Goal: Task Accomplishment & Management: Manage account settings

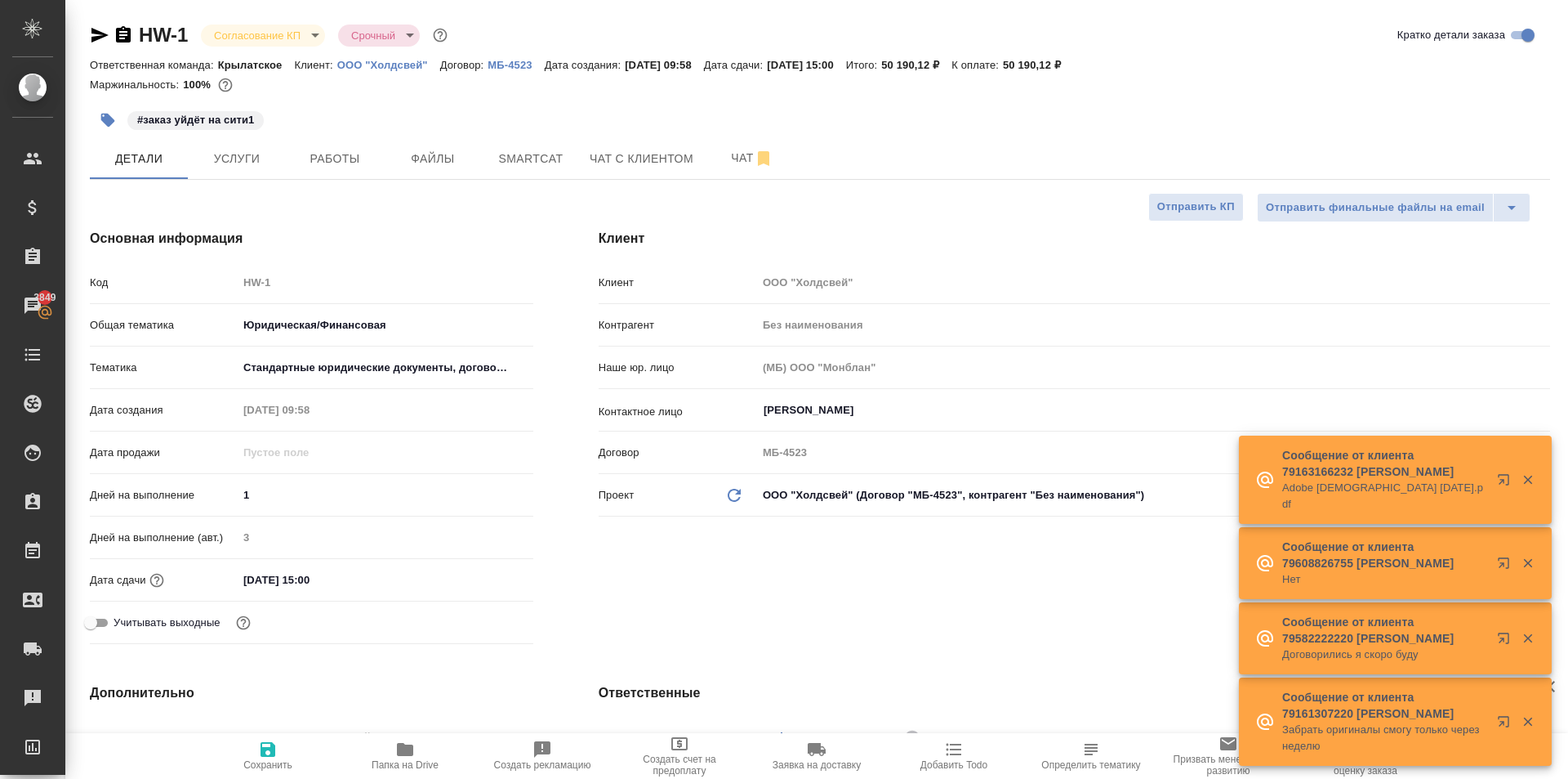
select select "RU"
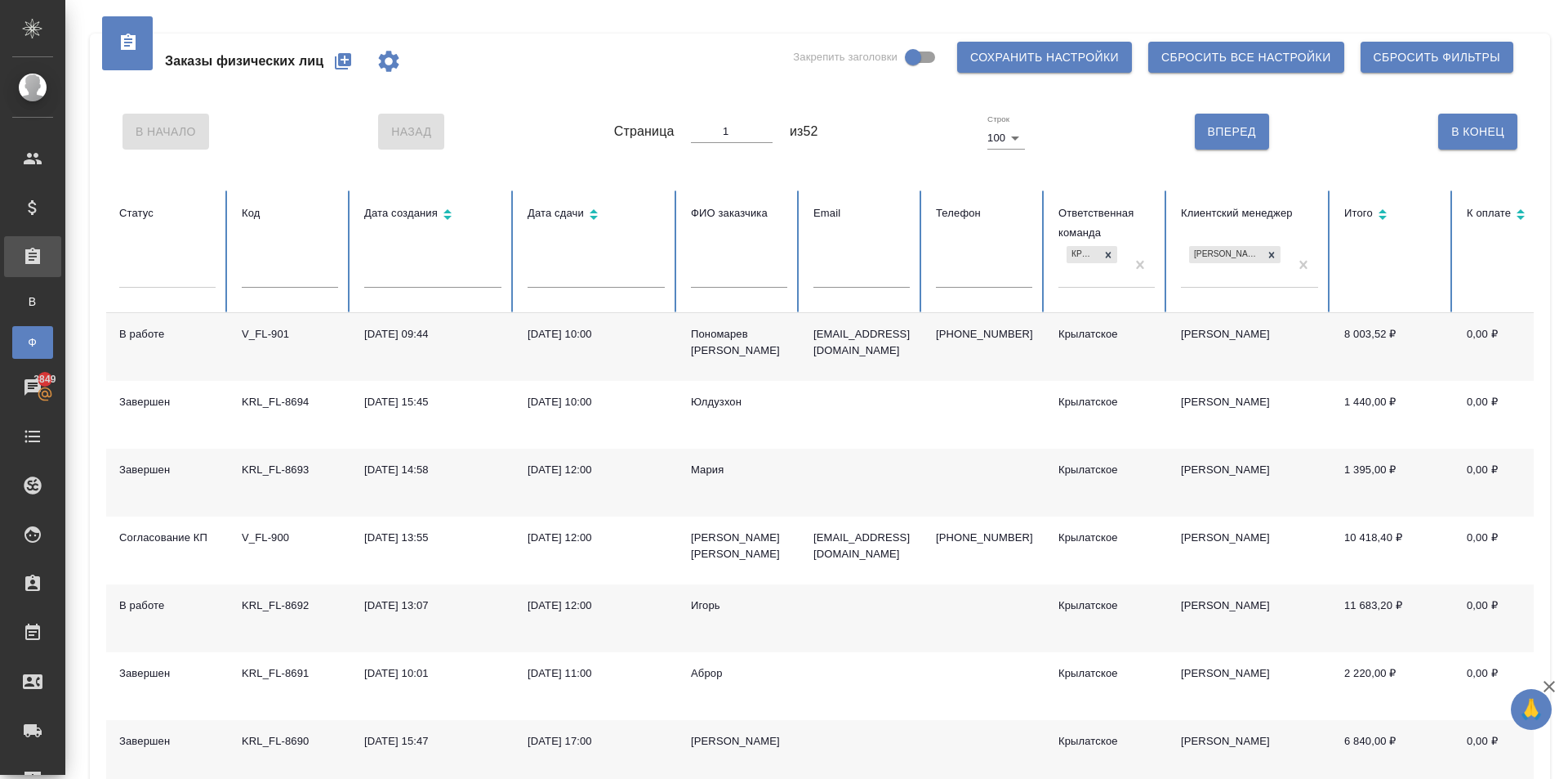
drag, startPoint x: 341, startPoint y: 62, endPoint x: 387, endPoint y: 101, distance: 60.3
click at [342, 63] on icon "button" at bounding box center [343, 61] width 16 height 16
click at [740, 284] on input "text" at bounding box center [739, 275] width 97 height 23
type input "Агапкин"
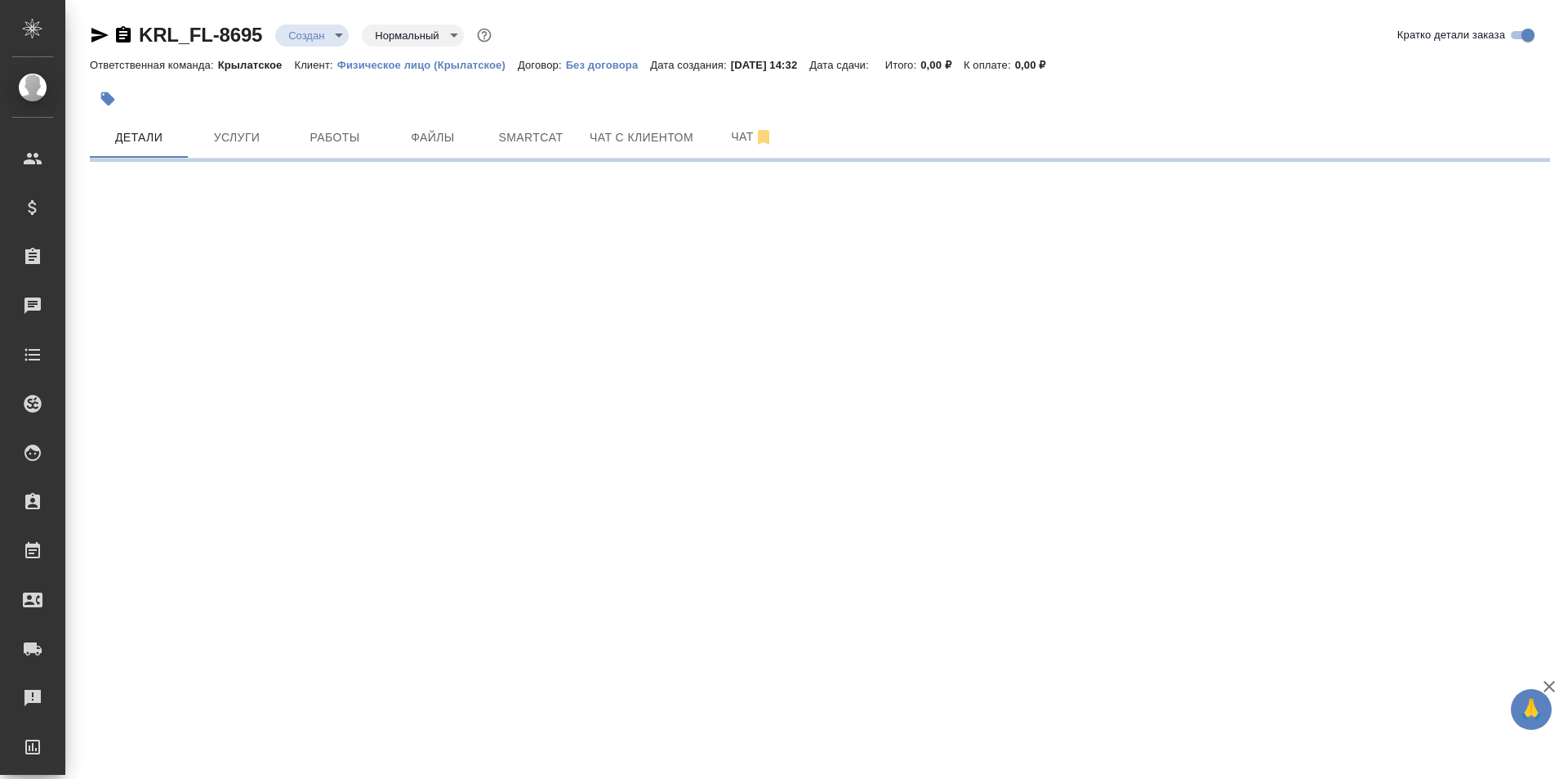
select select "RU"
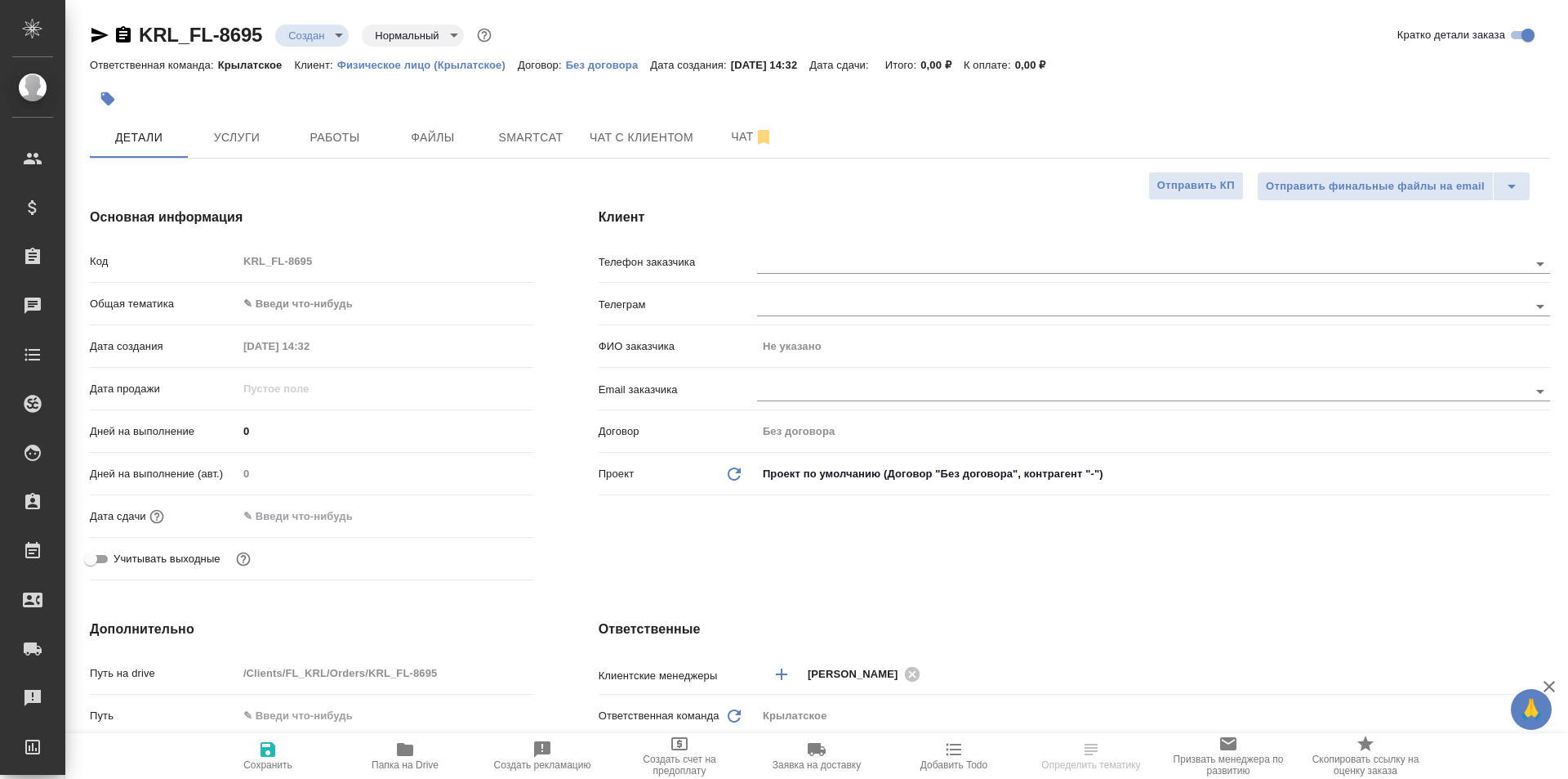
type textarea "x"
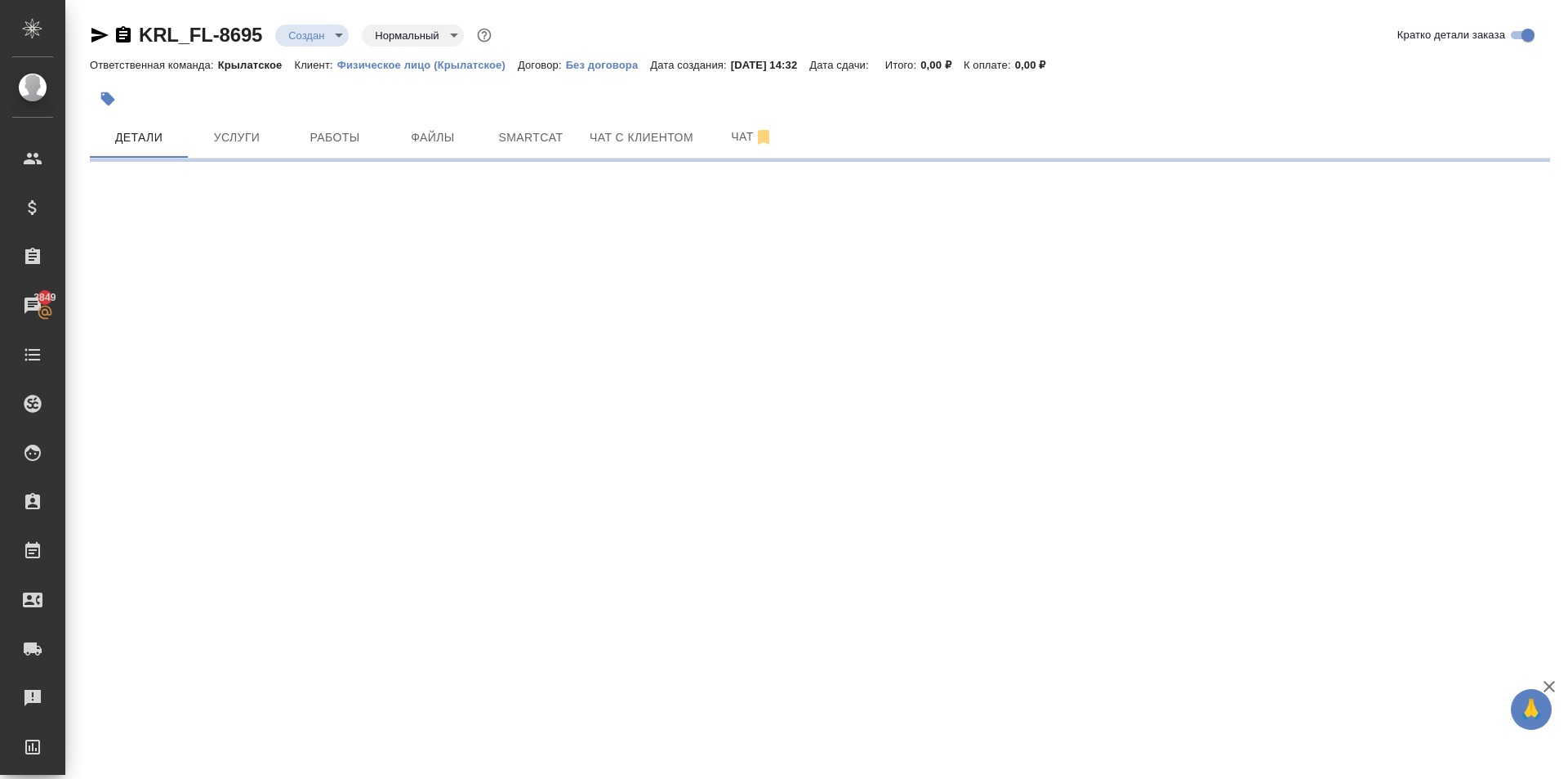
select select "RU"
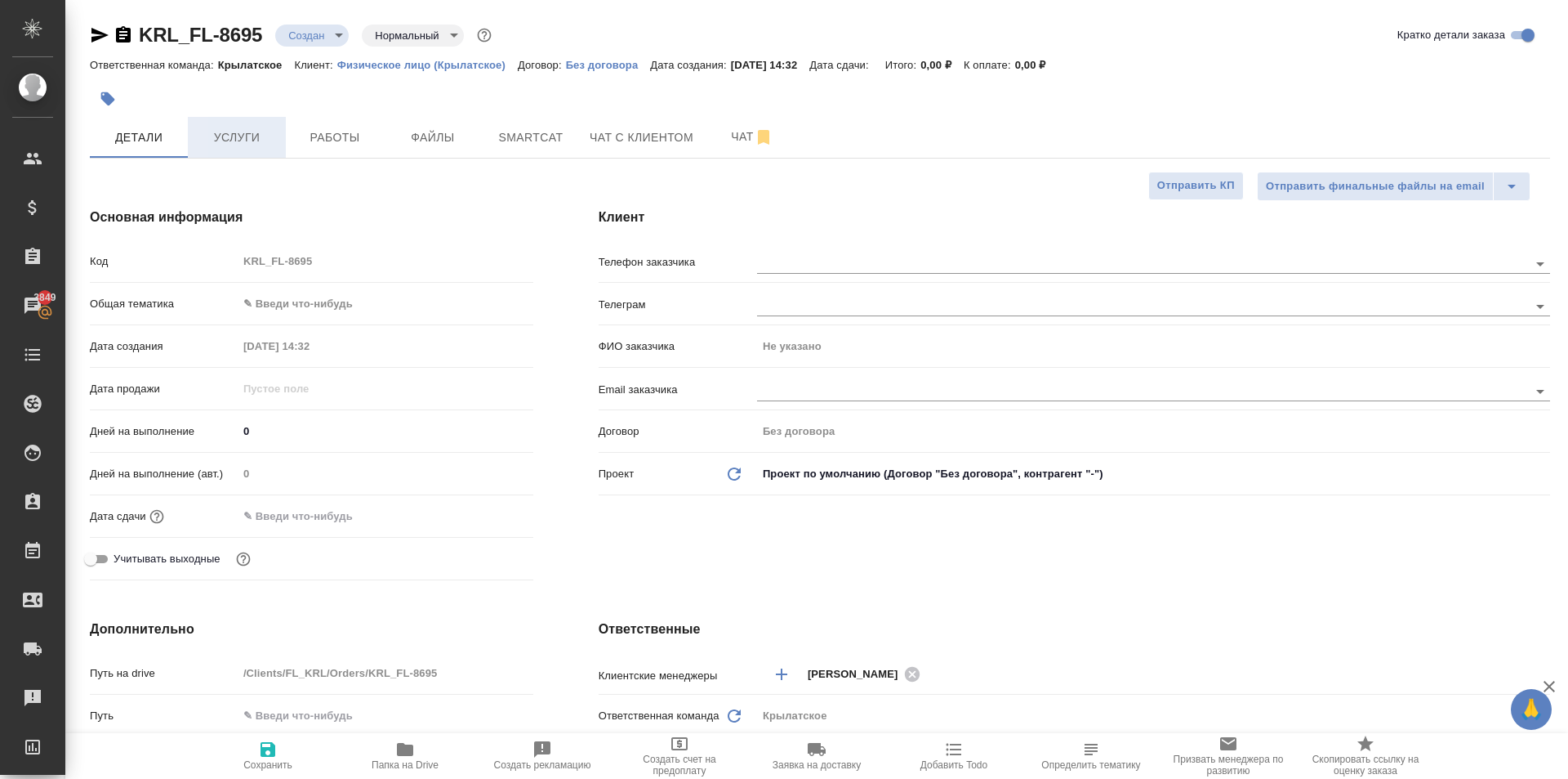
click at [273, 152] on button "Услуги" at bounding box center [236, 137] width 98 height 41
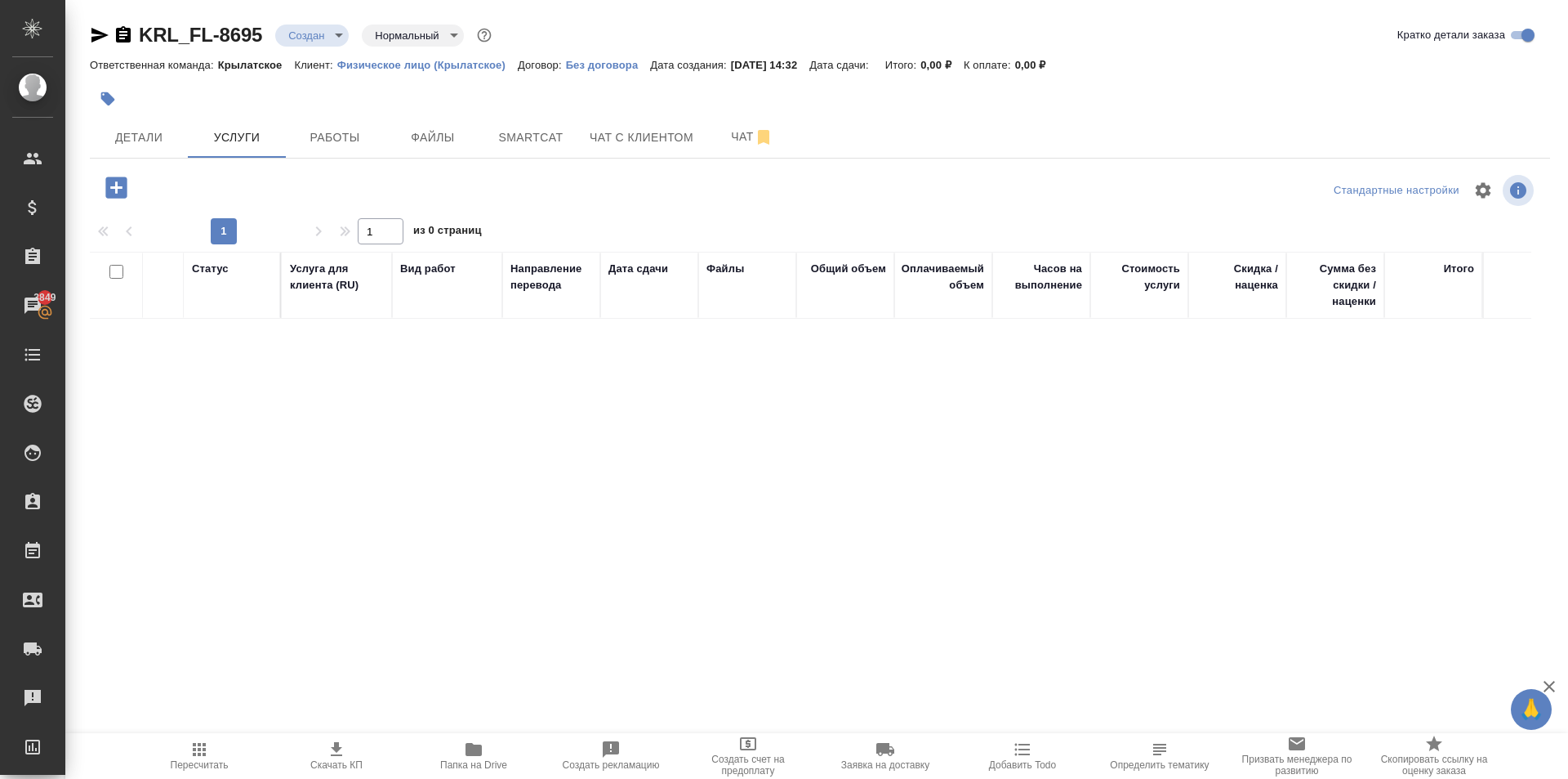
click at [123, 185] on icon "button" at bounding box center [116, 186] width 21 height 21
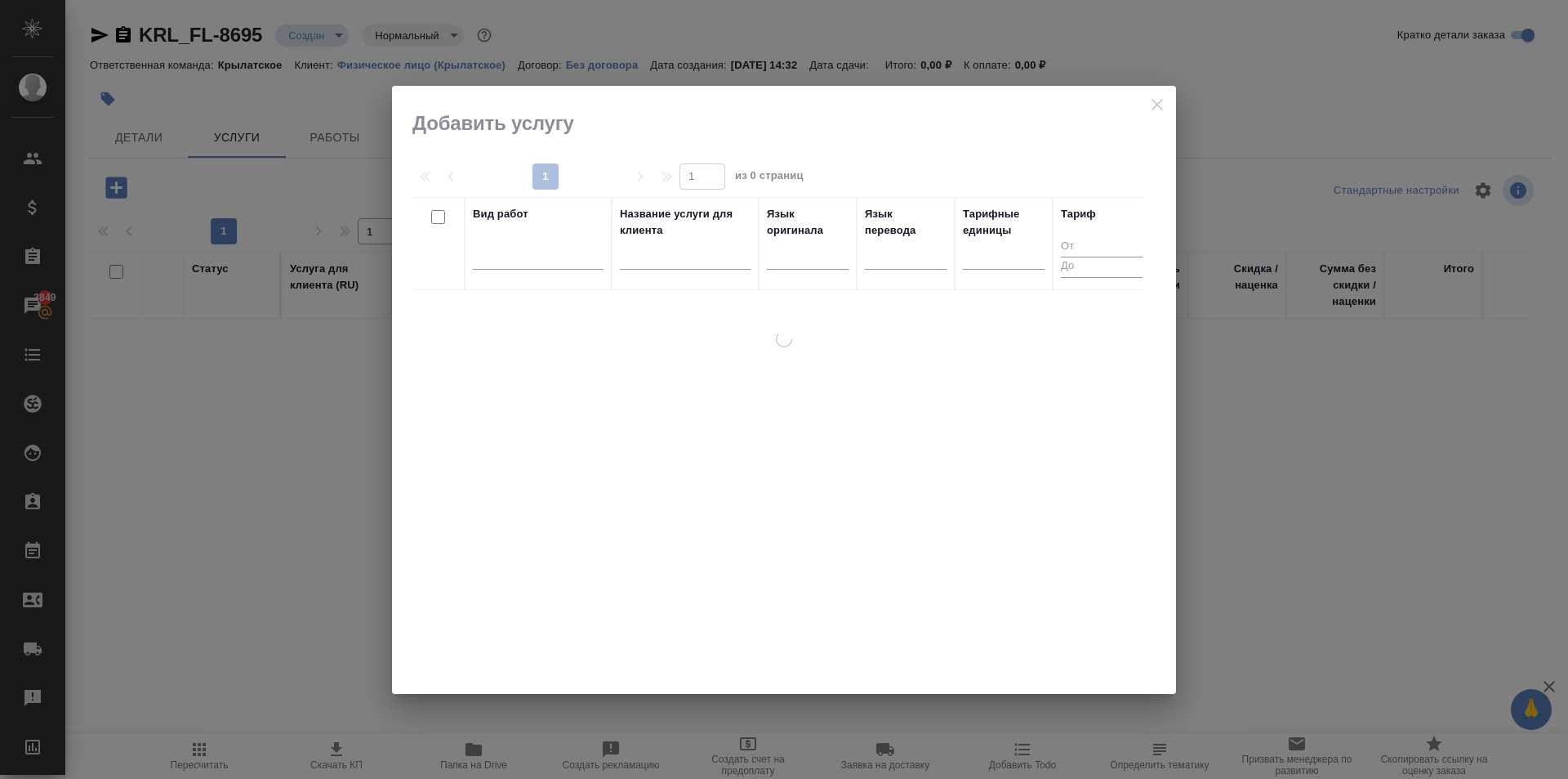
click at [817, 273] on div at bounding box center [808, 260] width 82 height 43
click at [816, 267] on div at bounding box center [808, 254] width 82 height 31
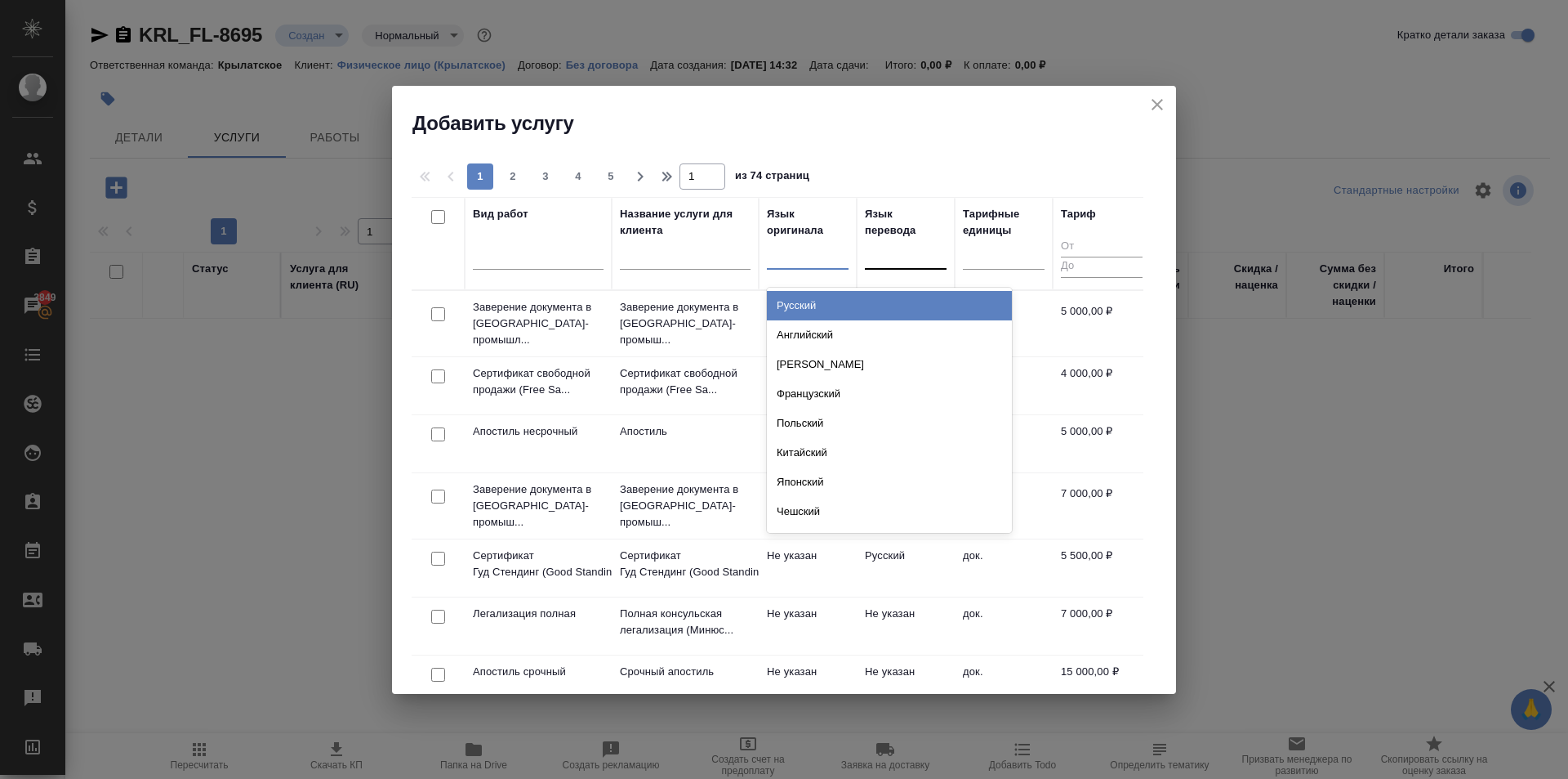
drag, startPoint x: 833, startPoint y: 307, endPoint x: 871, endPoint y: 296, distance: 39.6
click at [833, 305] on div "Русский" at bounding box center [889, 306] width 245 height 29
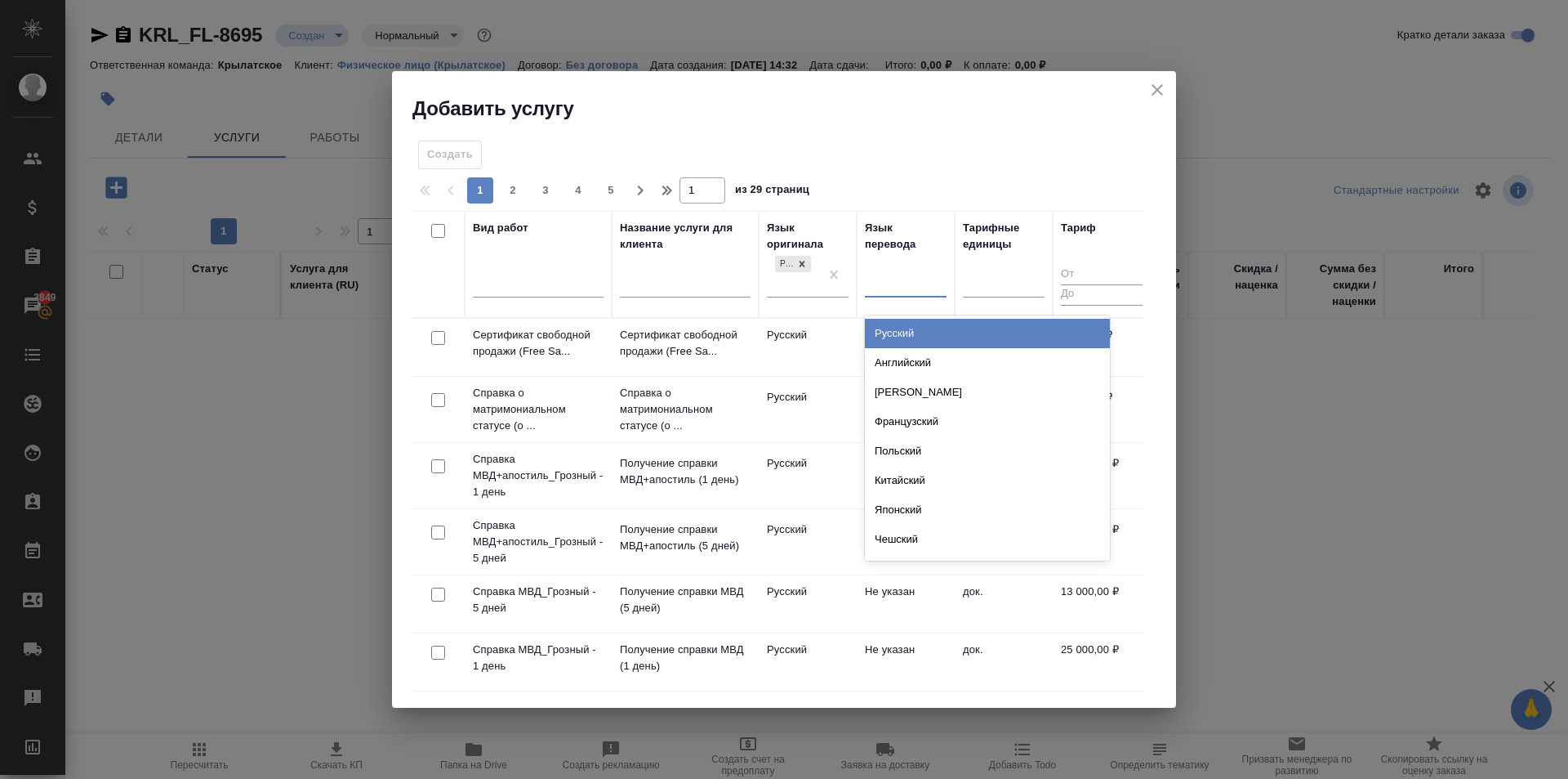
click at [910, 276] on div at bounding box center [906, 281] width 82 height 24
type input "ита"
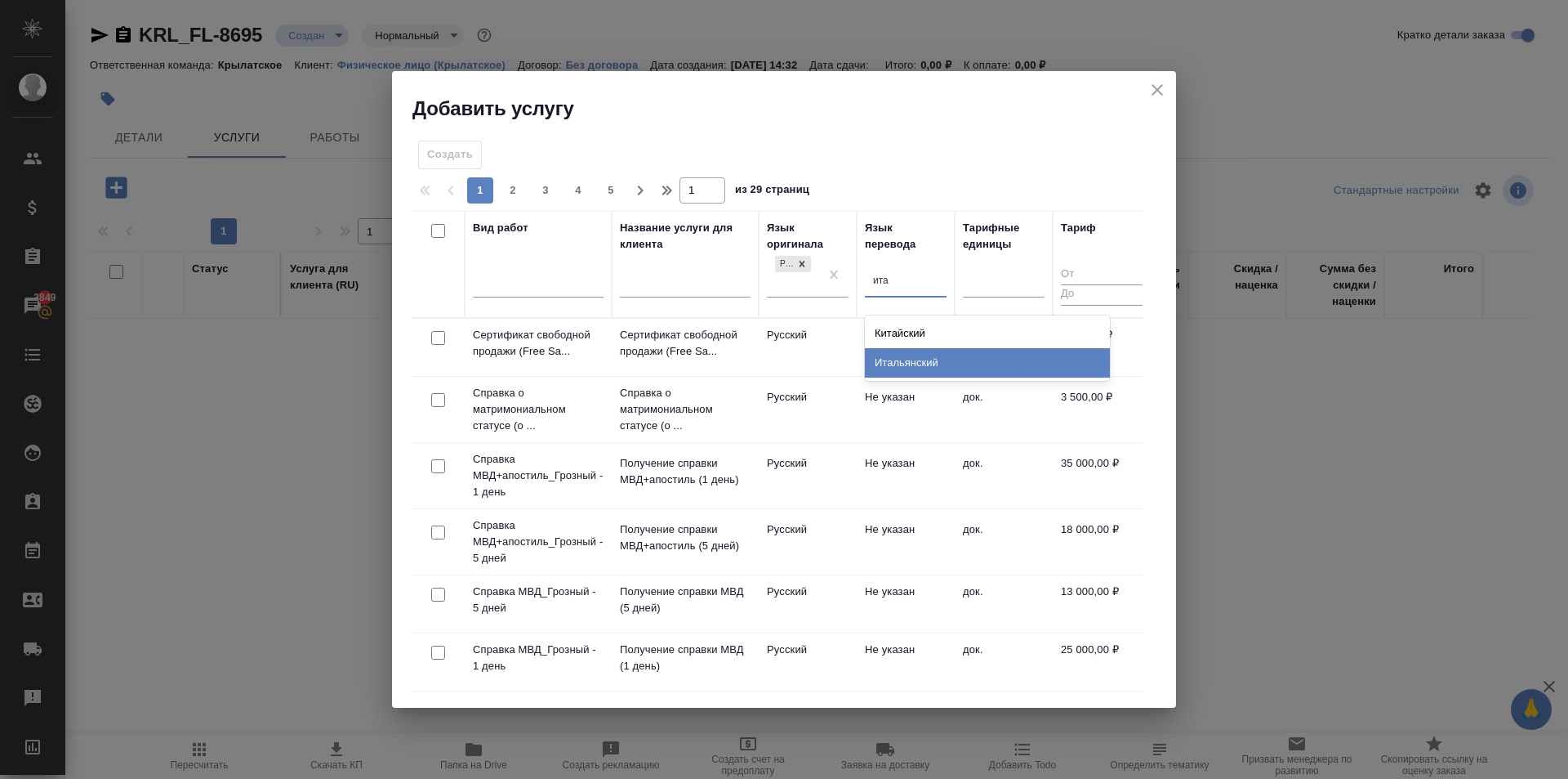
click at [930, 360] on div "Итальянский" at bounding box center [987, 363] width 245 height 29
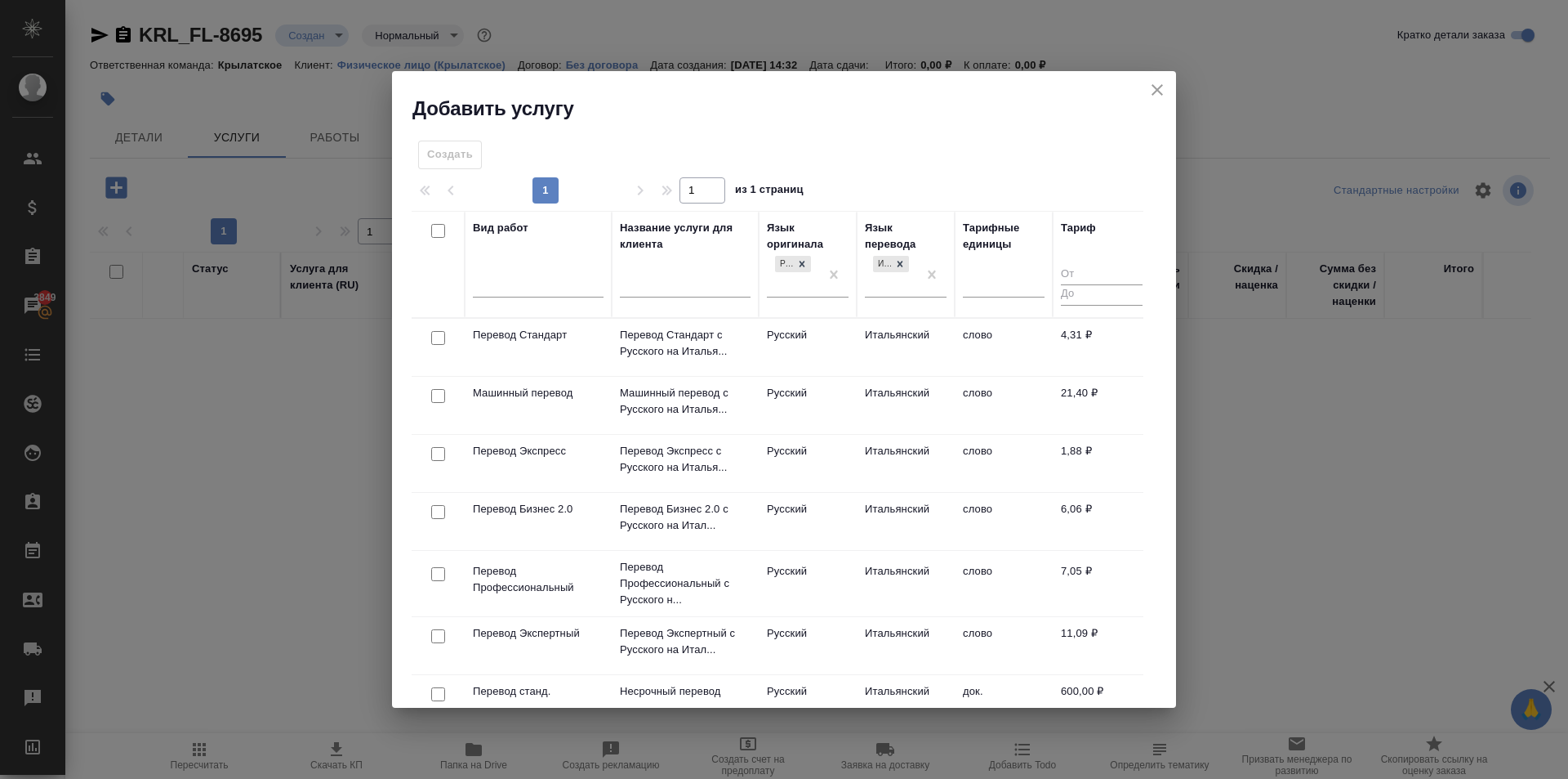
click at [912, 338] on td "Итальянский" at bounding box center [905, 347] width 98 height 57
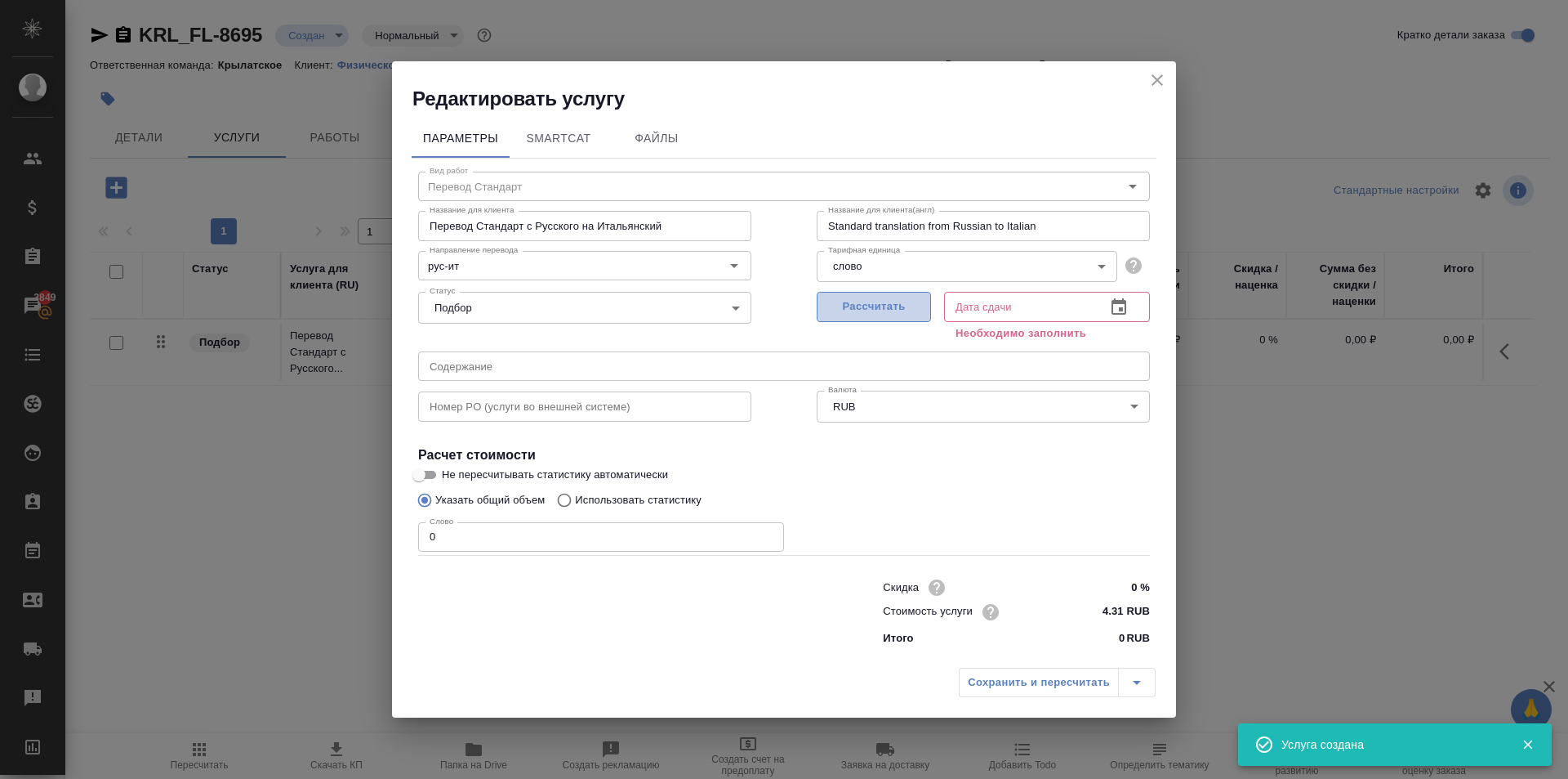
click at [856, 301] on span "Рассчитать" at bounding box center [874, 306] width 97 height 19
type input "12.09.2025 14:32"
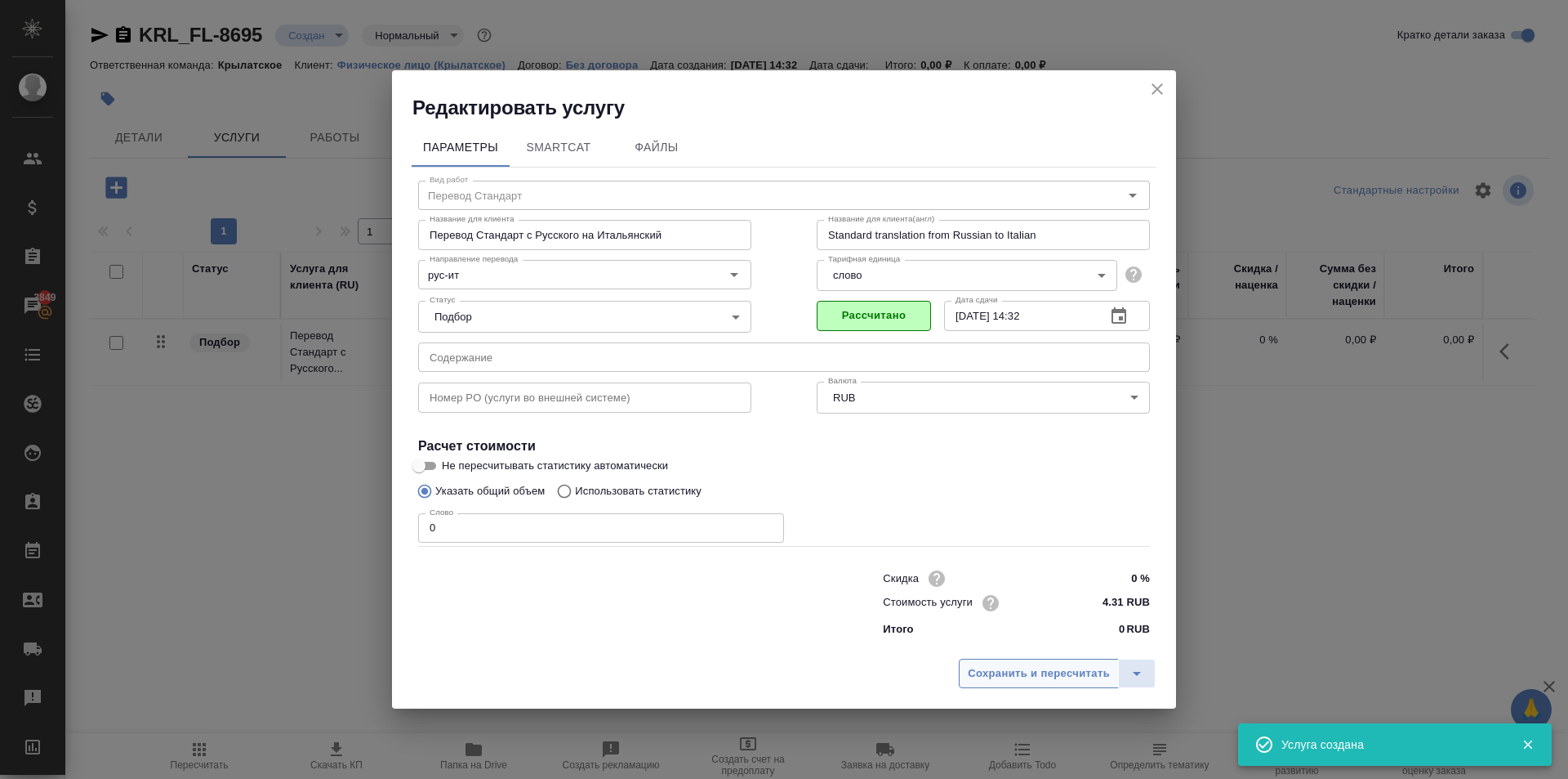
click at [1012, 674] on span "Сохранить и пересчитать" at bounding box center [1038, 673] width 142 height 19
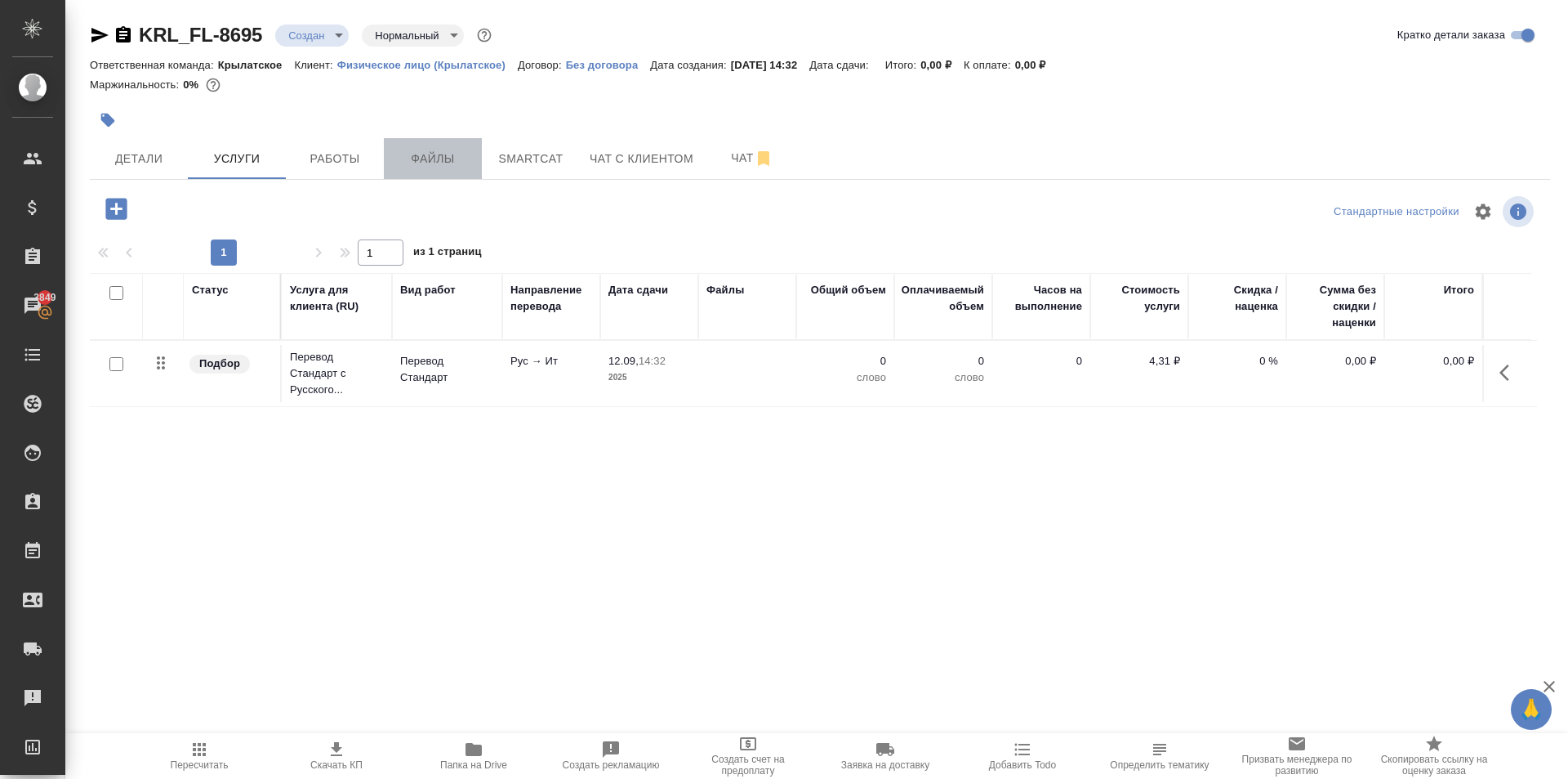
click at [462, 154] on span "Файлы" at bounding box center [433, 159] width 78 height 20
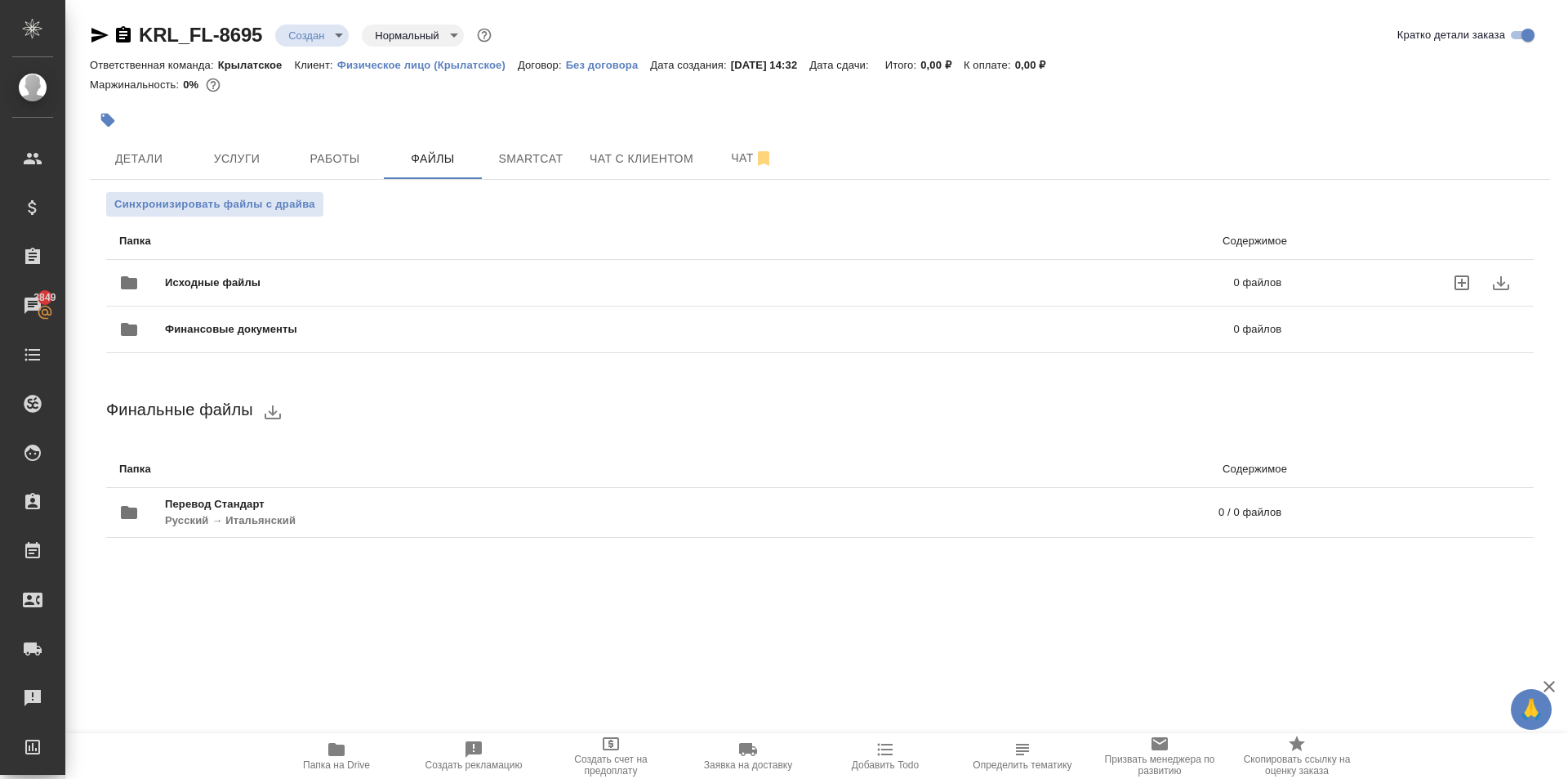
click at [207, 262] on div "Исходные файлы 0 файлов" at bounding box center [700, 282] width 1194 height 72
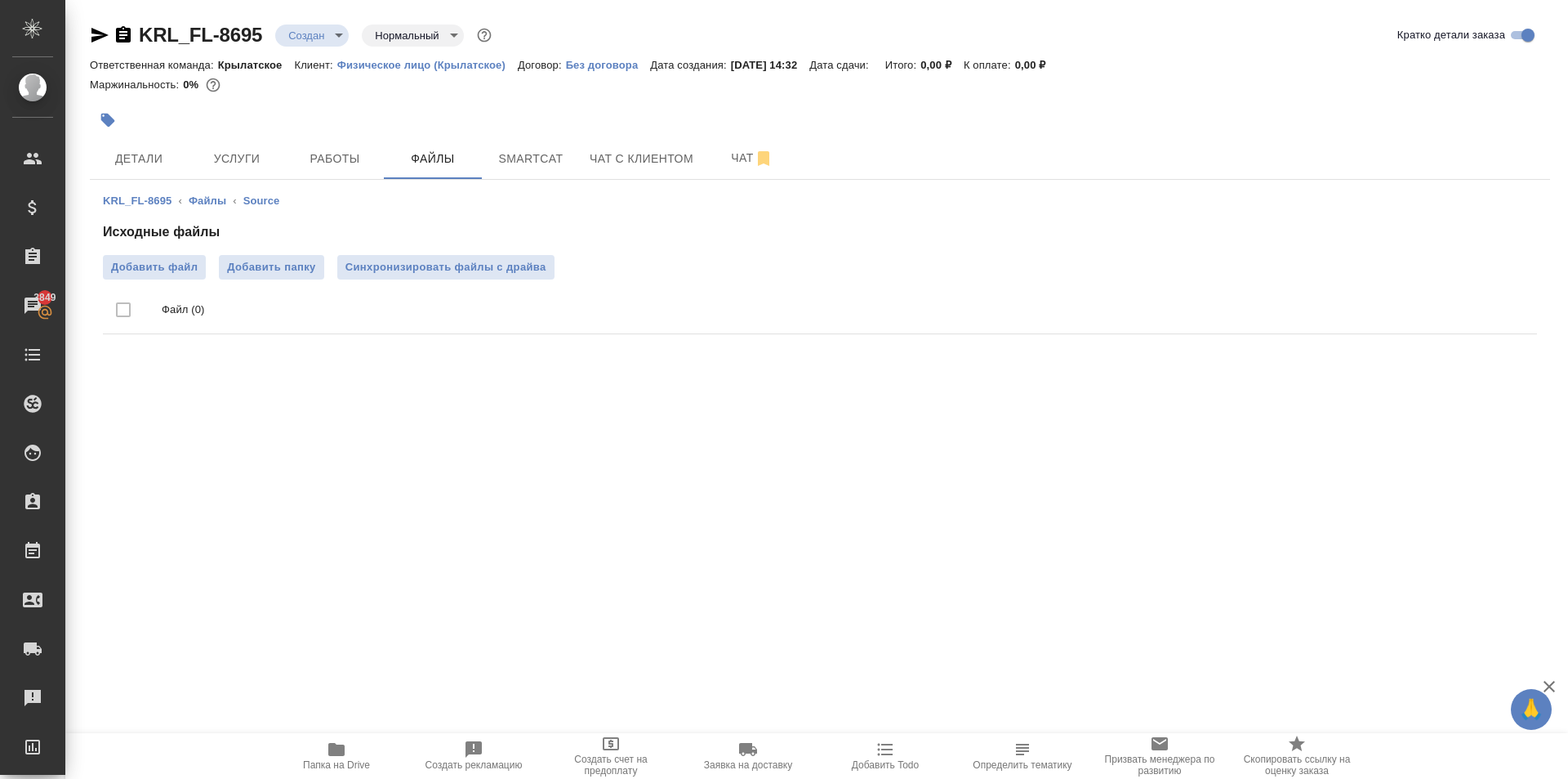
click at [346, 732] on div ".cls-1 fill:#fff; AWATERA Kasymov Timur Клиенты Спецификации Заказы 3849 Чаты T…" at bounding box center [784, 390] width 1568 height 779
click at [347, 738] on button "Папка на Drive" at bounding box center [336, 755] width 137 height 46
click at [548, 267] on button "Синхронизировать файлы с драйва" at bounding box center [446, 266] width 217 height 25
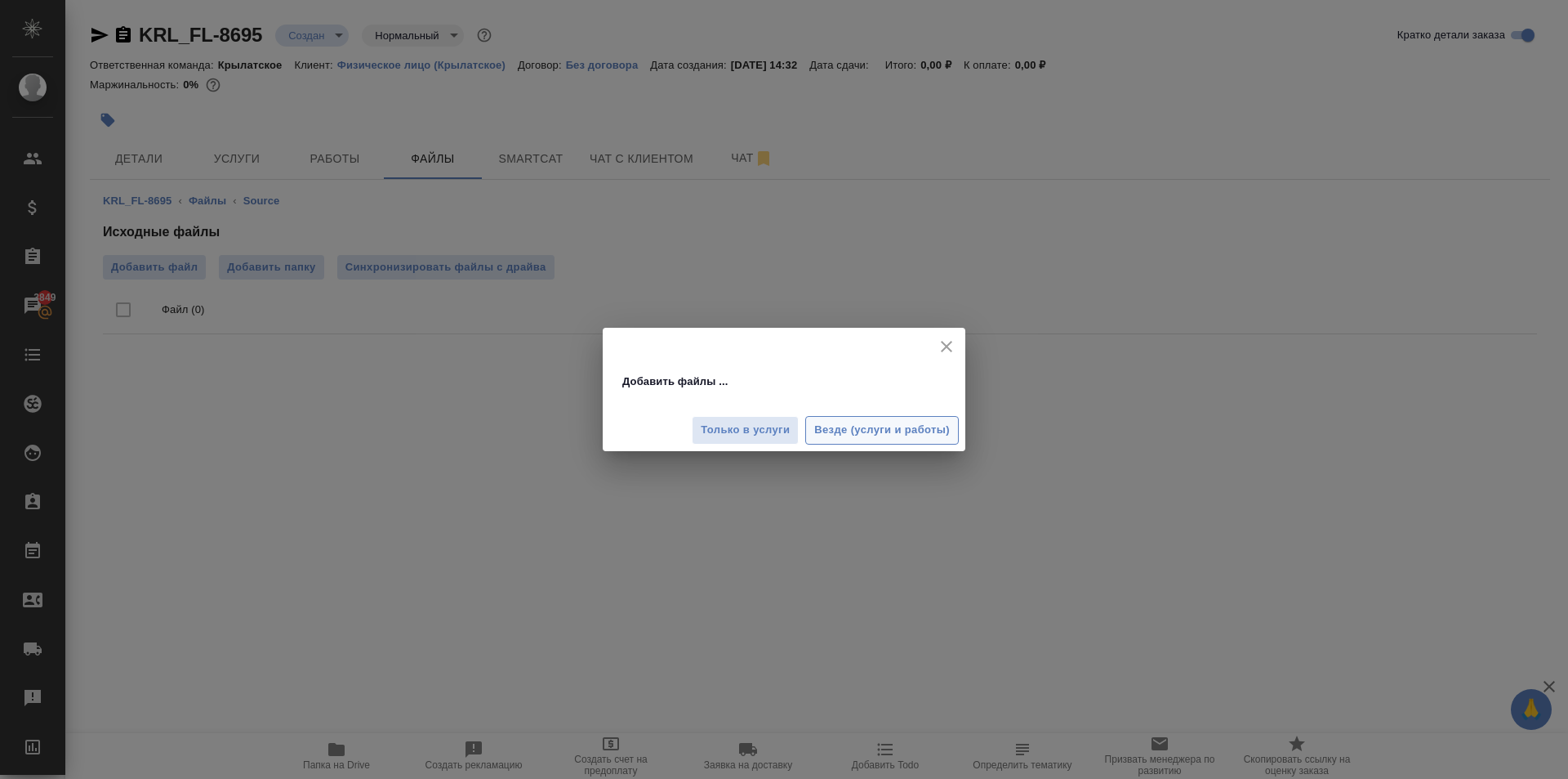
click at [842, 437] on span "Везде (услуги и работы)" at bounding box center [882, 430] width 136 height 19
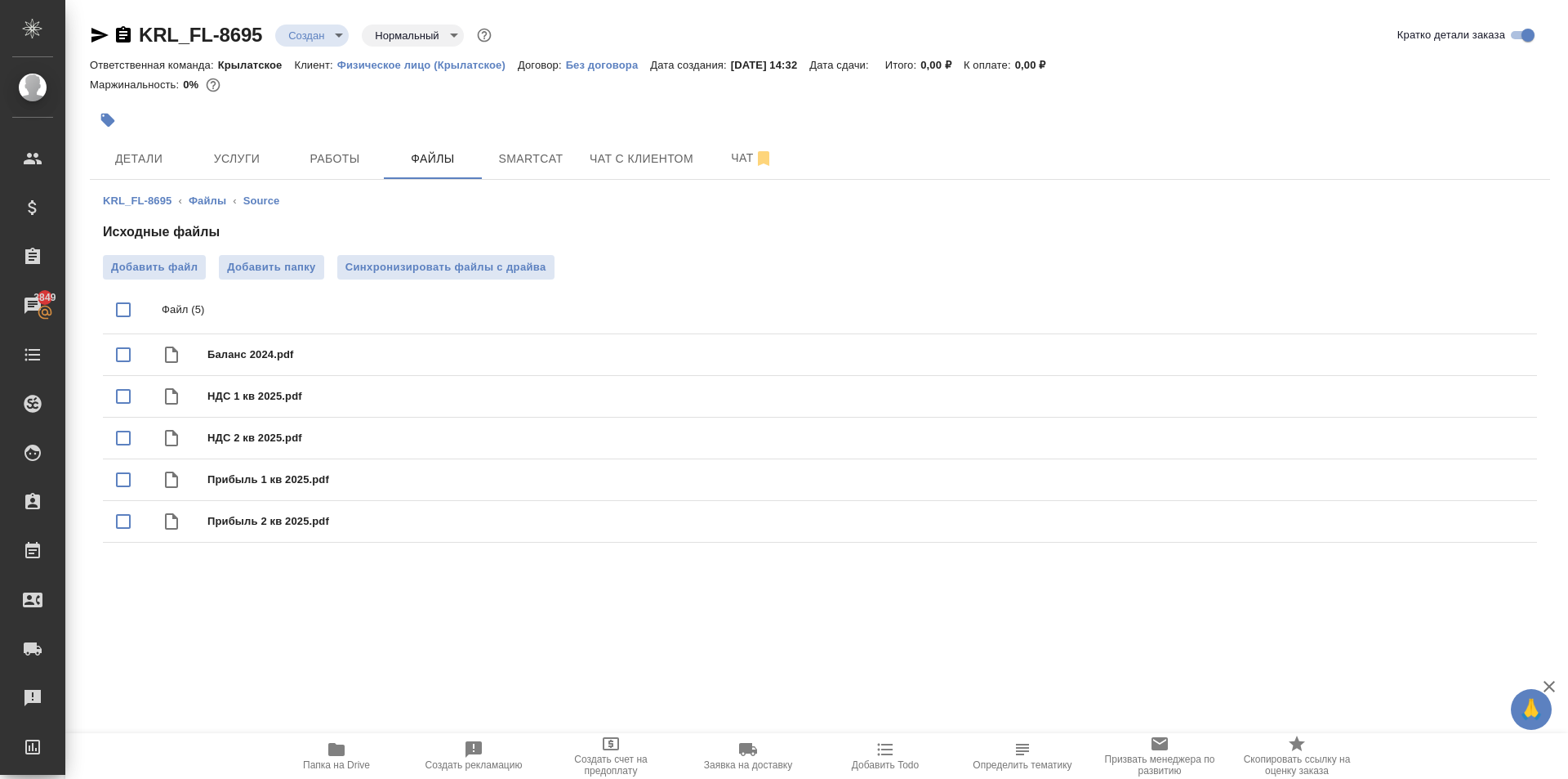
click at [334, 41] on body "🙏 .cls-1 fill:#fff; AWATERA Kasymov Timur Клиенты Спецификации Заказы 3849 Чаты…" at bounding box center [784, 390] width 1568 height 779
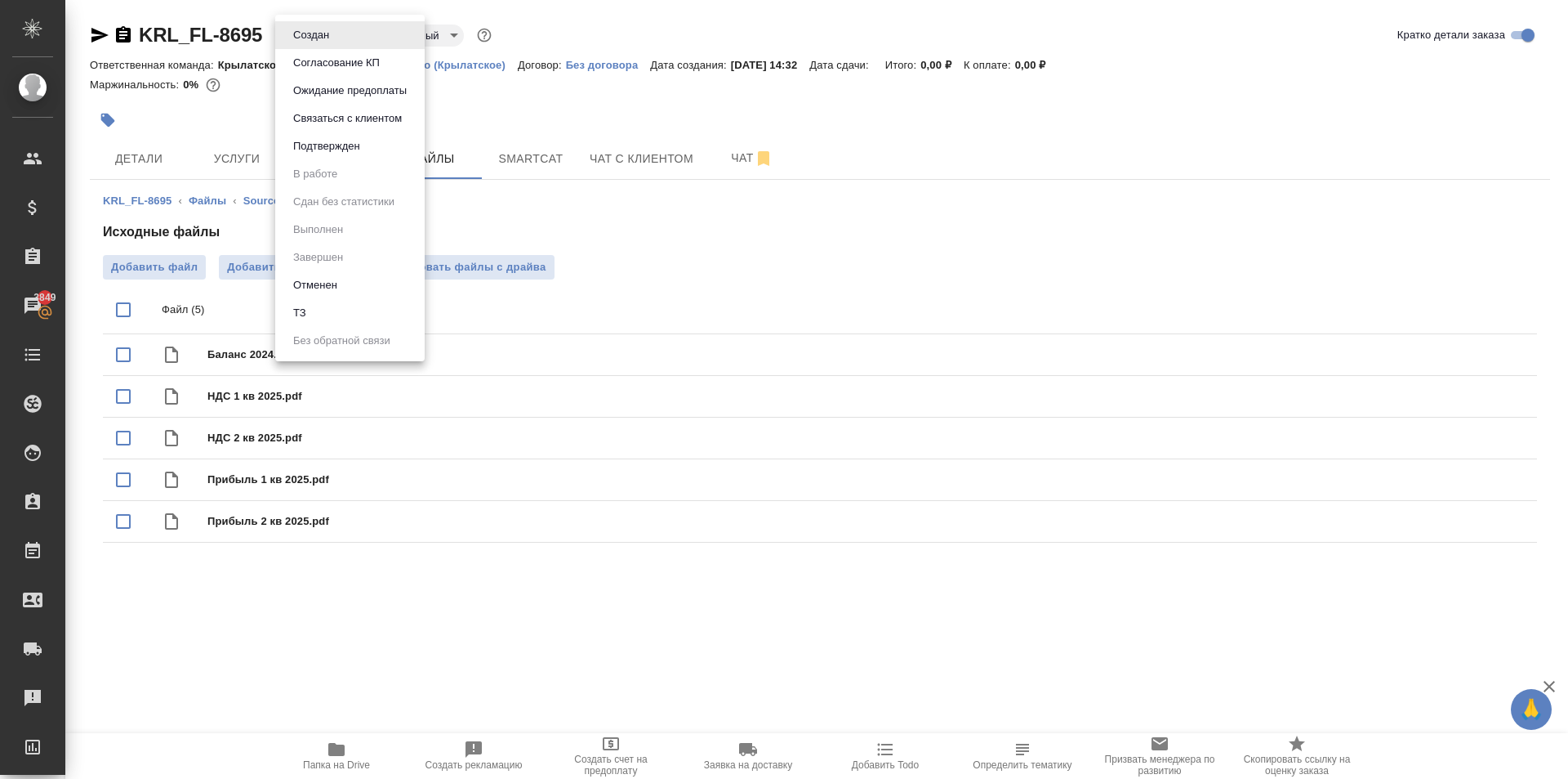
click at [330, 309] on li "ТЗ" at bounding box center [350, 313] width 150 height 27
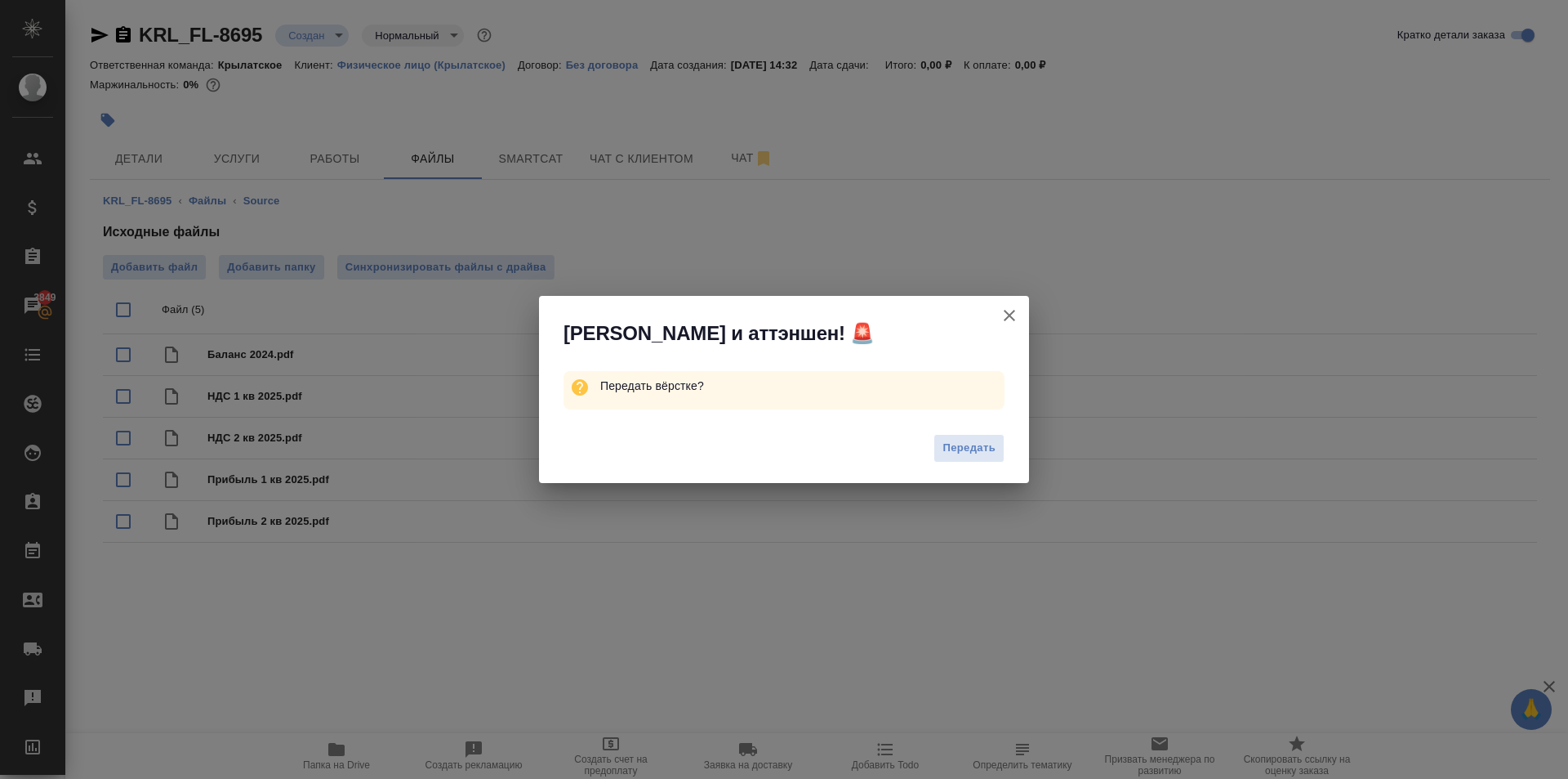
click at [979, 462] on div "Передать" at bounding box center [783, 451] width 490 height 66
click at [974, 458] on button "Передать" at bounding box center [969, 448] width 71 height 28
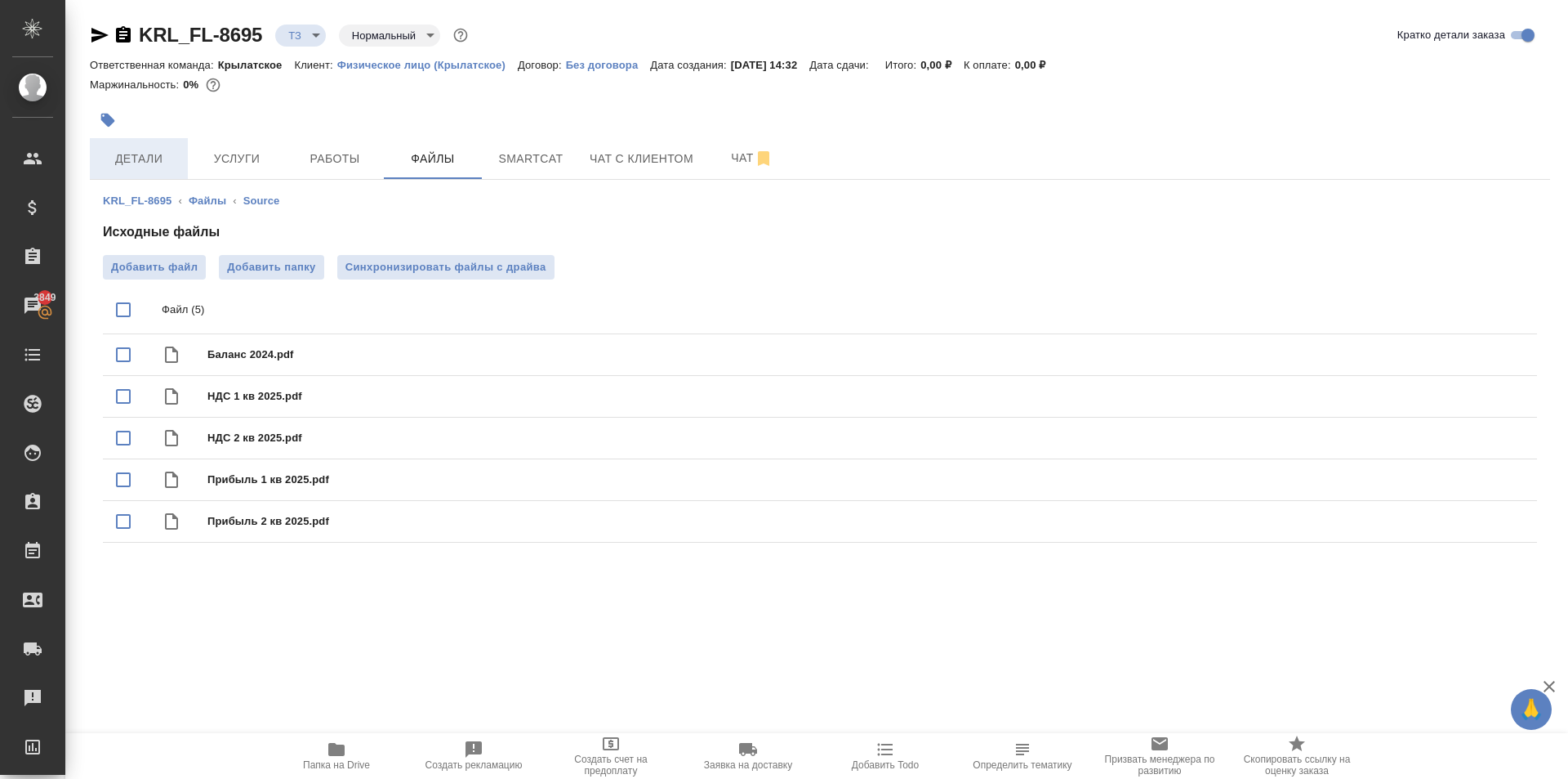
drag, startPoint x: 159, startPoint y: 175, endPoint x: 167, endPoint y: 169, distance: 10.0
click at [159, 173] on button "Детали" at bounding box center [139, 158] width 98 height 41
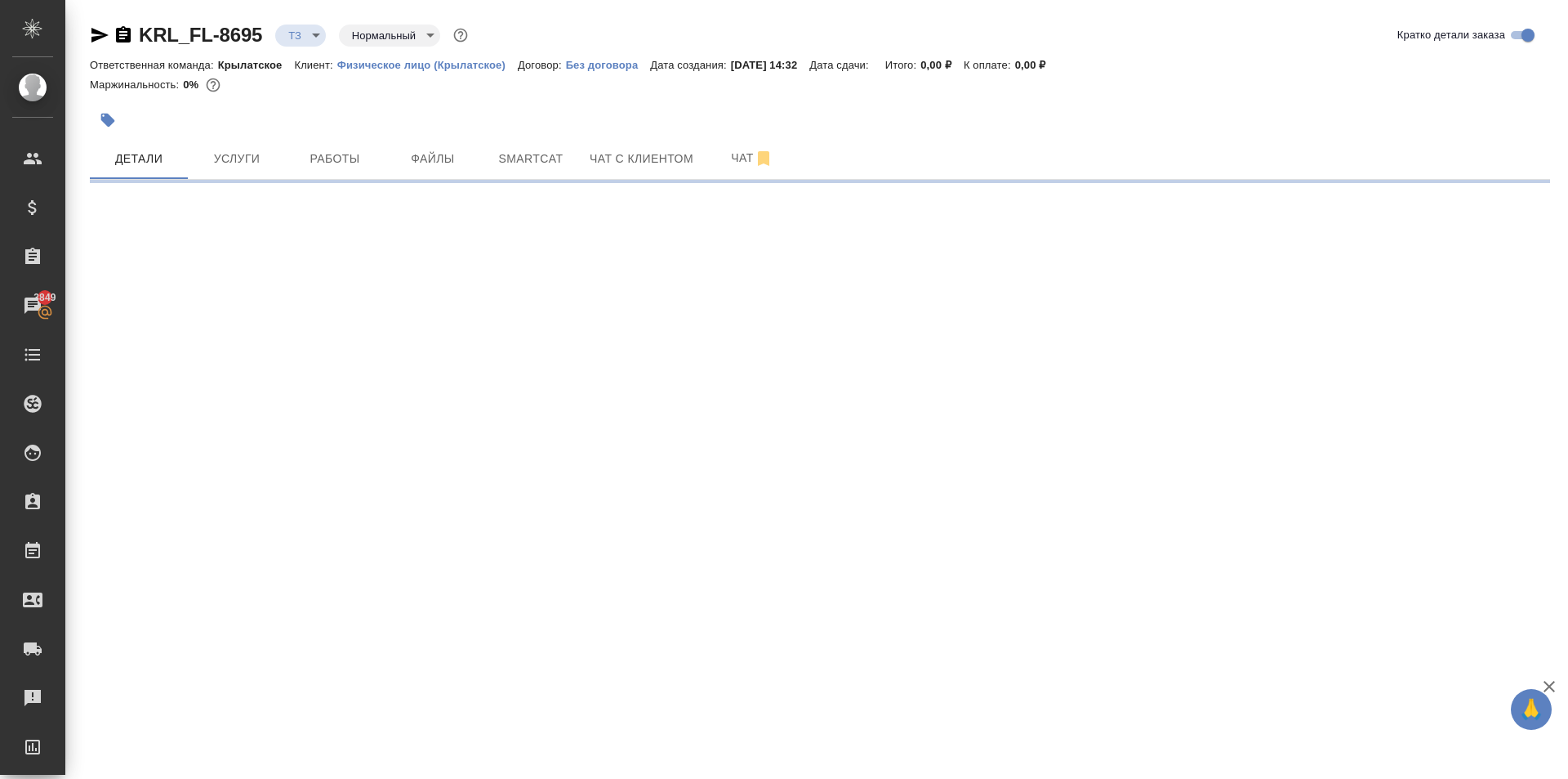
select select "RU"
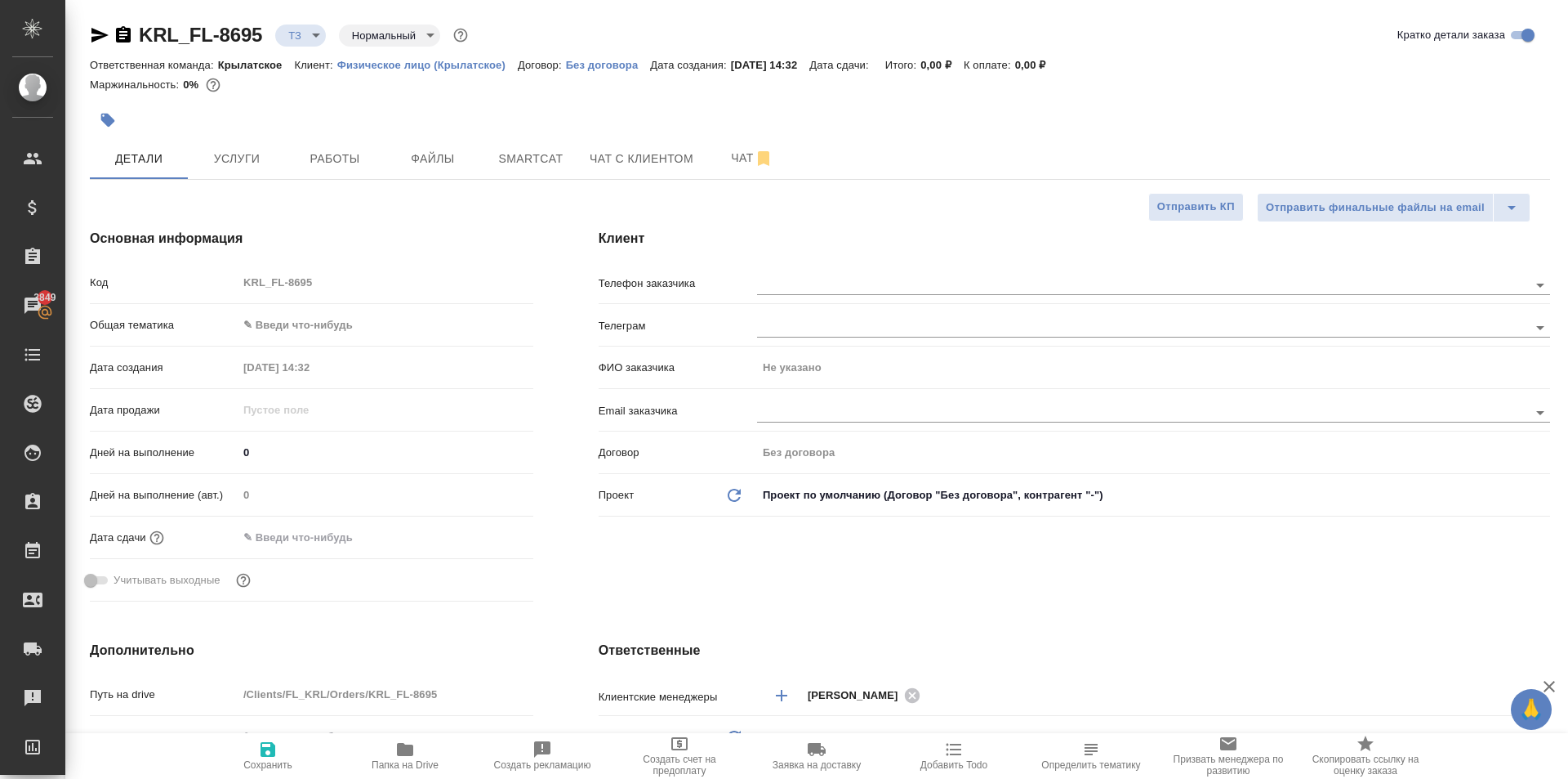
type textarea "x"
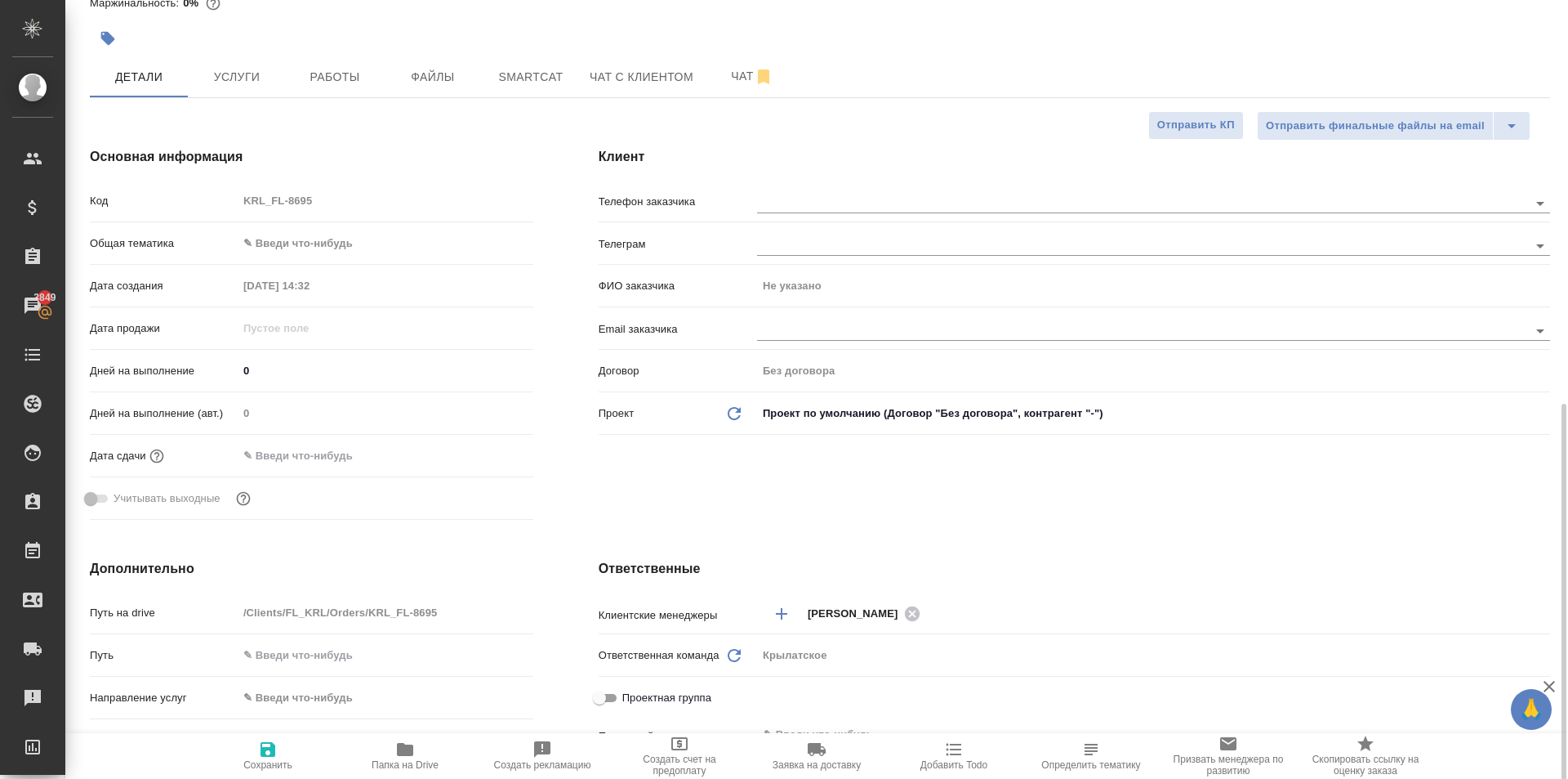
scroll to position [572, 0]
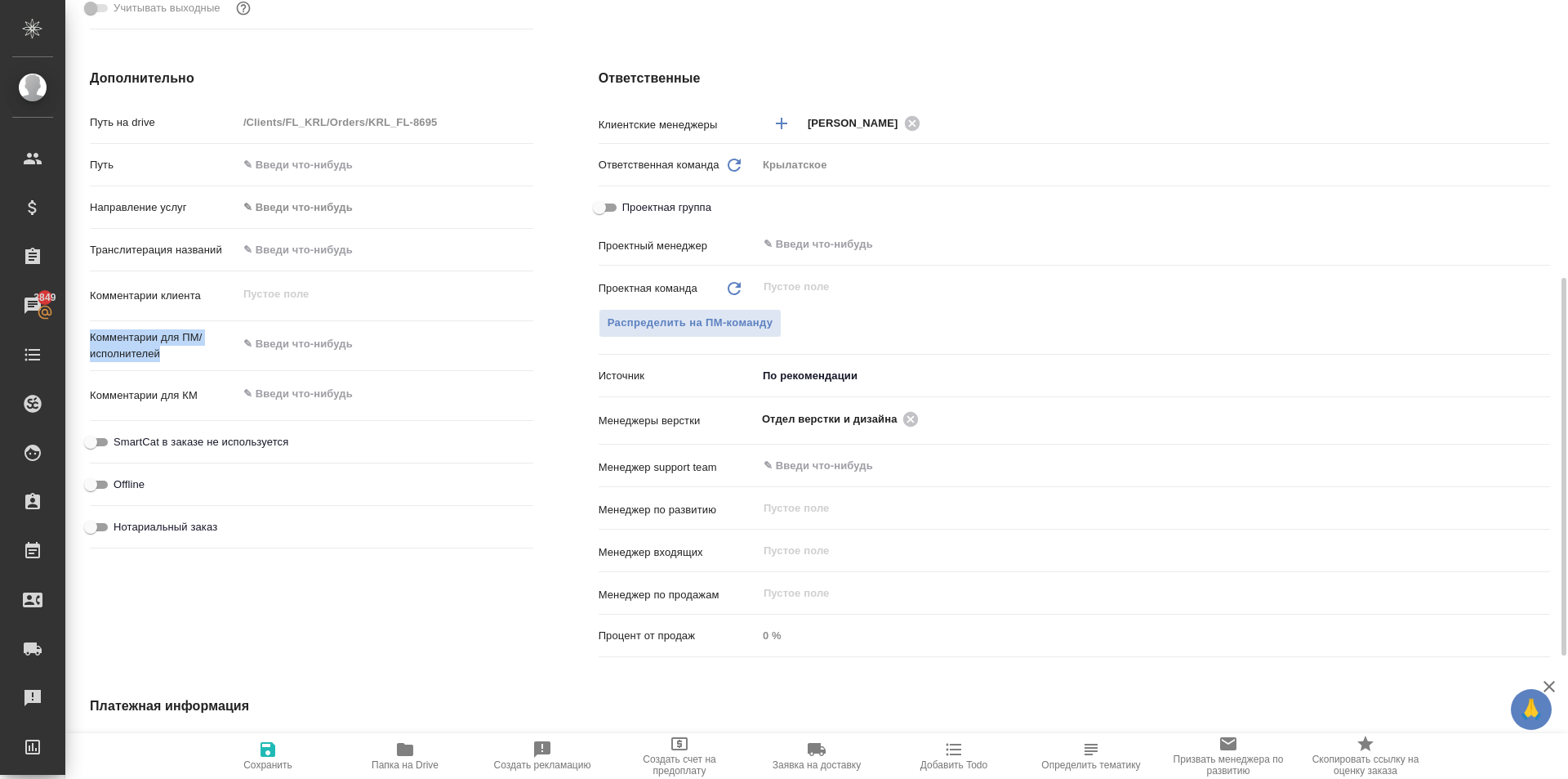
click at [332, 328] on div "Путь на drive /Clients/FL_KRL/Orders/KRL_FL-8695 Путь Направление услуг ✎ Введи…" at bounding box center [312, 331] width 443 height 447
type textarea "x"
click at [333, 334] on textarea at bounding box center [386, 344] width 295 height 27
type textarea "x"
type textarea "Н"
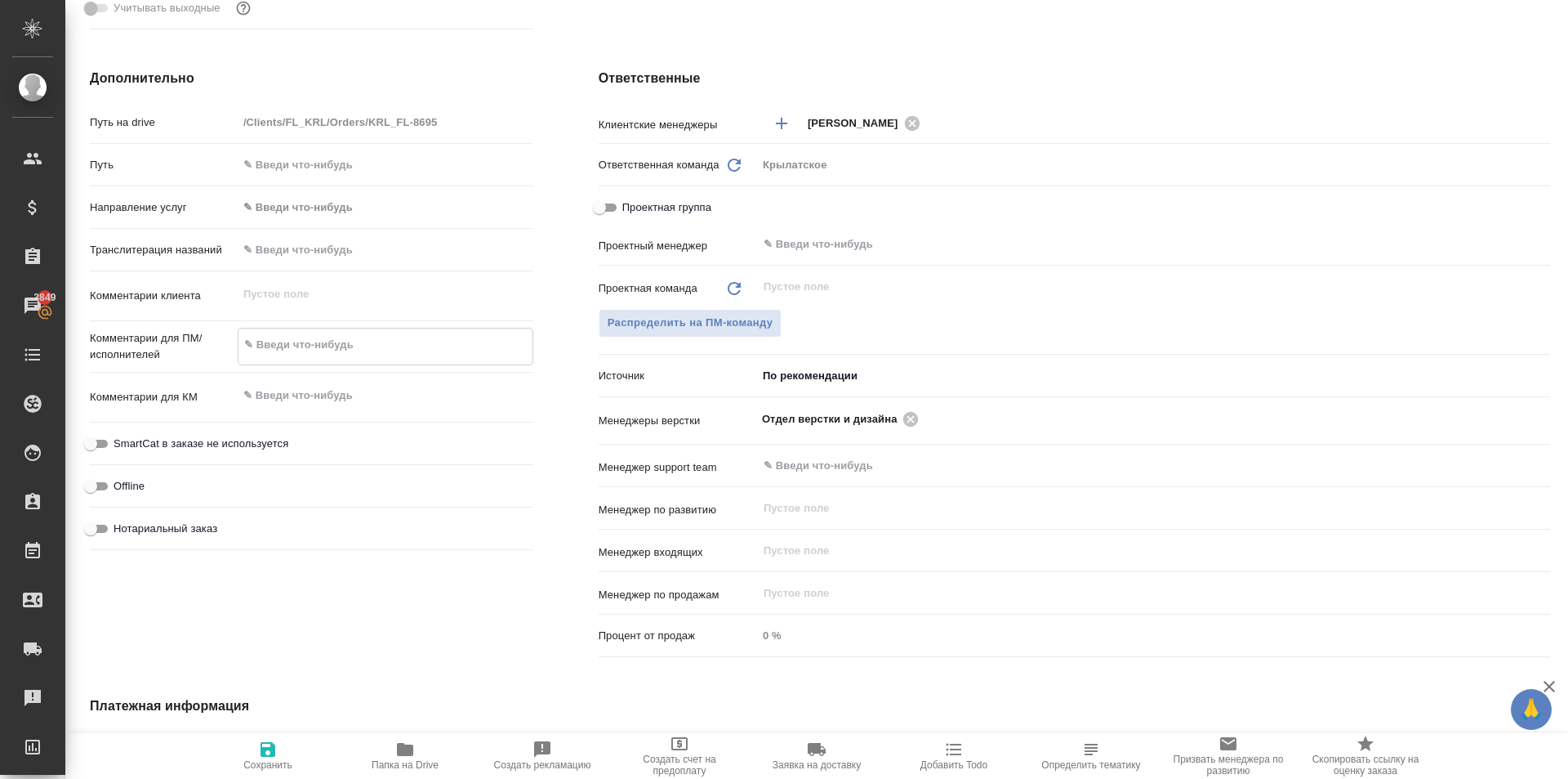
type textarea "x"
type textarea "НО"
type textarea "x"
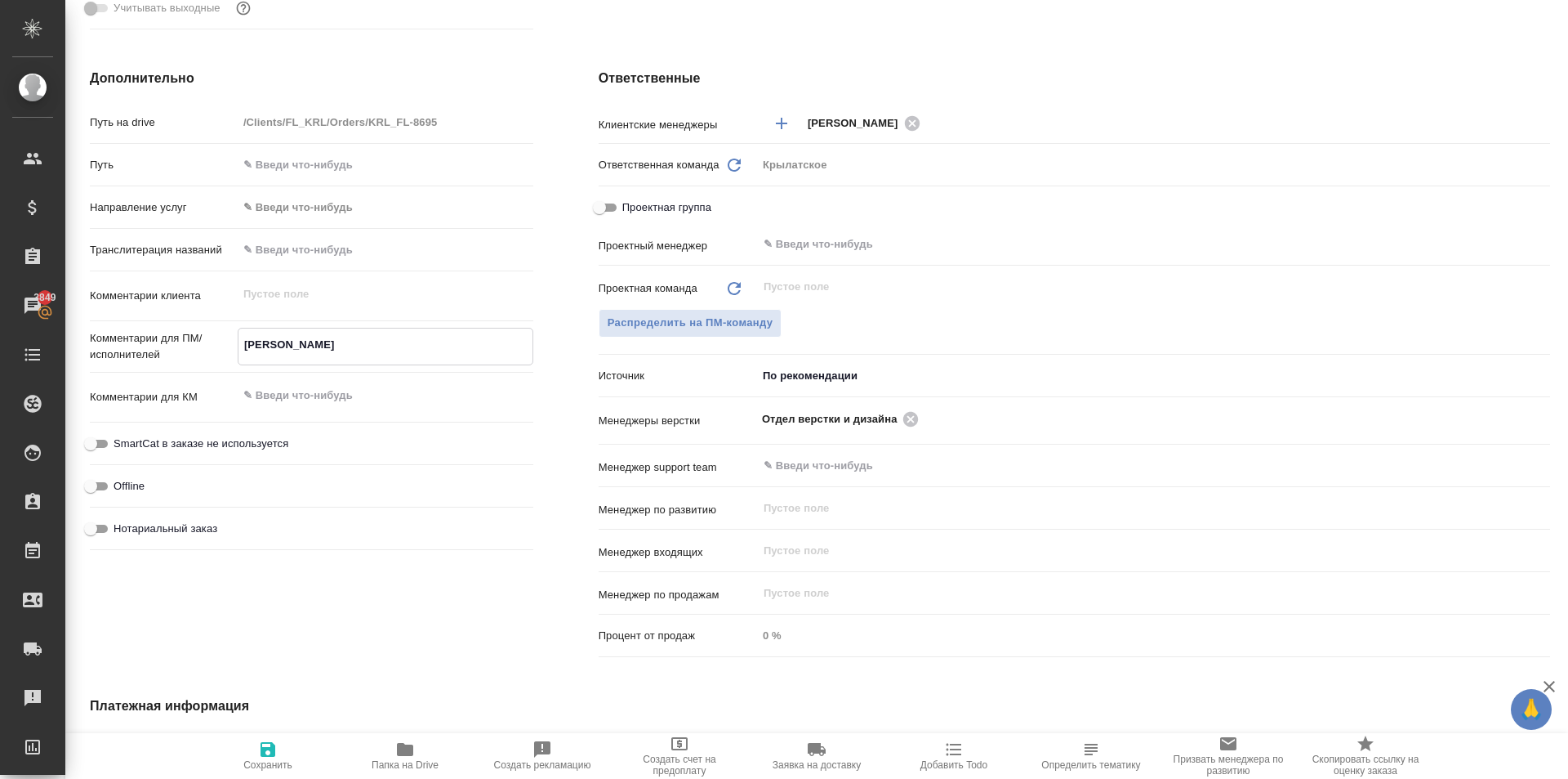
type textarea "x"
type textarea "НОТ"
type textarea "x"
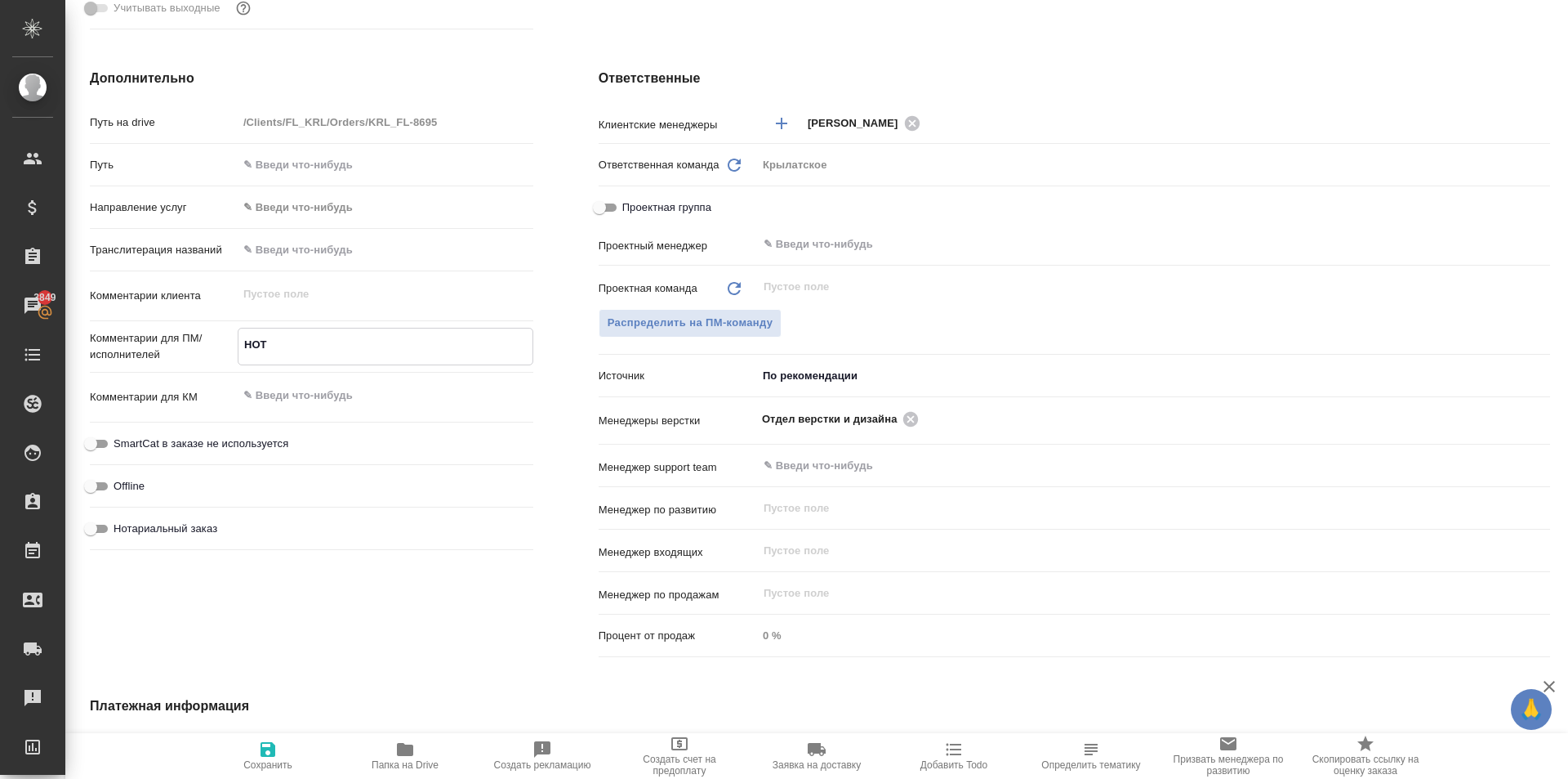
type textarea "x"
type textarea "НОТ"
type textarea "x"
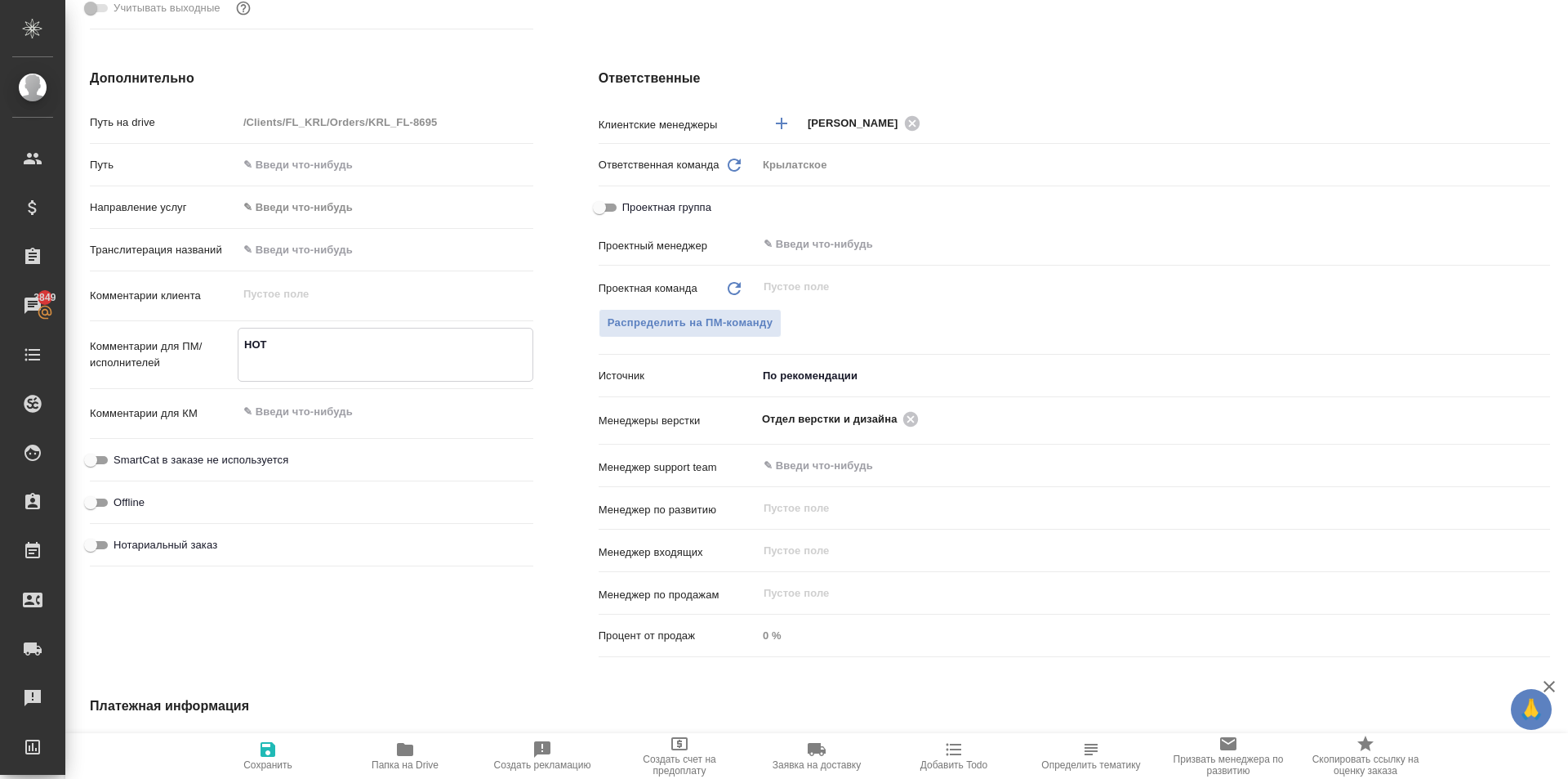
type textarea "НОТ"
type textarea "x"
click at [180, 551] on span "Нотариальный заказ" at bounding box center [165, 545] width 104 height 16
click at [120, 551] on input "Нотариальный заказ" at bounding box center [90, 545] width 58 height 19
checkbox input "true"
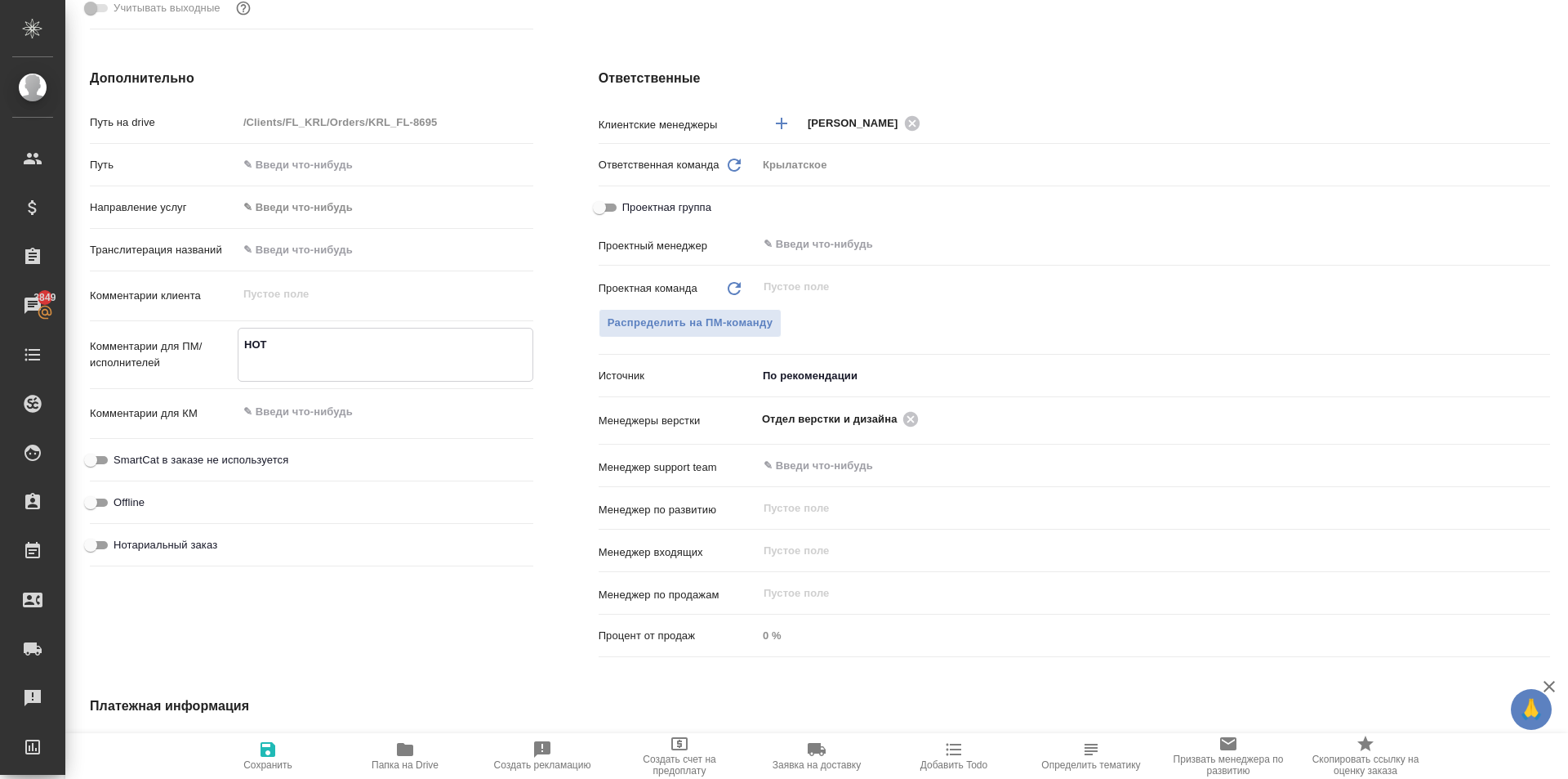
type textarea "x"
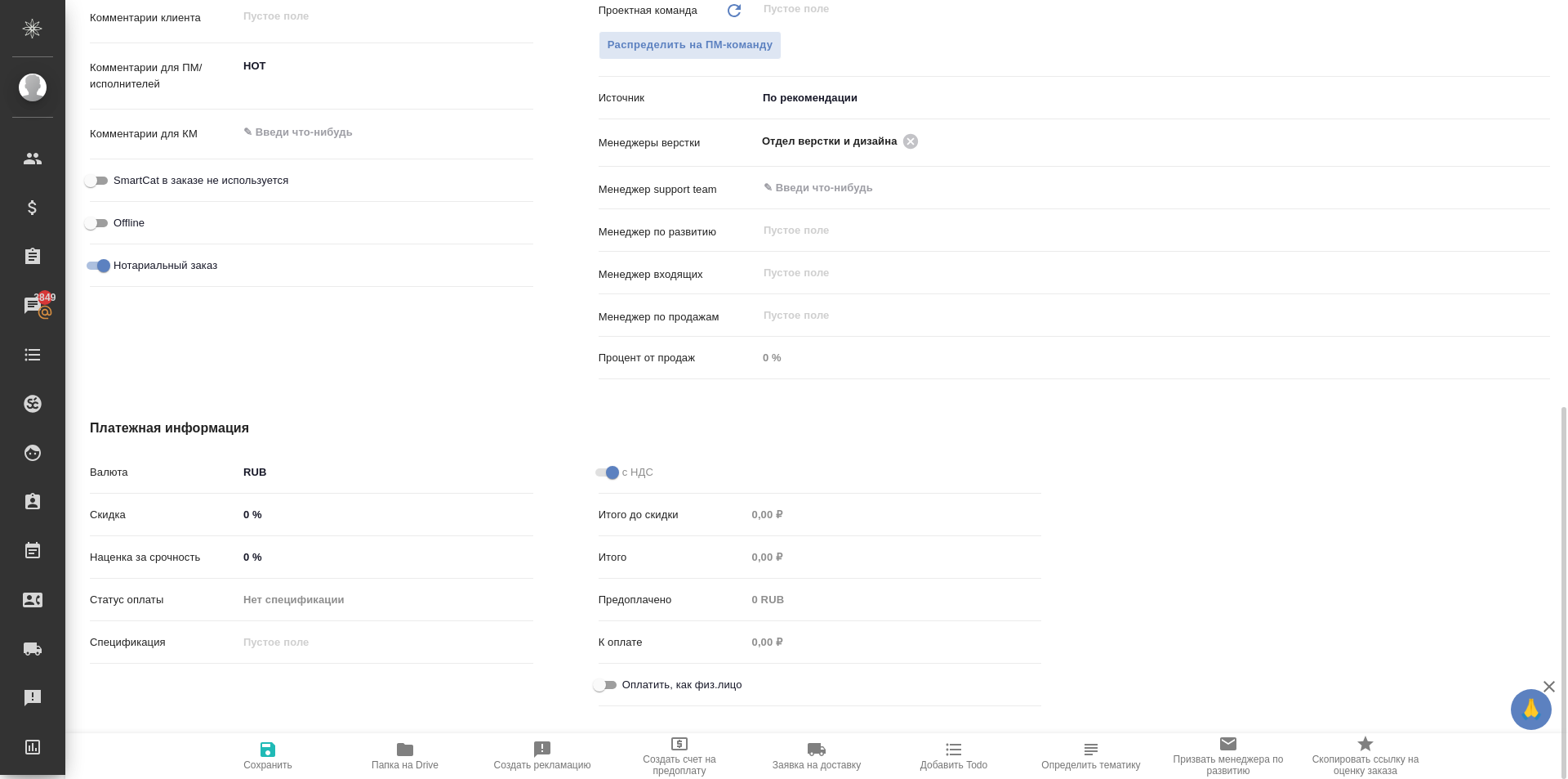
click at [593, 684] on input "Оплатить, как физ.лицо" at bounding box center [599, 684] width 58 height 19
checkbox input "true"
type textarea "x"
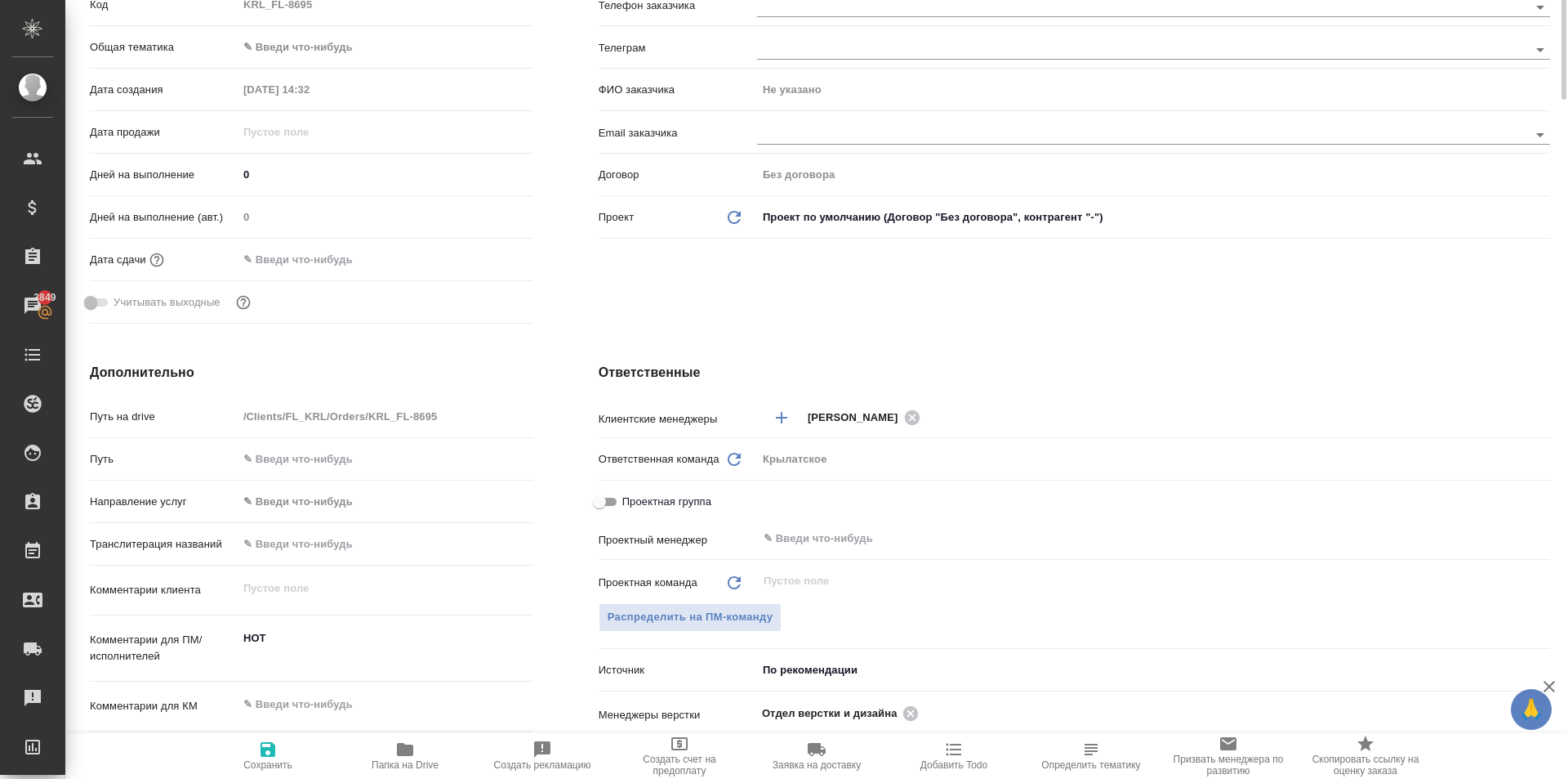
scroll to position [0, 0]
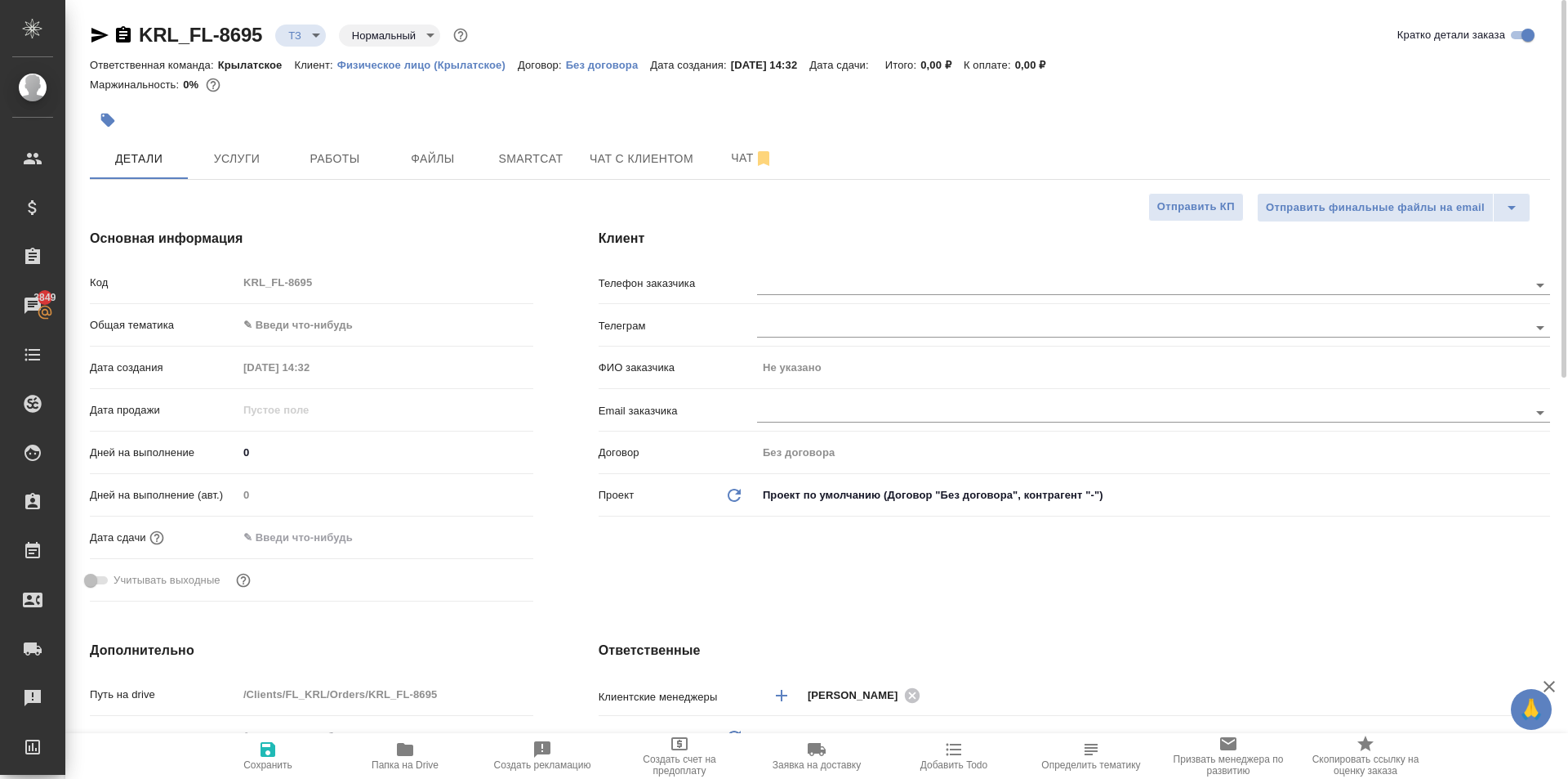
click at [325, 325] on body "🙏 .cls-1 fill:#fff; AWATERA Kasymov Timur Клиенты Спецификации Заказы 3849 Чаты…" at bounding box center [784, 390] width 1568 height 779
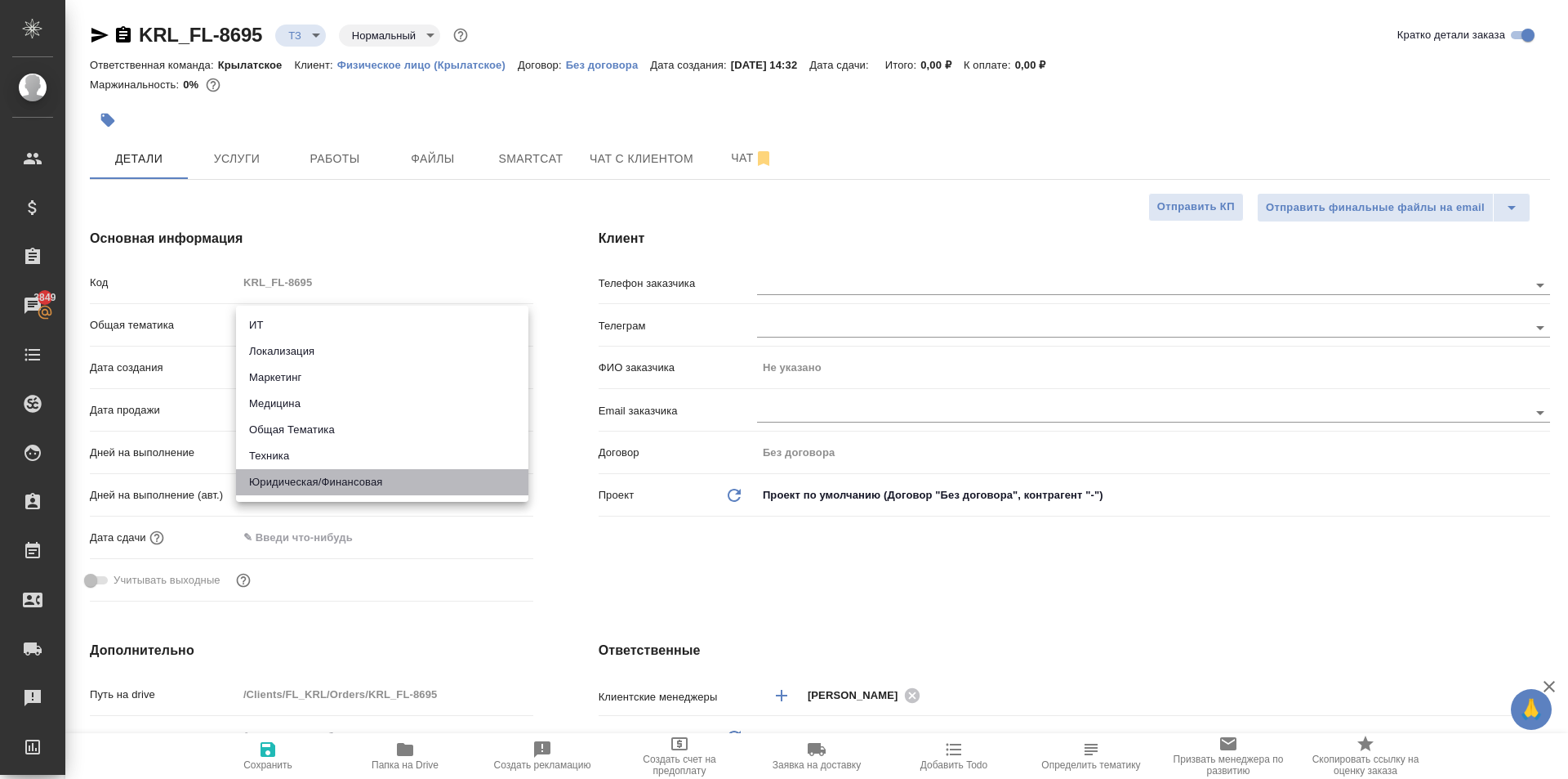
click at [327, 475] on li "Юридическая/Финансовая" at bounding box center [382, 482] width 293 height 26
type input "yr-fn"
type textarea "x"
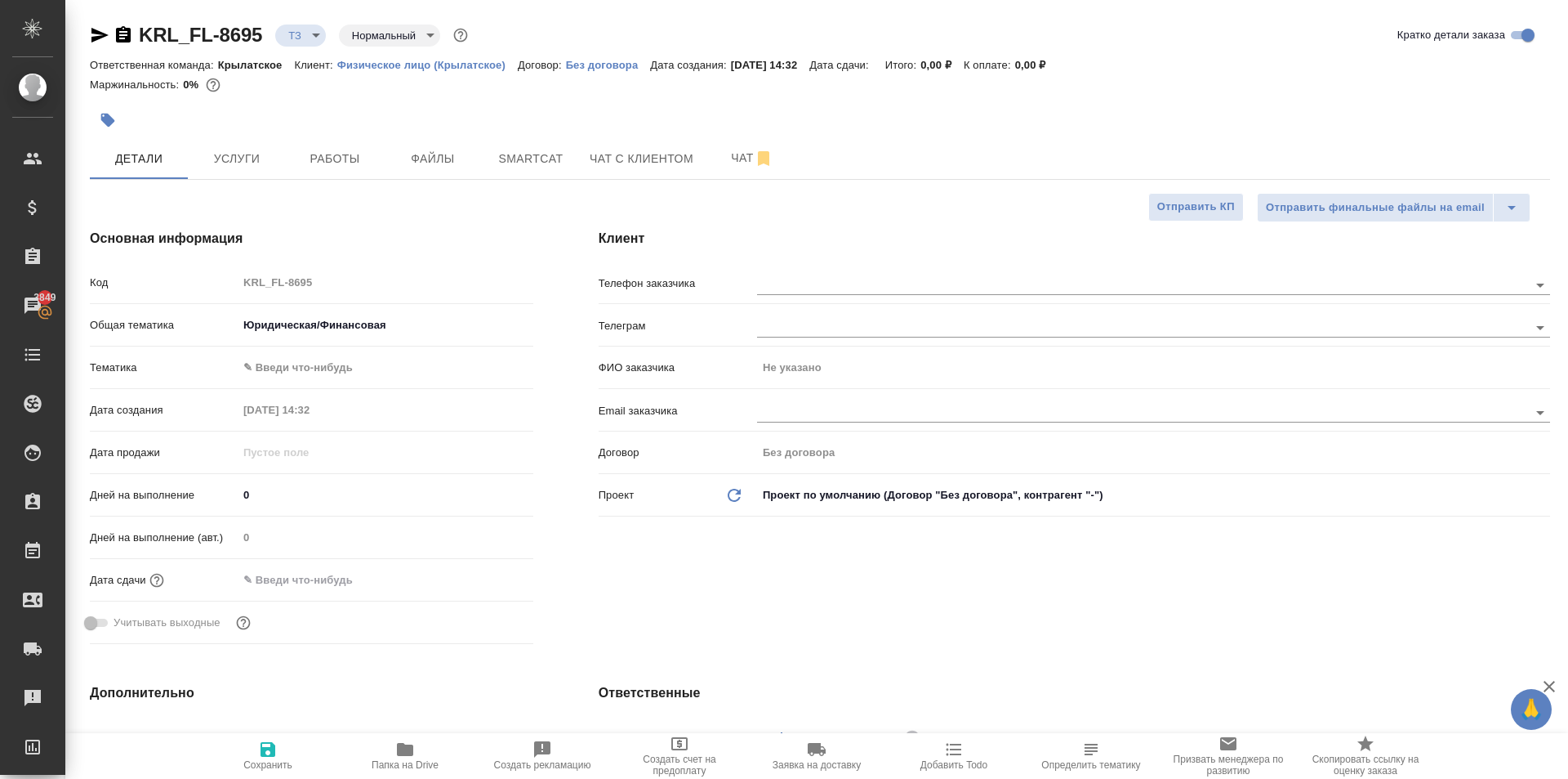
click at [341, 378] on body "🙏 .cls-1 fill:#fff; AWATERA Kasymov Timur Клиенты Спецификации Заказы 3849 Чаты…" at bounding box center [784, 390] width 1568 height 779
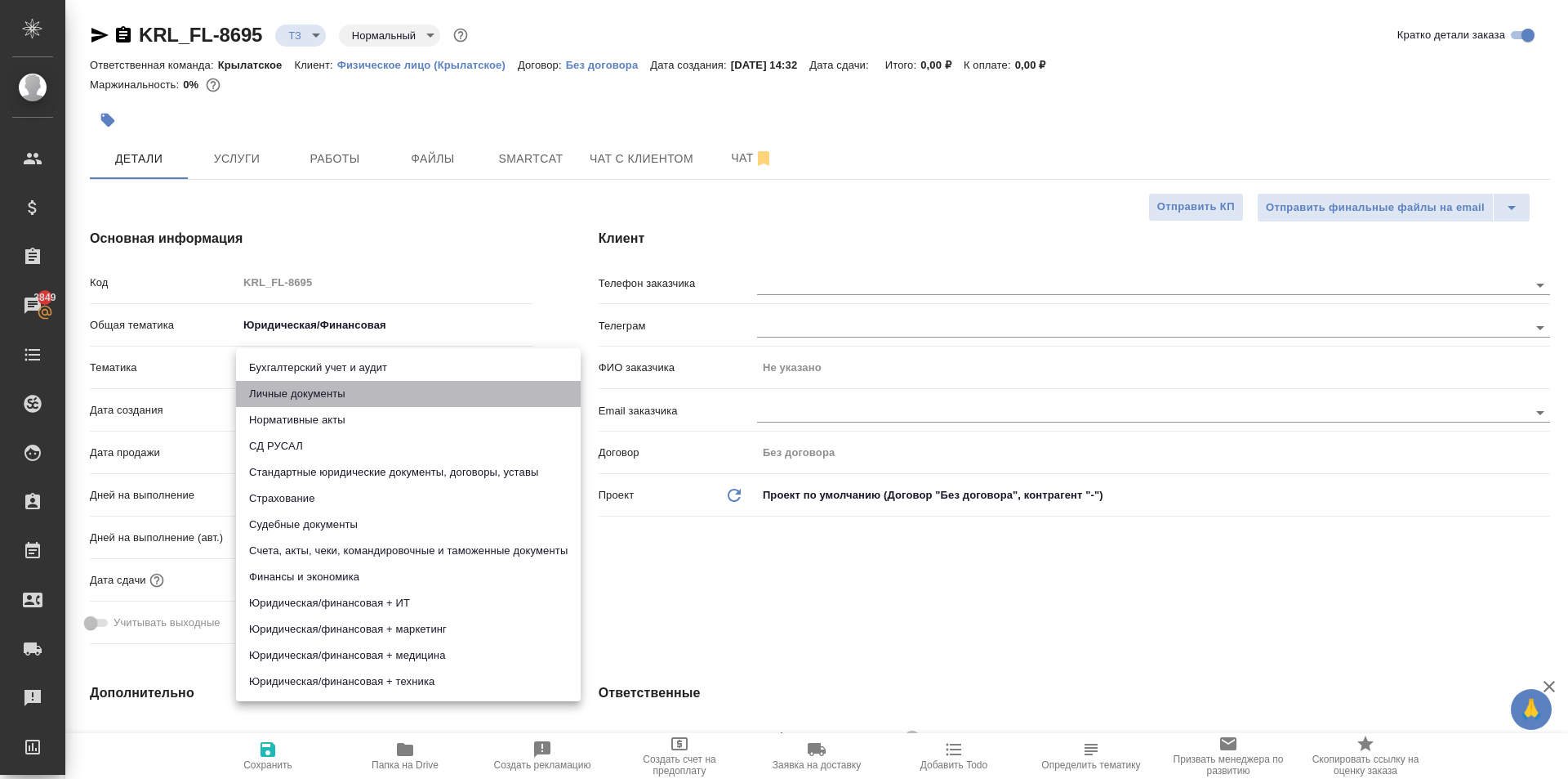
click at [427, 396] on li "Личные документы" at bounding box center [408, 393] width 345 height 26
type textarea "x"
type input "5a8b8b956a9677013d343cfe"
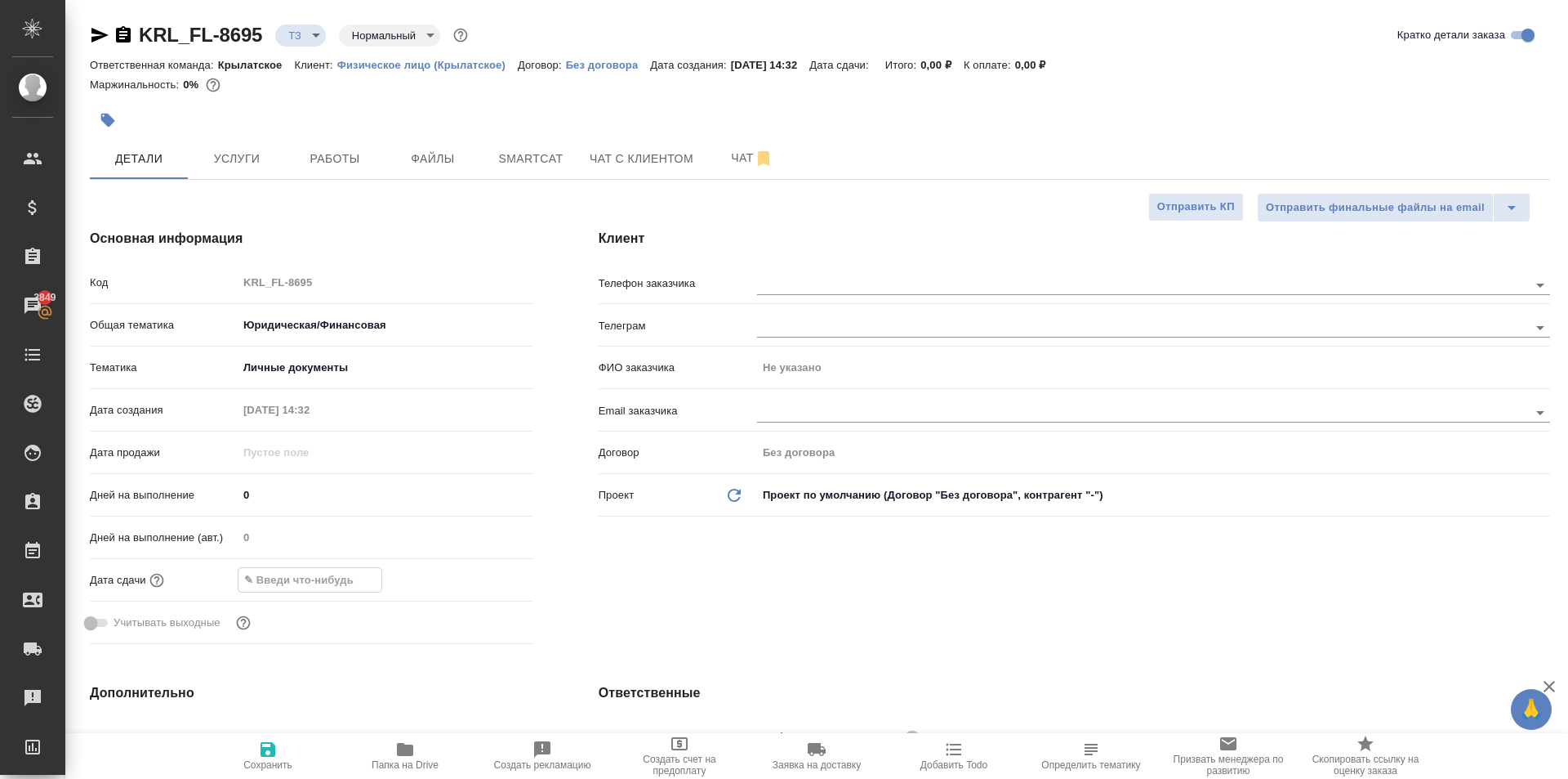
click at [310, 577] on input "text" at bounding box center [310, 579] width 143 height 24
click at [476, 571] on icon "button" at bounding box center [485, 577] width 19 height 19
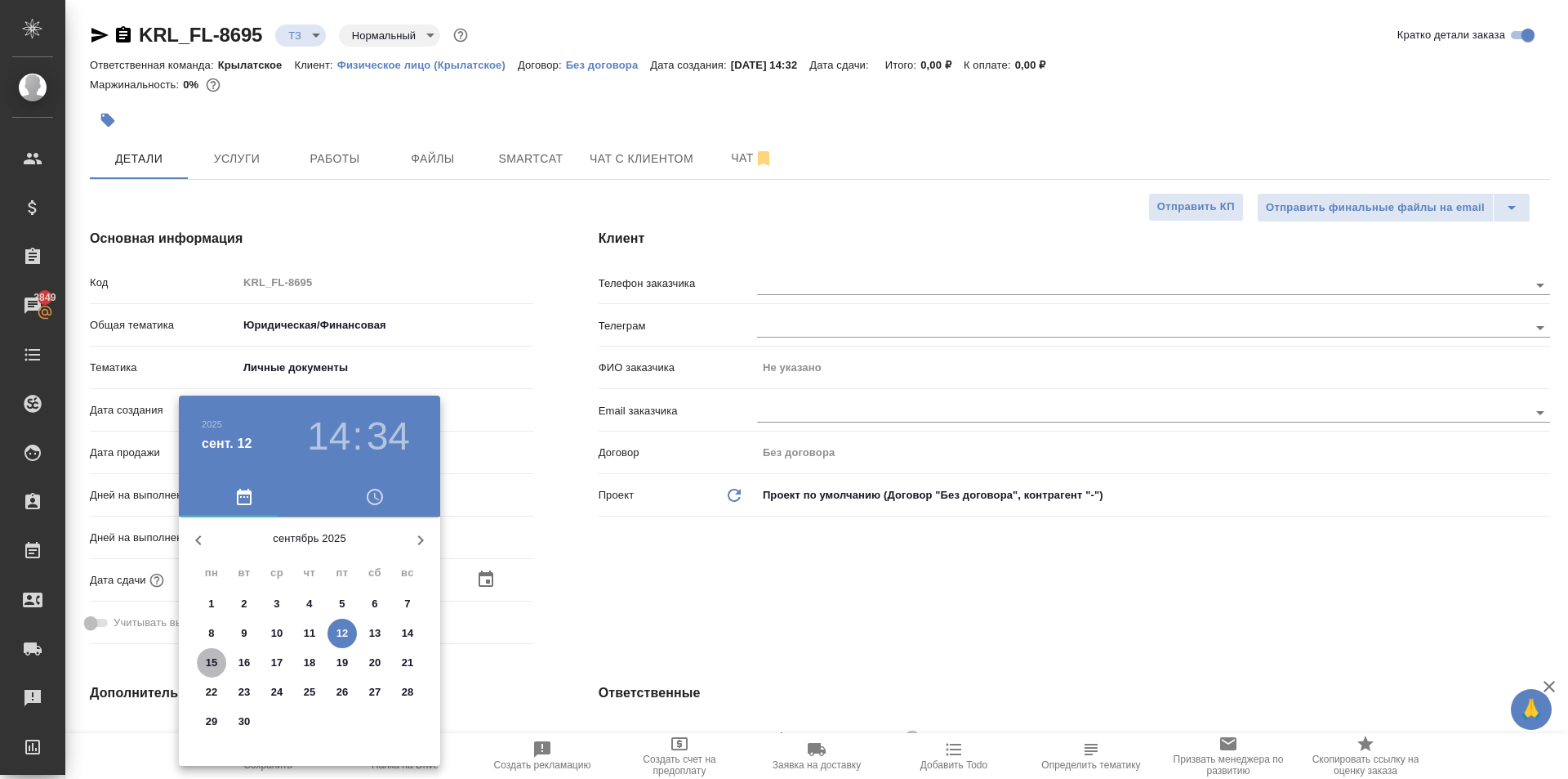
click at [211, 667] on p "15" at bounding box center [211, 662] width 12 height 16
type input "15.09.2025 14:34"
type textarea "x"
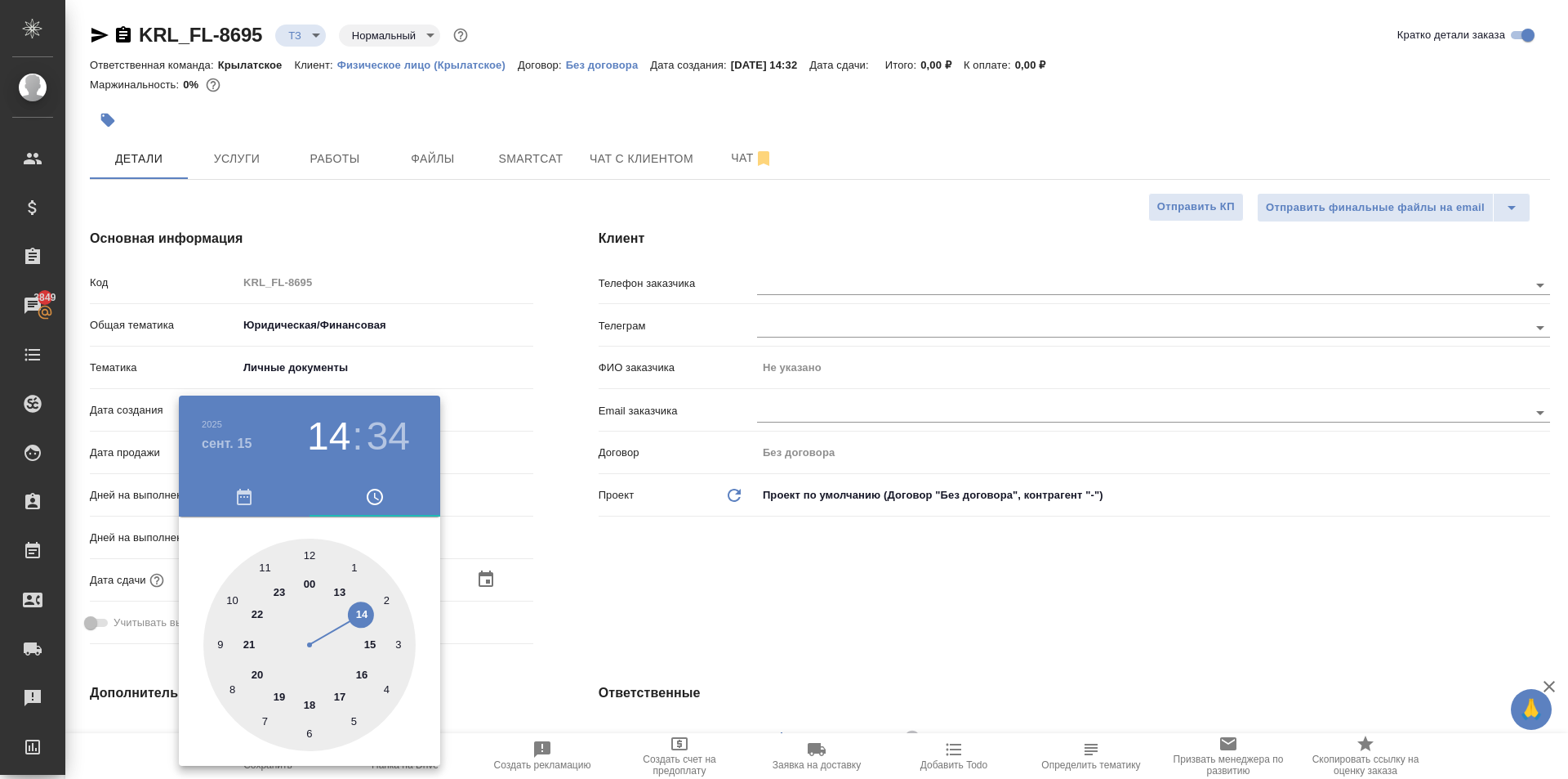
click at [307, 555] on div at bounding box center [309, 644] width 212 height 213
type input "15.09.2025 12:34"
type textarea "x"
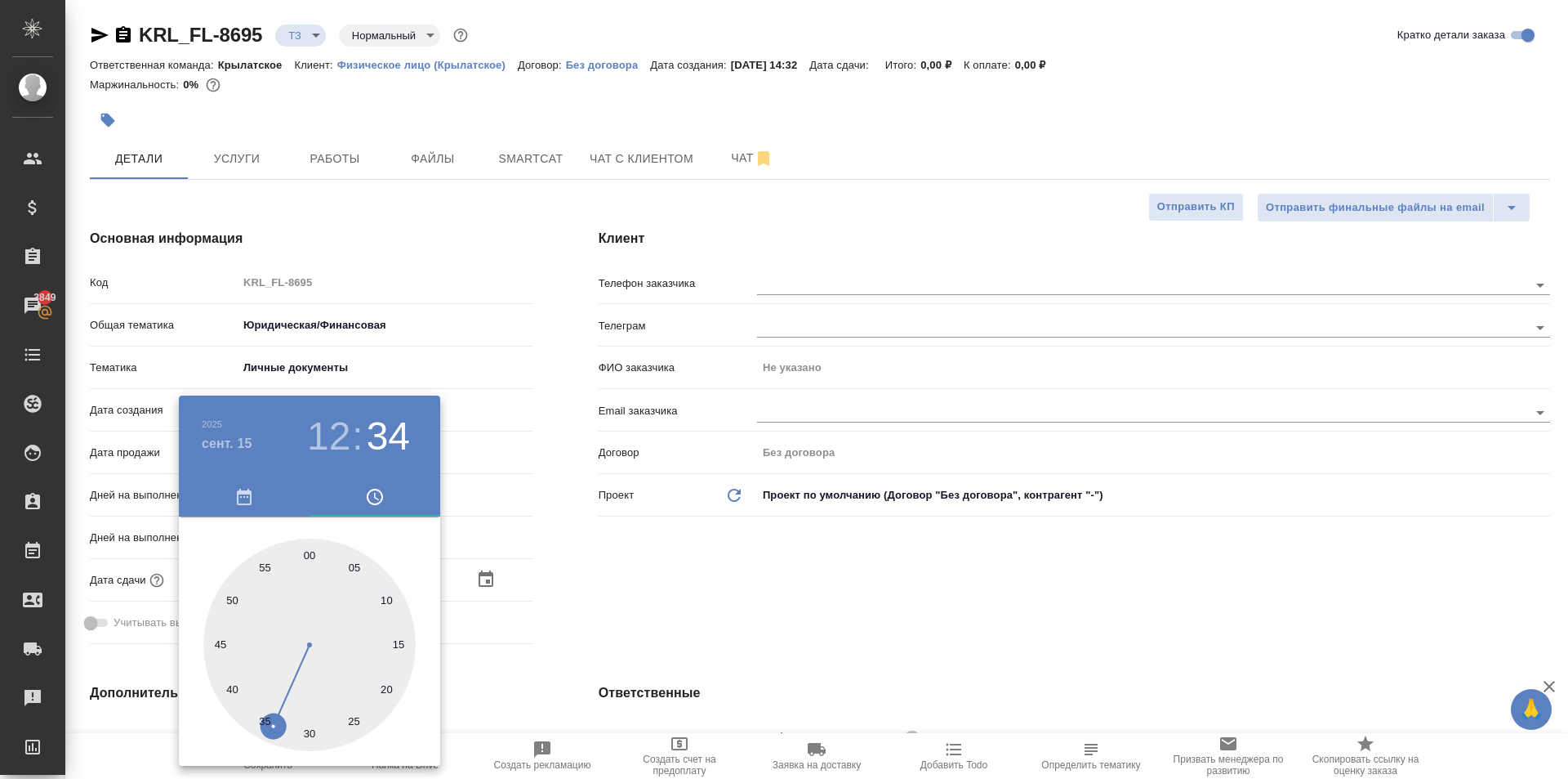
click at [307, 555] on div at bounding box center [309, 644] width 212 height 213
type input "15.09.2025 12:00"
type textarea "x"
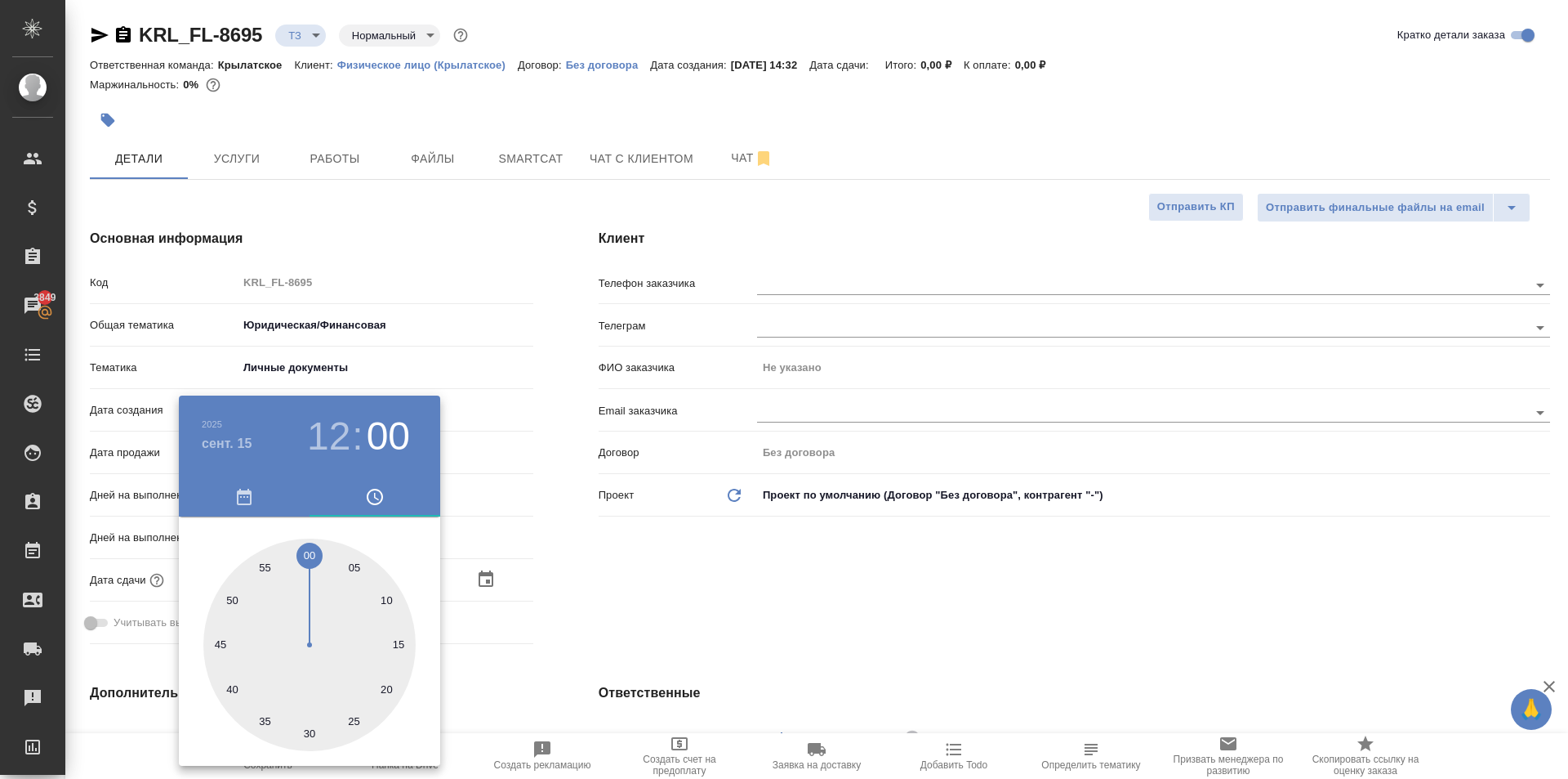
click at [307, 555] on div at bounding box center [309, 644] width 212 height 213
type textarea "x"
drag, startPoint x: 608, startPoint y: 622, endPoint x: 536, endPoint y: 654, distance: 78.8
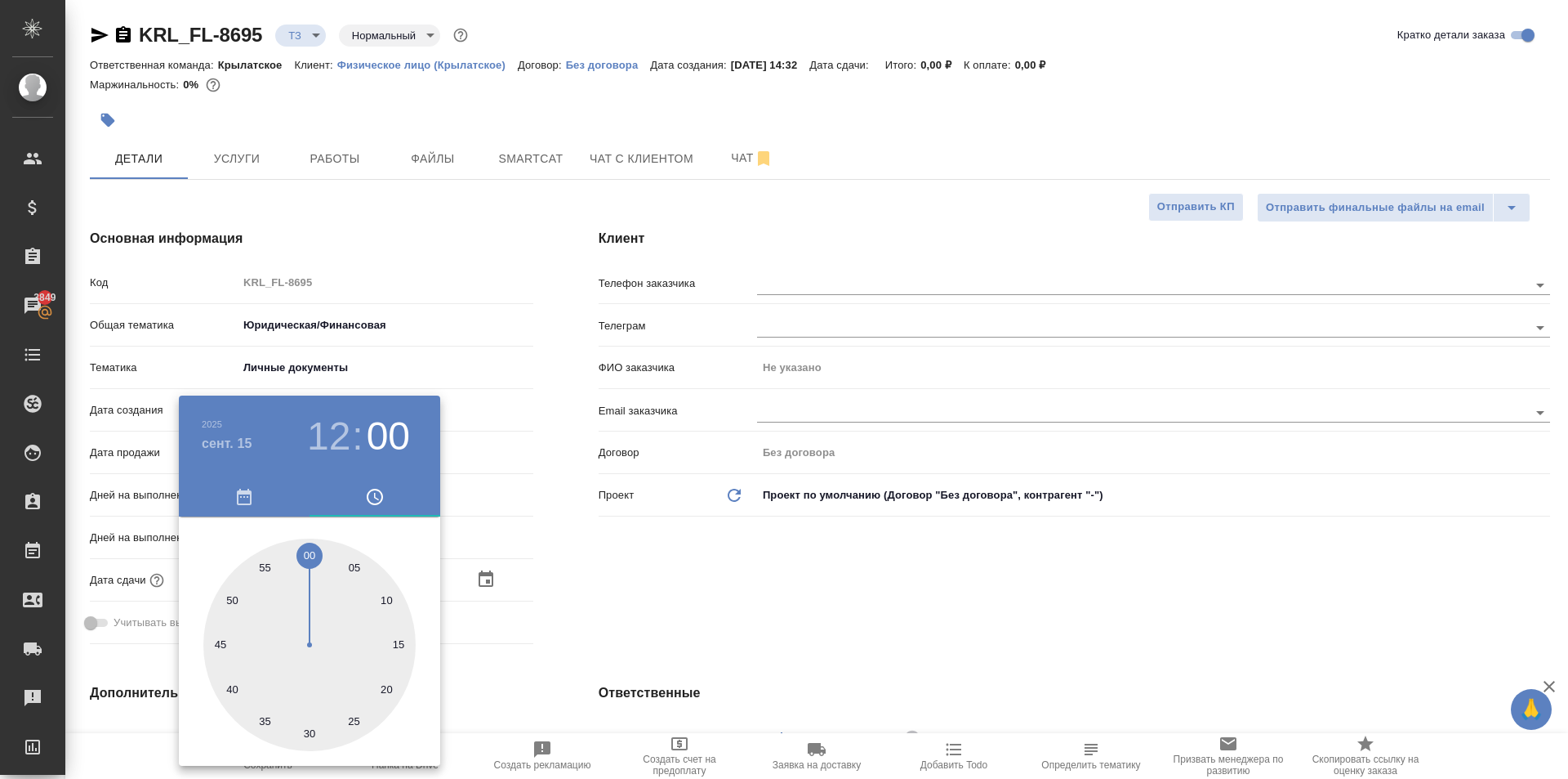
click at [604, 627] on div at bounding box center [784, 390] width 1568 height 779
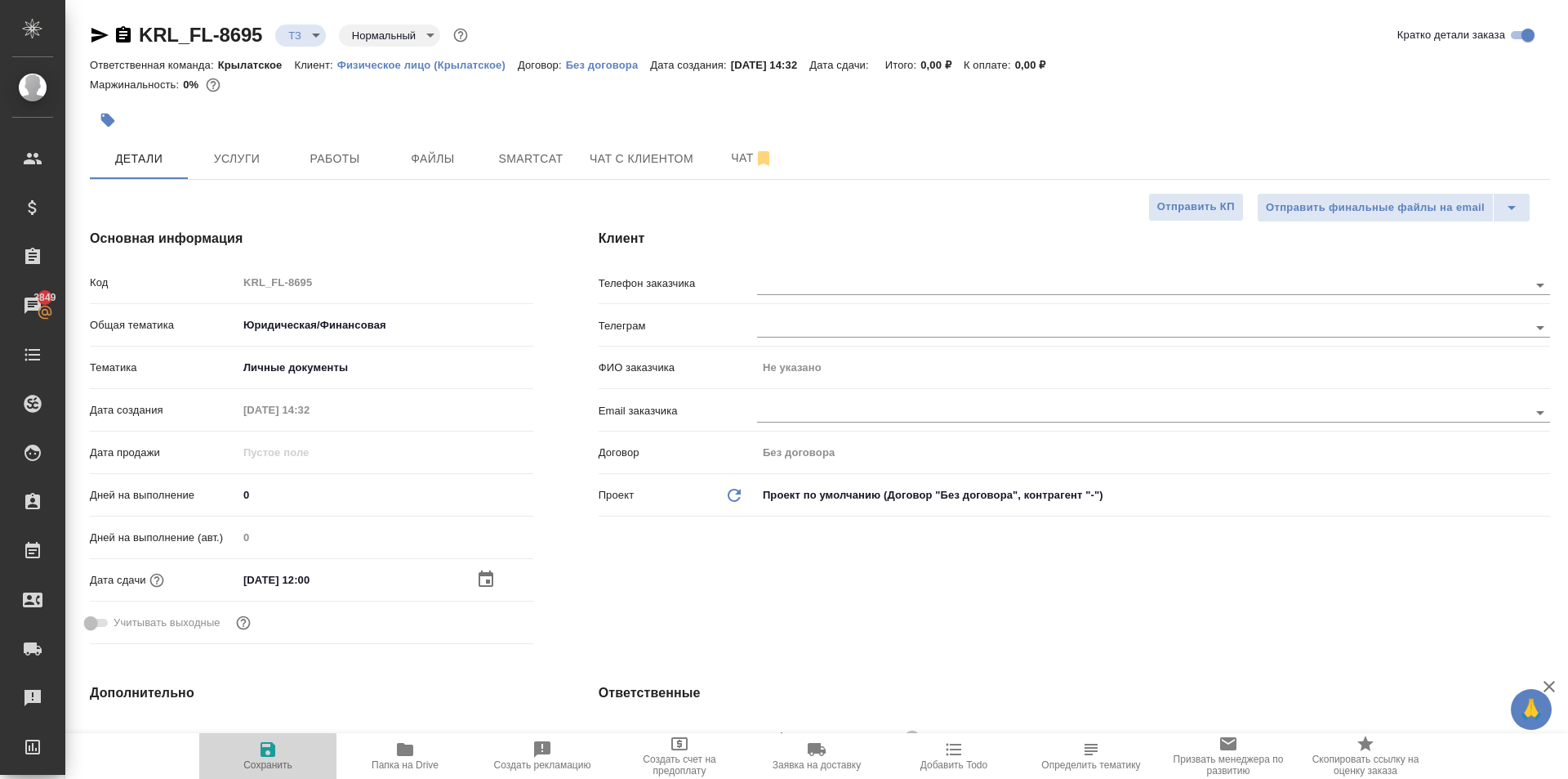
click at [285, 740] on span "Сохранить" at bounding box center [267, 755] width 118 height 31
type textarea "x"
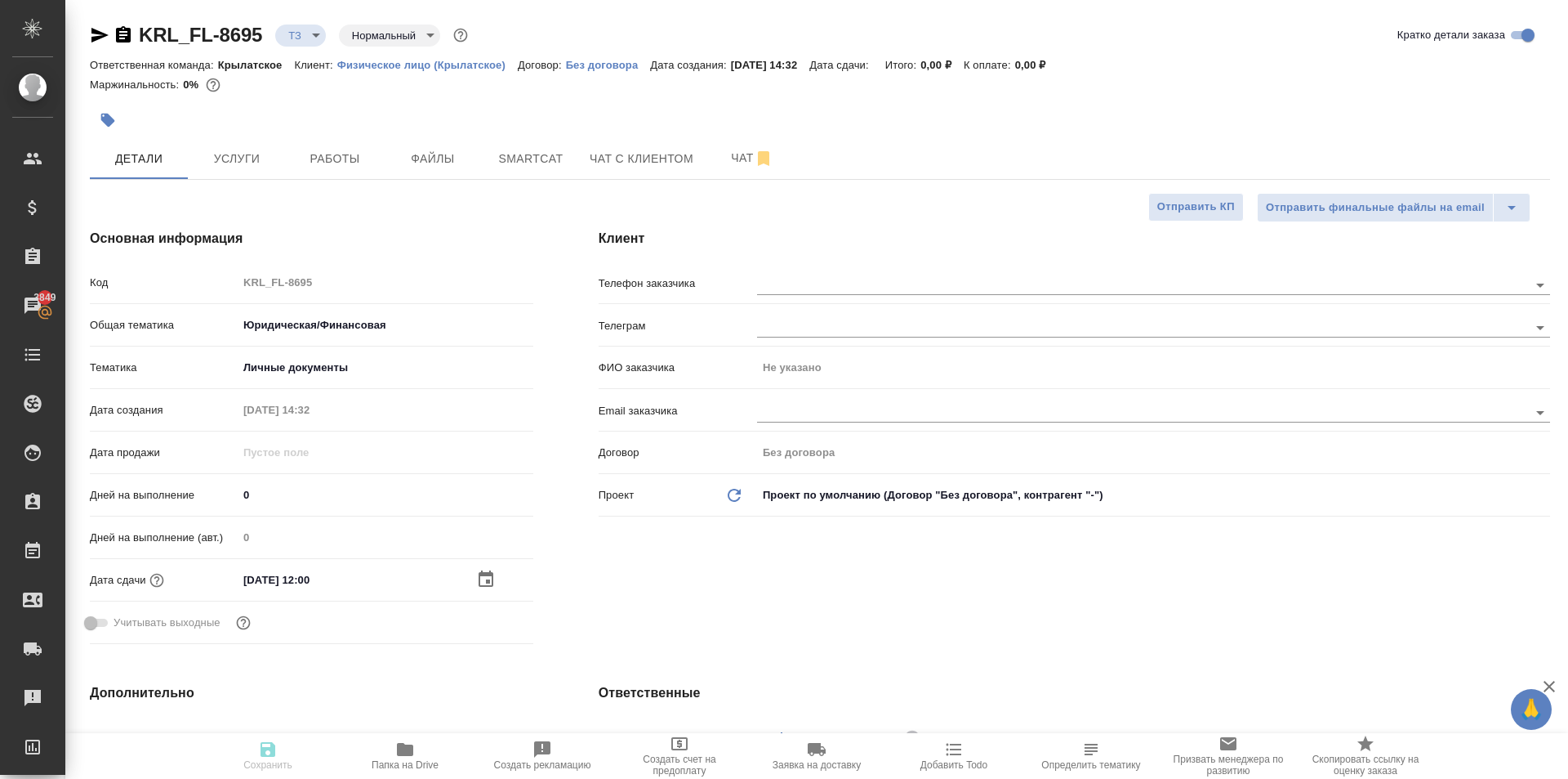
type textarea "x"
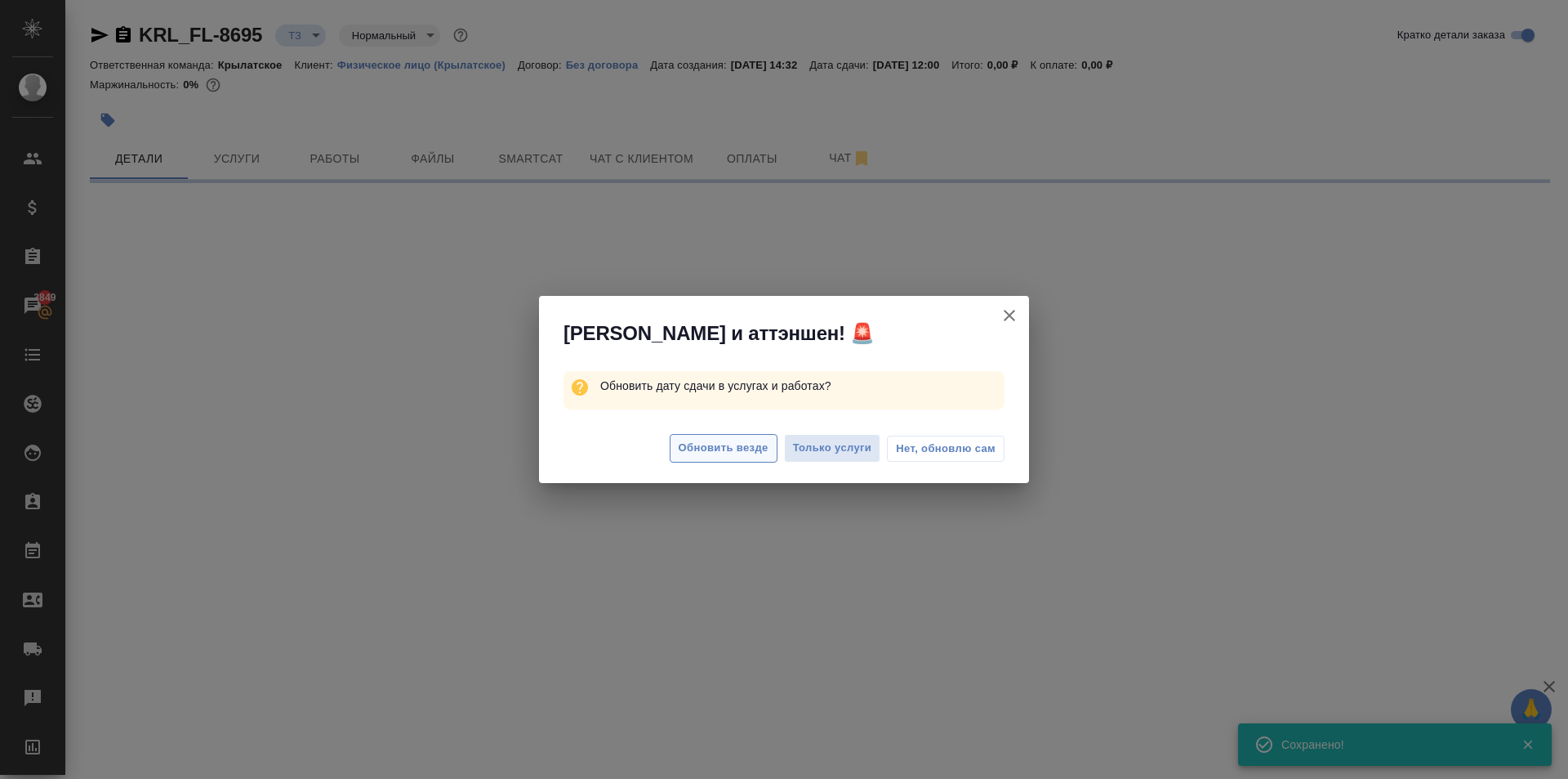
click at [762, 453] on button "Обновить везде" at bounding box center [723, 448] width 108 height 28
click at [762, 453] on span "Обновить везде" at bounding box center [723, 448] width 90 height 19
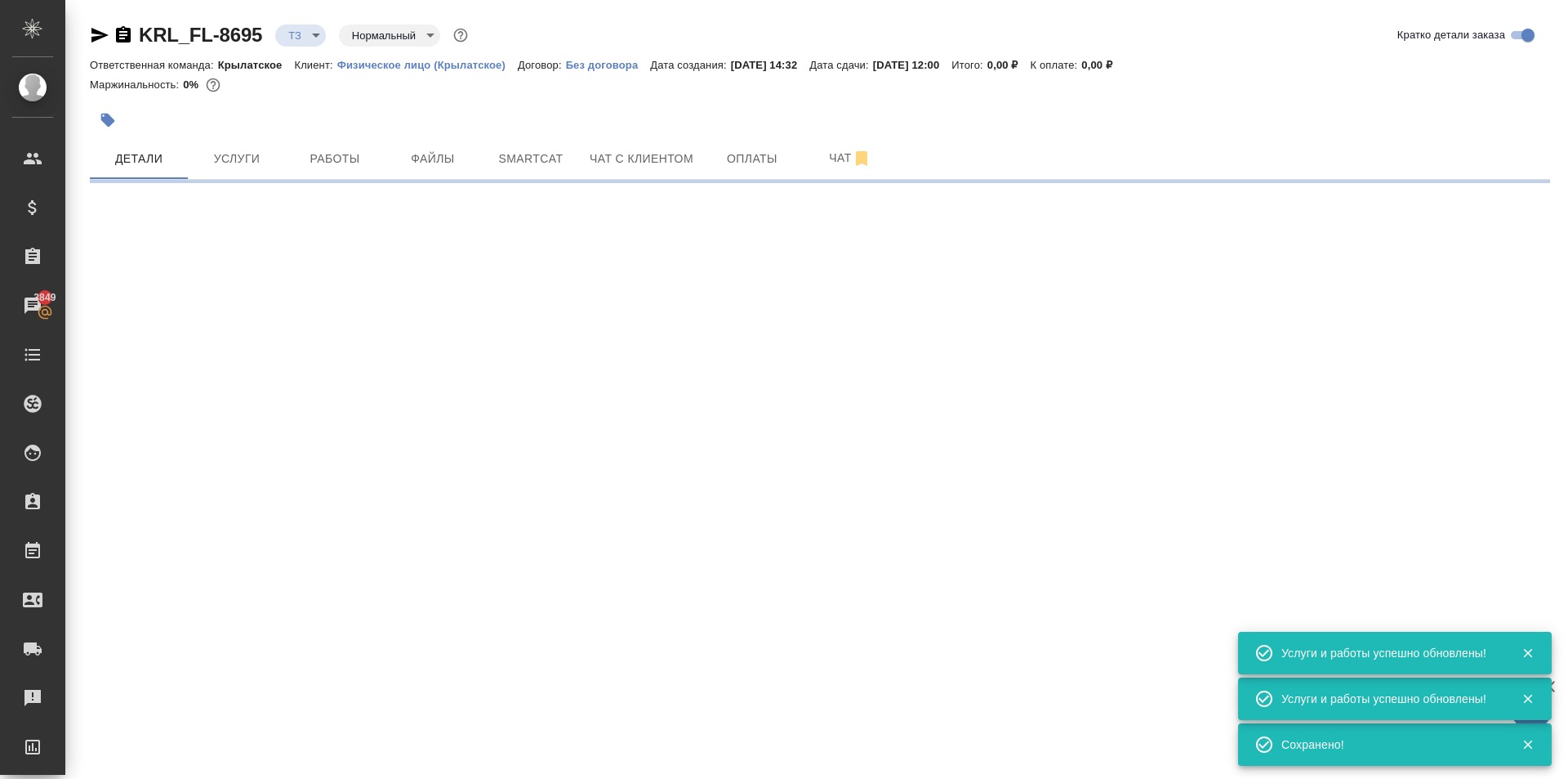
select select "RU"
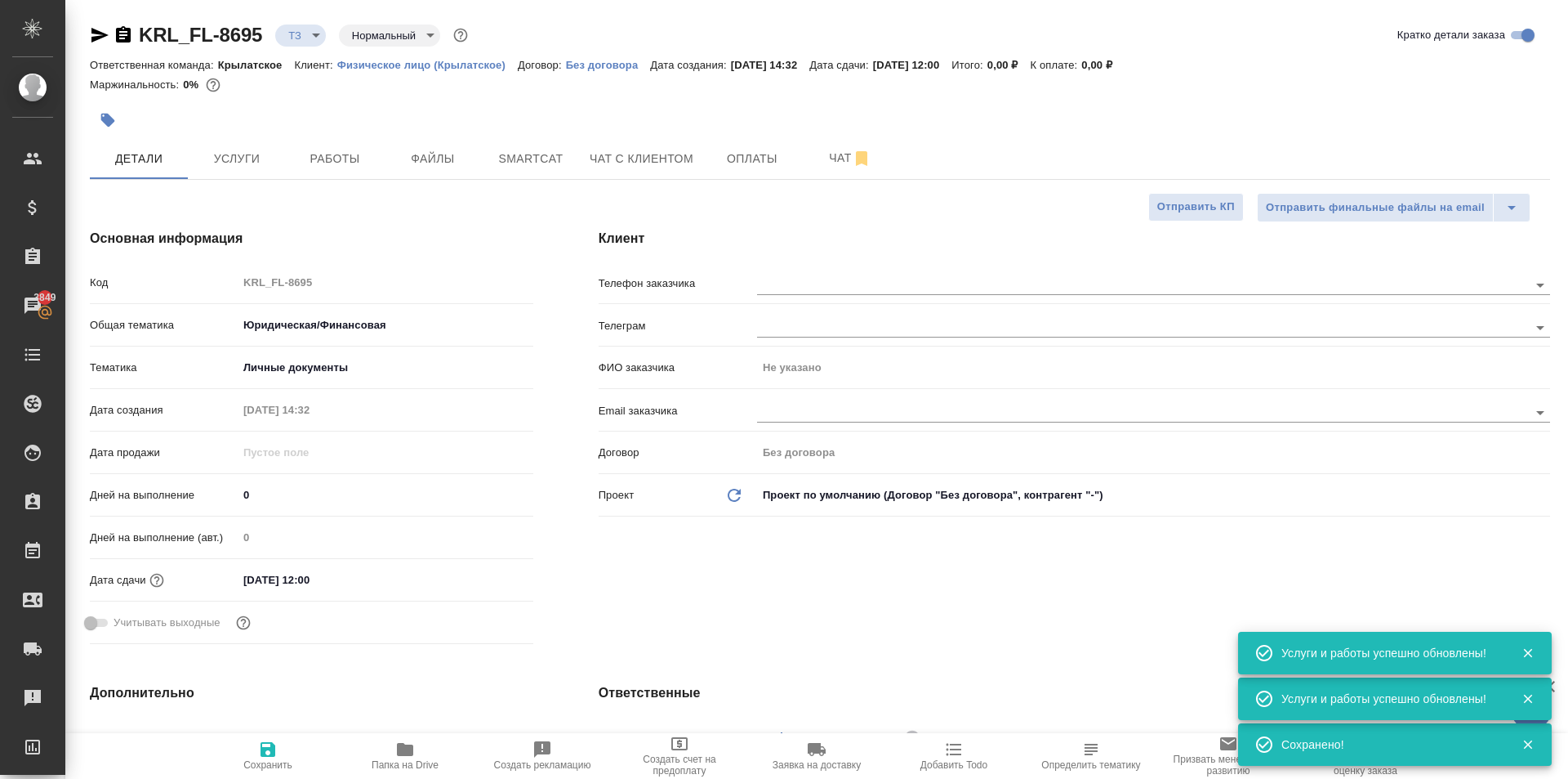
type textarea "x"
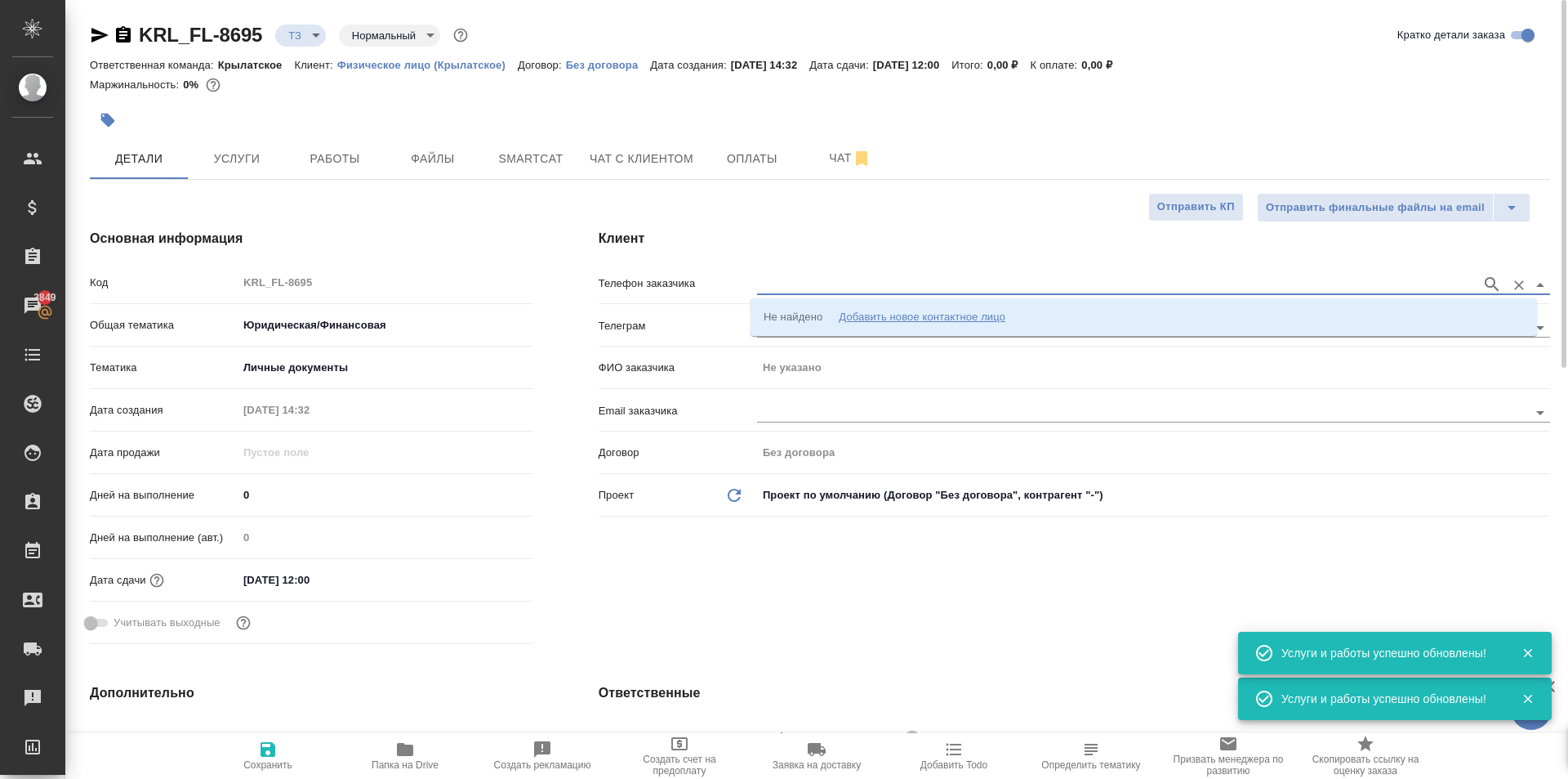
click at [809, 283] on input "text" at bounding box center [1114, 284] width 716 height 19
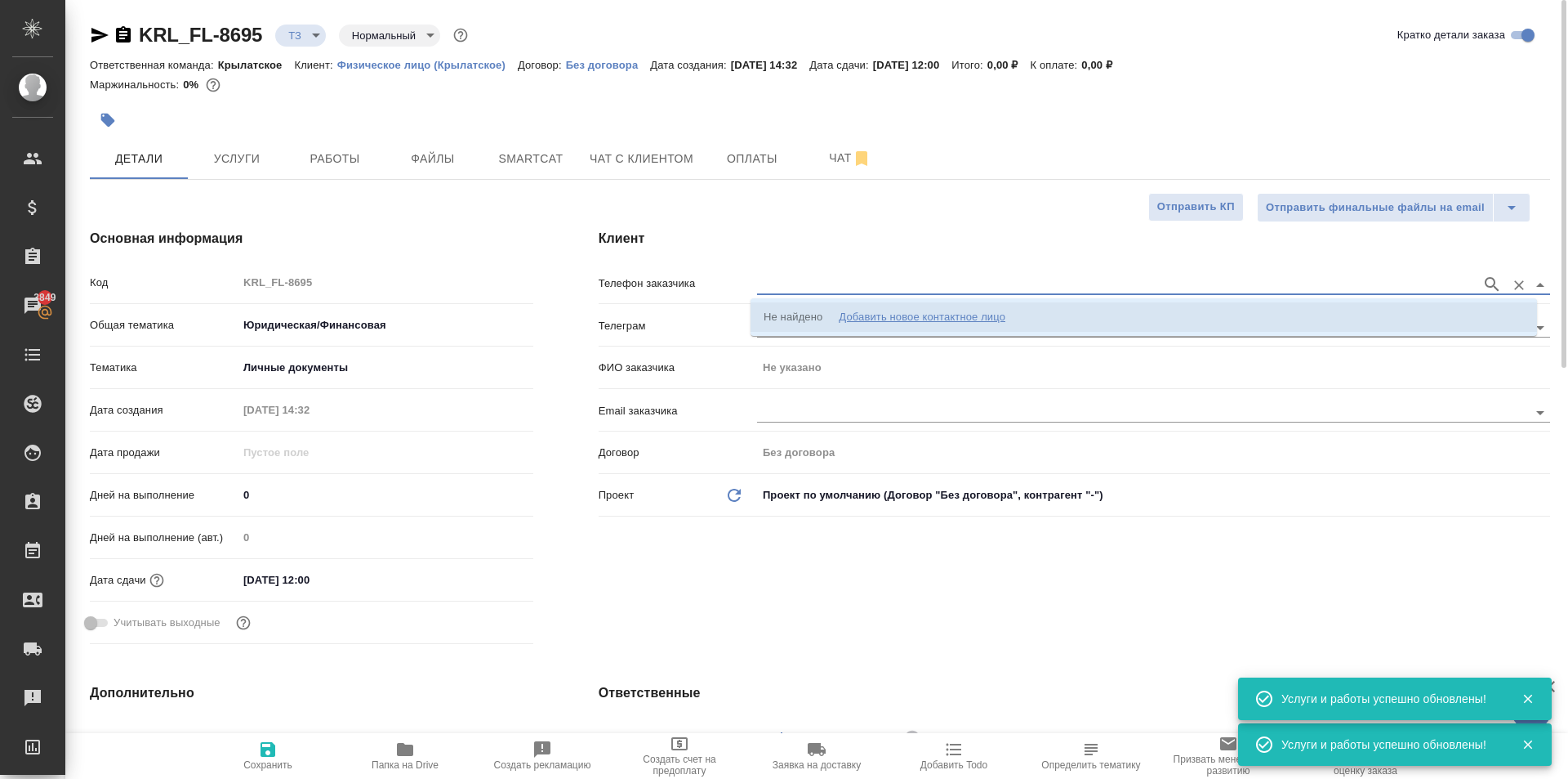
click at [844, 312] on div "Добавить новое контактное лицо" at bounding box center [922, 317] width 167 height 16
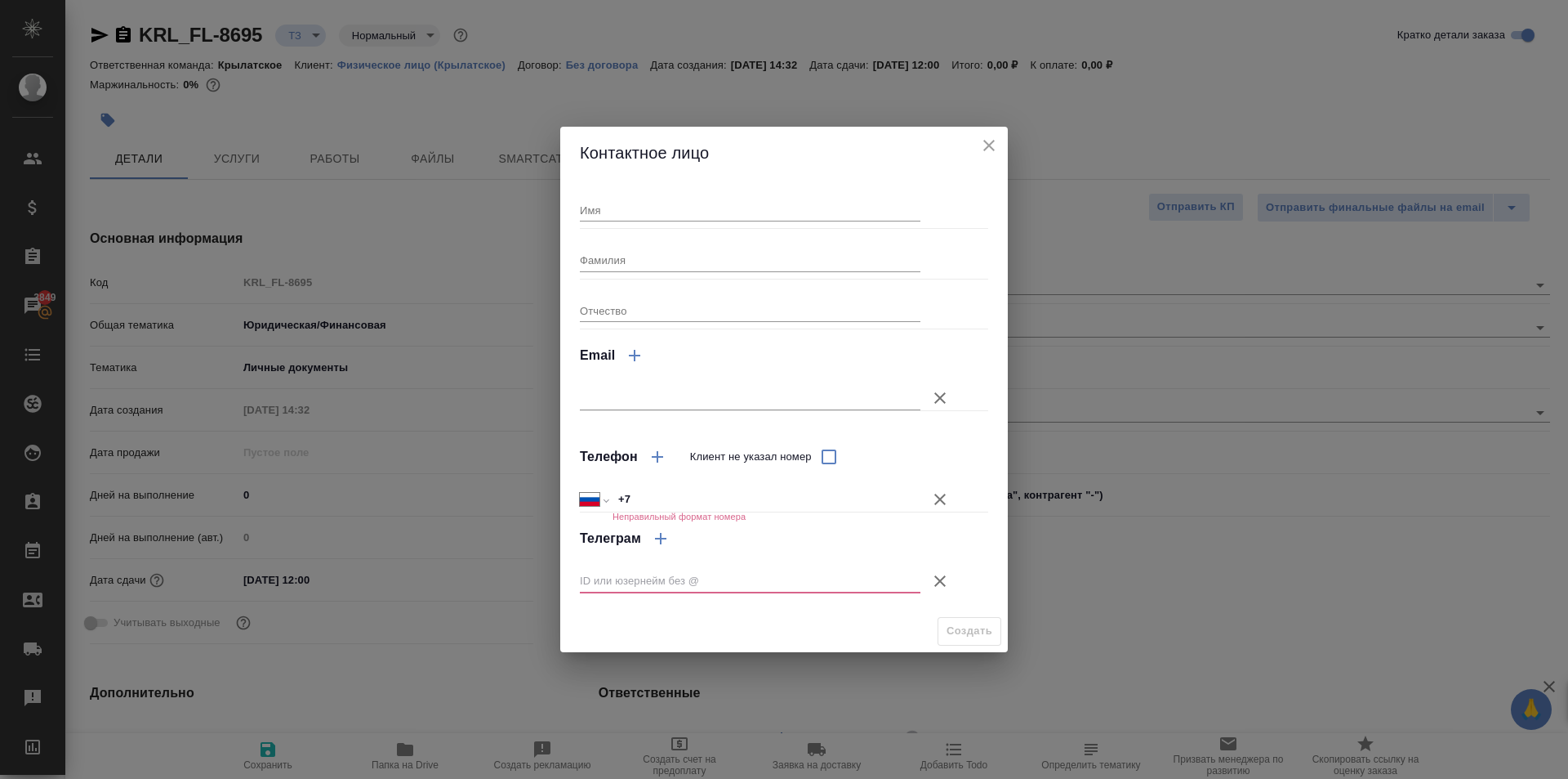
click at [648, 221] on input "Имя" at bounding box center [749, 210] width 340 height 23
type input "Сергей"
click at [603, 255] on input "Фамилия" at bounding box center [749, 259] width 340 height 23
type input "Агапкин"
click at [947, 592] on button "Клиент не указал номер" at bounding box center [939, 580] width 39 height 39
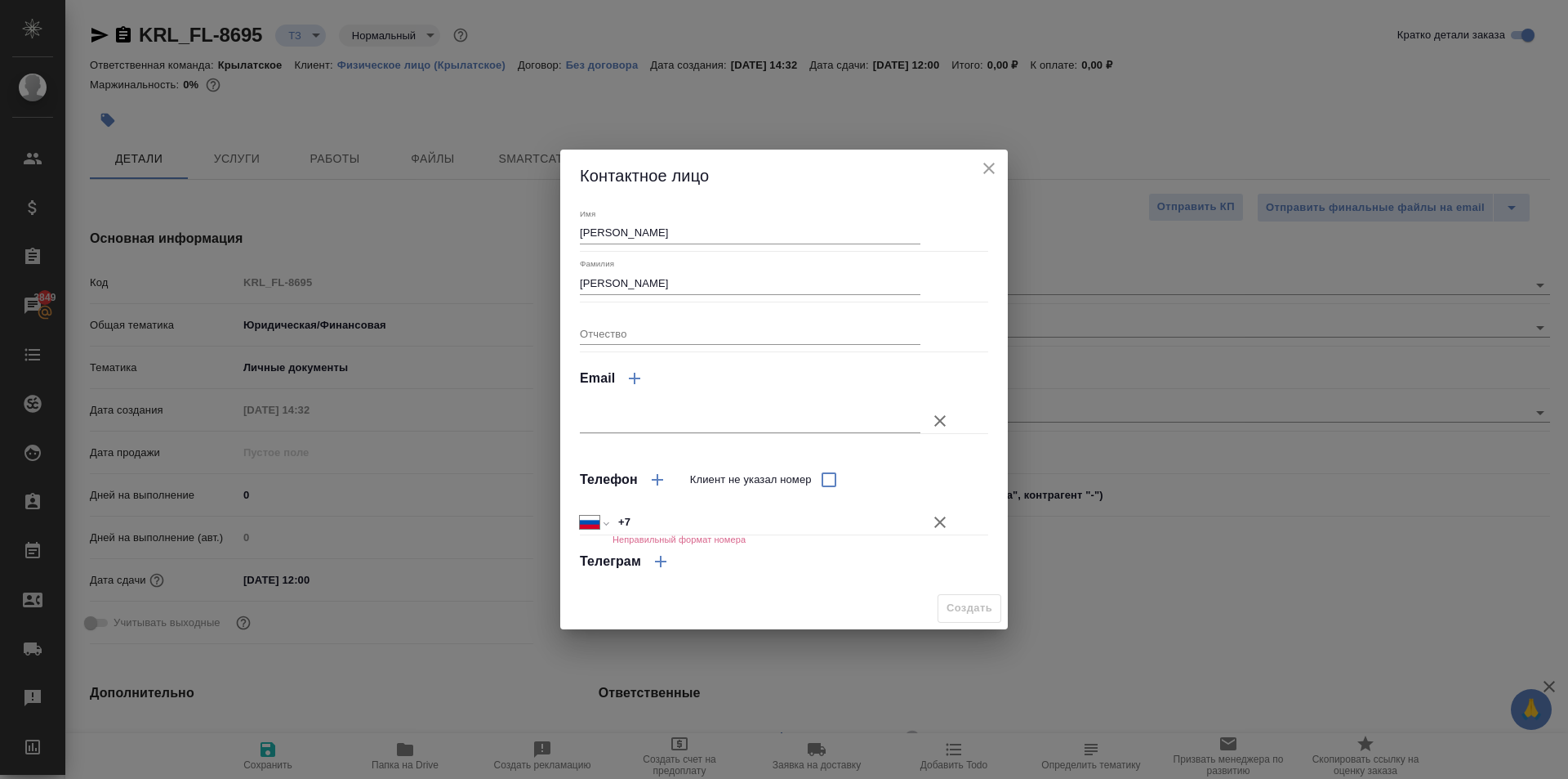
click at [941, 509] on button "Клиент не указал номер" at bounding box center [939, 522] width 39 height 39
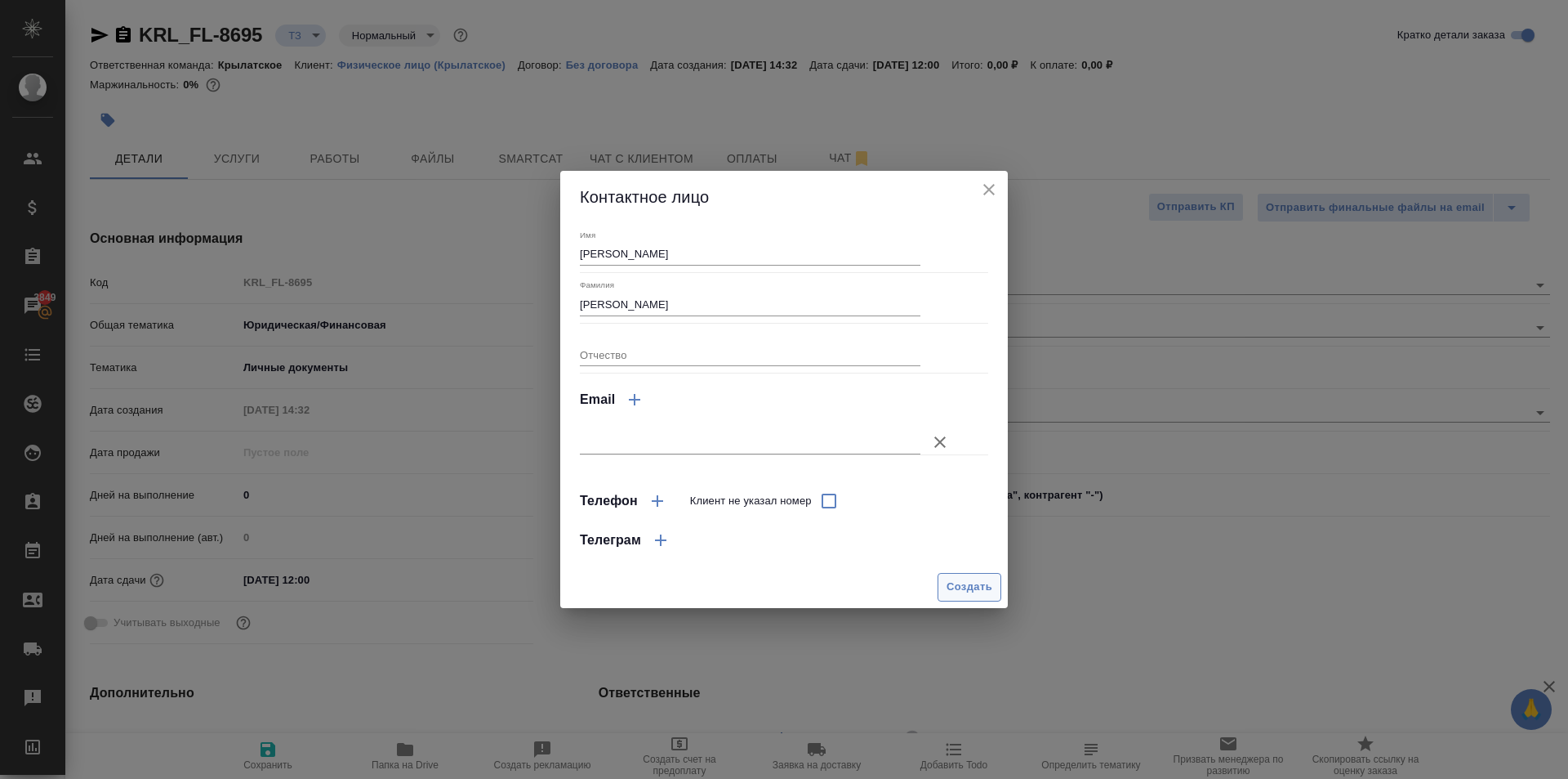
drag, startPoint x: 945, startPoint y: 565, endPoint x: 954, endPoint y: 585, distance: 21.9
click at [954, 580] on div "Контактное лицо Имя Сергей Фамилия Агапкин Отчество Email Телефон Клиент не ука…" at bounding box center [783, 389] width 448 height 437
click at [956, 587] on span "Создать" at bounding box center [969, 587] width 46 height 19
type input "Агапкин Сергей"
type textarea "x"
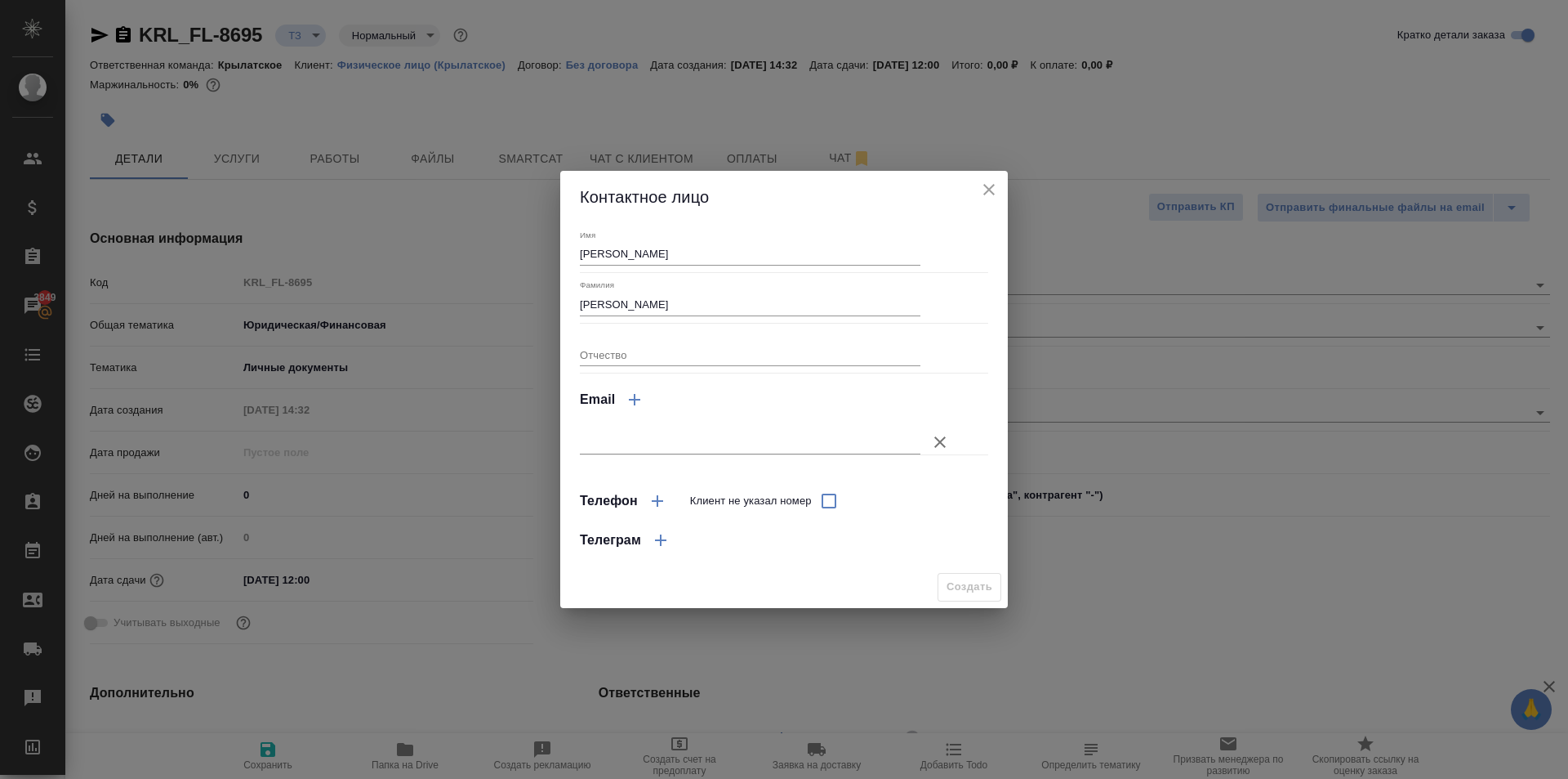
type textarea "x"
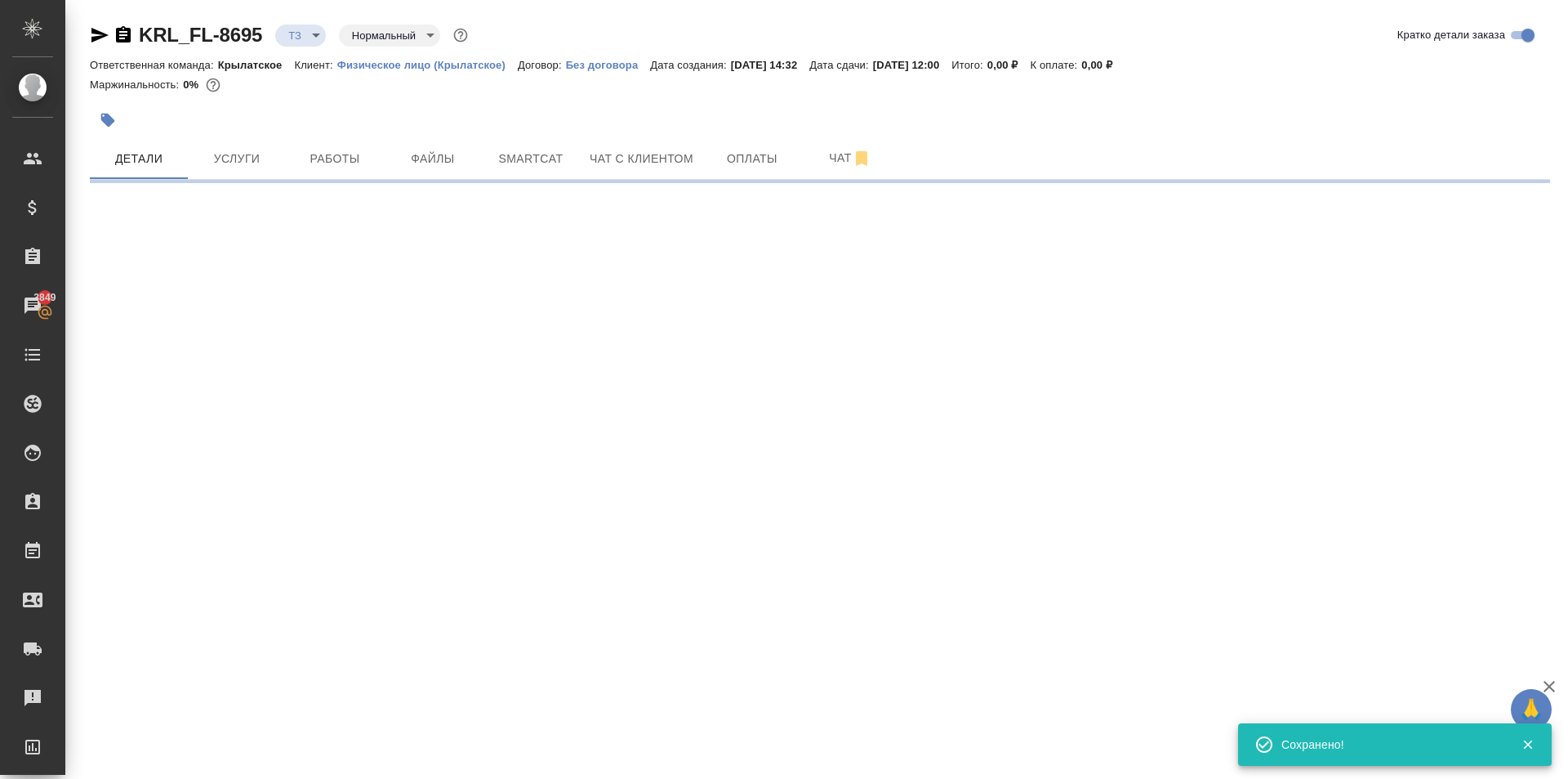
type input "holyTrinity"
select select "RU"
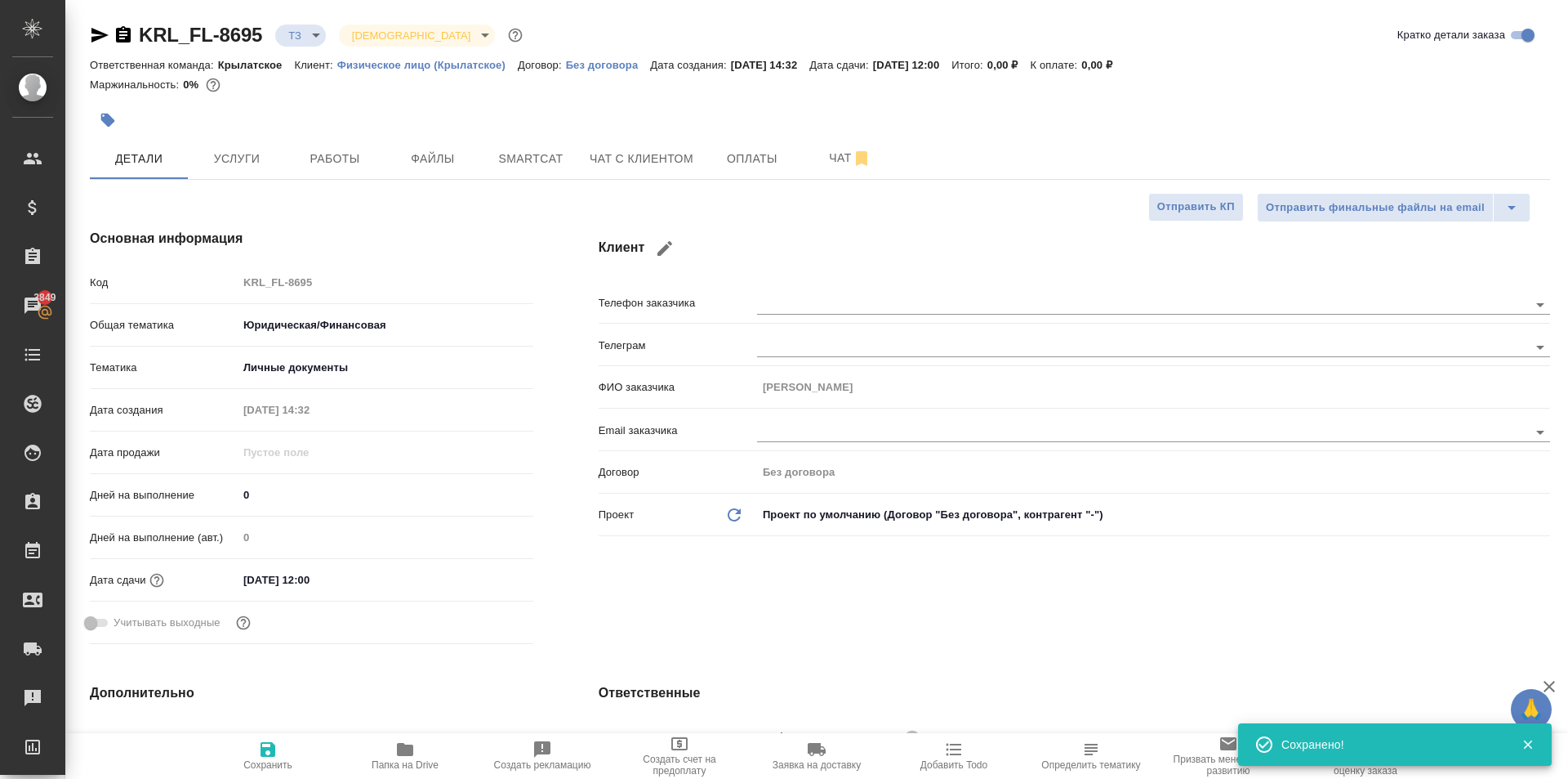
type textarea "x"
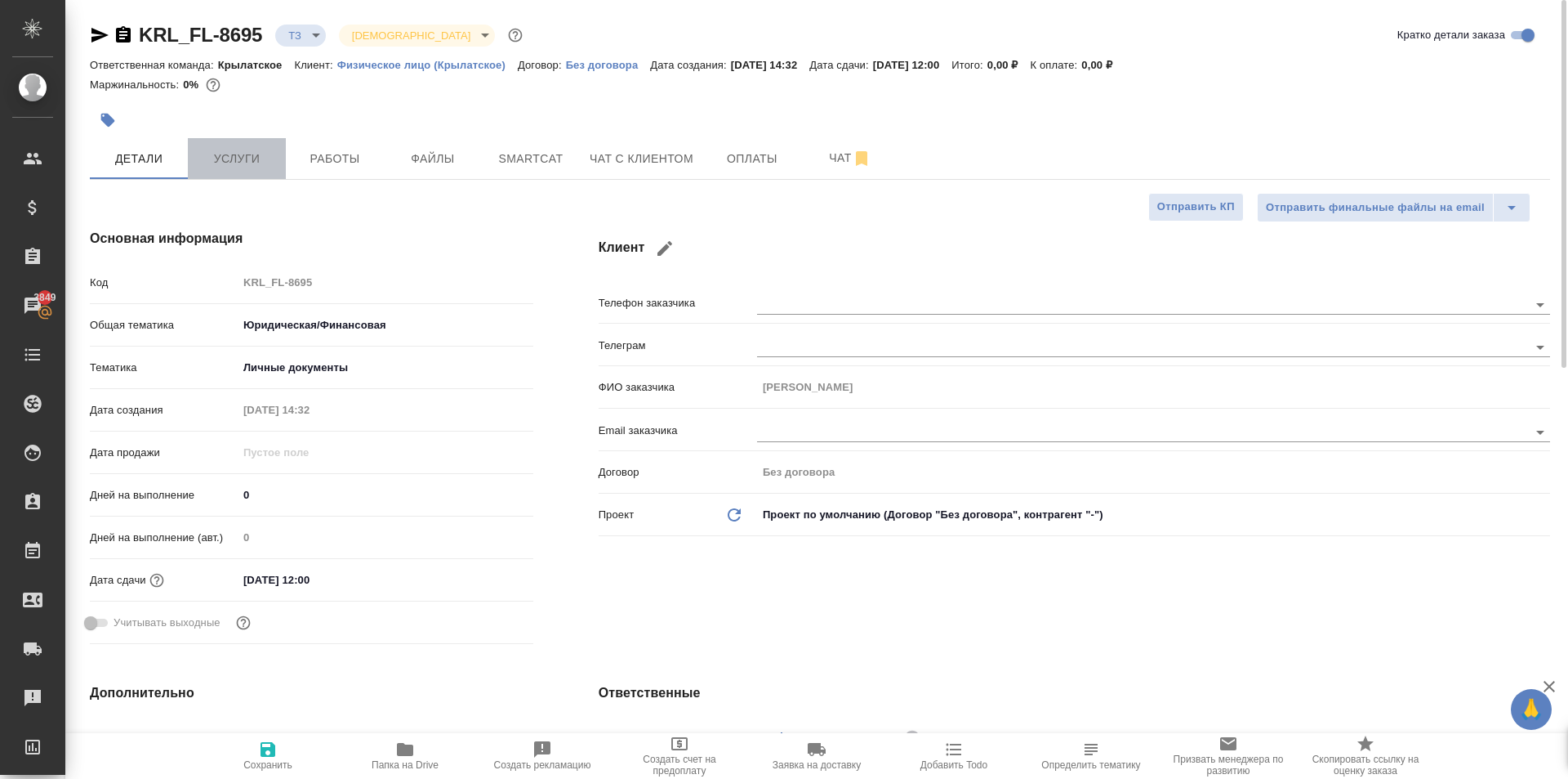
click at [263, 176] on button "Услуги" at bounding box center [236, 158] width 98 height 41
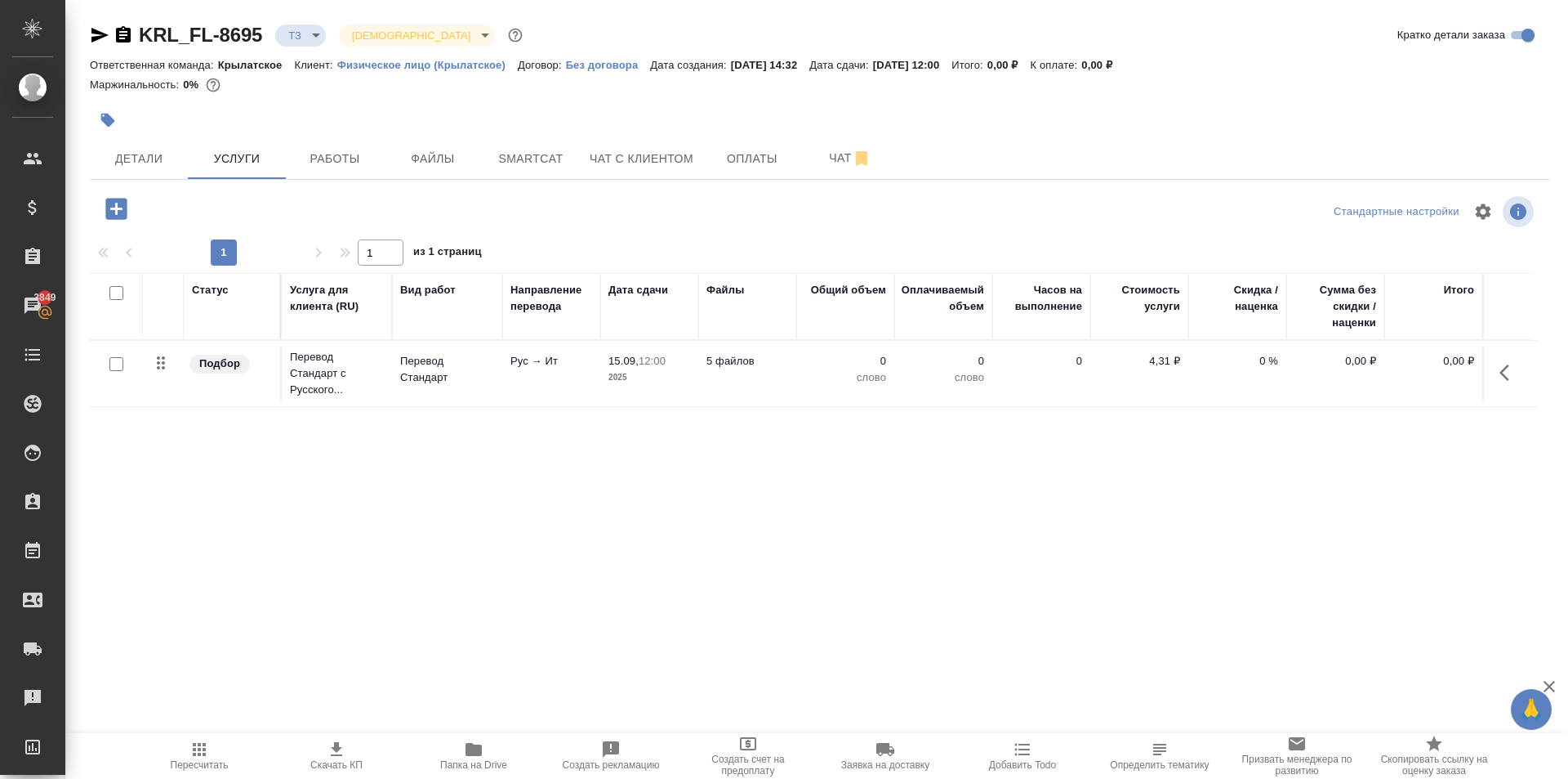
click at [115, 366] on input "checkbox" at bounding box center [116, 363] width 14 height 14
checkbox input "true"
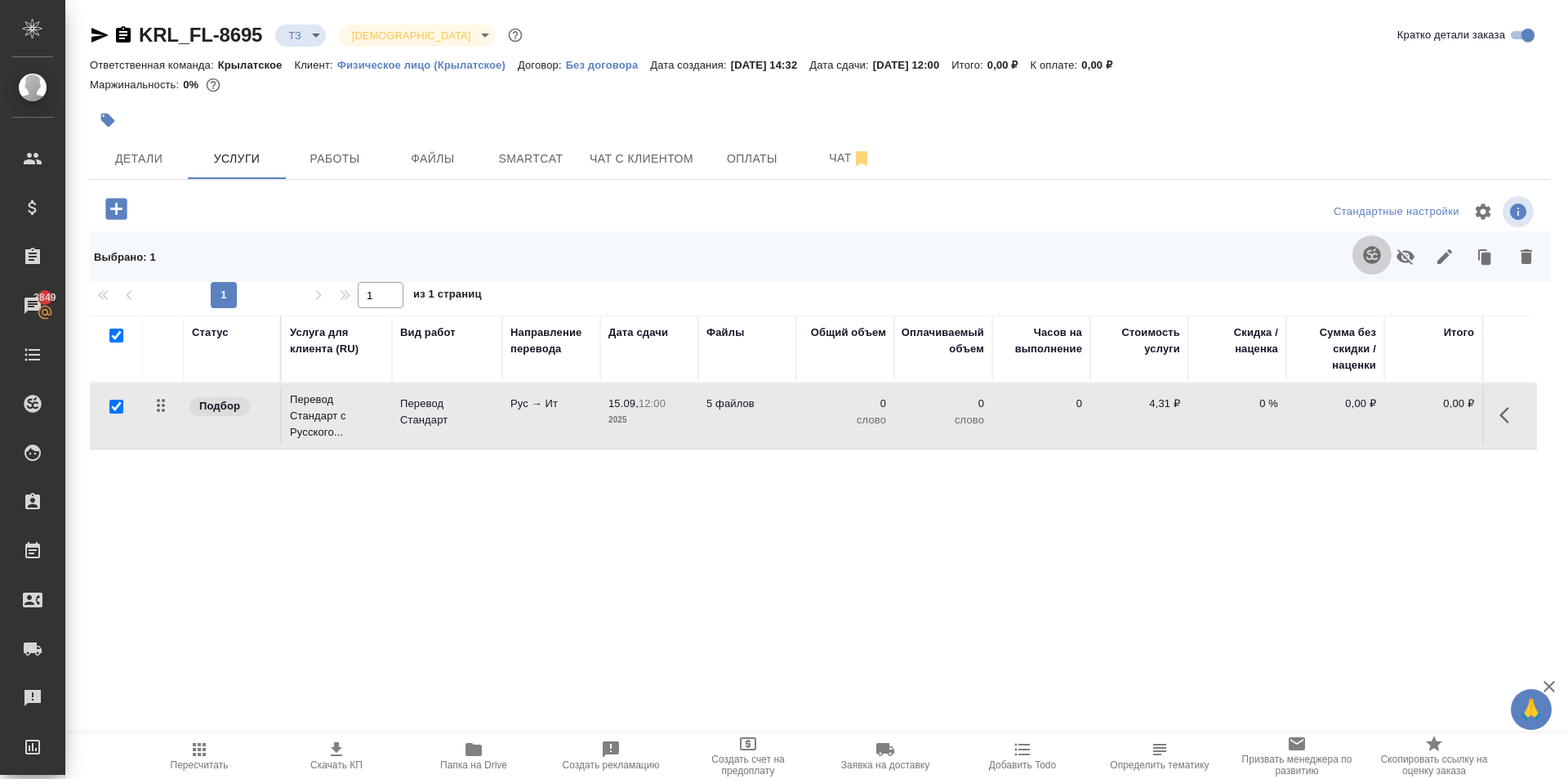
click at [1362, 260] on icon "button" at bounding box center [1371, 254] width 19 height 19
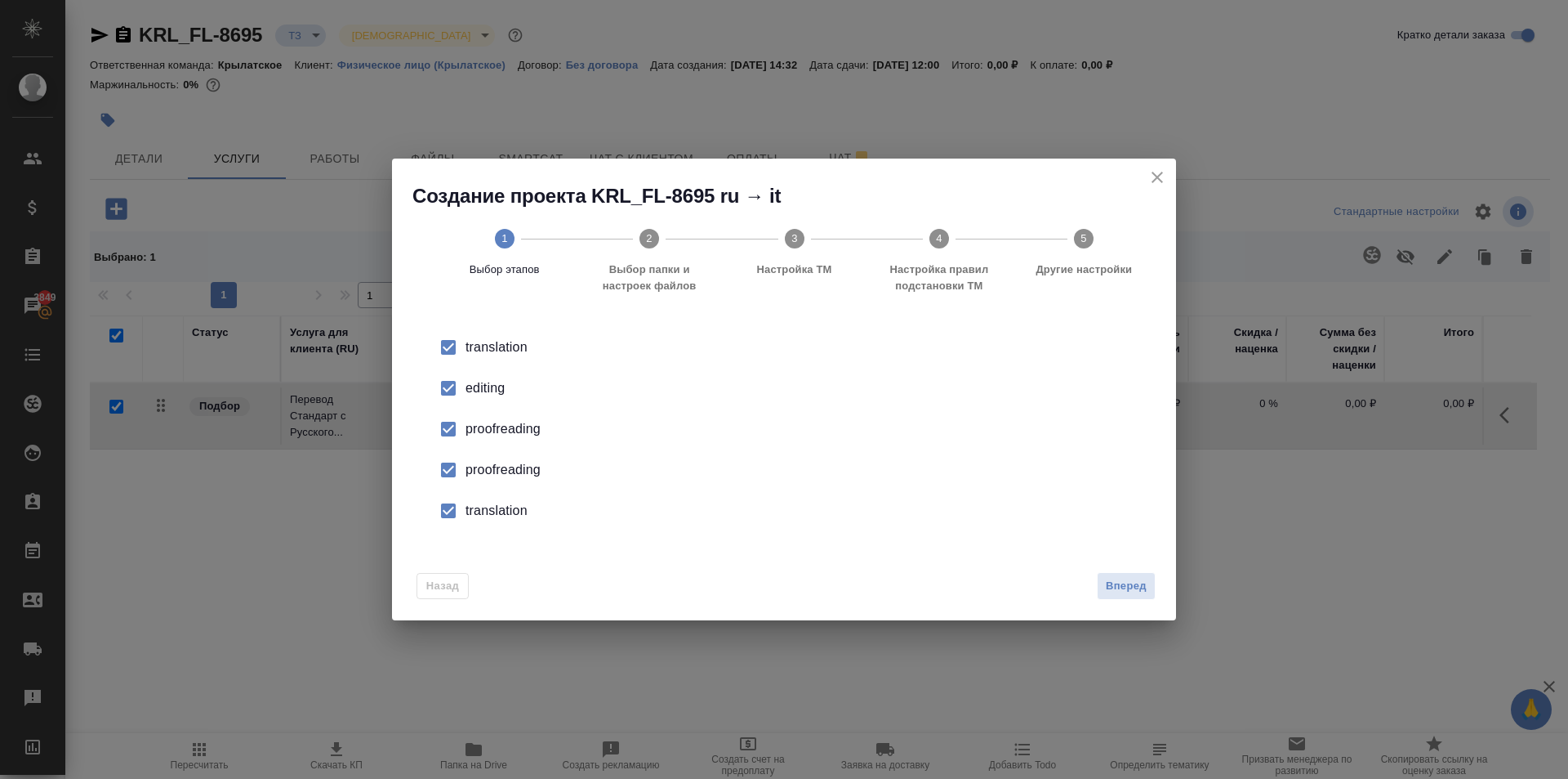
click at [450, 384] on input "checkbox" at bounding box center [449, 389] width 35 height 35
click at [459, 434] on input "checkbox" at bounding box center [449, 429] width 35 height 35
click at [449, 459] on input "checkbox" at bounding box center [449, 470] width 35 height 35
click at [442, 512] on input "checkbox" at bounding box center [449, 511] width 35 height 35
click at [1118, 583] on span "Вперед" at bounding box center [1126, 586] width 41 height 19
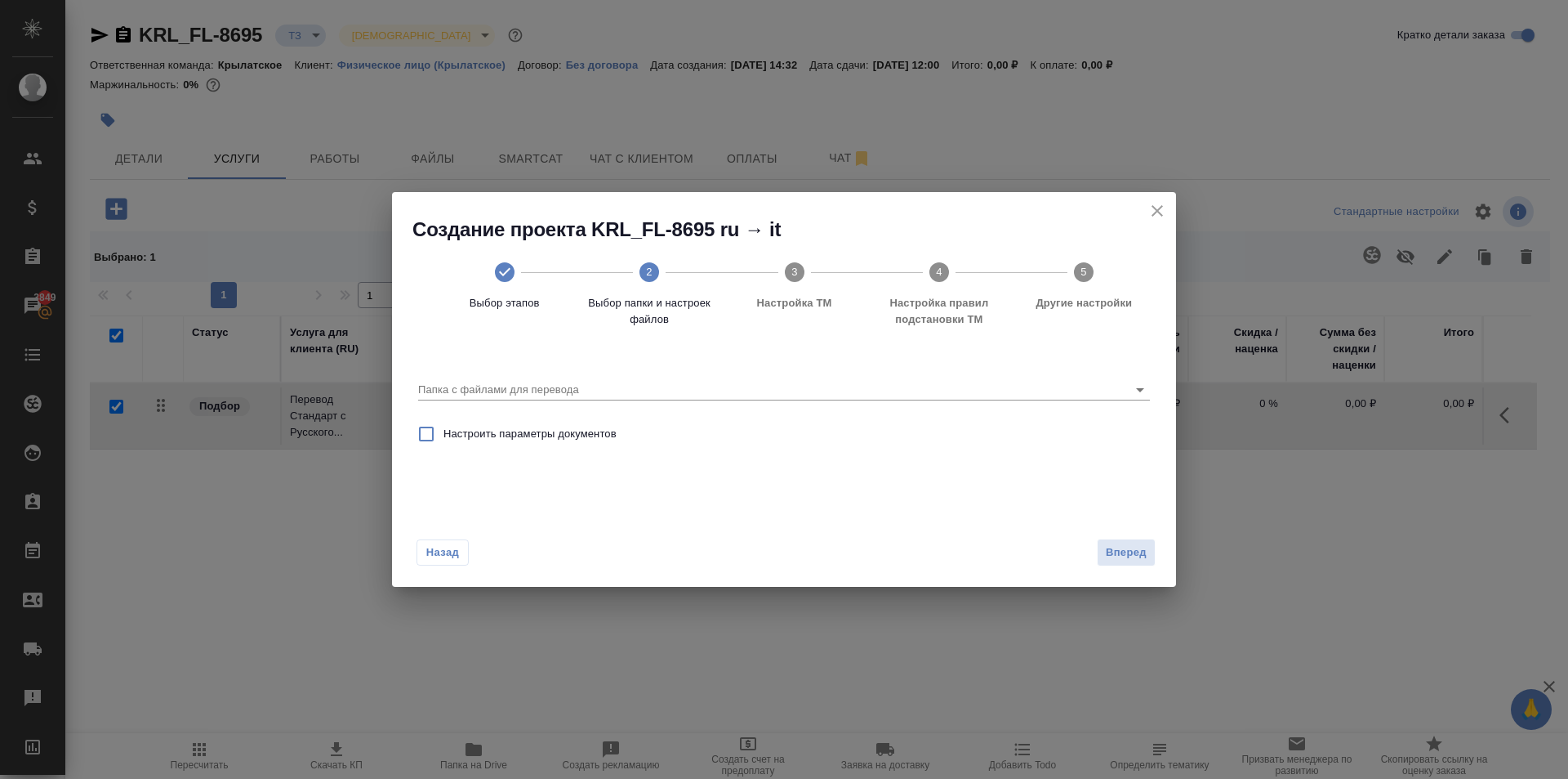
click at [755, 406] on div "Папка с файлами для перевода" at bounding box center [783, 382] width 745 height 57
click at [761, 398] on div "Папка с файлами для перевода" at bounding box center [784, 381] width 732 height 43
click at [762, 396] on input "Папка с файлами для перевода" at bounding box center [758, 389] width 679 height 19
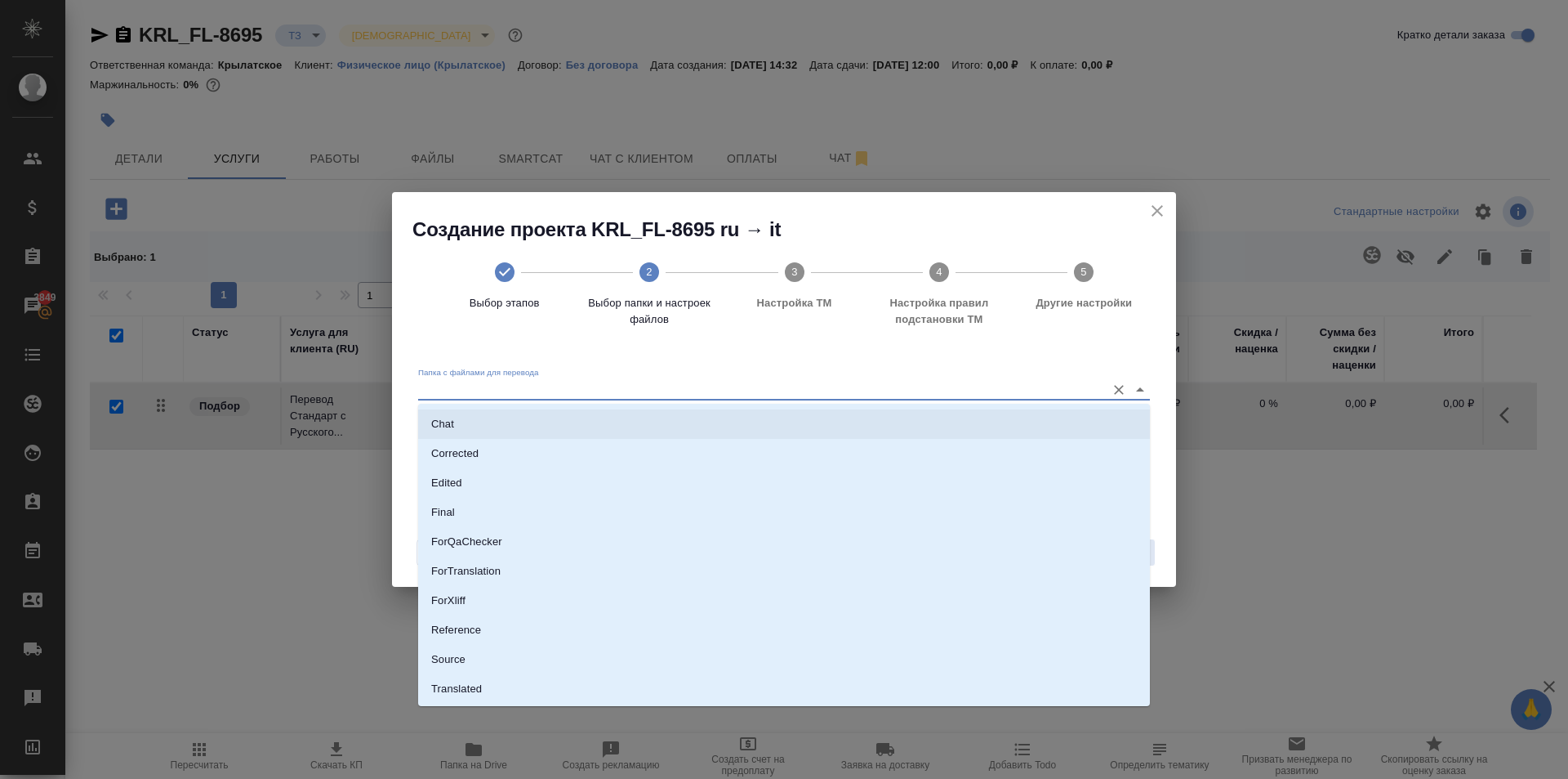
scroll to position [85, 0]
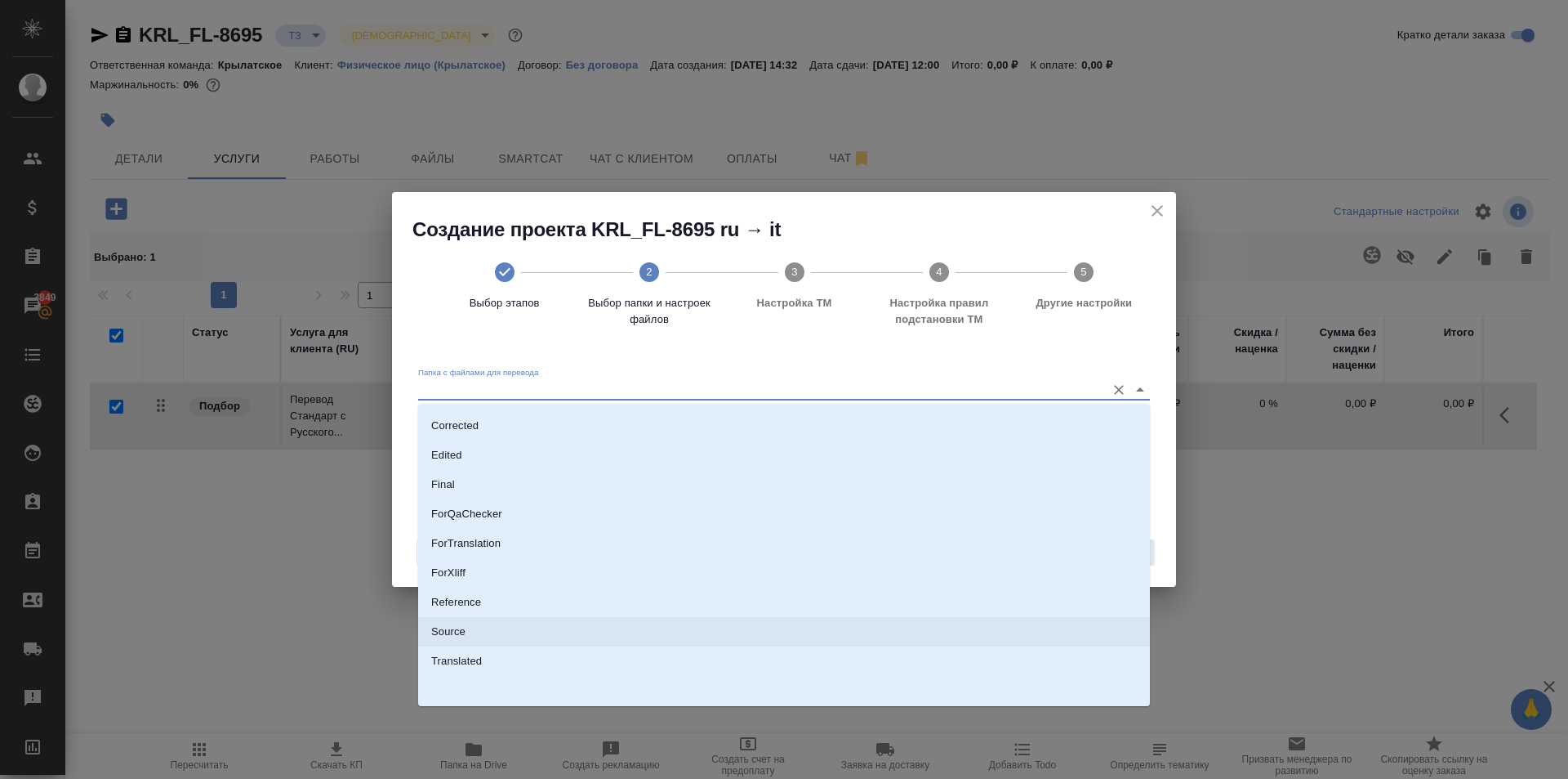
click at [479, 629] on li "Source" at bounding box center [784, 631] width 732 height 29
type input "Source"
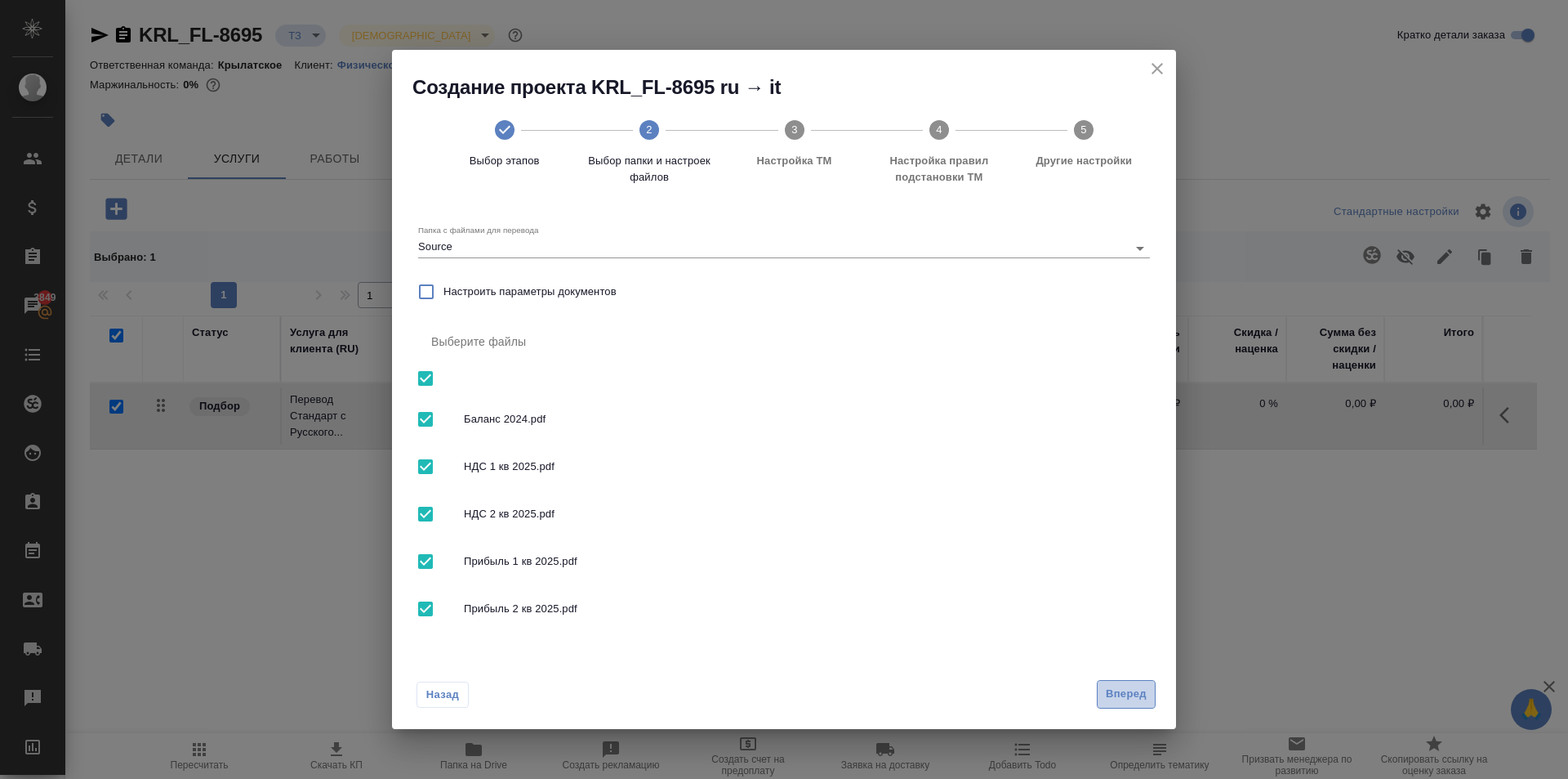
click at [1138, 697] on span "Вперед" at bounding box center [1126, 694] width 41 height 19
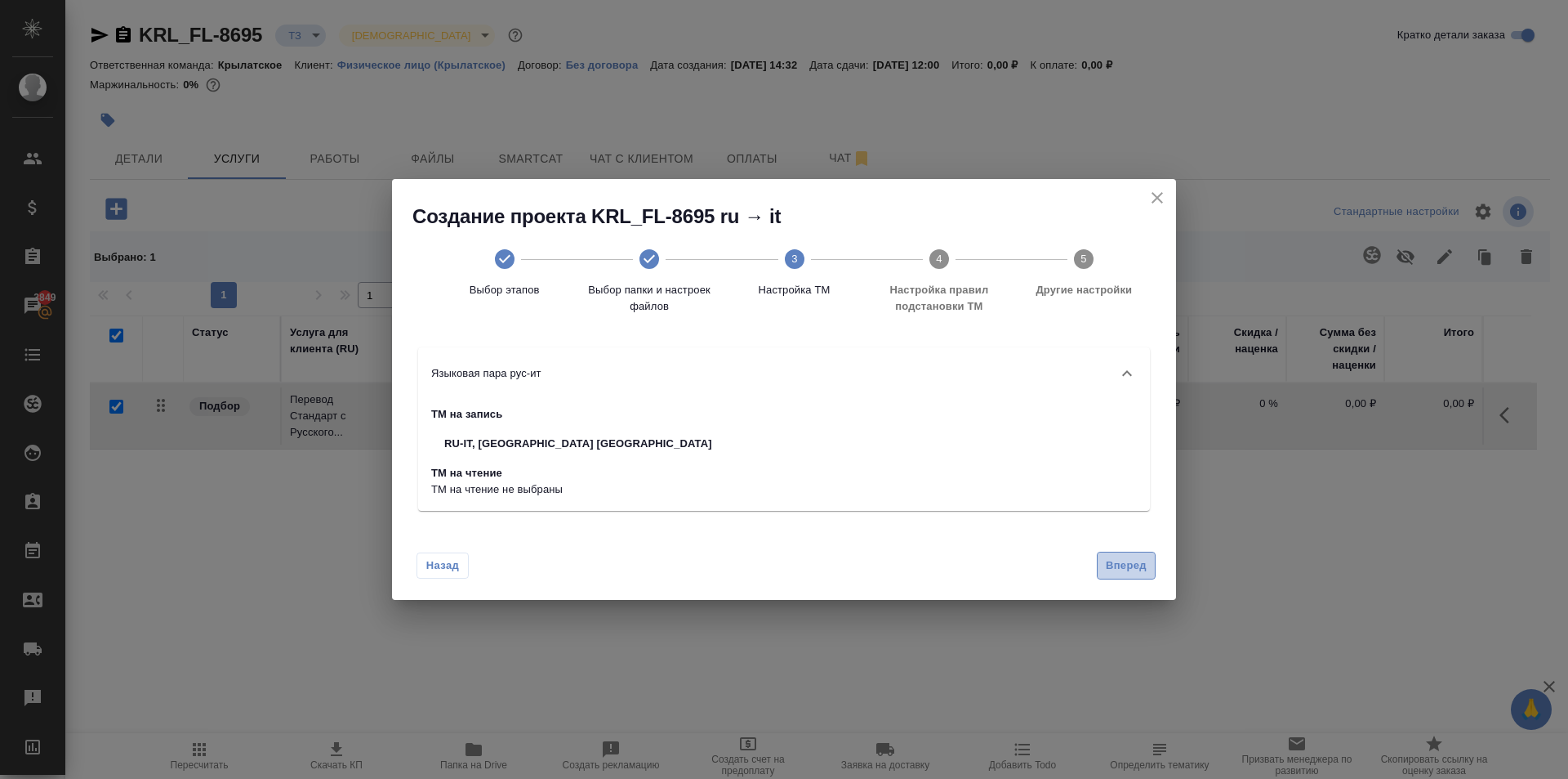
click at [1119, 554] on button "Вперед" at bounding box center [1126, 566] width 58 height 28
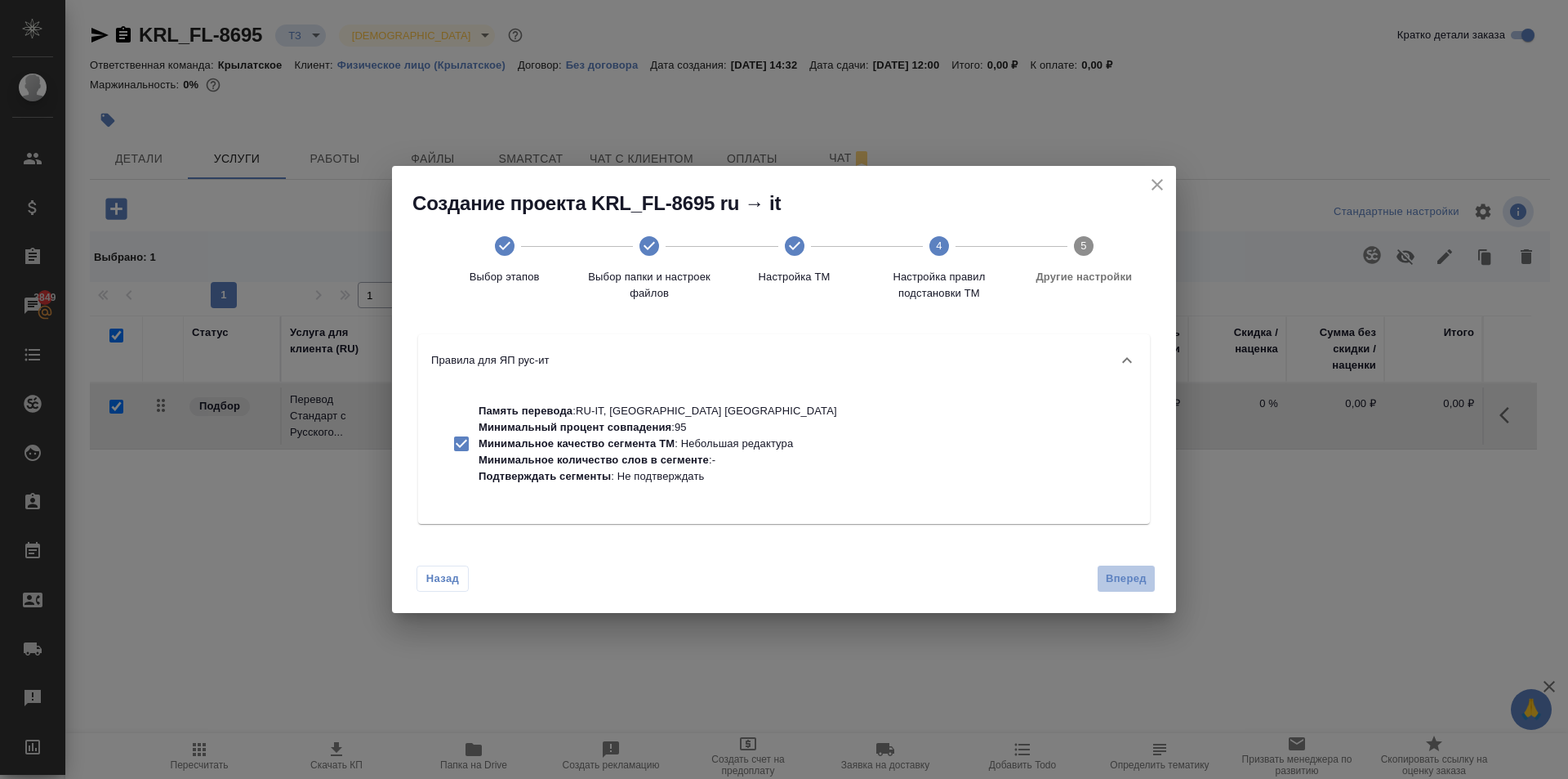
click at [1111, 569] on span "Вперед" at bounding box center [1126, 578] width 41 height 19
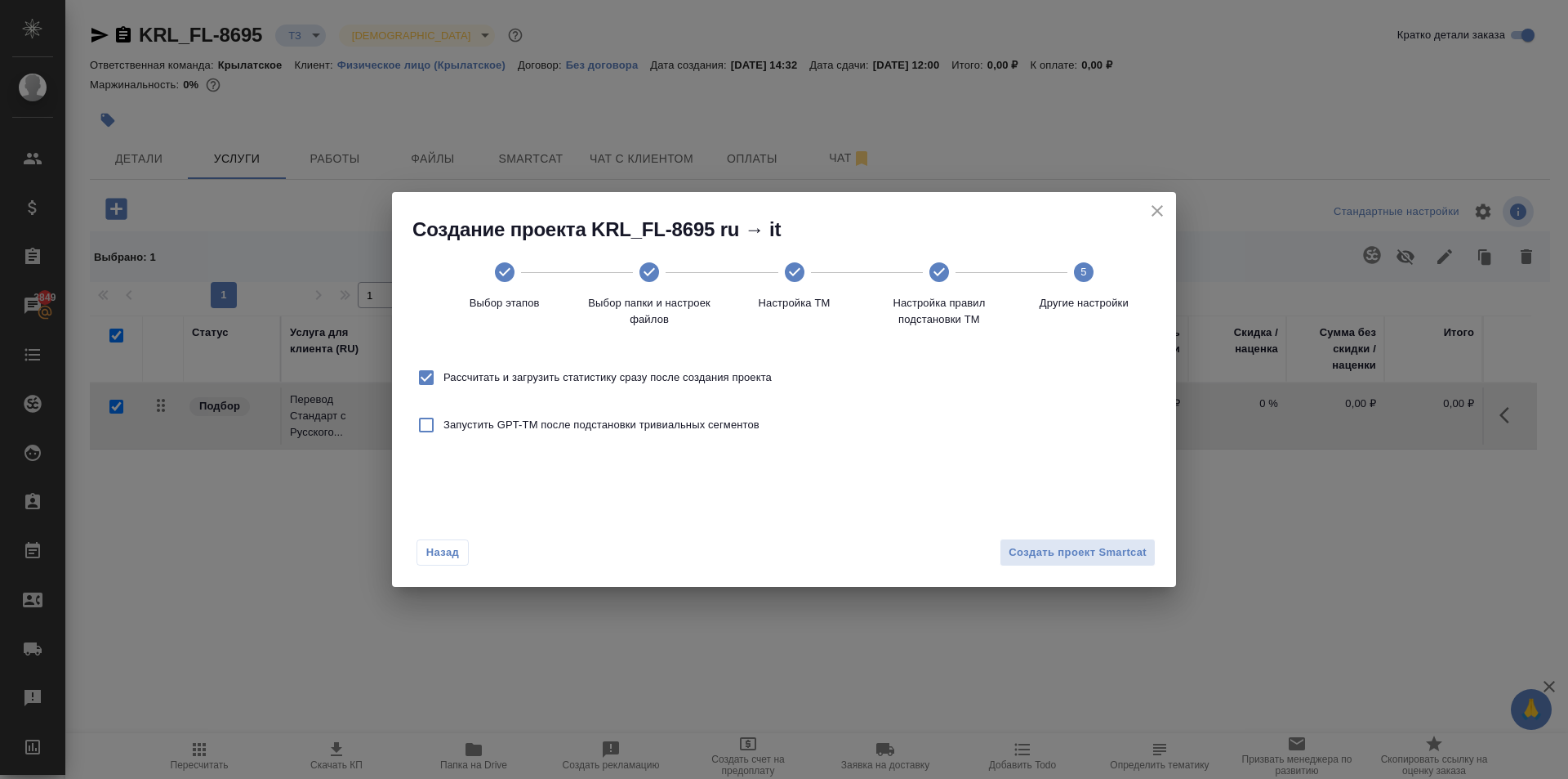
click at [566, 370] on span "Рассчитать и загрузить статистику сразу после создания проекта" at bounding box center [607, 378] width 328 height 16
click at [771, 382] on span "Рассчитать и загрузить статистику сразу после создания проекта" at bounding box center [607, 378] width 328 height 16
click at [443, 382] on input "Рассчитать и загрузить статистику сразу после создания проекта" at bounding box center [427, 378] width 35 height 35
checkbox input "false"
click at [1123, 566] on button "Создать проект Smartcat" at bounding box center [1077, 552] width 156 height 28
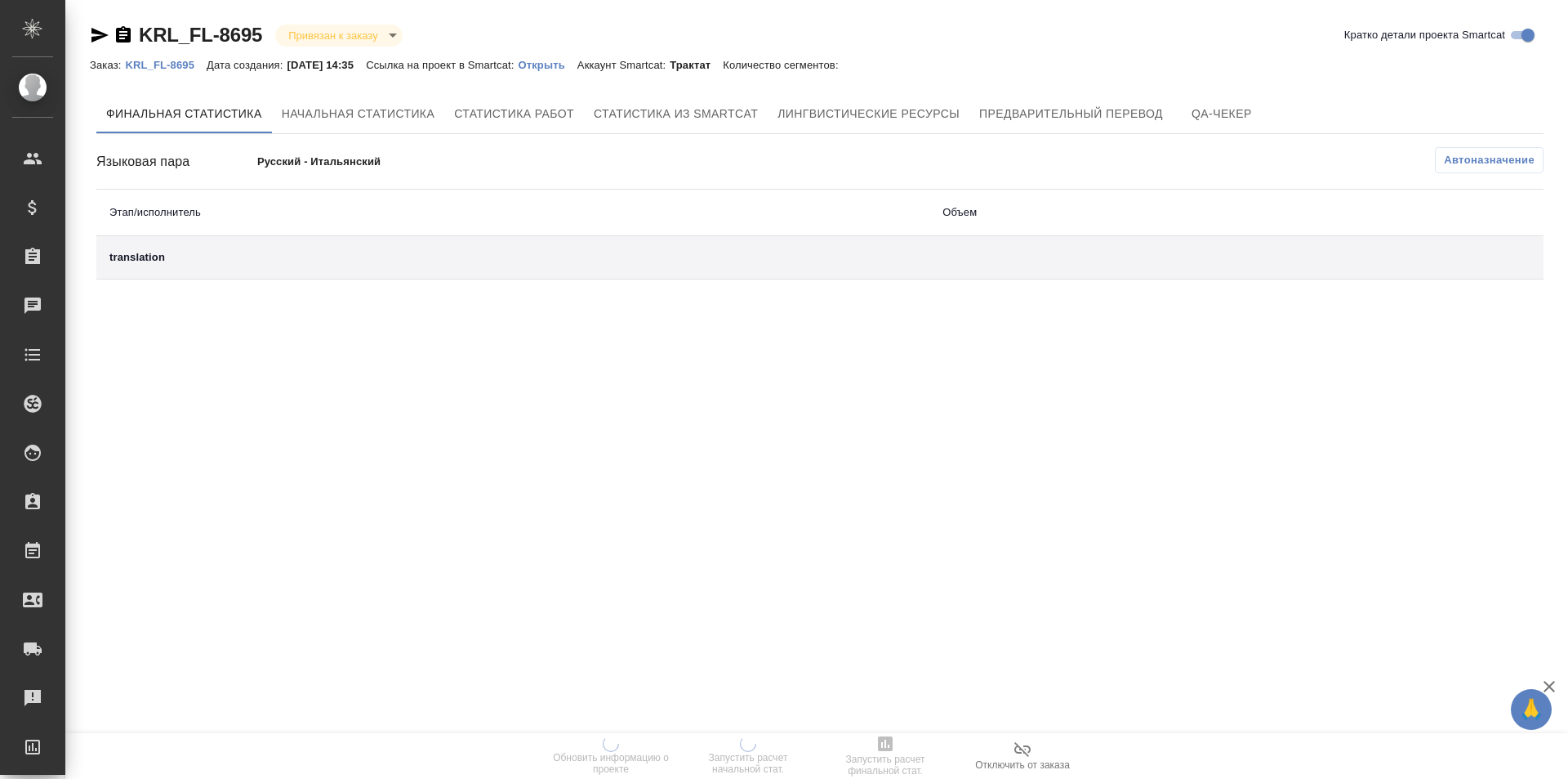
click at [552, 65] on p "Открыть" at bounding box center [547, 64] width 58 height 12
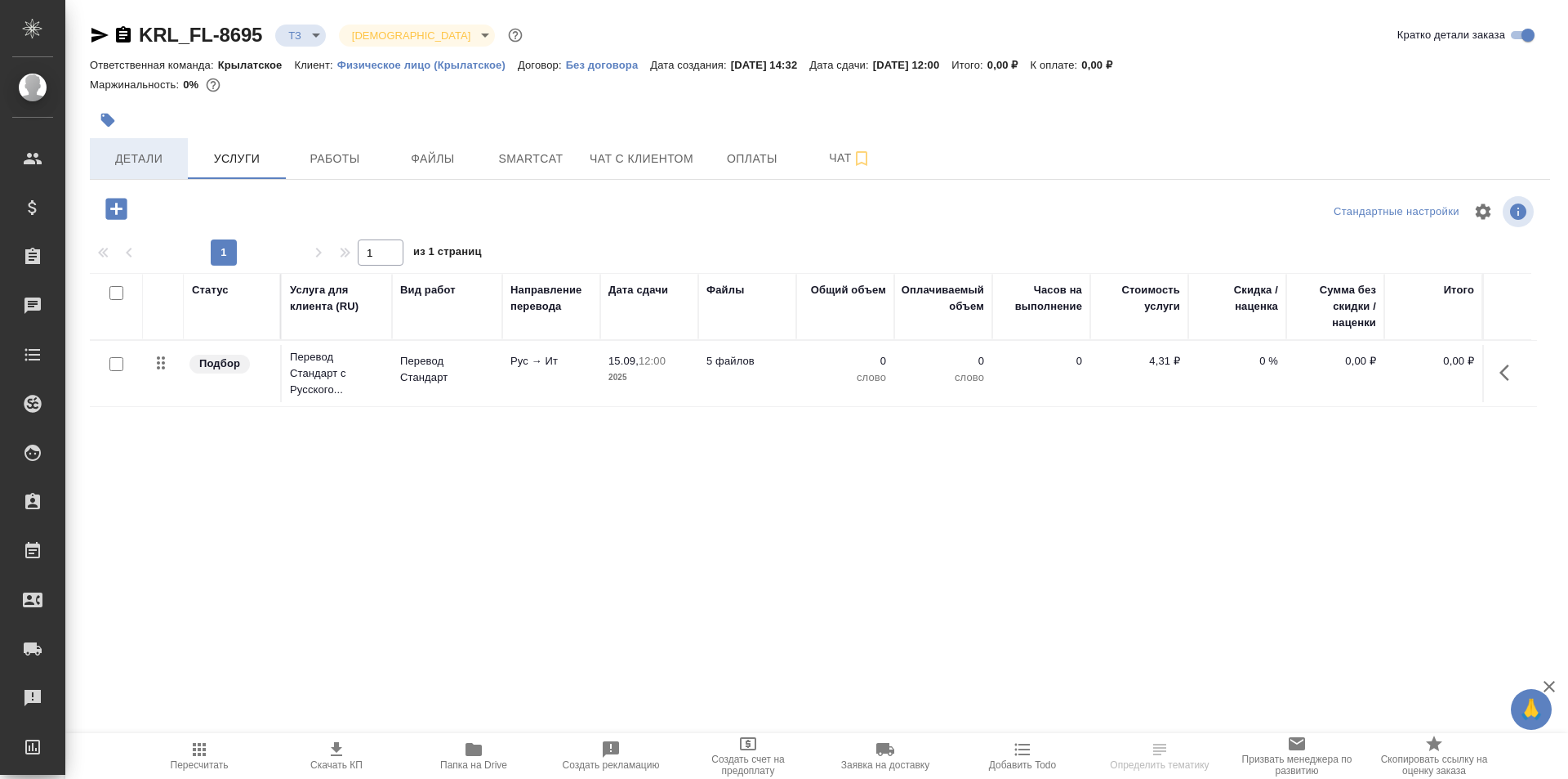
click at [151, 160] on span "Детали" at bounding box center [139, 159] width 78 height 20
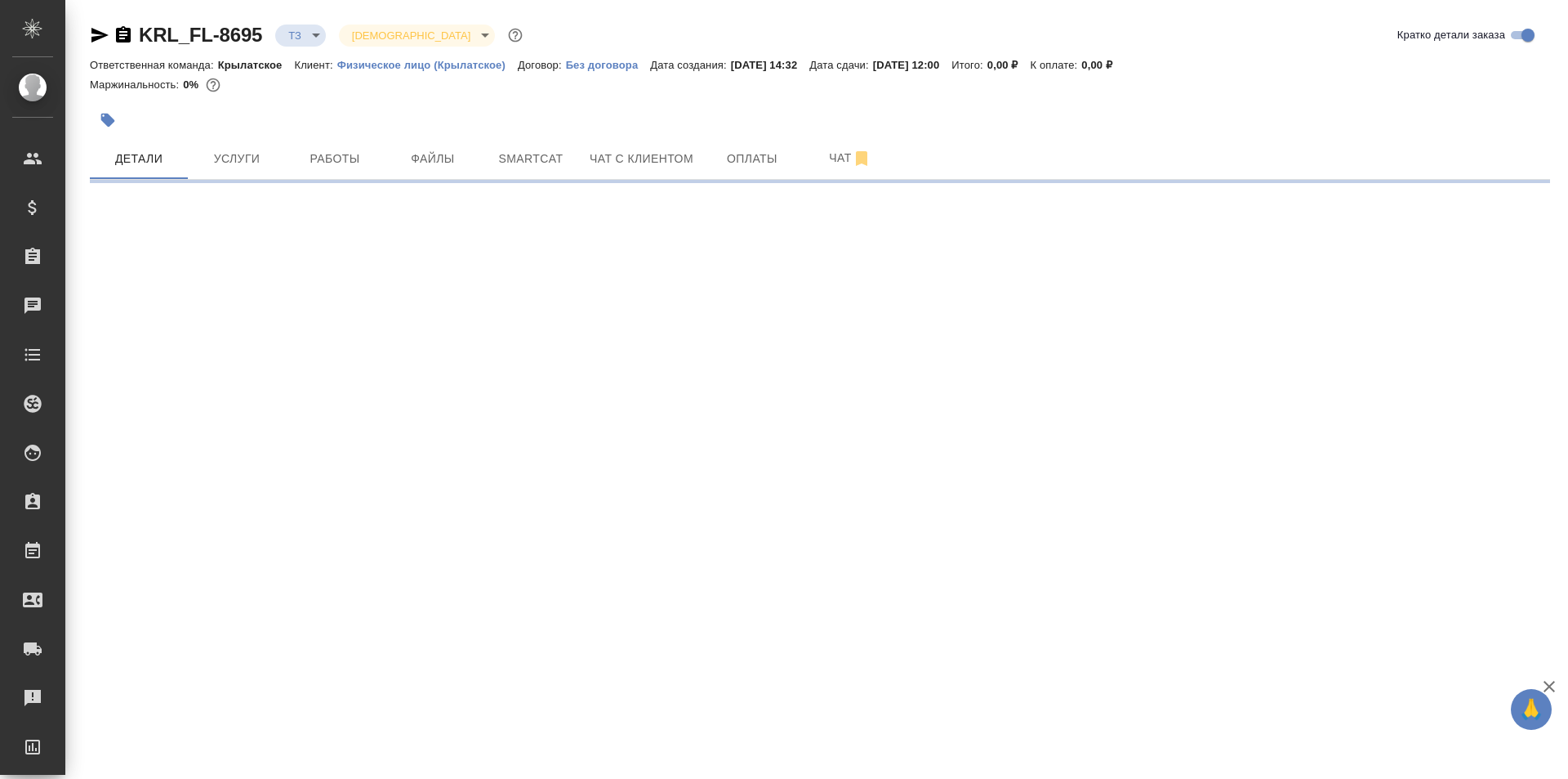
select select "RU"
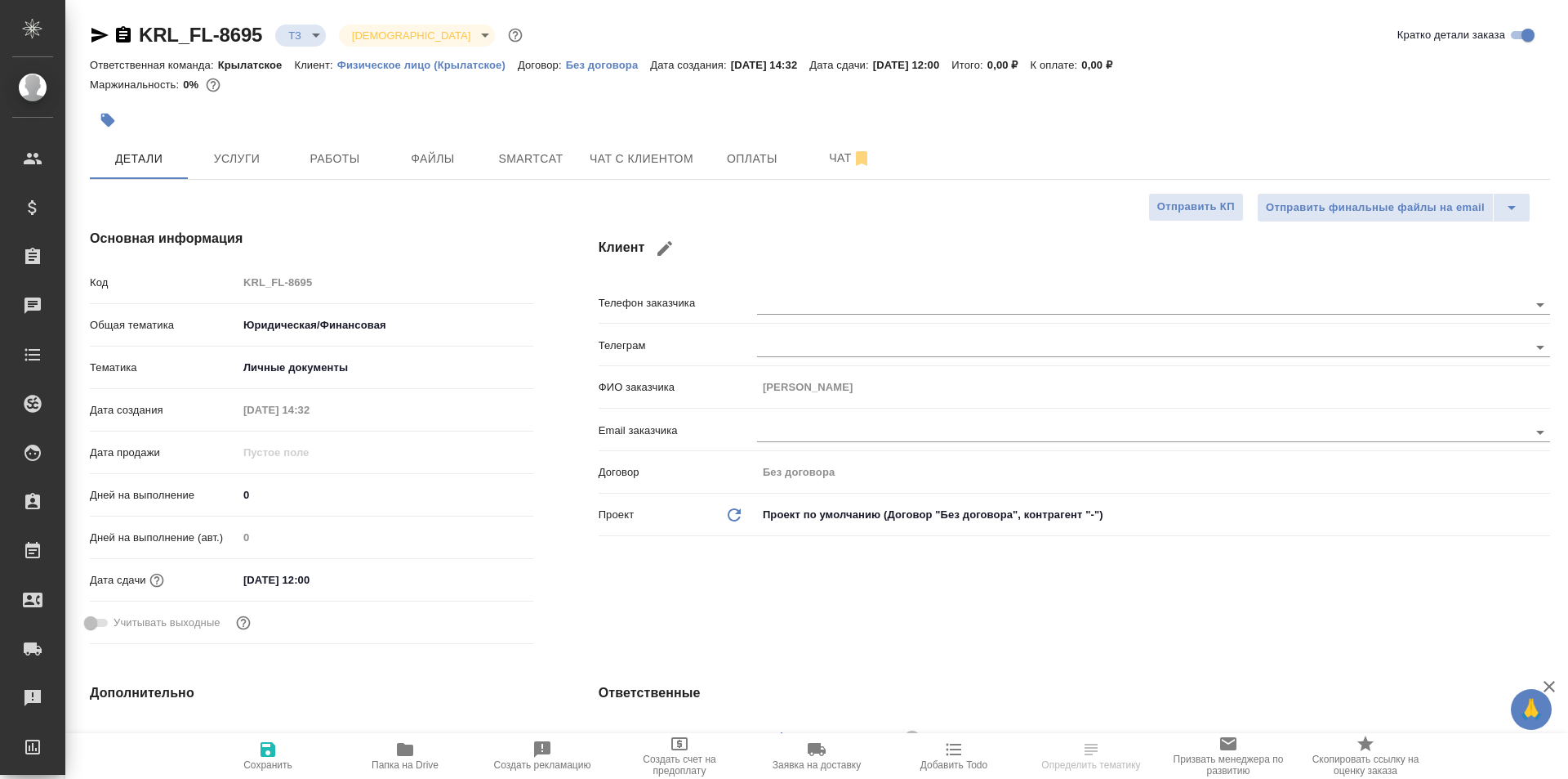
type textarea "x"
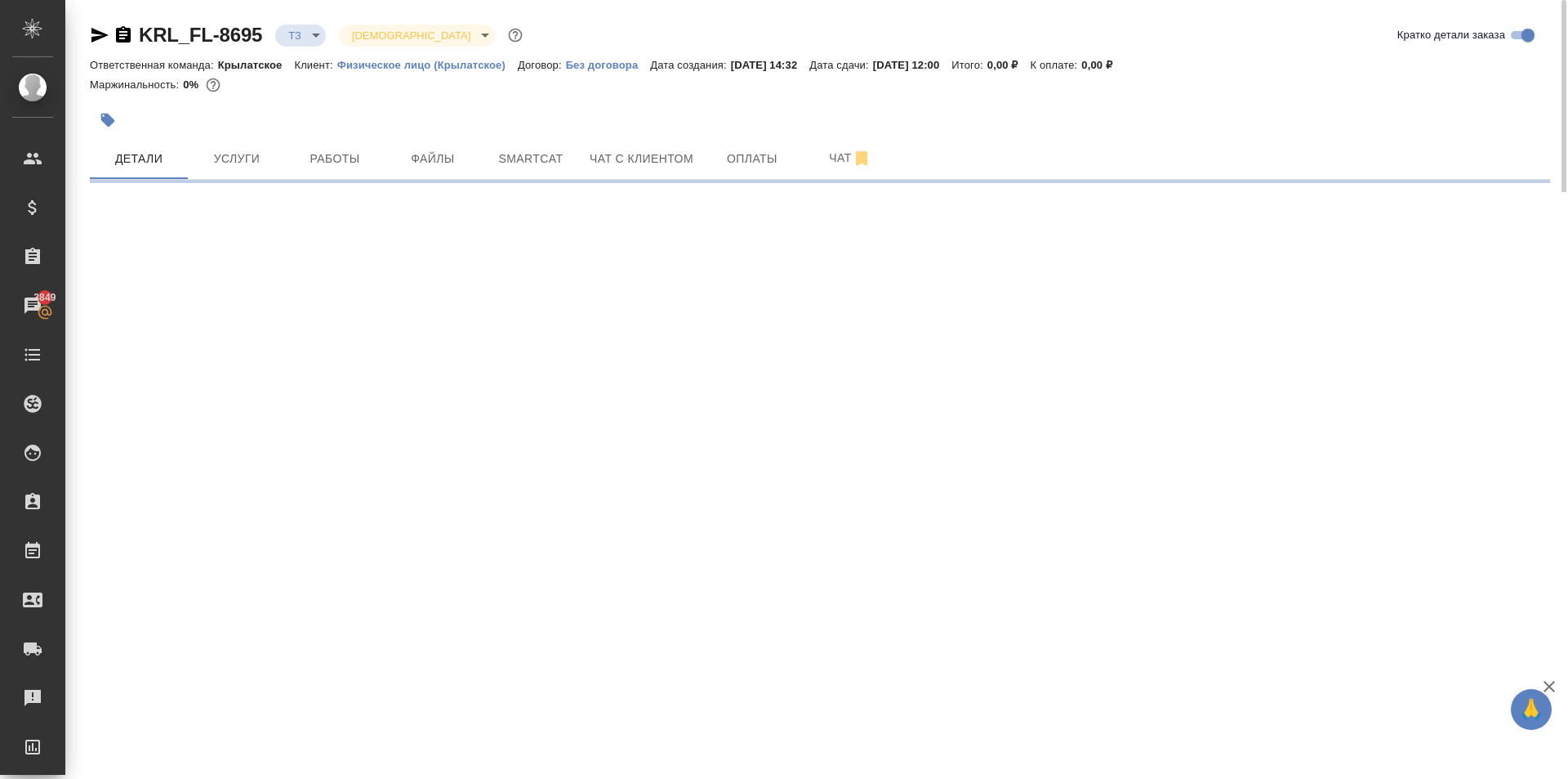
select select "RU"
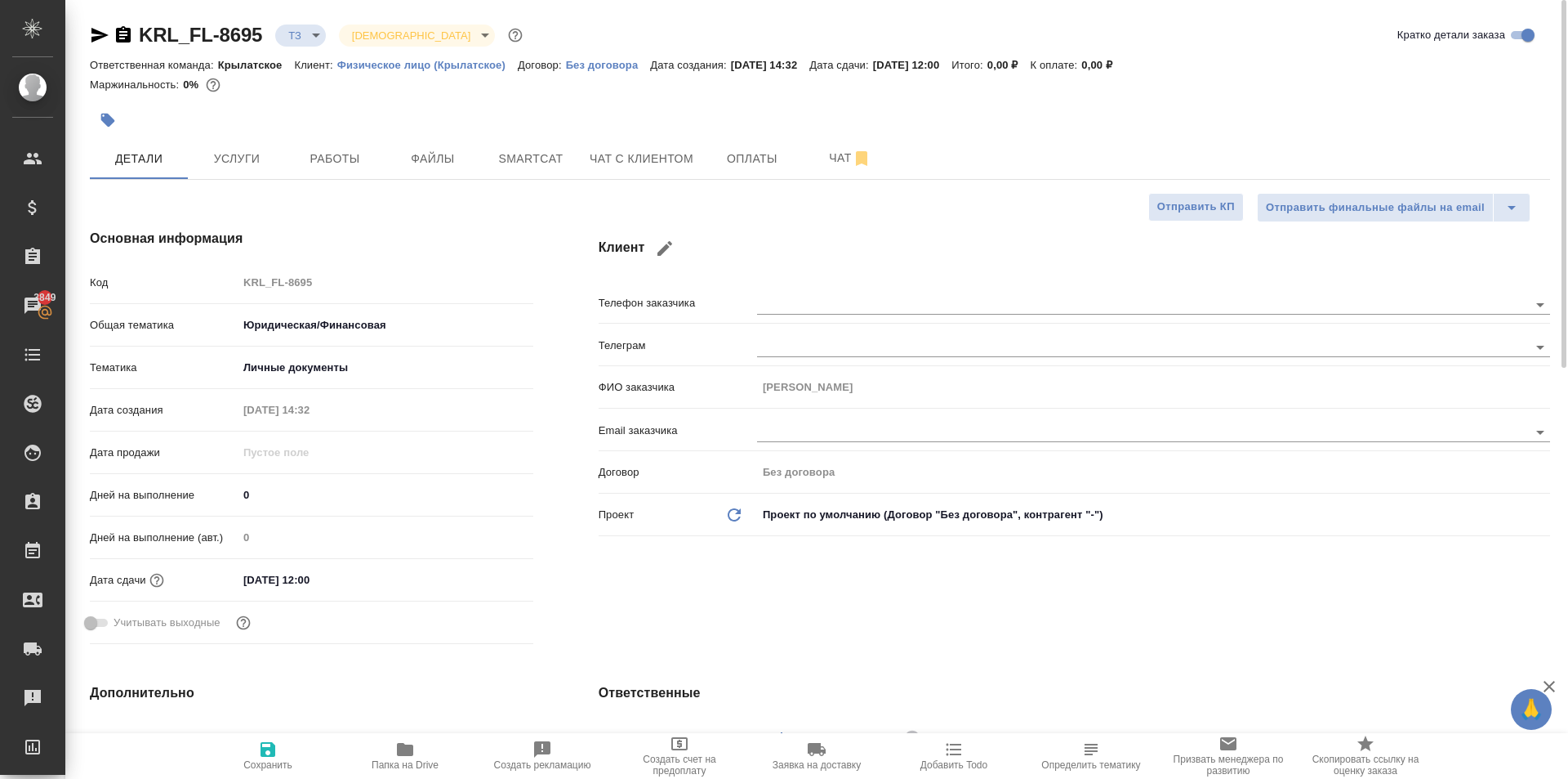
type textarea "x"
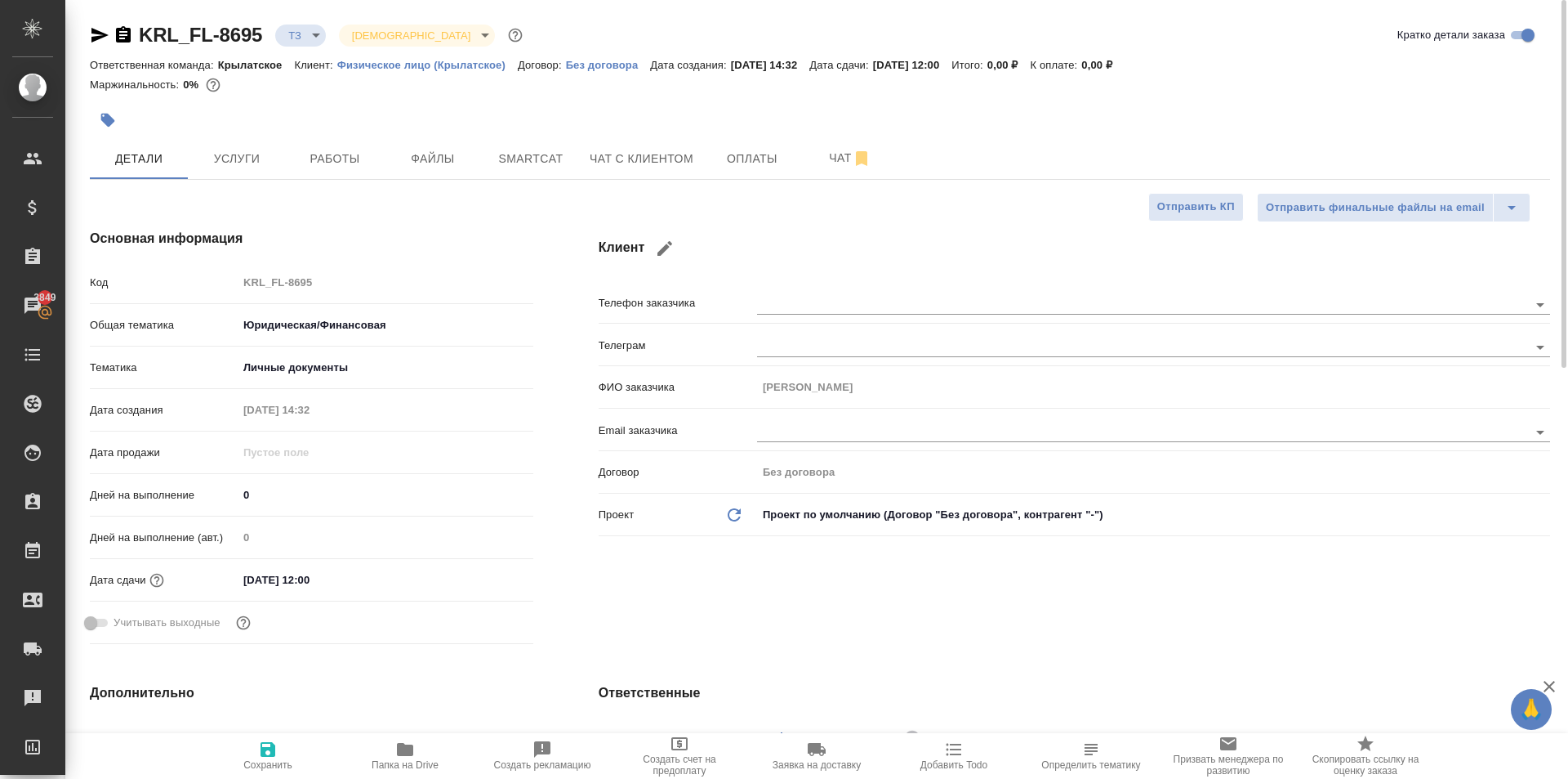
type textarea "x"
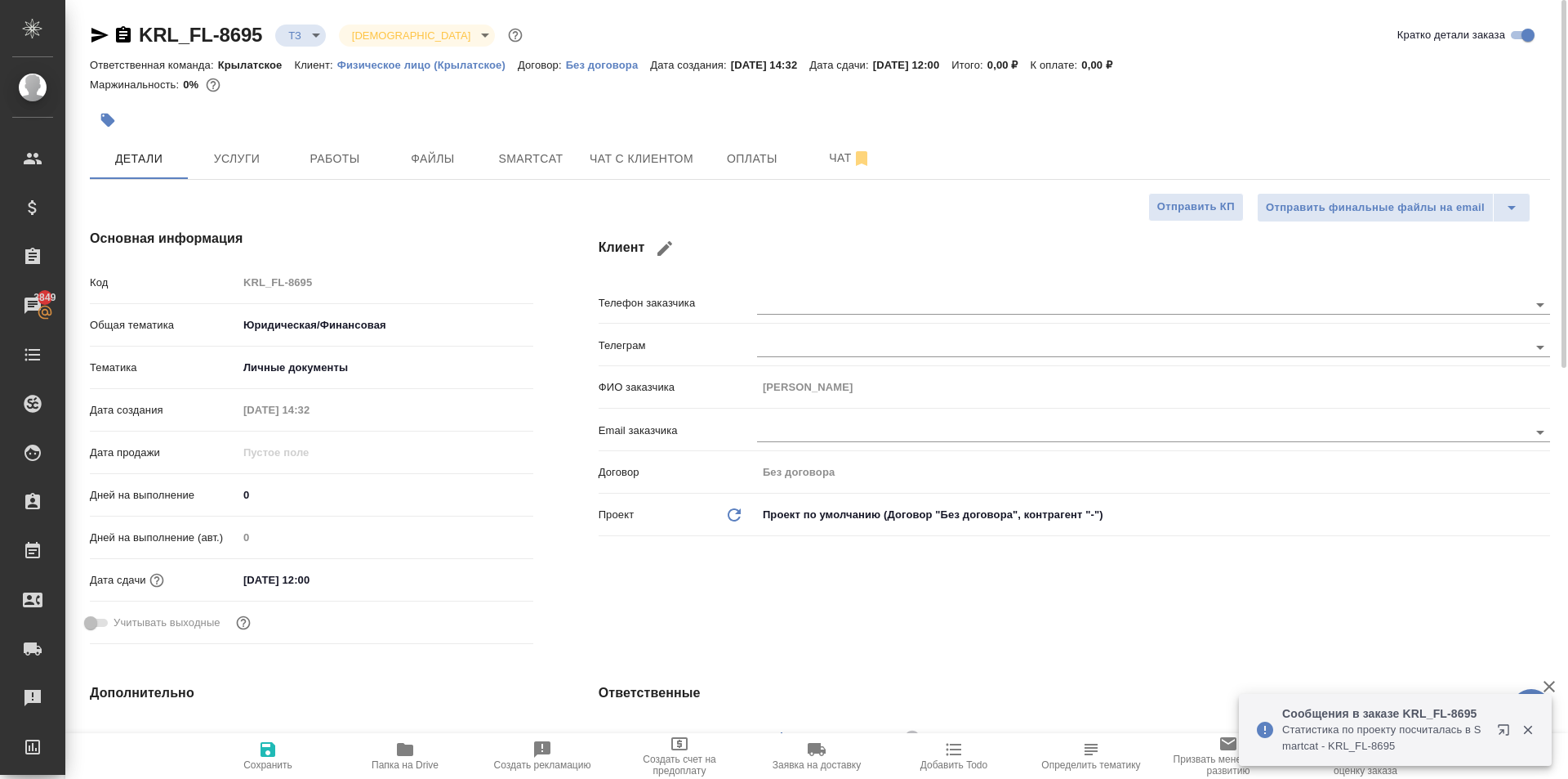
click at [841, 258] on h4 "Клиент" at bounding box center [1074, 248] width 951 height 39
drag, startPoint x: 332, startPoint y: 193, endPoint x: 366, endPoint y: 208, distance: 37.2
click at [366, 208] on div "Основная информация Код KRL_FL-8695 Общая тематика Юридическая/Финансовая yr-fn…" at bounding box center [312, 440] width 509 height 487
click at [502, 231] on h4 "Основная информация" at bounding box center [312, 238] width 443 height 19
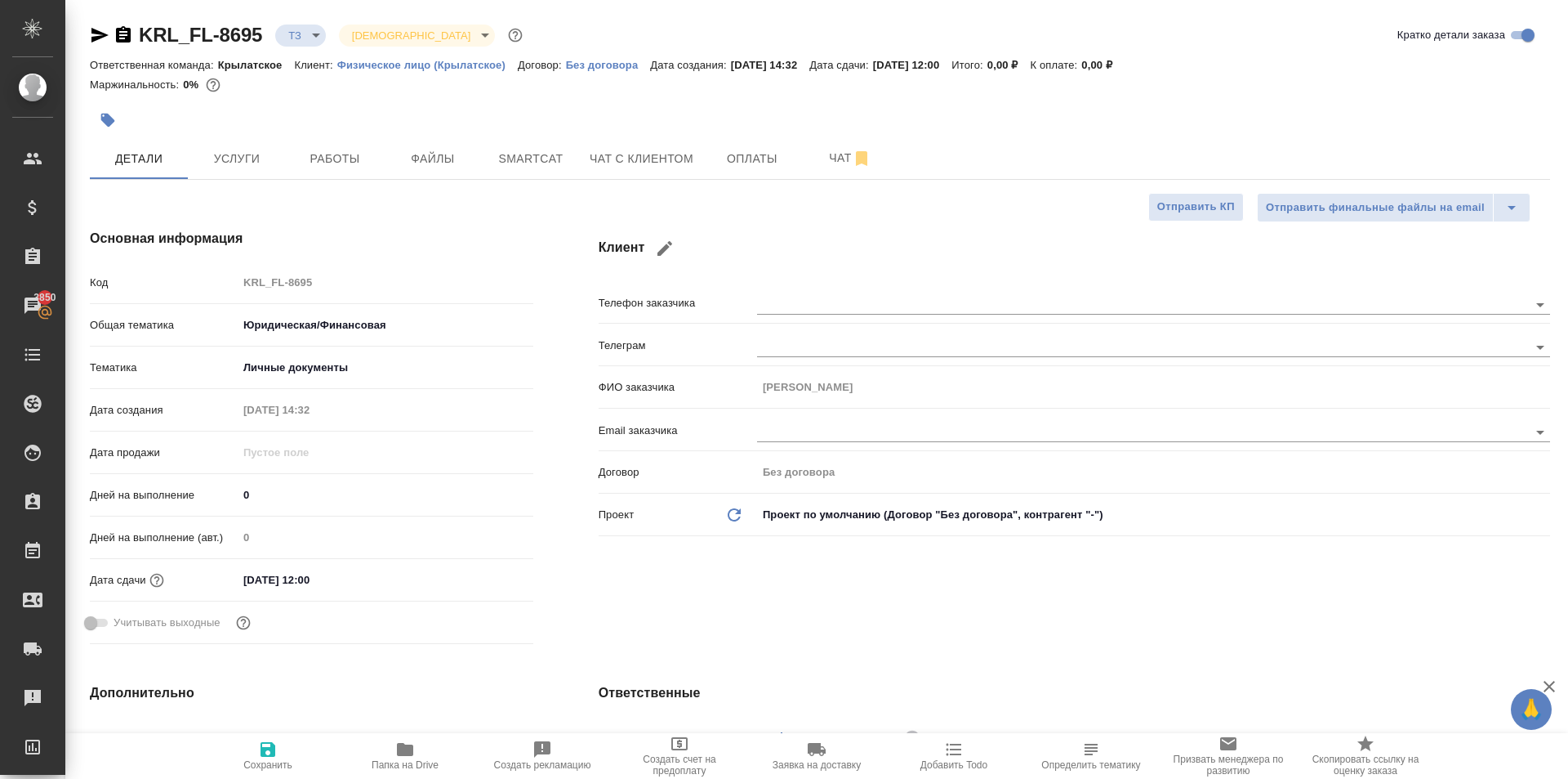
type textarea "x"
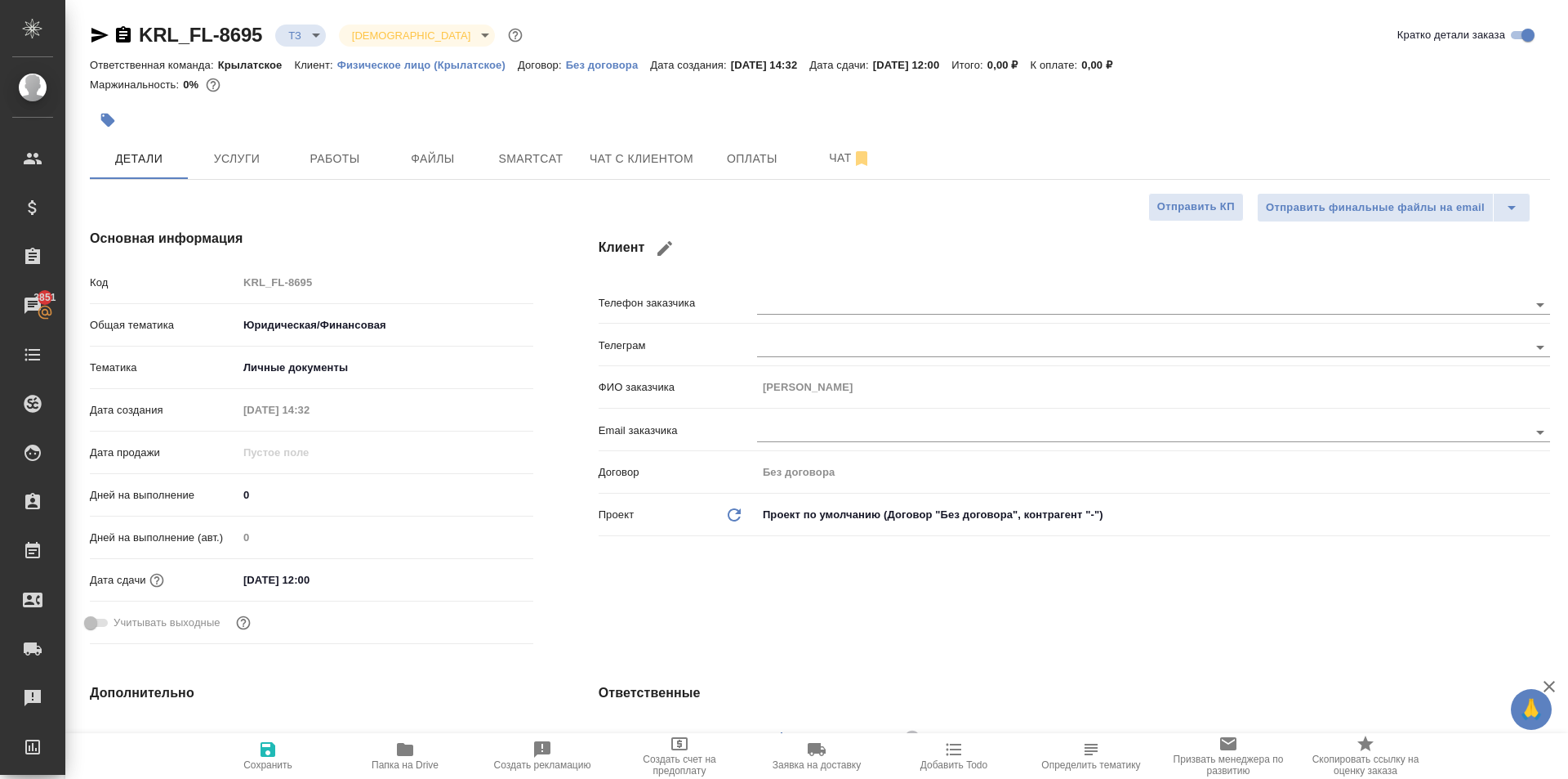
type textarea "x"
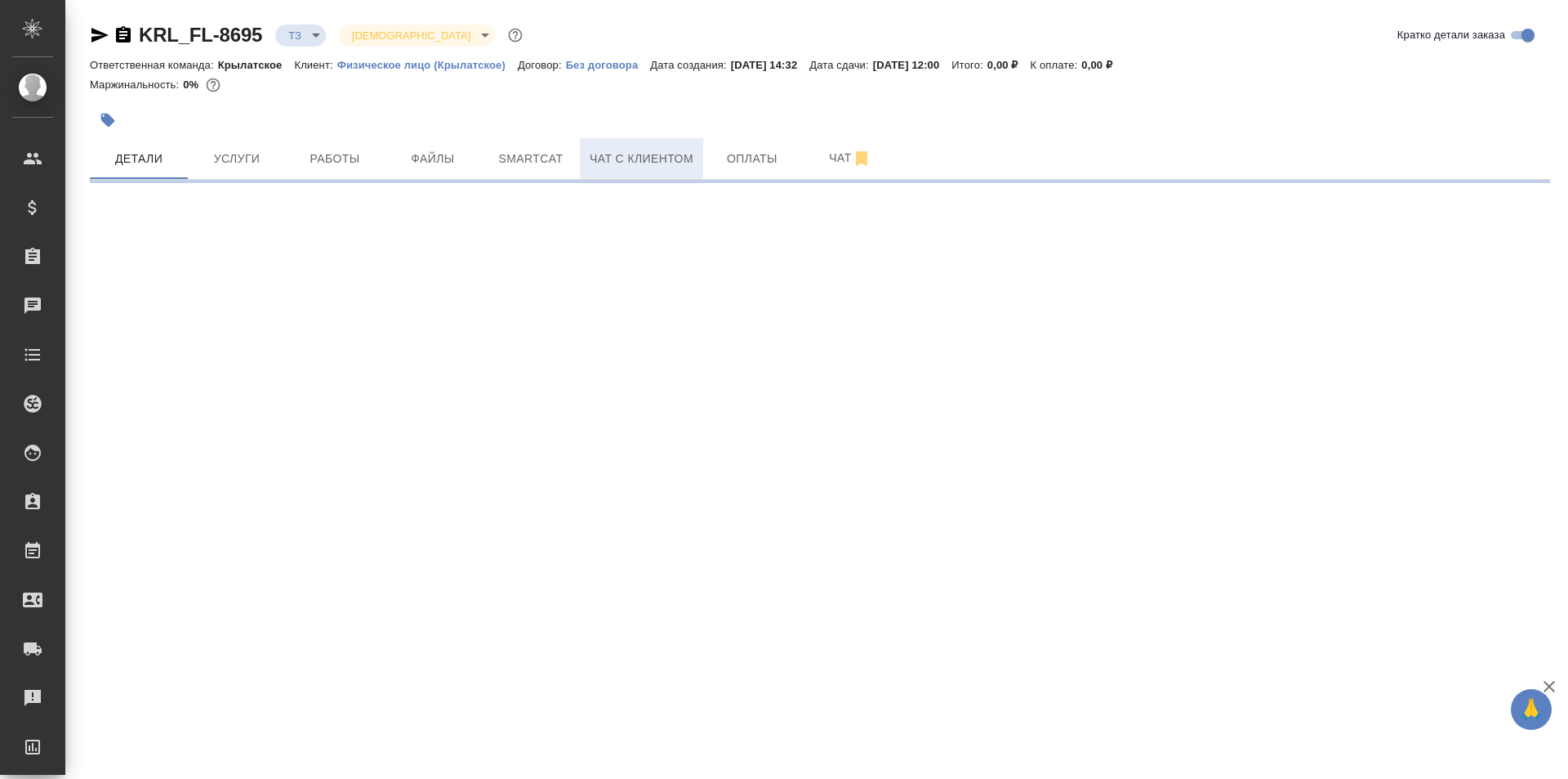
select select "RU"
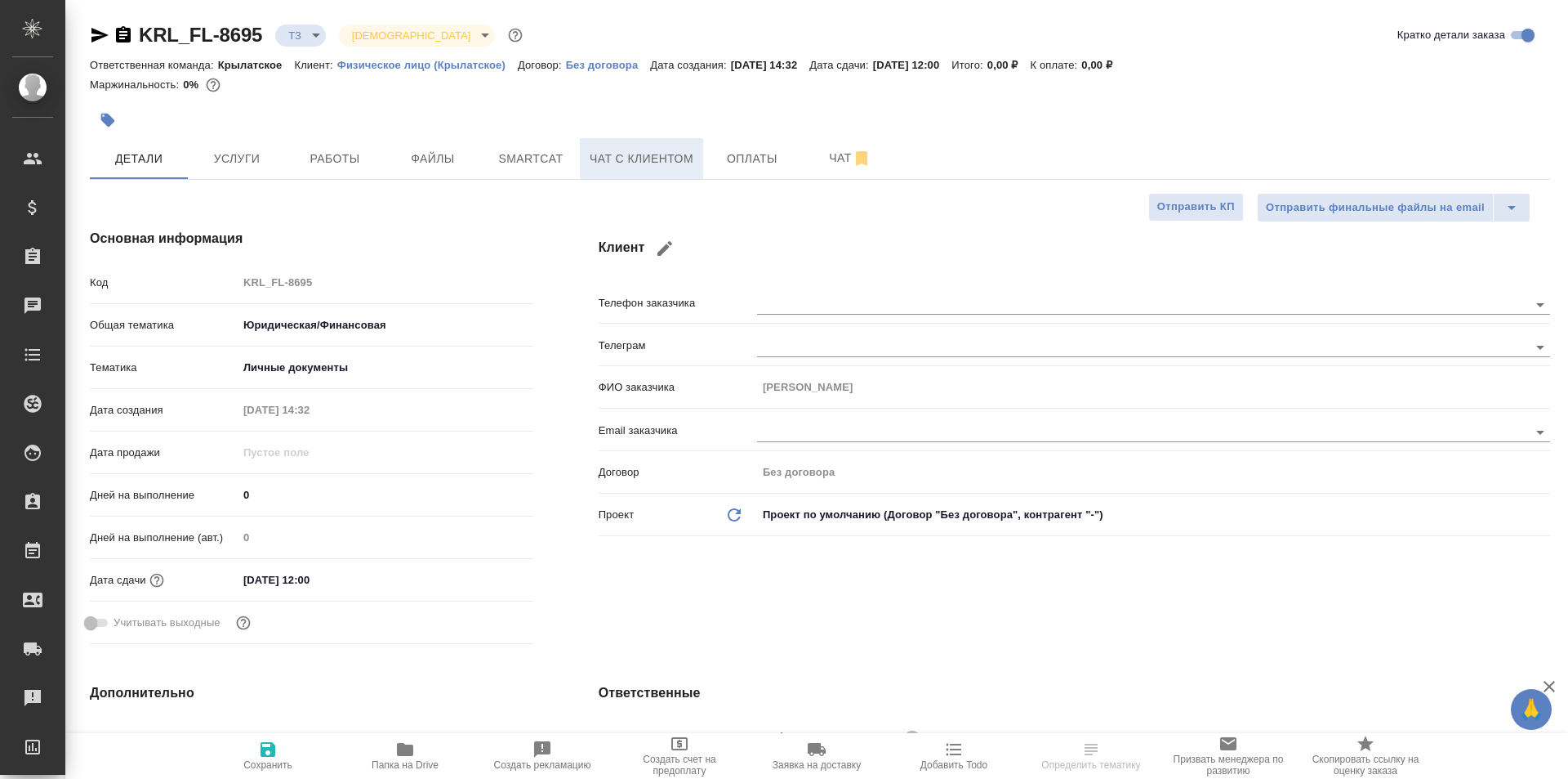
type textarea "x"
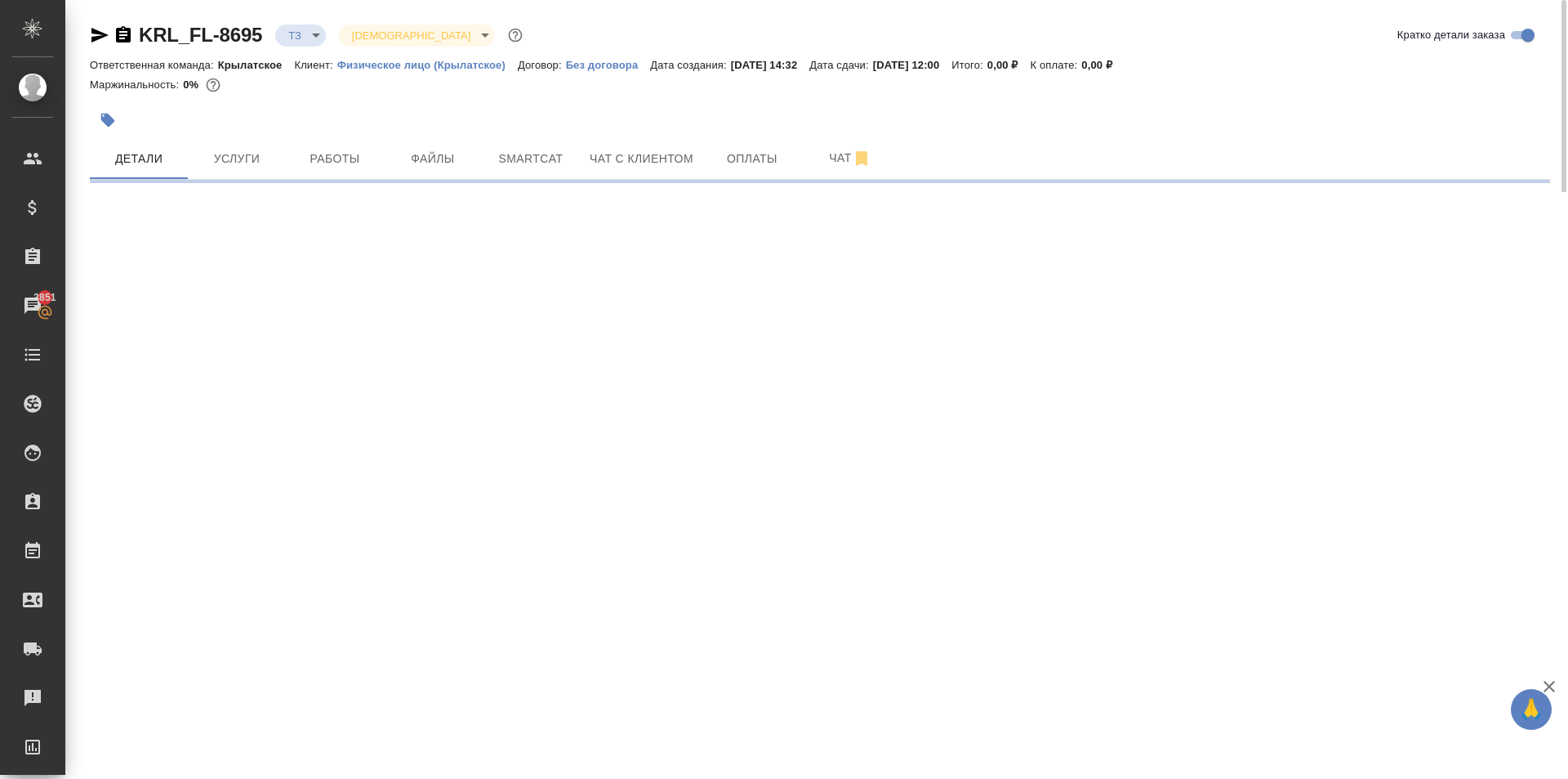
select select "RU"
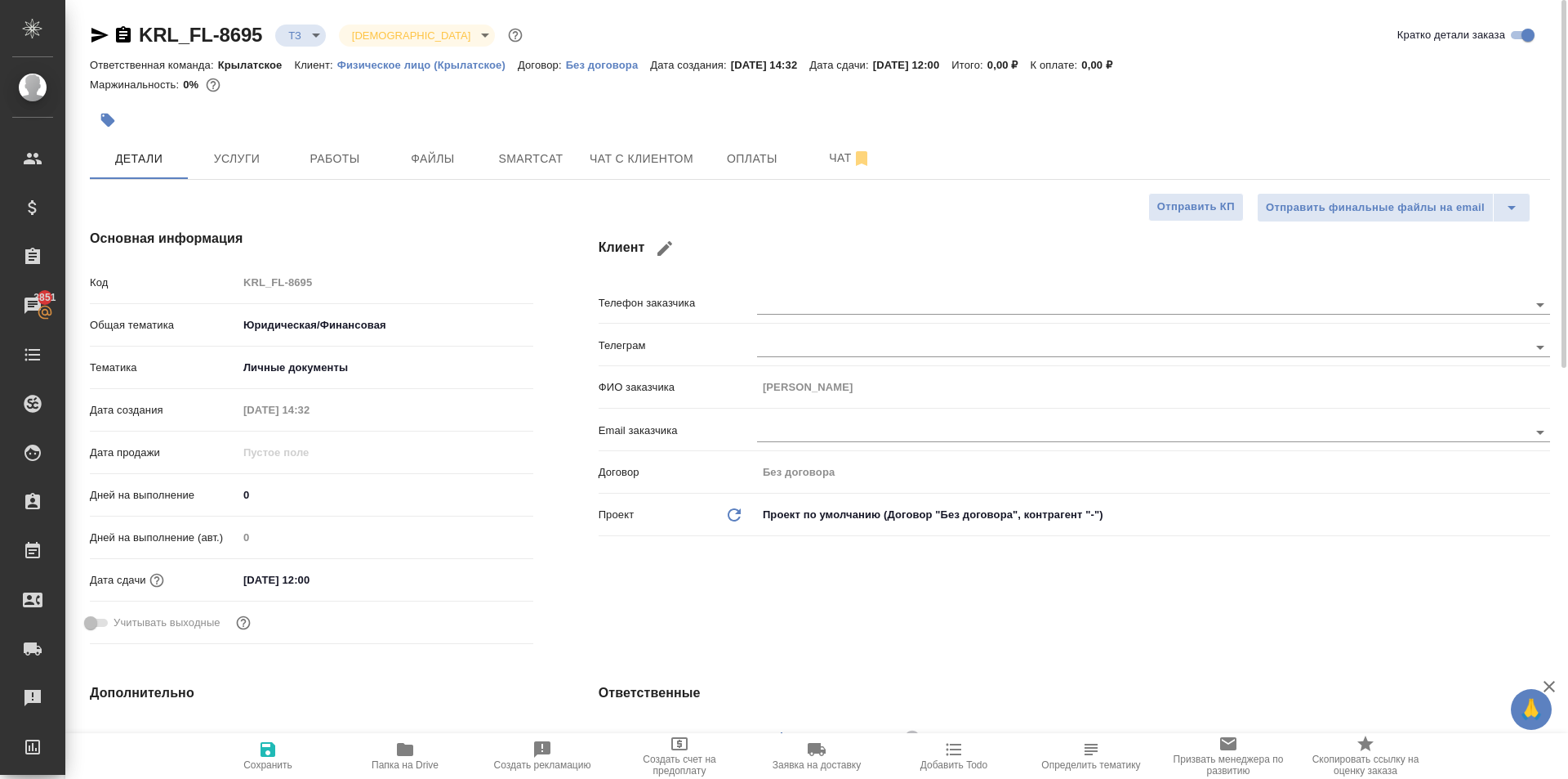
type textarea "x"
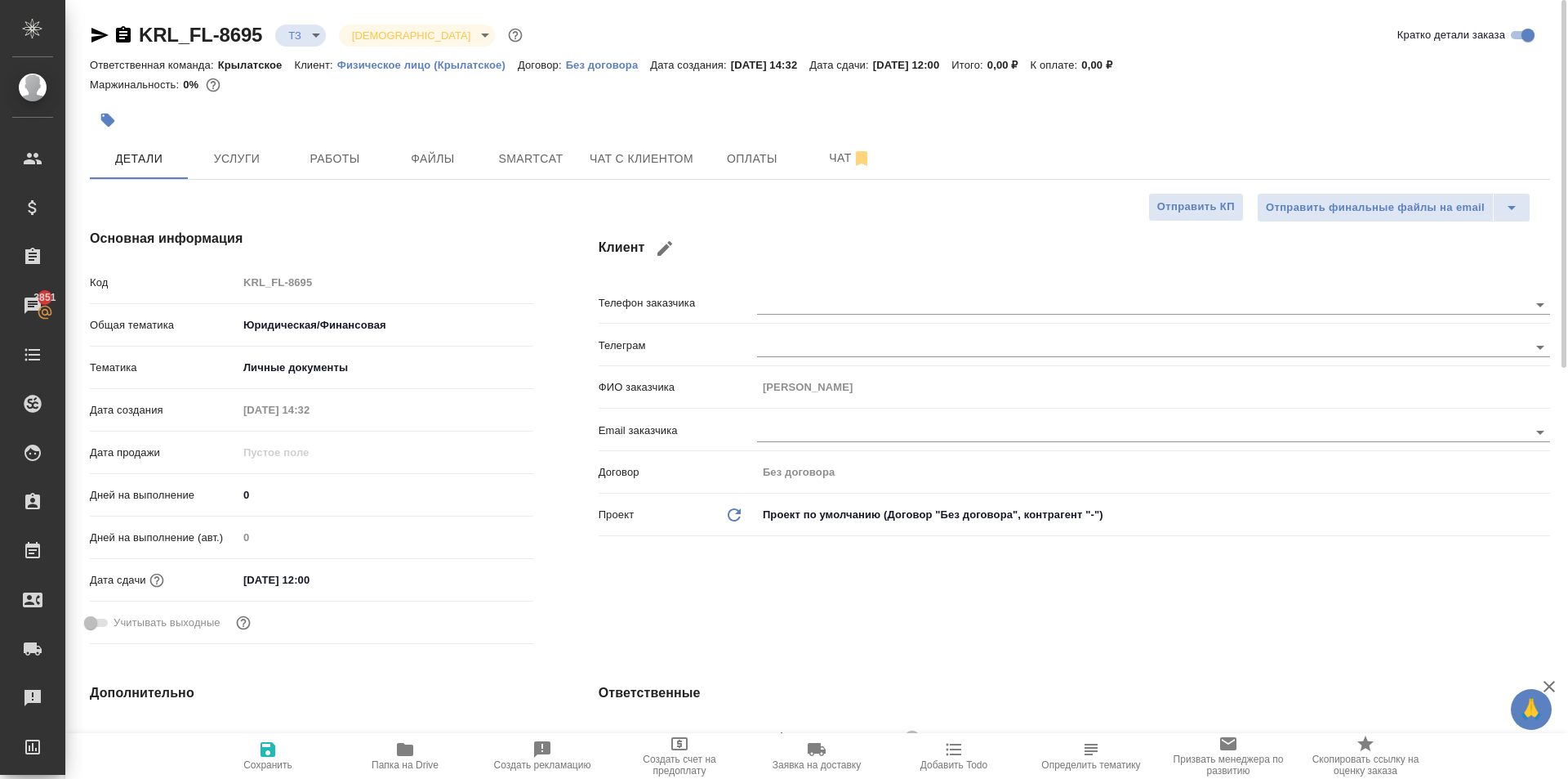
type textarea "x"
click at [99, 36] on icon "button" at bounding box center [99, 35] width 17 height 15
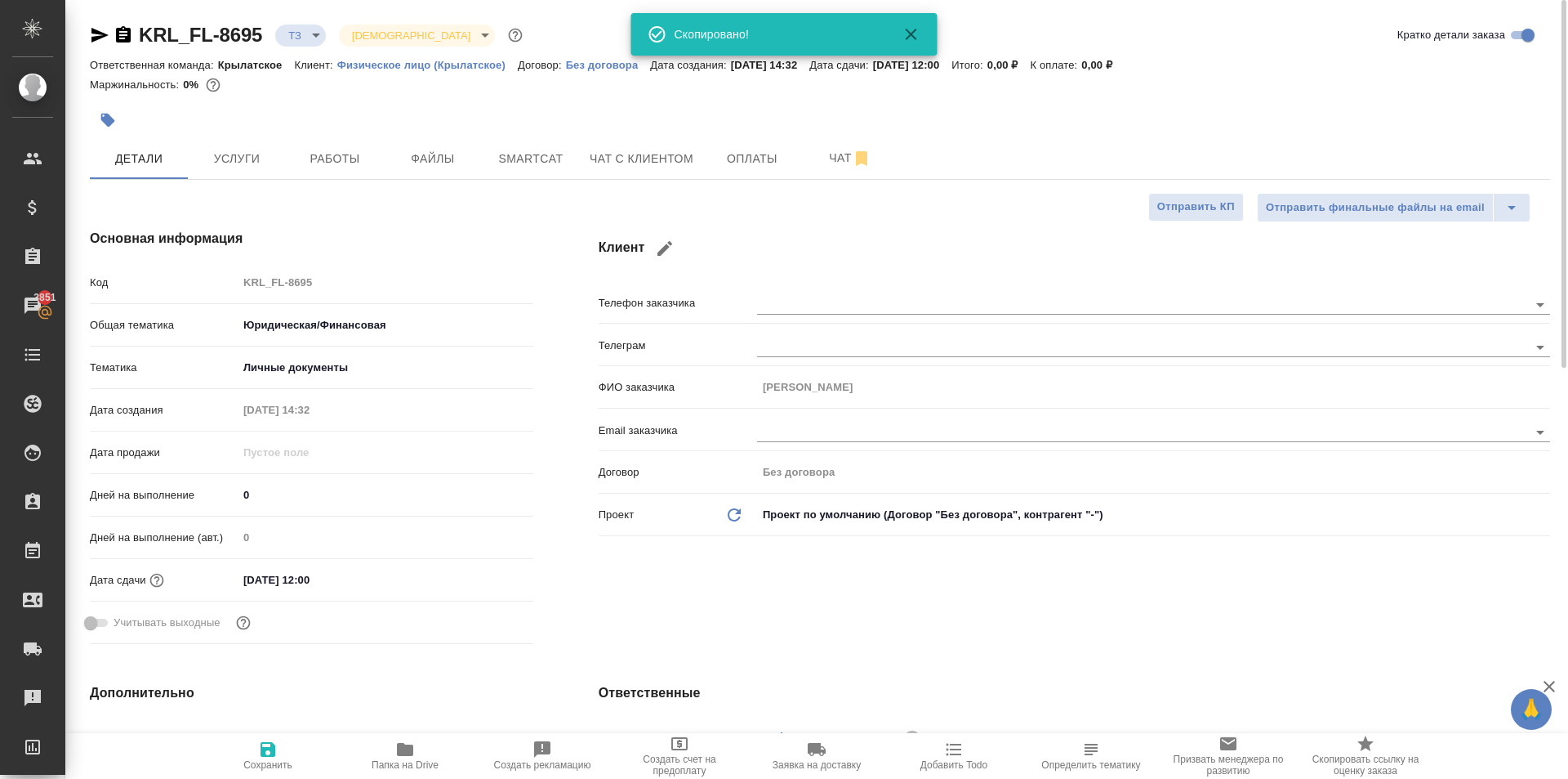
type textarea "x"
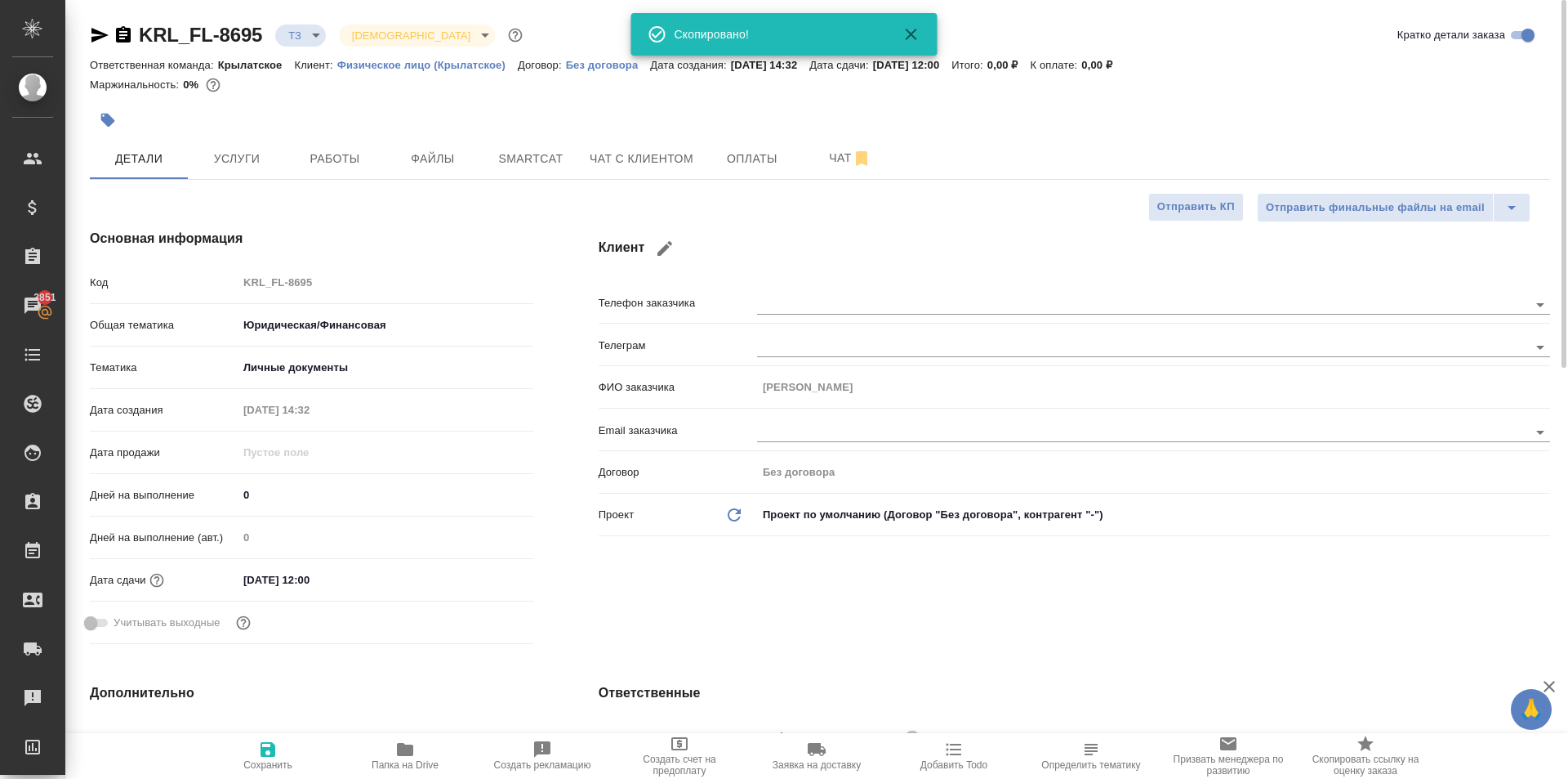
type textarea "x"
click at [271, 161] on span "Услуги" at bounding box center [237, 159] width 78 height 20
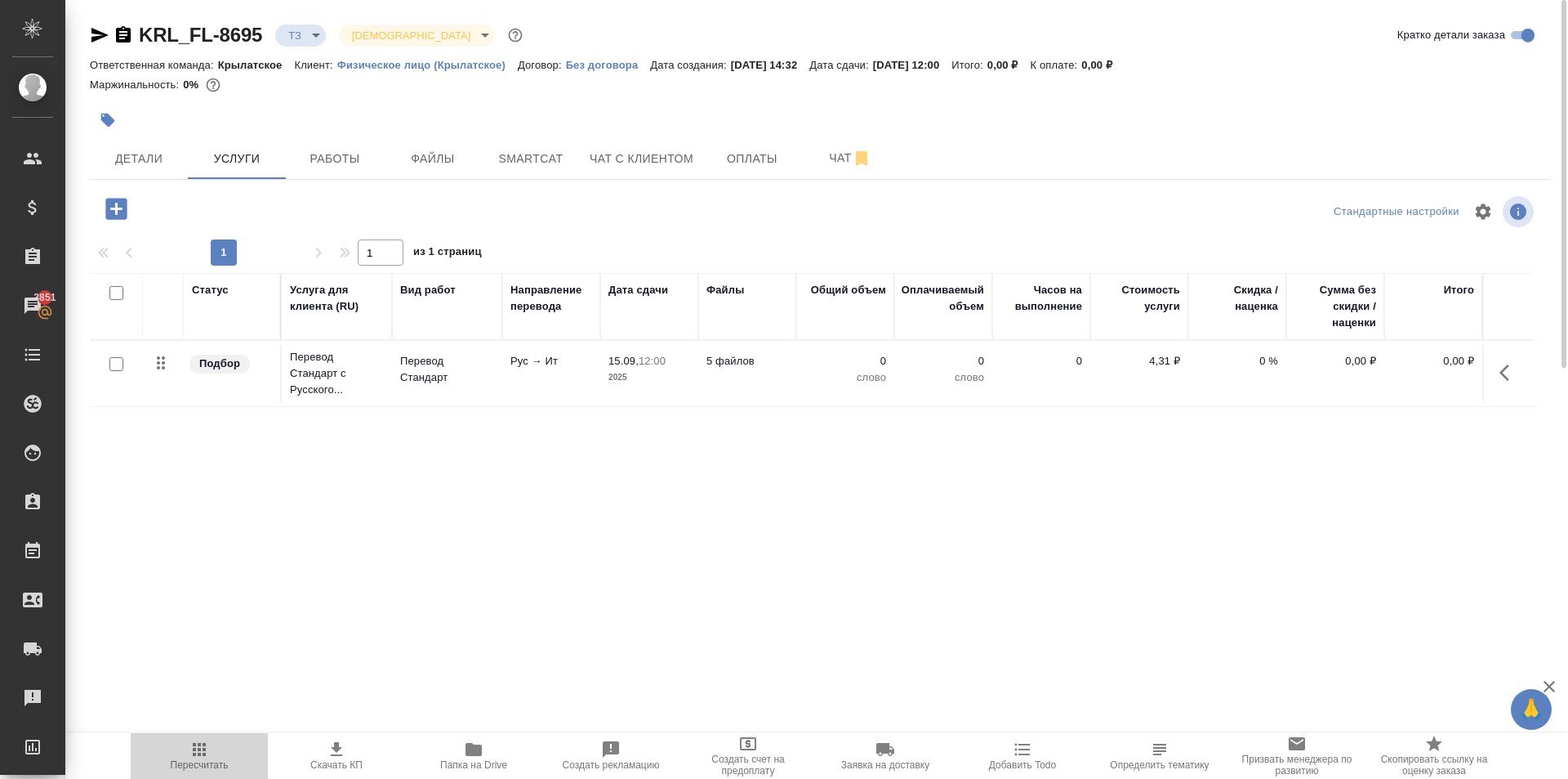
click at [206, 767] on span "Пересчитать" at bounding box center [200, 764] width 58 height 12
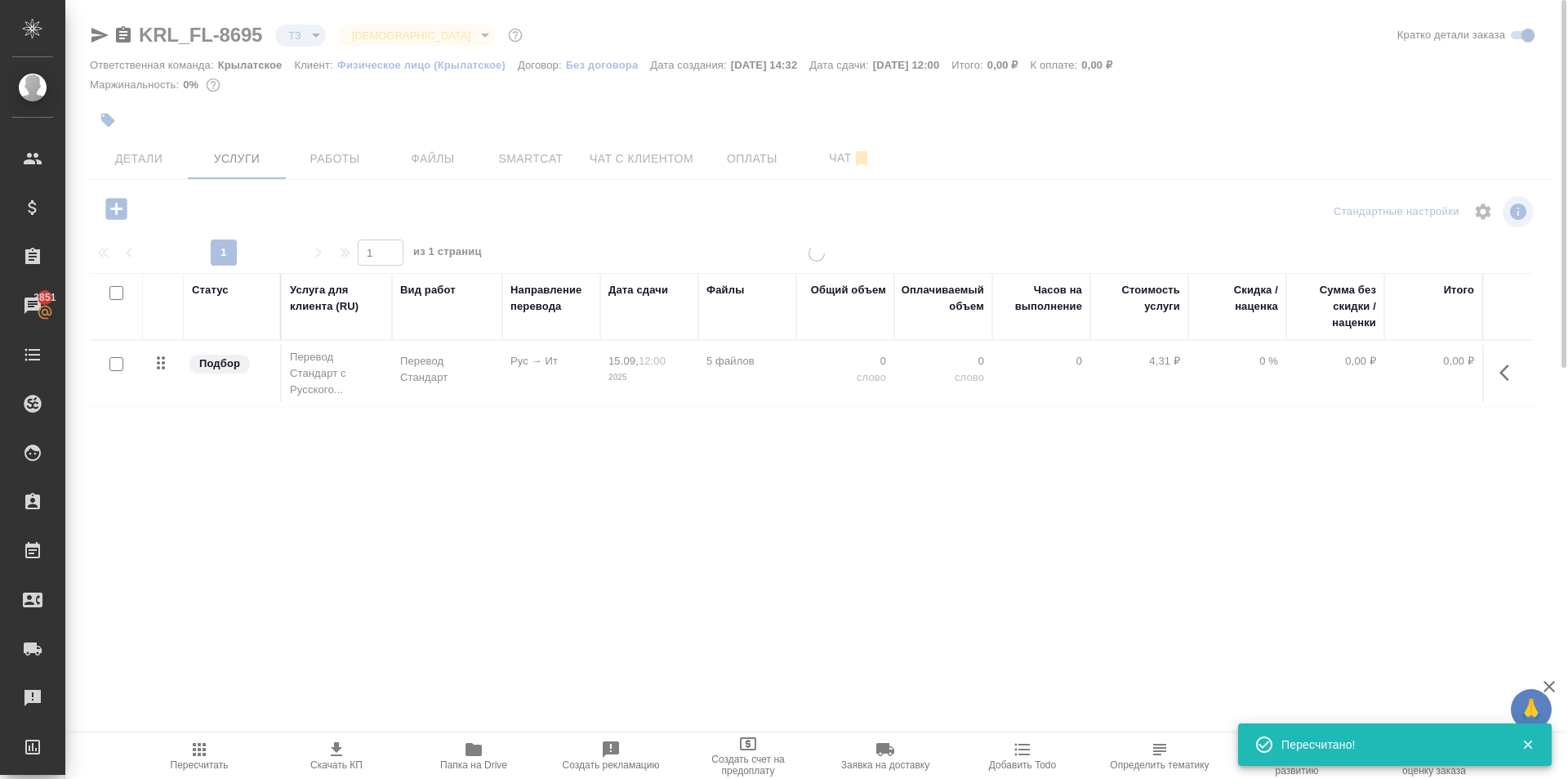
type input "new"
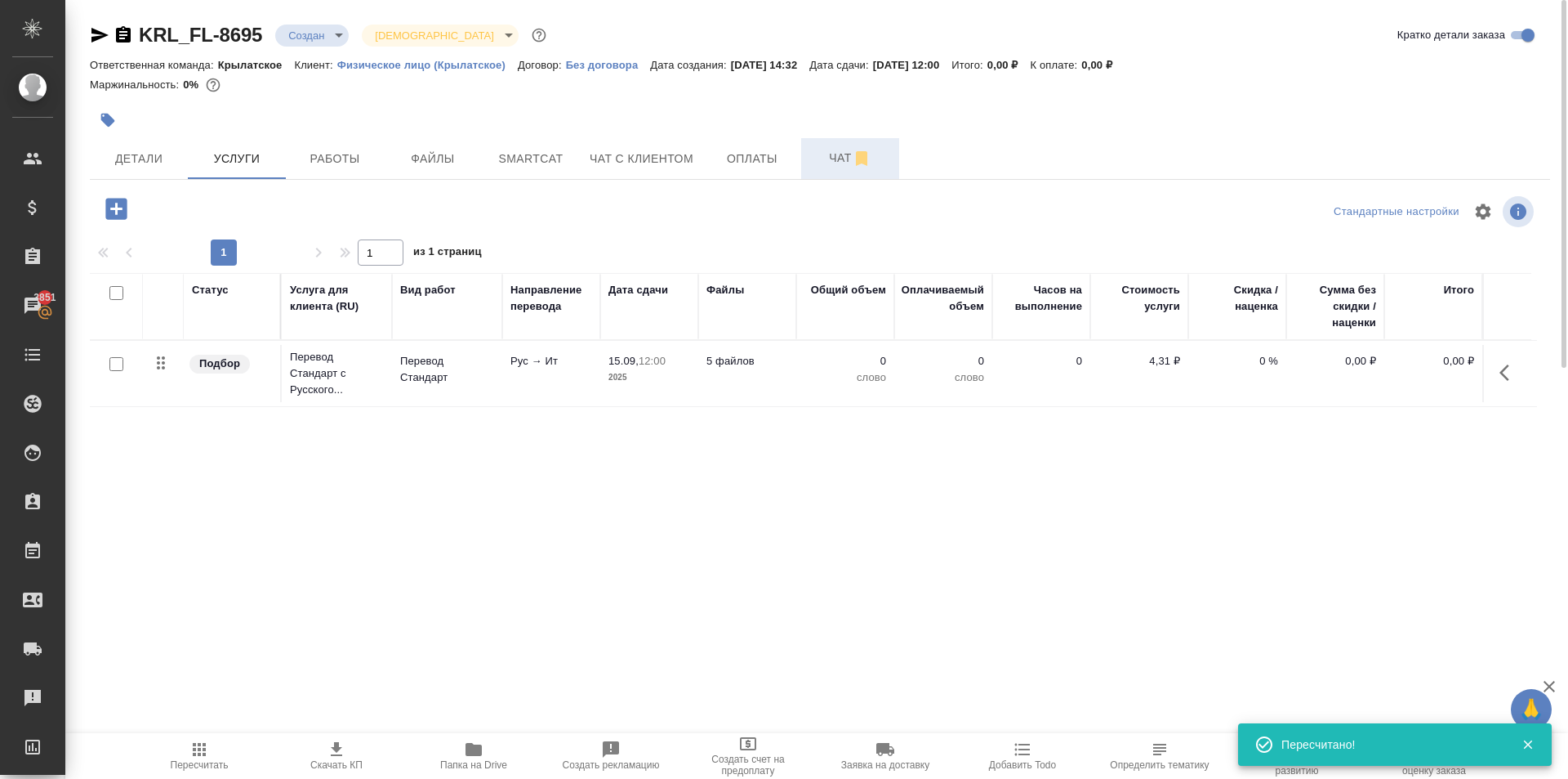
click at [818, 151] on span "Чат" at bounding box center [850, 158] width 78 height 20
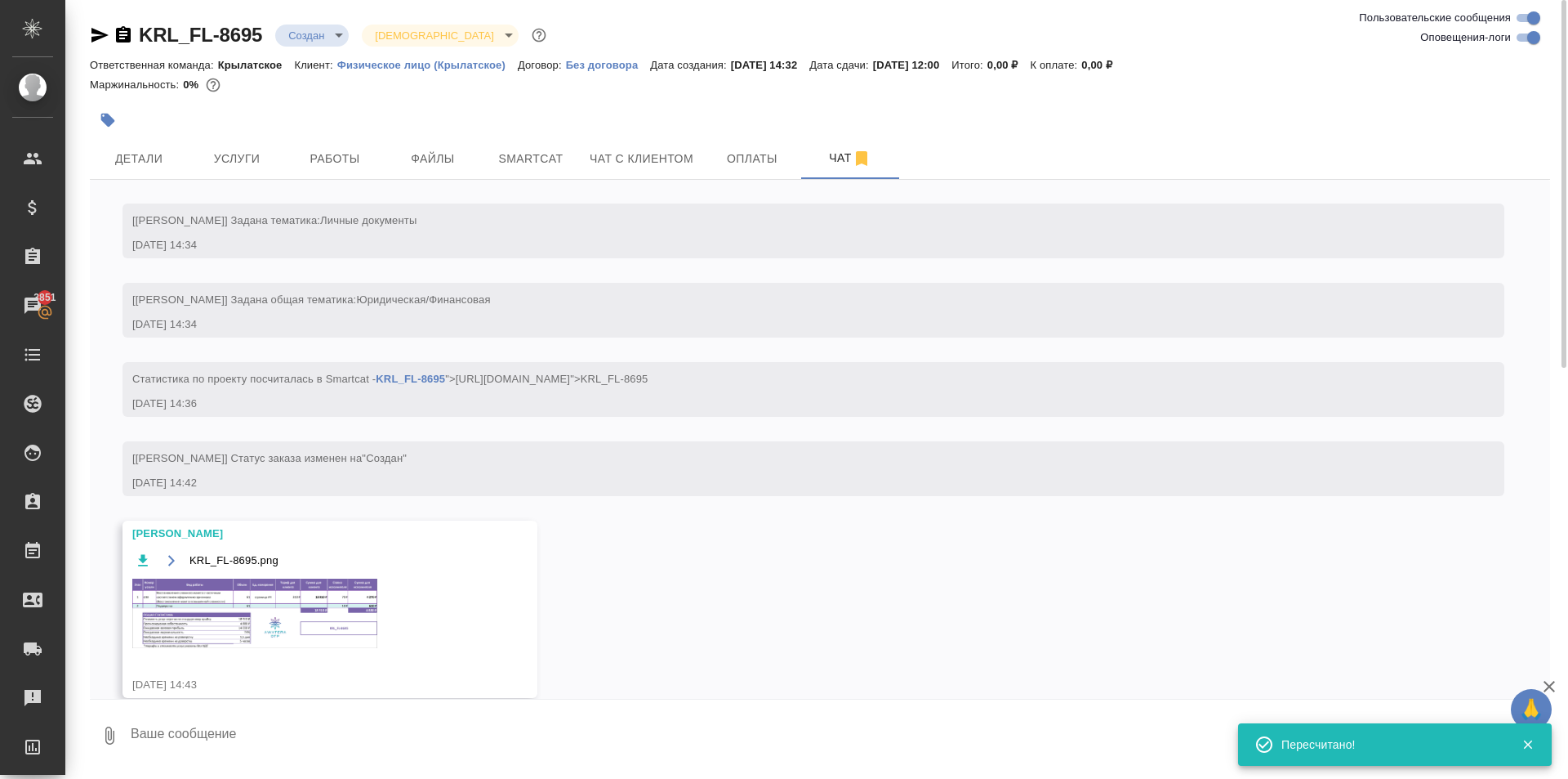
scroll to position [151, 0]
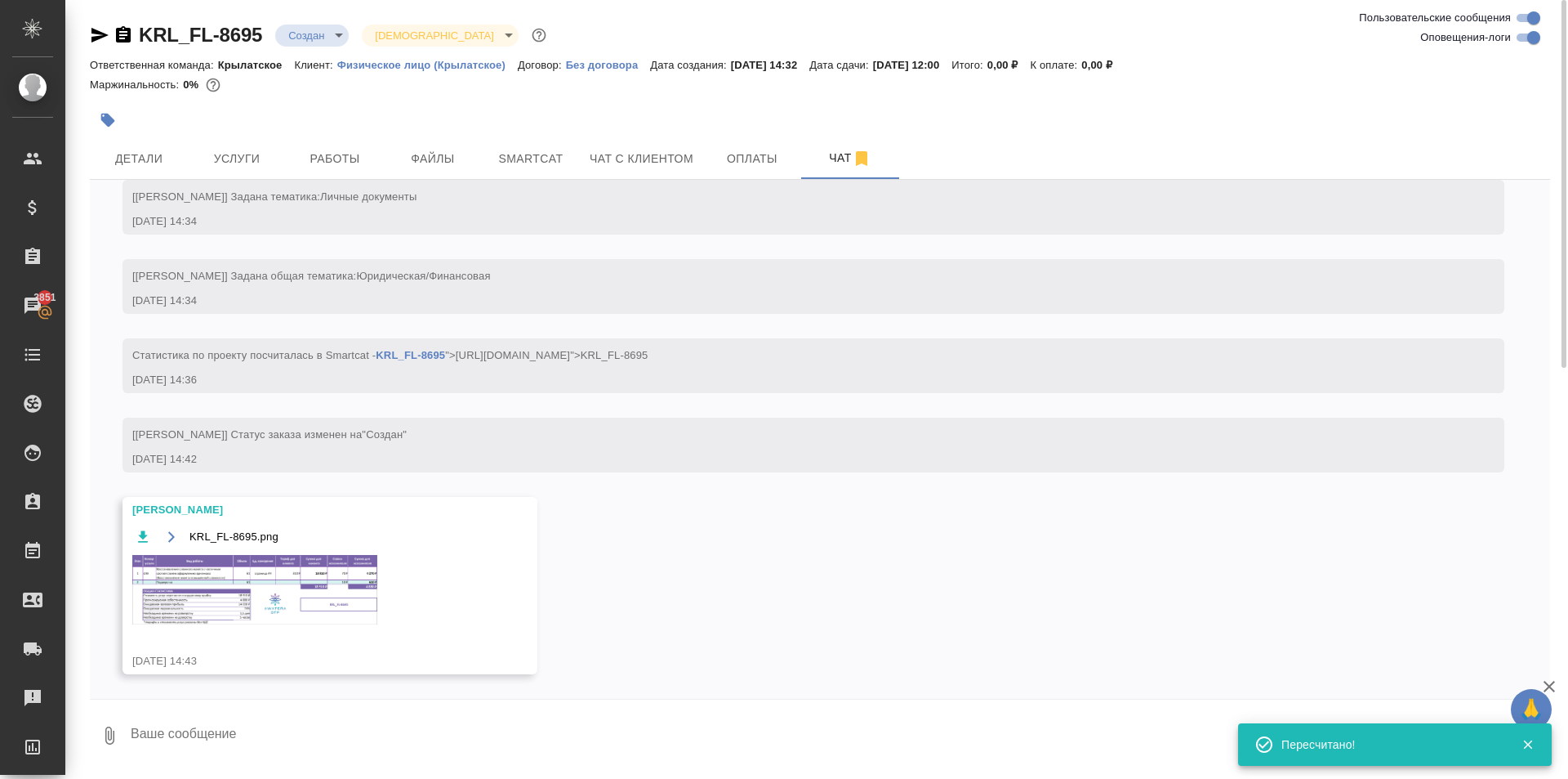
click at [284, 580] on img at bounding box center [254, 589] width 245 height 69
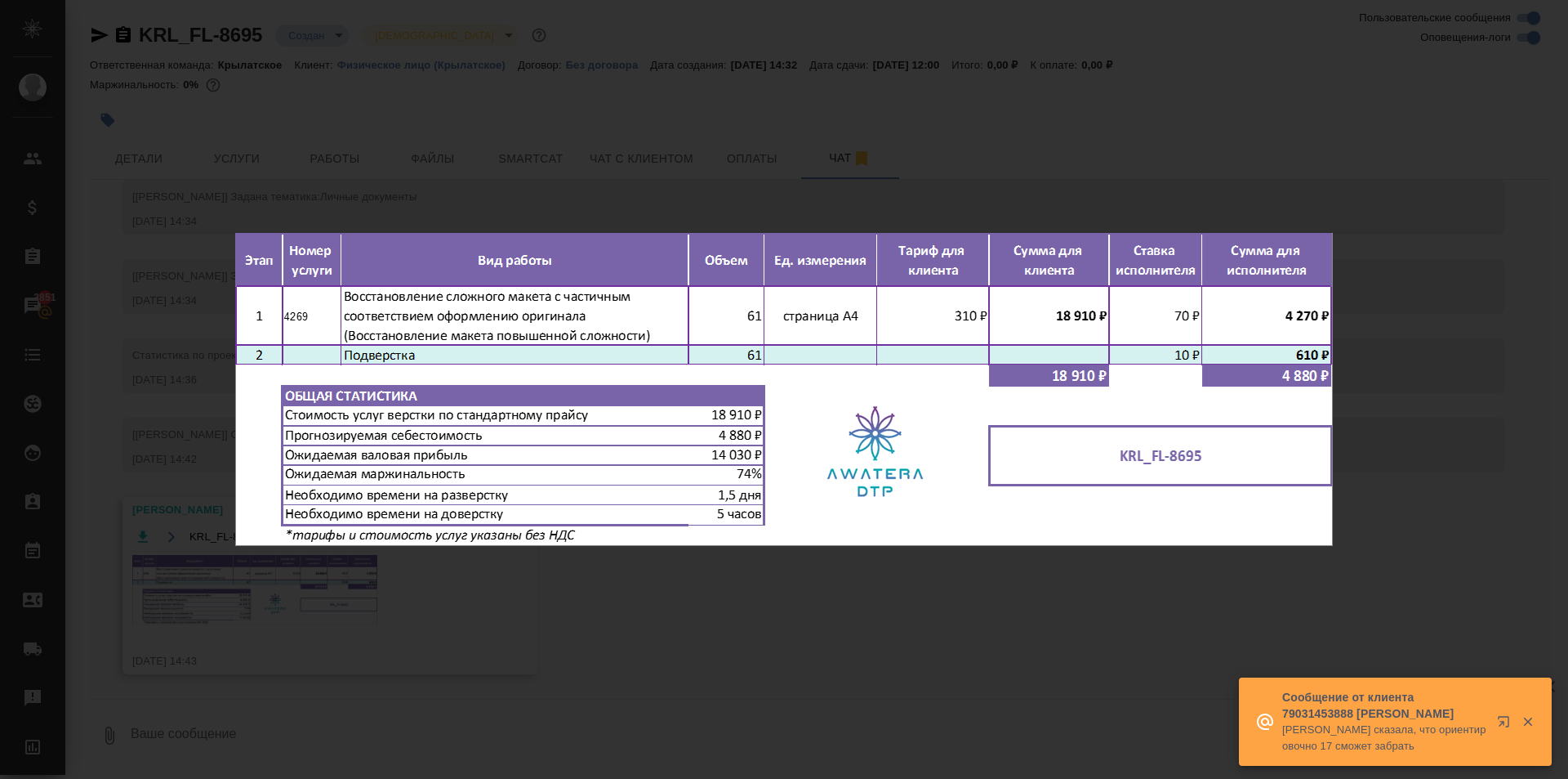
click at [739, 634] on div "KRL_FL-8695.png 1 of 1" at bounding box center [784, 390] width 1568 height 779
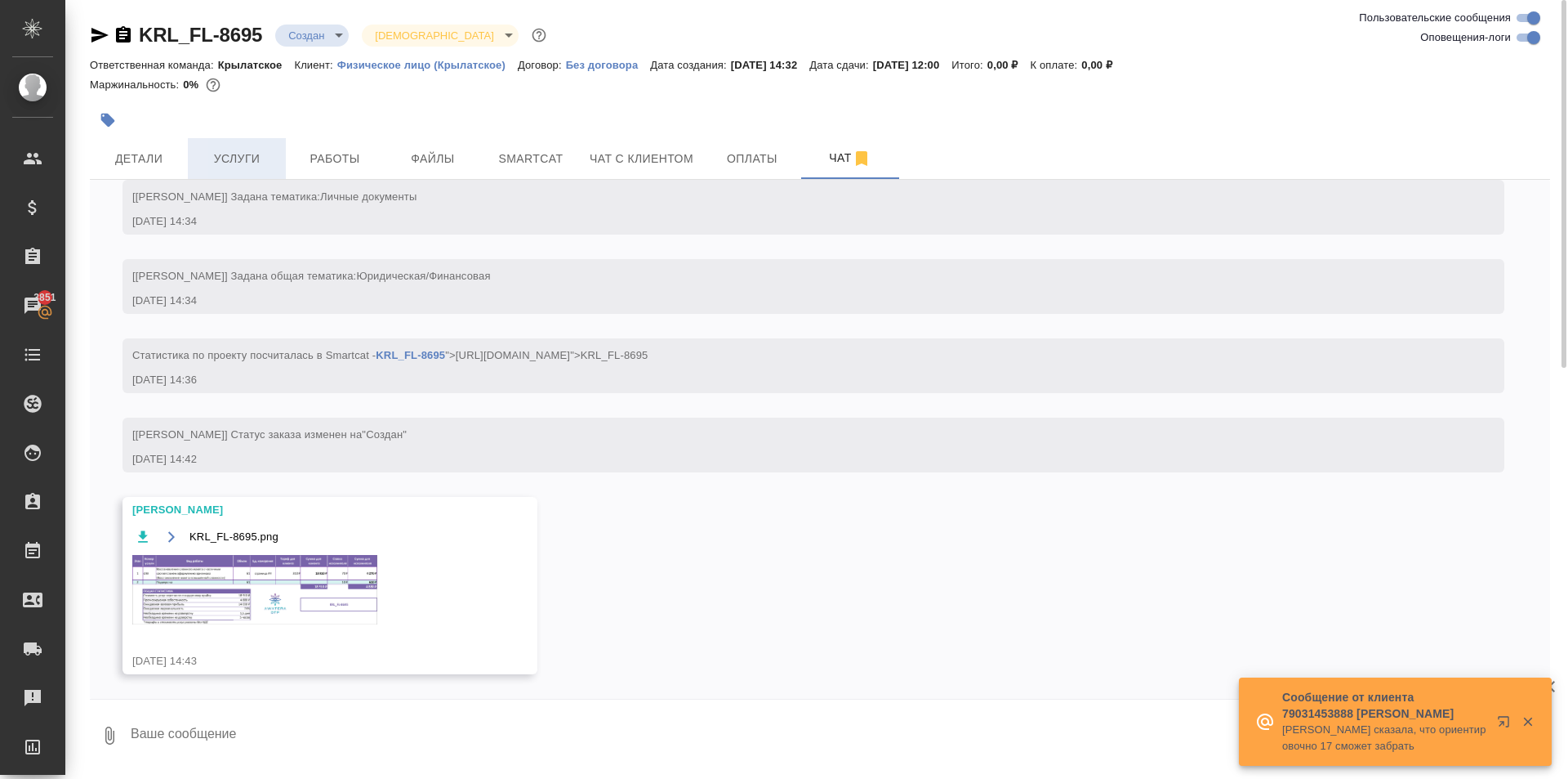
click at [254, 151] on span "Услуги" at bounding box center [237, 159] width 78 height 20
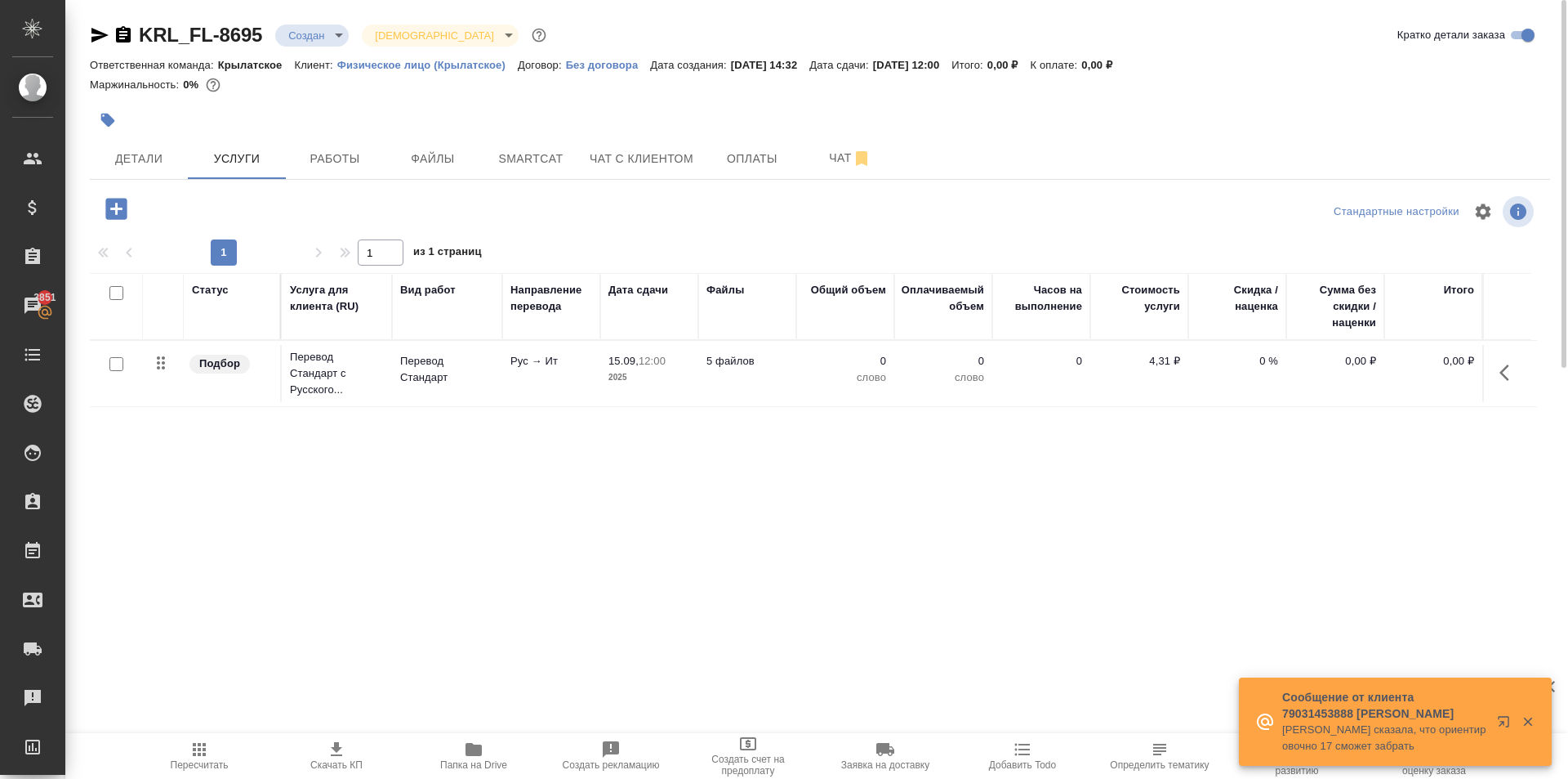
click at [121, 213] on icon "button" at bounding box center [116, 208] width 21 height 21
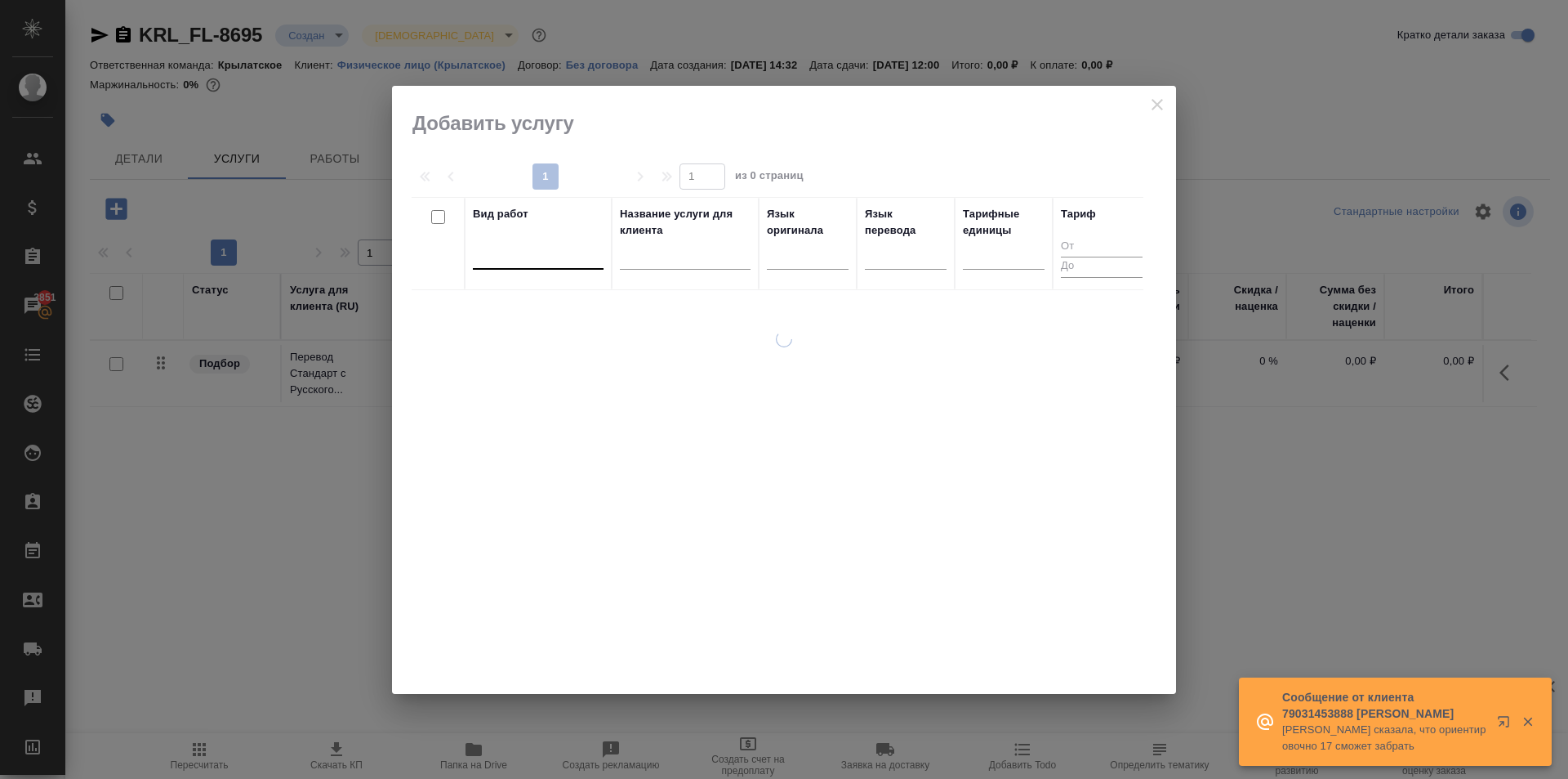
click at [576, 250] on div at bounding box center [538, 253] width 130 height 24
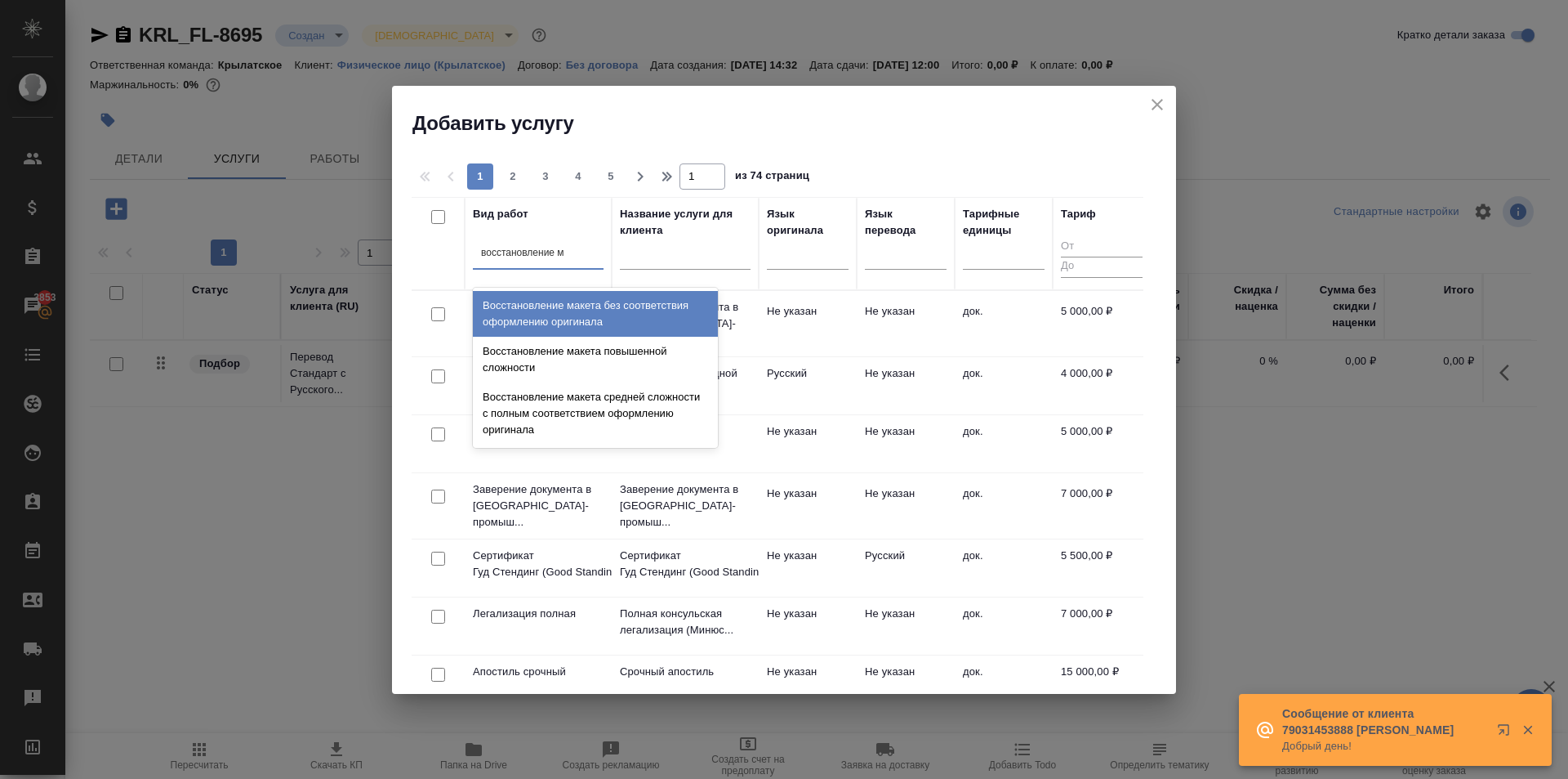
type input "восстановление ма"
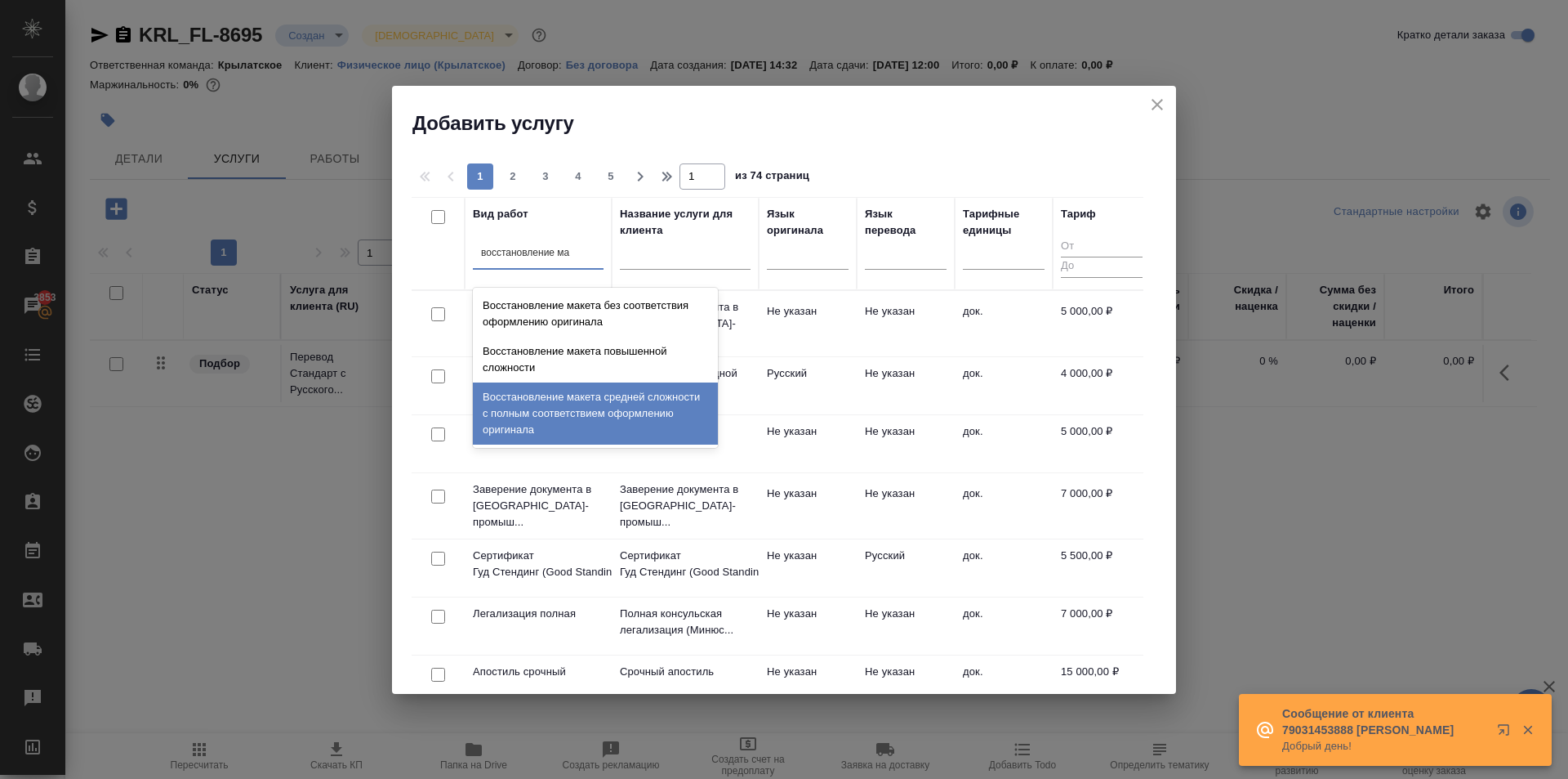
click at [637, 398] on div "Восстановление макета средней сложности с полным соответствием оформлению ориги…" at bounding box center [595, 413] width 245 height 62
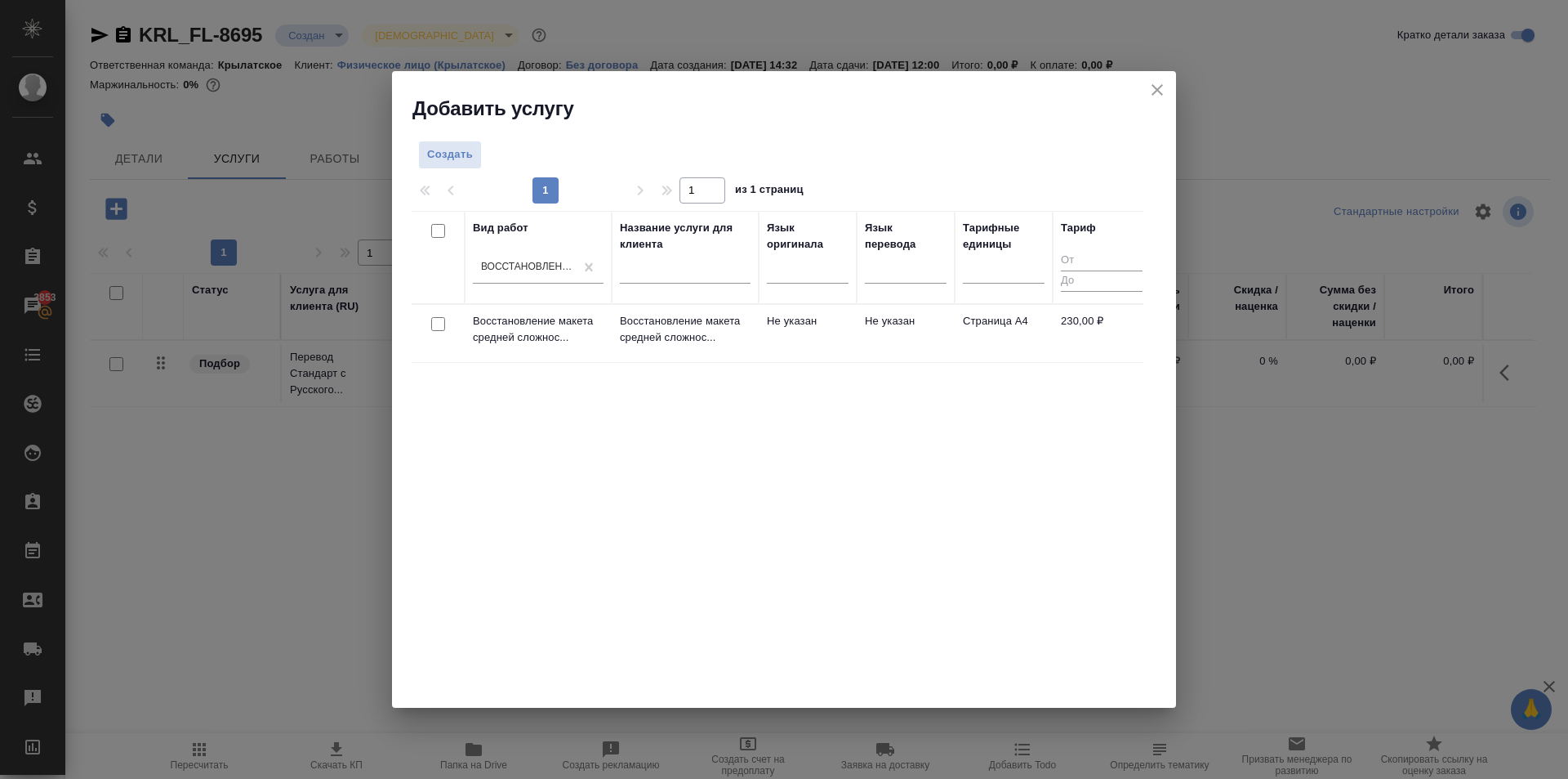
click at [789, 326] on td "Не указан" at bounding box center [807, 333] width 98 height 57
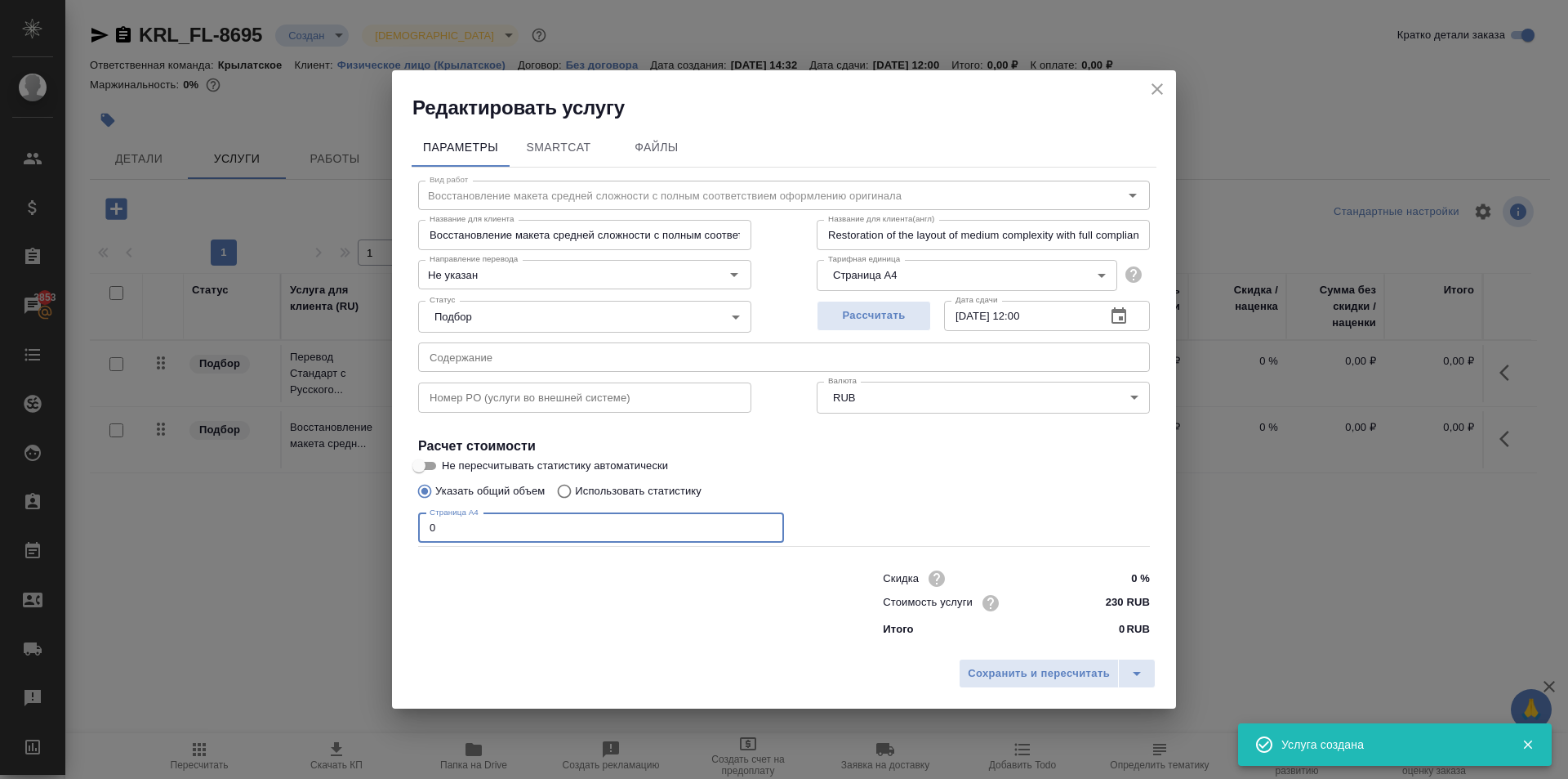
drag, startPoint x: 473, startPoint y: 528, endPoint x: 402, endPoint y: 512, distance: 72.8
click at [402, 512] on div "Параметры SmartCat Файлы Вид работ Восстановление макета средней сложности с по…" at bounding box center [784, 386] width 784 height 529
type input "60"
click at [1094, 688] on div "Сохранить и пересчитать" at bounding box center [784, 680] width 784 height 58
drag, startPoint x: 1095, startPoint y: 680, endPoint x: 1102, endPoint y: 670, distance: 12.2
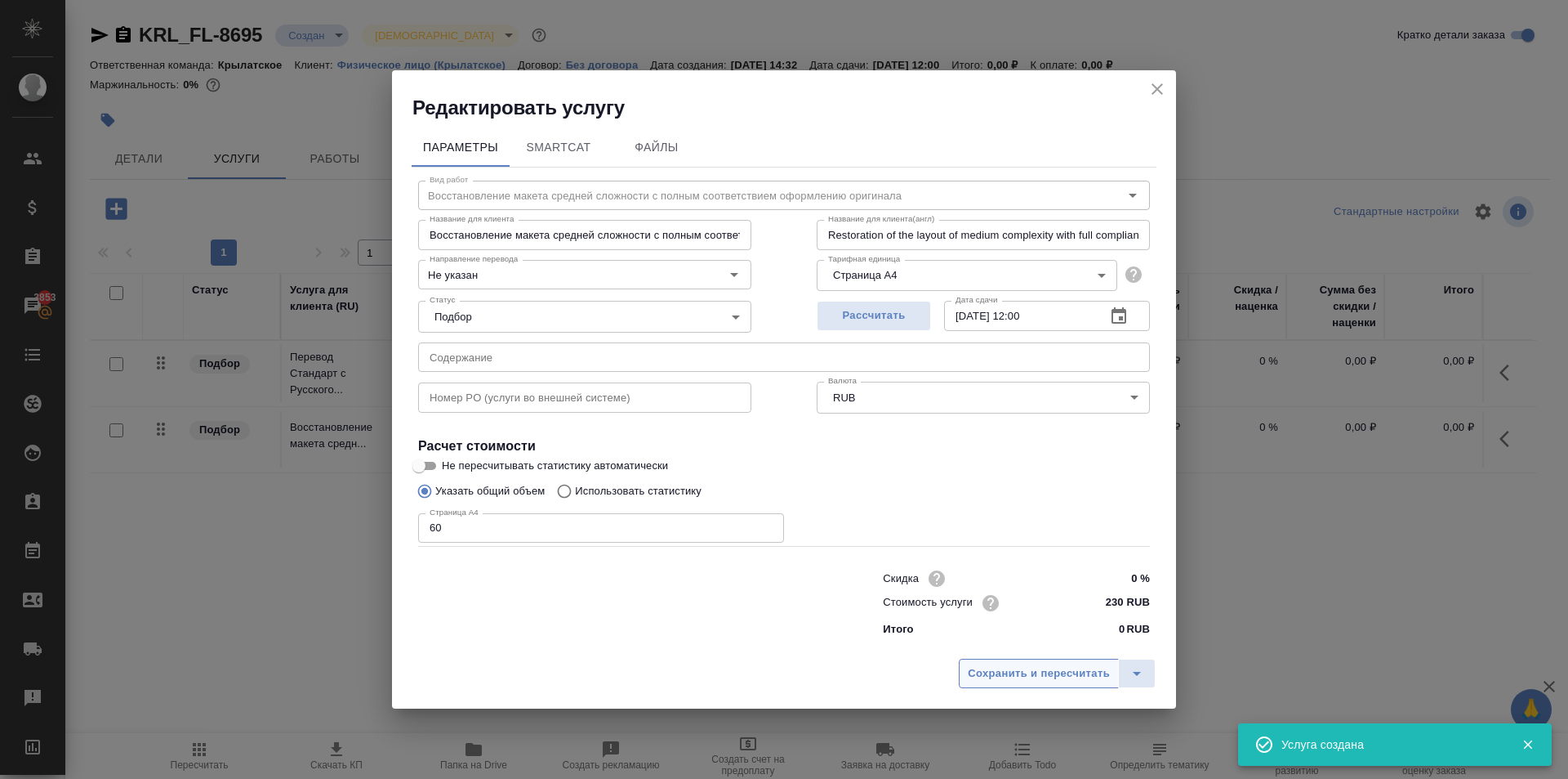
click at [1097, 678] on span "Сохранить и пересчитать" at bounding box center [1038, 673] width 142 height 19
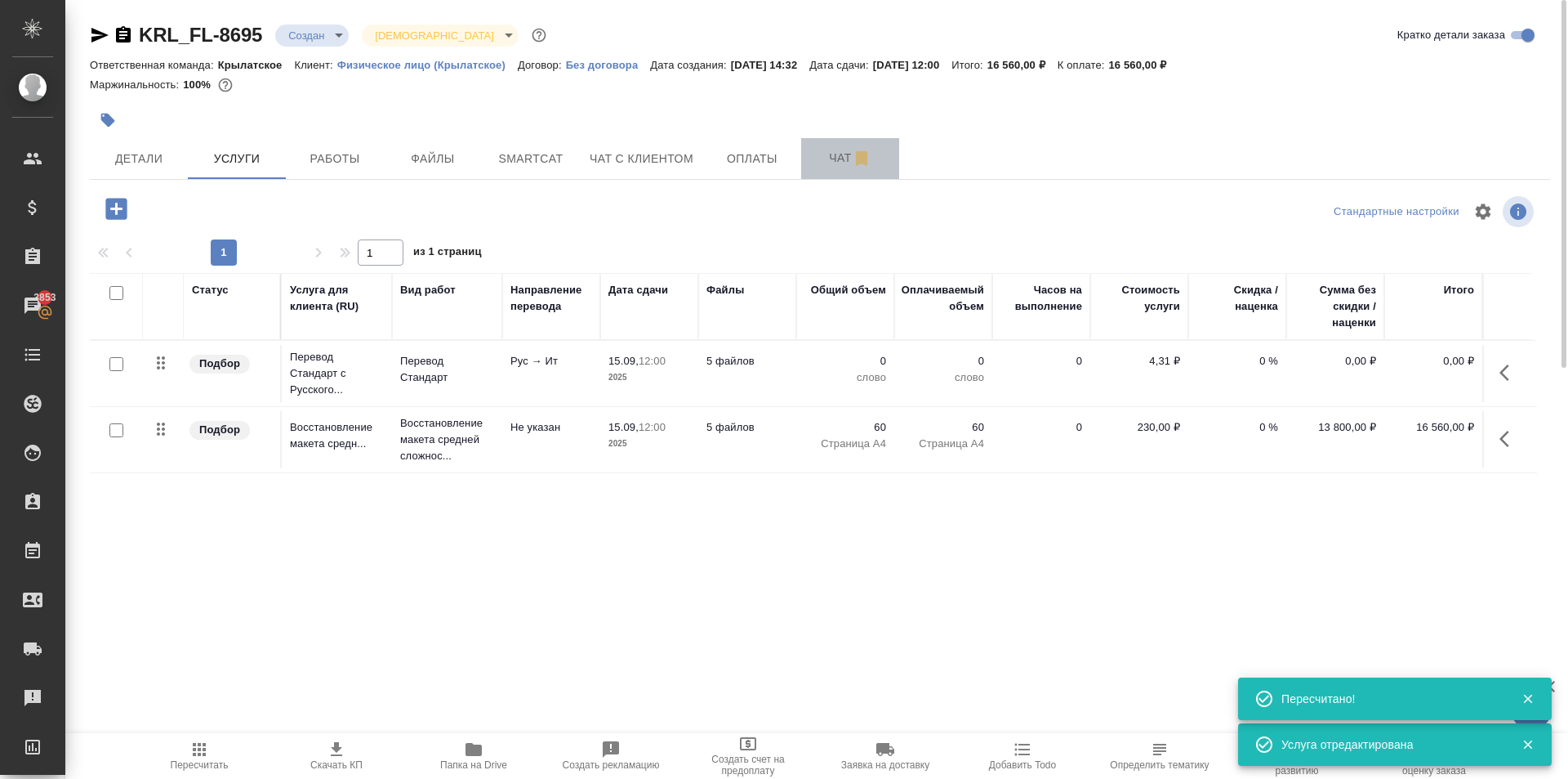
click at [808, 171] on button "Чат" at bounding box center [850, 158] width 98 height 41
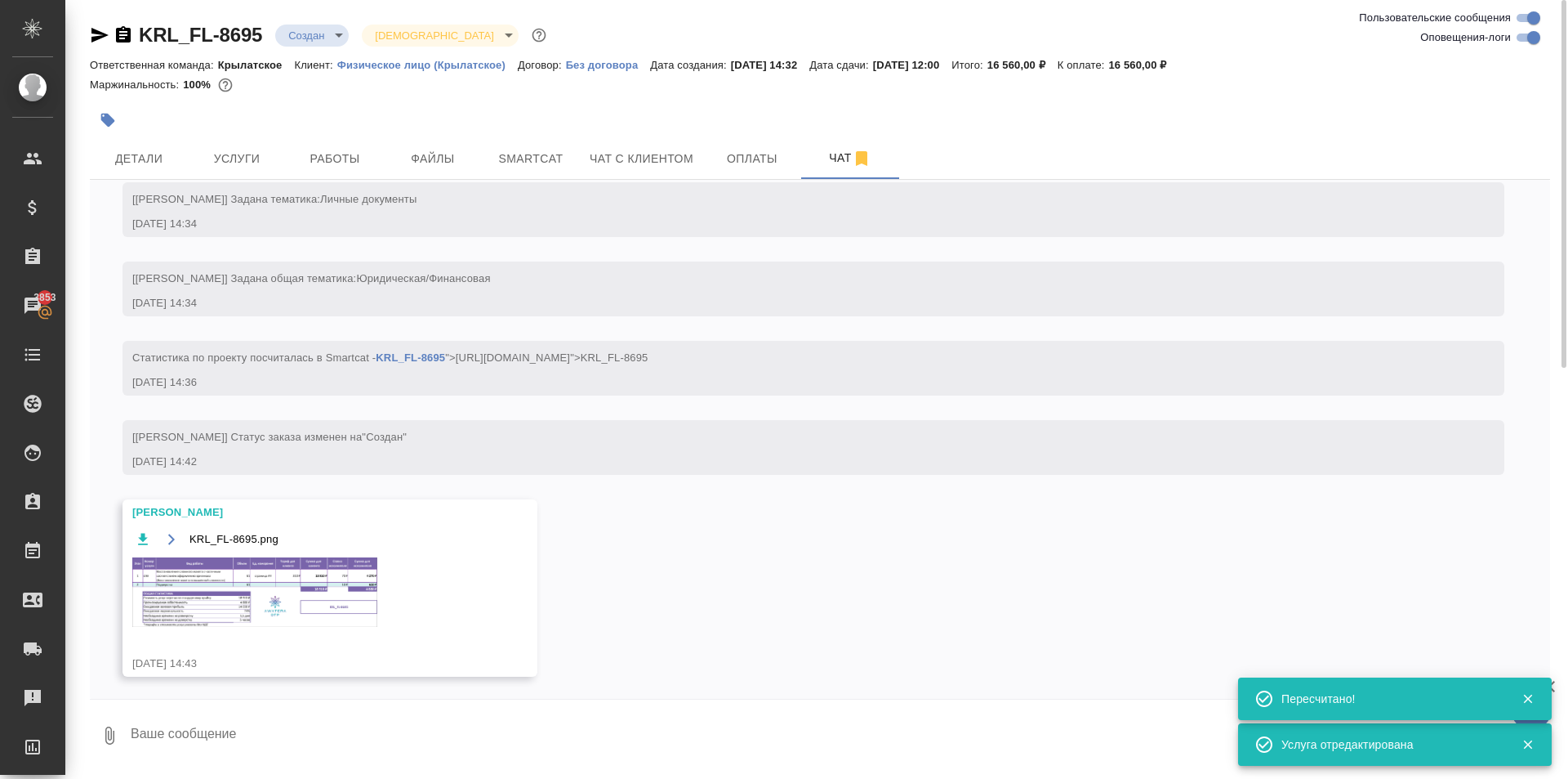
scroll to position [151, 0]
click at [324, 608] on img at bounding box center [254, 589] width 245 height 69
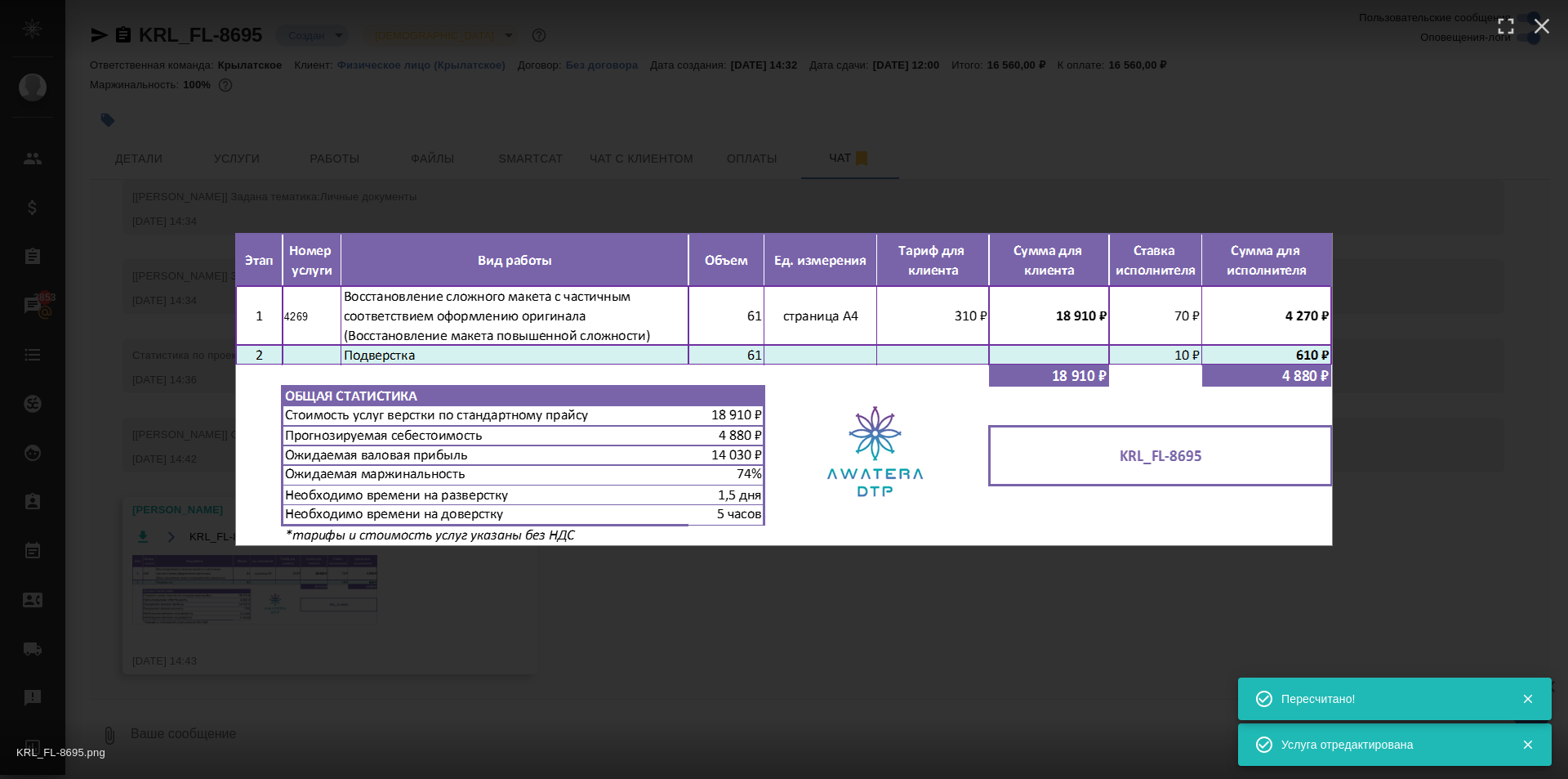
click at [897, 640] on div "KRL_FL-8695.png 1 of 1" at bounding box center [784, 390] width 1568 height 779
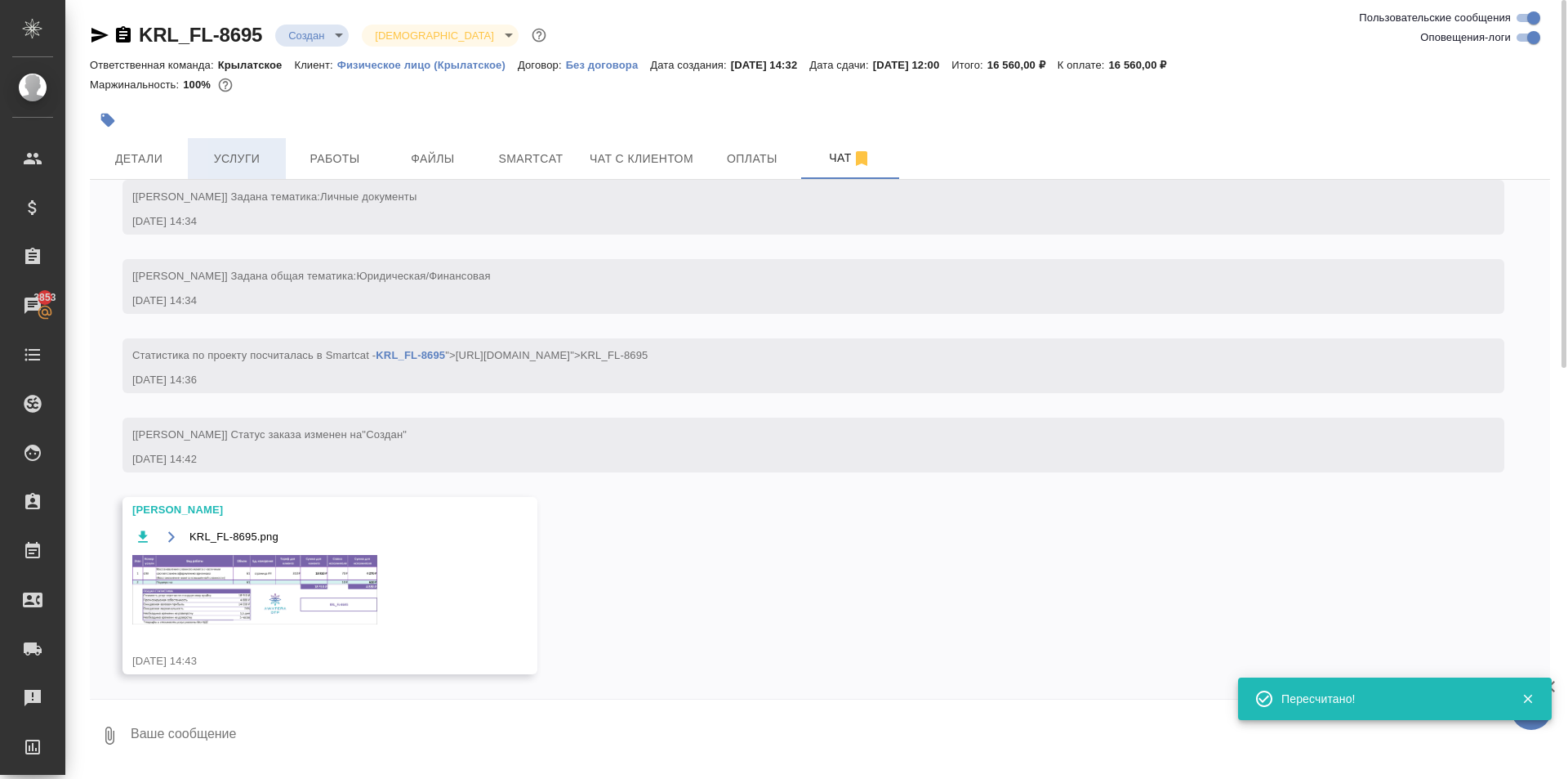
click at [237, 151] on span "Услуги" at bounding box center [237, 159] width 78 height 20
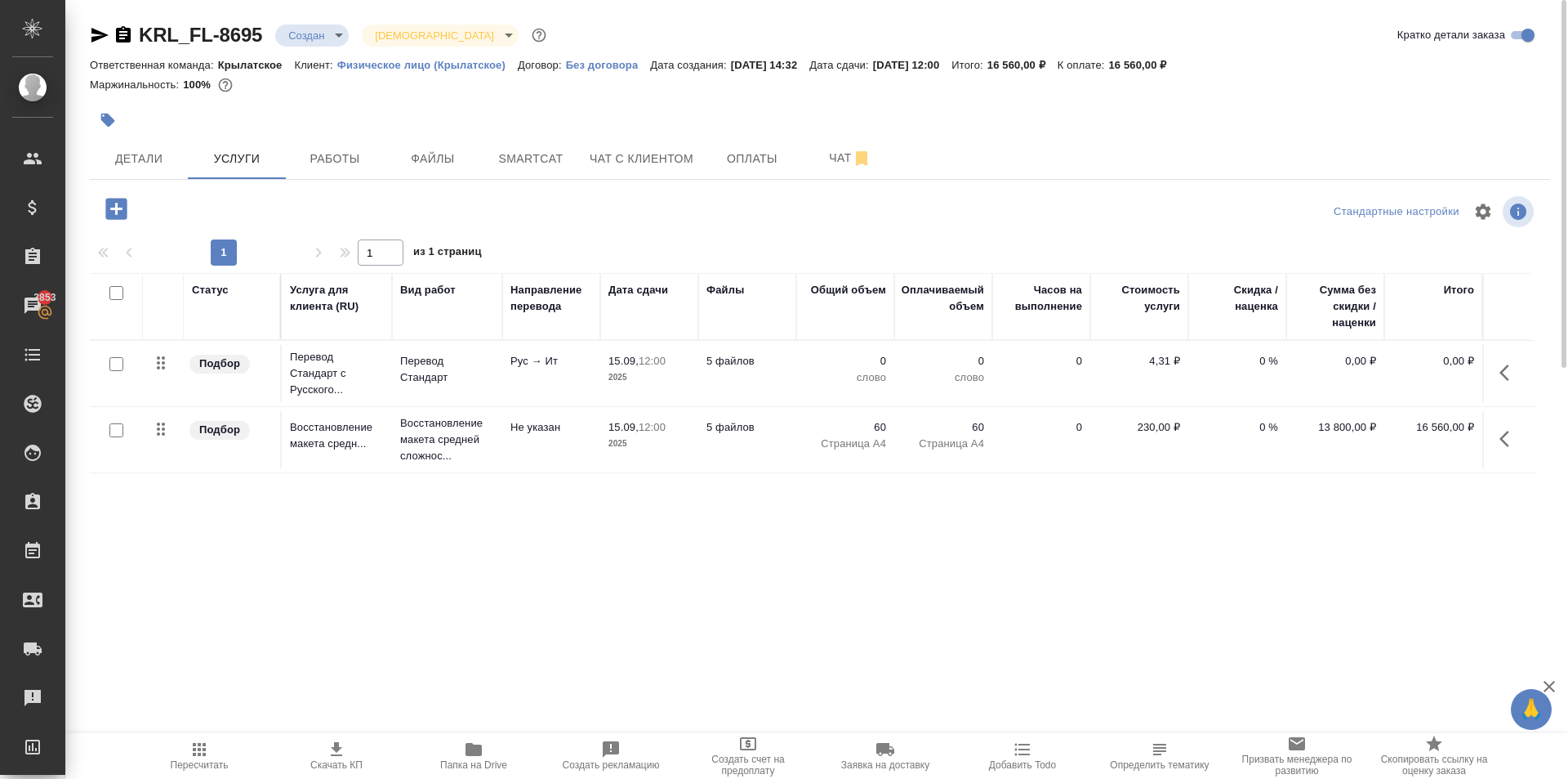
click at [1514, 441] on button "button" at bounding box center [1509, 438] width 39 height 39
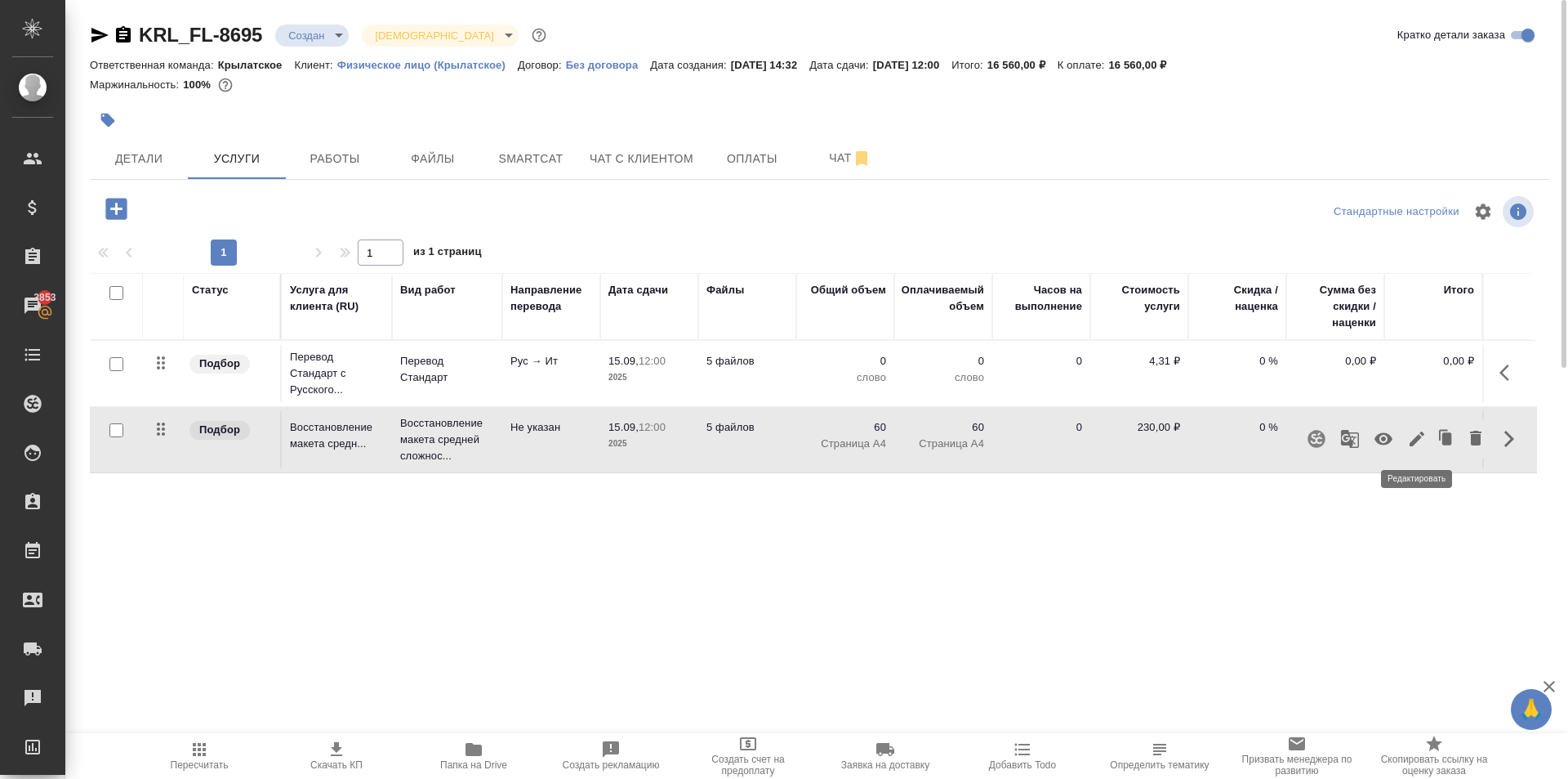
click at [1412, 435] on icon "button" at bounding box center [1416, 438] width 19 height 19
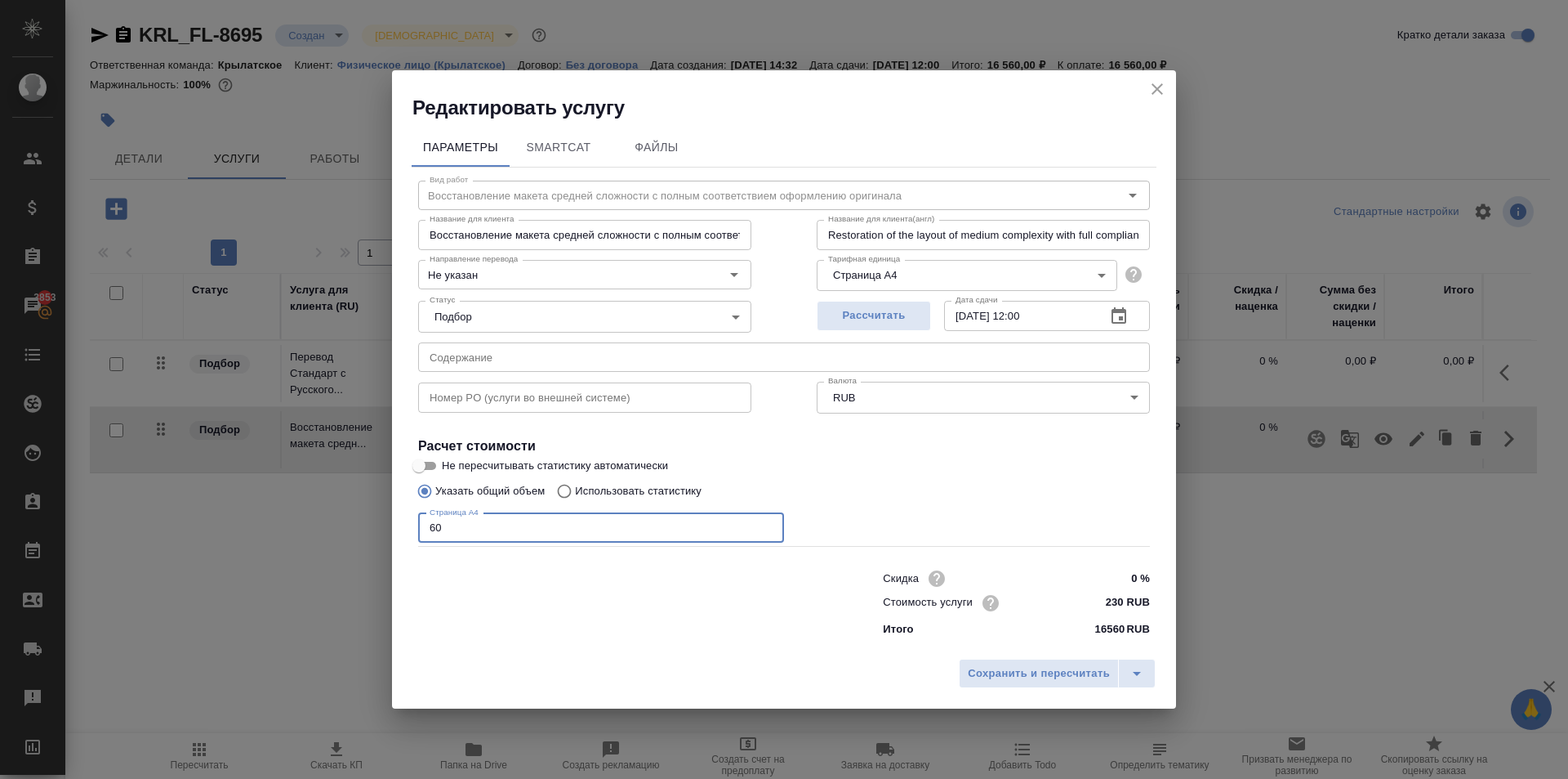
drag, startPoint x: 455, startPoint y: 517, endPoint x: 376, endPoint y: 512, distance: 79.2
click at [376, 512] on div "Редактировать услугу Параметры SmartCat Файлы Вид работ Восстановление макета с…" at bounding box center [784, 390] width 1568 height 779
type input "61"
click at [1107, 592] on input "230 RUB" at bounding box center [1119, 603] width 61 height 24
click at [1107, 592] on input "230 RUB" at bounding box center [1119, 603] width 59 height 24
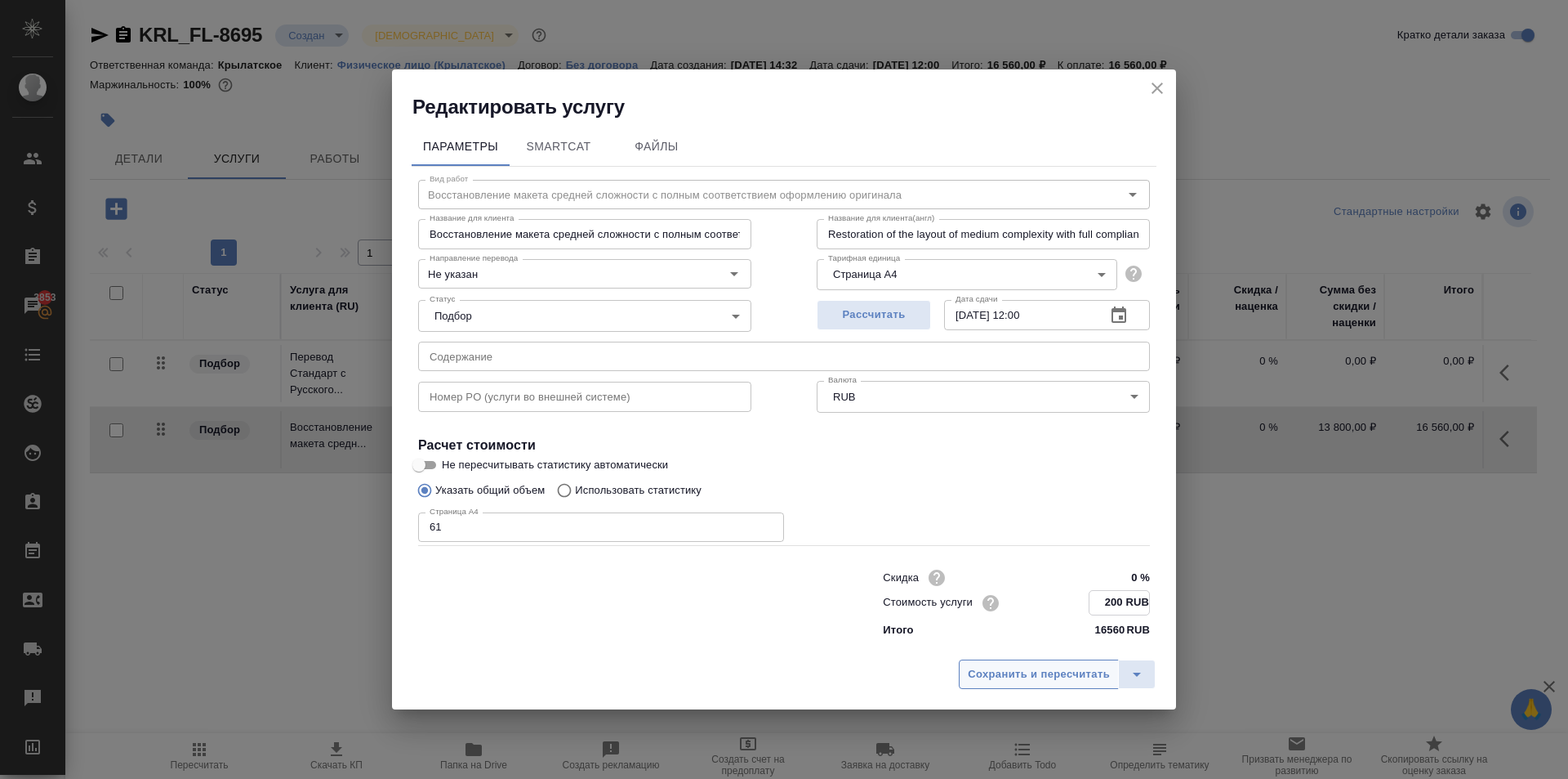
type input "200 RUB"
click at [1082, 683] on button "Сохранить и пересчитать" at bounding box center [1039, 673] width 160 height 29
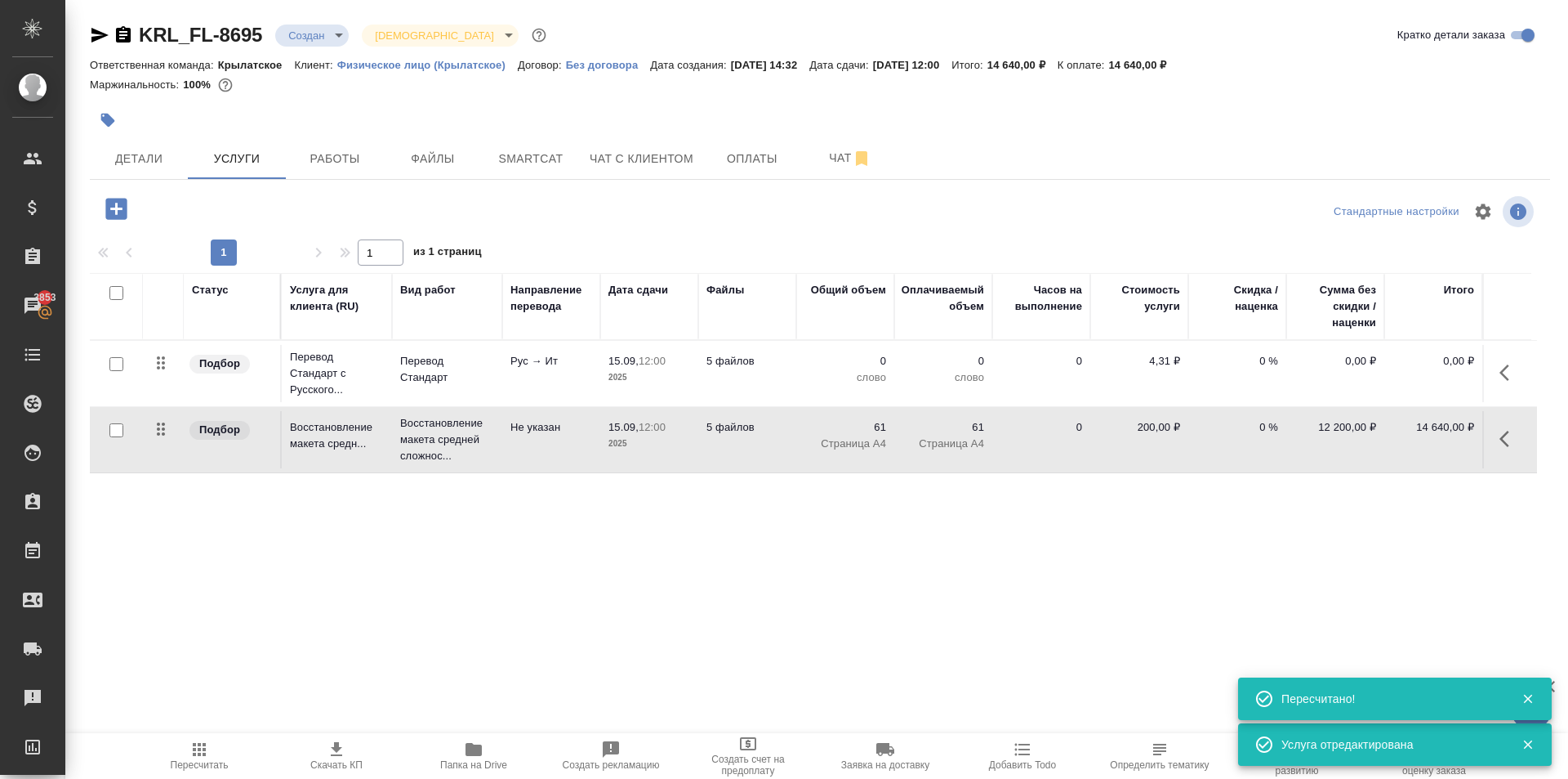
click at [232, 728] on div ".cls-1 fill:#fff; AWATERA Kasymov Timur Клиенты Спецификации Заказы 3853 Чаты T…" at bounding box center [784, 390] width 1568 height 779
click at [219, 748] on span "Пересчитать" at bounding box center [199, 755] width 118 height 31
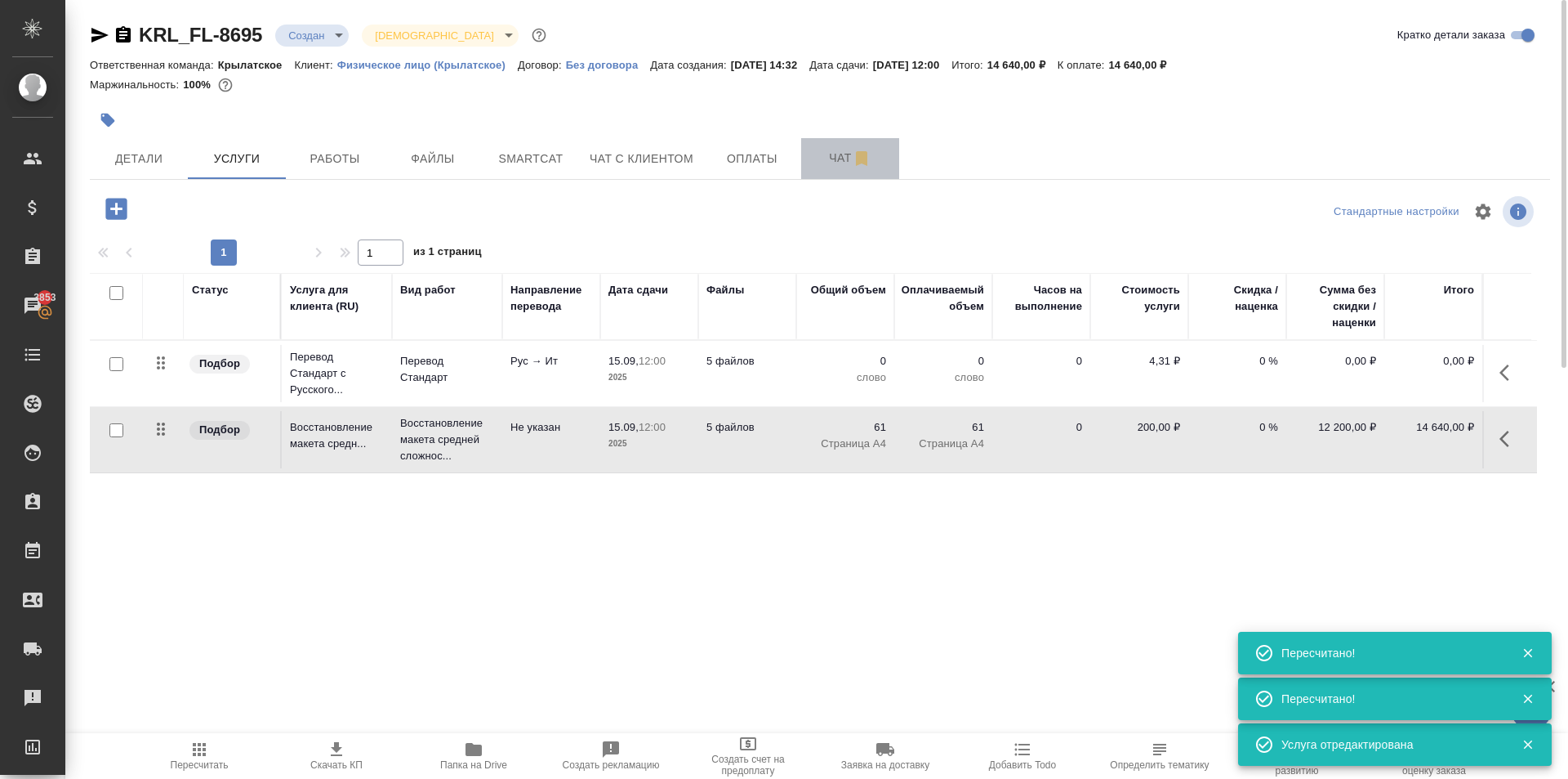
click at [832, 162] on span "Чат" at bounding box center [850, 158] width 78 height 20
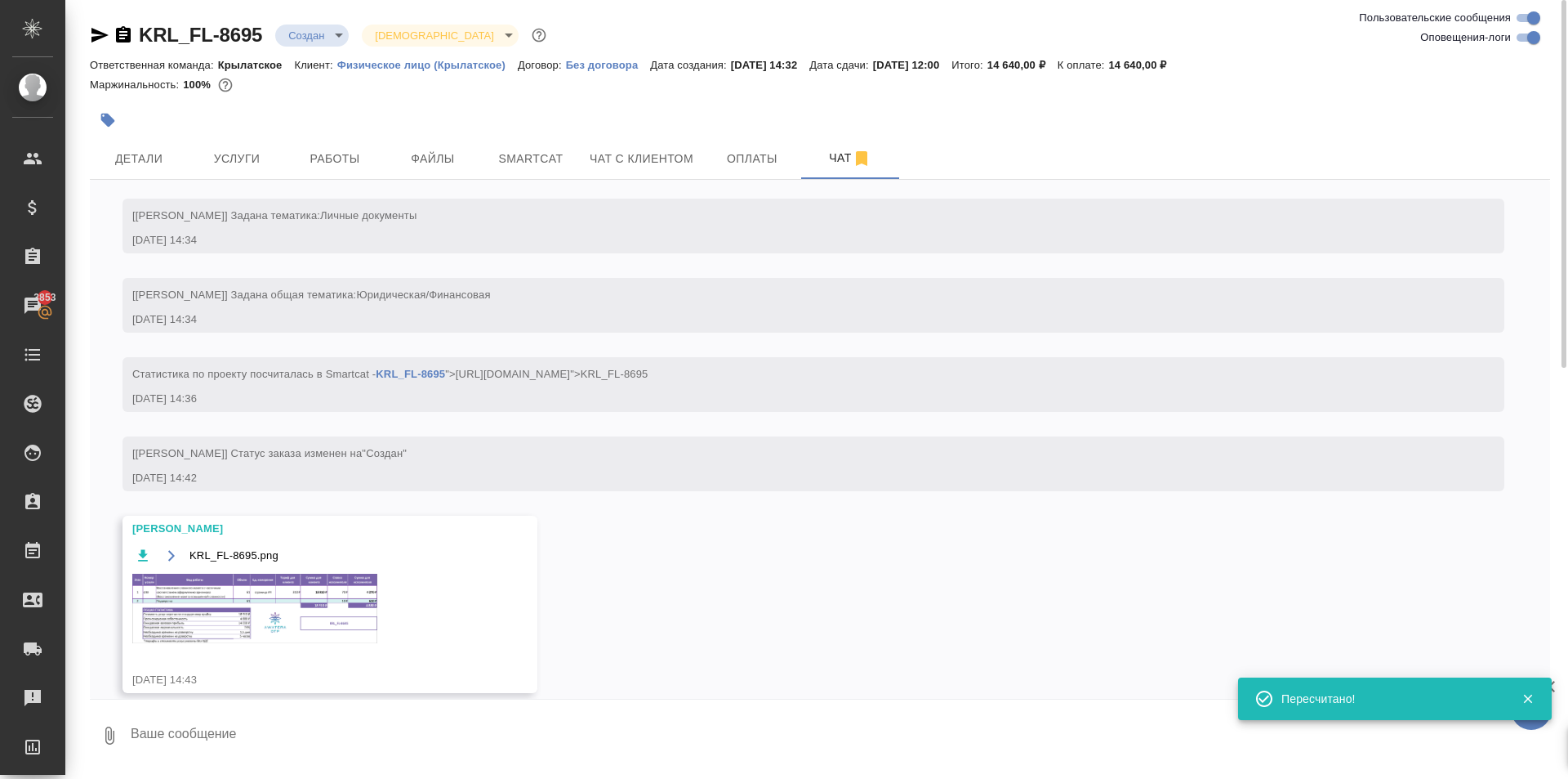
scroll to position [151, 0]
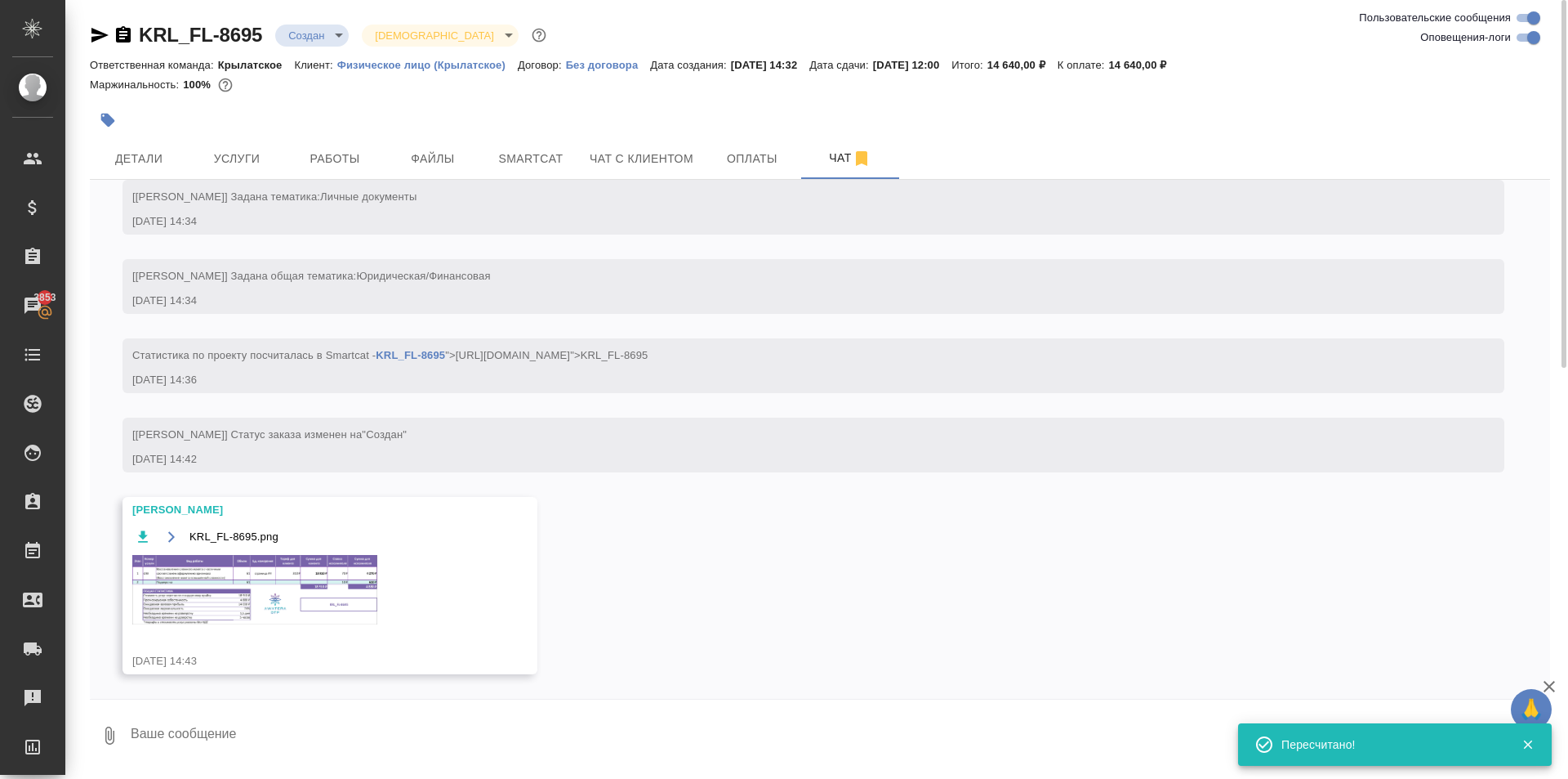
click at [363, 541] on div "KRL_FL-8695.png" at bounding box center [306, 536] width 348 height 20
click at [376, 558] on img at bounding box center [254, 589] width 245 height 69
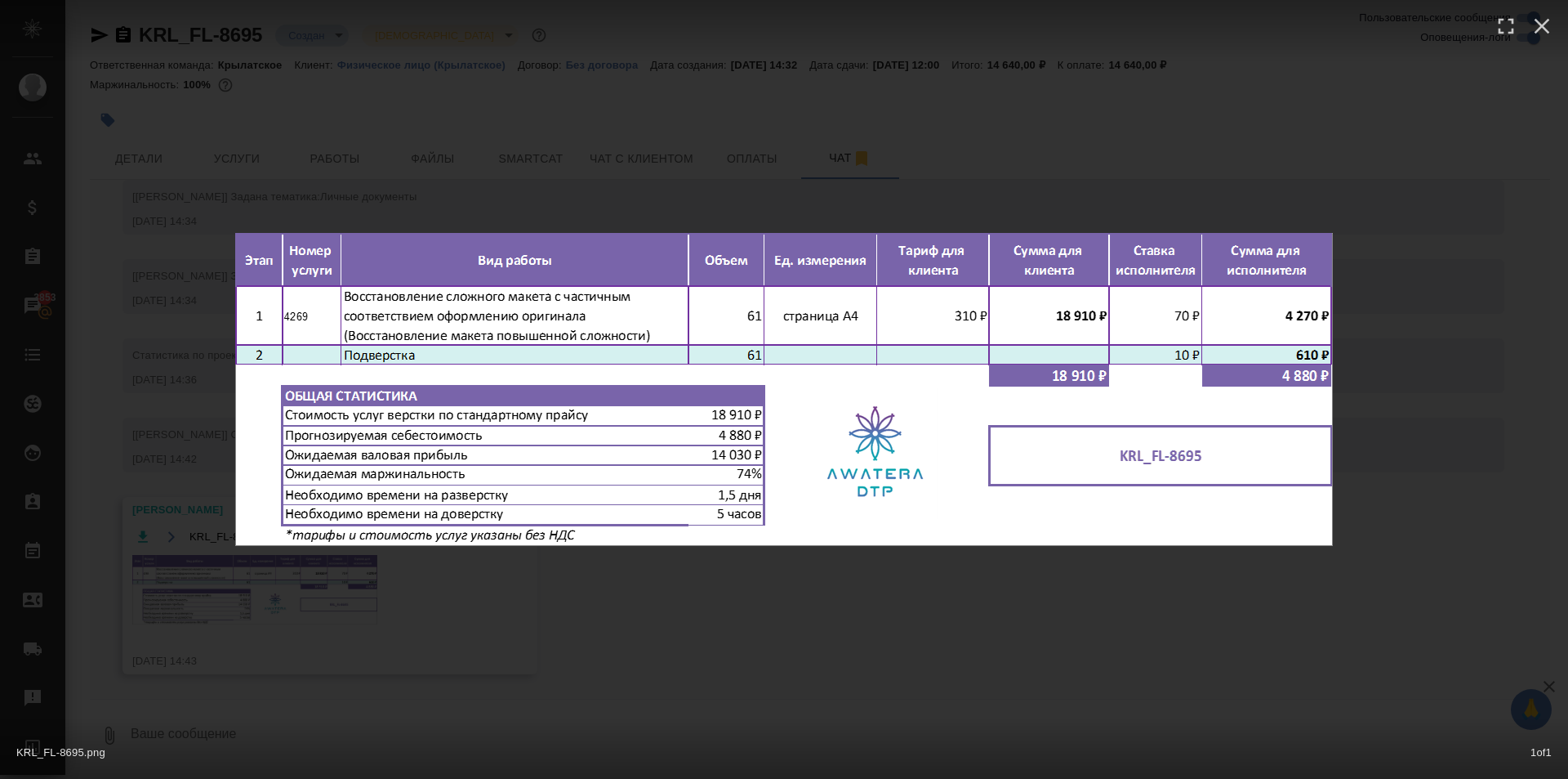
click at [1054, 624] on div "KRL_FL-8695.png 1 of 1" at bounding box center [784, 390] width 1568 height 779
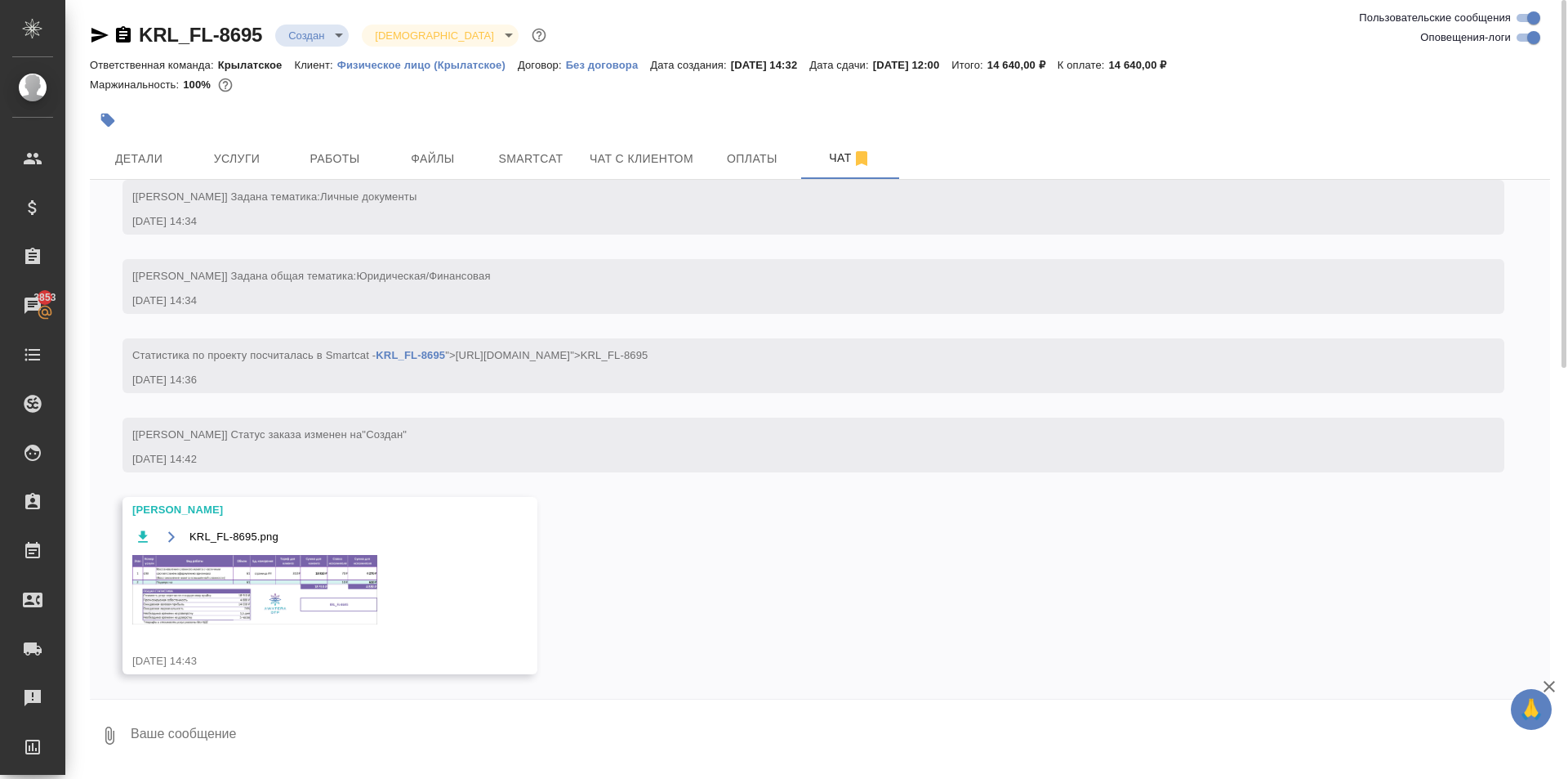
click at [293, 605] on img at bounding box center [254, 589] width 245 height 69
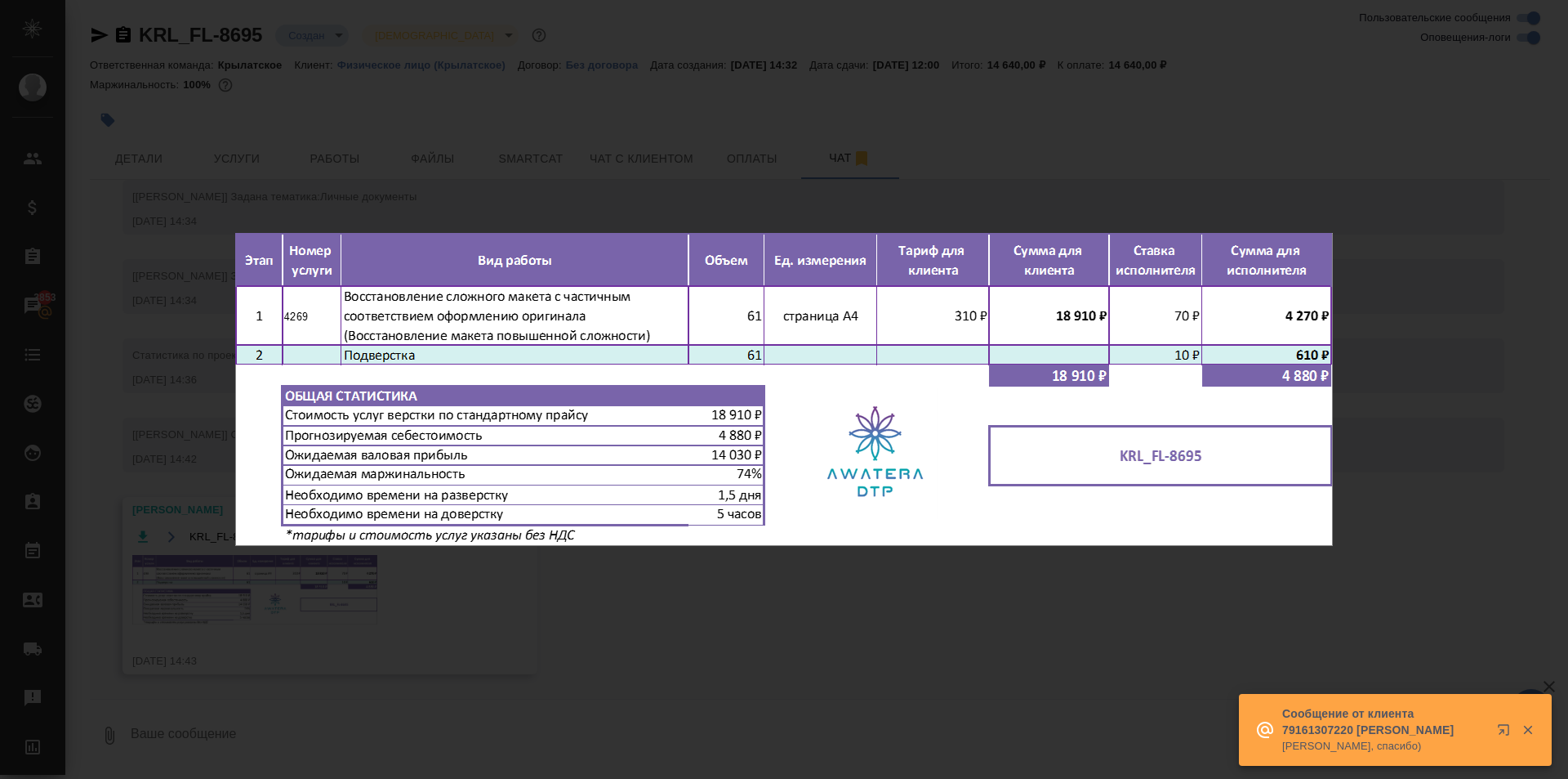
click at [830, 693] on div "KRL_FL-8695.png 1 of 1" at bounding box center [784, 390] width 1568 height 779
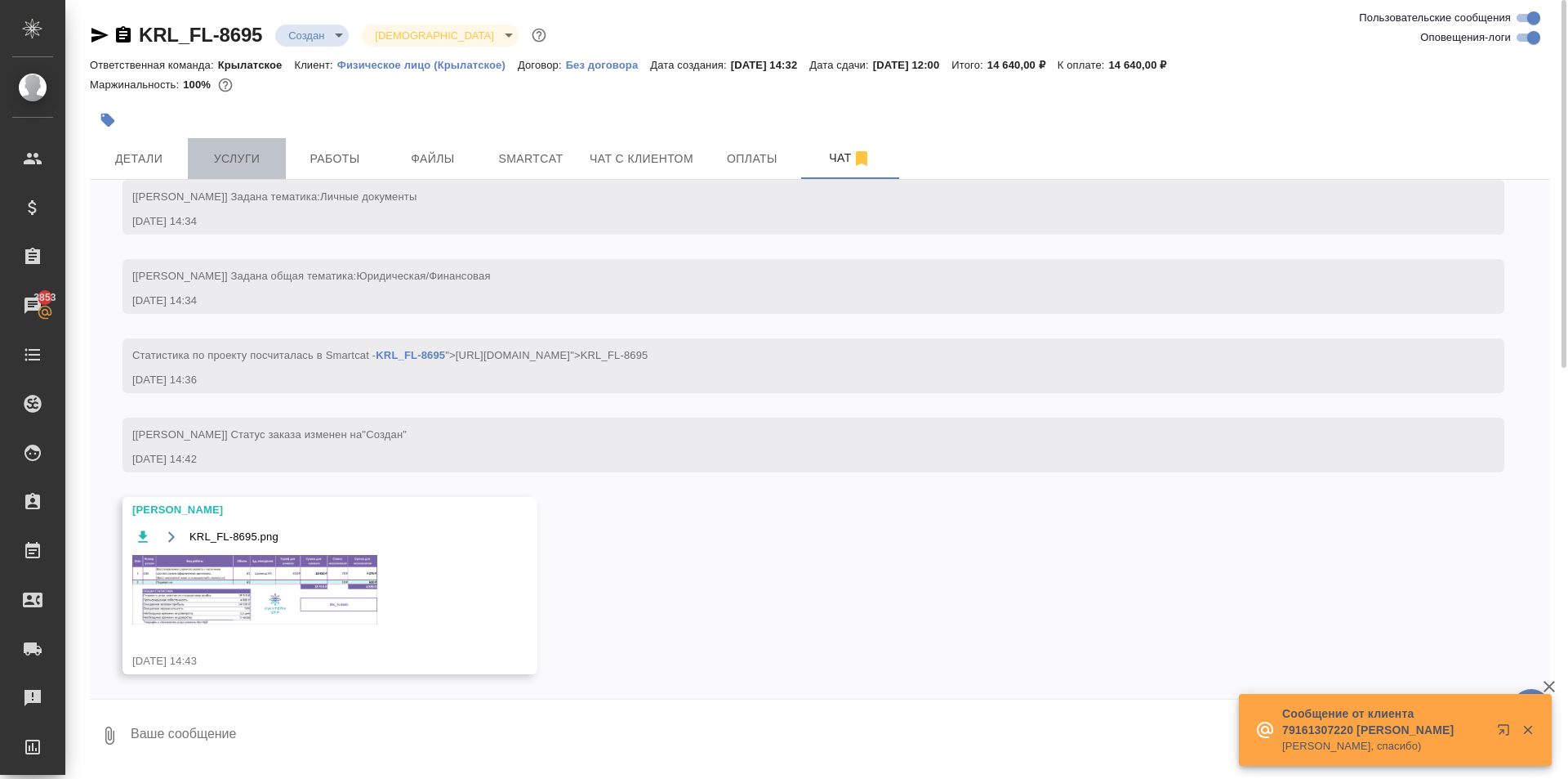
click at [218, 154] on span "Услуги" at bounding box center [237, 159] width 78 height 20
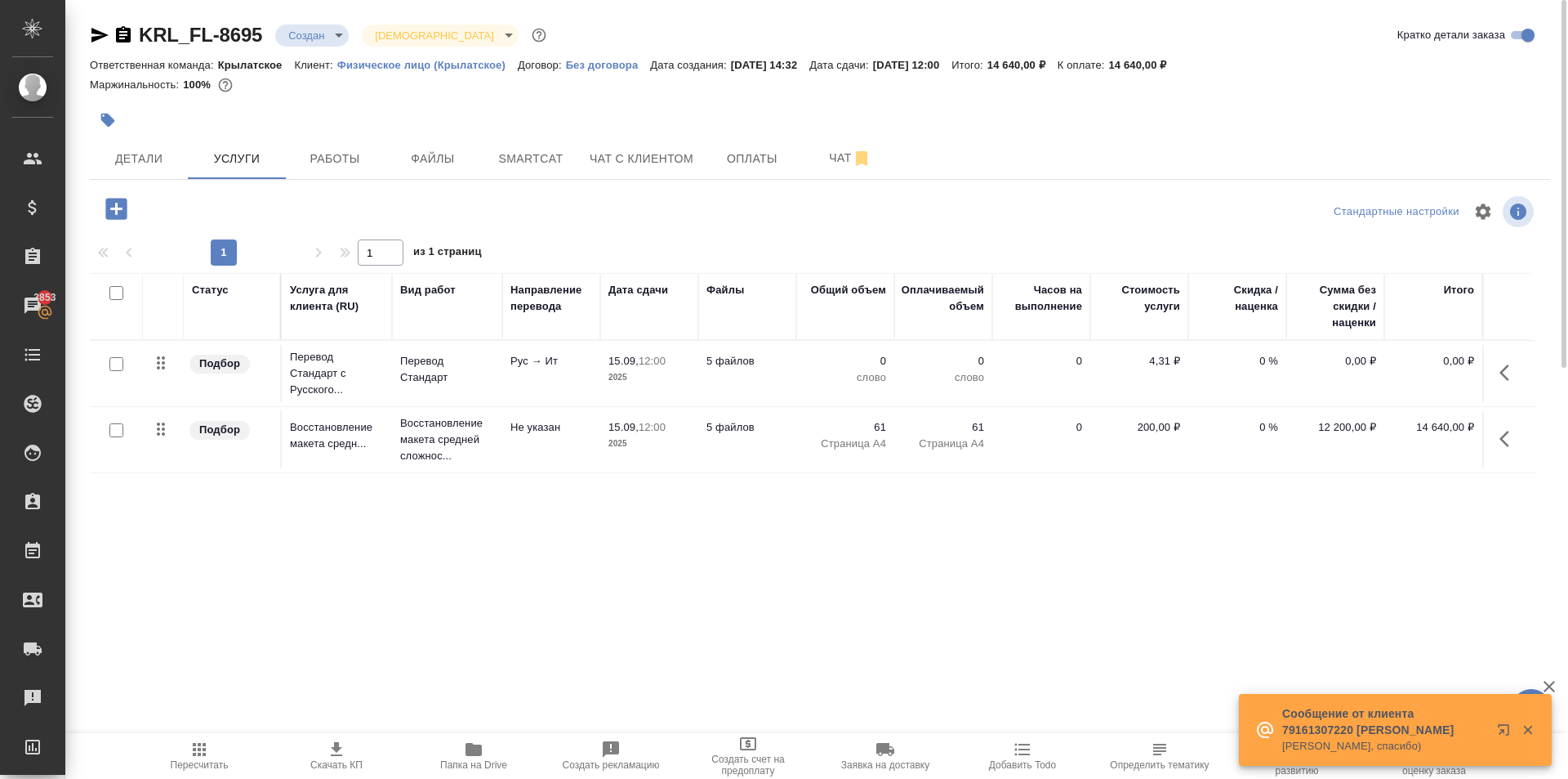
click at [120, 206] on icon "button" at bounding box center [116, 208] width 21 height 21
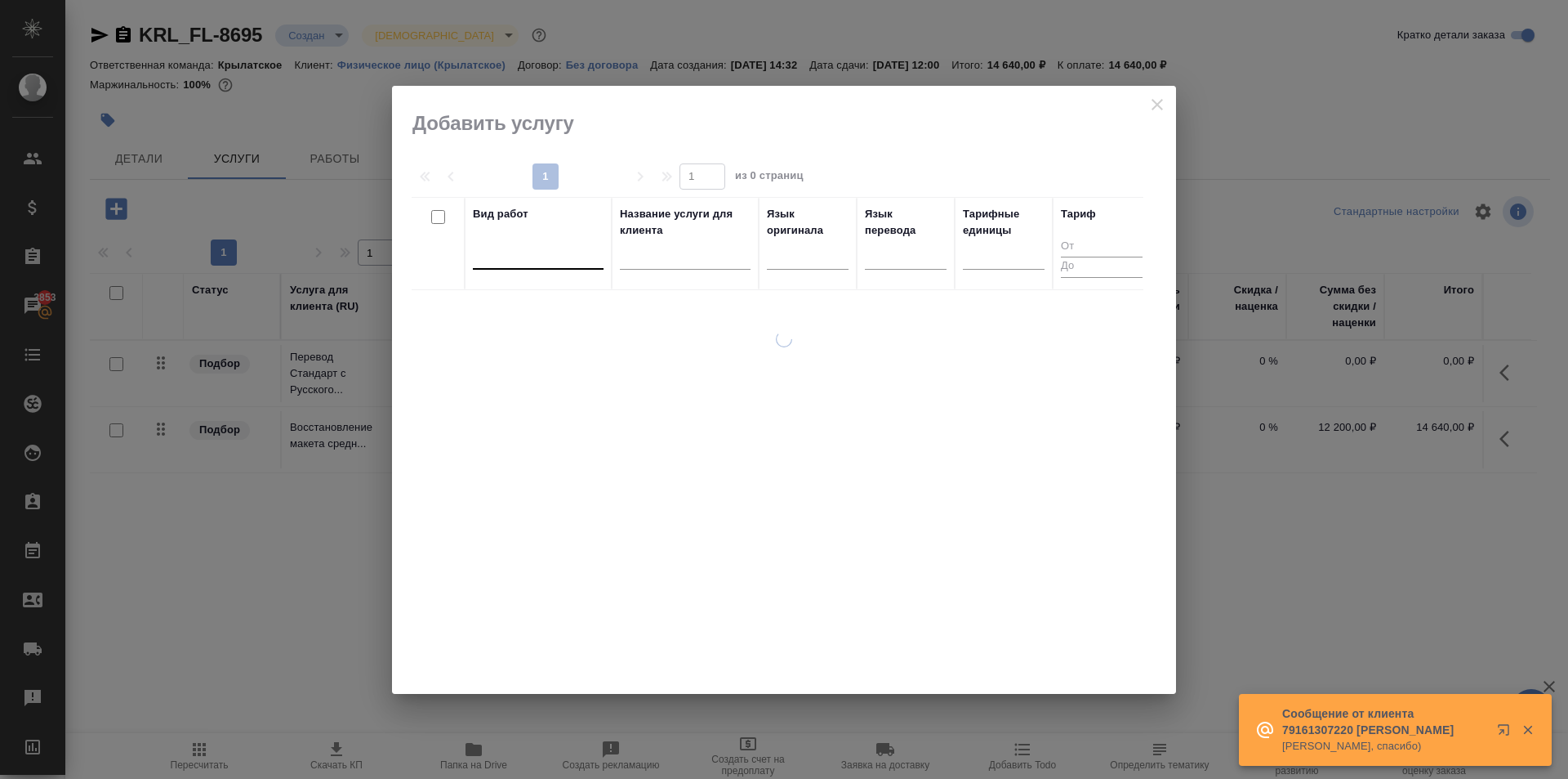
click at [566, 259] on div at bounding box center [538, 253] width 130 height 24
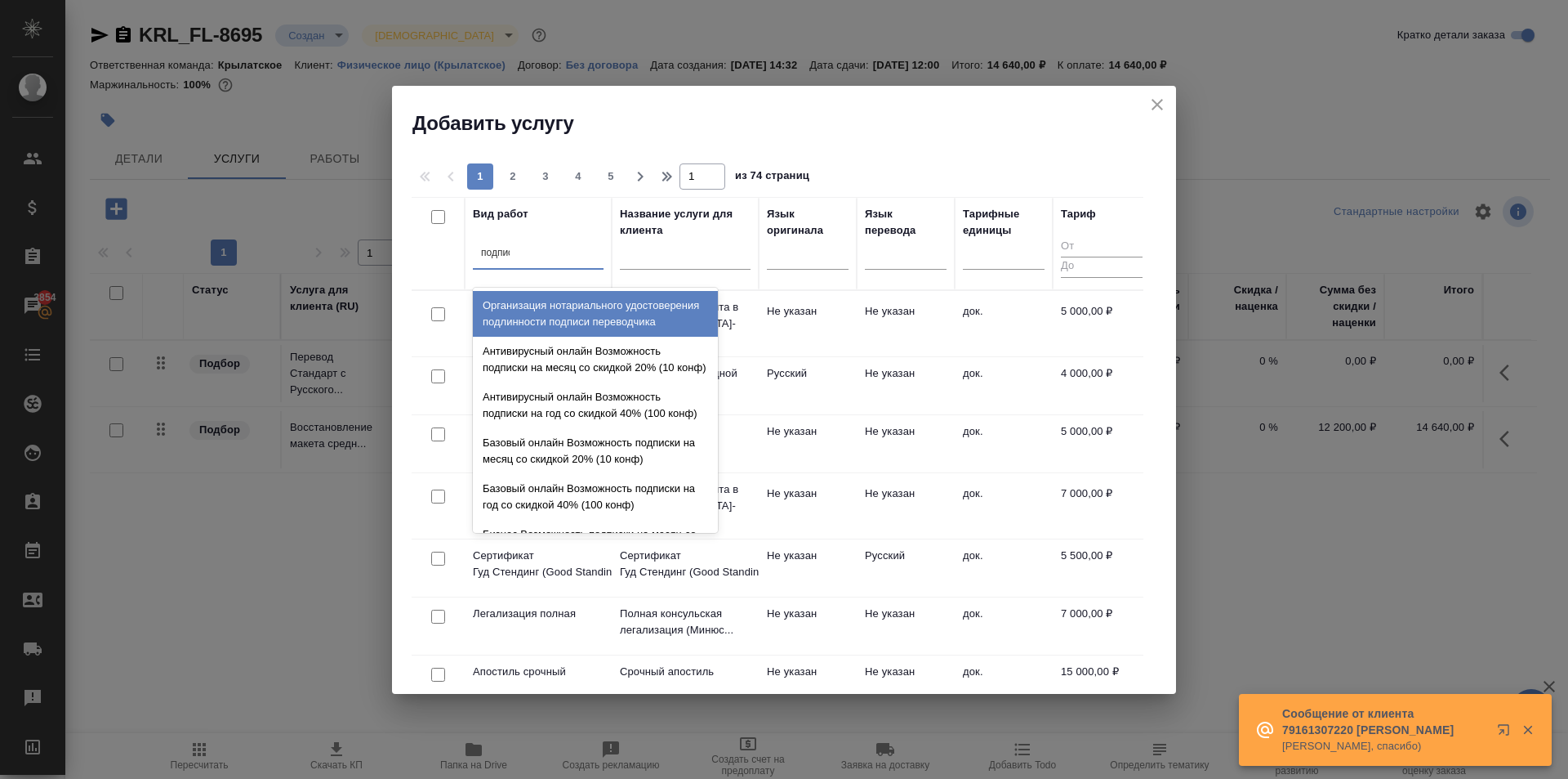
type input "подписи"
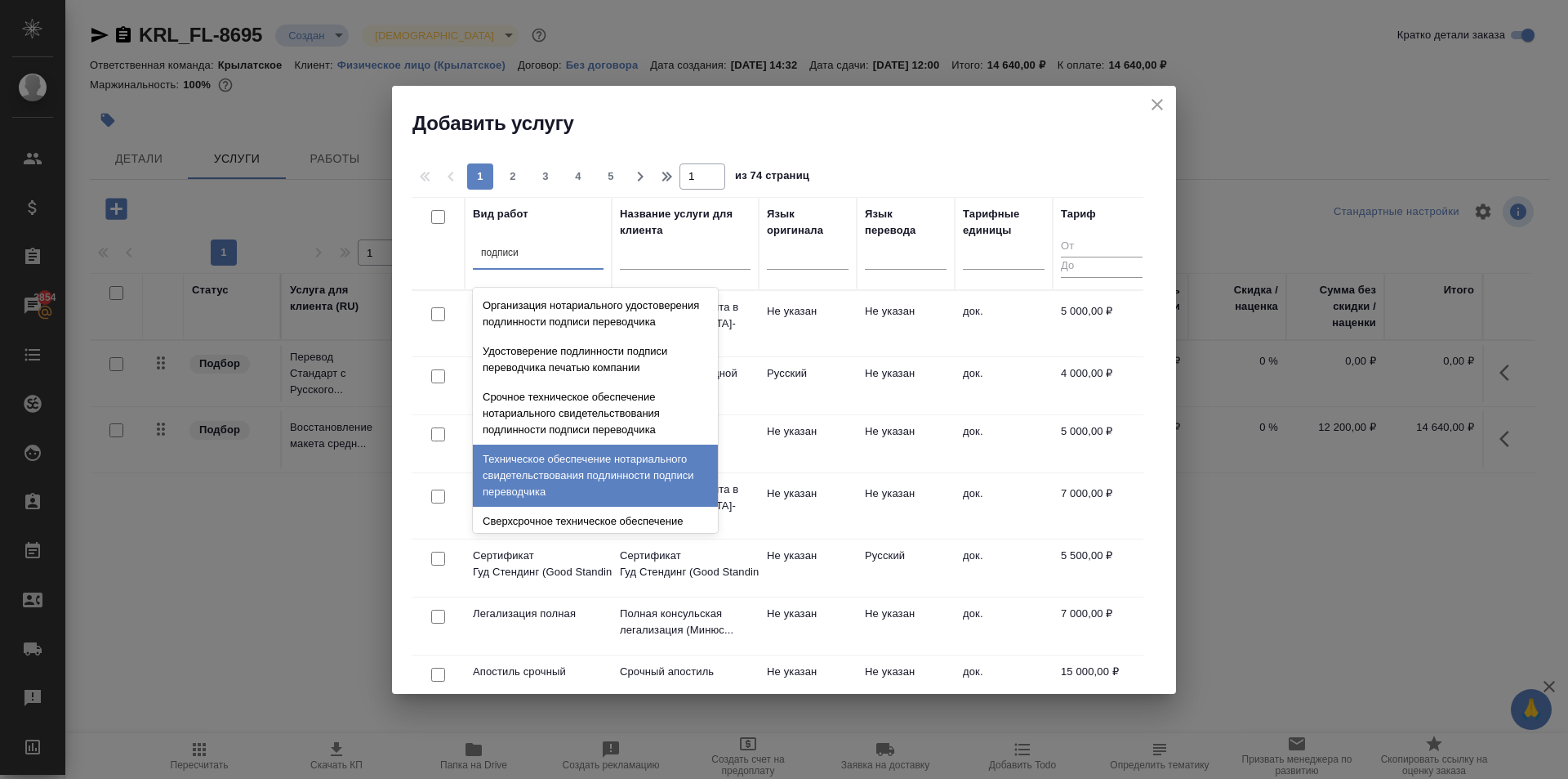
click at [640, 478] on div "Техническое обеспечение нотариального свидетельствования подлинности подписи пе…" at bounding box center [595, 475] width 245 height 62
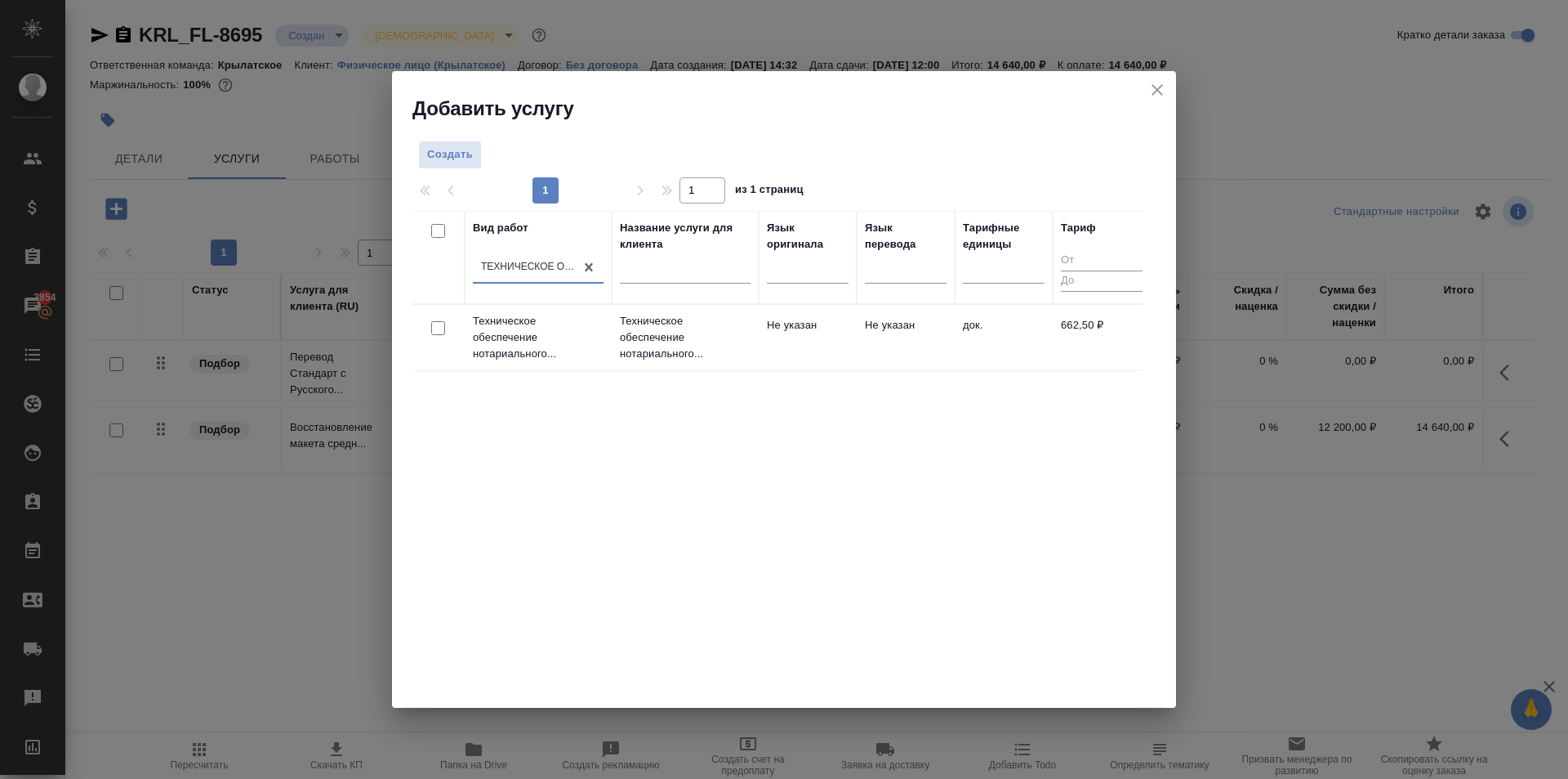
click at [996, 340] on td "док." at bounding box center [1003, 338] width 98 height 57
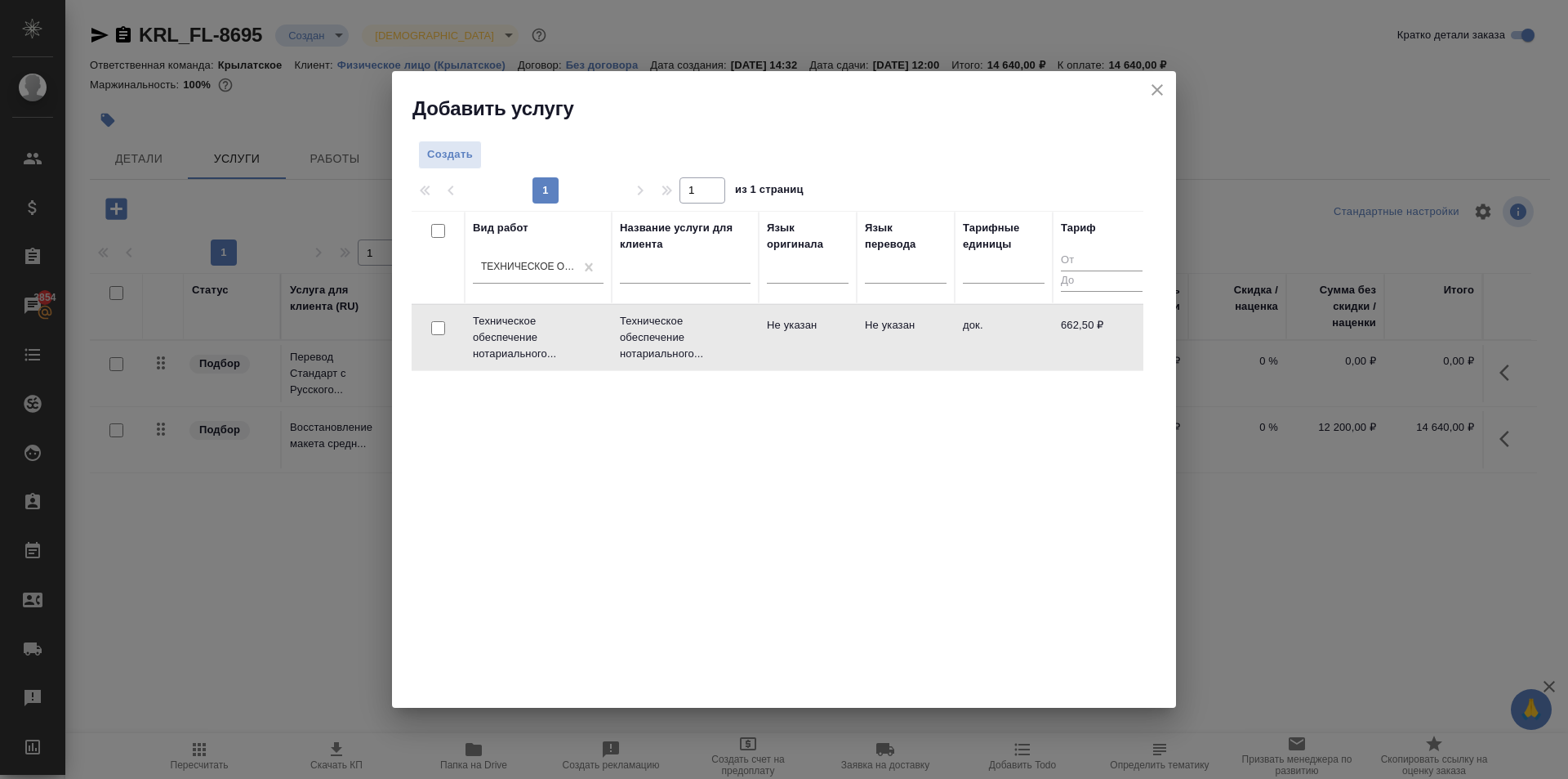
click at [996, 340] on td "док." at bounding box center [1003, 338] width 98 height 57
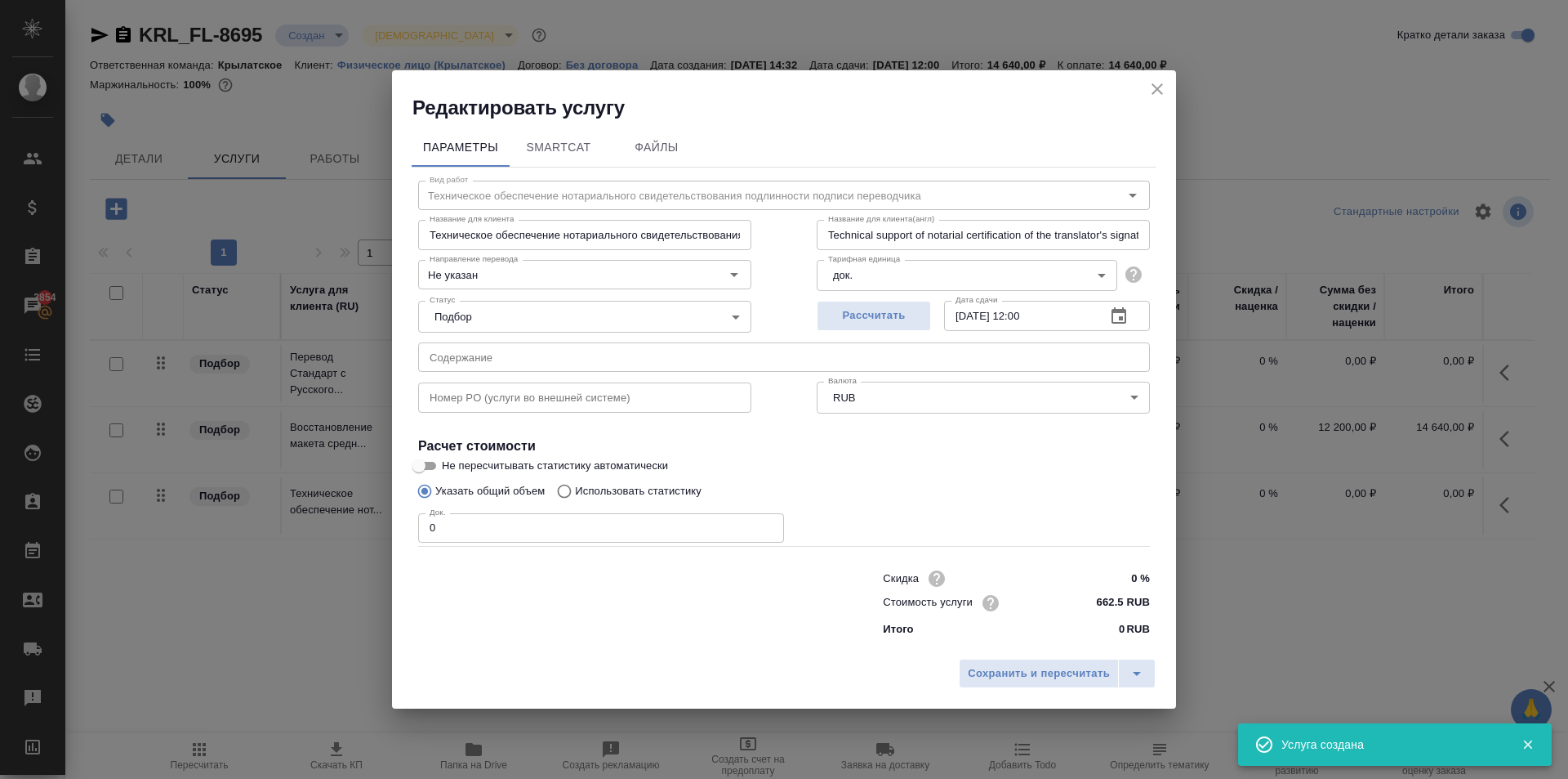
click at [1102, 599] on input "662.5 RUB" at bounding box center [1119, 603] width 61 height 24
click at [1102, 599] on input "662.5 RUB" at bounding box center [1119, 603] width 59 height 24
type input "700 RUB"
drag, startPoint x: 480, startPoint y: 533, endPoint x: 320, endPoint y: 519, distance: 160.6
click at [320, 519] on div "Редактировать услугу Параметры SmartCat Файлы Вид работ Техническое обеспечение…" at bounding box center [784, 390] width 1568 height 779
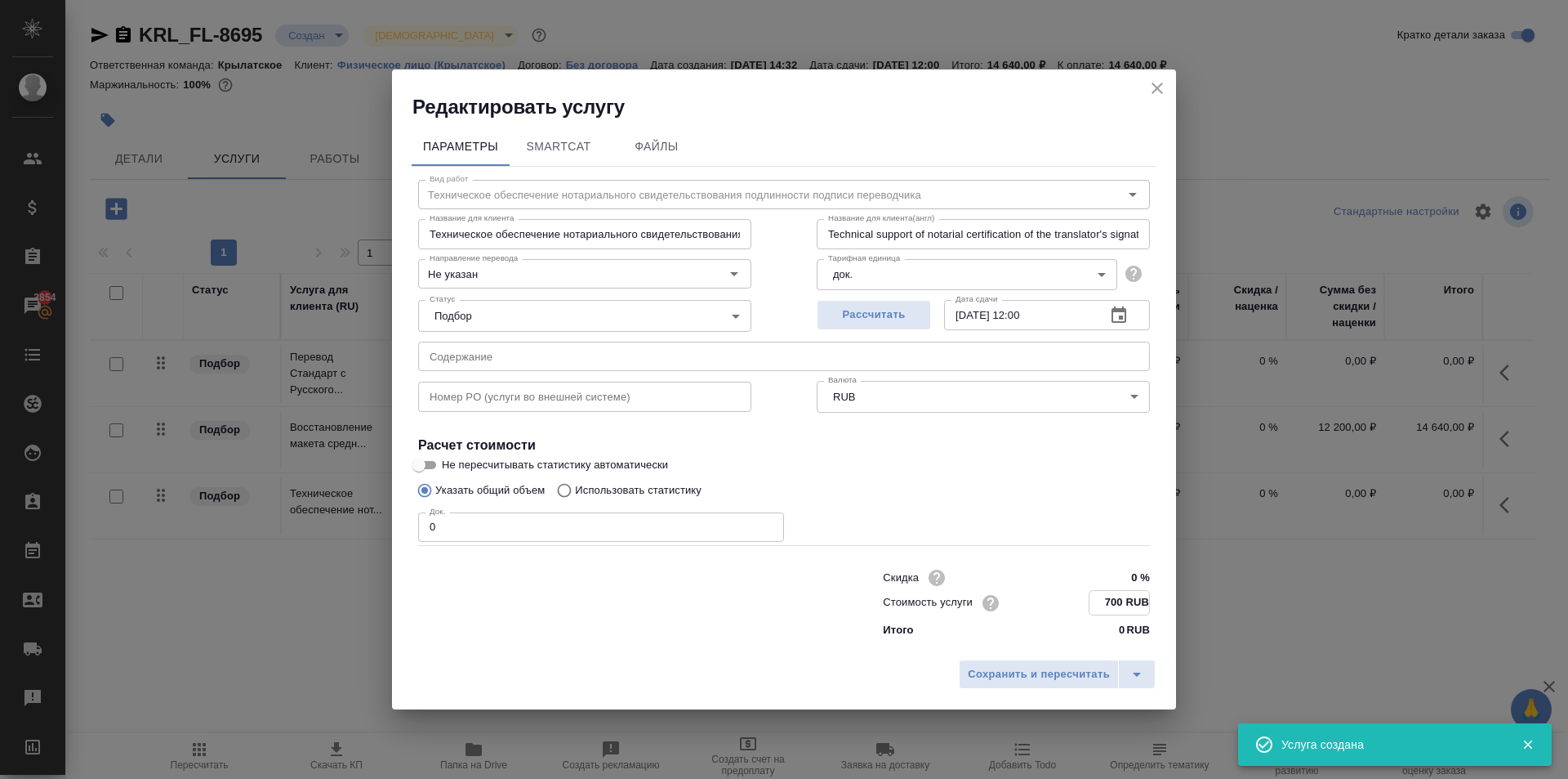
type input "2"
type input "5"
click at [997, 683] on button "Сохранить и пересчитать" at bounding box center [1039, 673] width 160 height 29
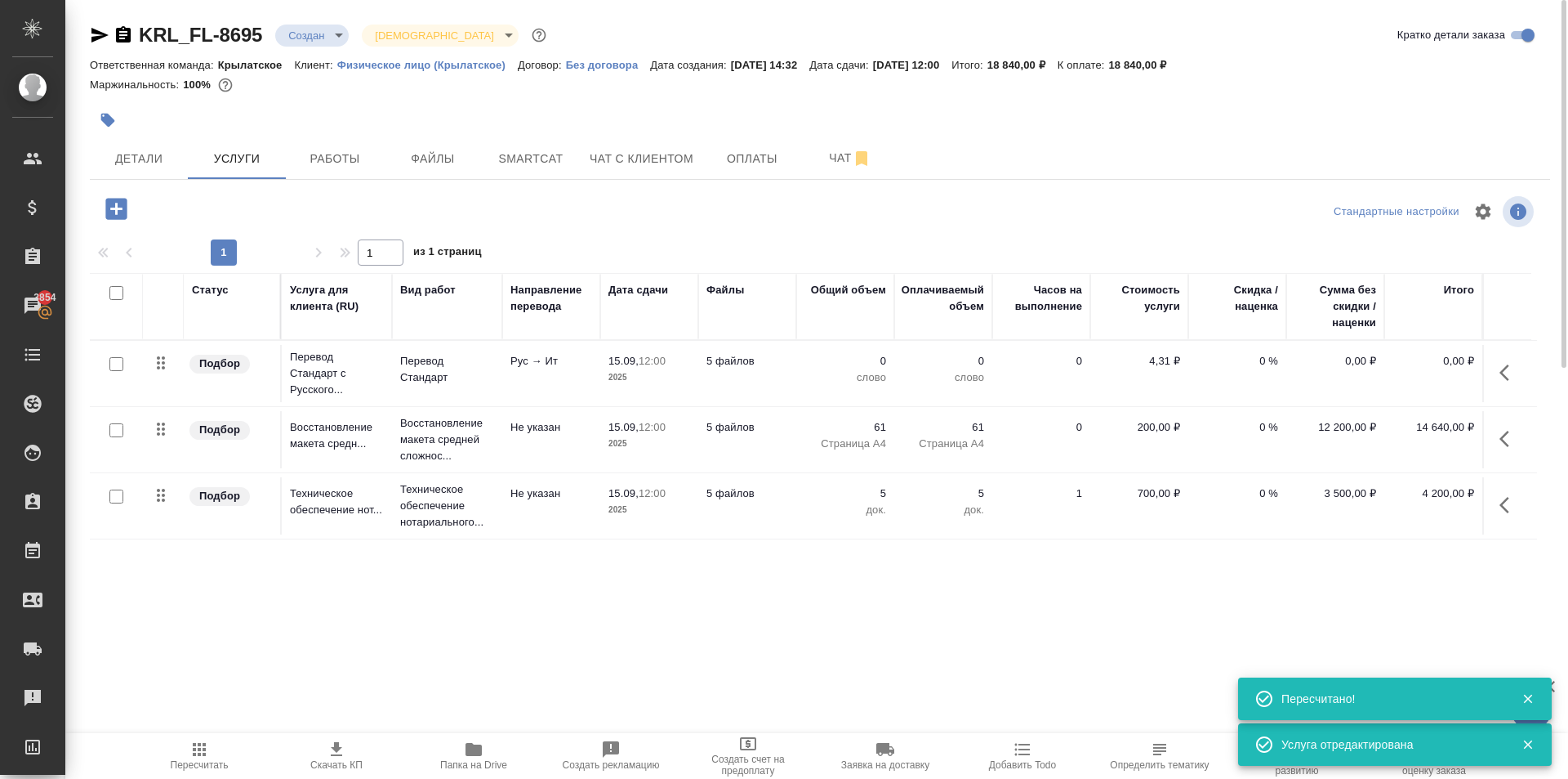
click at [1508, 364] on icon "button" at bounding box center [1508, 372] width 19 height 19
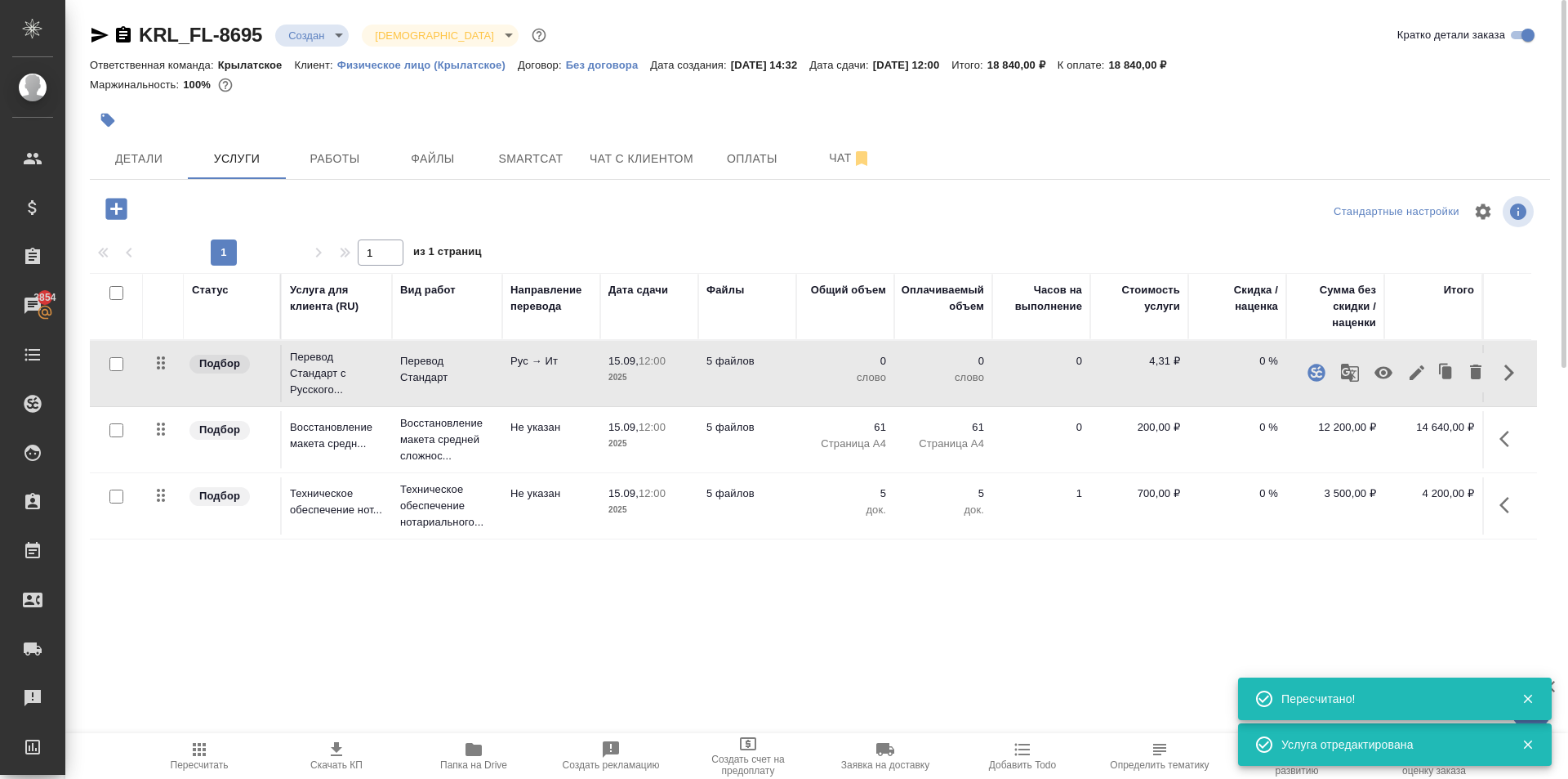
click at [1417, 377] on icon "button" at bounding box center [1416, 372] width 19 height 19
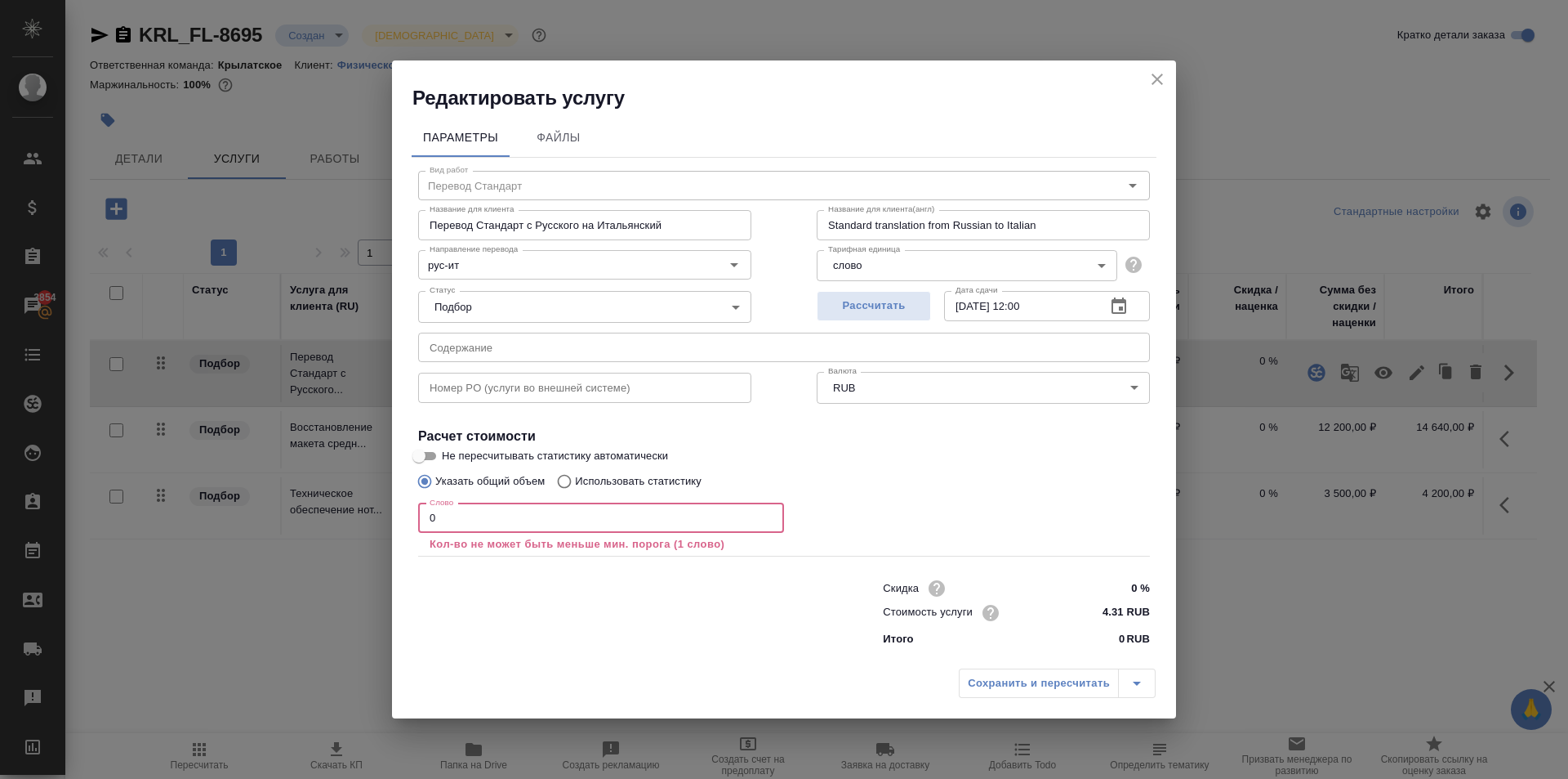
drag, startPoint x: 487, startPoint y: 510, endPoint x: 302, endPoint y: 536, distance: 186.8
click at [302, 536] on div "Редактировать услугу Параметры Файлы Вид работ Перевод Стандарт Вид работ Назва…" at bounding box center [784, 390] width 1568 height 779
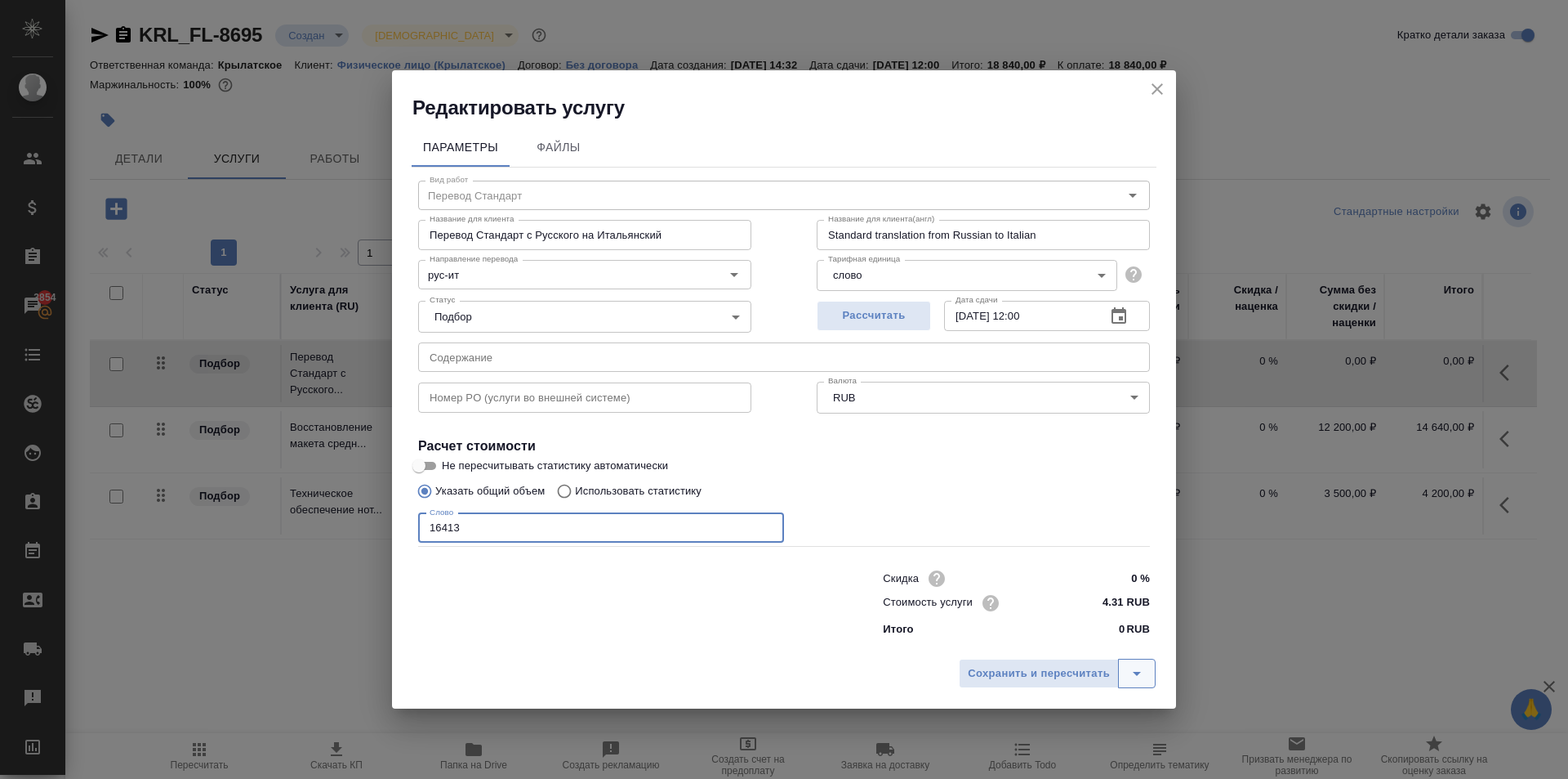
type input "16413"
drag, startPoint x: 1125, startPoint y: 680, endPoint x: 1069, endPoint y: 676, distance: 56.1
click at [1069, 676] on div "Сохранить и пересчитать" at bounding box center [1057, 673] width 197 height 29
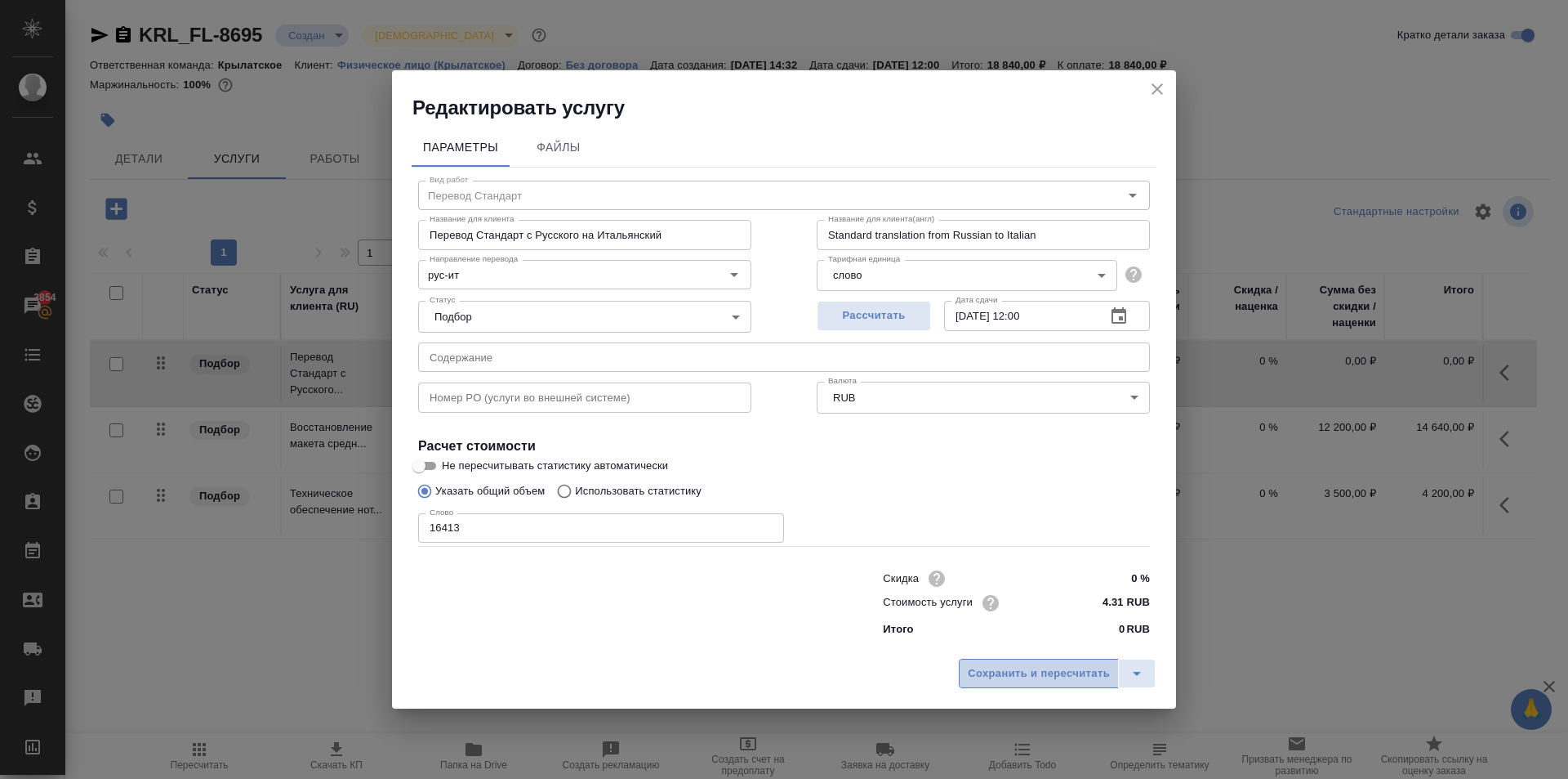
click at [1068, 676] on span "Сохранить и пересчитать" at bounding box center [1038, 673] width 142 height 19
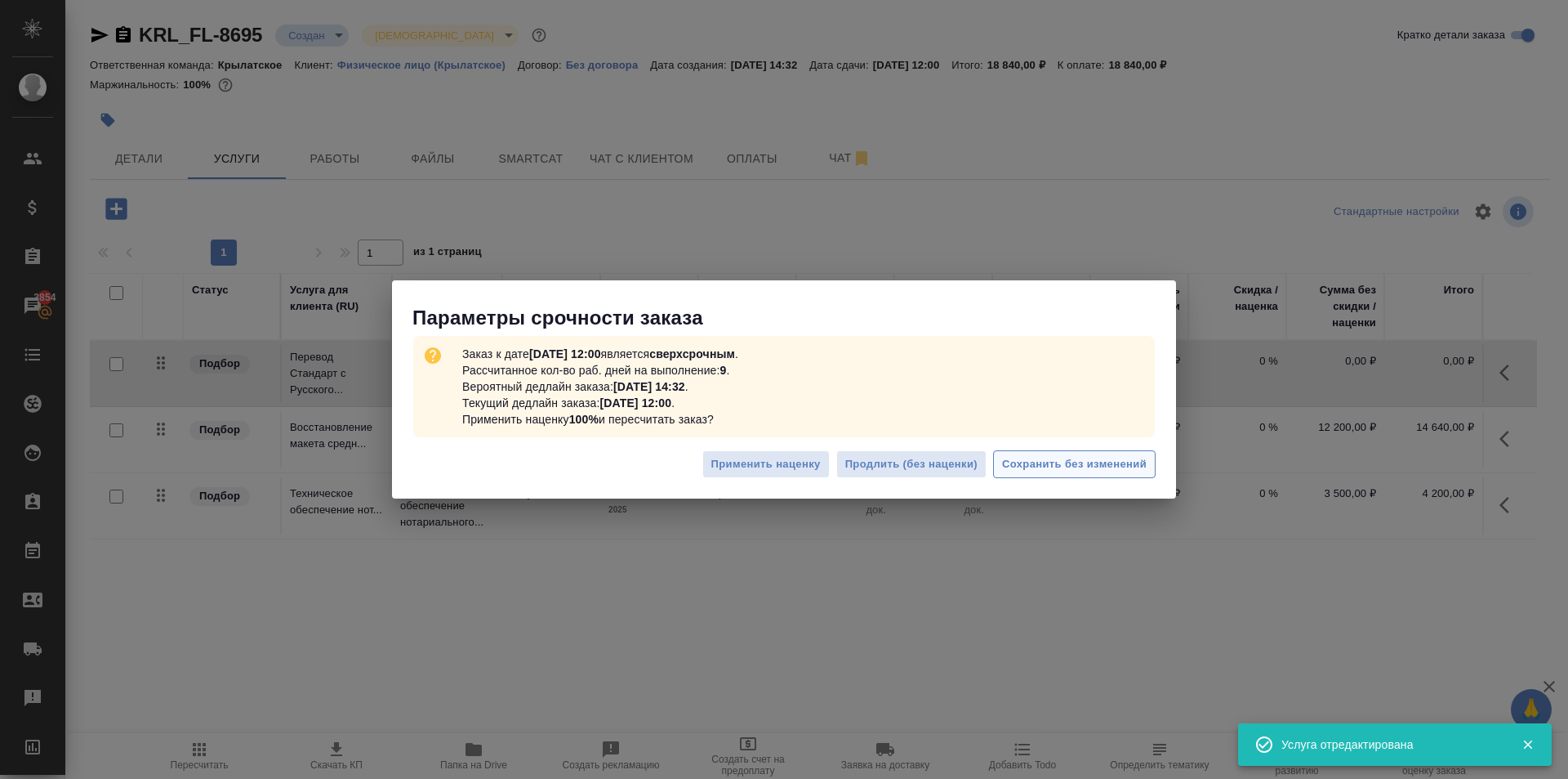
click at [1065, 452] on button "Сохранить без изменений" at bounding box center [1074, 464] width 162 height 28
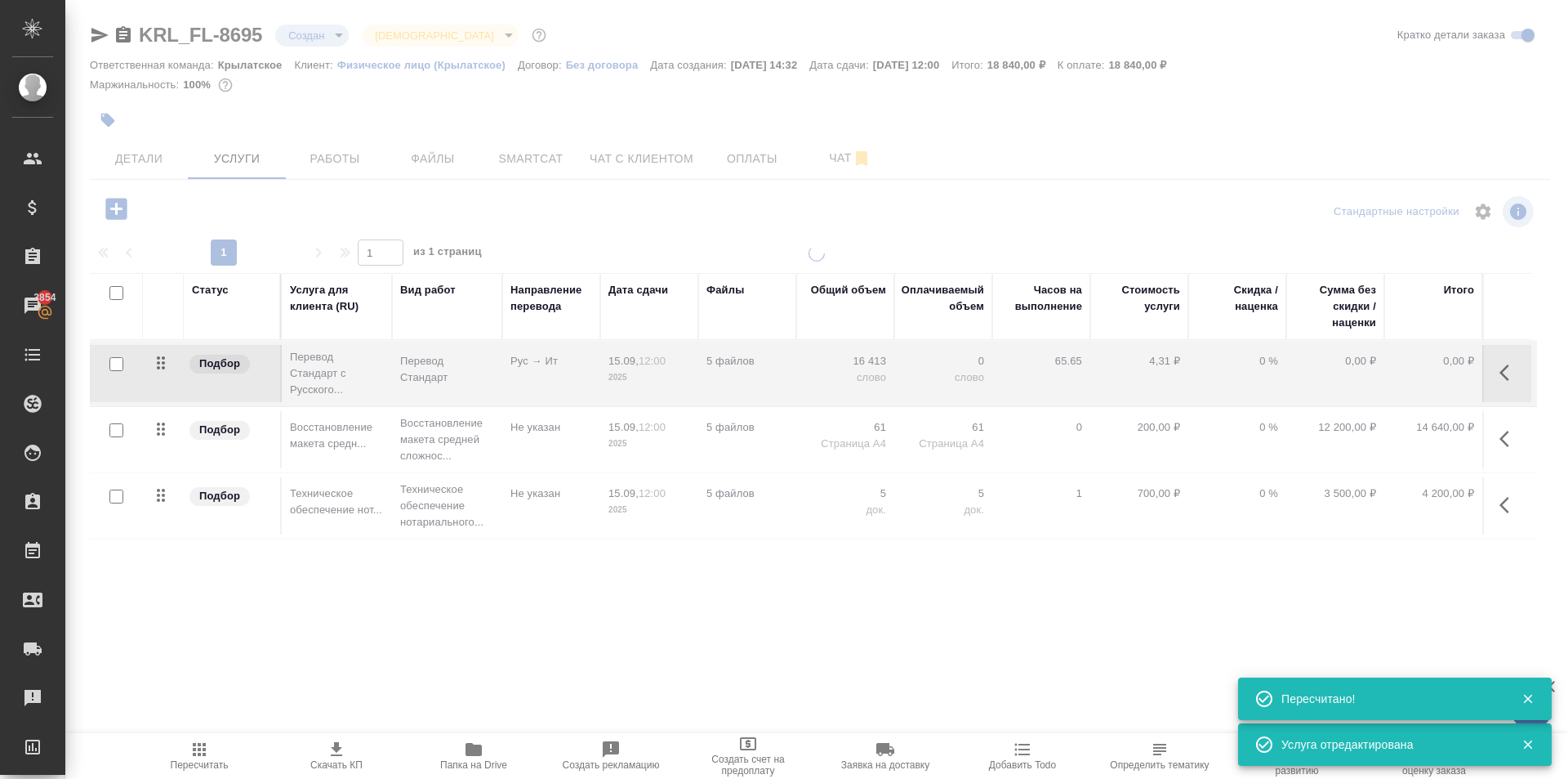
type input "urgent"
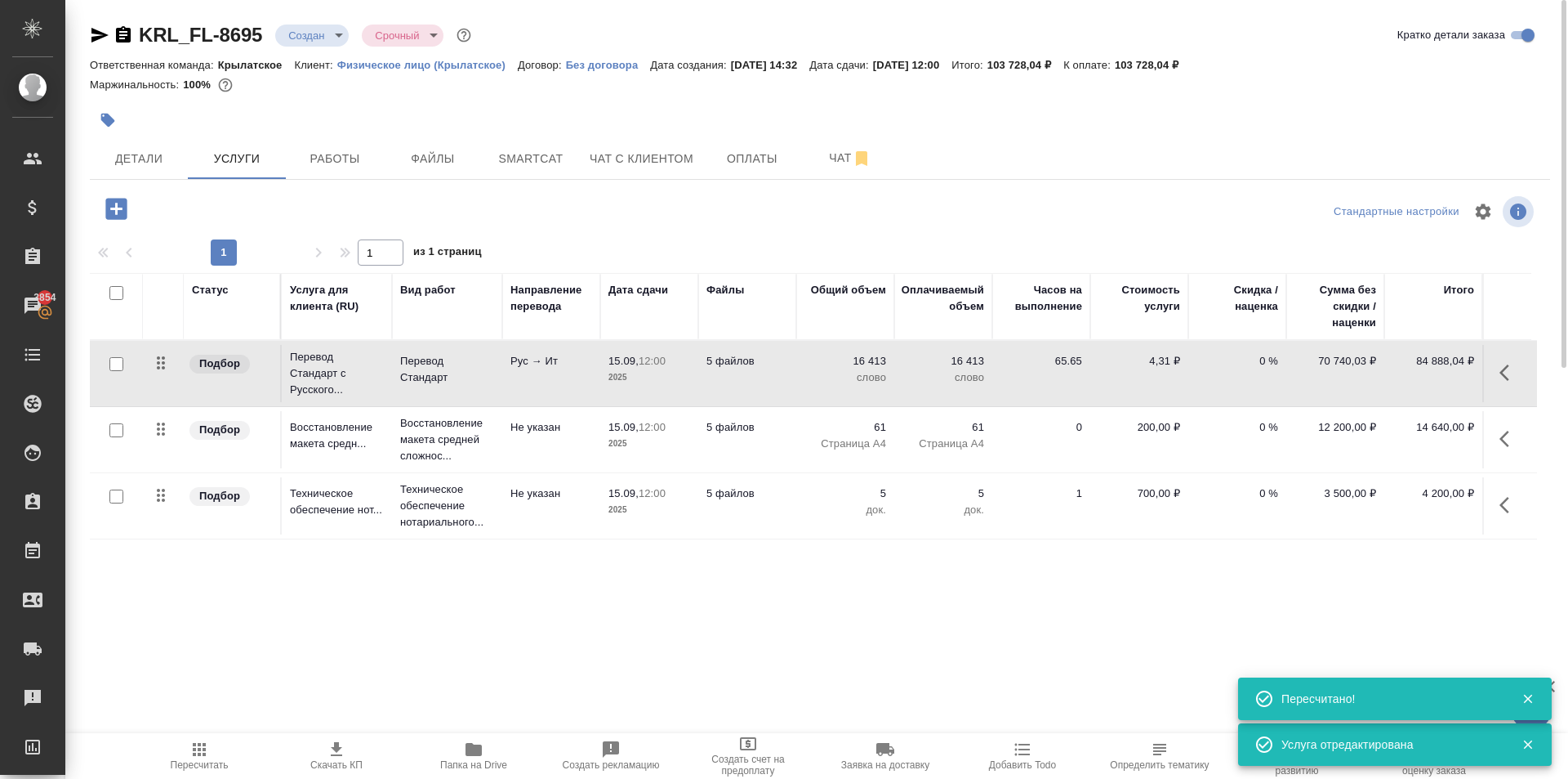
click at [207, 747] on icon "button" at bounding box center [199, 749] width 19 height 19
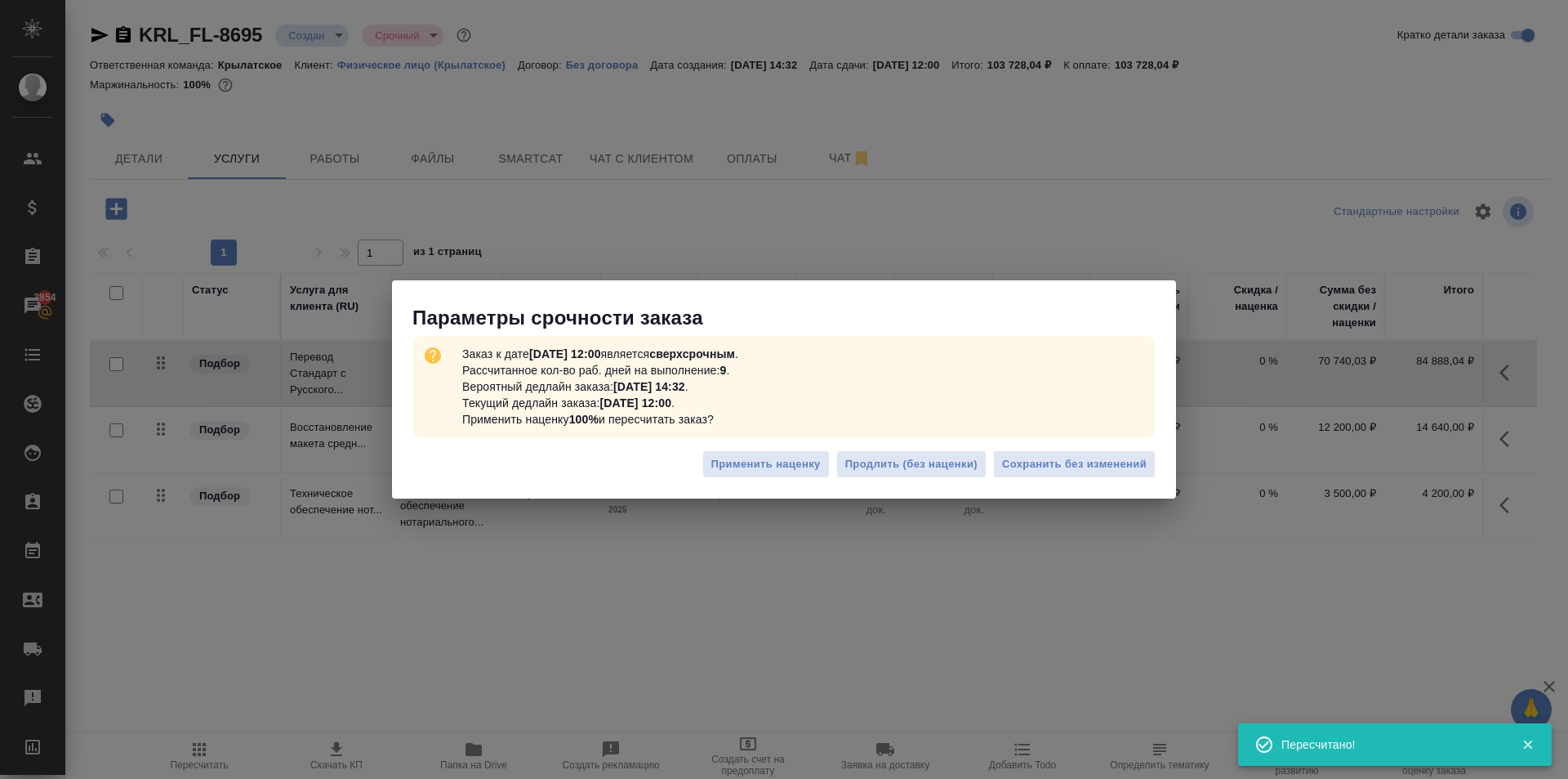
click at [1130, 479] on div "Применить наценку Продлить (без наценки) Сохранить без изменений" at bounding box center [784, 471] width 784 height 57
click at [1121, 469] on span "Сохранить без изменений" at bounding box center [1074, 464] width 145 height 19
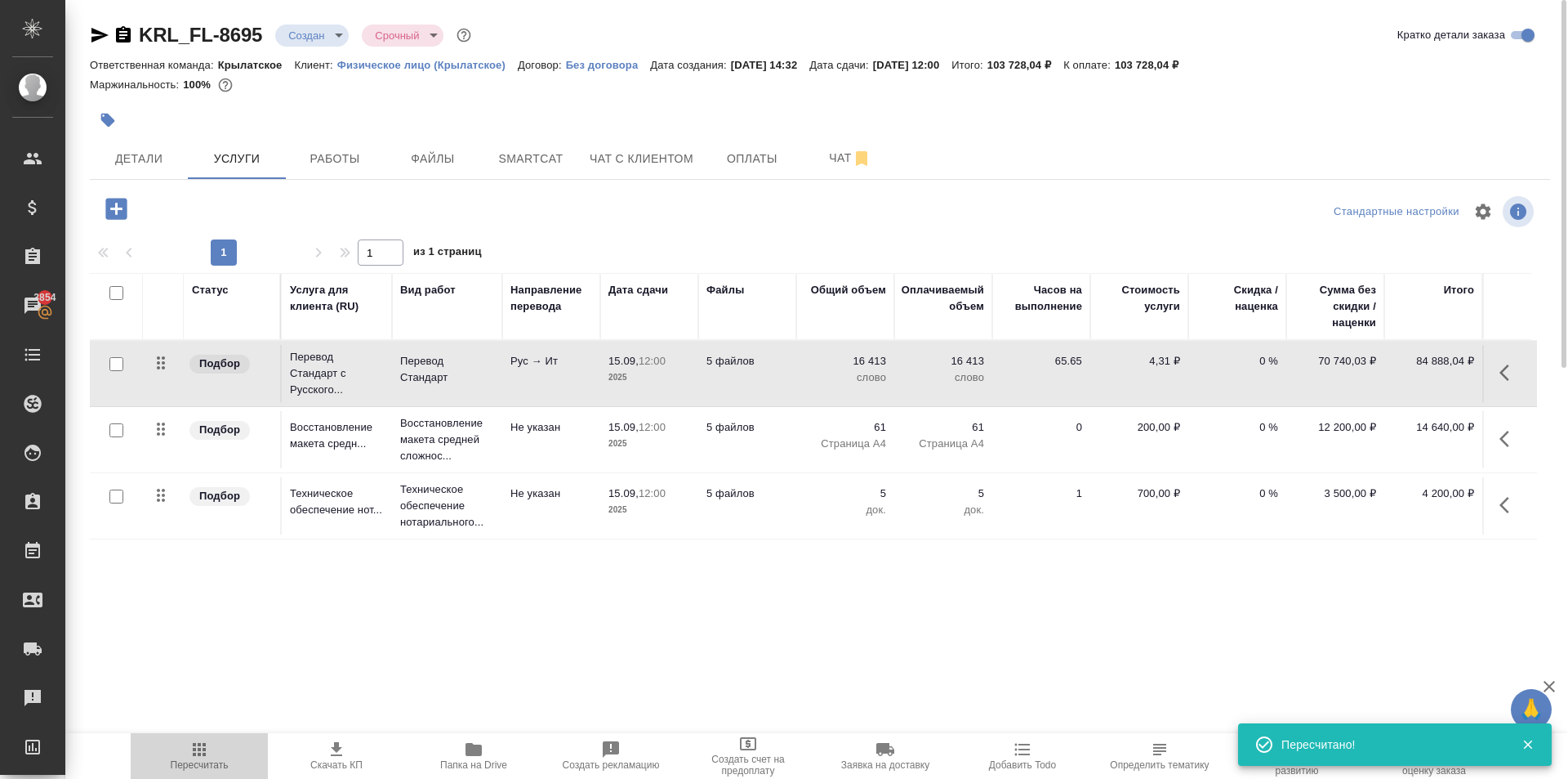
drag, startPoint x: 235, startPoint y: 741, endPoint x: 246, endPoint y: 735, distance: 12.5
click at [239, 738] on button "Пересчитать" at bounding box center [199, 755] width 137 height 46
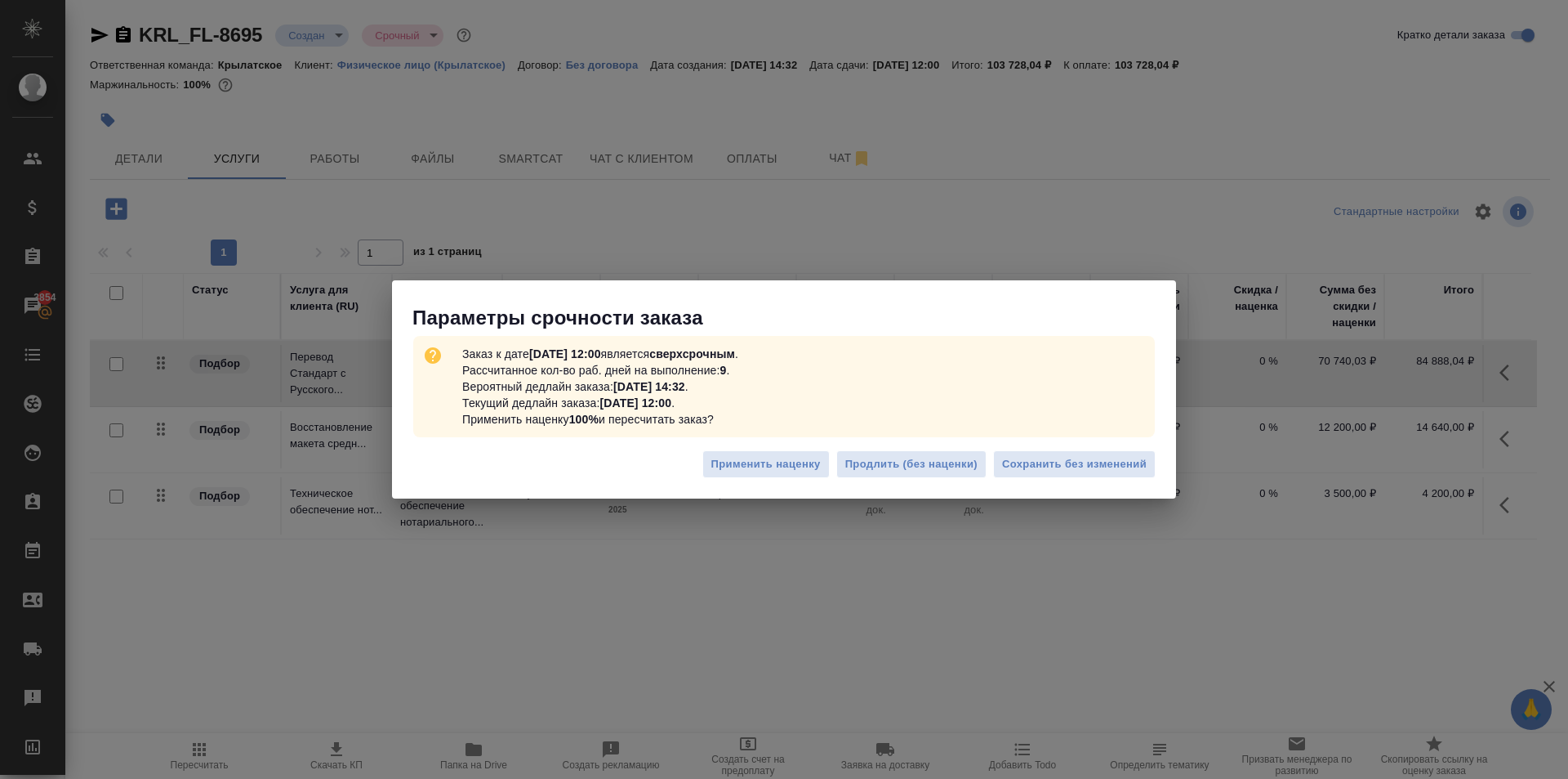
click at [1013, 479] on div "Применить наценку Продлить (без наценки) Сохранить без изменений" at bounding box center [784, 471] width 784 height 57
click at [1015, 462] on span "Сохранить без изменений" at bounding box center [1074, 464] width 145 height 19
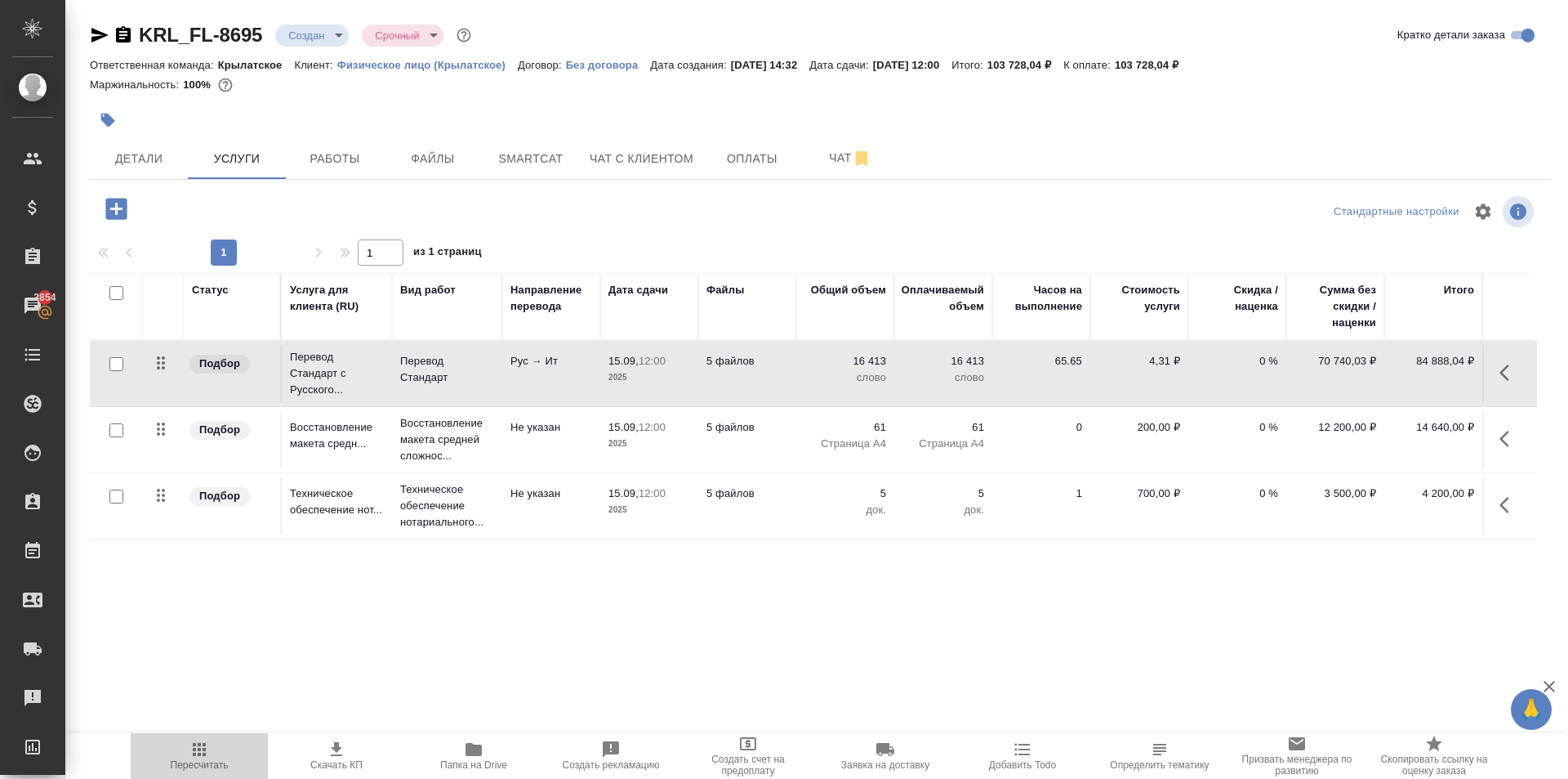
click at [175, 747] on span "Пересчитать" at bounding box center [199, 755] width 118 height 31
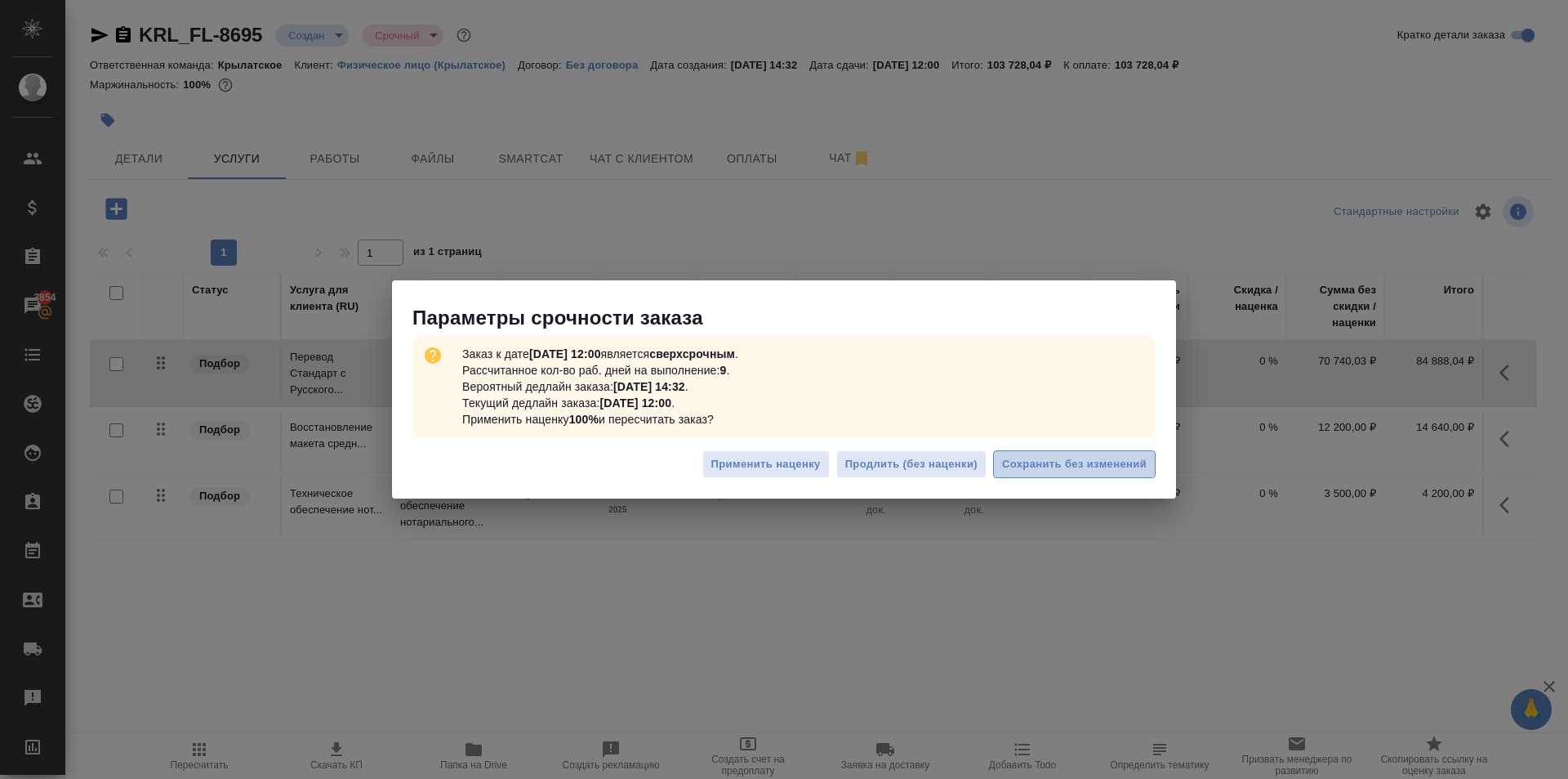
click at [1087, 452] on button "Сохранить без изменений" at bounding box center [1074, 464] width 162 height 28
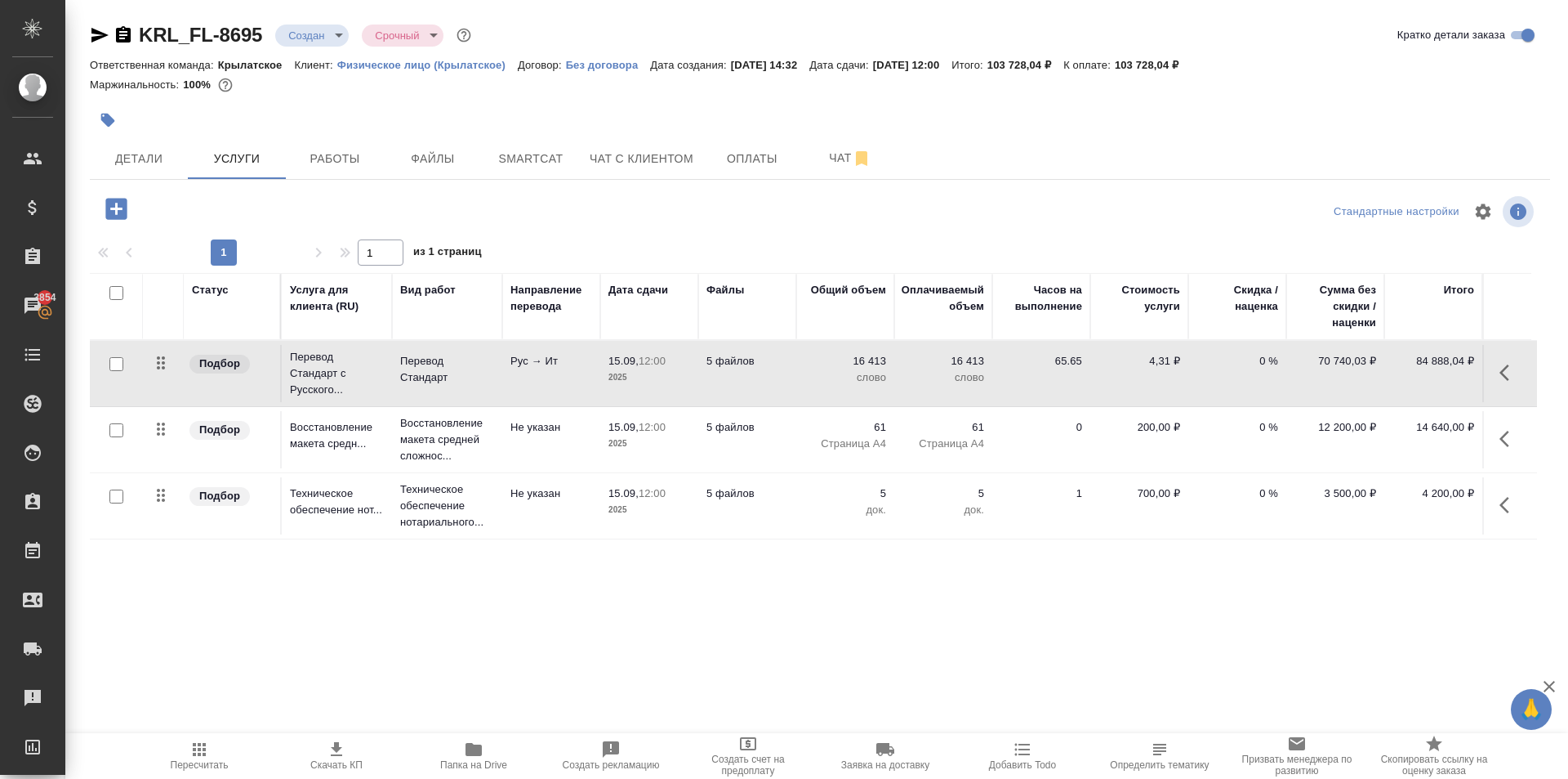
click at [218, 755] on span "Пересчитать" at bounding box center [199, 755] width 118 height 31
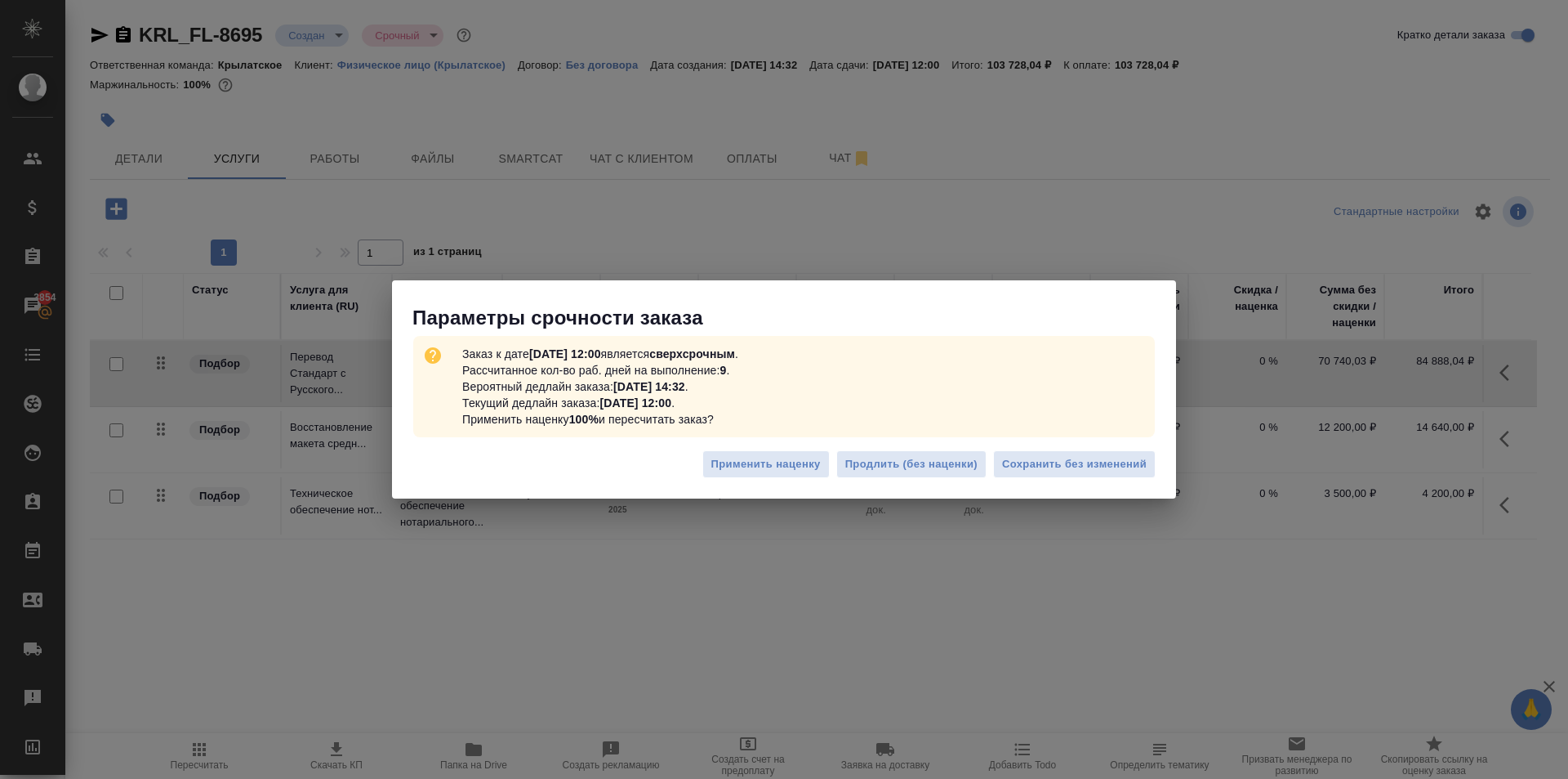
click at [1181, 474] on div "Параметры срочности заказа Заказ к дате 15.09.2025, 12:00 является сверхсрочным…" at bounding box center [784, 390] width 1568 height 779
click at [1147, 461] on button "Сохранить без изменений" at bounding box center [1074, 464] width 162 height 28
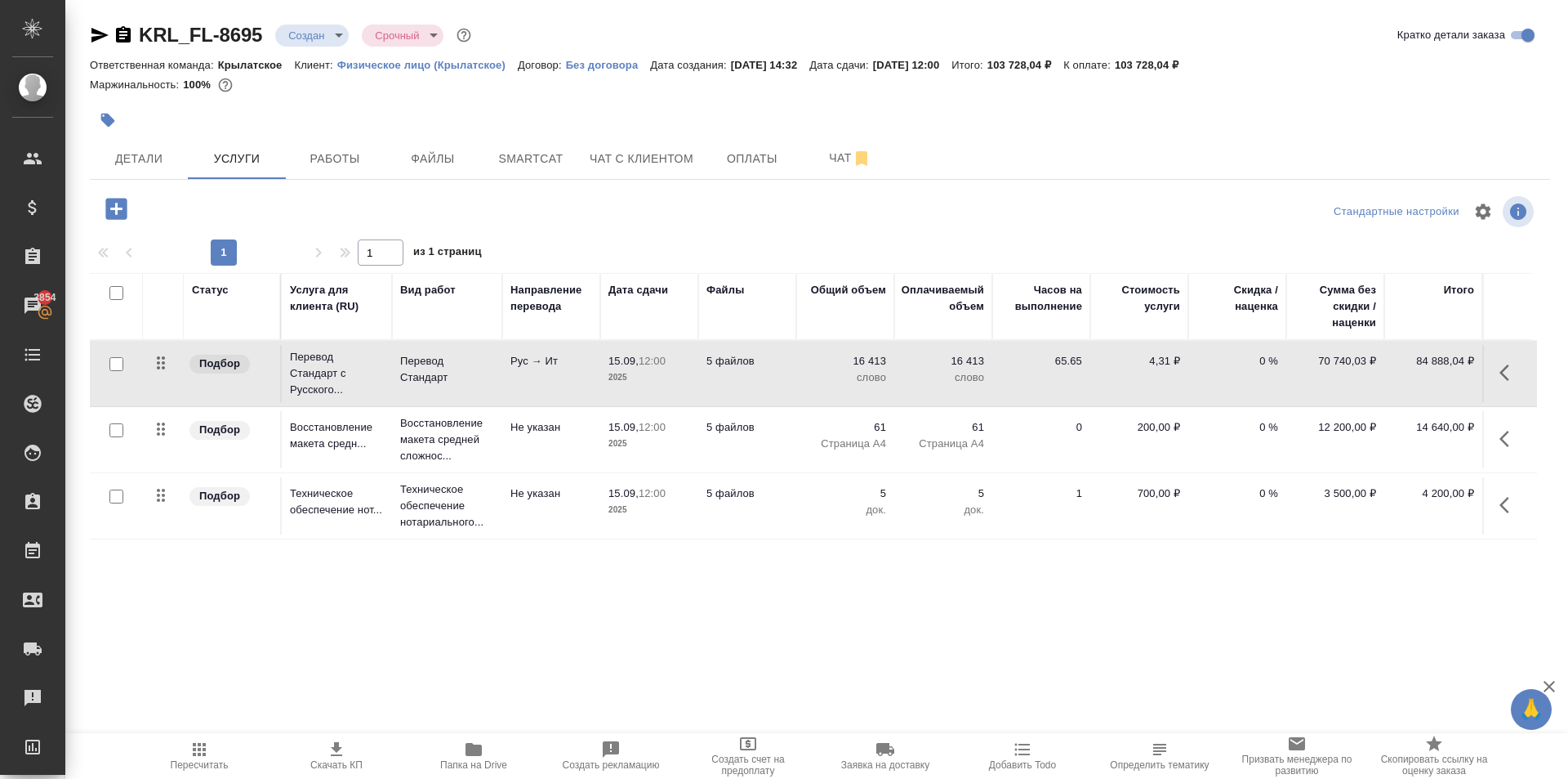
drag, startPoint x: 1507, startPoint y: 374, endPoint x: 1495, endPoint y: 377, distance: 12.4
click at [1506, 374] on icon "button" at bounding box center [1508, 372] width 19 height 19
click at [1416, 379] on icon "button" at bounding box center [1416, 372] width 19 height 19
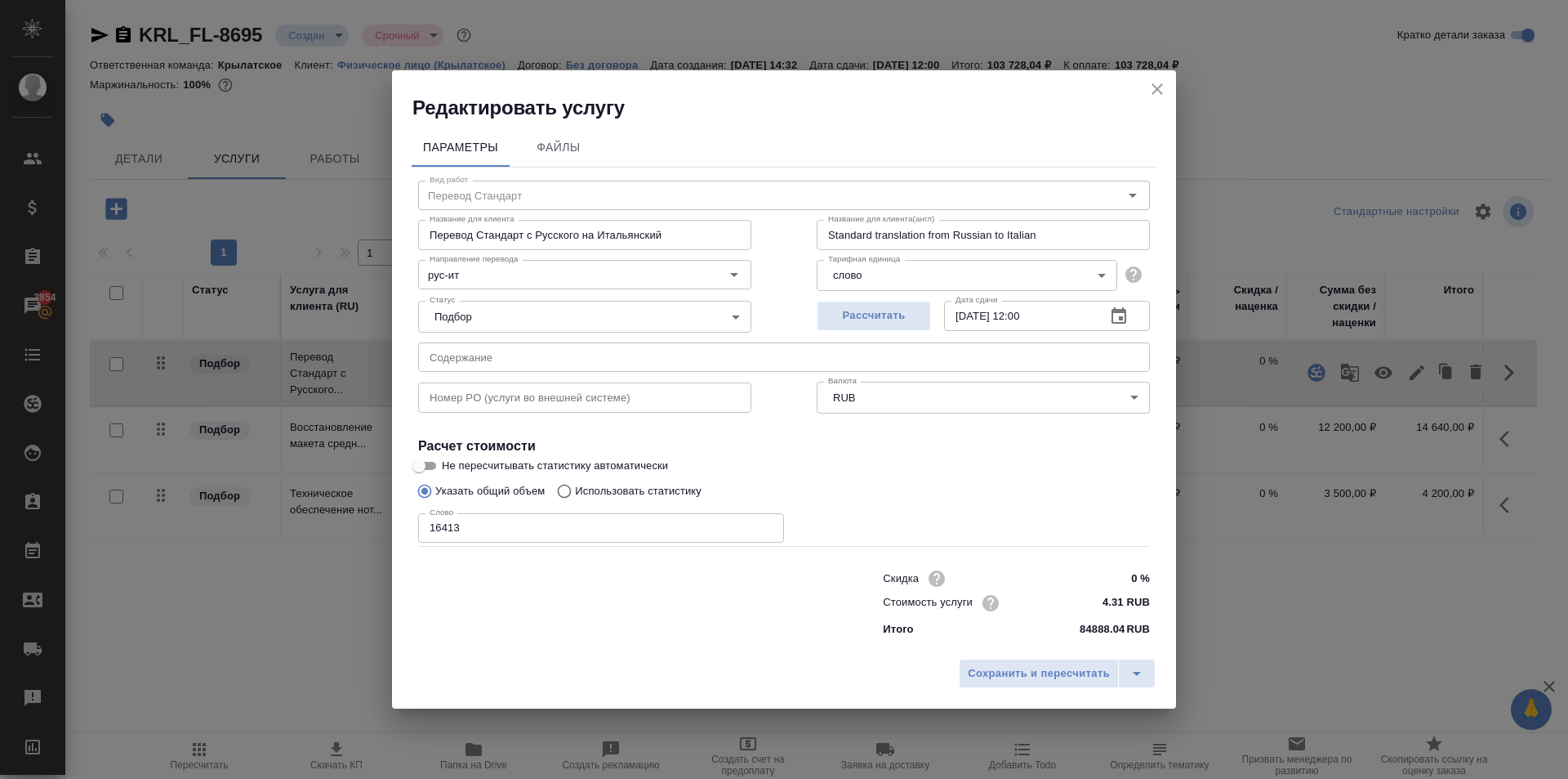
click at [610, 491] on p "Использовать статистику" at bounding box center [638, 491] width 127 height 16
click at [575, 491] on input "Использовать статистику" at bounding box center [562, 491] width 26 height 31
radio input "true"
radio input "false"
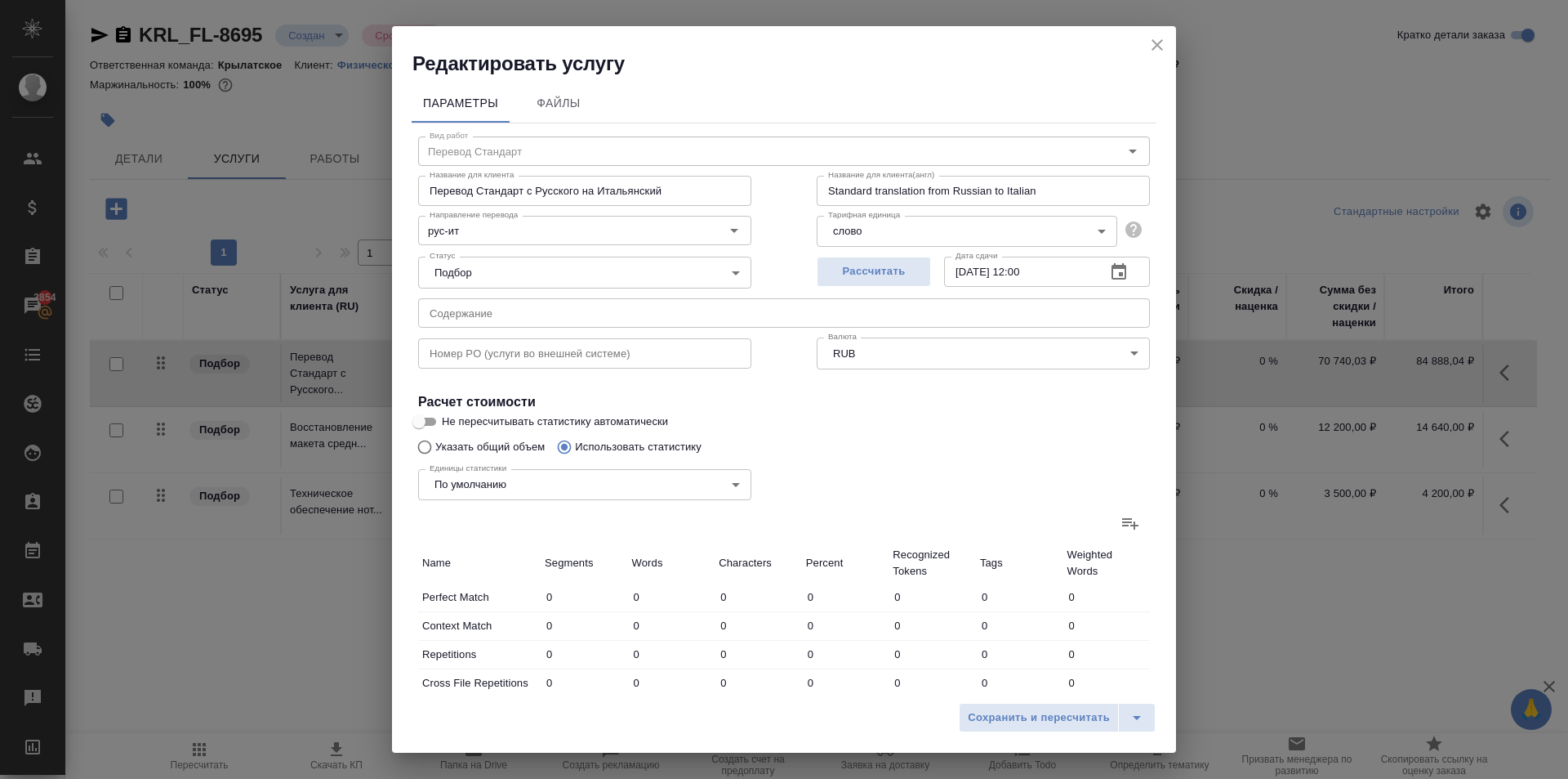
click at [1120, 529] on icon at bounding box center [1130, 522] width 19 height 19
click at [0, 0] on input "file" at bounding box center [0, 0] width 0 height 0
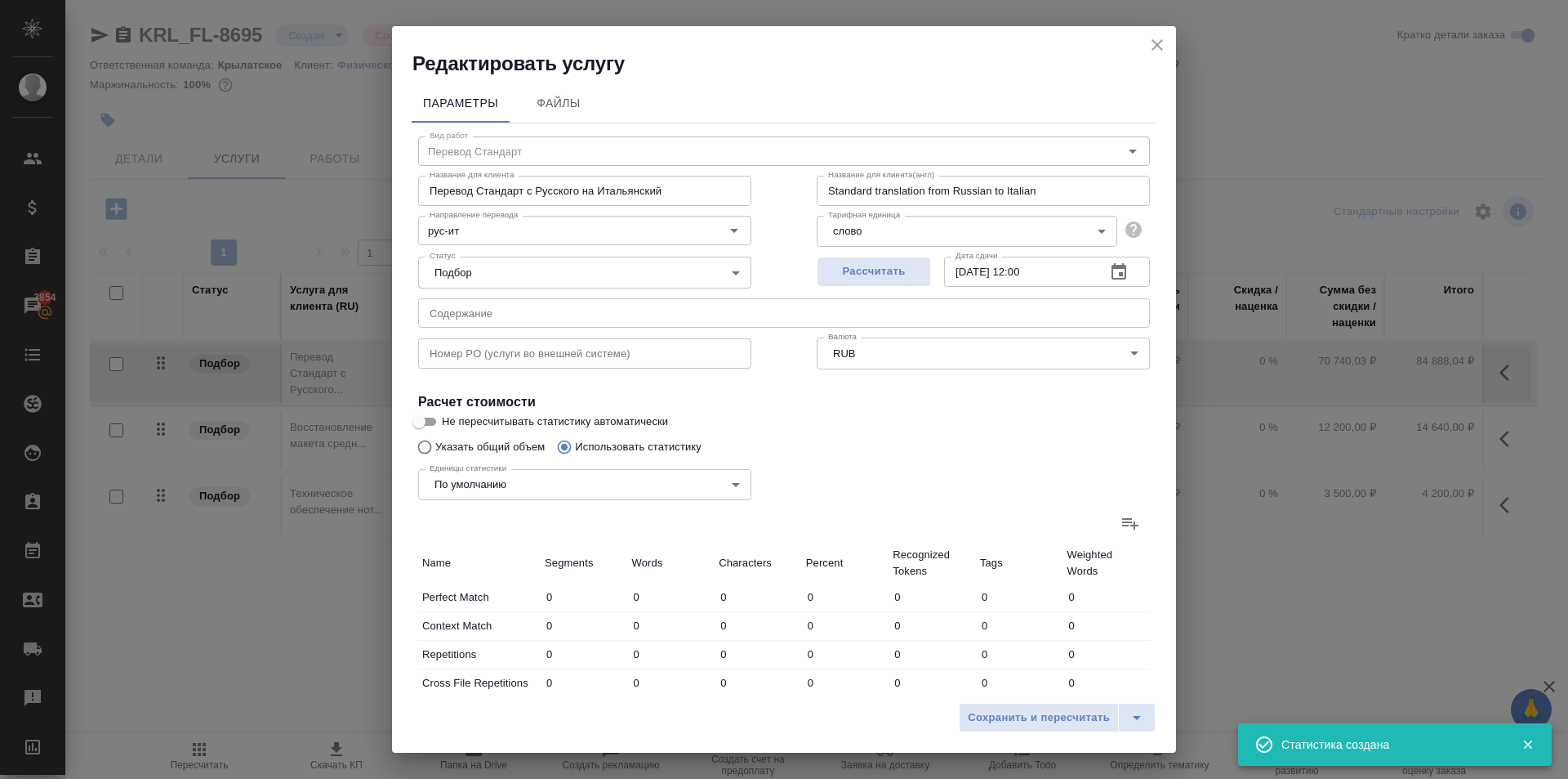
type input "206"
type input "252"
type input "973"
type input "334"
type input "1946"
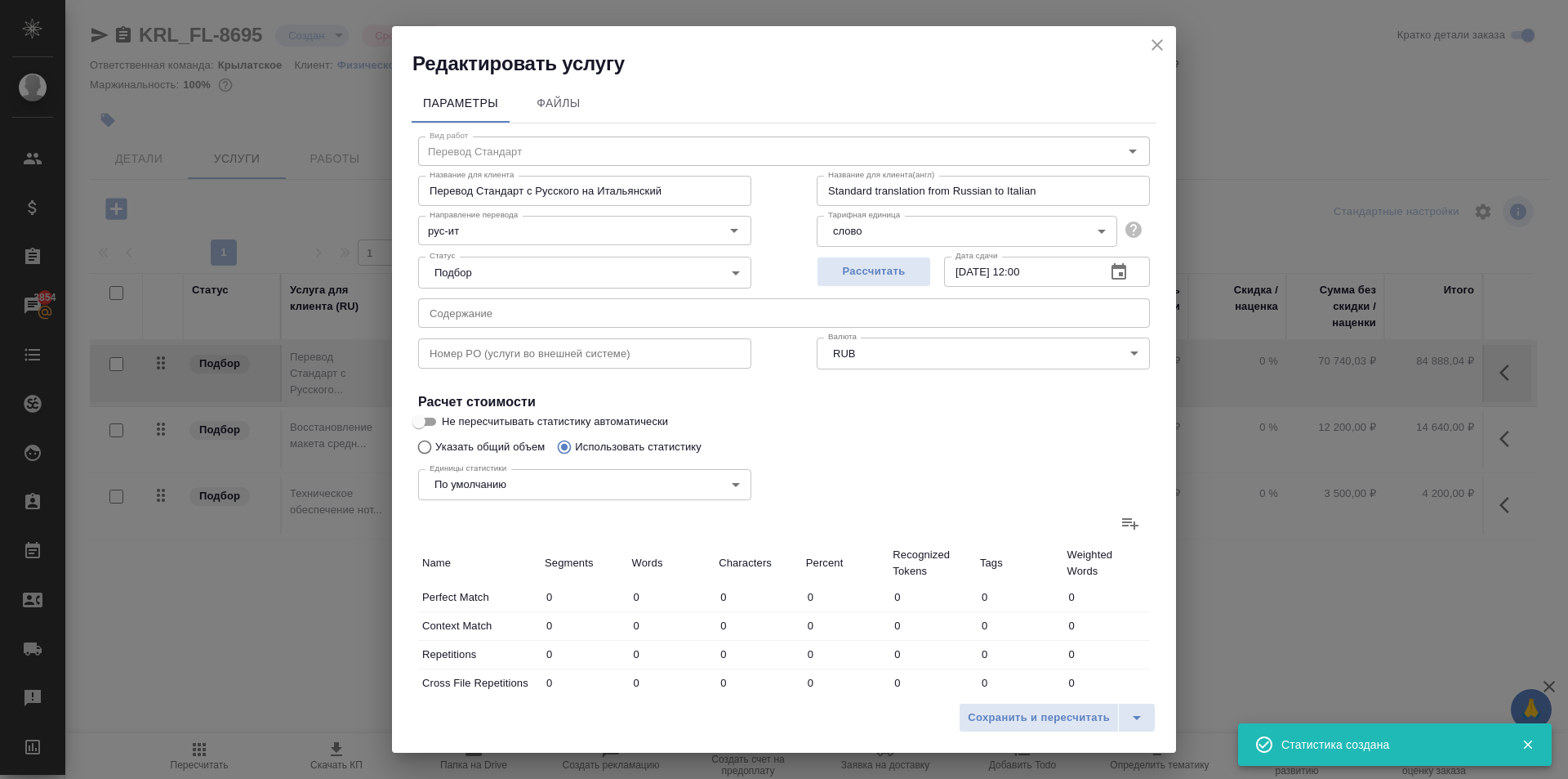
type input "11248"
type input "1015"
type input "7605"
type input "41992"
type input "563"
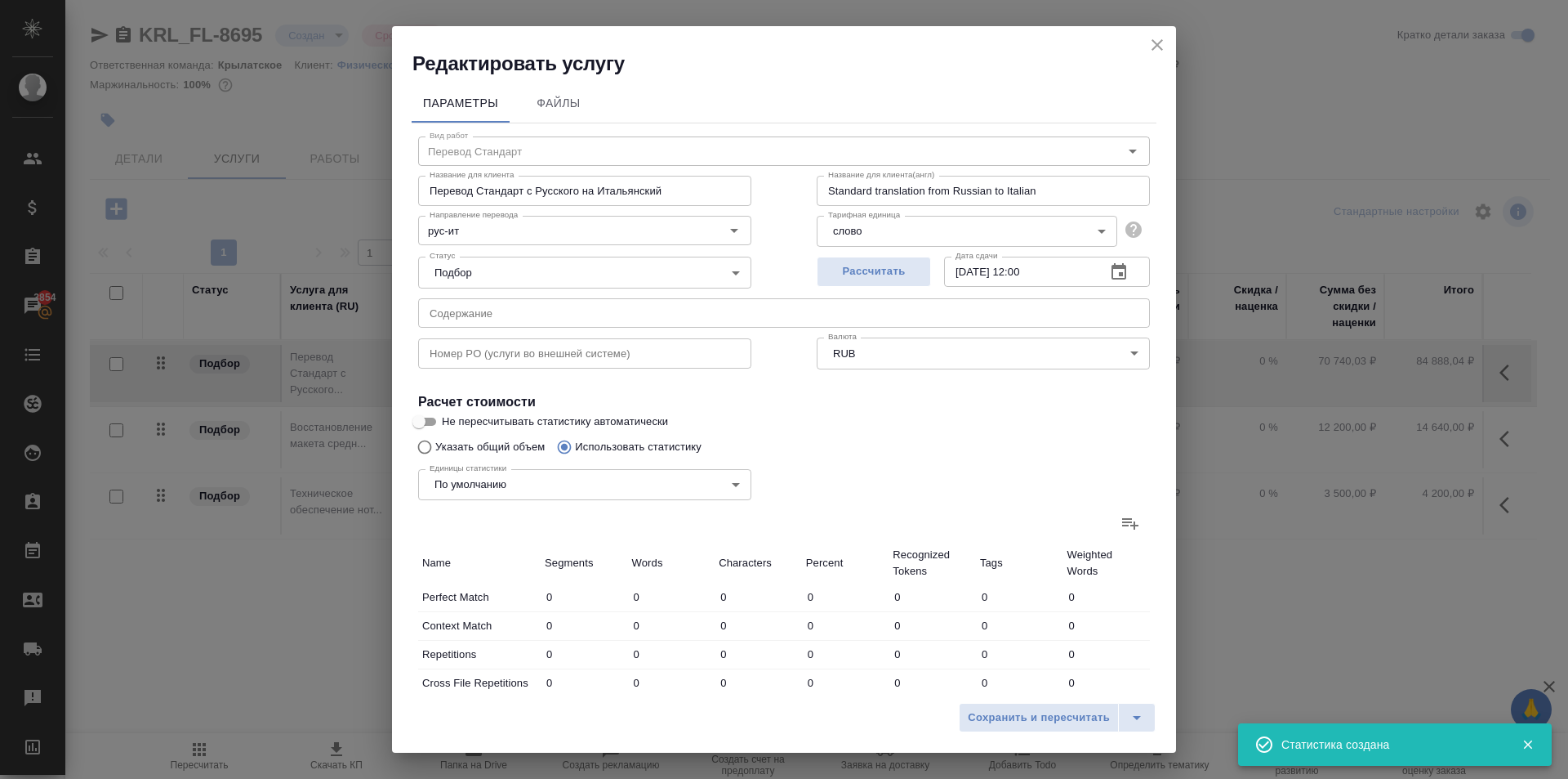
type input "958"
type input "4851"
type input "22"
type input "44"
type input "272"
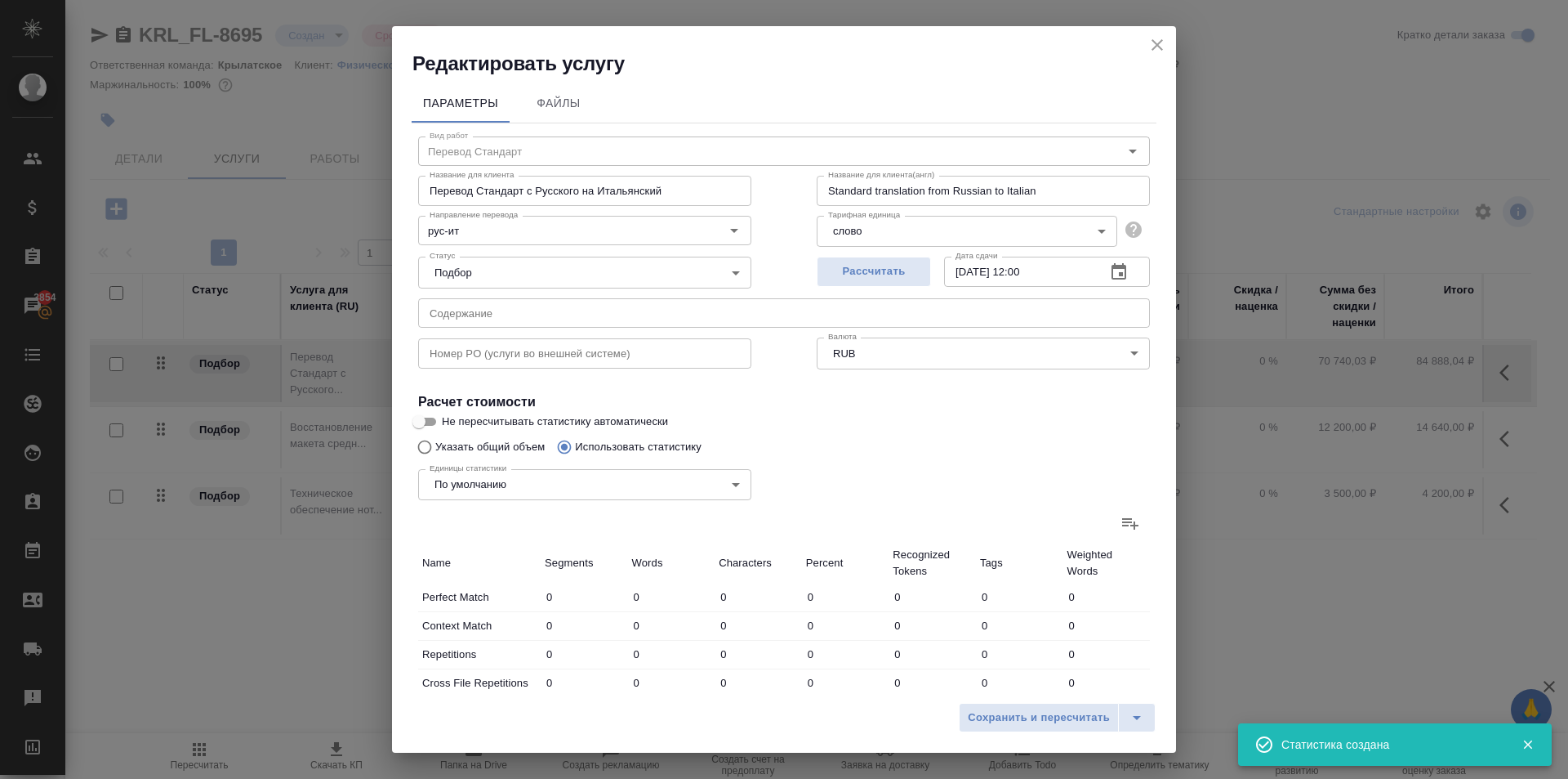
type input "9"
type input "45"
type input "418"
type input "34"
type input "109"
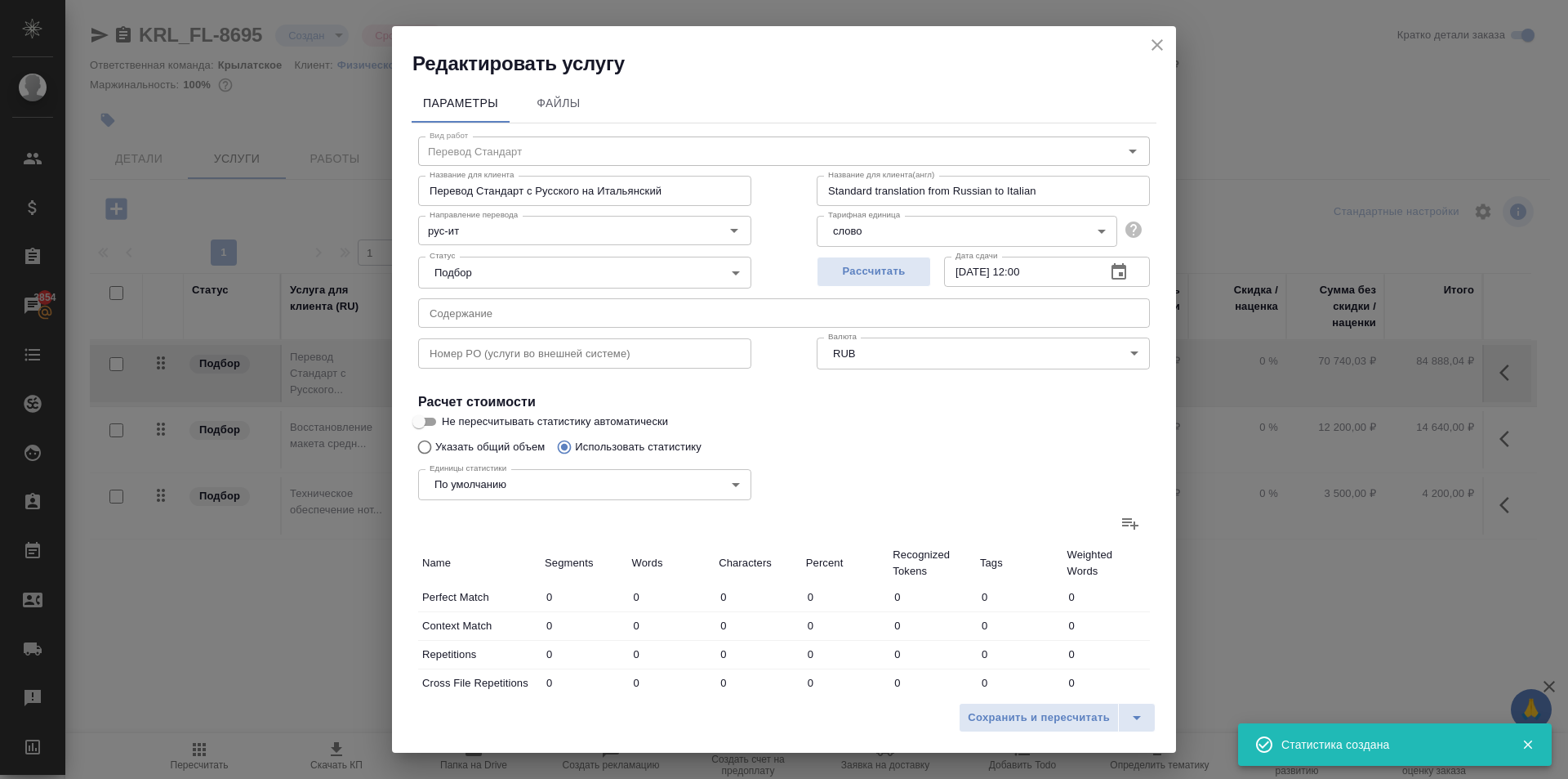
type input "756"
type input "661"
type input "5454"
type input "41678"
type input "1495"
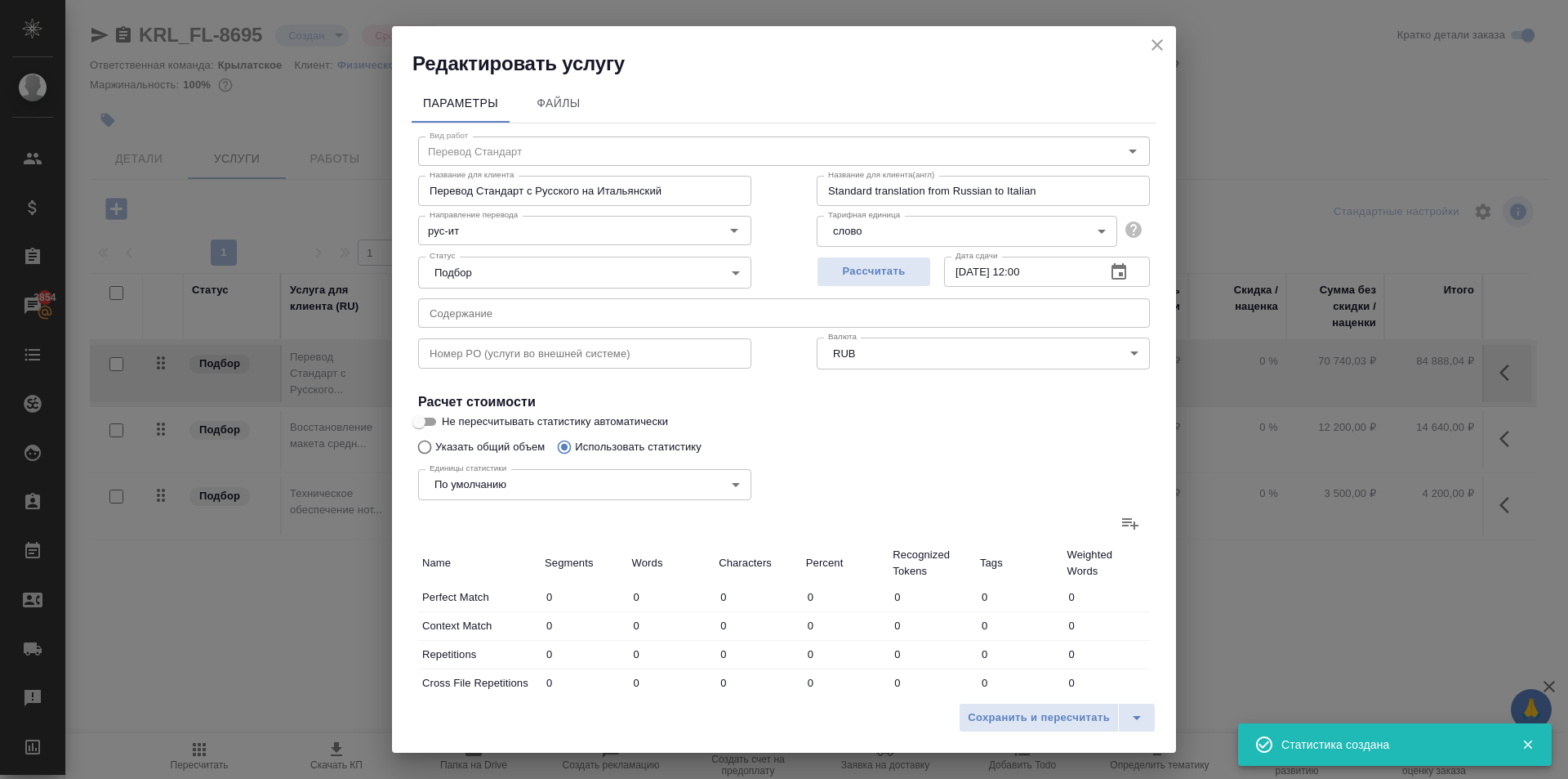
type input "6862"
type input "48948"
type input "2844"
type input "16413"
type input "102188"
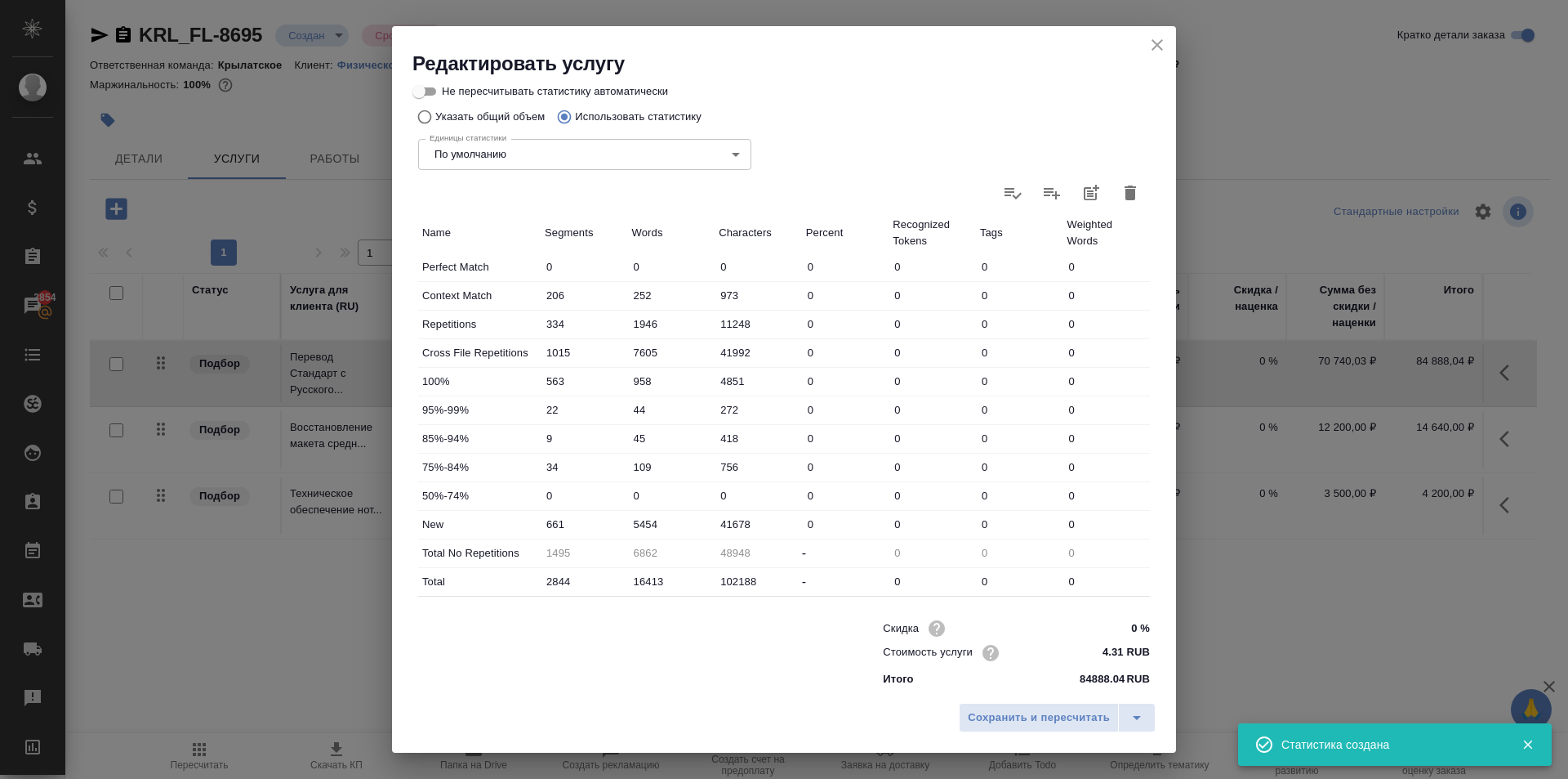
scroll to position [336, 0]
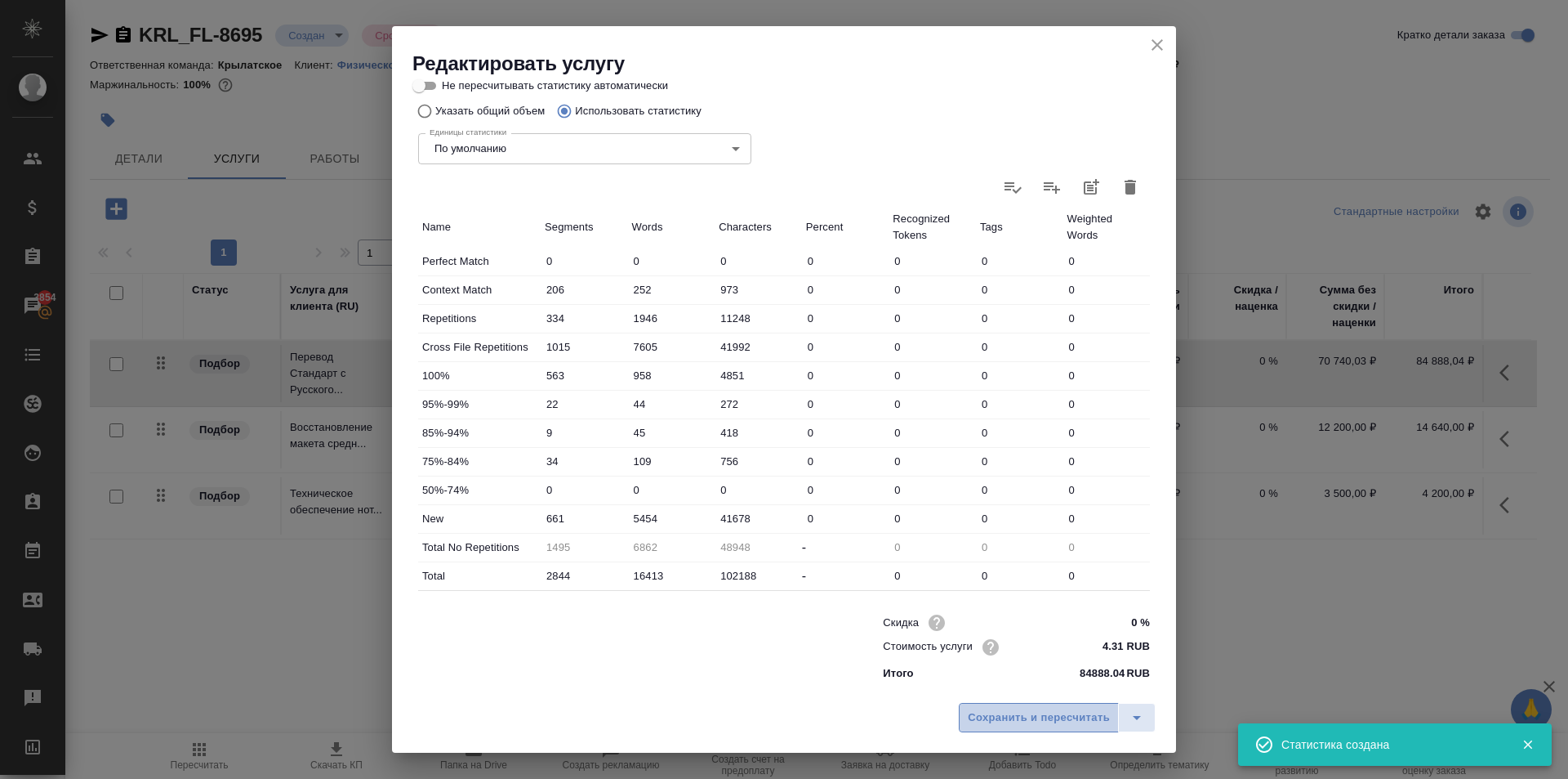
click at [1067, 710] on span "Сохранить и пересчитать" at bounding box center [1038, 718] width 142 height 19
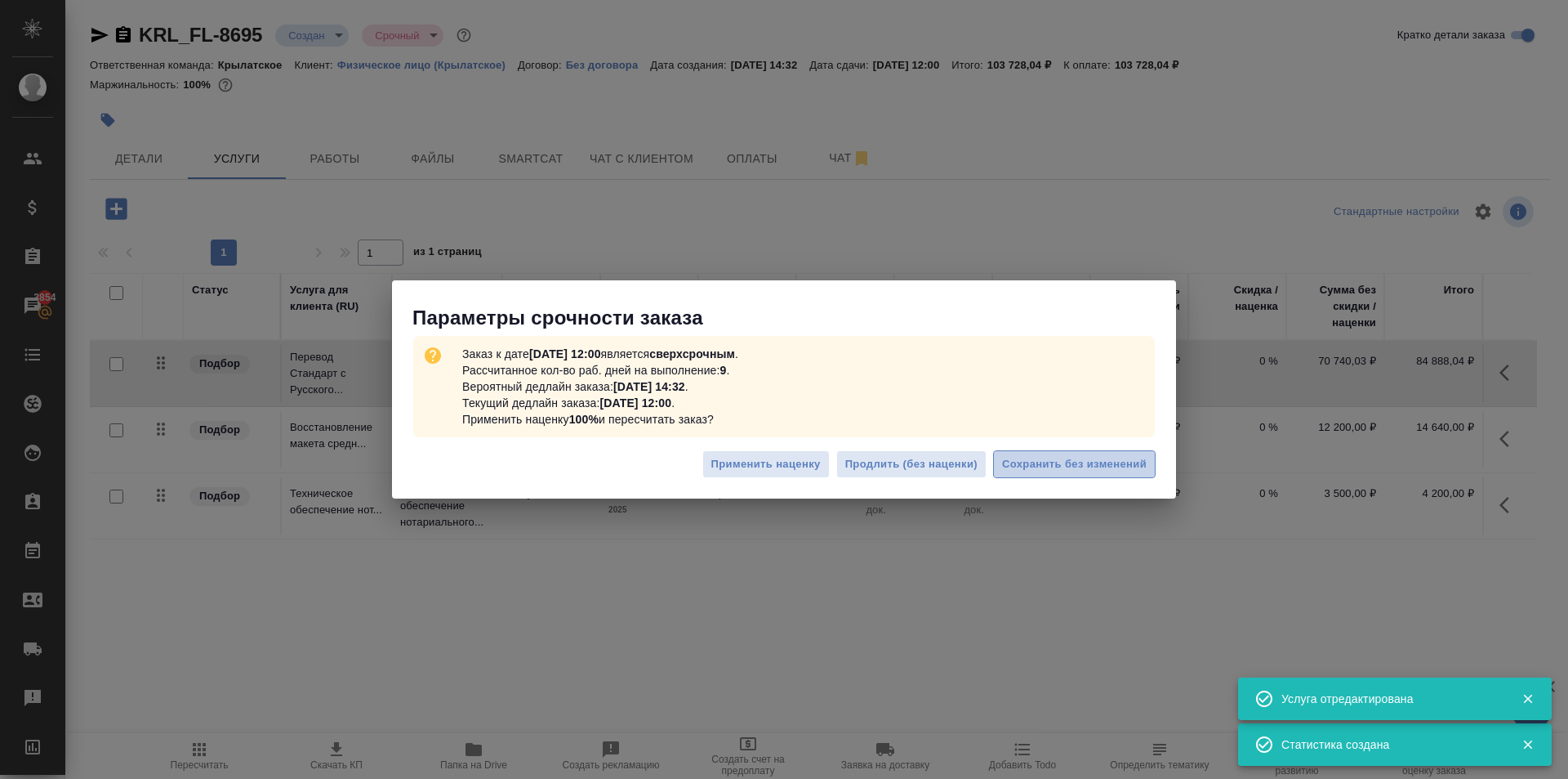
click at [1113, 469] on span "Сохранить без изменений" at bounding box center [1074, 464] width 145 height 19
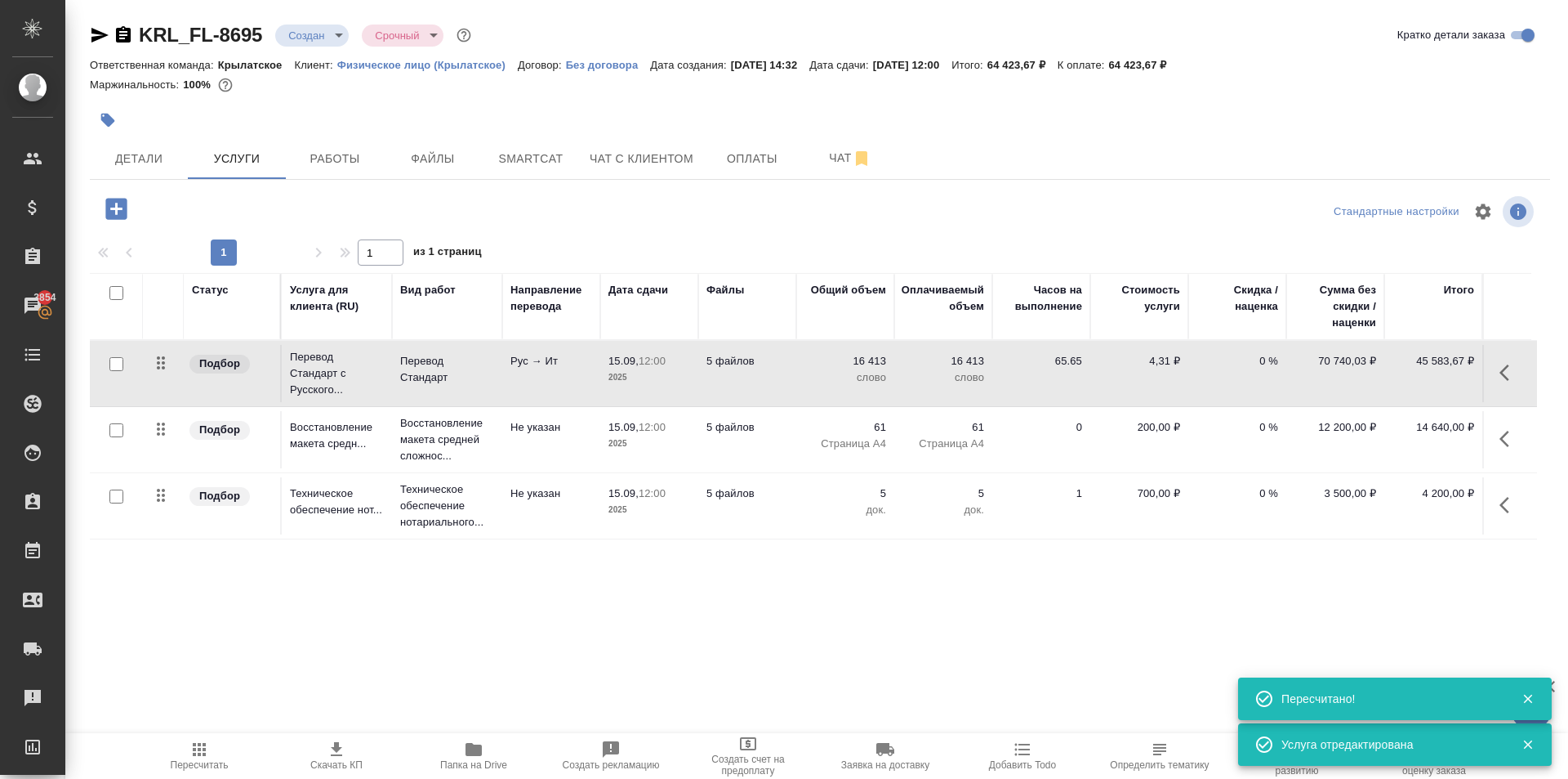
click at [190, 742] on span "Пересчитать" at bounding box center [199, 755] width 118 height 31
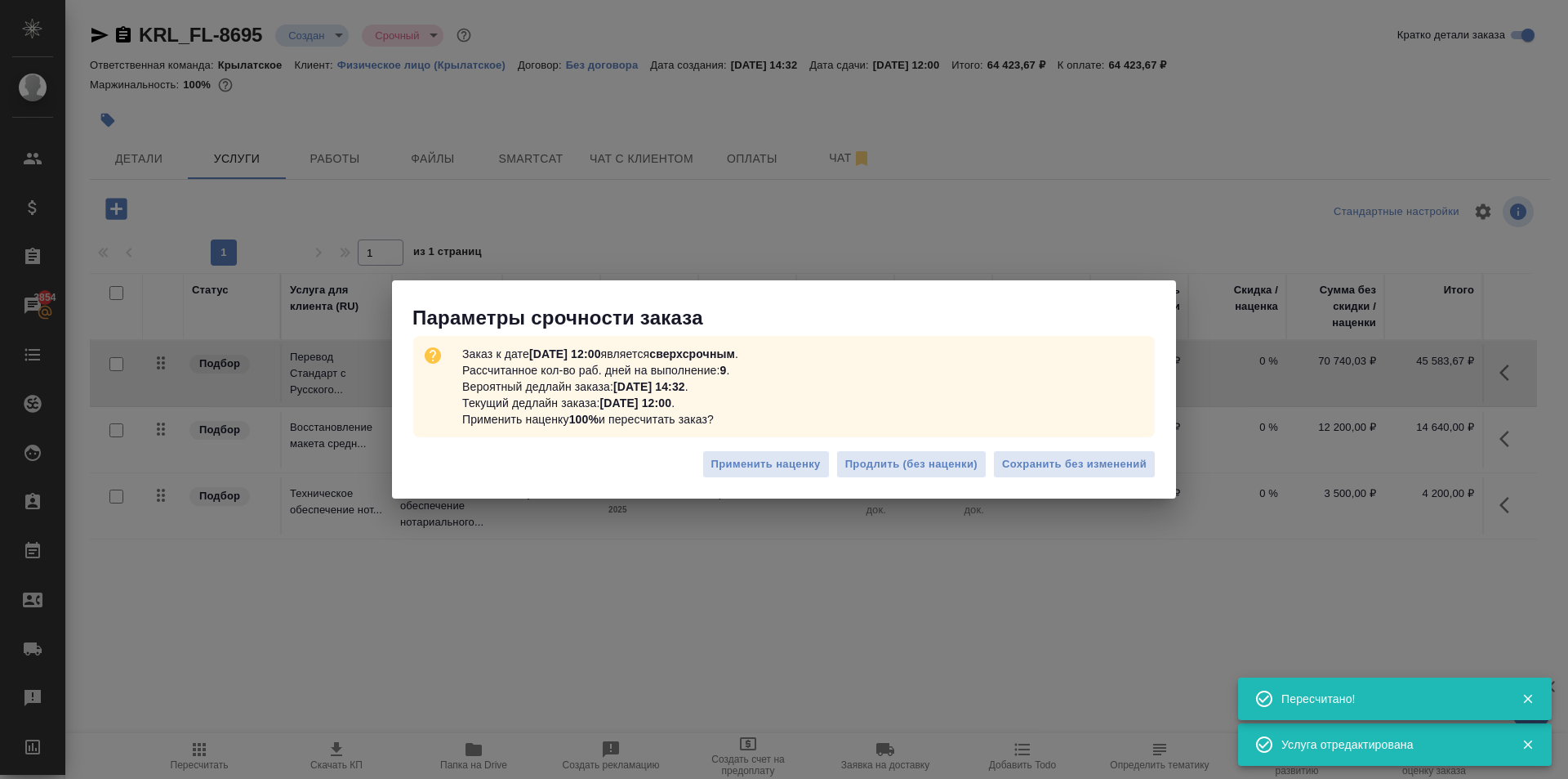
drag, startPoint x: 1122, startPoint y: 489, endPoint x: 1128, endPoint y: 482, distance: 9.2
click at [1125, 485] on div "Применить наценку Продлить (без наценки) Сохранить без изменений" at bounding box center [784, 471] width 784 height 57
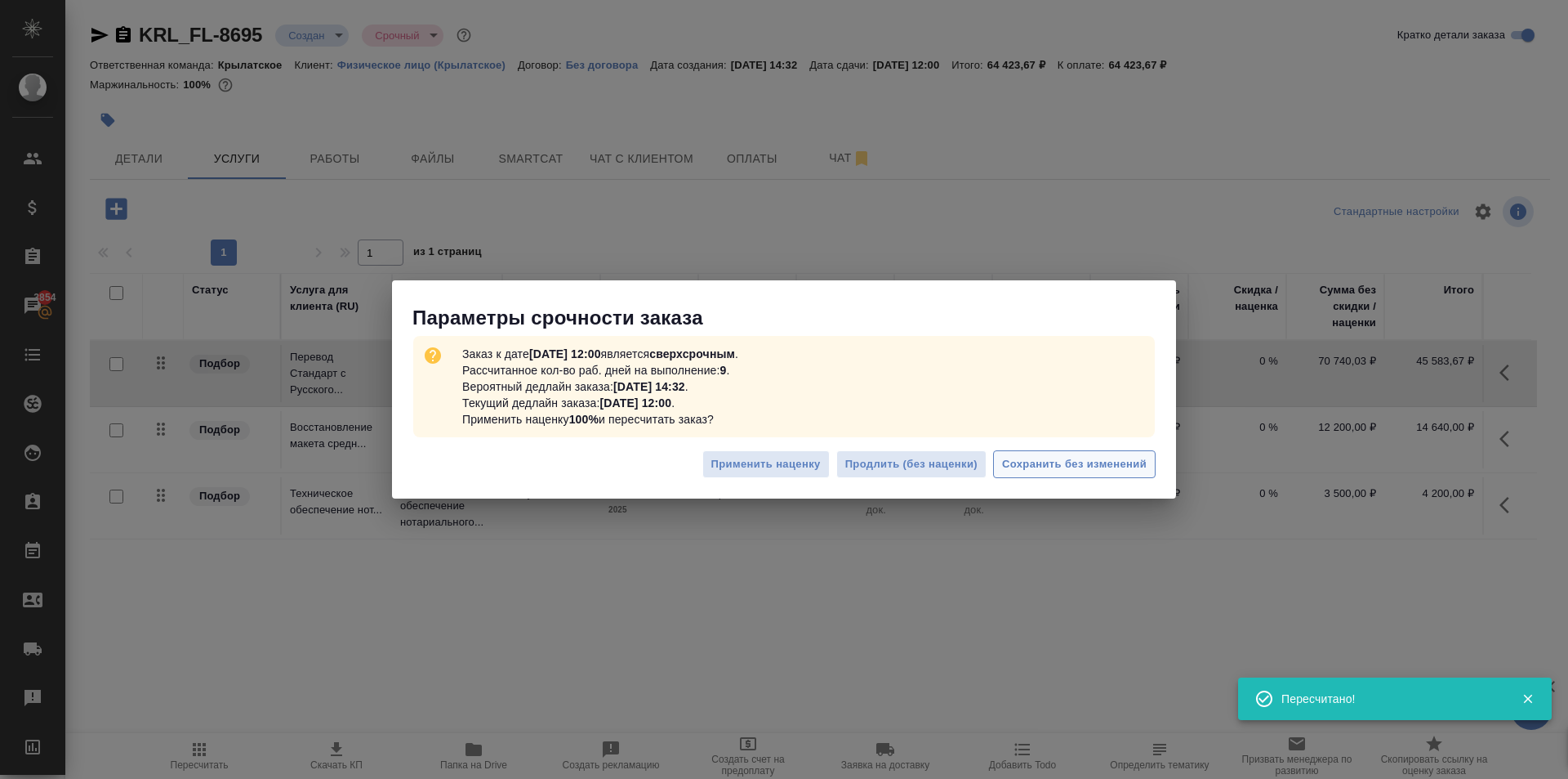
click at [1130, 473] on span "Сохранить без изменений" at bounding box center [1074, 464] width 145 height 19
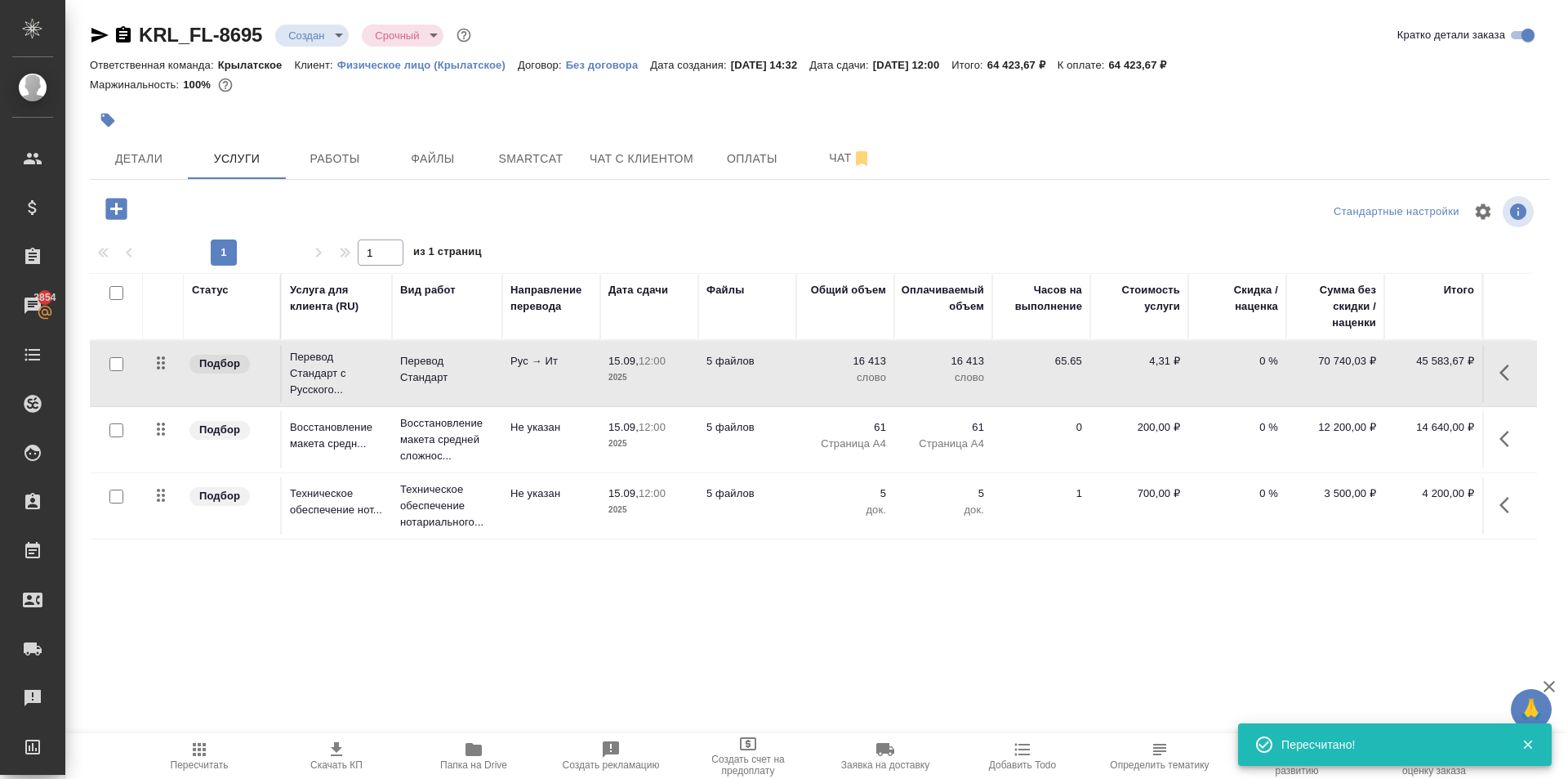
click at [209, 737] on button "Пересчитать" at bounding box center [199, 755] width 137 height 46
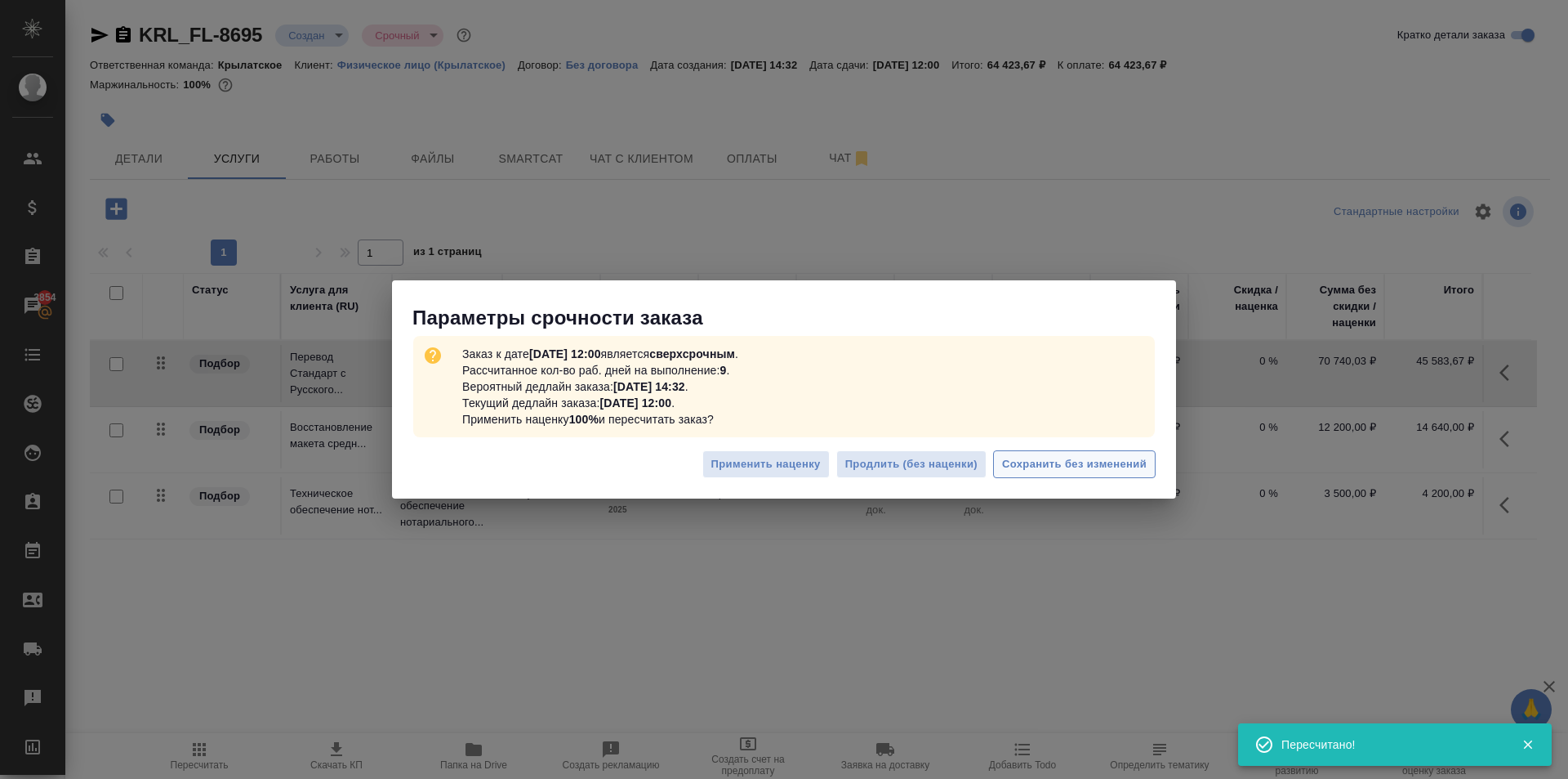
click at [1130, 452] on button "Сохранить без изменений" at bounding box center [1074, 464] width 162 height 28
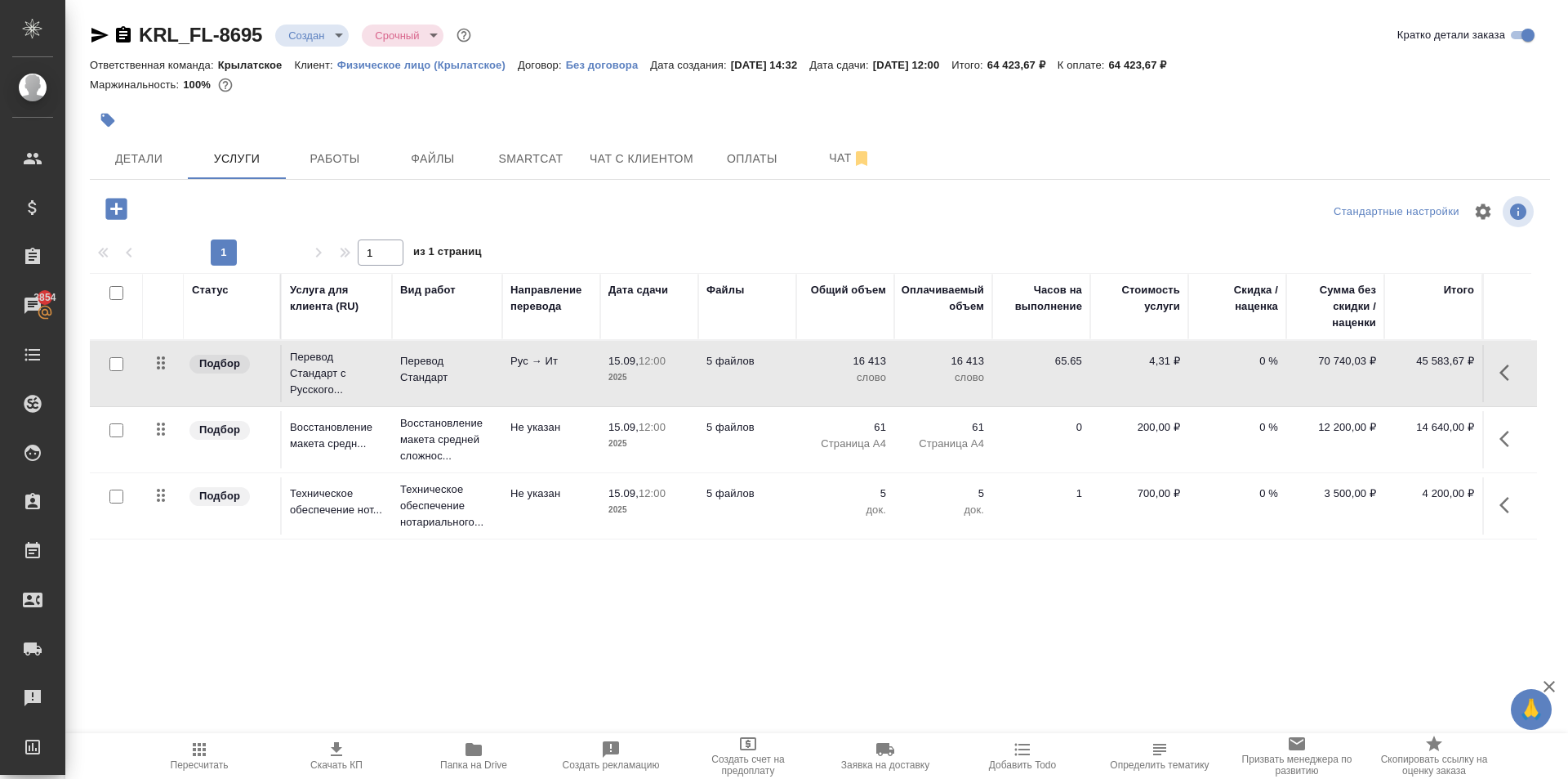
click at [205, 753] on icon "button" at bounding box center [199, 749] width 19 height 19
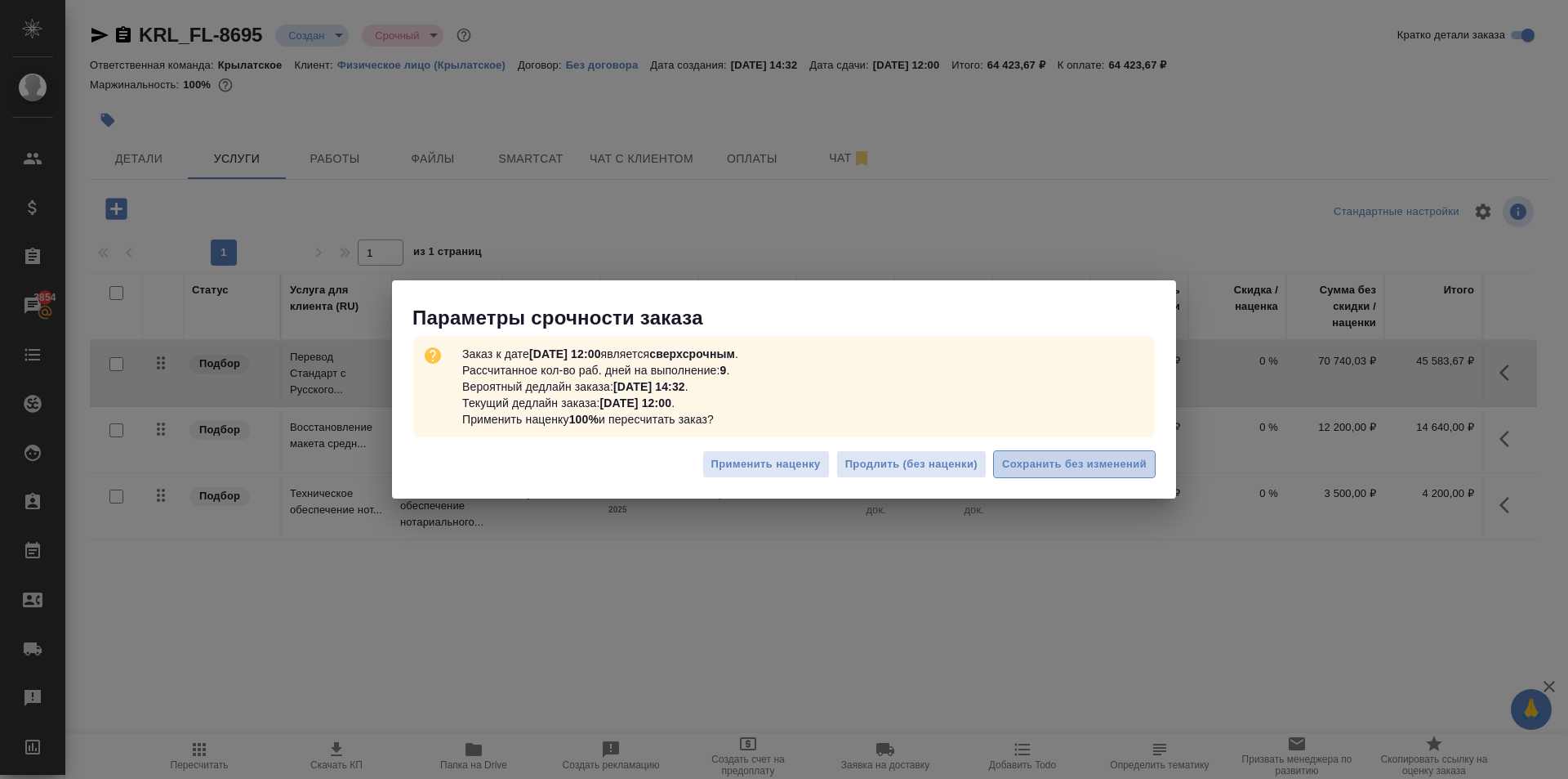
click at [1112, 453] on button "Сохранить без изменений" at bounding box center [1074, 464] width 162 height 28
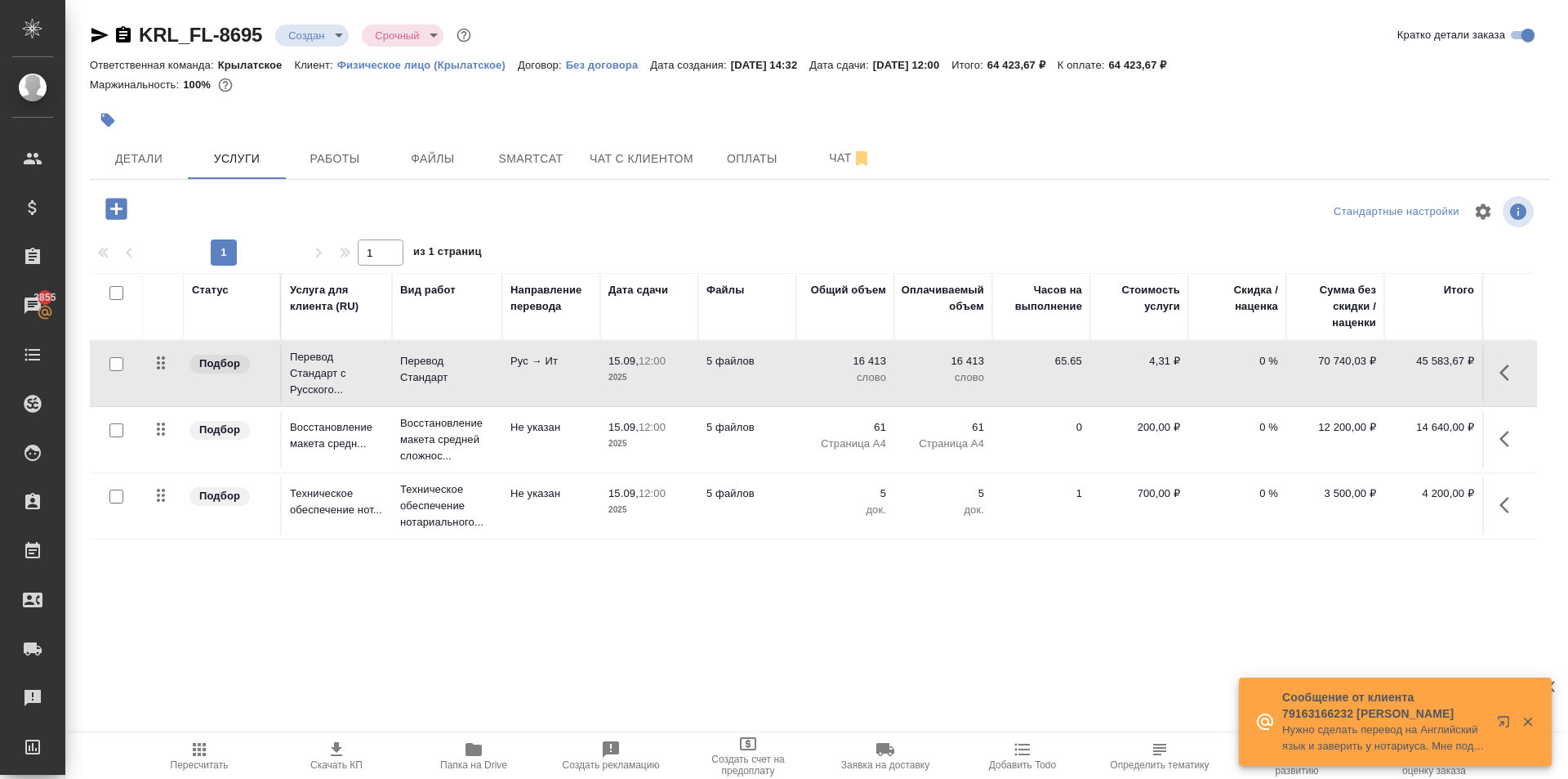
click at [195, 751] on icon "button" at bounding box center [199, 749] width 13 height 13
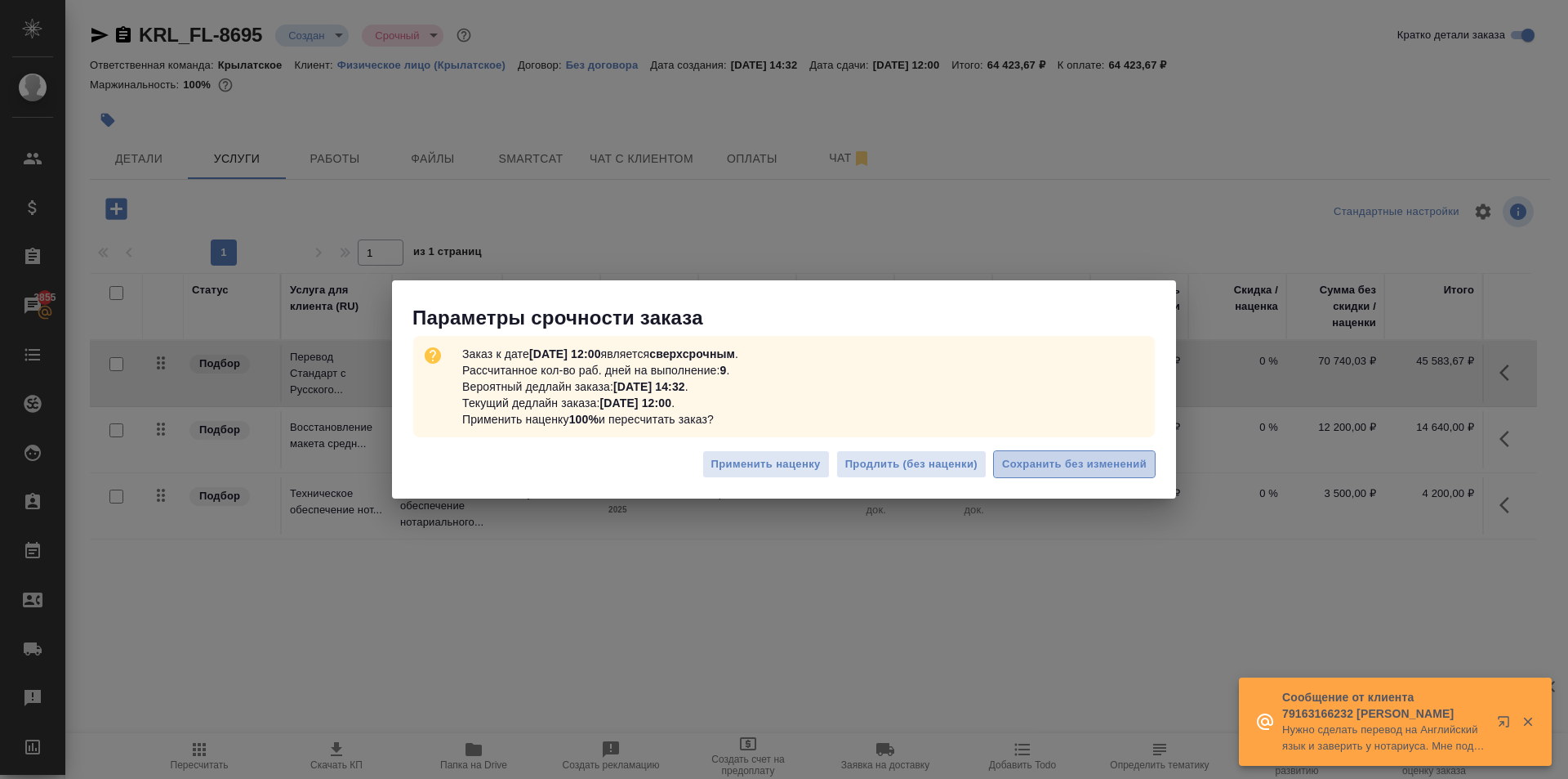
click at [1051, 476] on button "Сохранить без изменений" at bounding box center [1074, 464] width 162 height 28
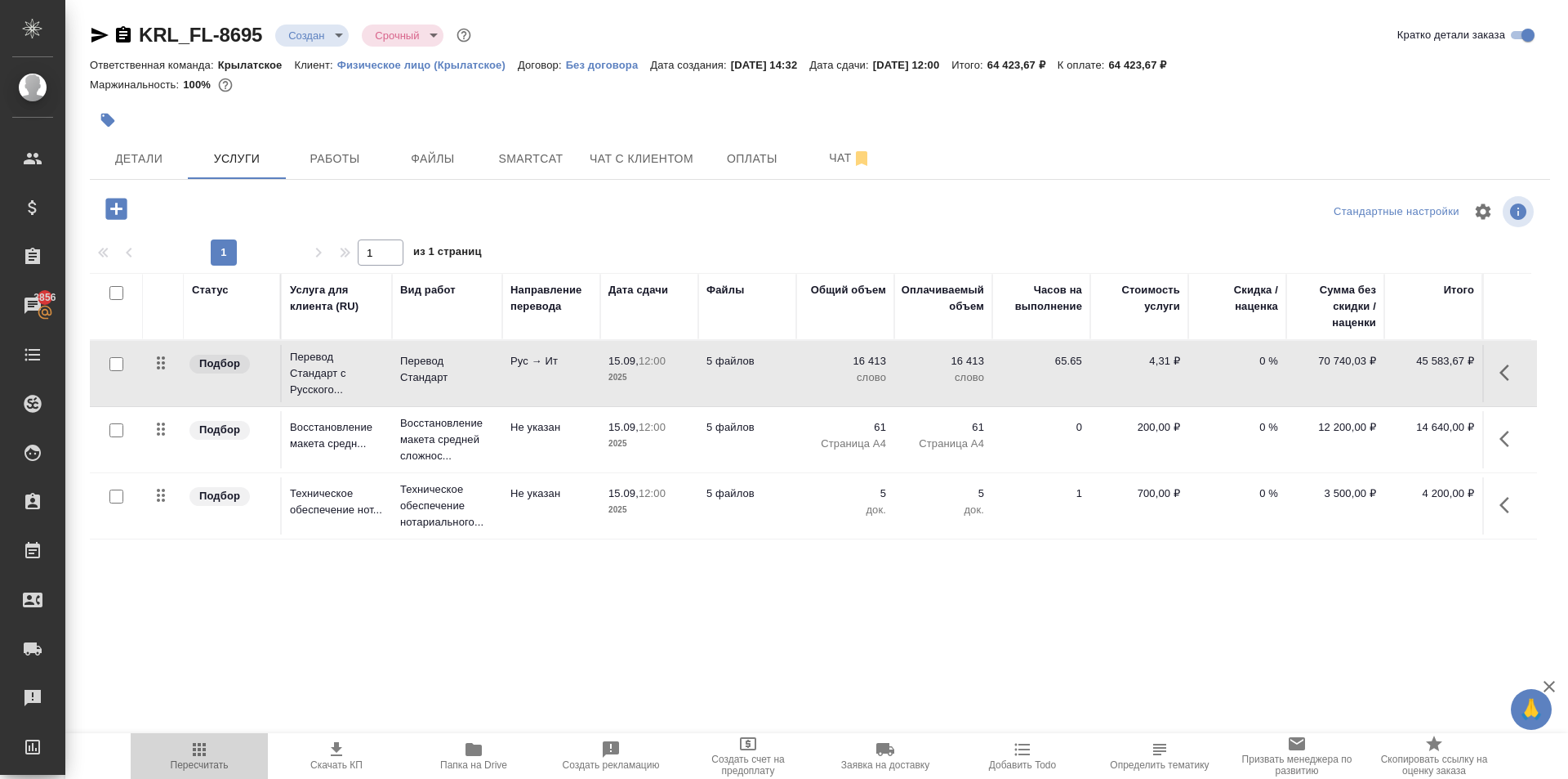
click at [231, 738] on button "Пересчитать" at bounding box center [199, 755] width 137 height 46
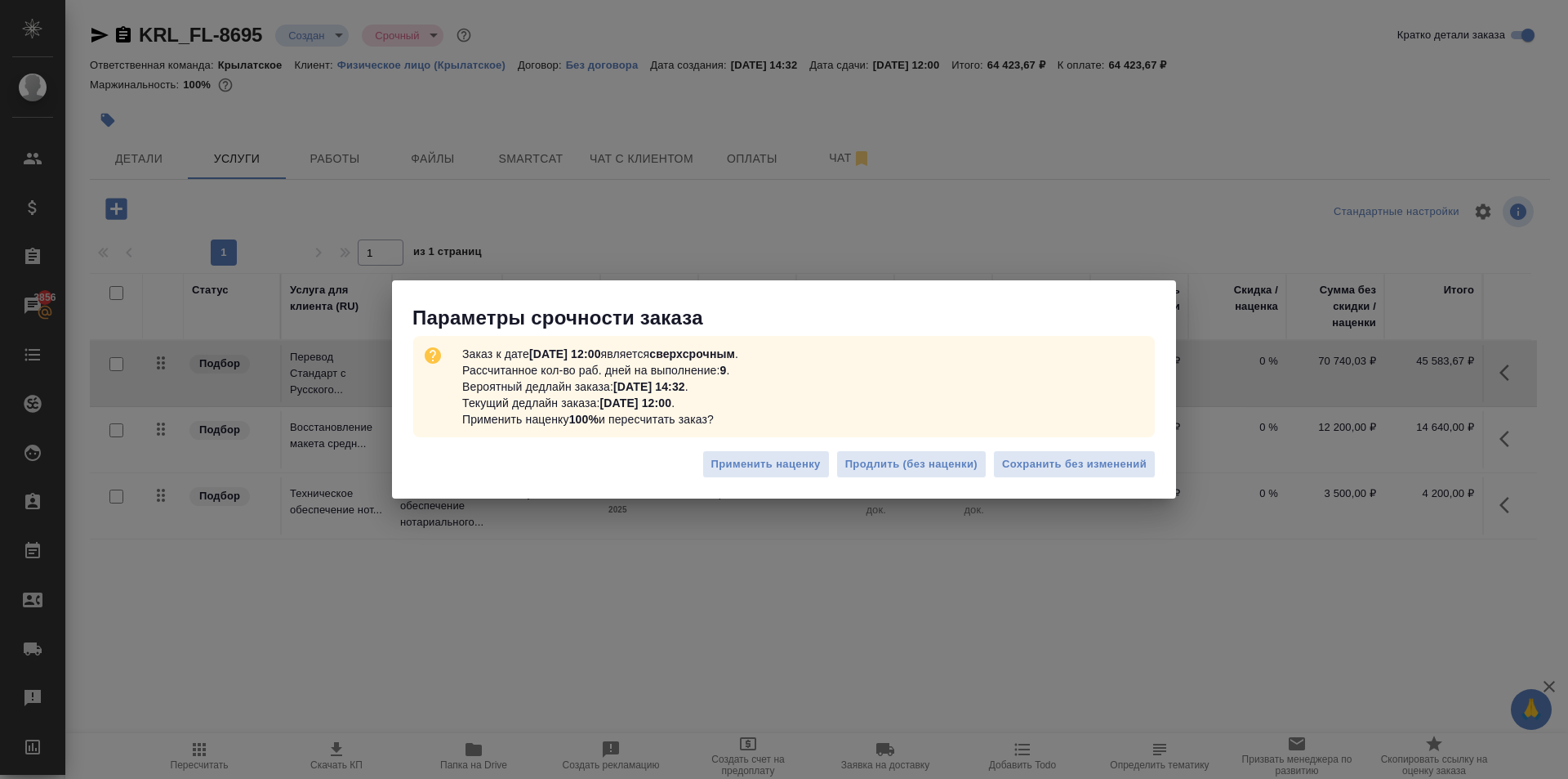
click at [1111, 441] on div "Заказ к дате 15.09.2025, 12:00 является сверхсрочным . Рассчитанное кол-во раб.…" at bounding box center [784, 387] width 784 height 111
click at [1126, 462] on span "Сохранить без изменений" at bounding box center [1074, 464] width 145 height 19
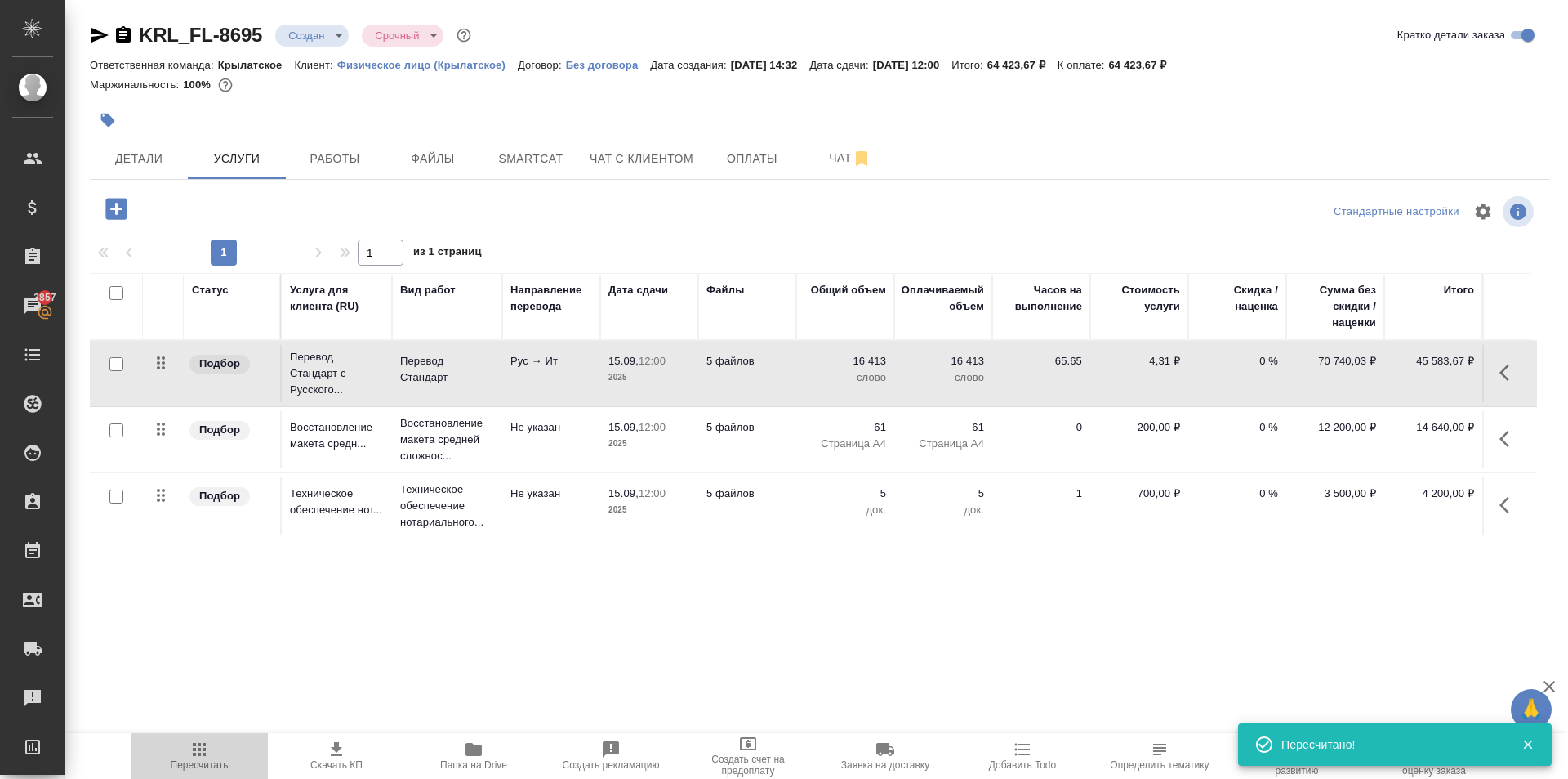
click at [211, 737] on button "Пересчитать" at bounding box center [199, 755] width 137 height 46
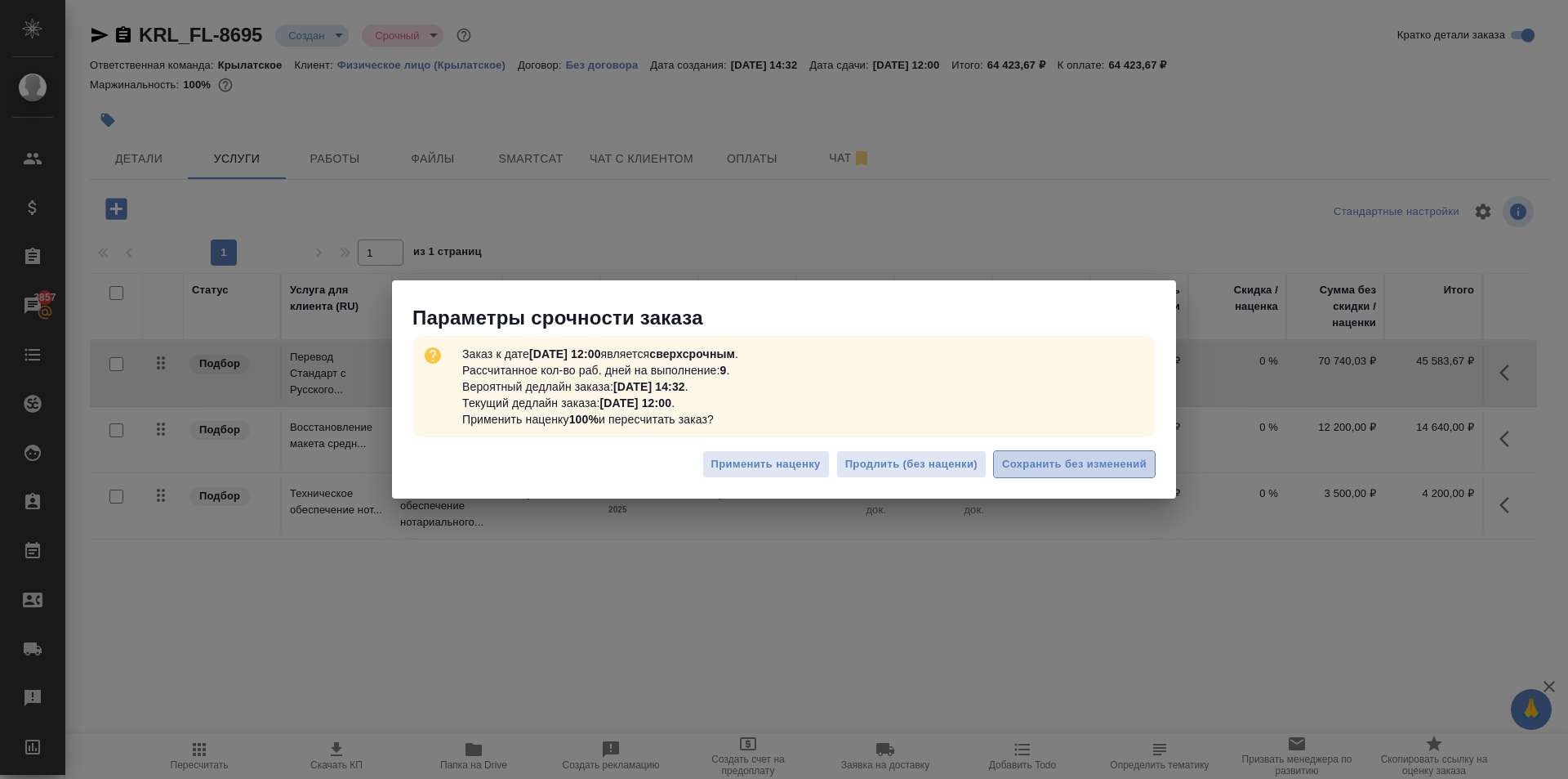
click at [1100, 462] on span "Сохранить без изменений" at bounding box center [1074, 464] width 145 height 19
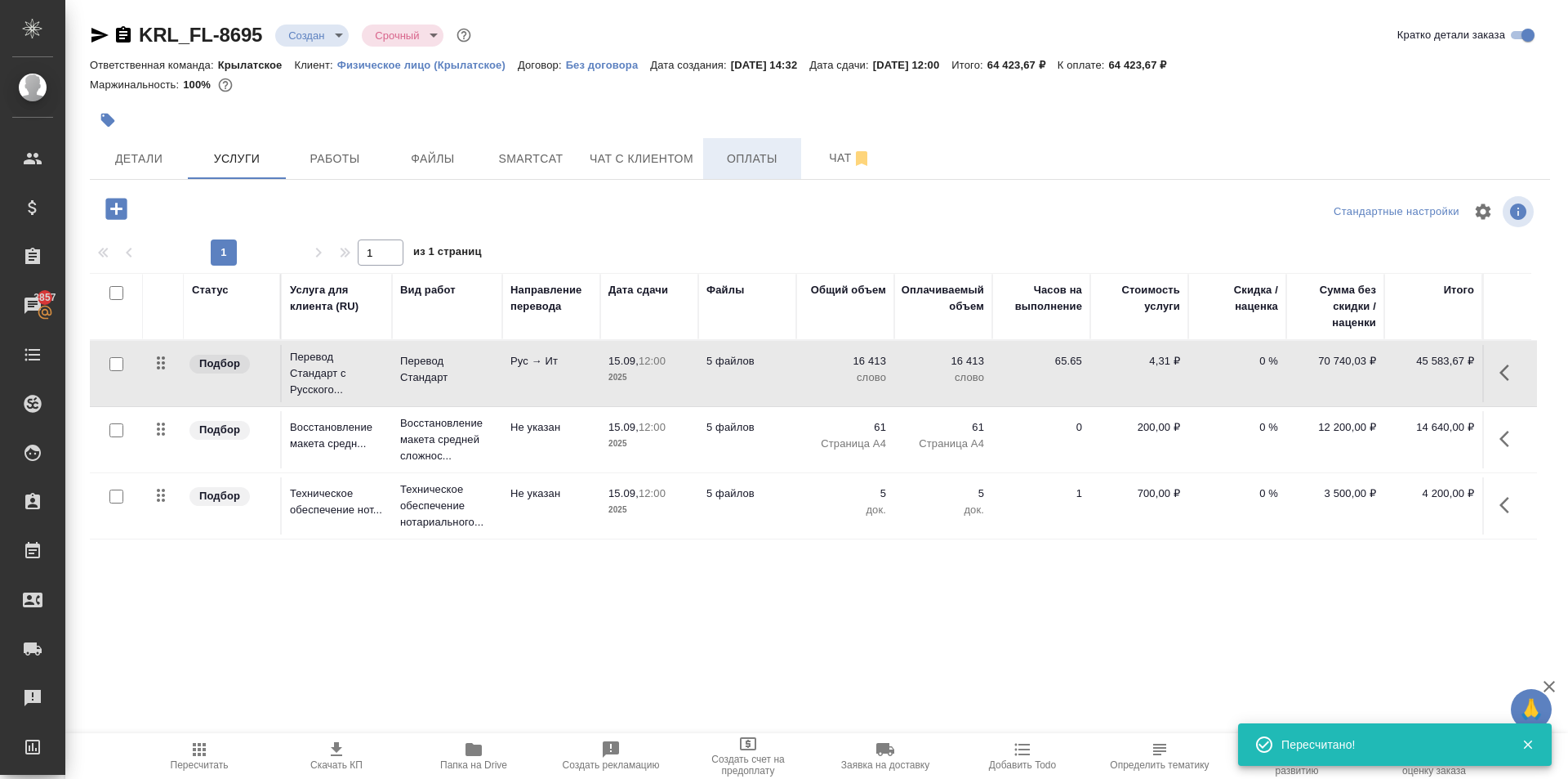
click at [768, 163] on span "Оплаты" at bounding box center [752, 159] width 78 height 20
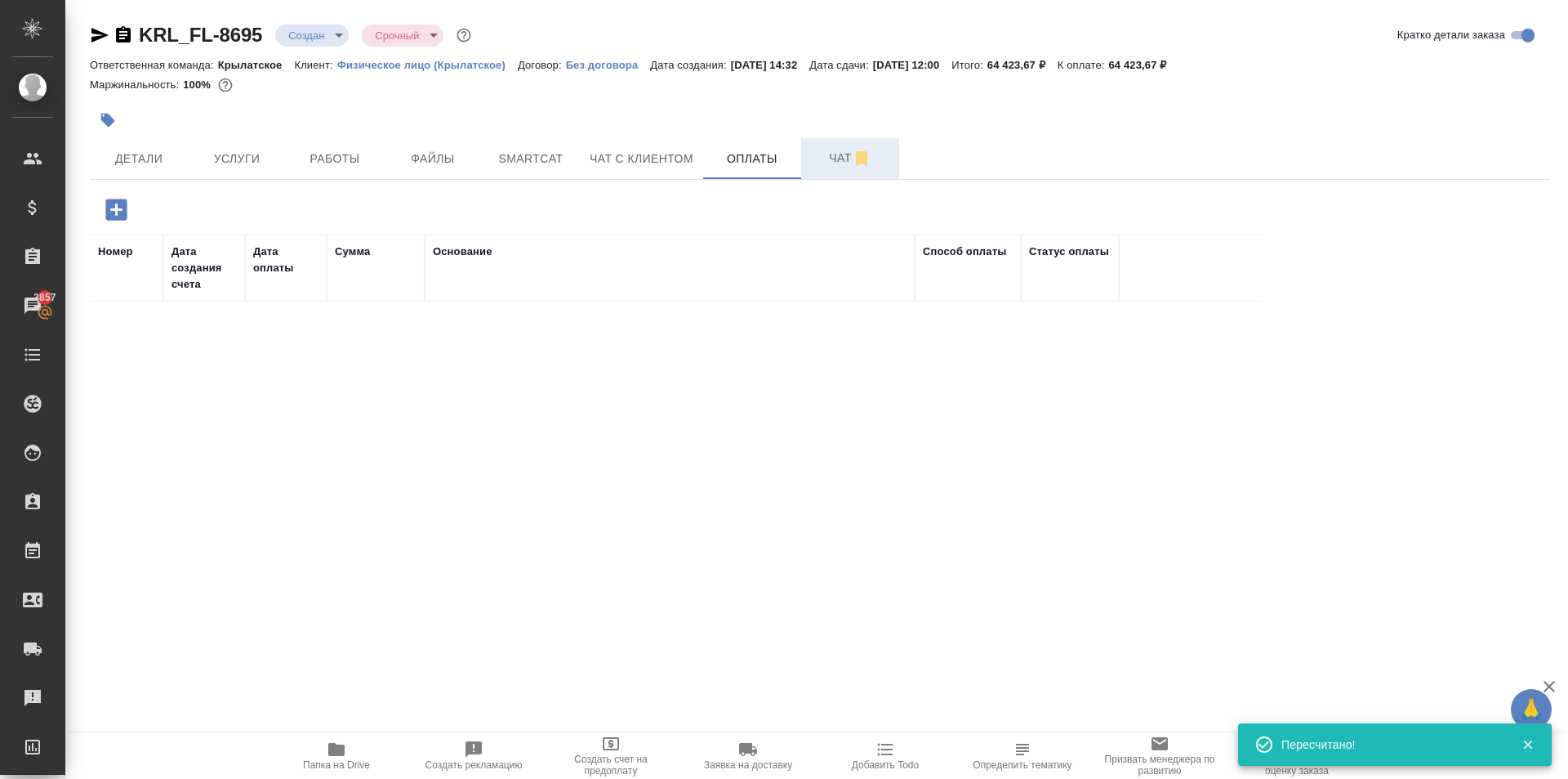
click at [819, 171] on button "Чат" at bounding box center [850, 158] width 98 height 41
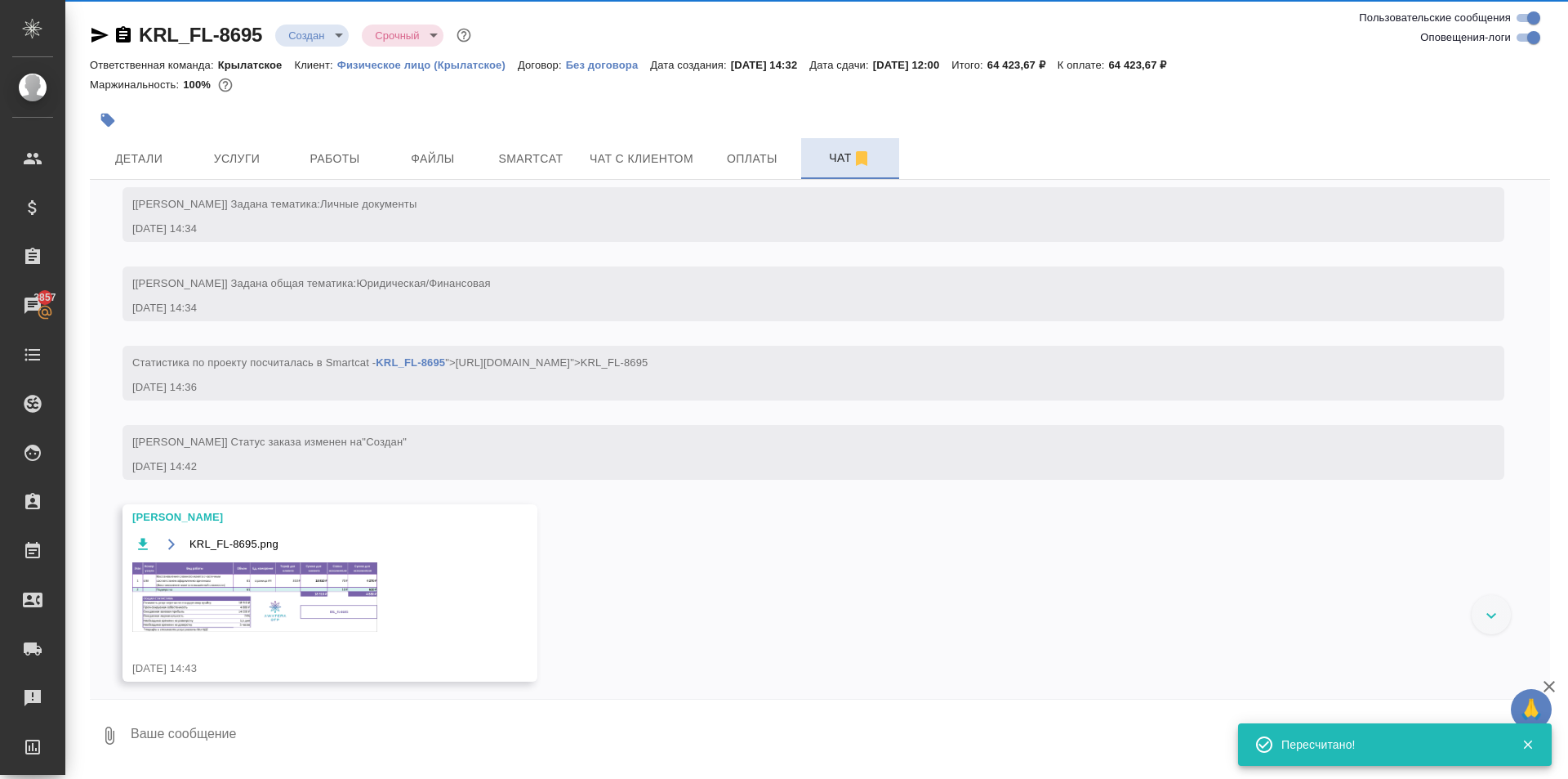
scroll to position [151, 0]
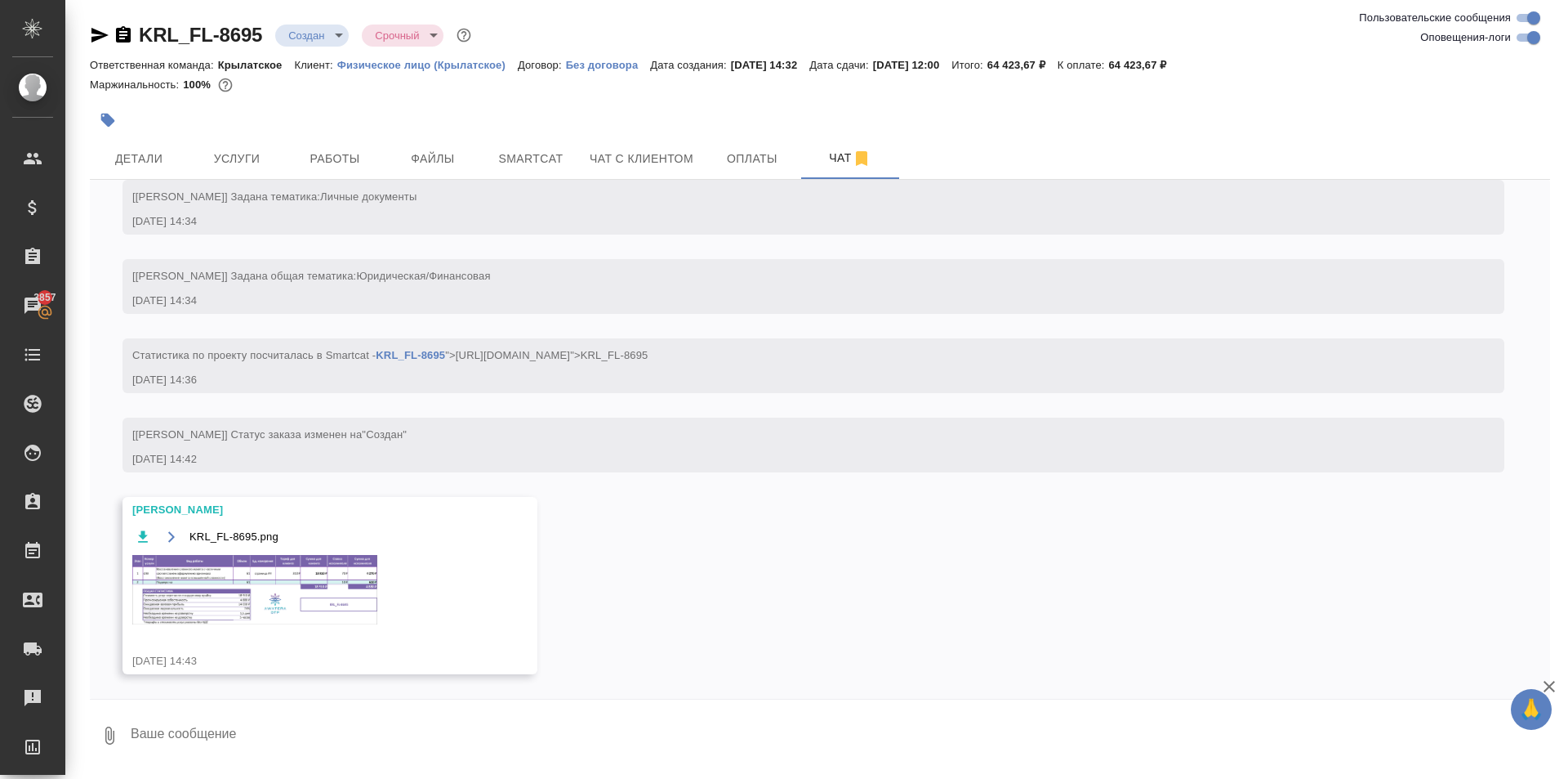
click at [354, 574] on img at bounding box center [254, 589] width 245 height 69
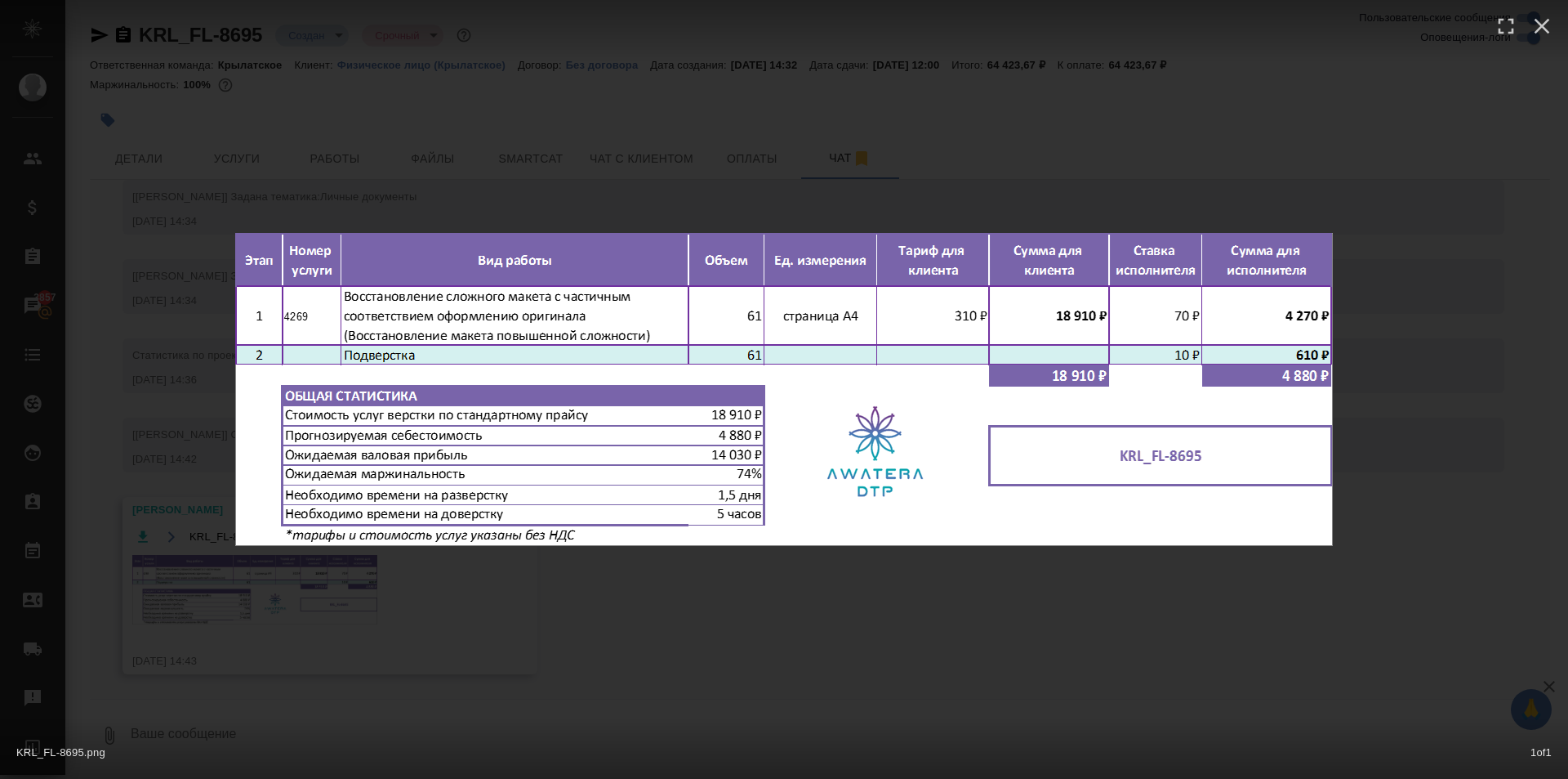
click at [769, 545] on img at bounding box center [784, 389] width 1098 height 313
click at [735, 632] on div "KRL_FL-8695.png 1 of 1" at bounding box center [784, 390] width 1568 height 779
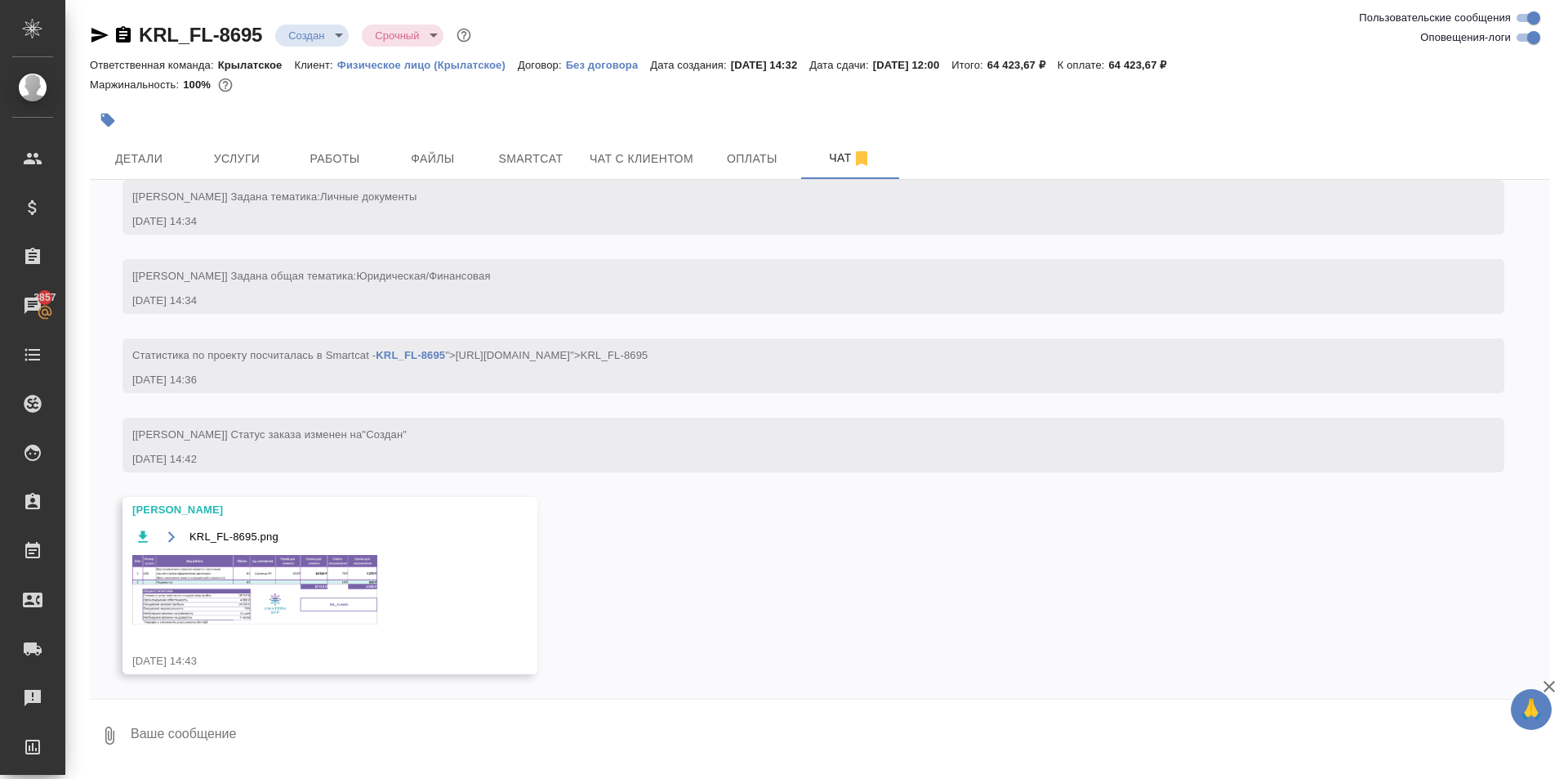
drag, startPoint x: 248, startPoint y: 717, endPoint x: 248, endPoint y: 735, distance: 18.0
click at [249, 731] on textarea at bounding box center [840, 735] width 1420 height 56
click at [248, 735] on textarea at bounding box center [840, 735] width 1420 height 56
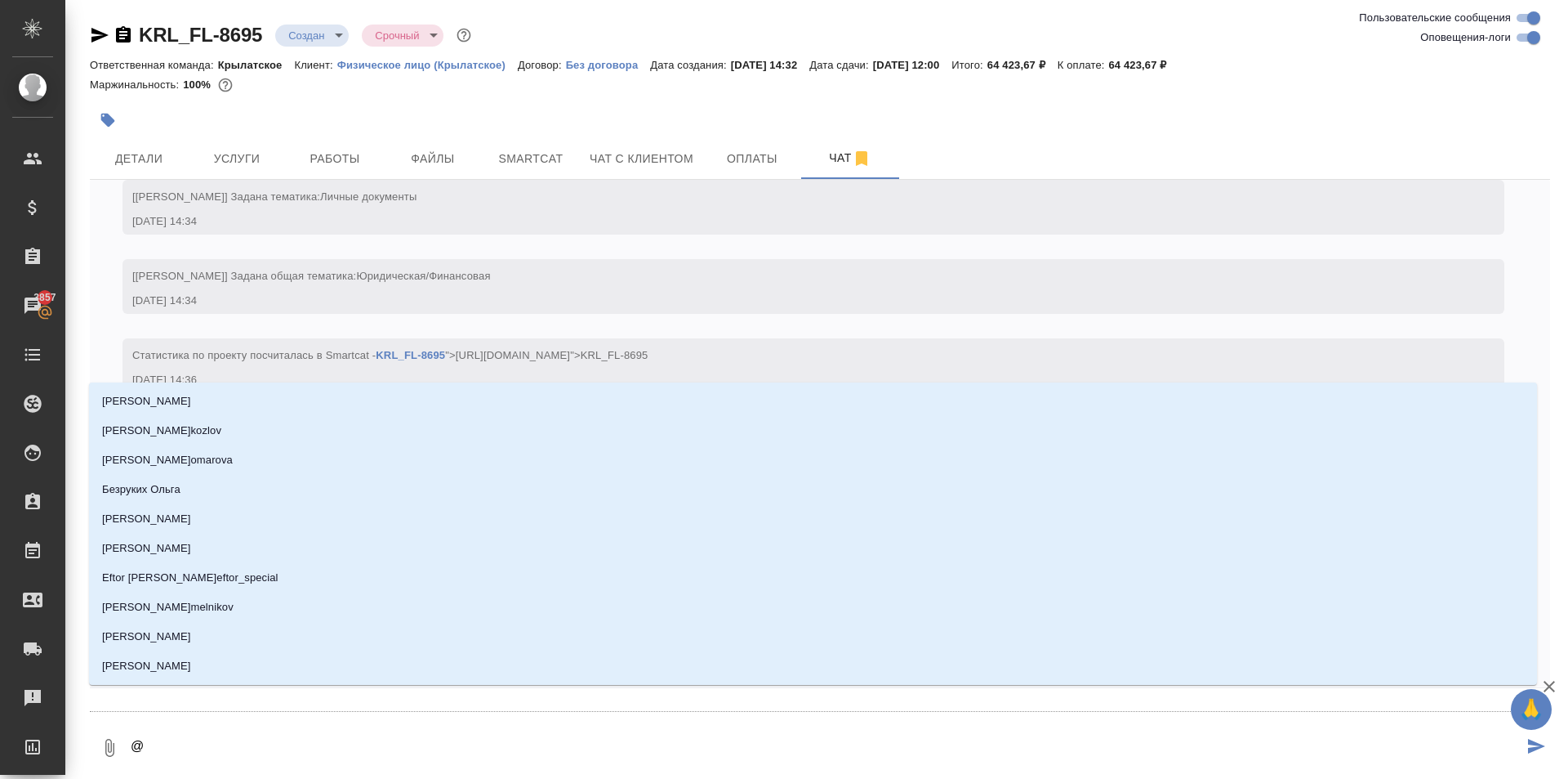
type textarea "@М"
type input "М"
type textarea "@Ма"
type input "Ма"
type textarea "@Мал"
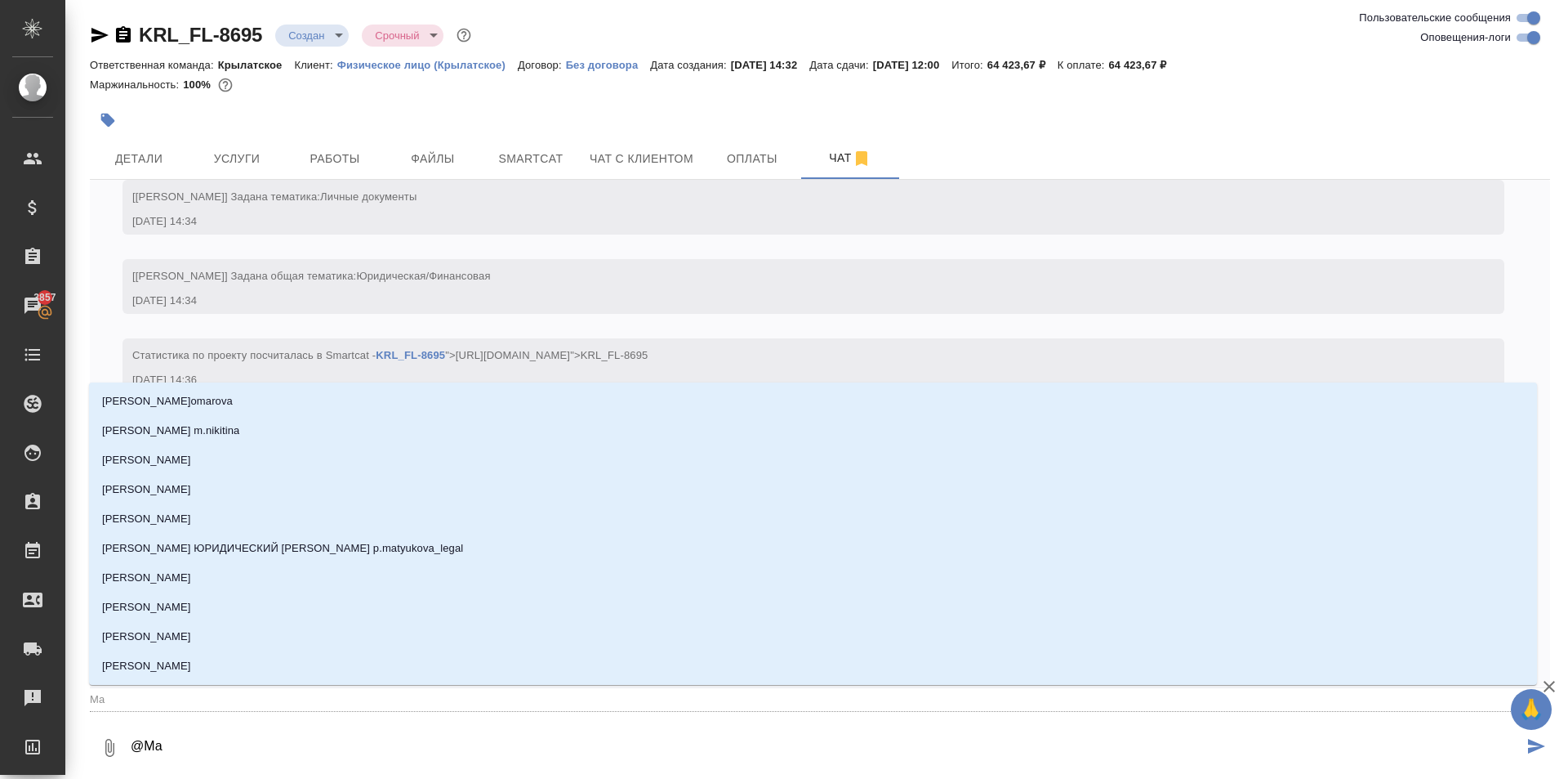
type input "Мал"
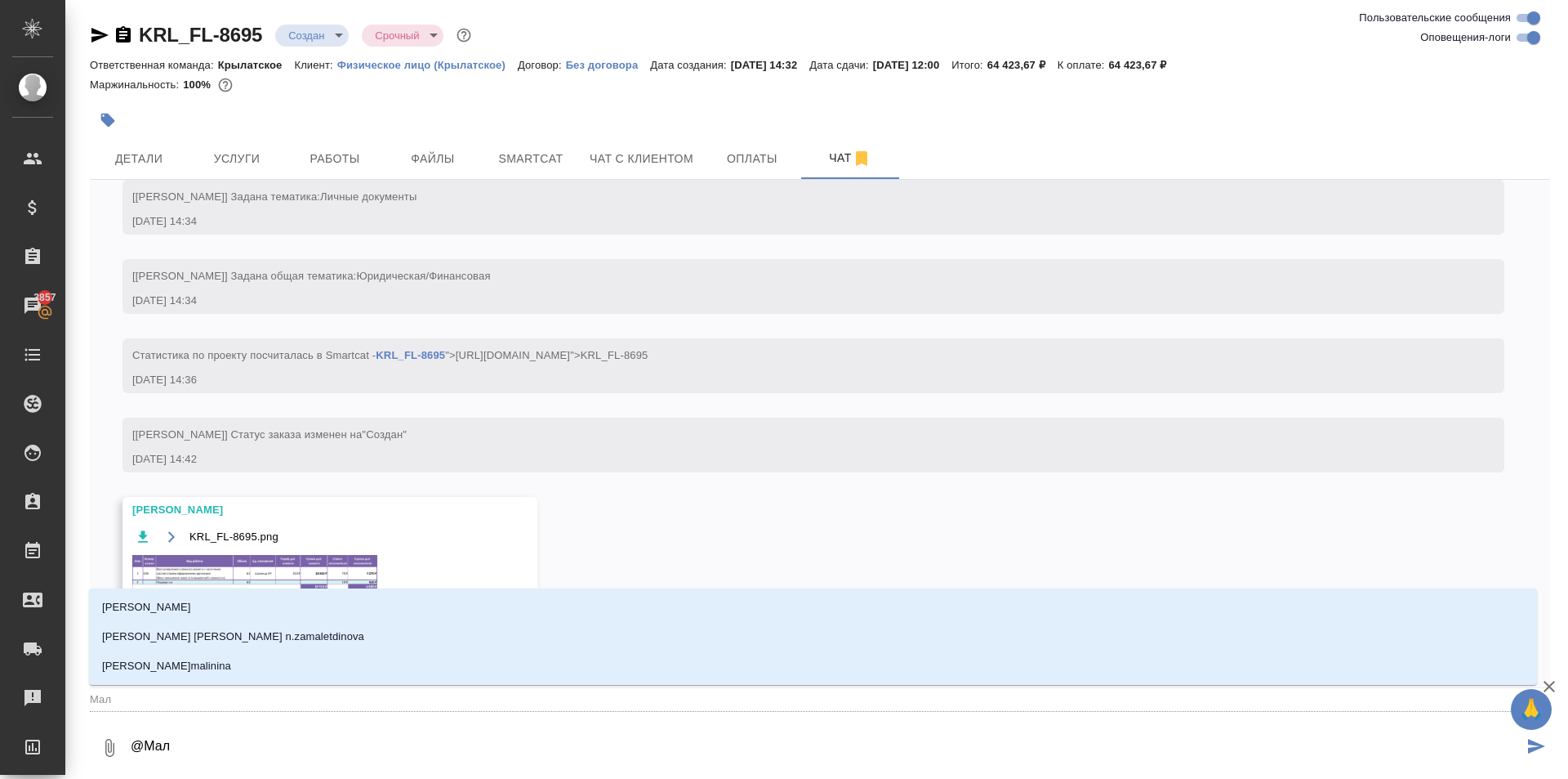
type textarea "@Мало"
type input "Мало"
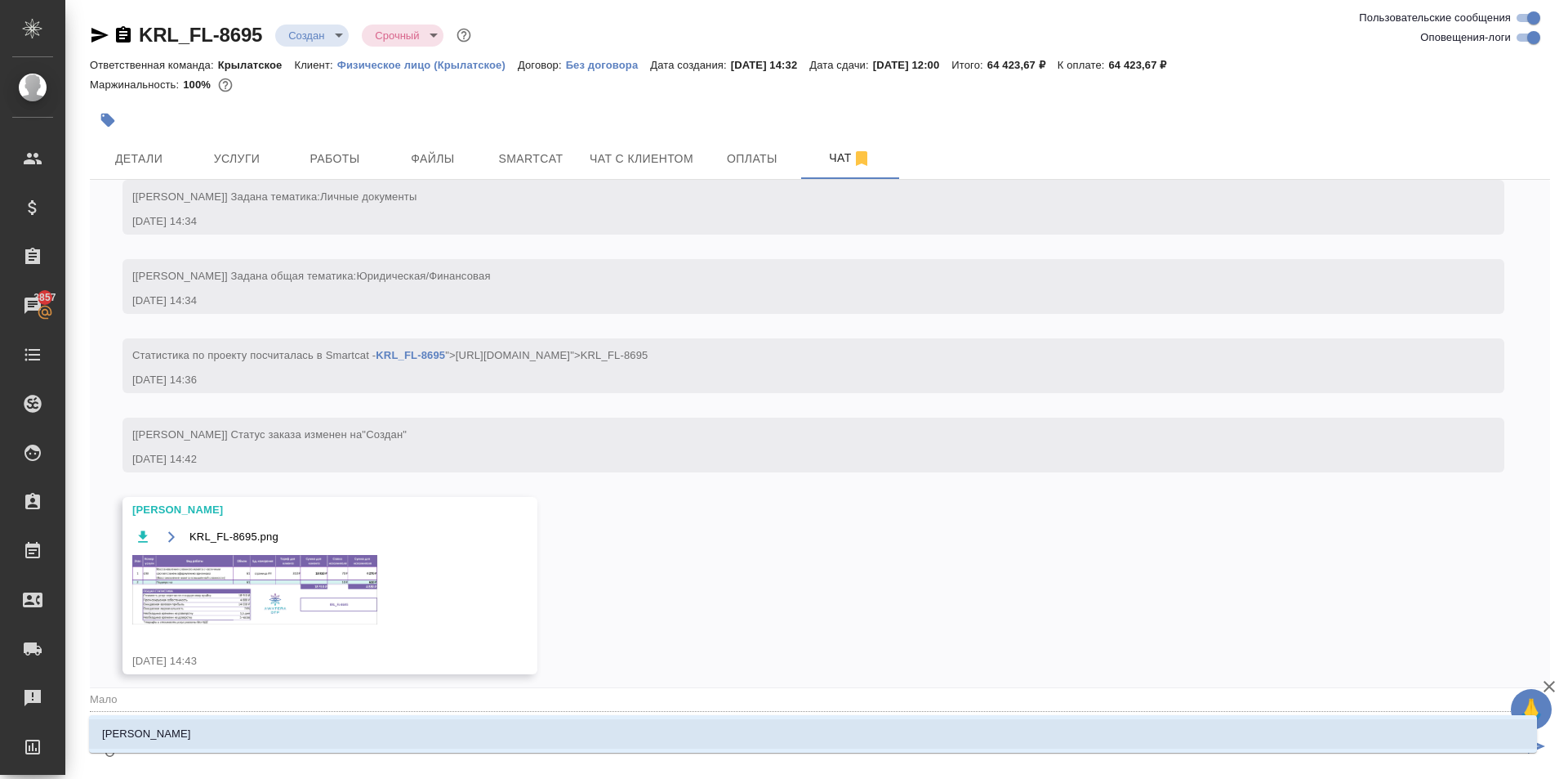
click at [246, 732] on li "Малофеева Екатерина" at bounding box center [813, 733] width 1448 height 29
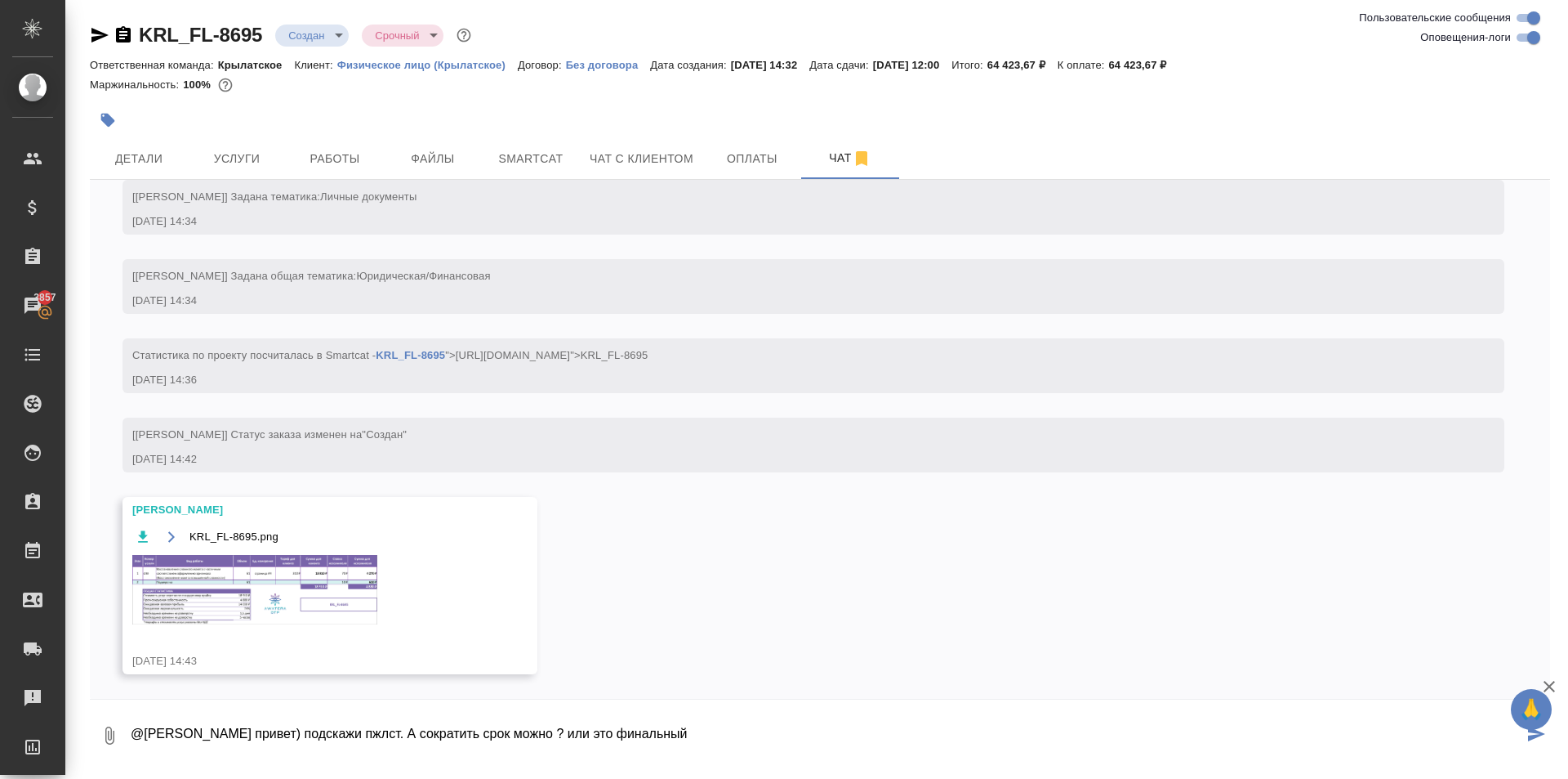
type textarea "@Малофеева Екатерина привет) подскажи пжлст. А сократить срок можно ? или это ф…"
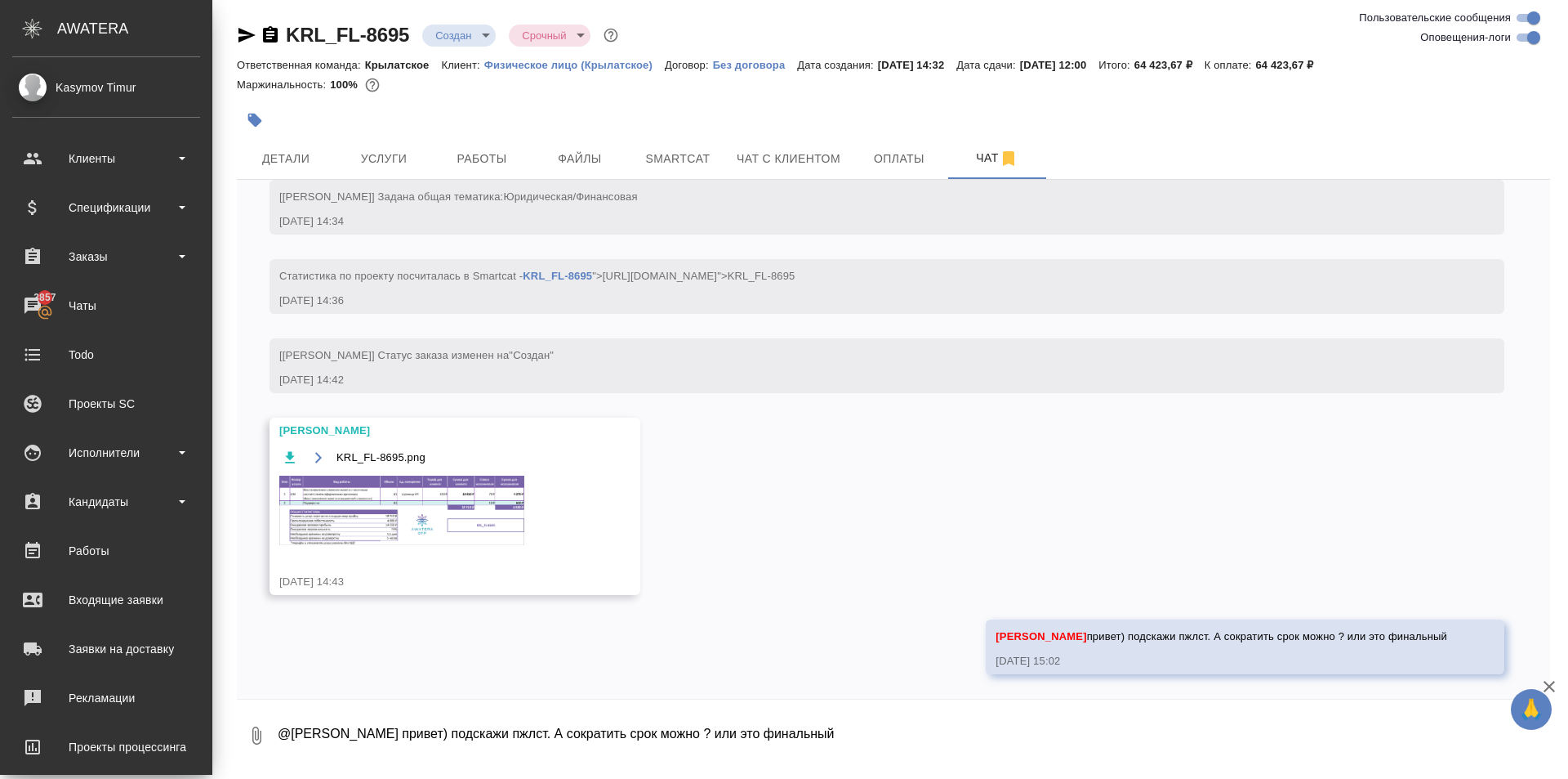
click at [938, 440] on div "12.09, пятница [Касымов Тимур] Статус заказа изменен на "ТЗ" 12.09.25, 14:34 [К…" at bounding box center [893, 439] width 1313 height 519
click at [497, 489] on img at bounding box center [401, 510] width 245 height 69
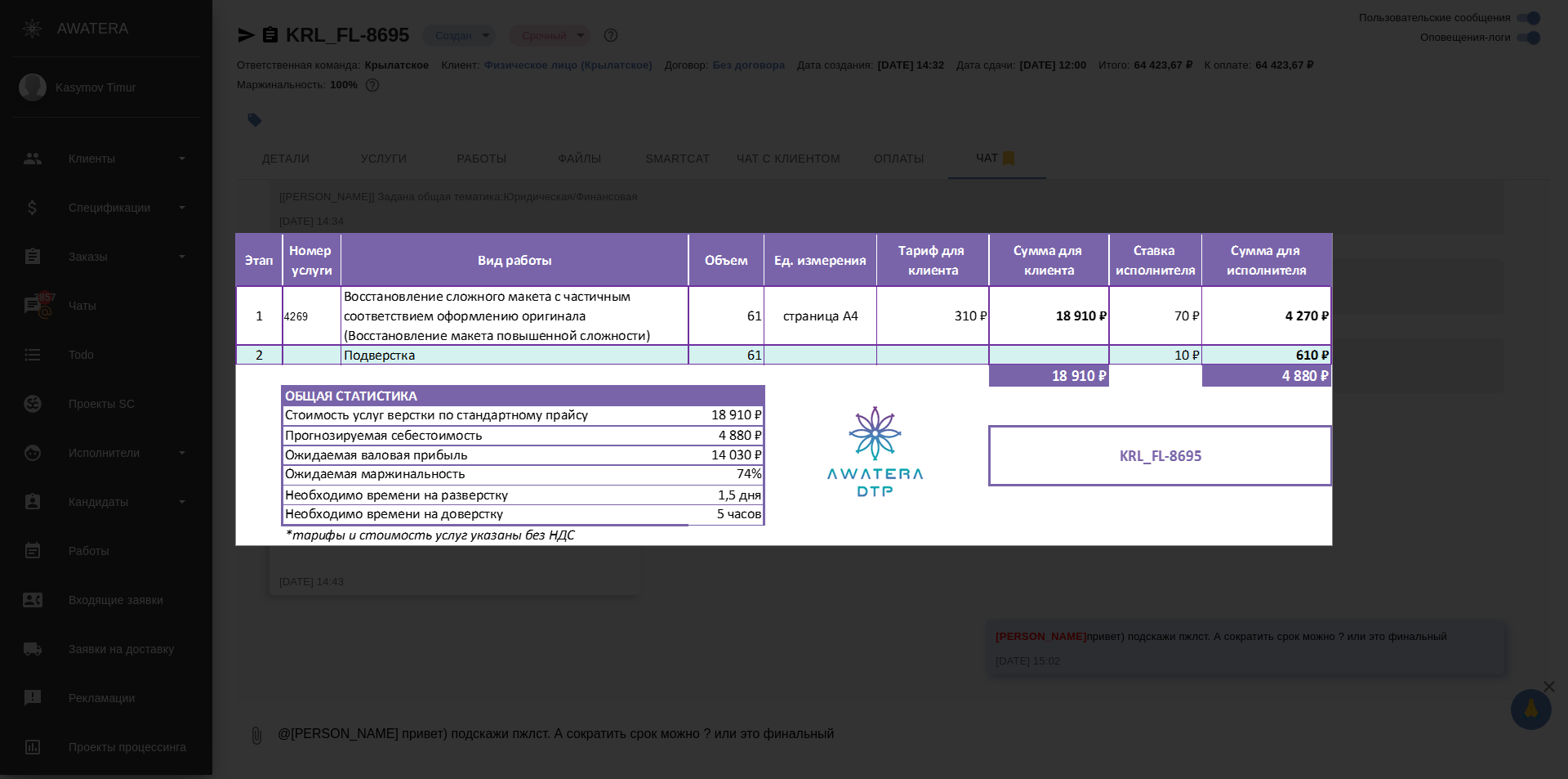
click at [773, 596] on div "KRL_FL-8695.png 1 of 1" at bounding box center [784, 390] width 1568 height 779
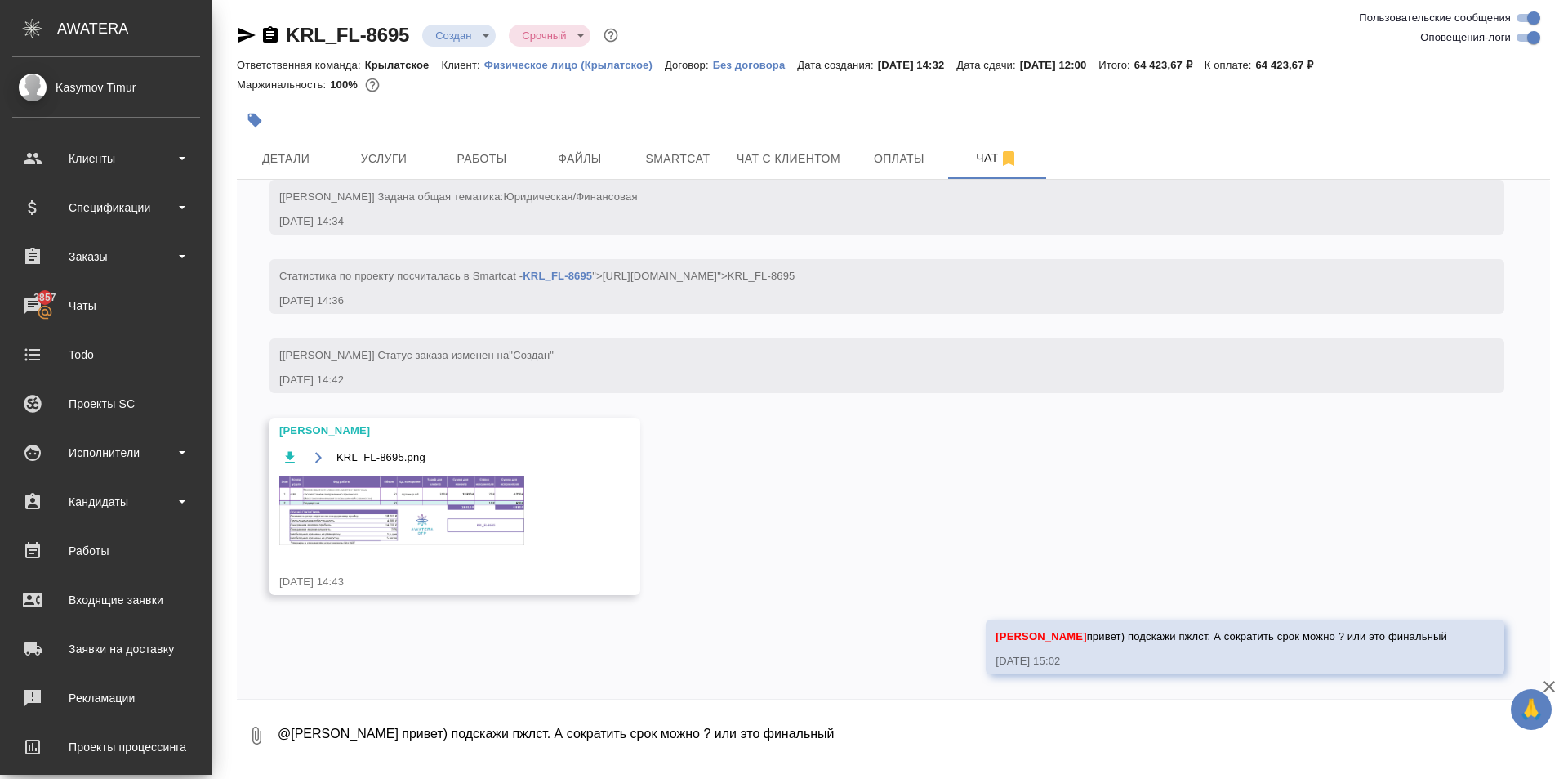
click at [915, 542] on div "12.09, пятница [Касымов Тимур] Статус заказа изменен на "ТЗ" 12.09.25, 14:34 [К…" at bounding box center [893, 439] width 1313 height 519
click at [253, 26] on icon "button" at bounding box center [246, 35] width 19 height 19
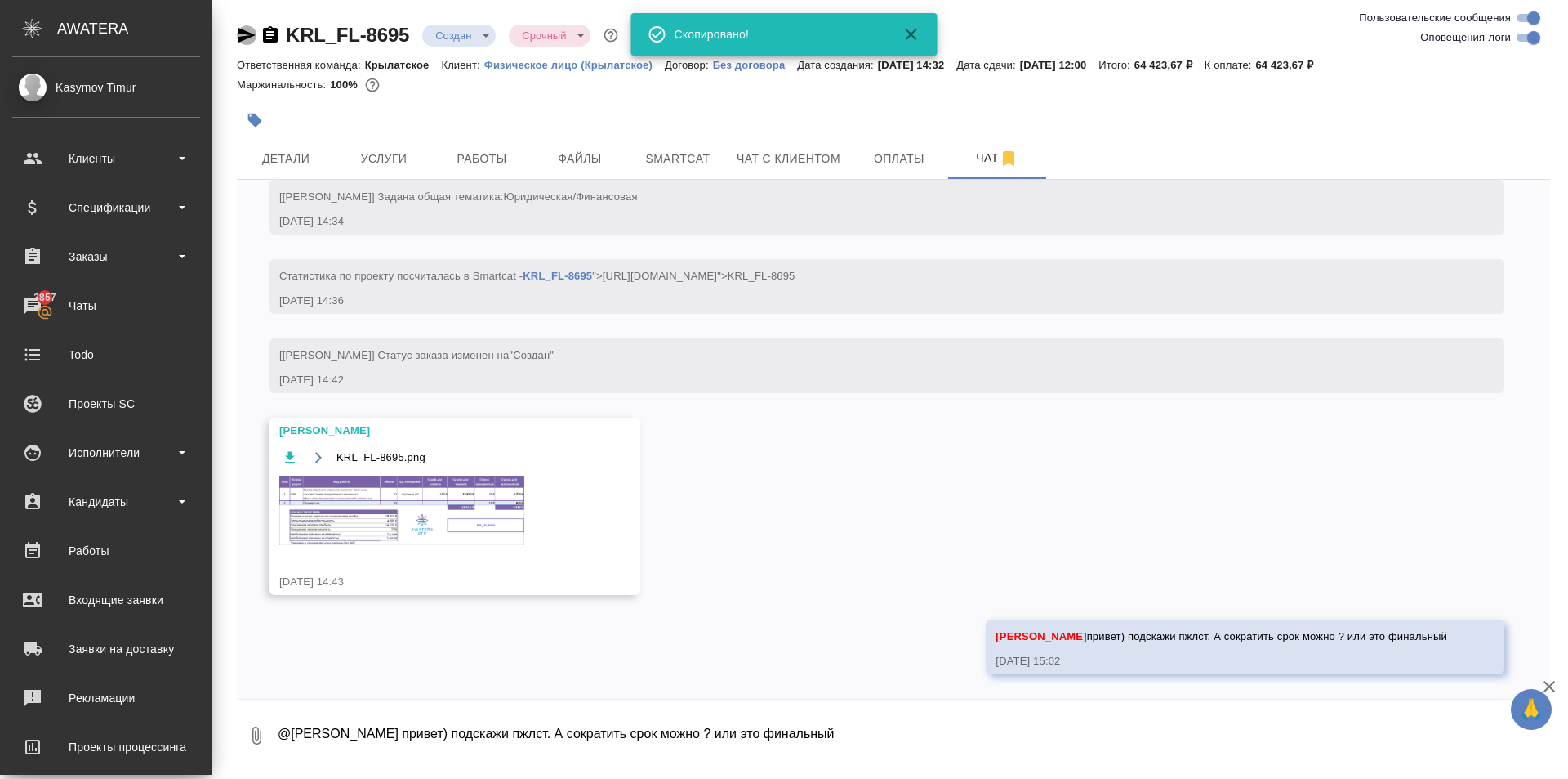
click at [253, 28] on icon "button" at bounding box center [246, 35] width 19 height 19
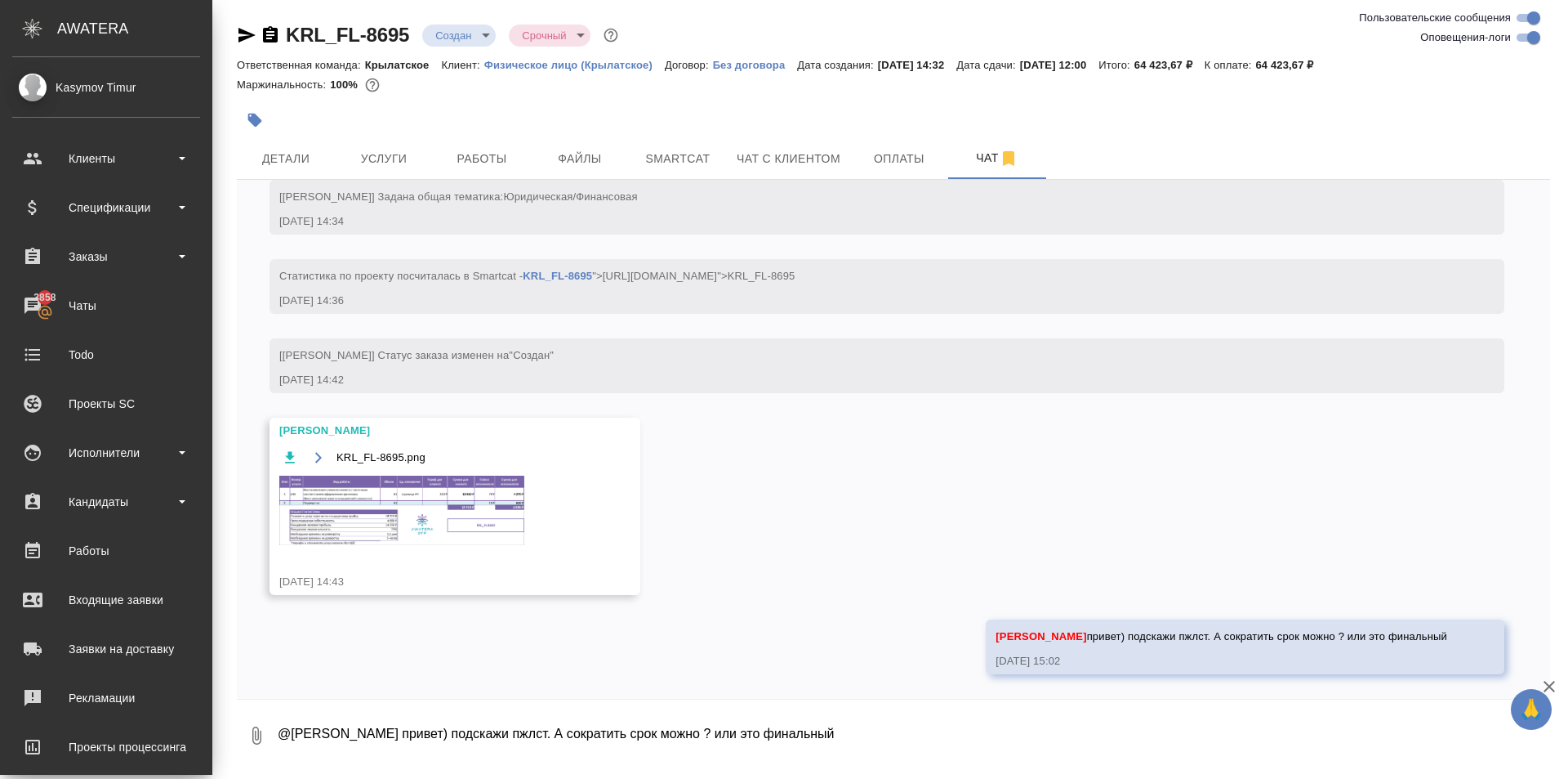
click at [566, 60] on p "Физическое лицо (Крылатское)" at bounding box center [574, 64] width 181 height 12
click at [387, 177] on div "KRL_FL-8695 Создан new Срочный urgent Ответственная команда: Крылатское Клиент:…" at bounding box center [893, 386] width 1331 height 773
click at [387, 174] on button "Услуги" at bounding box center [383, 158] width 98 height 41
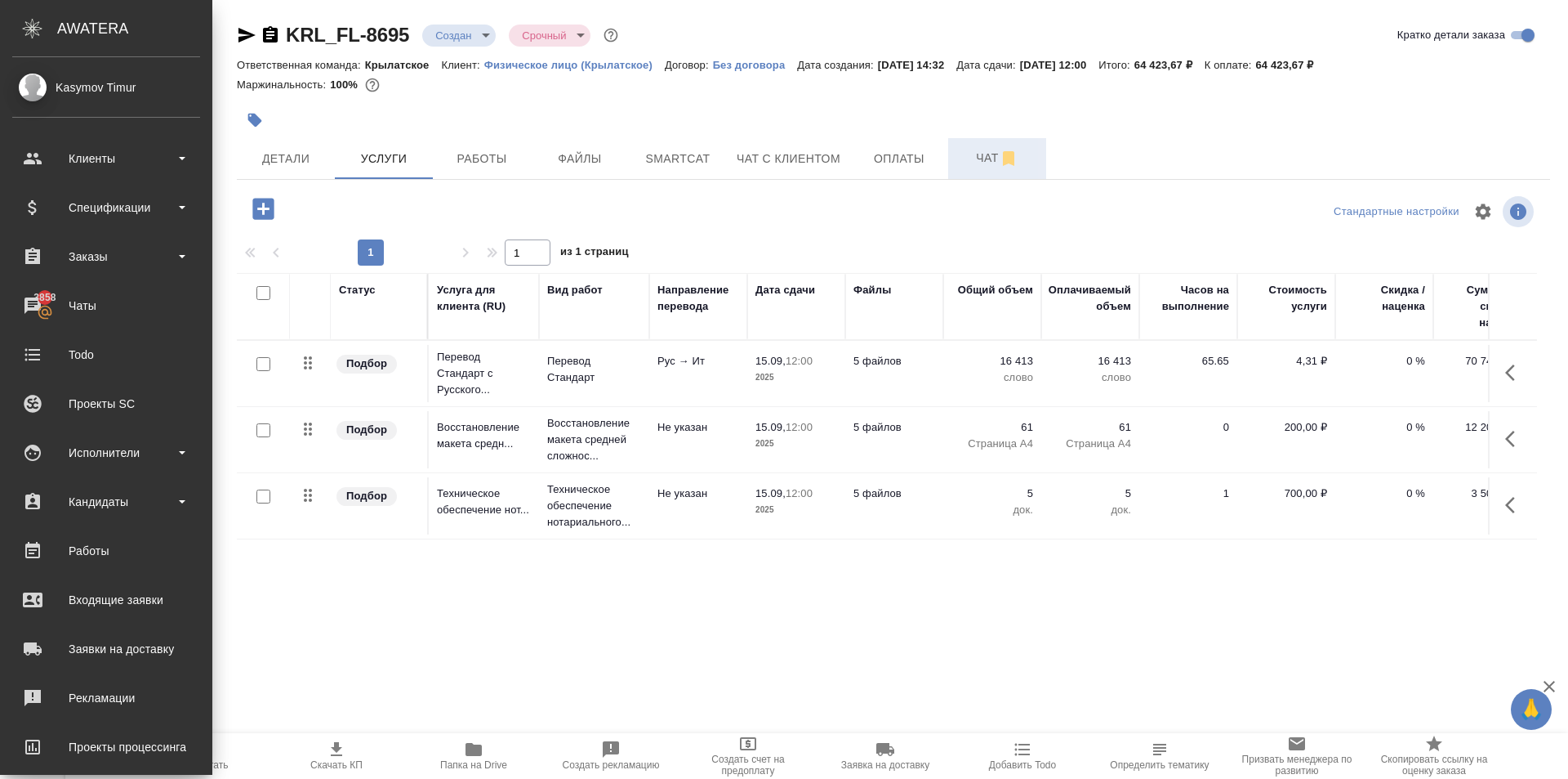
click at [968, 165] on span "Чат" at bounding box center [997, 158] width 78 height 20
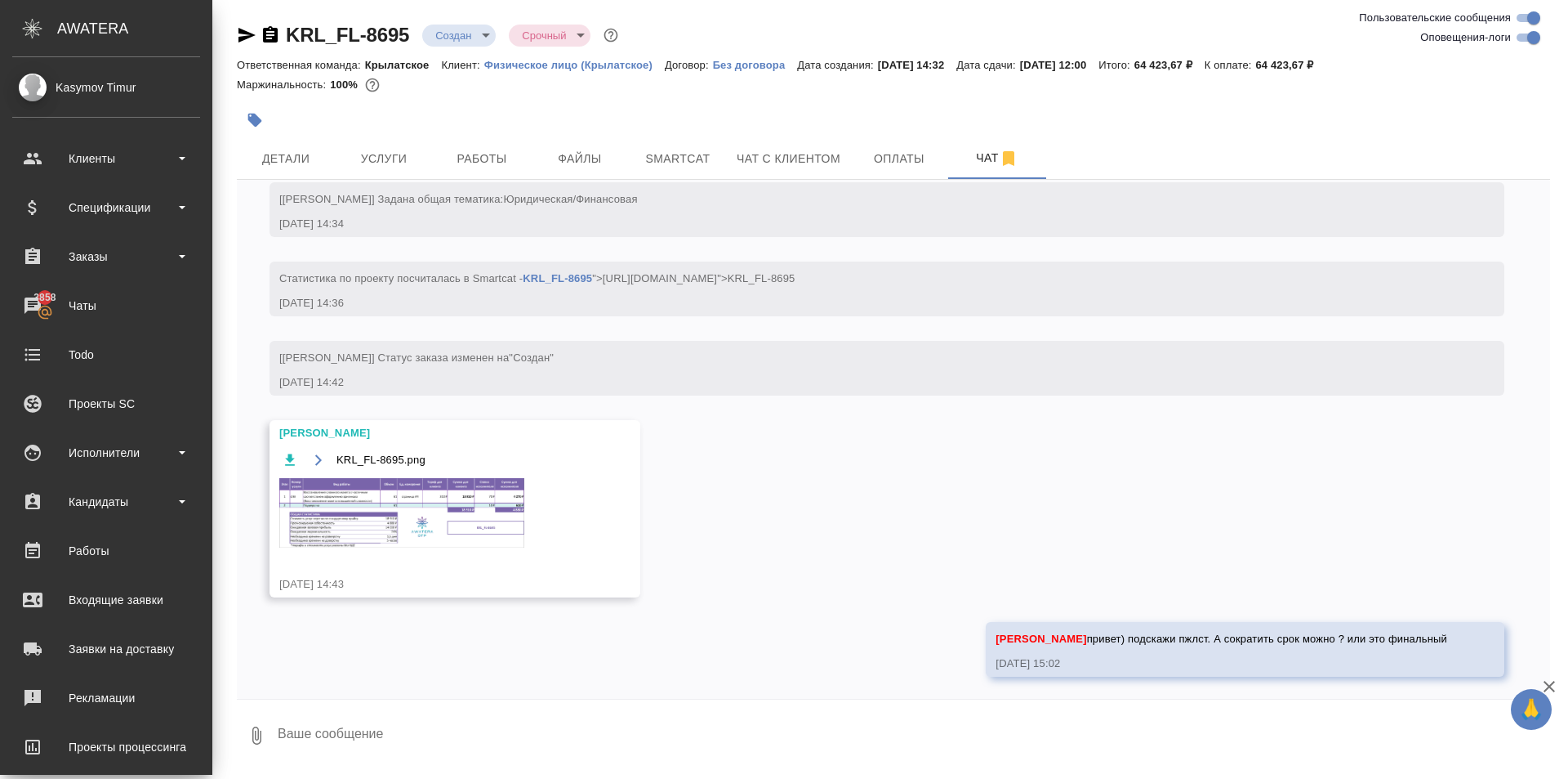
scroll to position [230, 0]
click at [463, 525] on img at bounding box center [401, 510] width 245 height 69
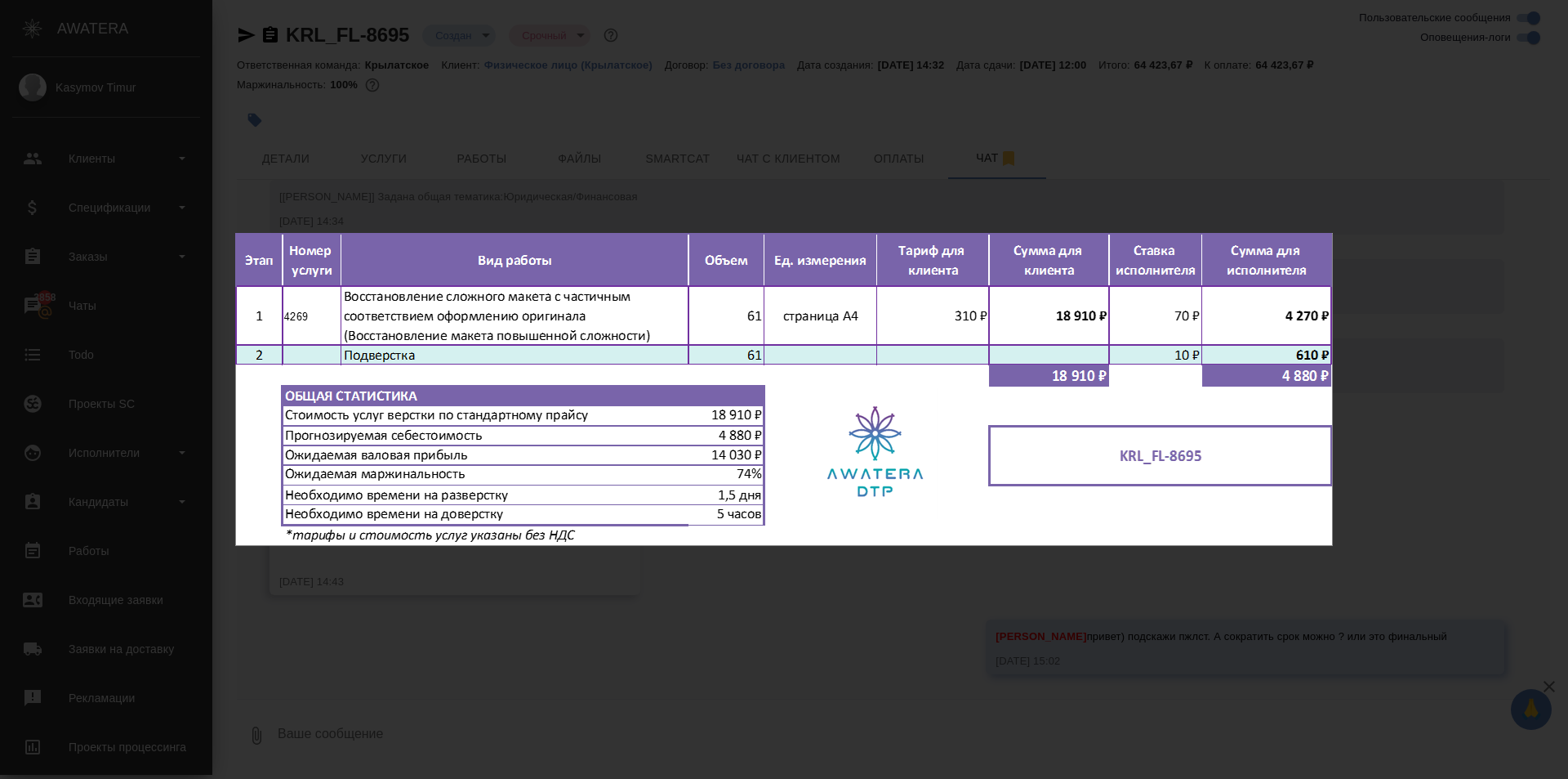
click at [918, 626] on div "KRL_FL-8695.png 1 of 1" at bounding box center [784, 390] width 1568 height 779
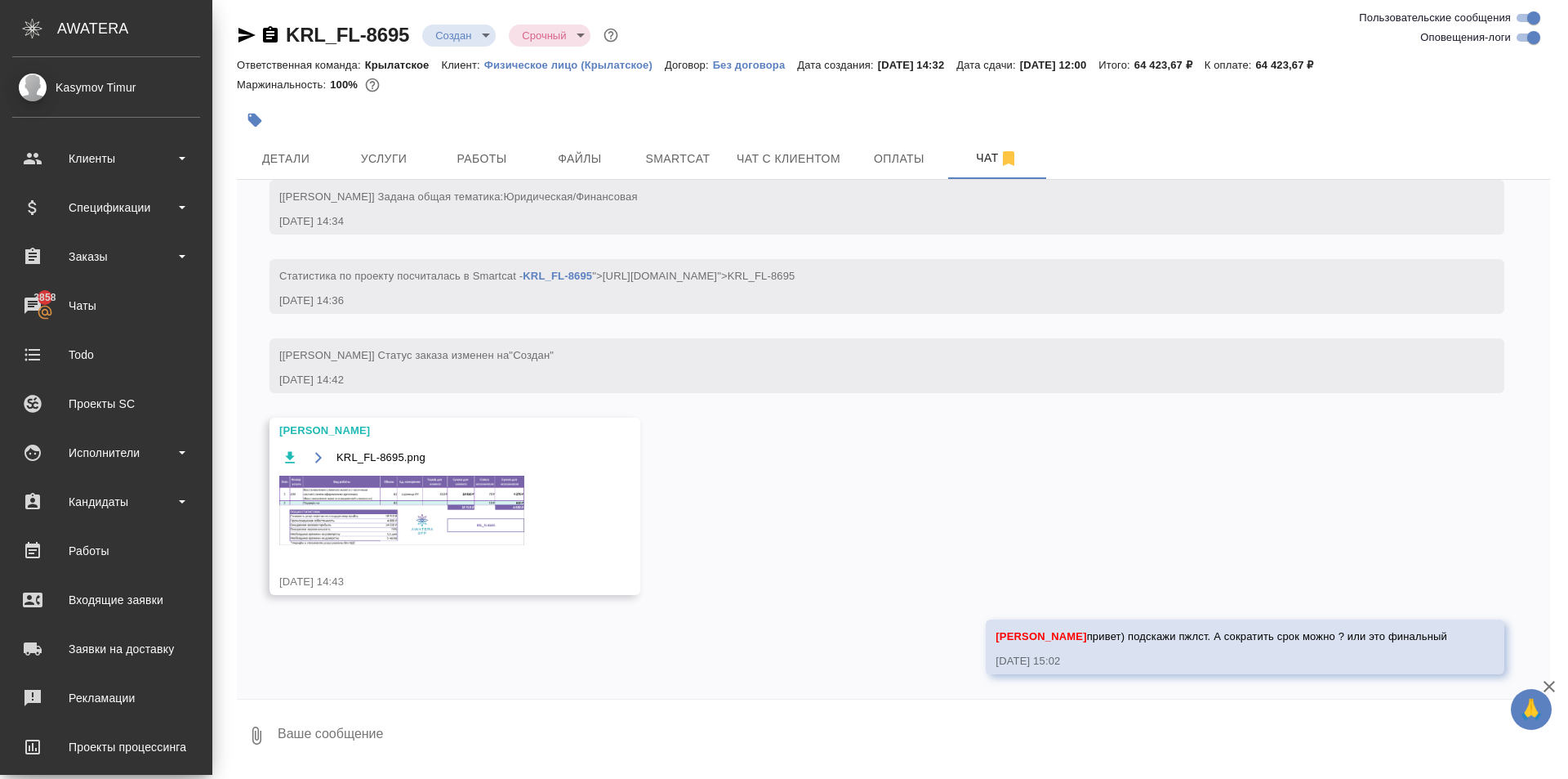
click at [937, 509] on div "12.09, пятница [Касымов Тимур] Статус заказа изменен на "ТЗ" 12.09.25, 14:34 [К…" at bounding box center [893, 439] width 1313 height 519
click at [1366, 109] on div at bounding box center [893, 119] width 1313 height 36
click at [834, 463] on div "12.09, пятница [Касымов Тимур] Статус заказа изменен на "ТЗ" 12.09.25, 14:34 [К…" at bounding box center [893, 439] width 1313 height 519
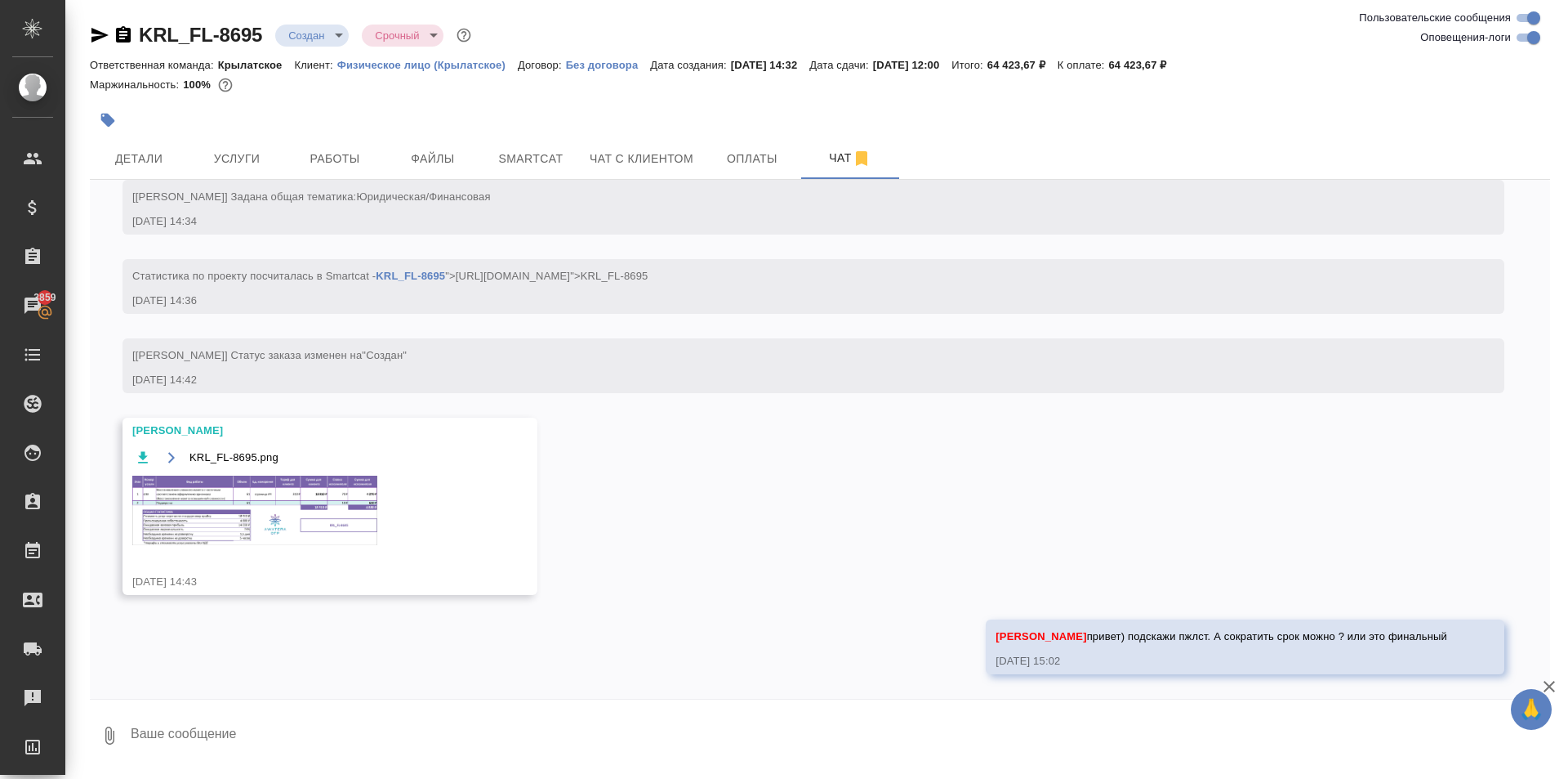
click at [1231, 509] on div "12.09, пятница [Касымов Тимур] Статус заказа изменен на "ТЗ" 12.09.25, 14:34 [К…" at bounding box center [820, 439] width 1460 height 519
click at [330, 182] on div "[Касымов Тимур] Задана общая тематика: Юридическая/Финансовая 12.09.25, 14:34" at bounding box center [812, 207] width 1381 height 55
click at [337, 159] on span "Работы" at bounding box center [335, 159] width 78 height 20
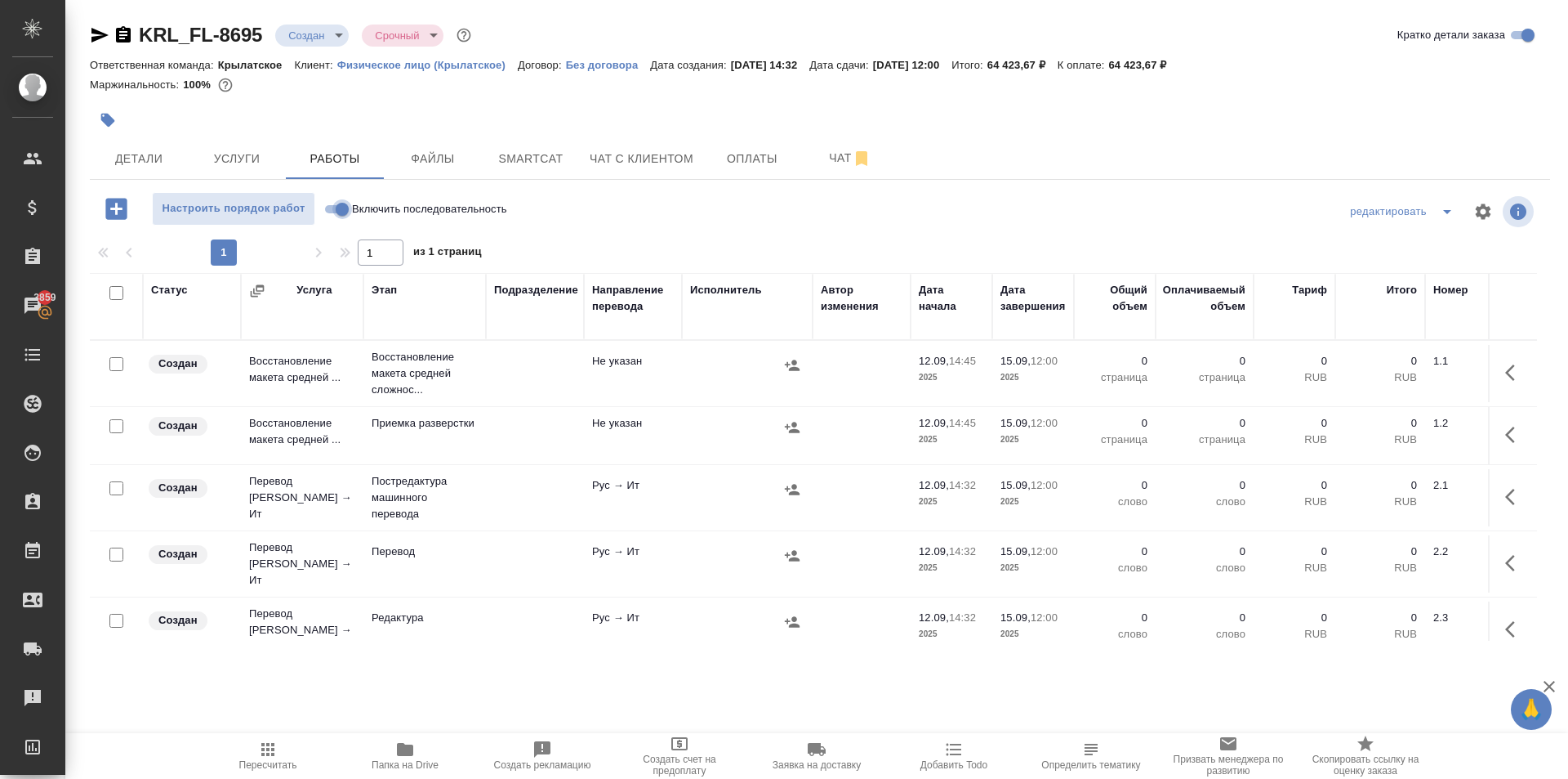
click at [341, 215] on input "Включить последовательность" at bounding box center [342, 209] width 58 height 19
checkbox input "true"
click at [117, 294] on input "checkbox" at bounding box center [116, 292] width 14 height 14
checkbox input "true"
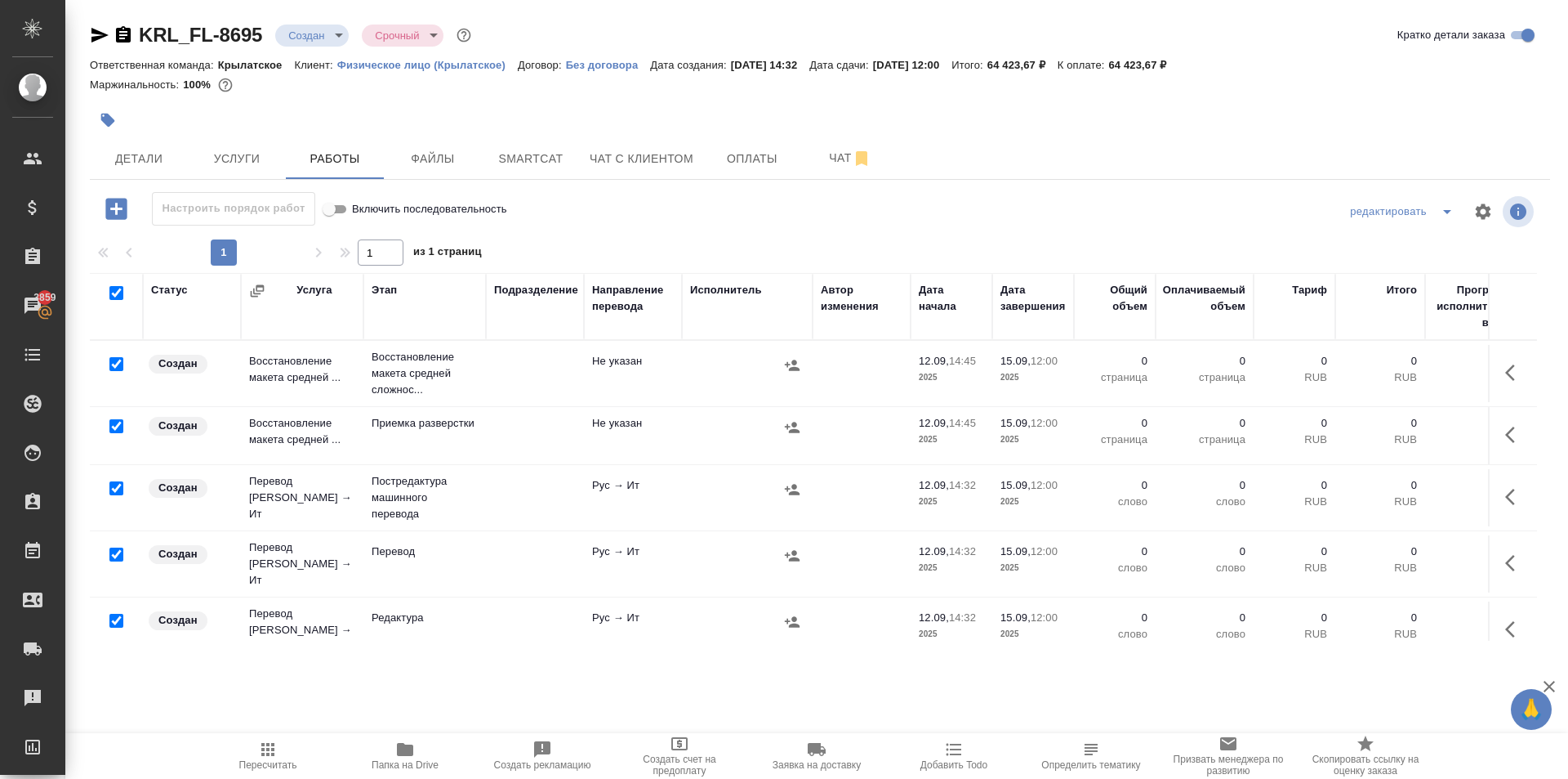
checkbox input "true"
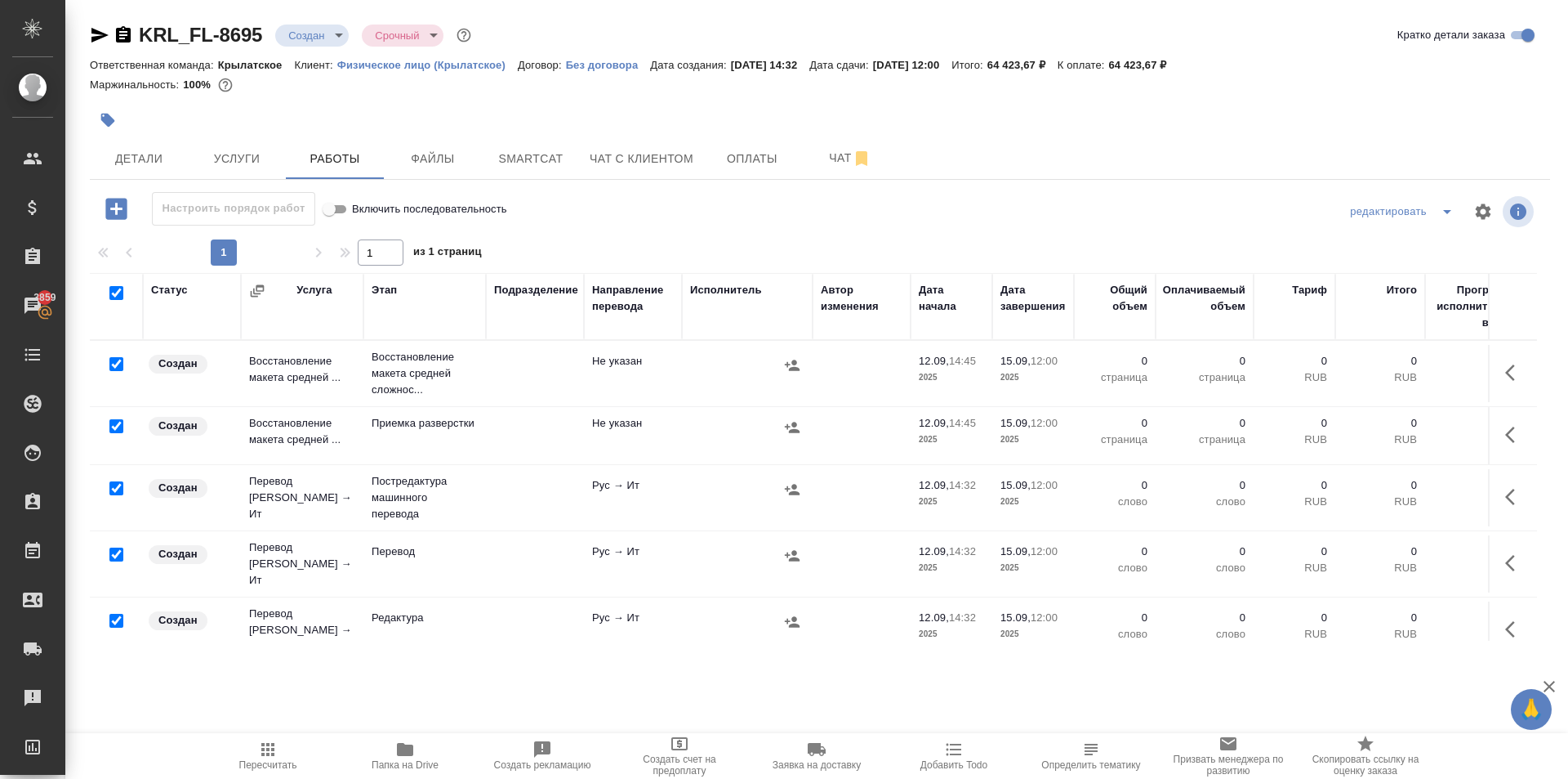
checkbox input "true"
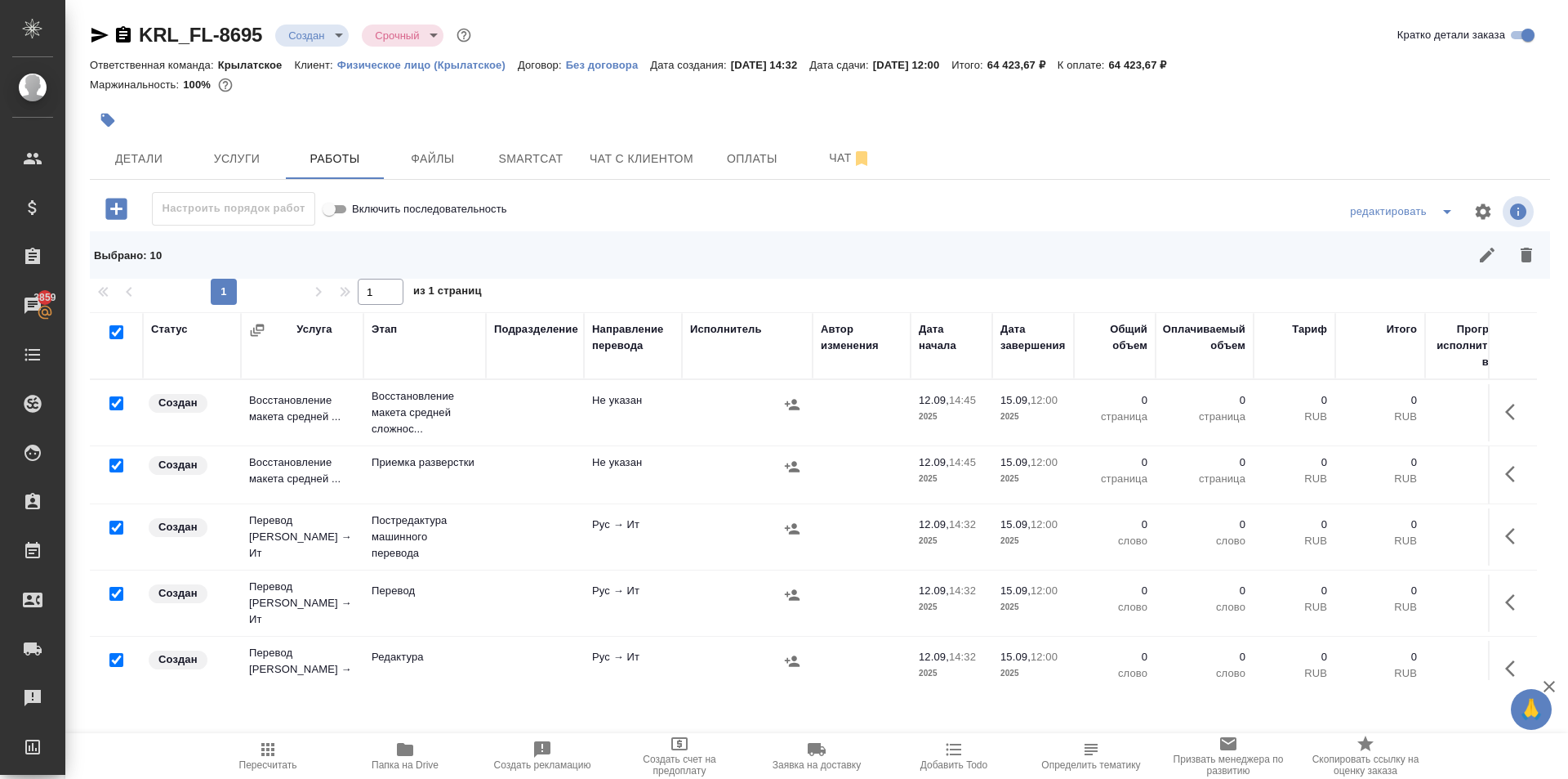
click at [113, 404] on input "checkbox" at bounding box center [116, 402] width 14 height 14
checkbox input "false"
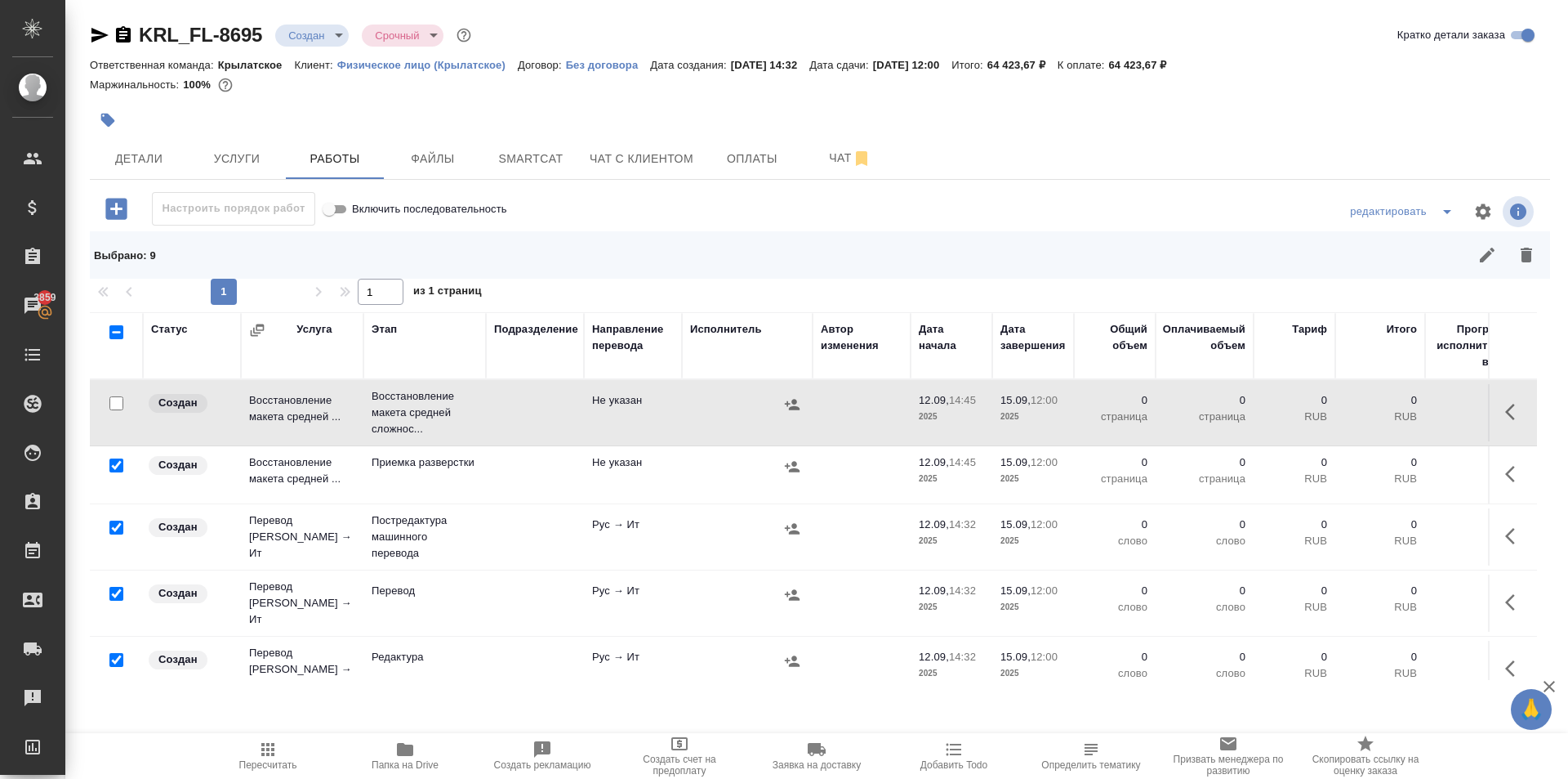
scroll to position [82, 0]
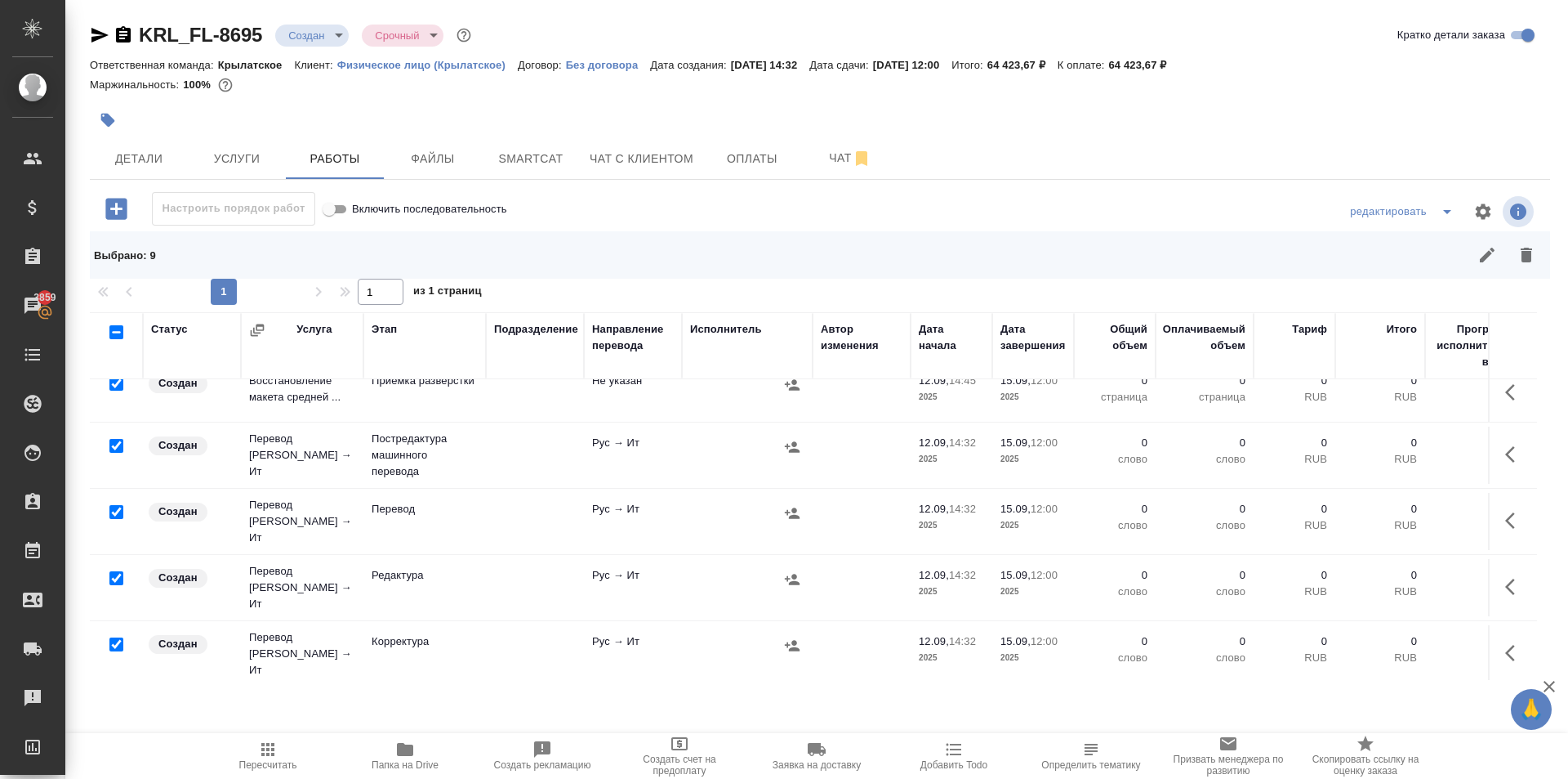
click at [118, 451] on input "checkbox" at bounding box center [116, 445] width 14 height 14
checkbox input "false"
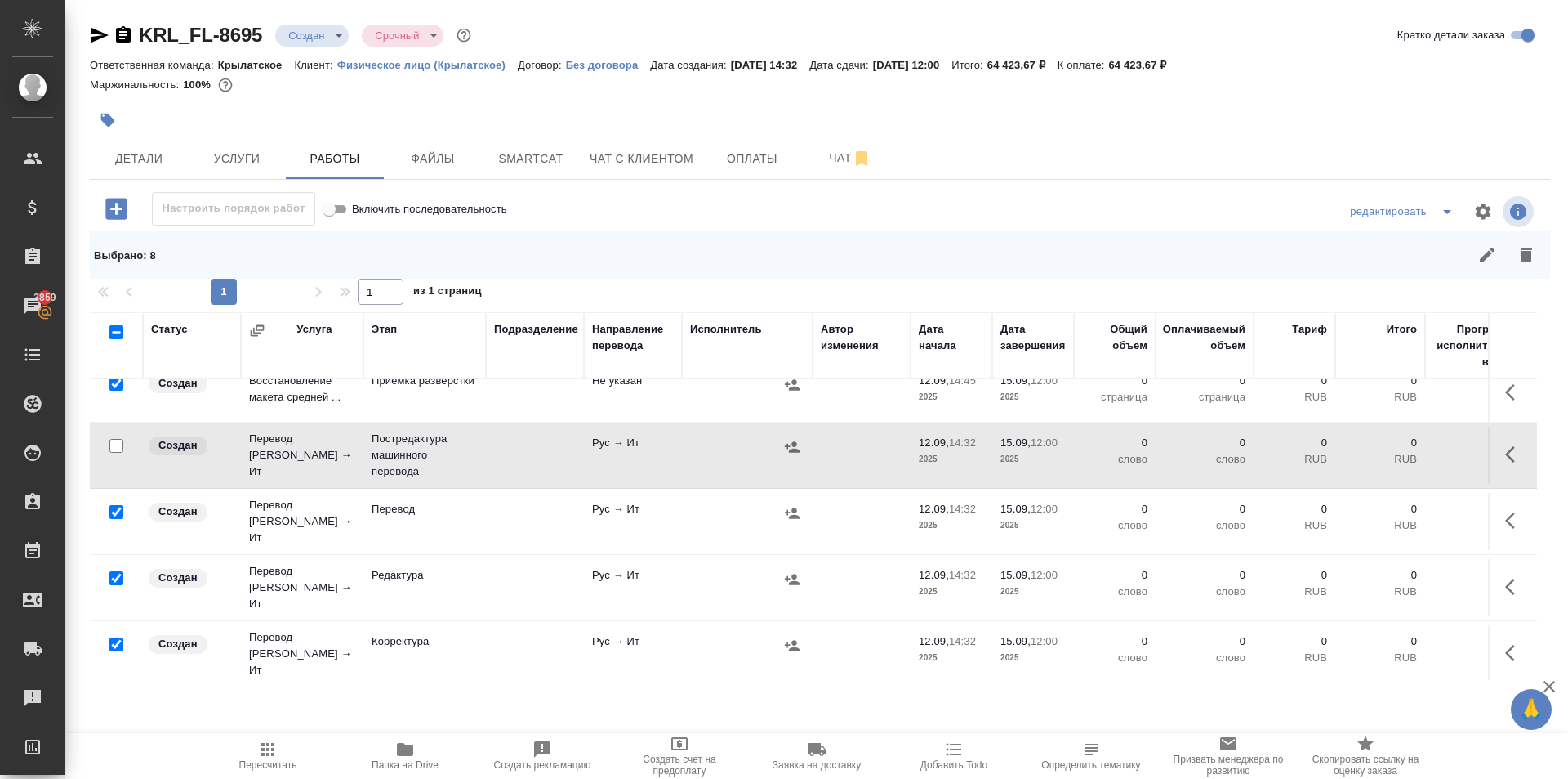
click at [113, 505] on input "checkbox" at bounding box center [116, 512] width 14 height 14
checkbox input "false"
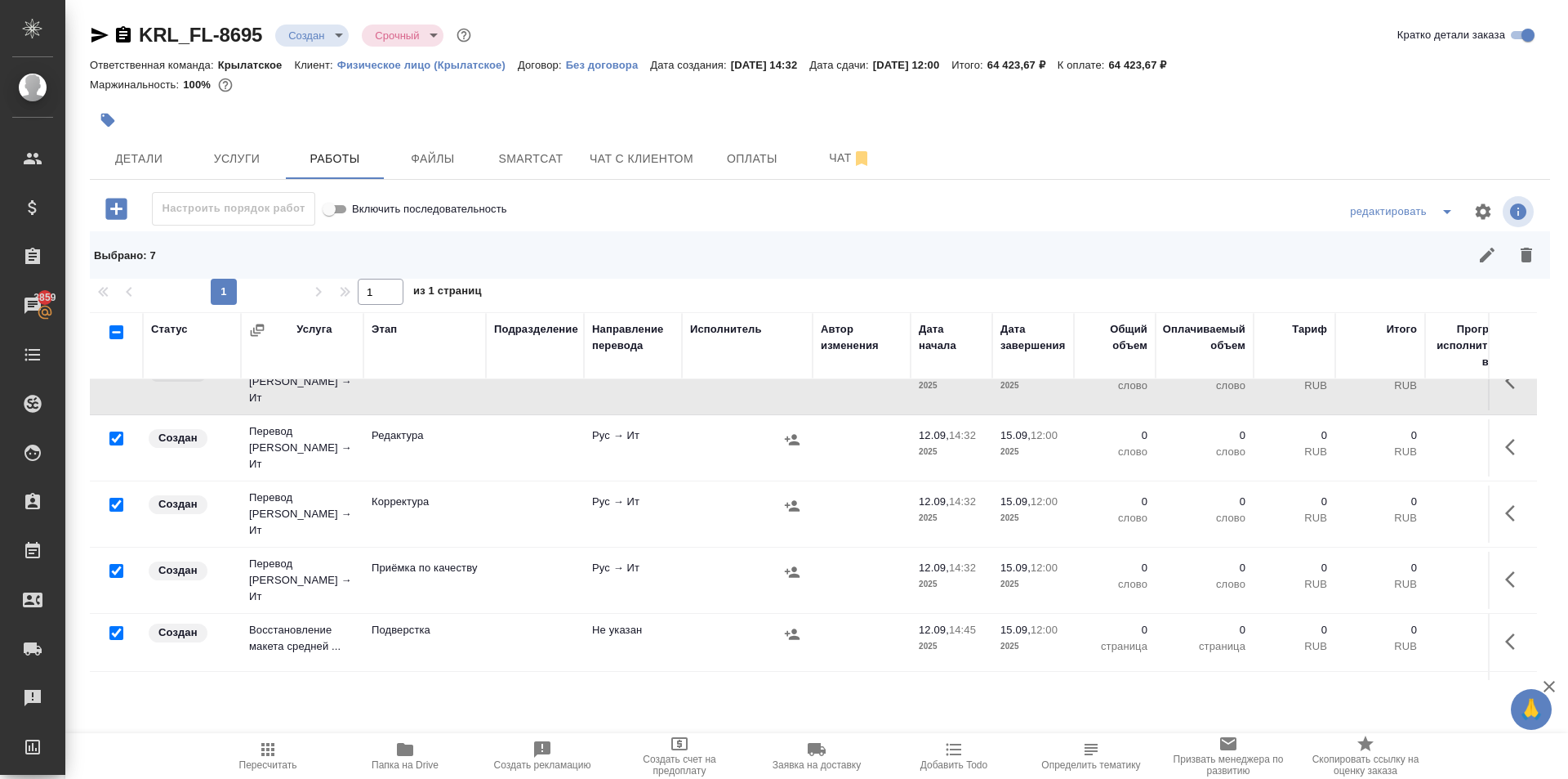
scroll to position [245, 0]
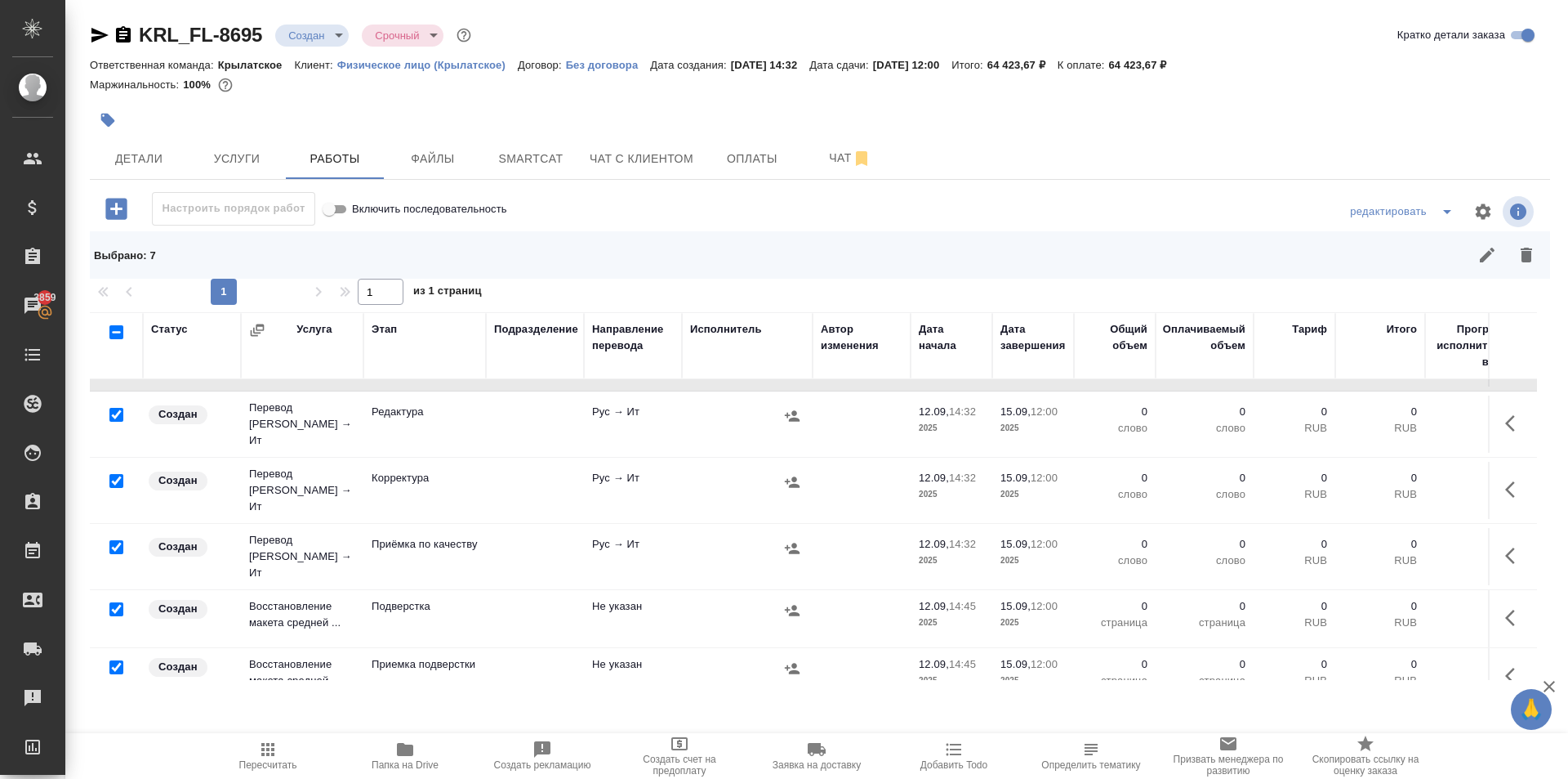
click at [113, 540] on input "checkbox" at bounding box center [116, 546] width 14 height 14
checkbox input "false"
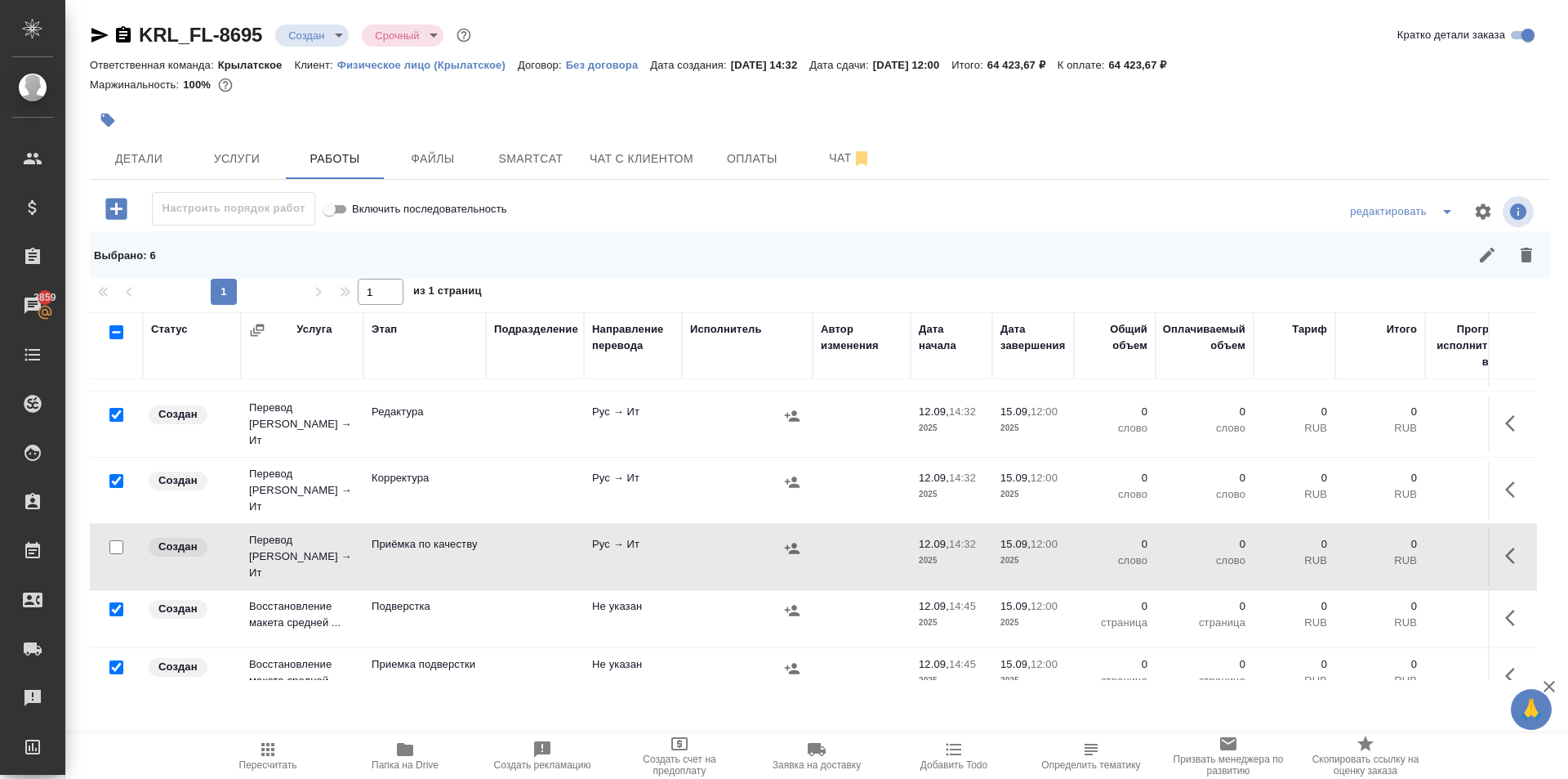
scroll to position [317, 0]
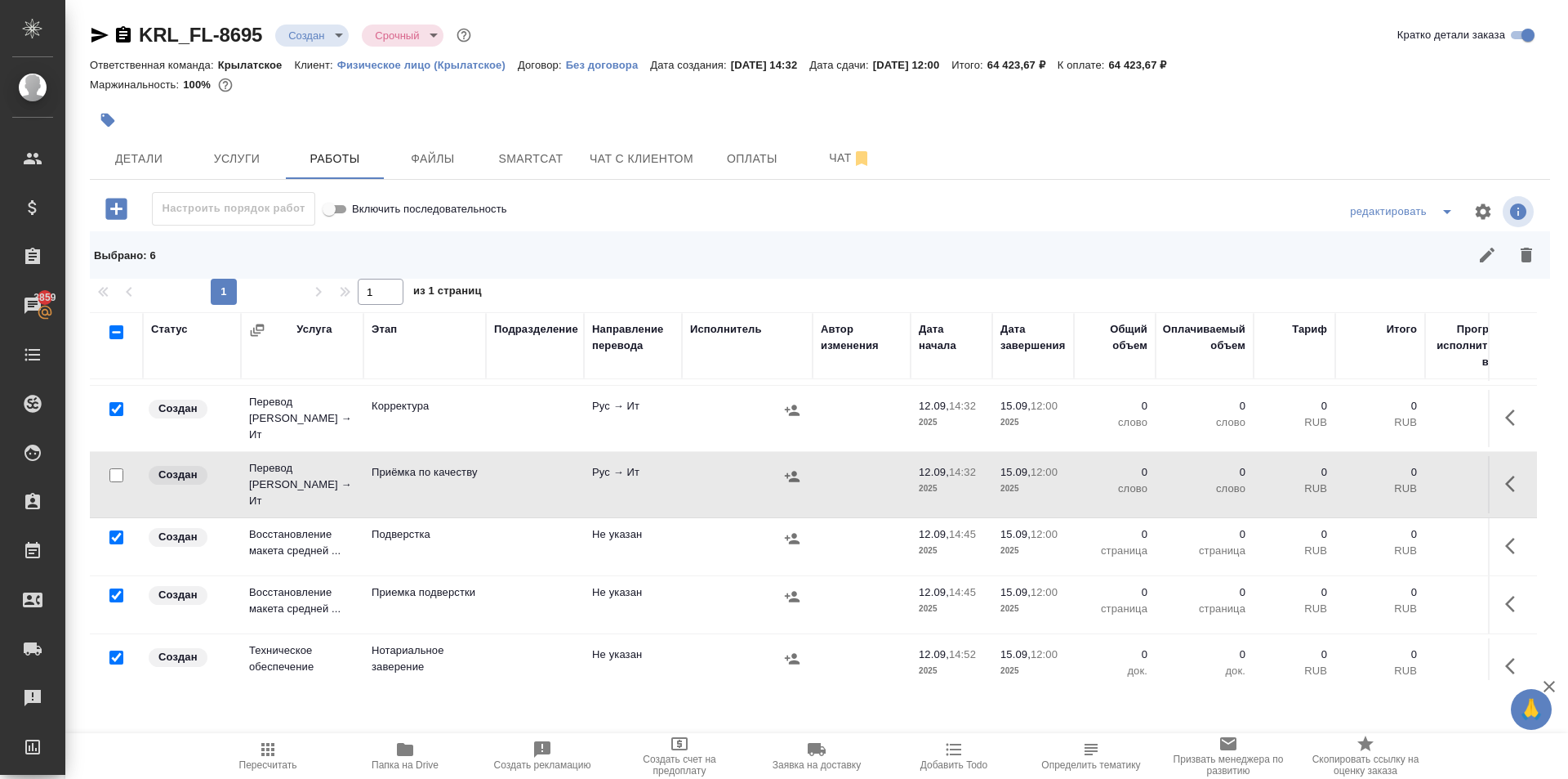
click at [119, 530] on input "checkbox" at bounding box center [116, 536] width 14 height 14
checkbox input "false"
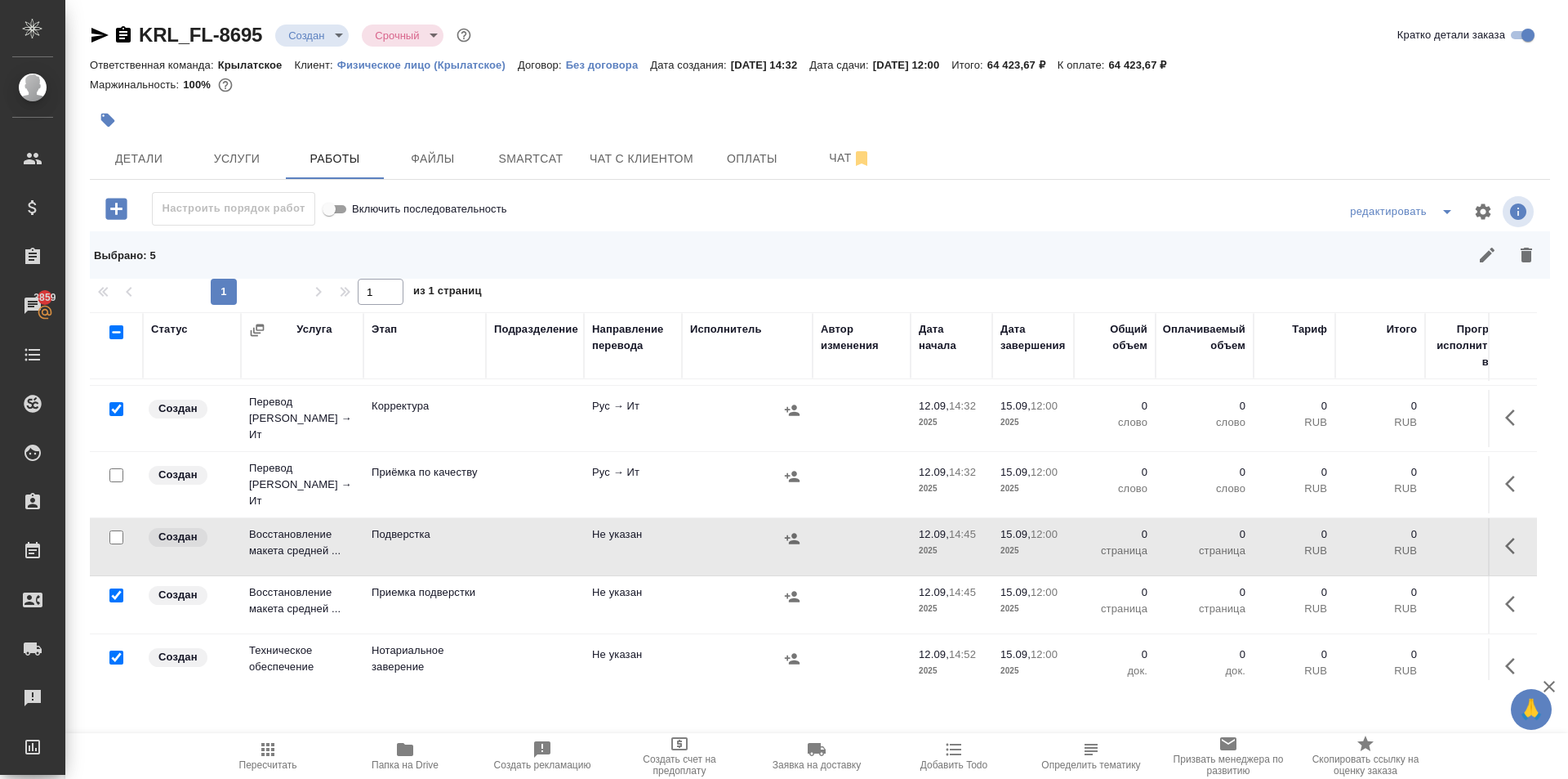
click at [120, 650] on input "checkbox" at bounding box center [116, 657] width 14 height 14
checkbox input "false"
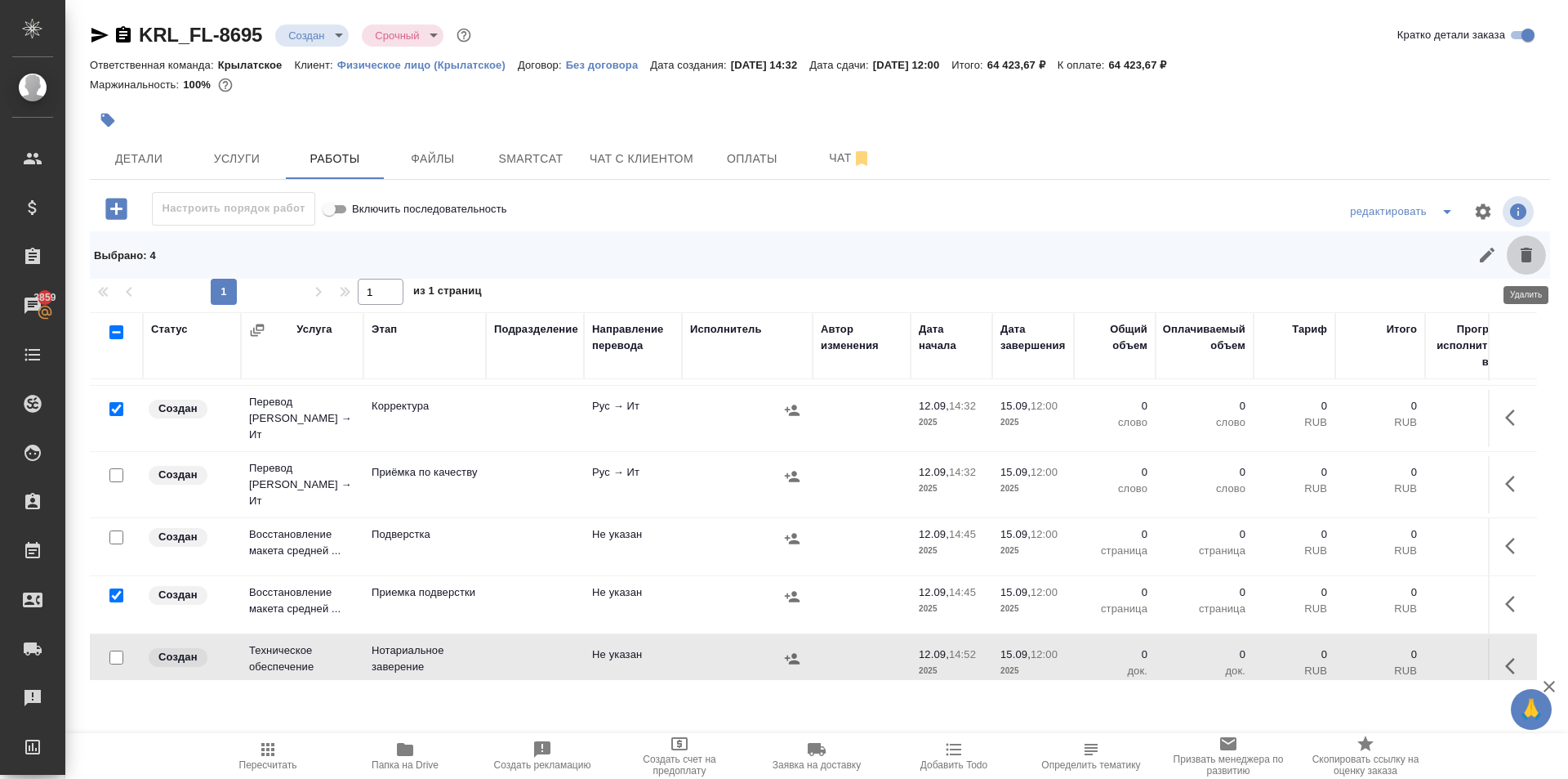
drag, startPoint x: 1522, startPoint y: 254, endPoint x: 1362, endPoint y: 358, distance: 190.8
click at [1522, 255] on icon "button" at bounding box center [1526, 254] width 12 height 15
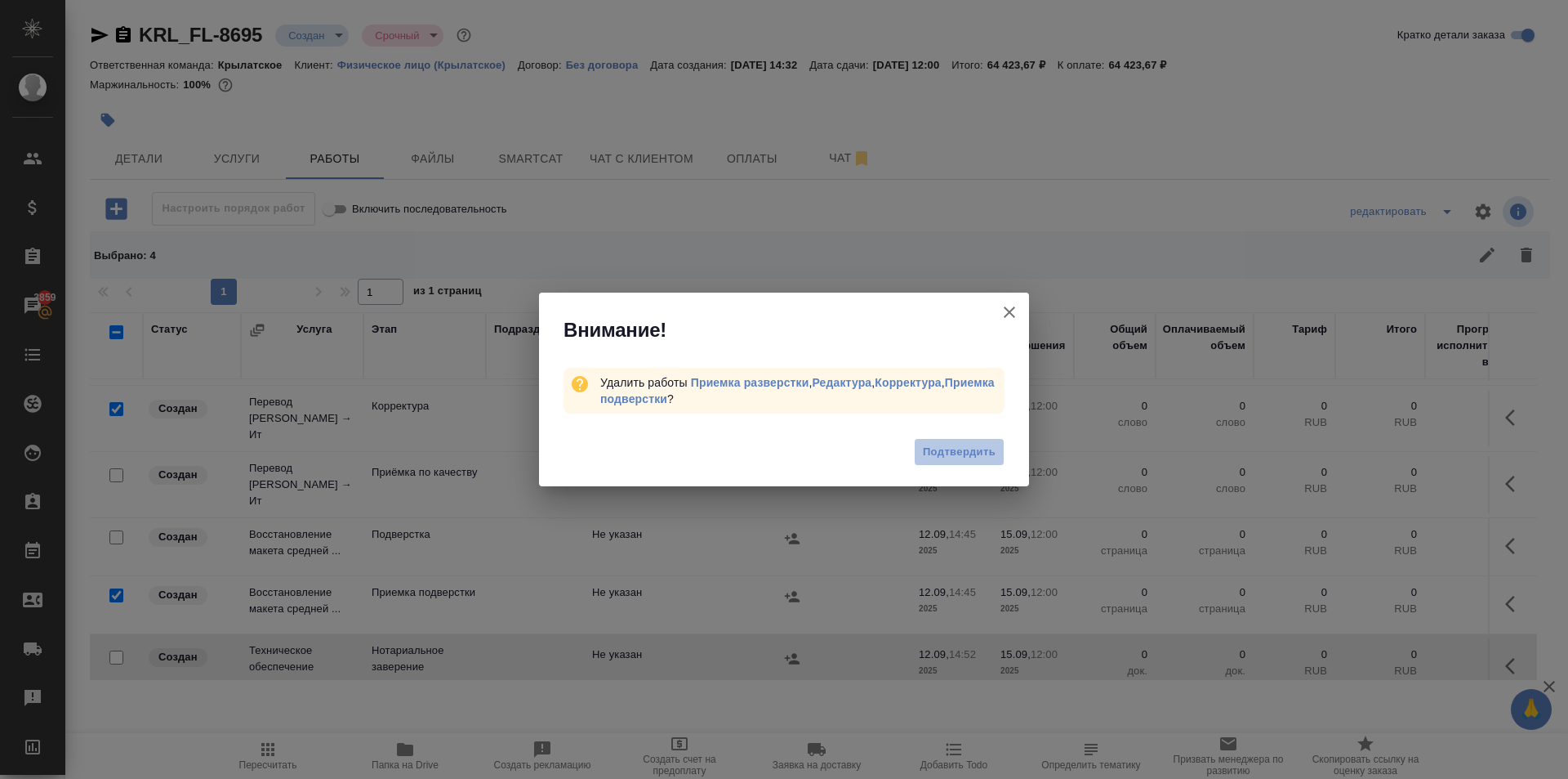
drag, startPoint x: 941, startPoint y: 462, endPoint x: 948, endPoint y: 452, distance: 12.2
click at [944, 462] on button "Подтвердить" at bounding box center [958, 452] width 90 height 28
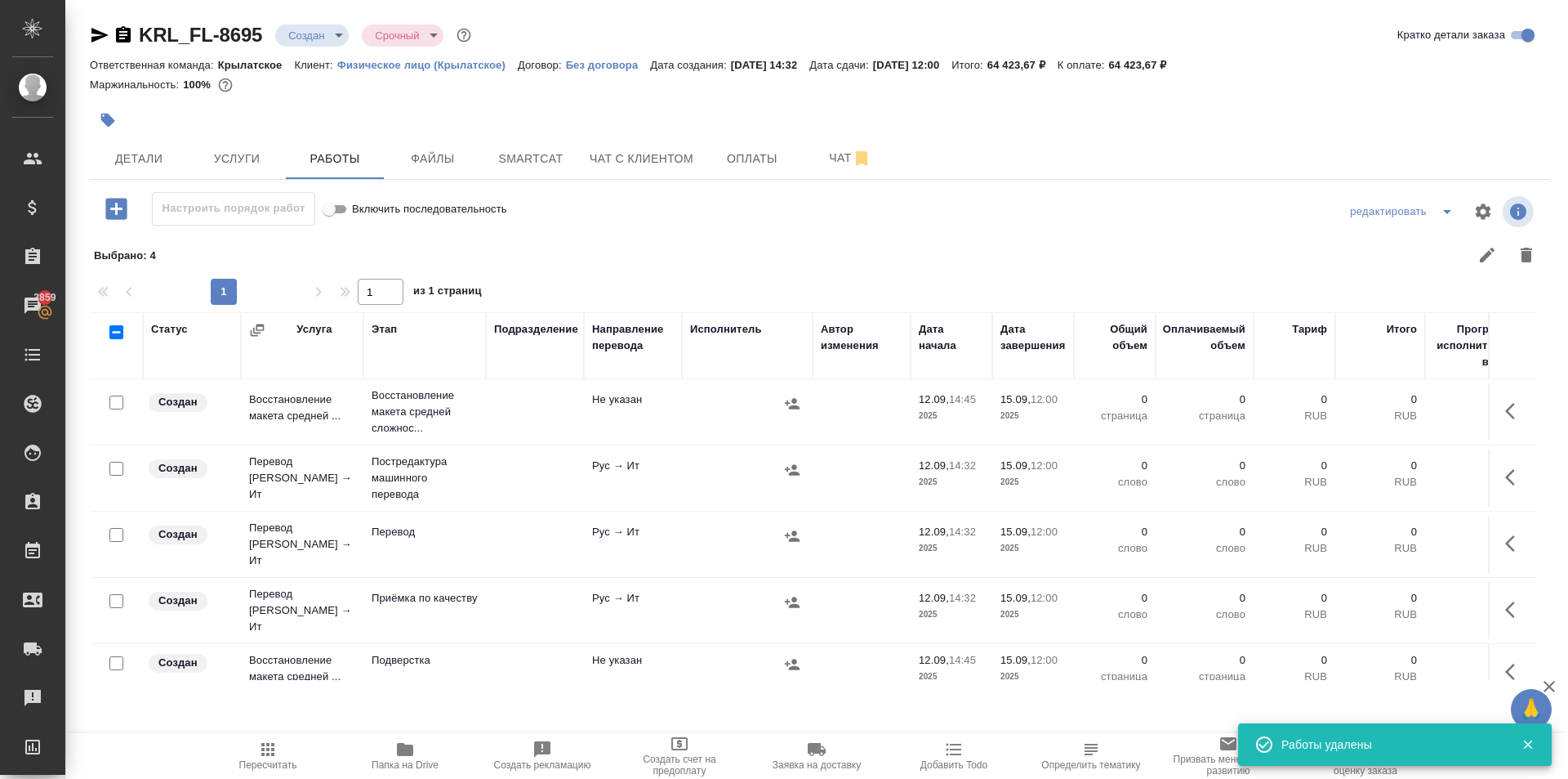
scroll to position [0, 0]
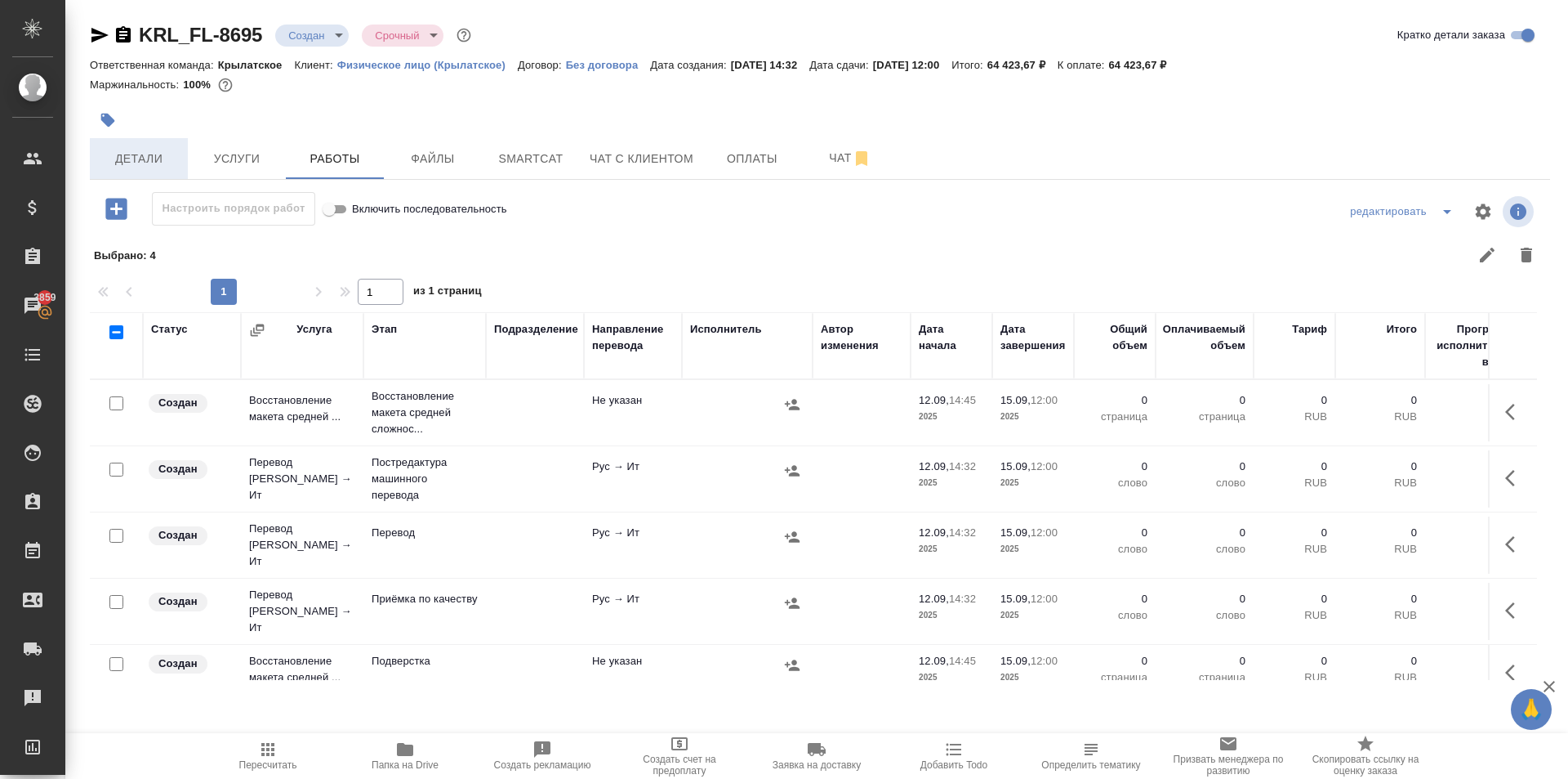
click at [148, 155] on span "Детали" at bounding box center [139, 159] width 78 height 20
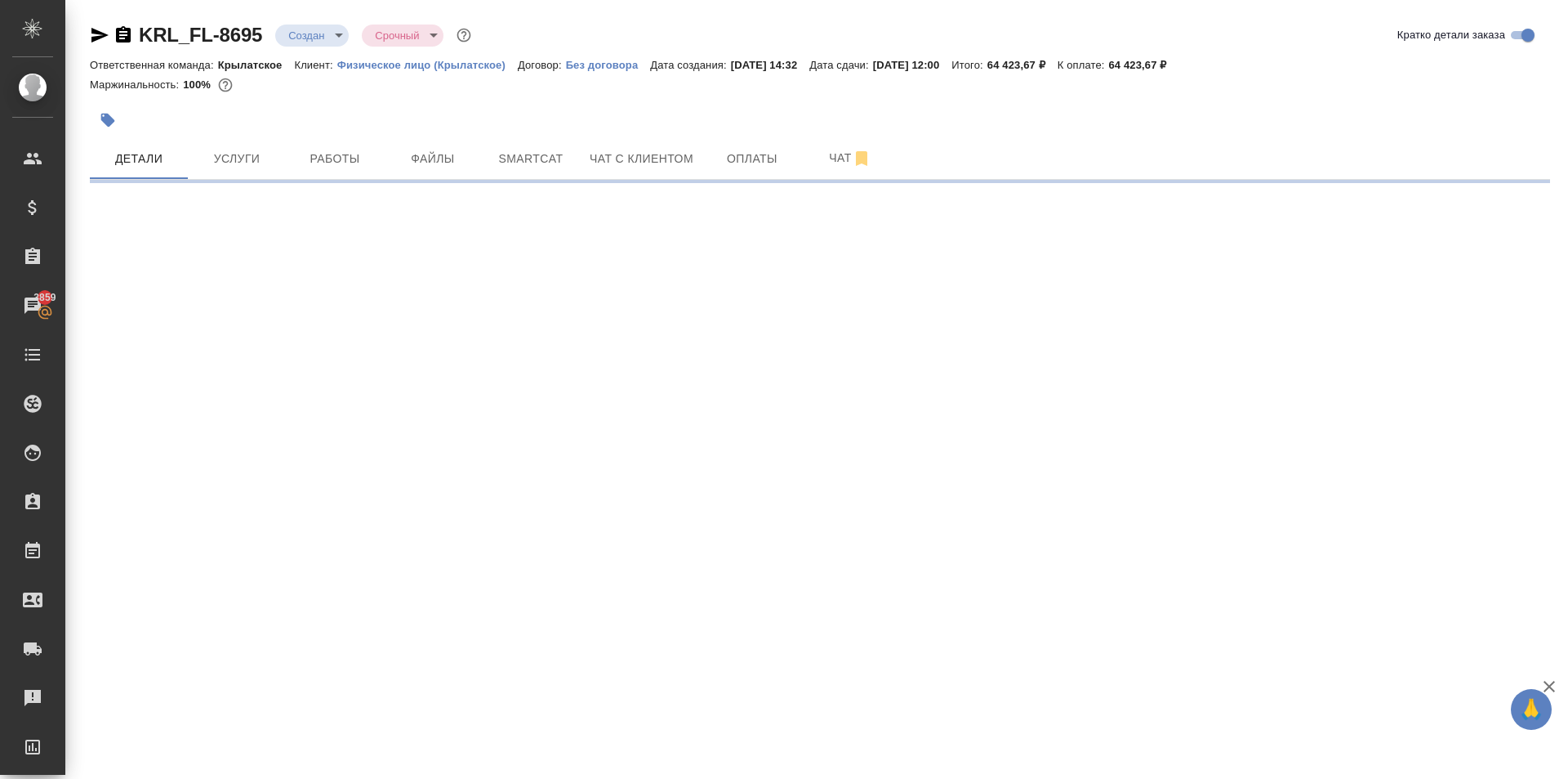
select select "RU"
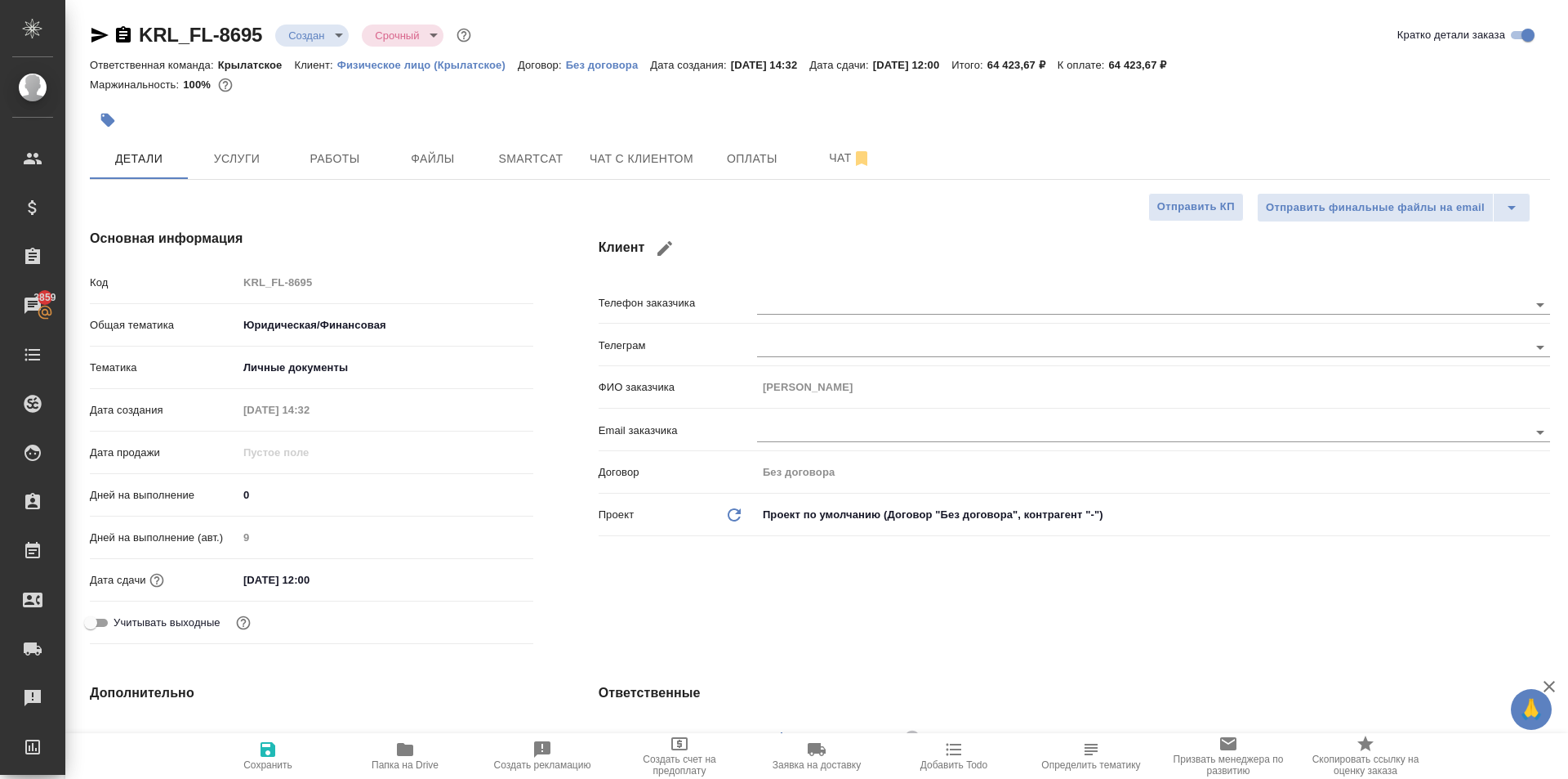
type textarea "x"
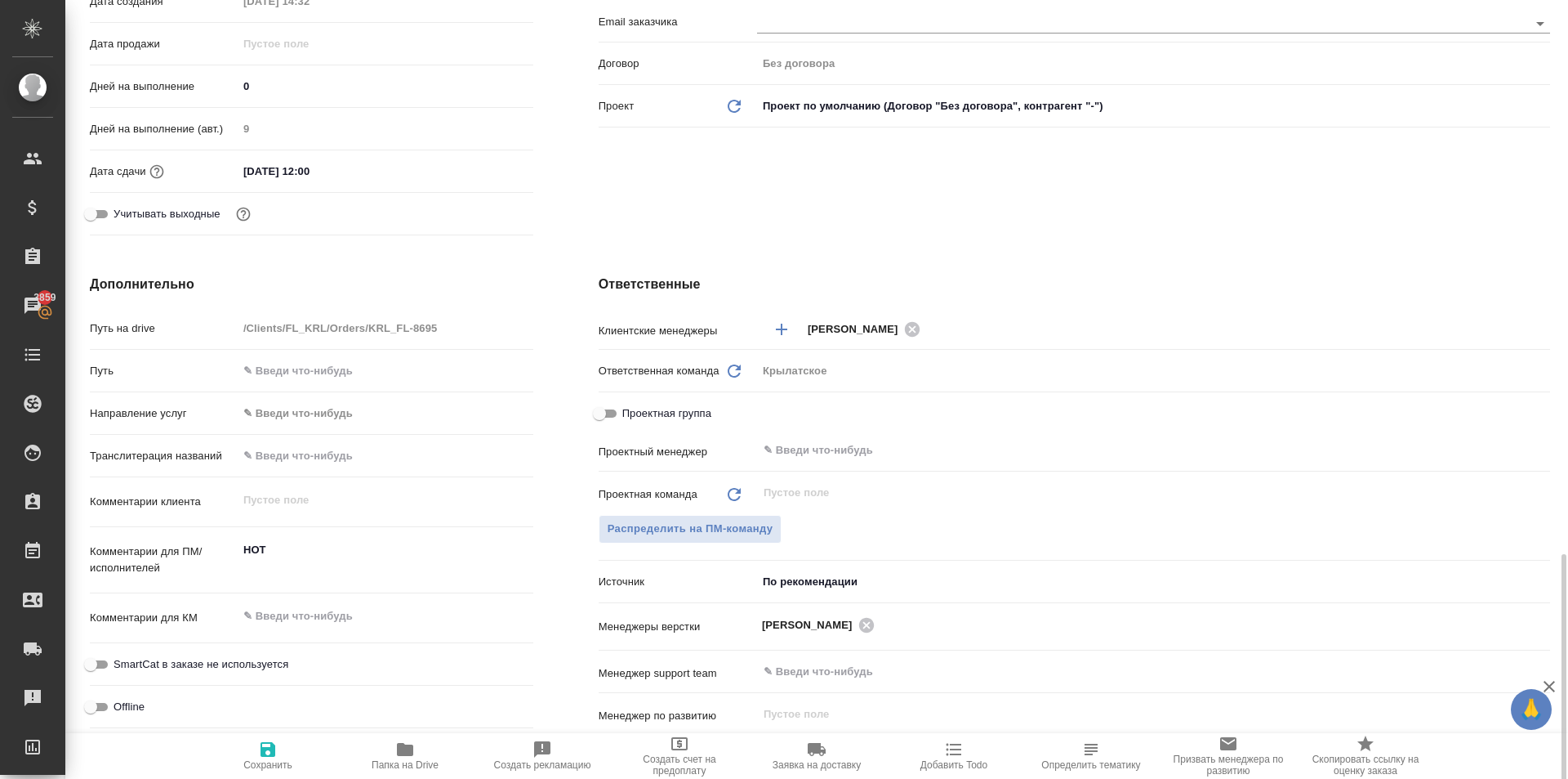
scroll to position [735, 0]
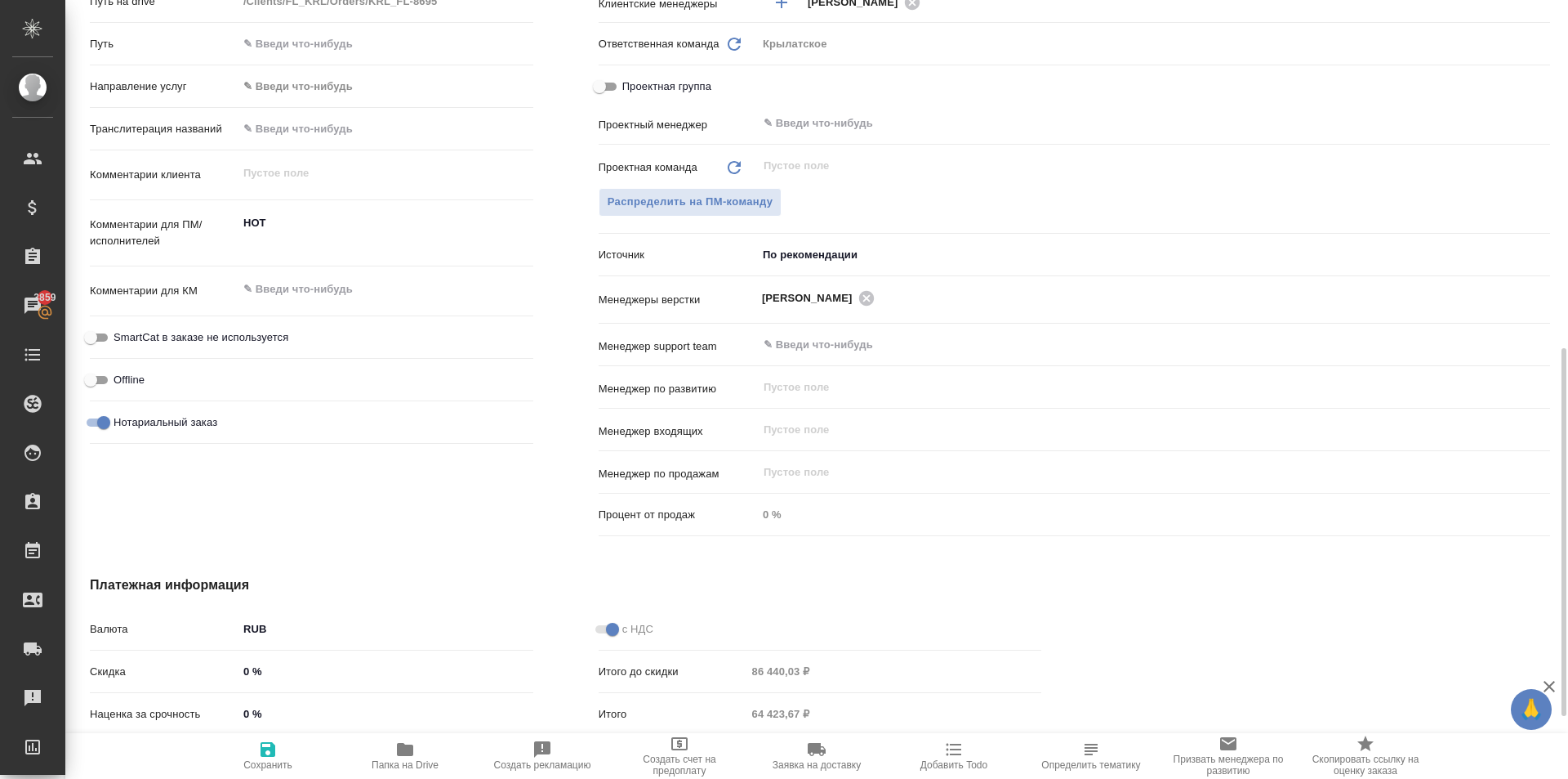
click at [821, 255] on body "🙏 .cls-1 fill:#fff; AWATERA Kasymov Timur Клиенты Спецификации Заказы 3859 Чаты…" at bounding box center [784, 390] width 1568 height 779
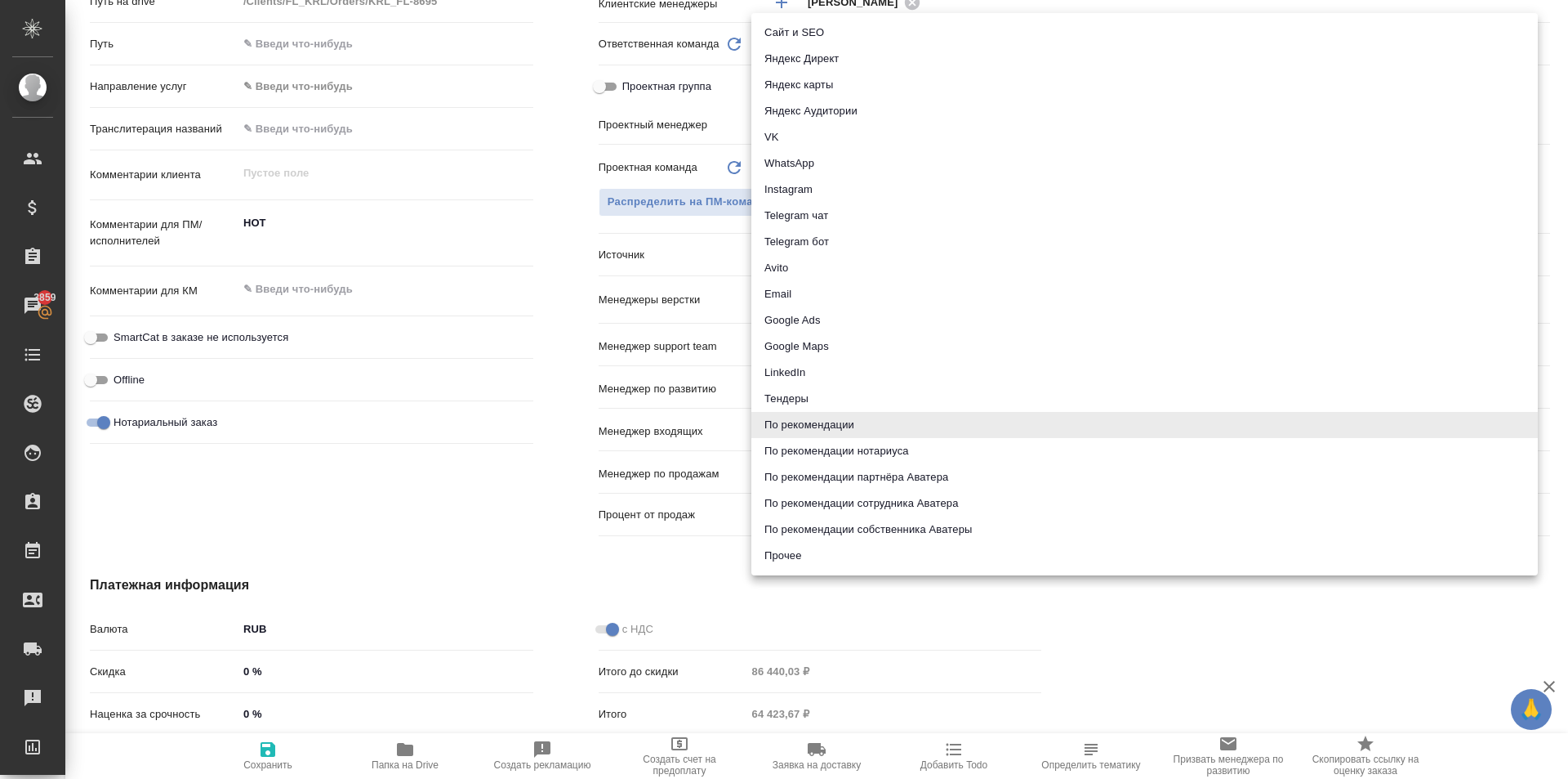
click at [822, 452] on li "По рекомендации нотариуса" at bounding box center [1144, 451] width 787 height 26
type textarea "x"
type input "notaryRecommendation"
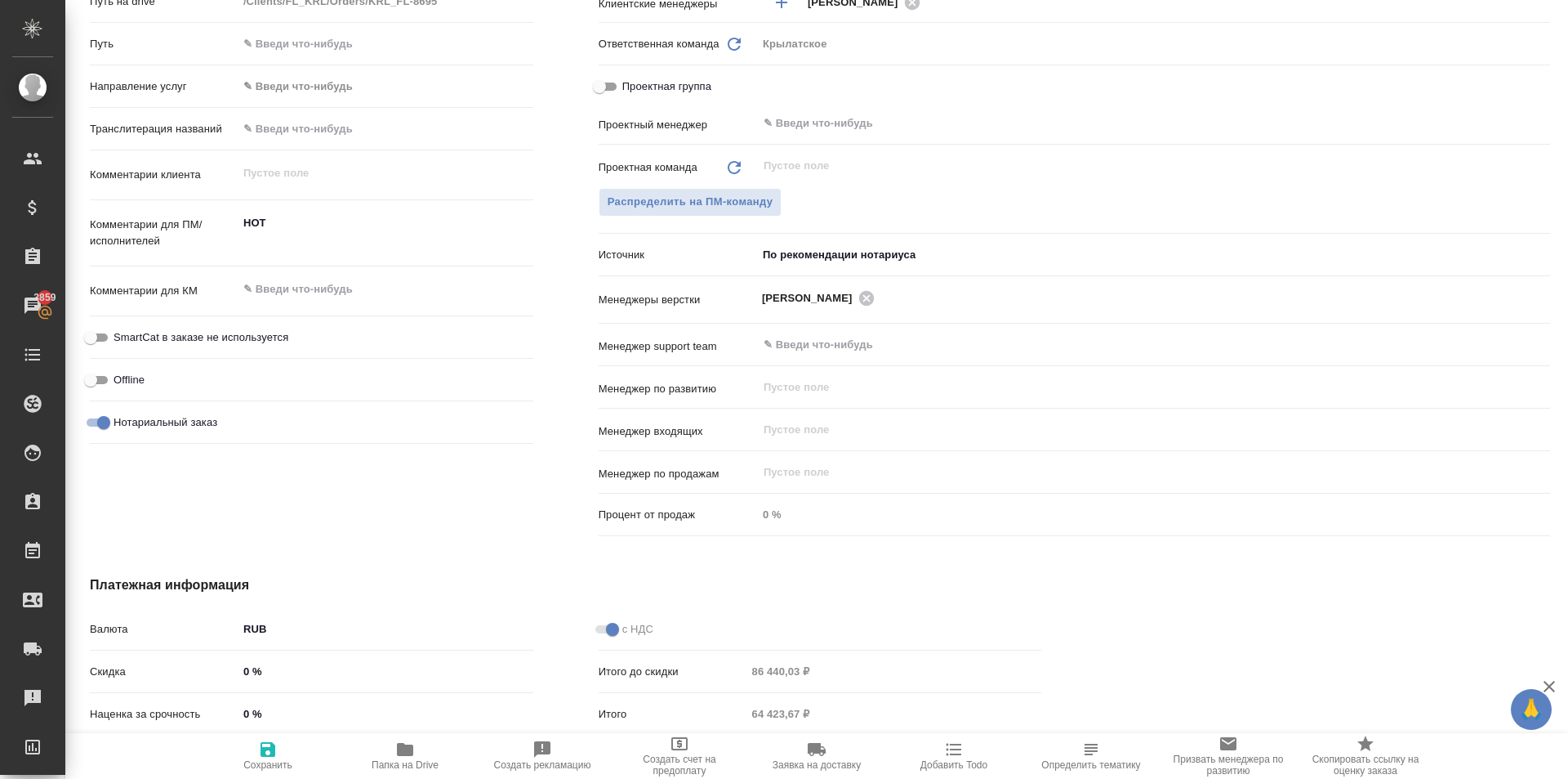
click at [273, 757] on icon "button" at bounding box center [267, 749] width 19 height 19
type textarea "x"
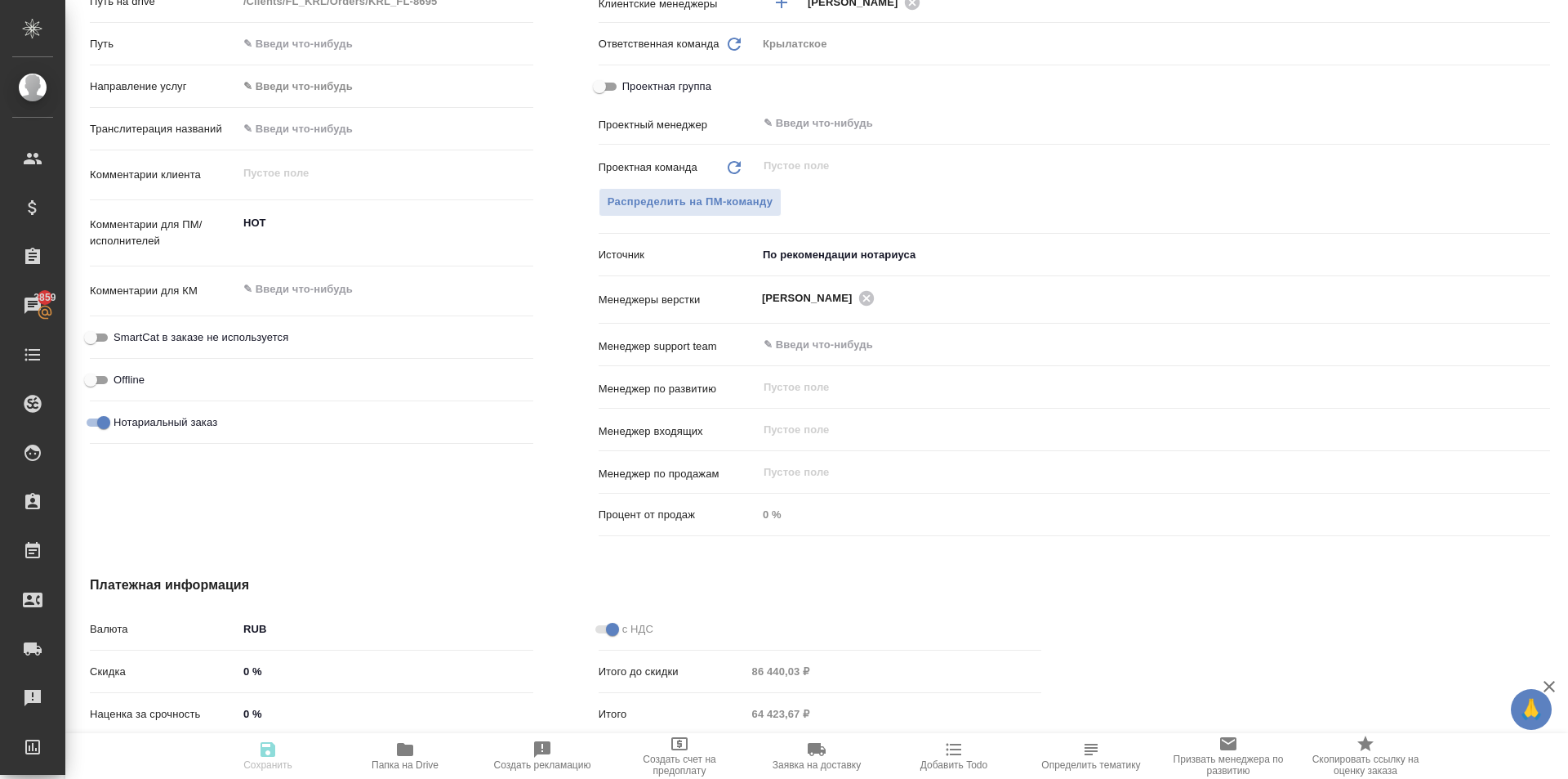
type textarea "x"
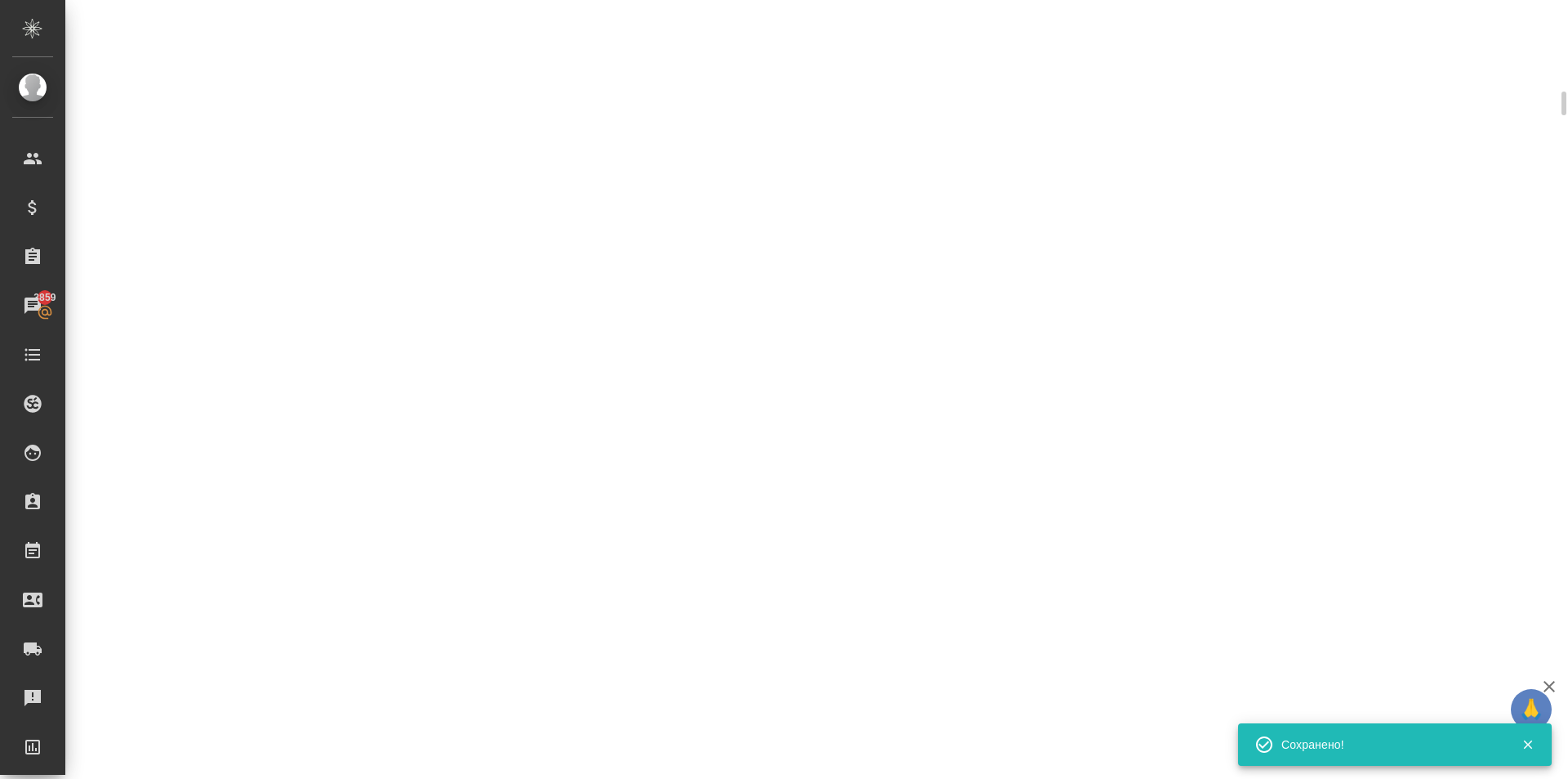
scroll to position [722, 0]
select select "RU"
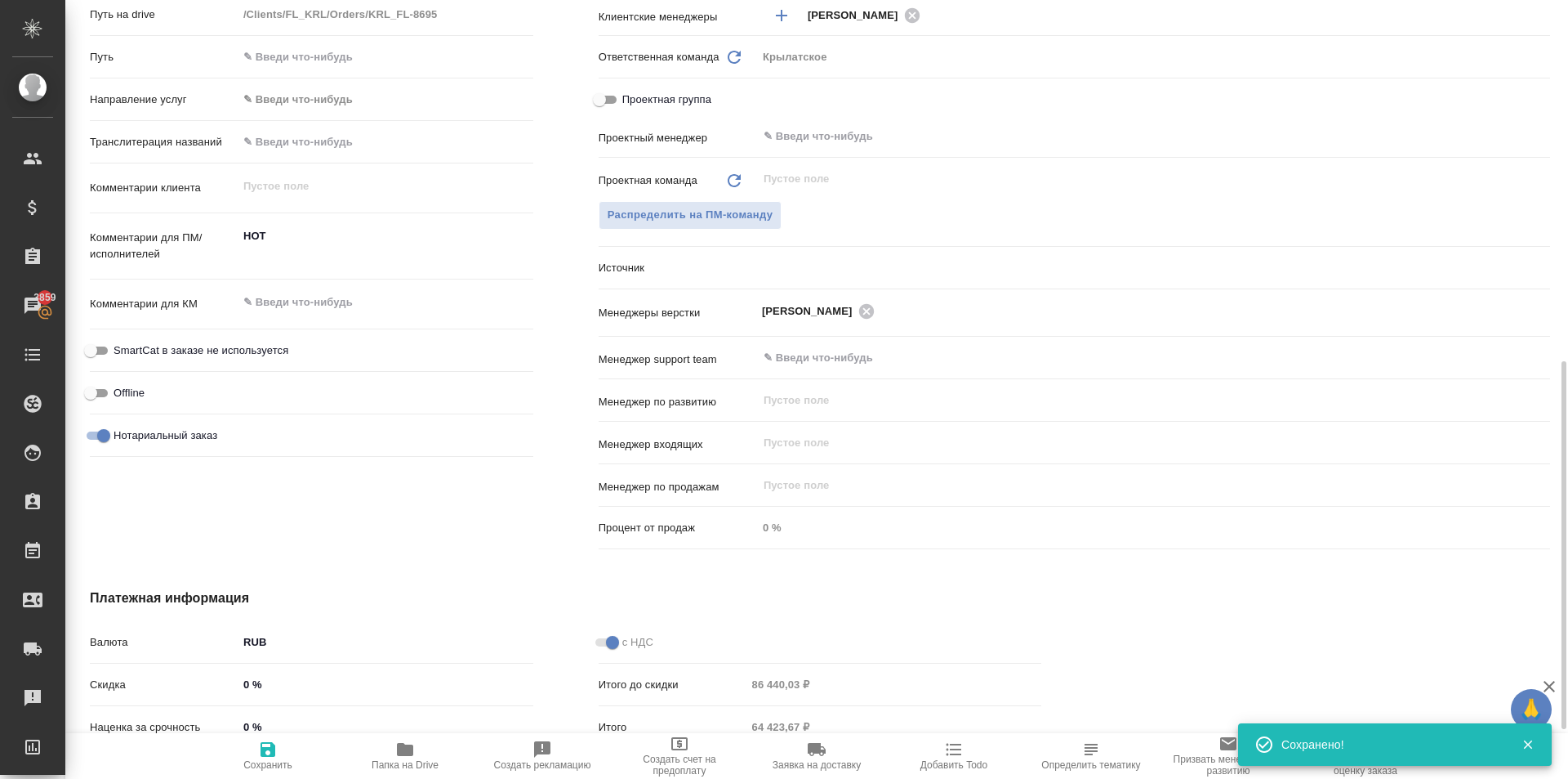
type textarea "x"
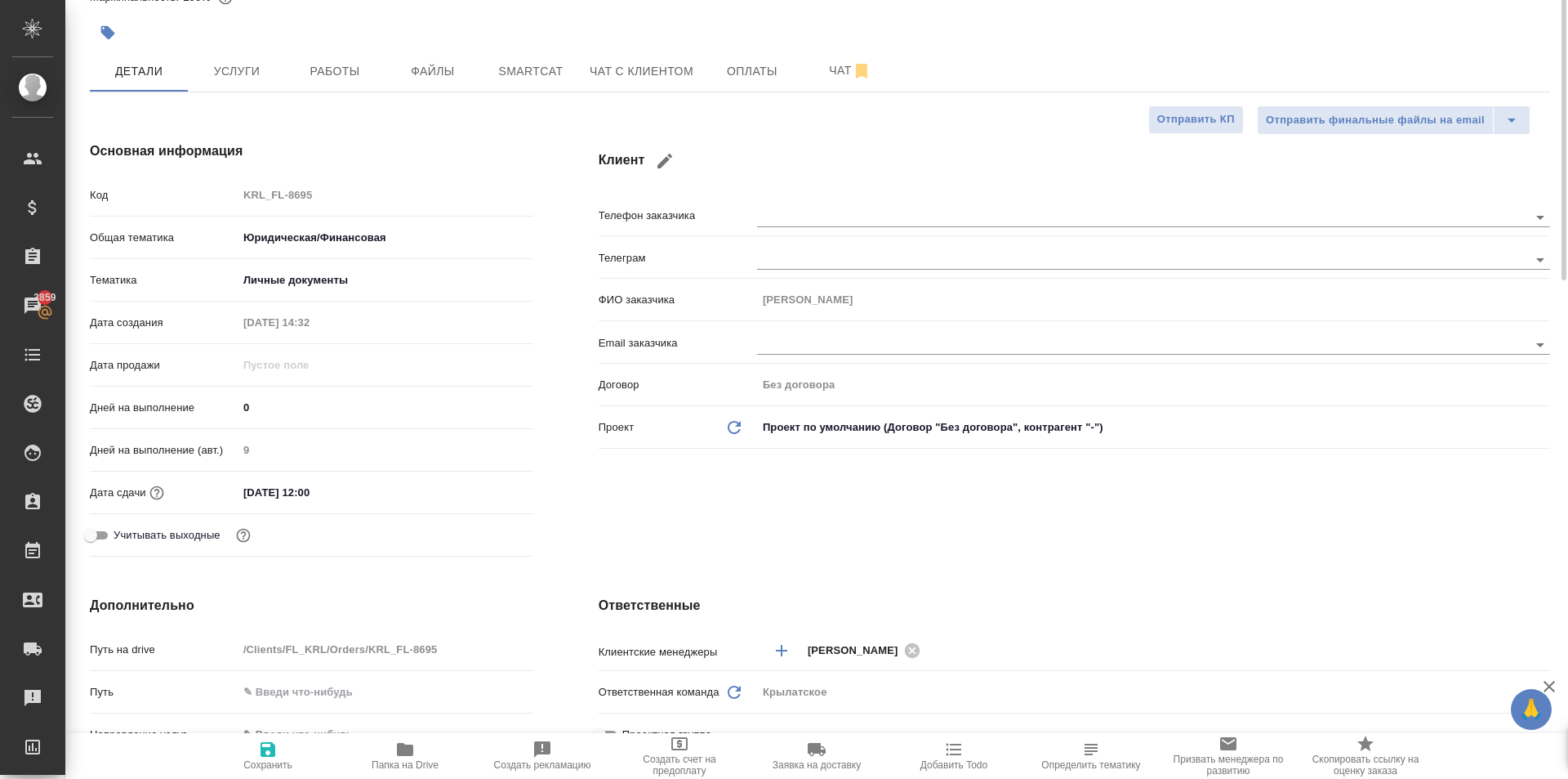
scroll to position [0, 0]
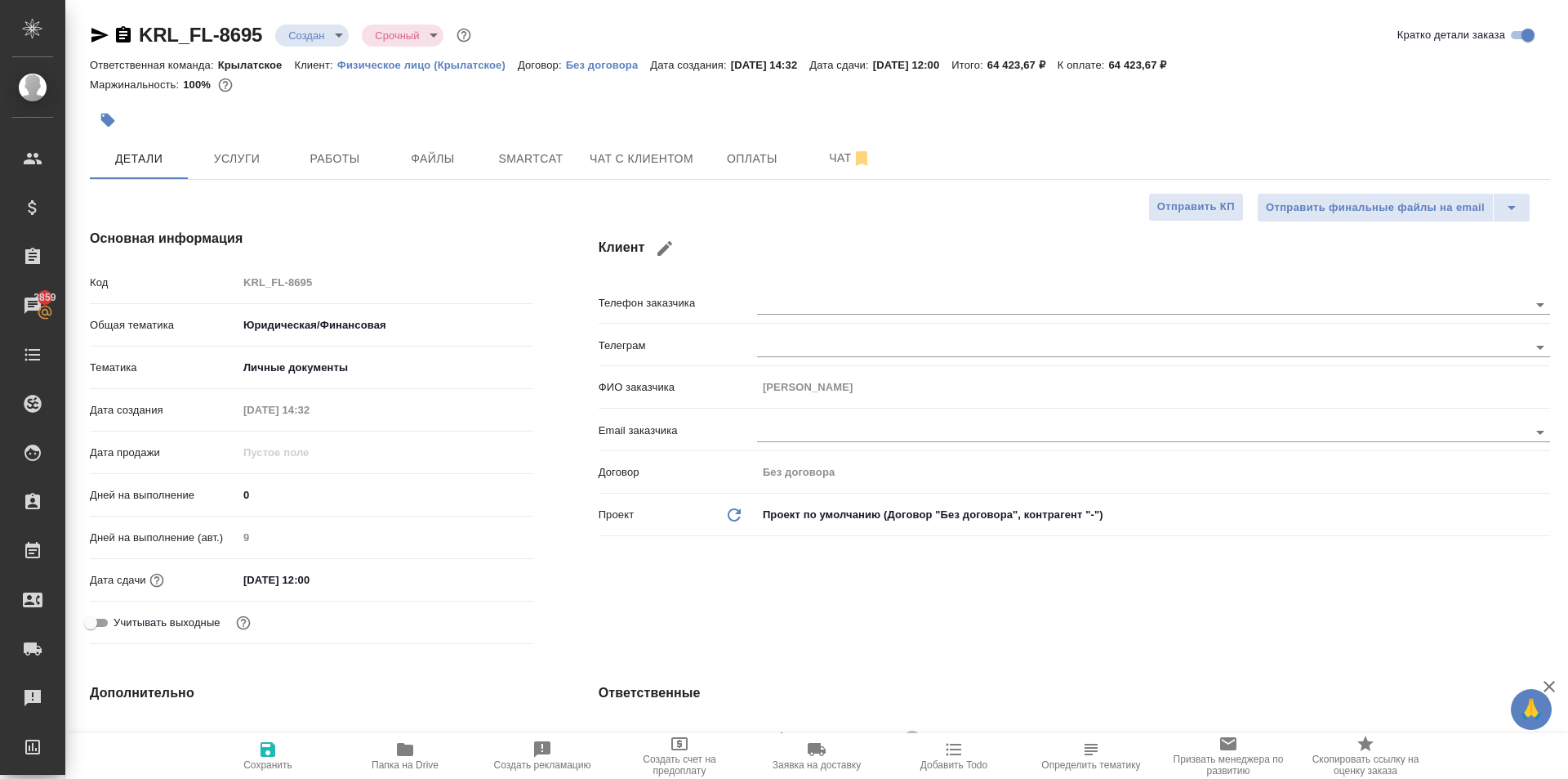
type textarea "x"
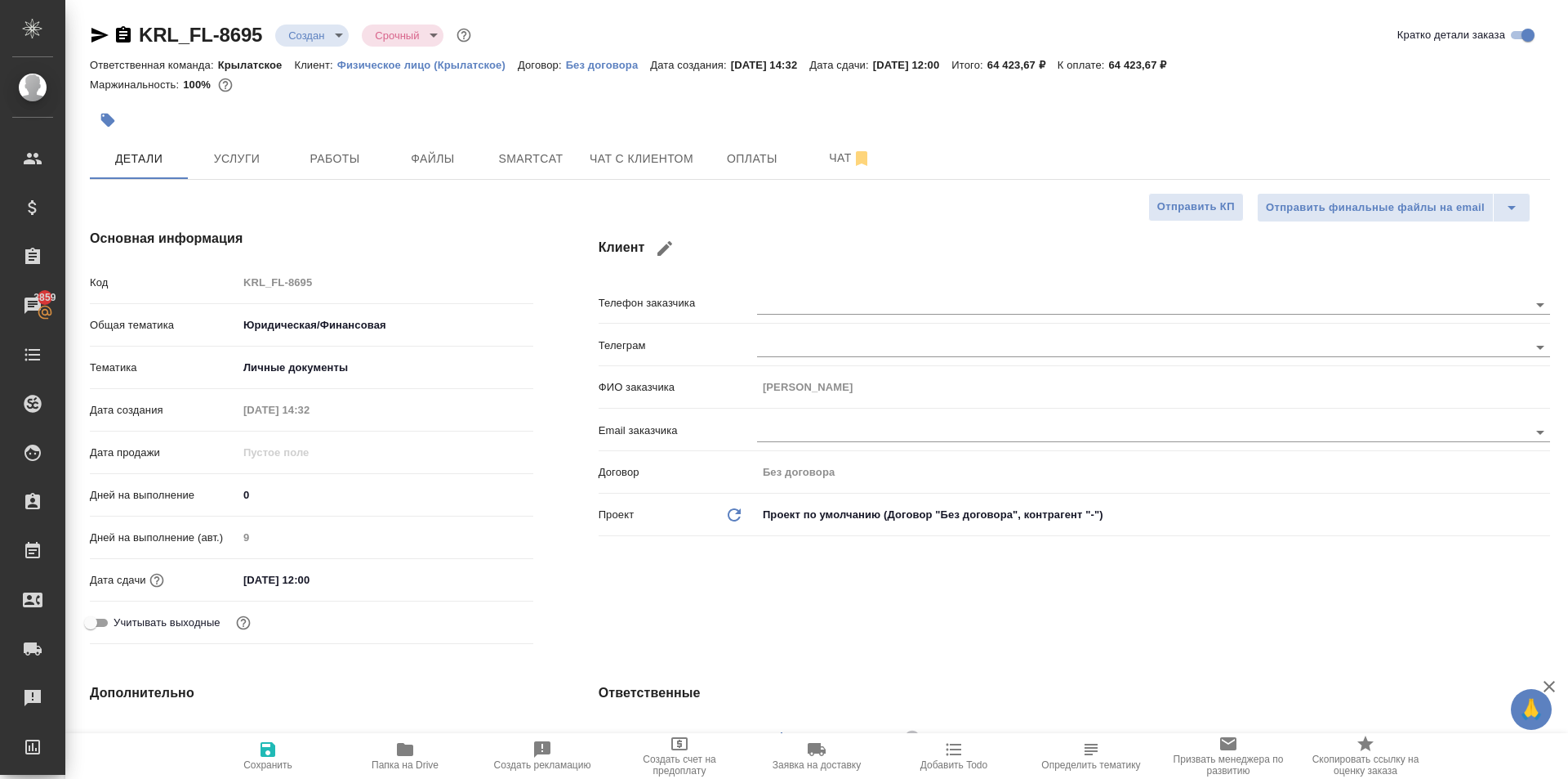
type textarea "x"
click at [121, 113] on button "button" at bounding box center [108, 119] width 36 height 36
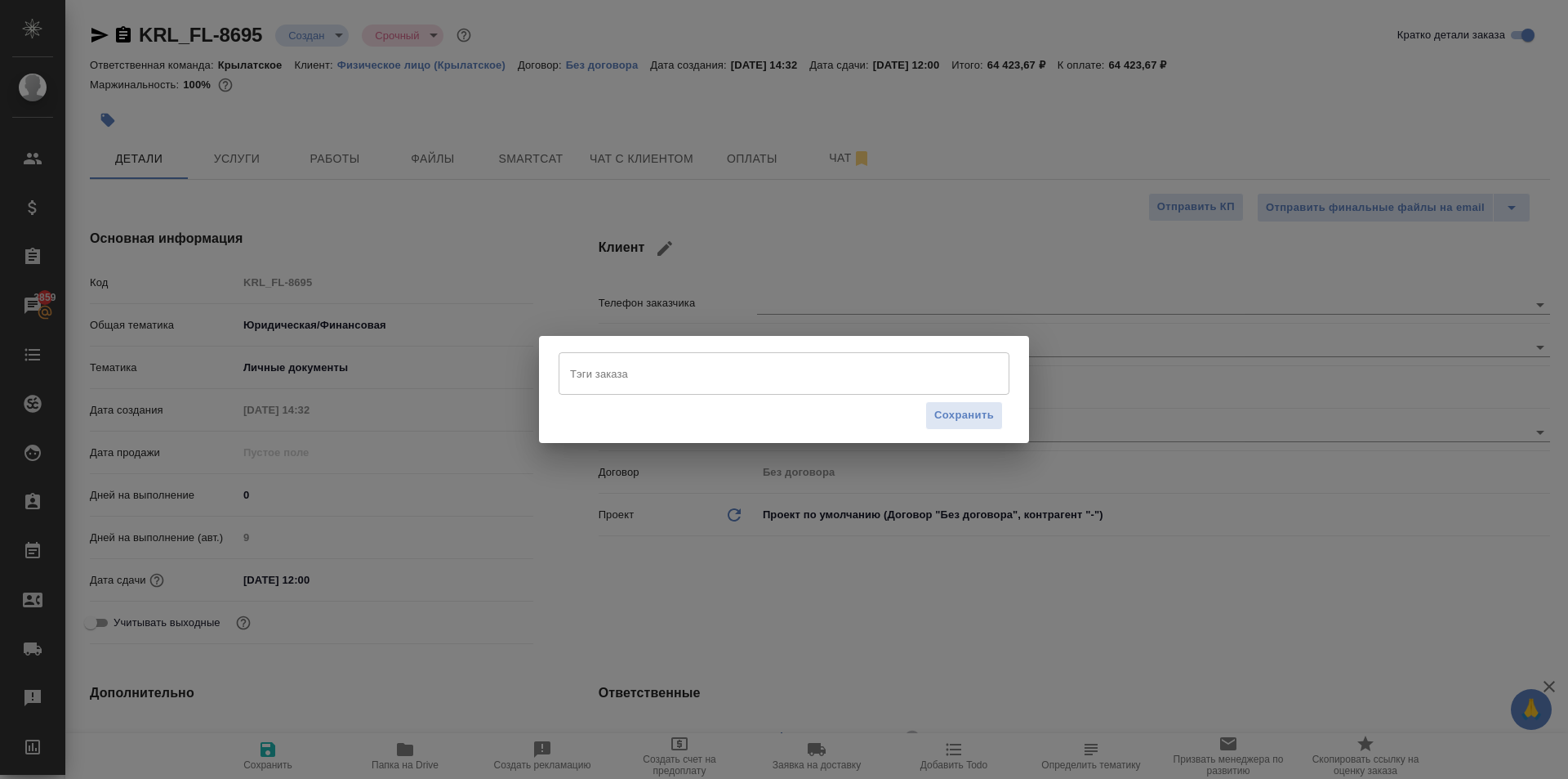
click at [769, 388] on div "Тэги заказа" at bounding box center [784, 373] width 450 height 43
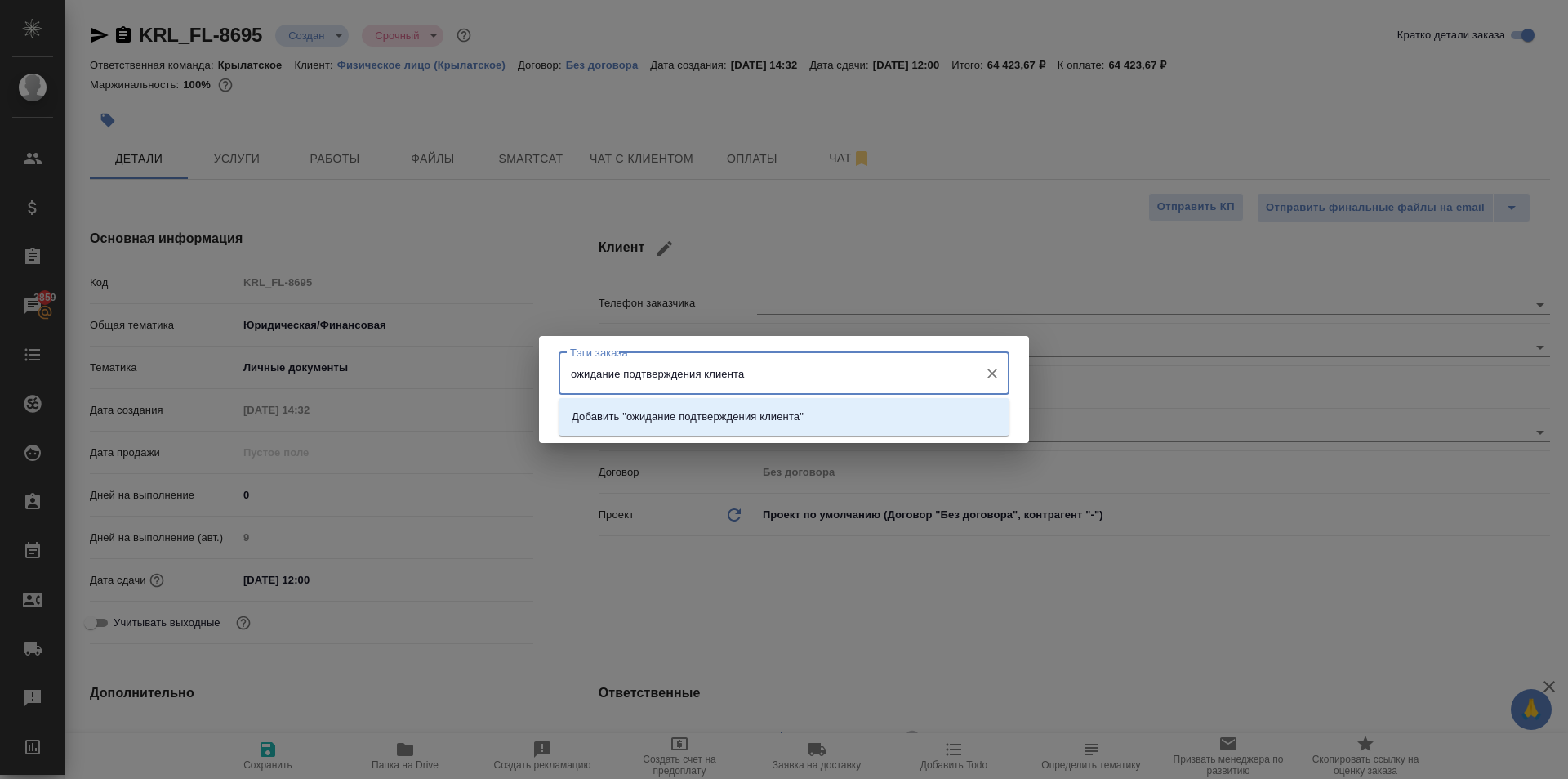
type input "ожидание подтверждения клиента"
click at [827, 417] on li "Добавить "ожидание подтверждения клиента "" at bounding box center [784, 417] width 450 height 29
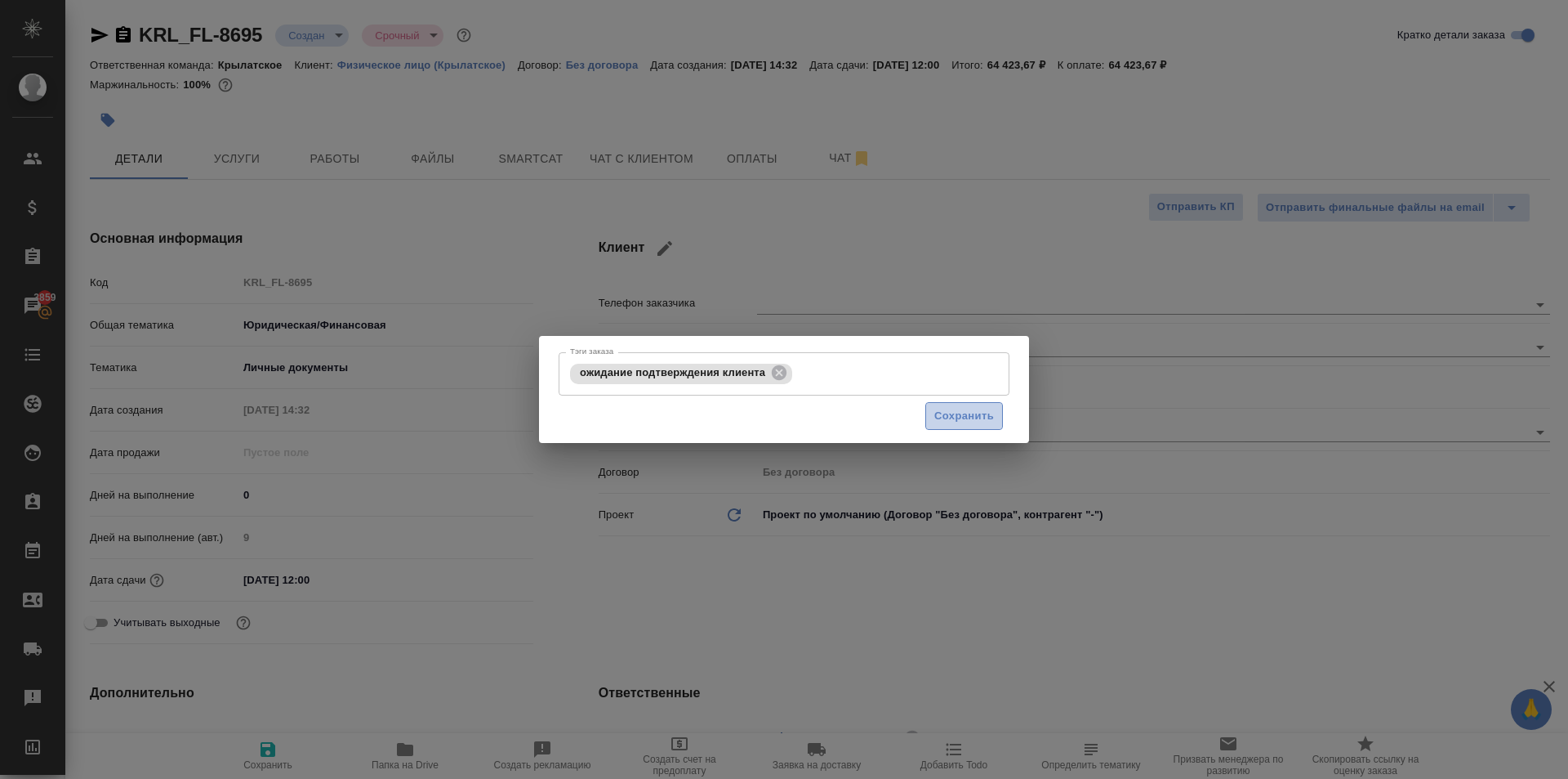
click at [994, 421] on button "Сохранить" at bounding box center [964, 416] width 77 height 28
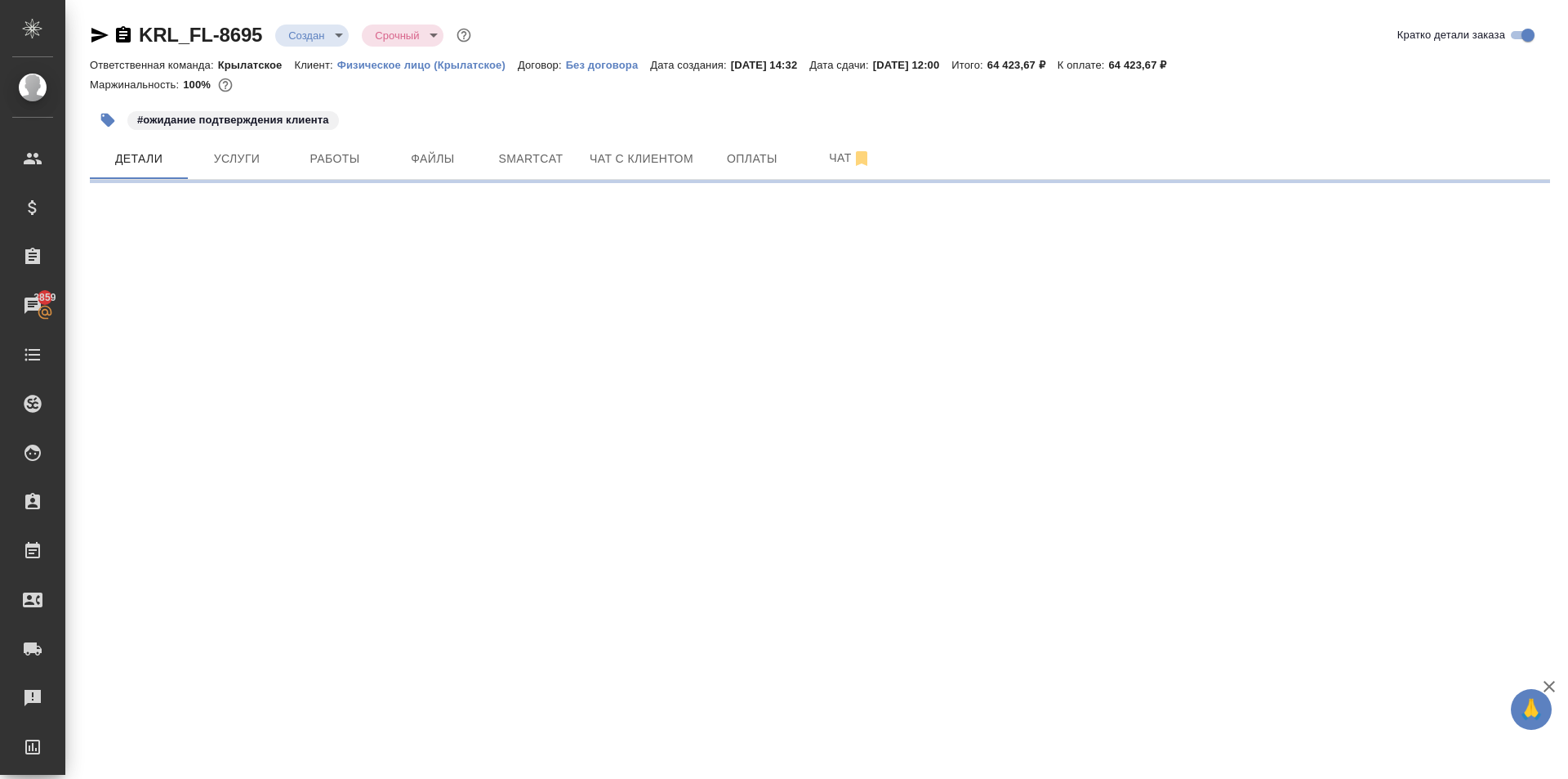
click at [297, 15] on div "KRL_FL-8695 Создан new Срочный urgent Кратко детали заказа Ответственная команд…" at bounding box center [820, 96] width 1478 height 192
drag, startPoint x: 303, startPoint y: 19, endPoint x: 308, endPoint y: 36, distance: 17.7
click at [303, 27] on div "KRL_FL-8695 Создан new Срочный urgent Кратко детали заказа Ответственная команд…" at bounding box center [820, 96] width 1478 height 192
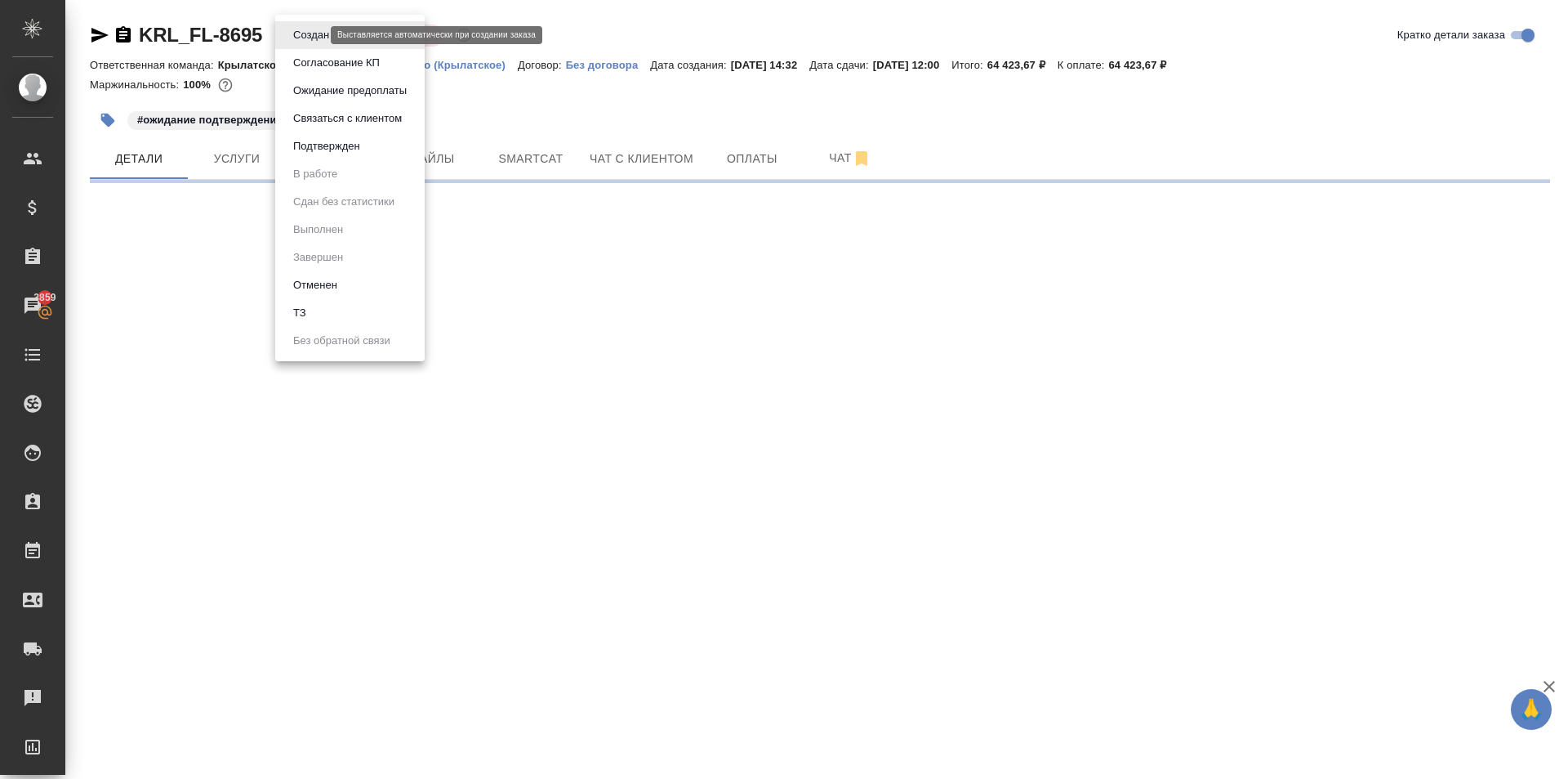
click at [309, 36] on body "🙏 .cls-1 fill:#fff; AWATERA Kasymov Timur Клиенты Спецификации Заказы 3859 Чаты…" at bounding box center [784, 390] width 1568 height 779
click at [324, 58] on button "Согласование КП" at bounding box center [336, 63] width 97 height 18
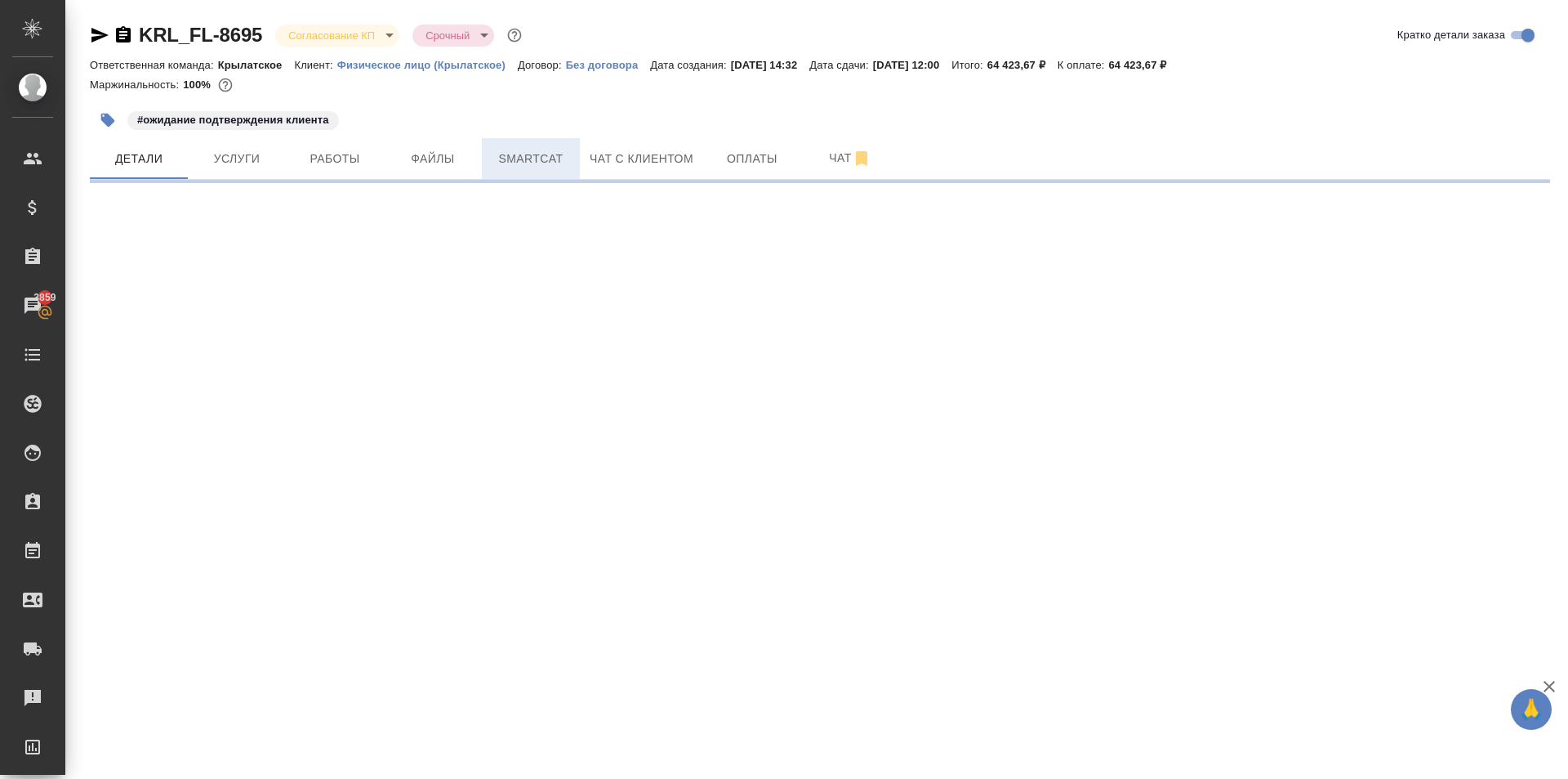
select select "RU"
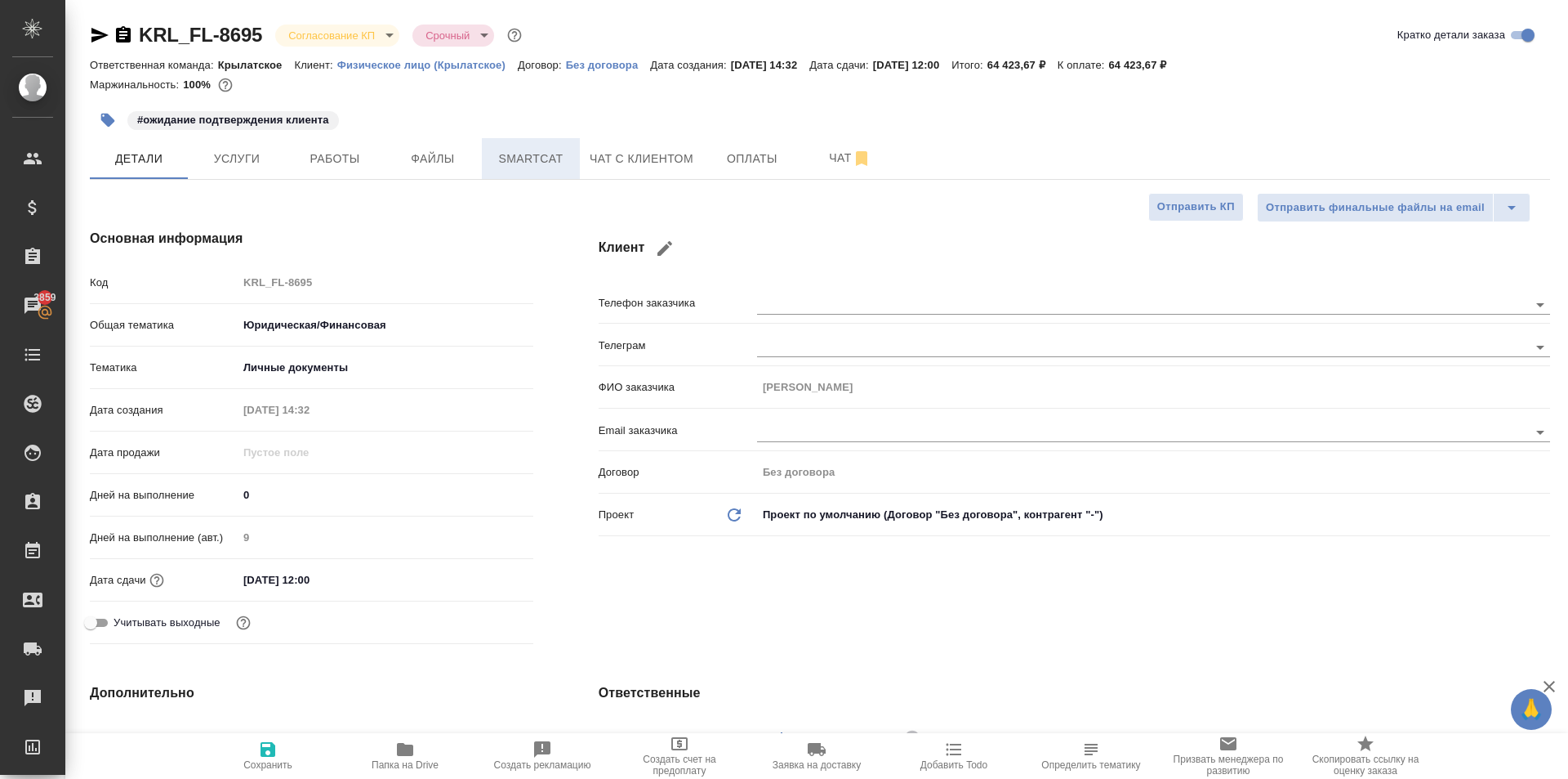
type textarea "x"
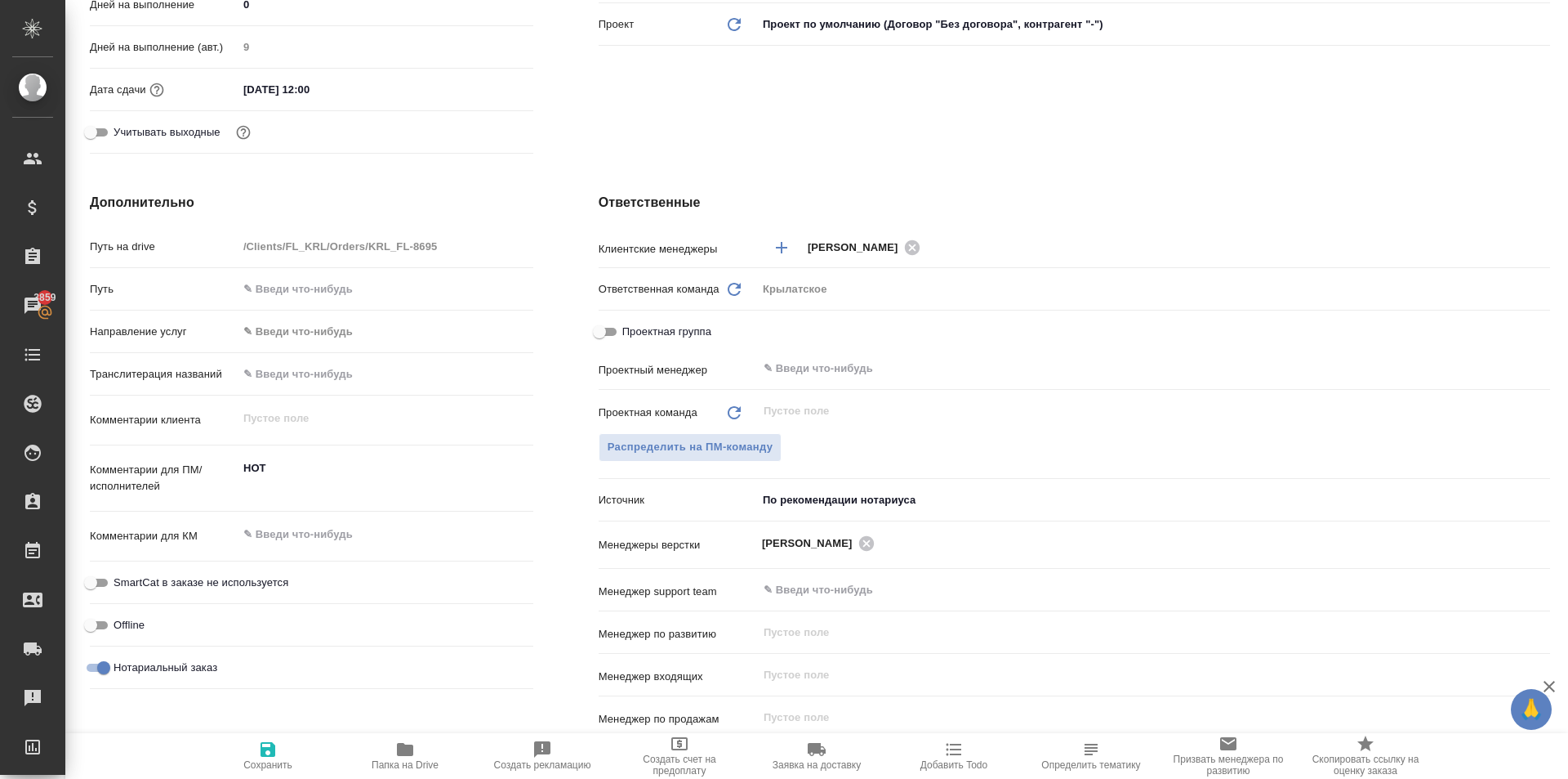
click at [274, 324] on body "🙏 .cls-1 fill:#fff; AWATERA Kasymov Timur Клиенты Спецификации Заказы 3859 Чаты…" at bounding box center [784, 390] width 1568 height 779
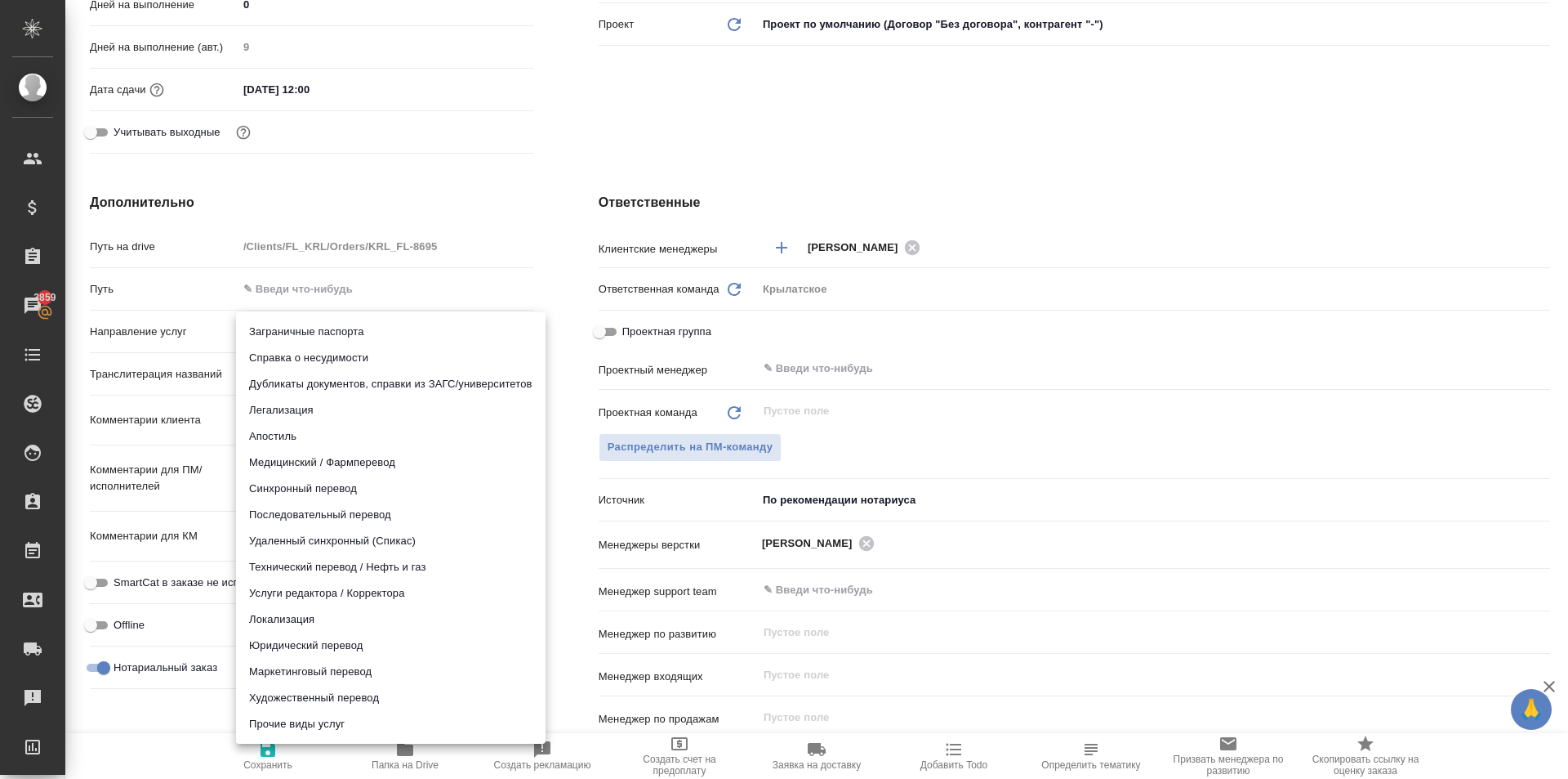
click at [293, 651] on li "Юридический перевод" at bounding box center [390, 645] width 309 height 26
type input "legalTranslation"
type textarea "x"
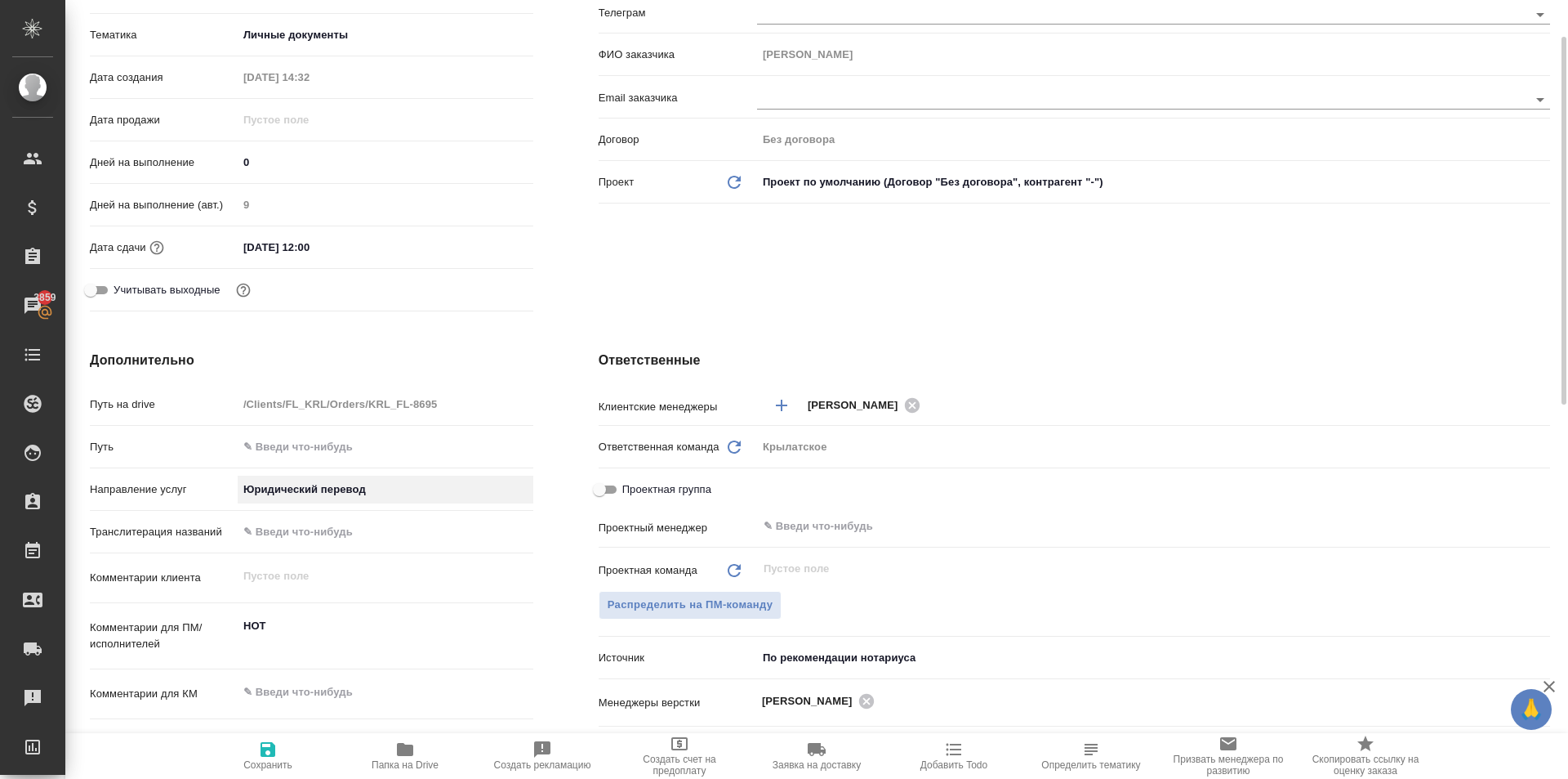
scroll to position [0, 0]
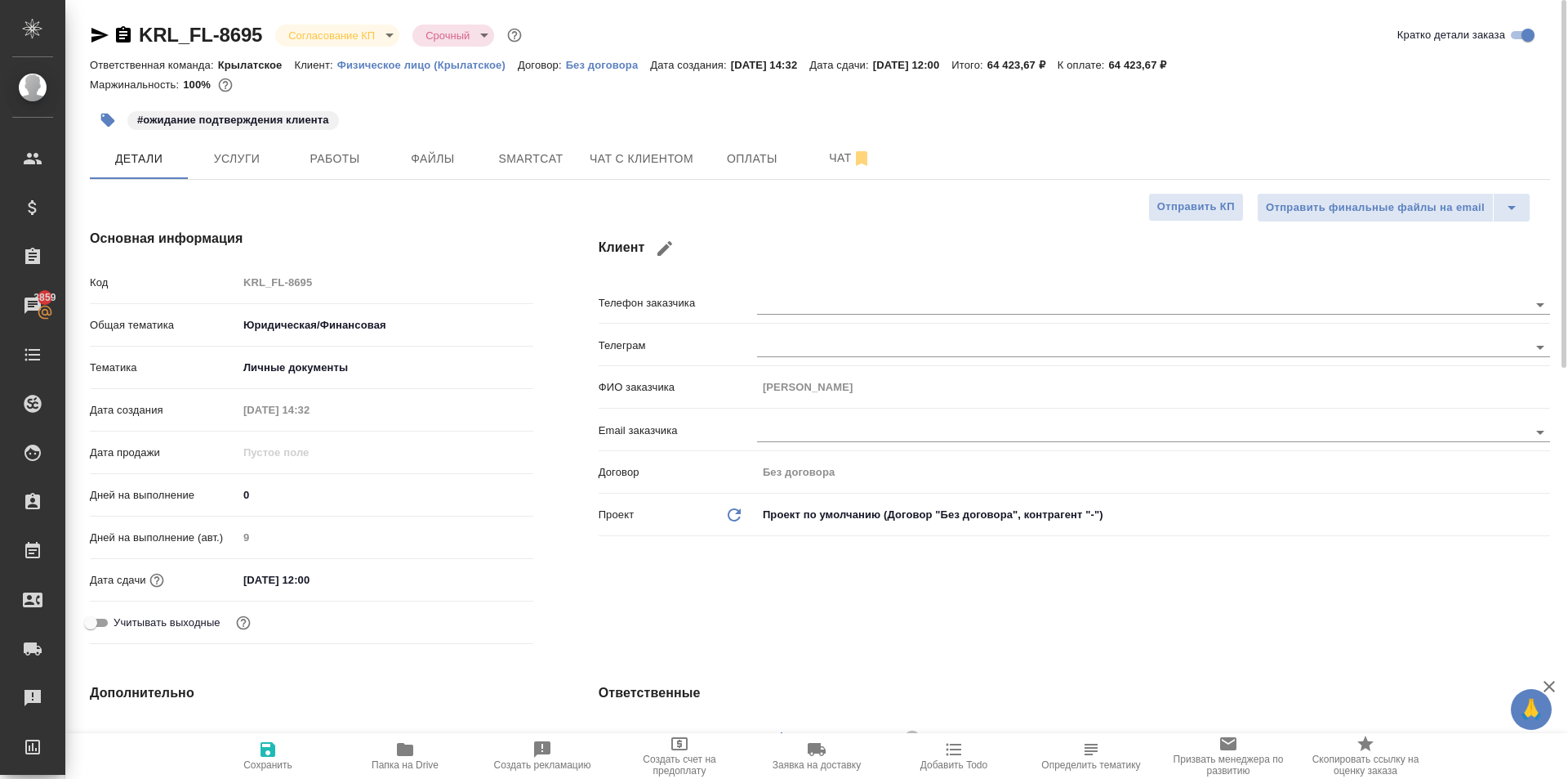
drag, startPoint x: 270, startPoint y: 750, endPoint x: 304, endPoint y: 732, distance: 38.5
click at [271, 748] on icon "button" at bounding box center [268, 749] width 15 height 15
type textarea "x"
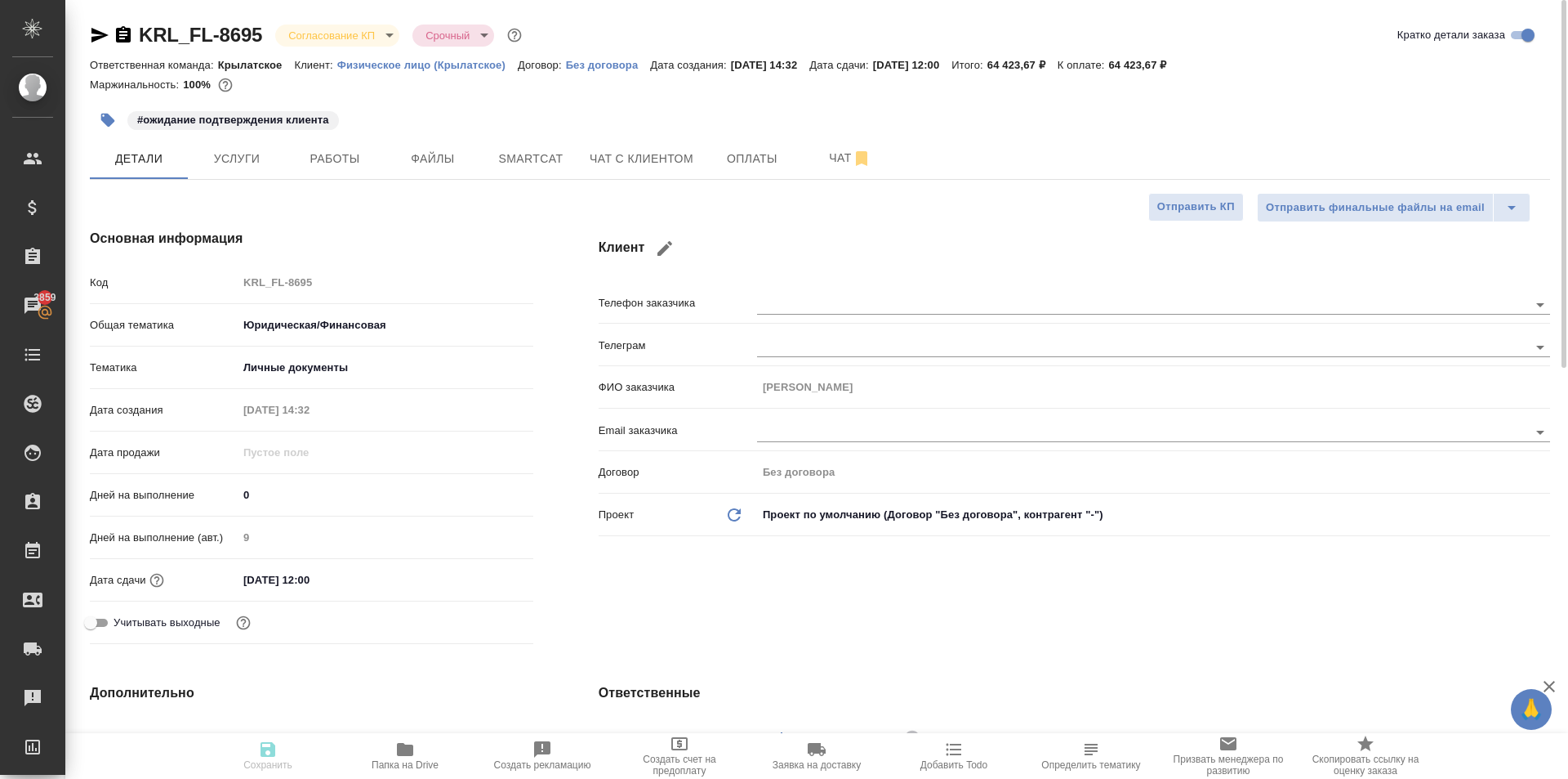
type textarea "x"
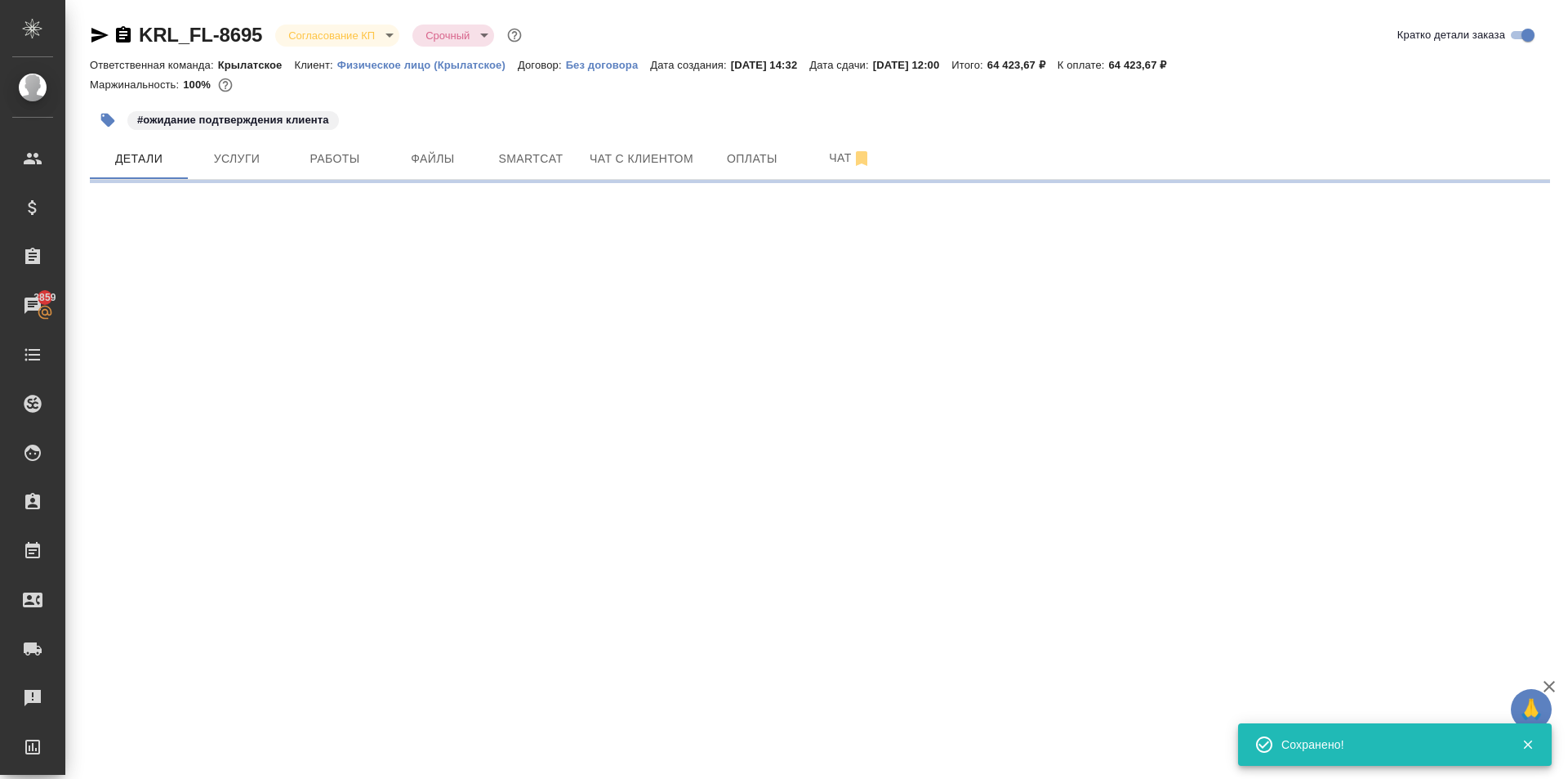
select select "RU"
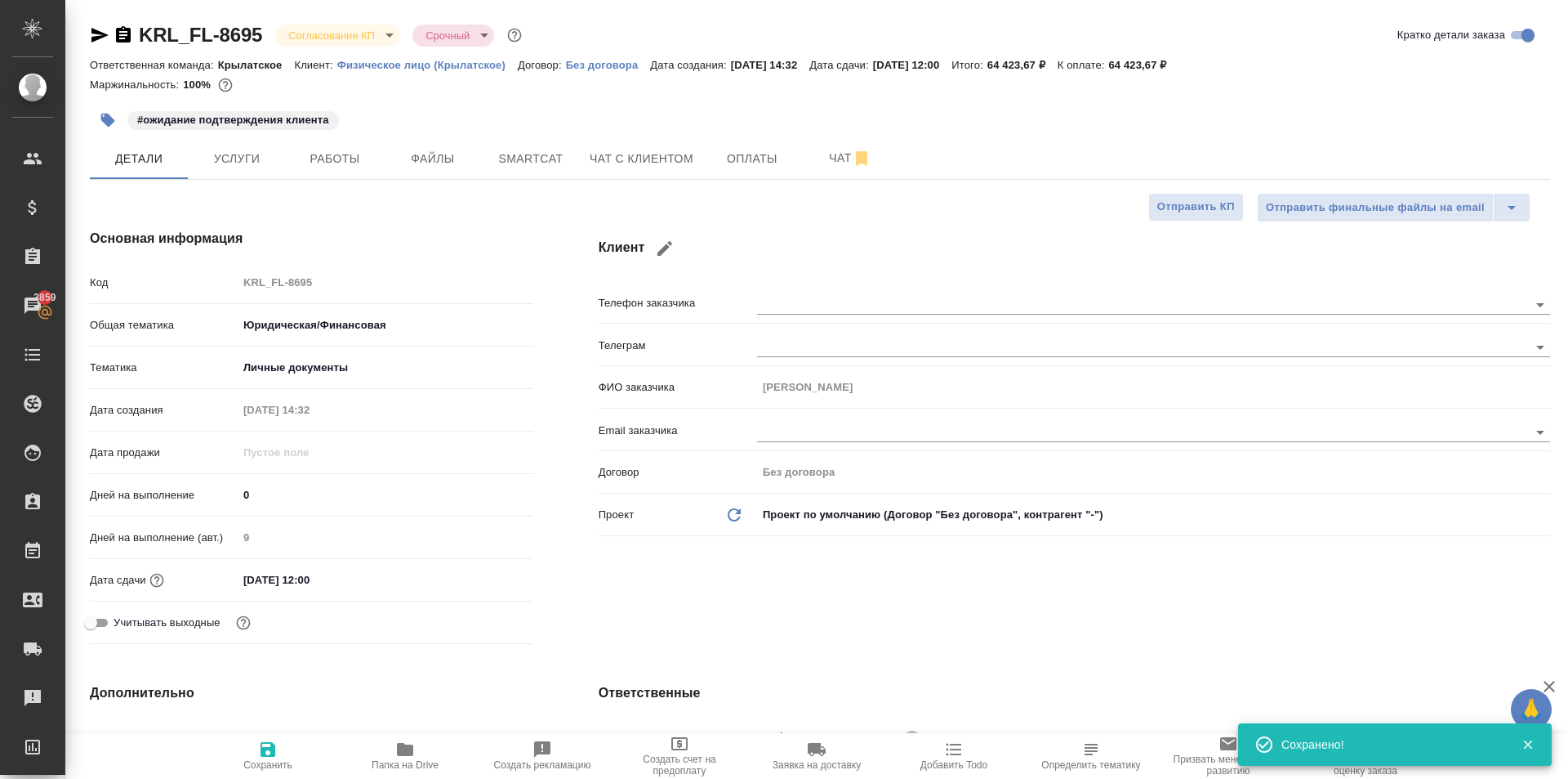
type textarea "x"
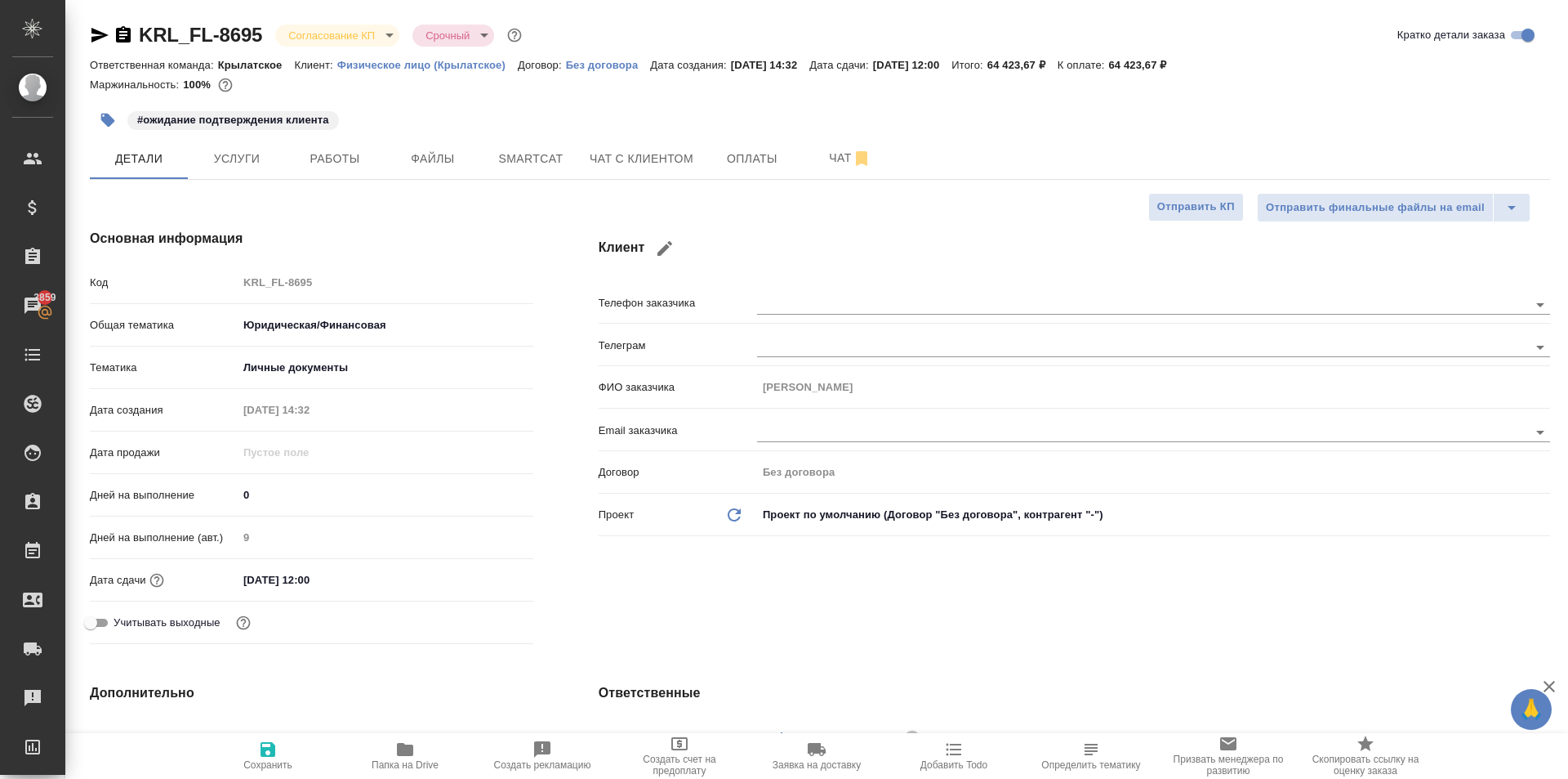
type textarea "x"
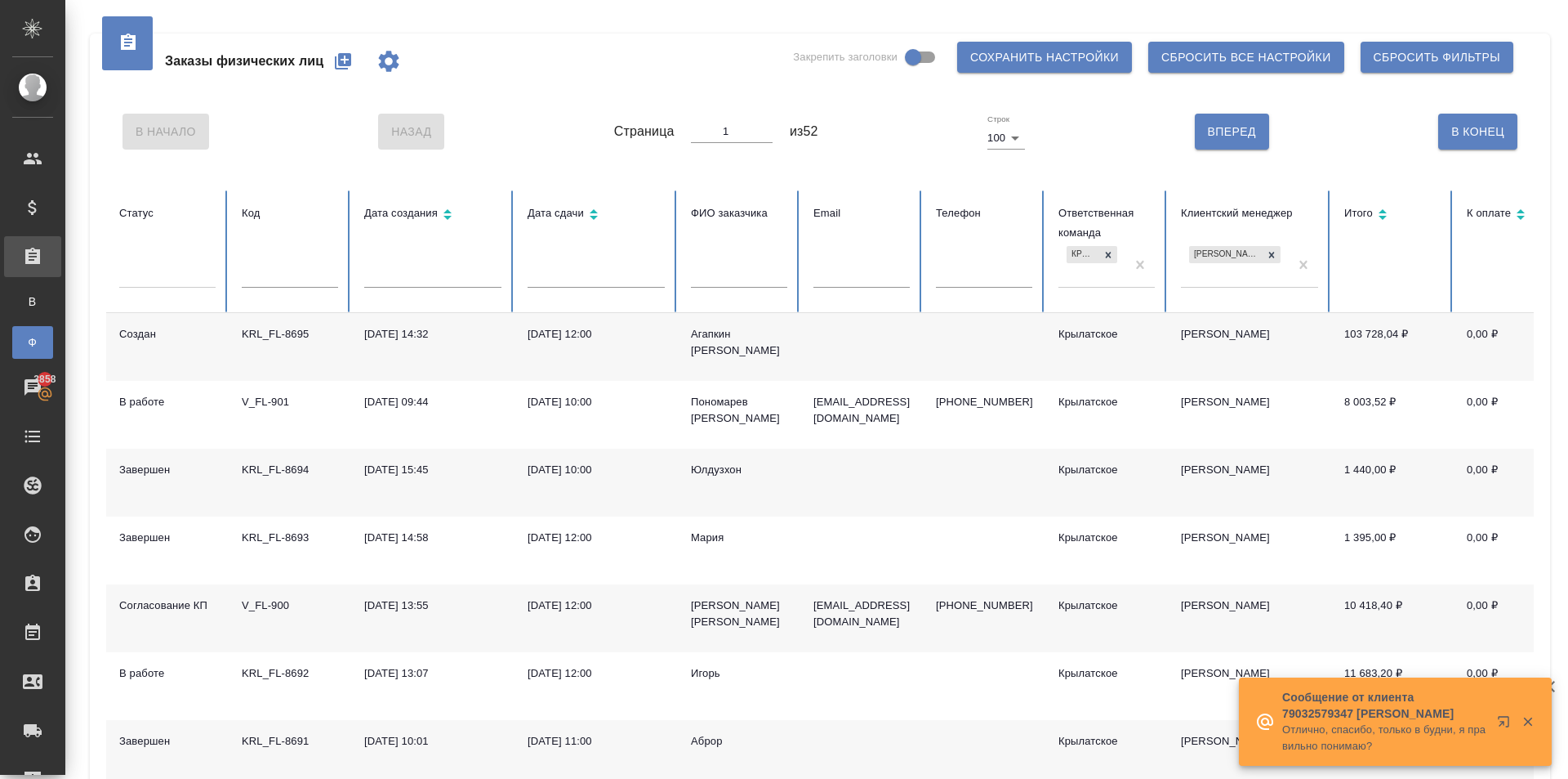
click at [619, 86] on div "Заказы физических лиц Закрепить заголовки Сохранить настройки Сбросить все наст…" at bounding box center [820, 61] width 1428 height 56
click at [348, 61] on icon "button" at bounding box center [343, 61] width 16 height 16
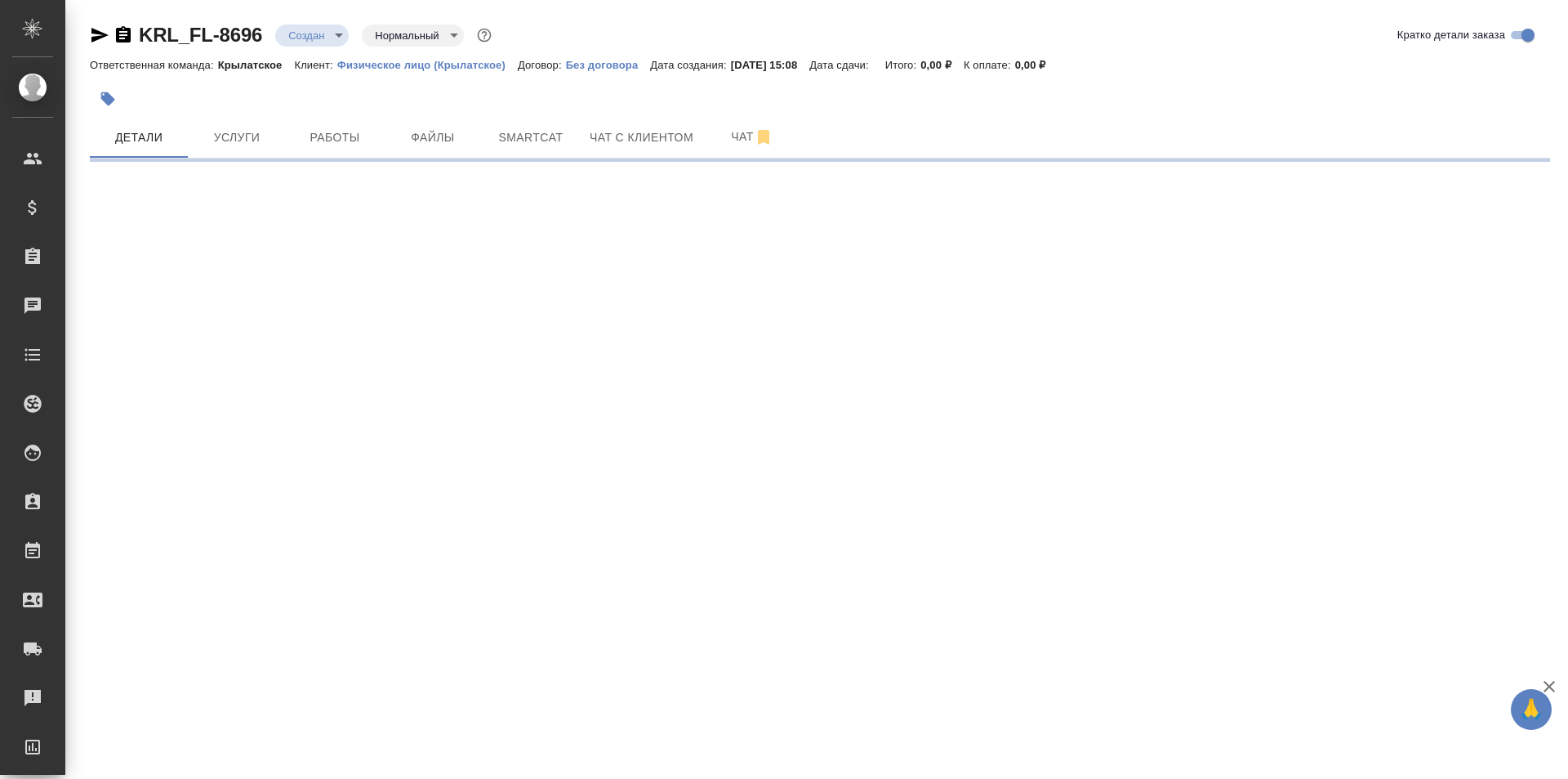
select select "RU"
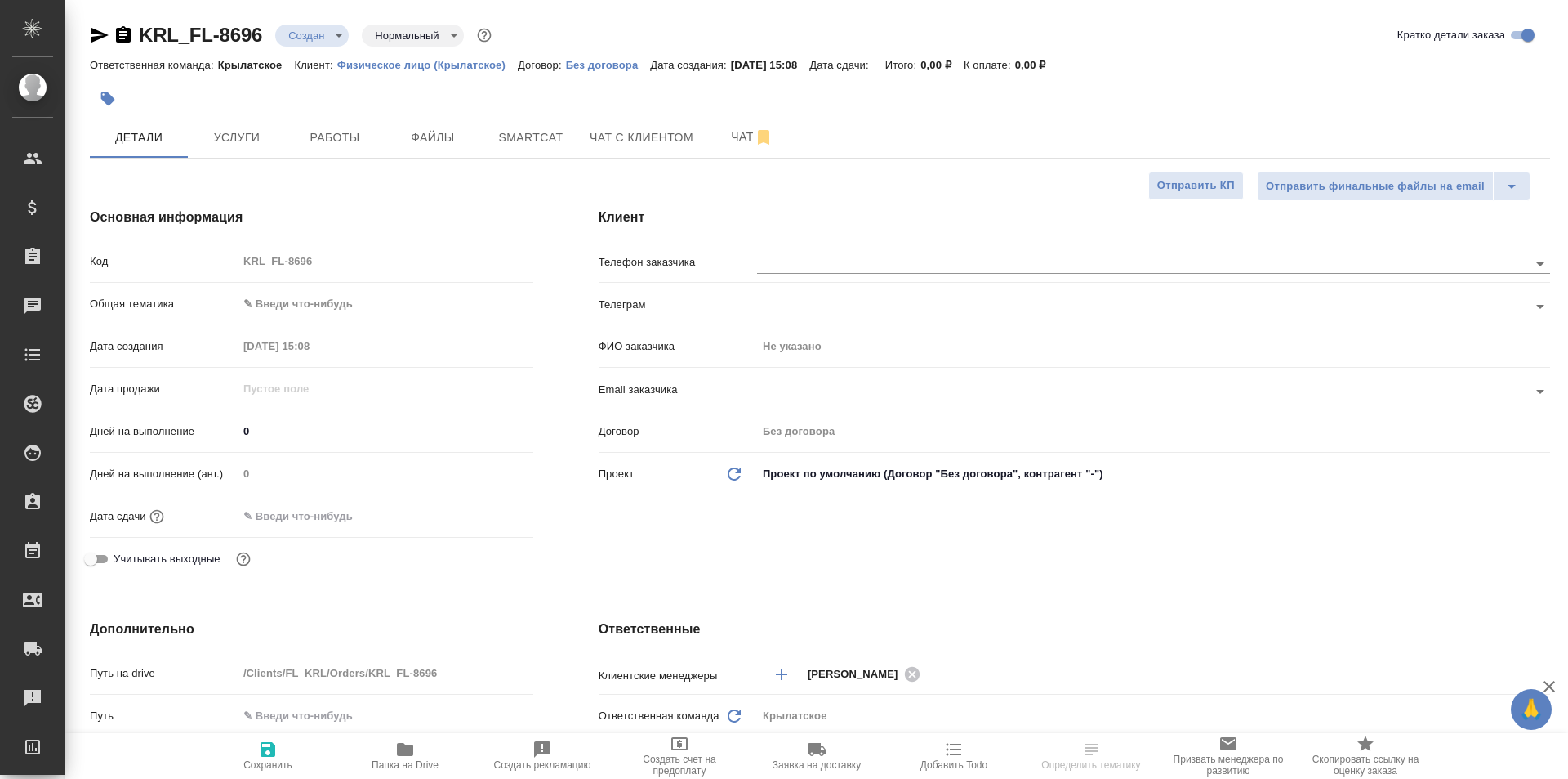
type textarea "x"
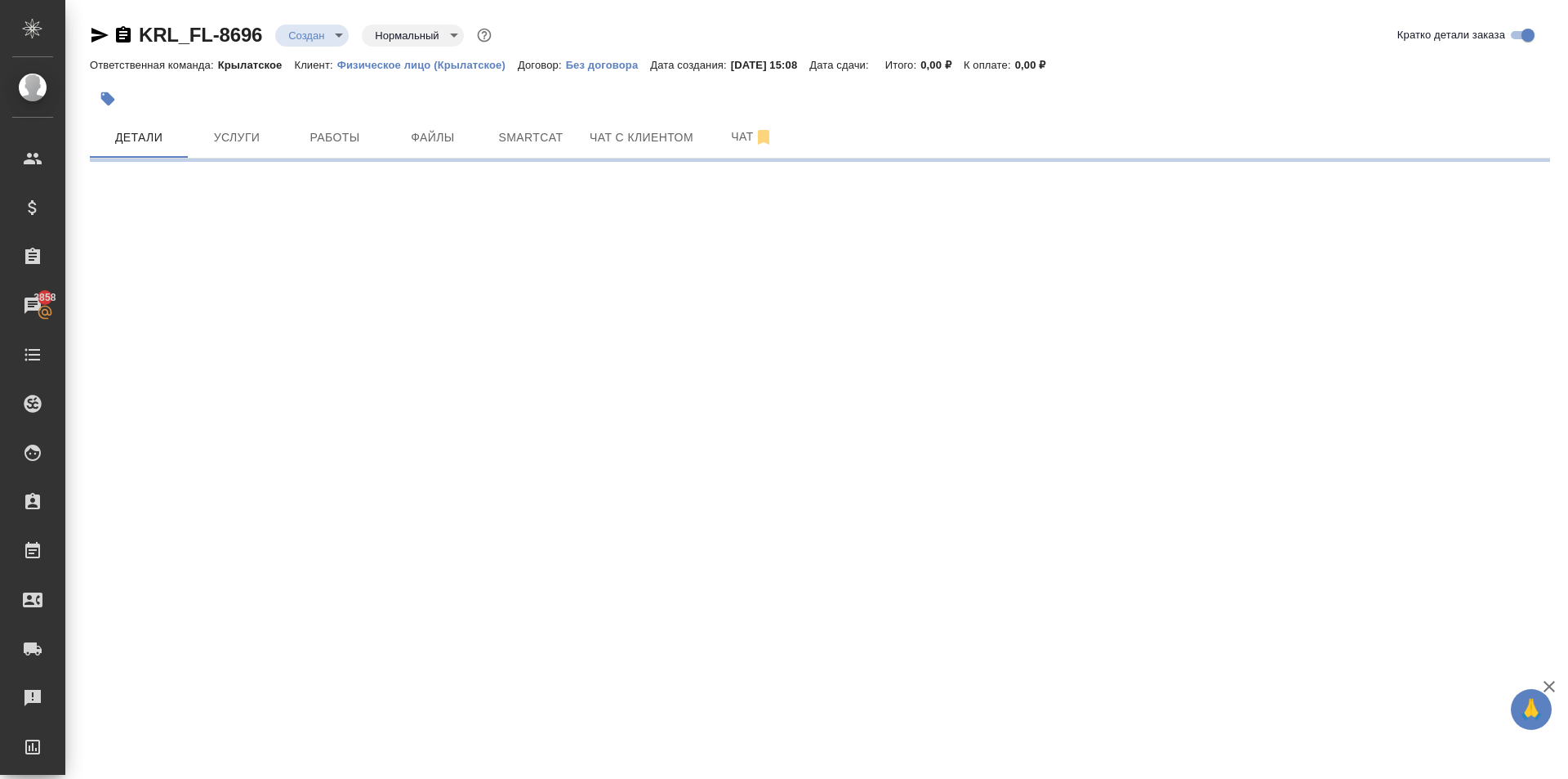
select select "RU"
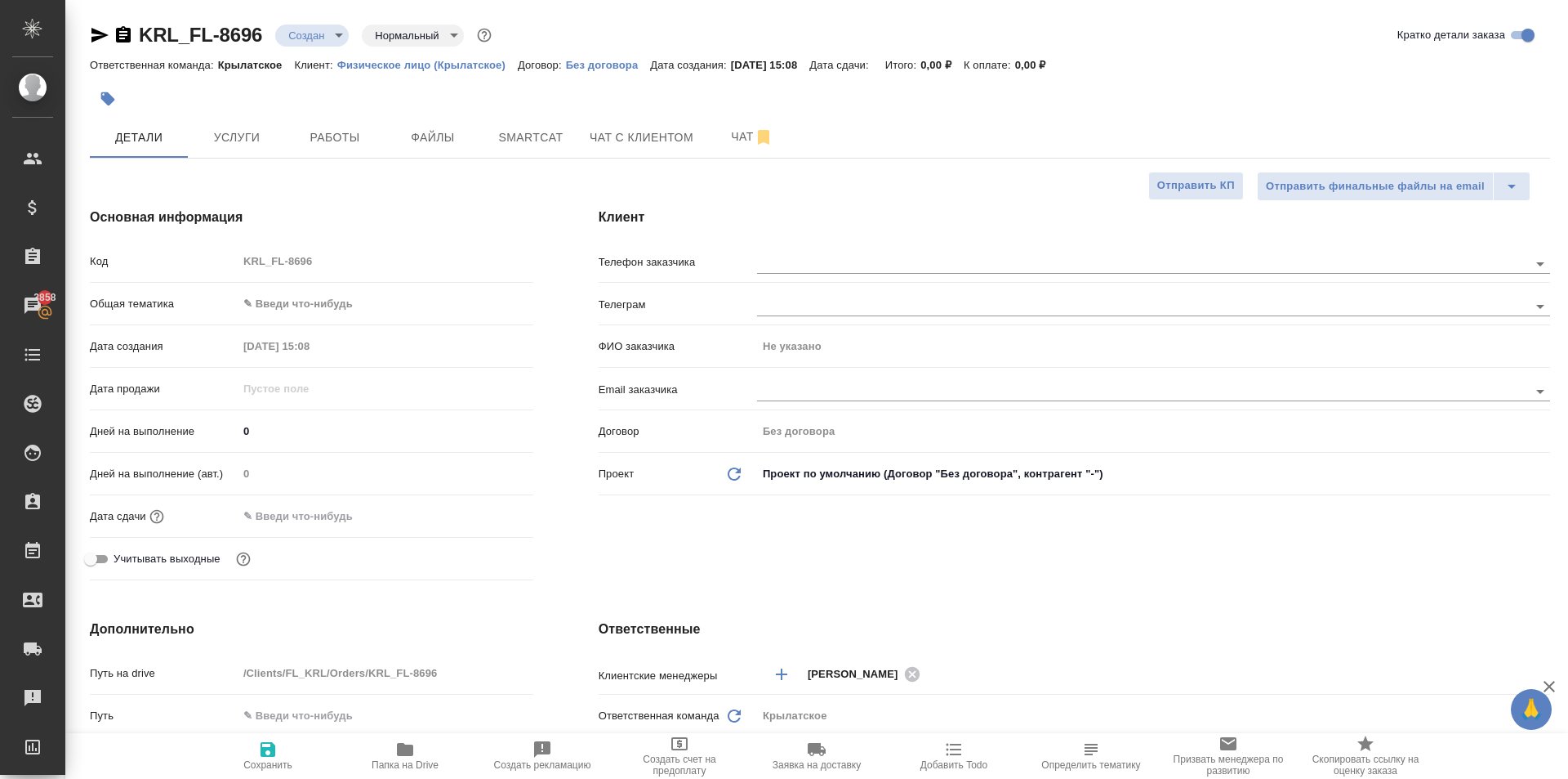
type textarea "x"
click at [550, 212] on div "Основная информация Код KRL_FL-8696 Общая тематика ✎ Введи что-нибудь Дата созд…" at bounding box center [312, 397] width 509 height 444
type textarea "x"
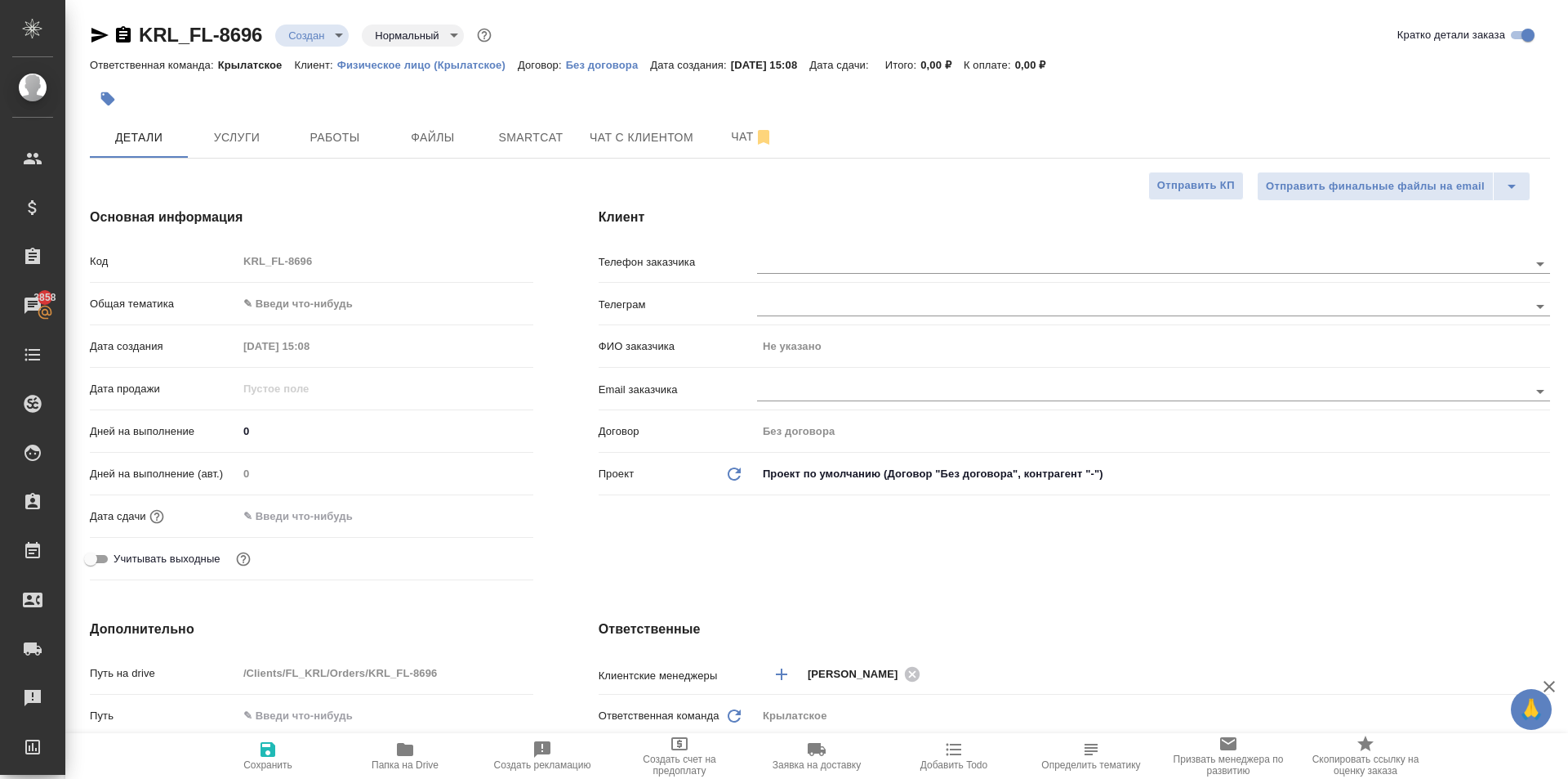
type textarea "x"
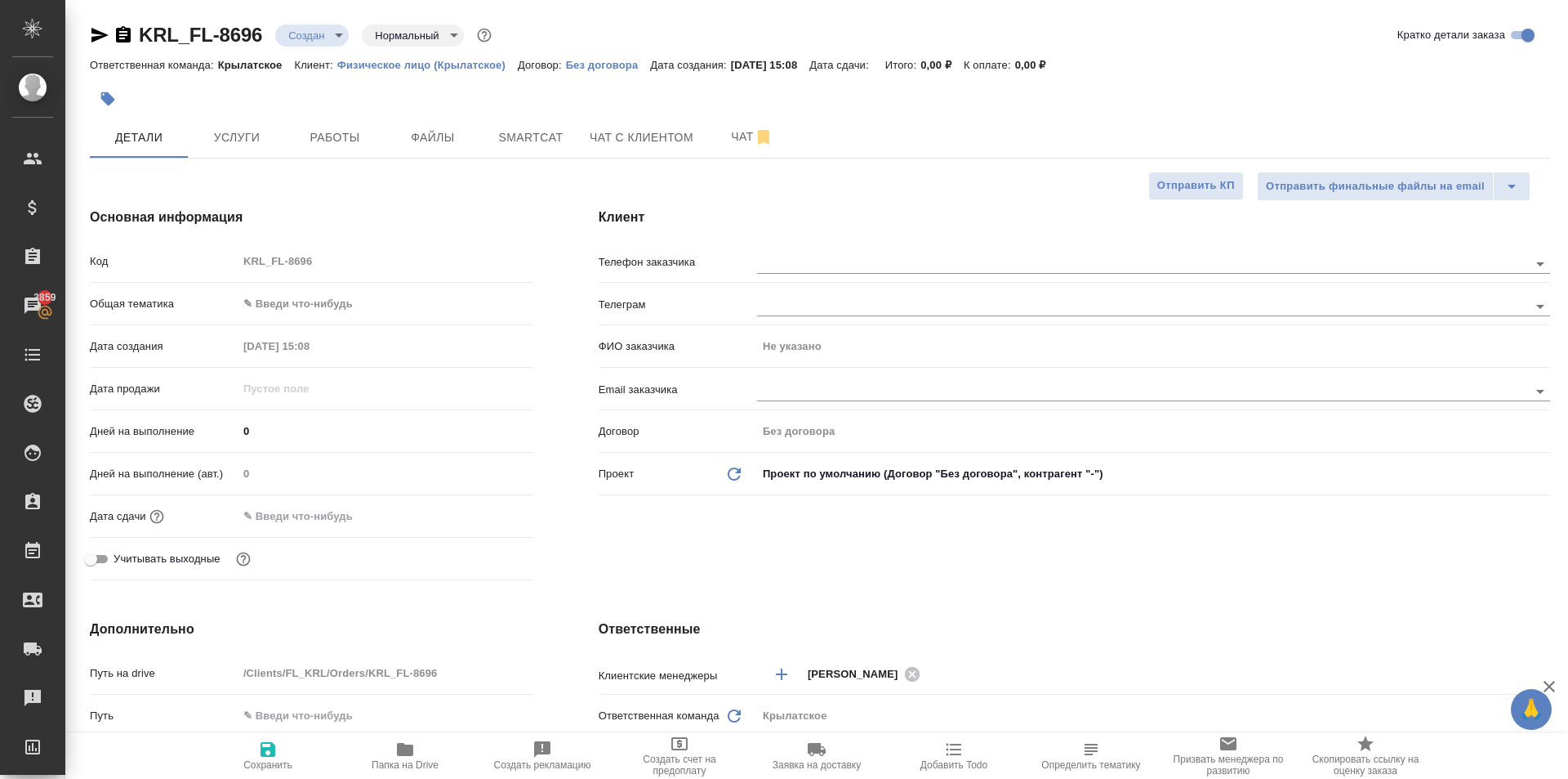
type textarea "x"
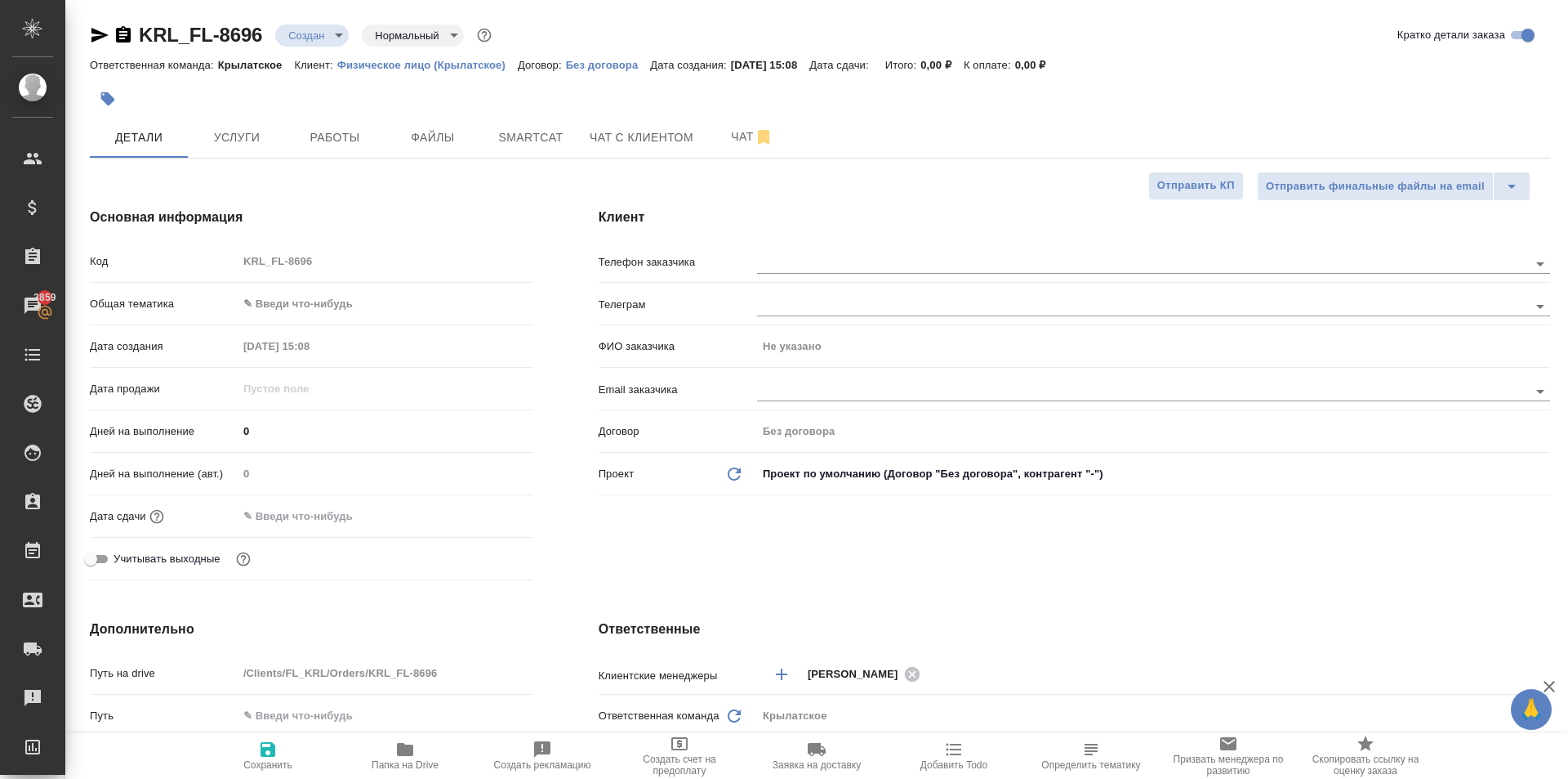
type textarea "x"
click at [385, 293] on body "🙏 .cls-1 fill:#fff; AWATERA [PERSON_NAME] Клиенты Спецификации Заказы 3859 Чаты…" at bounding box center [784, 390] width 1568 height 779
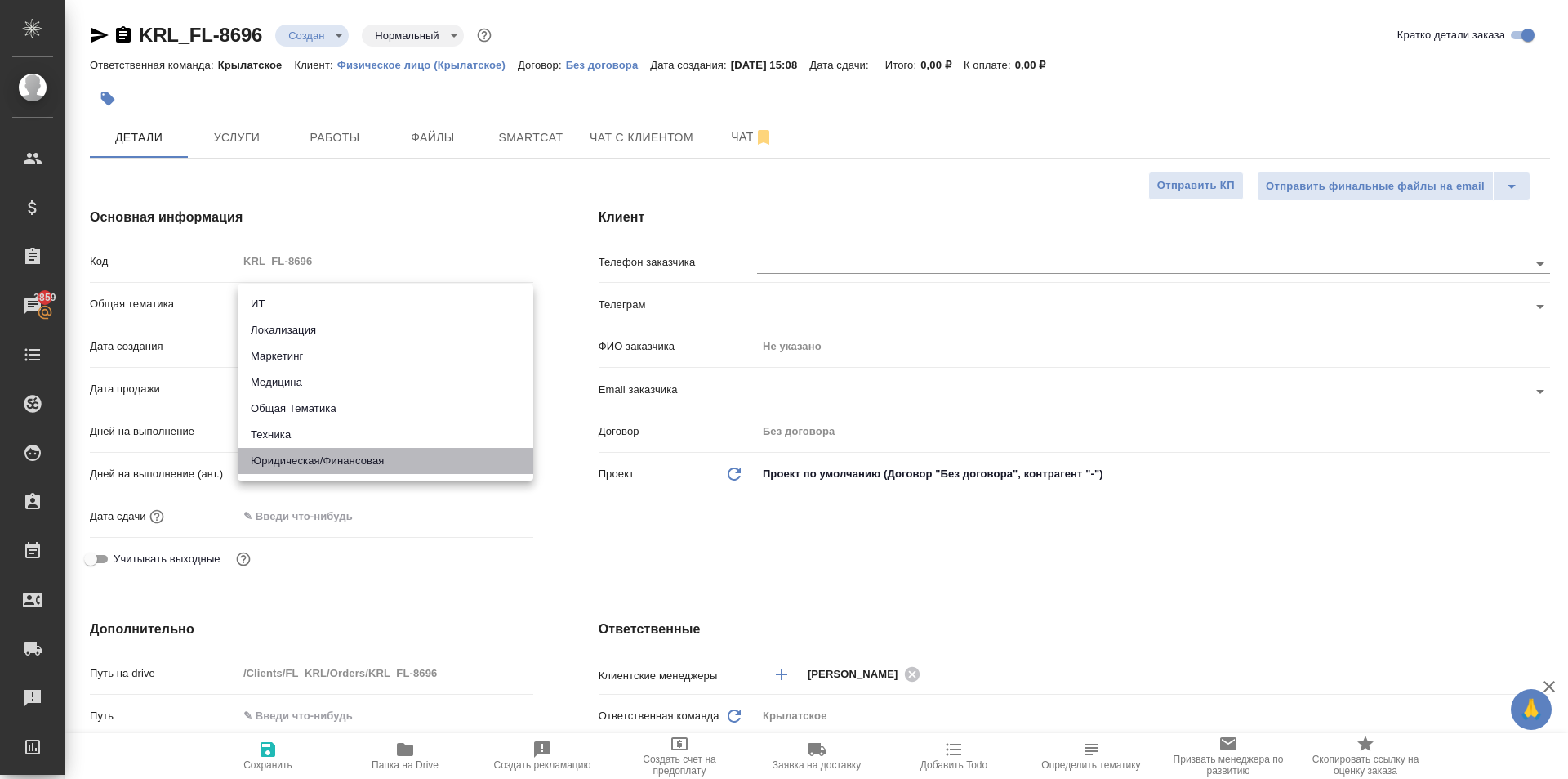
drag, startPoint x: 366, startPoint y: 463, endPoint x: 372, endPoint y: 422, distance: 41.4
click at [370, 459] on li "Юридическая/Финансовая" at bounding box center [386, 461] width 295 height 26
type input "yr-fn"
type textarea "x"
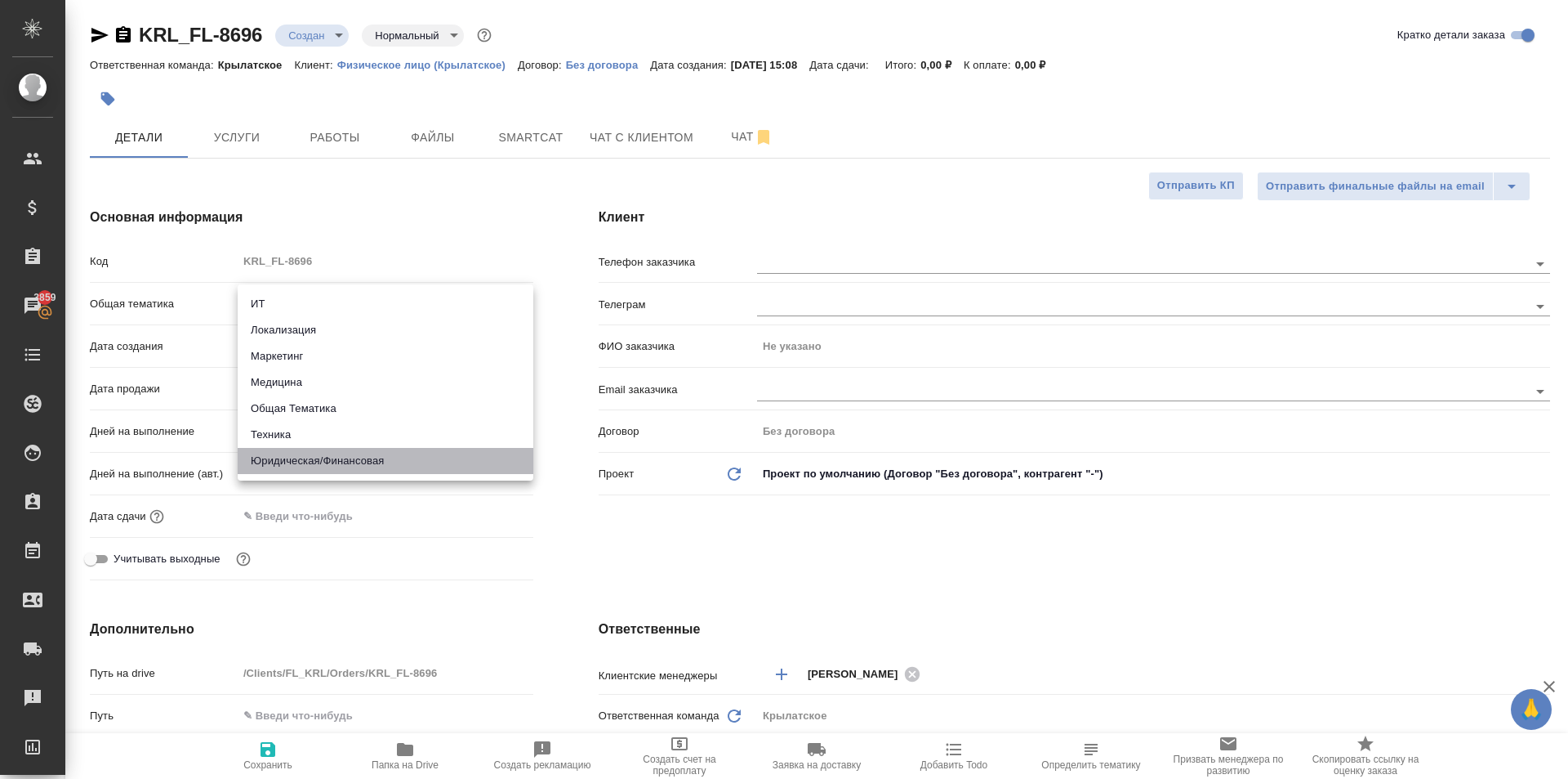
type textarea "x"
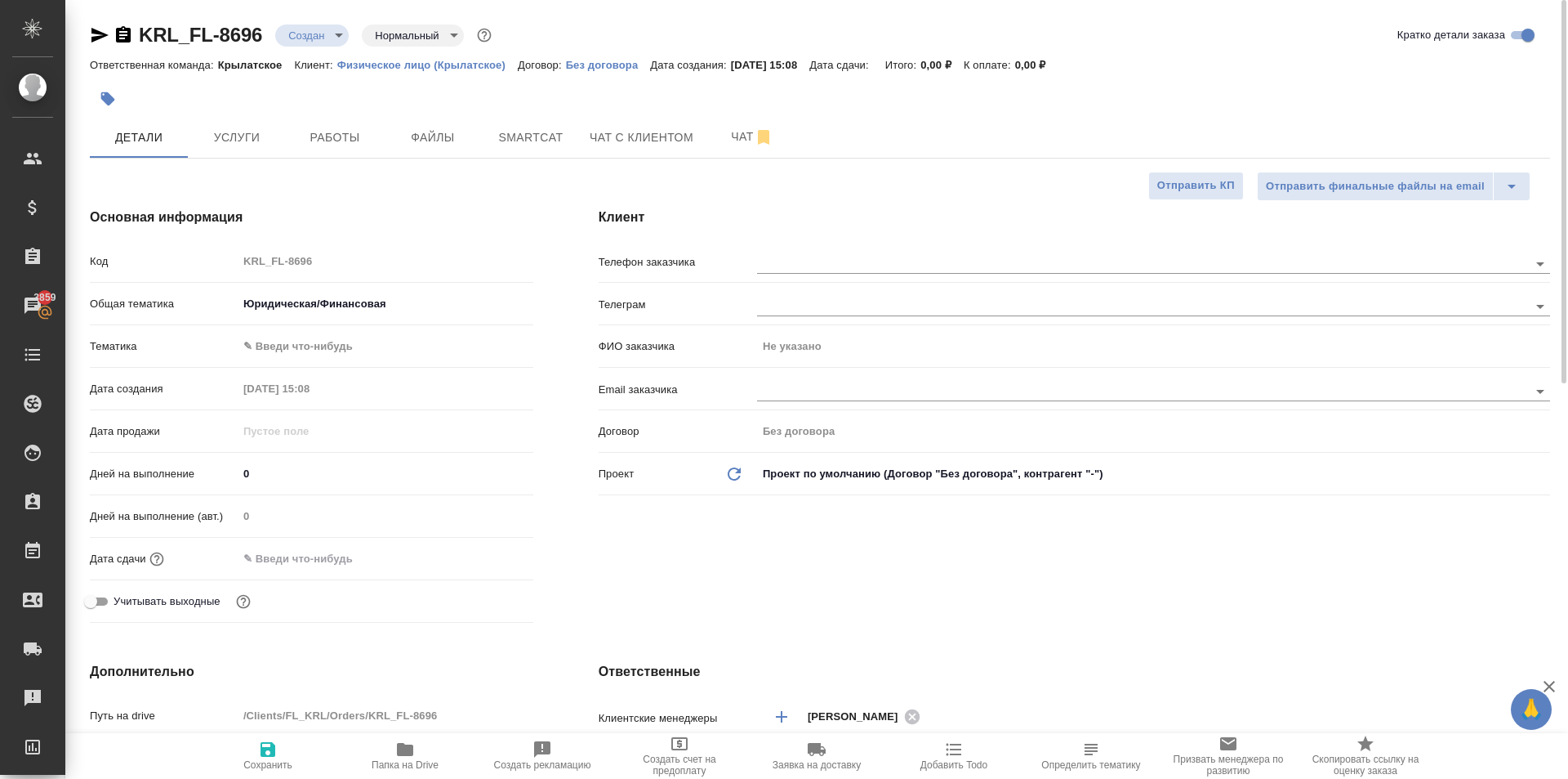
click at [331, 356] on body "🙏 .cls-1 fill:#fff; AWATERA [PERSON_NAME] Клиенты Спецификации Заказы 3859 Чаты…" at bounding box center [784, 390] width 1568 height 779
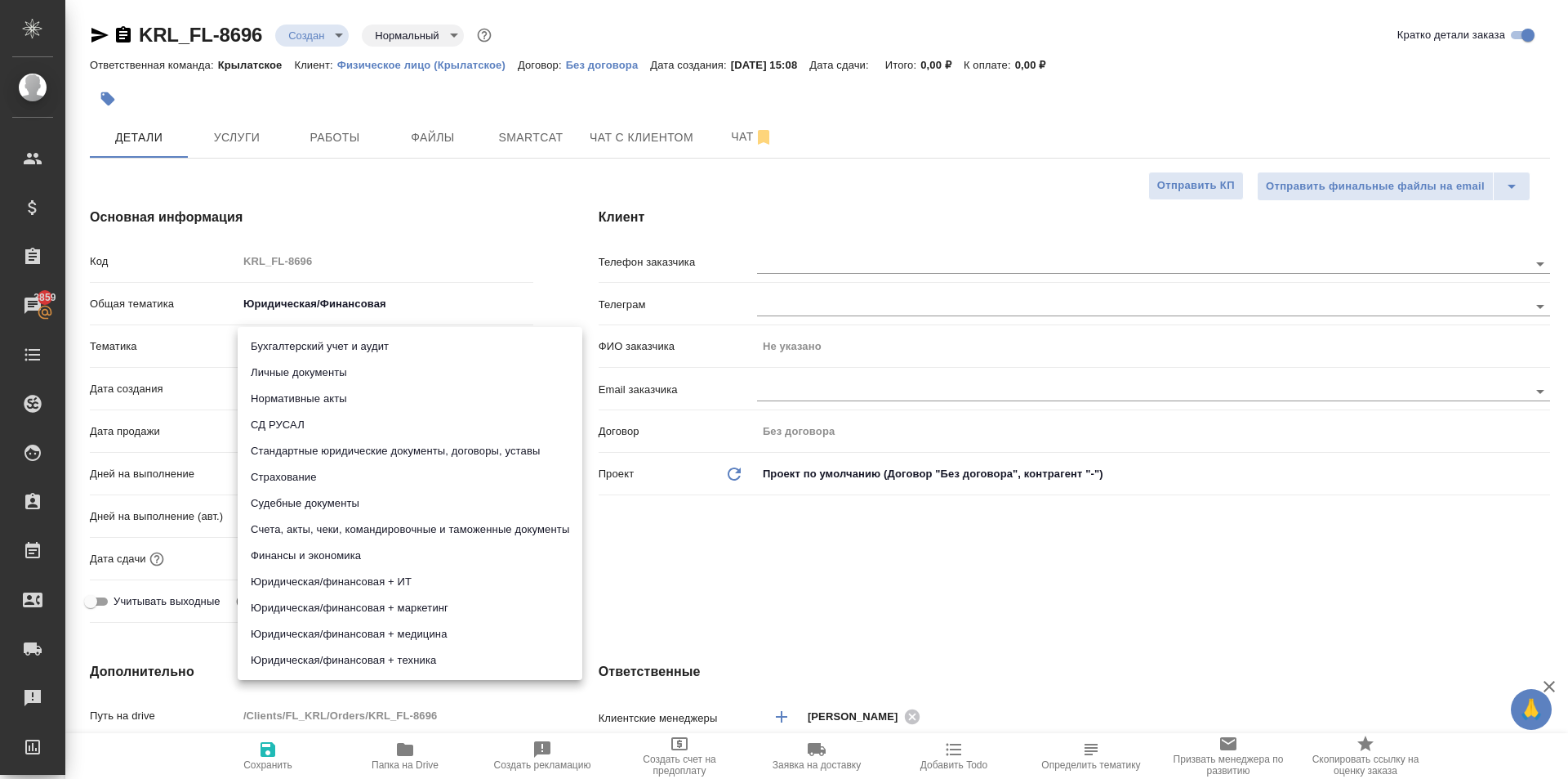
drag, startPoint x: 331, startPoint y: 356, endPoint x: 320, endPoint y: 383, distance: 29.2
click at [320, 383] on li "Личные документы" at bounding box center [410, 372] width 345 height 26
type textarea "x"
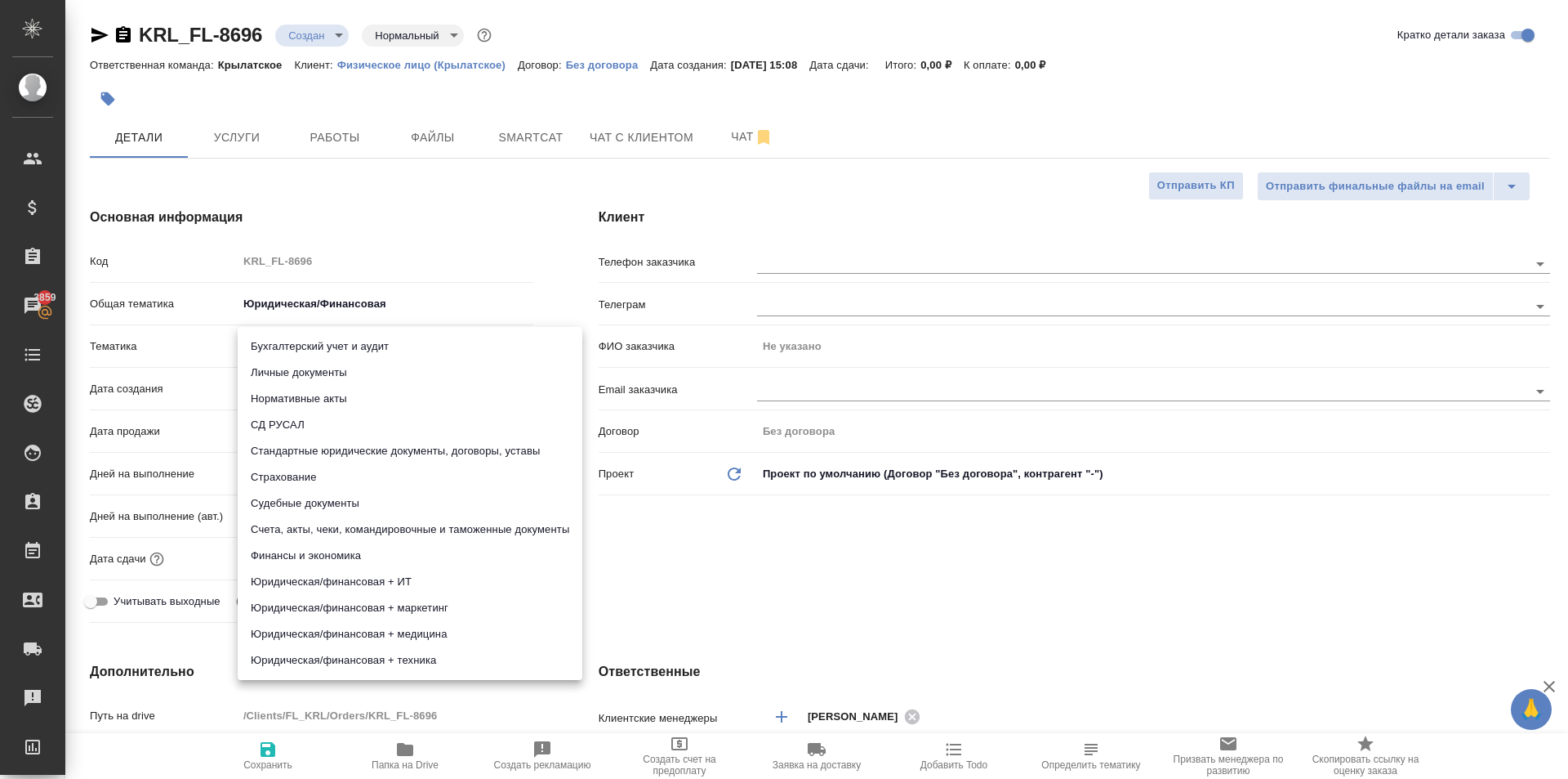
type input "5a8b8b956a9677013d343cfe"
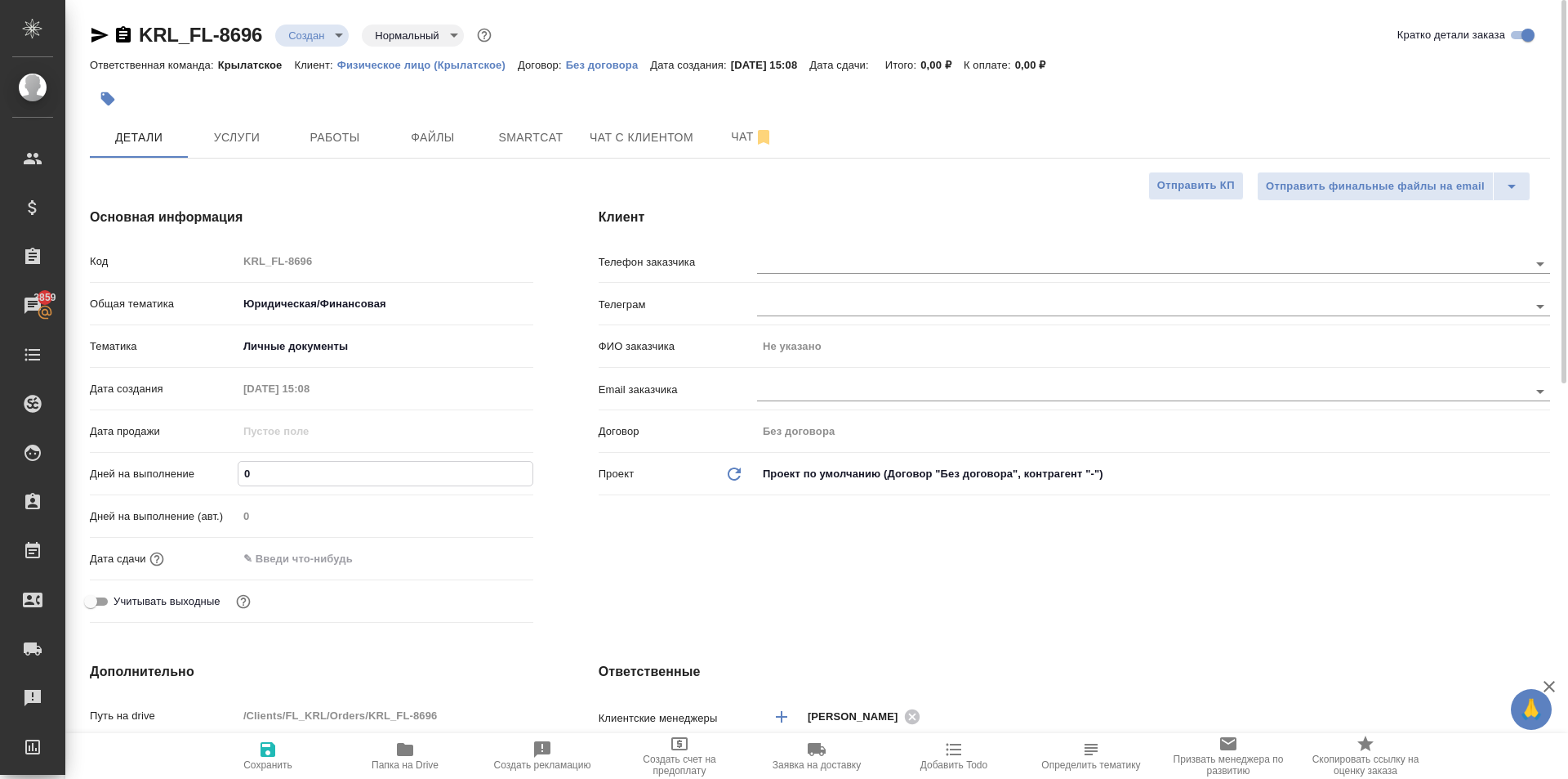
drag, startPoint x: 264, startPoint y: 473, endPoint x: 227, endPoint y: 450, distance: 43.6
click at [220, 465] on div "Дней на выполнение 0" at bounding box center [312, 473] width 443 height 28
type input "1"
type textarea "x"
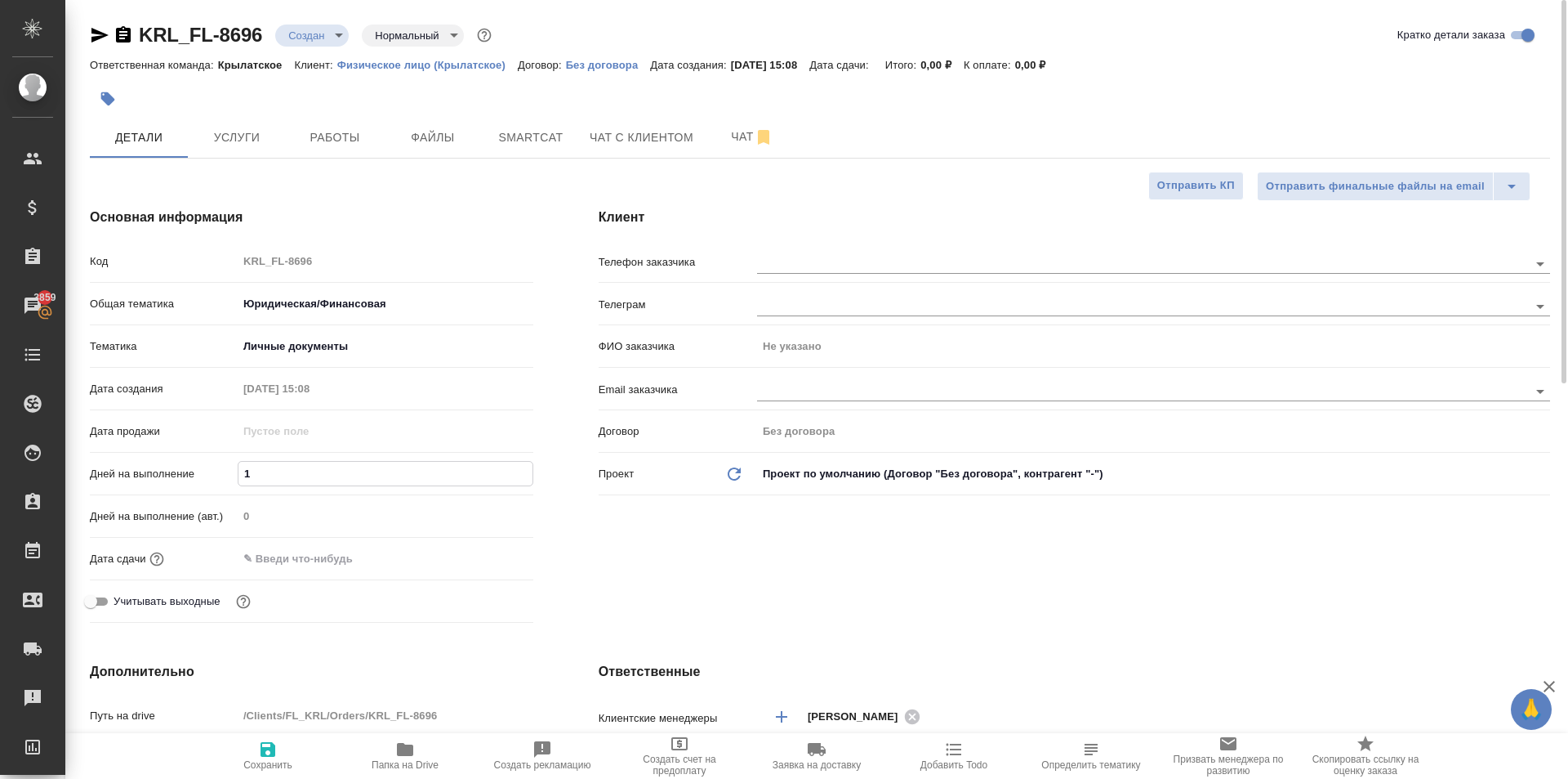
type textarea "x"
type input "1"
click at [283, 584] on div "Дата сдачи" at bounding box center [312, 566] width 443 height 43
drag, startPoint x: 314, startPoint y: 567, endPoint x: 354, endPoint y: 564, distance: 40.1
click at [315, 565] on input "text" at bounding box center [310, 558] width 143 height 24
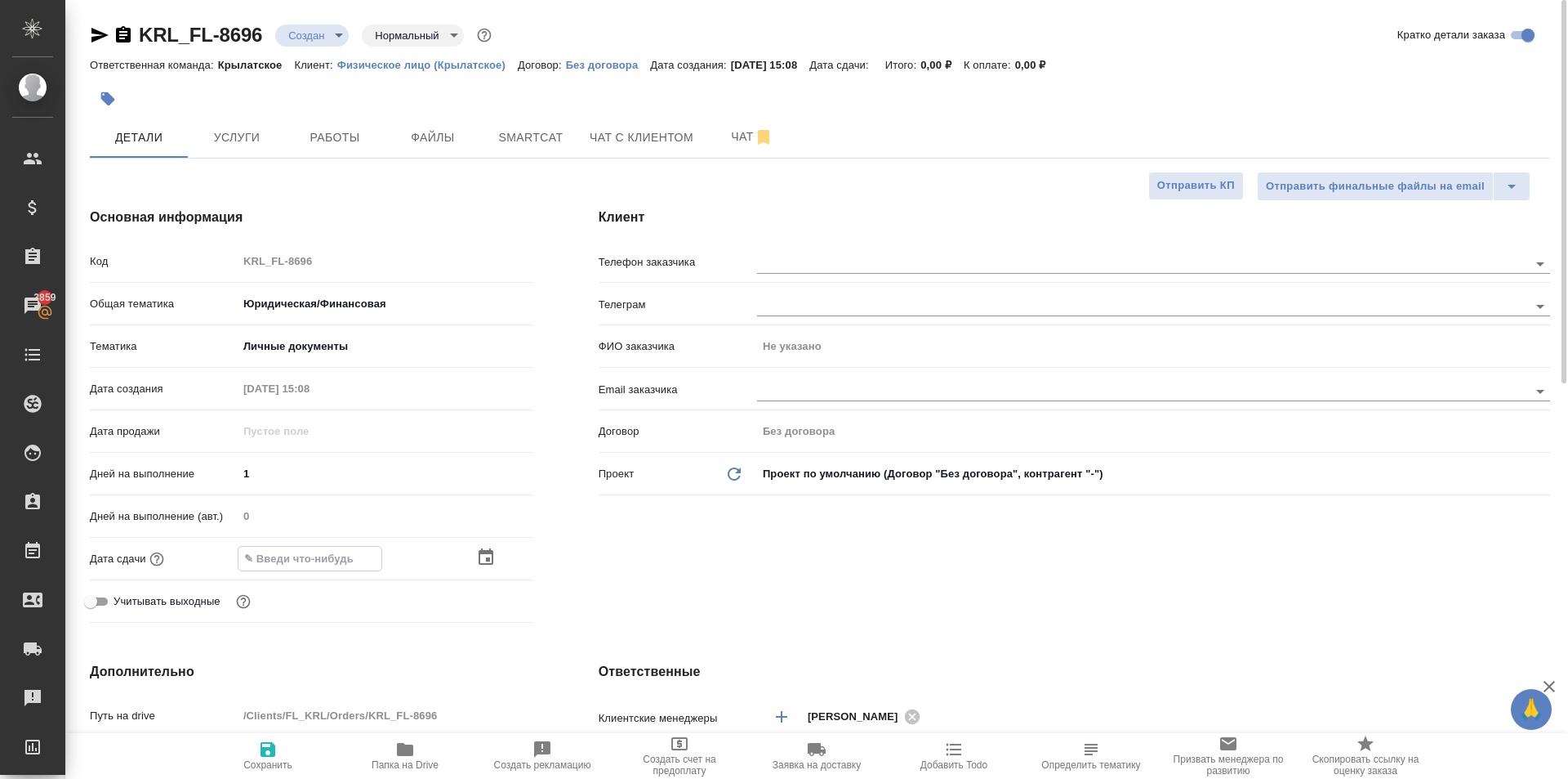
click at [484, 551] on icon "button" at bounding box center [486, 556] width 15 height 16
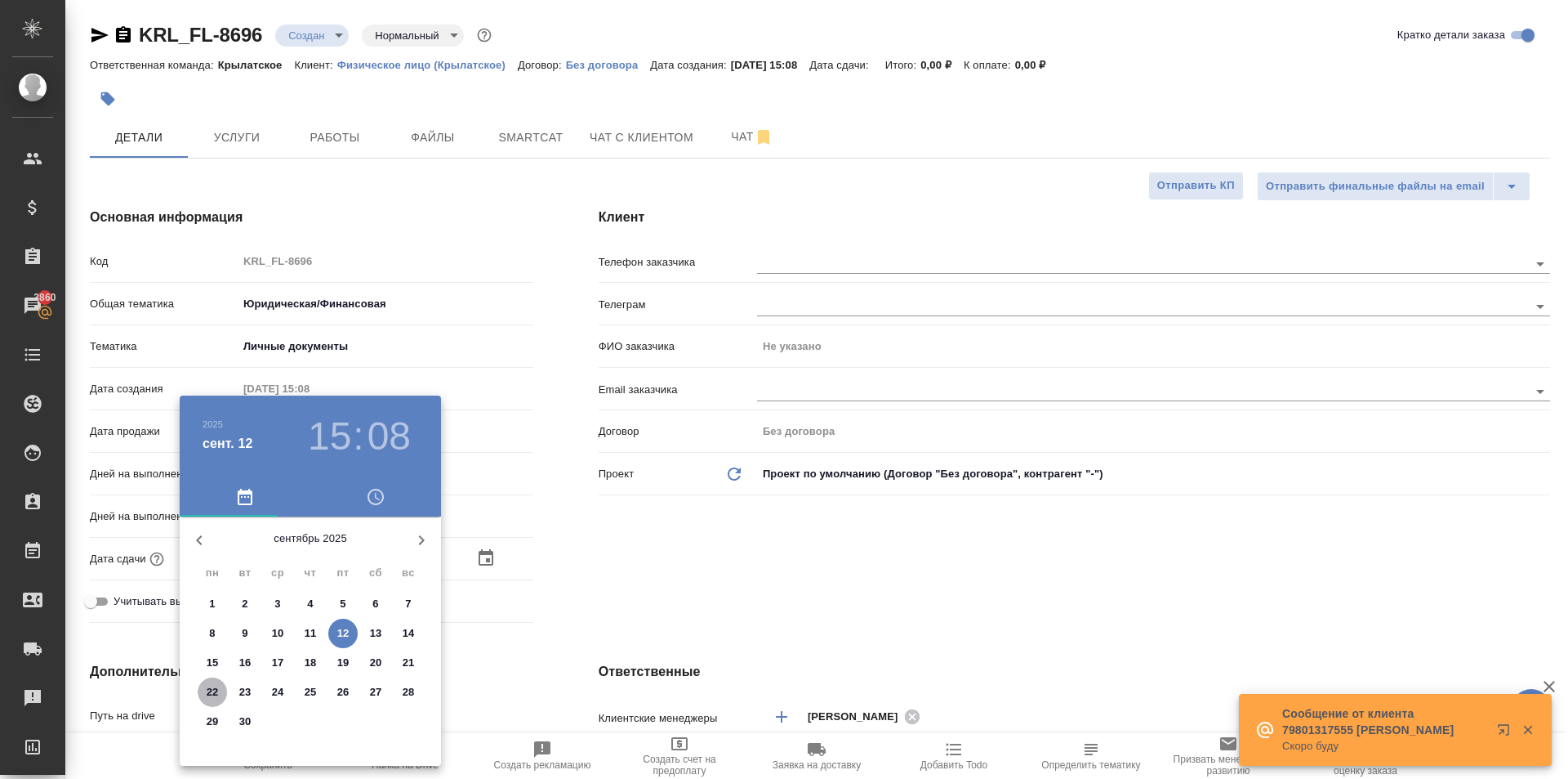
click at [211, 686] on p "22" at bounding box center [212, 692] width 12 height 16
type input "22.09.2025 15:08"
type textarea "x"
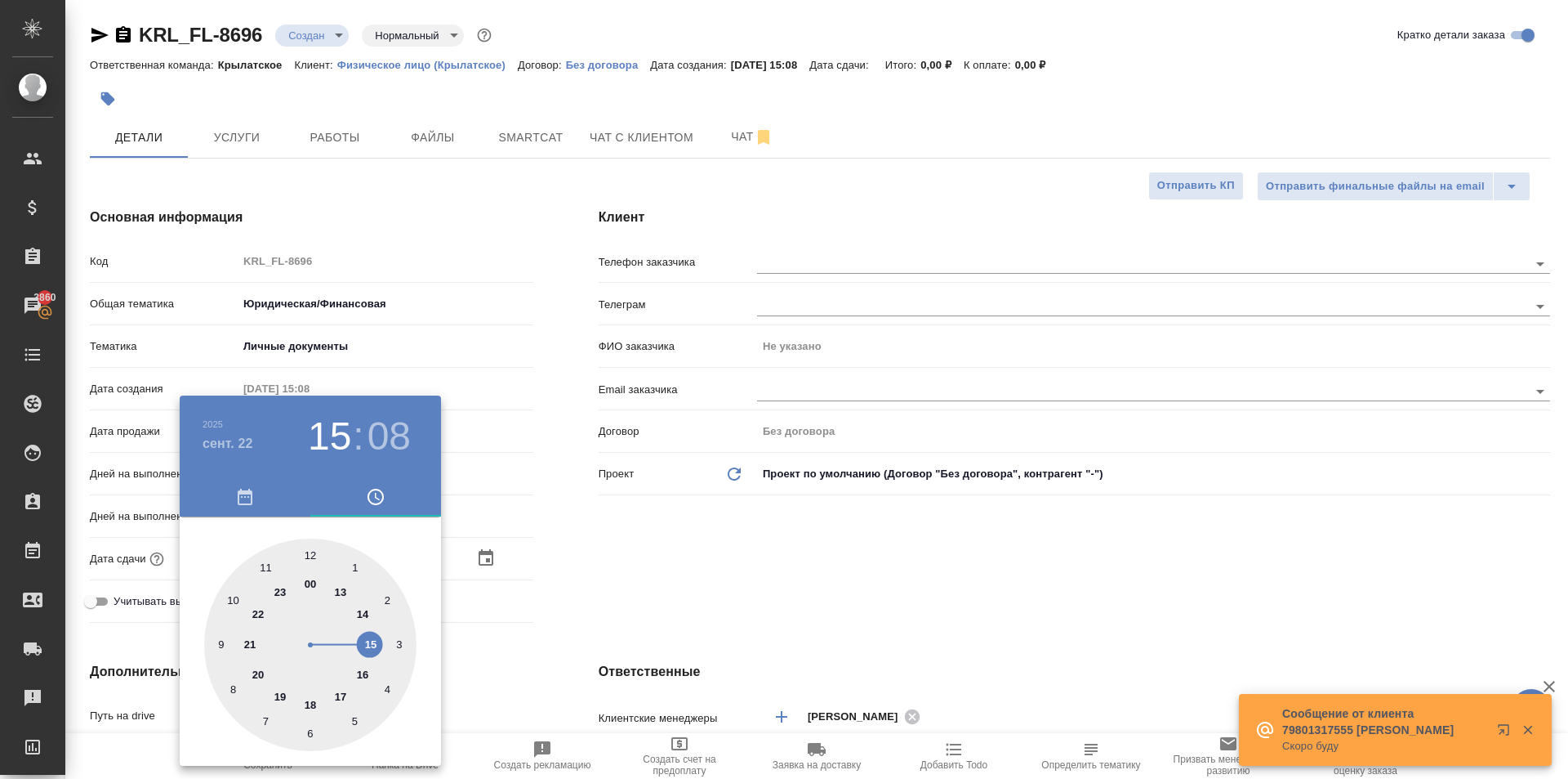
drag, startPoint x: 302, startPoint y: 545, endPoint x: 314, endPoint y: 552, distance: 13.9
click at [308, 550] on div at bounding box center [310, 644] width 212 height 213
type input "22.09.2025 12:08"
type textarea "x"
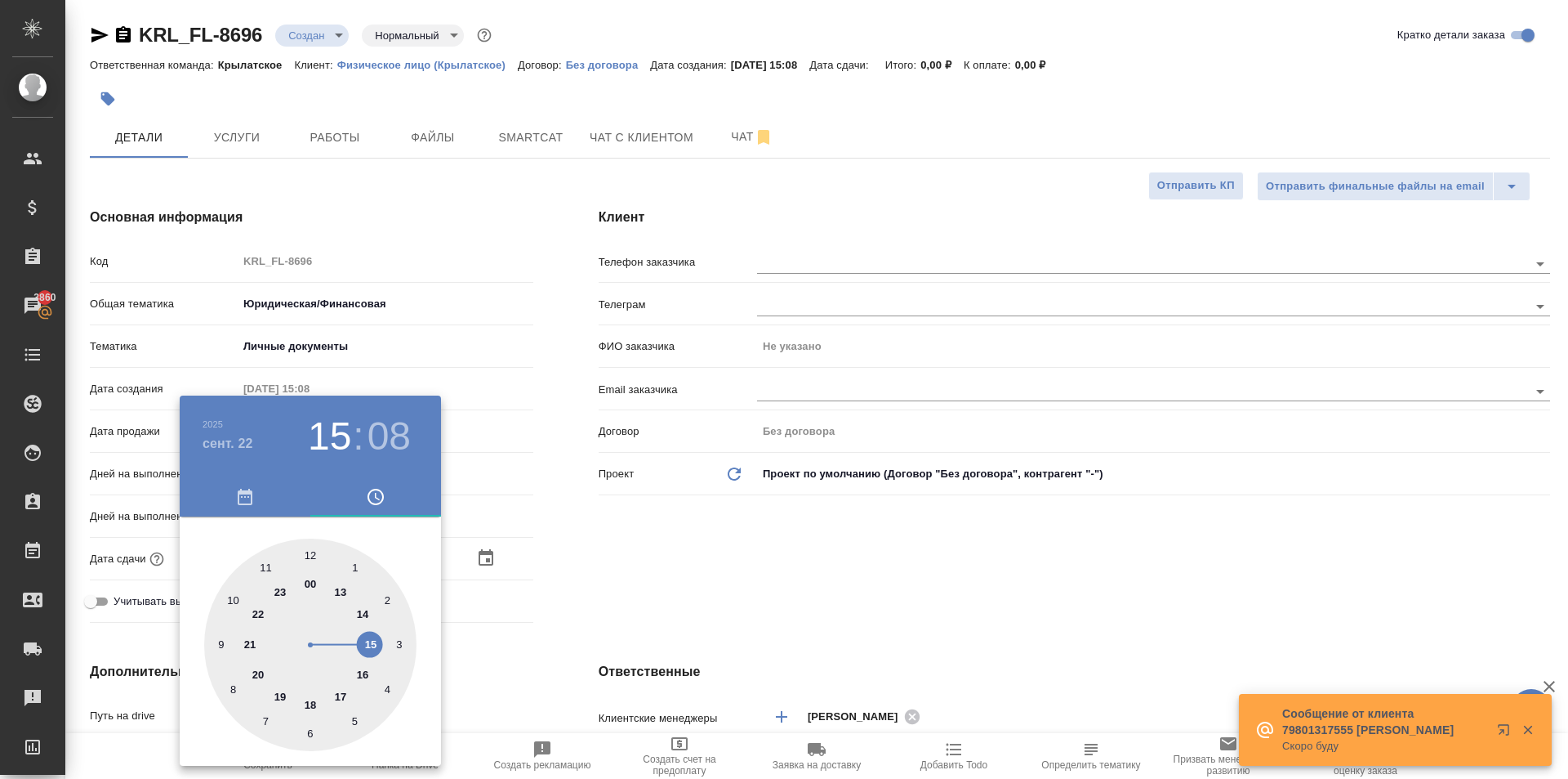
type textarea "x"
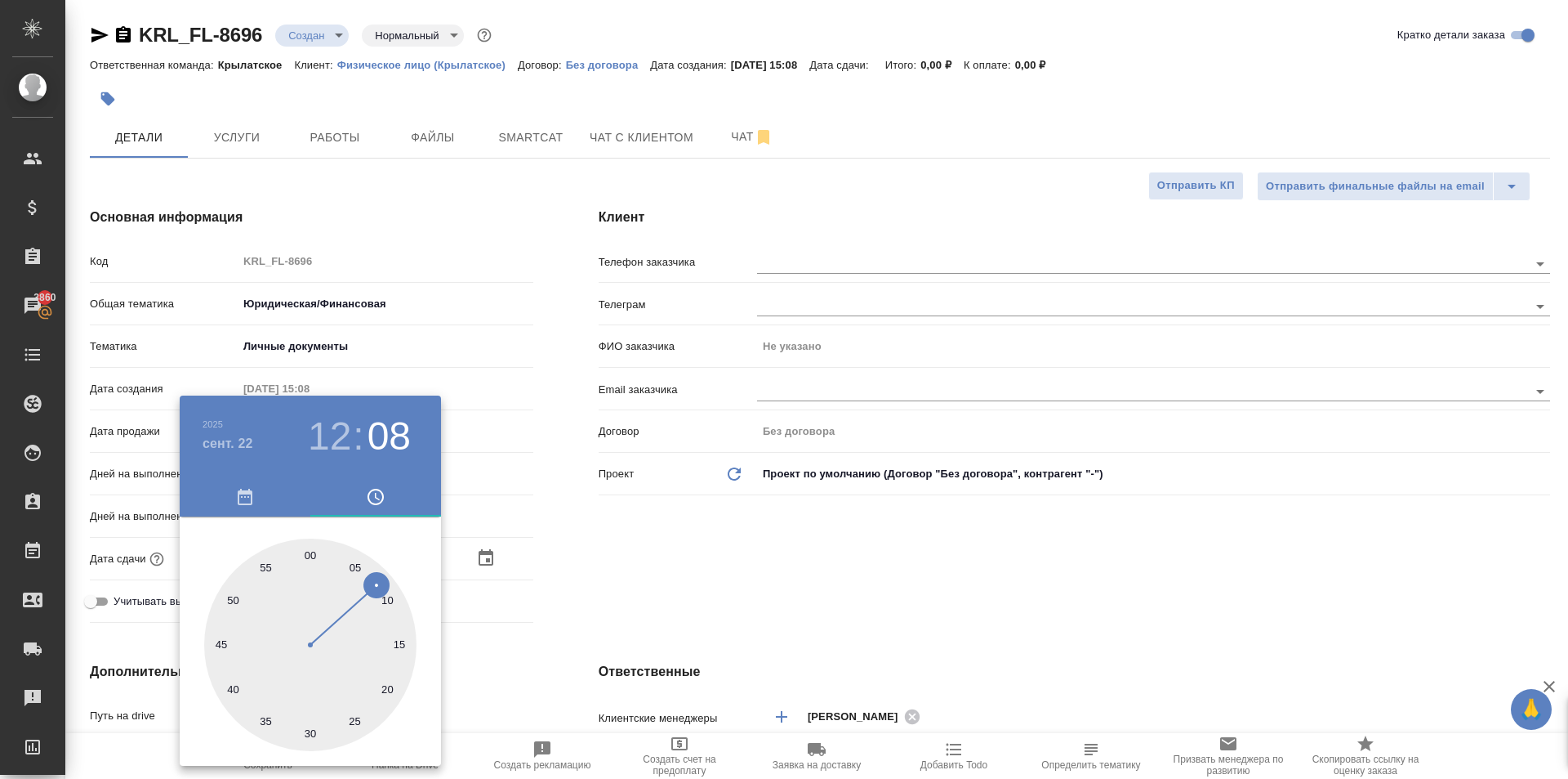
click at [314, 552] on div at bounding box center [310, 644] width 212 height 213
type input "22.09.2025 12:00"
type textarea "x"
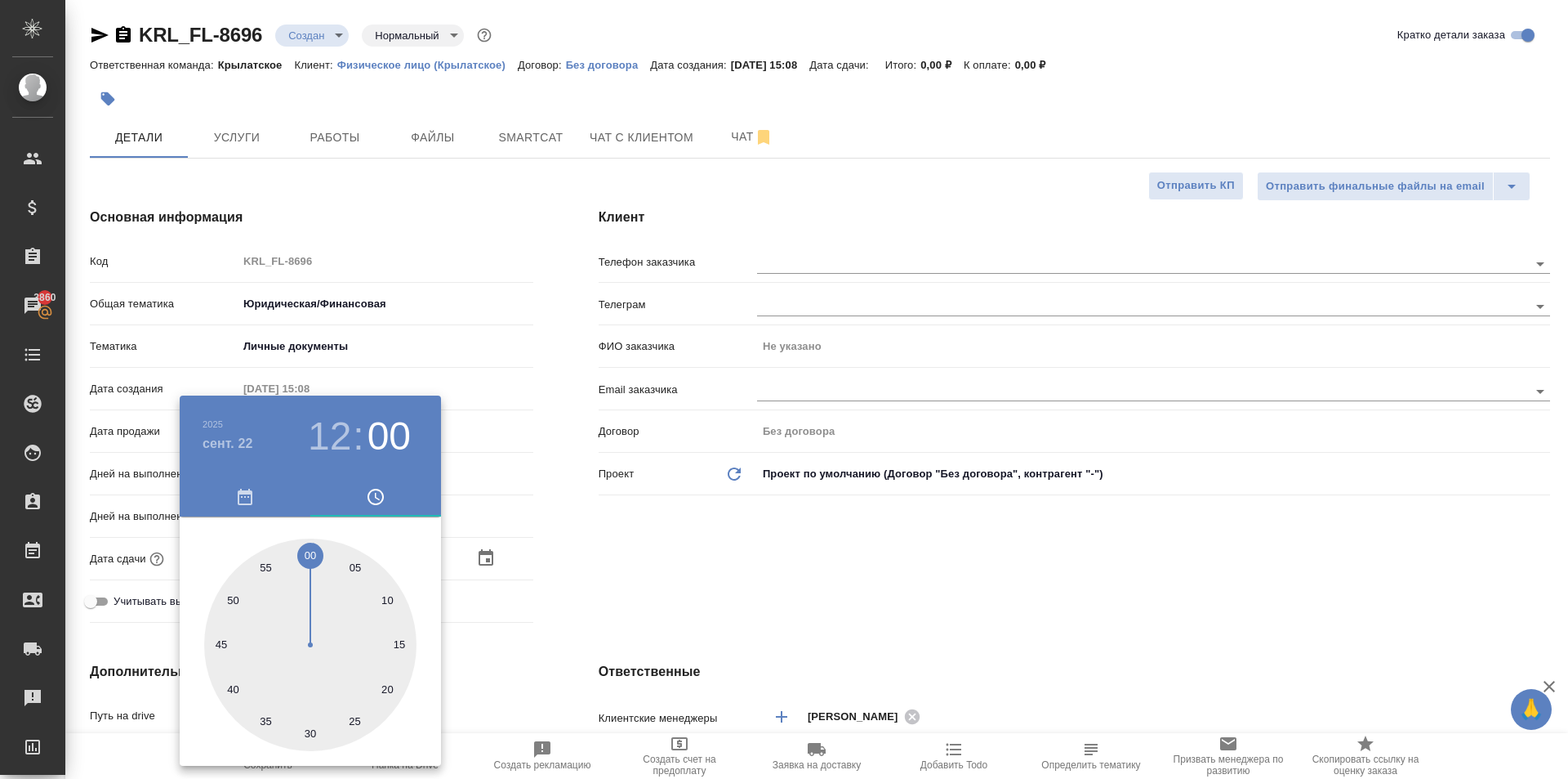
click at [710, 560] on div at bounding box center [784, 390] width 1568 height 779
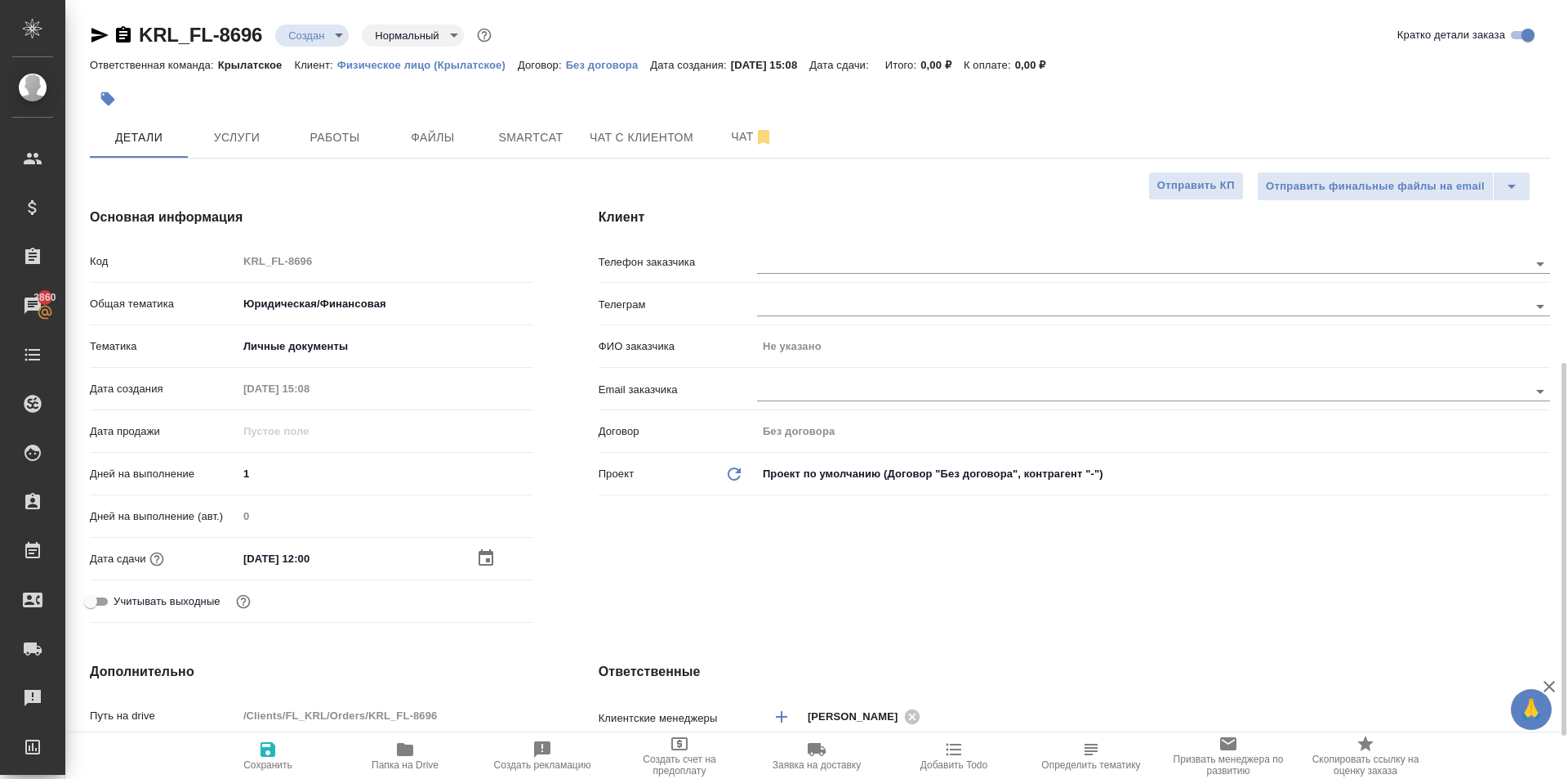
scroll to position [409, 0]
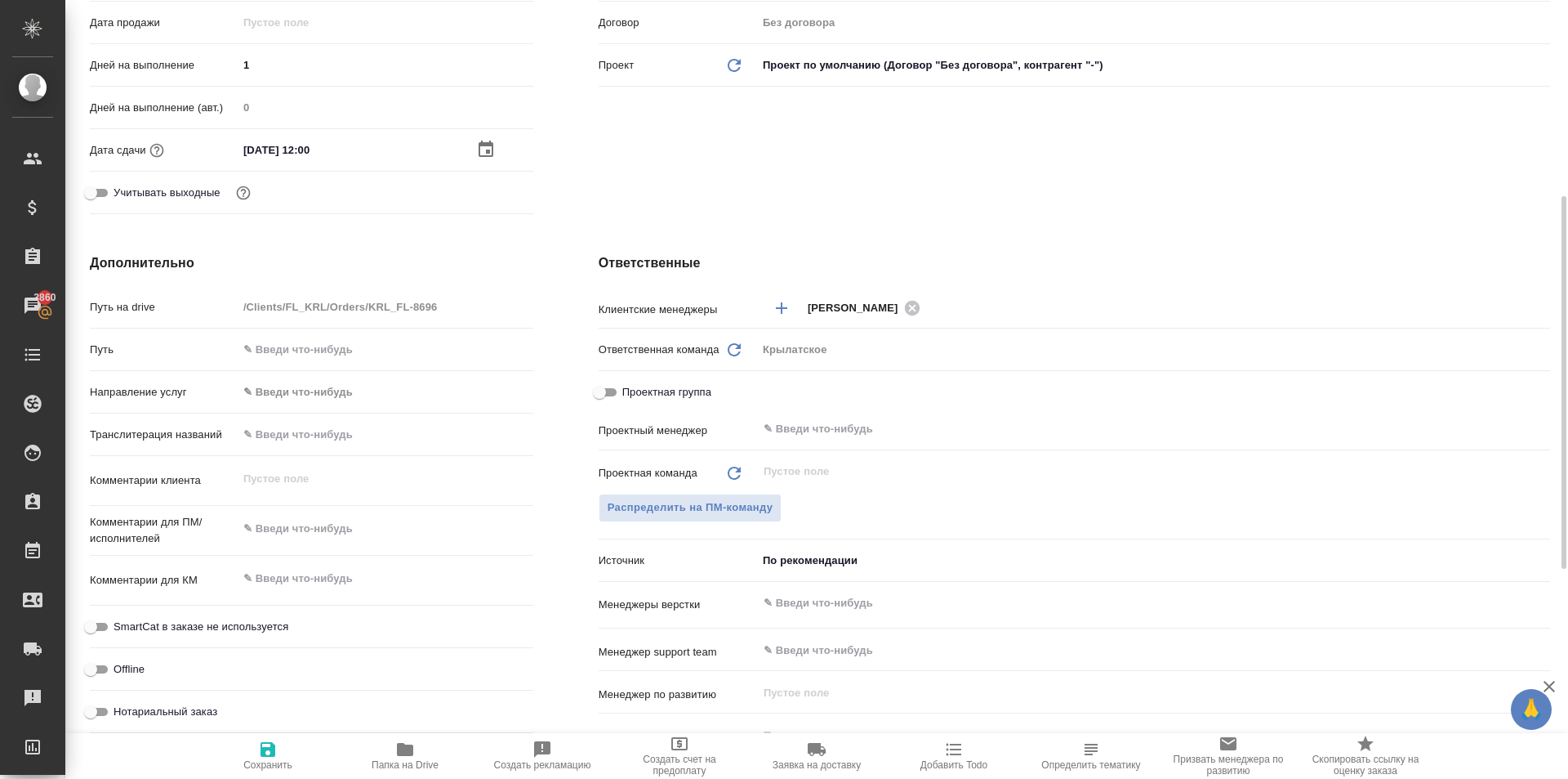
click at [315, 397] on body "🙏 .cls-1 fill:#fff; AWATERA Kasymov Timur Клиенты Спецификации Заказы 3860 Чаты…" at bounding box center [784, 390] width 1568 height 779
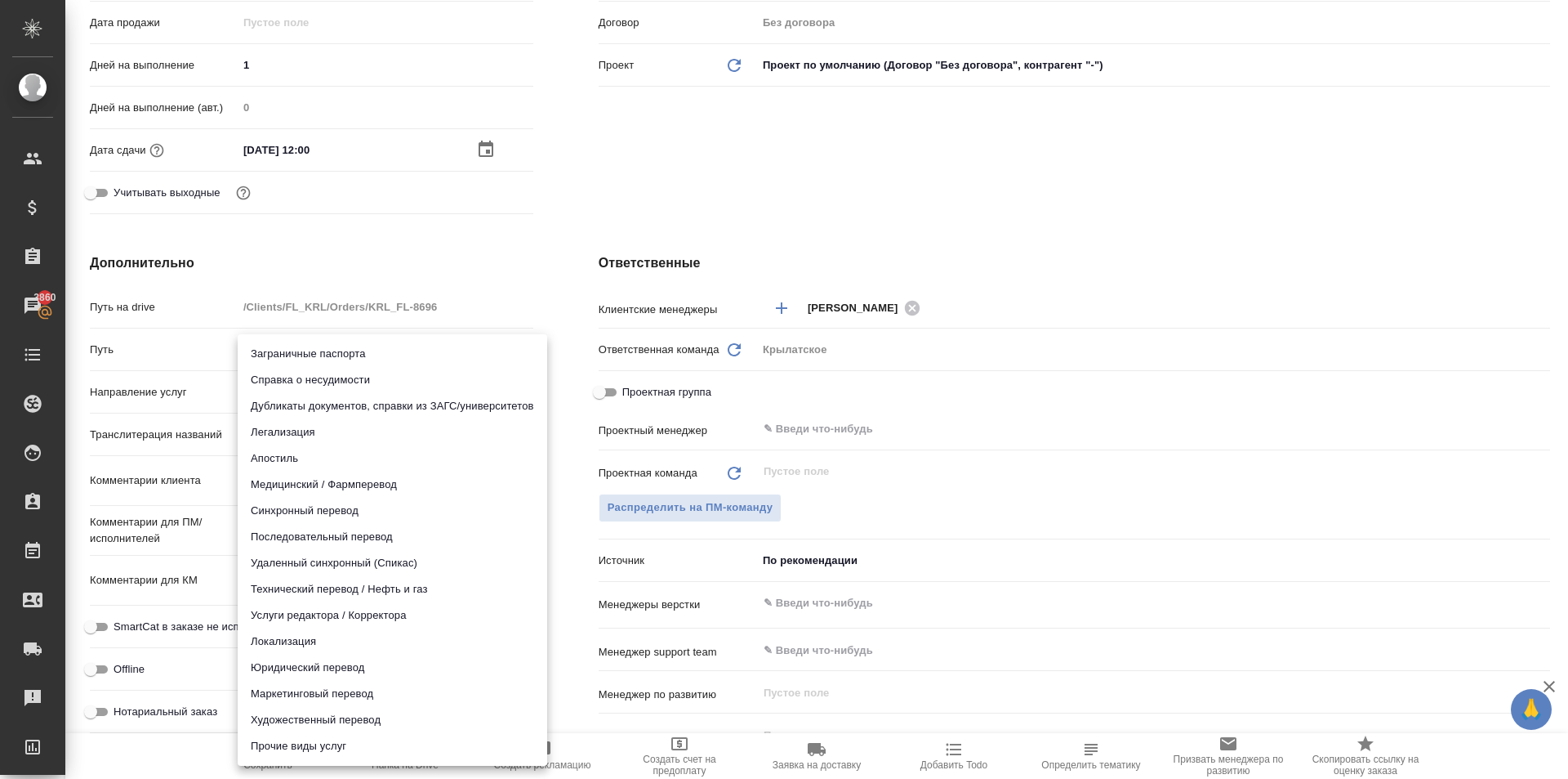
click at [284, 454] on li "Апостиль" at bounding box center [392, 458] width 309 height 26
type input "apostil"
type textarea "x"
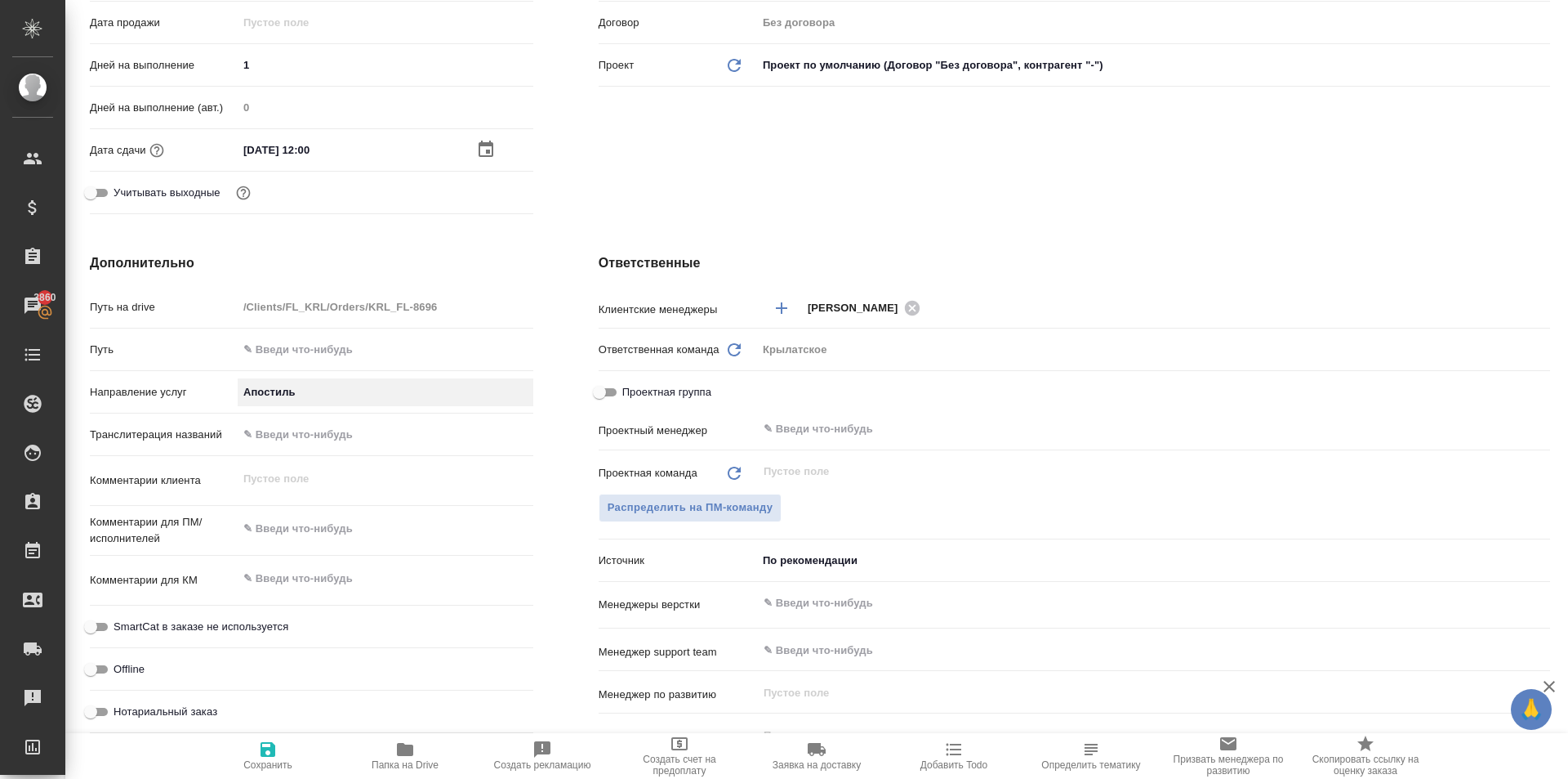
scroll to position [846, 0]
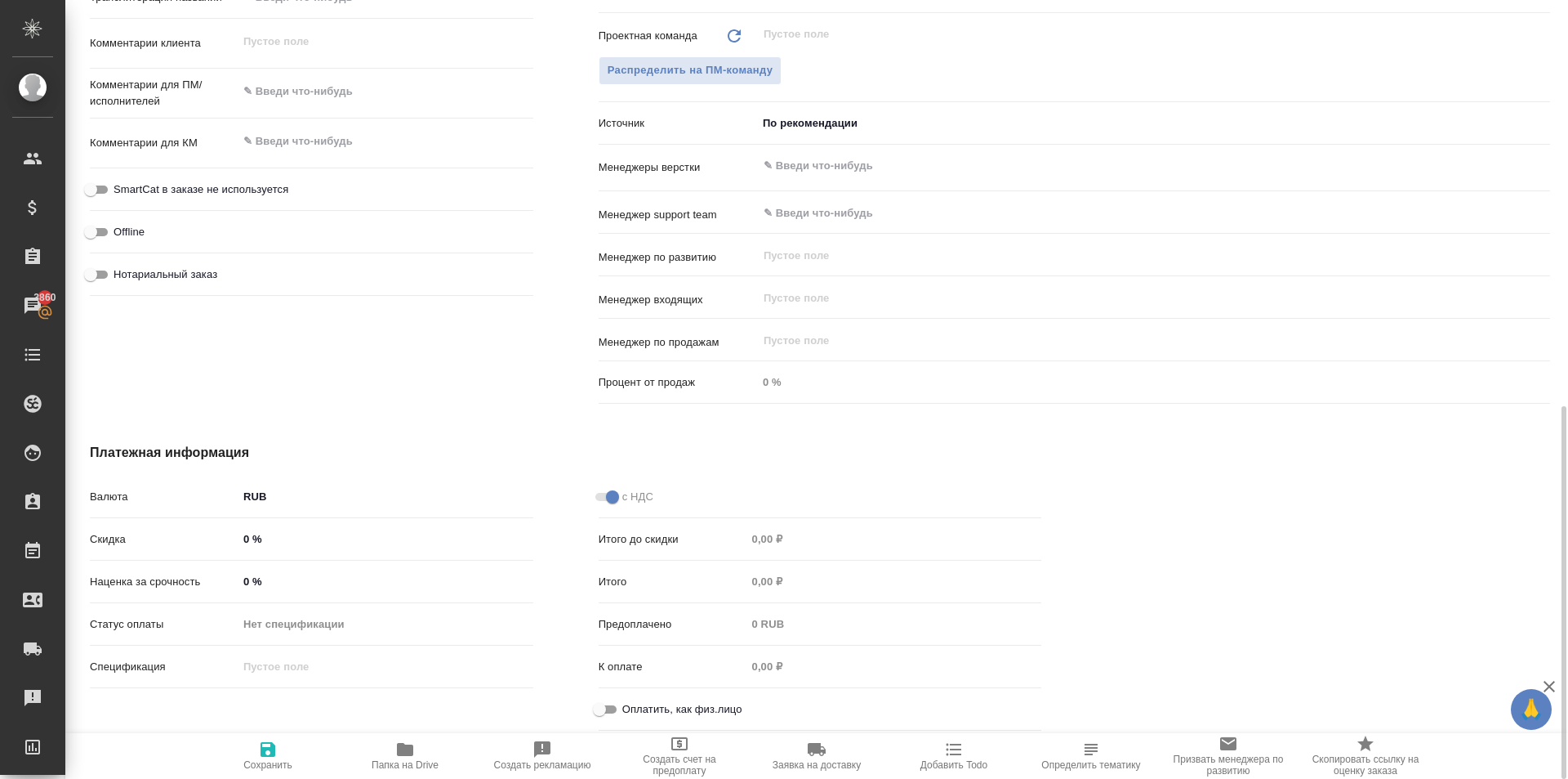
click at [223, 183] on span "SmartCat в заказе не используется" at bounding box center [201, 190] width 175 height 16
click at [120, 183] on input "SmartCat в заказе не используется" at bounding box center [90, 189] width 58 height 19
checkbox input "true"
type textarea "x"
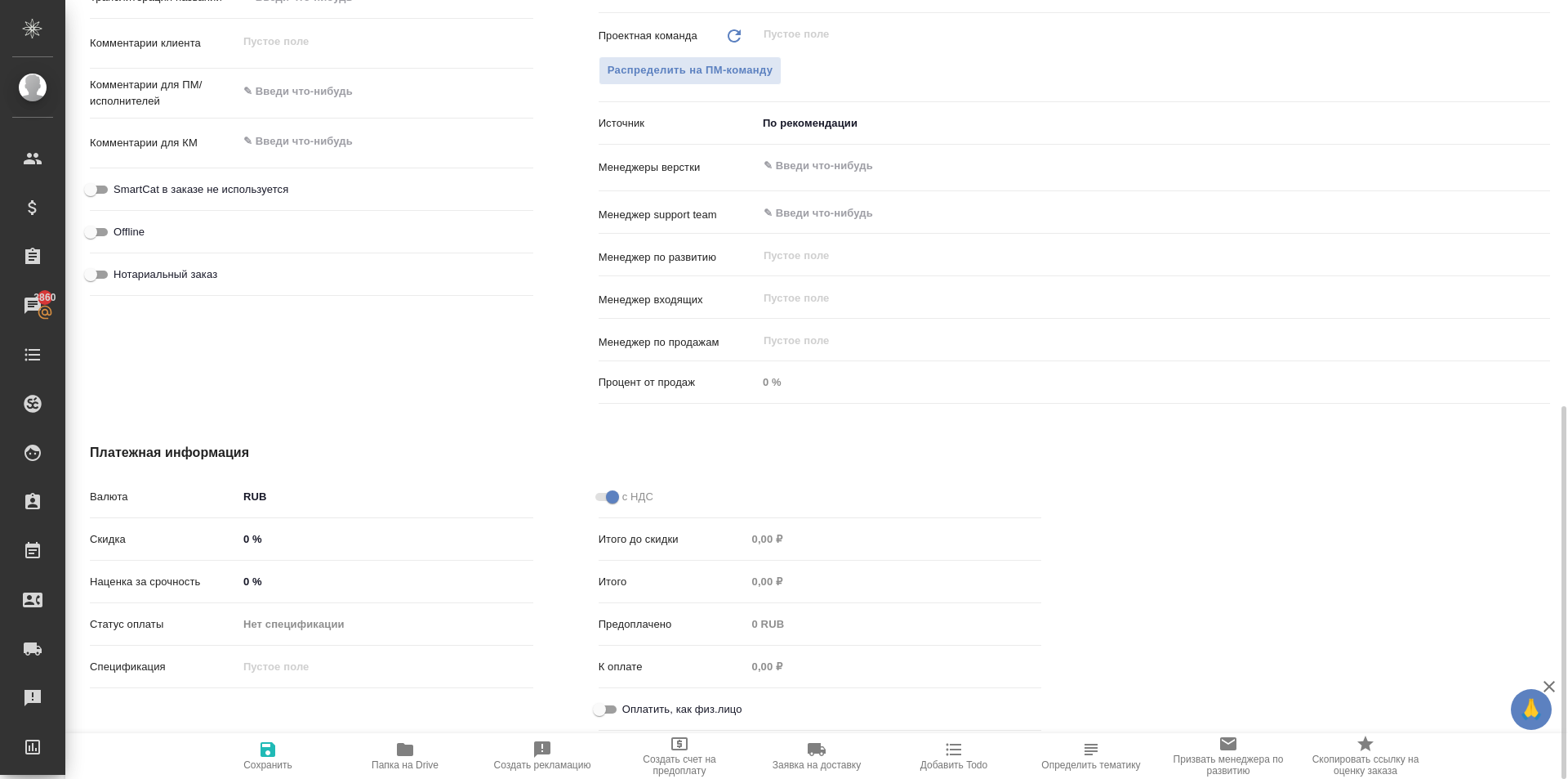
type textarea "x"
click at [611, 704] on input "Оплатить, как физ.лицо" at bounding box center [599, 709] width 58 height 19
checkbox input "true"
type textarea "x"
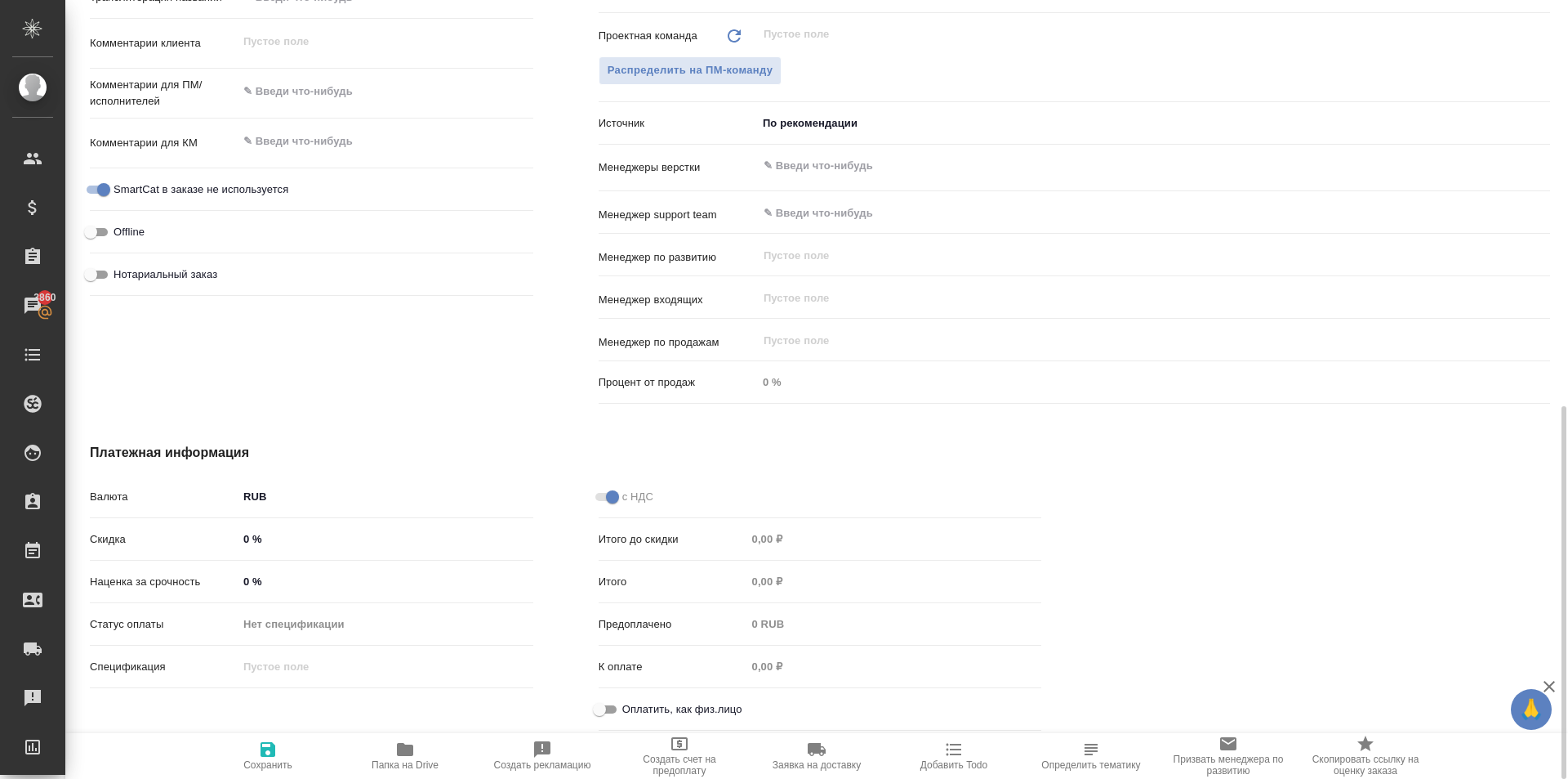
type textarea "x"
click at [257, 761] on span "Сохранить" at bounding box center [268, 764] width 49 height 12
type textarea "x"
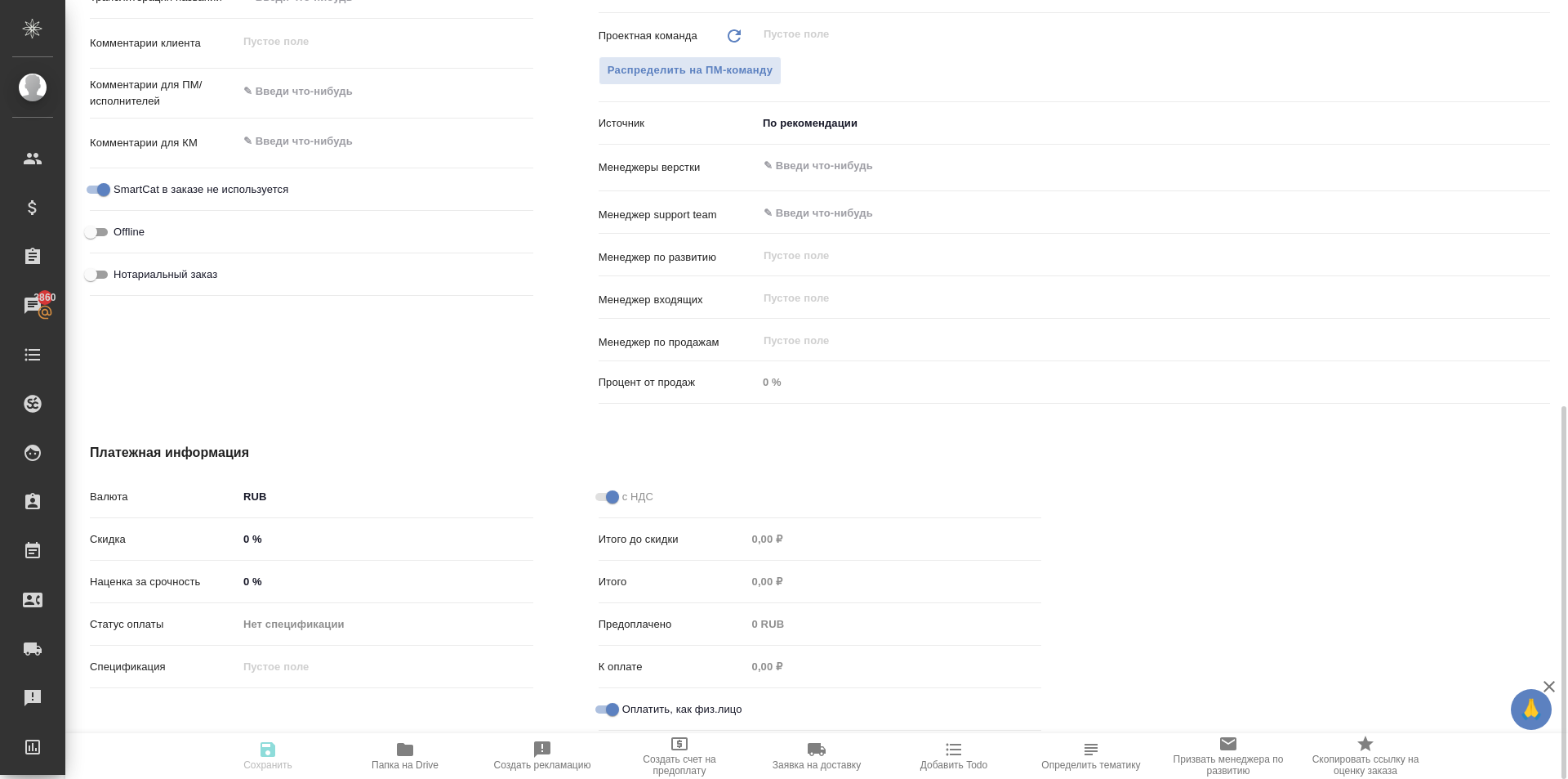
type textarea "x"
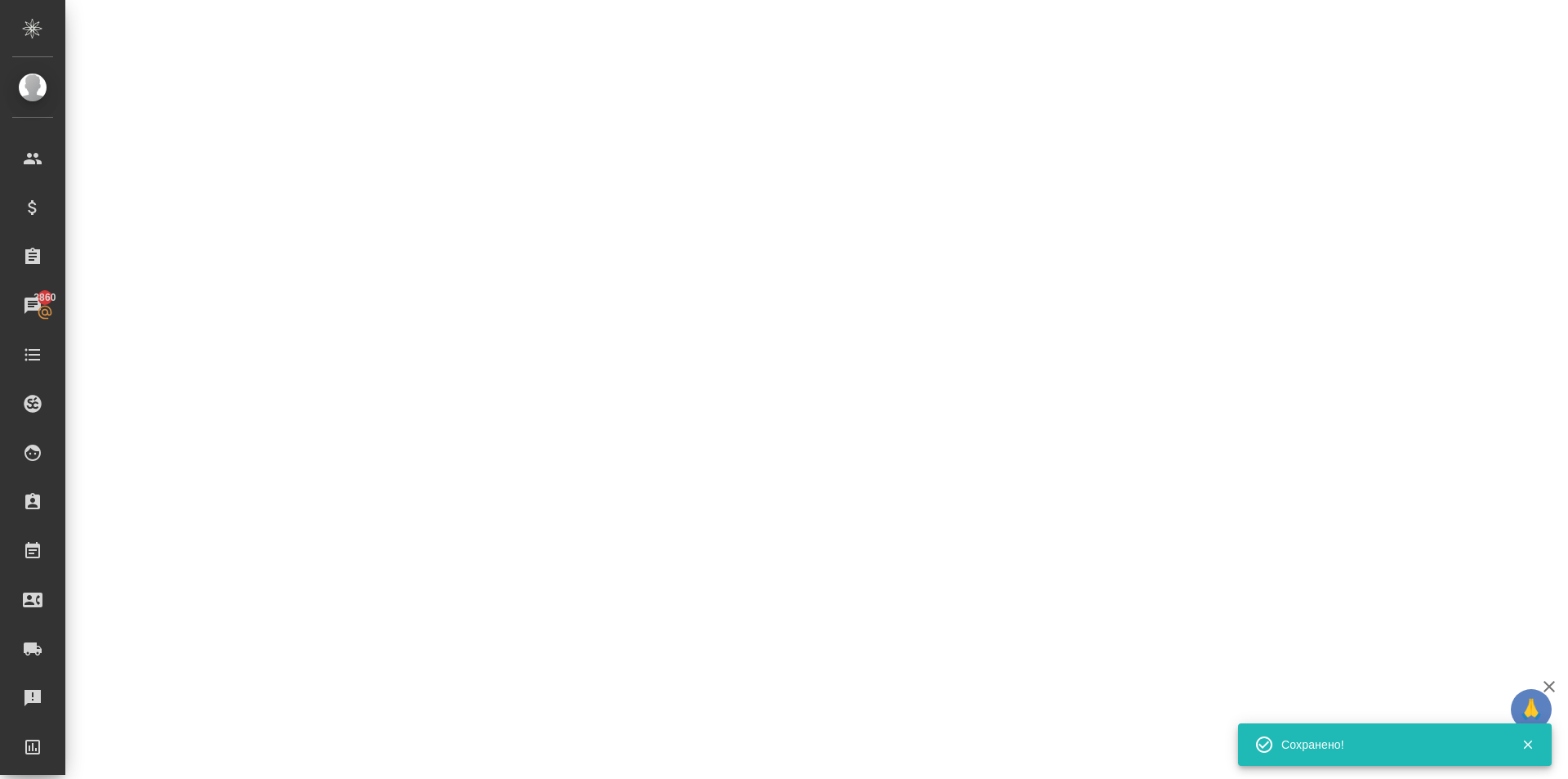
select select "RU"
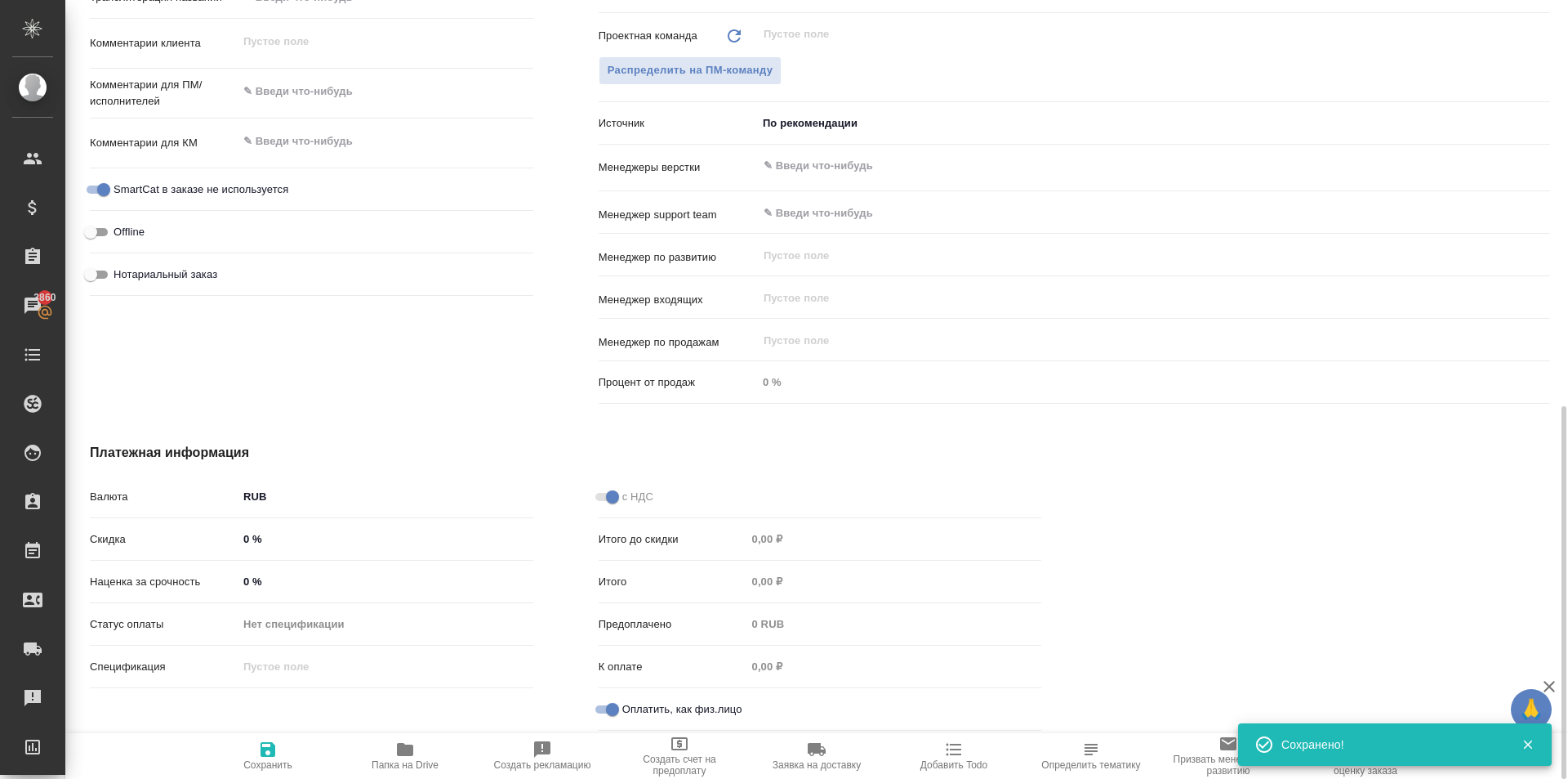
type textarea "x"
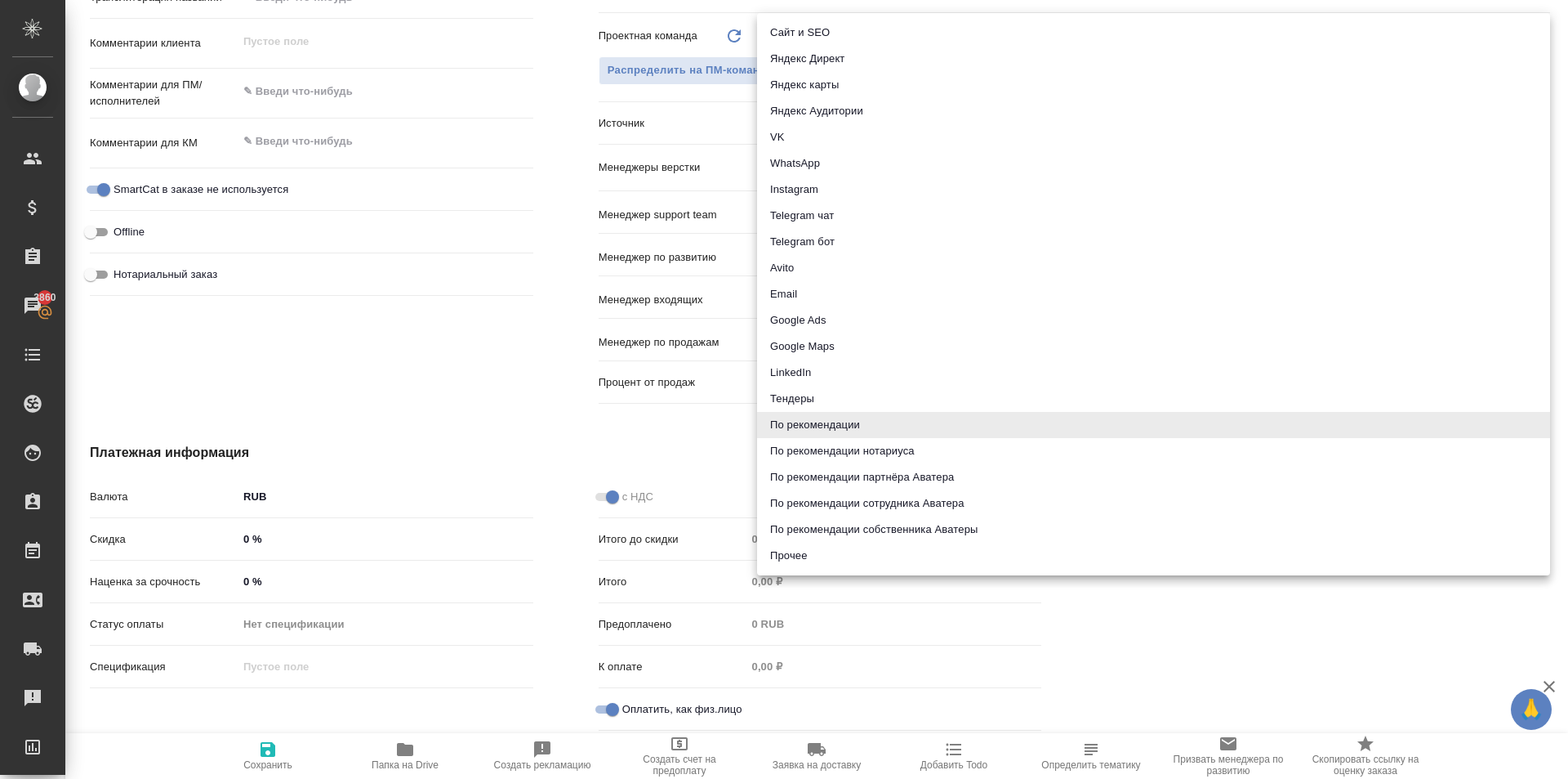
drag, startPoint x: 863, startPoint y: 131, endPoint x: 862, endPoint y: 140, distance: 9.1
click at [863, 130] on body "🙏 .cls-1 fill:#fff; AWATERA Kasymov Timur Клиенты Спецификации Заказы 3860 Чаты…" at bounding box center [784, 390] width 1568 height 779
click at [917, 456] on li "По рекомендации нотариуса" at bounding box center [1153, 451] width 793 height 26
type textarea "x"
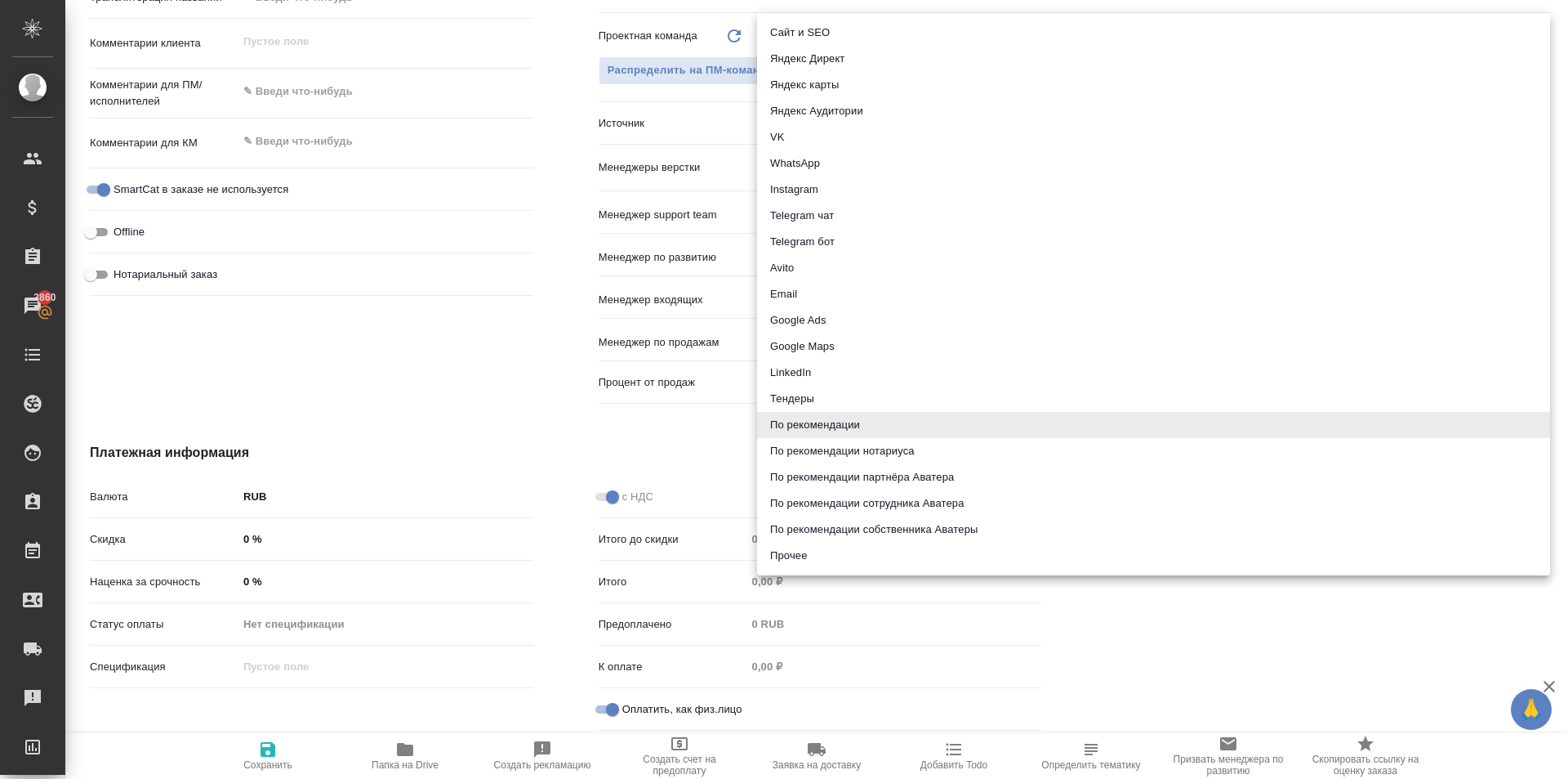
type textarea "x"
type input "notaryRecommendation"
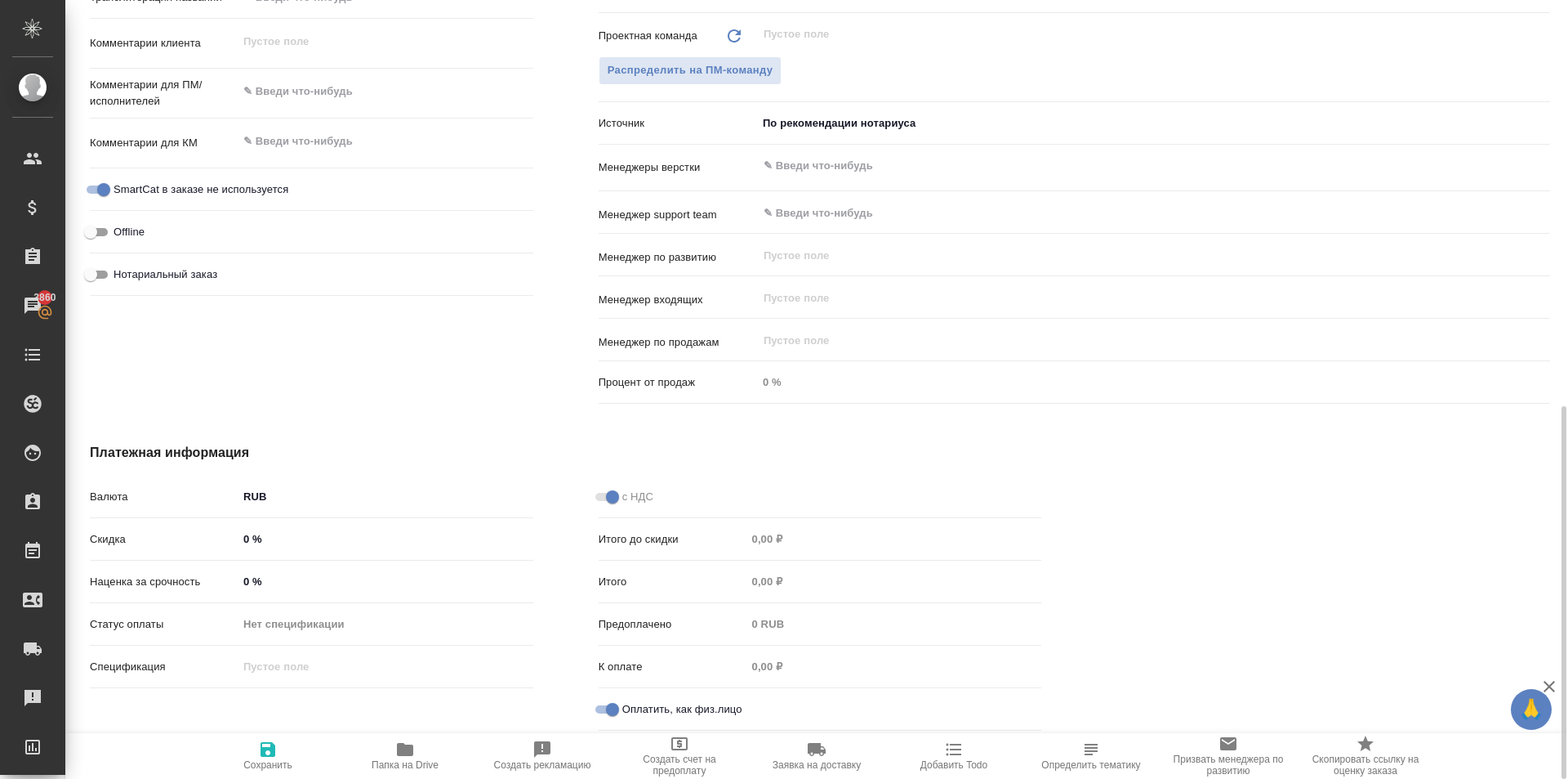
drag, startPoint x: 273, startPoint y: 747, endPoint x: 299, endPoint y: 724, distance: 34.7
click at [273, 746] on icon "button" at bounding box center [268, 749] width 15 height 15
type textarea "x"
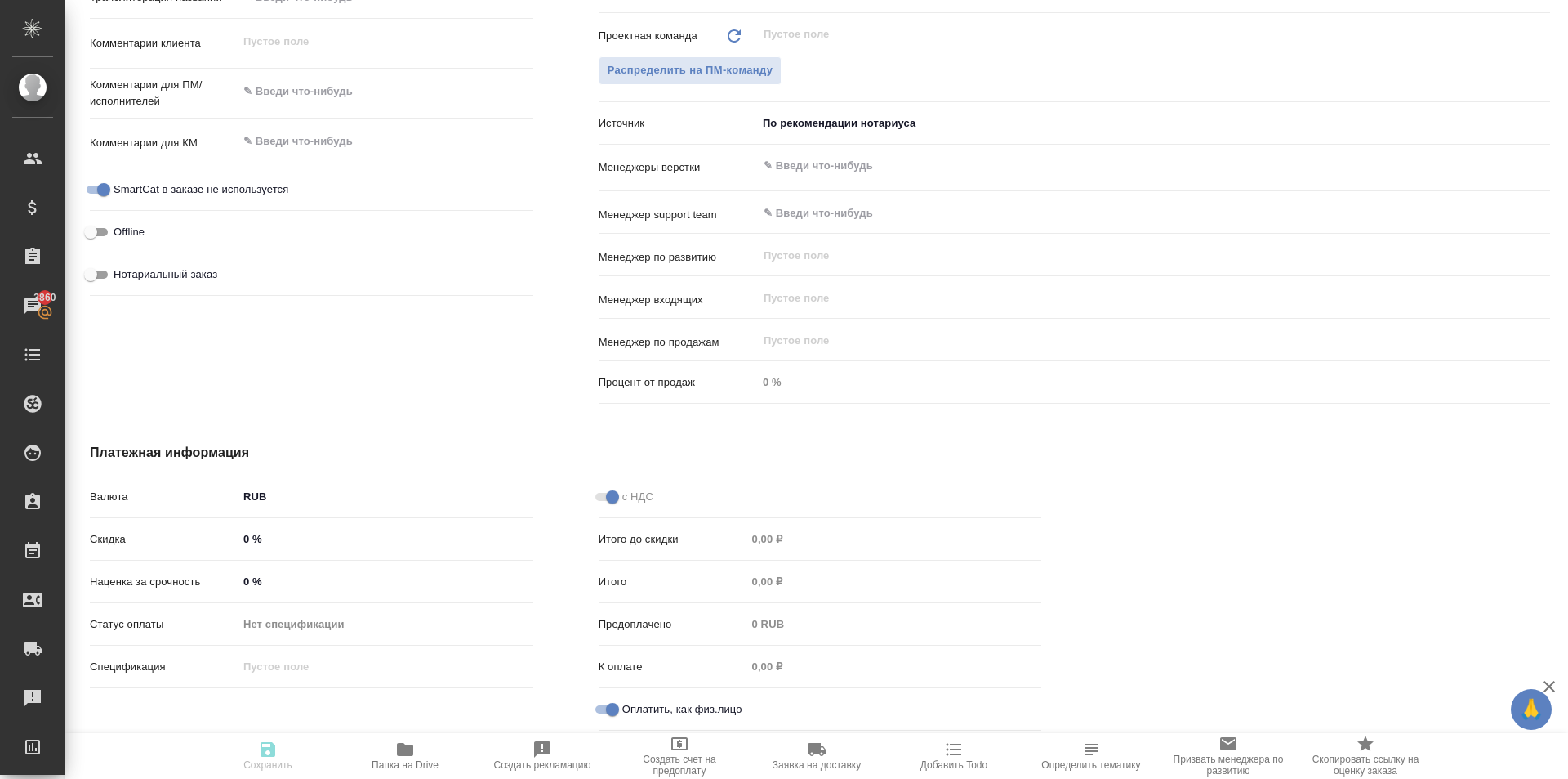
type textarea "x"
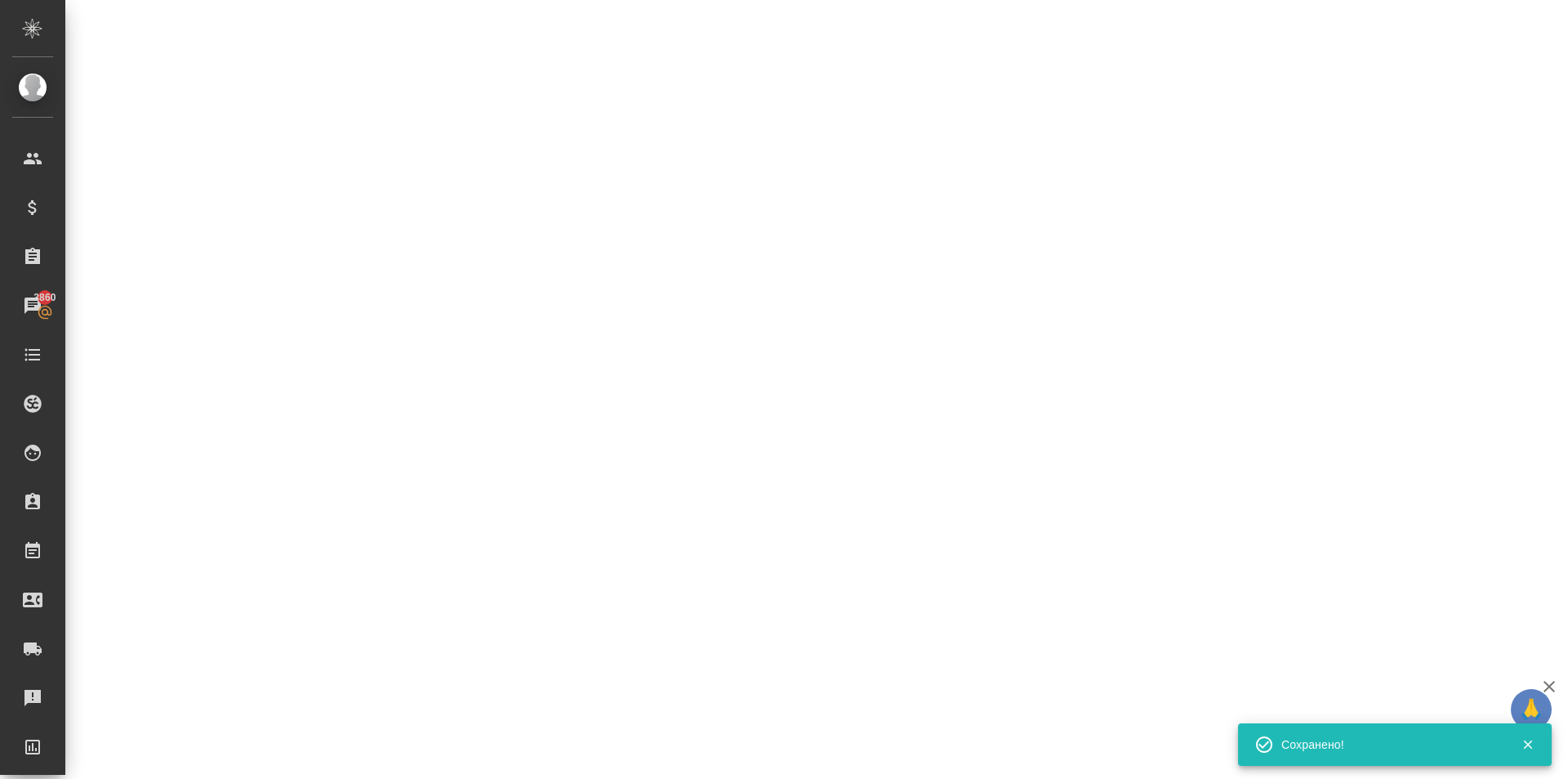
select select "RU"
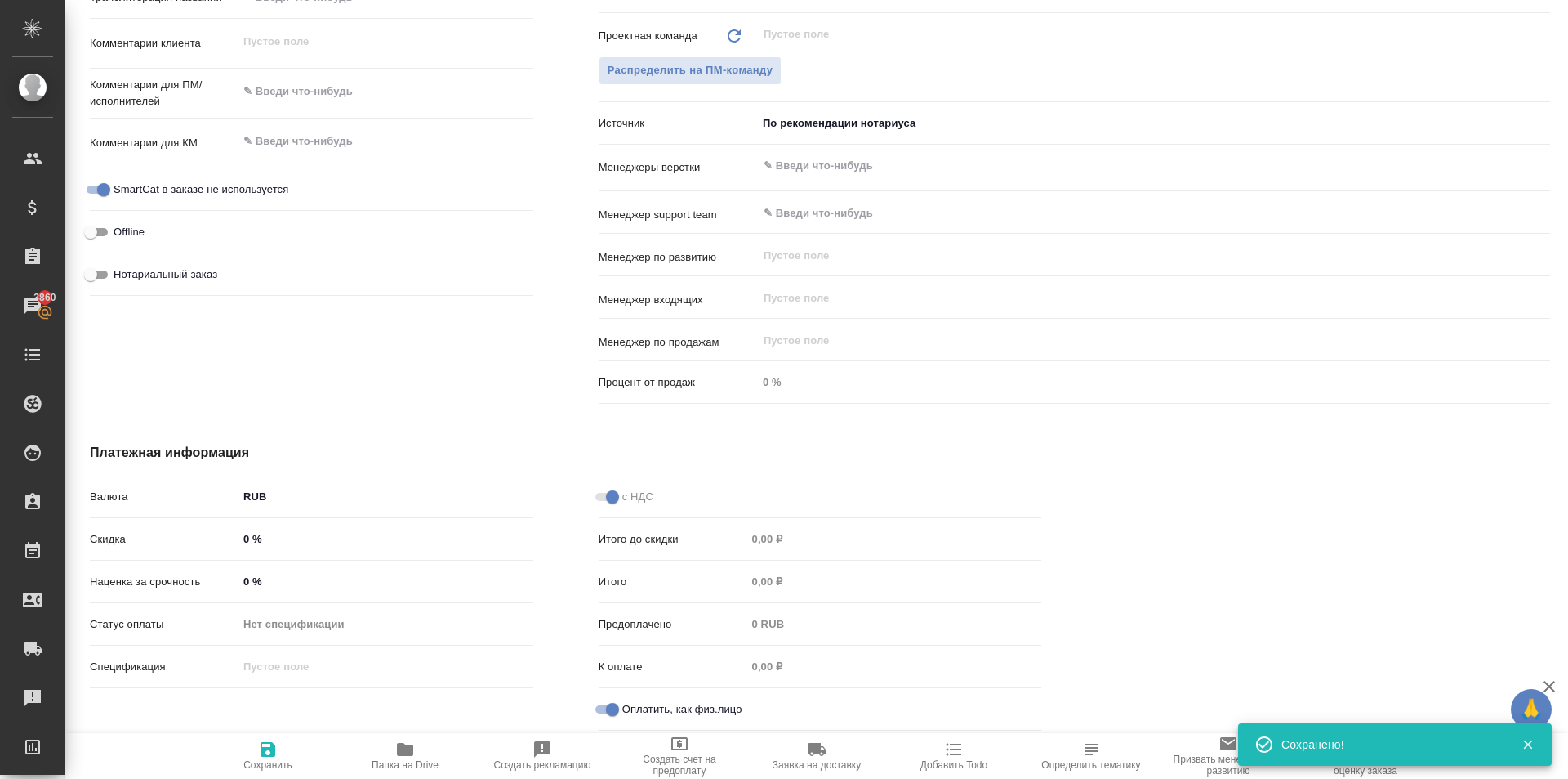
type textarea "x"
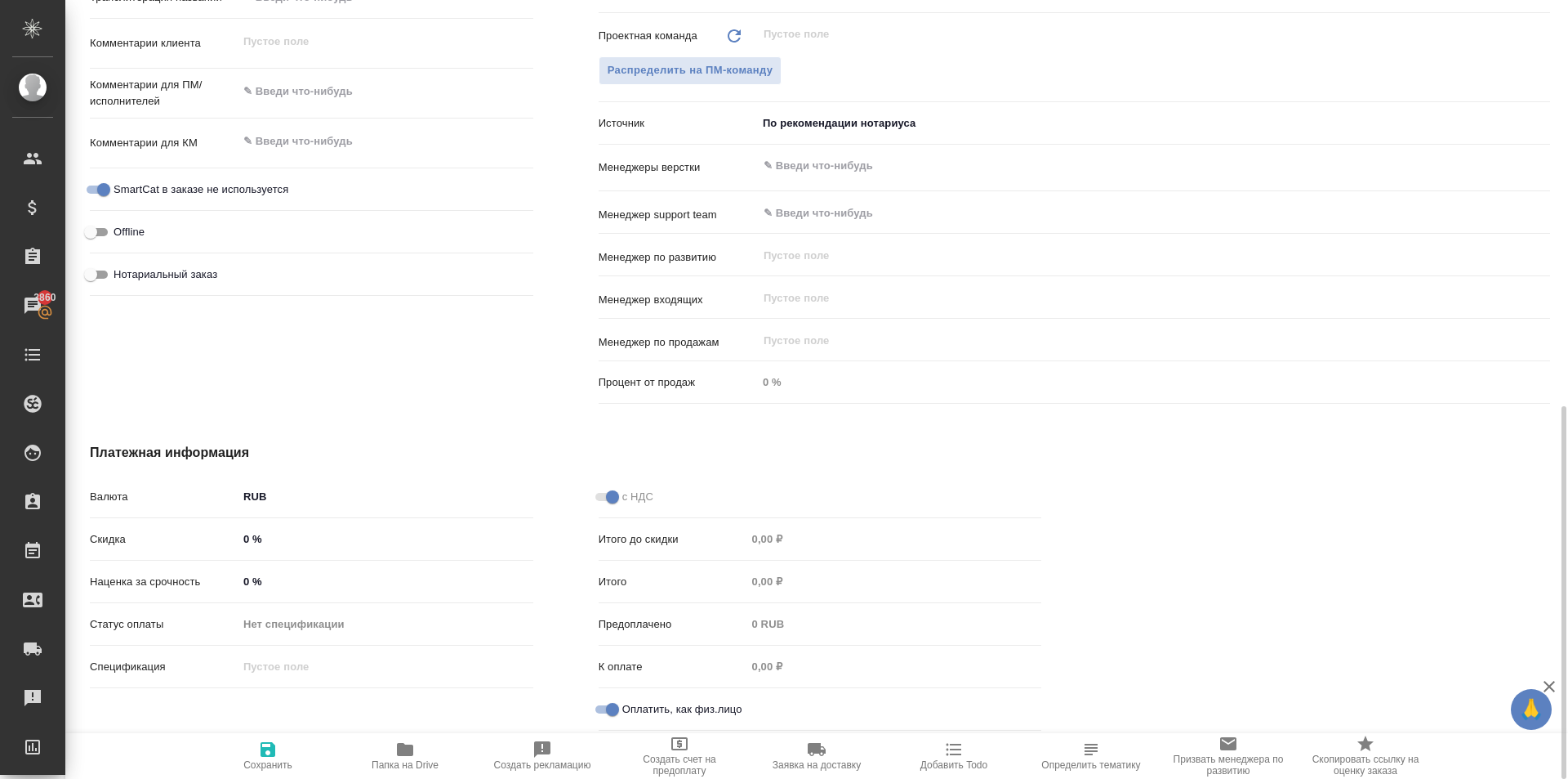
type textarea "x"
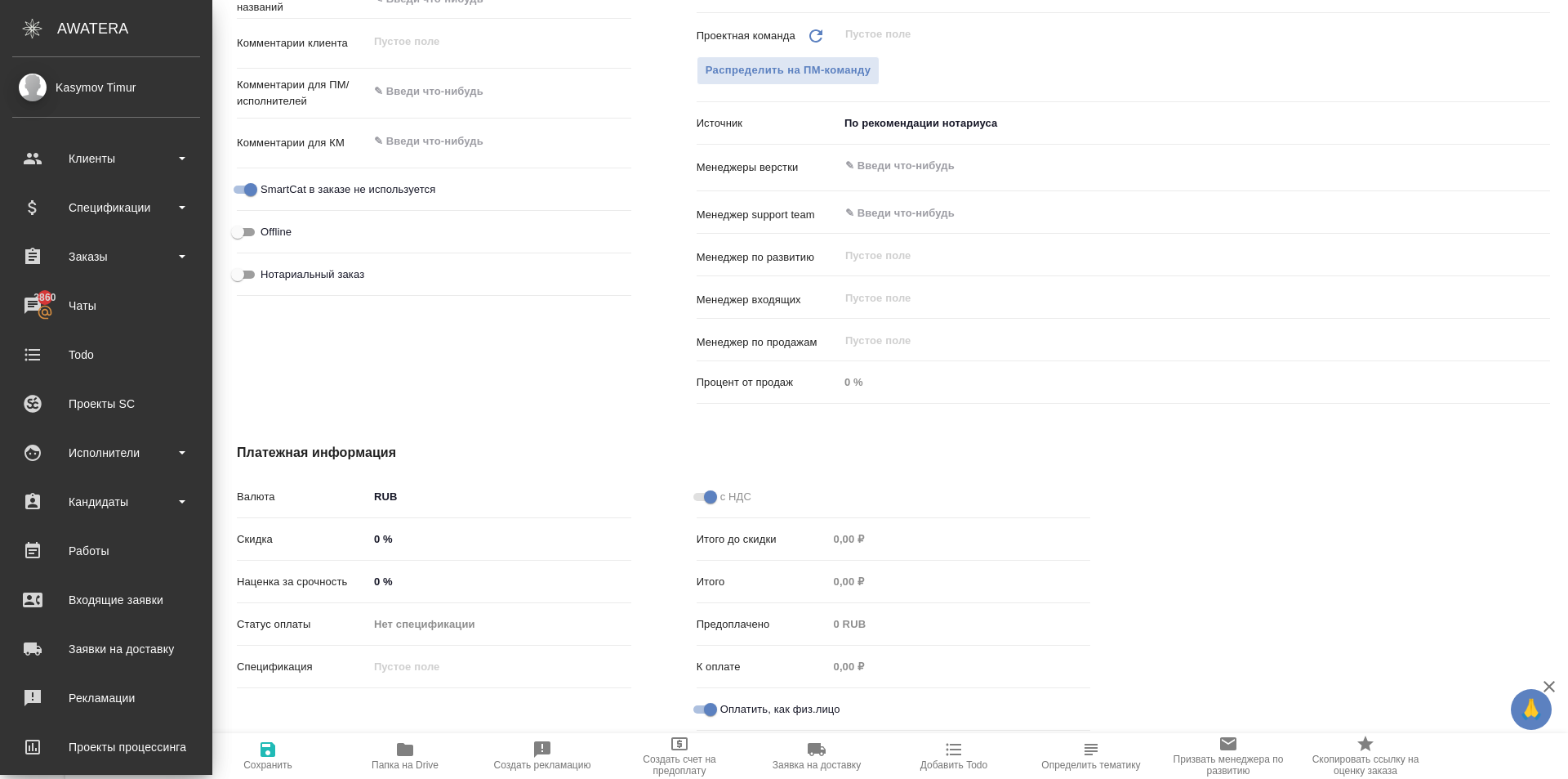
type textarea "x"
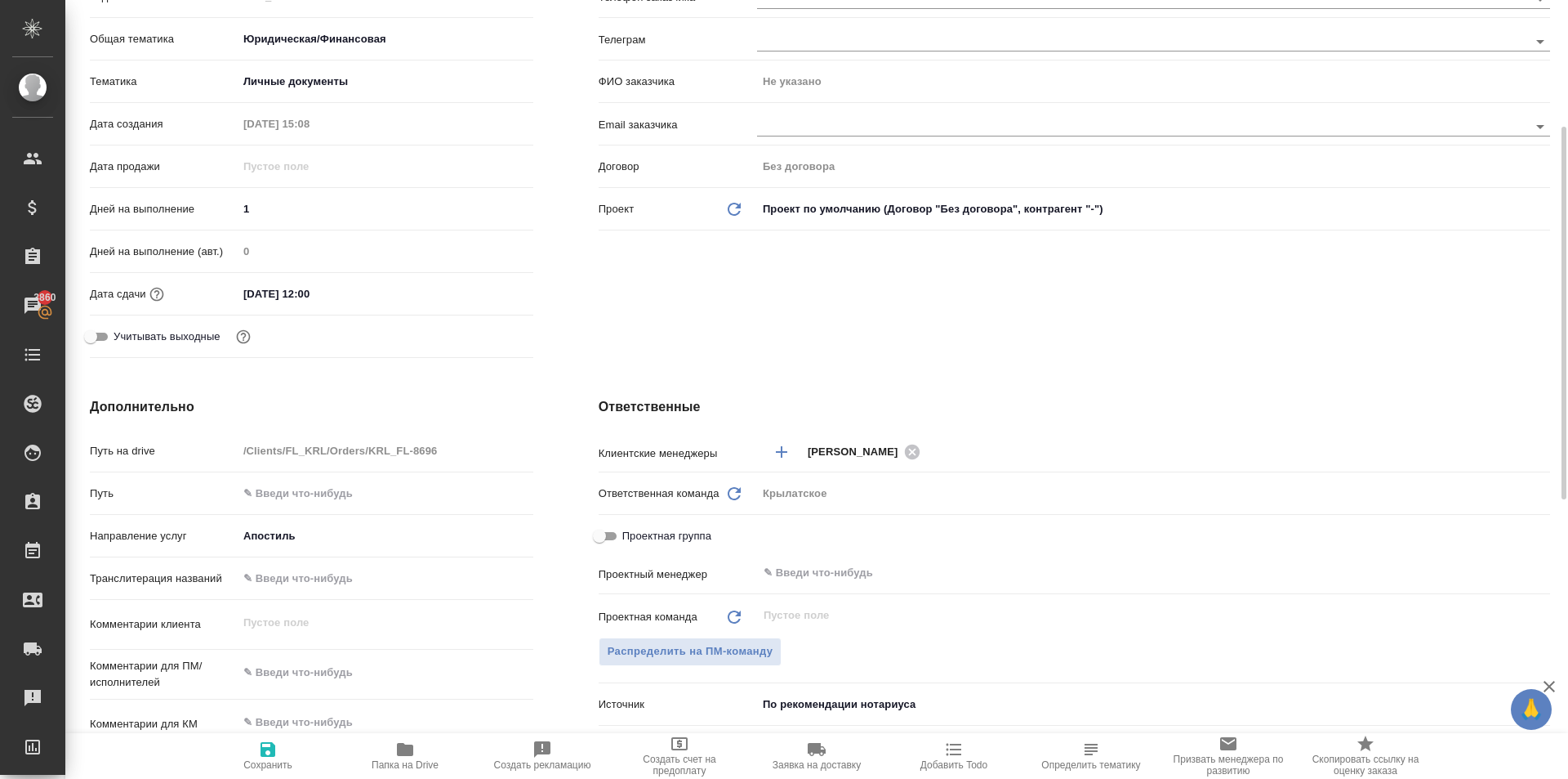
scroll to position [0, 0]
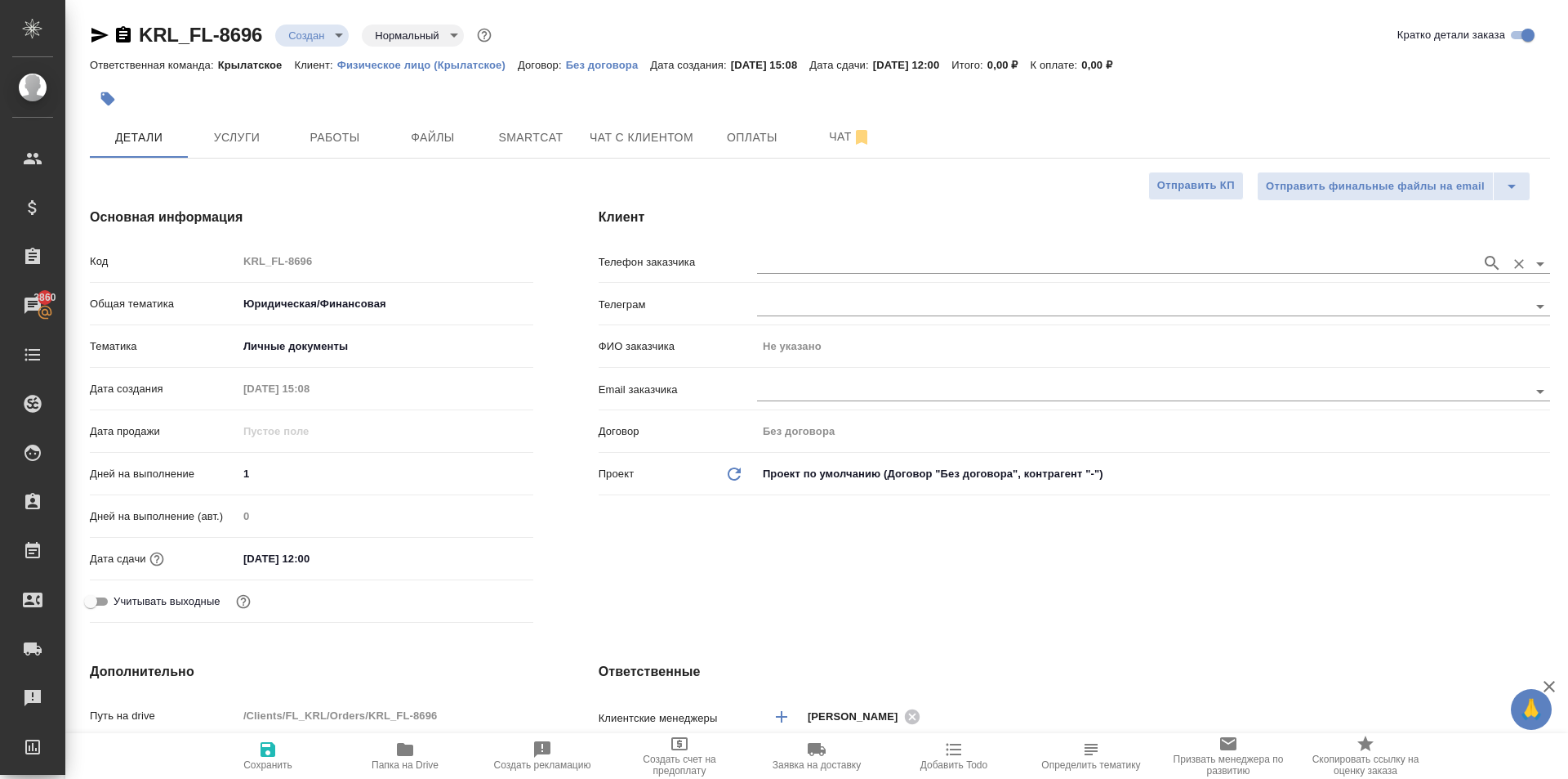
click at [937, 267] on input "text" at bounding box center [1114, 263] width 716 height 19
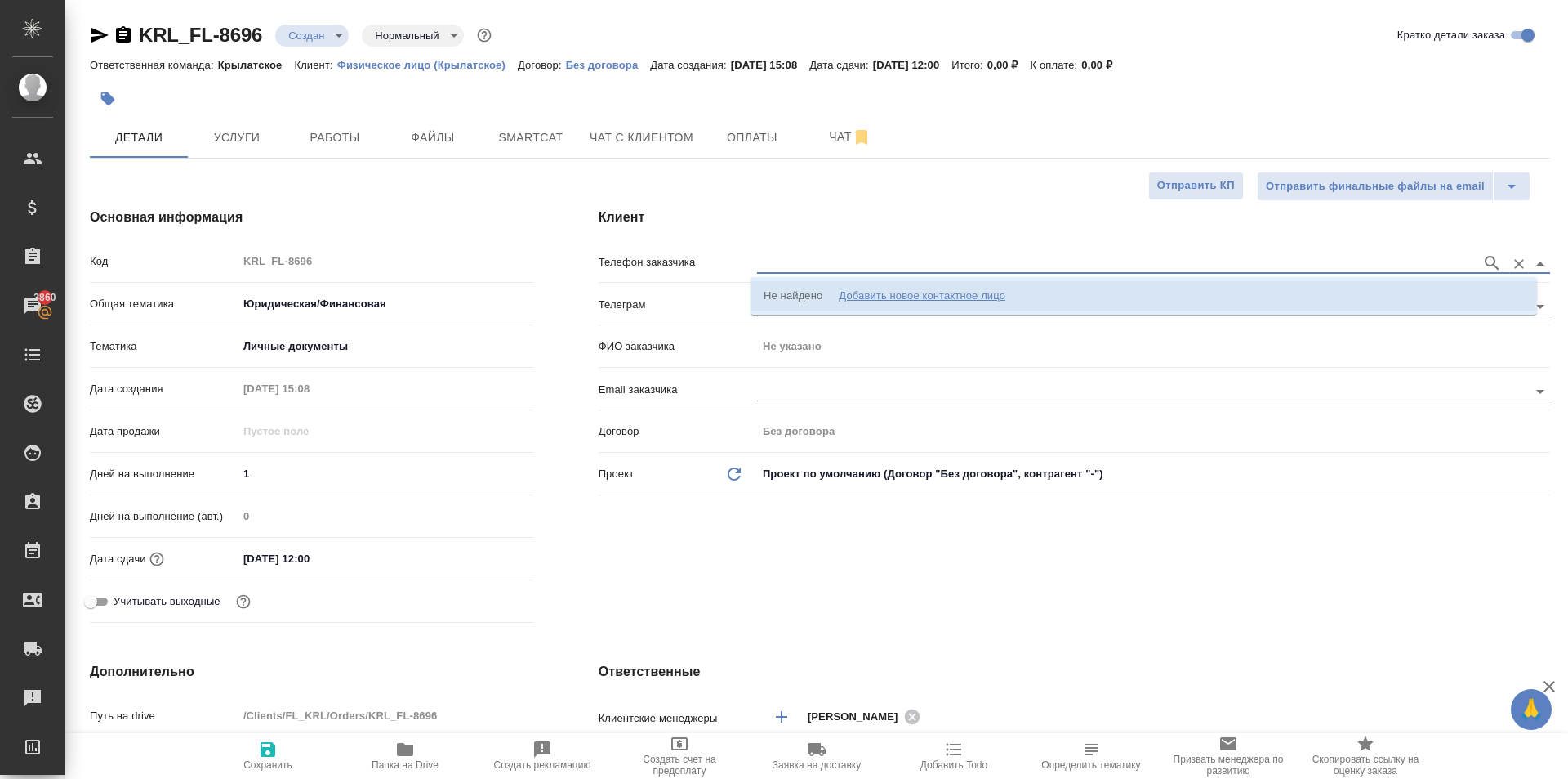
click at [939, 302] on div "Добавить новое контактное лицо" at bounding box center [922, 296] width 167 height 16
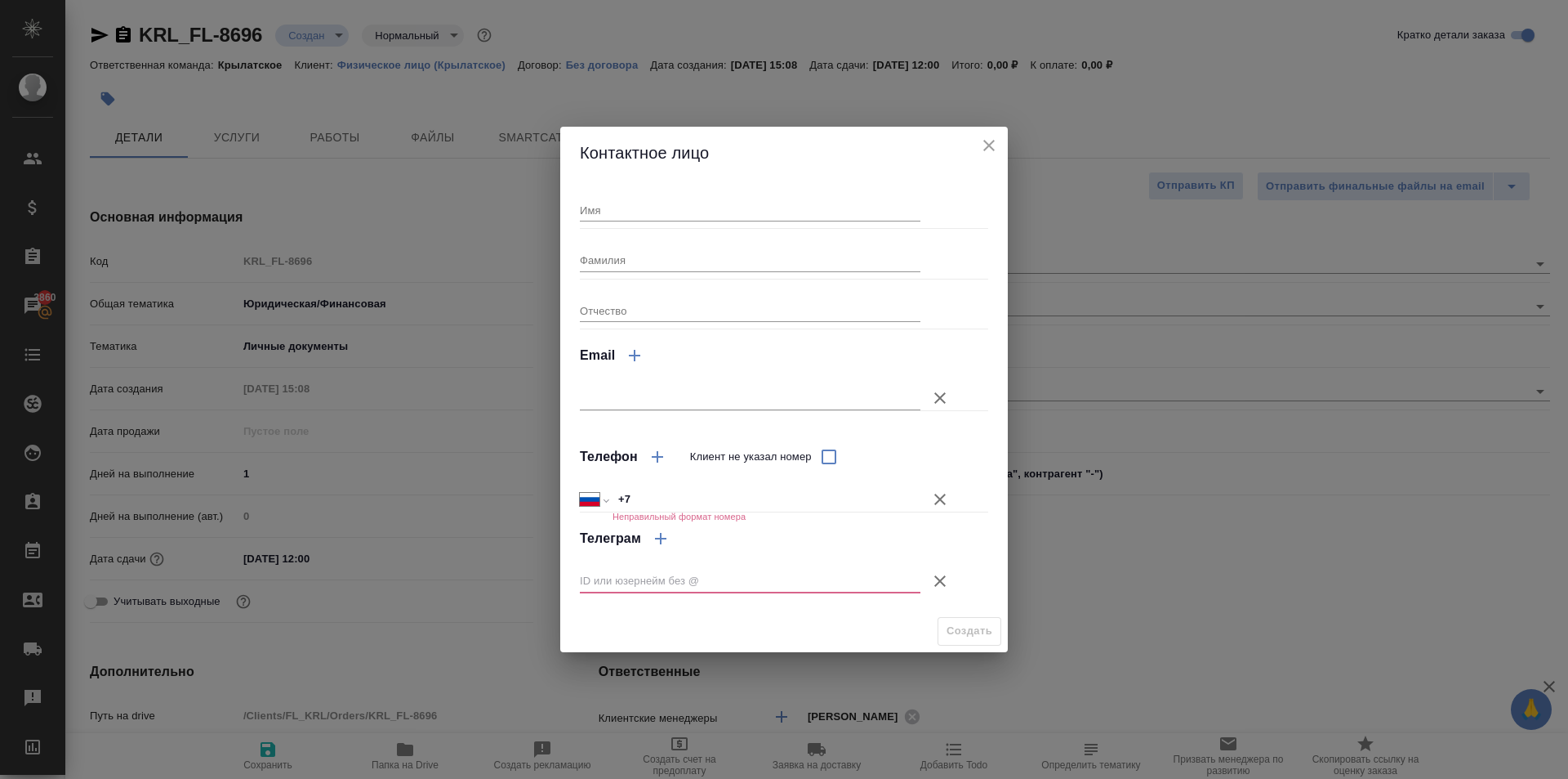
click at [631, 216] on input "Имя" at bounding box center [749, 210] width 340 height 23
type input "Лариса"
click at [799, 506] on input "+7" at bounding box center [767, 500] width 308 height 24
click at [948, 484] on button "Клиент не указал номер" at bounding box center [939, 499] width 39 height 39
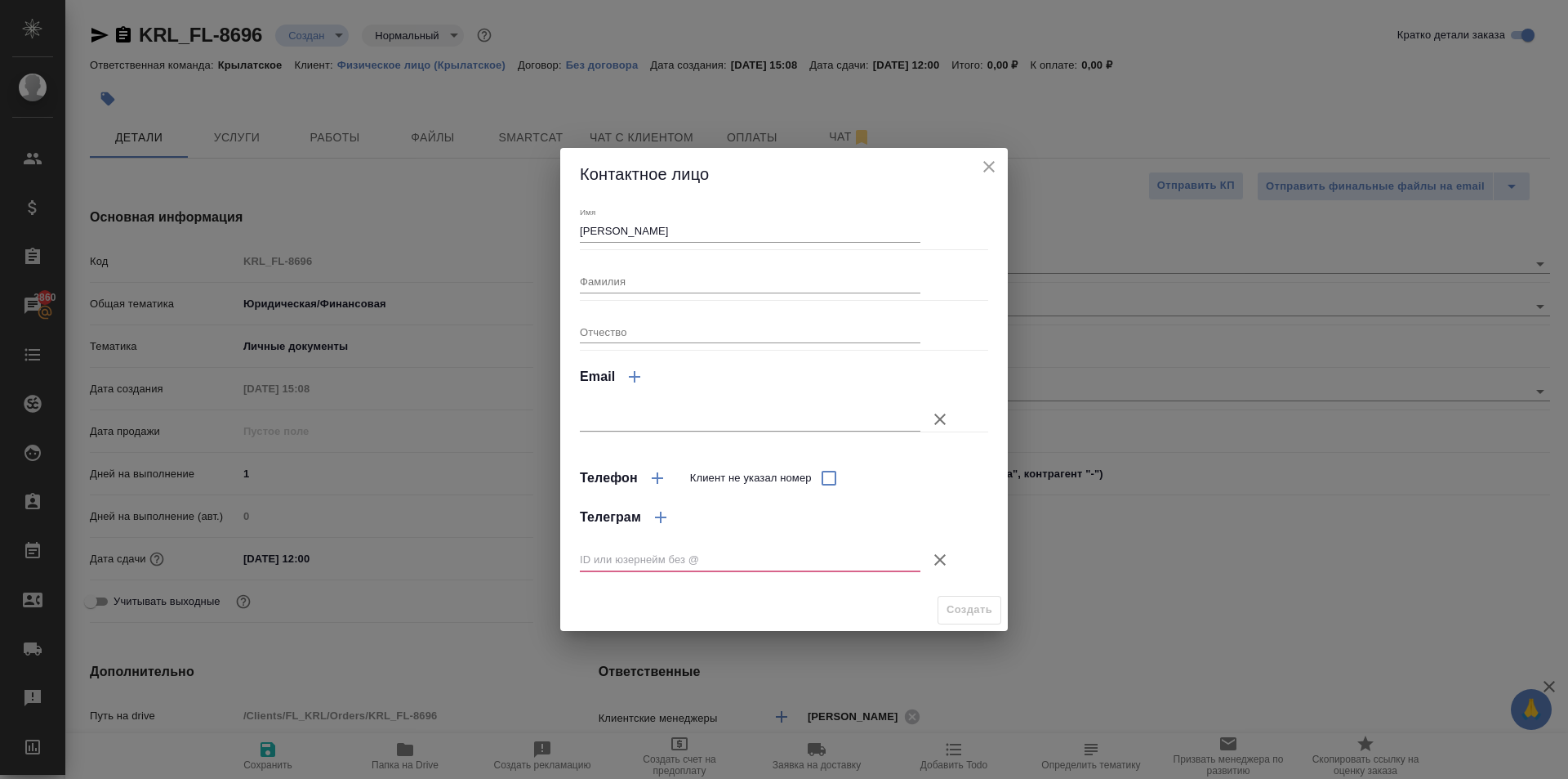
click at [947, 560] on icon "button" at bounding box center [939, 559] width 19 height 19
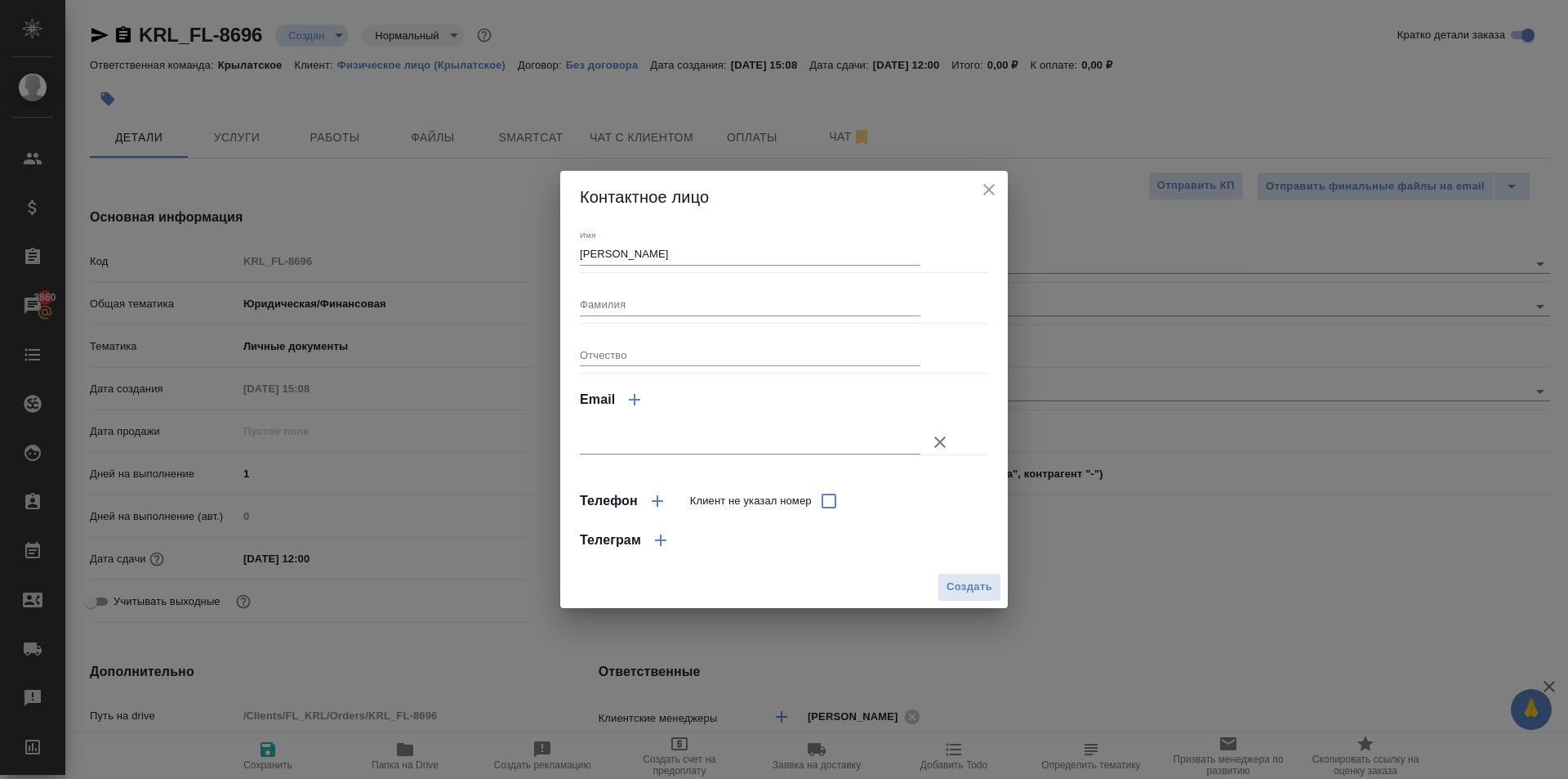
click at [952, 566] on div "Имя Лариса Фамилия Отчество Email Телефон Клиент не указал номер Телеграм" at bounding box center [783, 395] width 448 height 343
click at [965, 586] on span "Создать" at bounding box center [969, 587] width 46 height 19
type input "Лариса"
type textarea "x"
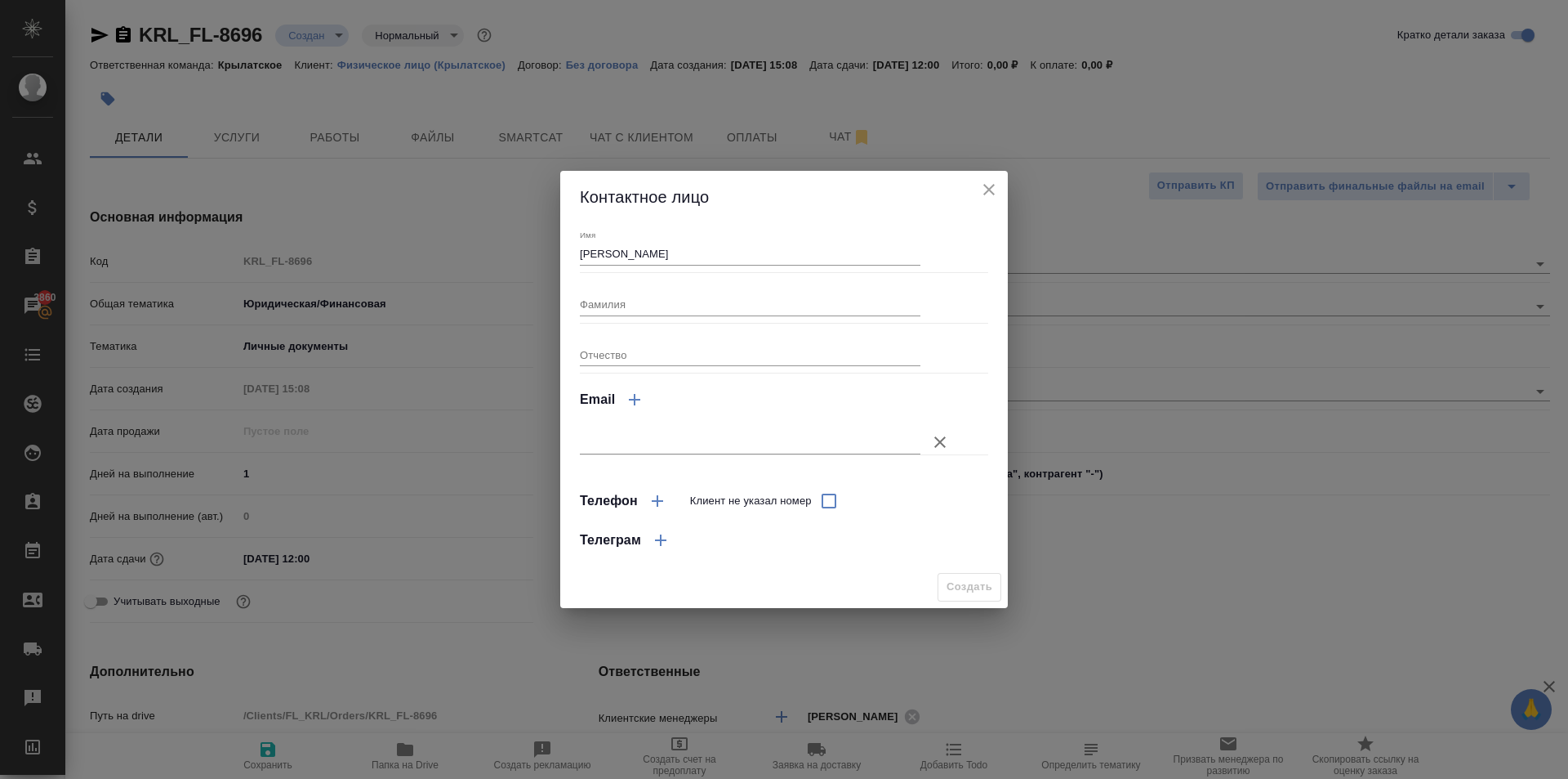
type textarea "x"
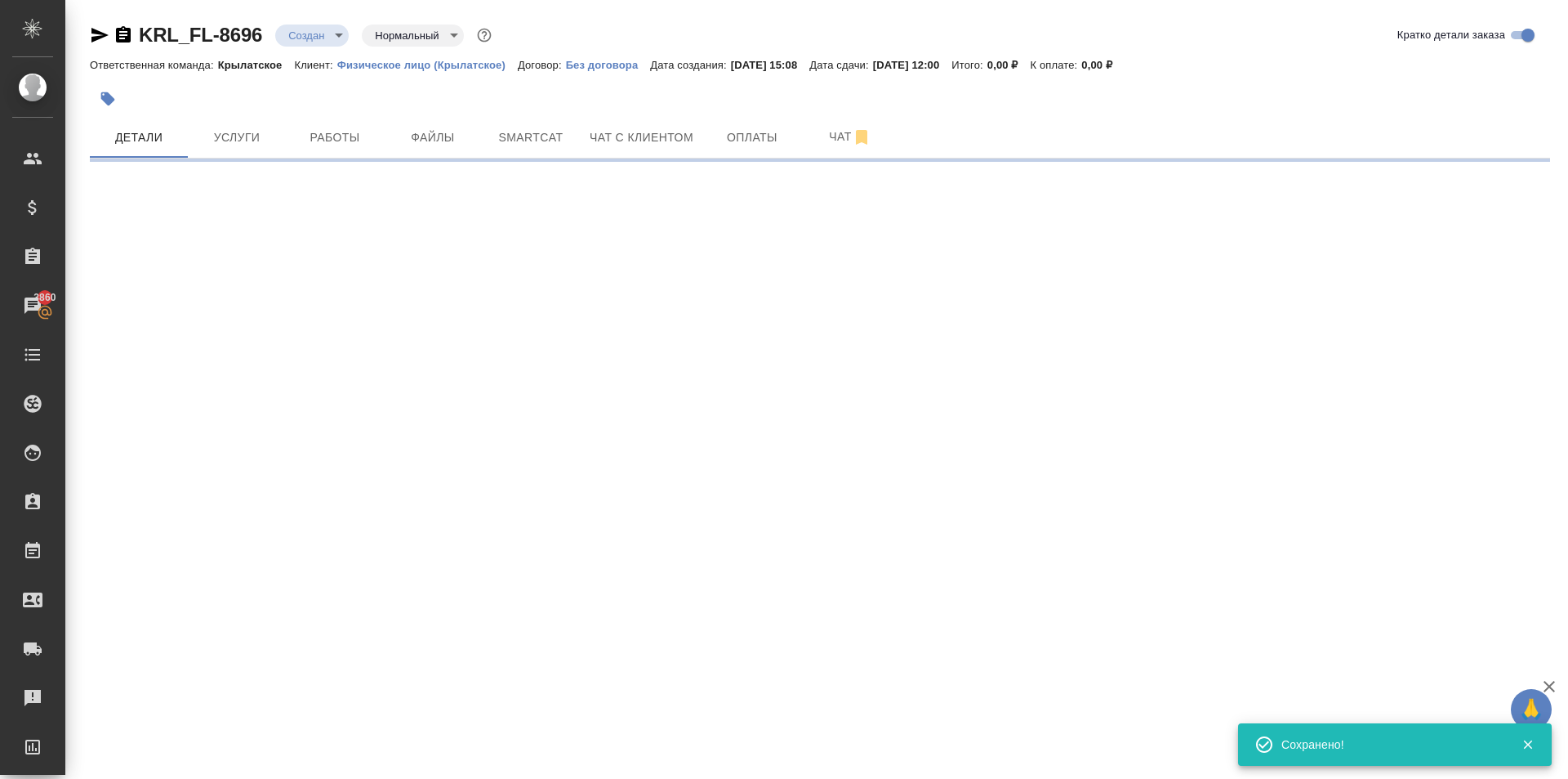
type input "holyTrinity"
select select "RU"
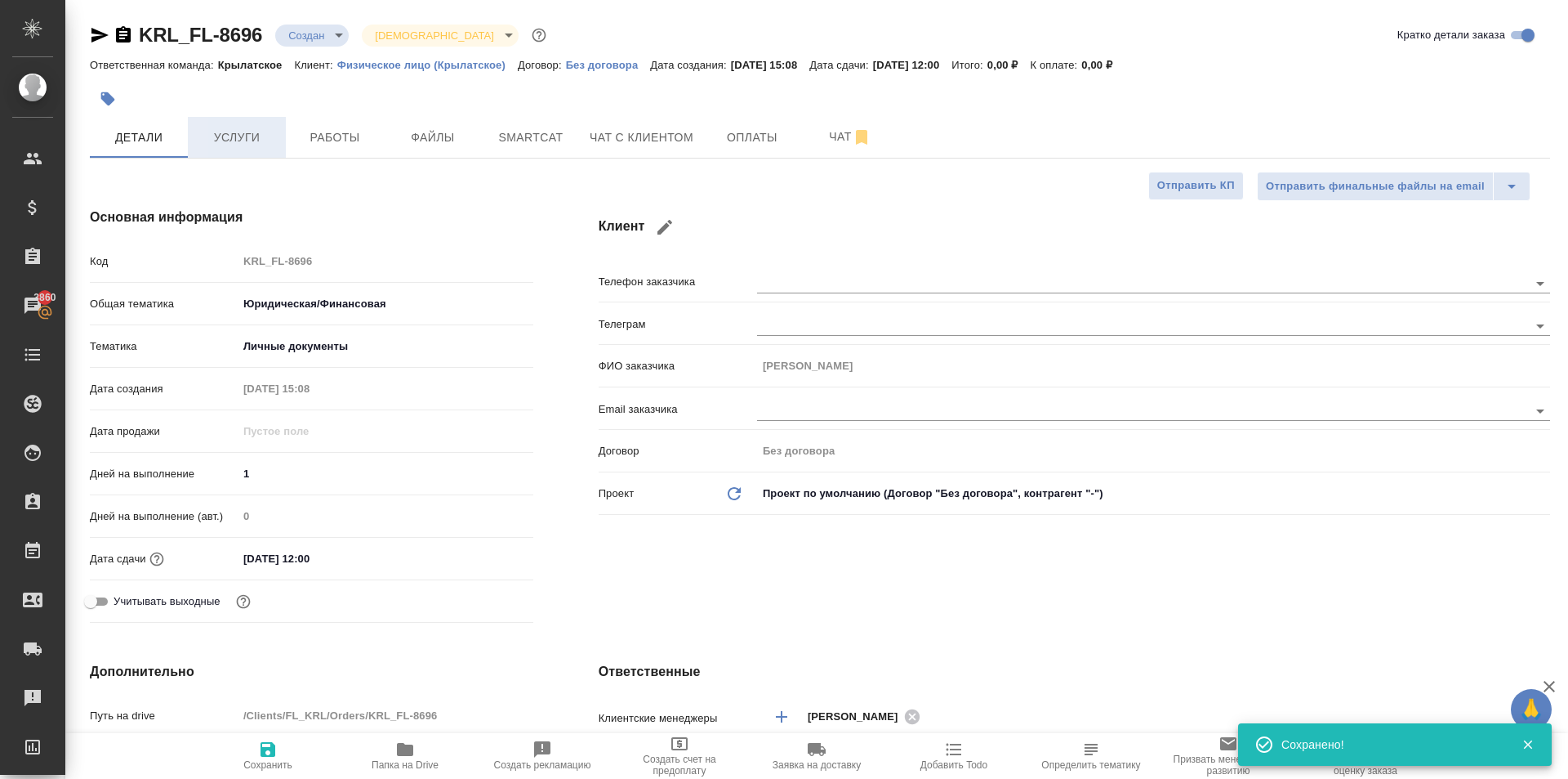
type textarea "x"
click at [239, 140] on span "Услуги" at bounding box center [237, 138] width 78 height 20
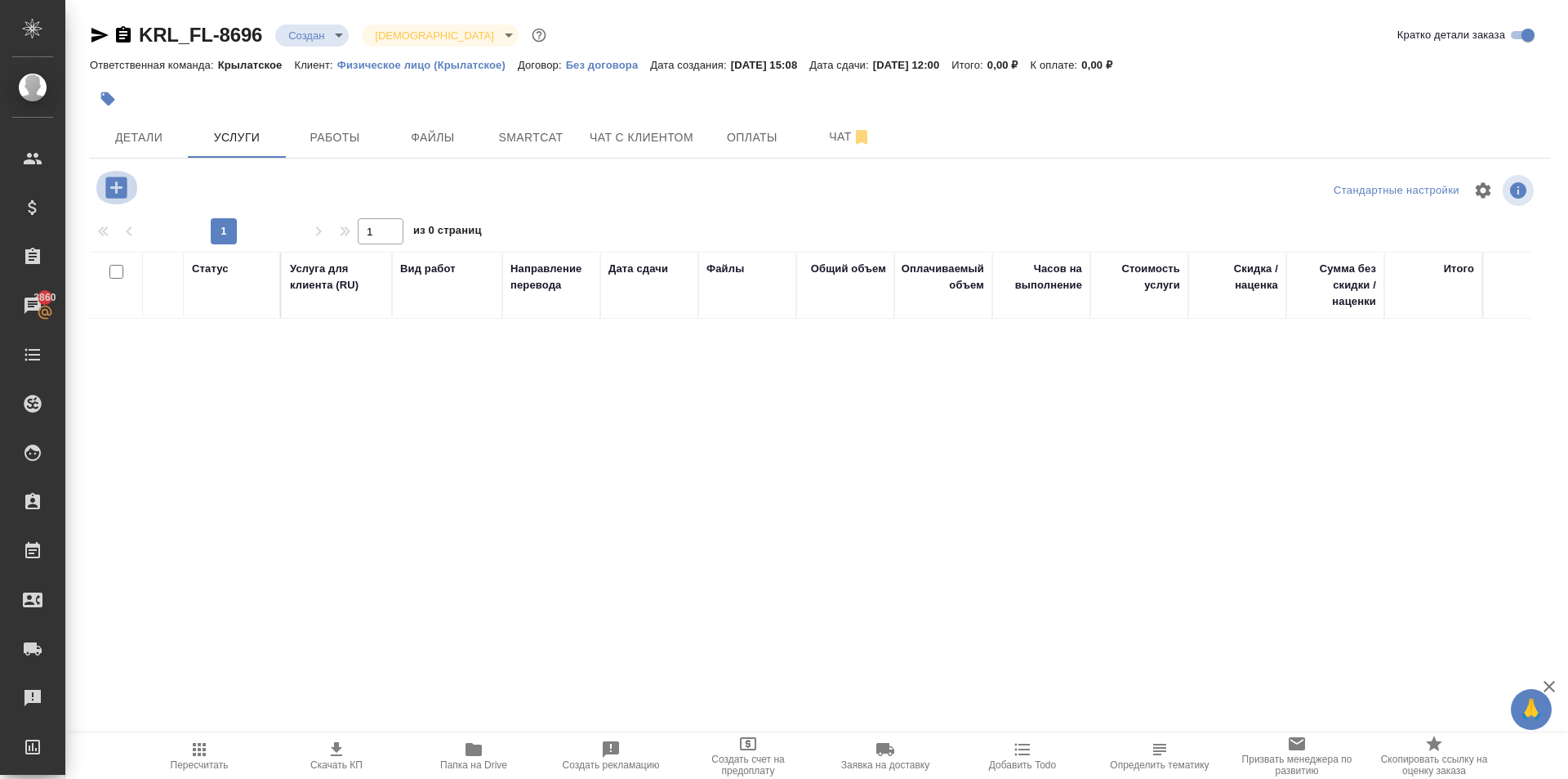
click at [129, 194] on icon "button" at bounding box center [116, 187] width 28 height 28
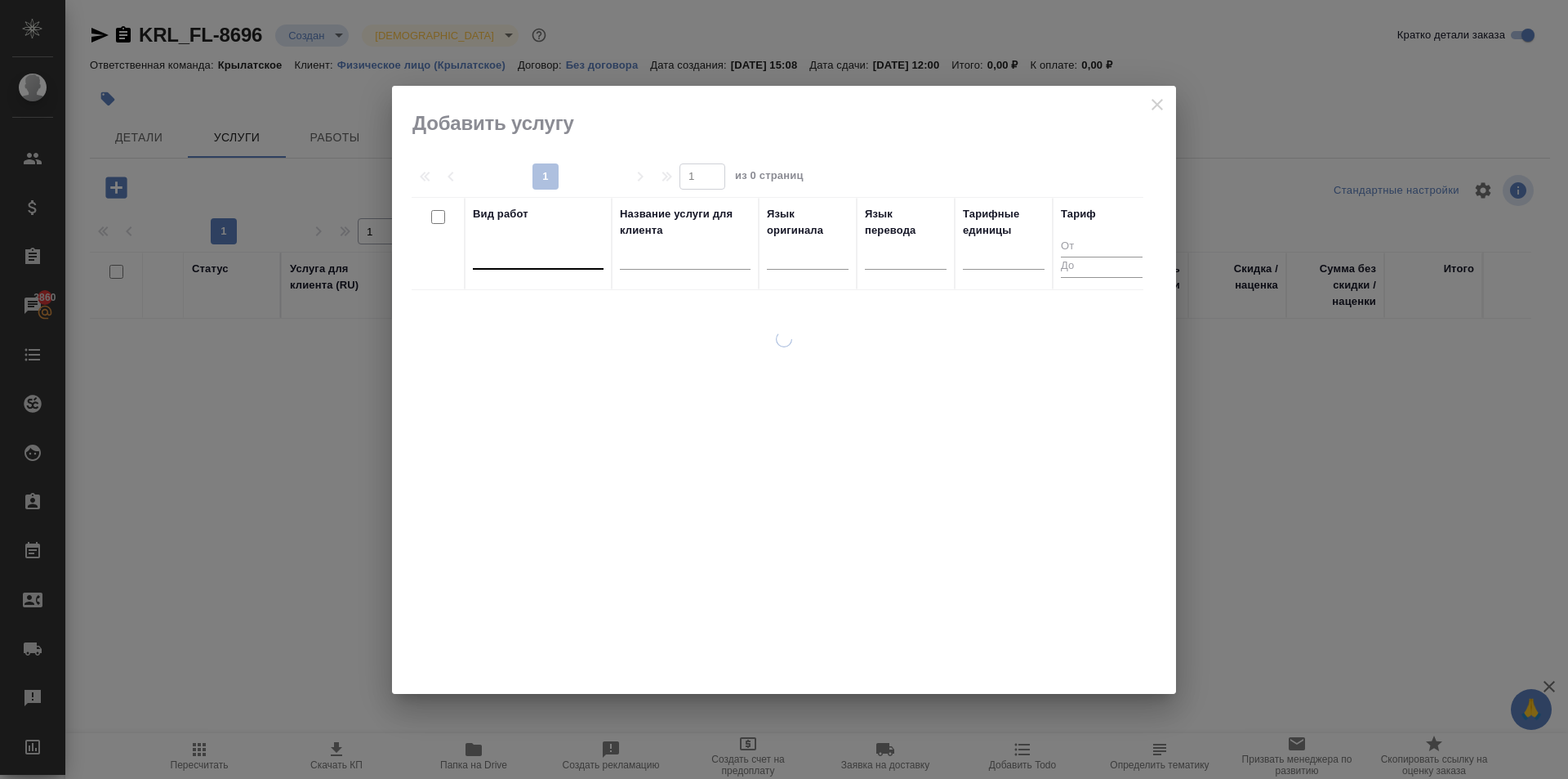
click at [511, 246] on div at bounding box center [538, 253] width 130 height 24
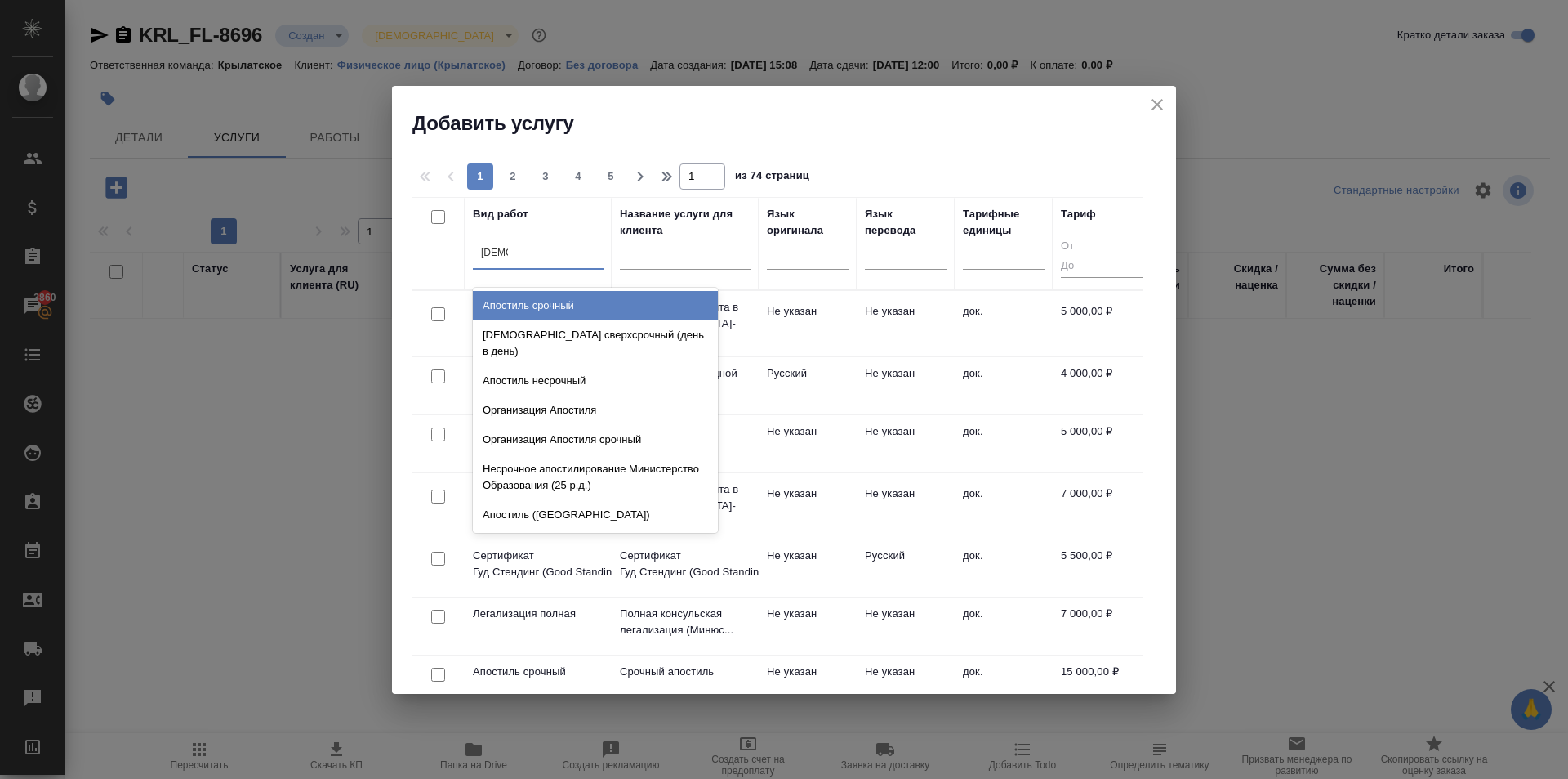
type input "апости"
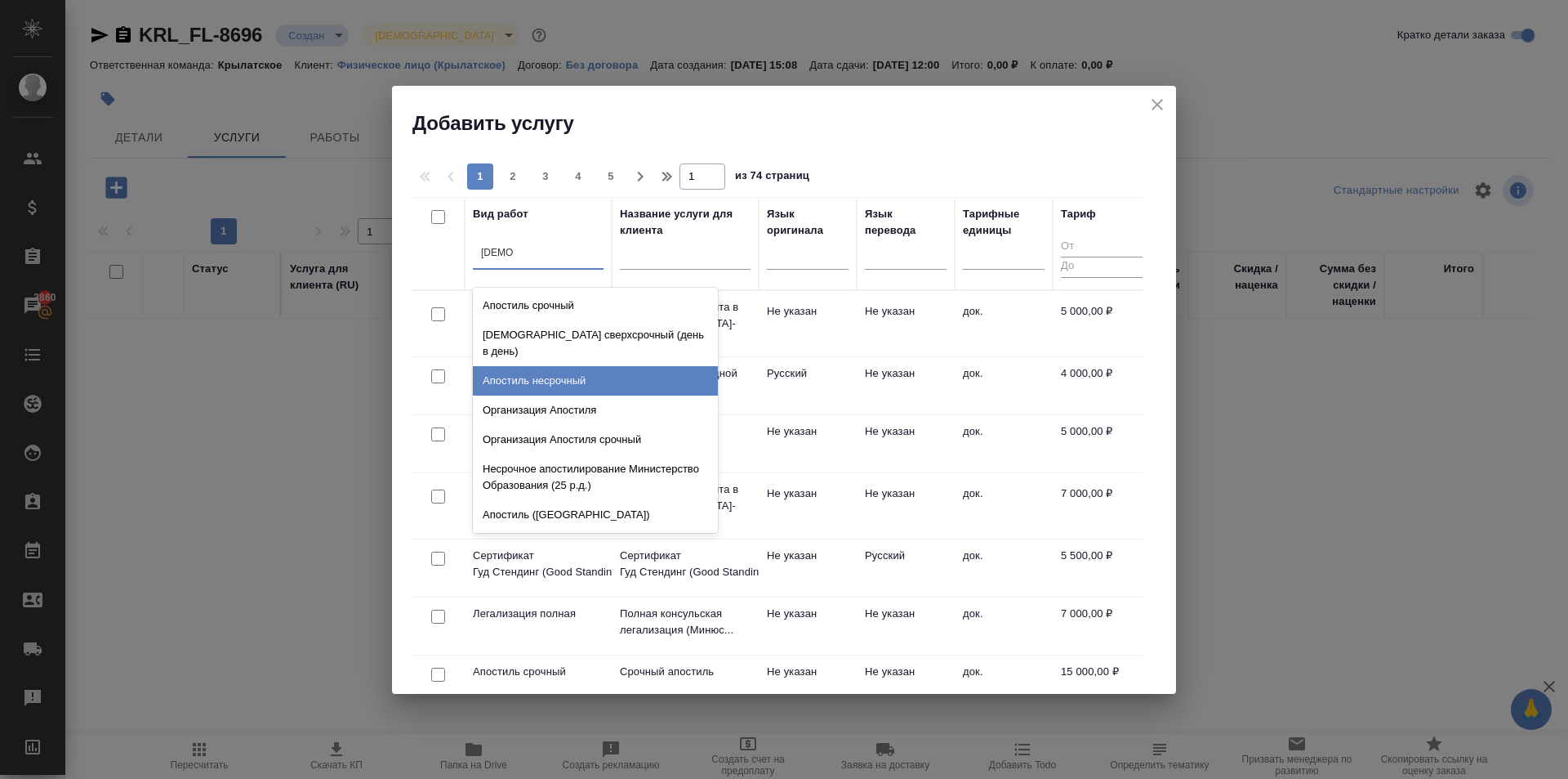
drag, startPoint x: 670, startPoint y: 371, endPoint x: 689, endPoint y: 365, distance: 19.9
click at [670, 372] on div "Апостиль несрочный" at bounding box center [595, 380] width 245 height 29
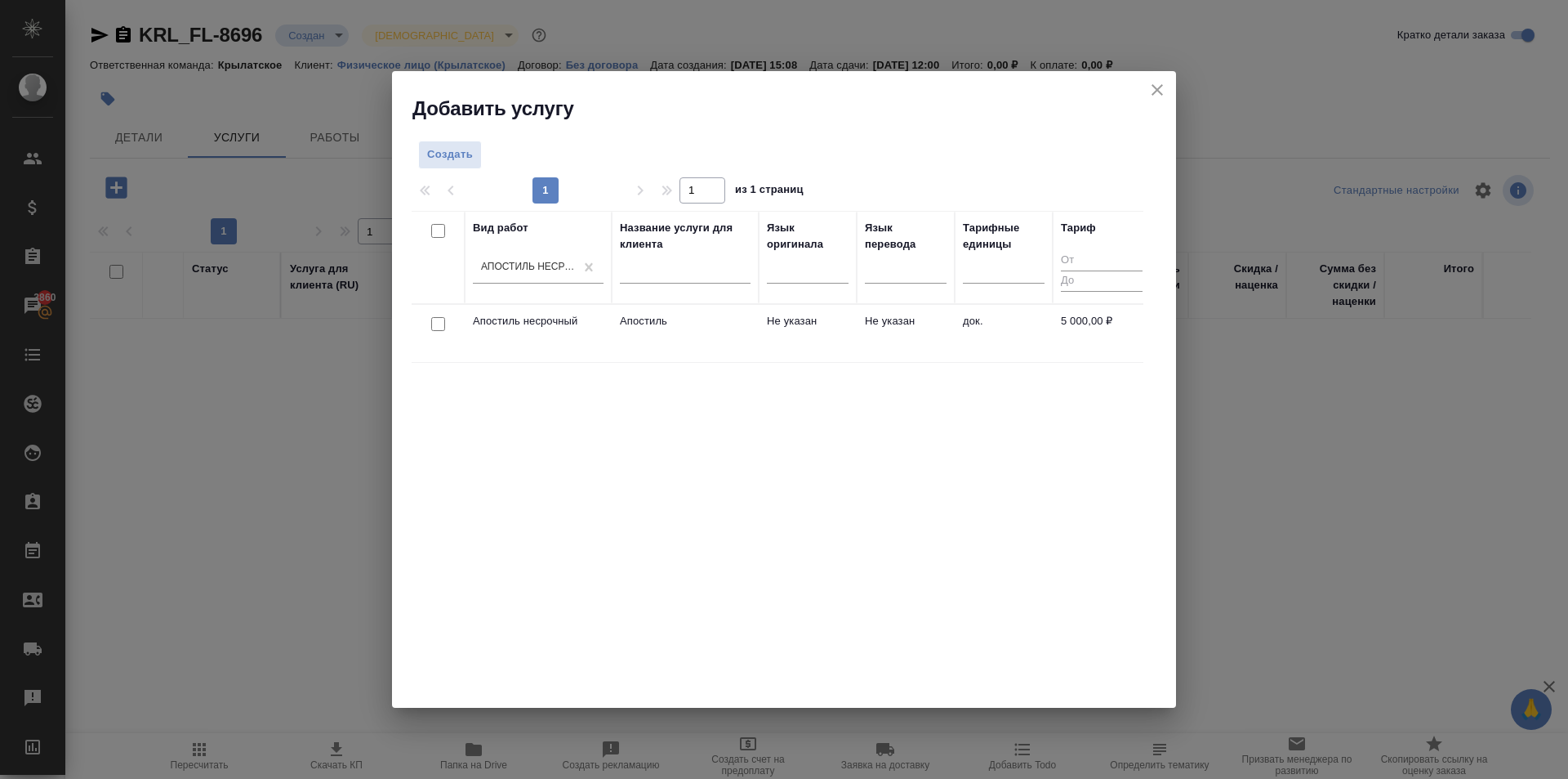
click at [898, 324] on td "Не указан" at bounding box center [905, 333] width 98 height 57
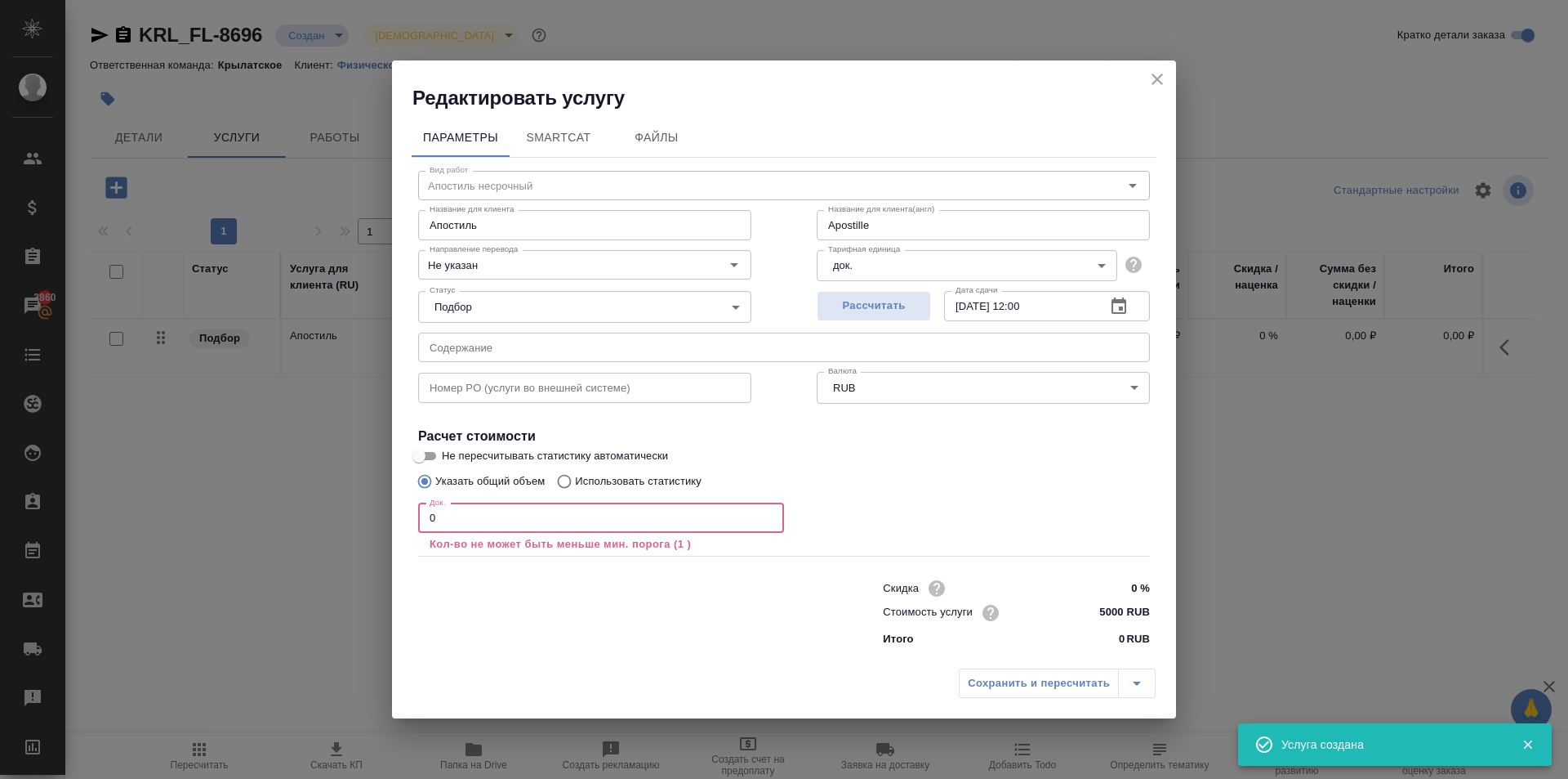
drag, startPoint x: 428, startPoint y: 516, endPoint x: 491, endPoint y: 528, distance: 64.1
click at [491, 528] on input "0" at bounding box center [601, 518] width 366 height 29
type input "Apostille"
type input "1"
type input "Apostille"
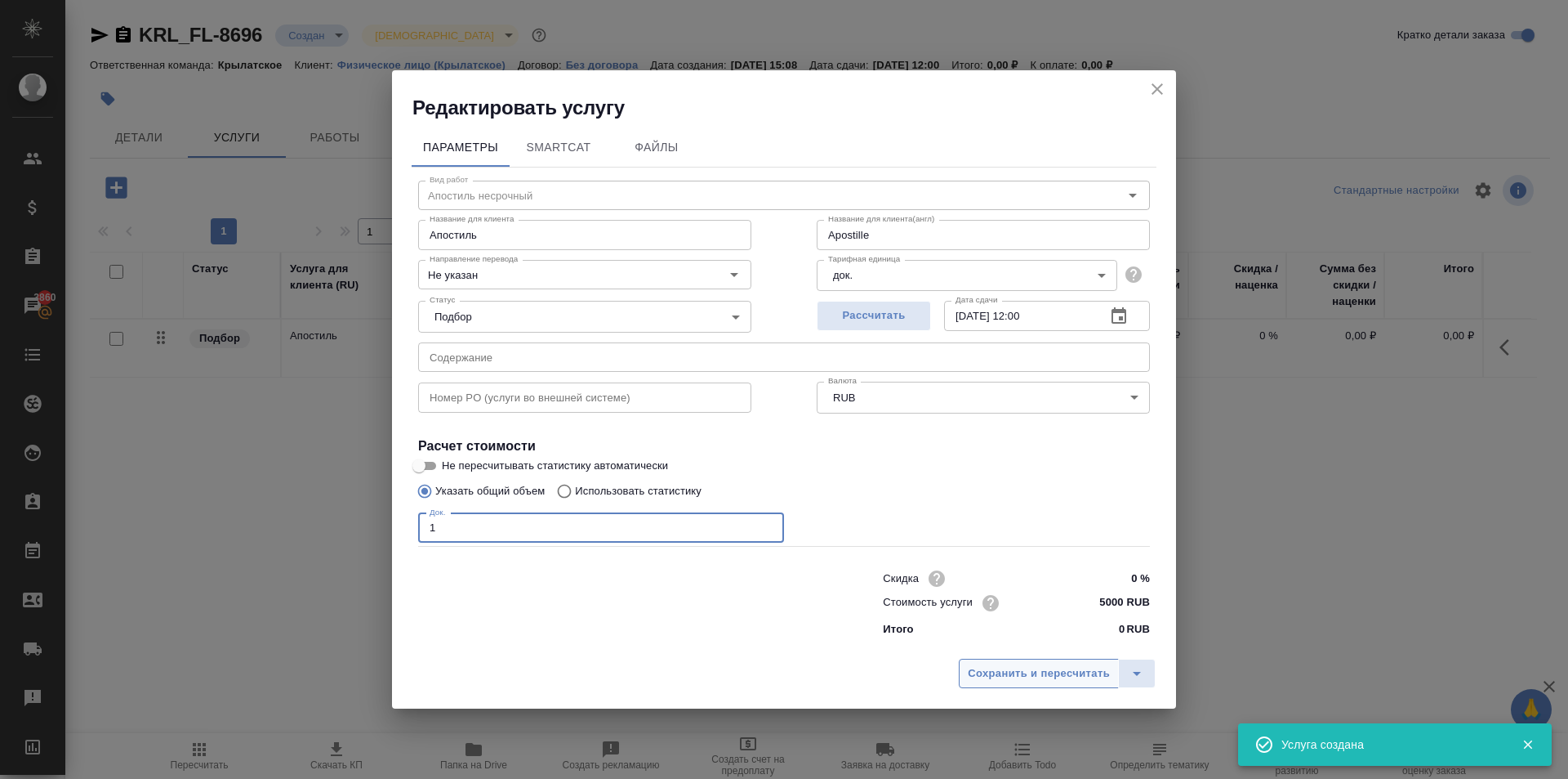
type input "1"
click at [1056, 671] on span "Сохранить и пересчитать" at bounding box center [1038, 673] width 142 height 19
type input "Apostille"
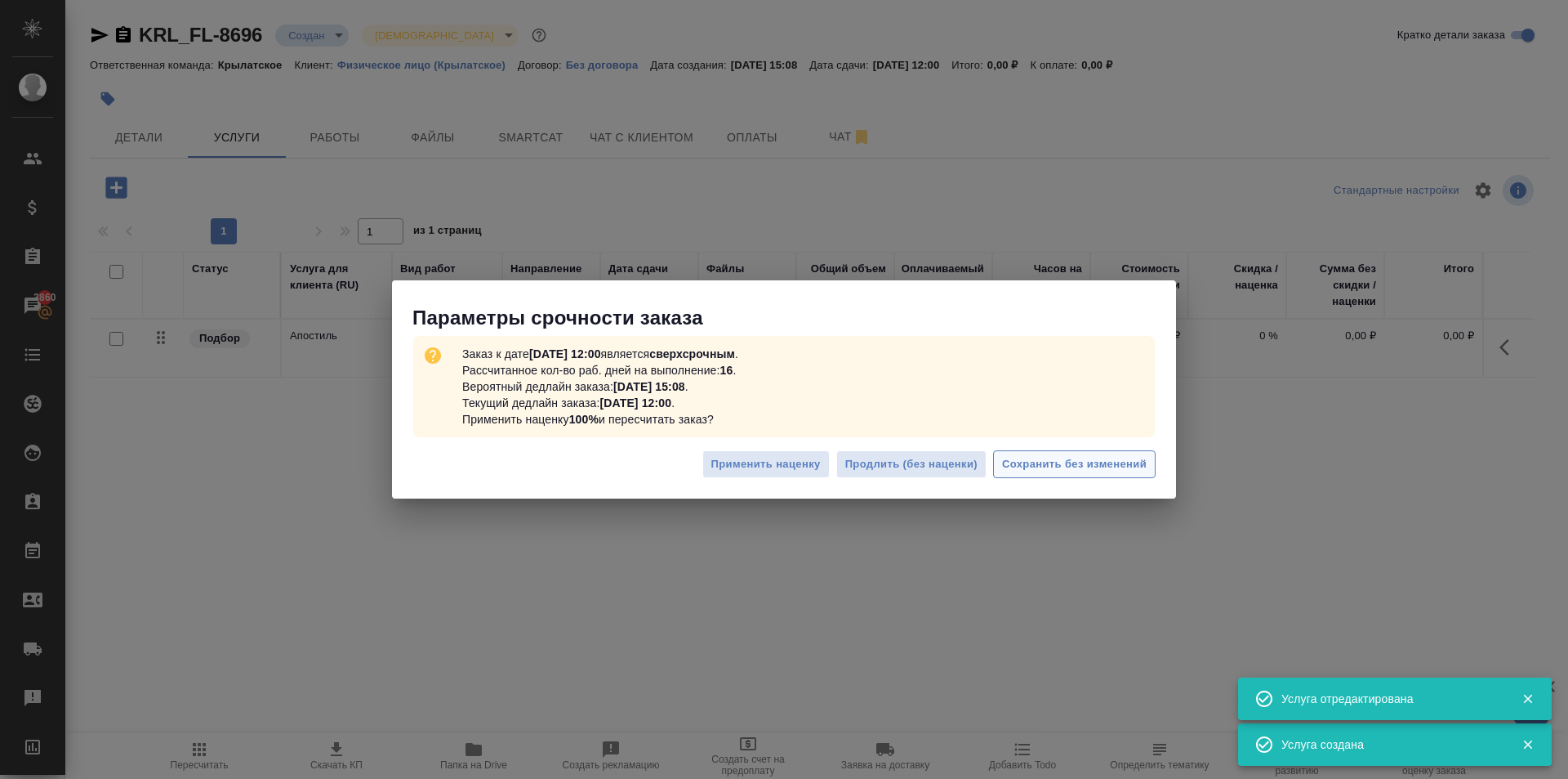
drag, startPoint x: 1131, startPoint y: 447, endPoint x: 1141, endPoint y: 461, distance: 17.2
click at [1136, 452] on div "Применить наценку Продлить (без наценки) Сохранить без изменений" at bounding box center [784, 471] width 784 height 57
click at [1147, 467] on button "Сохранить без изменений" at bounding box center [1074, 464] width 162 height 28
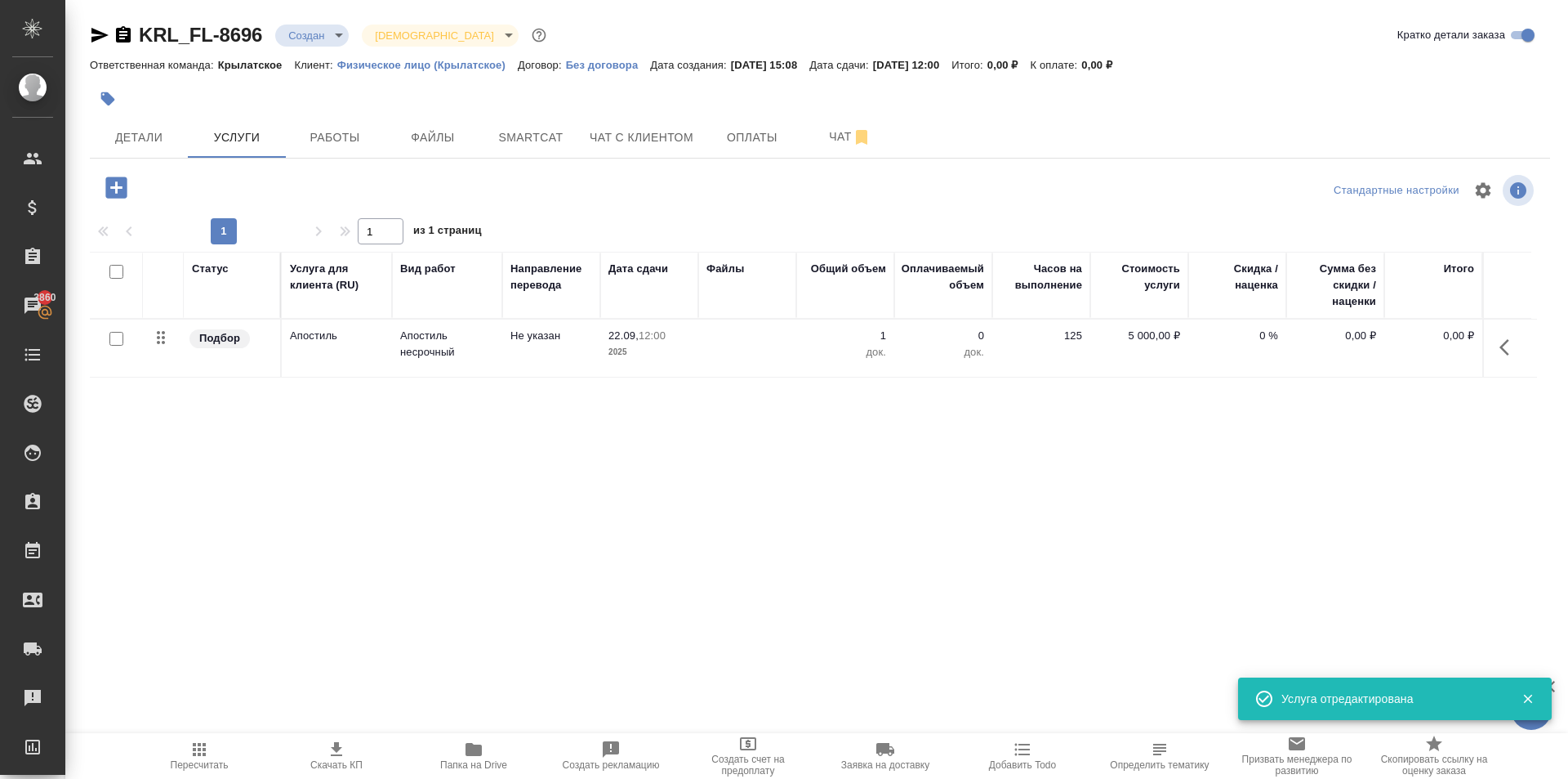
type input "urgent"
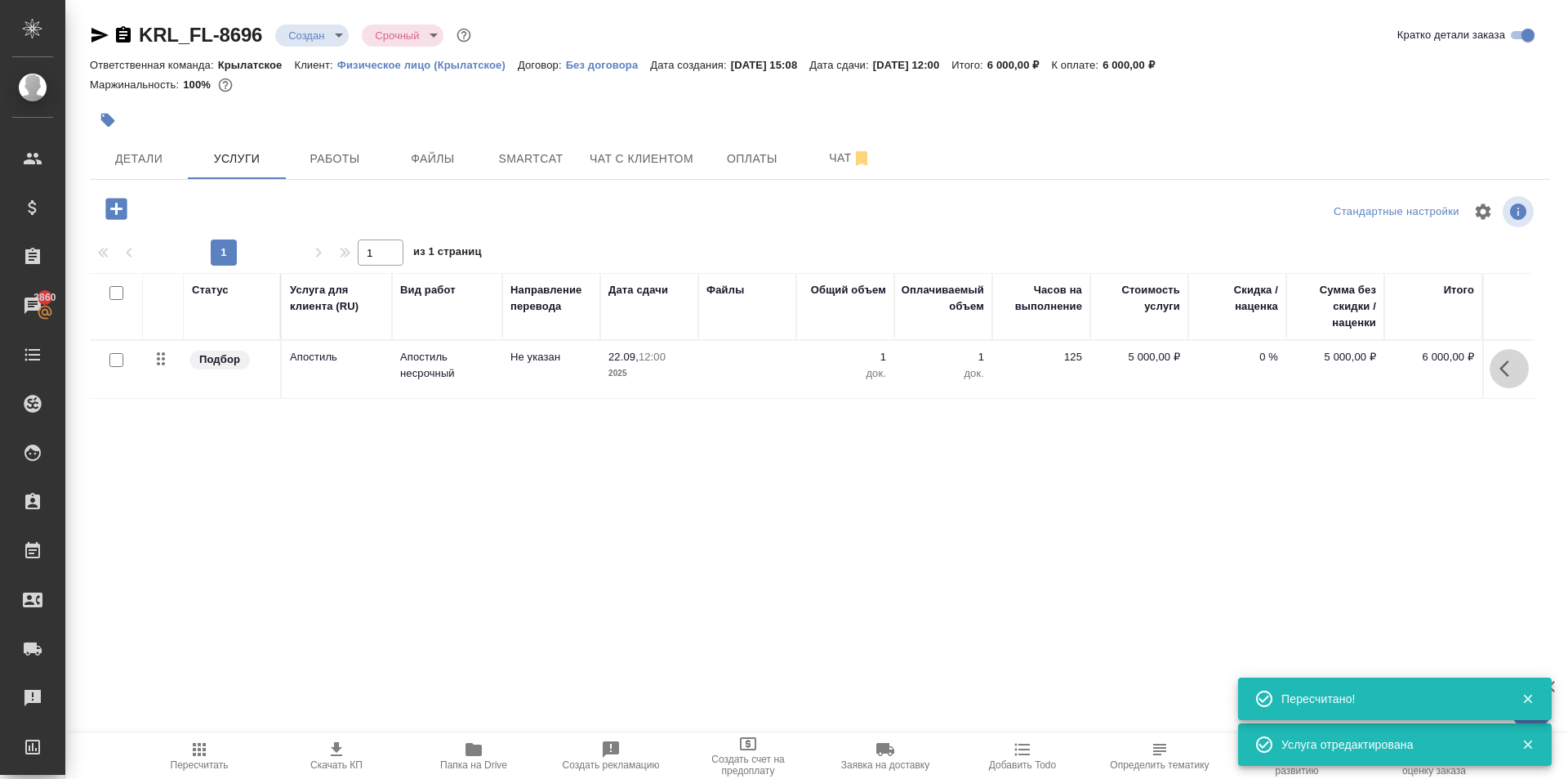
click at [1499, 361] on icon "button" at bounding box center [1508, 368] width 19 height 19
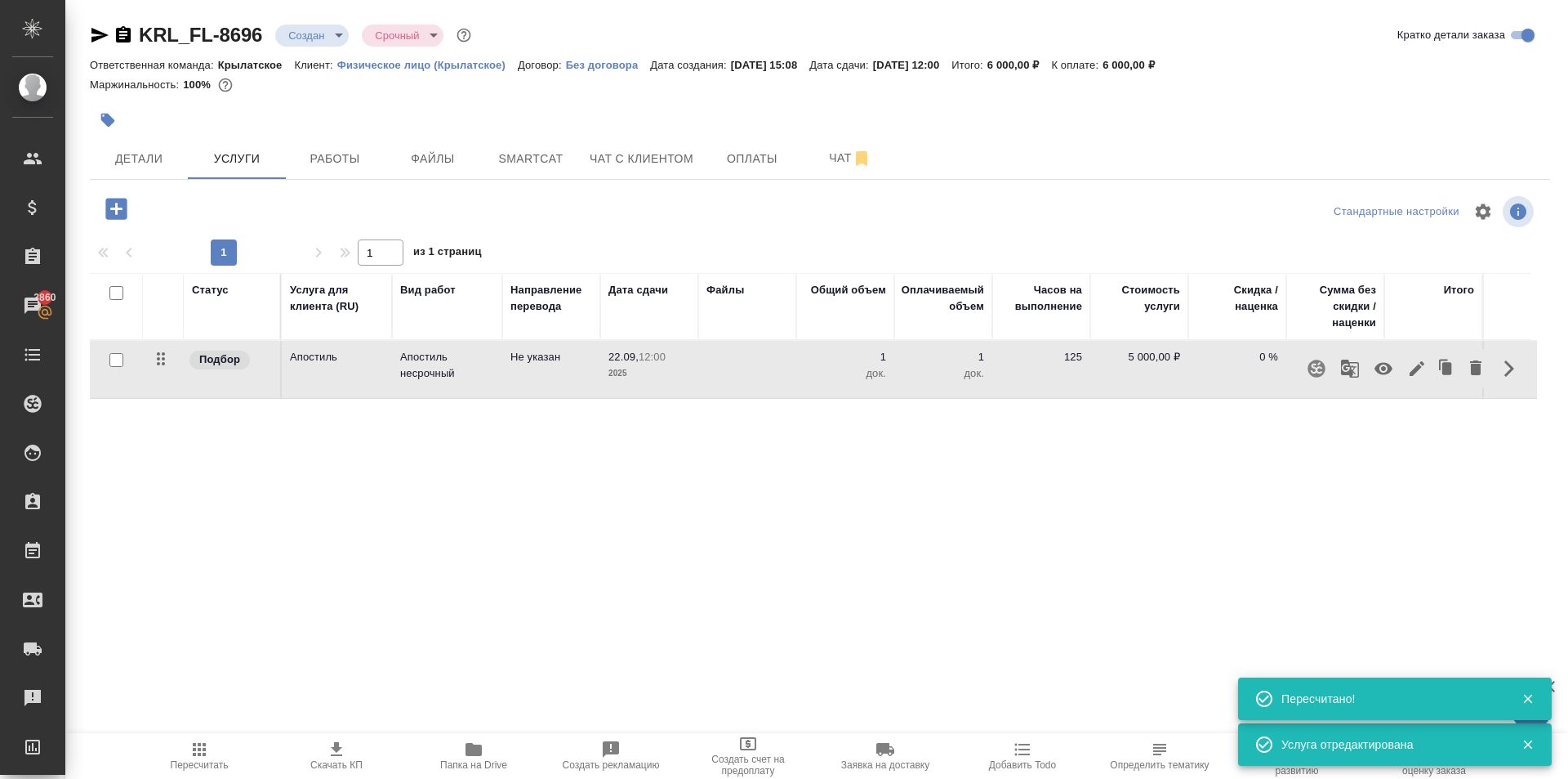
click at [1409, 369] on icon "button" at bounding box center [1417, 369] width 15 height 15
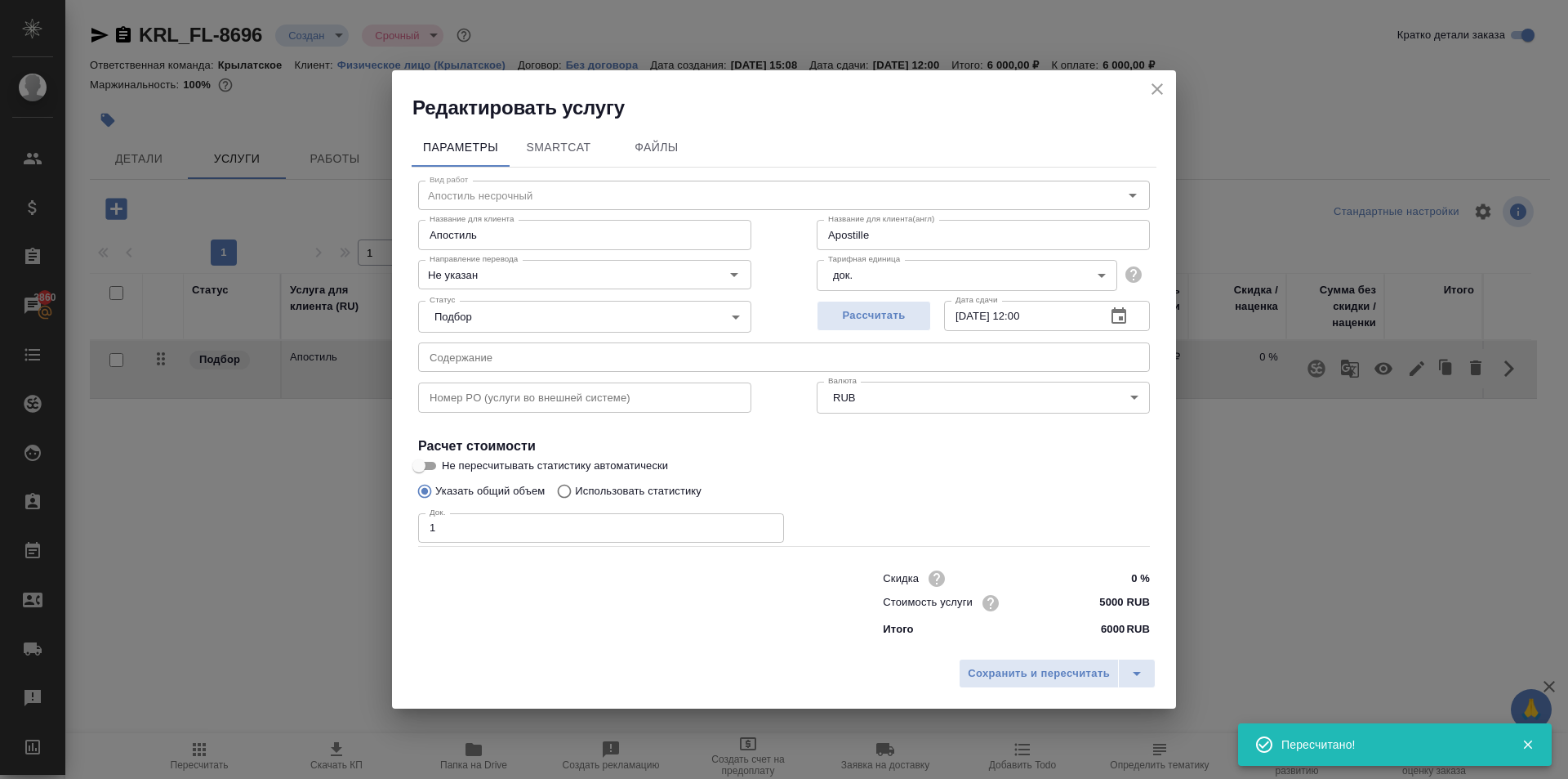
click at [1109, 597] on input "5000 RUB" at bounding box center [1119, 603] width 61 height 24
click at [1111, 597] on input "5000 RUB" at bounding box center [1119, 603] width 59 height 24
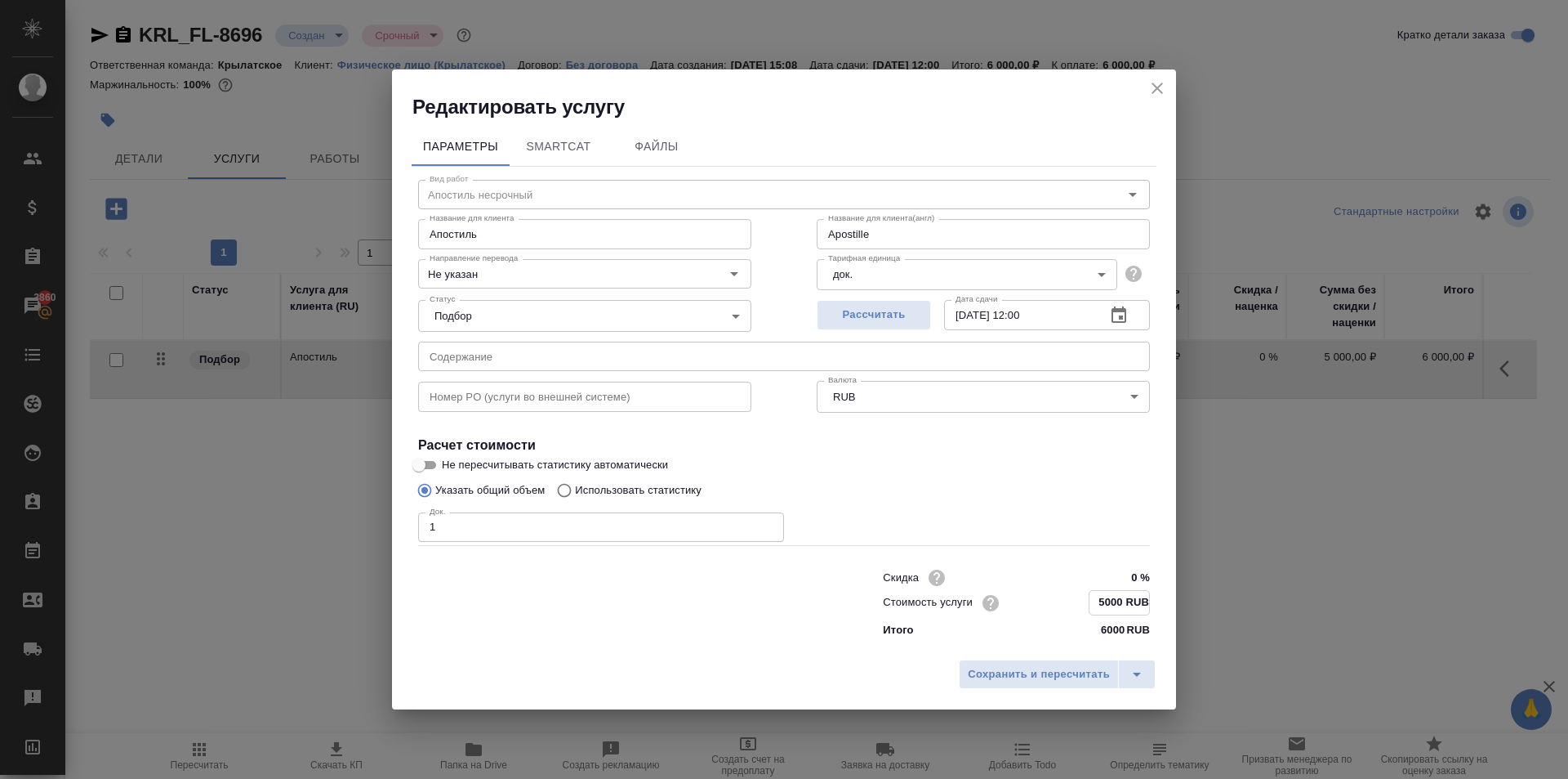
type input "Apostille"
type input "4 RUB"
type input "Apostille"
type input "45 RUB"
type input "Apostille"
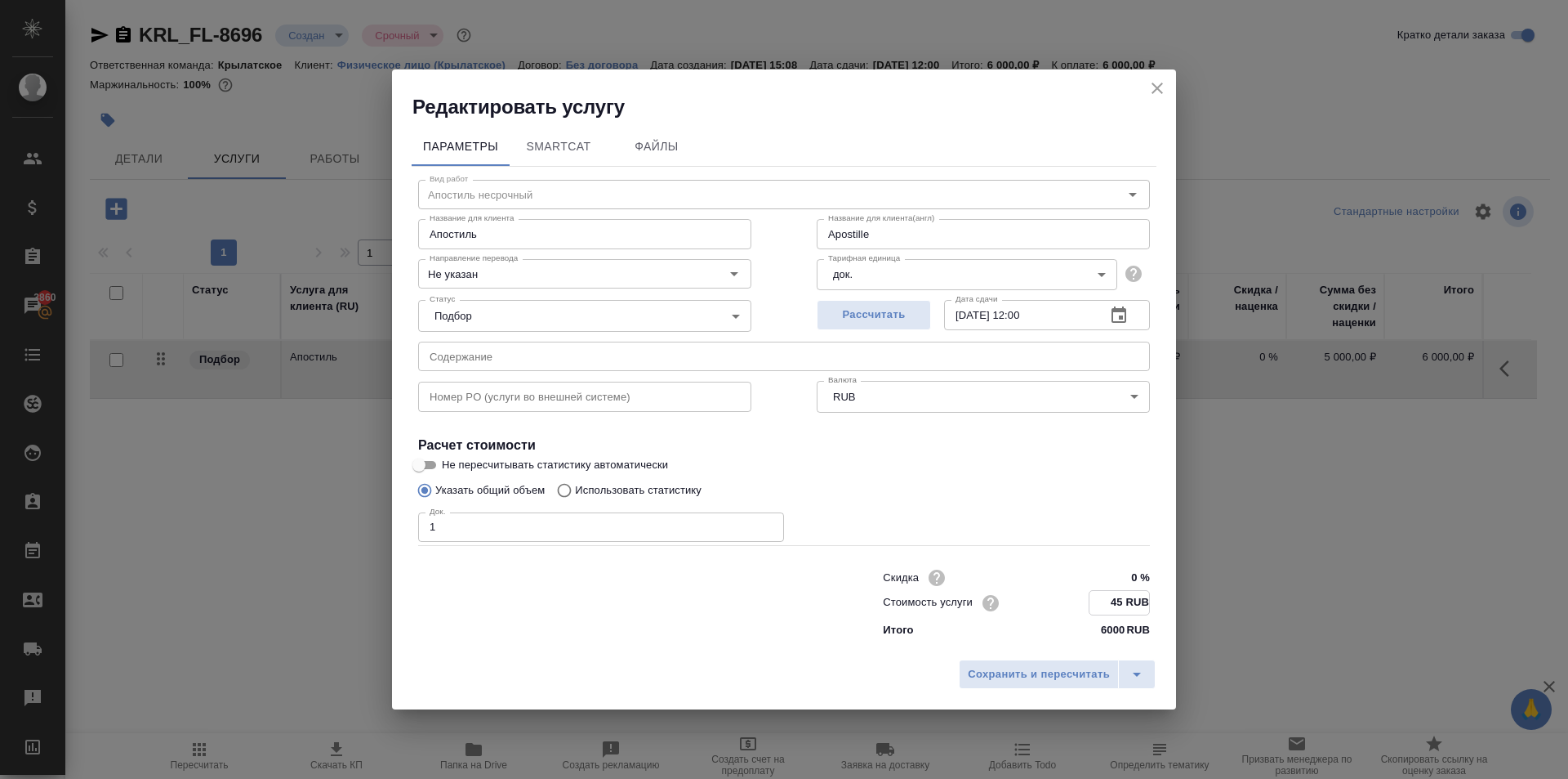
type input "456 RUB"
type input "Apostille"
type input "4560 RUB"
type input "Apostille"
type input "4560 RUB"
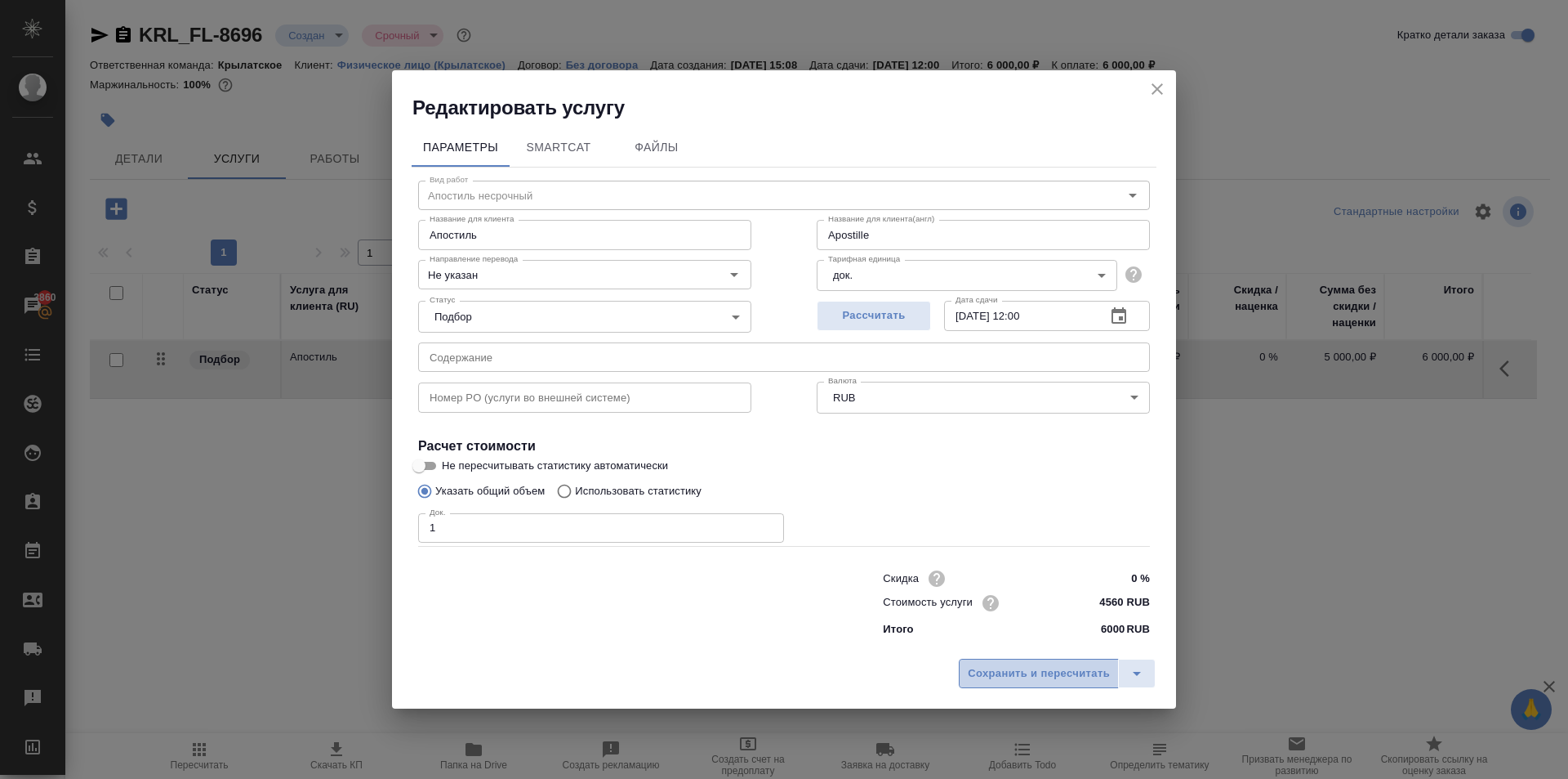
click at [1107, 661] on button "Сохранить и пересчитать" at bounding box center [1039, 673] width 160 height 29
type input "Apostille"
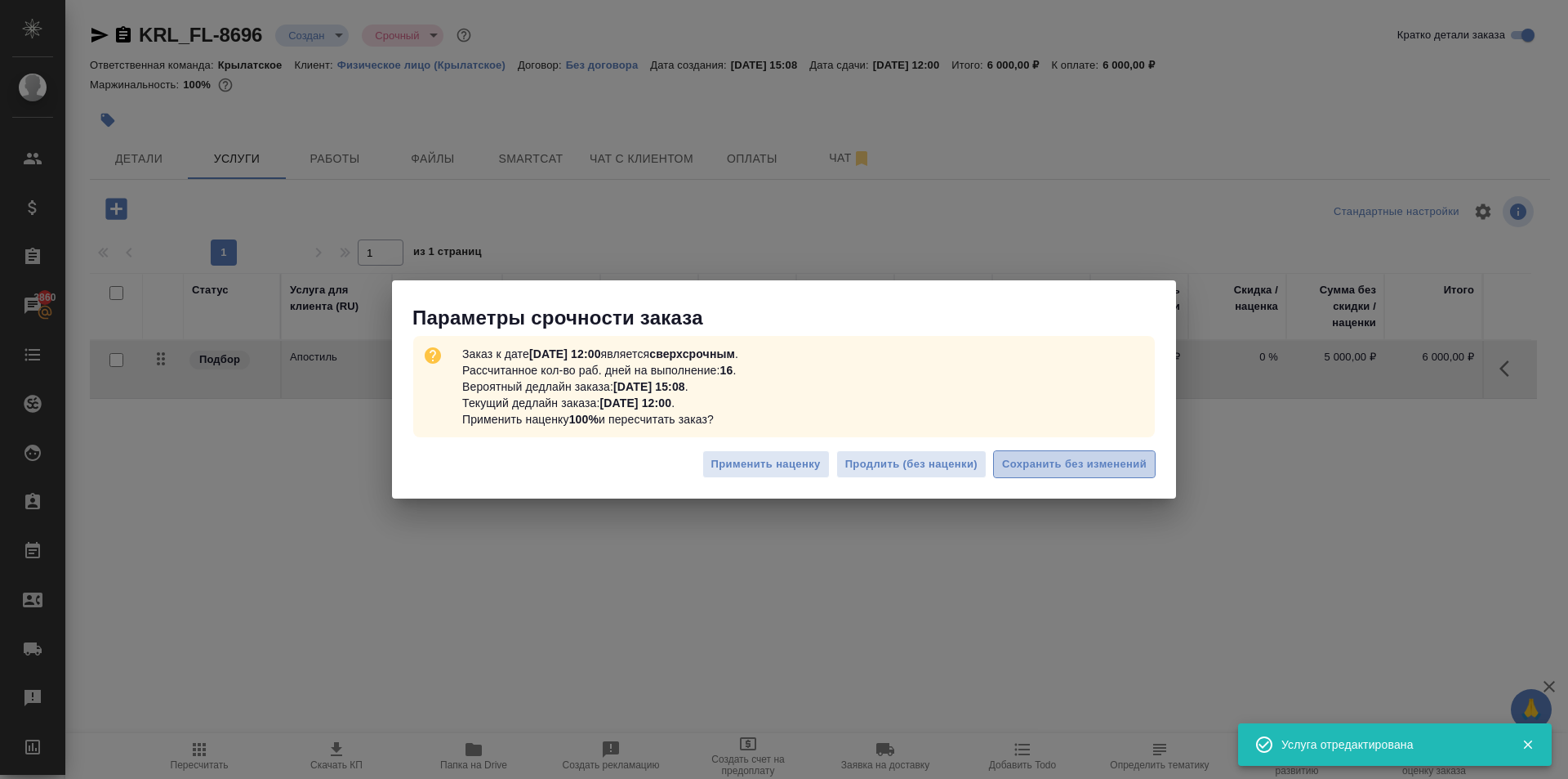
click at [1091, 459] on span "Сохранить без изменений" at bounding box center [1074, 464] width 145 height 19
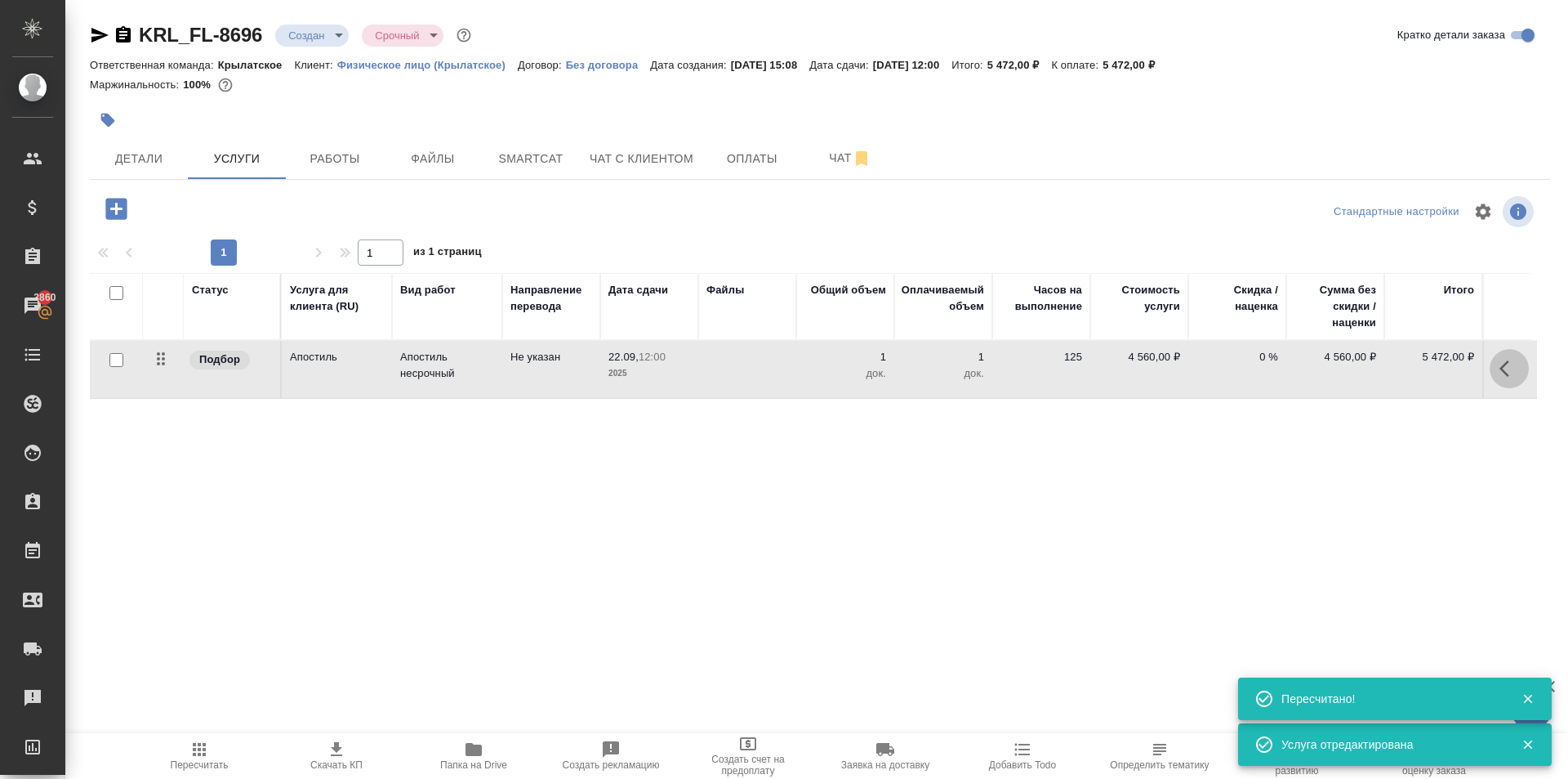
click at [1511, 371] on icon "button" at bounding box center [1508, 368] width 19 height 19
click at [1403, 359] on button "button" at bounding box center [1417, 368] width 27 height 39
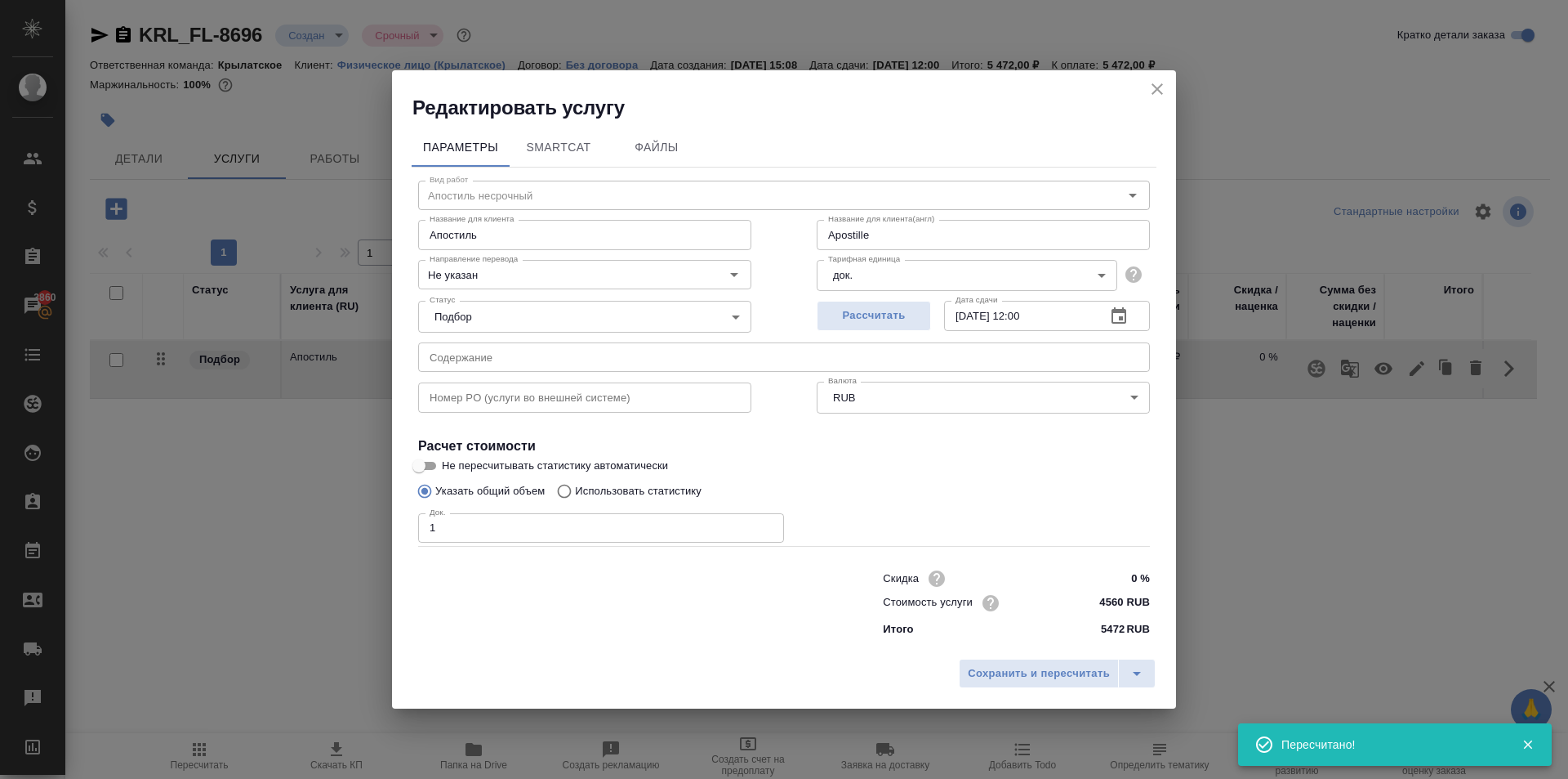
click at [1150, 607] on div "Скидка 0 % Стоимость услуги 4560 RUB Итого 5472 RUB" at bounding box center [1016, 602] width 333 height 137
click at [1143, 599] on input "4560 RUB" at bounding box center [1119, 603] width 61 height 24
type input "Apostille"
type input "456 RUB"
type input "Apostille"
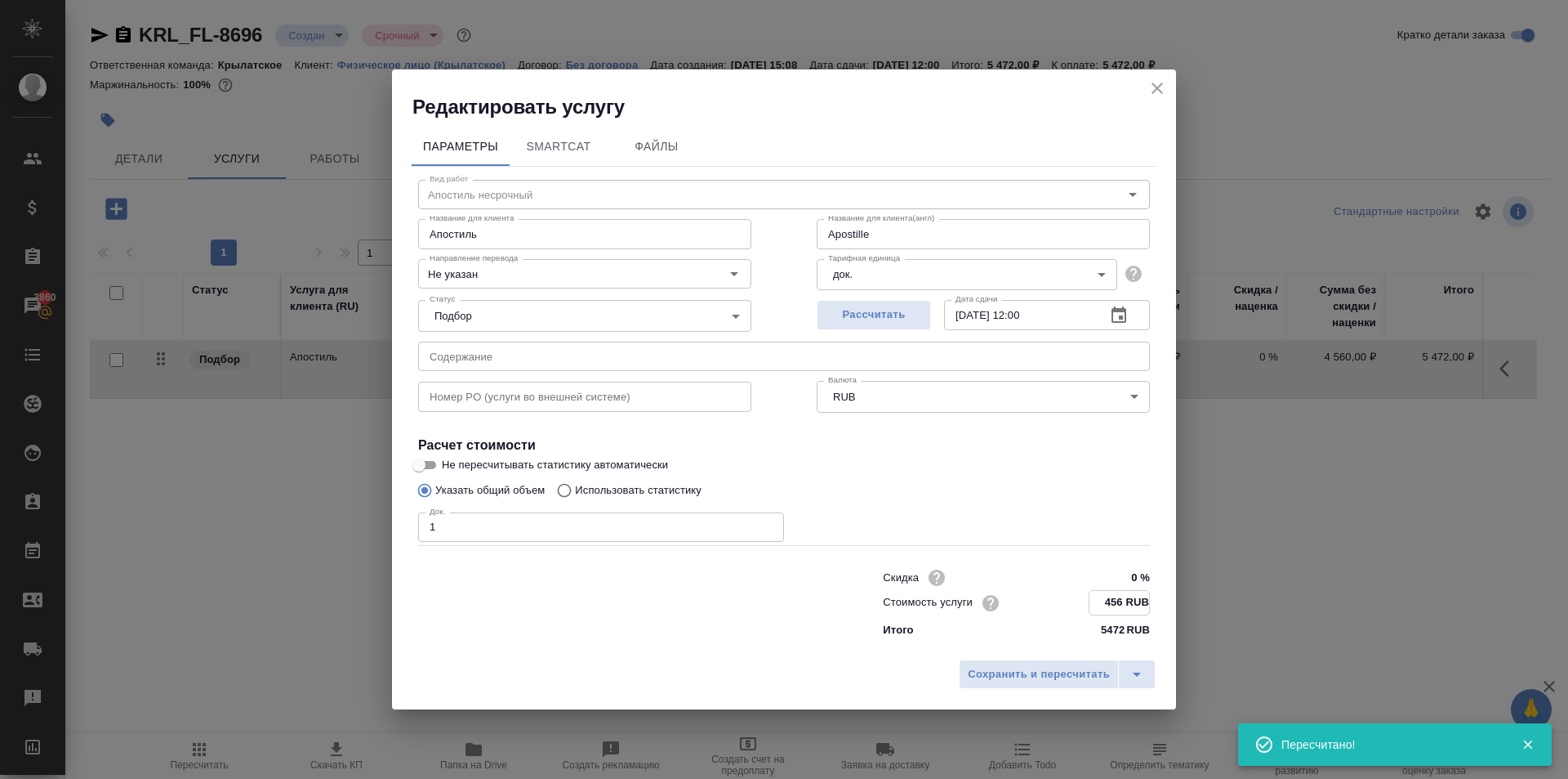
type input "45 RUB"
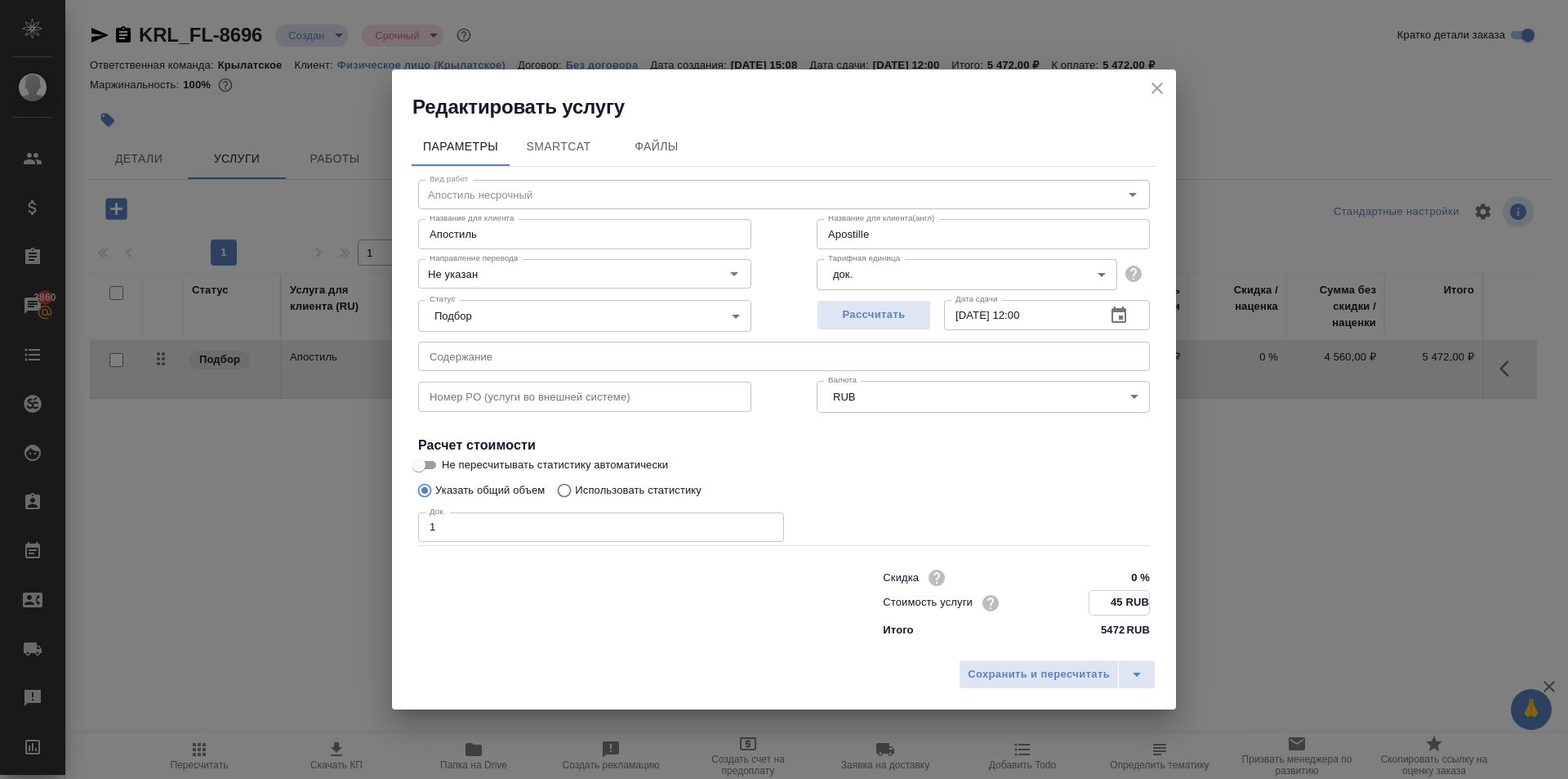
type input "Apostille"
type input "457 RUB"
type input "Apostille"
type input "4578 RUB"
type input "Apostille"
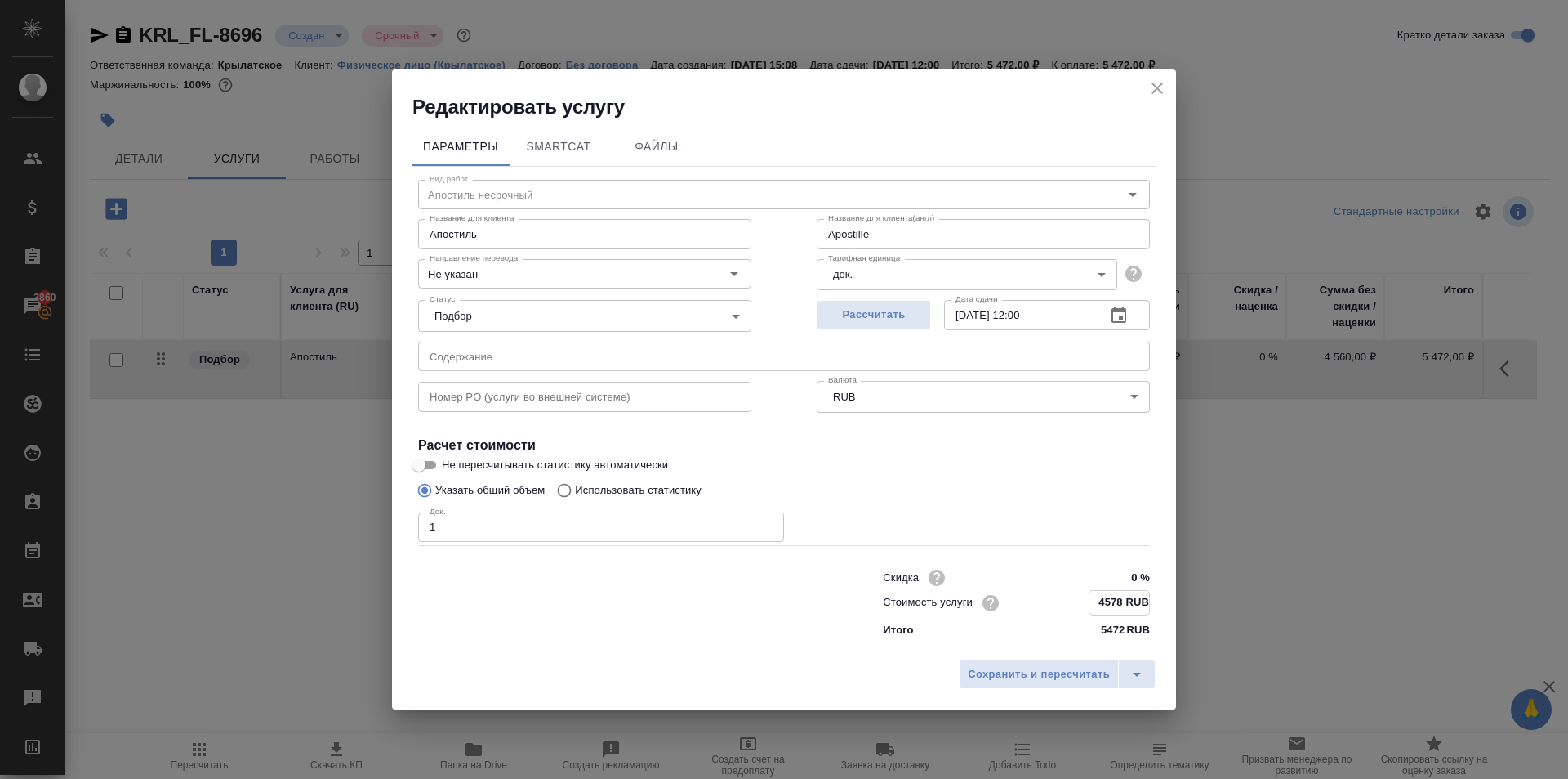
type input "4578 RUB"
drag, startPoint x: 1068, startPoint y: 693, endPoint x: 1063, endPoint y: 680, distance: 13.9
click at [1067, 692] on div "Сохранить и пересчитать" at bounding box center [784, 680] width 784 height 58
click at [1062, 680] on span "Сохранить и пересчитать" at bounding box center [1038, 673] width 142 height 19
type input "Apostille"
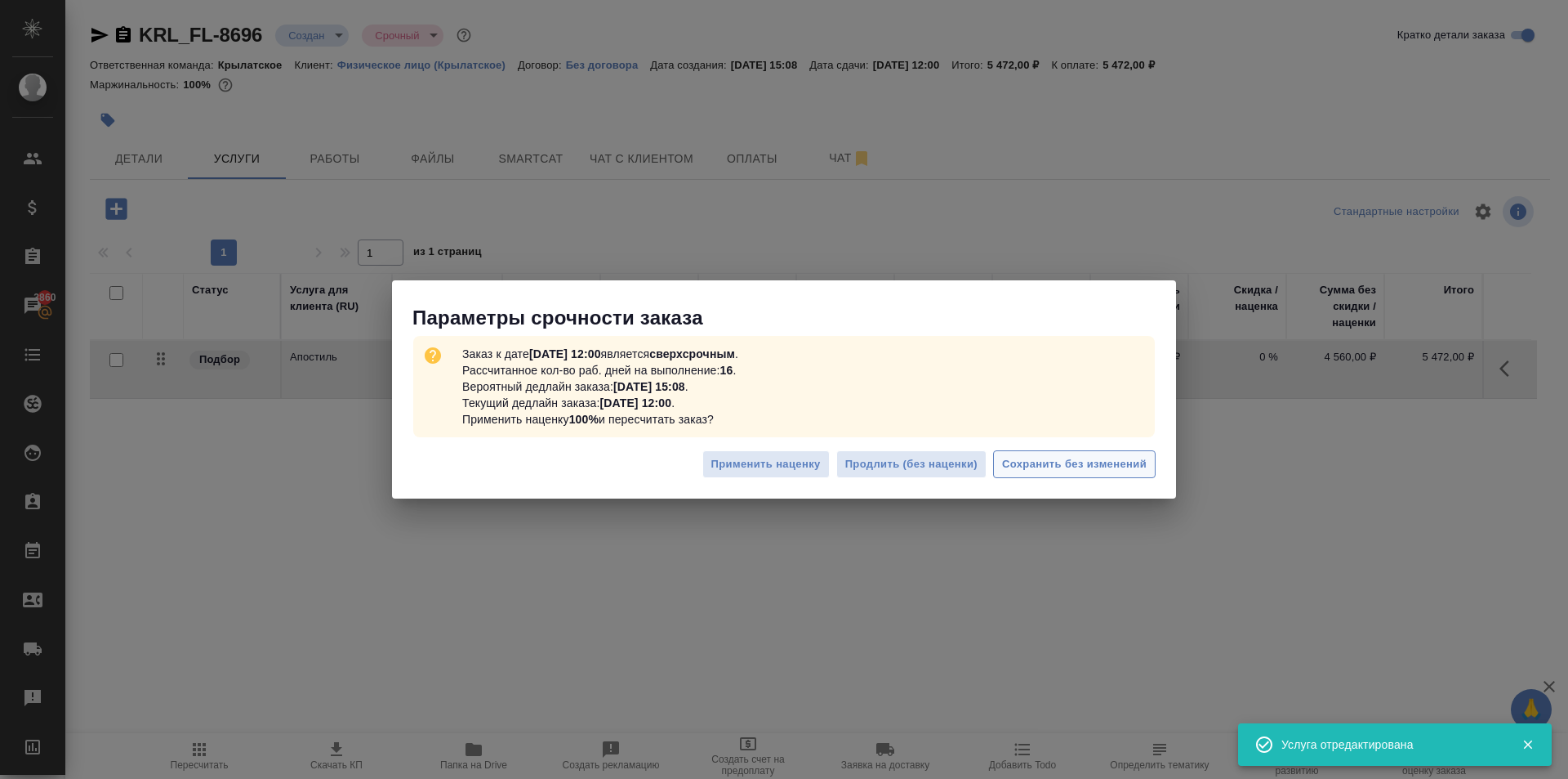
click at [1109, 455] on span "Сохранить без изменений" at bounding box center [1074, 464] width 145 height 19
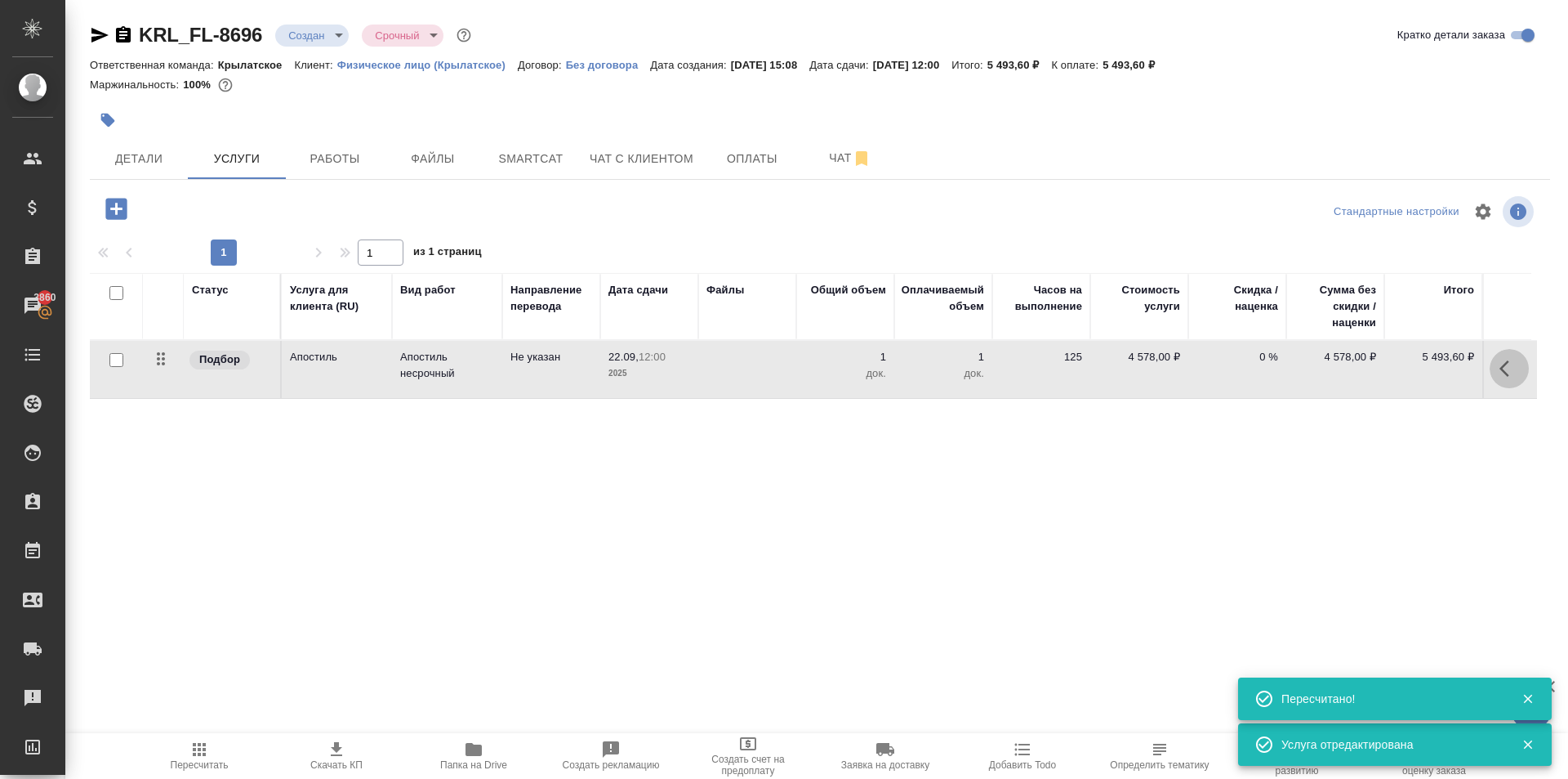
click at [1503, 371] on icon "button" at bounding box center [1508, 368] width 19 height 19
click at [1407, 366] on icon "button" at bounding box center [1416, 368] width 19 height 19
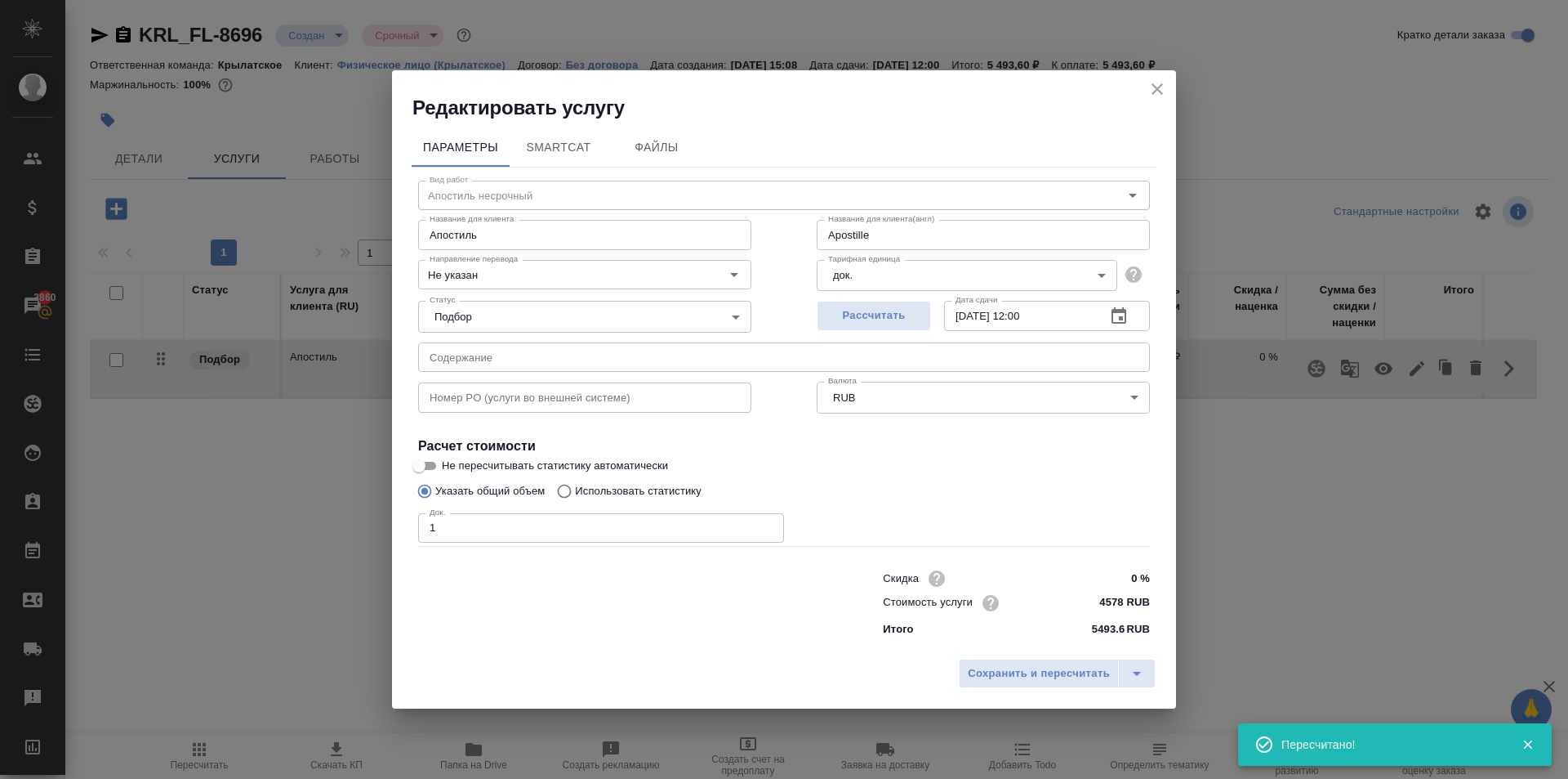
click at [1113, 601] on input "4578 RUB" at bounding box center [1119, 603] width 61 height 24
click at [1113, 601] on input "4578 RUB" at bounding box center [1119, 603] width 59 height 24
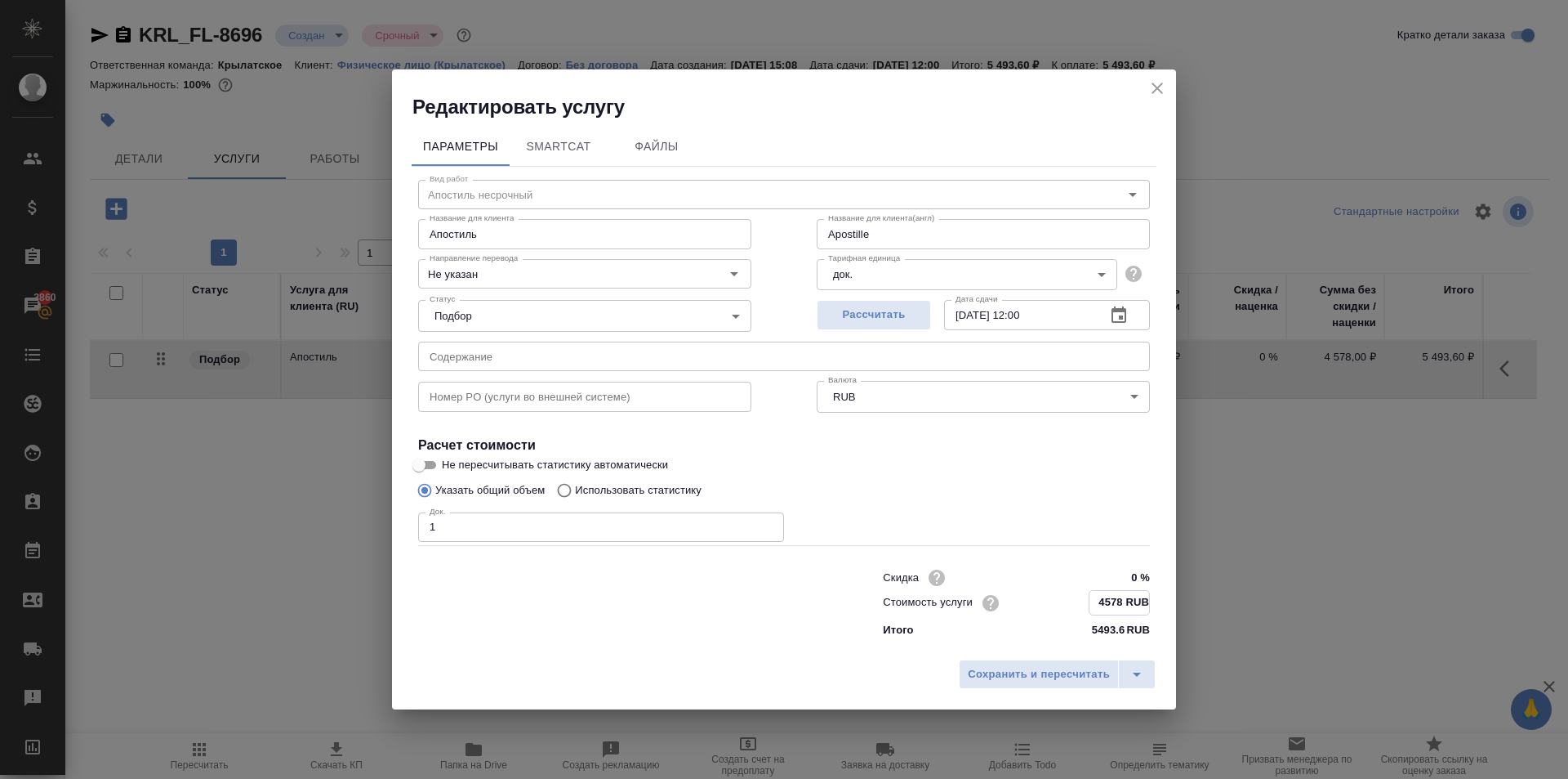
type input "Apostille"
type input "4 RUB"
type input "Apostille"
type input "45 RUB"
type input "Apostille"
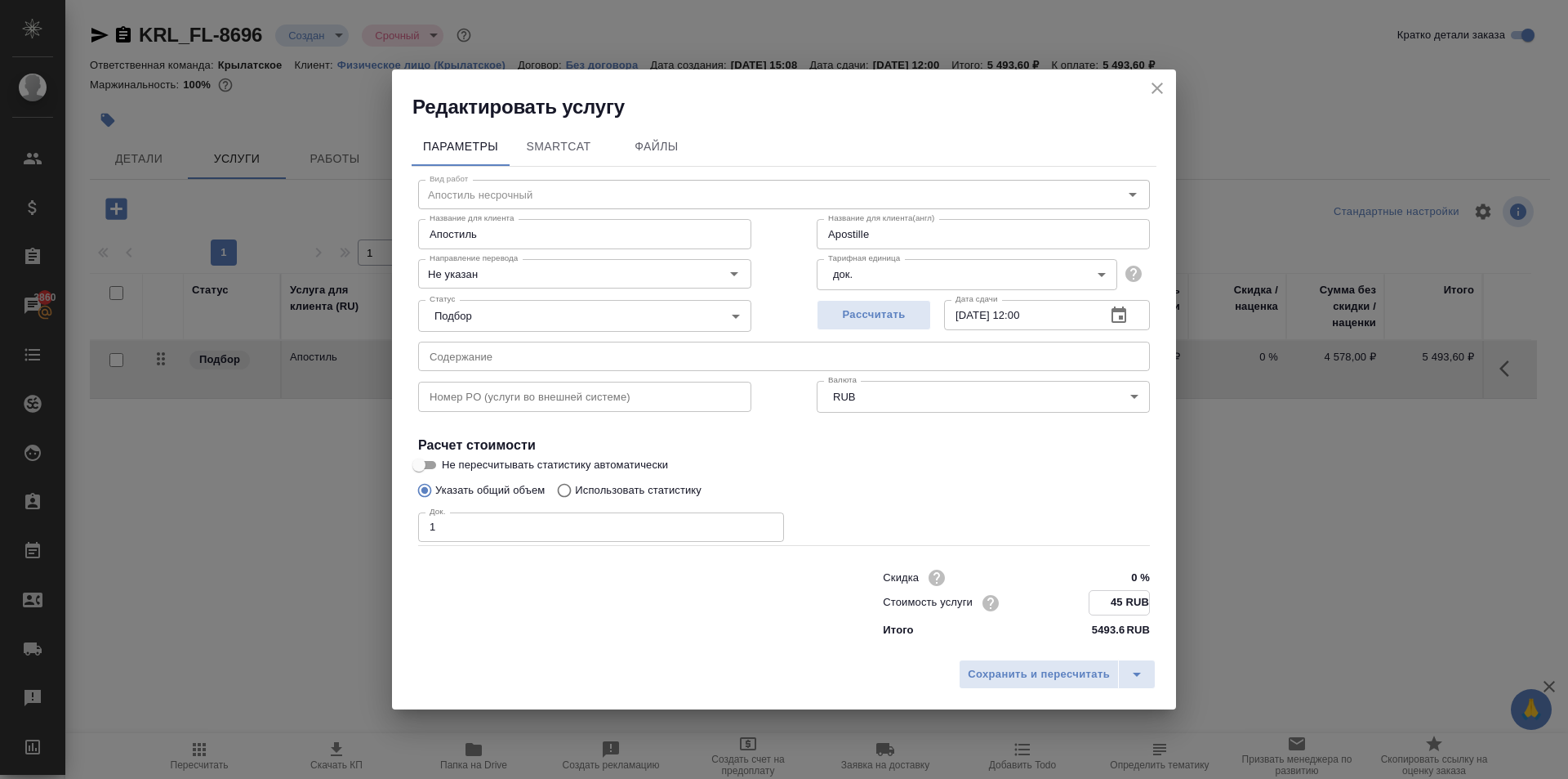
type input "459 RUB"
type input "Apostille"
type input "4590 RUB"
type input "Apostille"
type input "4590 RUB"
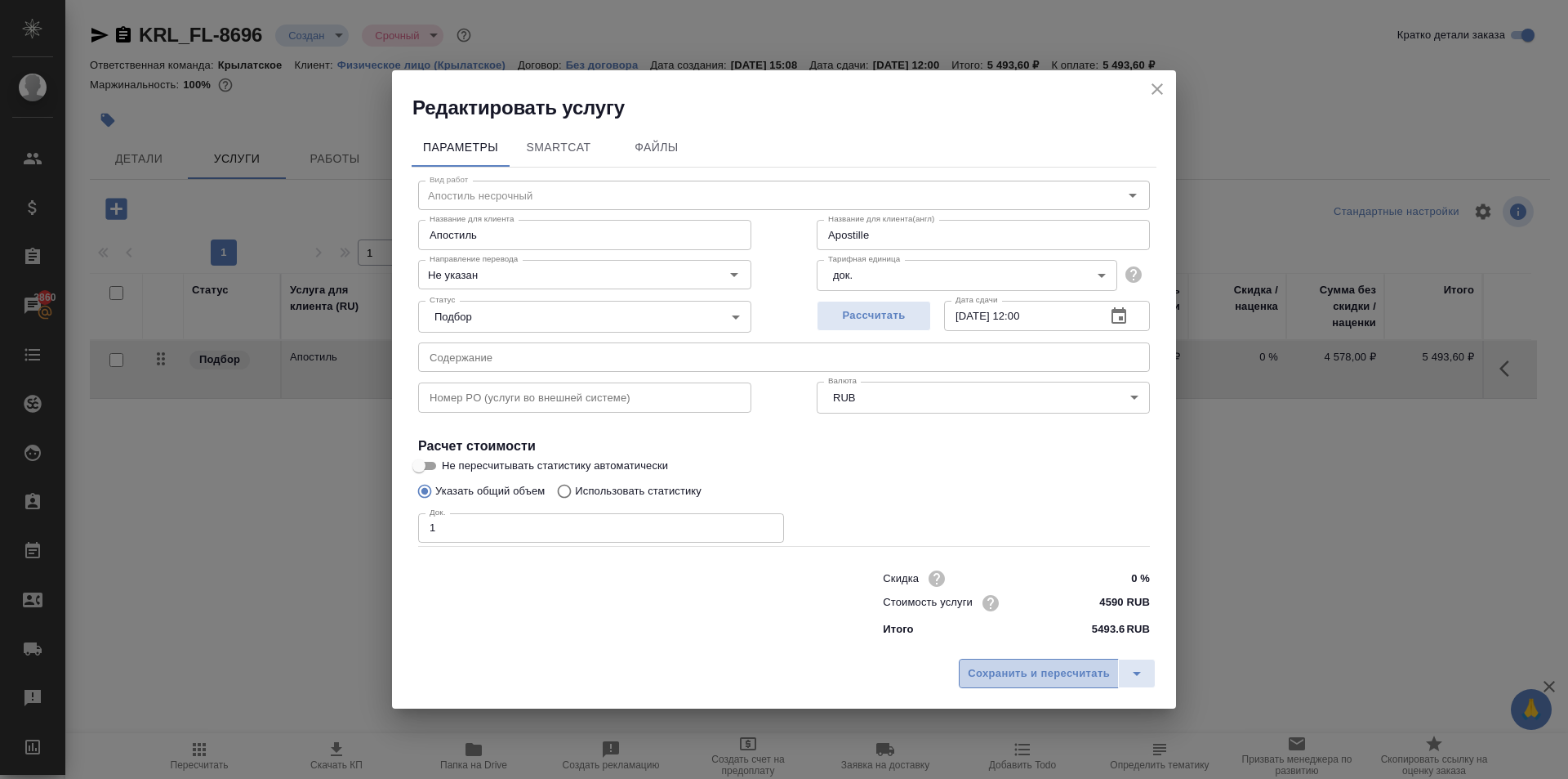
click at [1085, 675] on span "Сохранить и пересчитать" at bounding box center [1038, 673] width 142 height 19
type input "Apostille"
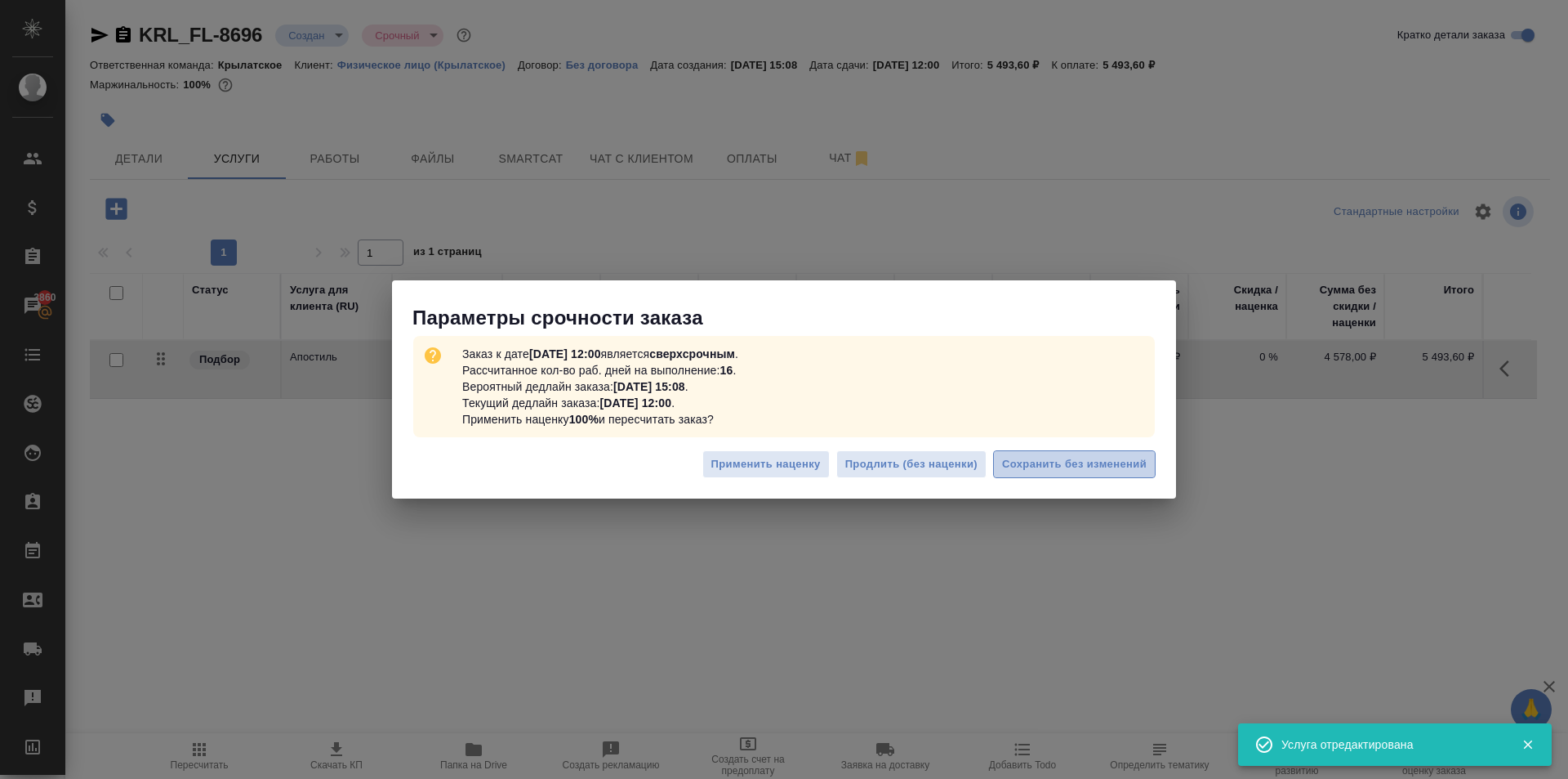
click at [1126, 451] on button "Сохранить без изменений" at bounding box center [1074, 464] width 162 height 28
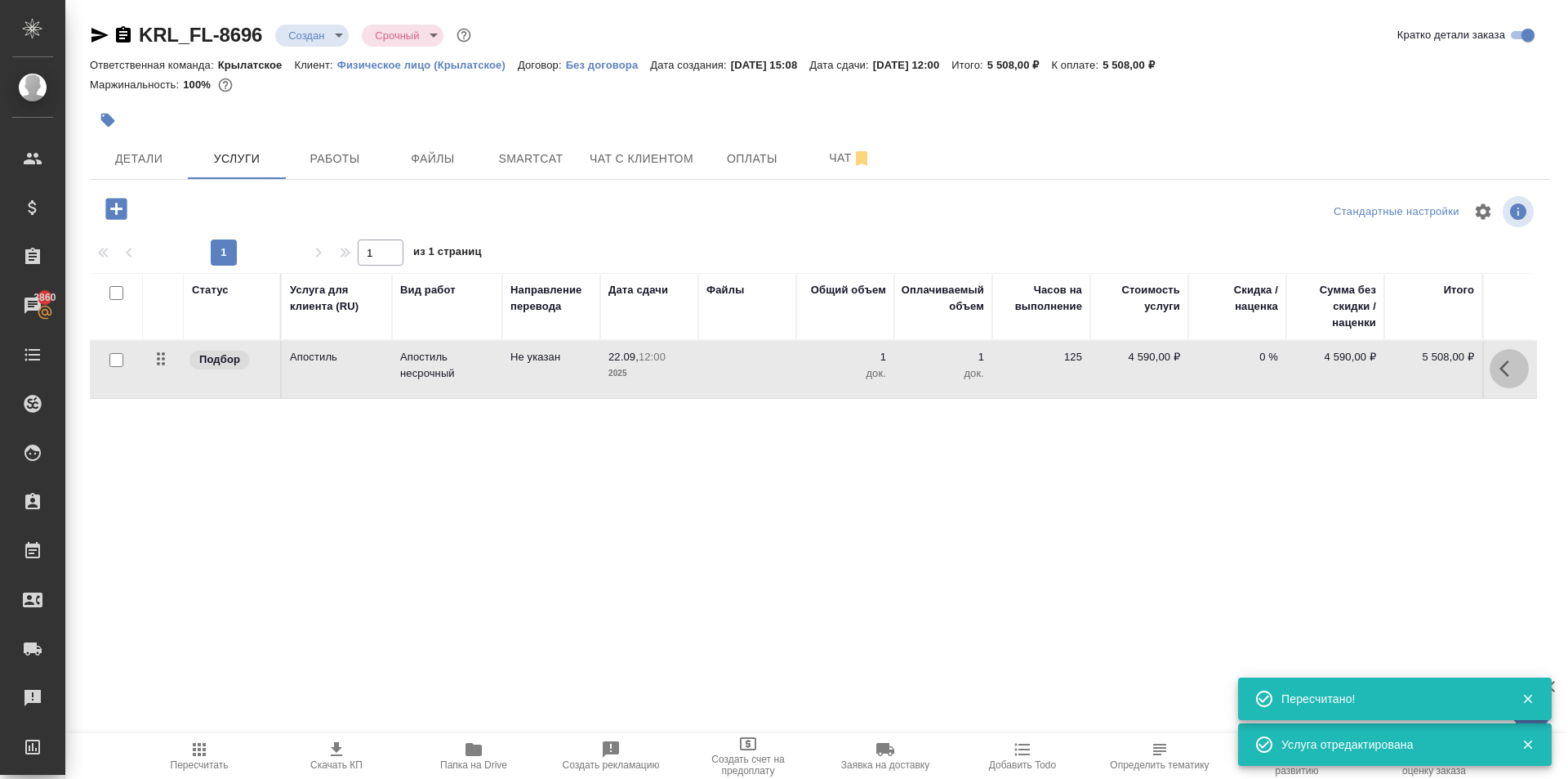
click at [1500, 367] on icon "button" at bounding box center [1508, 368] width 19 height 19
click at [1408, 378] on icon "button" at bounding box center [1416, 368] width 19 height 19
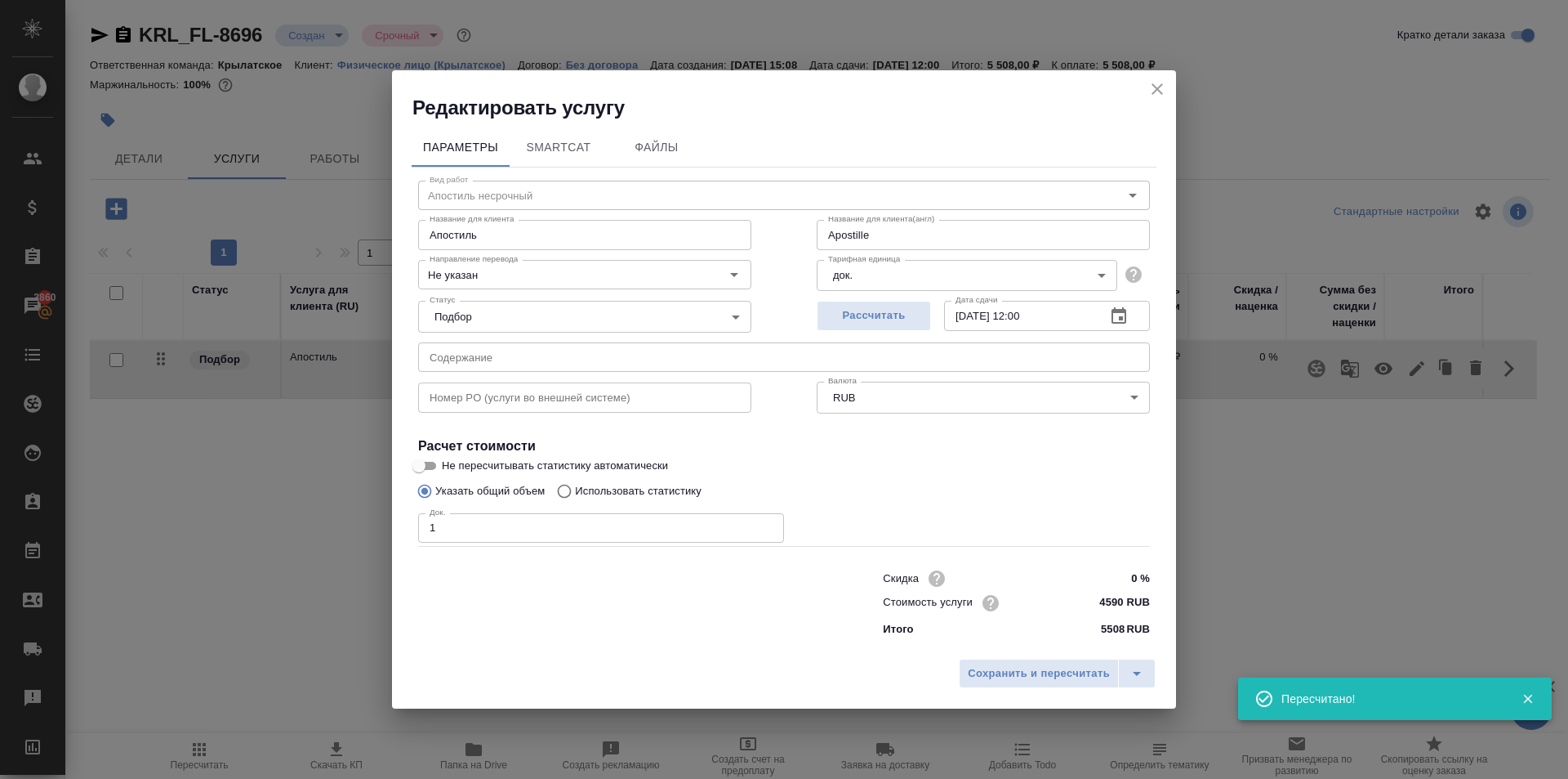
click at [1144, 602] on input "4590 RUB" at bounding box center [1119, 603] width 61 height 24
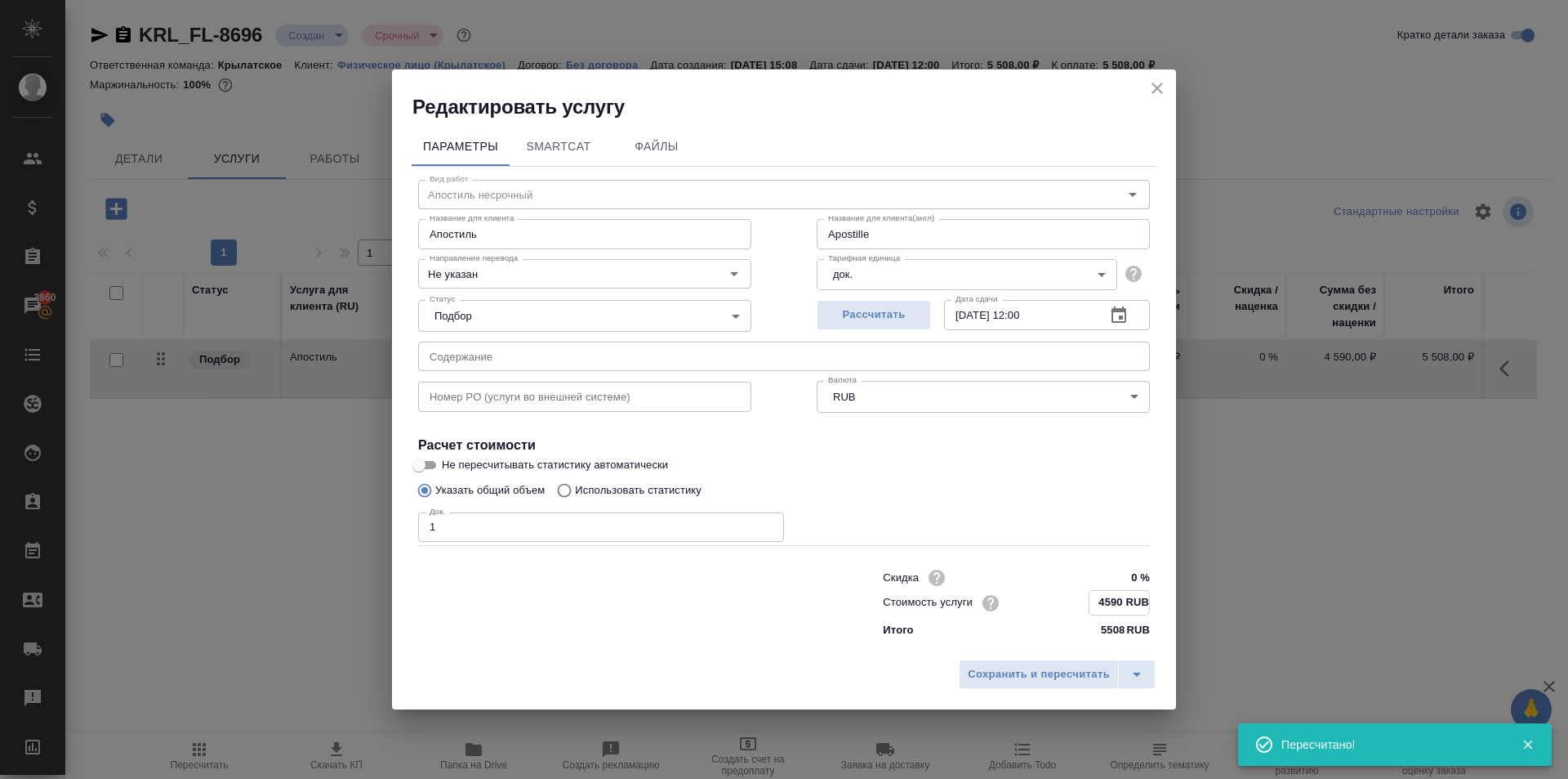
type input "Apostille"
type input "459 RUB"
type input "Apostille"
type input "45 RUB"
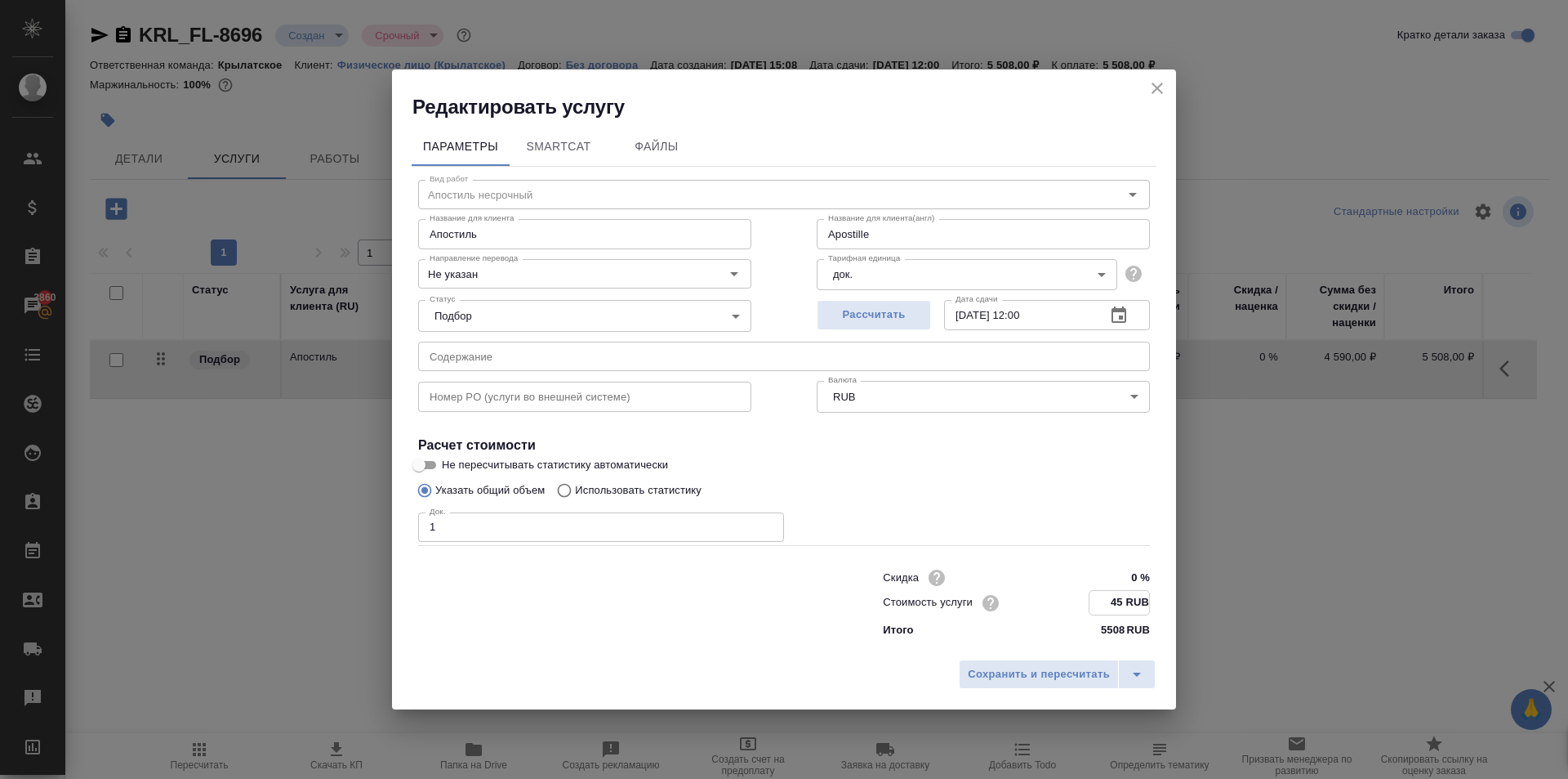
type input "Apostille"
type input "458 RUB"
type input "Apostille"
type input "4588 RUB"
type input "Apostille"
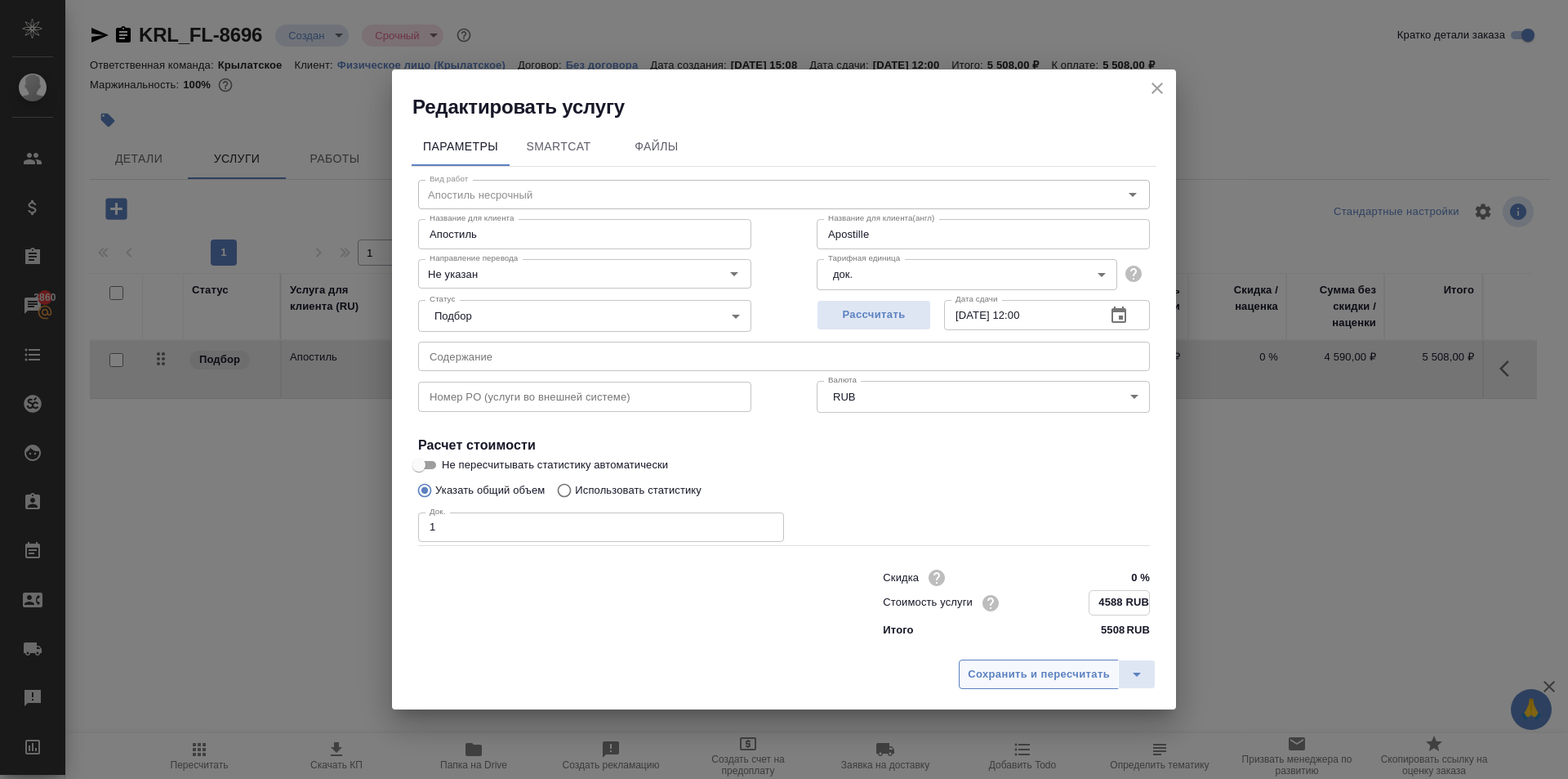
type input "4588 RUB"
click at [1097, 676] on span "Сохранить и пересчитать" at bounding box center [1038, 673] width 142 height 19
type input "Apostille"
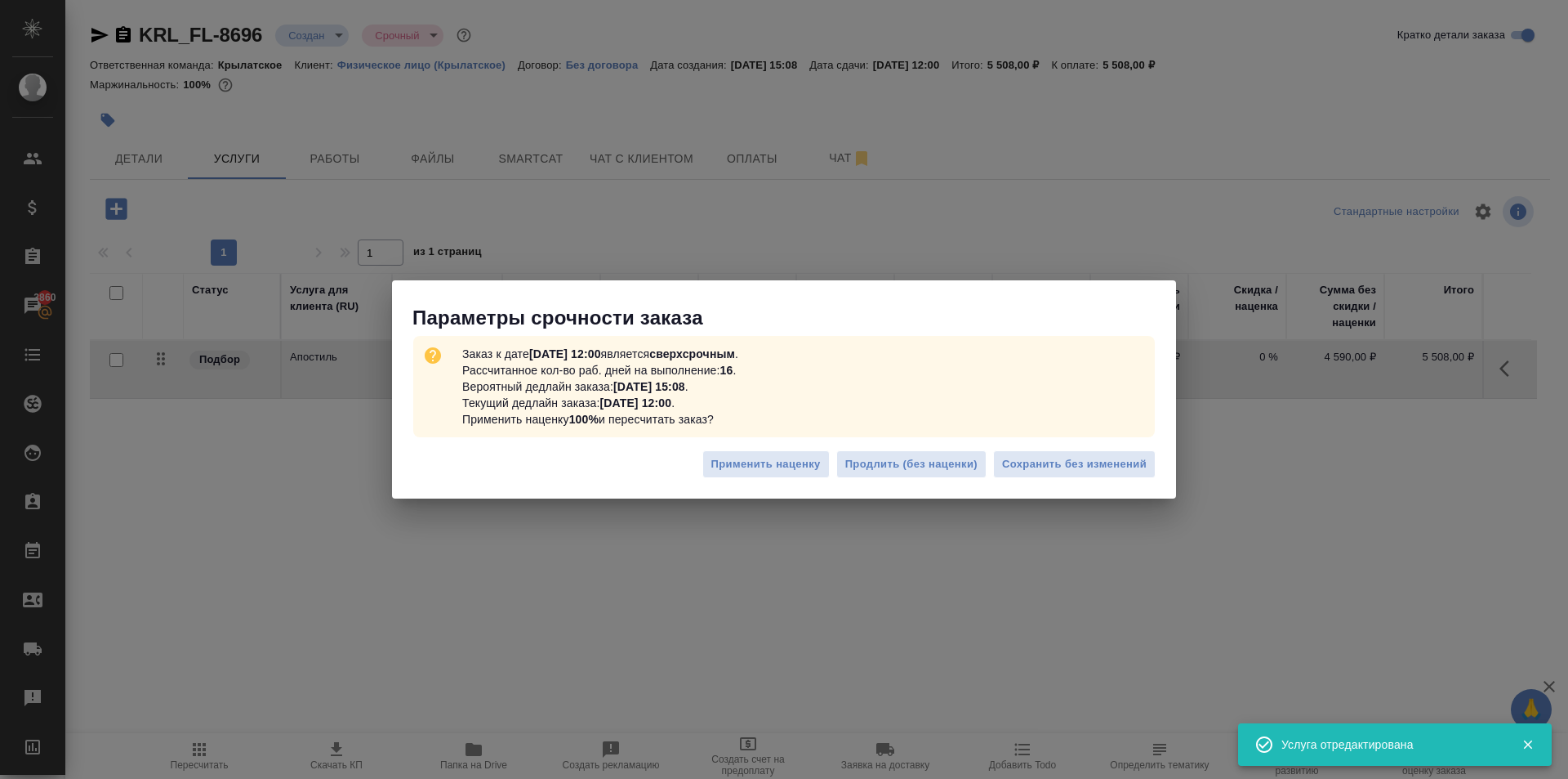
click at [1103, 438] on div "Заказ к дате 22.09.2025, 12:00 является сверхсрочным . Рассчитанное кол-во раб.…" at bounding box center [784, 387] width 784 height 111
click at [1099, 461] on span "Сохранить без изменений" at bounding box center [1074, 464] width 145 height 19
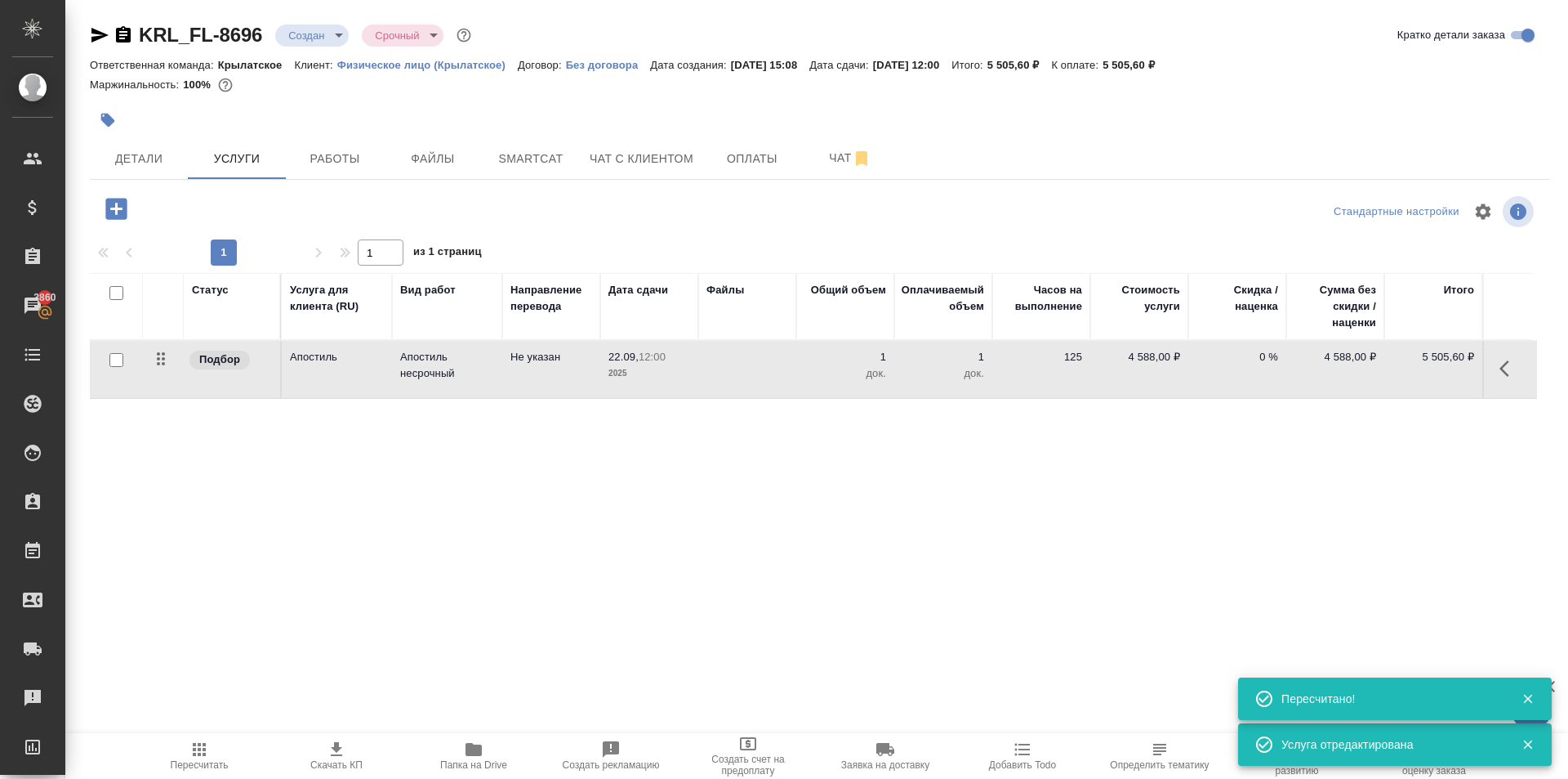
drag, startPoint x: 1500, startPoint y: 362, endPoint x: 1483, endPoint y: 374, distance: 20.8
click at [1500, 365] on icon "button" at bounding box center [1508, 368] width 19 height 19
click at [1414, 367] on icon "button" at bounding box center [1416, 368] width 19 height 19
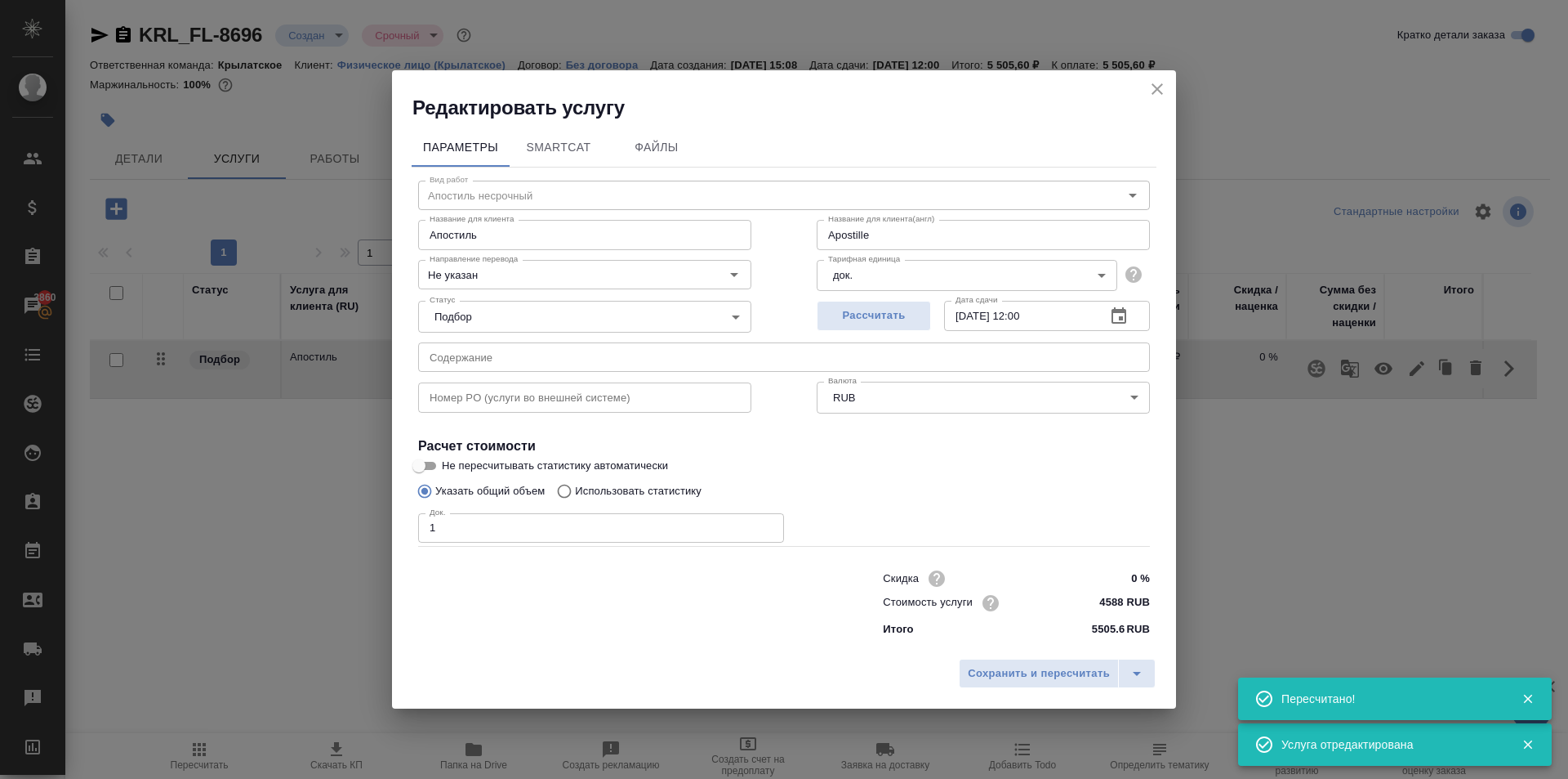
type input "Apostille"
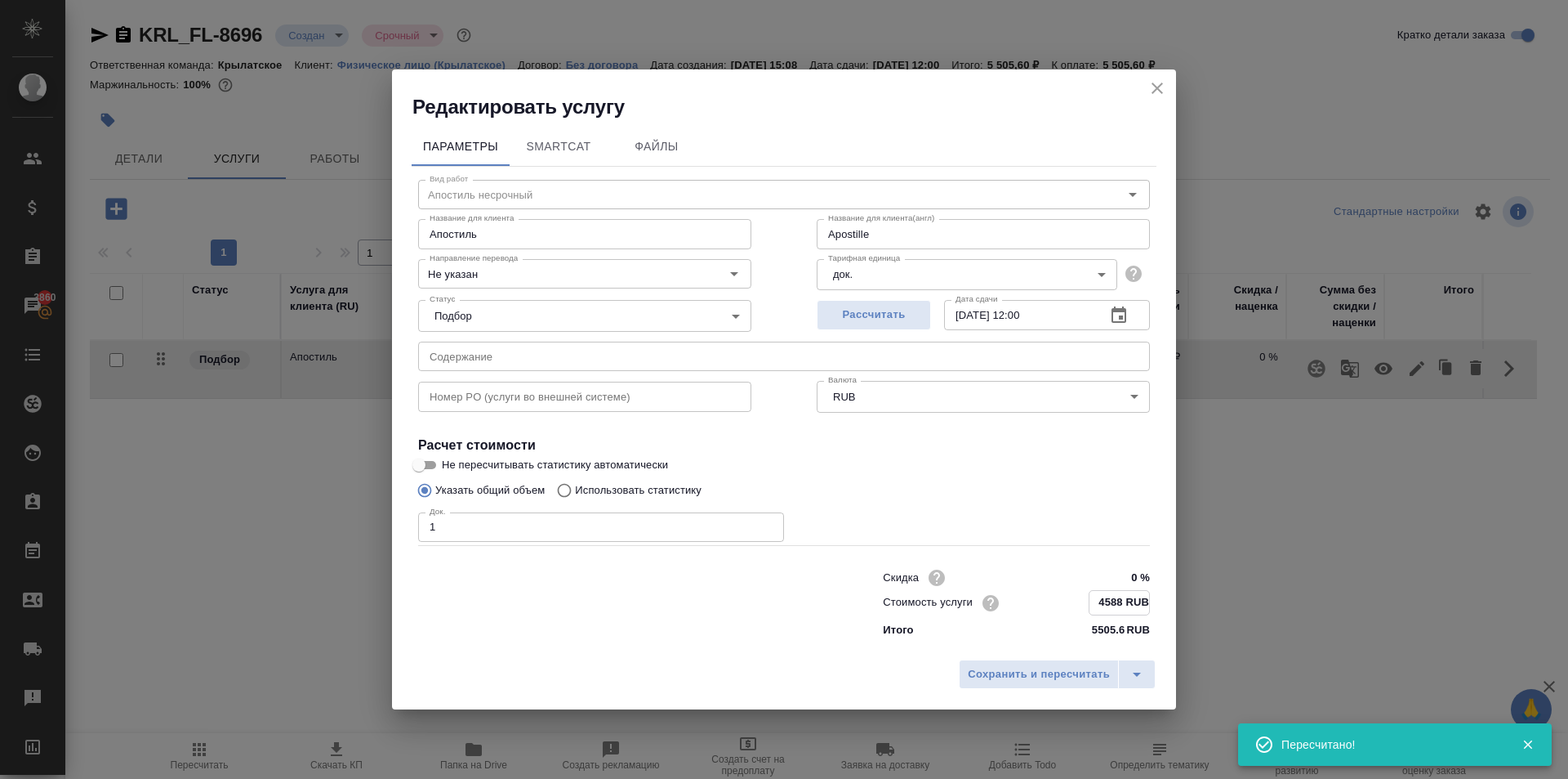
click at [1138, 601] on input "4588 RUB" at bounding box center [1119, 603] width 59 height 24
type input "4588 RUB"
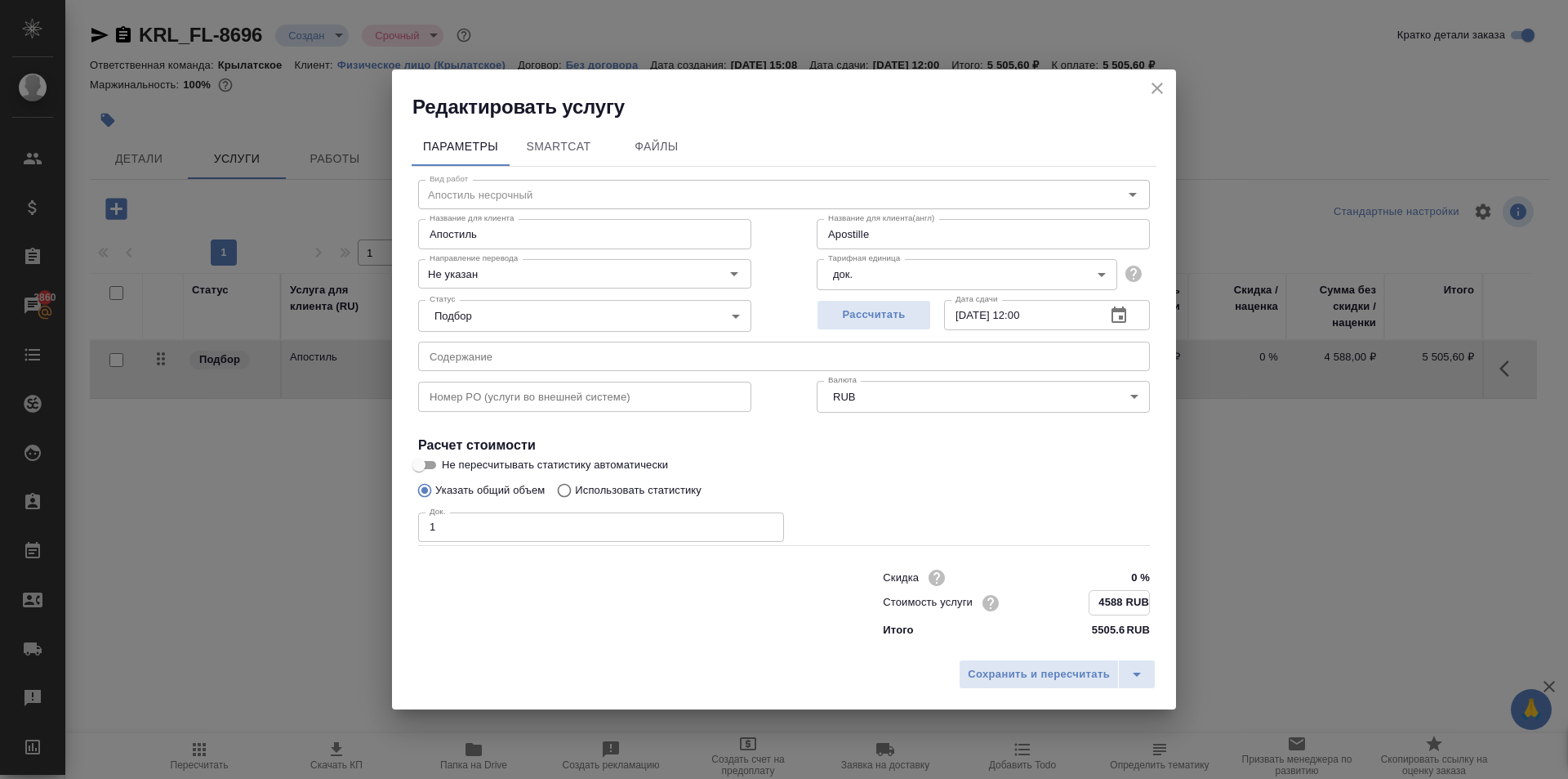
type input "Apostille"
type input "458 RUB"
type input "Apostille"
type input "4587 RUB"
type input "Apostille"
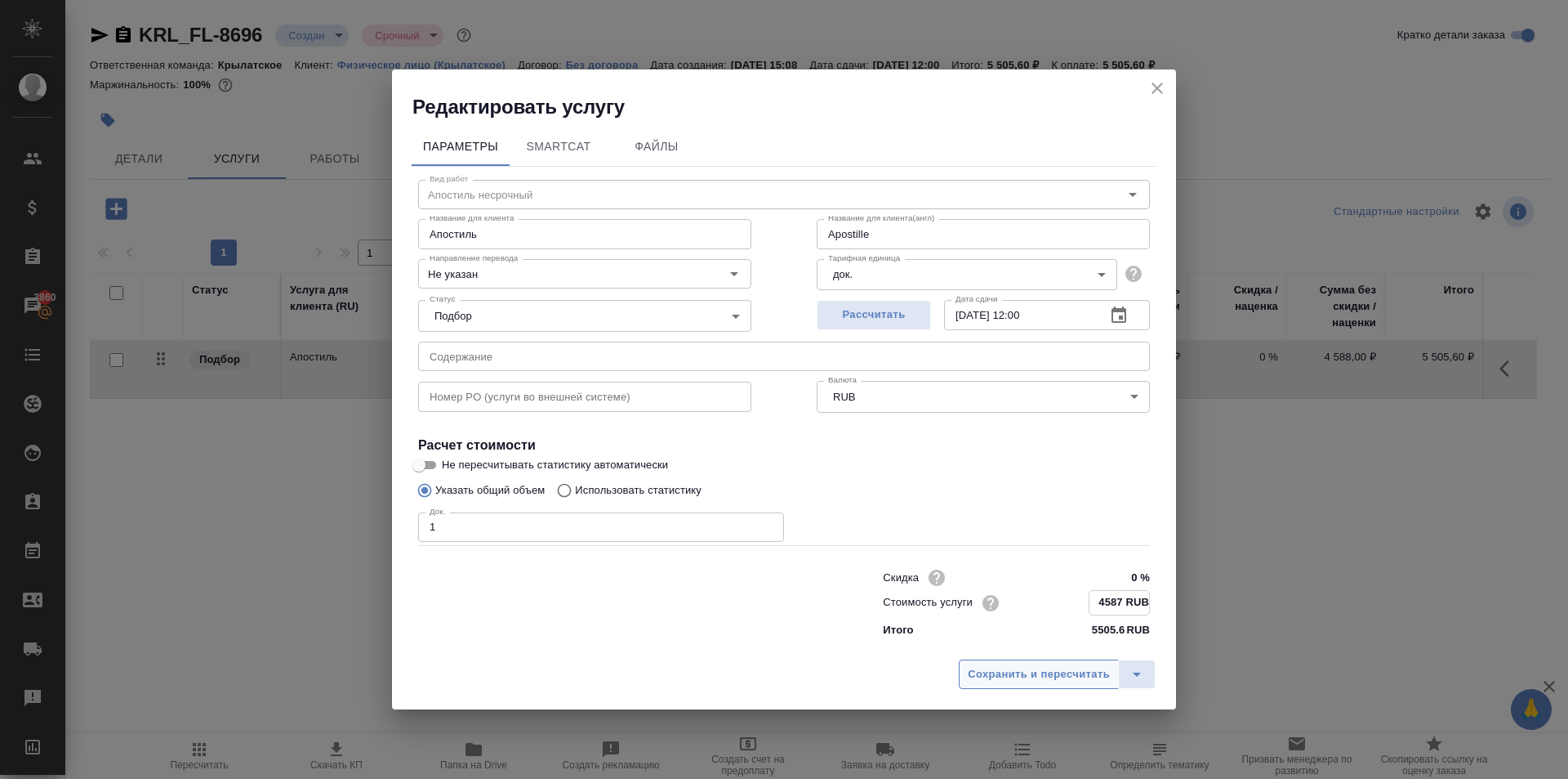
type input "4587 RUB"
click at [1067, 665] on span "Сохранить и пересчитать" at bounding box center [1038, 673] width 142 height 19
type input "Apostille"
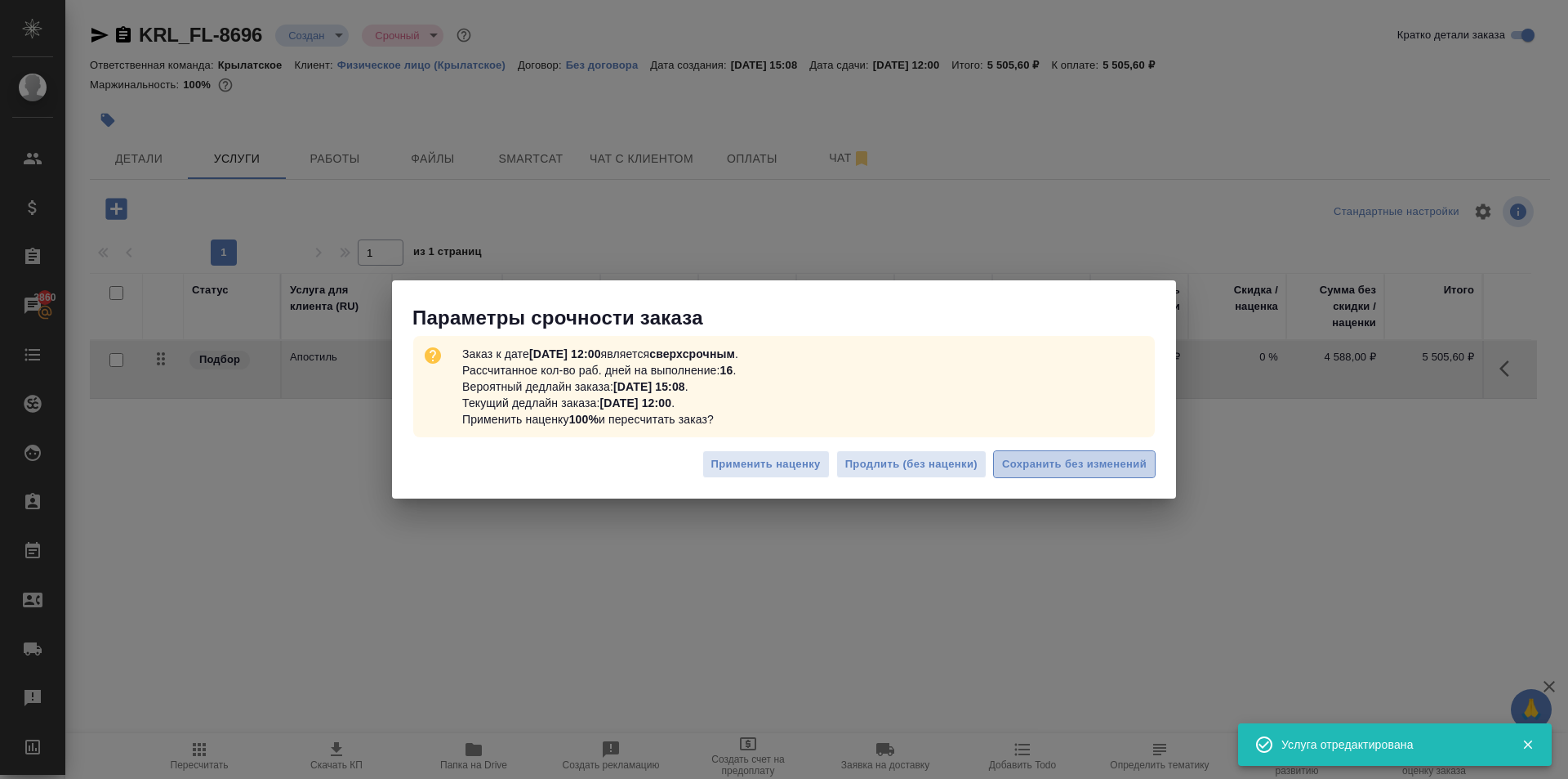
click at [1099, 462] on span "Сохранить без изменений" at bounding box center [1074, 464] width 145 height 19
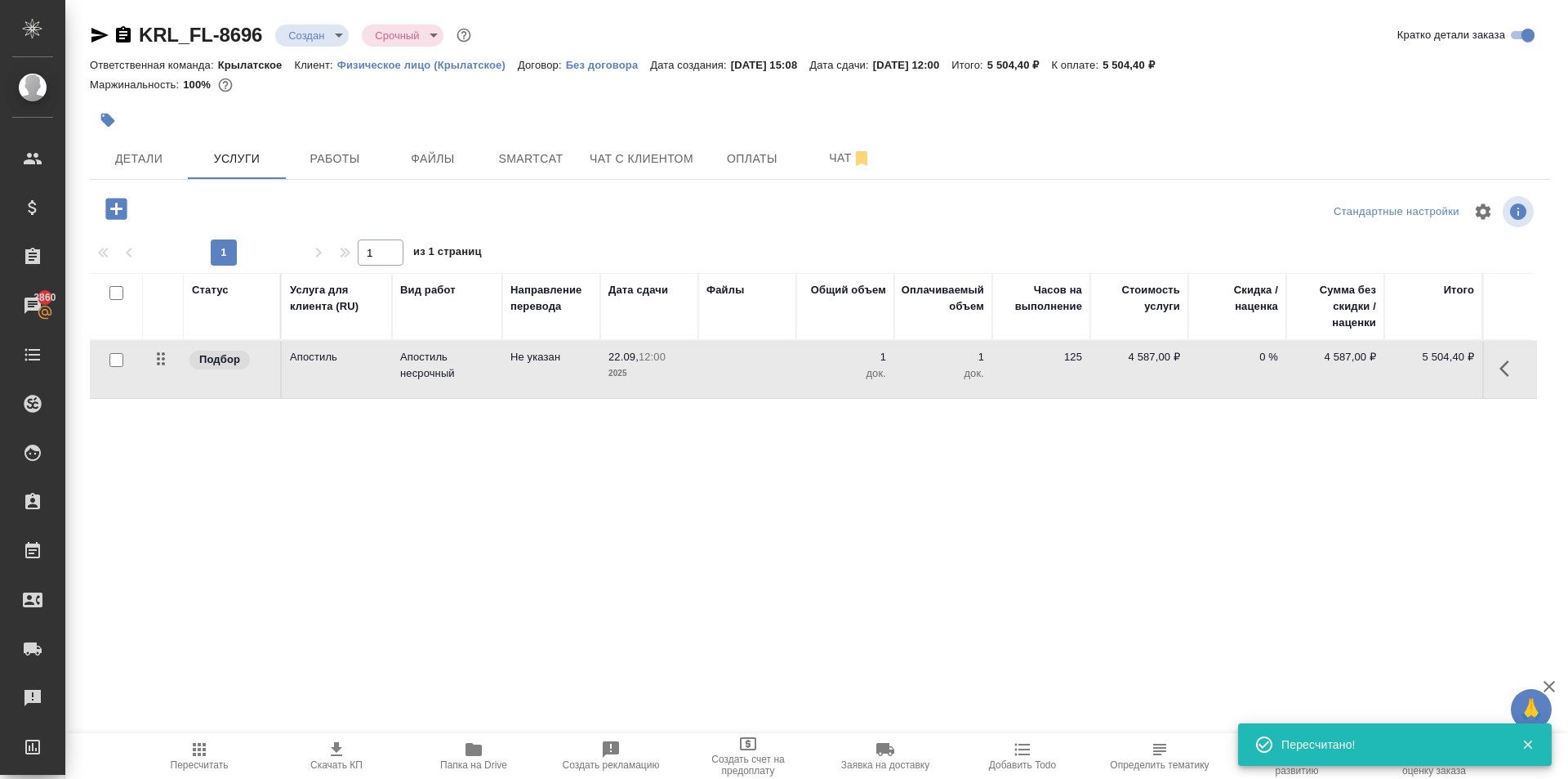
drag, startPoint x: 769, startPoint y: 161, endPoint x: 1464, endPoint y: 360, distance: 722.9
click at [1259, 271] on div "KRL_FL-8696 Создан new Срочный urgent Кратко детали заказа Ответственная команд…" at bounding box center [820, 333] width 1478 height 666
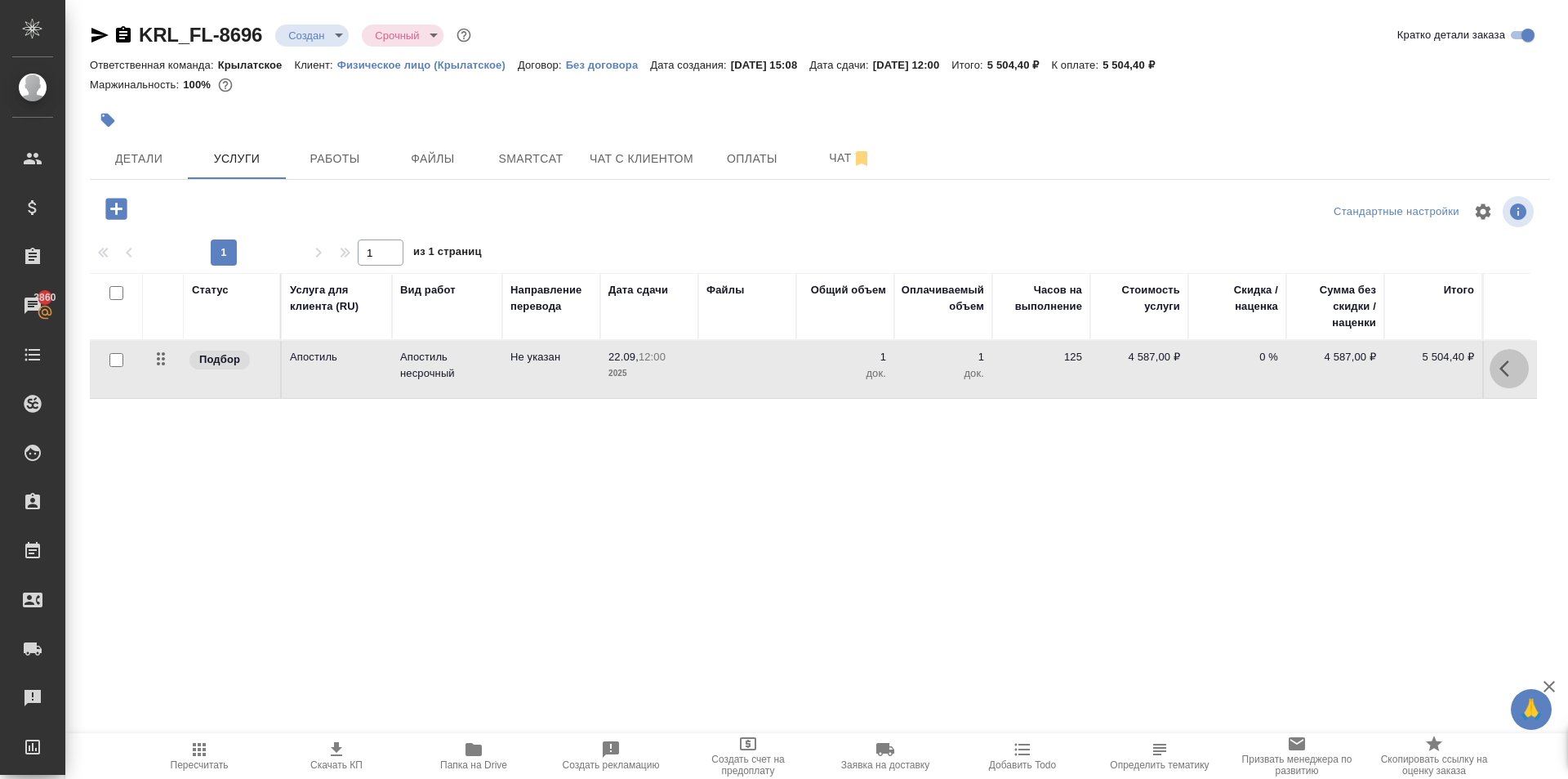
click at [1506, 356] on button "button" at bounding box center [1509, 368] width 39 height 39
click at [1412, 366] on icon "button" at bounding box center [1416, 368] width 19 height 19
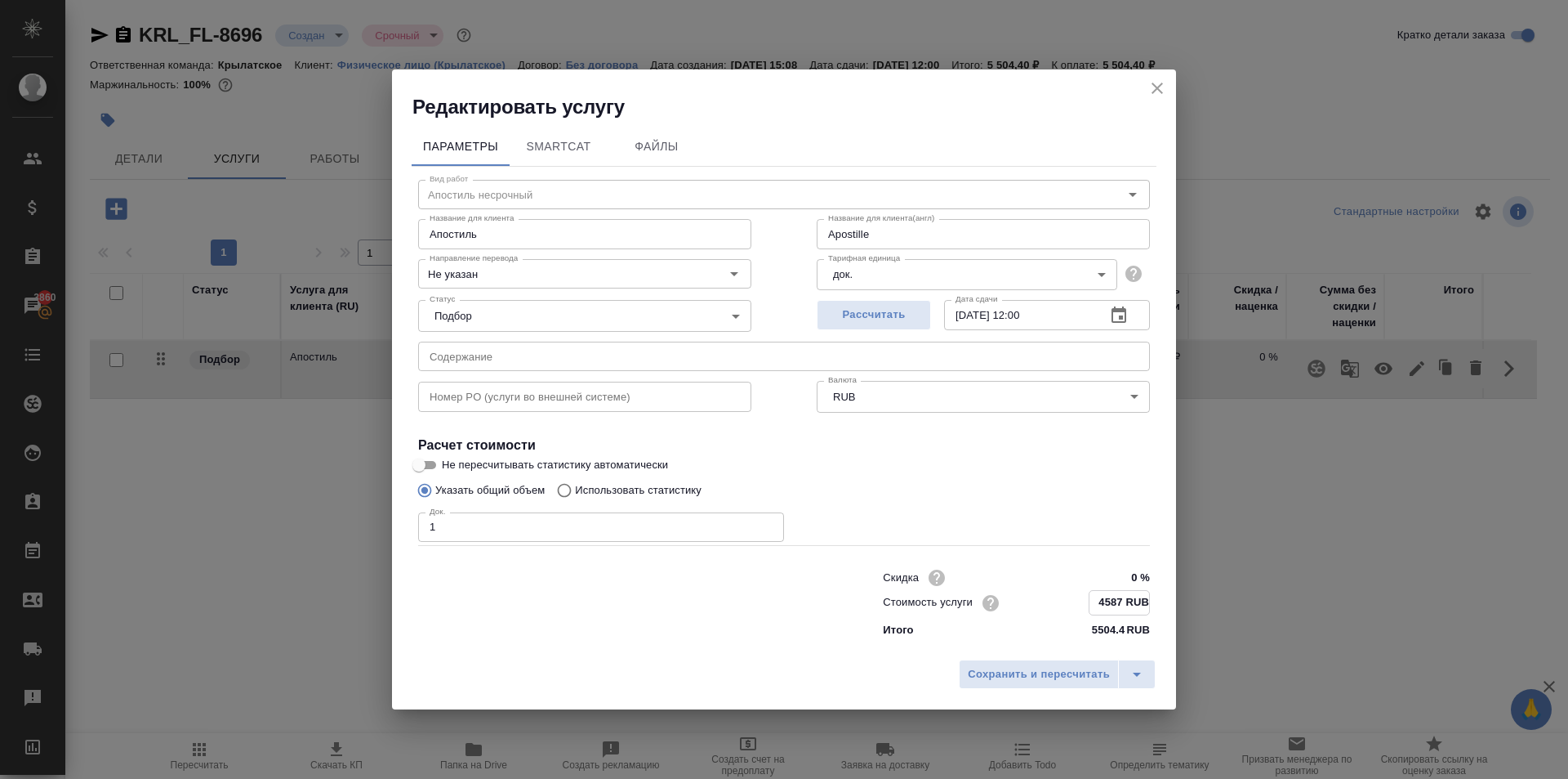
drag, startPoint x: 1134, startPoint y: 605, endPoint x: 1118, endPoint y: 621, distance: 22.6
click at [1118, 621] on div "Скидка 0 % Стоимость услуги 4587 RUB Итого 5504.4 RUB" at bounding box center [1016, 602] width 267 height 73
type input "Apostille"
type input "4586 RUB"
type input "Apostille"
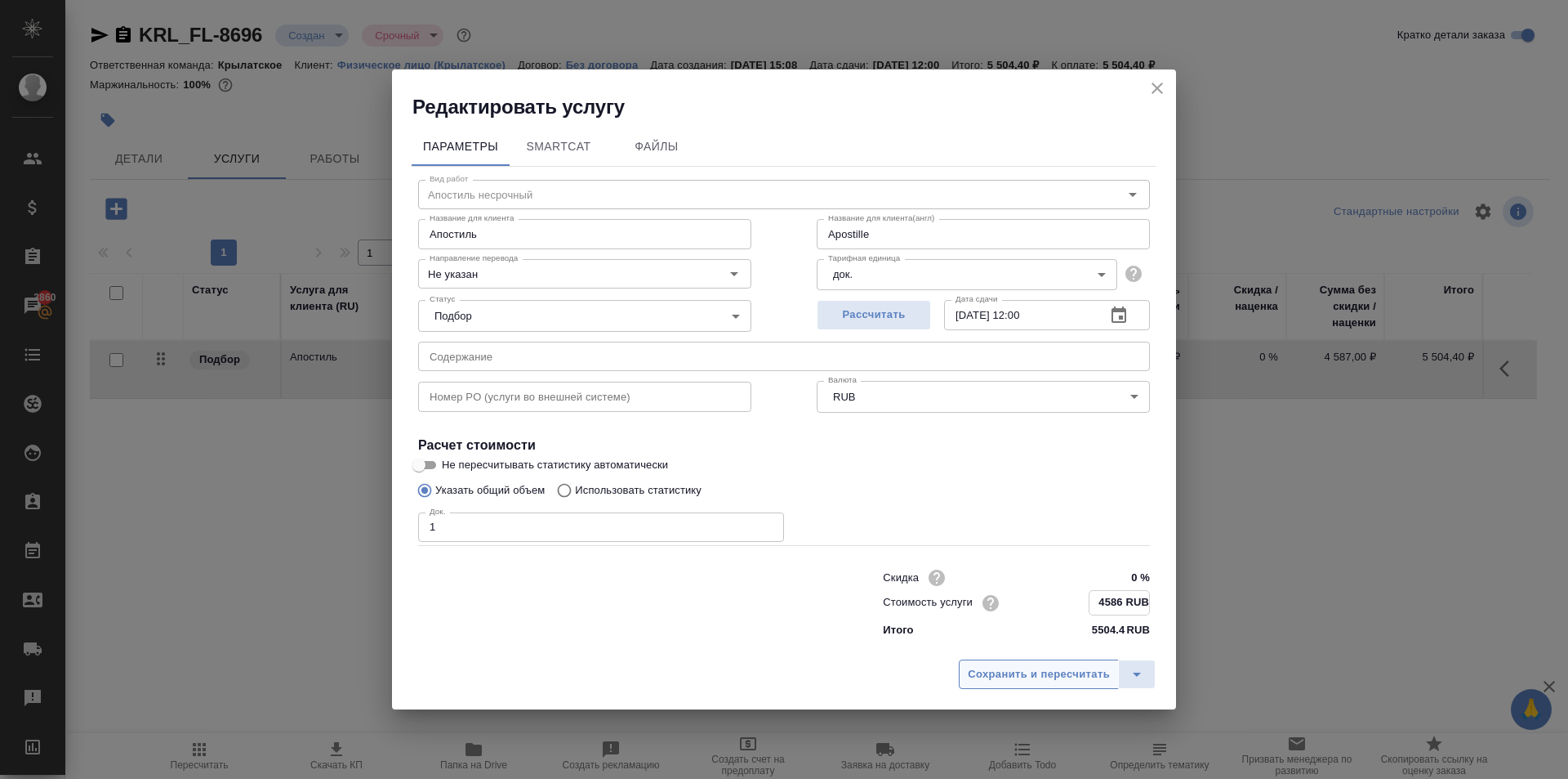
type input "4586 RUB"
click at [997, 665] on span "Сохранить и пересчитать" at bounding box center [1038, 673] width 142 height 19
type input "Apostille"
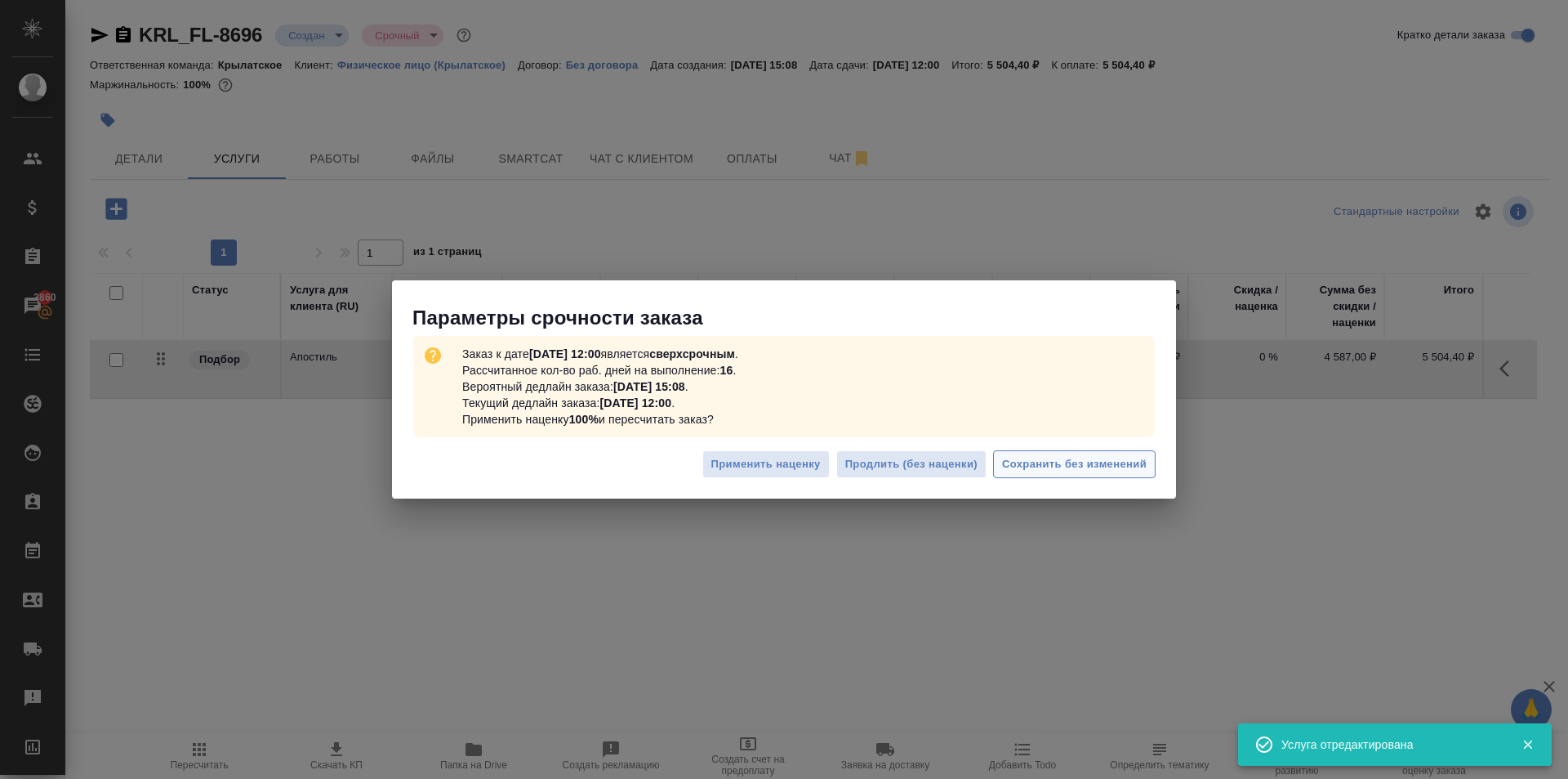
click at [1134, 456] on span "Сохранить без изменений" at bounding box center [1074, 464] width 145 height 19
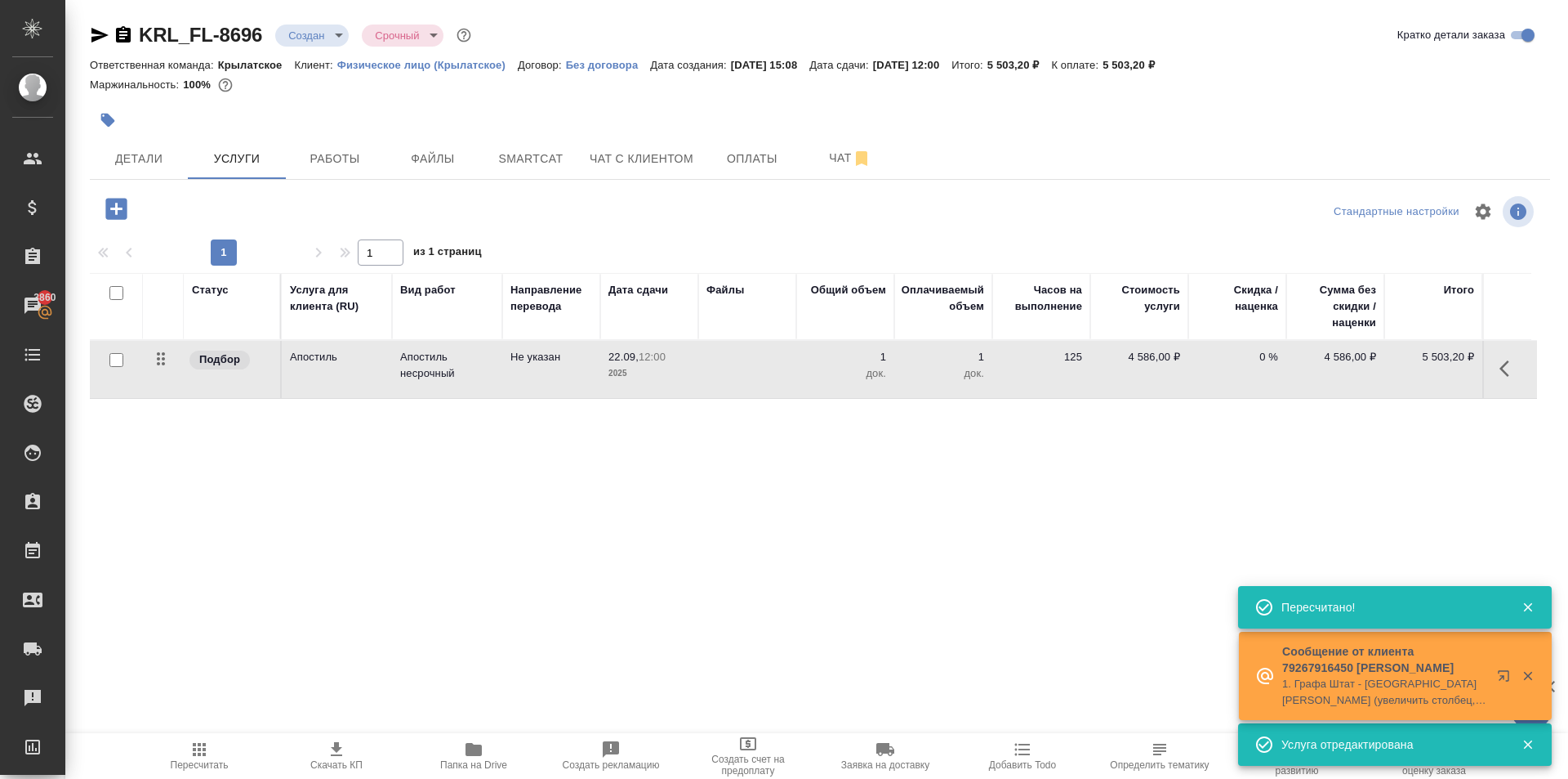
click at [1501, 369] on icon "button" at bounding box center [1508, 368] width 19 height 19
click at [1408, 376] on icon "button" at bounding box center [1416, 368] width 19 height 19
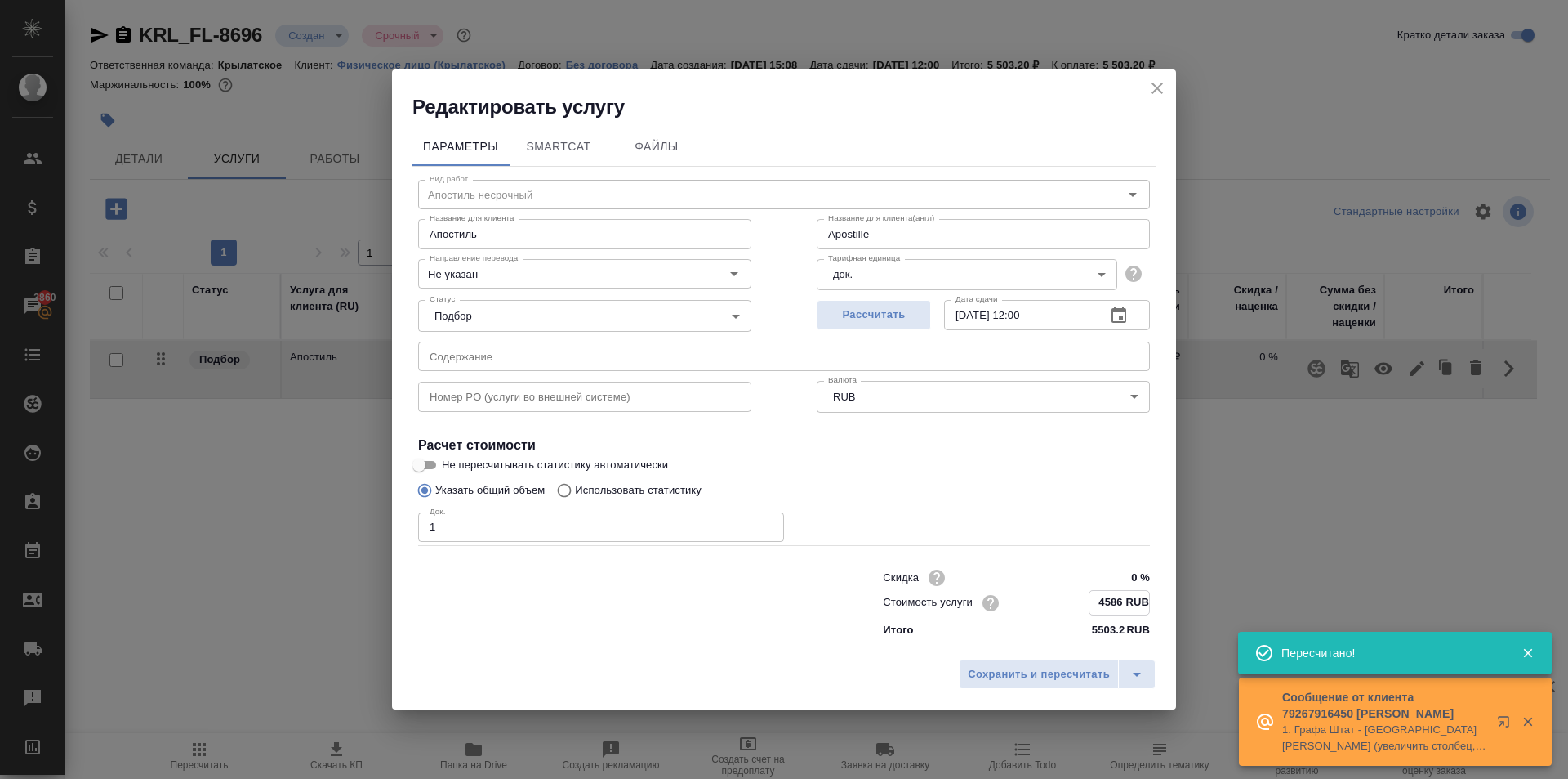
drag, startPoint x: 1137, startPoint y: 606, endPoint x: 1115, endPoint y: 624, distance: 28.4
click at [1115, 624] on div "Скидка 0 % Стоимость услуги 4586 RUB Итого 5503.2 RUB" at bounding box center [1016, 602] width 267 height 73
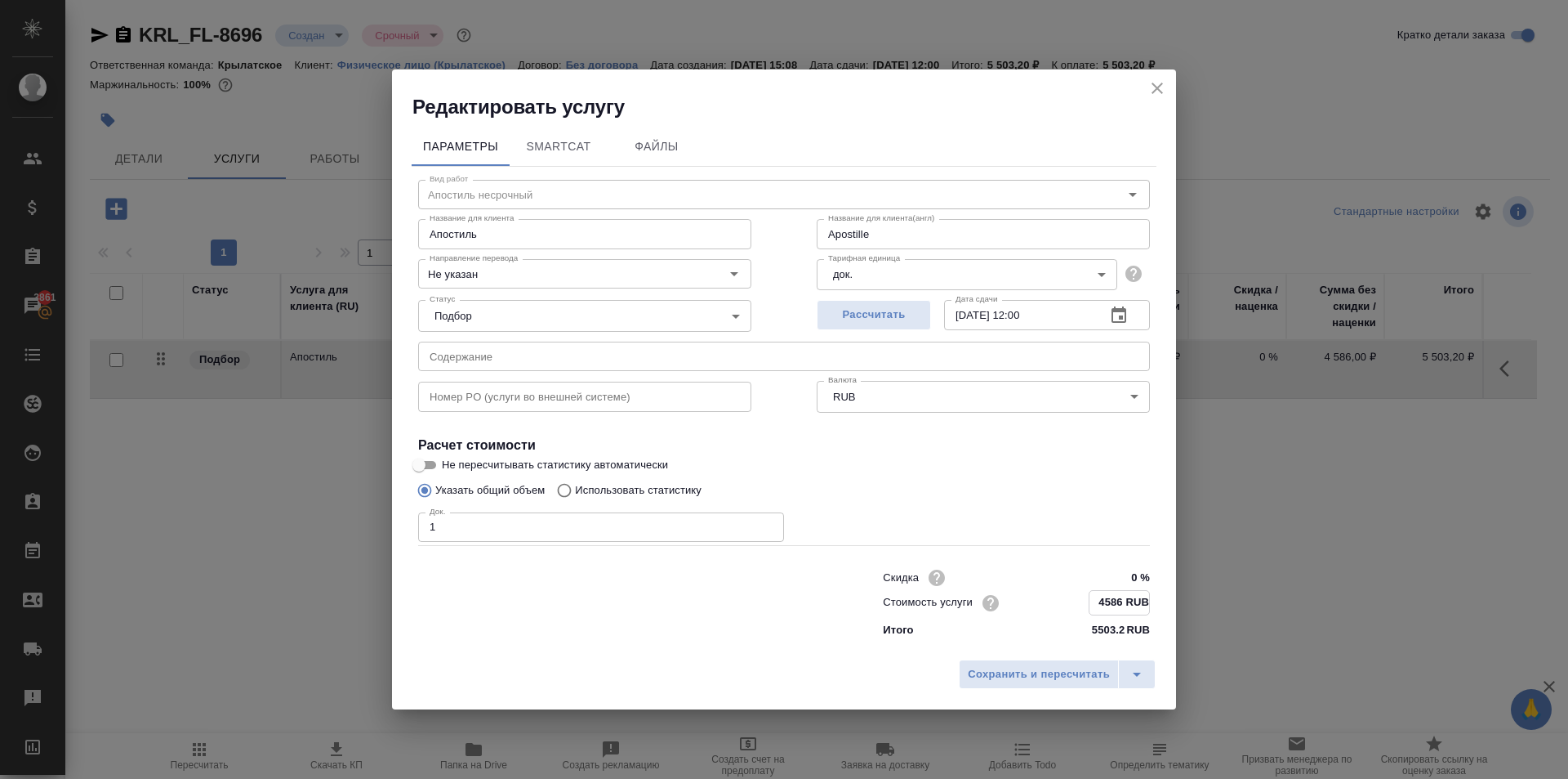
type input "Apostille"
type input "4583 RUB"
type input "Apostille"
type input "4583 RUB"
click at [1053, 693] on div "Сохранить и пересчитать" at bounding box center [784, 680] width 784 height 58
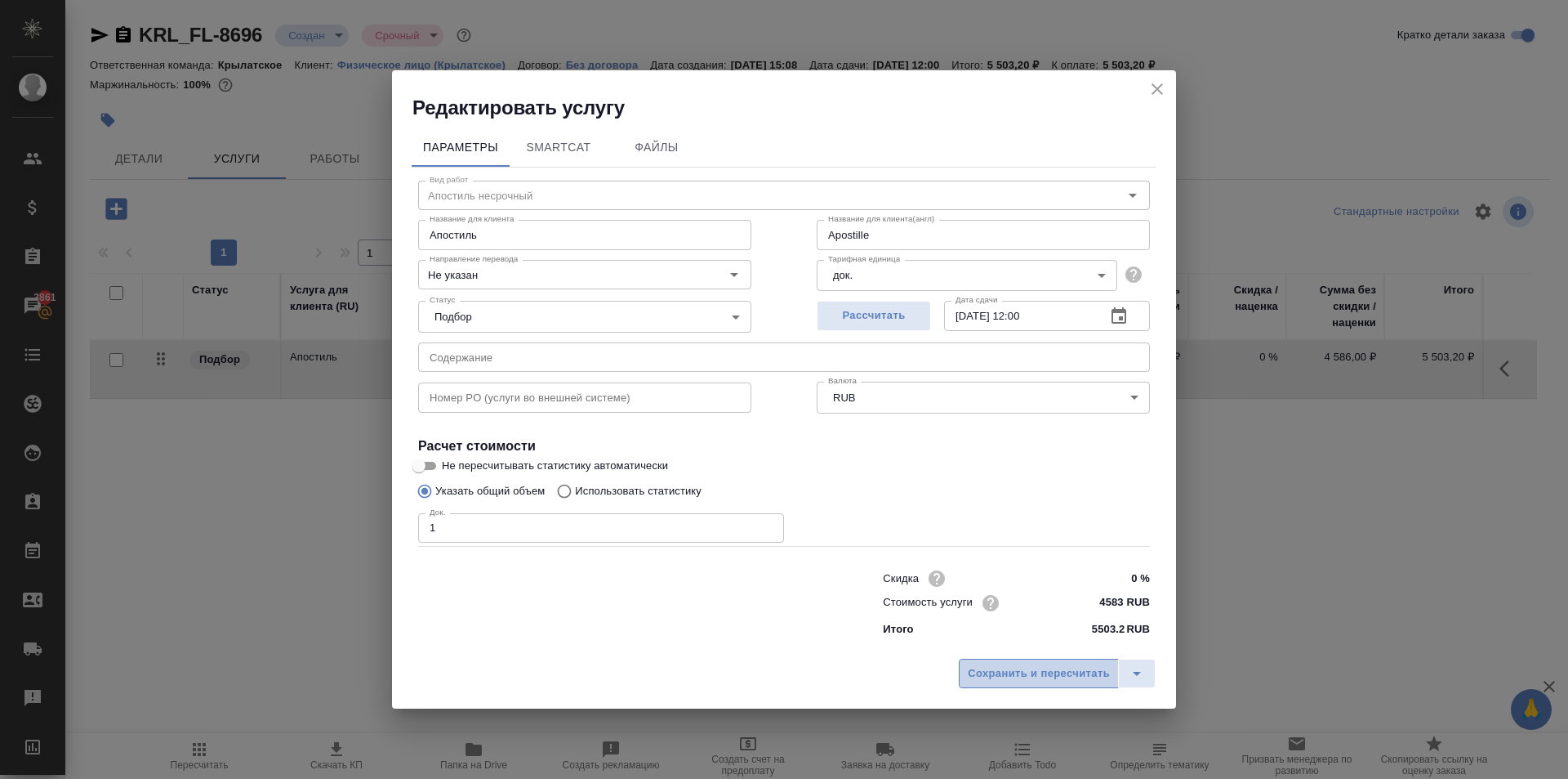
click at [1052, 684] on button "Сохранить и пересчитать" at bounding box center [1039, 673] width 160 height 29
type input "Apostille"
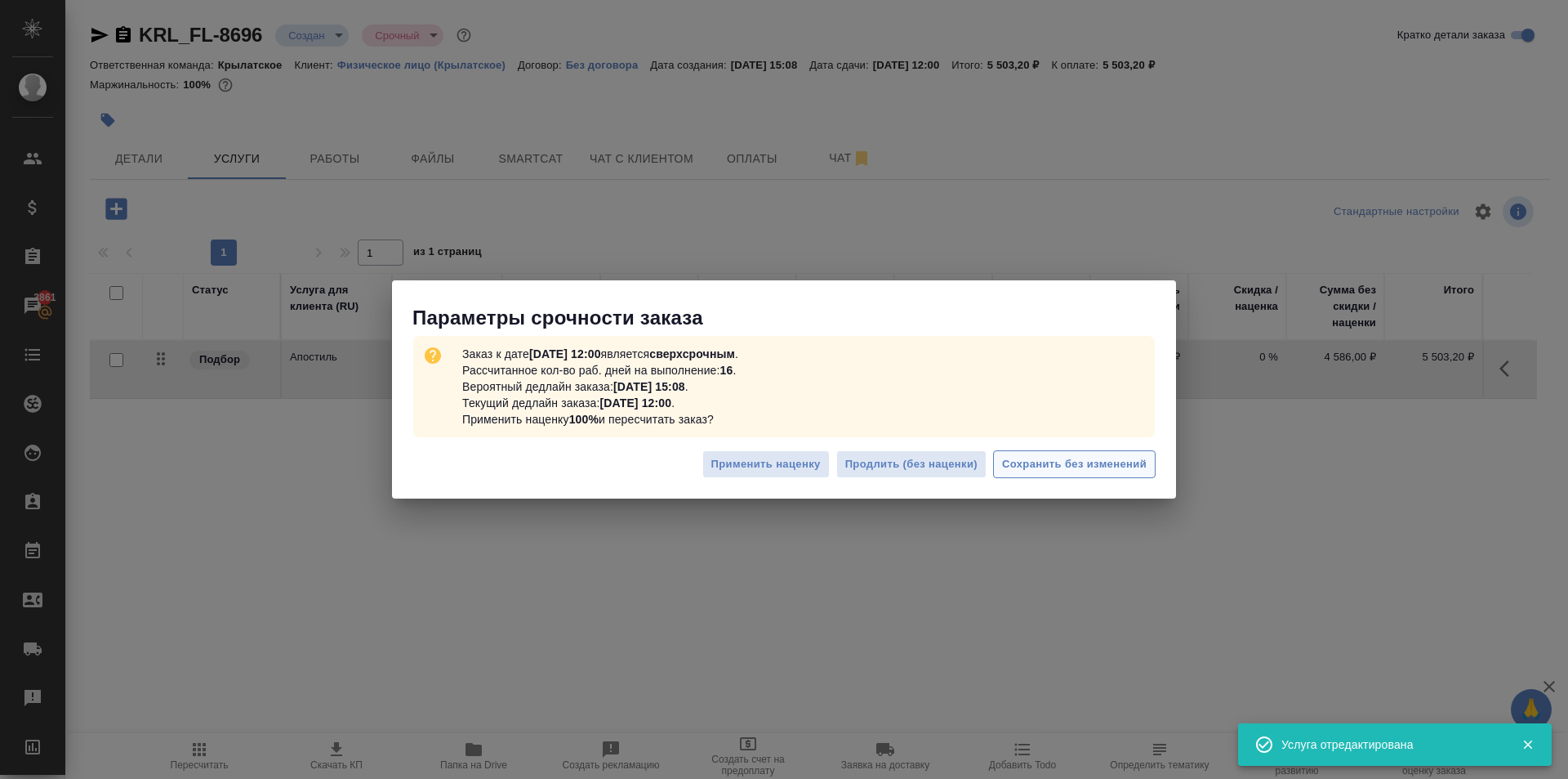
click at [1108, 466] on span "Сохранить без изменений" at bounding box center [1074, 464] width 145 height 19
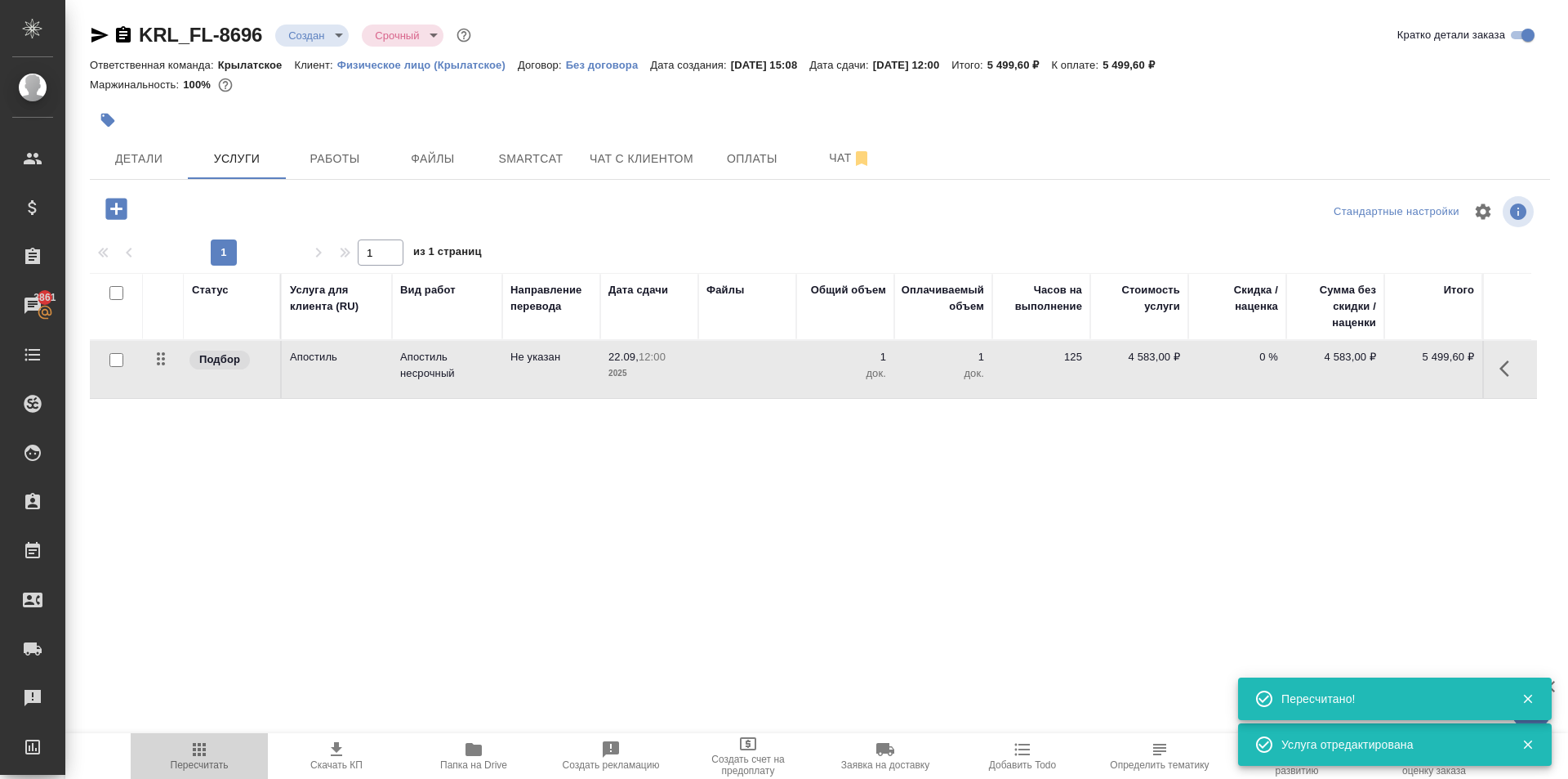
click at [233, 756] on span "Пересчитать" at bounding box center [199, 755] width 118 height 31
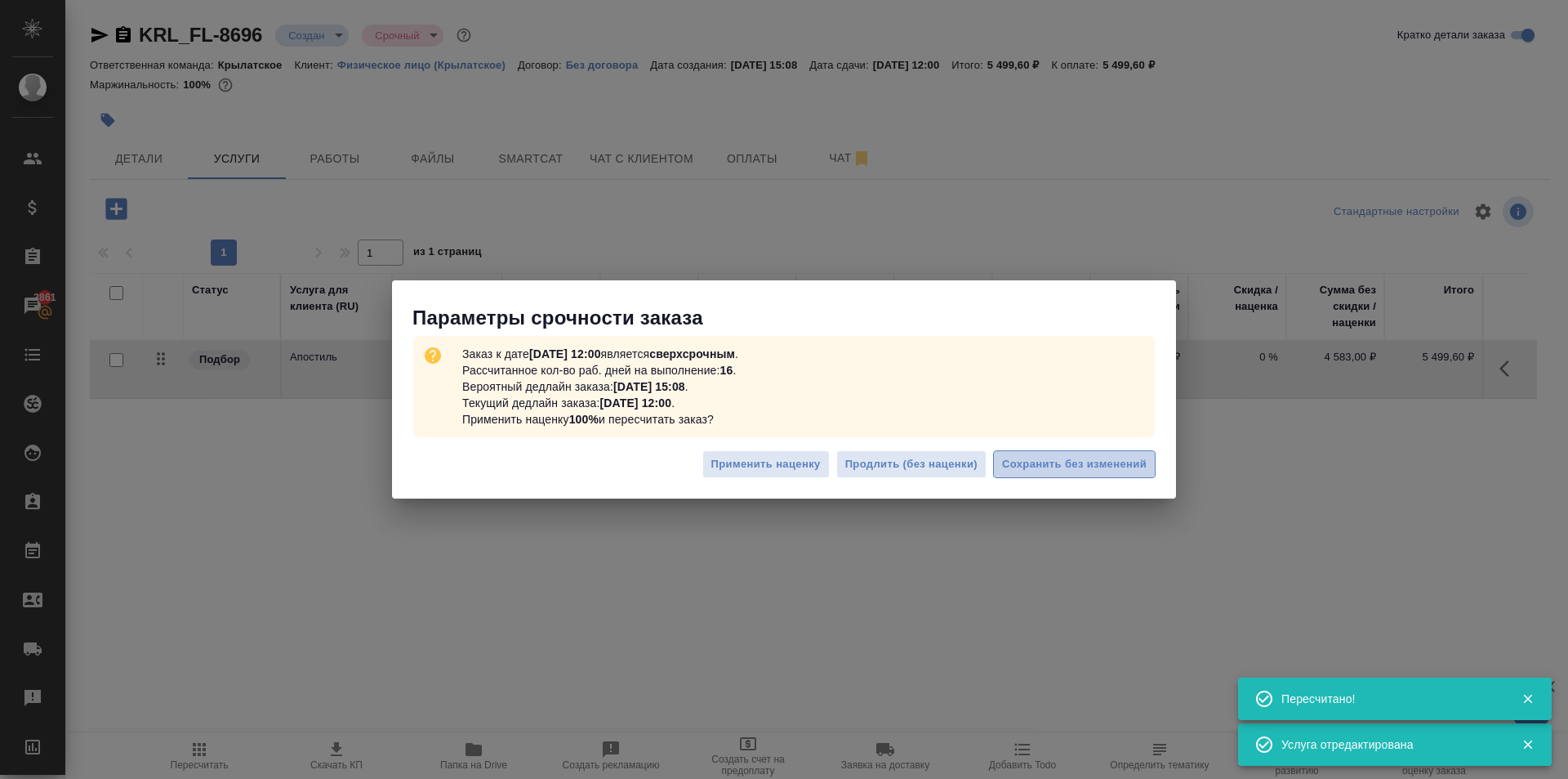
click at [1124, 470] on span "Сохранить без изменений" at bounding box center [1074, 464] width 145 height 19
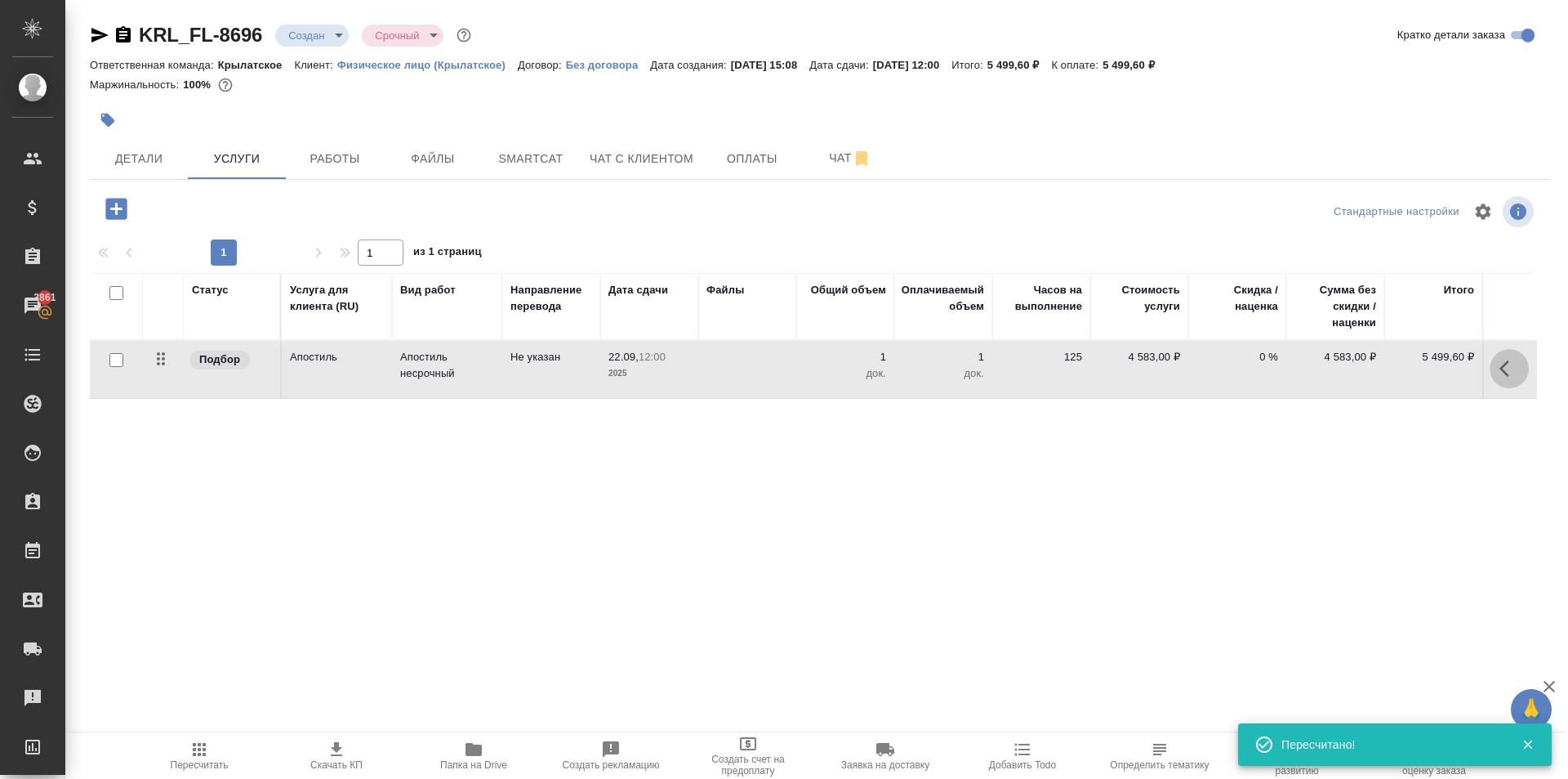
click at [1491, 364] on button "button" at bounding box center [1509, 368] width 39 height 39
click at [1409, 374] on icon "button" at bounding box center [1417, 369] width 15 height 15
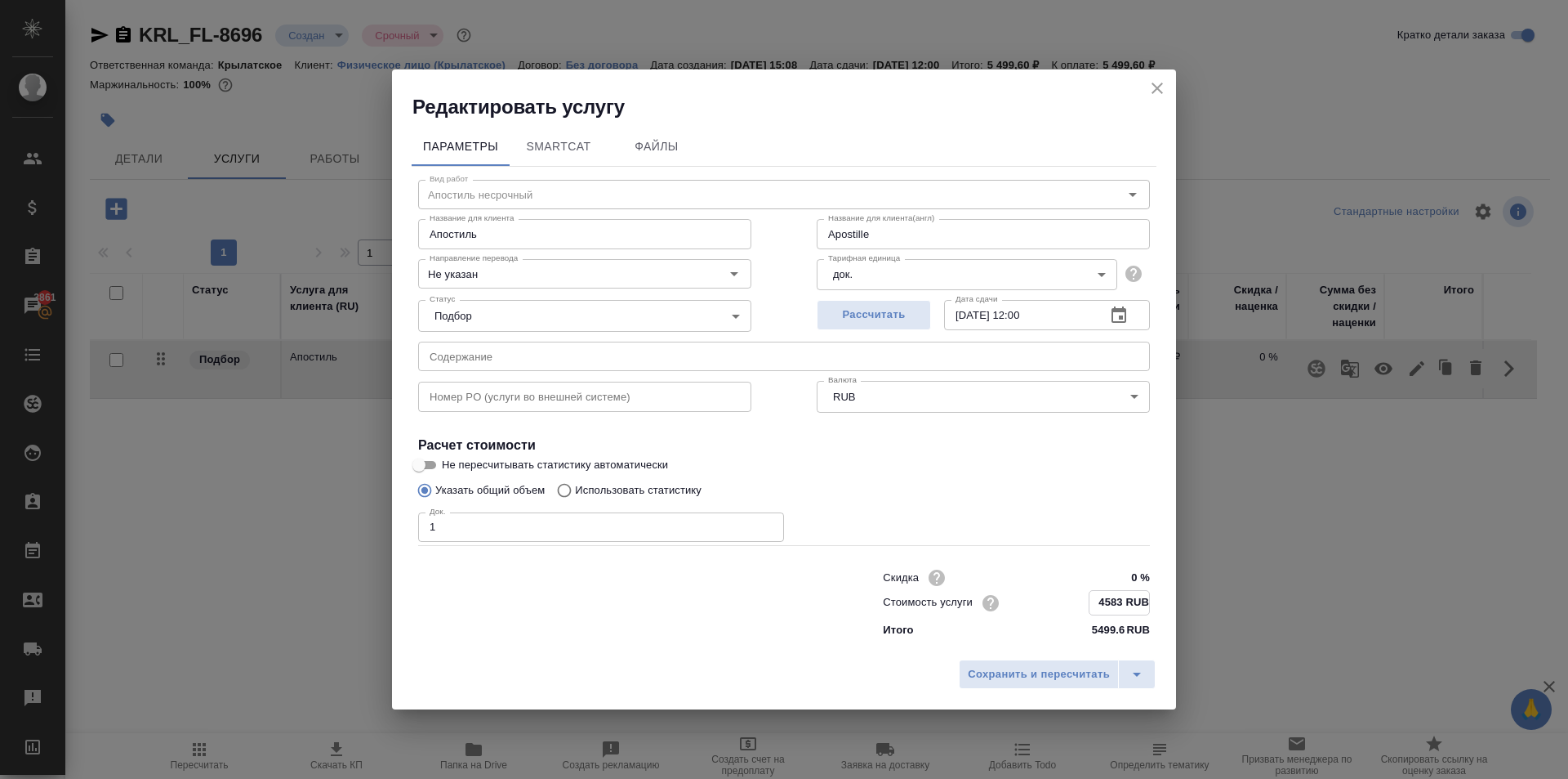
drag, startPoint x: 1128, startPoint y: 603, endPoint x: 1116, endPoint y: 633, distance: 32.3
click at [1114, 635] on div "Скидка 0 % Стоимость услуги 4583 RUB Итого 5499.6 RUB" at bounding box center [1016, 602] width 267 height 73
type input "Apostille"
type input "458 RUB"
type input "Apostille"
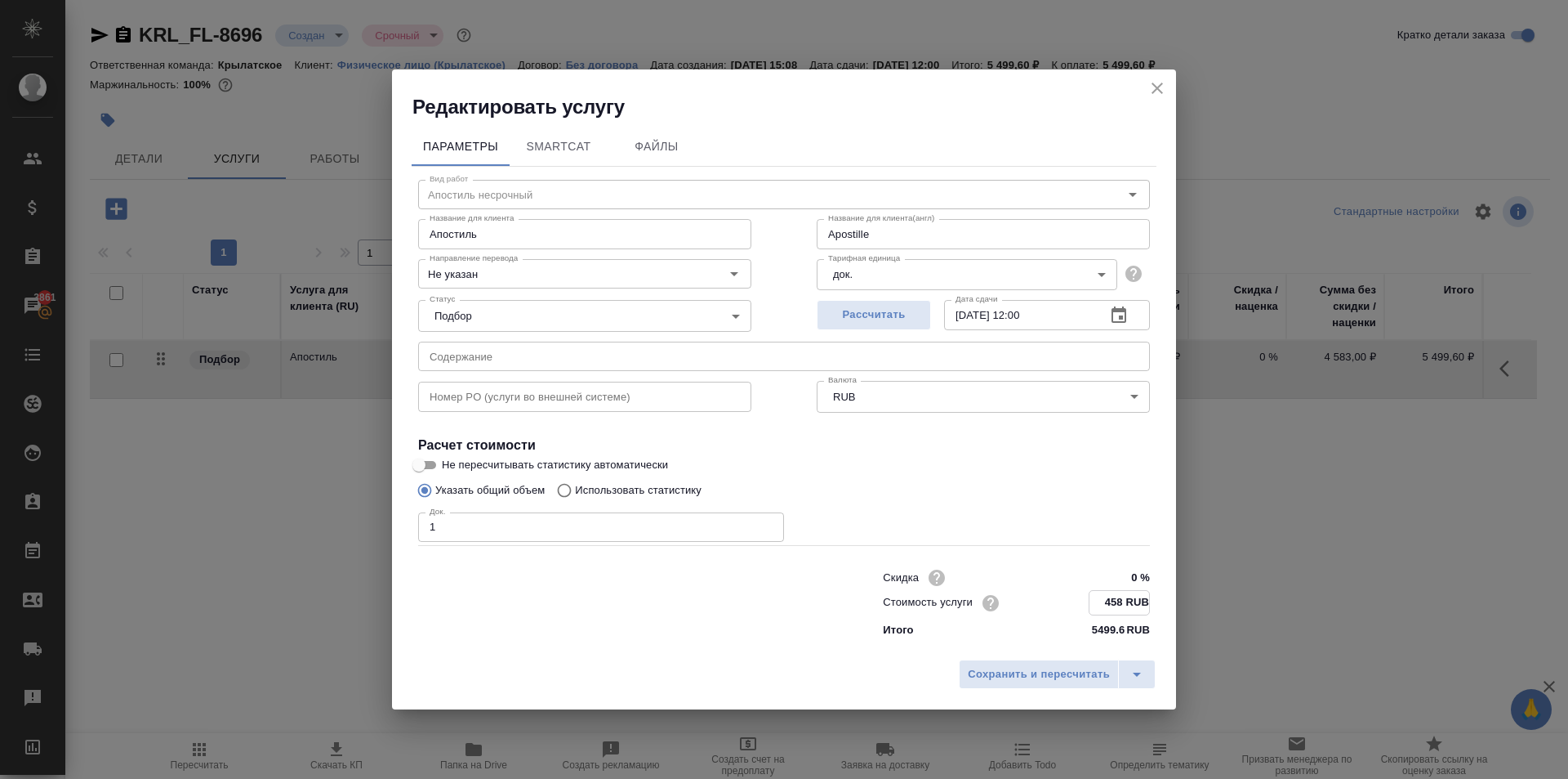
type input "45 RUB"
type input "Apostille"
type input "459 RUB"
type input "Apostille"
type input "4590 RUB"
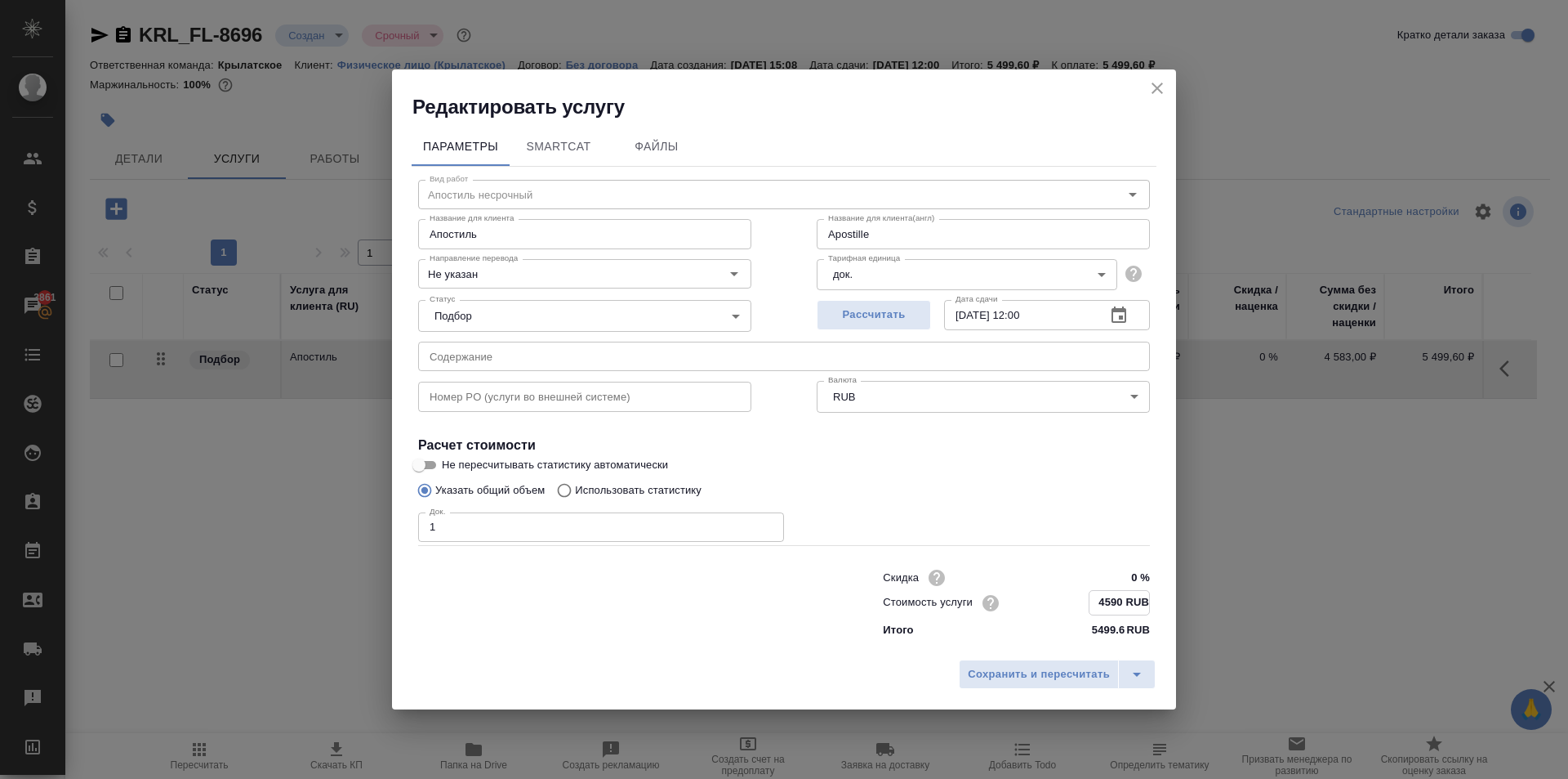
type input "Apostille"
type input "4590 RUB"
click at [1081, 661] on button "Сохранить и пересчитать" at bounding box center [1039, 674] width 160 height 29
type input "Apostille"
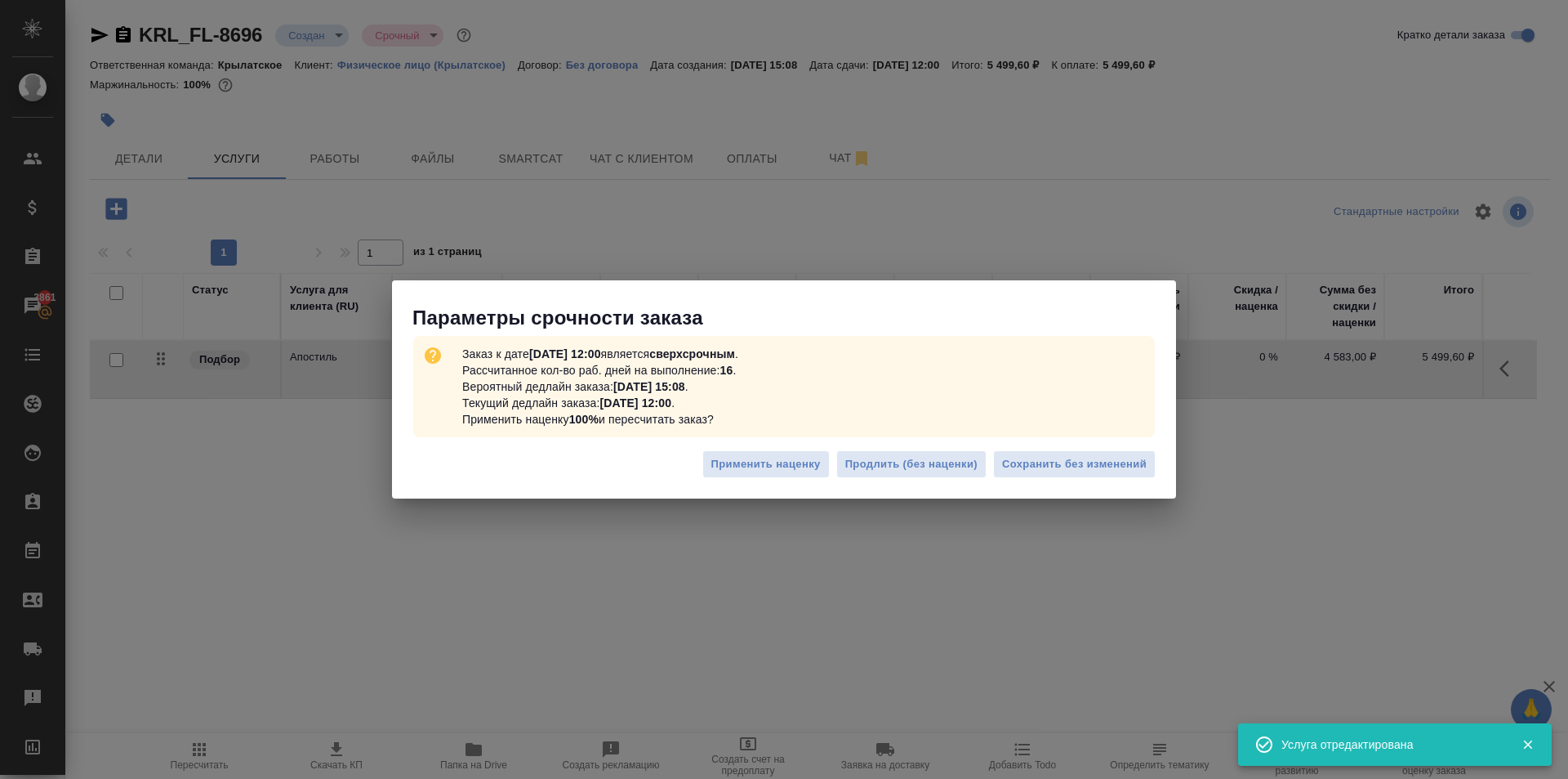
click at [1156, 462] on div "Применить наценку Продлить (без наценки) Сохранить без изменений" at bounding box center [784, 471] width 784 height 57
click at [1146, 464] on button "Сохранить без изменений" at bounding box center [1074, 464] width 162 height 28
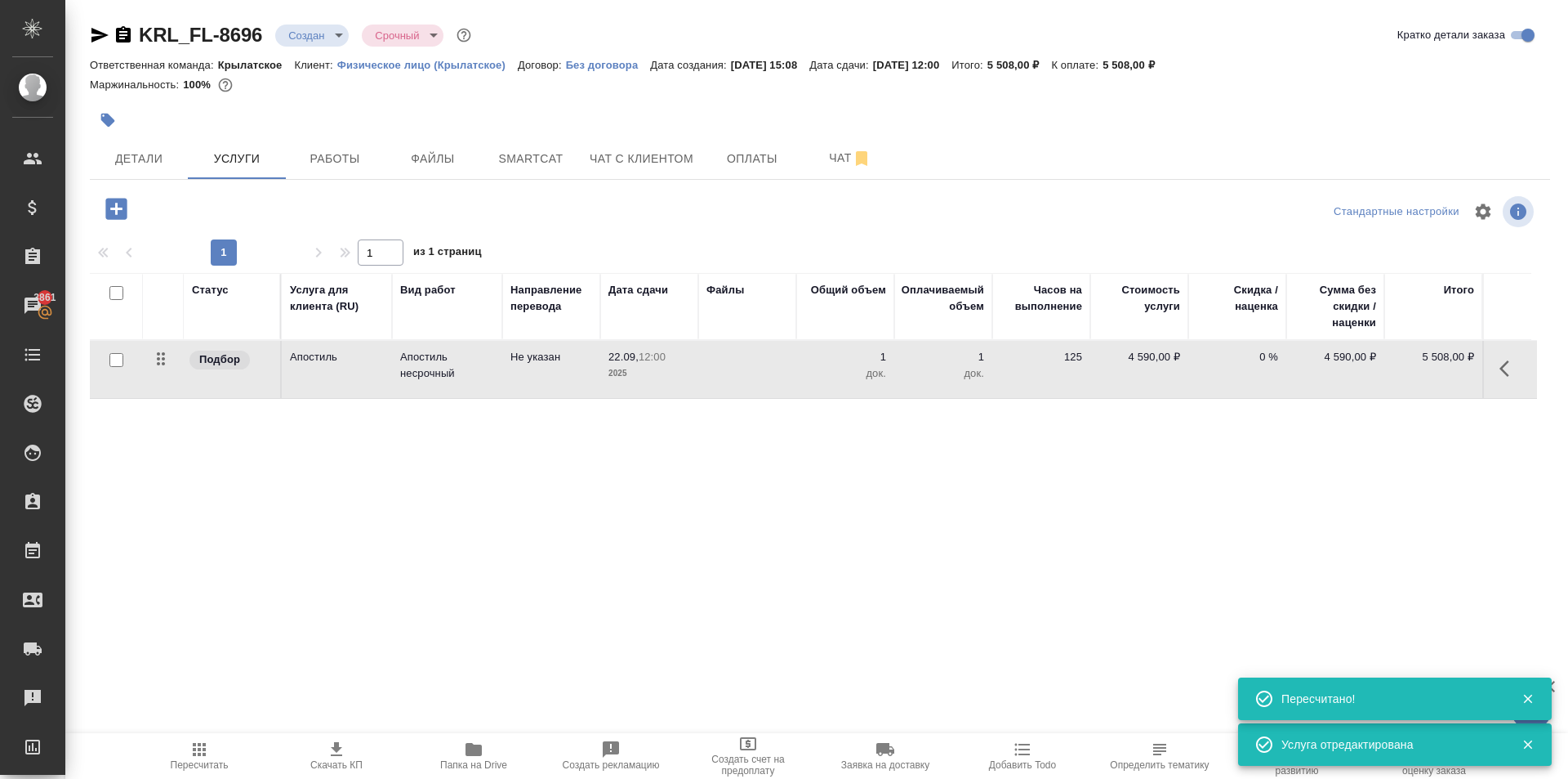
click at [1506, 367] on icon "button" at bounding box center [1508, 368] width 19 height 19
click at [1415, 378] on icon "button" at bounding box center [1416, 368] width 19 height 19
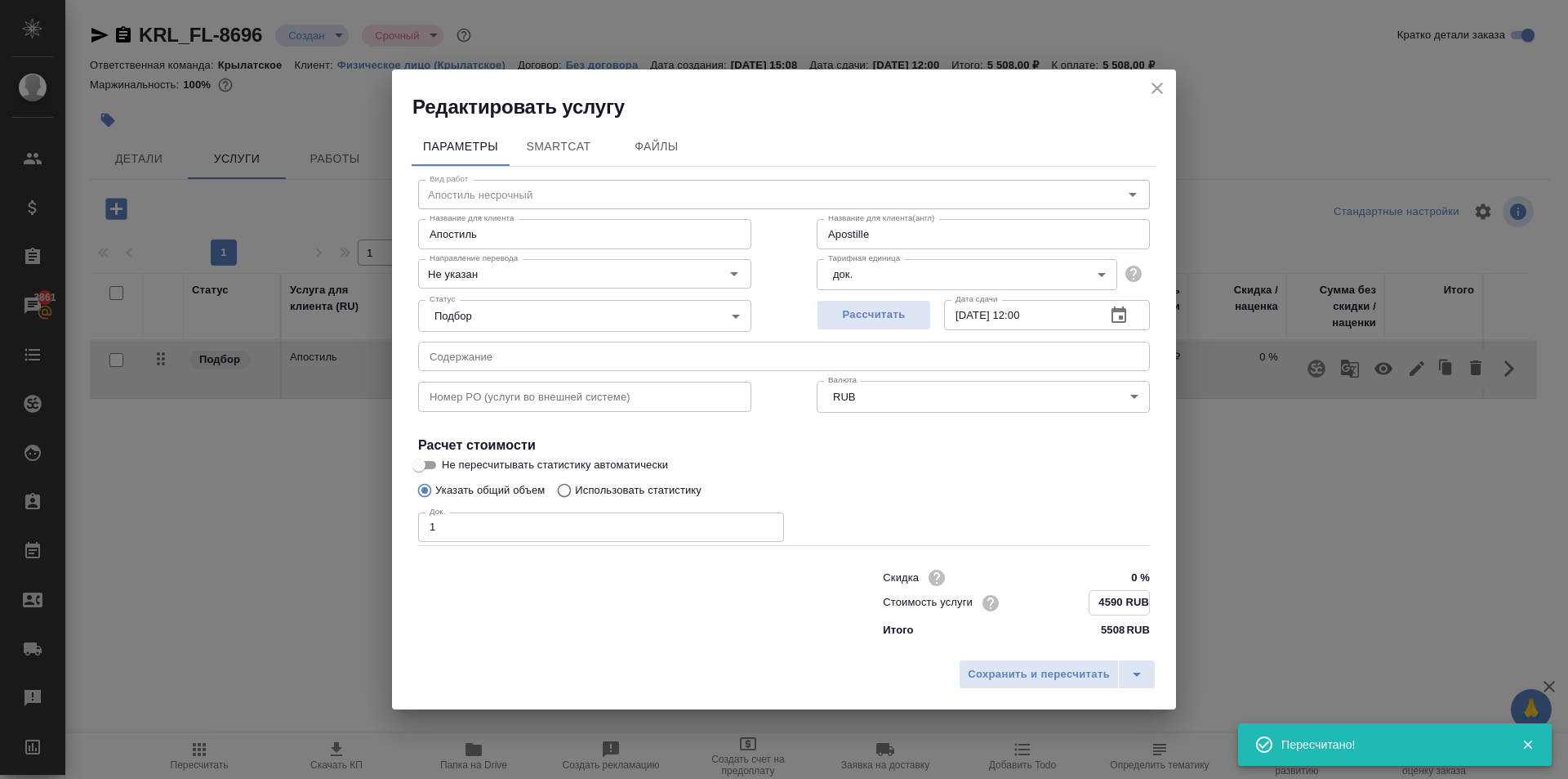
drag, startPoint x: 1128, startPoint y: 603, endPoint x: 1107, endPoint y: 622, distance: 28.3
click at [1107, 622] on div "Скидка 0 % Стоимость услуги 4590 RUB Итого 5508 RUB" at bounding box center [1016, 602] width 267 height 73
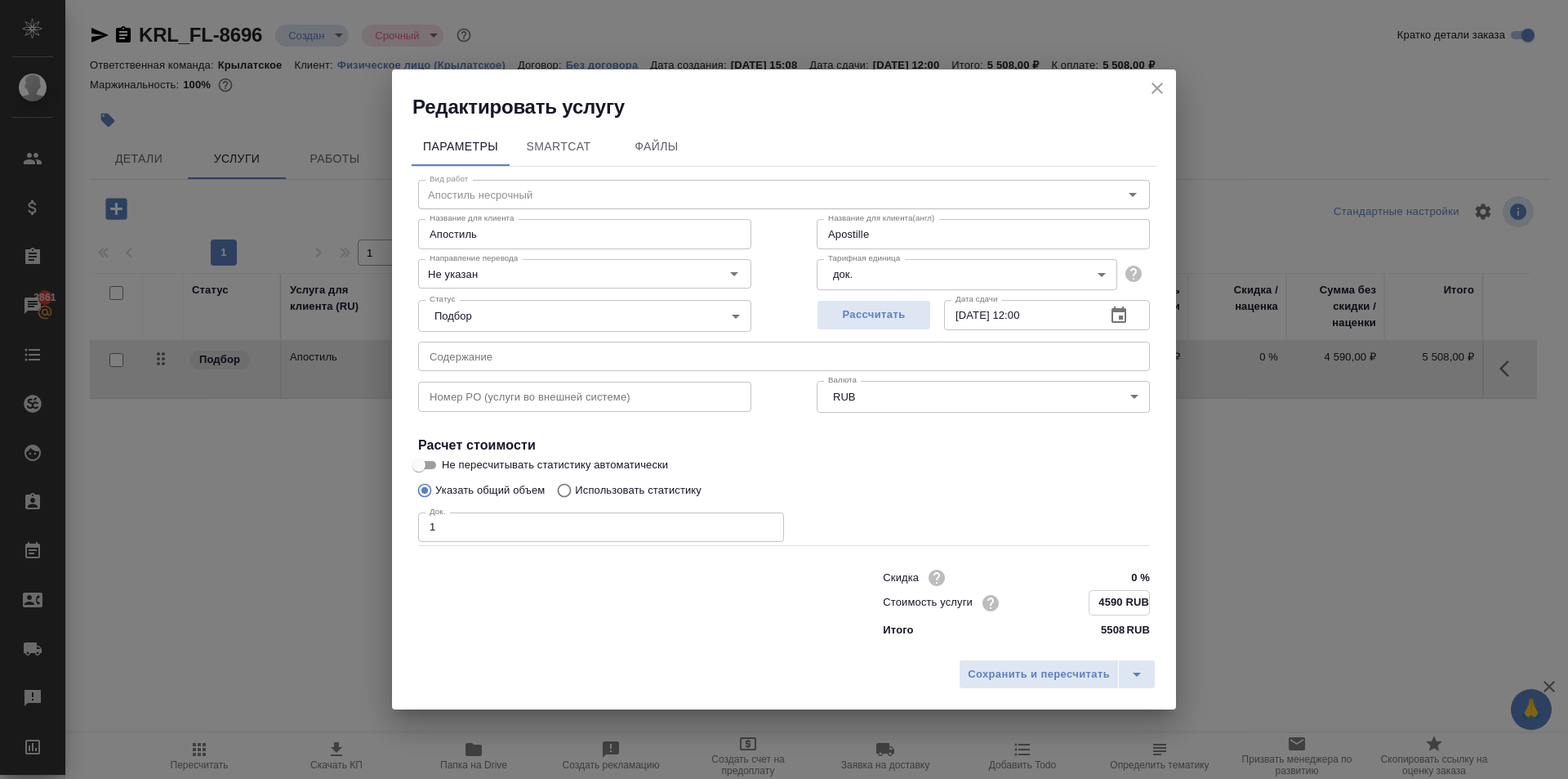
type input "Apostille"
type input "46 RUB"
type input "Apostille"
type input "460 RUB"
type input "Apostille"
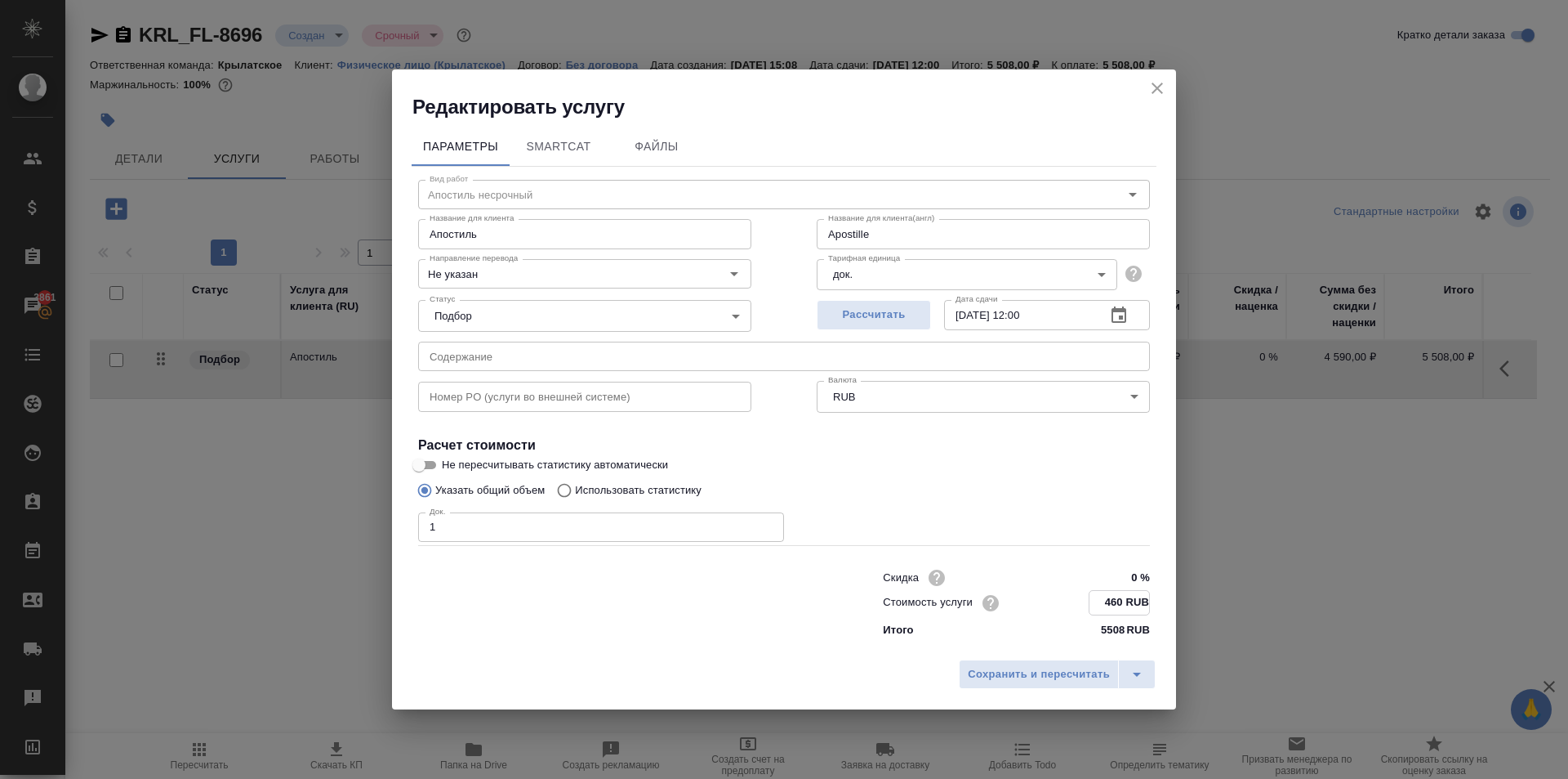
type input "4600 RUB"
type input "Apostille"
type input "4600 RUB"
click at [1061, 671] on span "Сохранить и пересчитать" at bounding box center [1038, 673] width 142 height 19
type input "Apostille"
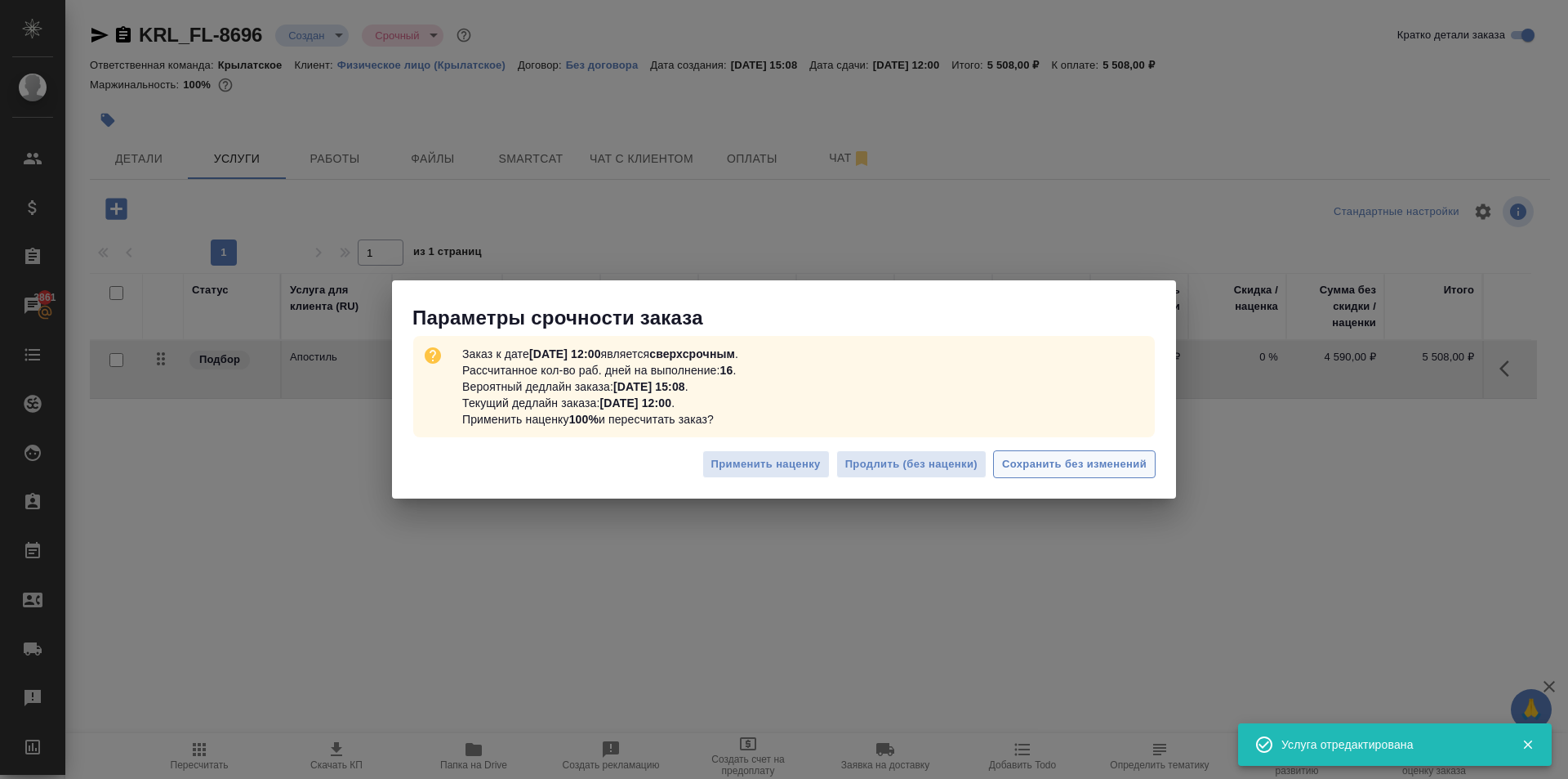
click at [1143, 450] on div "Применить наценку Продлить (без наценки) Сохранить без изменений" at bounding box center [784, 471] width 784 height 57
click at [1151, 460] on button "Сохранить без изменений" at bounding box center [1074, 464] width 162 height 28
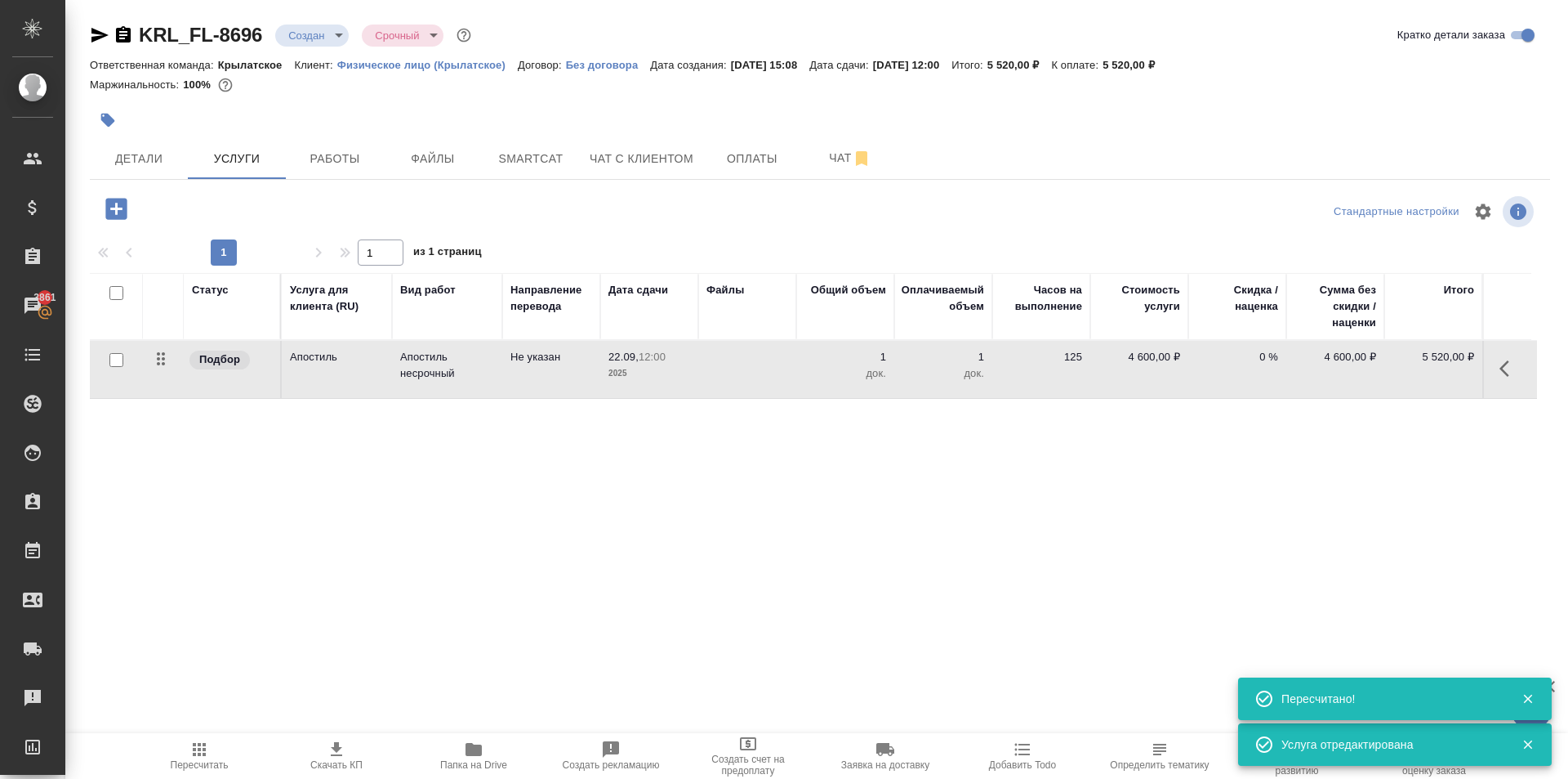
click at [1508, 373] on icon "button" at bounding box center [1508, 368] width 19 height 19
click at [1412, 374] on icon "button" at bounding box center [1416, 368] width 19 height 19
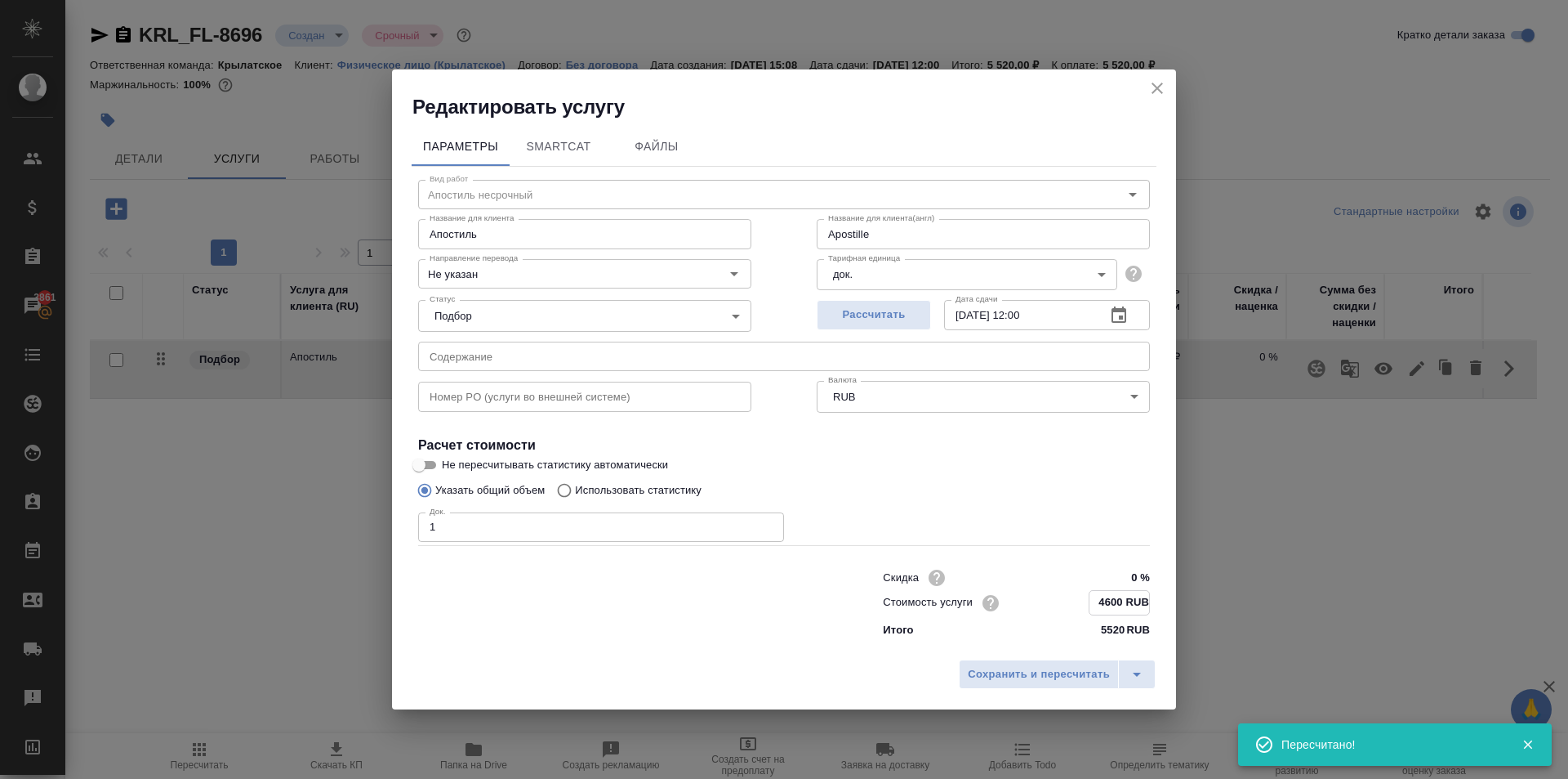
drag, startPoint x: 1147, startPoint y: 590, endPoint x: 1104, endPoint y: 630, distance: 58.7
click at [1104, 630] on div "Скидка 0 % Стоимость услуги 4600 RUB Итого 5520 RUB" at bounding box center [1016, 602] width 267 height 73
type input "Apostille"
type input "47 RUB"
type input "Apostille"
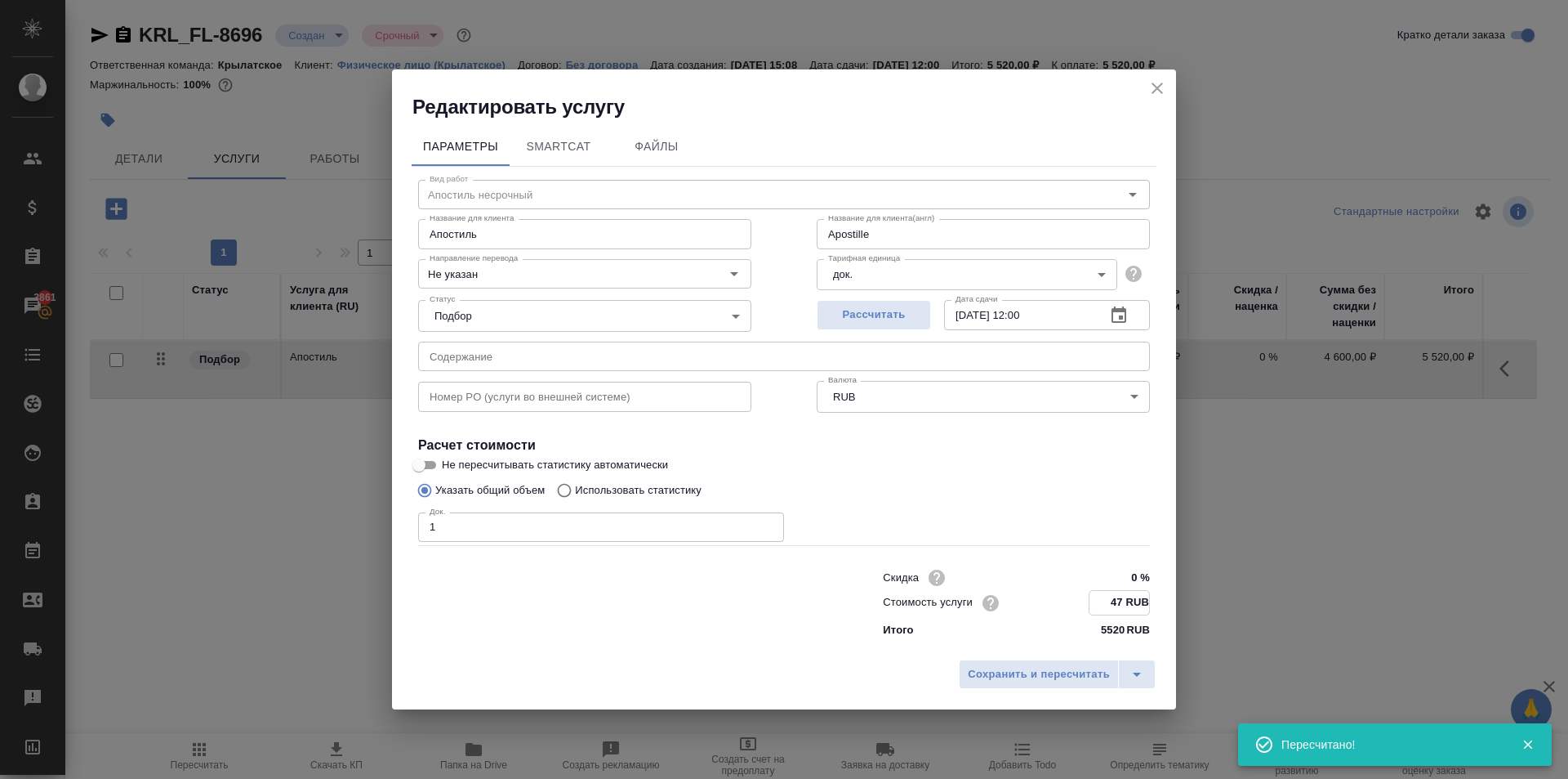
type input "470 RUB"
type input "Apostille"
type input "4700 RUB"
type input "Apostille"
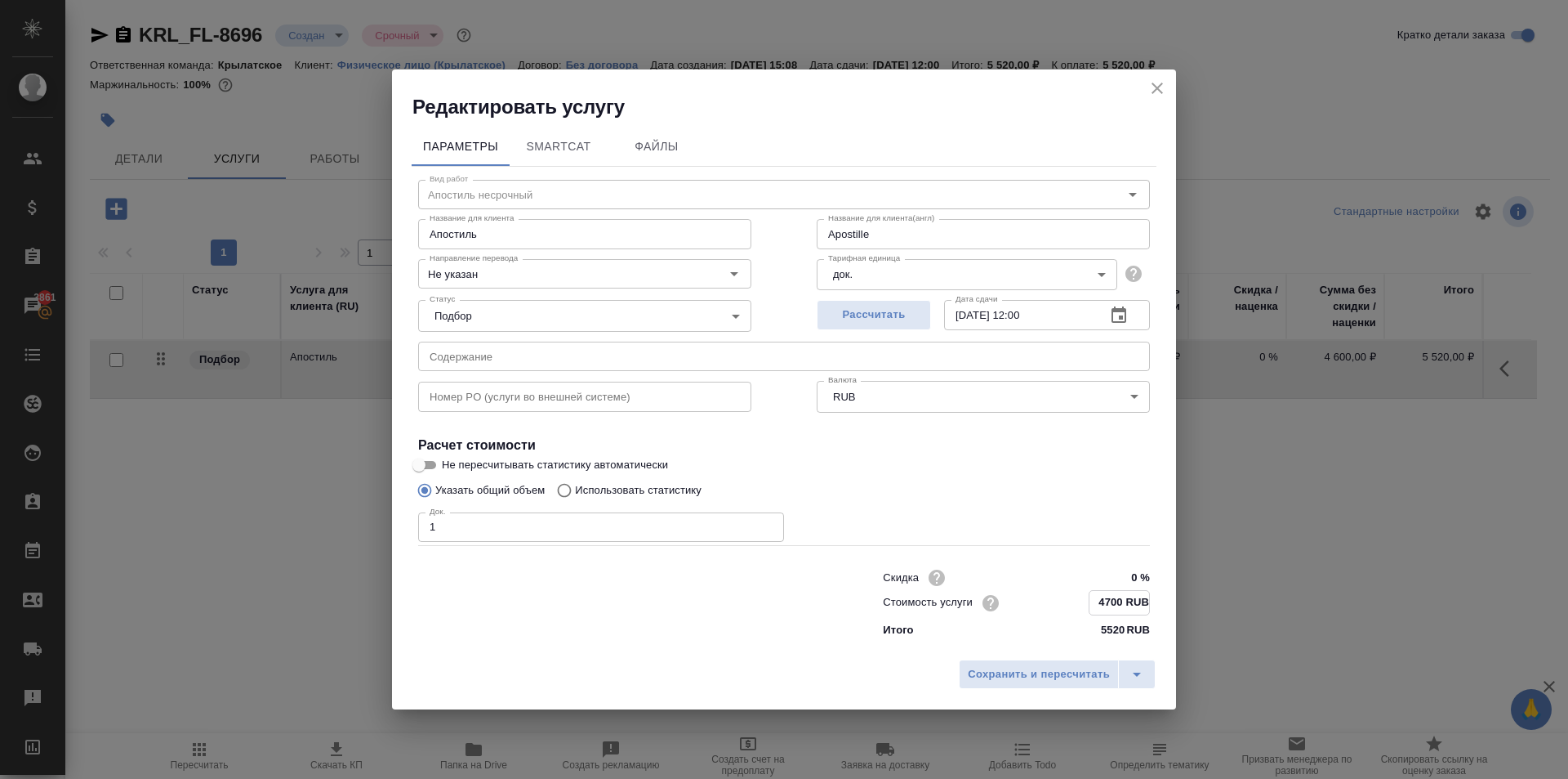
type input "4700 RUB"
click at [1084, 657] on div "Сохранить и пересчитать" at bounding box center [784, 680] width 784 height 58
click at [1088, 660] on button "Сохранить и пересчитать" at bounding box center [1039, 673] width 160 height 29
type input "Apostille"
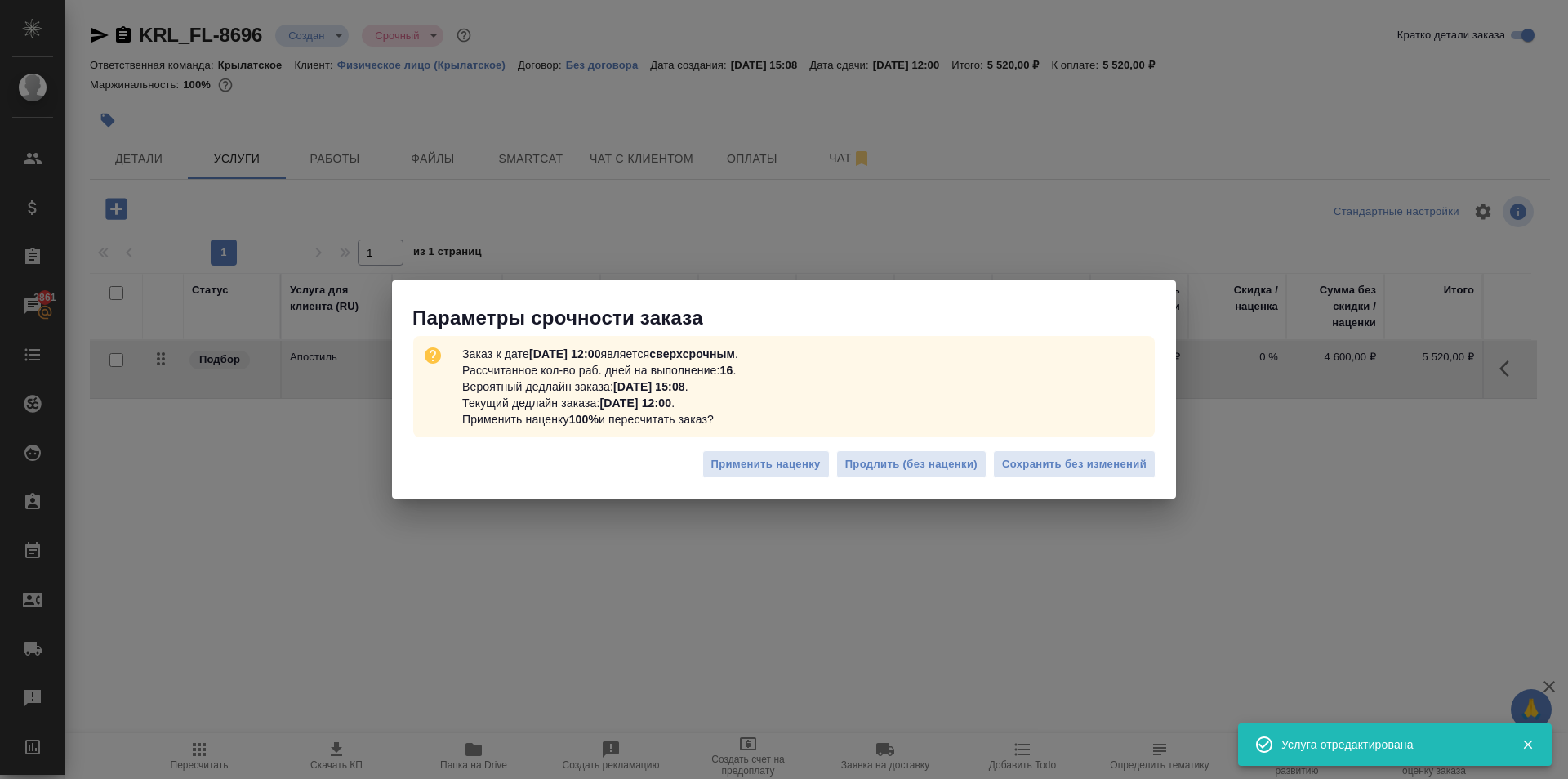
click at [1134, 442] on div "Применить наценку Продлить (без наценки) Сохранить без изменений" at bounding box center [784, 471] width 784 height 57
click at [1146, 454] on button "Сохранить без изменений" at bounding box center [1074, 464] width 162 height 28
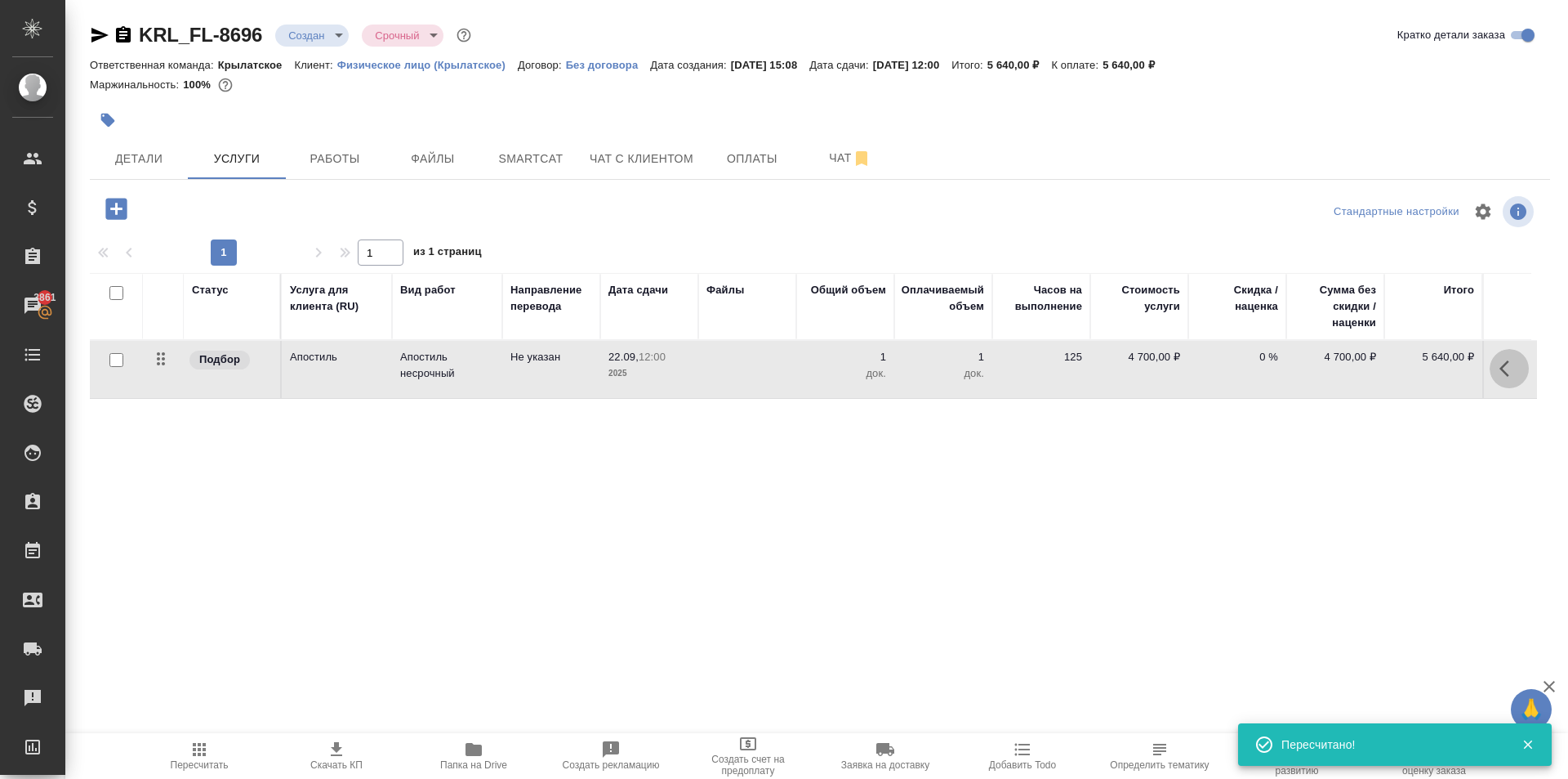
click at [1494, 371] on button "button" at bounding box center [1509, 368] width 39 height 39
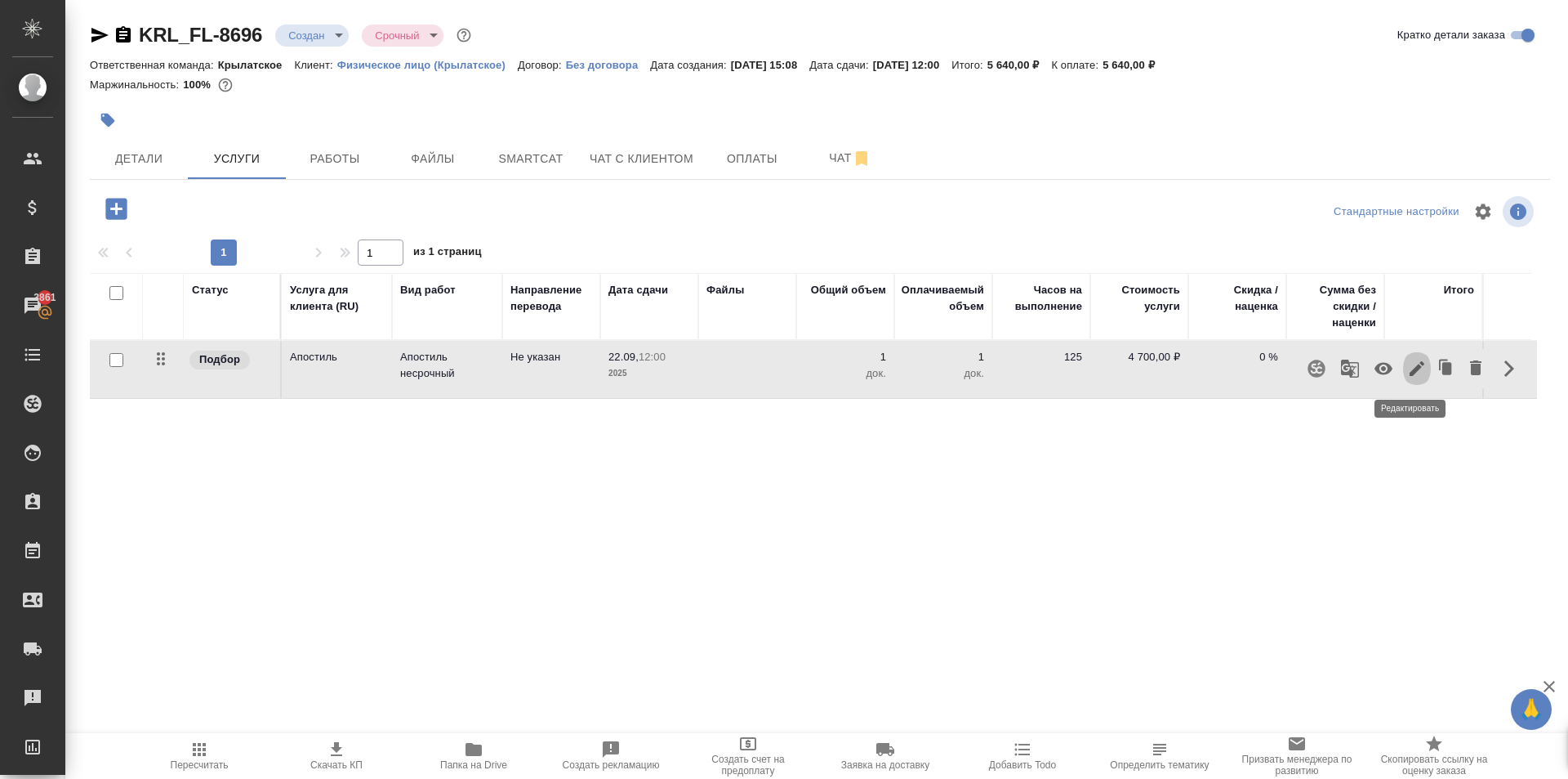
click at [1407, 370] on icon "button" at bounding box center [1416, 368] width 19 height 19
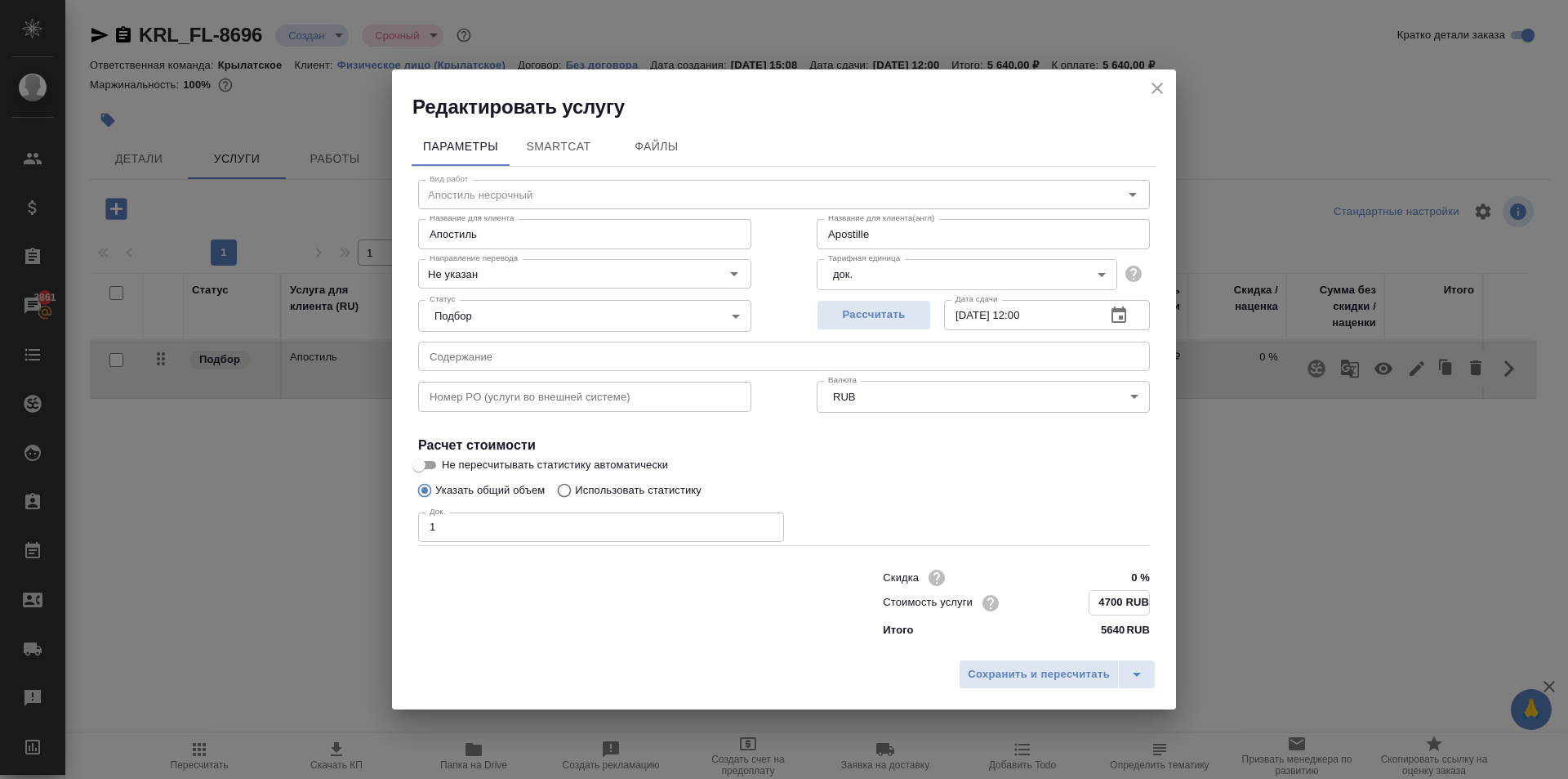
click at [1141, 605] on input "4700 RUB" at bounding box center [1119, 603] width 59 height 24
type input "Apostille"
type input "470 RUB"
type input "Apostille"
click at [1052, 685] on button "Сохранить и пересчитать" at bounding box center [1039, 674] width 160 height 29
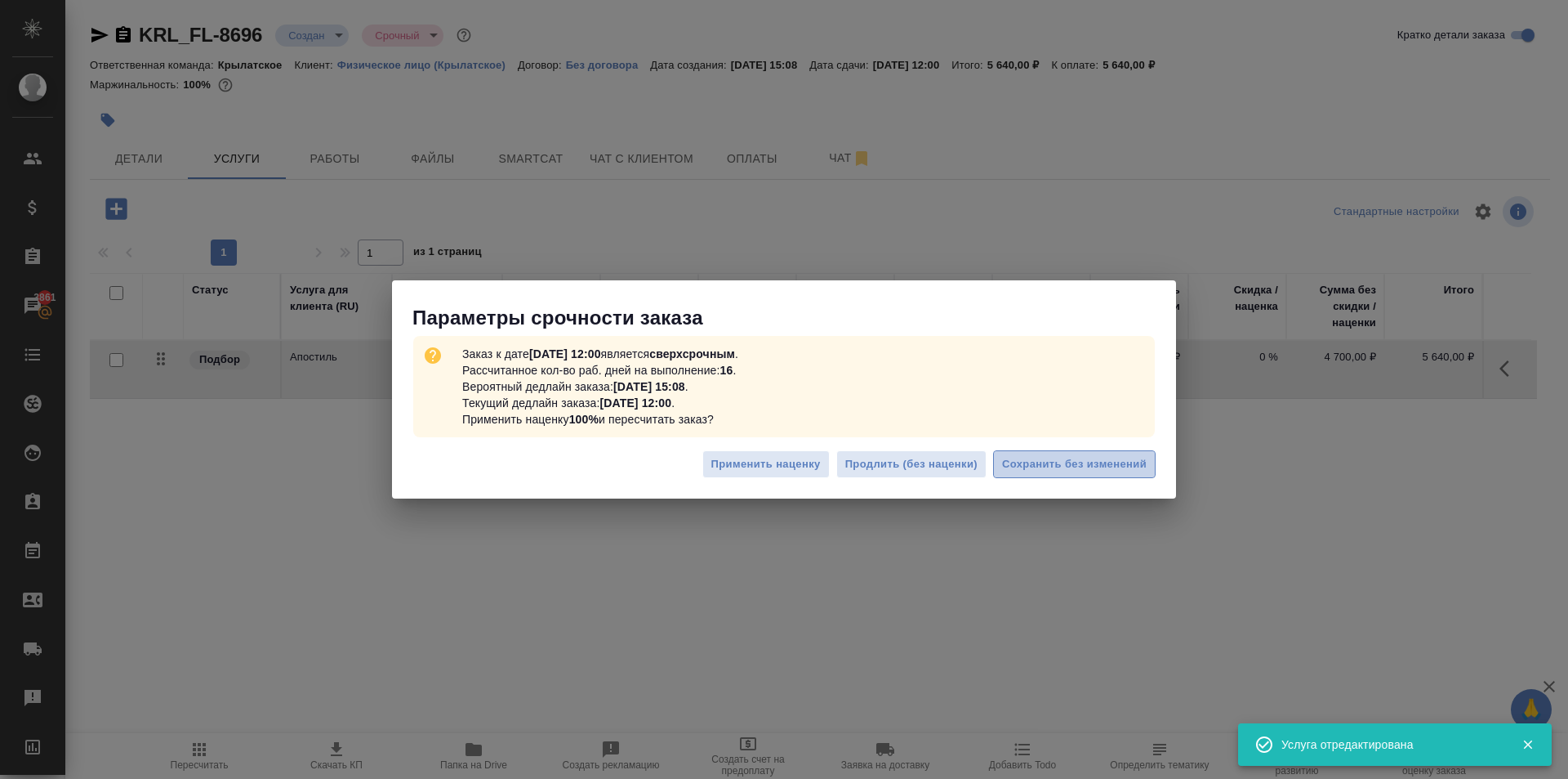
click at [1025, 468] on span "Сохранить без изменений" at bounding box center [1074, 464] width 145 height 19
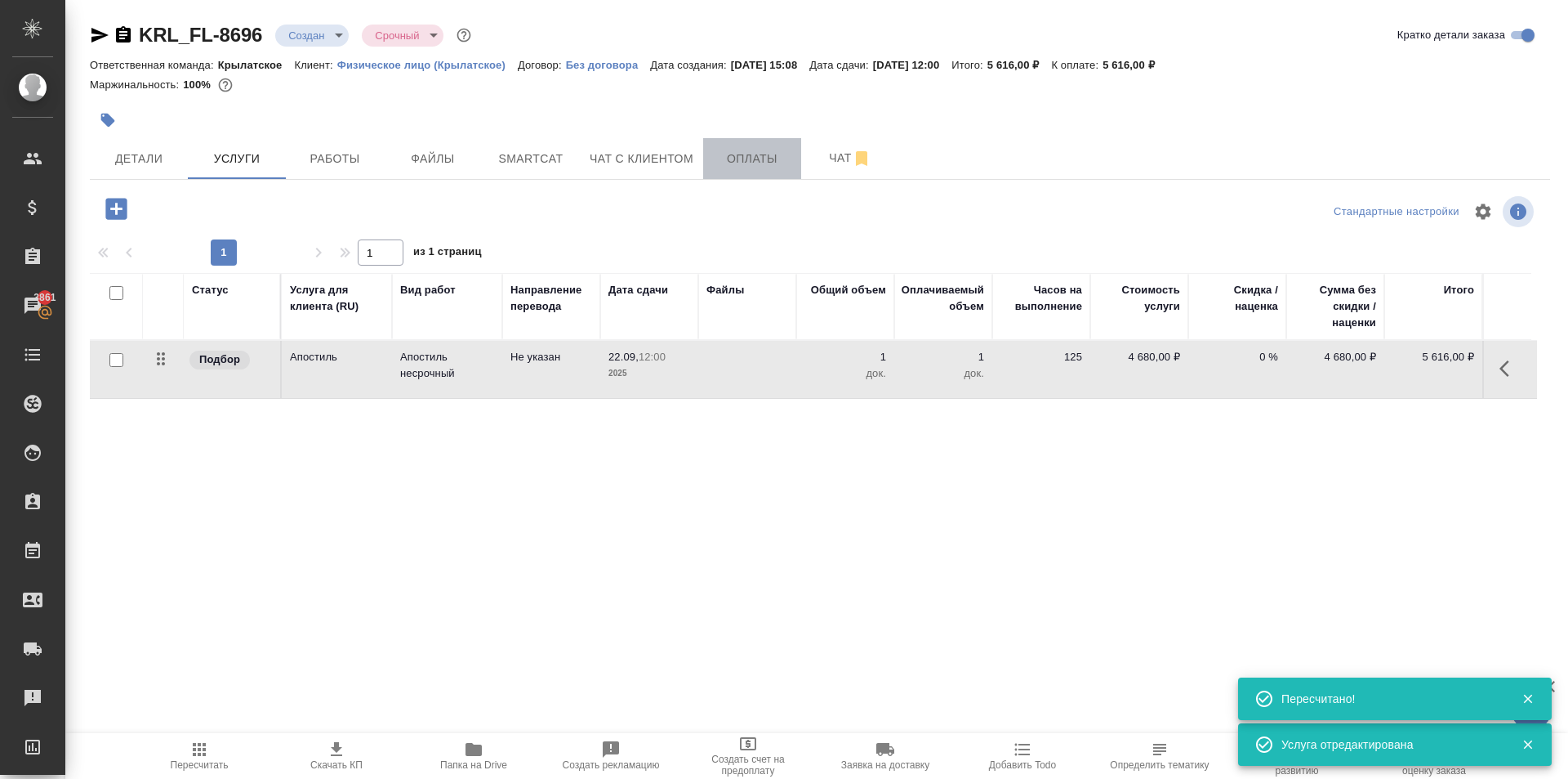
click at [732, 170] on button "Оплаты" at bounding box center [751, 158] width 98 height 41
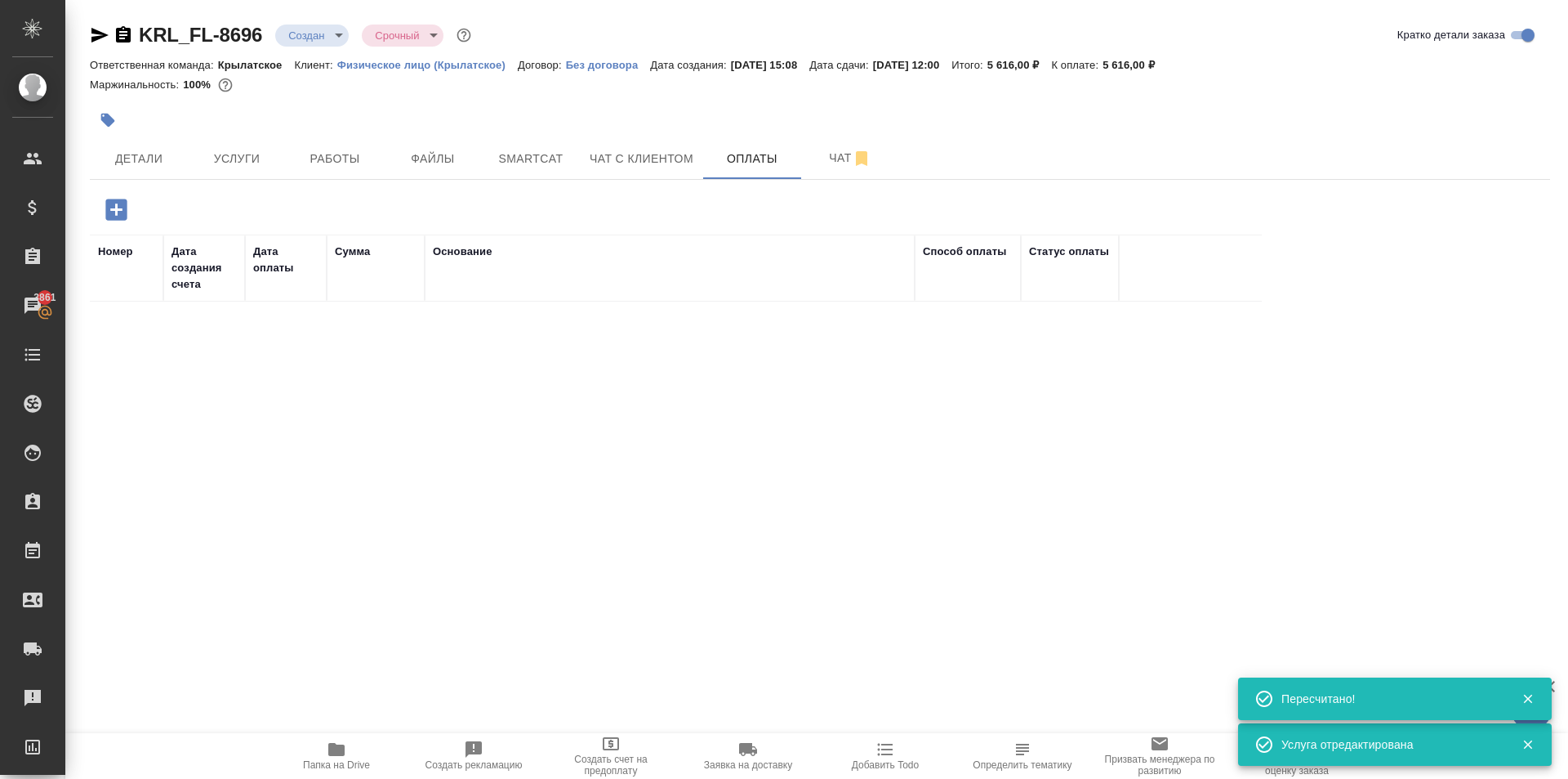
click at [98, 234] on th "Номер" at bounding box center [127, 267] width 74 height 67
click at [106, 215] on icon "button" at bounding box center [116, 209] width 28 height 28
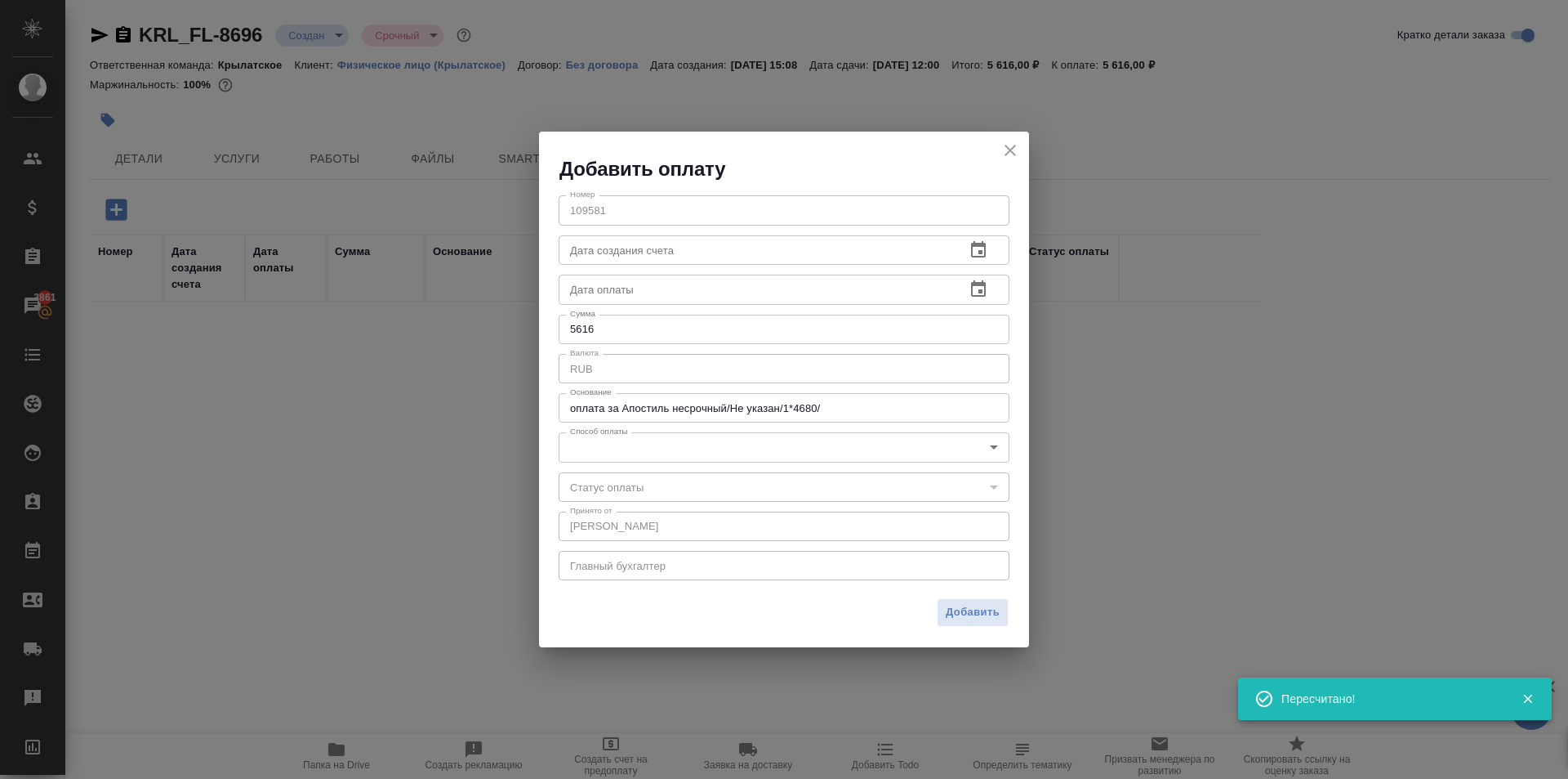
drag, startPoint x: 682, startPoint y: 465, endPoint x: 669, endPoint y: 453, distance: 17.7
click at [677, 464] on div "Номер 109581 Номер Дата создания счета Дата создания счета Дата оплаты Дата опл…" at bounding box center [783, 386] width 490 height 408
click at [668, 453] on body "🙏 .cls-1 fill:#fff; AWATERA Kasymov Timur Клиенты Спецификации Заказы 3861 Чаты…" at bounding box center [784, 390] width 1568 height 779
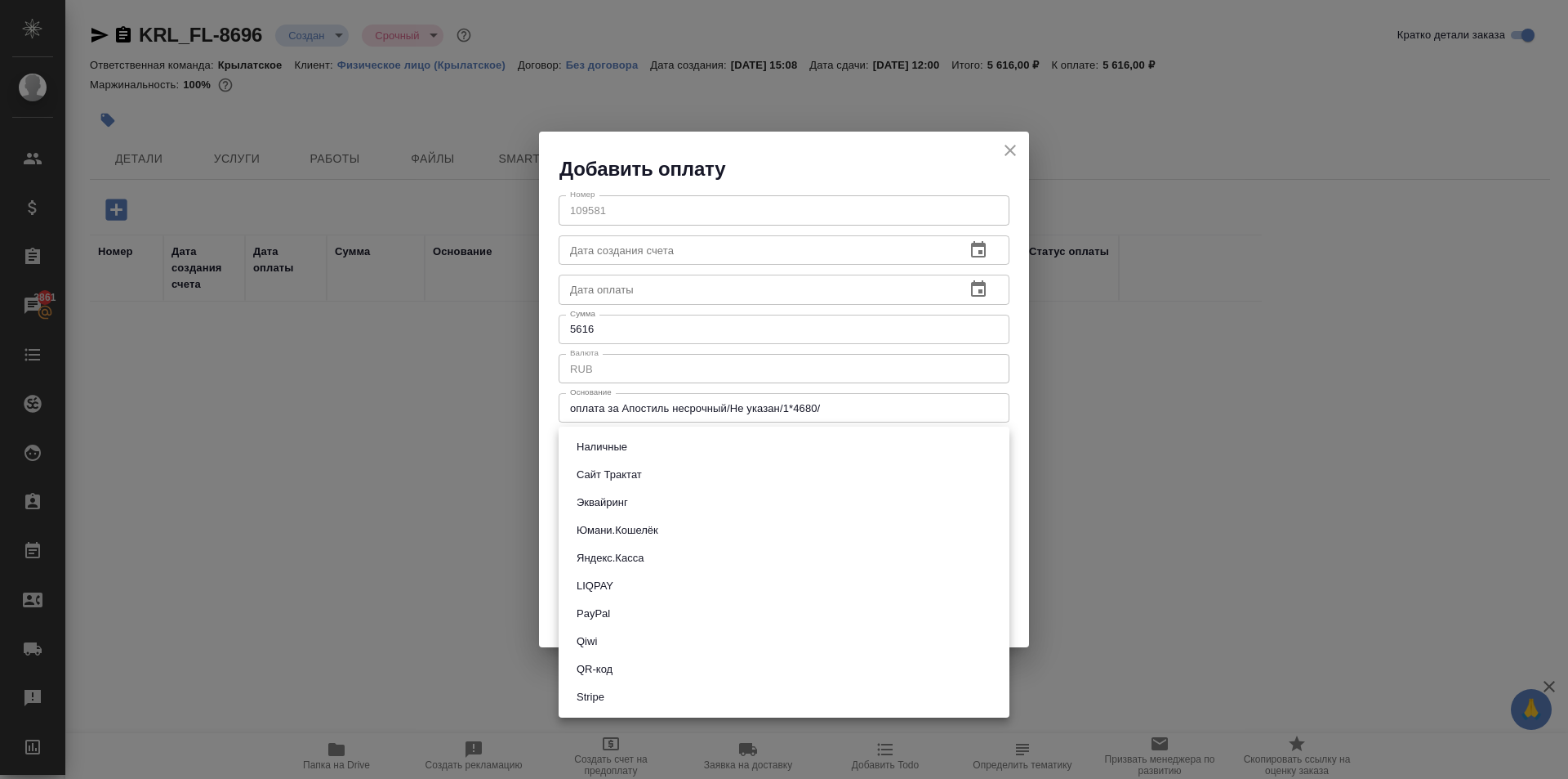
drag, startPoint x: 636, startPoint y: 504, endPoint x: 818, endPoint y: 557, distance: 189.6
click at [637, 504] on li "Эквайринг" at bounding box center [784, 503] width 450 height 27
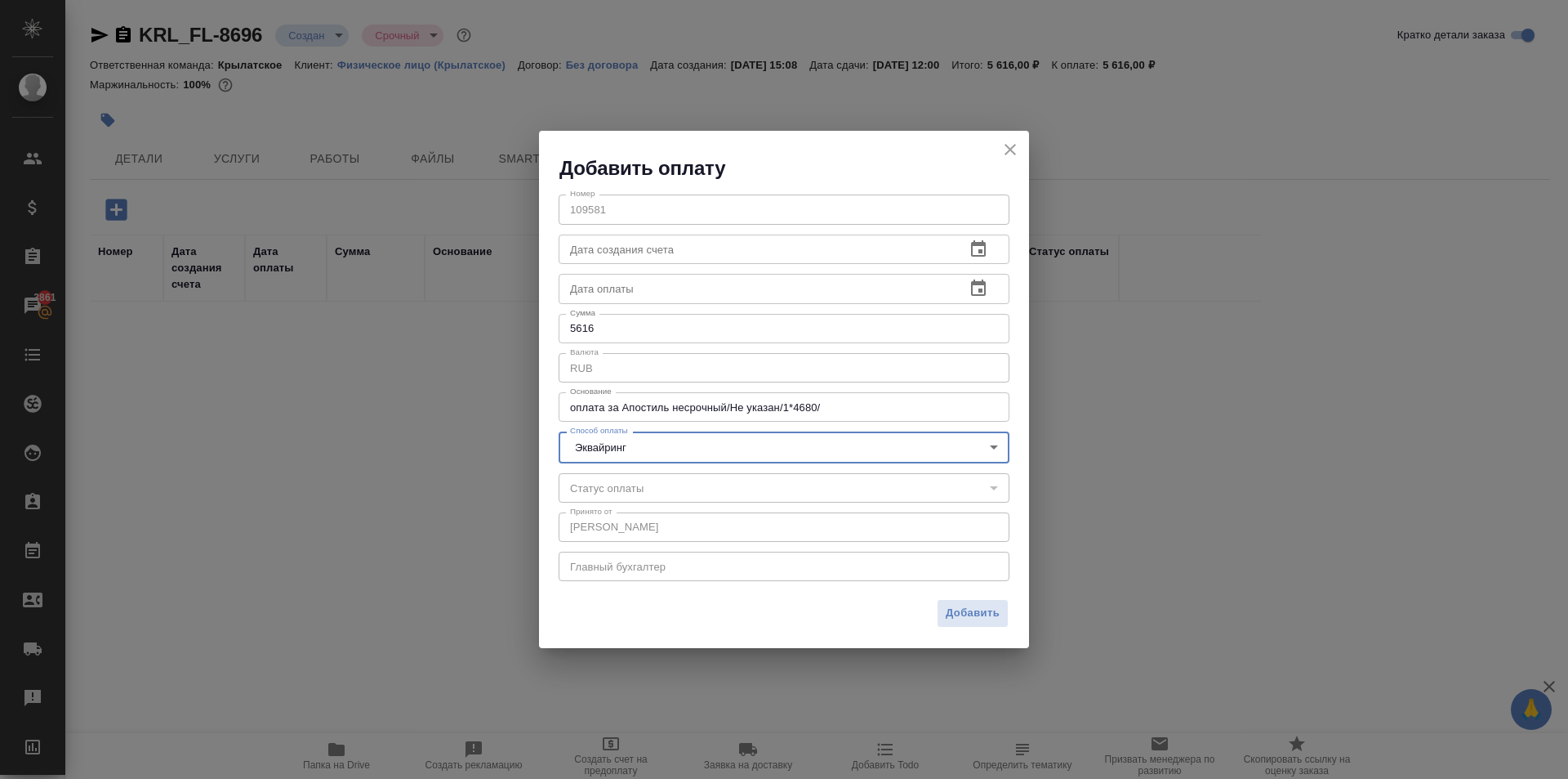
click at [1002, 609] on button "Добавить" at bounding box center [972, 613] width 72 height 28
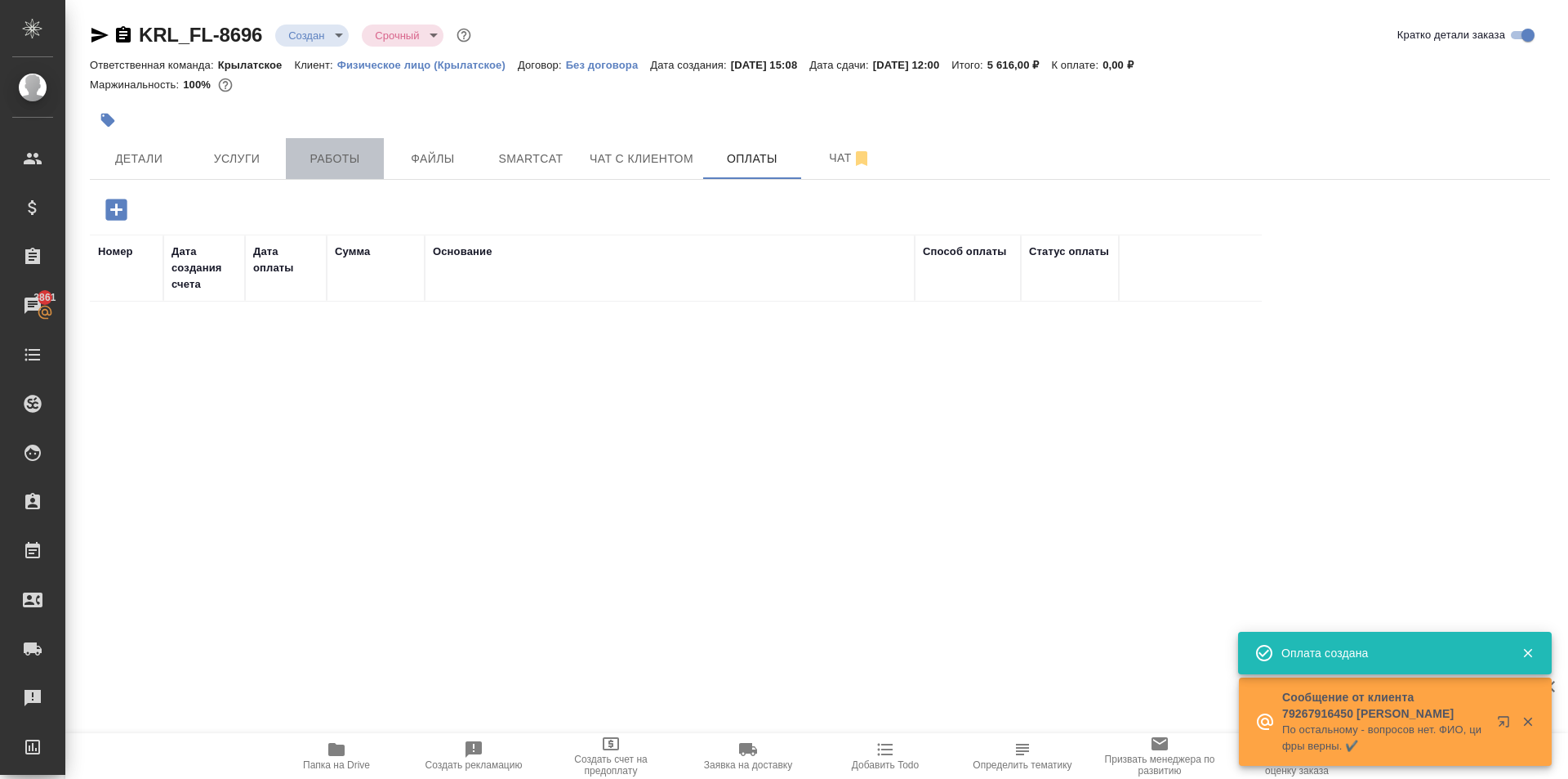
click at [366, 152] on span "Работы" at bounding box center [335, 159] width 78 height 20
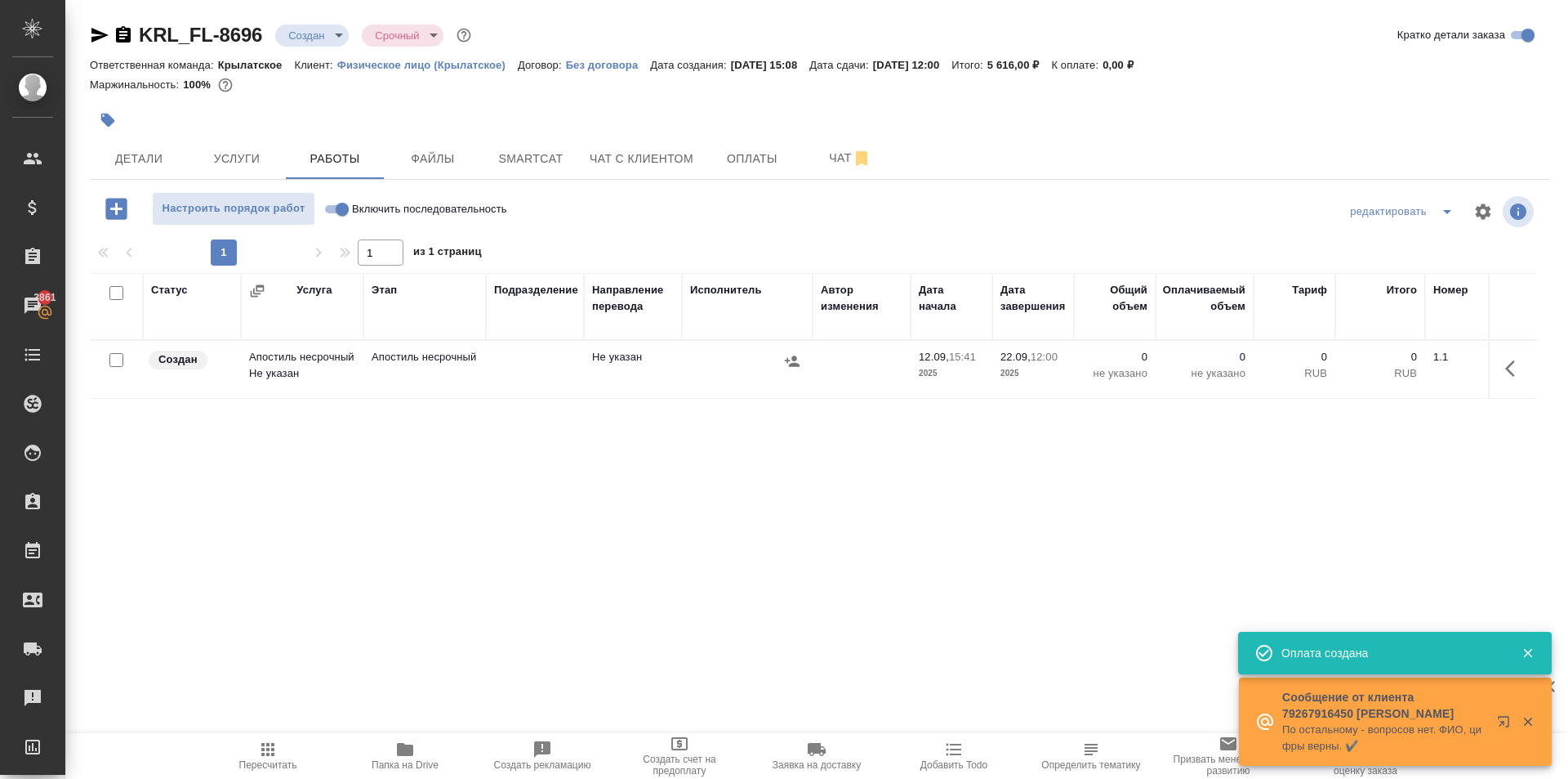
click at [339, 208] on input "Включить последовательность" at bounding box center [342, 209] width 58 height 19
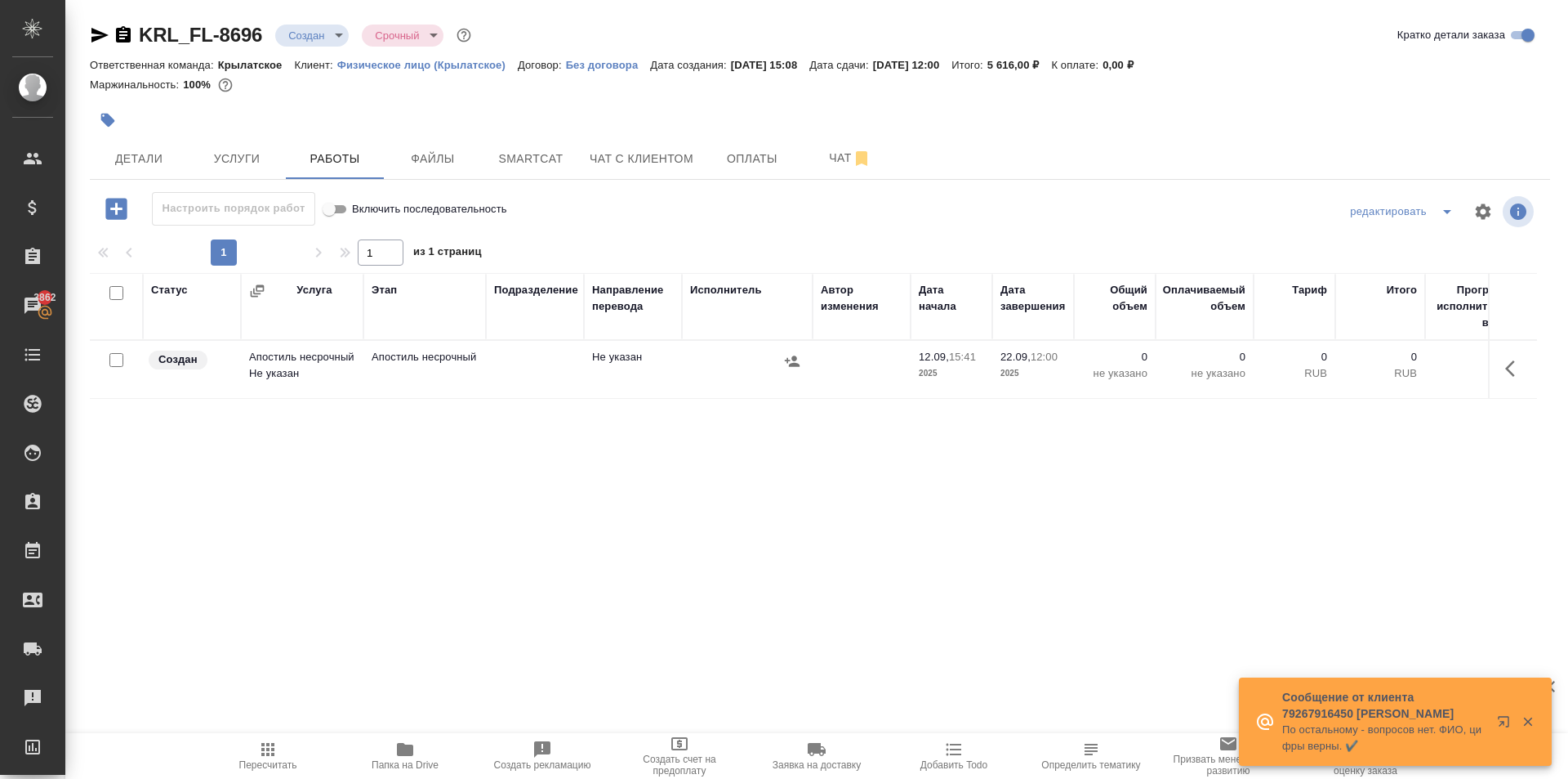
click at [1509, 358] on button "button" at bounding box center [1514, 368] width 39 height 39
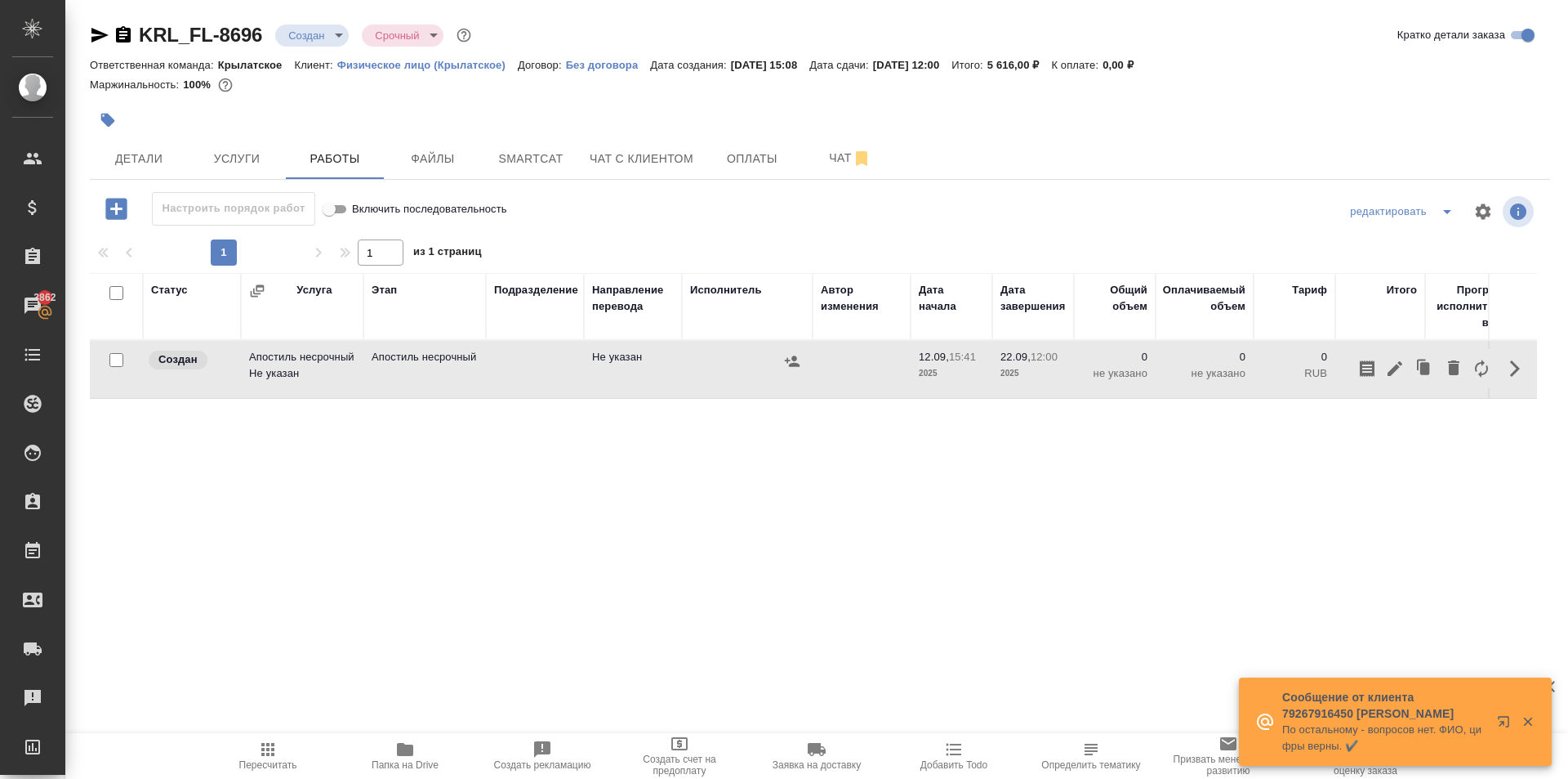
click at [1370, 383] on div at bounding box center [1424, 368] width 142 height 39
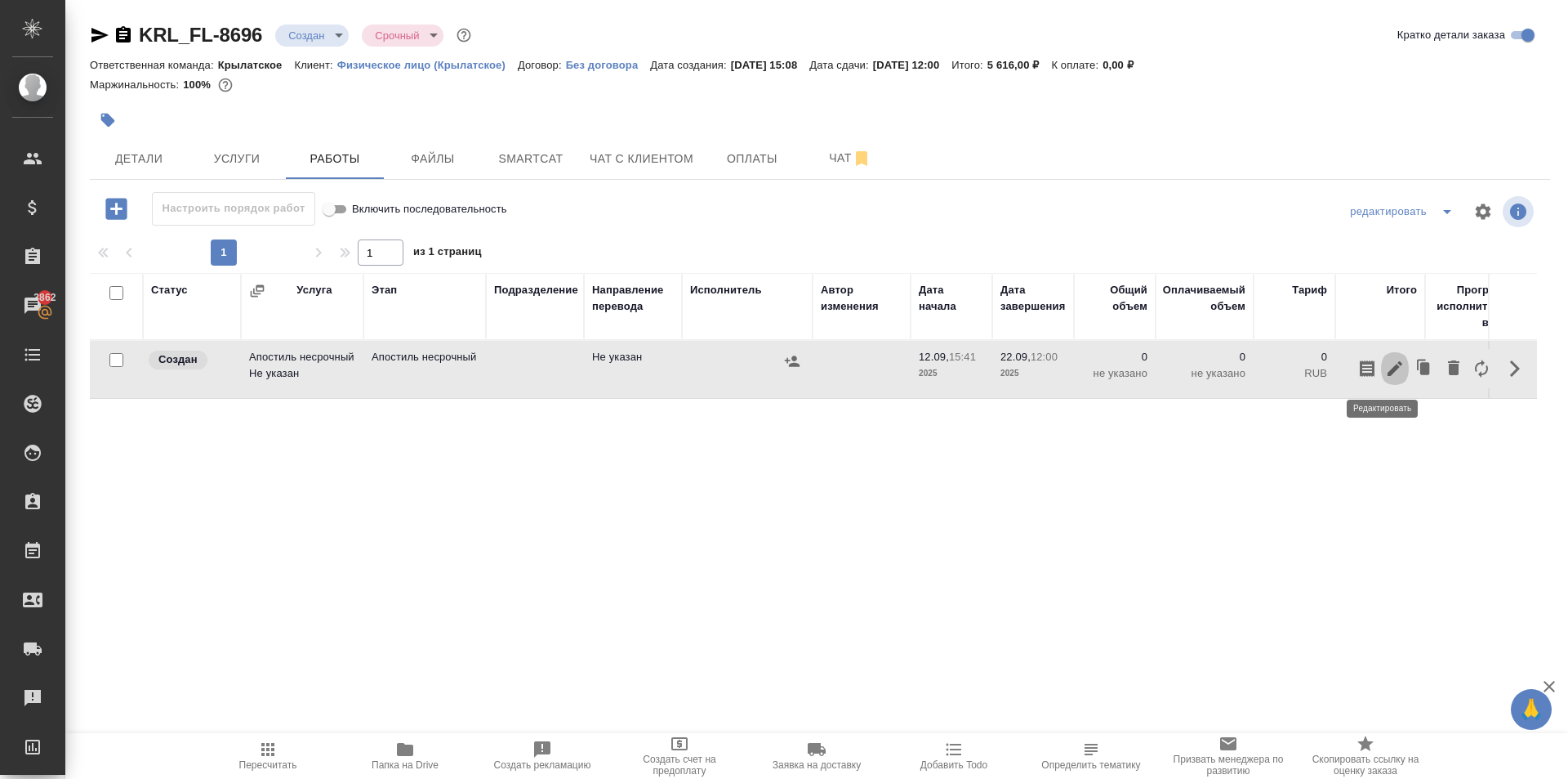
click at [1385, 372] on icon "button" at bounding box center [1394, 368] width 19 height 19
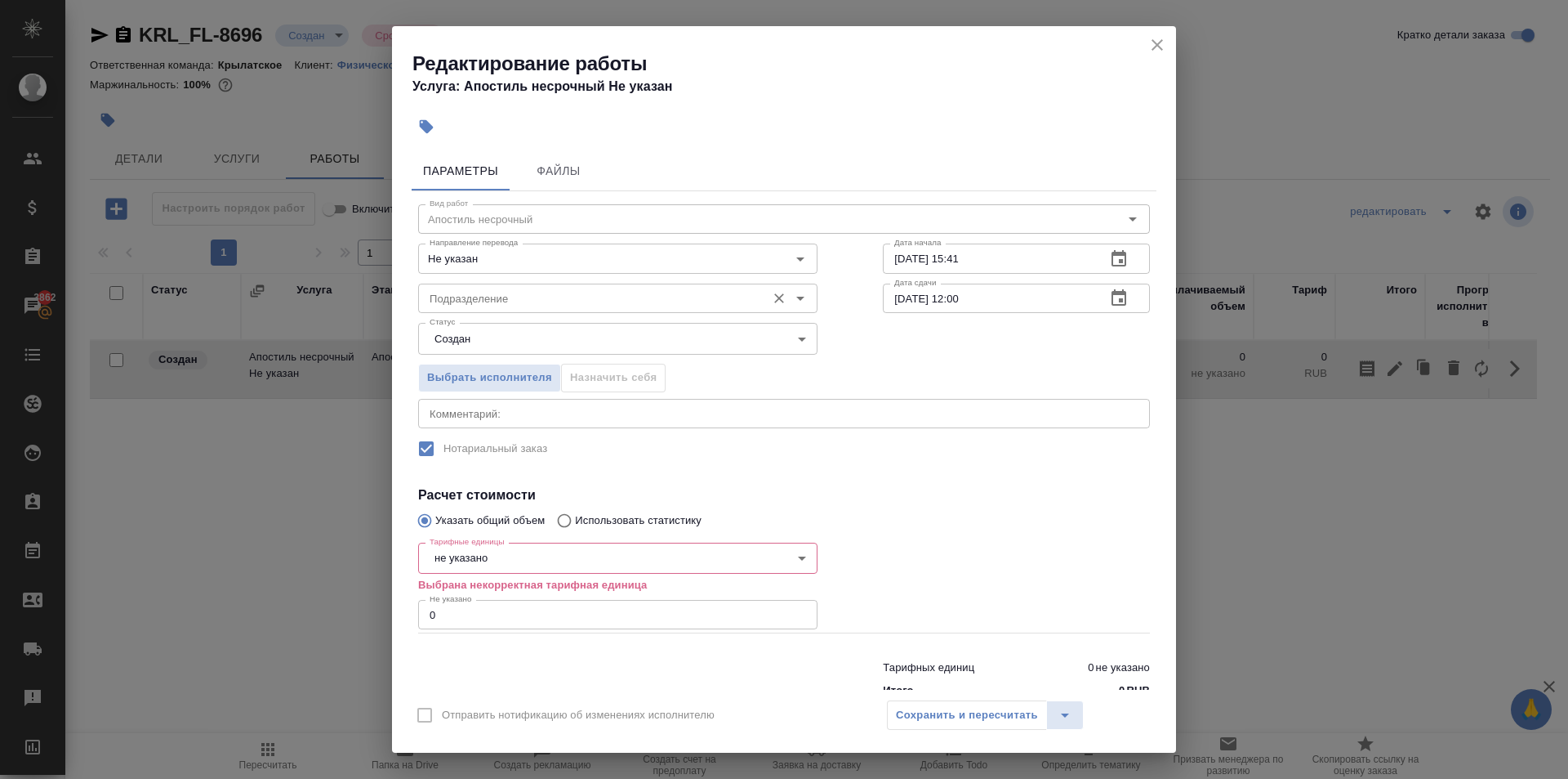
click at [603, 278] on div "Подразделение Подразделение" at bounding box center [618, 296] width 399 height 39
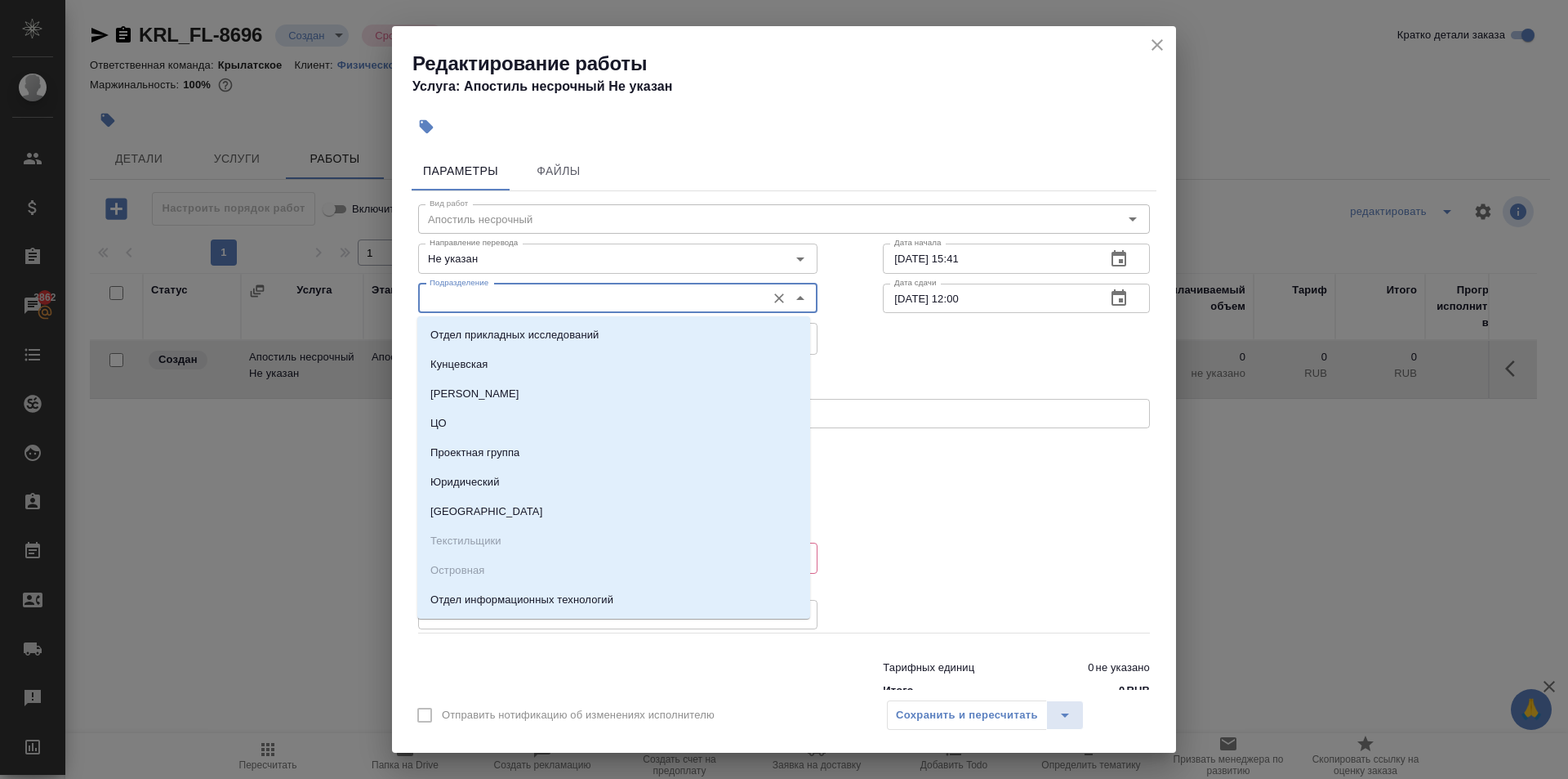
click at [609, 291] on input "Подразделение" at bounding box center [590, 297] width 335 height 19
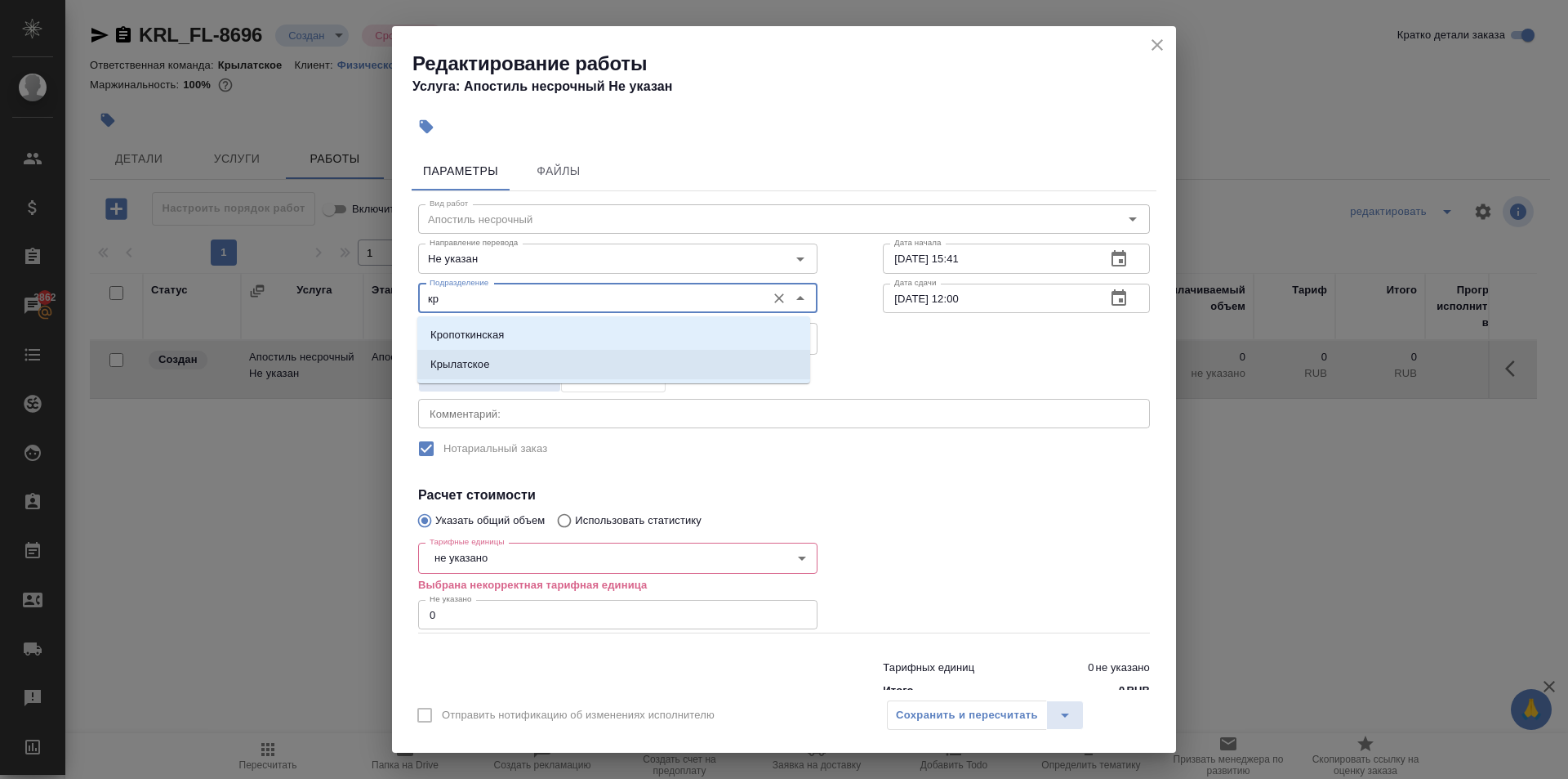
click at [486, 361] on p "Крылатское" at bounding box center [459, 365] width 59 height 16
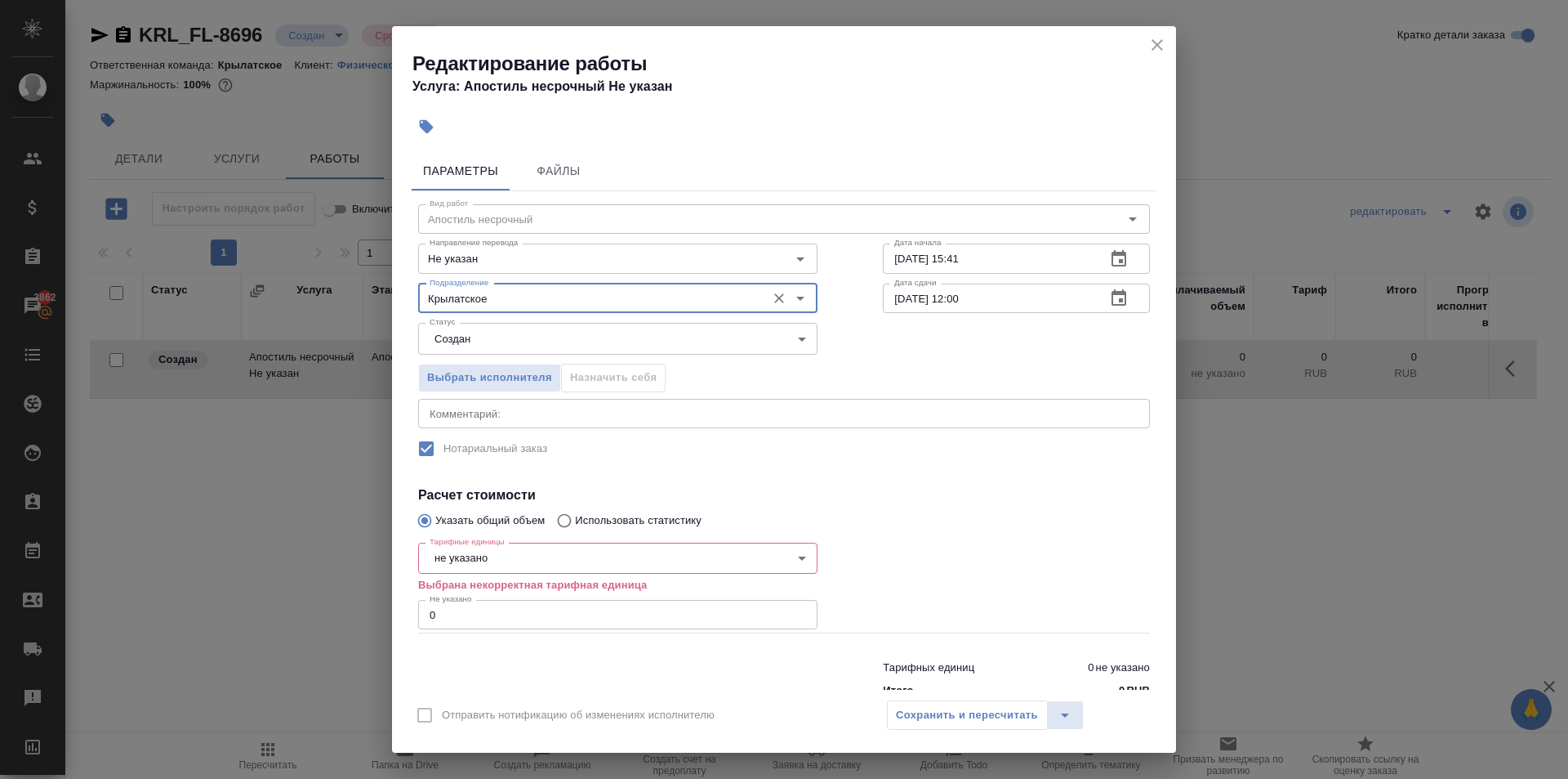
click at [440, 578] on p "Выбрана некорректная тарифная единица" at bounding box center [618, 585] width 399 height 16
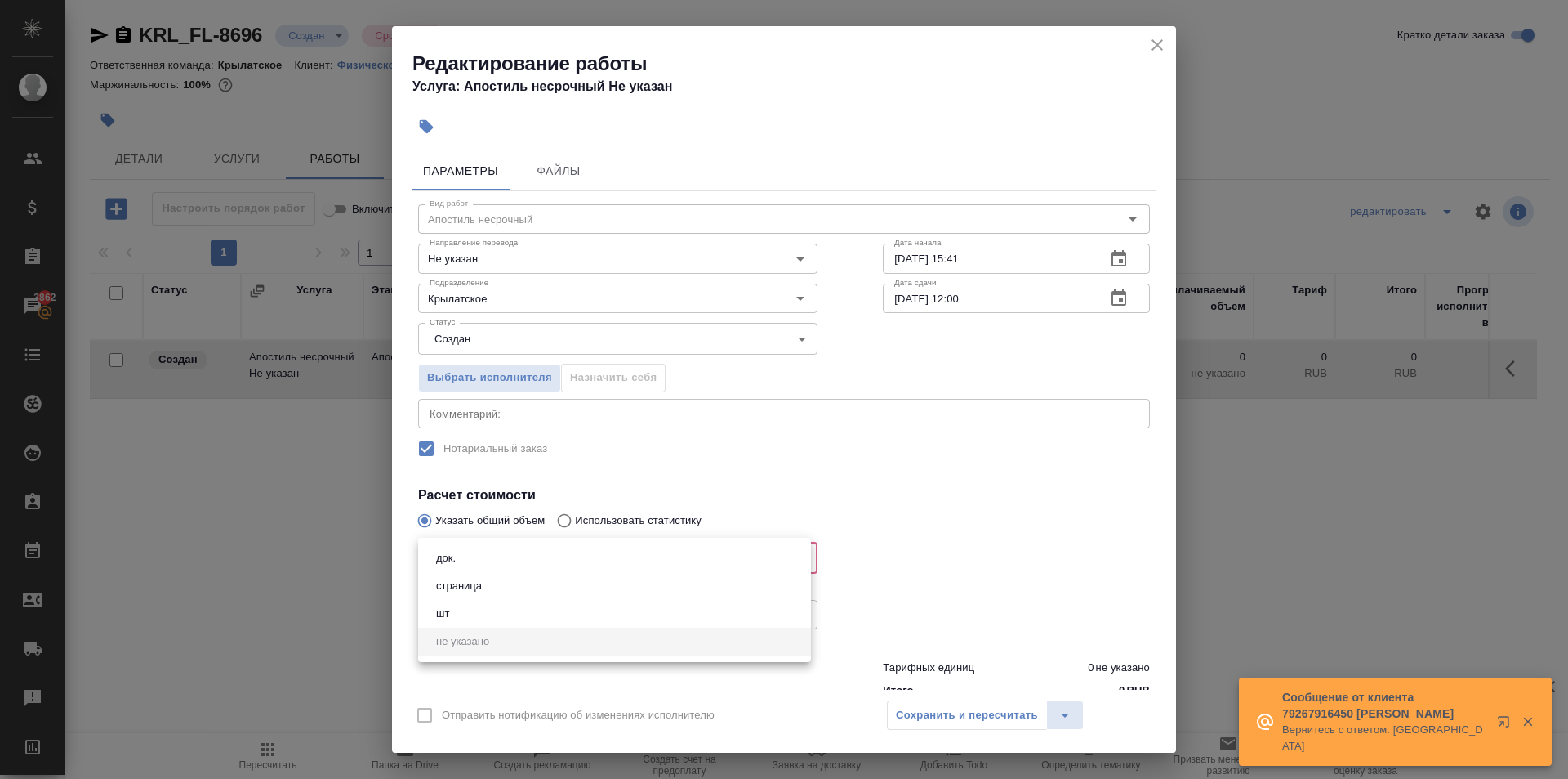
click at [449, 569] on body "🙏 .cls-1 fill:#fff; AWATERA Kasymov Timur Клиенты Спецификации Заказы 3862 Чаты…" at bounding box center [784, 390] width 1568 height 779
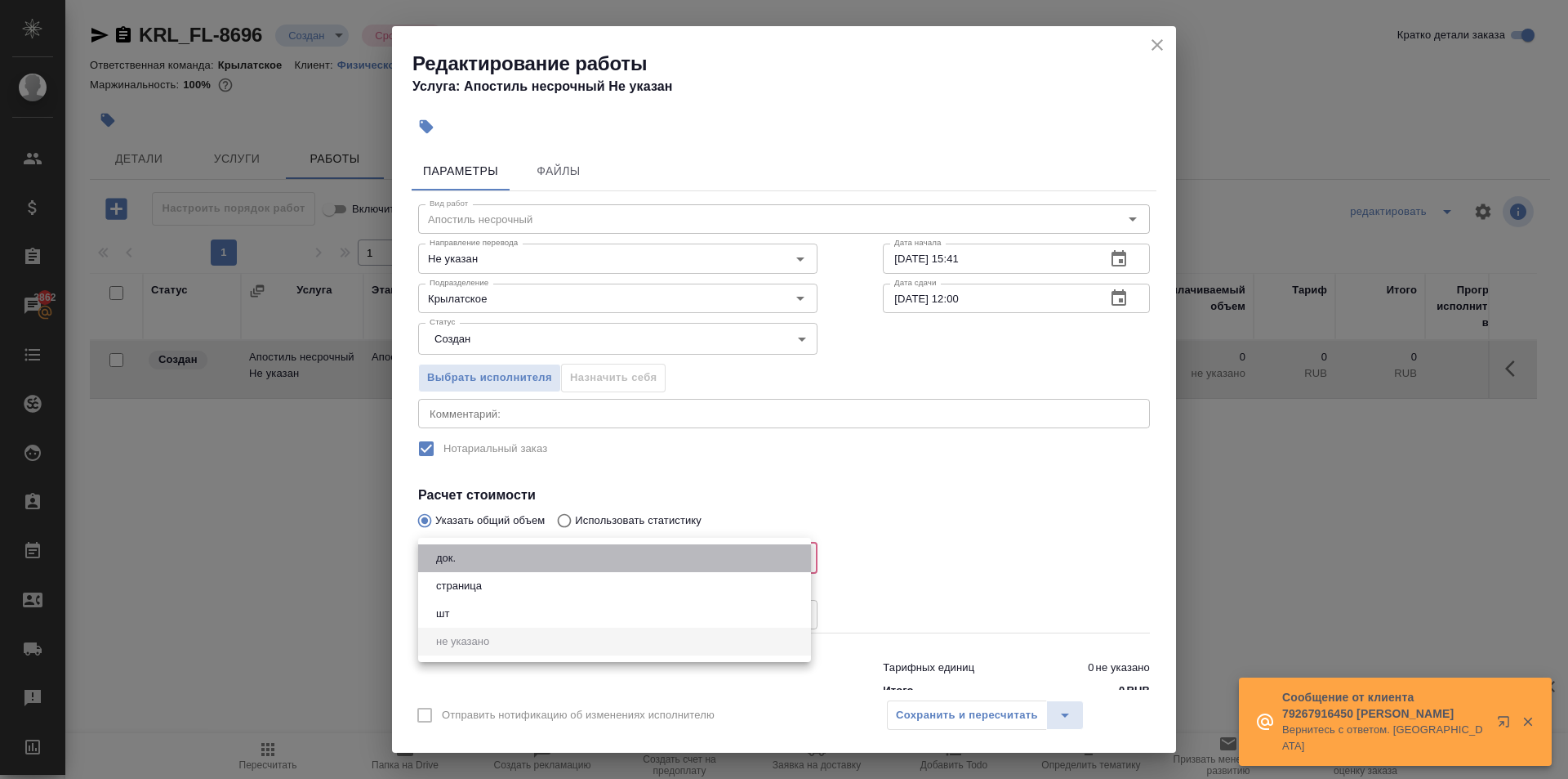
click at [466, 559] on li "док." at bounding box center [614, 558] width 393 height 27
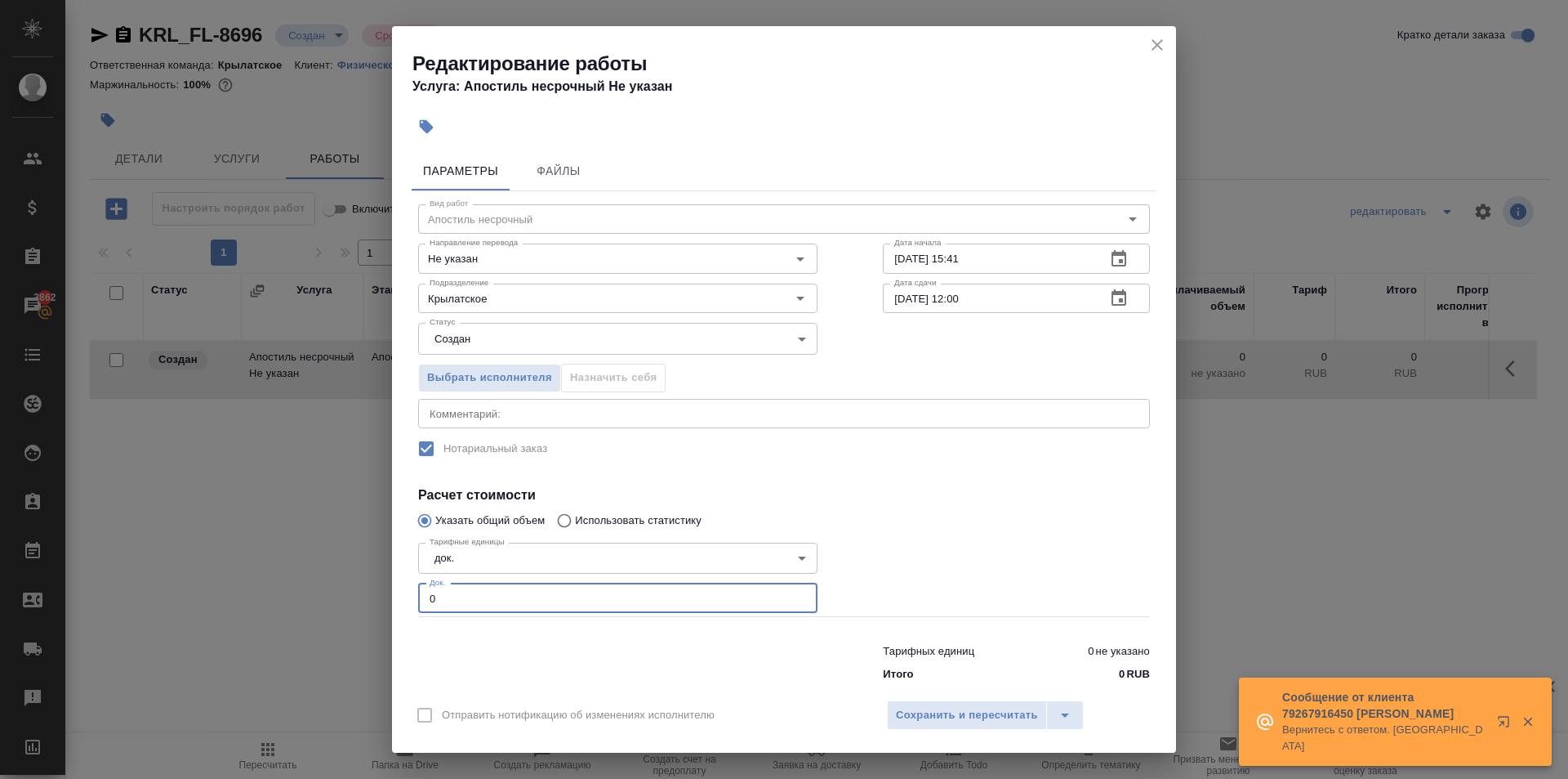
drag, startPoint x: 447, startPoint y: 599, endPoint x: 413, endPoint y: 584, distance: 37.2
click at [423, 589] on input "0" at bounding box center [618, 598] width 399 height 29
click at [1047, 711] on button "split button" at bounding box center [1064, 715] width 37 height 29
click at [1009, 711] on span "Сохранить и пересчитать" at bounding box center [967, 715] width 142 height 19
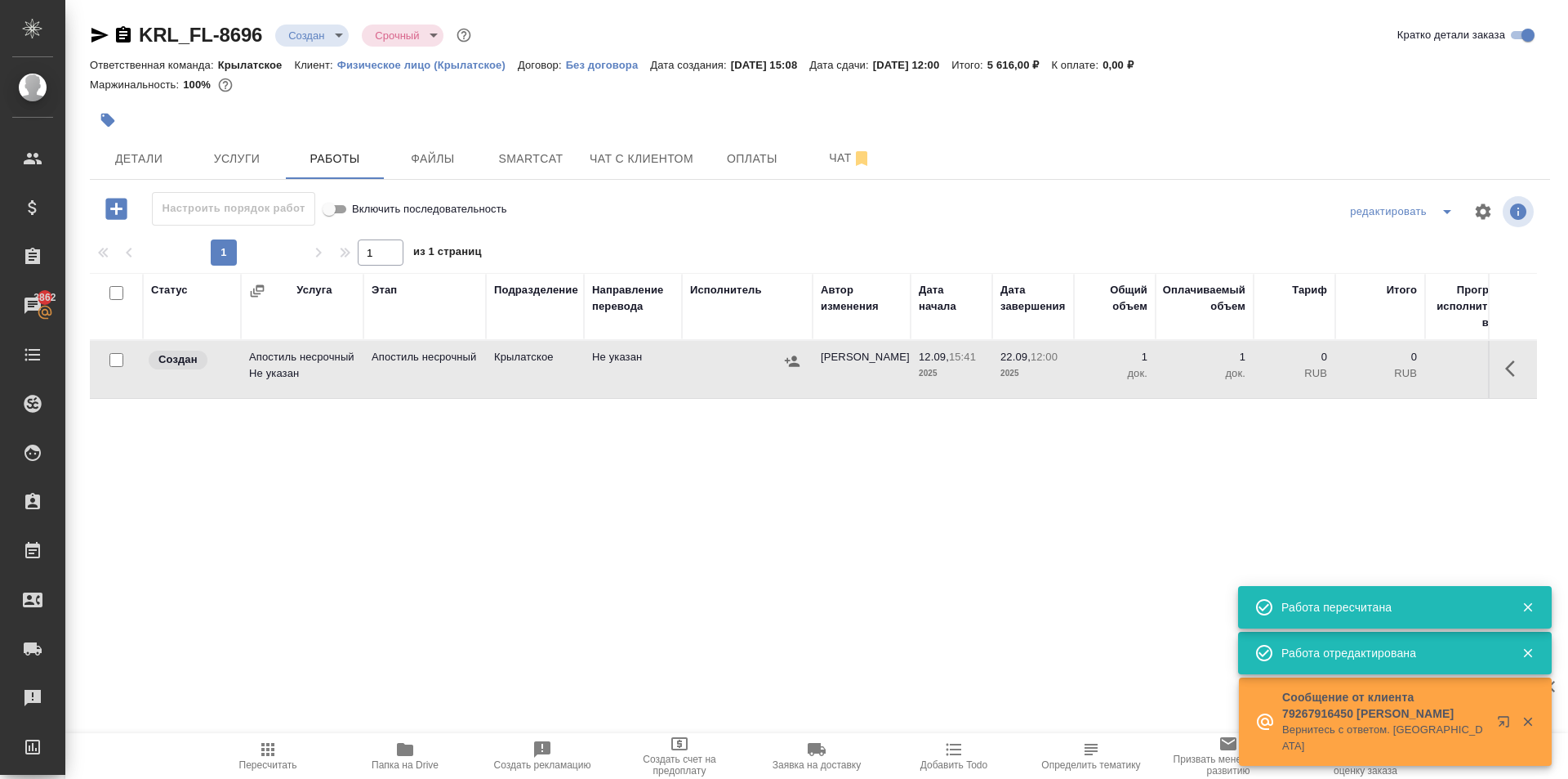
click at [789, 360] on icon "button" at bounding box center [792, 361] width 15 height 11
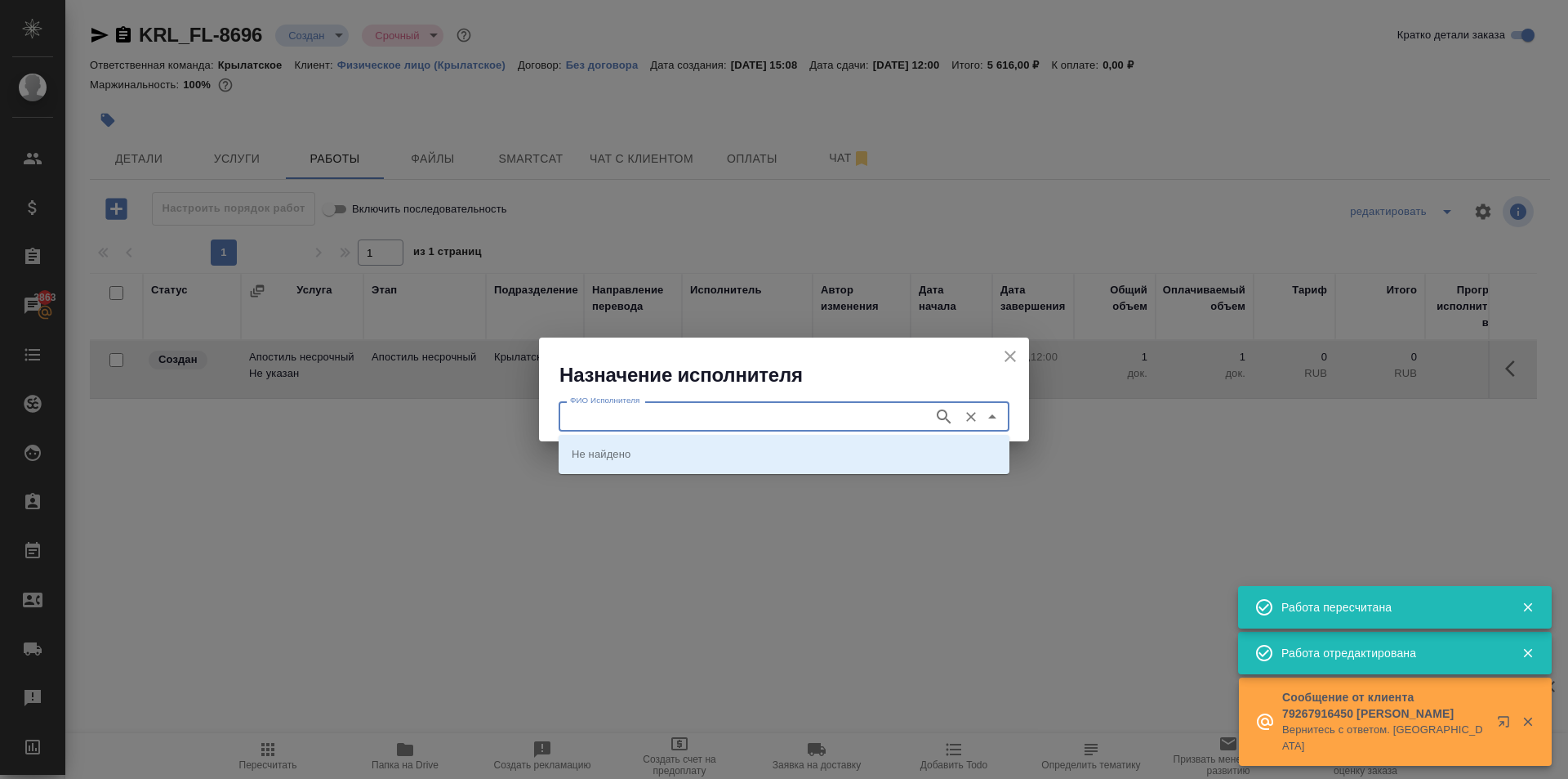
click at [769, 411] on input "ФИО Исполнителя" at bounding box center [744, 415] width 362 height 19
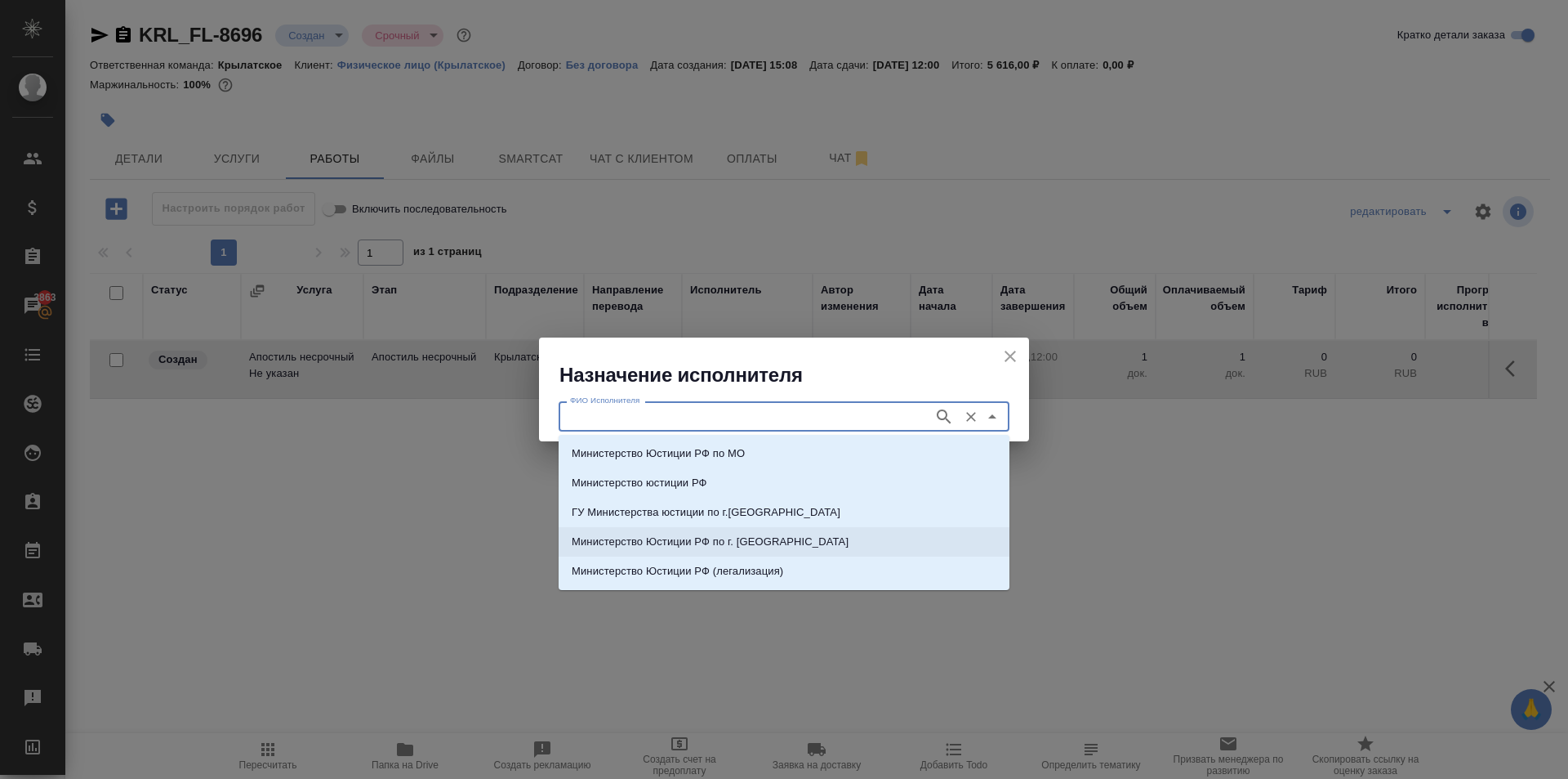
click at [769, 548] on p "Министерство Юстиции РФ по г. Москве" at bounding box center [710, 542] width 277 height 16
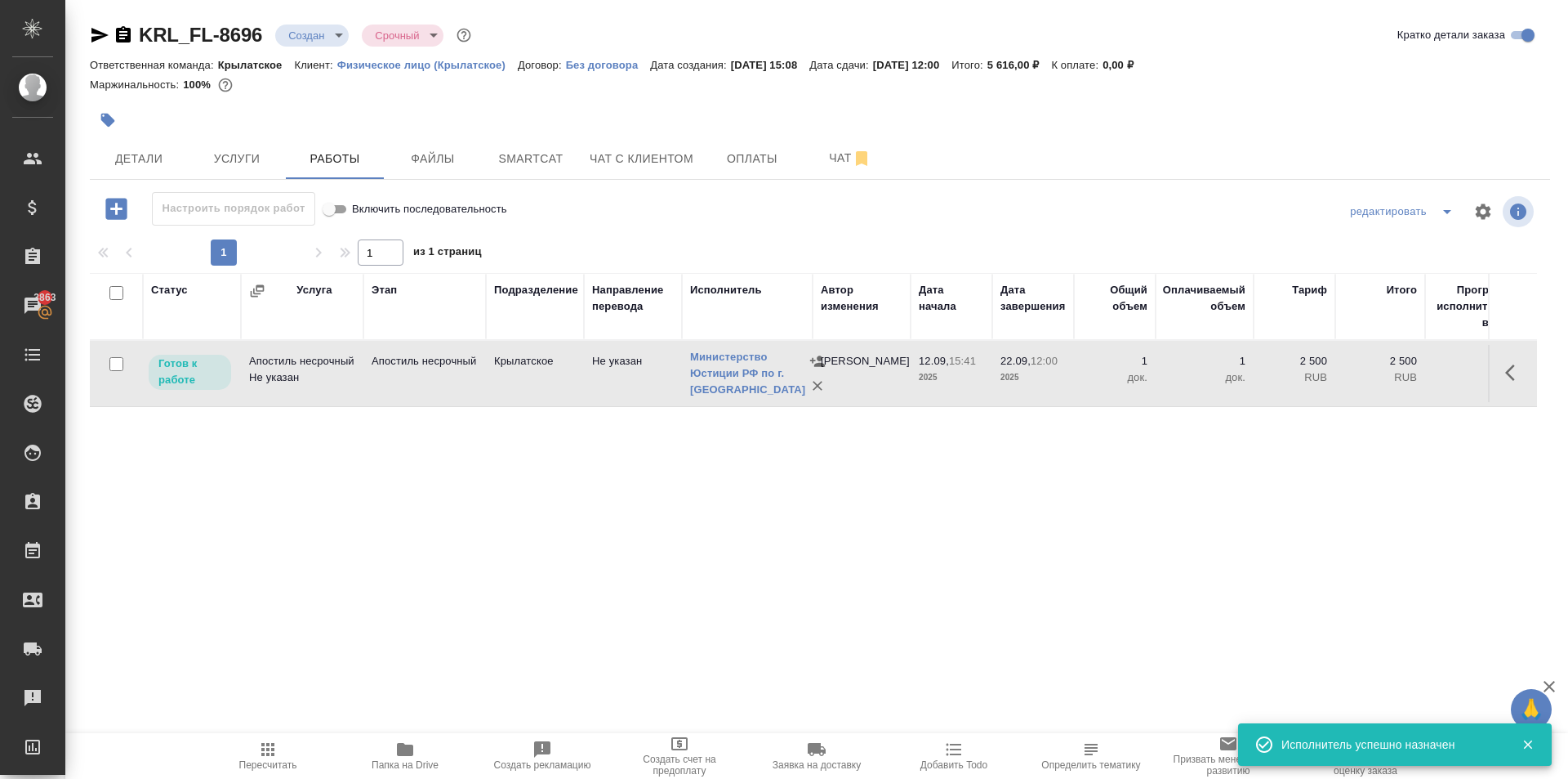
click at [253, 759] on span "Пересчитать" at bounding box center [268, 764] width 58 height 12
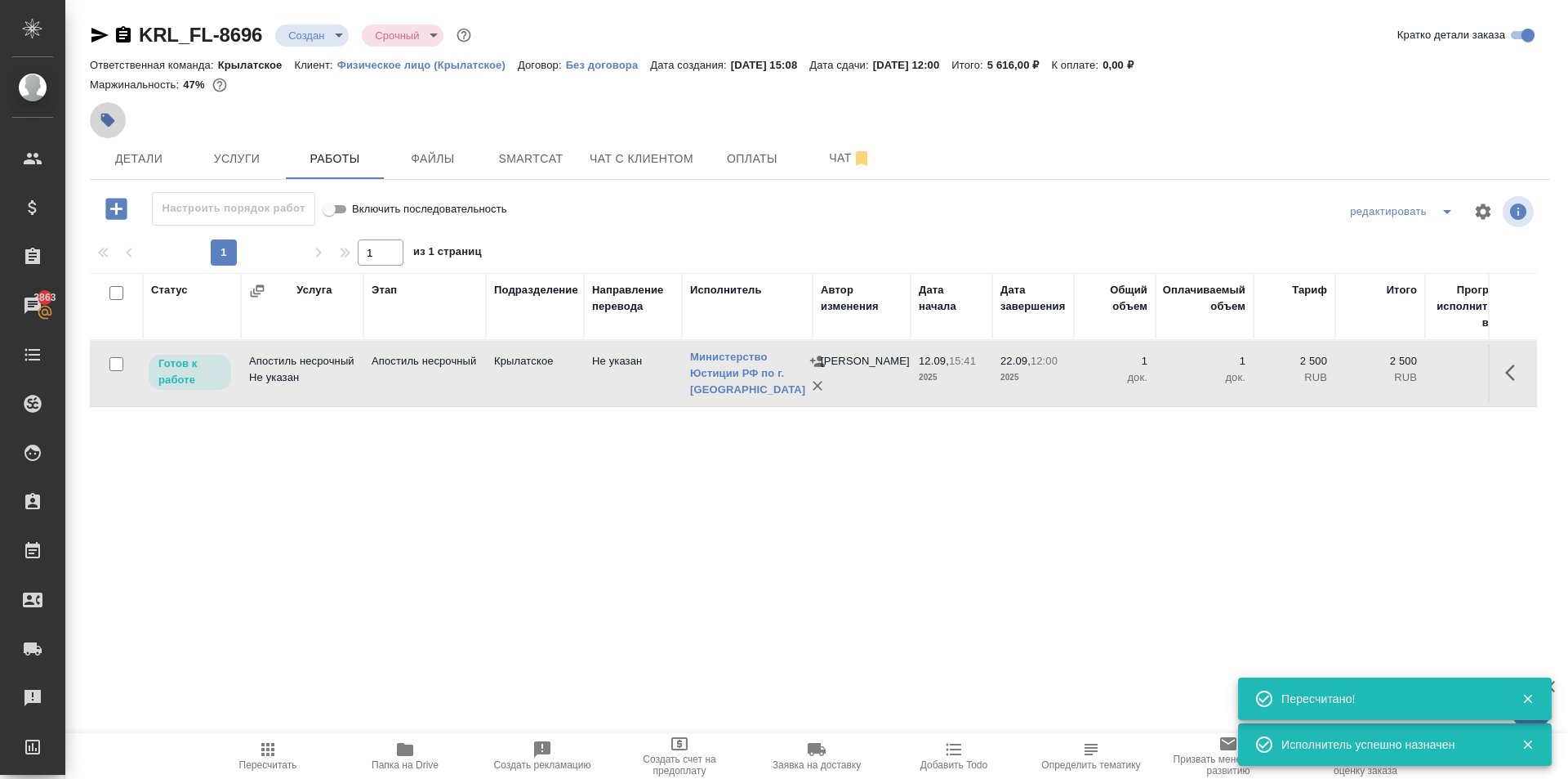
click at [116, 119] on button "button" at bounding box center [108, 119] width 36 height 36
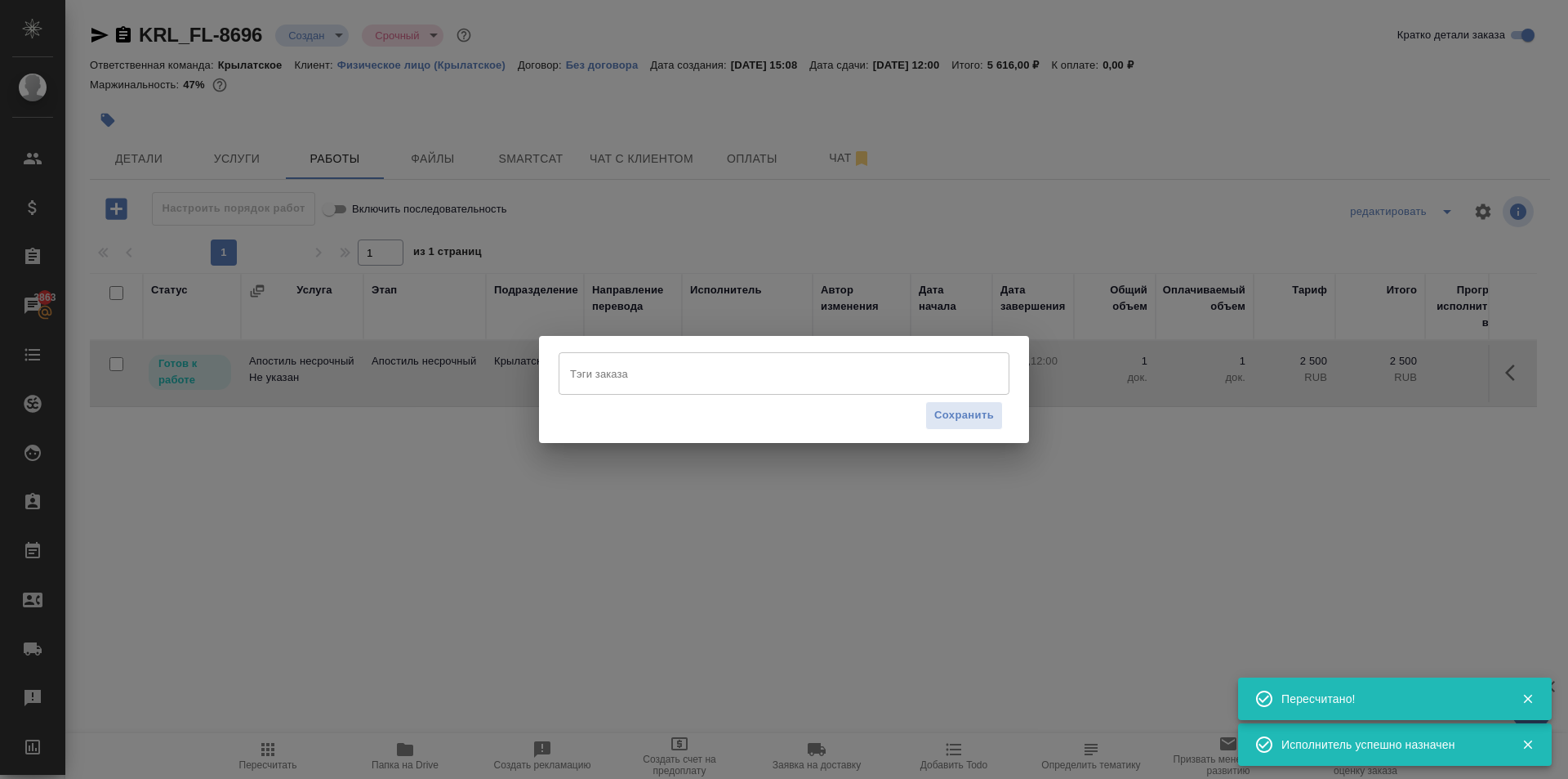
click at [636, 379] on input "Тэги заказа" at bounding box center [769, 373] width 405 height 27
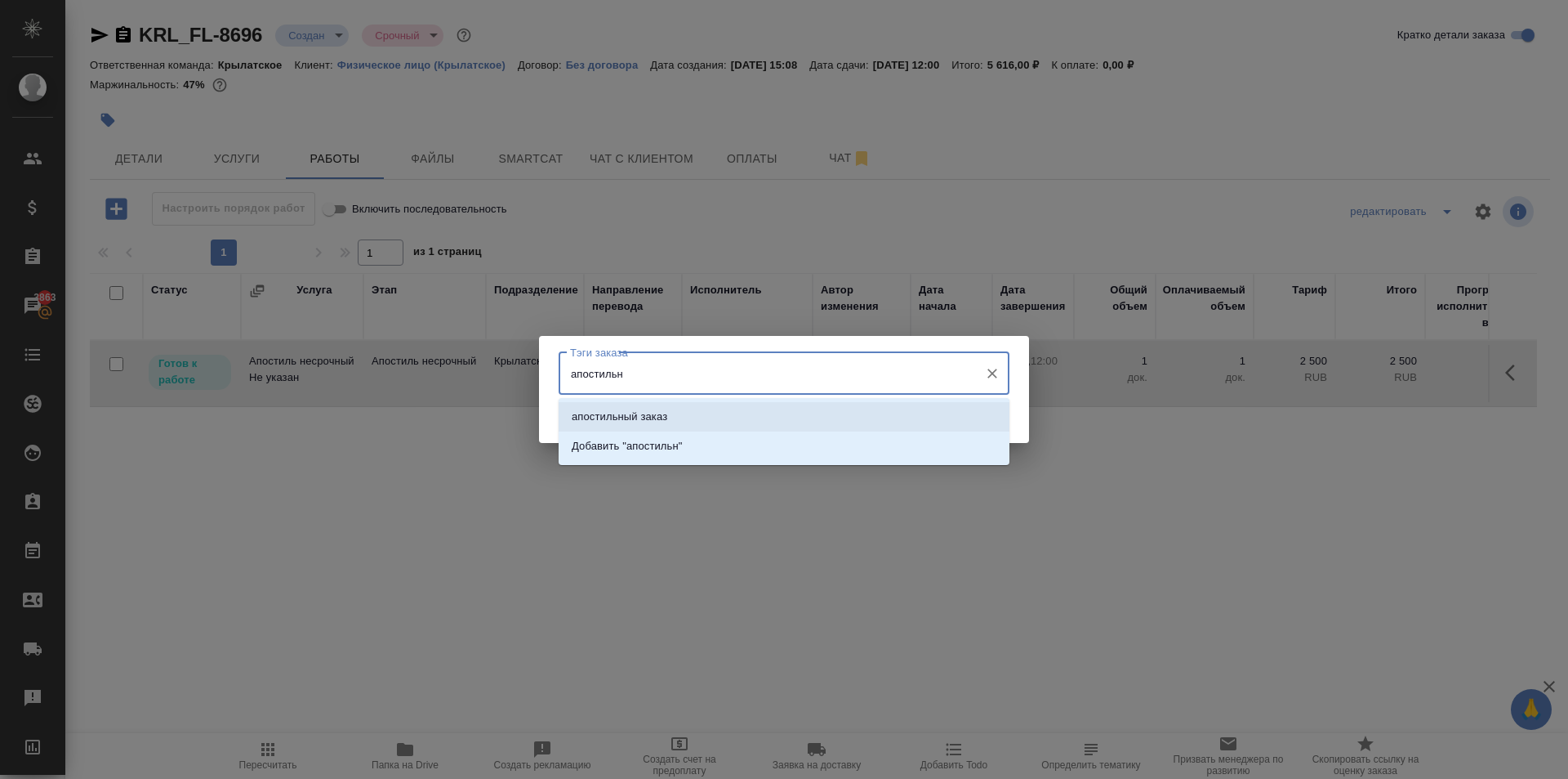
click at [629, 422] on p "апостильный заказ" at bounding box center [619, 417] width 96 height 16
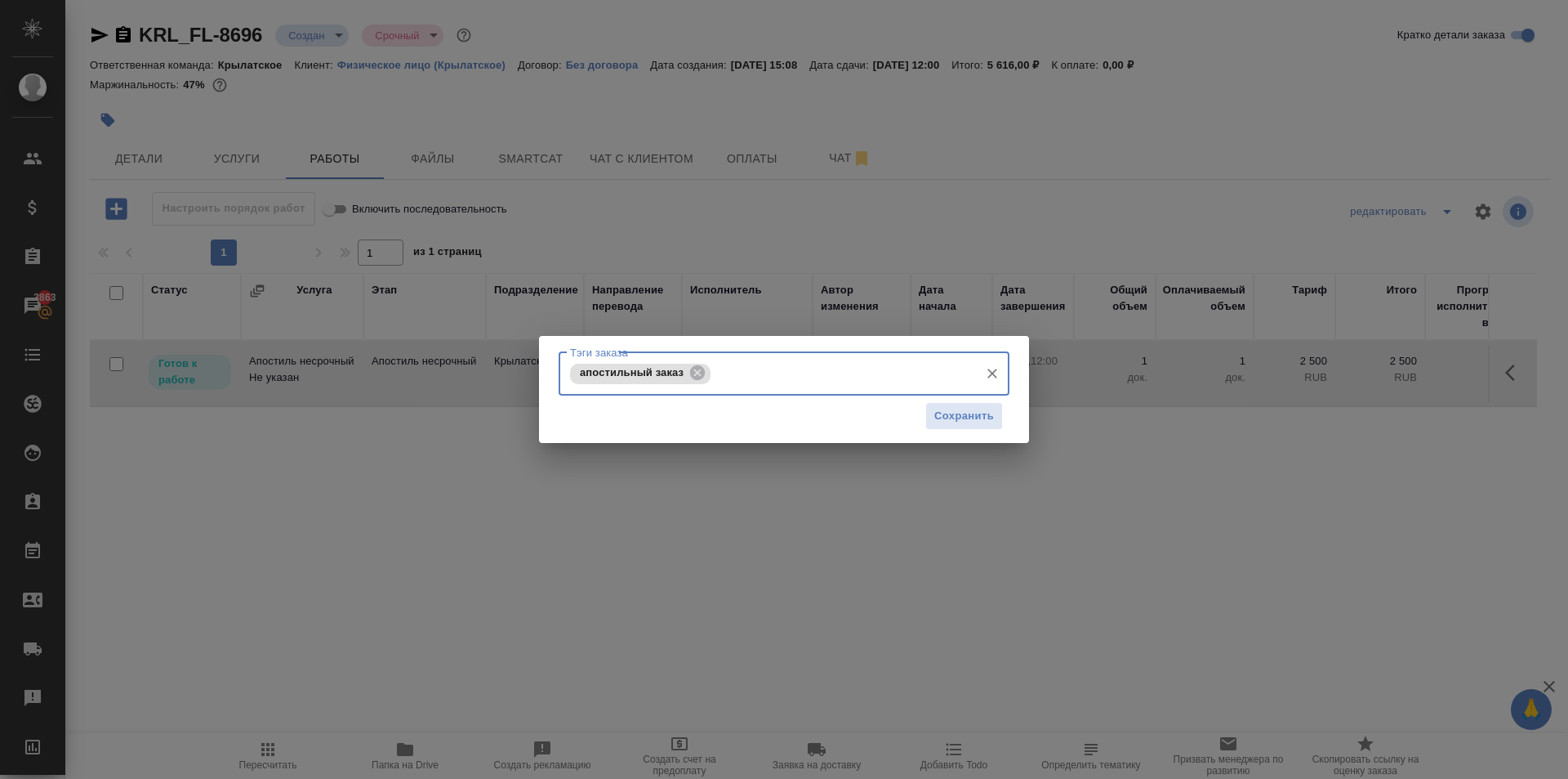
drag, startPoint x: 1013, startPoint y: 421, endPoint x: 990, endPoint y: 419, distance: 23.1
click at [1006, 421] on div "Тэги заказа апостильный заказ Тэги заказа Сохранить" at bounding box center [783, 390] width 490 height 108
click at [989, 419] on span "Сохранить" at bounding box center [964, 416] width 59 height 19
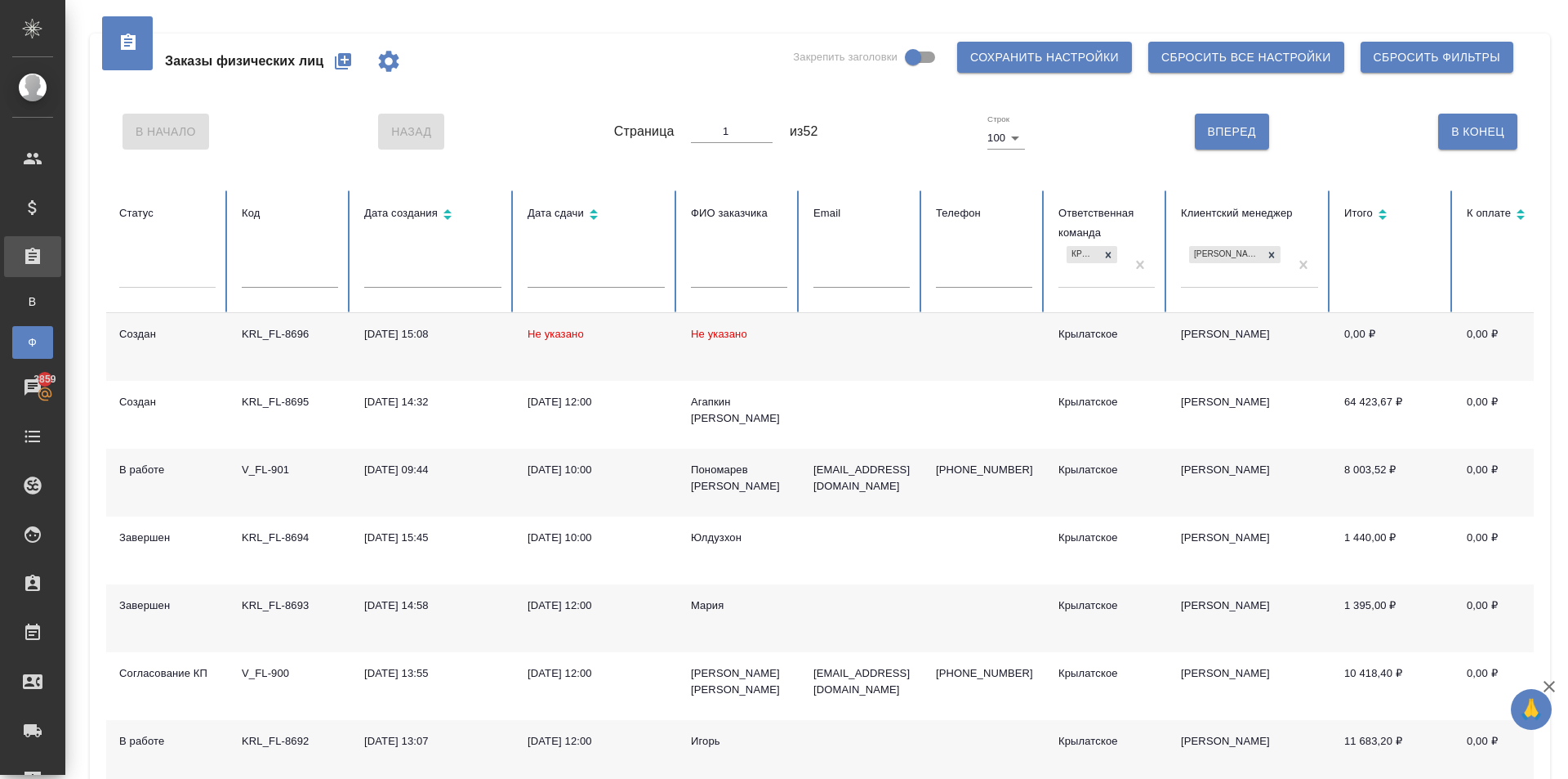
click at [695, 602] on div "Мария" at bounding box center [739, 606] width 97 height 16
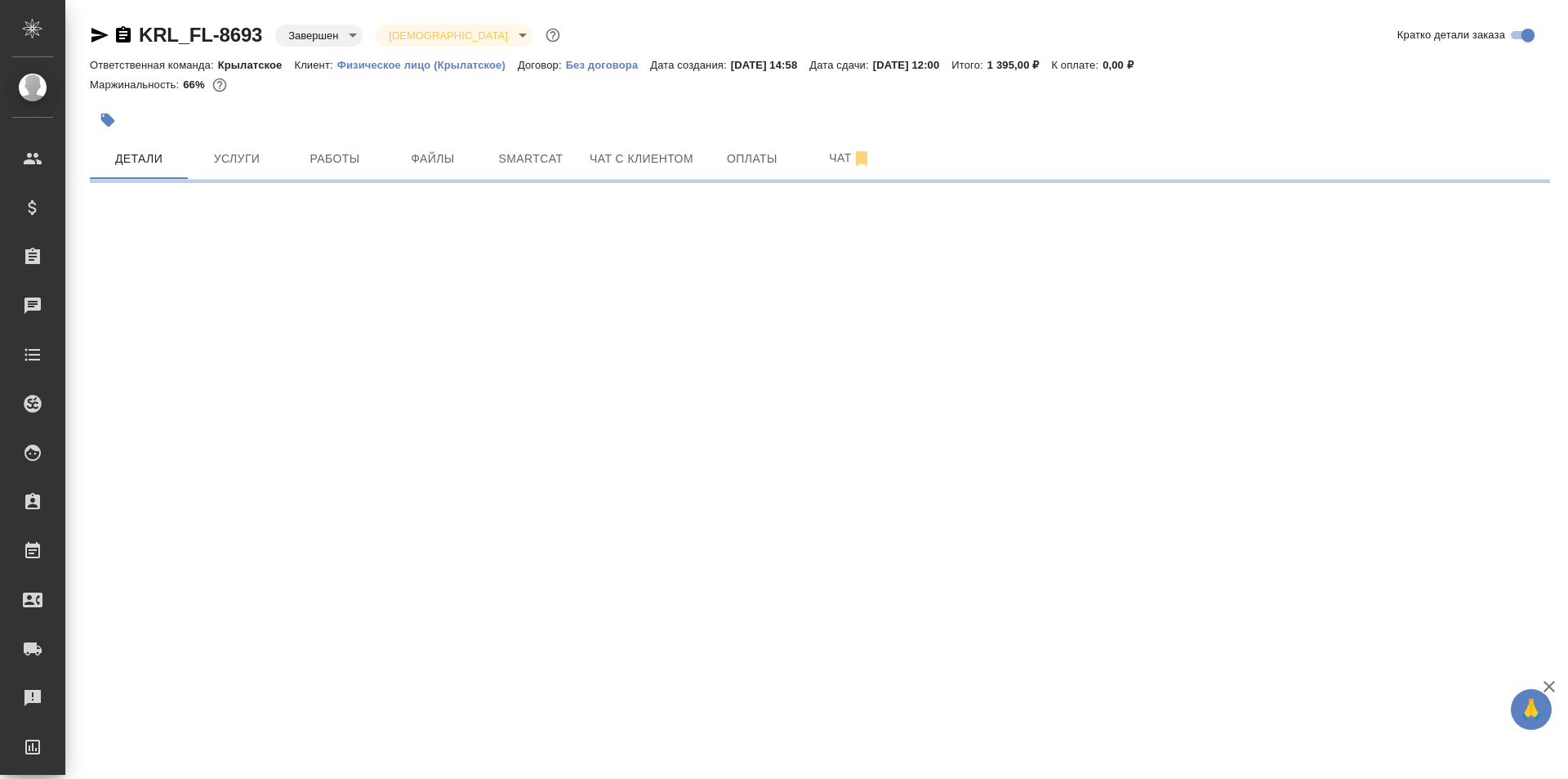
select select "RU"
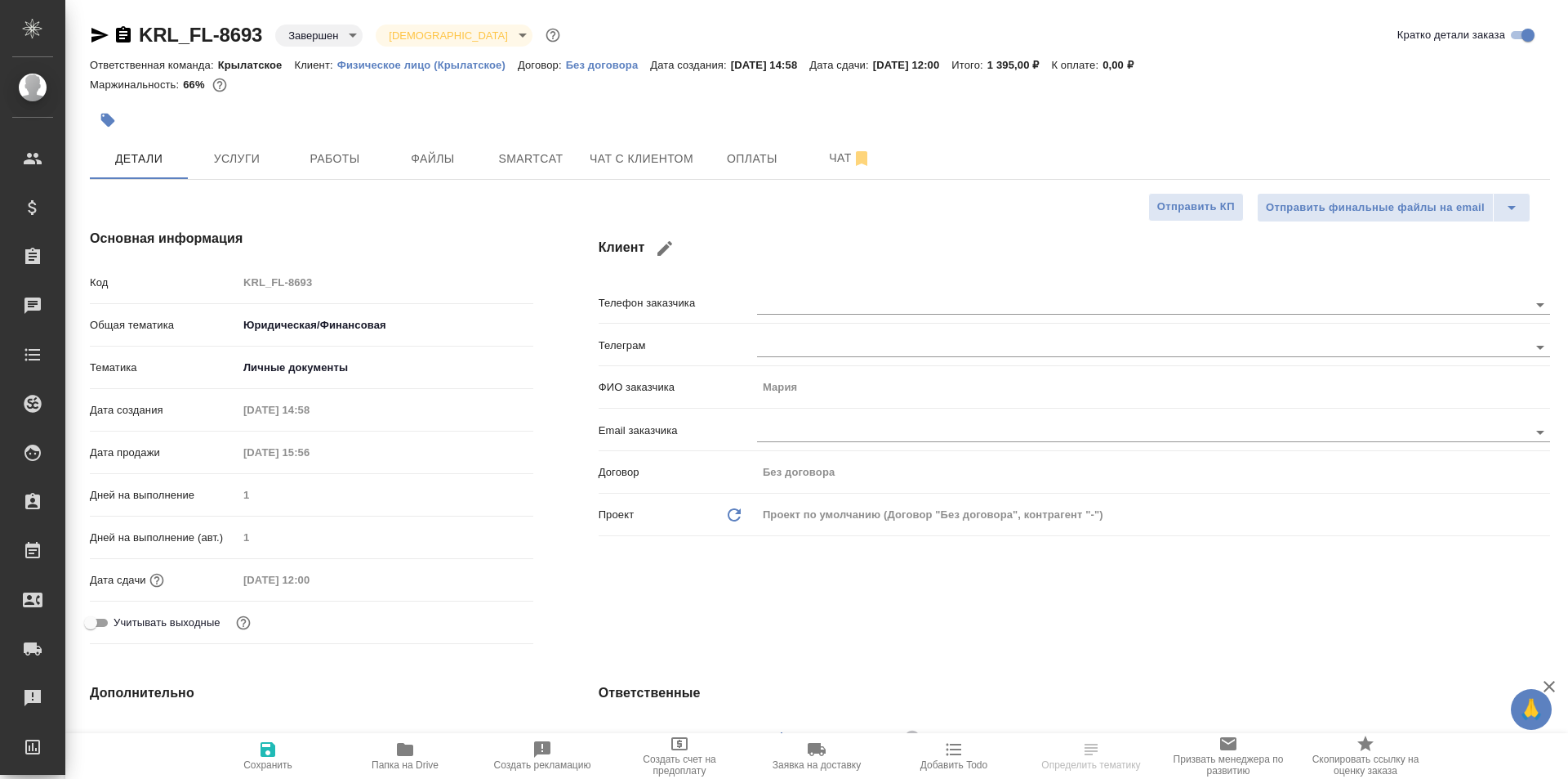
type textarea "x"
click at [684, 226] on div "Клиент Телефон заказчика Телеграм ФИО заказчика [PERSON_NAME] заказчика Договор…" at bounding box center [1074, 440] width 1016 height 487
click at [669, 242] on icon "button" at bounding box center [665, 248] width 15 height 15
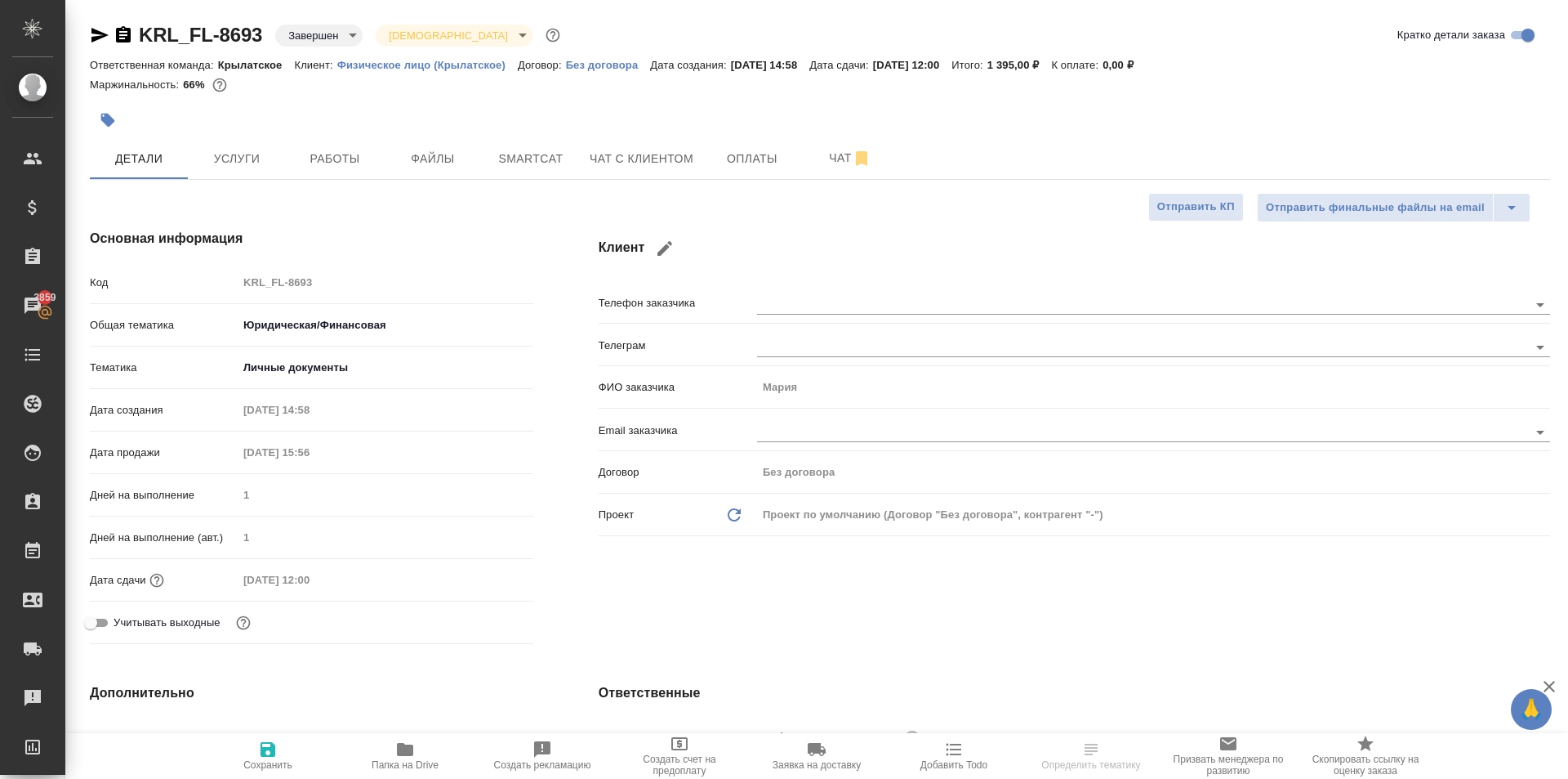
type input "Мария"
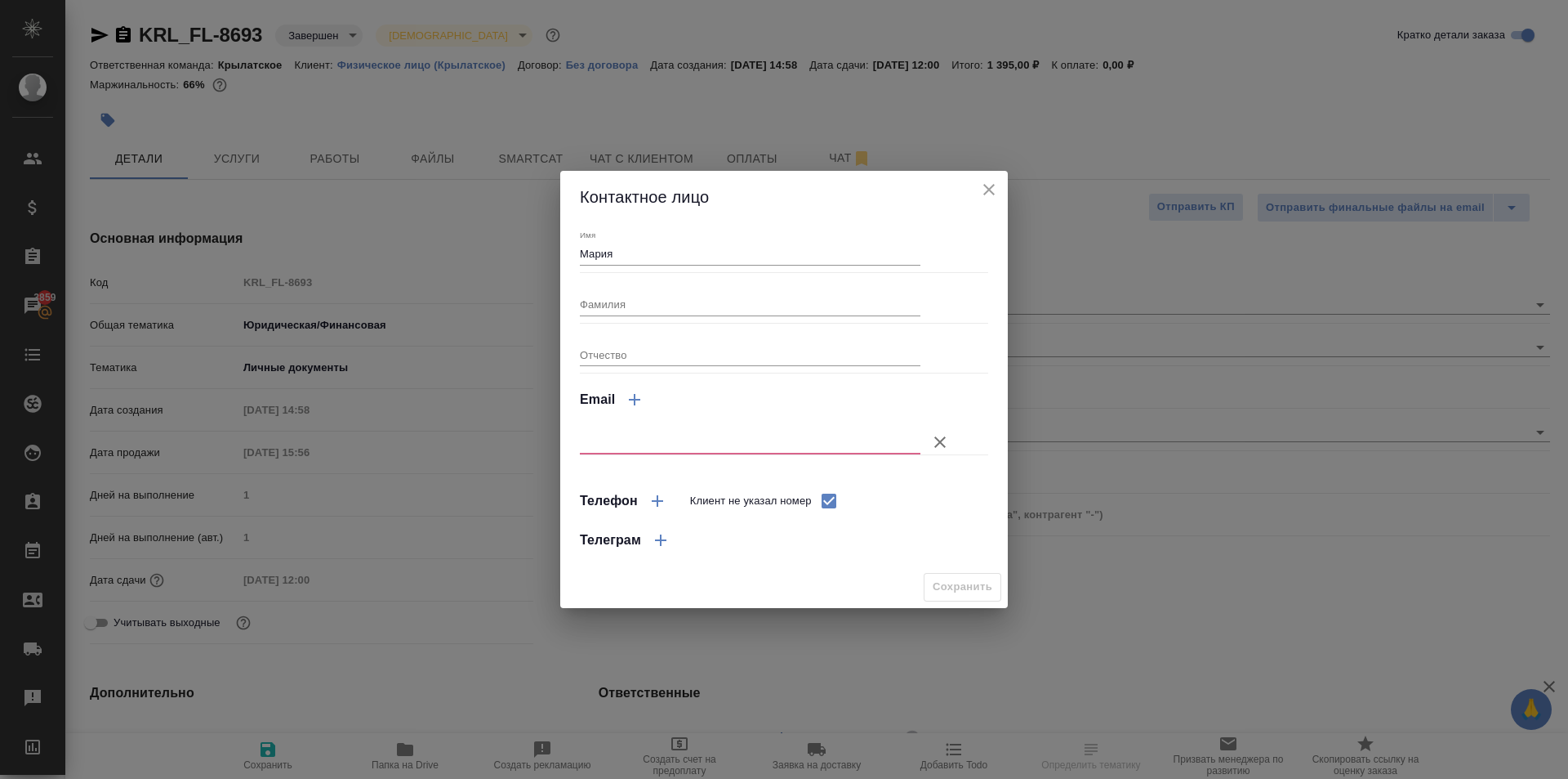
click at [680, 451] on input "text" at bounding box center [749, 441] width 340 height 23
click at [940, 446] on icon "button" at bounding box center [939, 441] width 19 height 19
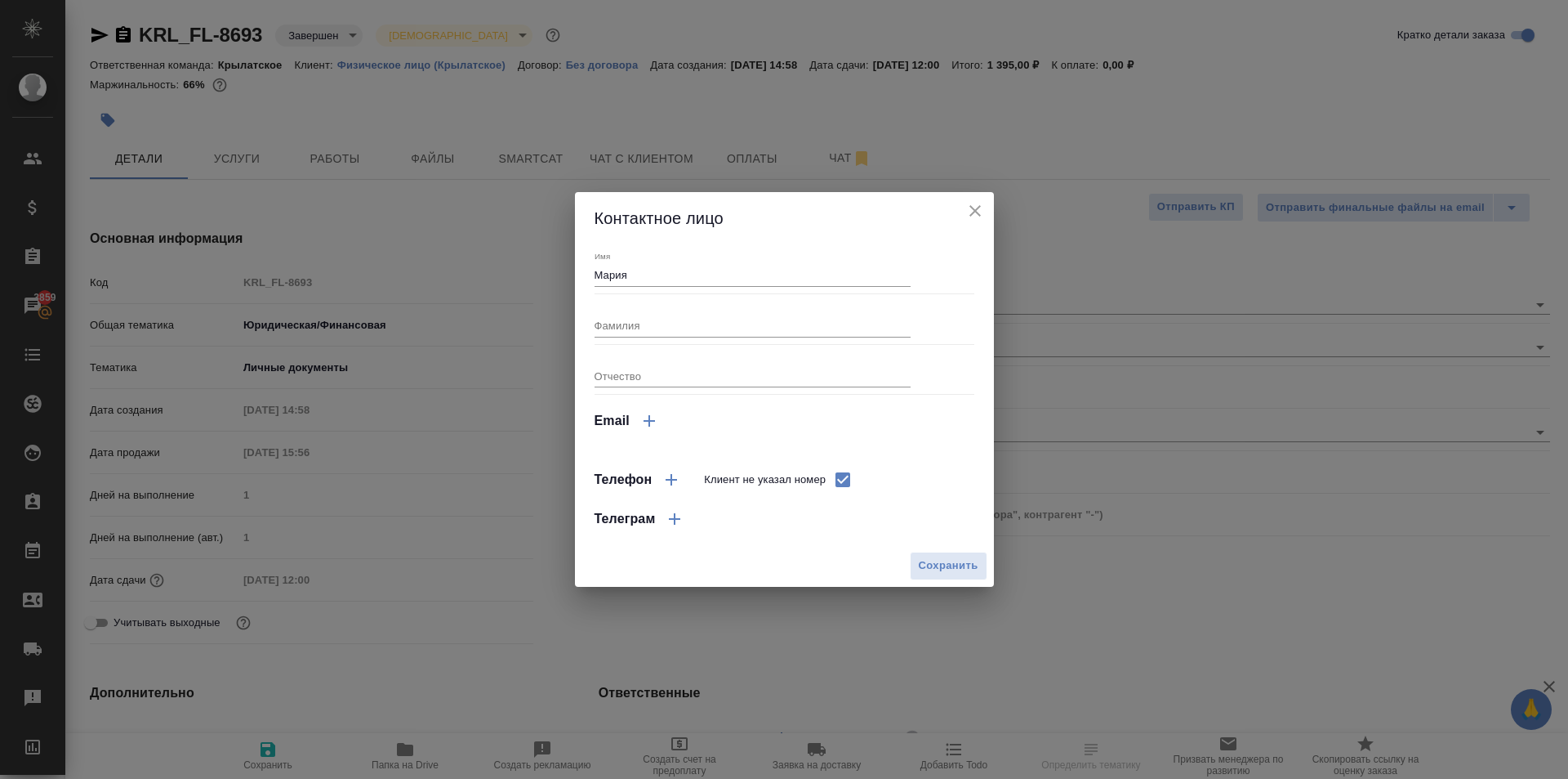
click at [849, 483] on input "Клиент не указал номер" at bounding box center [843, 480] width 35 height 35
checkbox input "false"
select select "RU"
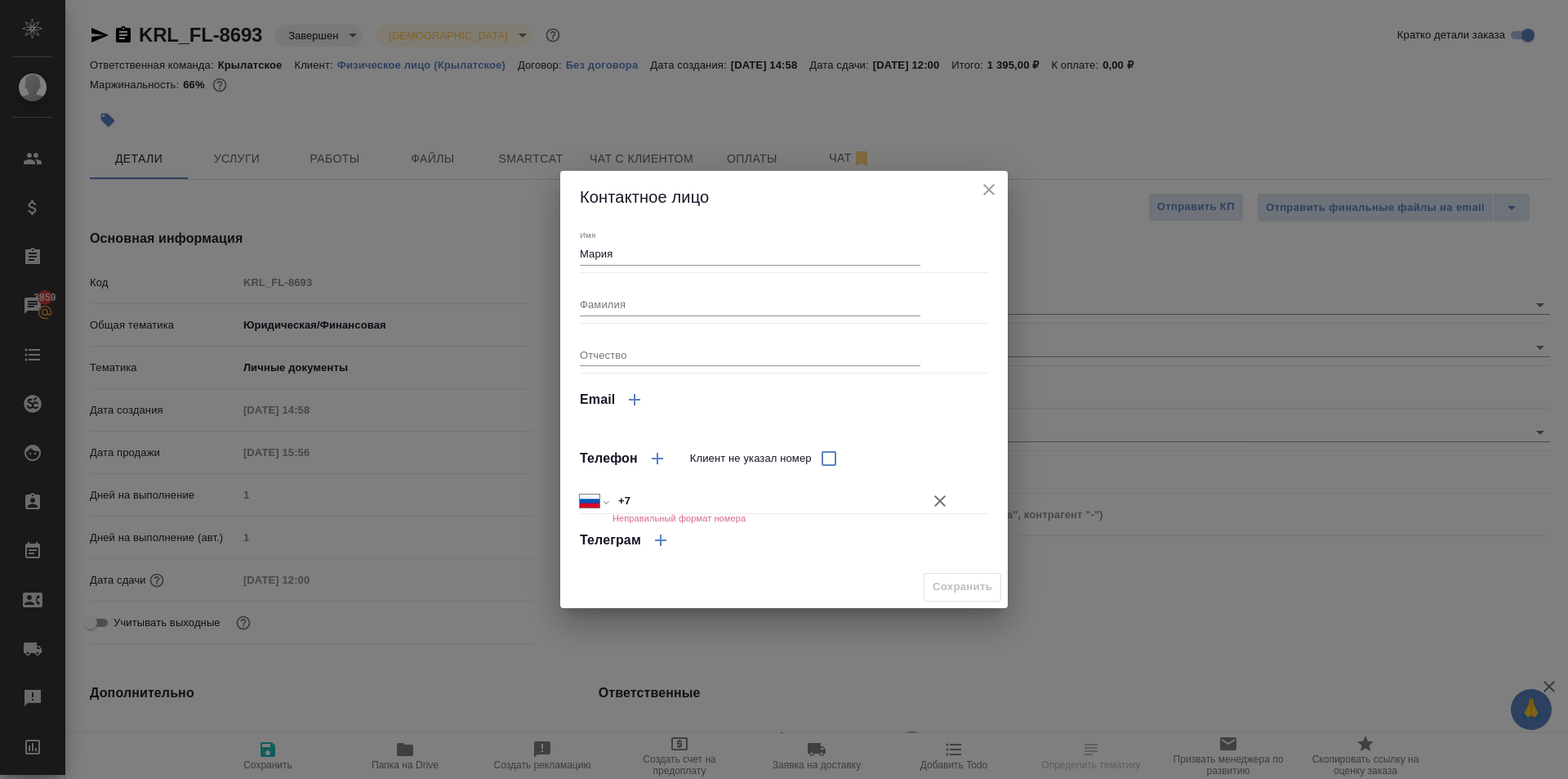
click at [705, 510] on input "+7" at bounding box center [767, 501] width 308 height 24
type input "+7 9"
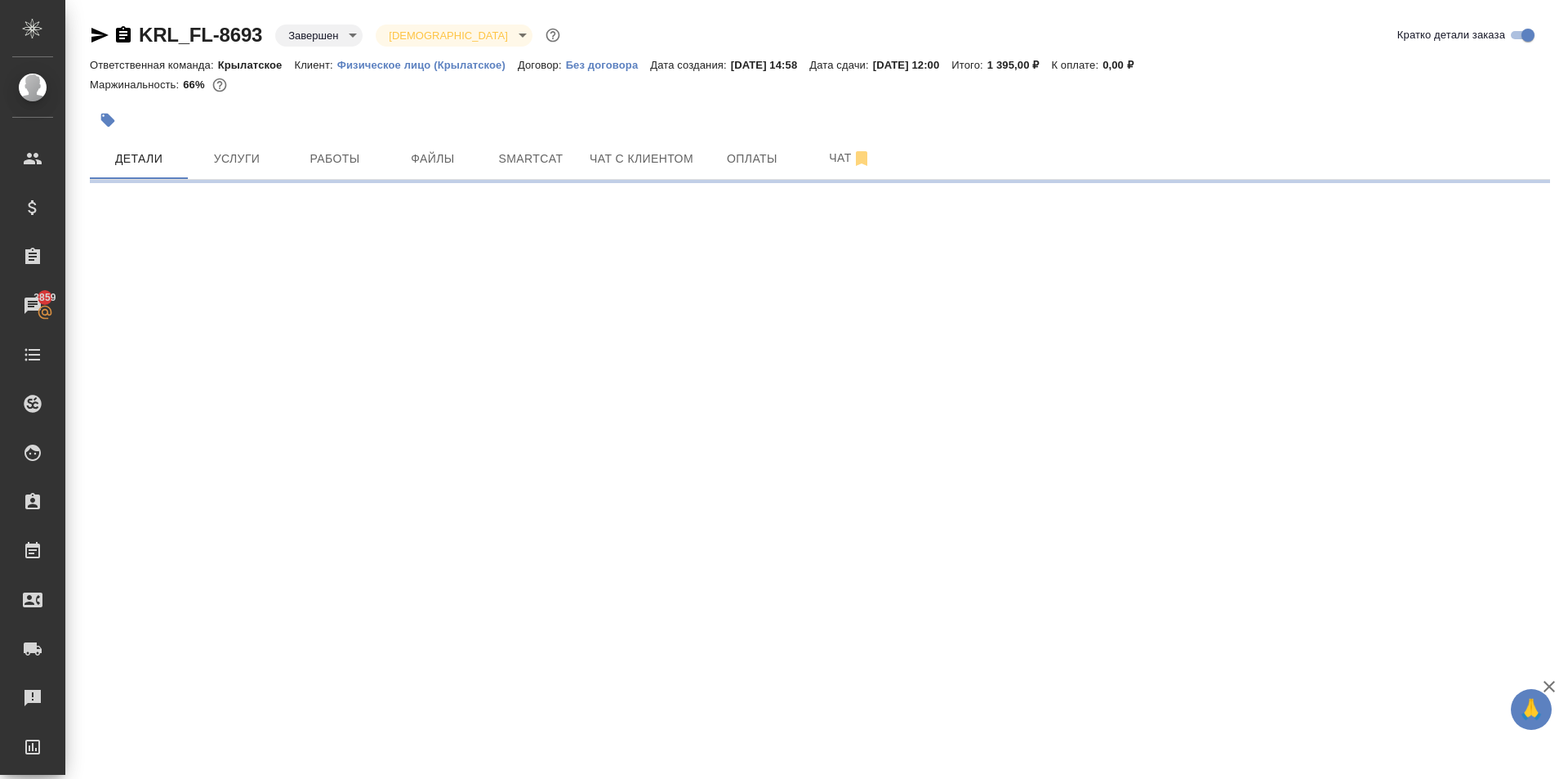
select select "RU"
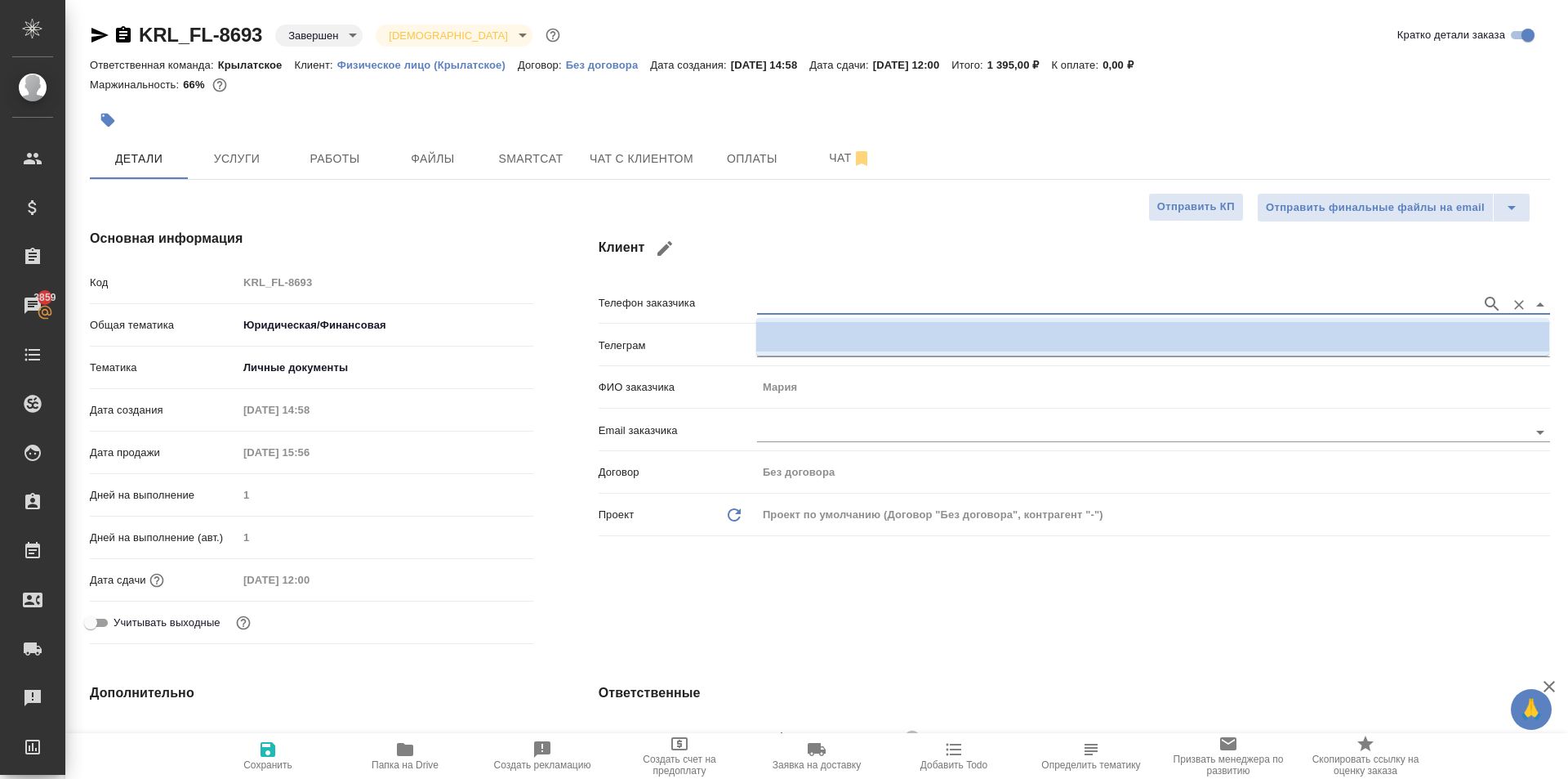
type textarea "x"
click at [818, 306] on input "text" at bounding box center [1114, 303] width 716 height 19
drag, startPoint x: 653, startPoint y: 231, endPoint x: 661, endPoint y: 245, distance: 16.1
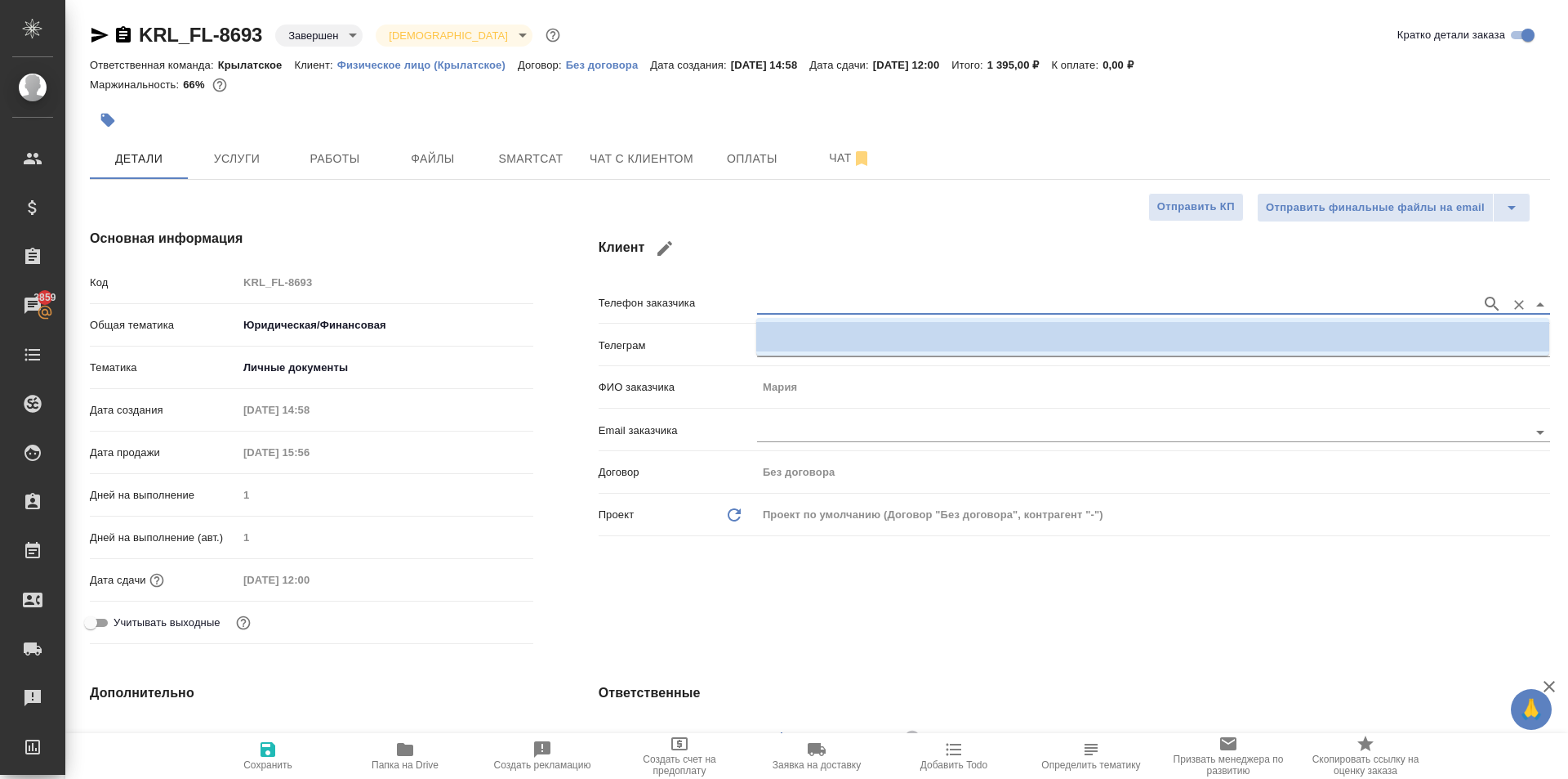
click at [661, 245] on h4 "Клиент" at bounding box center [1074, 248] width 951 height 39
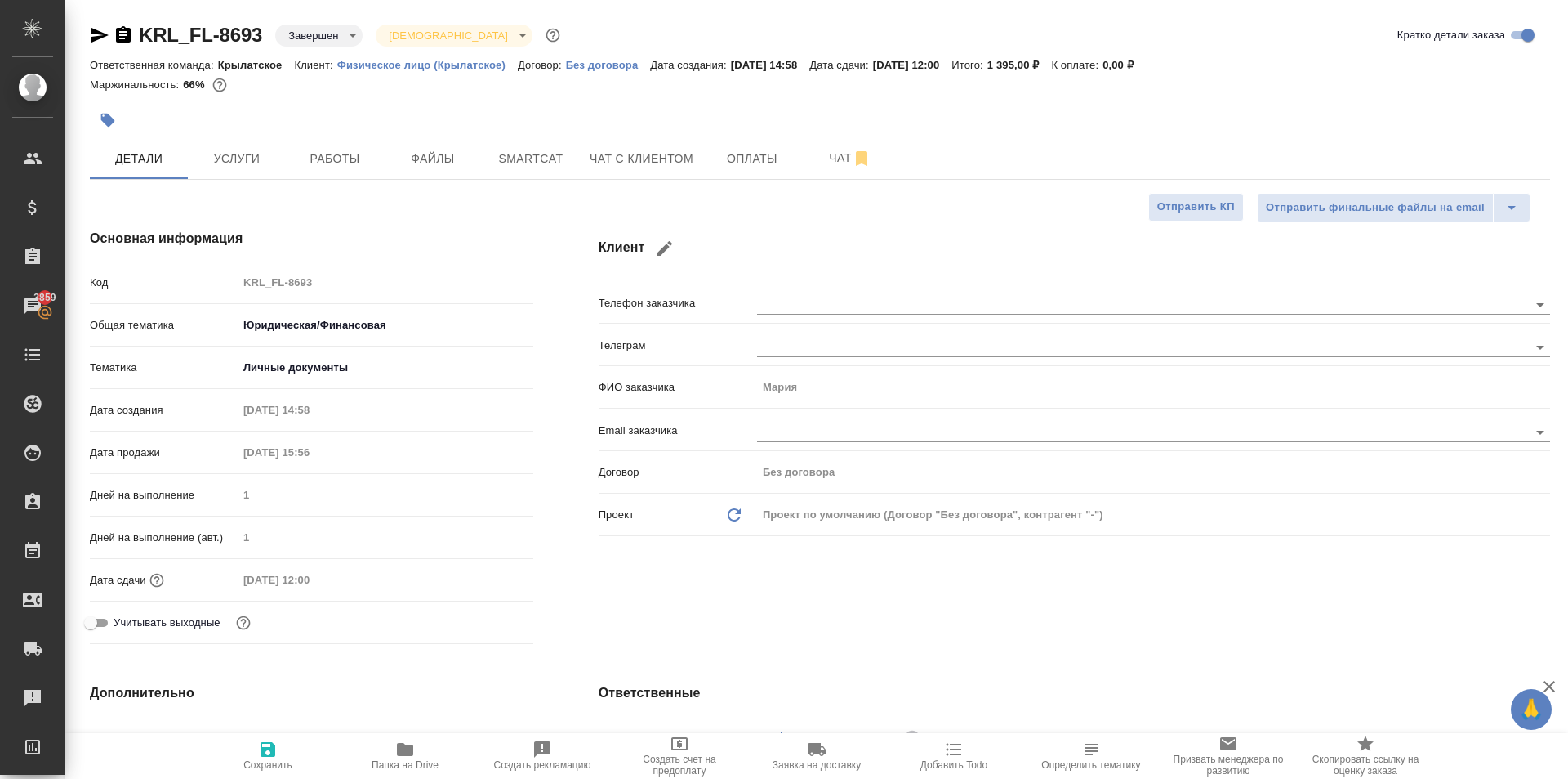
click at [667, 251] on icon "button" at bounding box center [664, 248] width 19 height 19
type input "Мария"
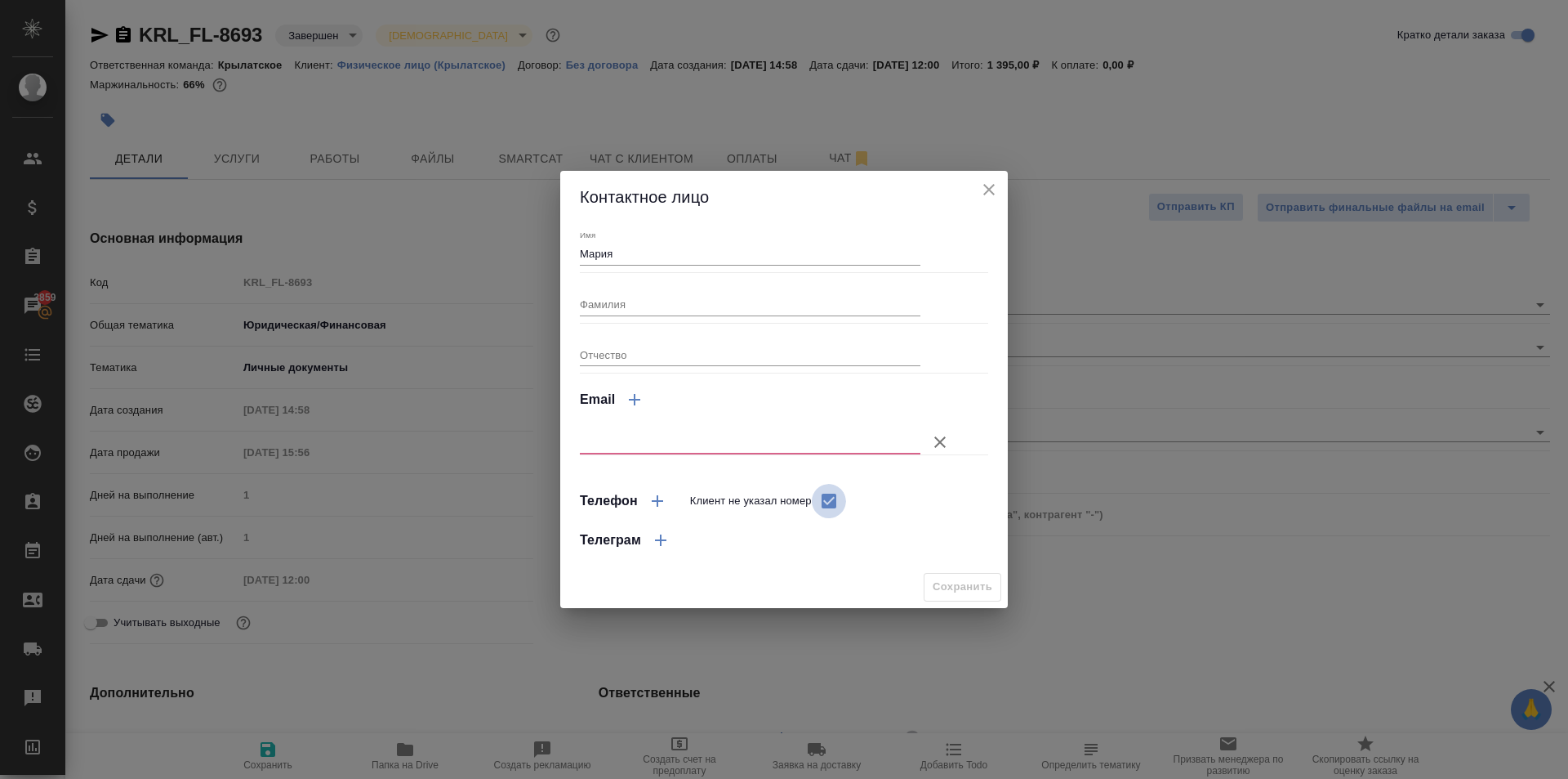
click at [838, 497] on input "Клиент не указал номер" at bounding box center [829, 501] width 35 height 35
checkbox input "false"
select select "RU"
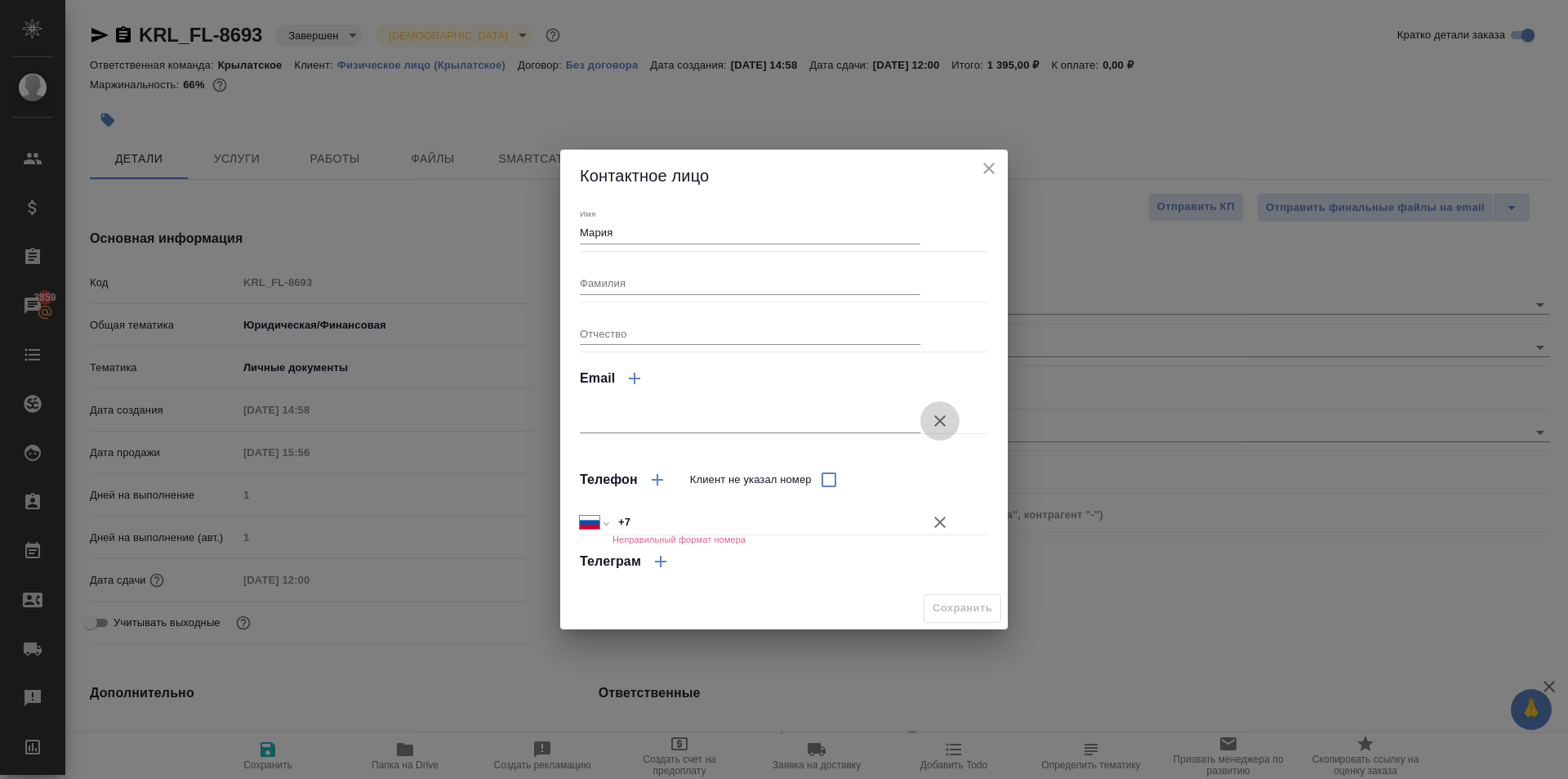
click at [935, 422] on icon "button" at bounding box center [939, 421] width 19 height 19
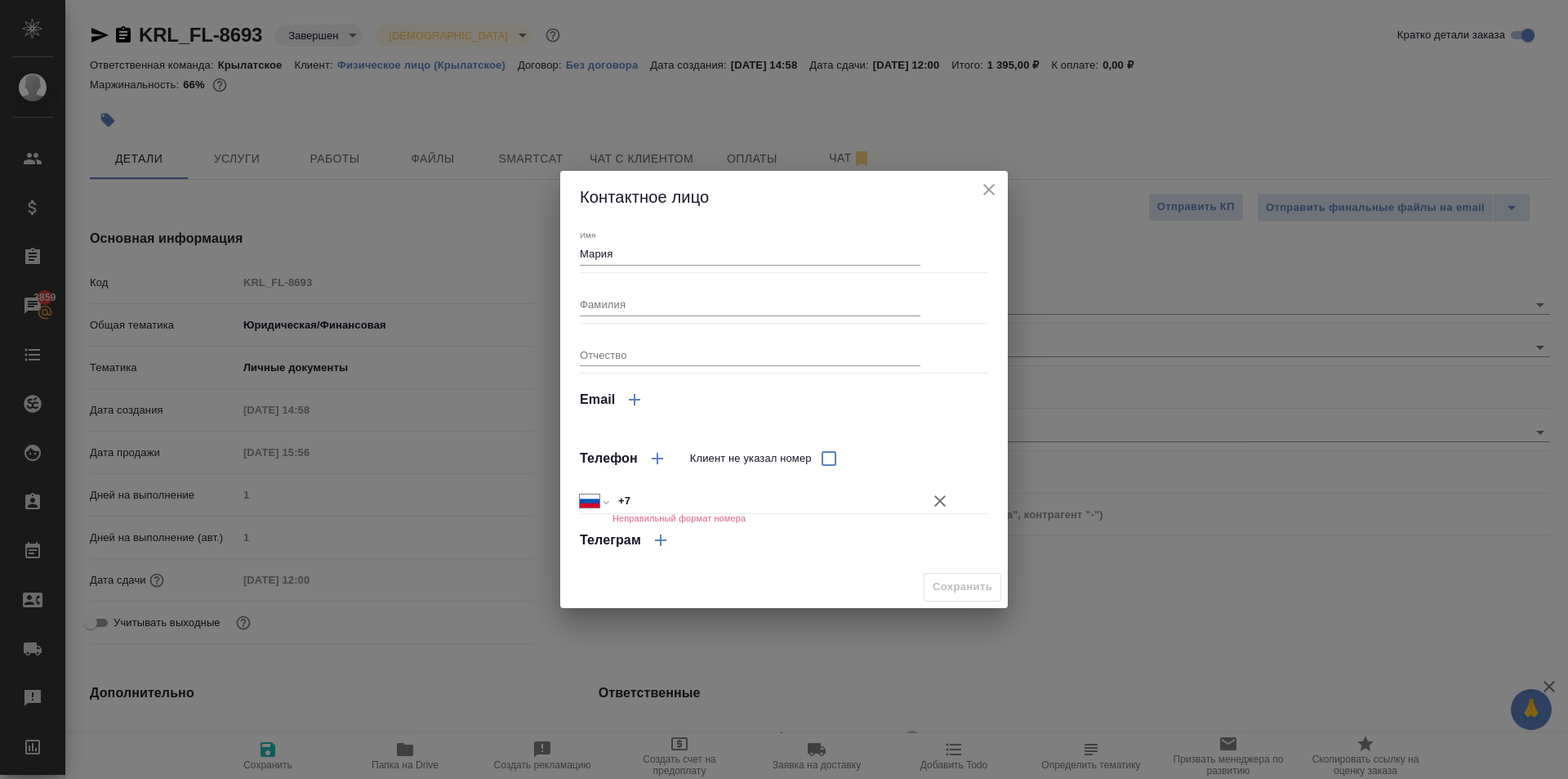
click at [700, 504] on input "+7" at bounding box center [767, 501] width 308 height 24
type input "[PHONE_NUMBER]"
click at [949, 583] on span "Сохранить" at bounding box center [962, 587] width 59 height 19
type textarea "x"
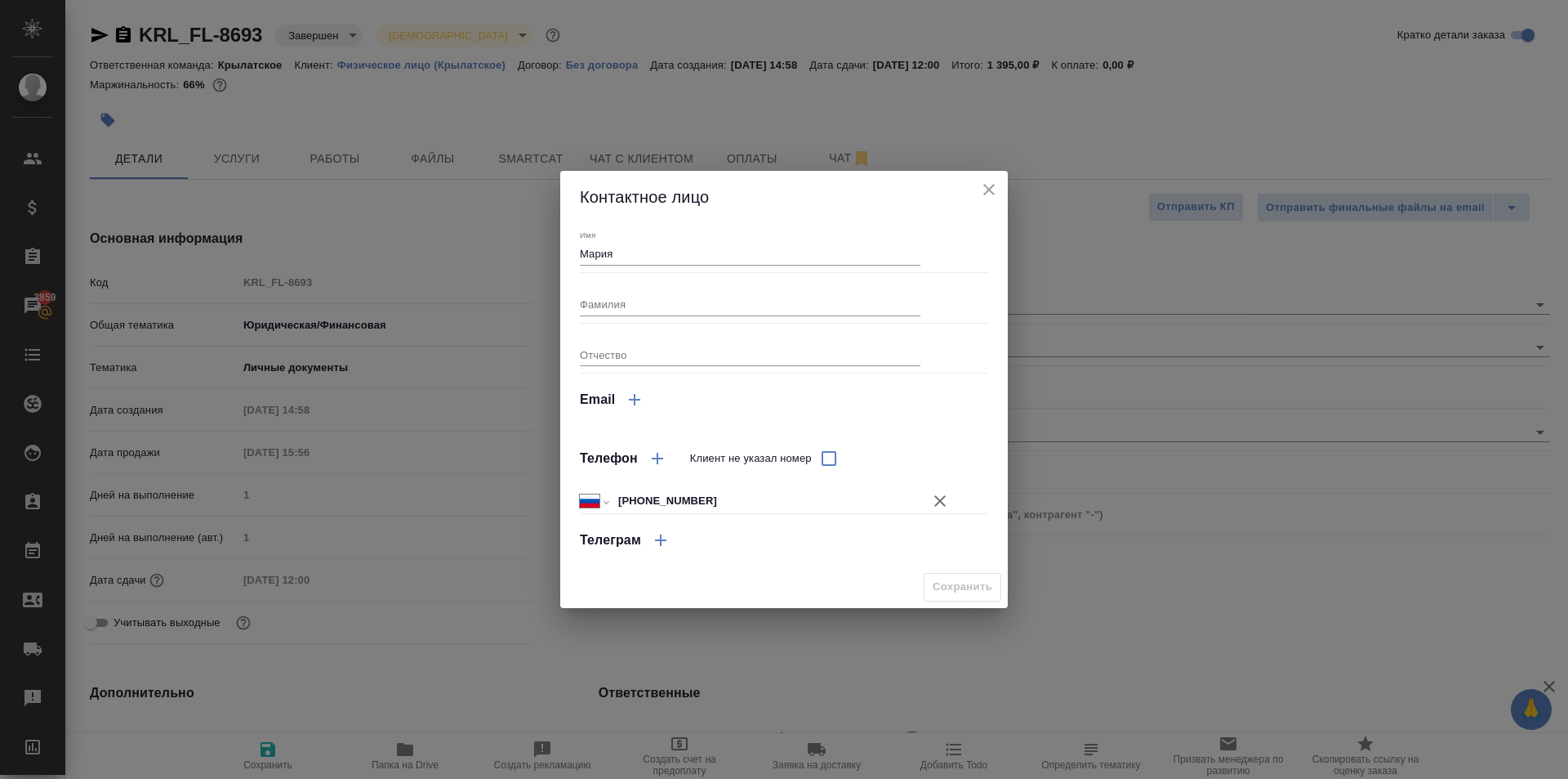
type textarea "x"
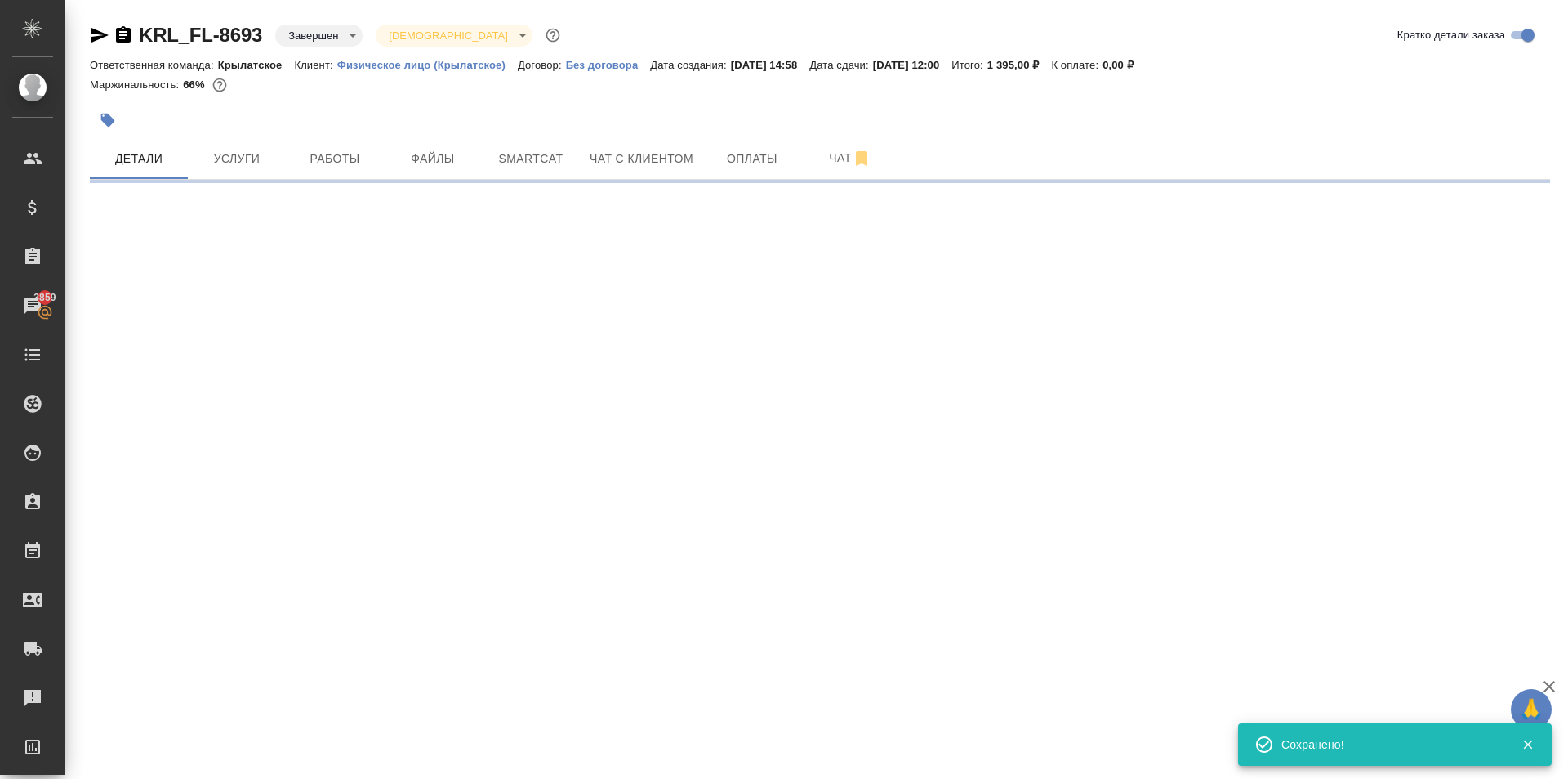
select select "RU"
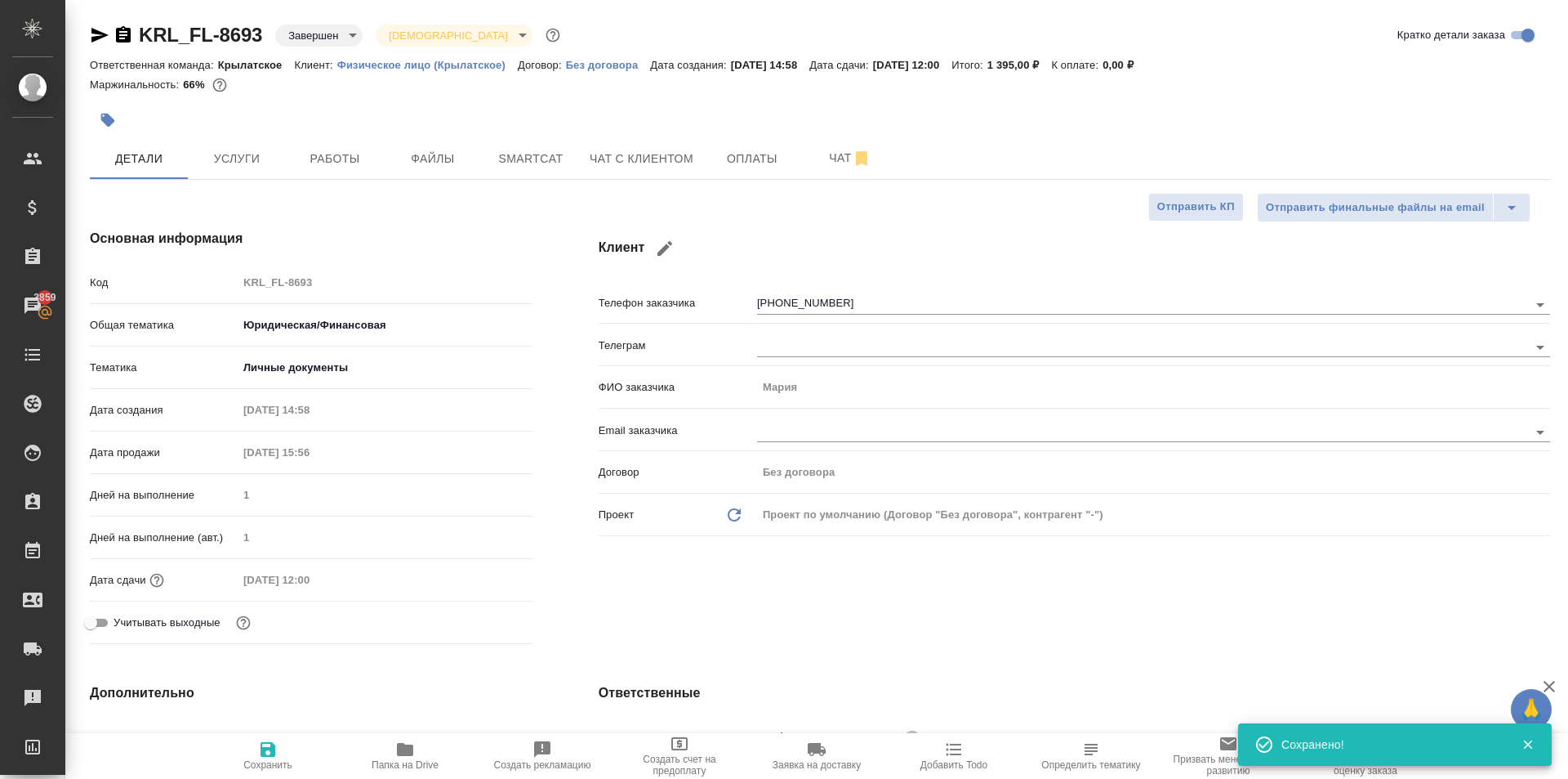
type textarea "x"
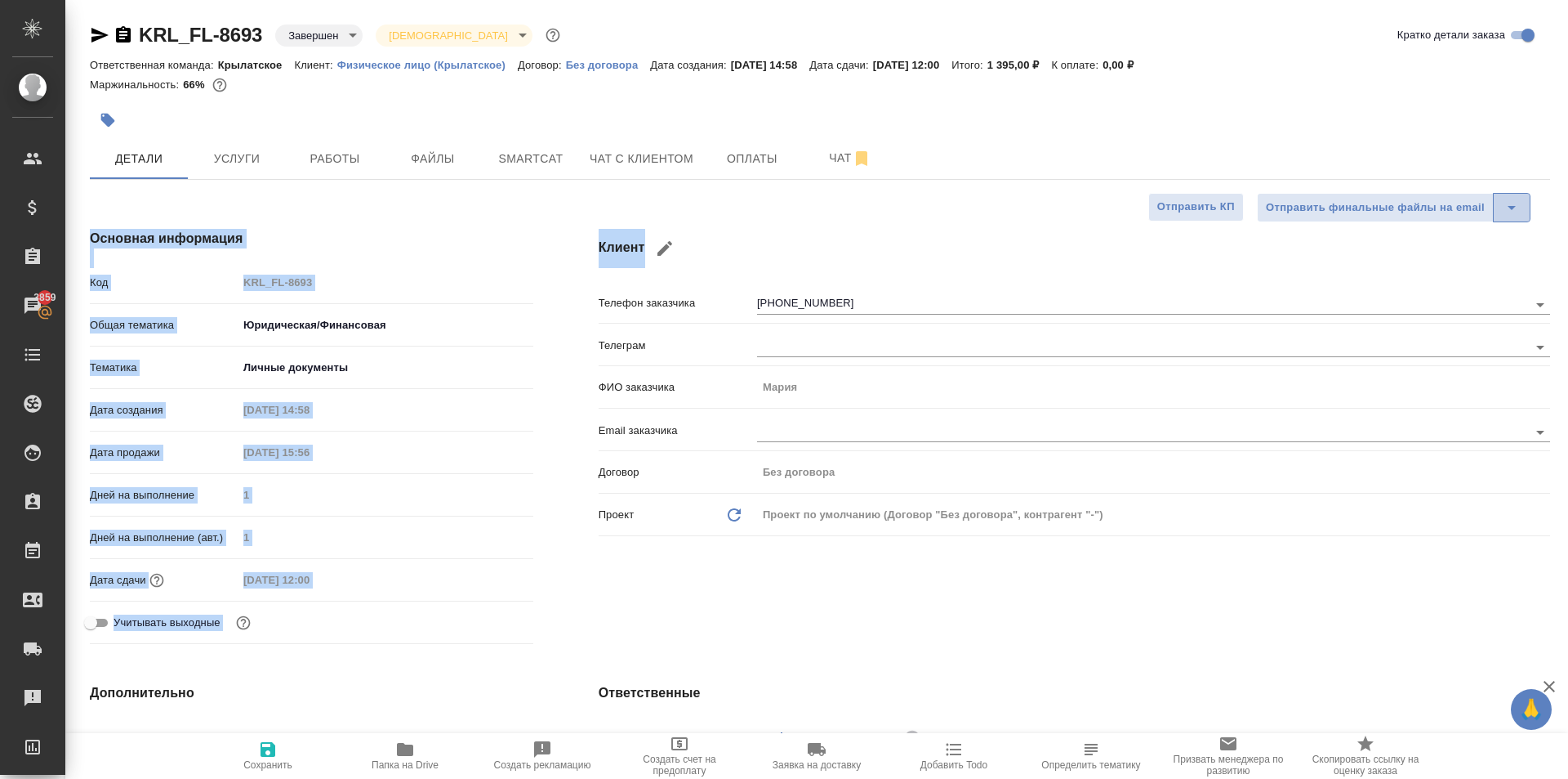
click at [1497, 217] on button "split button" at bounding box center [1511, 207] width 37 height 29
click at [1431, 241] on li "Сообщить о готовности по СМС (рус)" at bounding box center [1393, 242] width 273 height 26
type textarea "x"
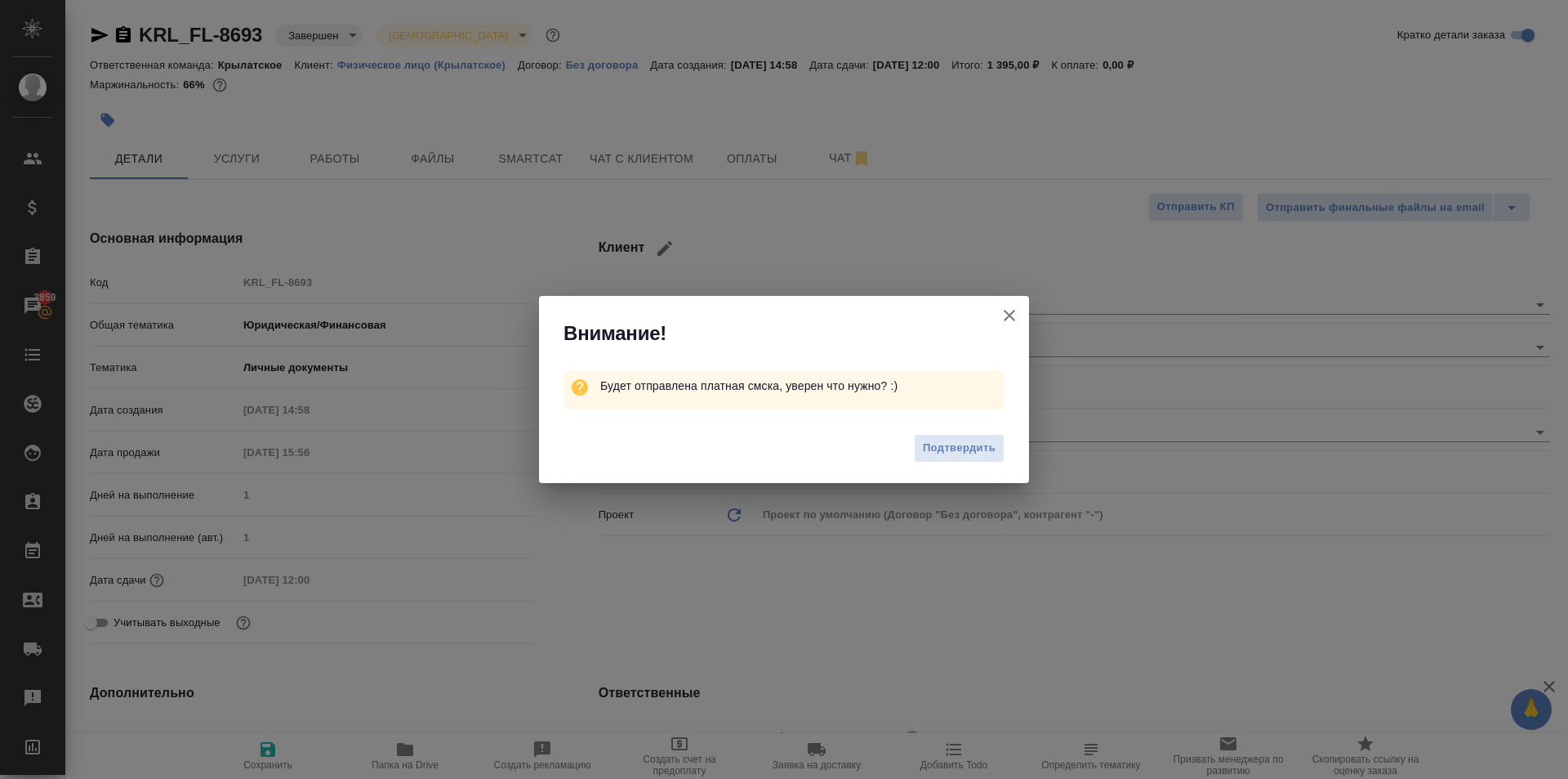
click at [913, 434] on div "Подтвердить" at bounding box center [783, 451] width 490 height 66
click at [934, 441] on span "Подтвердить" at bounding box center [959, 448] width 73 height 19
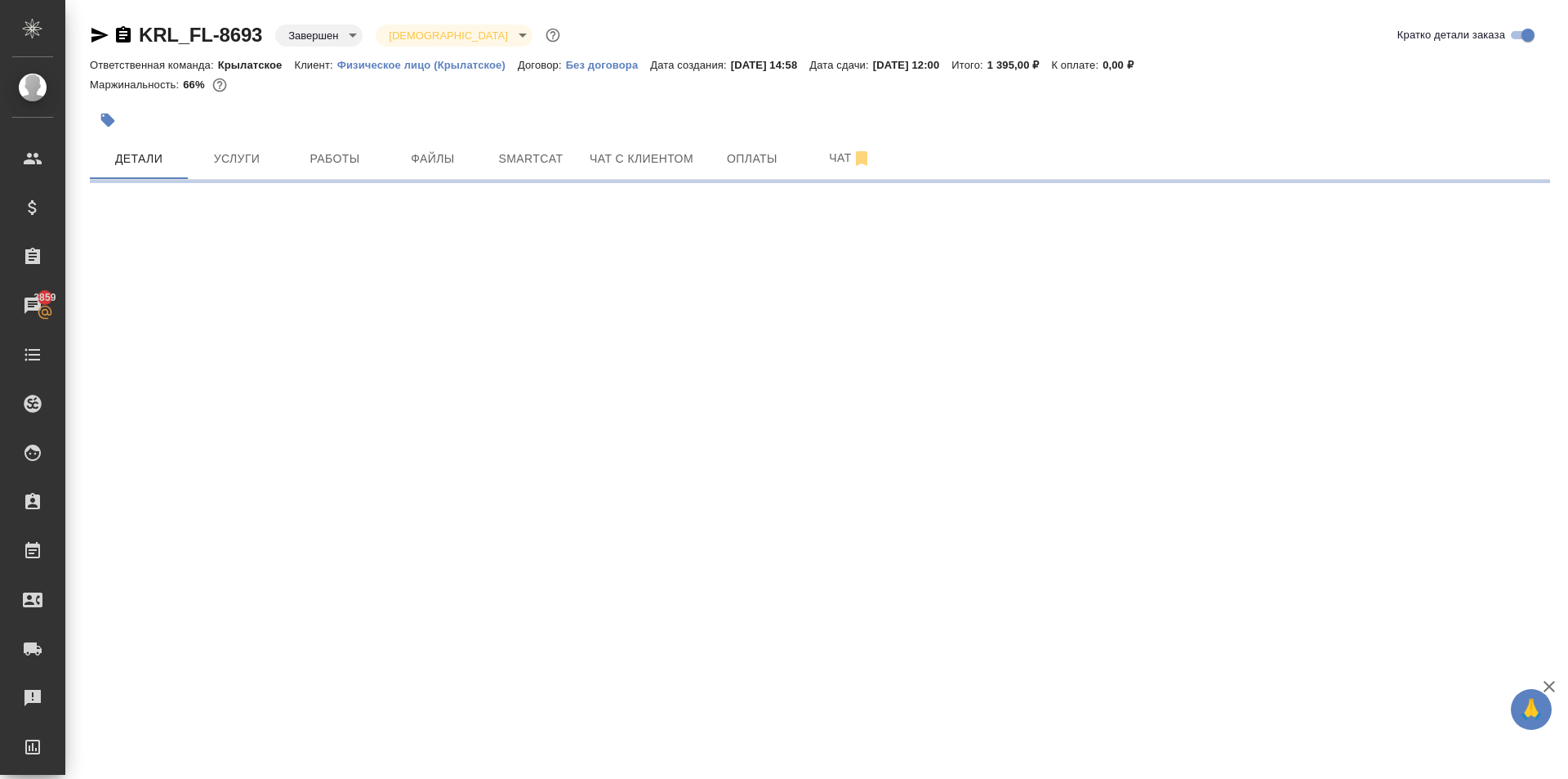
select select "RU"
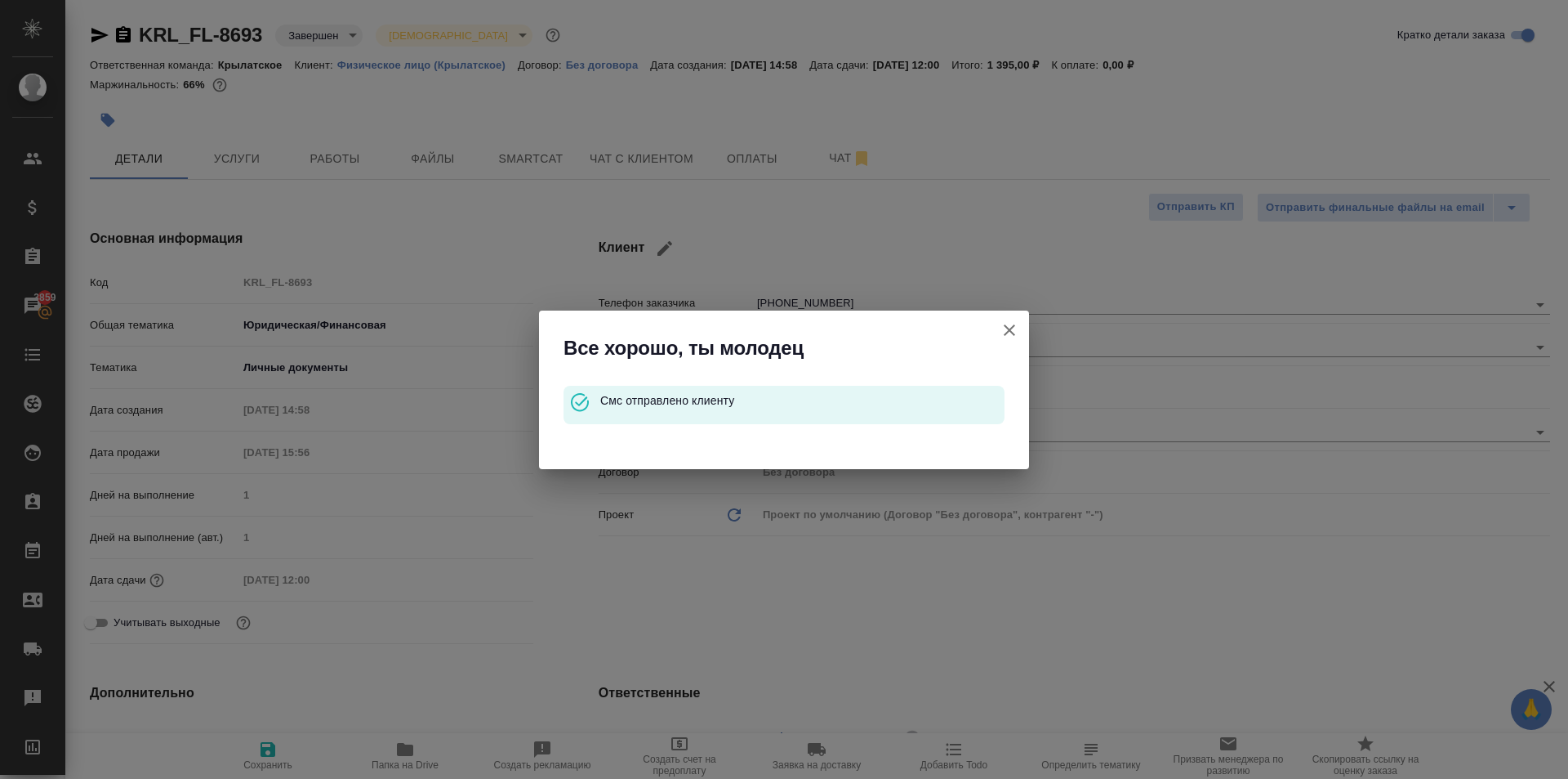
type textarea "x"
click at [1007, 324] on icon "button" at bounding box center [1008, 329] width 19 height 19
type textarea "x"
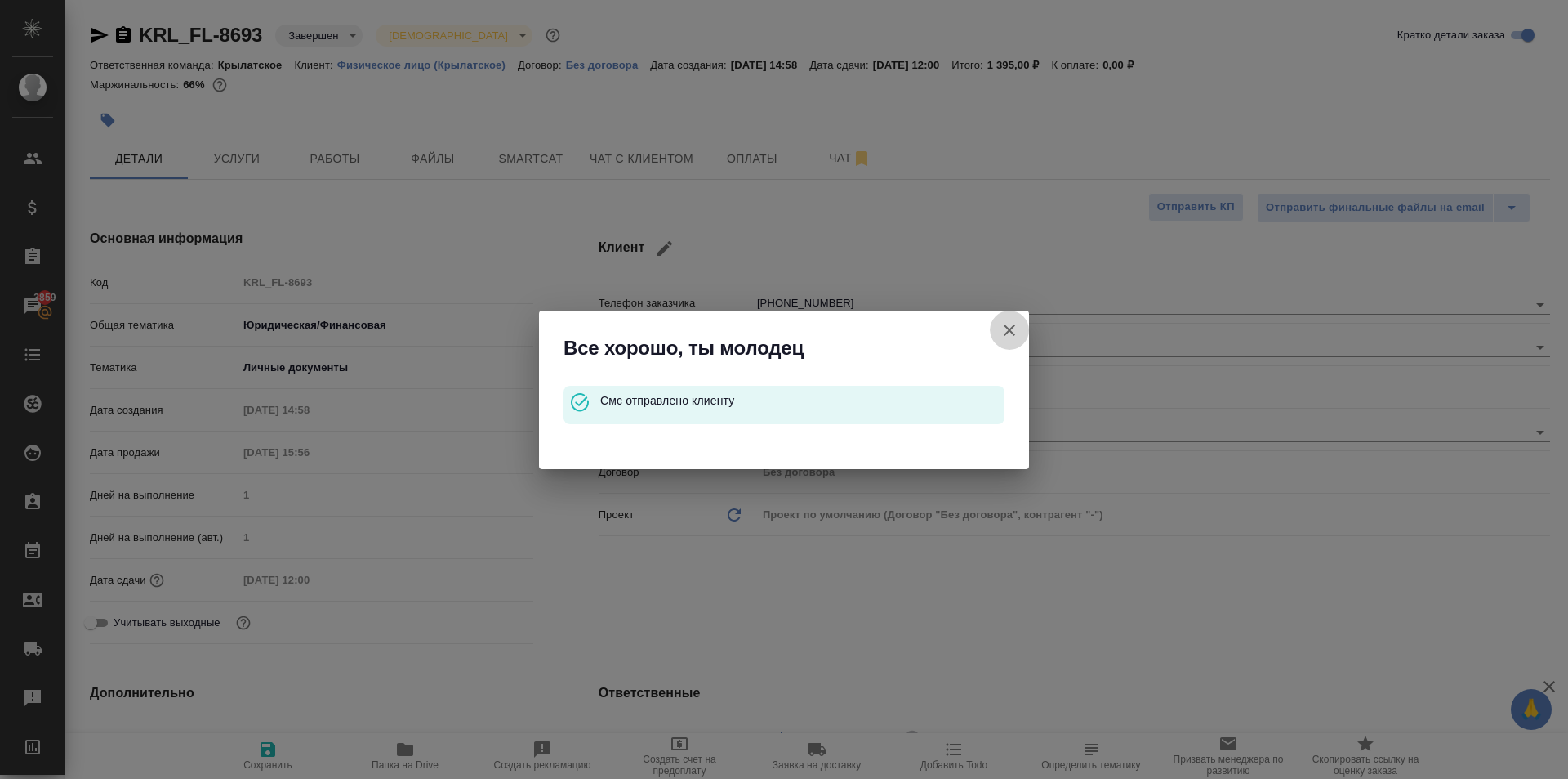
type textarea "x"
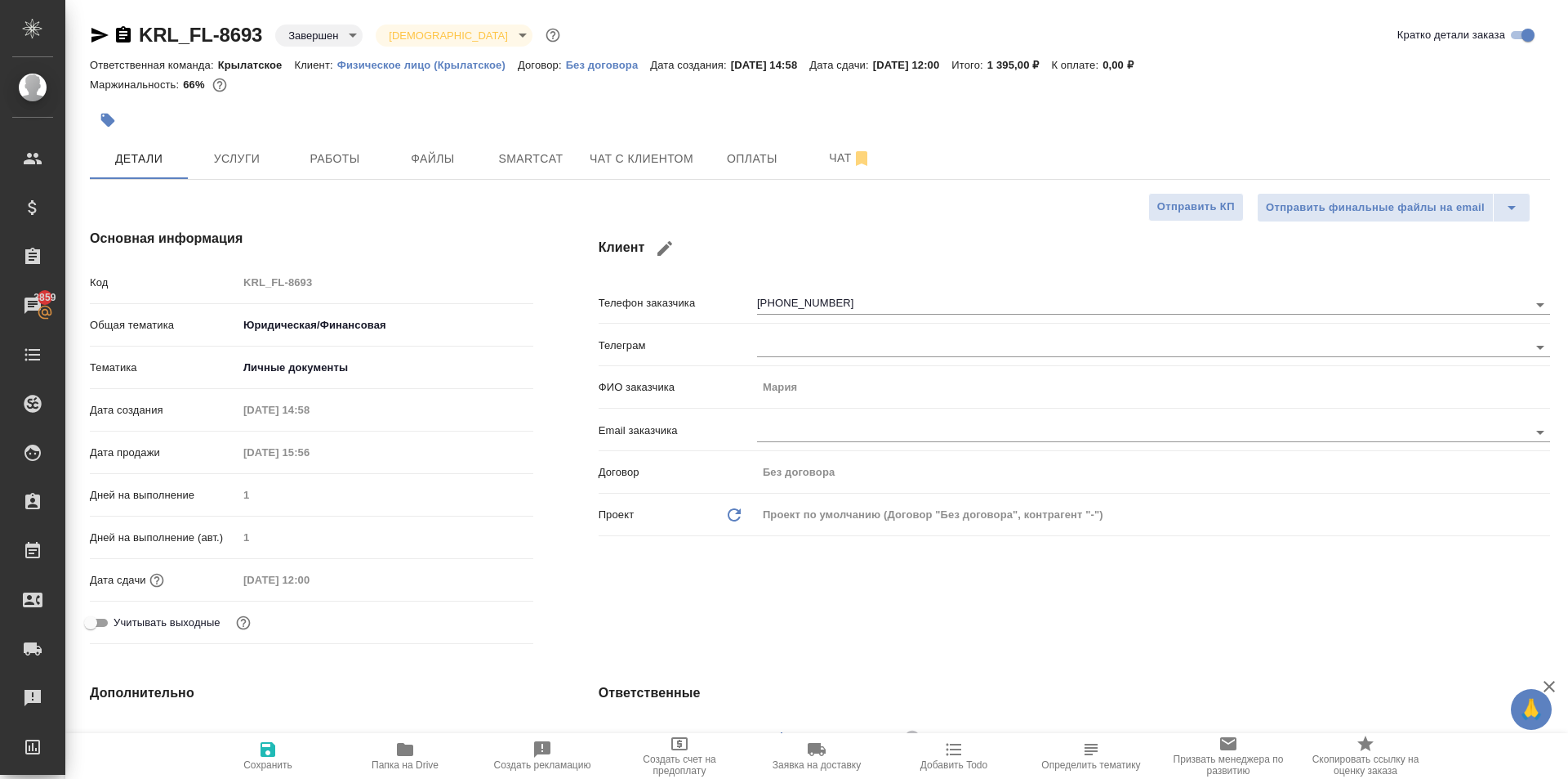
click at [521, 261] on div "Основная информация Код KRL_FL-8693 Общая тематика Юридическая/Финансовая yr-fn…" at bounding box center [312, 440] width 509 height 487
type textarea "x"
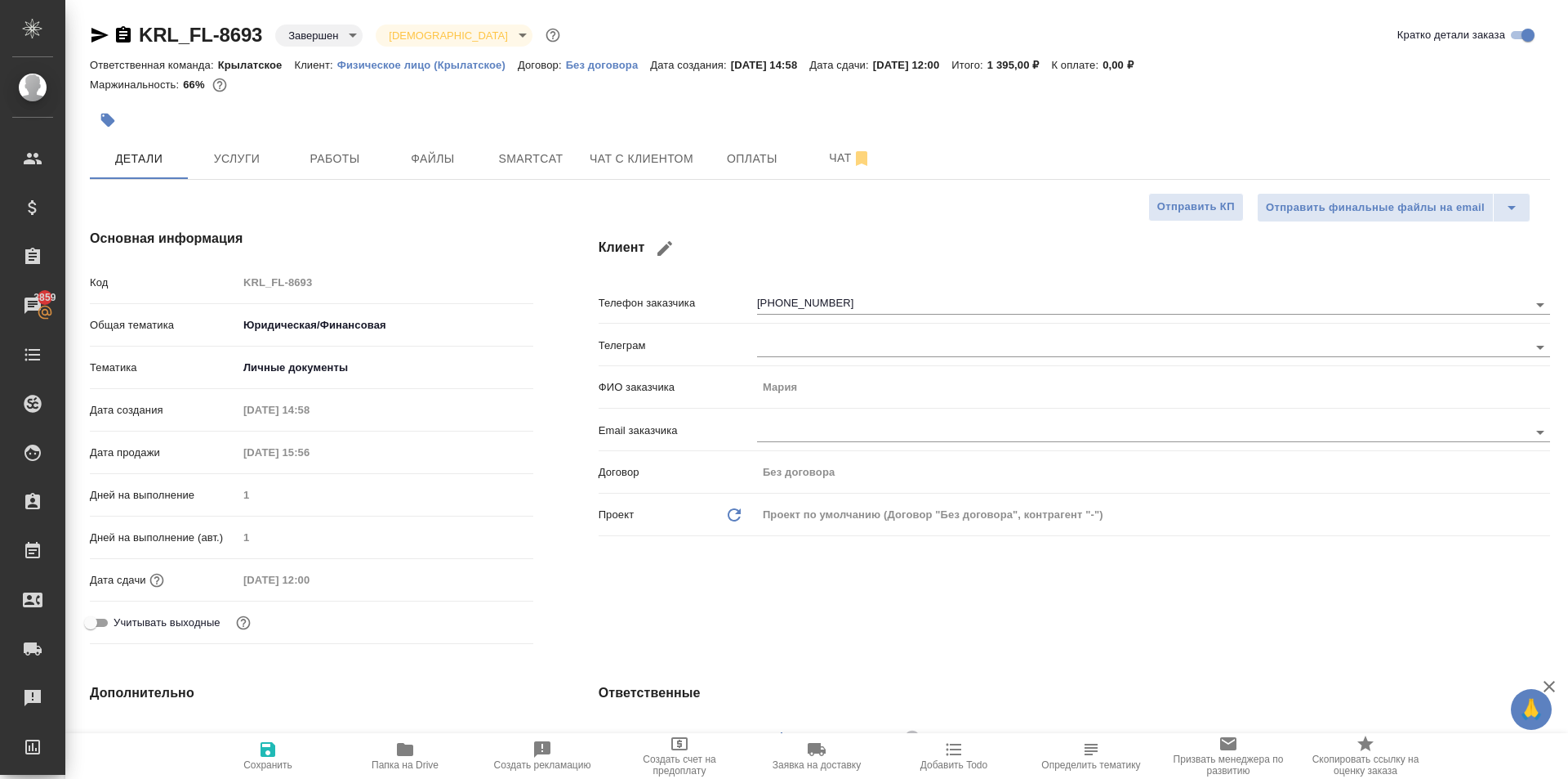
type textarea "x"
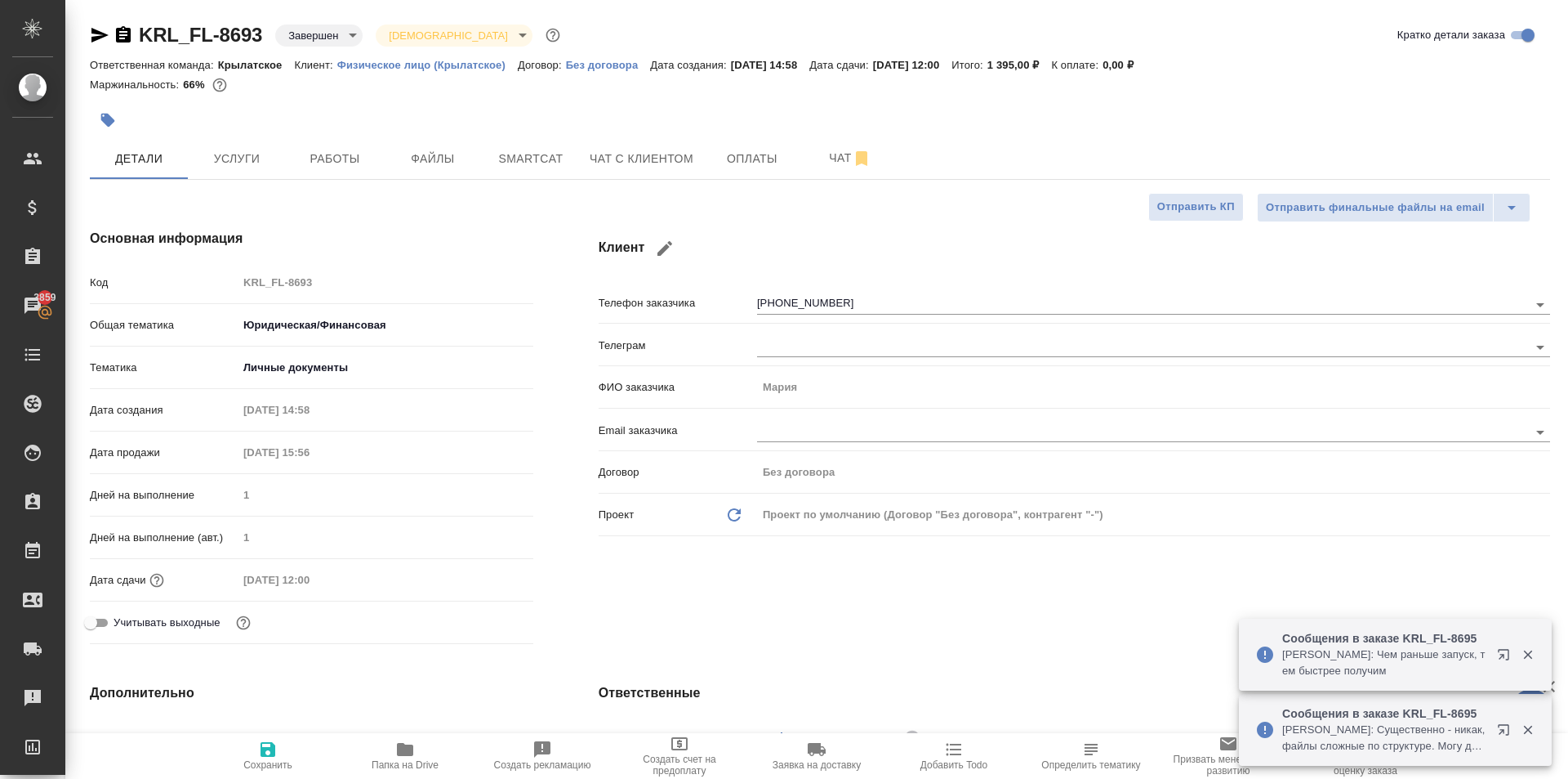
type textarea "x"
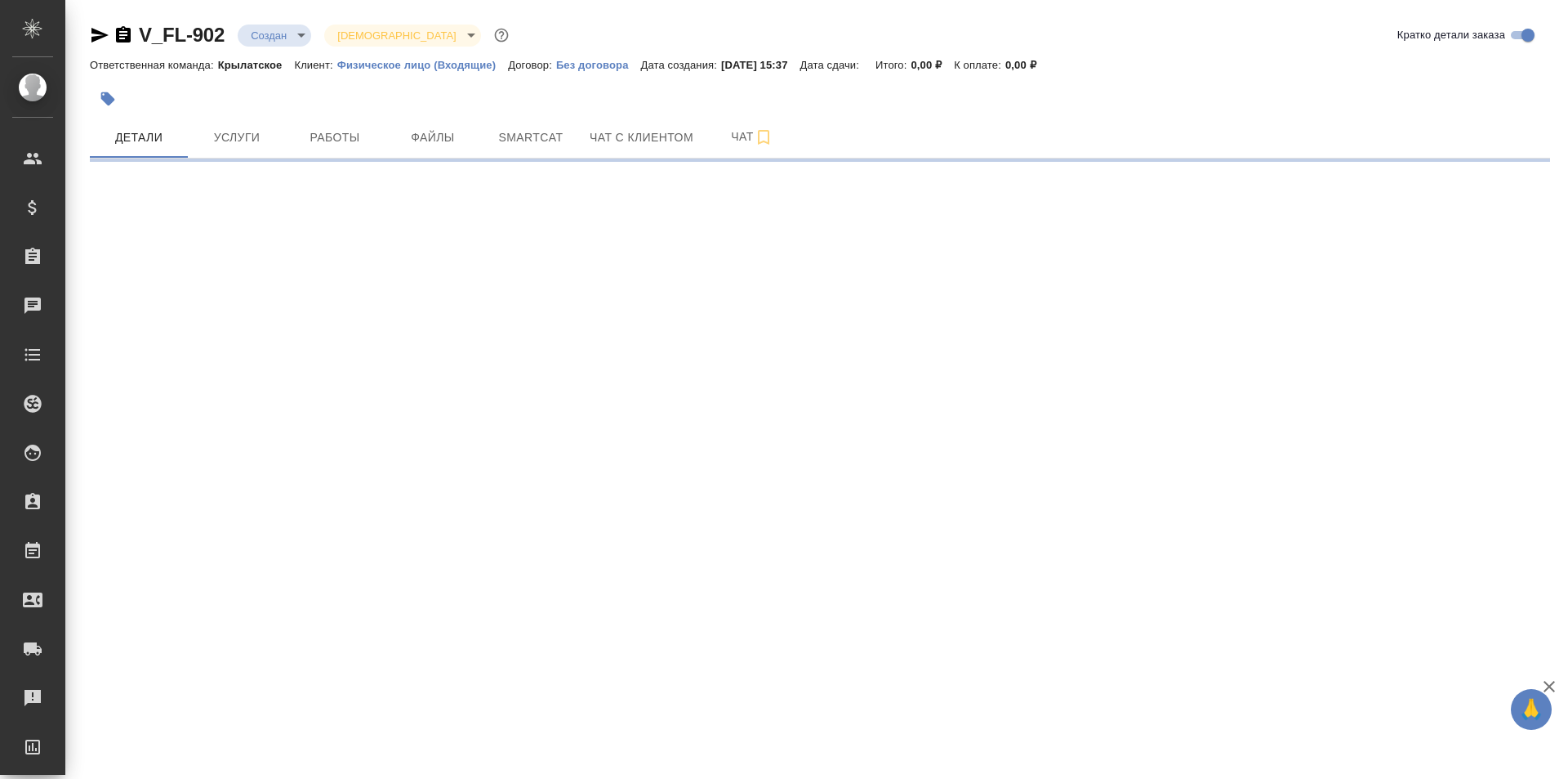
select select "RU"
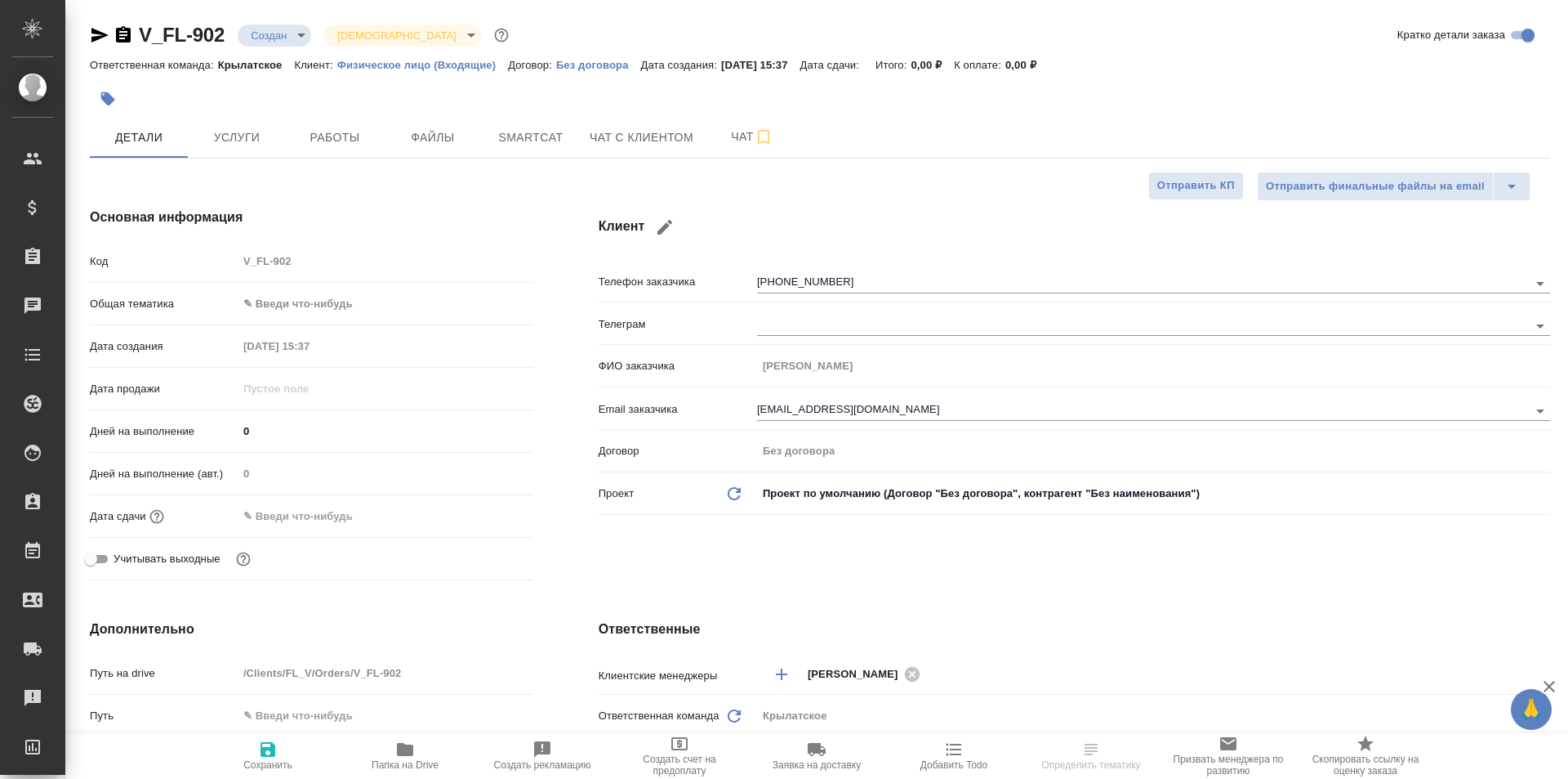
type textarea "x"
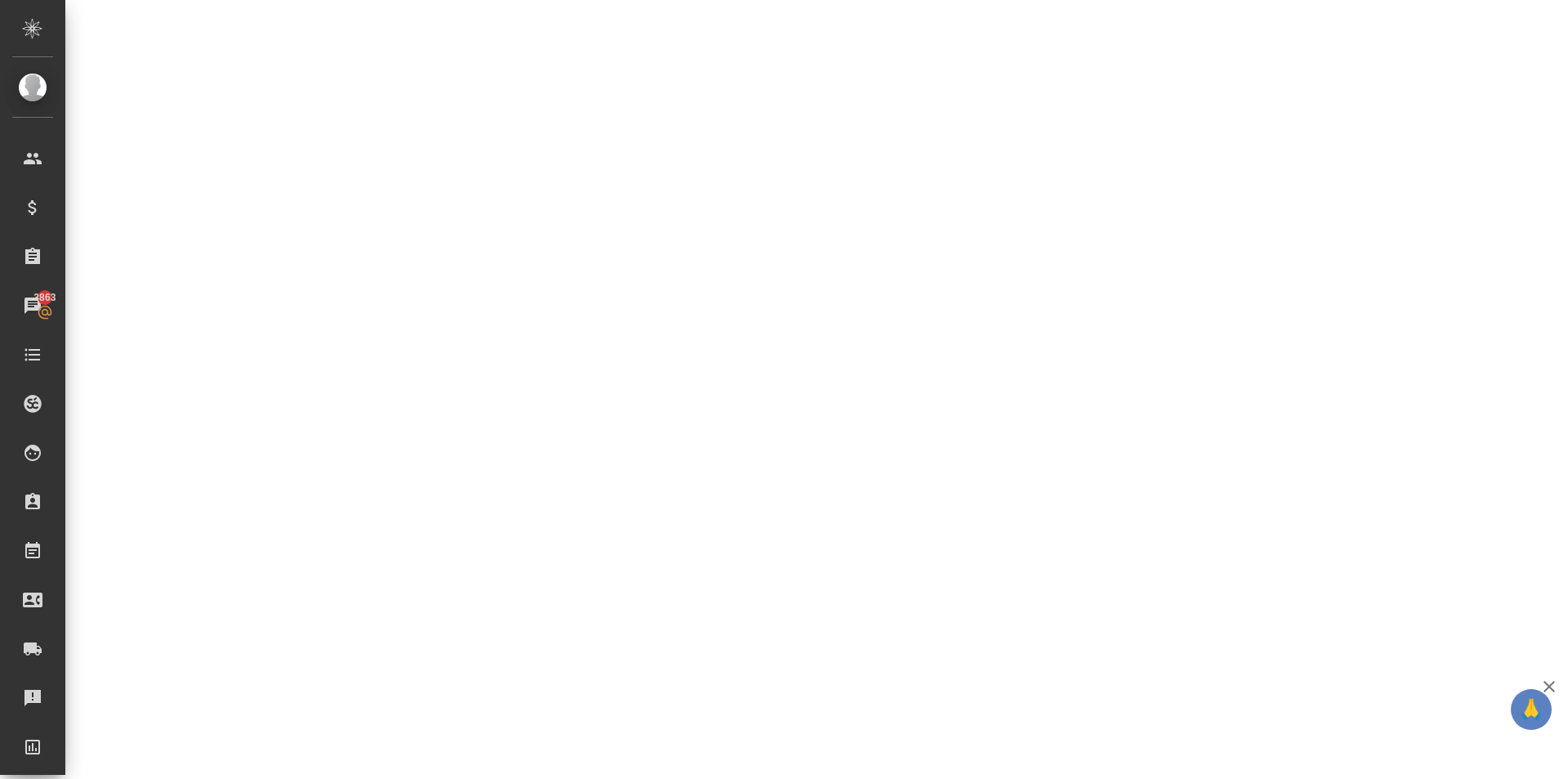
select select "RU"
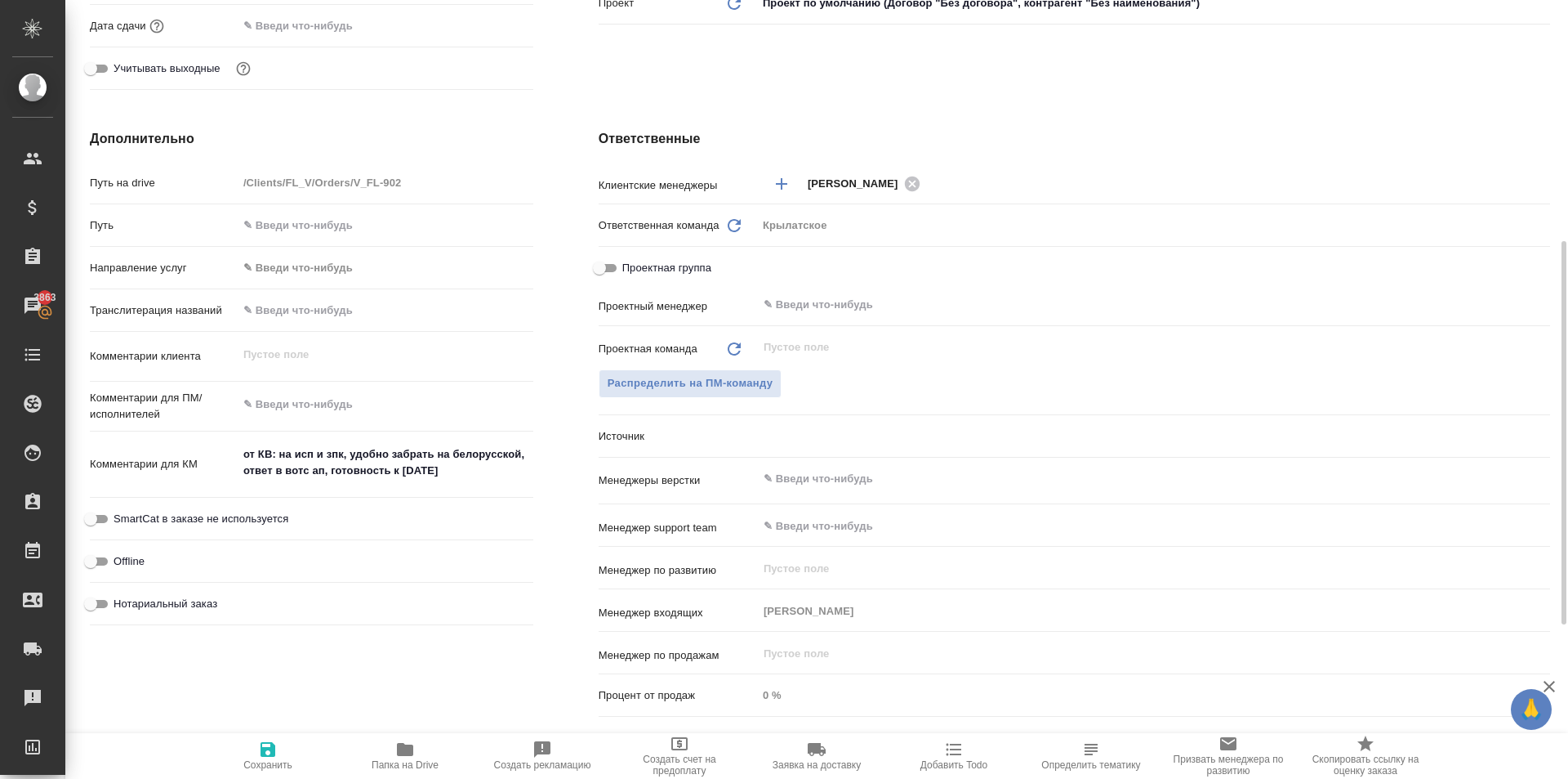
type textarea "x"
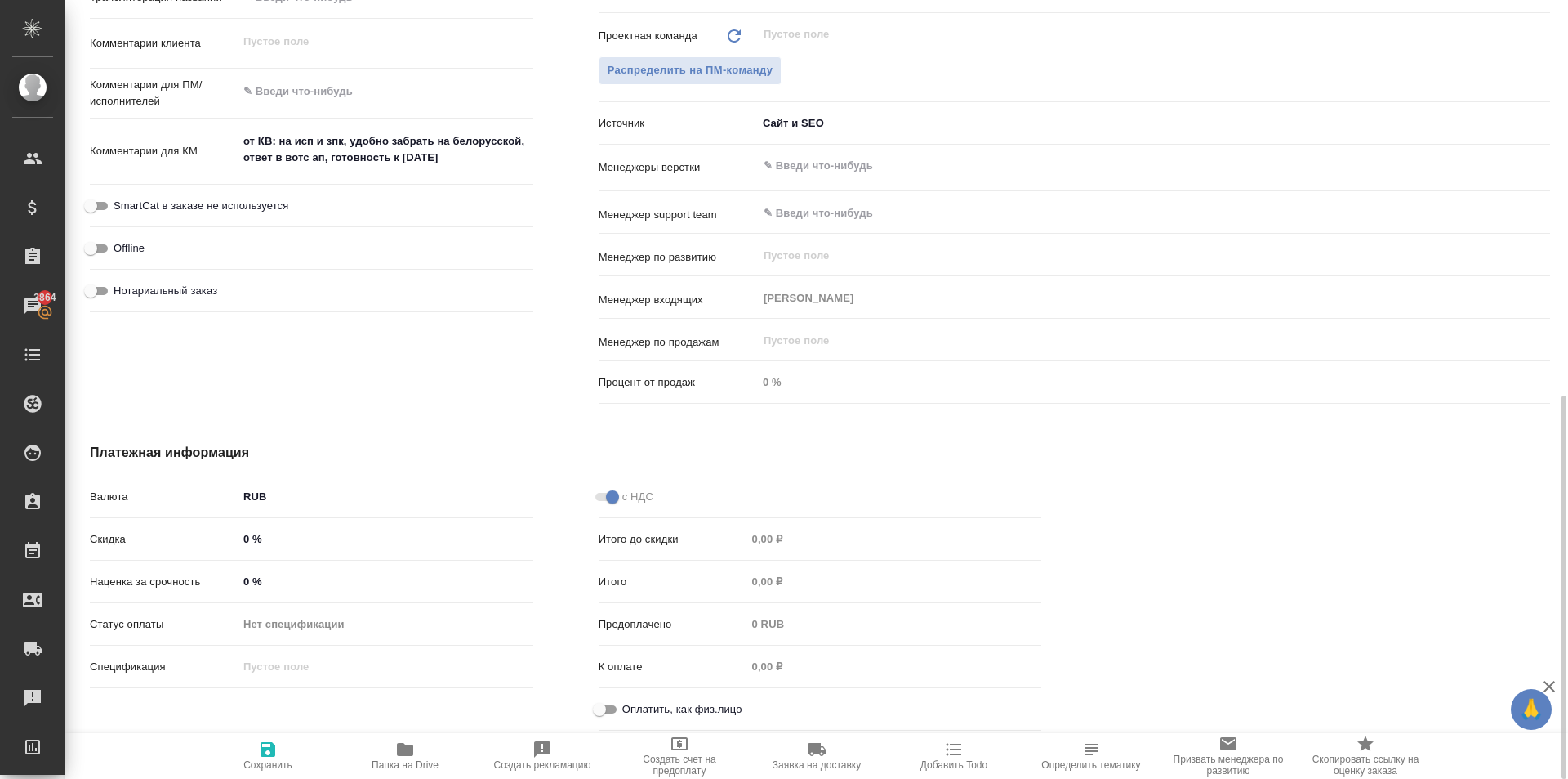
scroll to position [722, 0]
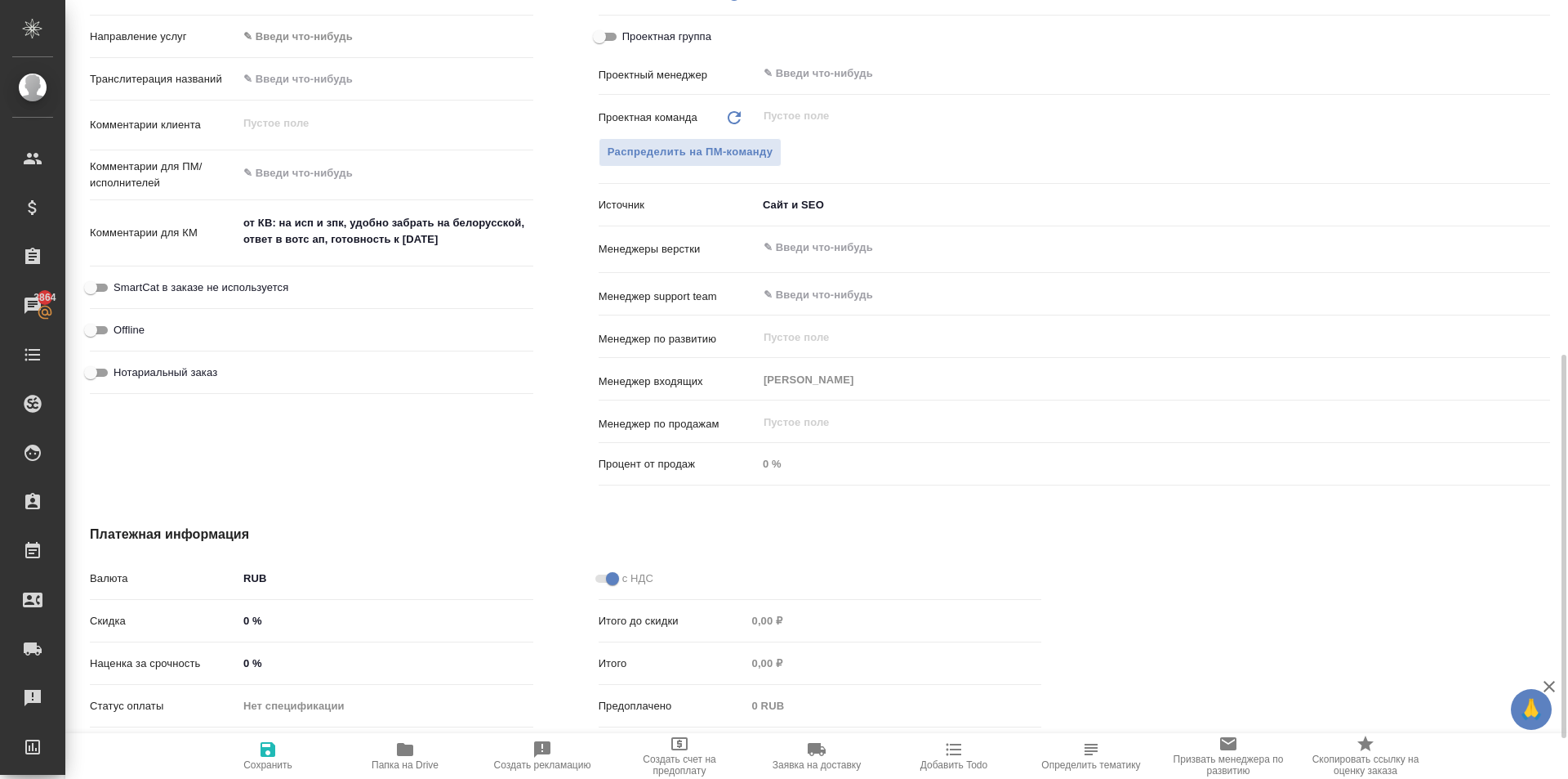
click at [160, 385] on div "Нотариальный заказ" at bounding box center [312, 371] width 443 height 28
click at [162, 365] on span "Нотариальный заказ" at bounding box center [165, 372] width 104 height 16
click at [120, 365] on input "Нотариальный заказ" at bounding box center [90, 372] width 58 height 19
checkbox input "true"
type textarea "x"
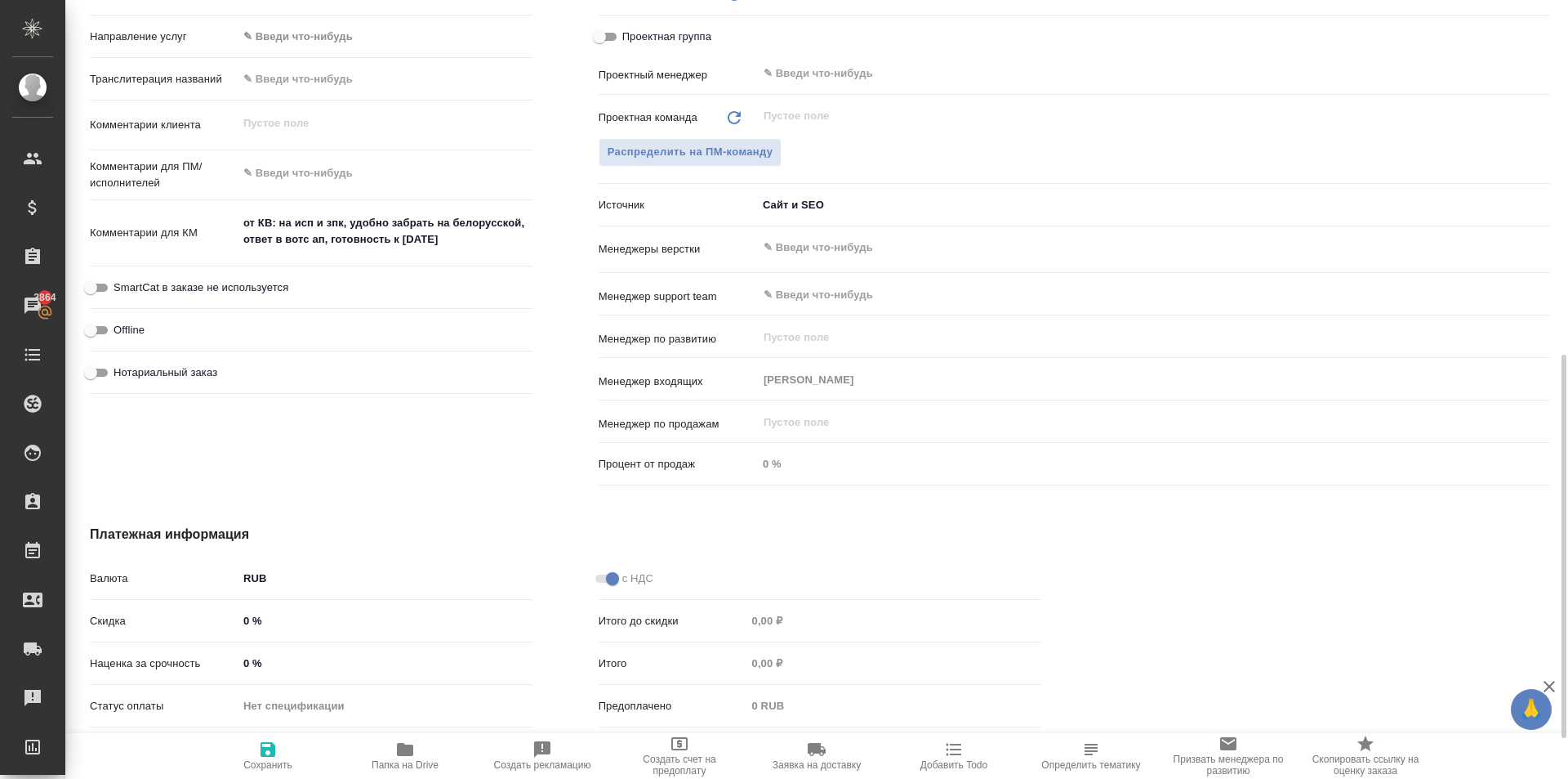
type textarea "x"
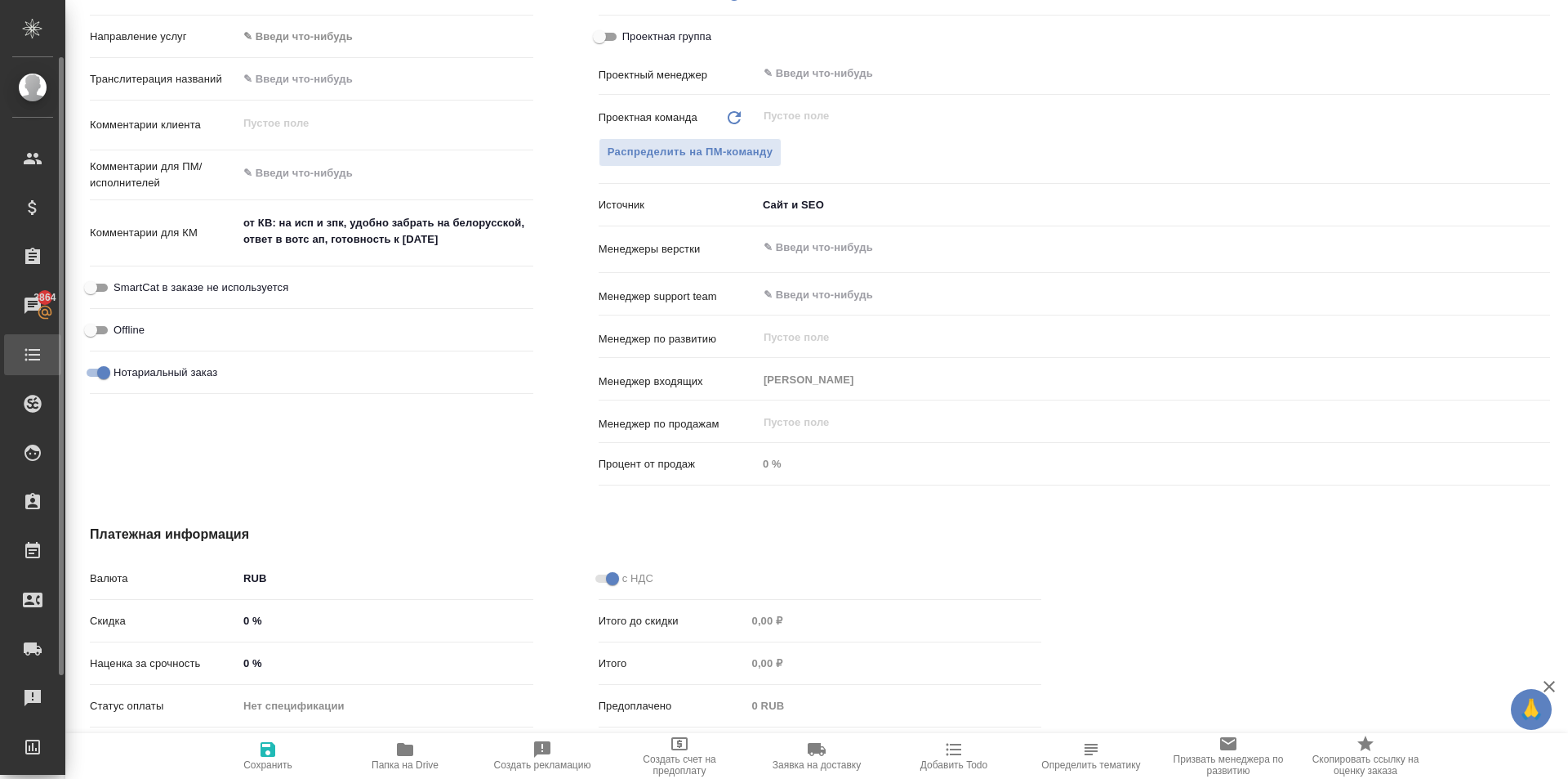
type textarea "x"
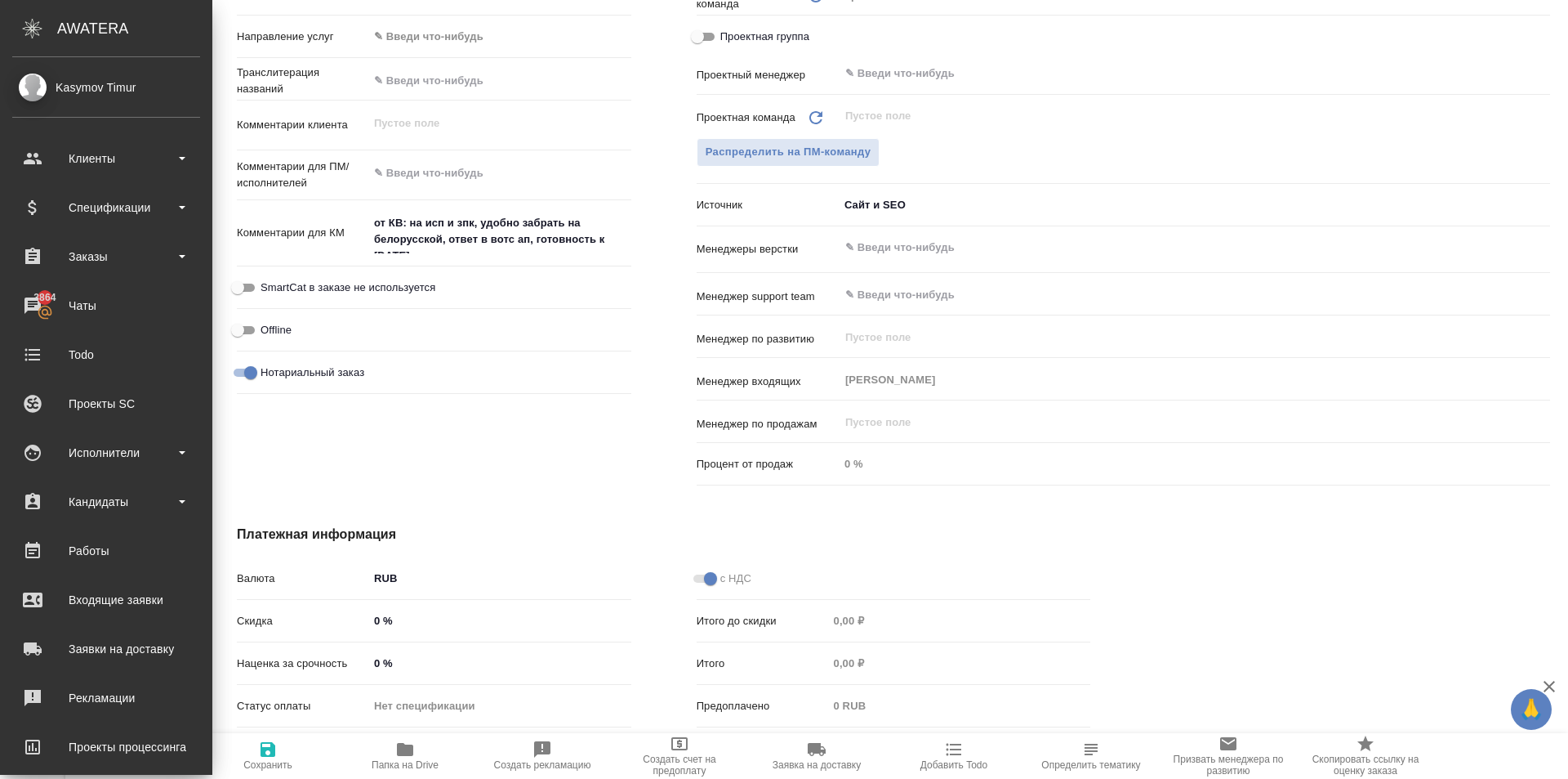
type textarea "x"
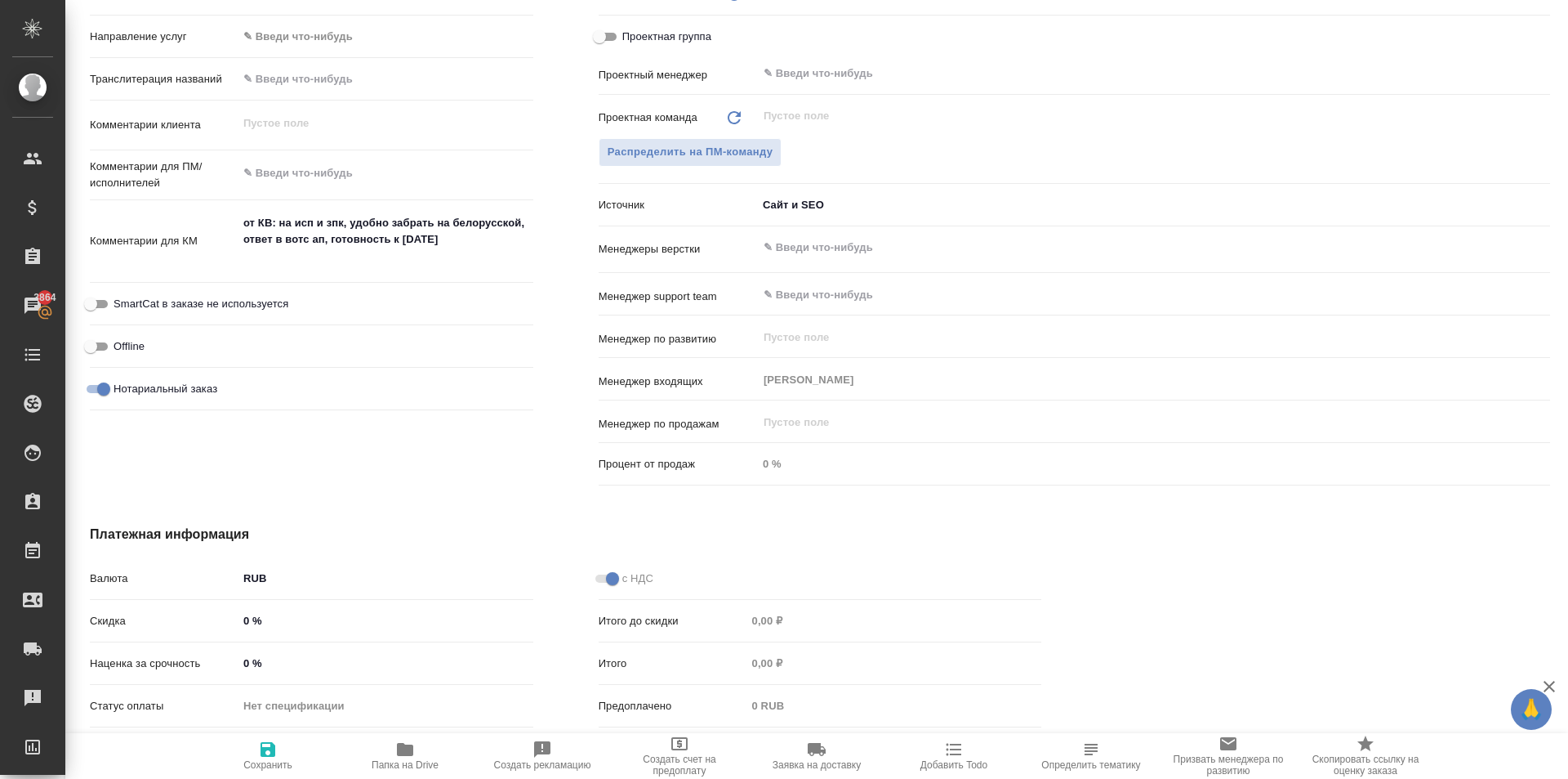
scroll to position [231, 0]
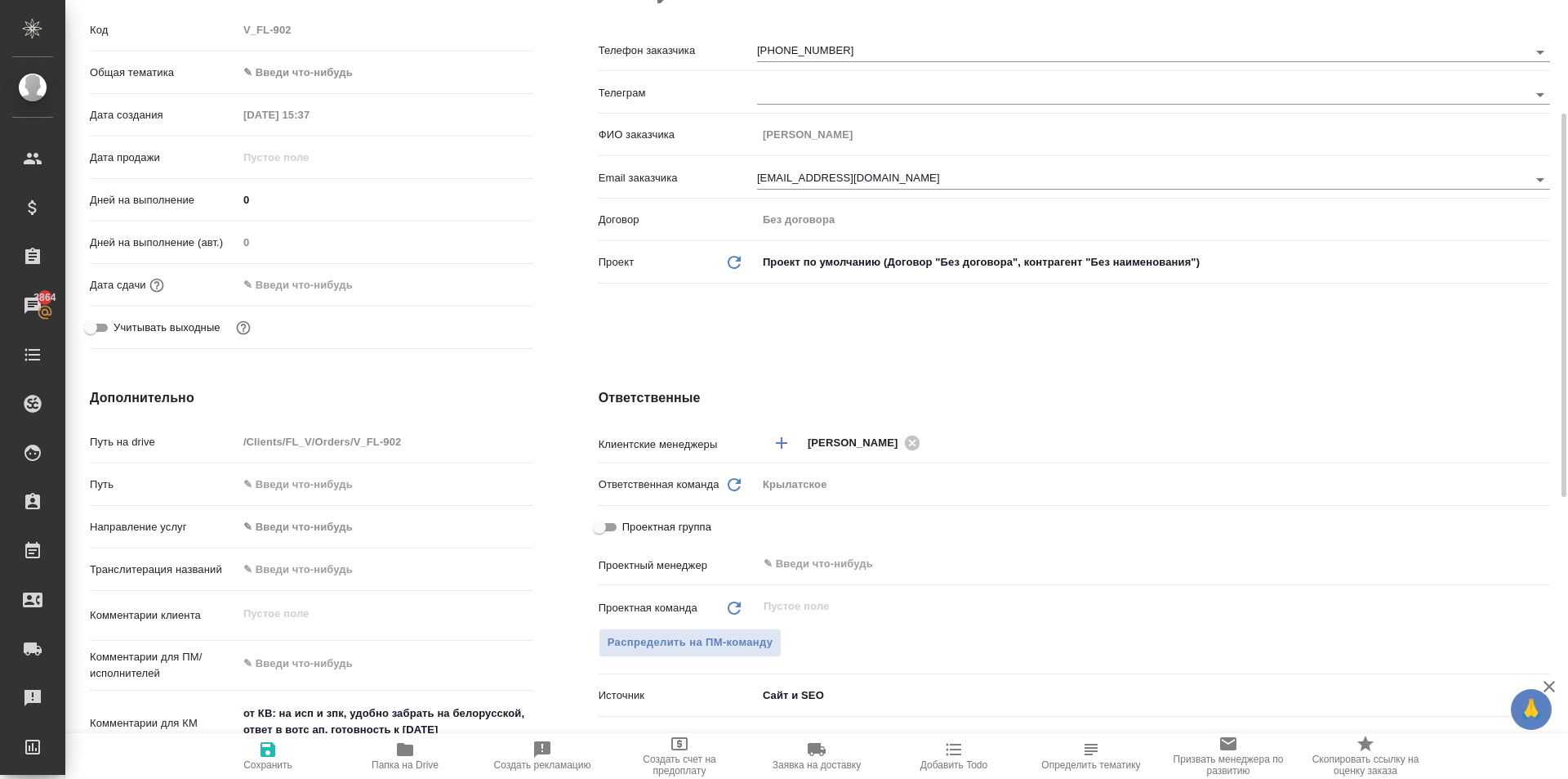
type textarea "x"
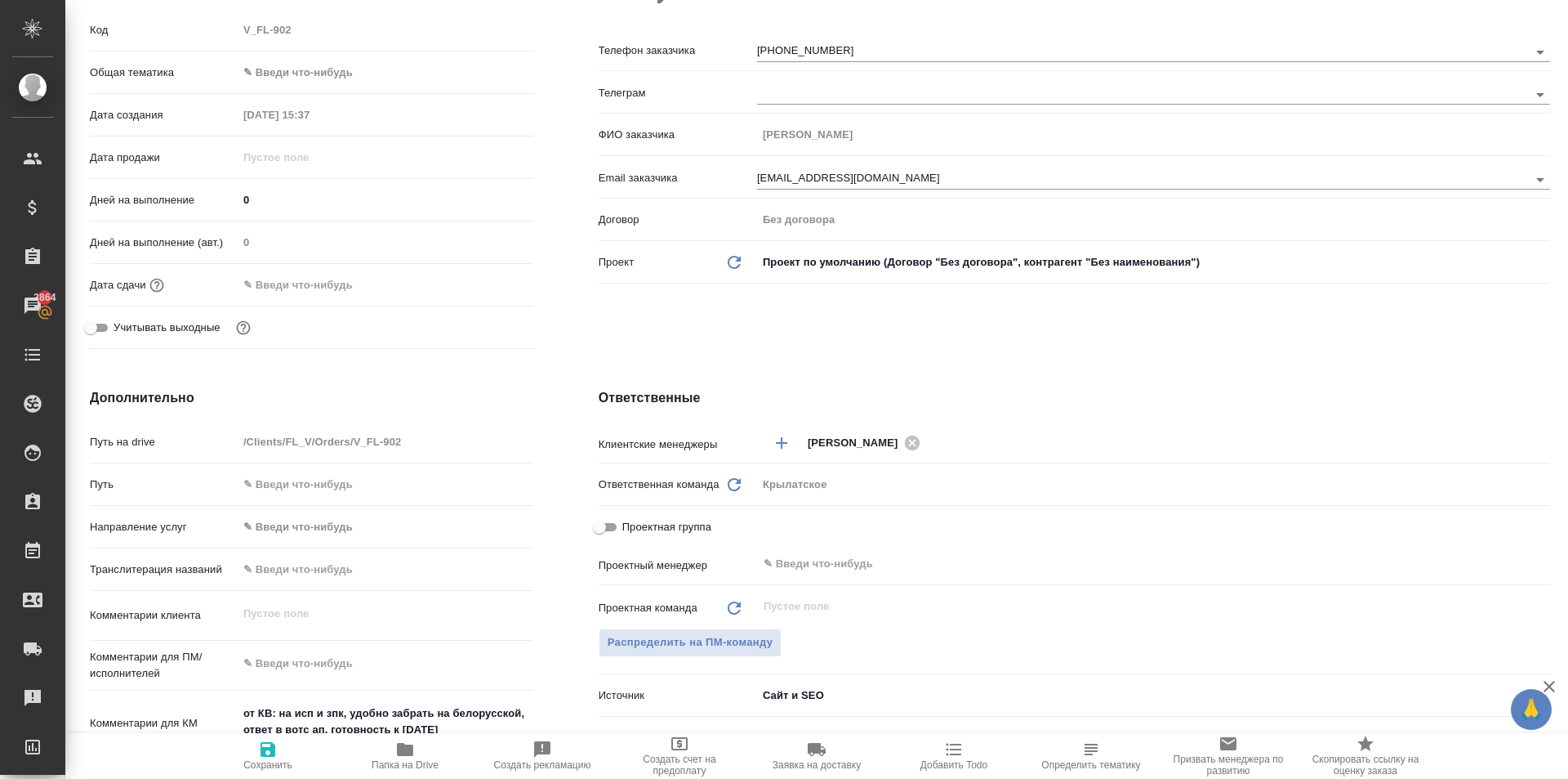
type textarea "x"
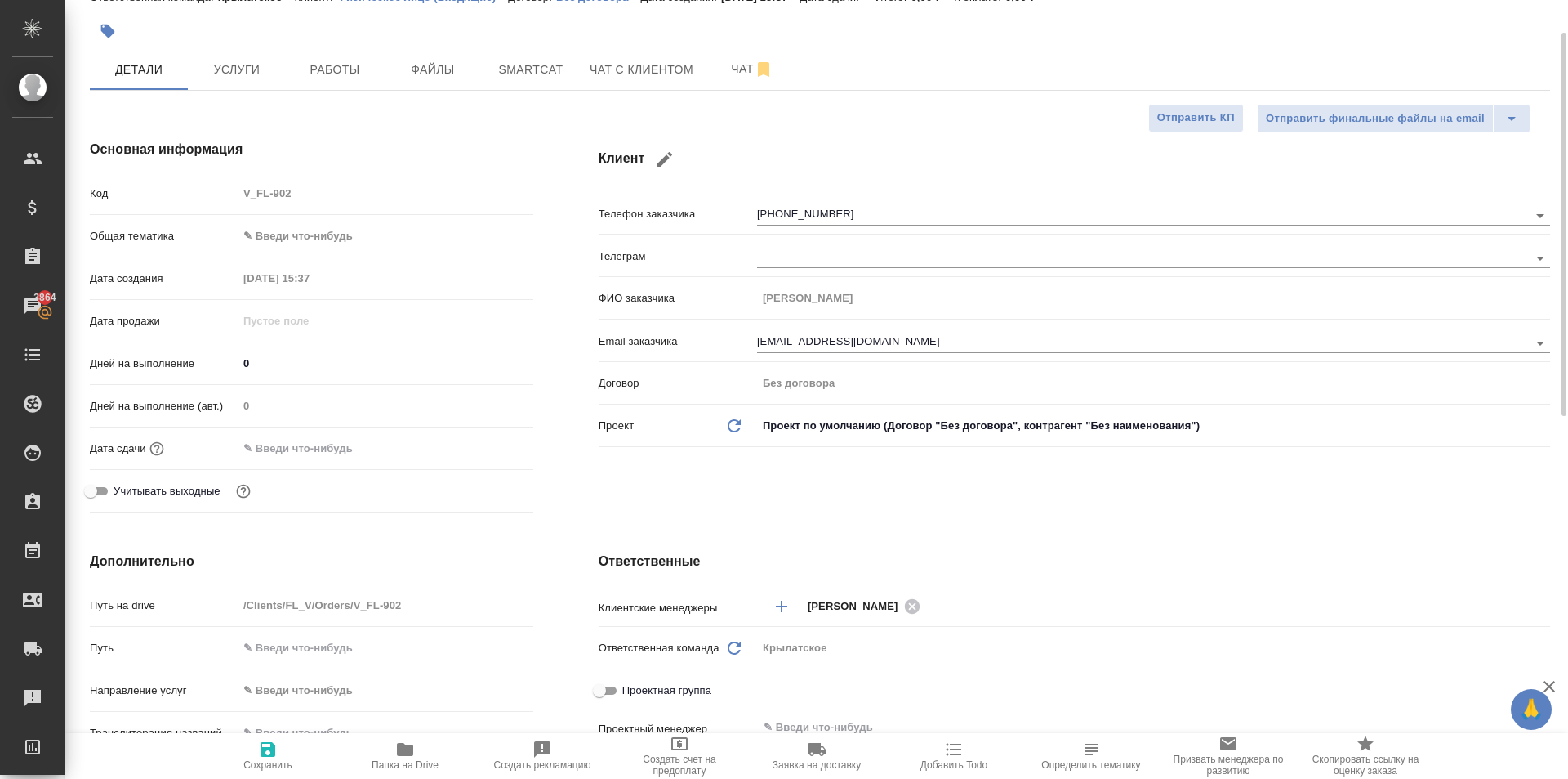
scroll to position [0, 0]
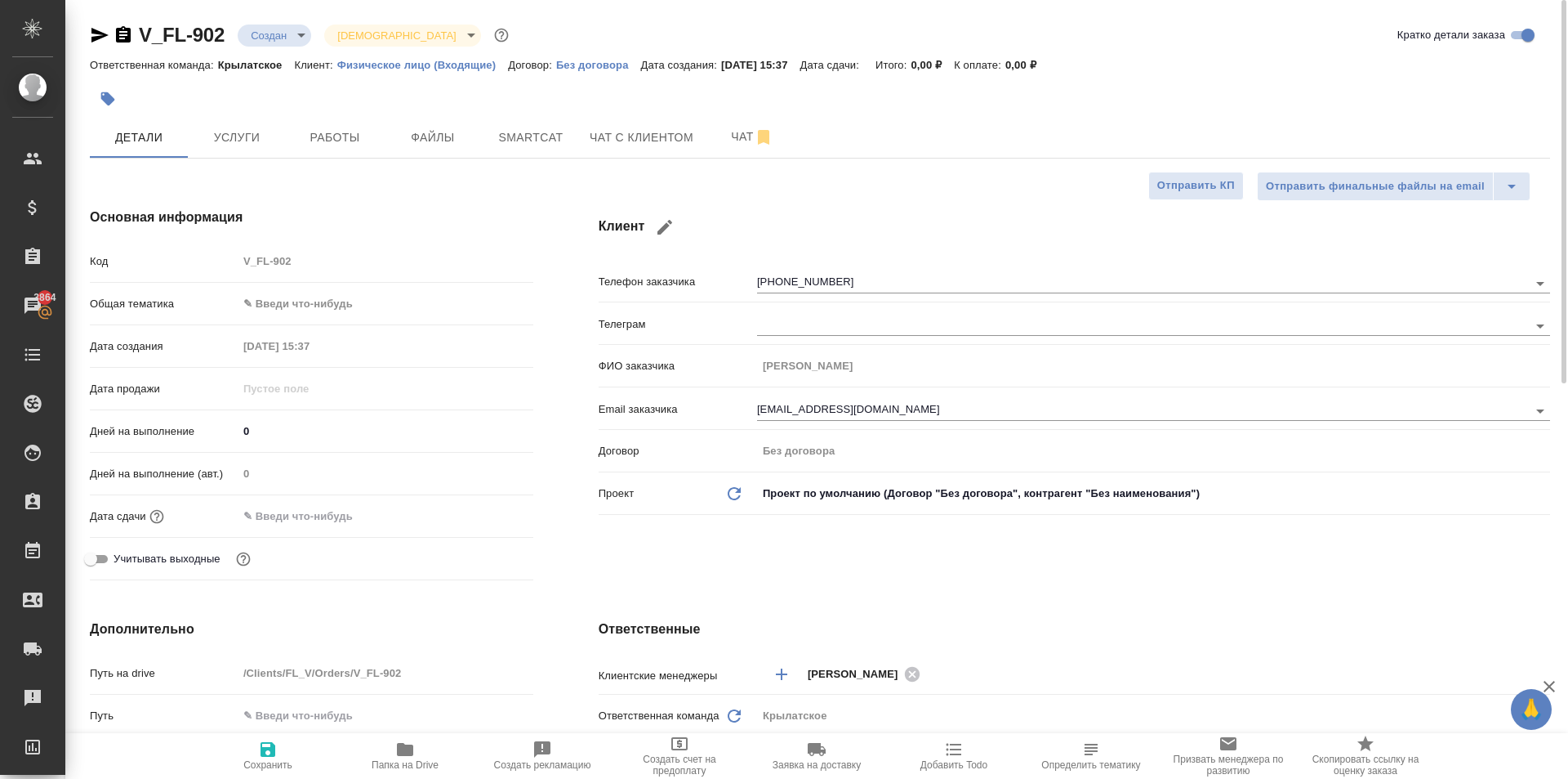
click at [114, 106] on icon "button" at bounding box center [108, 99] width 16 height 16
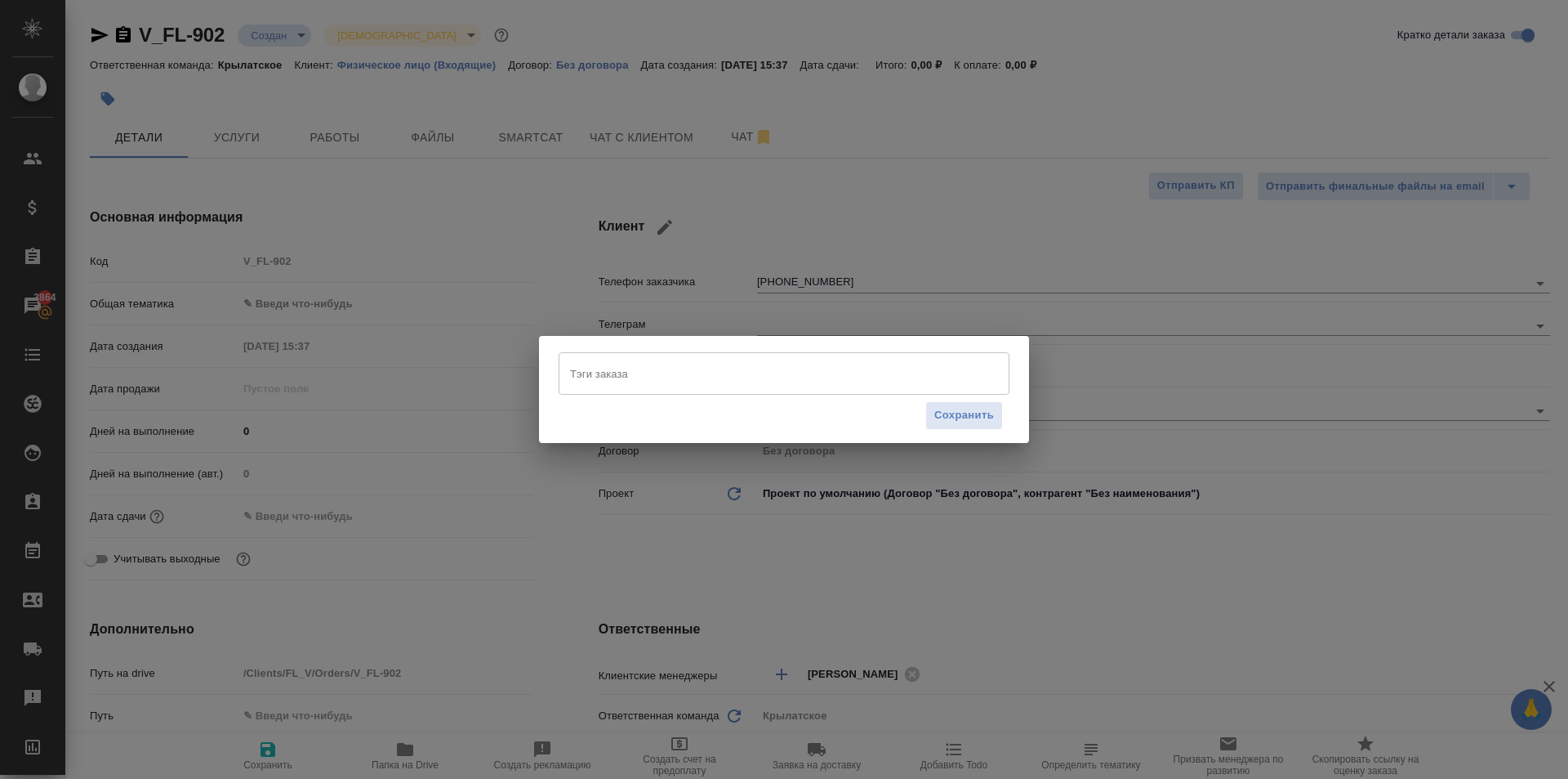
click at [645, 356] on div "Тэги заказа" at bounding box center [784, 373] width 450 height 43
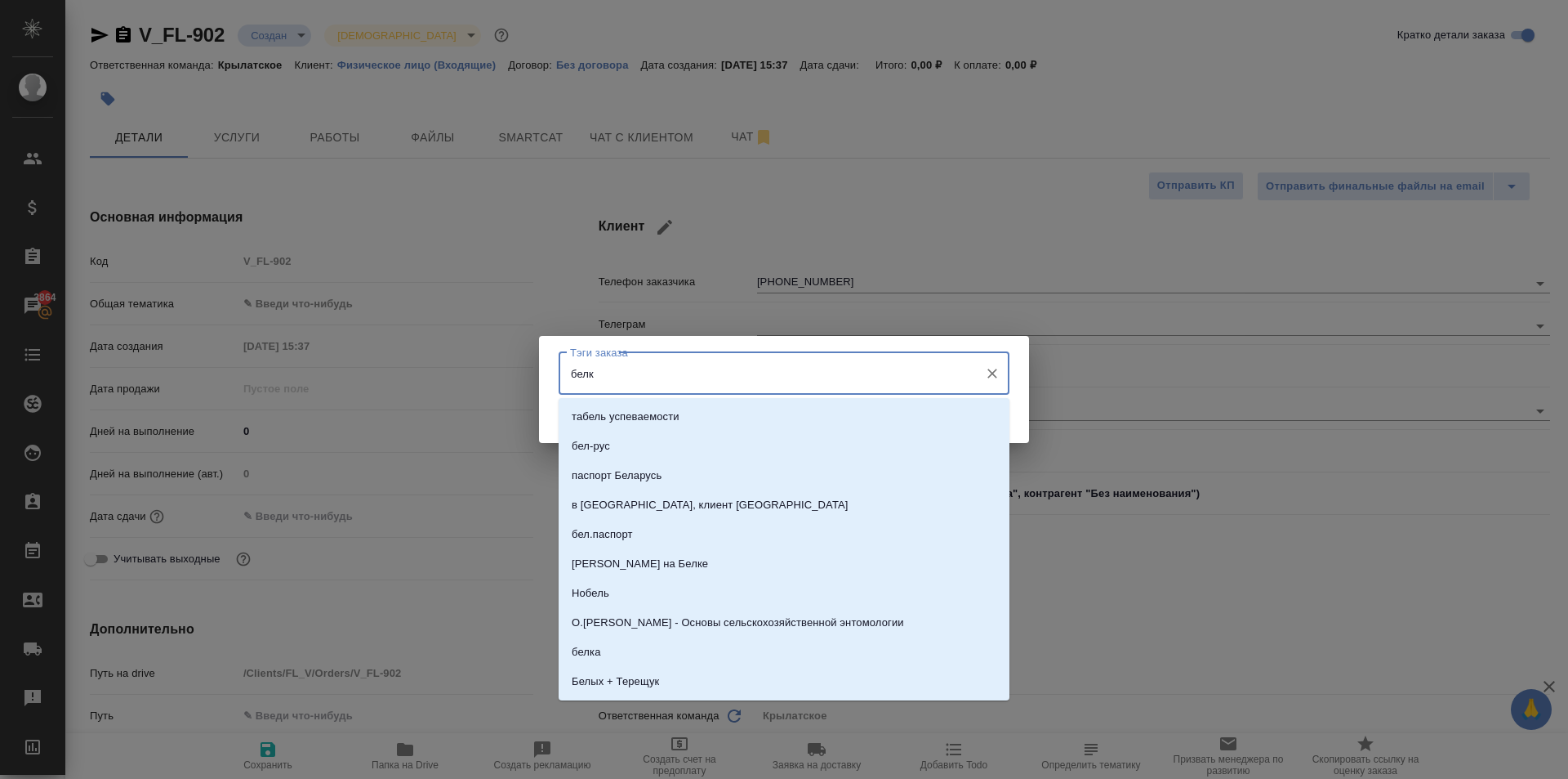
type input "белку"
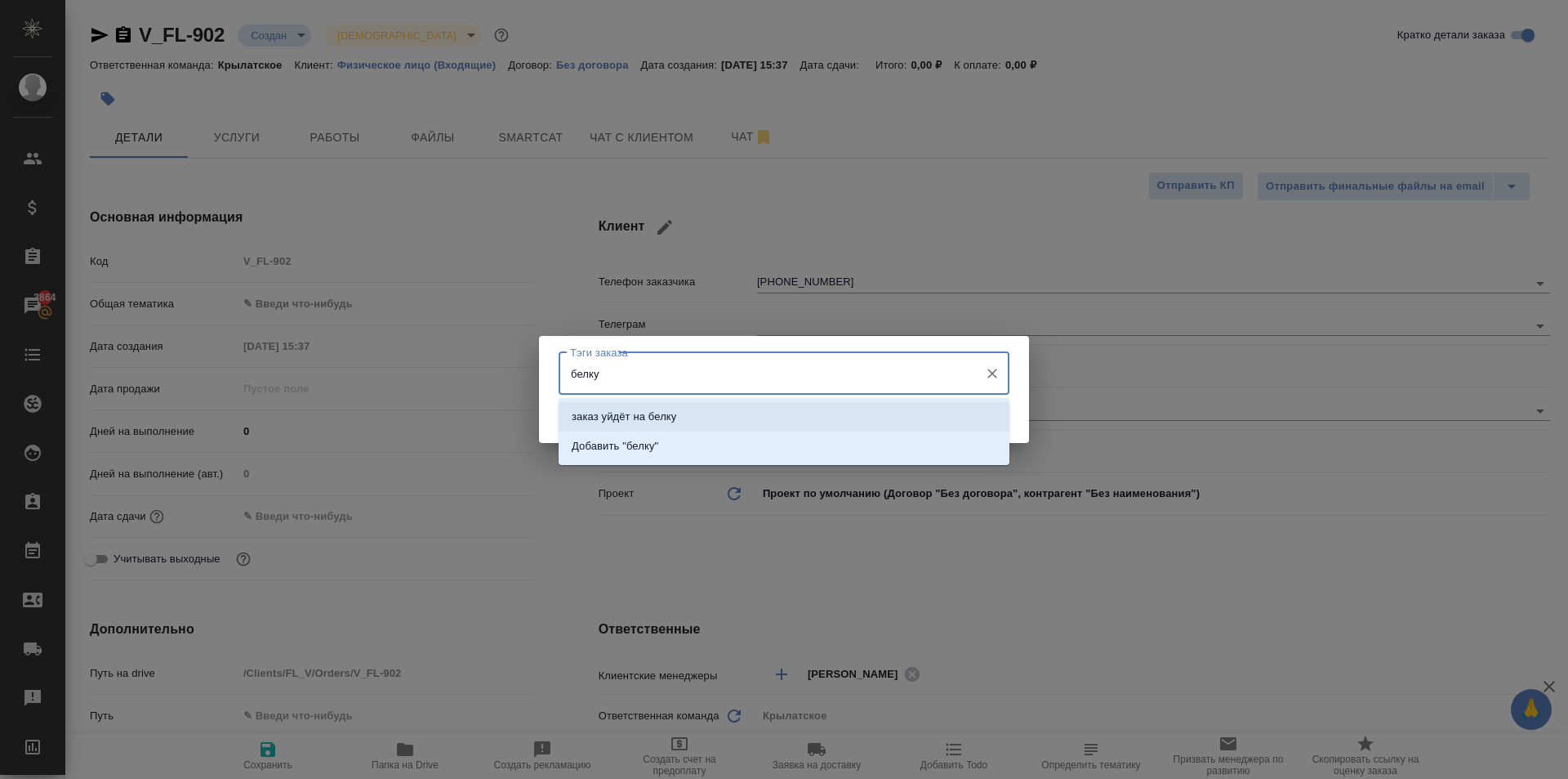
drag, startPoint x: 727, startPoint y: 406, endPoint x: 861, endPoint y: 392, distance: 134.7
click at [730, 404] on li "заказ уйдёт на белку" at bounding box center [784, 417] width 450 height 29
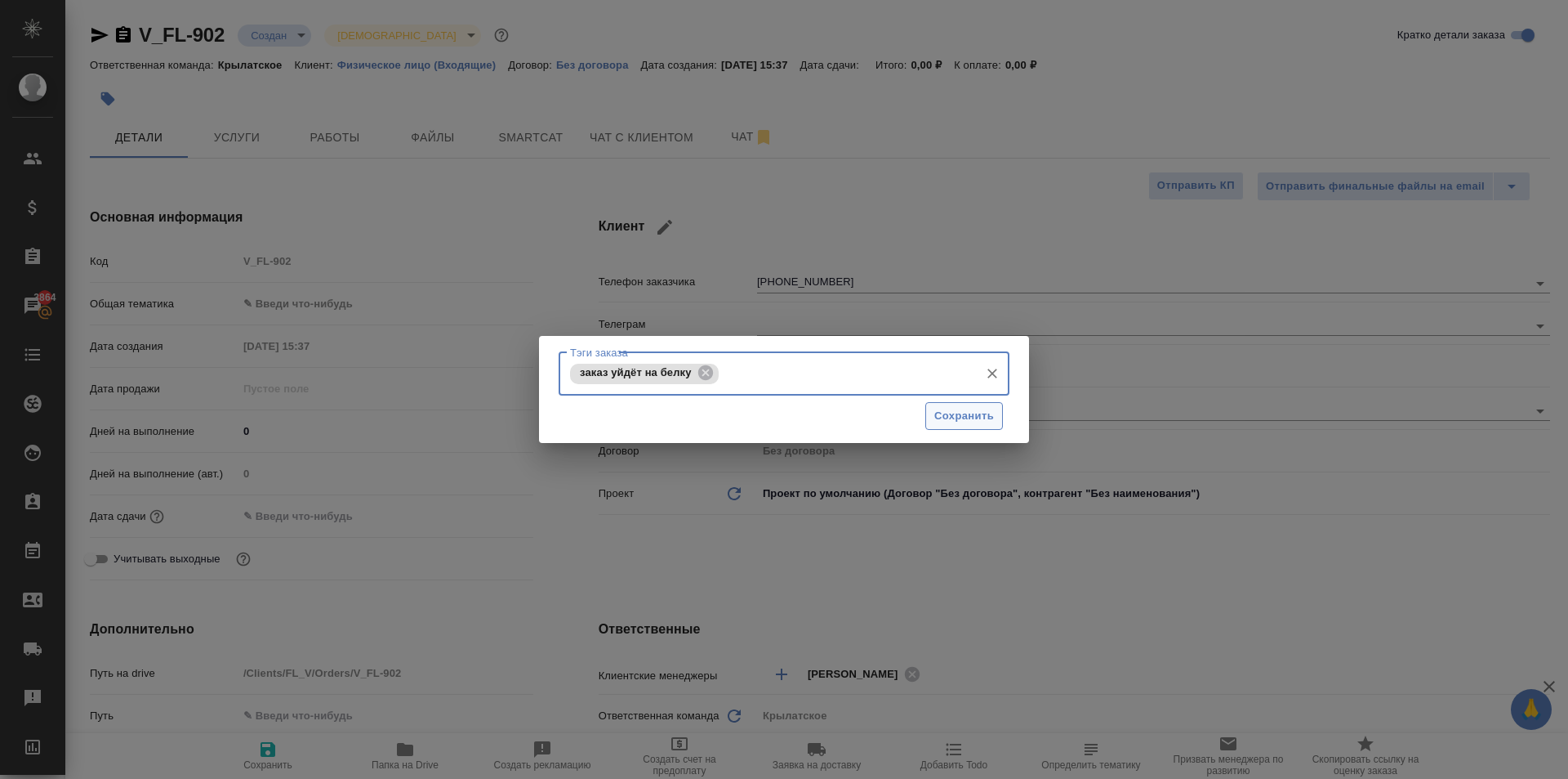
click at [954, 420] on span "Сохранить" at bounding box center [964, 416] width 59 height 19
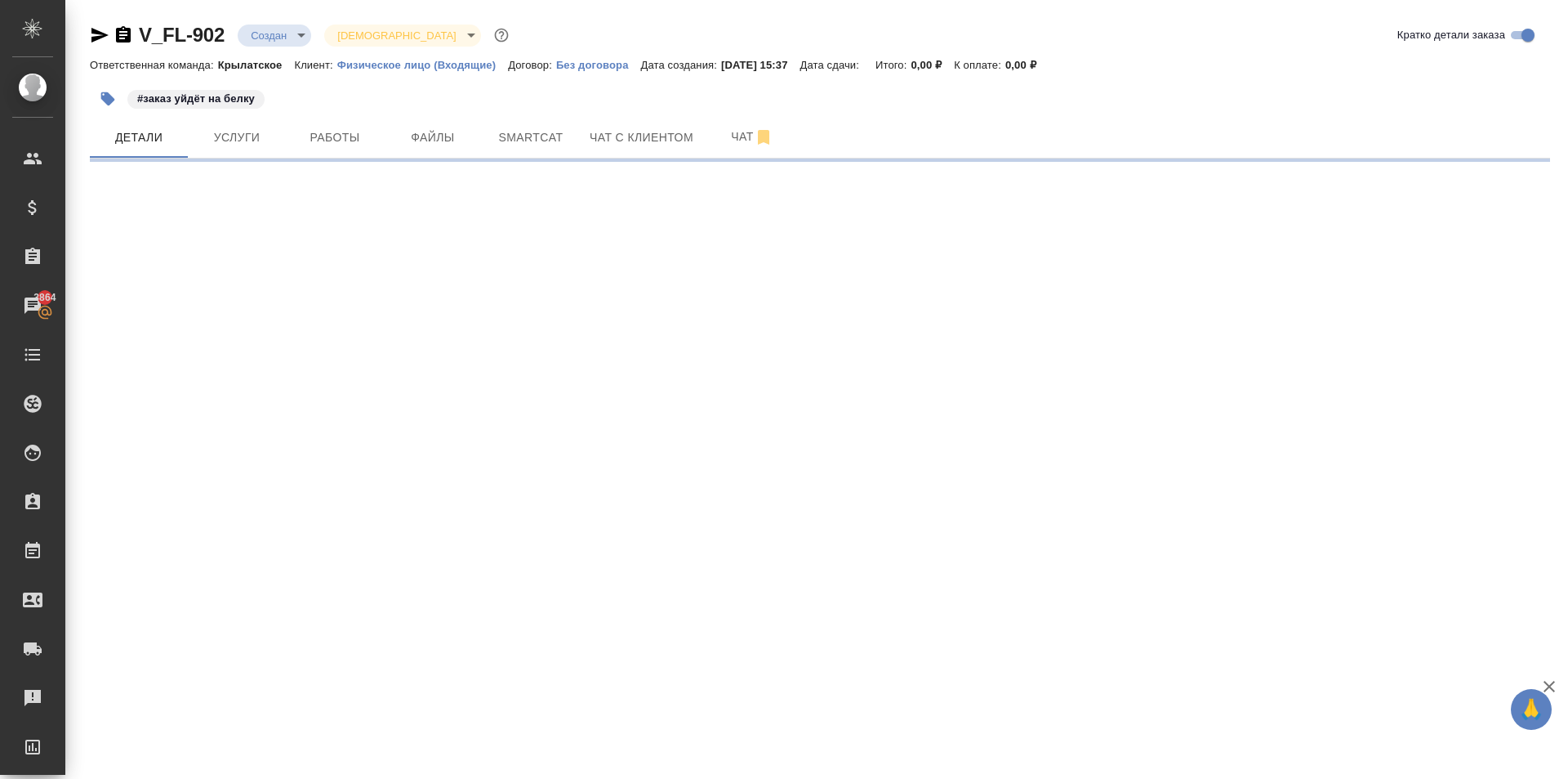
select select "RU"
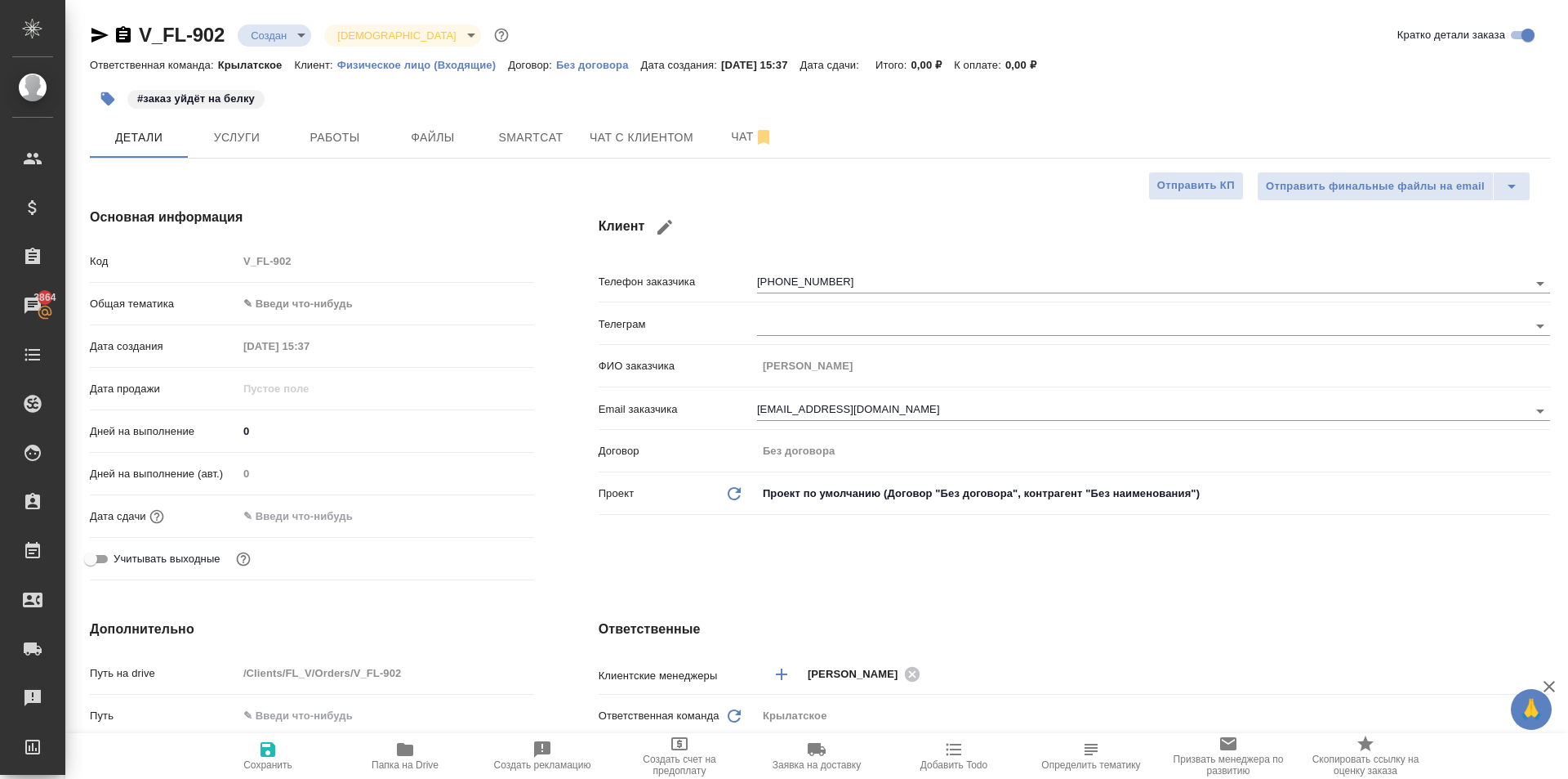
type textarea "x"
drag, startPoint x: 437, startPoint y: 136, endPoint x: 411, endPoint y: 150, distance: 29.5
click at [437, 137] on span "Файлы" at bounding box center [433, 138] width 78 height 20
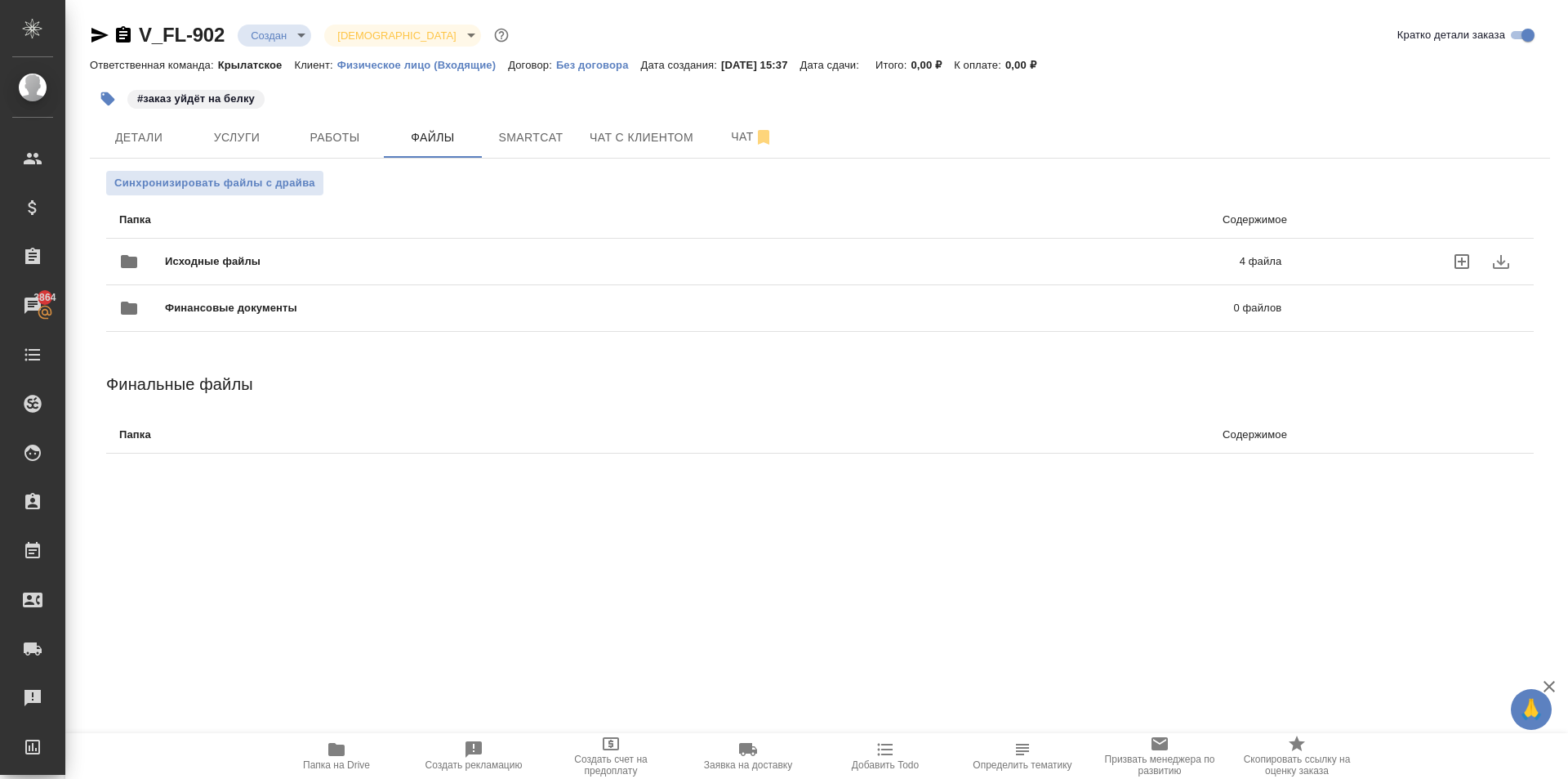
click at [216, 250] on div "Исходные файлы 4 файла" at bounding box center [700, 261] width 1162 height 39
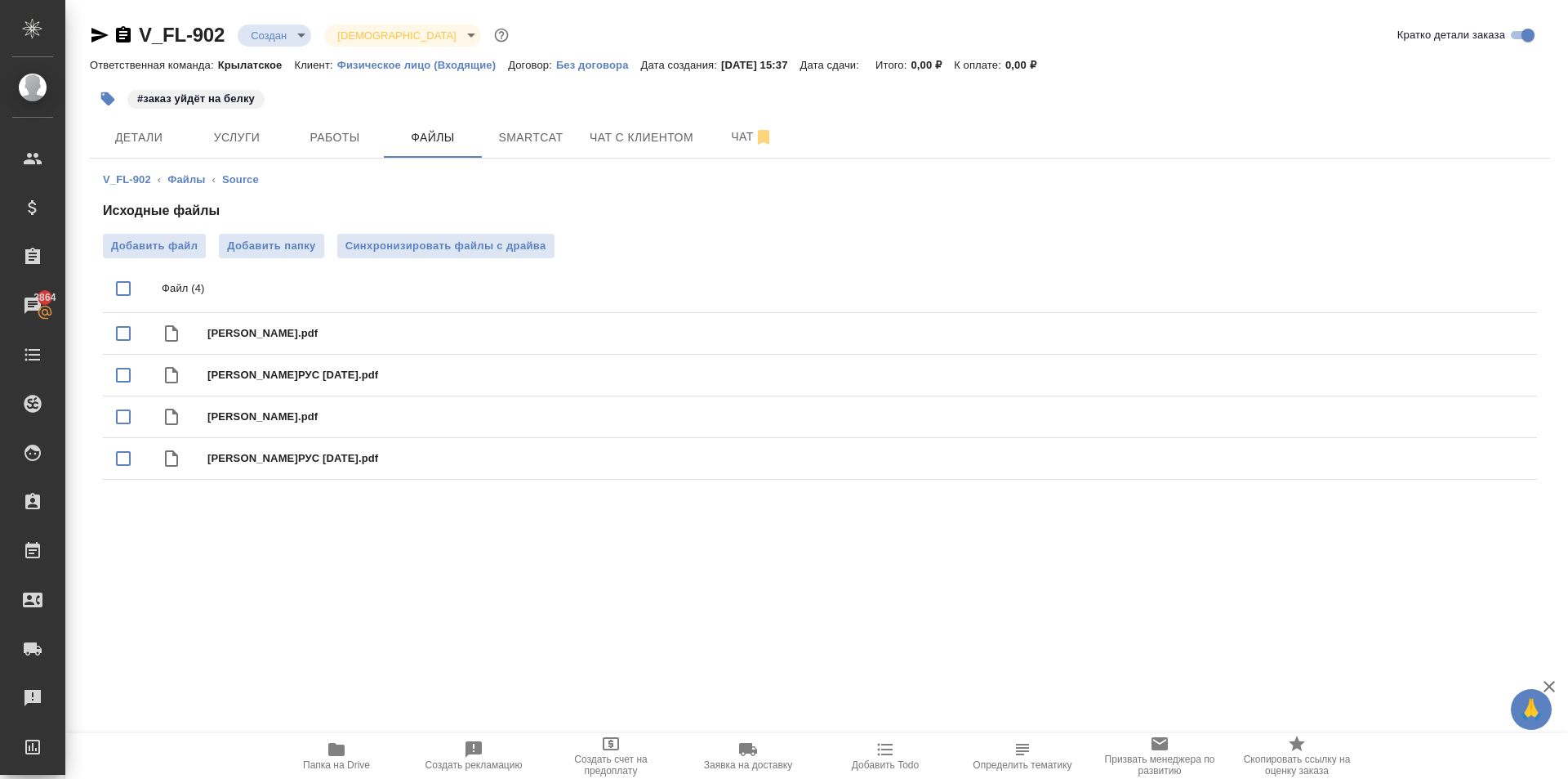
click at [305, 760] on span "Папка на Drive" at bounding box center [335, 764] width 67 height 12
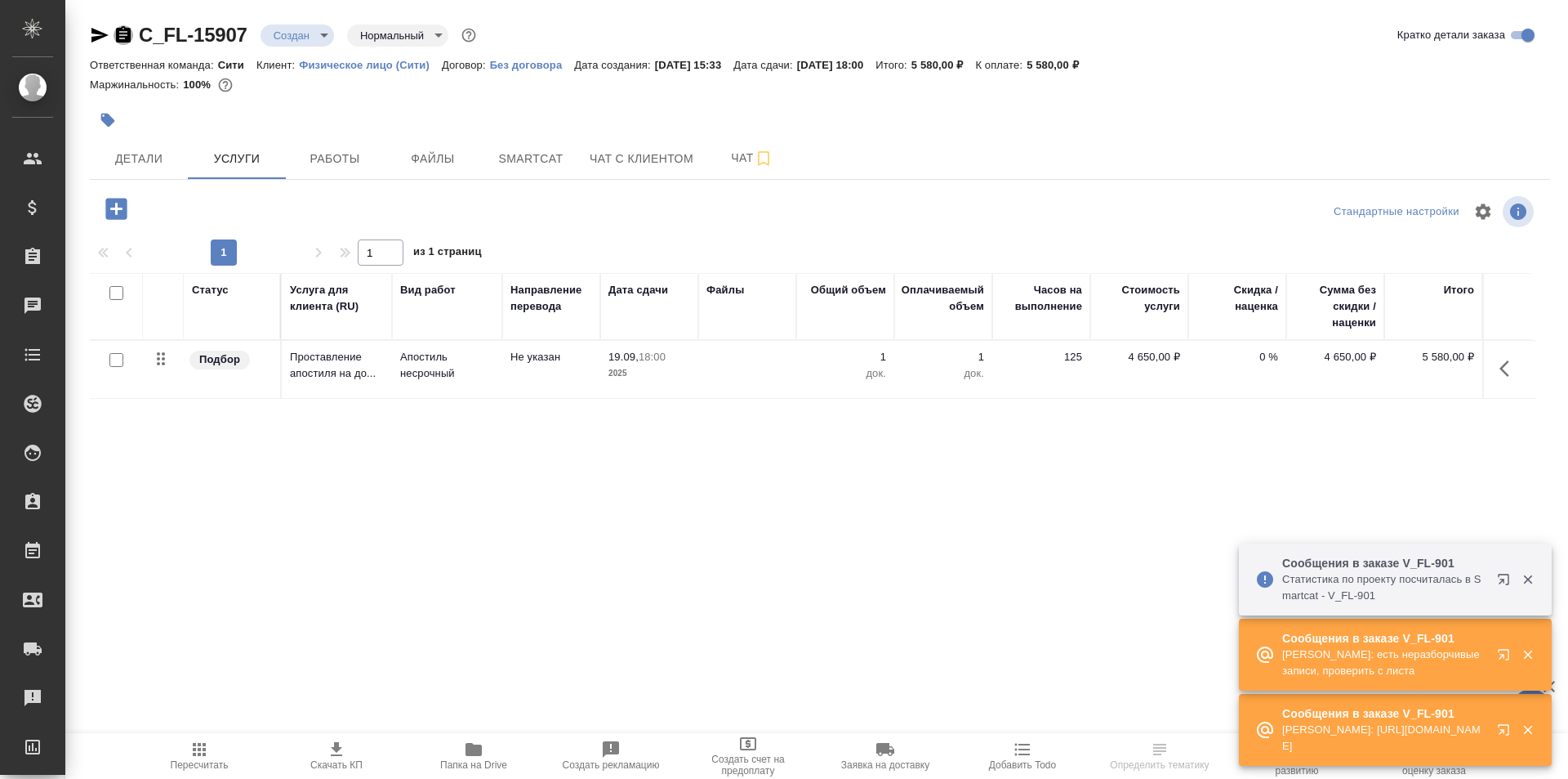
click at [126, 37] on icon "button" at bounding box center [123, 35] width 15 height 16
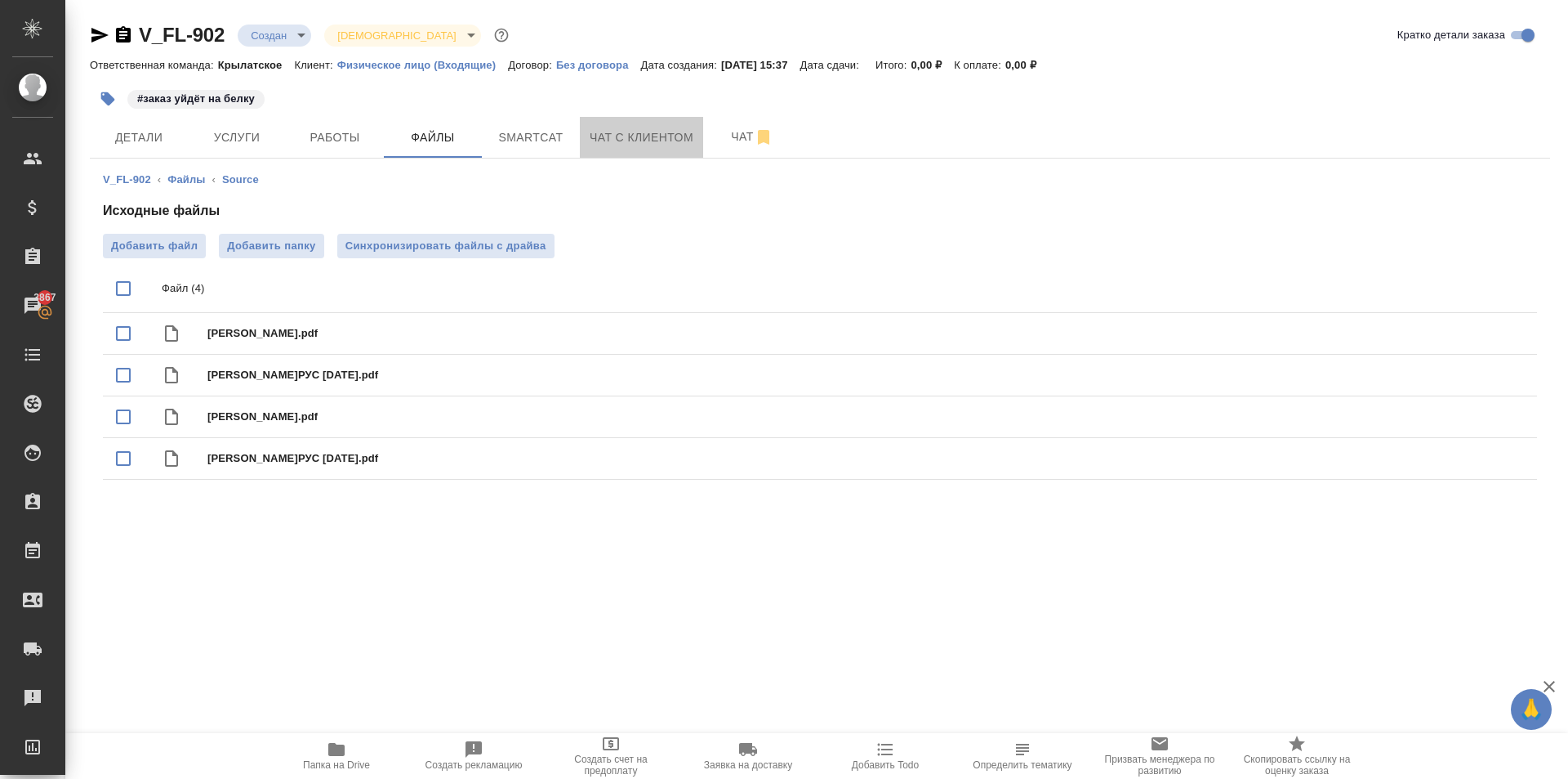
click at [605, 132] on span "Чат с клиентом" at bounding box center [642, 138] width 104 height 20
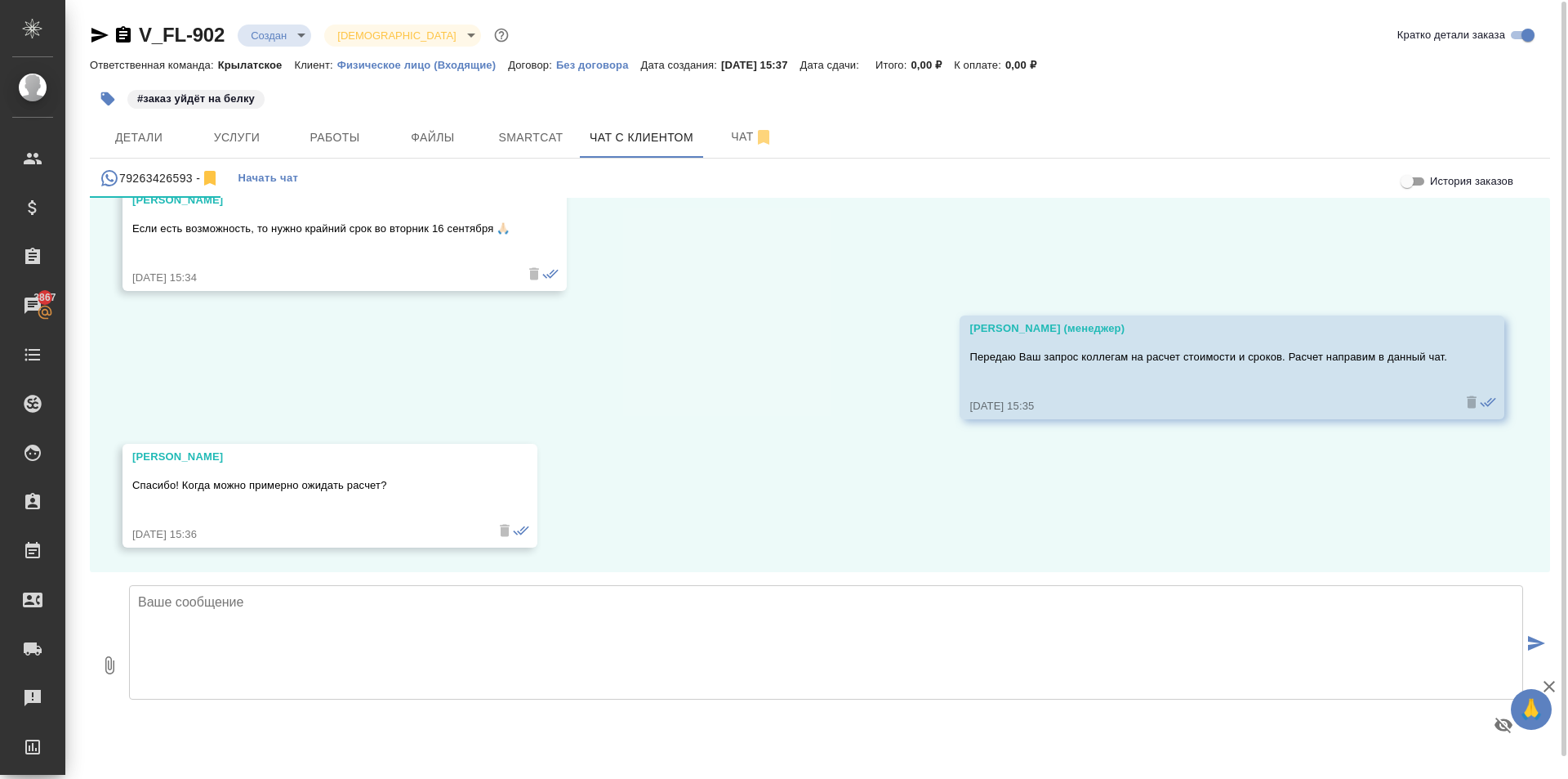
scroll to position [1, 0]
click at [254, 138] on span "Услуги" at bounding box center [237, 137] width 78 height 20
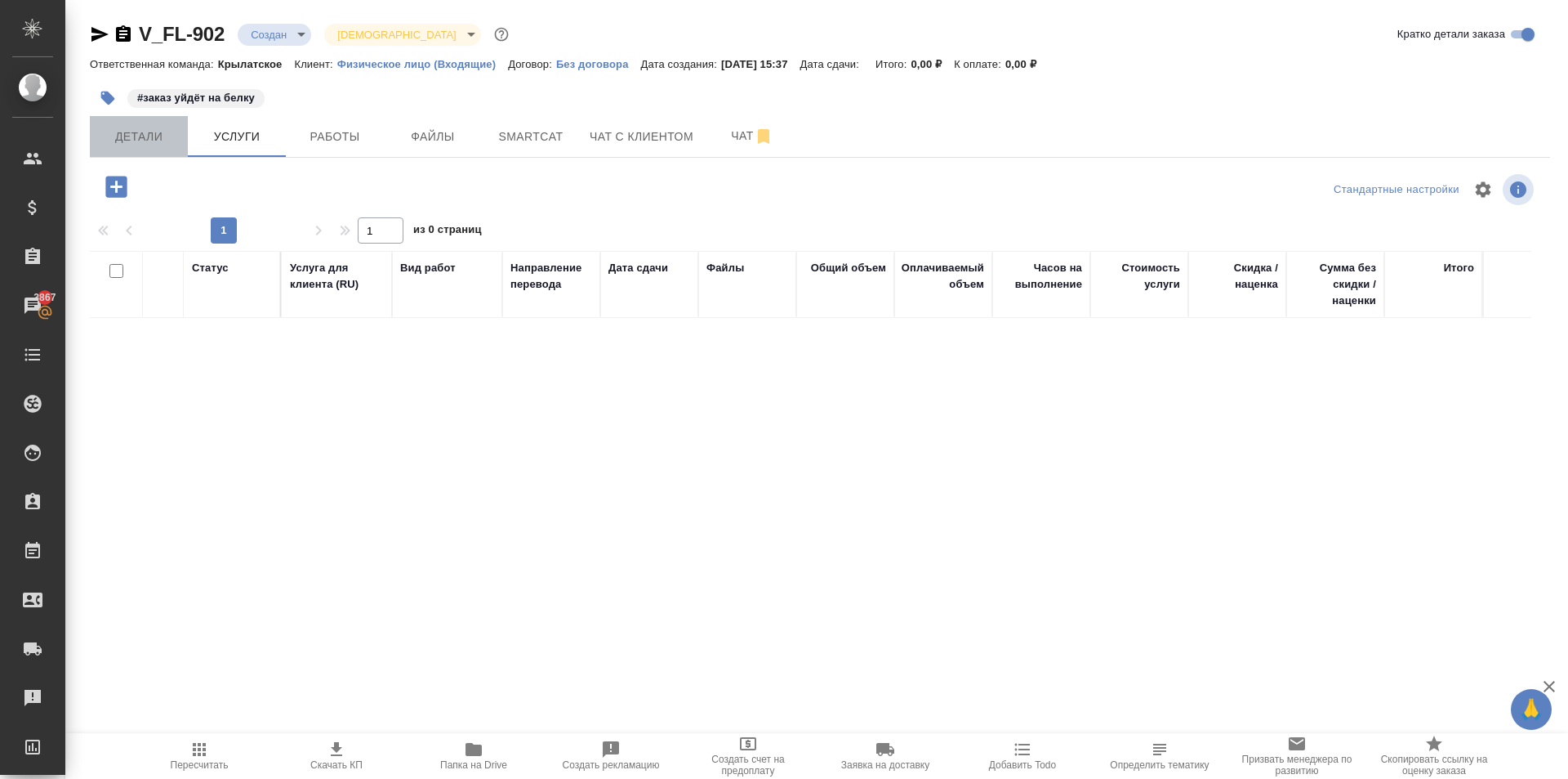
click at [137, 139] on span "Детали" at bounding box center [139, 137] width 78 height 20
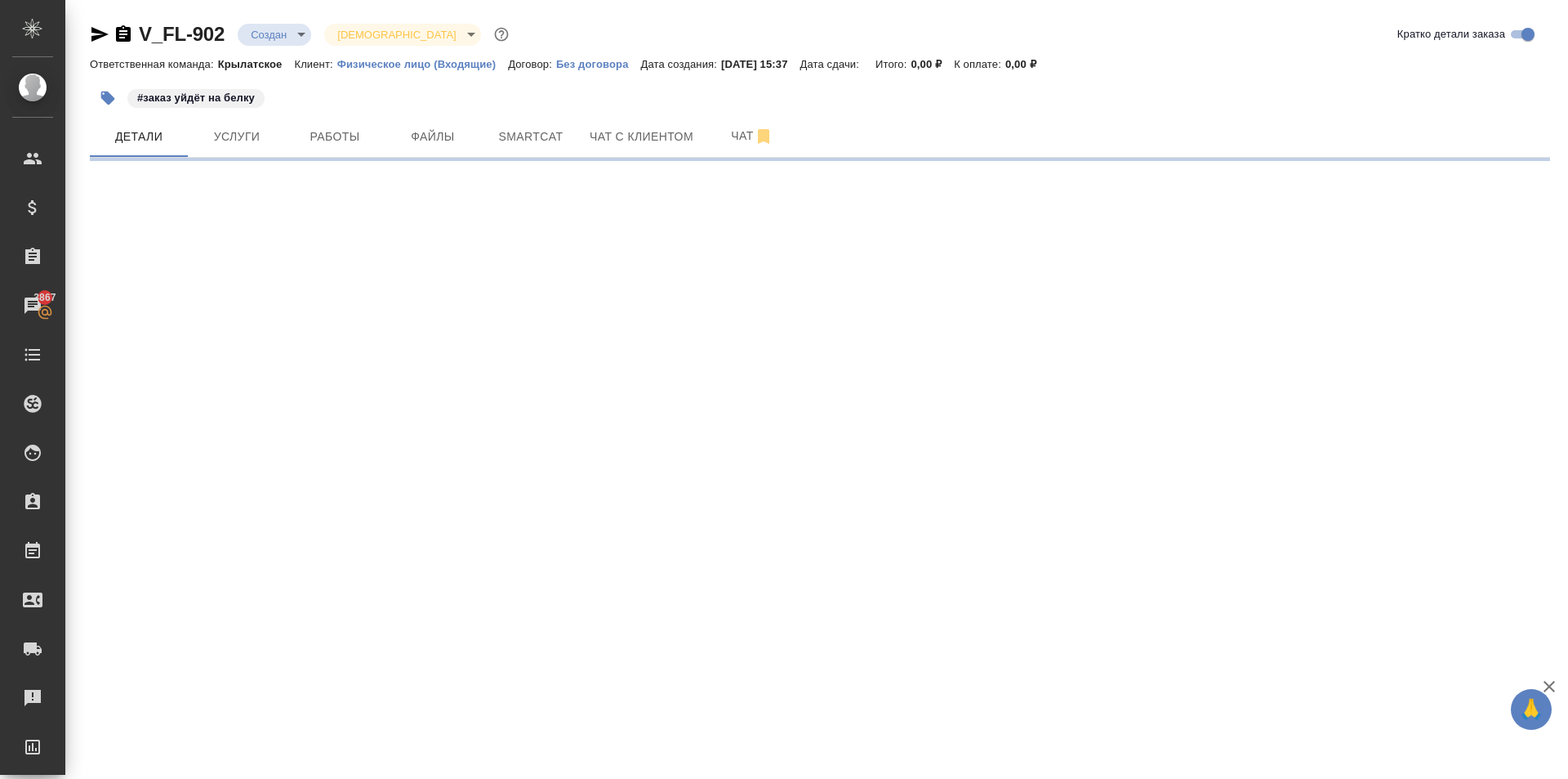
select select "RU"
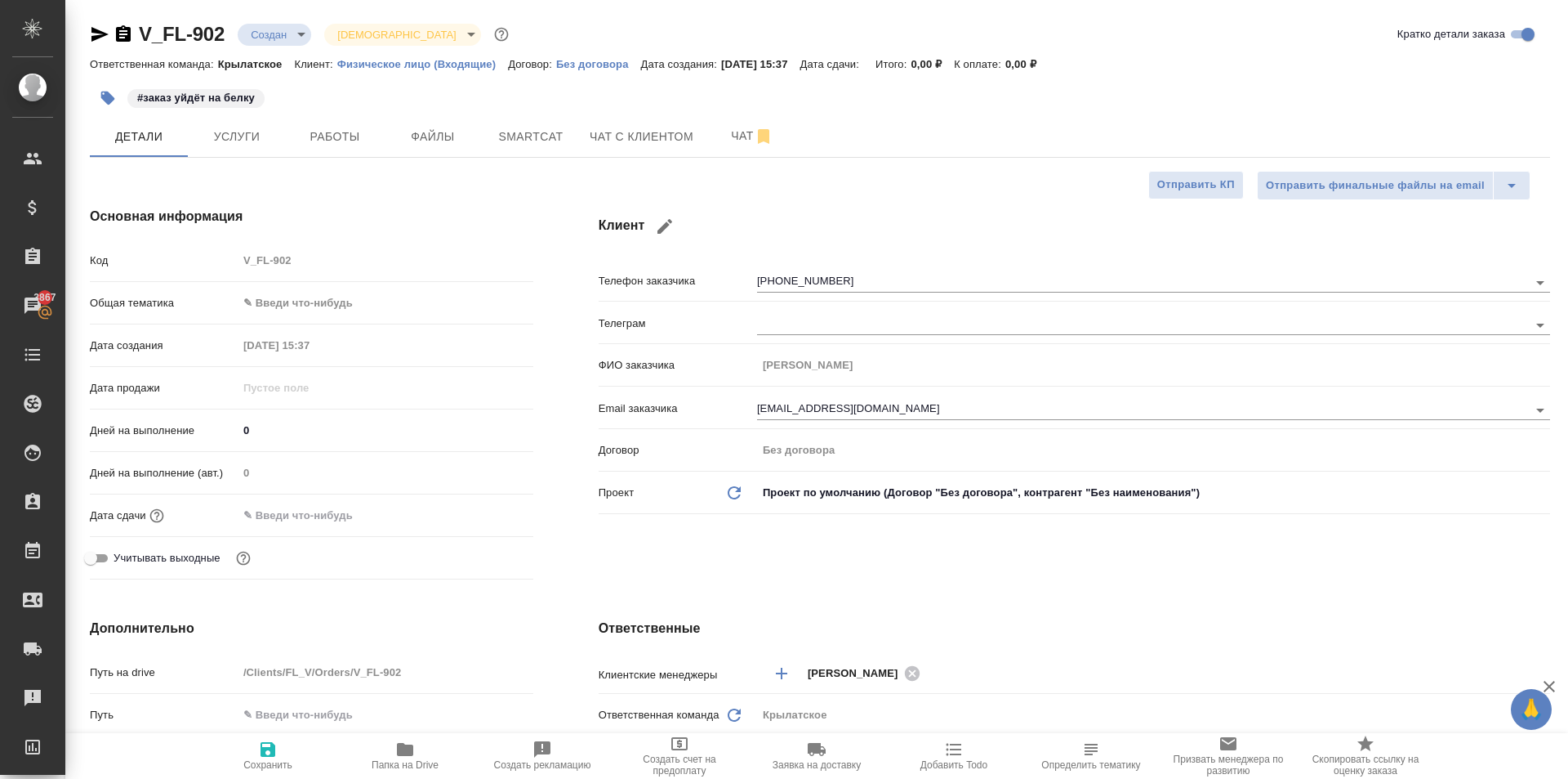
type textarea "x"
click at [252, 138] on span "Услуги" at bounding box center [237, 138] width 78 height 20
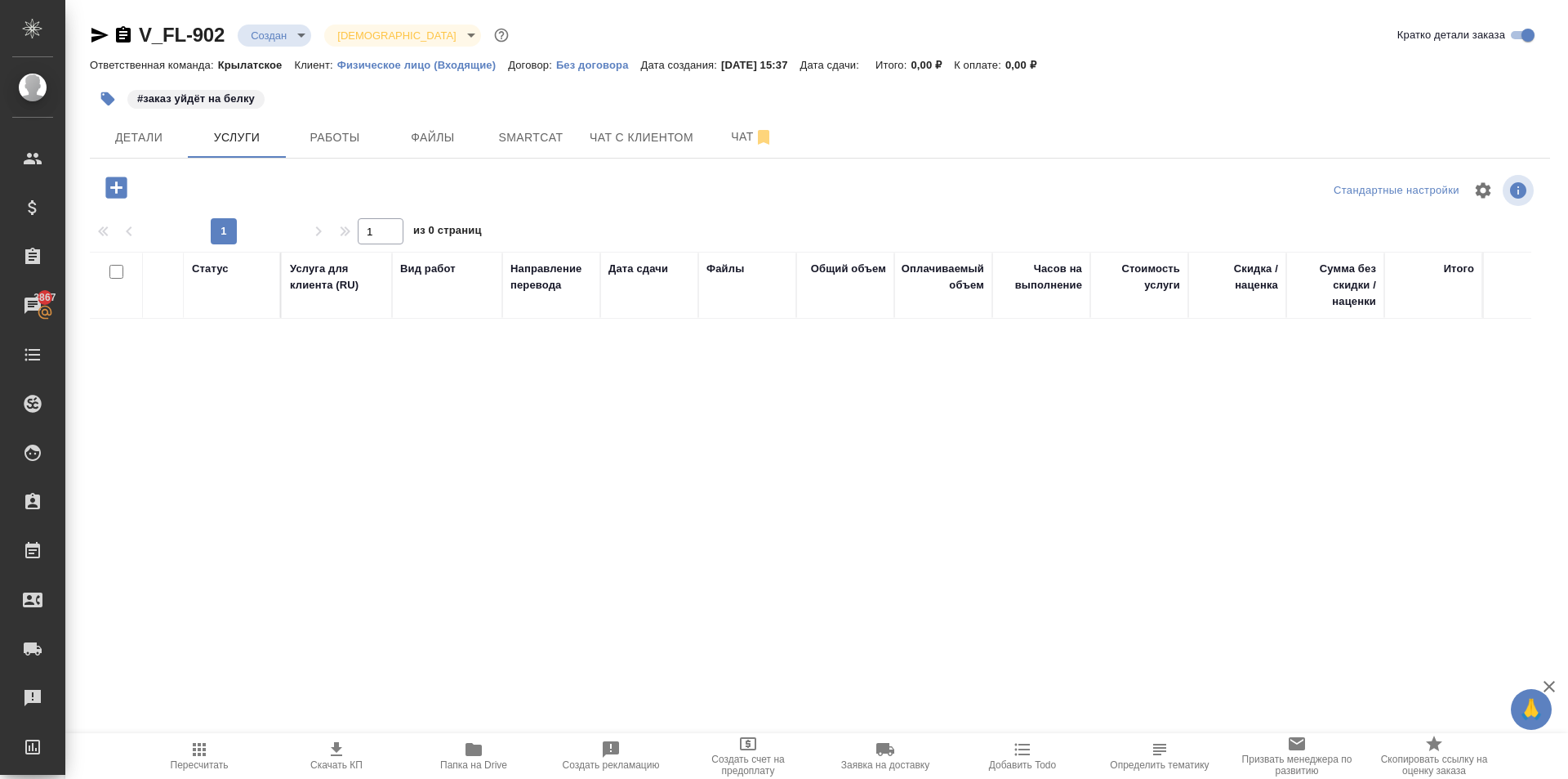
click at [135, 187] on button "button" at bounding box center [116, 187] width 45 height 34
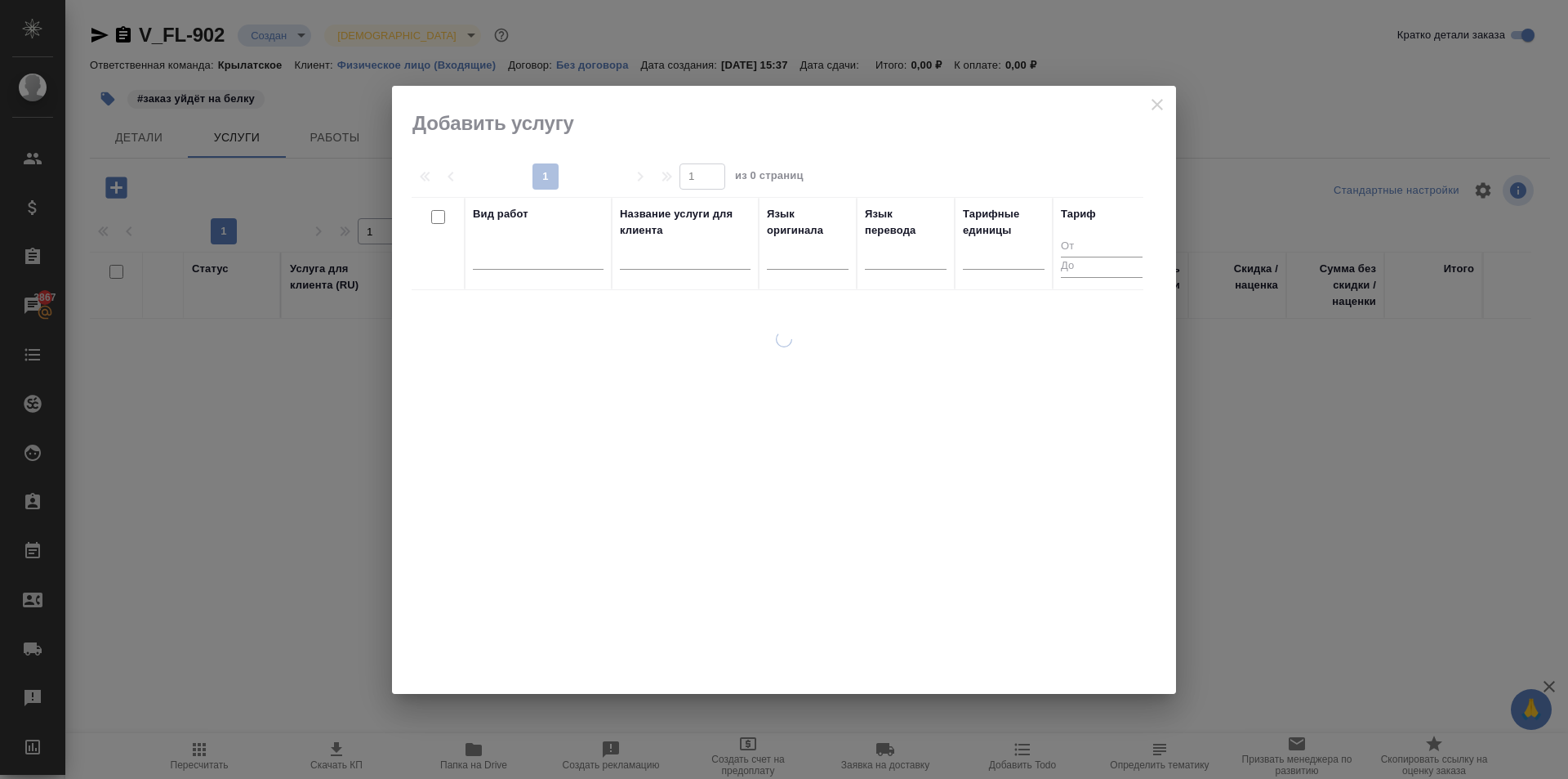
click at [830, 272] on div at bounding box center [808, 260] width 82 height 43
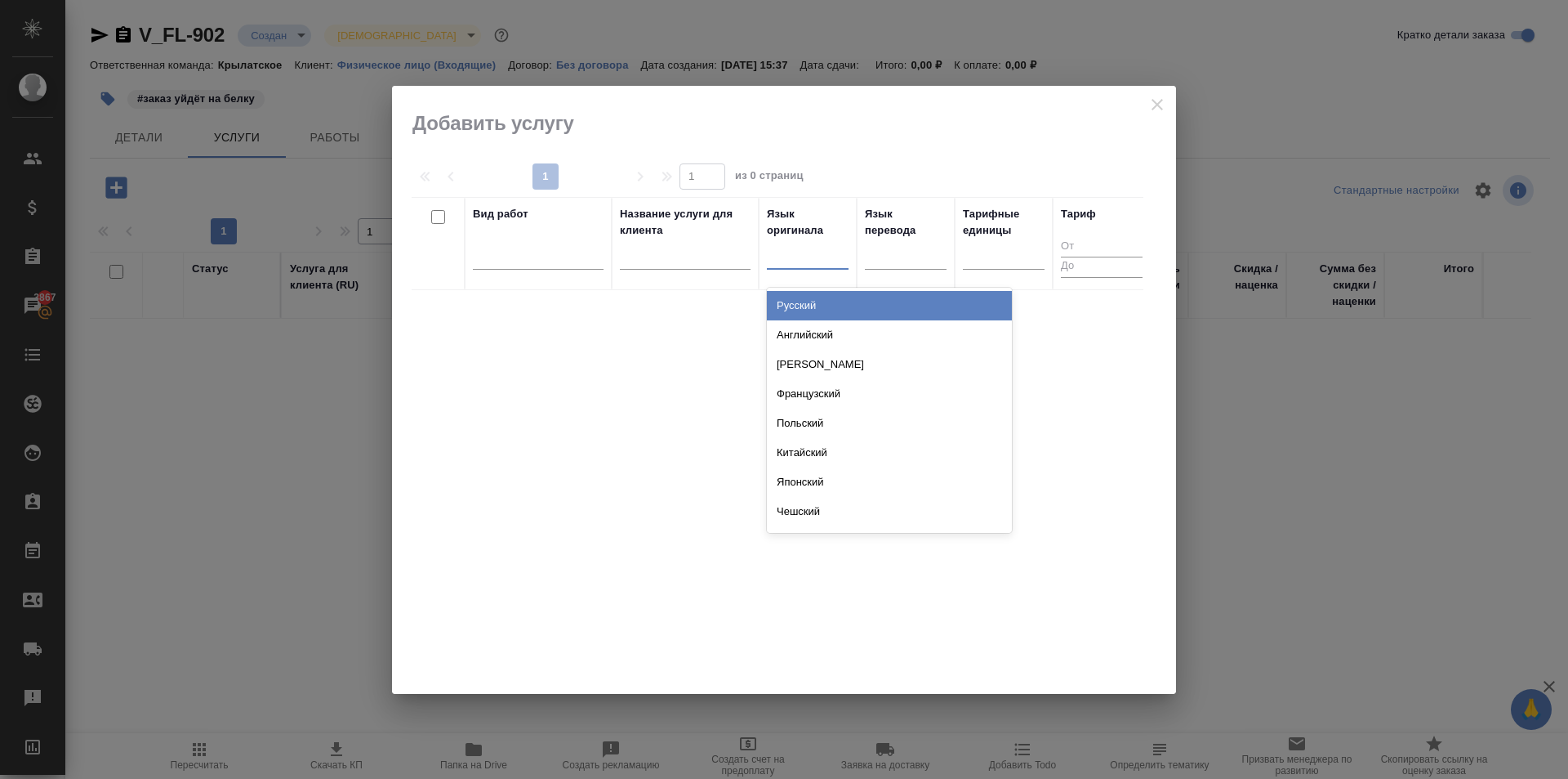
click at [831, 260] on div at bounding box center [808, 253] width 82 height 24
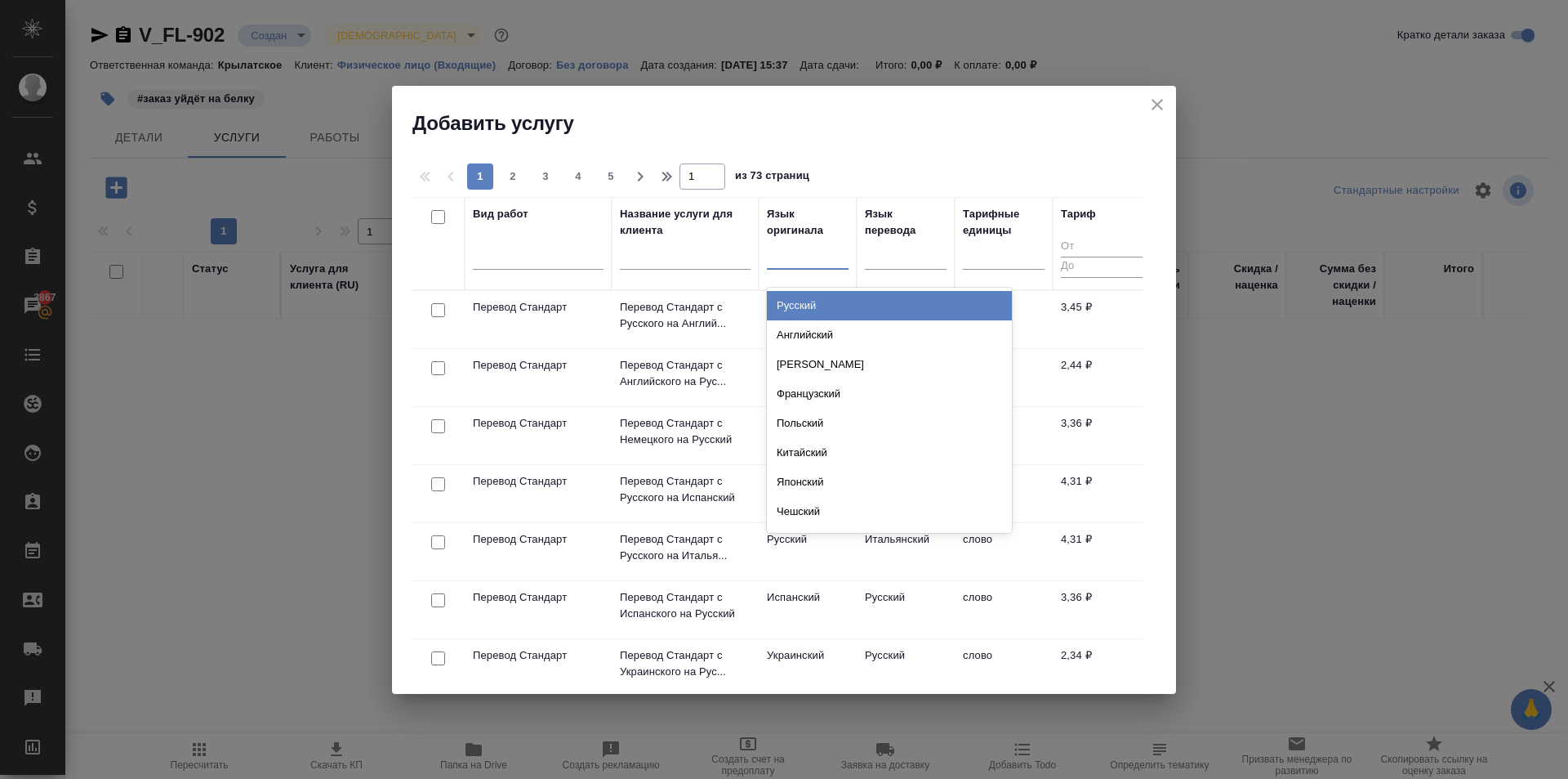
click at [851, 300] on div "Русский" at bounding box center [889, 306] width 245 height 29
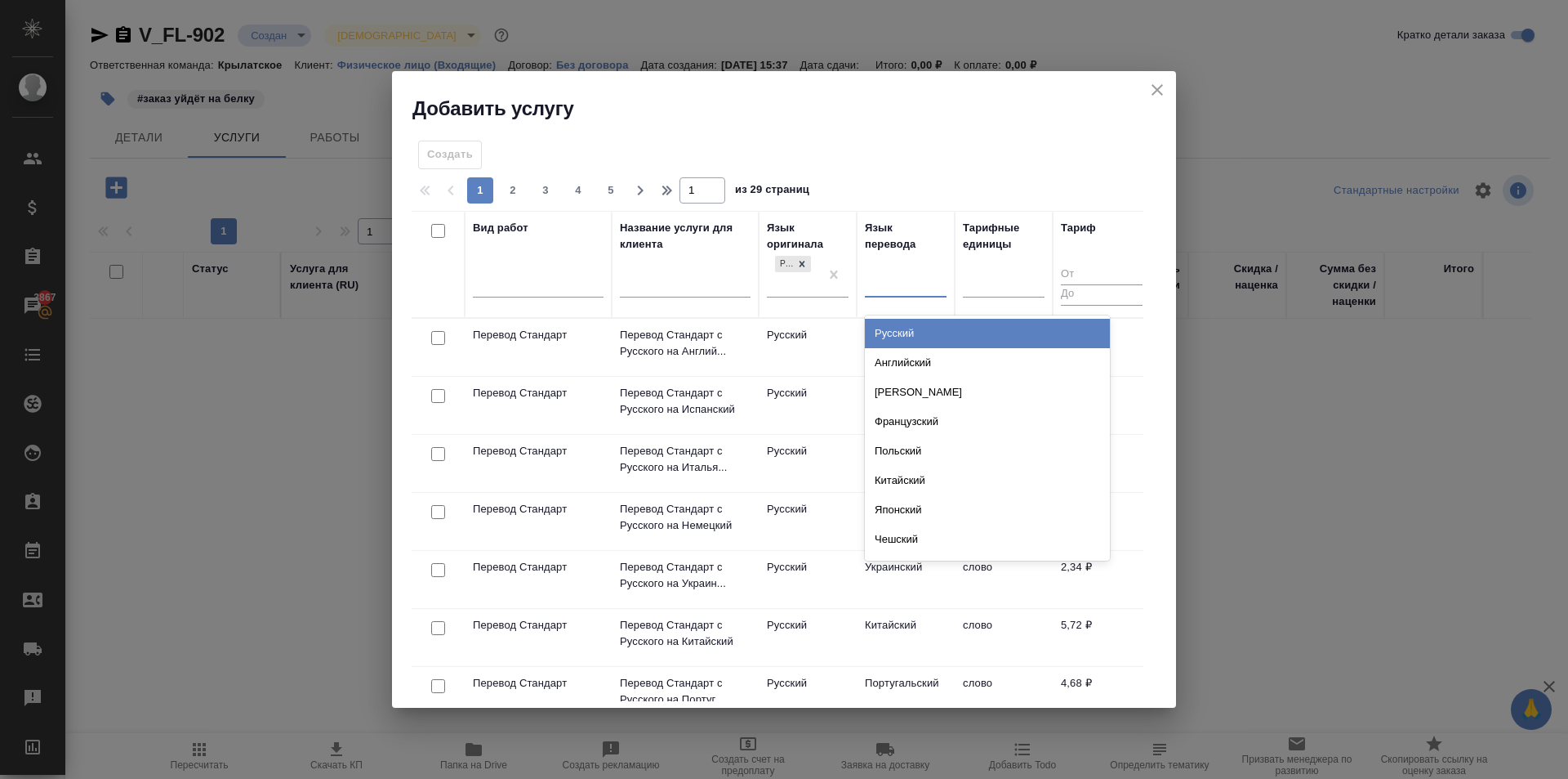
click at [882, 286] on div at bounding box center [906, 281] width 82 height 24
type input "исп"
click at [923, 333] on div "Испанский" at bounding box center [987, 333] width 245 height 29
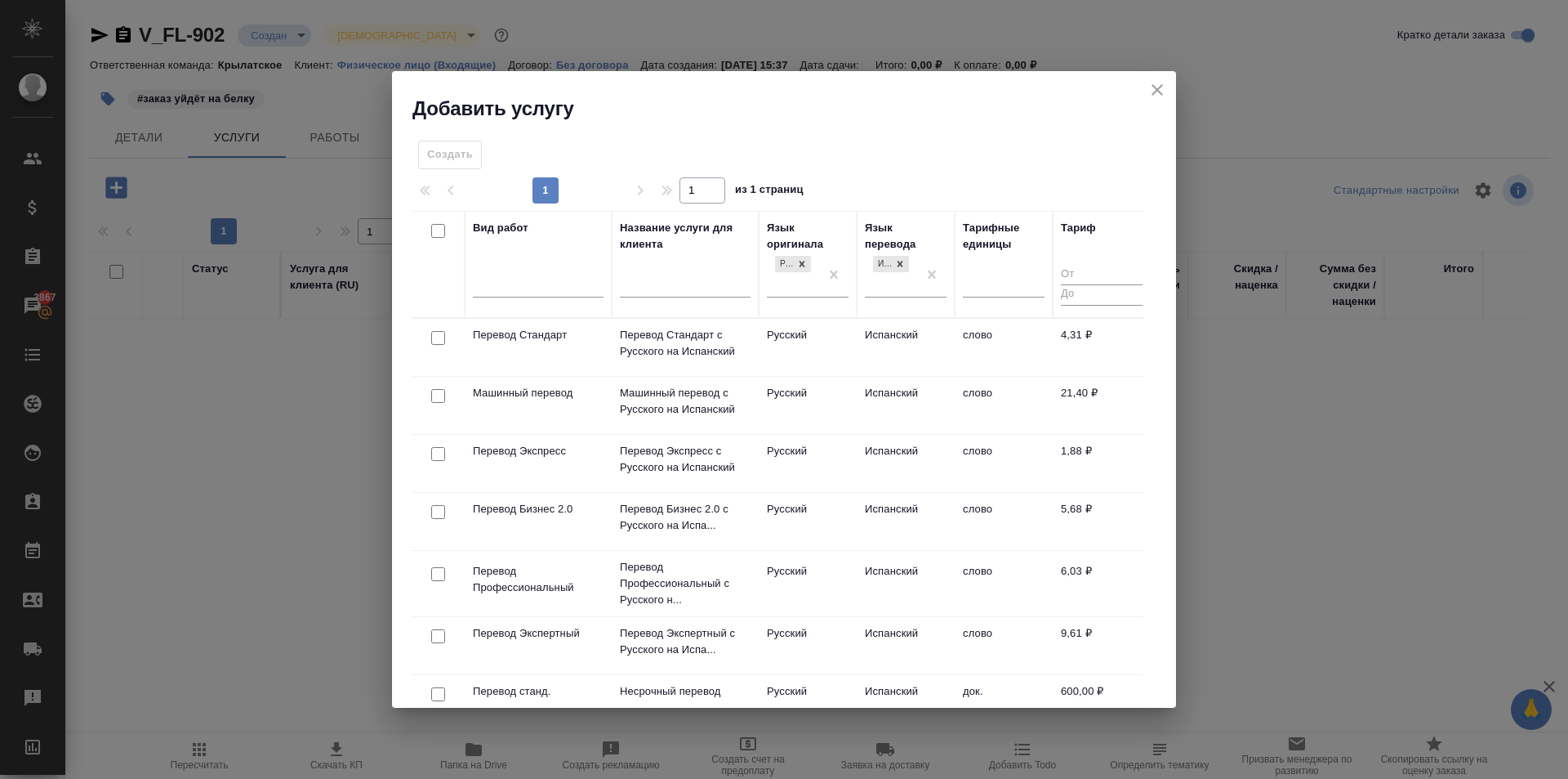
click at [918, 341] on td "Испанский" at bounding box center [905, 347] width 98 height 57
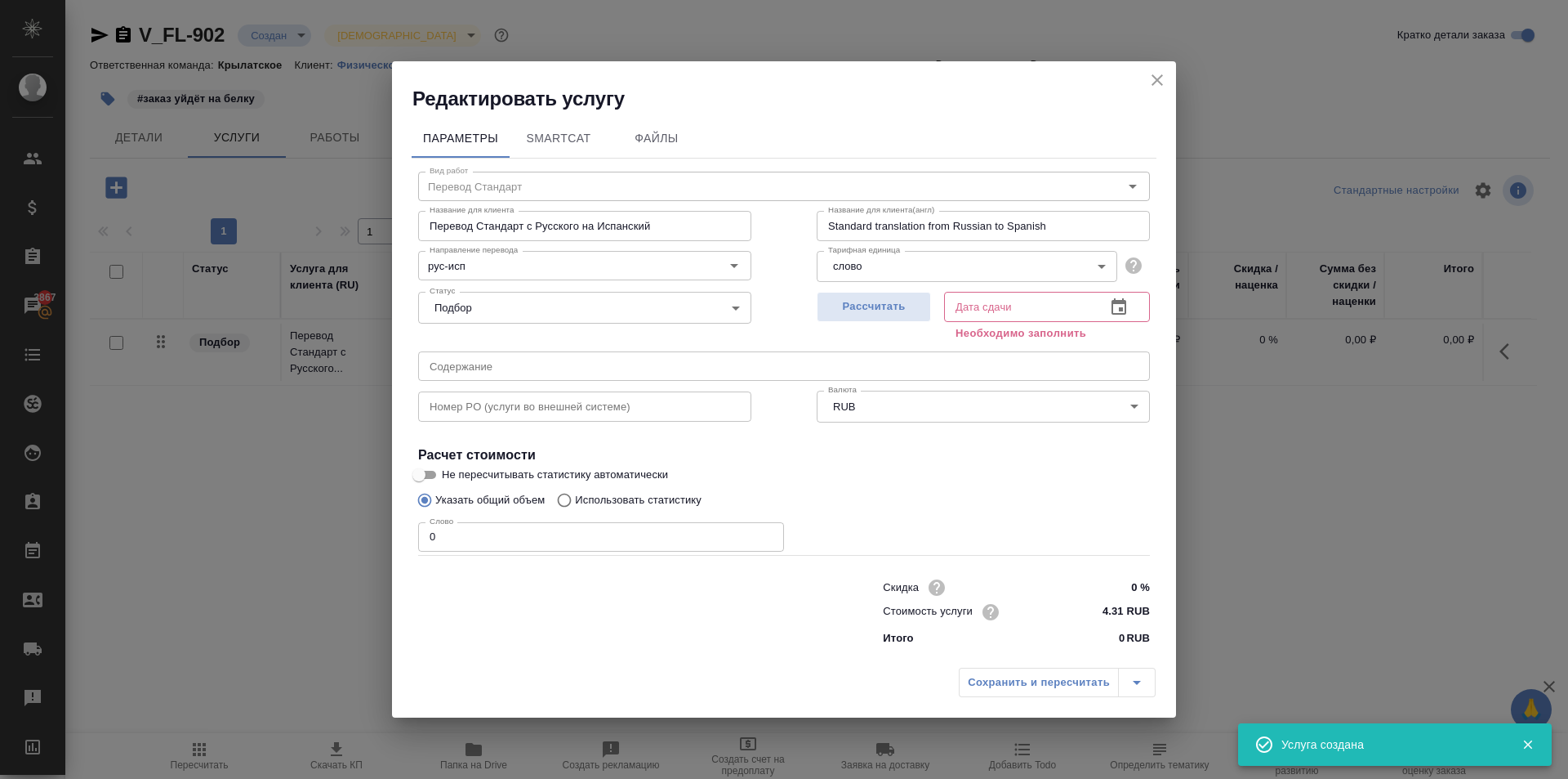
click at [1035, 681] on div "Сохранить и пересчитать" at bounding box center [1057, 682] width 197 height 29
drag, startPoint x: 894, startPoint y: 294, endPoint x: 929, endPoint y: 312, distance: 39.4
click at [895, 294] on button "Рассчитать" at bounding box center [873, 306] width 114 height 30
type input "[DATE] 16:29"
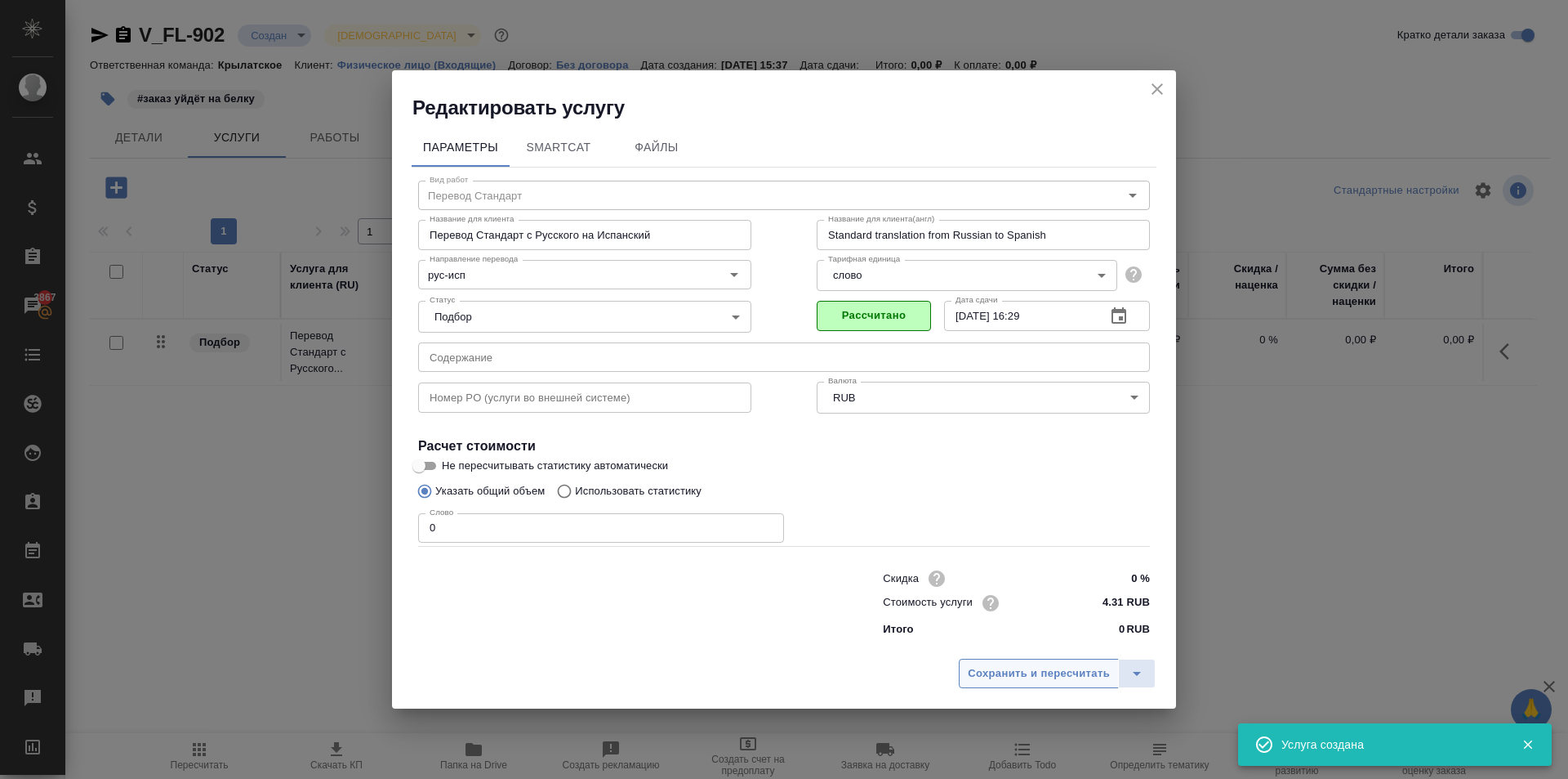
click at [1056, 683] on button "Сохранить и пересчитать" at bounding box center [1039, 673] width 160 height 29
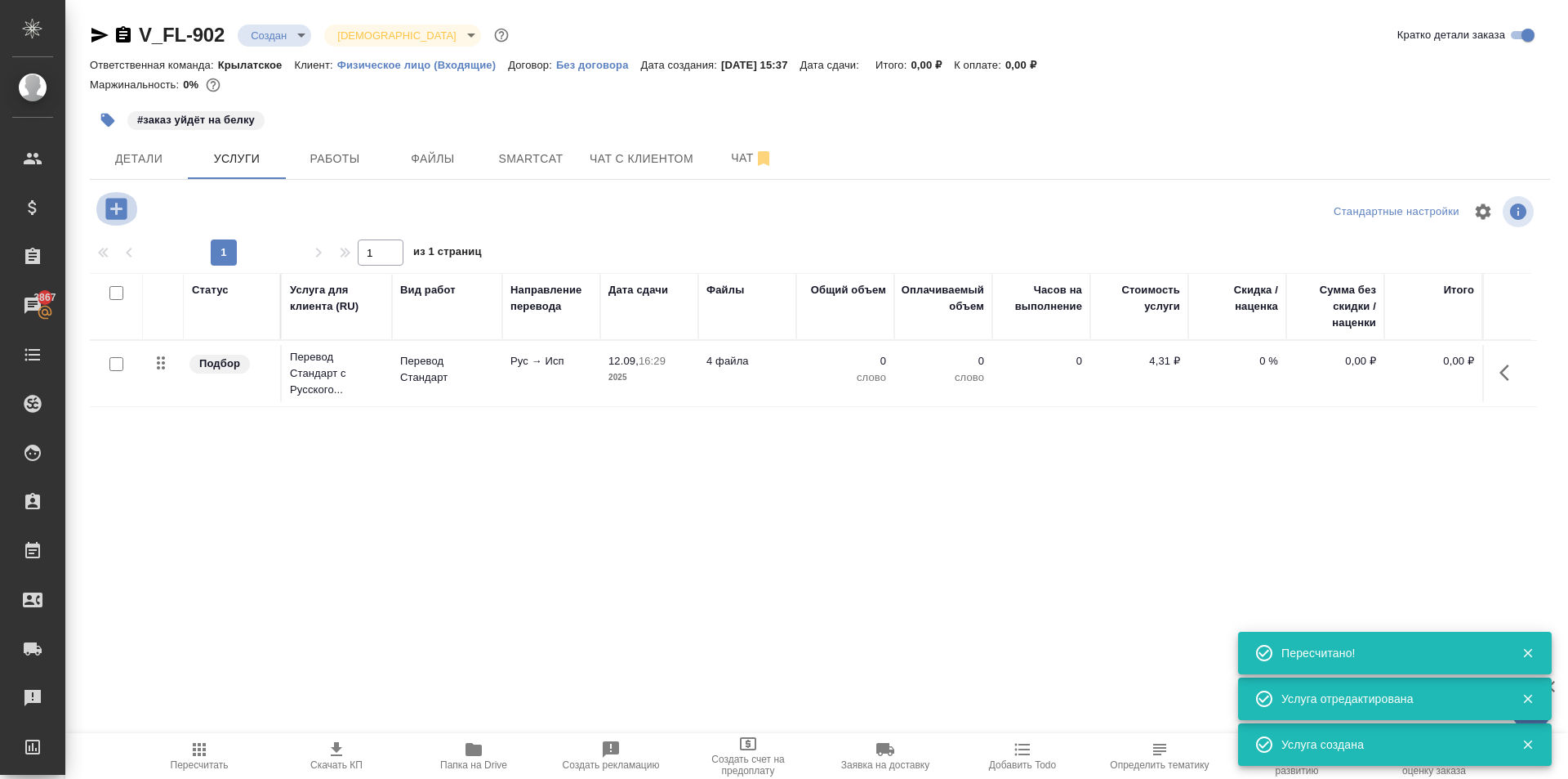
click at [107, 210] on icon "button" at bounding box center [116, 208] width 21 height 21
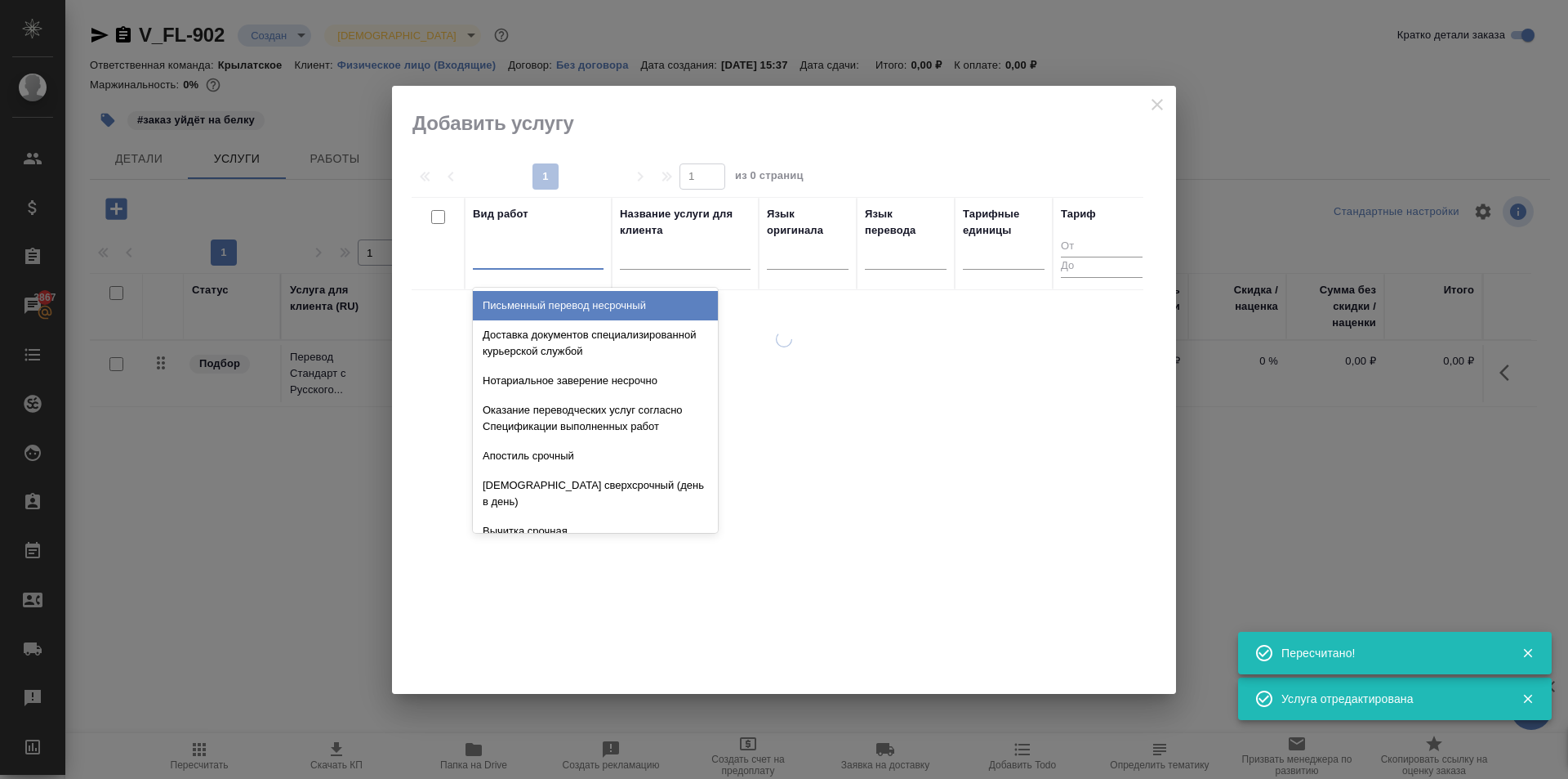
click at [575, 245] on div at bounding box center [538, 253] width 130 height 24
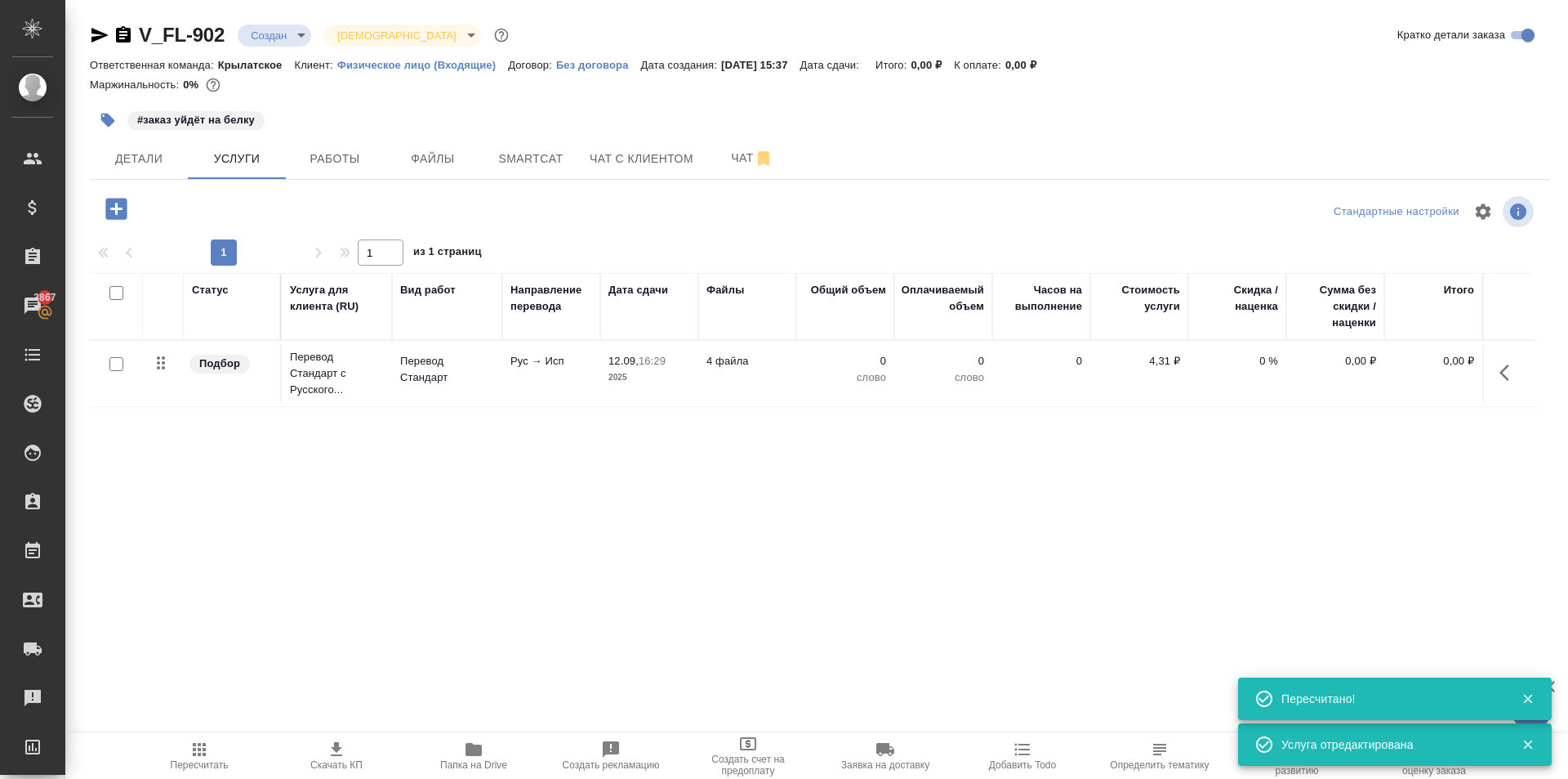
drag, startPoint x: 315, startPoint y: 33, endPoint x: 284, endPoint y: 42, distance: 32.3
click at [311, 36] on div "V_FL-902 Создан new Святая троица holyTrinity" at bounding box center [301, 35] width 422 height 26
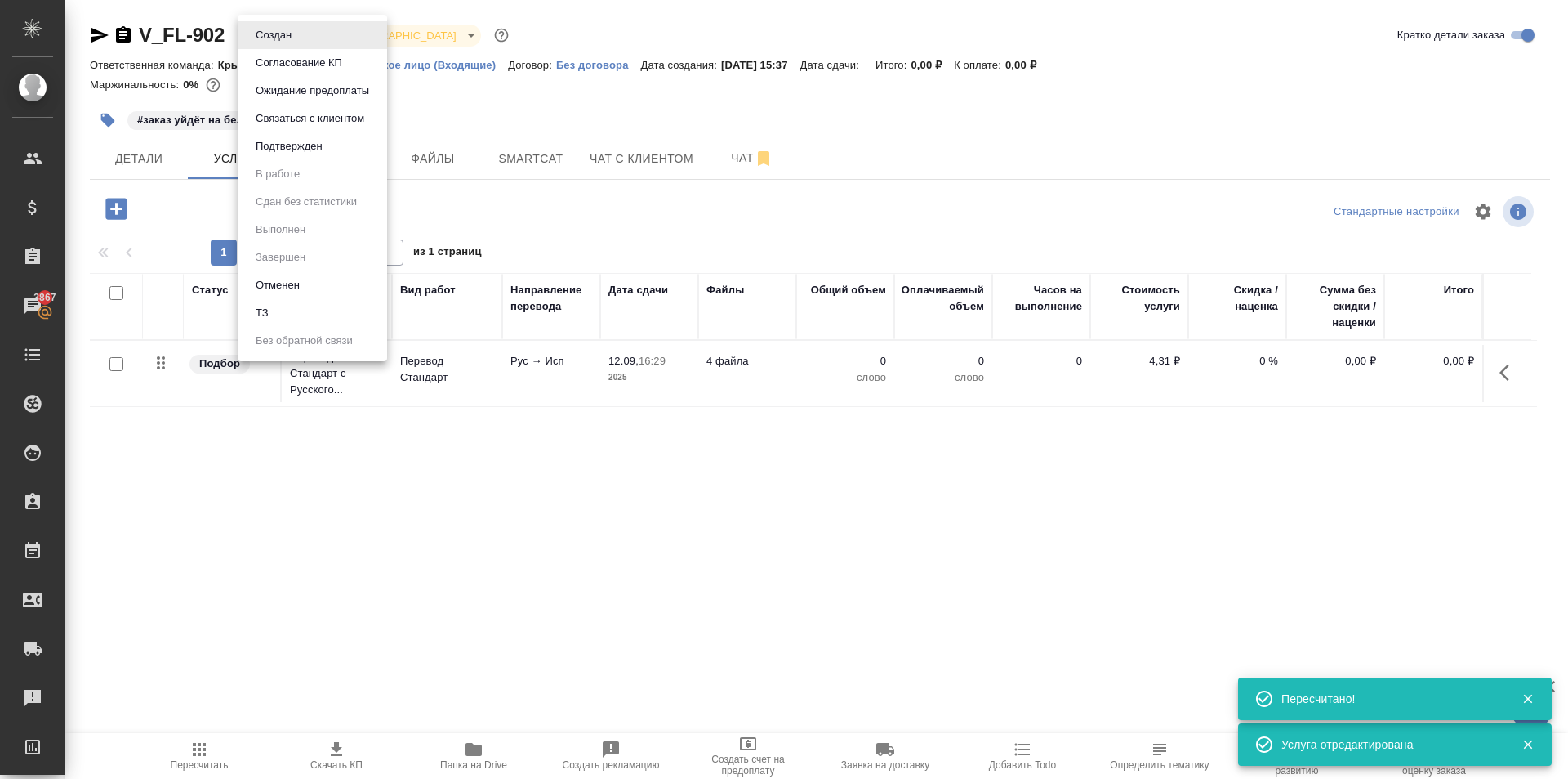
click at [284, 42] on body "🙏 .cls-1 fill:#fff; AWATERA [PERSON_NAME] Спецификации Заказы 3867 Чаты Todo Пр…" at bounding box center [784, 390] width 1568 height 779
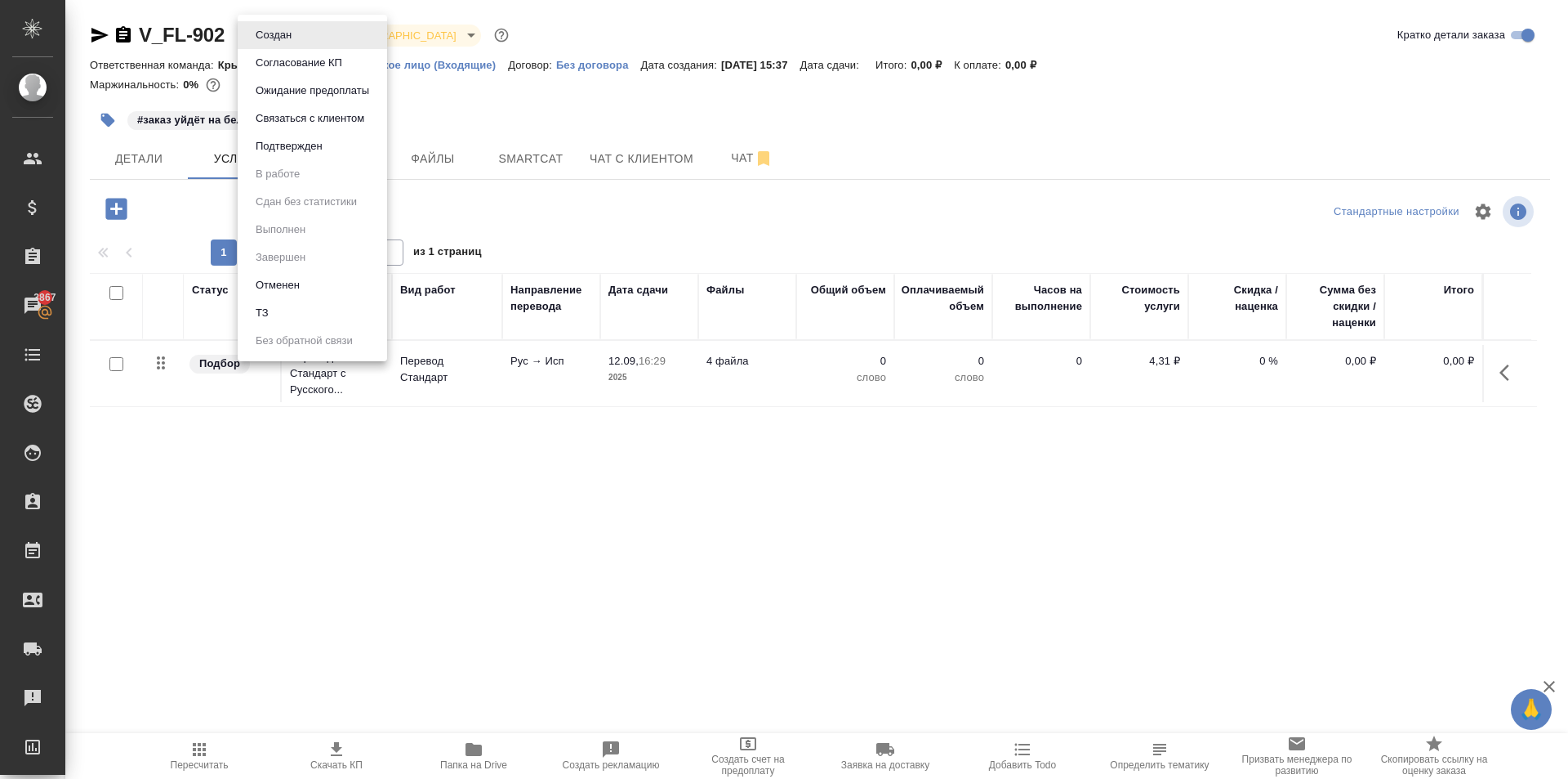
click at [325, 318] on li "ТЗ" at bounding box center [313, 313] width 150 height 27
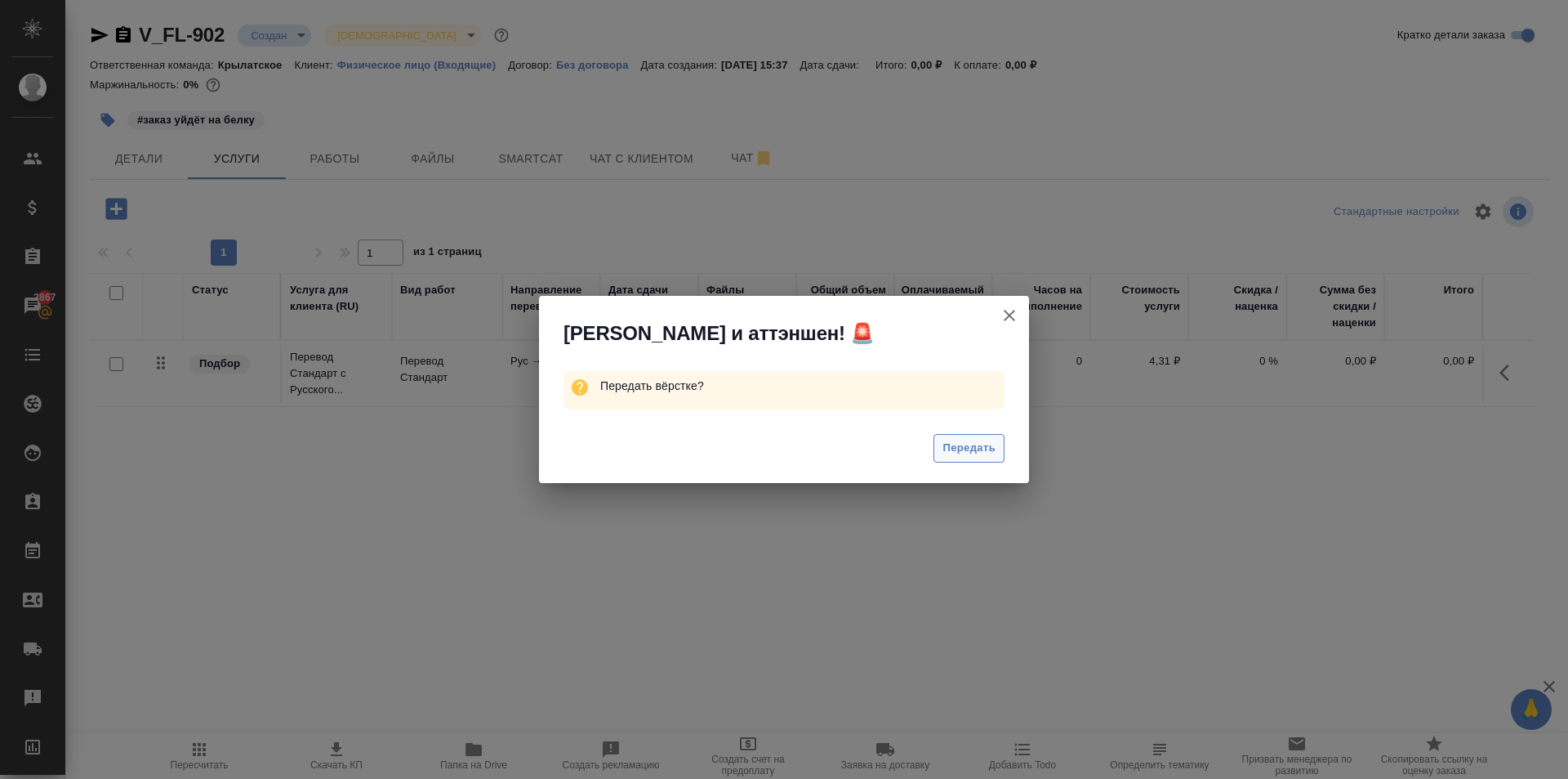
drag, startPoint x: 1026, startPoint y: 457, endPoint x: 978, endPoint y: 440, distance: 50.9
click at [1024, 457] on div "Передать" at bounding box center [783, 451] width 490 height 66
drag, startPoint x: 978, startPoint y: 440, endPoint x: 992, endPoint y: 442, distance: 14.1
click at [981, 440] on span "Передать" at bounding box center [969, 448] width 53 height 19
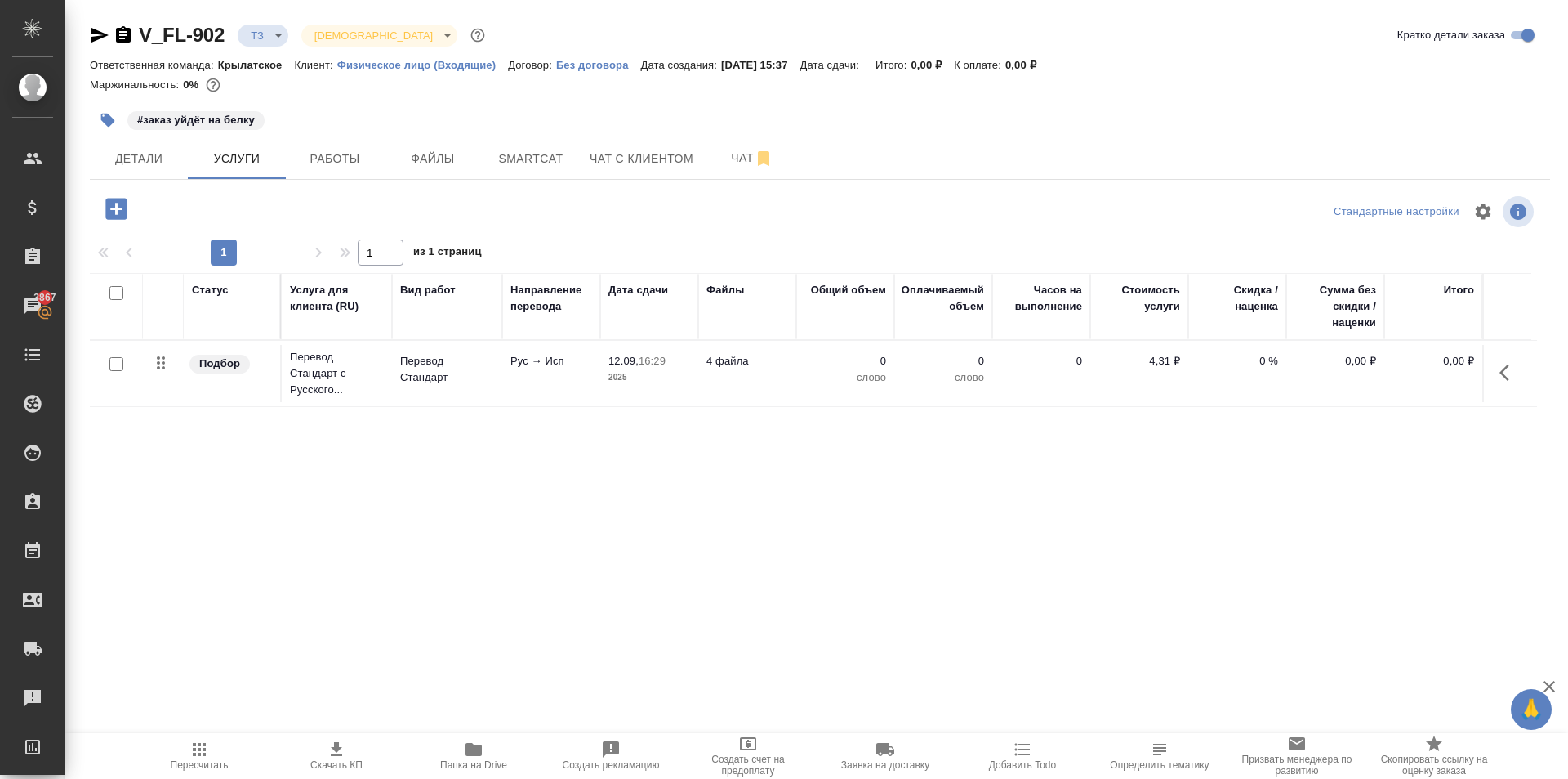
click at [688, 244] on div "1 1 из 1 страниц" at bounding box center [820, 252] width 1460 height 26
click at [116, 364] on input "checkbox" at bounding box center [116, 363] width 14 height 14
checkbox input "true"
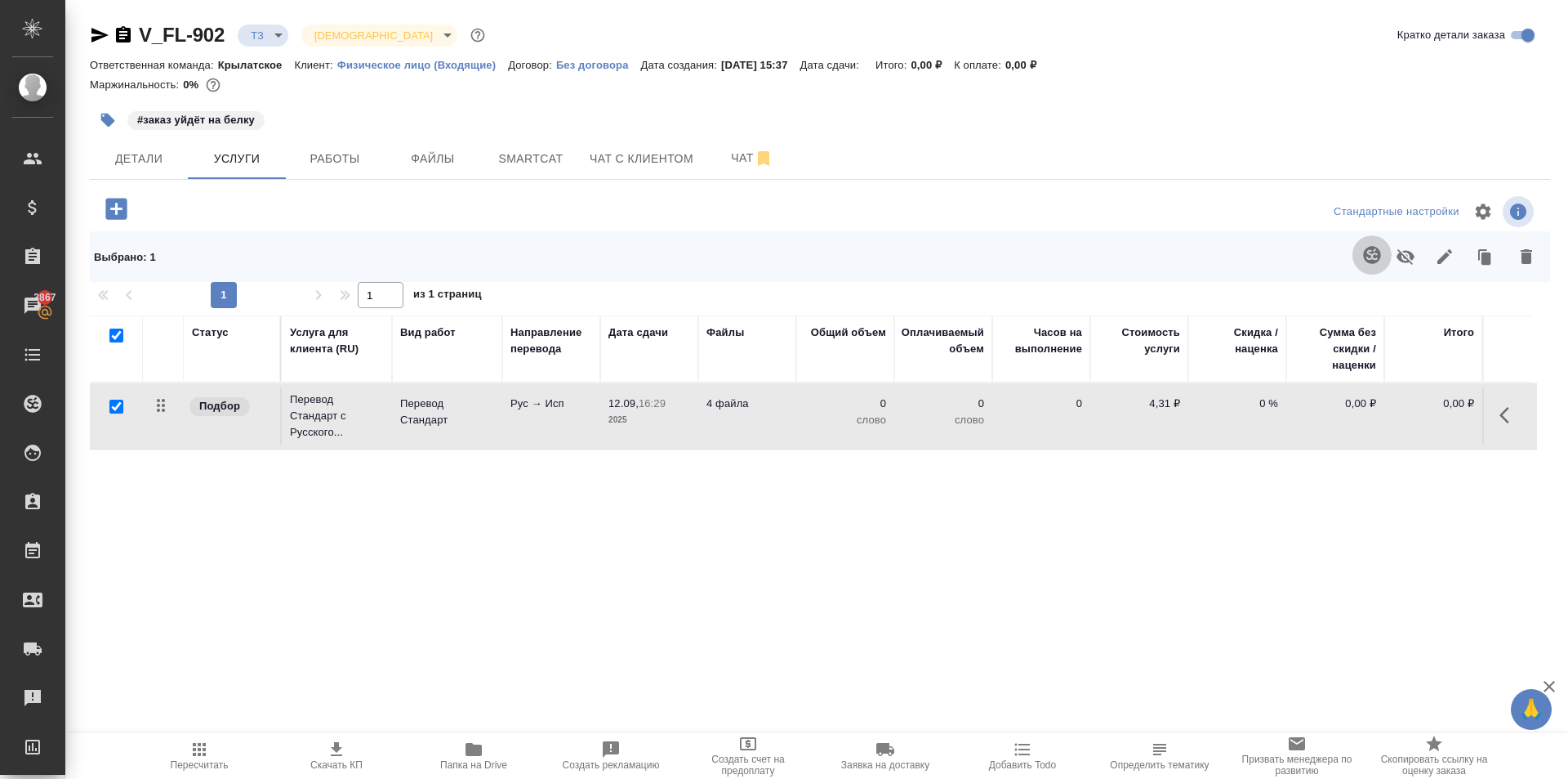
click at [1352, 254] on button "button" at bounding box center [1371, 254] width 39 height 39
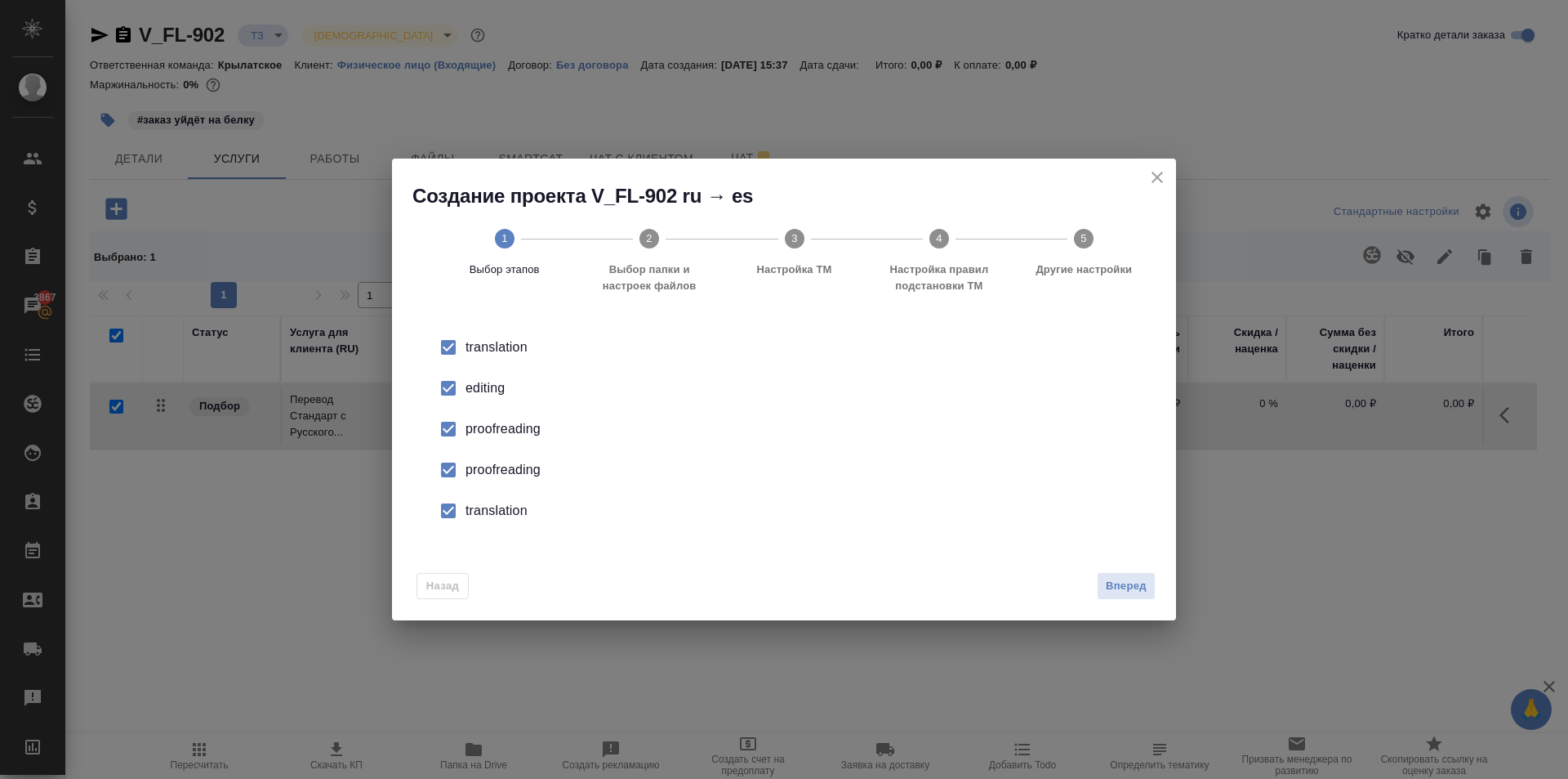
click at [430, 385] on li "editing" at bounding box center [784, 388] width 732 height 41
click at [454, 426] on input "checkbox" at bounding box center [449, 429] width 35 height 35
click at [456, 471] on input "checkbox" at bounding box center [449, 470] width 35 height 35
click at [451, 504] on input "checkbox" at bounding box center [449, 511] width 35 height 35
click at [1142, 596] on button "Вперед" at bounding box center [1126, 586] width 58 height 28
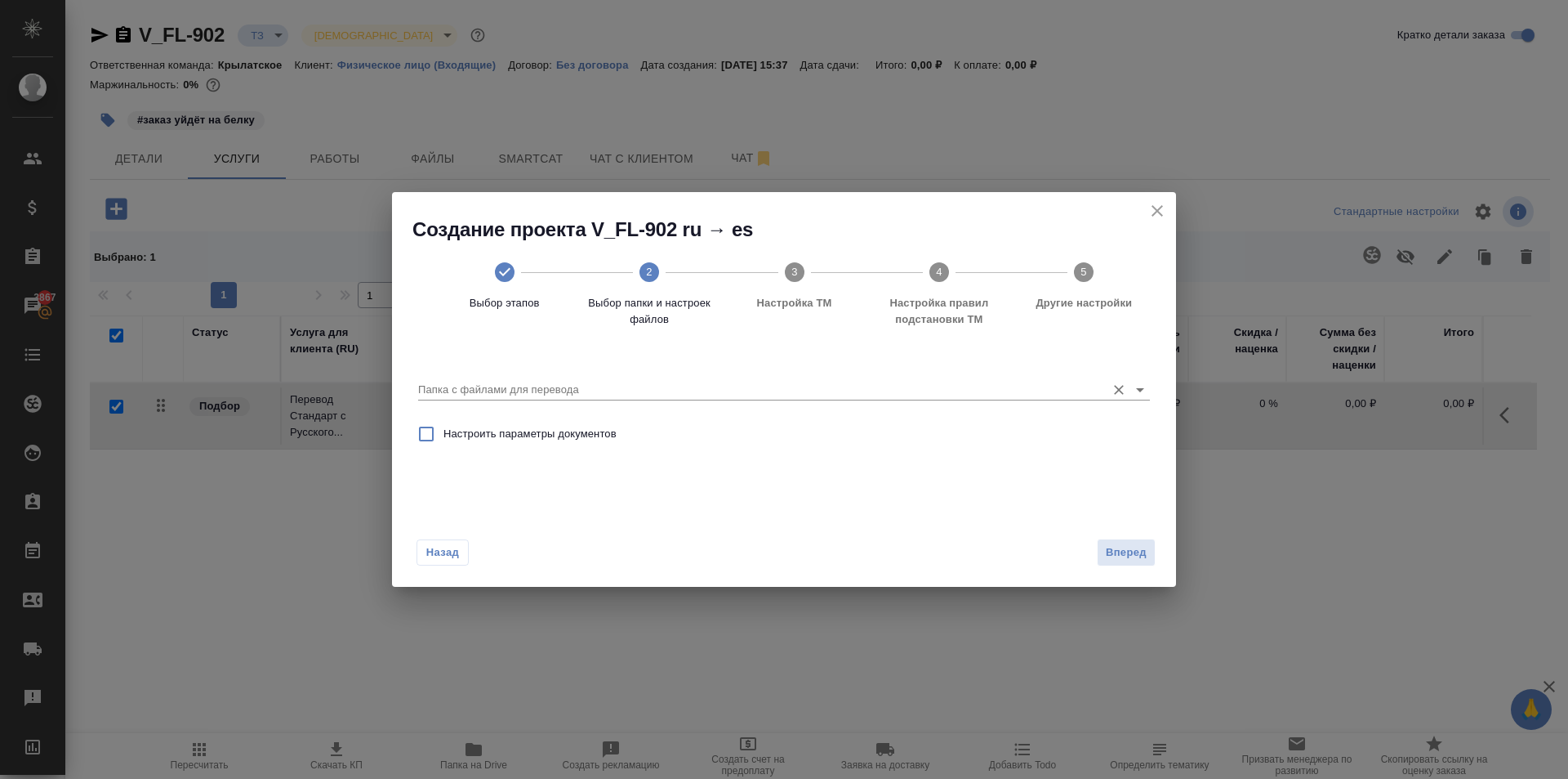
click at [659, 388] on input "Папка с файлами для перевода" at bounding box center [758, 389] width 679 height 19
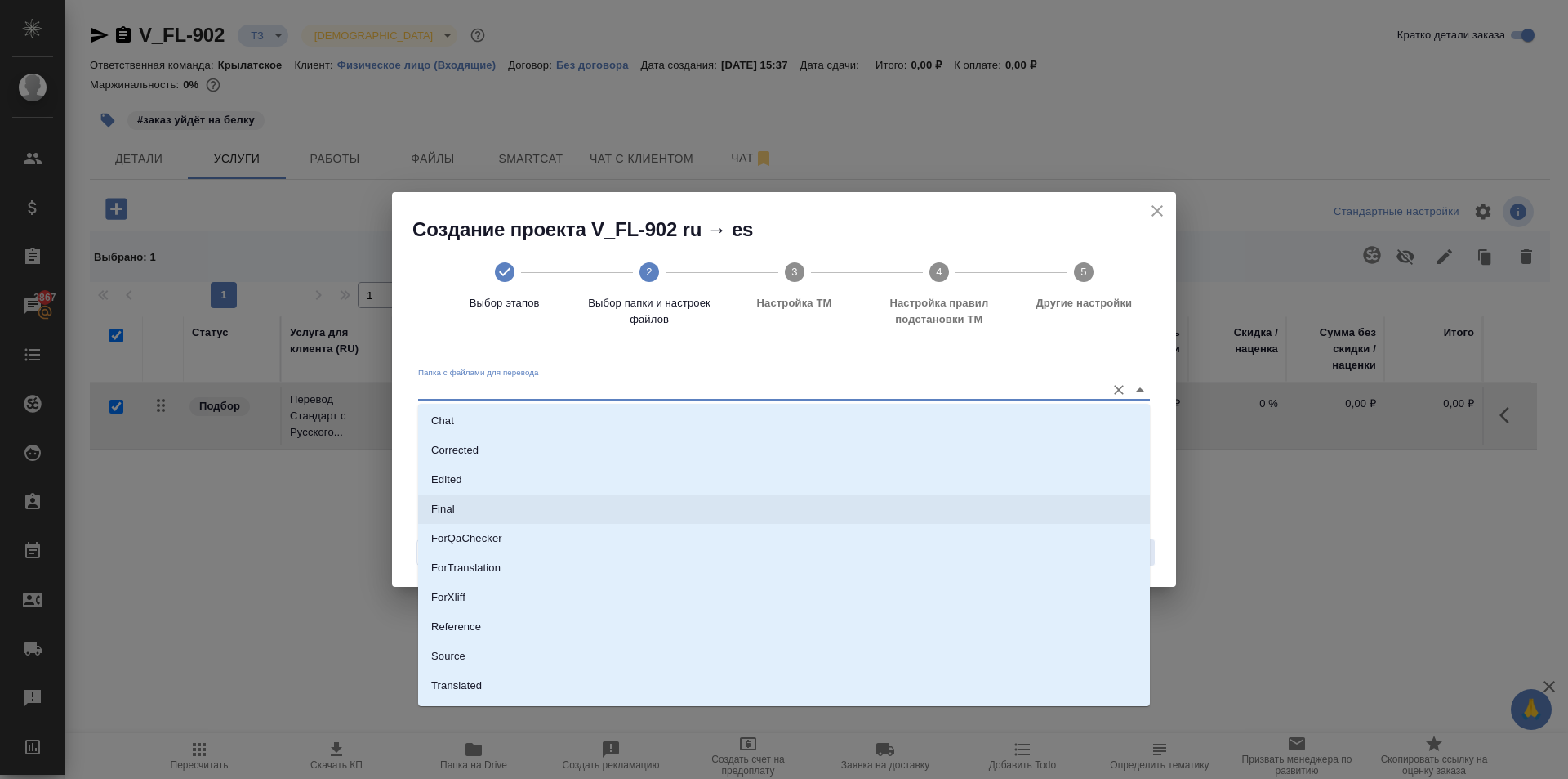
scroll to position [85, 0]
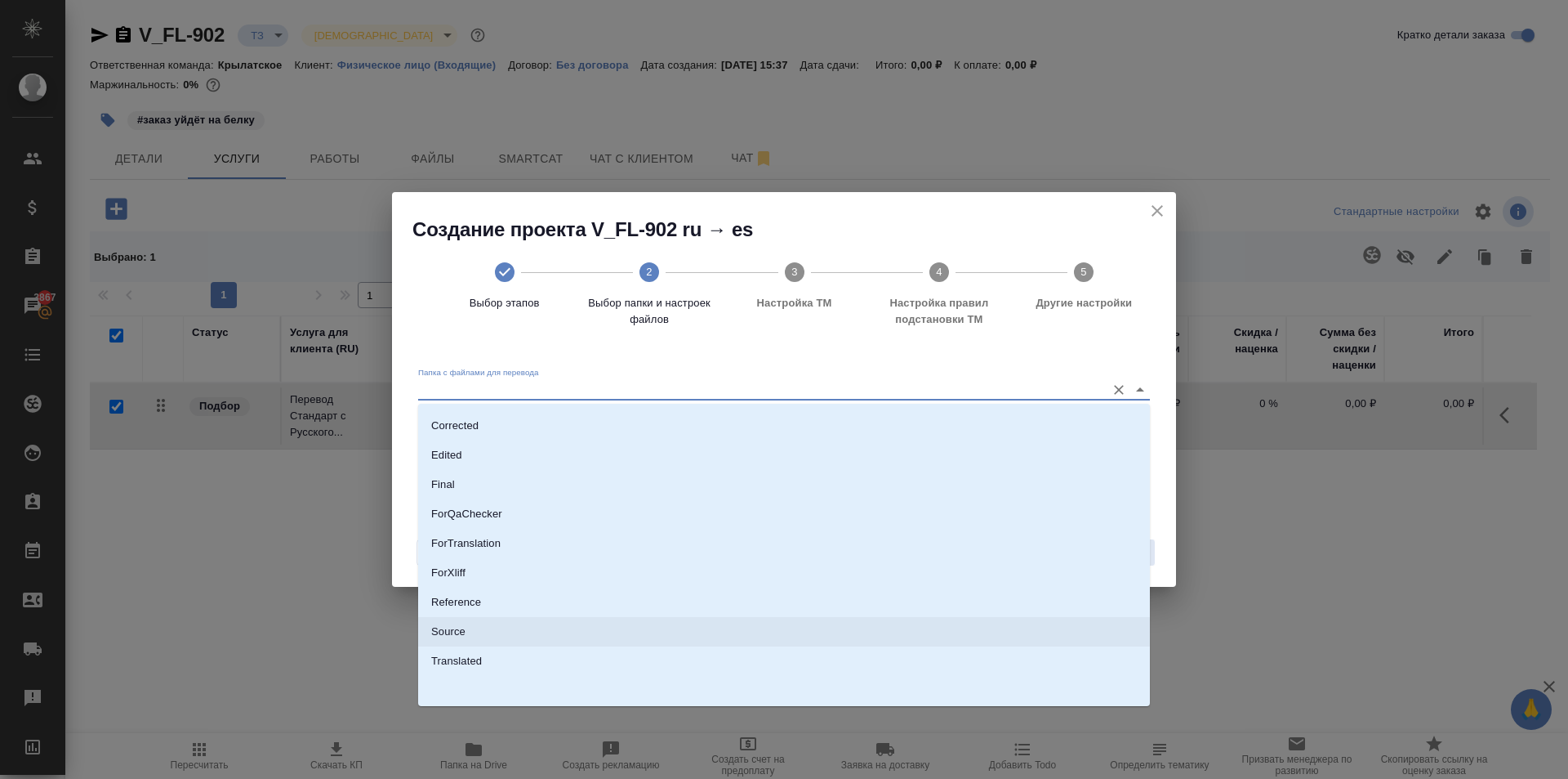
click at [465, 628] on p "Source" at bounding box center [449, 631] width 35 height 16
type input "Source"
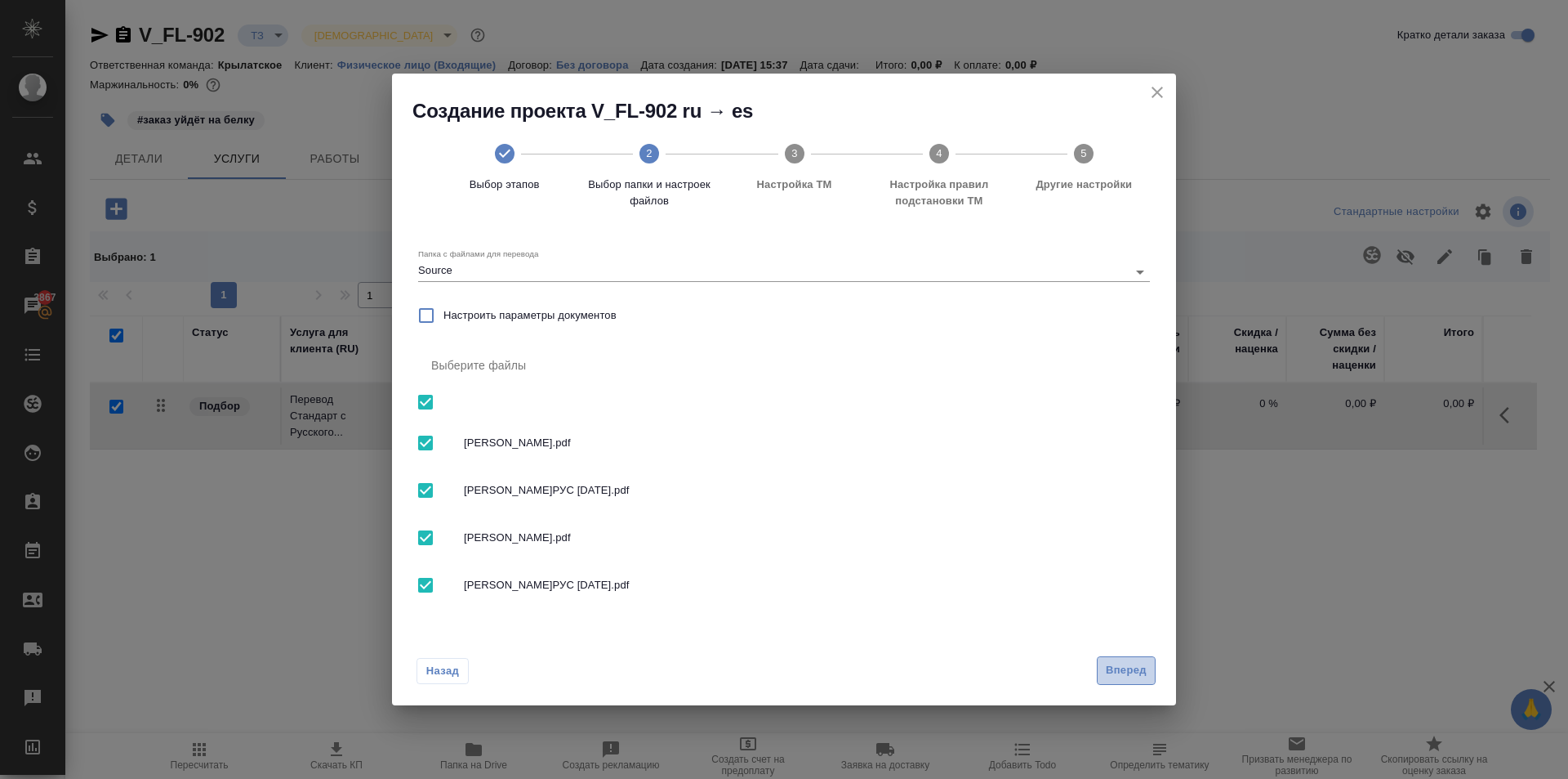
click at [1135, 666] on span "Вперед" at bounding box center [1126, 670] width 41 height 19
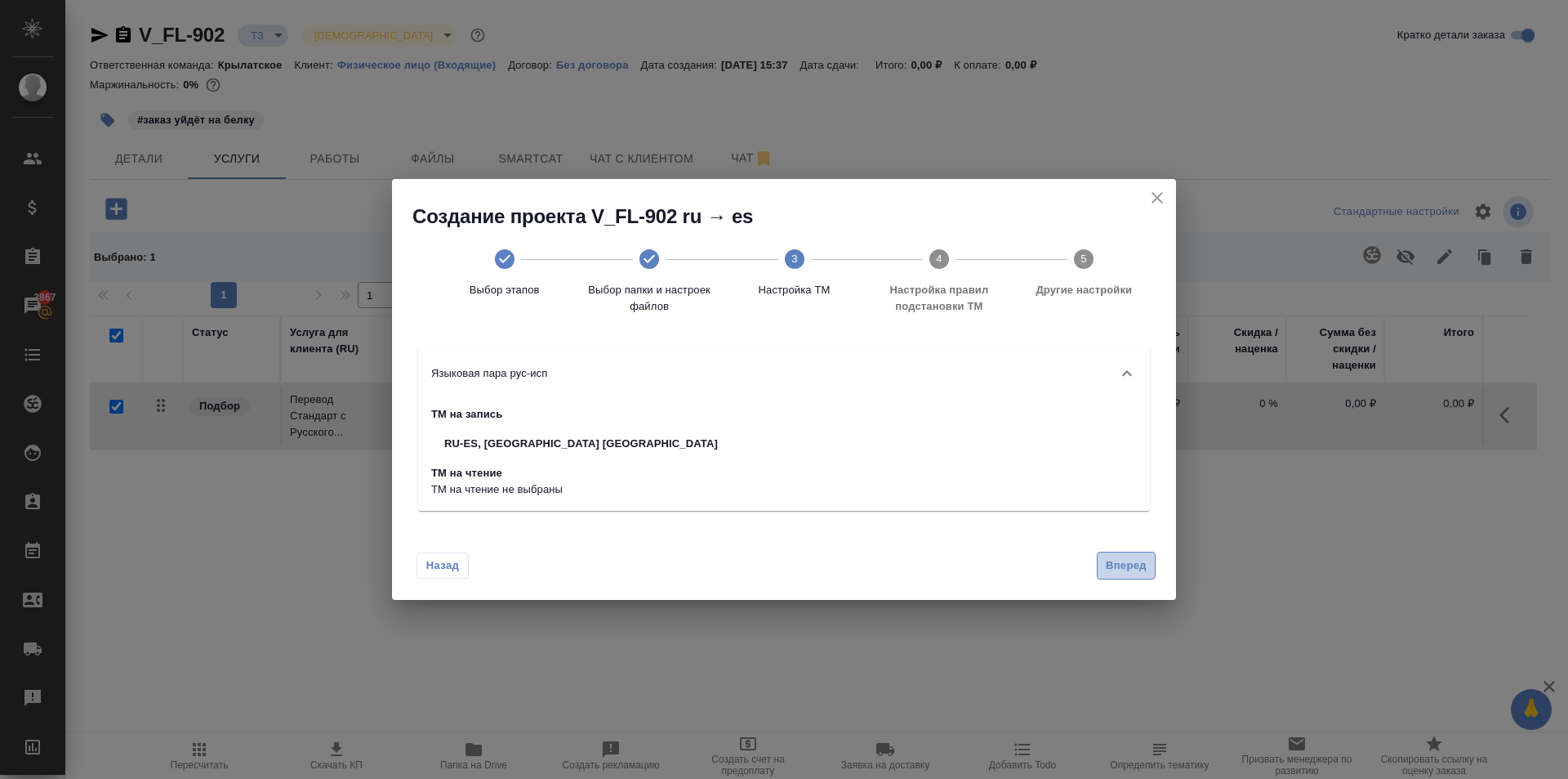
click at [1123, 578] on button "Вперед" at bounding box center [1126, 566] width 58 height 28
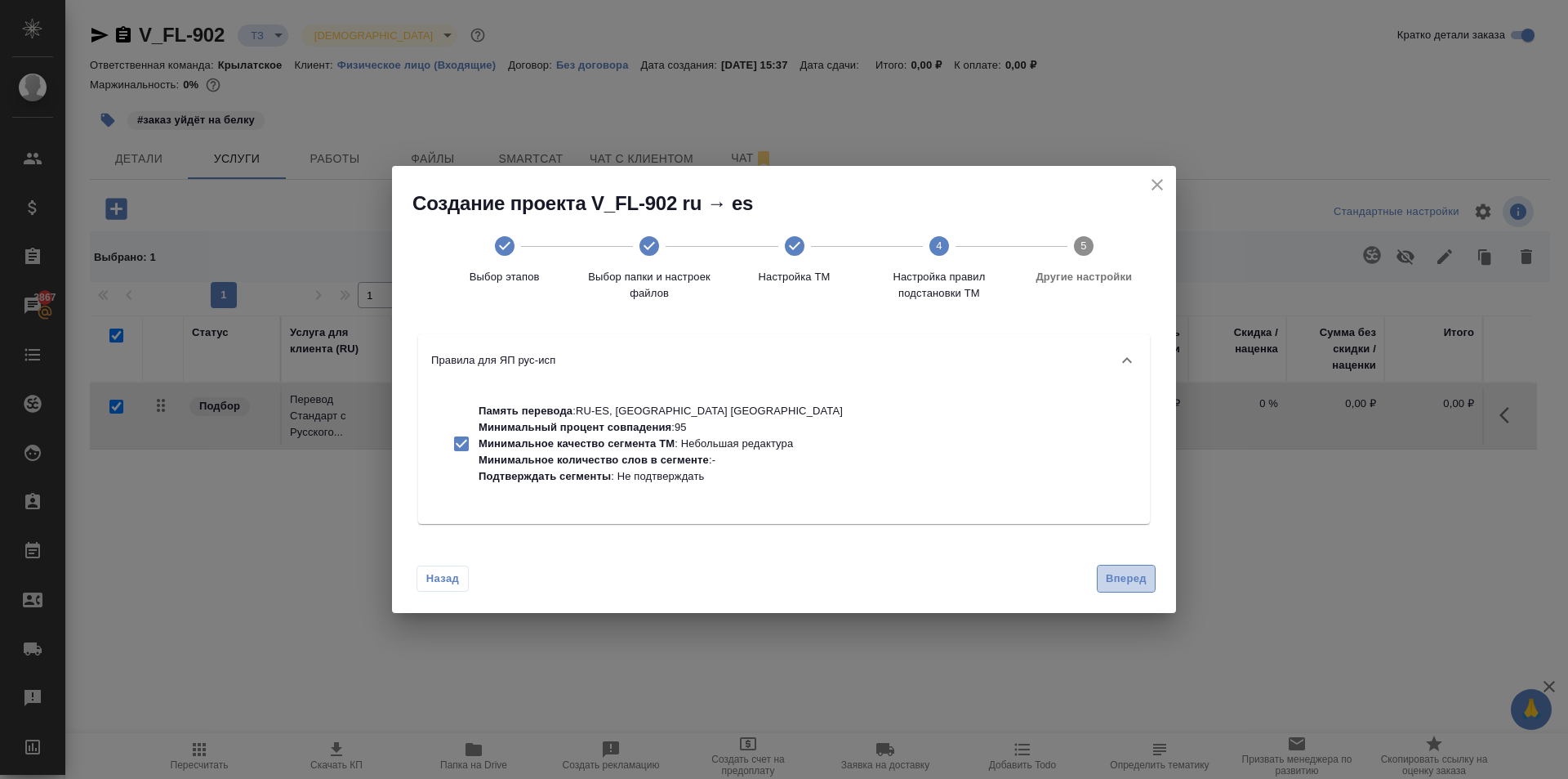
click at [1148, 578] on button "Вперед" at bounding box center [1126, 578] width 58 height 28
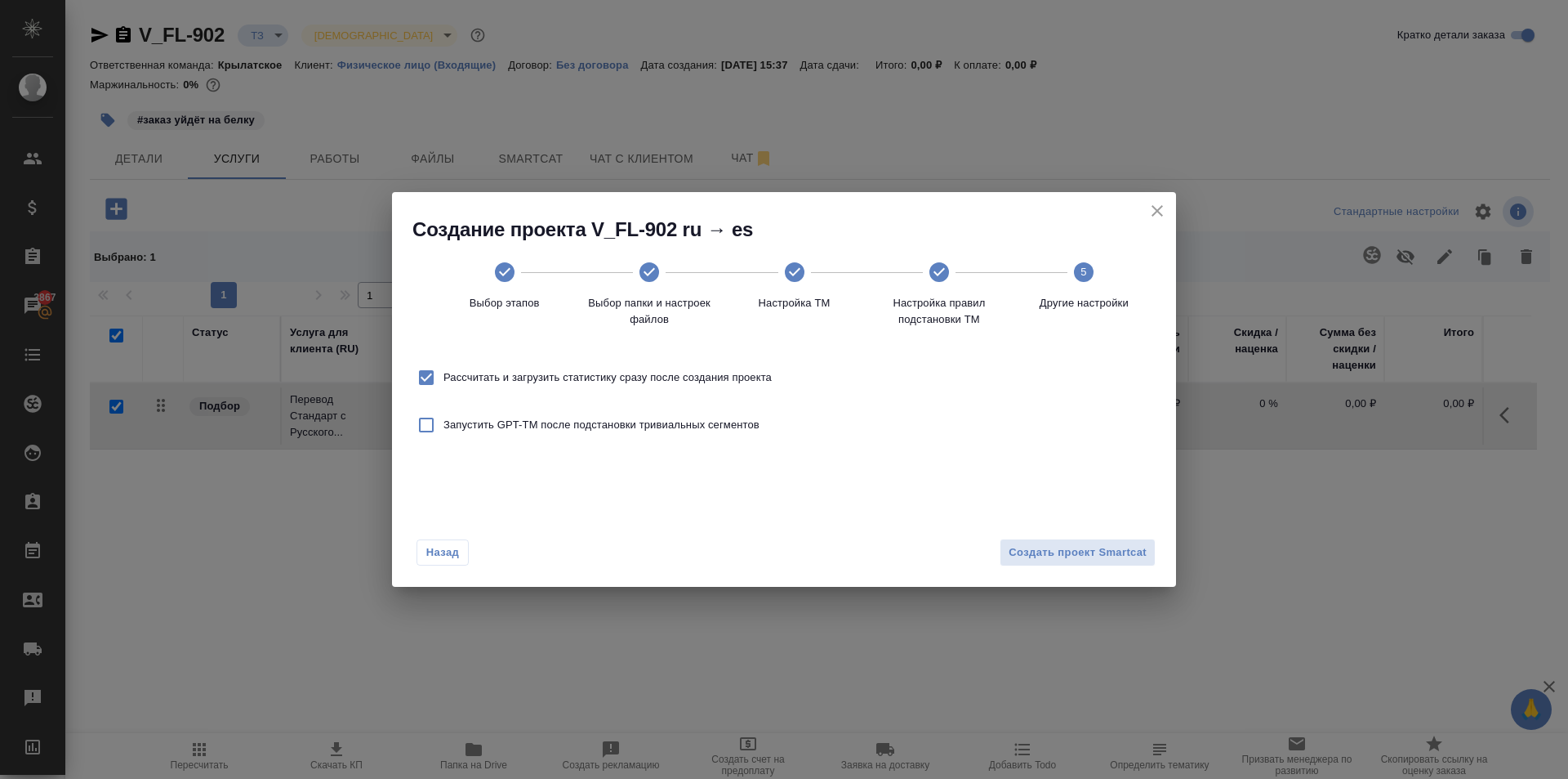
click at [747, 372] on span "Рассчитать и загрузить статистику сразу после создания проекта" at bounding box center [607, 378] width 328 height 16
click at [443, 372] on input "Рассчитать и загрузить статистику сразу после создания проекта" at bounding box center [427, 378] width 35 height 35
checkbox input "false"
click at [1130, 540] on button "Создать проект Smartcat" at bounding box center [1077, 552] width 156 height 28
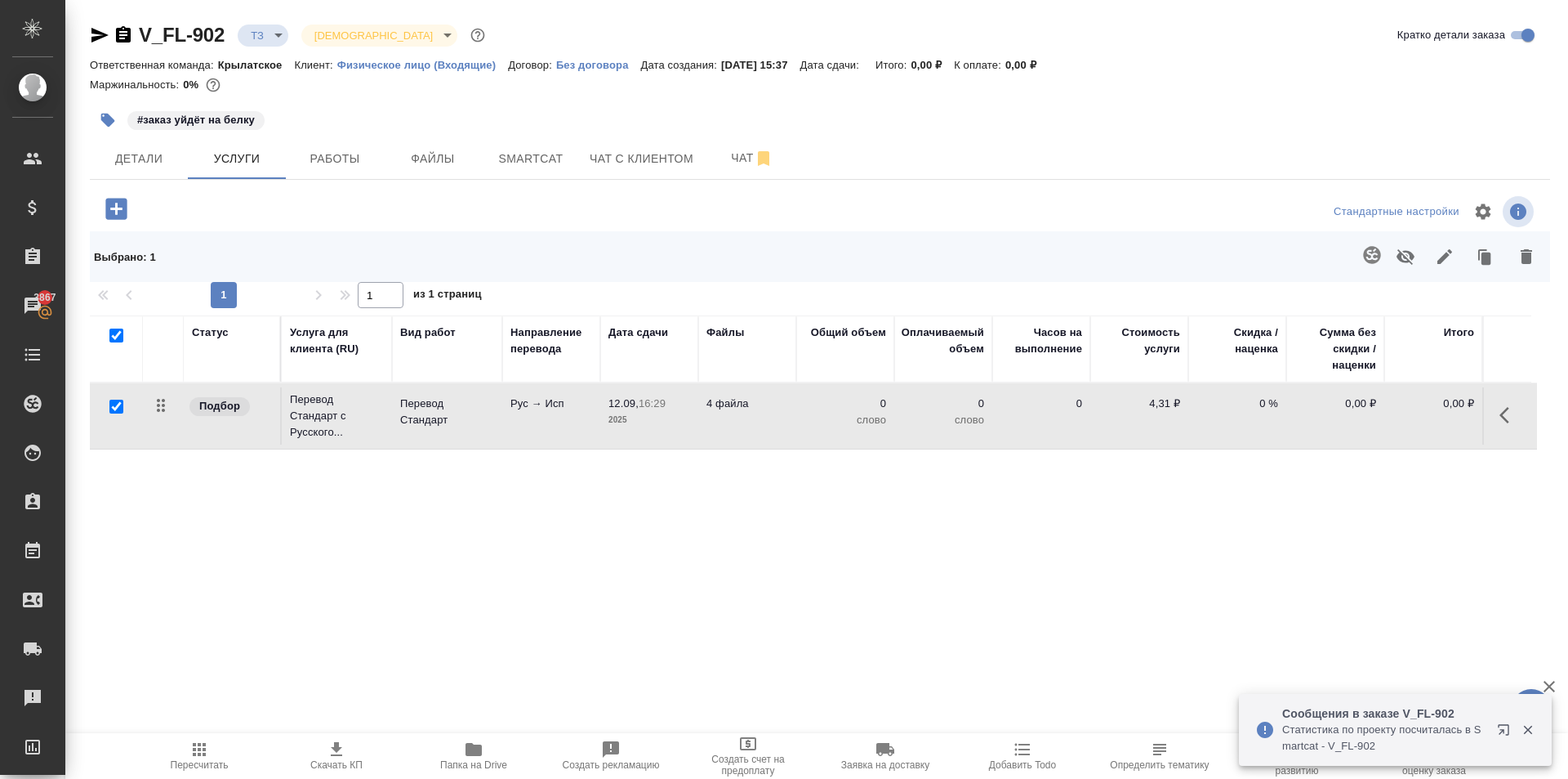
click at [1502, 414] on icon "button" at bounding box center [1508, 414] width 19 height 19
click at [1409, 421] on icon "button" at bounding box center [1417, 415] width 15 height 15
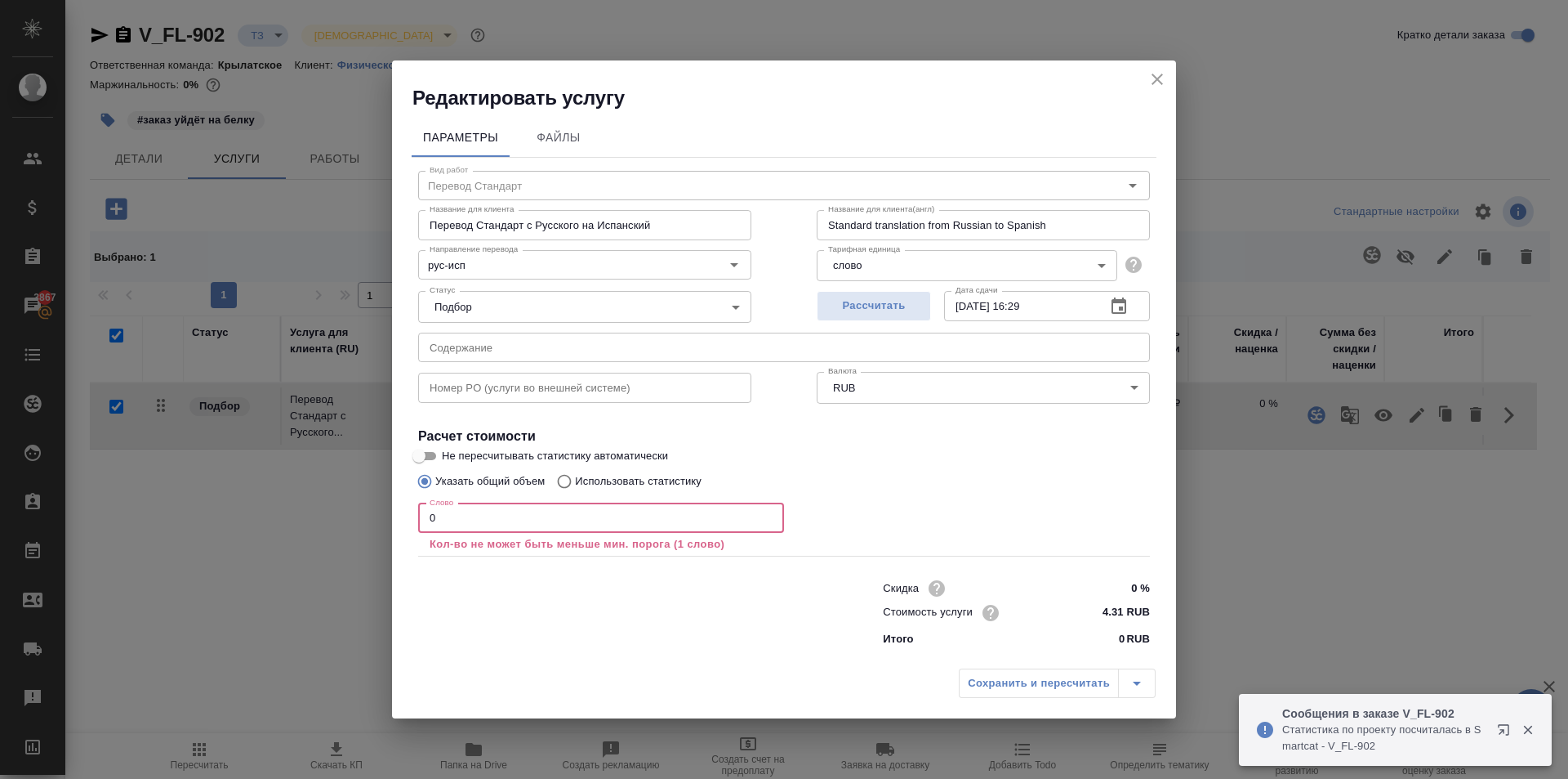
drag, startPoint x: 442, startPoint y: 527, endPoint x: 372, endPoint y: 521, distance: 70.3
click at [384, 521] on div "Редактировать услугу Параметры Файлы Вид работ Перевод Стандарт Вид работ Назва…" at bounding box center [784, 390] width 1568 height 779
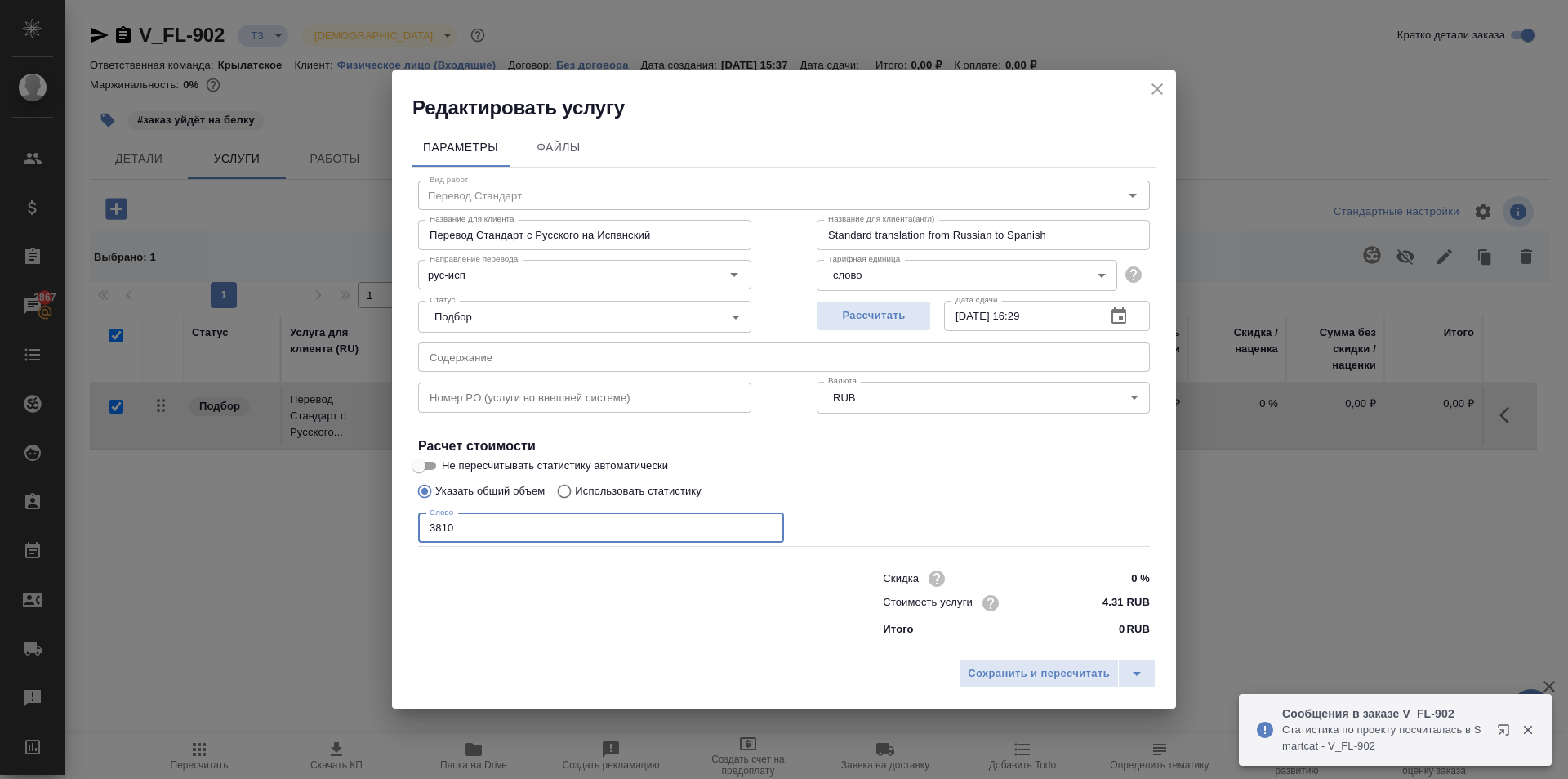
type input "3810"
click at [943, 671] on div "Сохранить и пересчитать" at bounding box center [784, 680] width 784 height 58
click at [965, 672] on button "Сохранить и пересчитать" at bounding box center [1039, 673] width 160 height 29
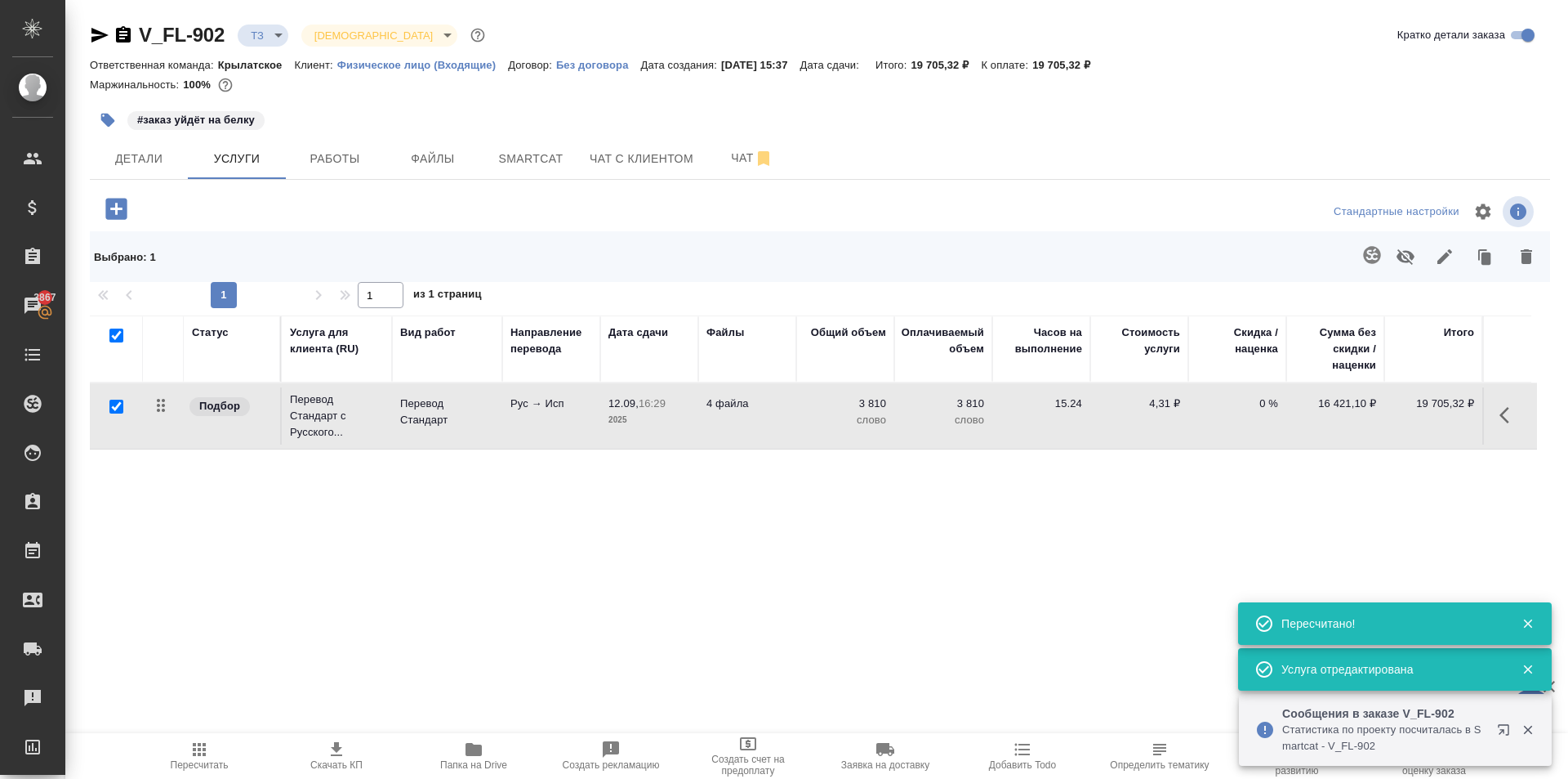
click at [169, 768] on span "Пересчитать" at bounding box center [199, 755] width 118 height 31
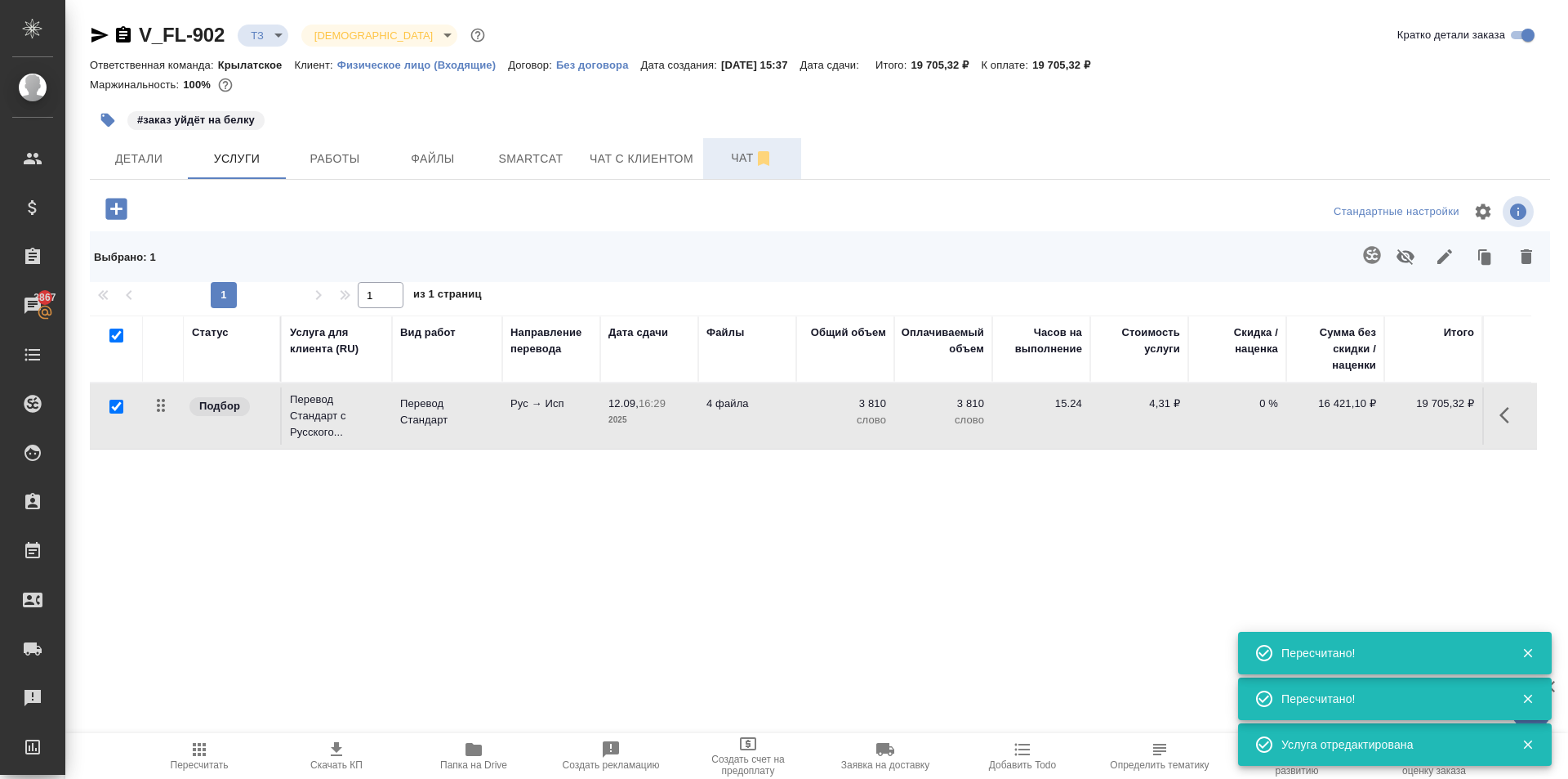
drag, startPoint x: 722, startPoint y: 130, endPoint x: 725, endPoint y: 148, distance: 18.2
click at [725, 146] on div "V_FL-902 ТЗ tz Святая троица holyTrinity Кратко детали заказа Ответственная ком…" at bounding box center [820, 354] width 1478 height 709
click at [725, 154] on span "Чат" at bounding box center [752, 158] width 78 height 20
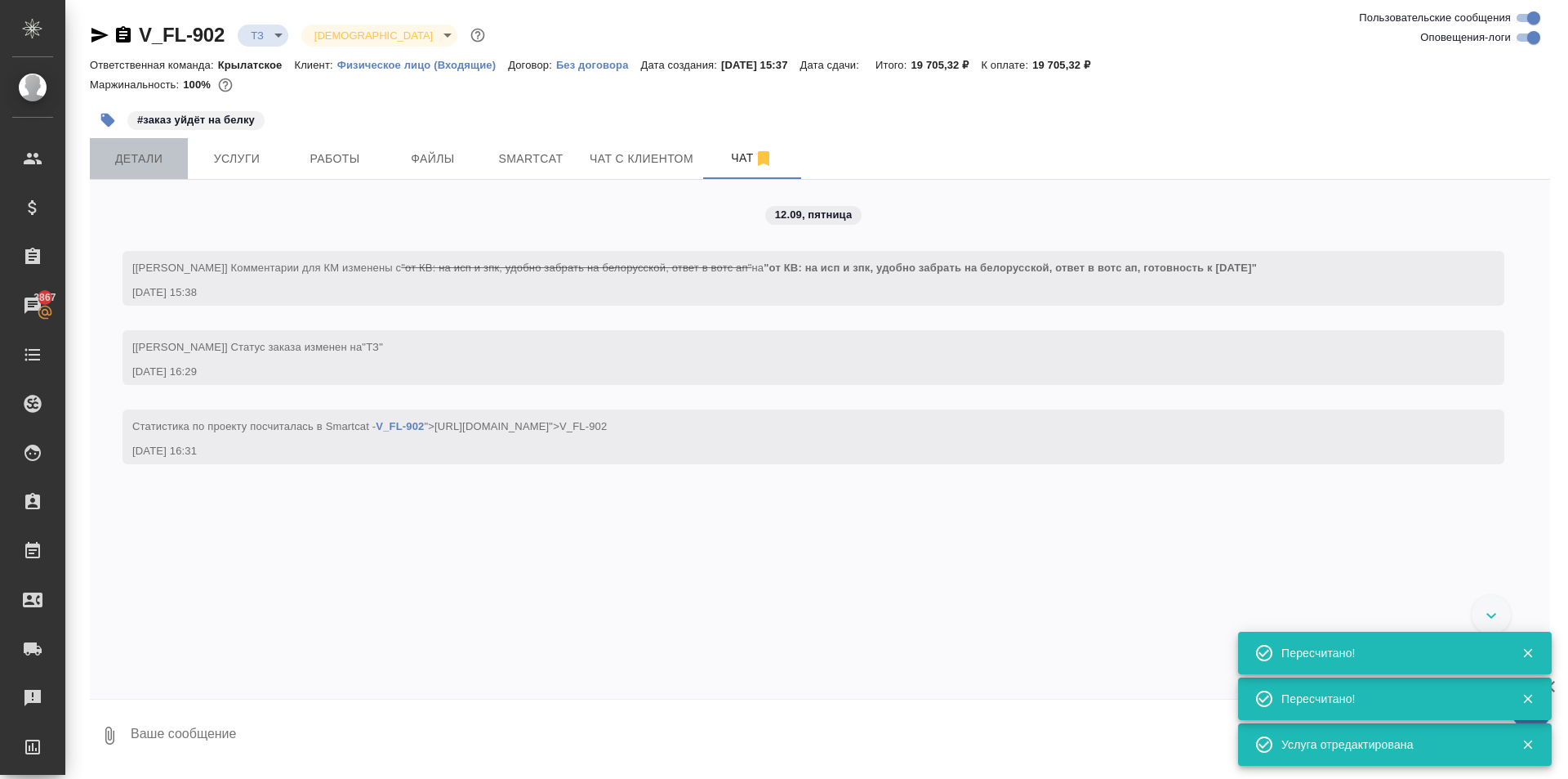
click at [121, 171] on button "Детали" at bounding box center [139, 158] width 98 height 41
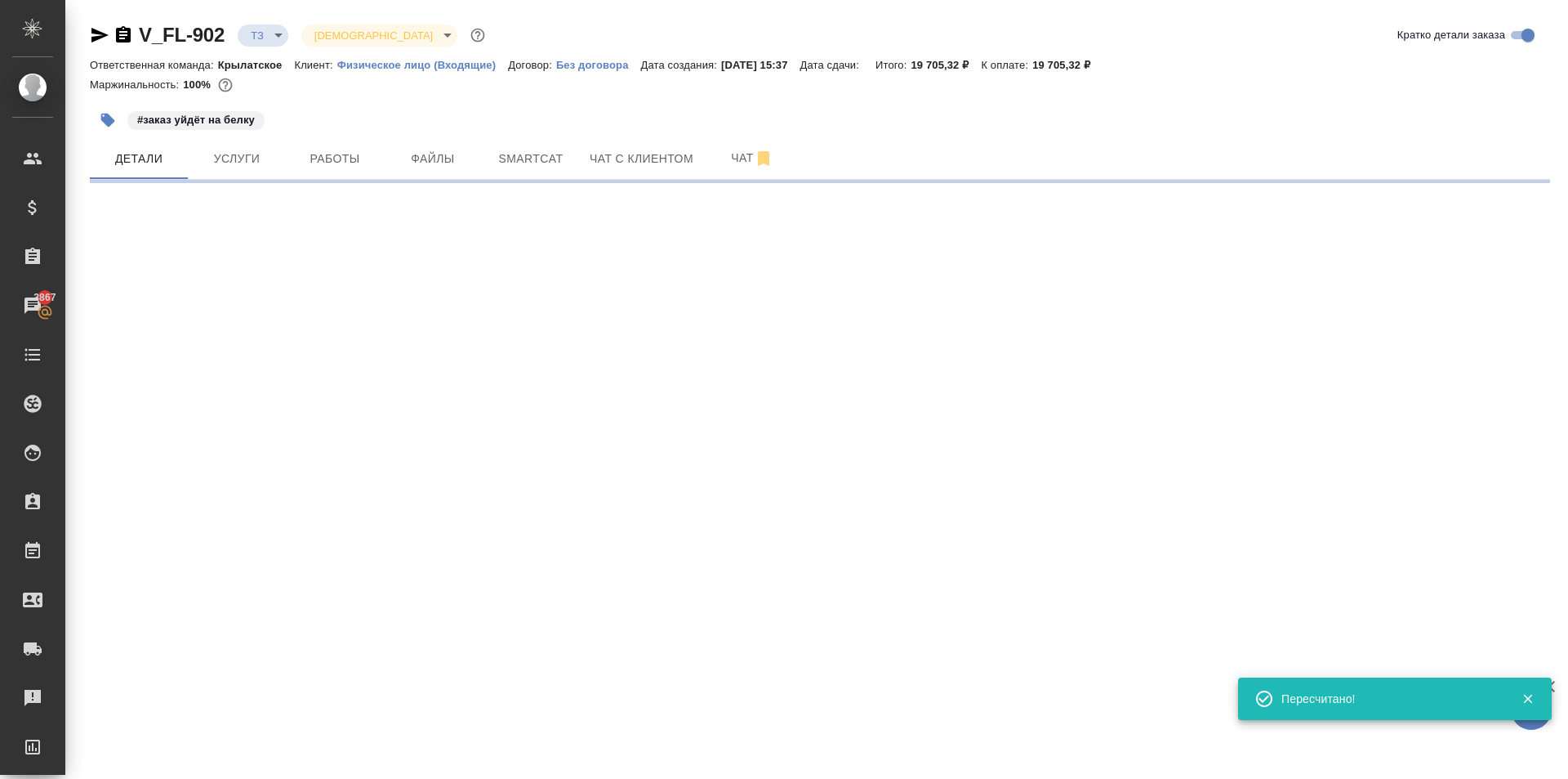
select select "RU"
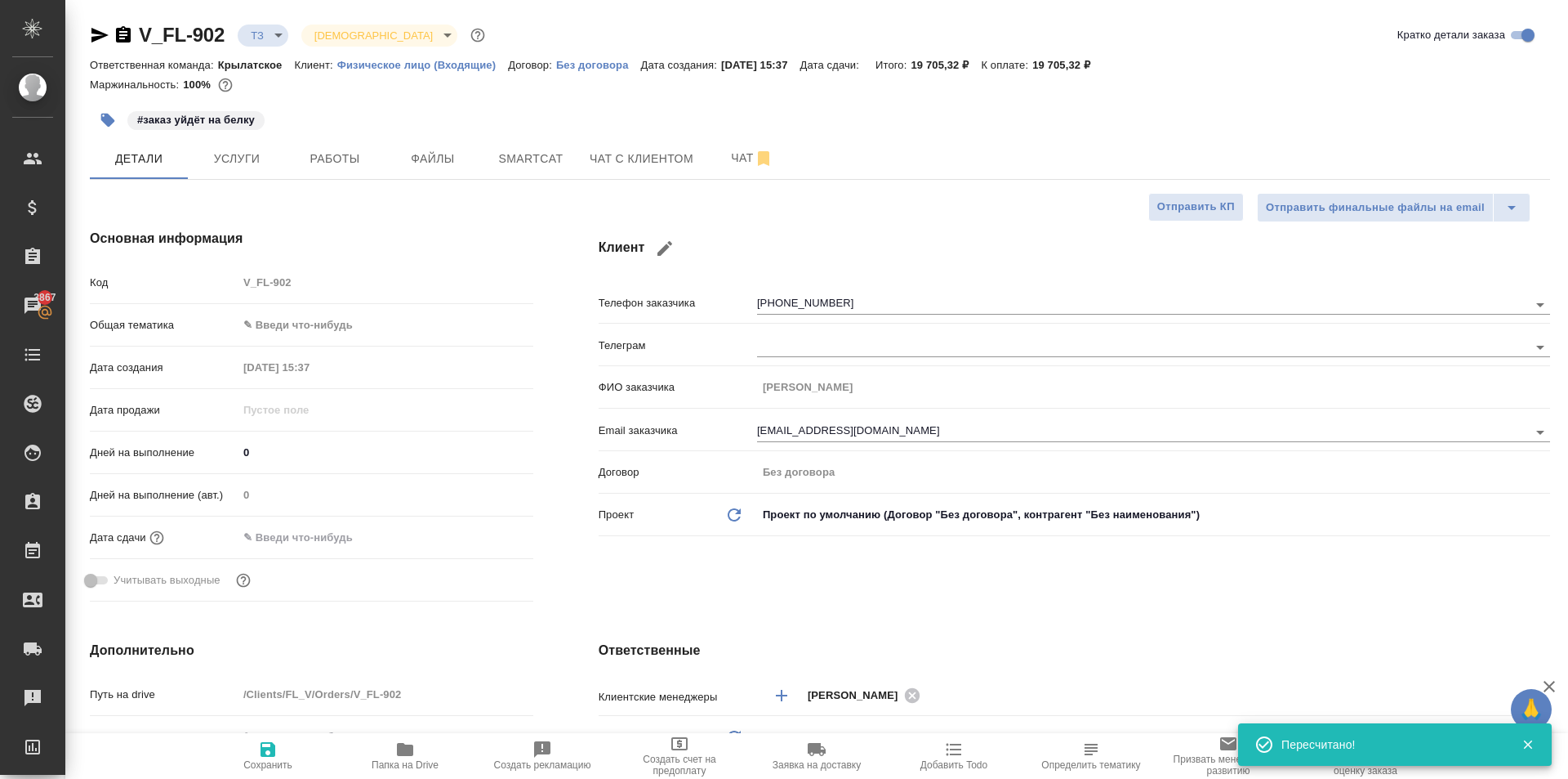
type textarea "x"
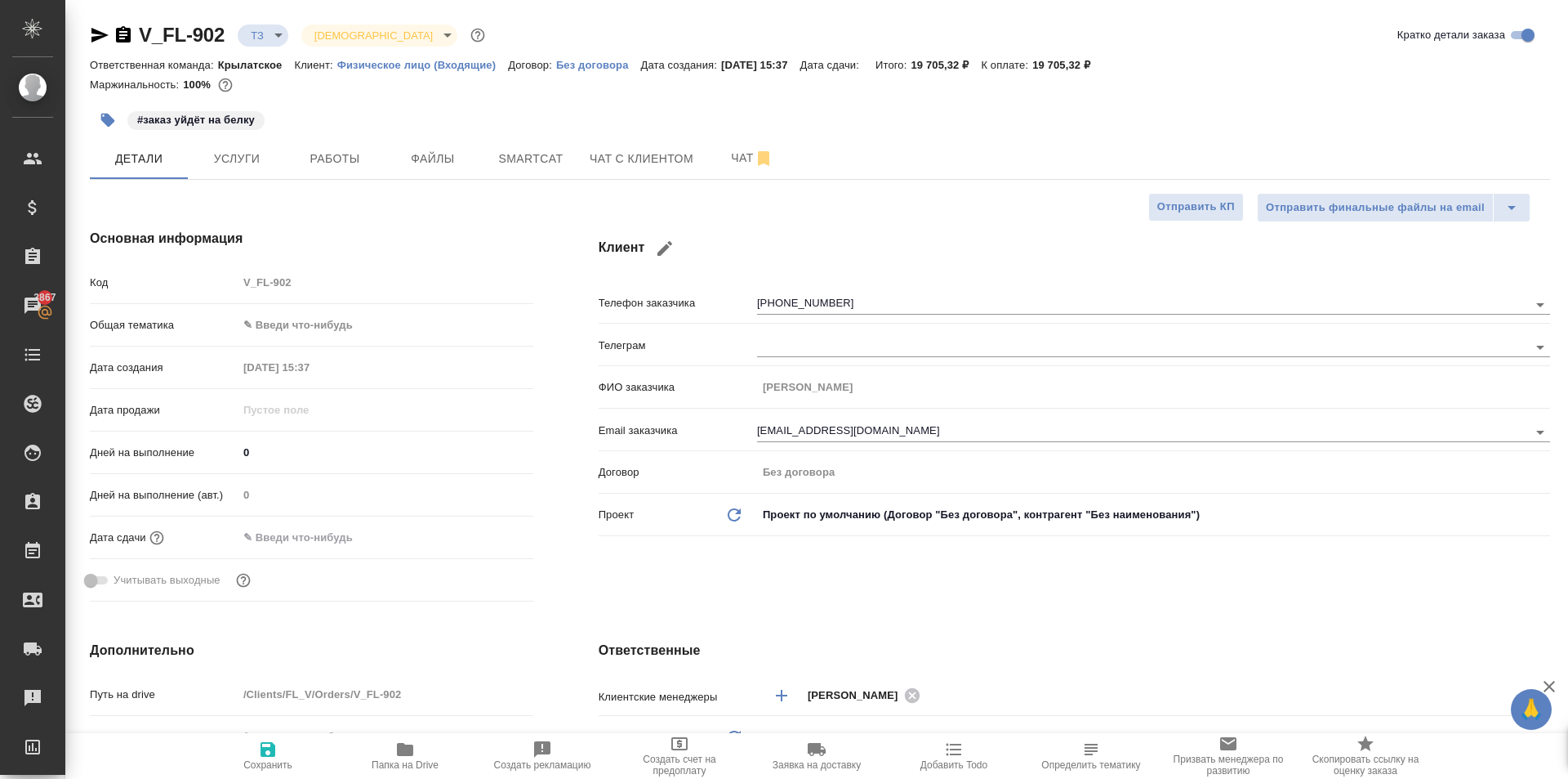
click at [389, 327] on body "🙏 .cls-1 fill:#fff; AWATERA [PERSON_NAME] Спецификации Заказы 3867 Чаты Todo Пр…" at bounding box center [784, 390] width 1568 height 779
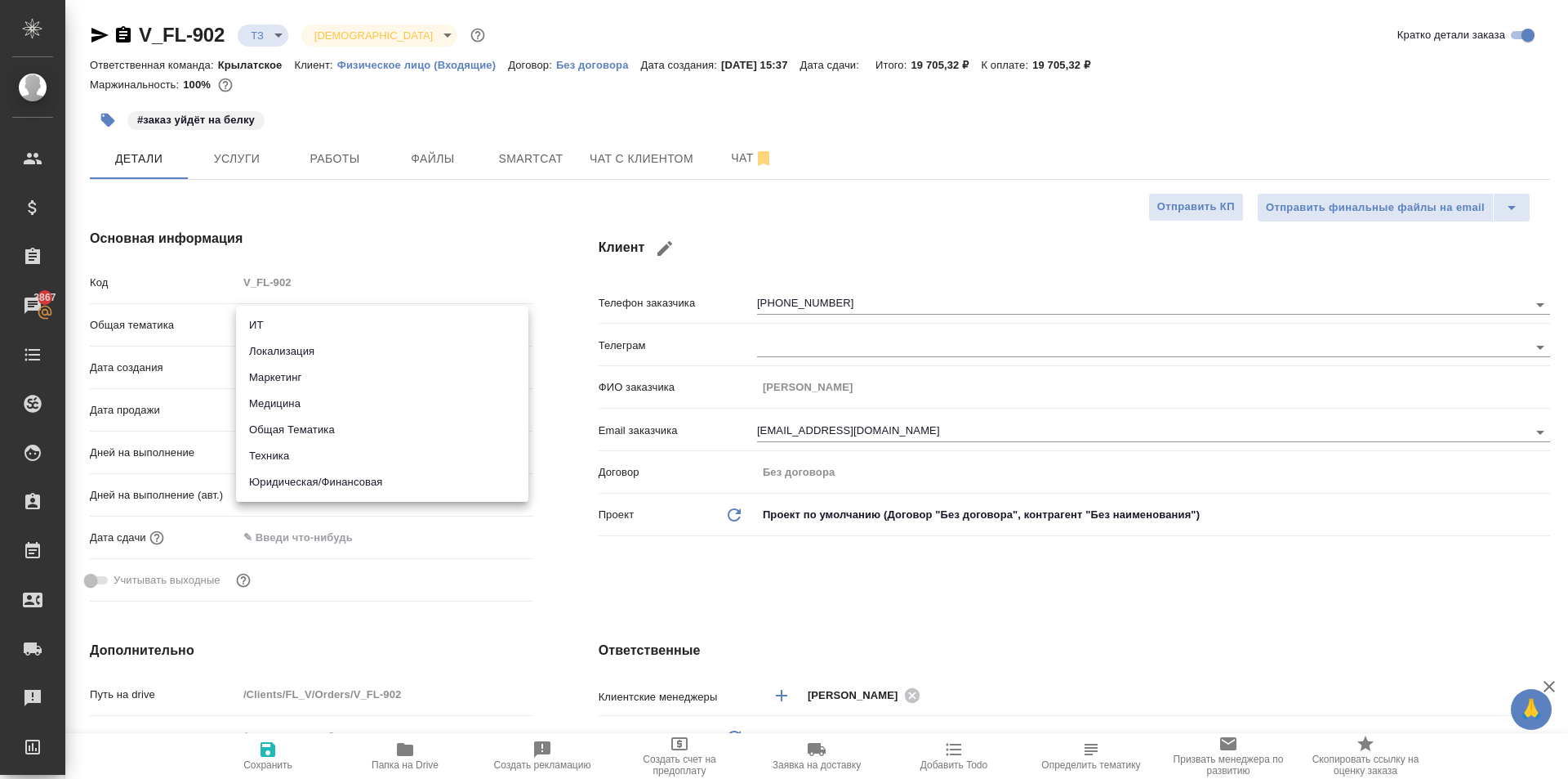
click at [377, 474] on li "Юридическая/Финансовая" at bounding box center [382, 482] width 293 height 26
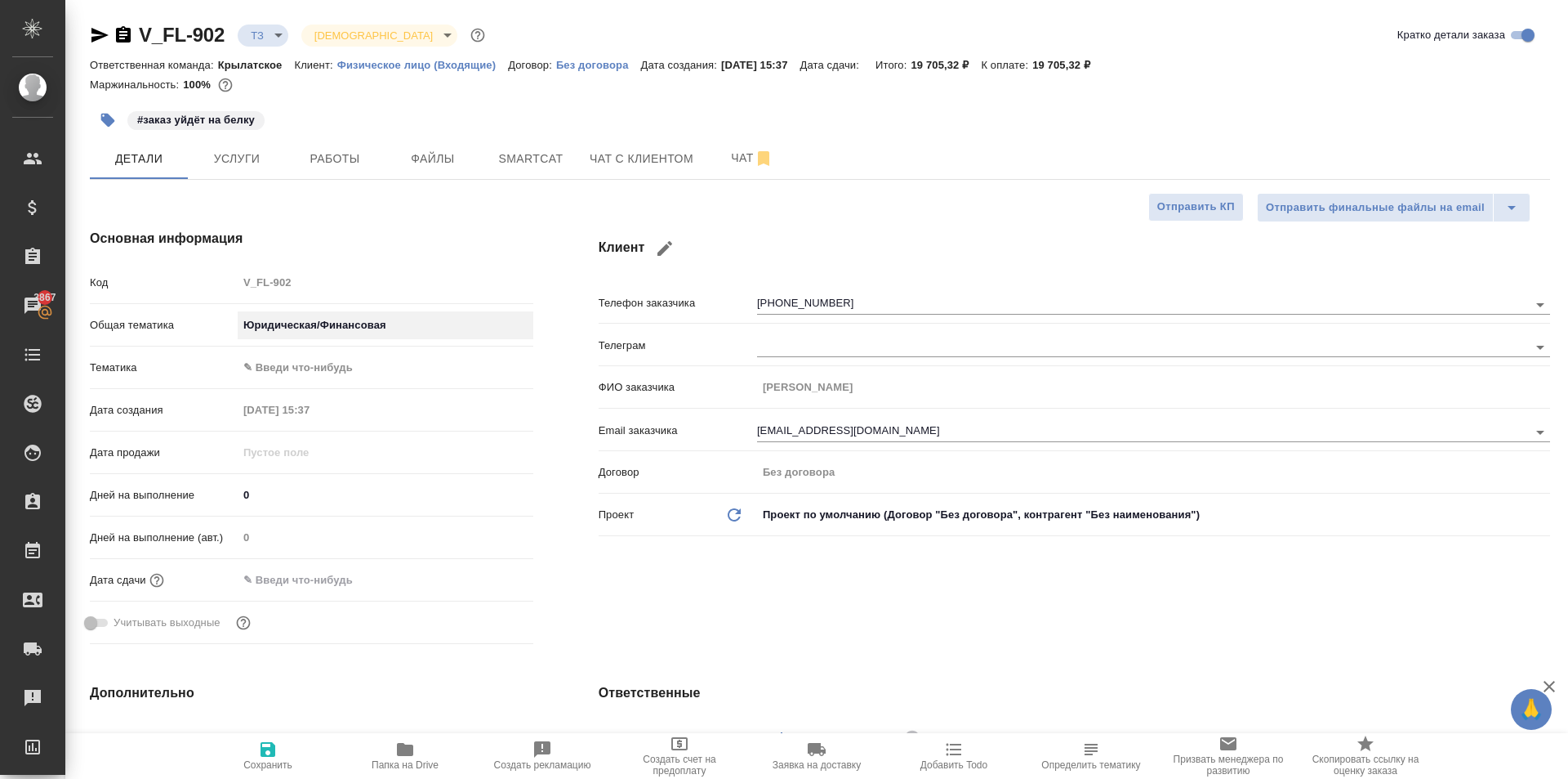
type input "yr-fn"
type textarea "x"
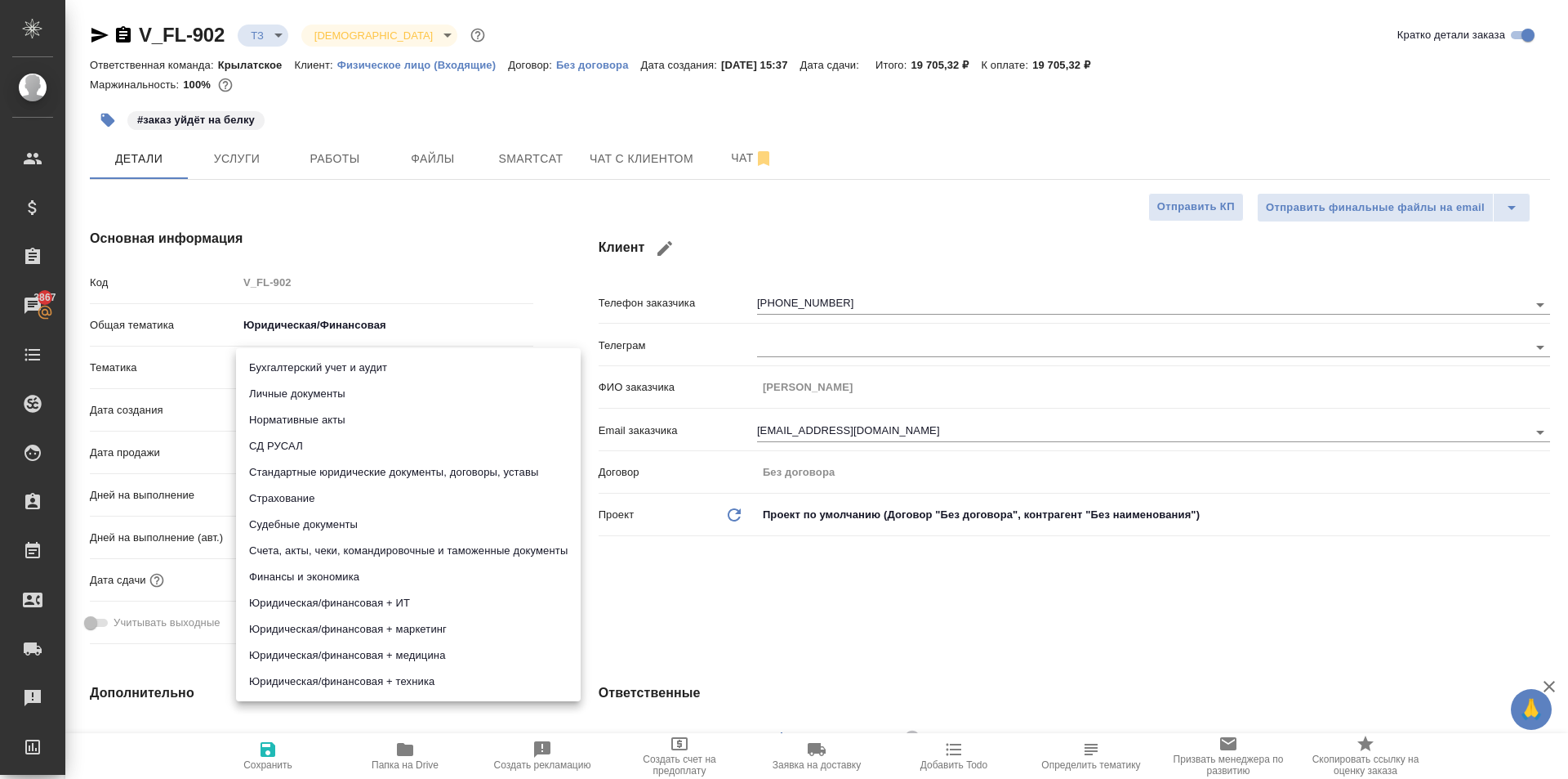
click at [325, 379] on body "🙏 .cls-1 fill:#fff; AWATERA [PERSON_NAME] Спецификации Заказы 3867 Чаты Todo Пр…" at bounding box center [784, 390] width 1568 height 779
click at [333, 392] on li "Личные документы" at bounding box center [408, 393] width 345 height 26
type textarea "x"
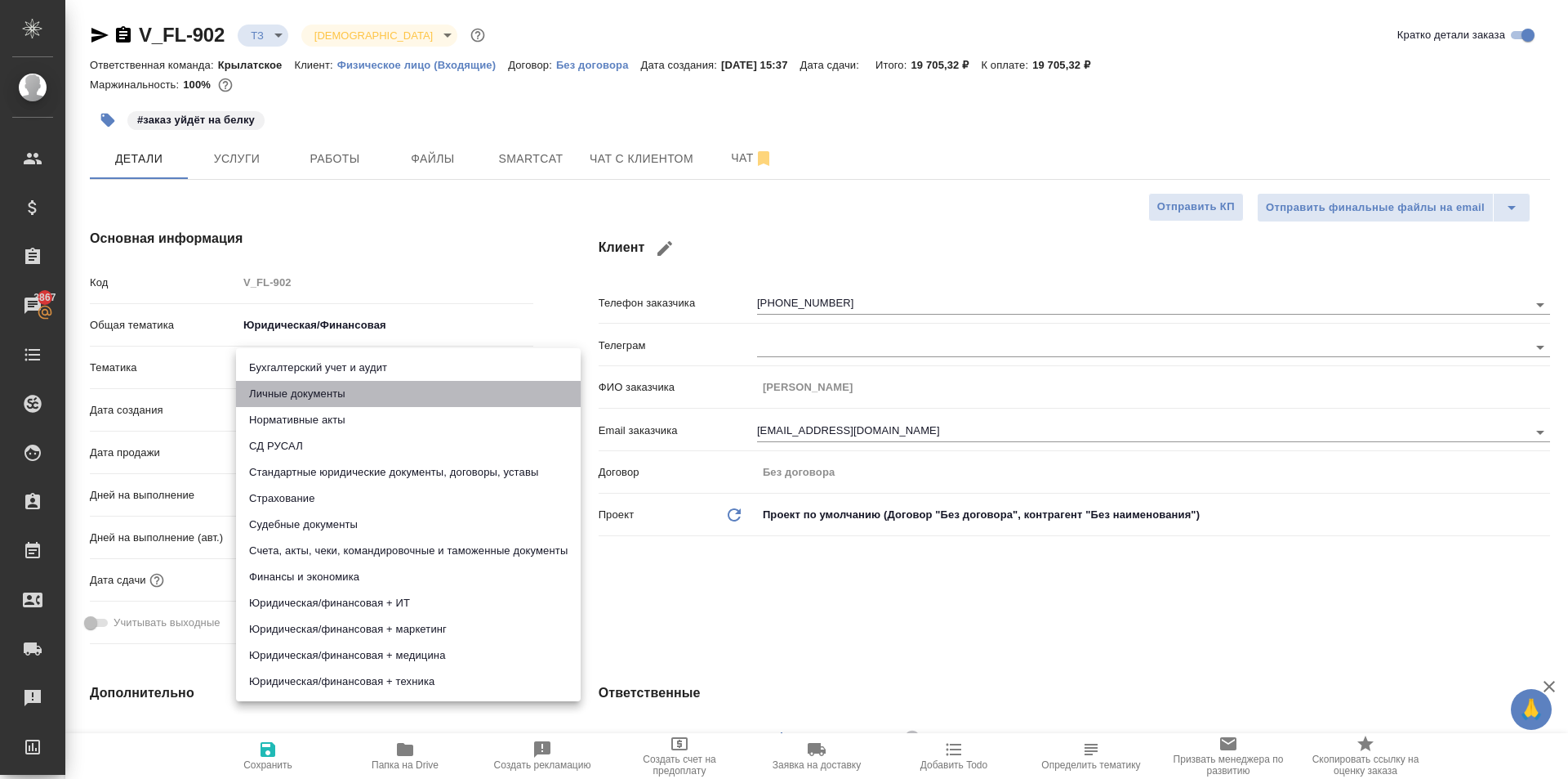
type input "5a8b8b956a9677013d343cfe"
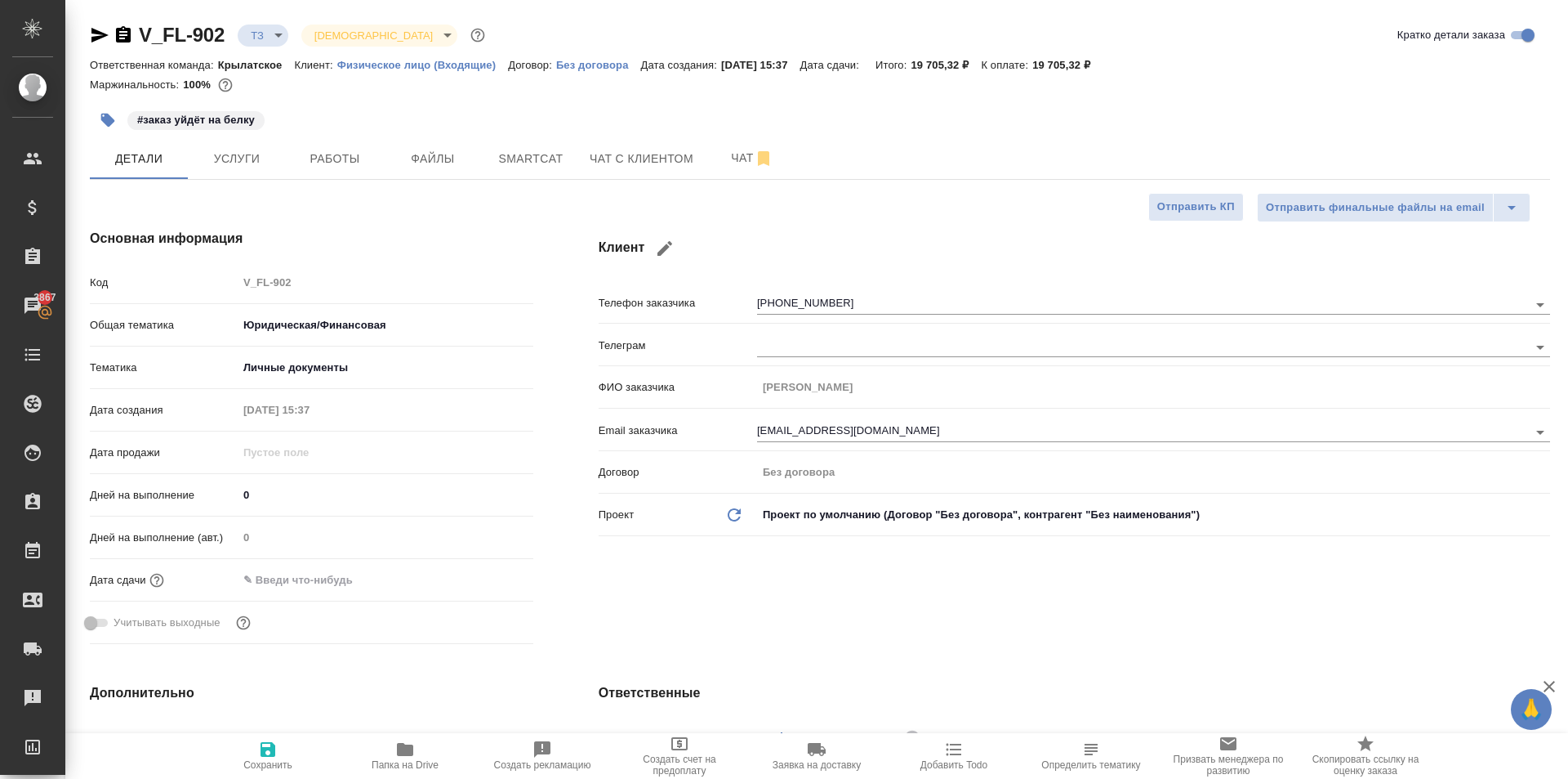
drag, startPoint x: 301, startPoint y: 578, endPoint x: 372, endPoint y: 567, distance: 71.8
click at [302, 578] on input "text" at bounding box center [309, 579] width 143 height 24
click at [477, 583] on icon "button" at bounding box center [485, 578] width 19 height 19
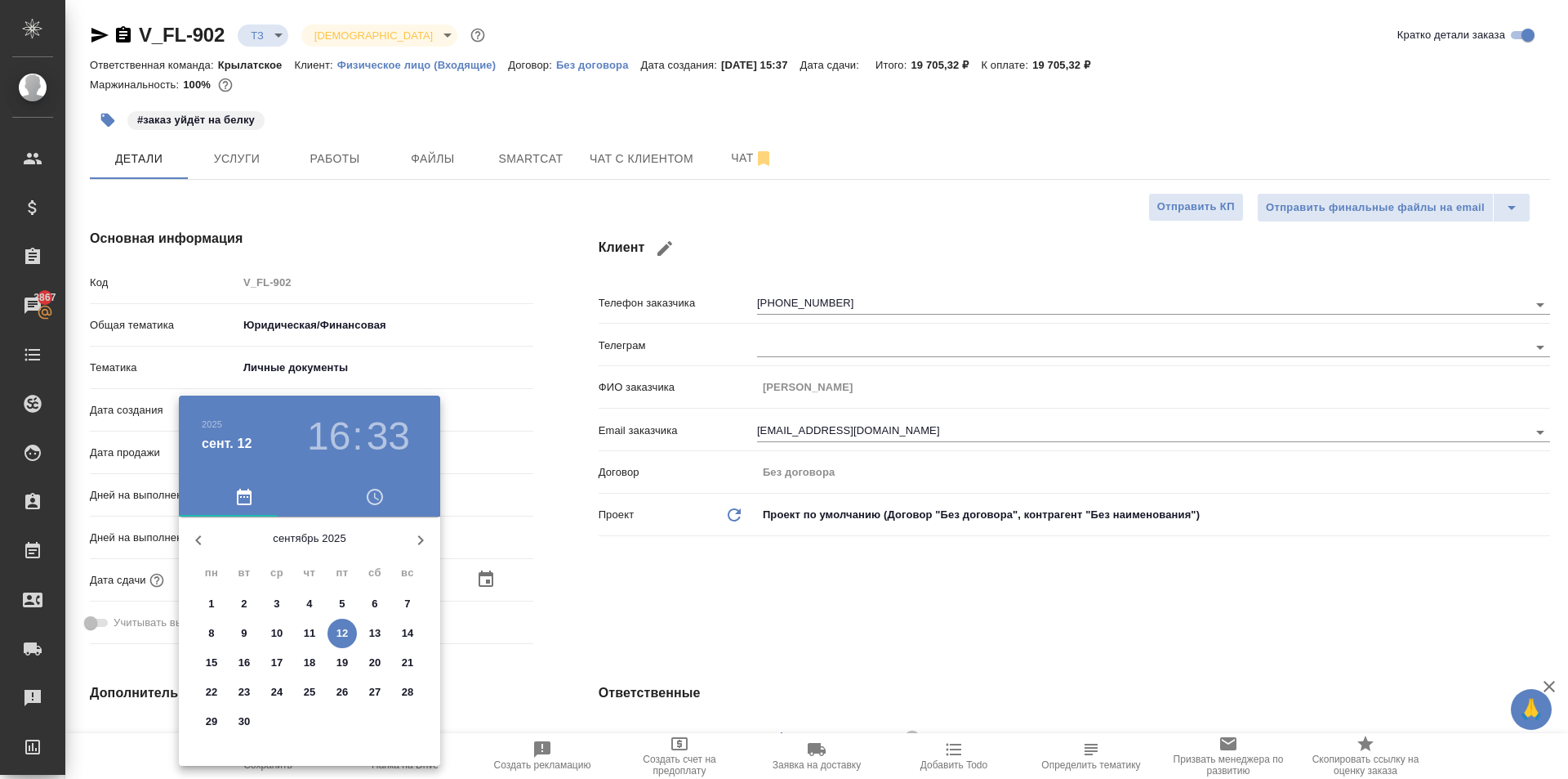
click at [213, 663] on p "15" at bounding box center [211, 662] width 12 height 16
type input "[DATE] 16:33"
type textarea "x"
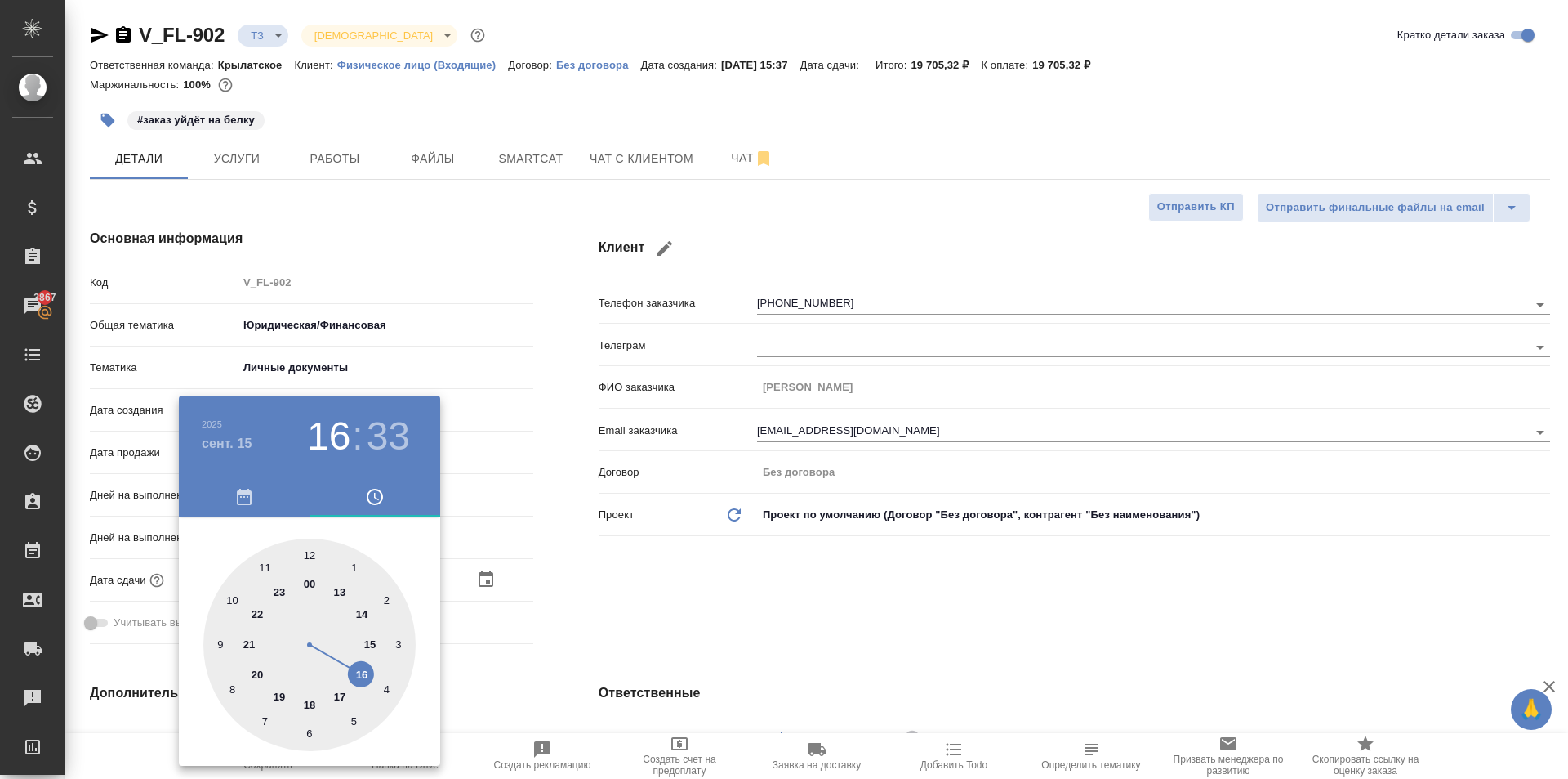
click at [309, 560] on div at bounding box center [309, 644] width 212 height 213
type input "[DATE] 12:33"
type textarea "x"
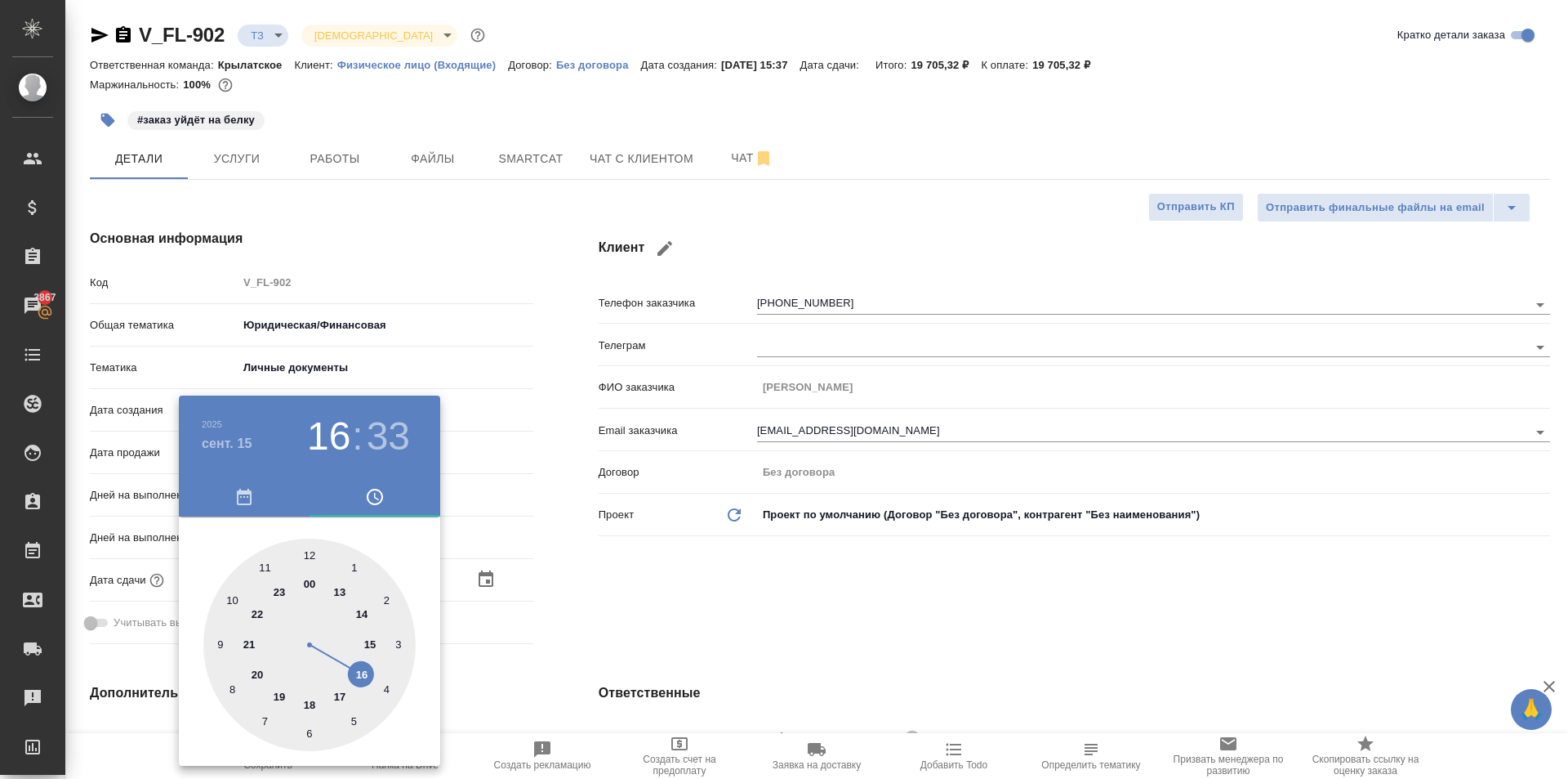
click at [309, 560] on div at bounding box center [309, 644] width 212 height 213
type input "[DATE] 12:00"
type textarea "x"
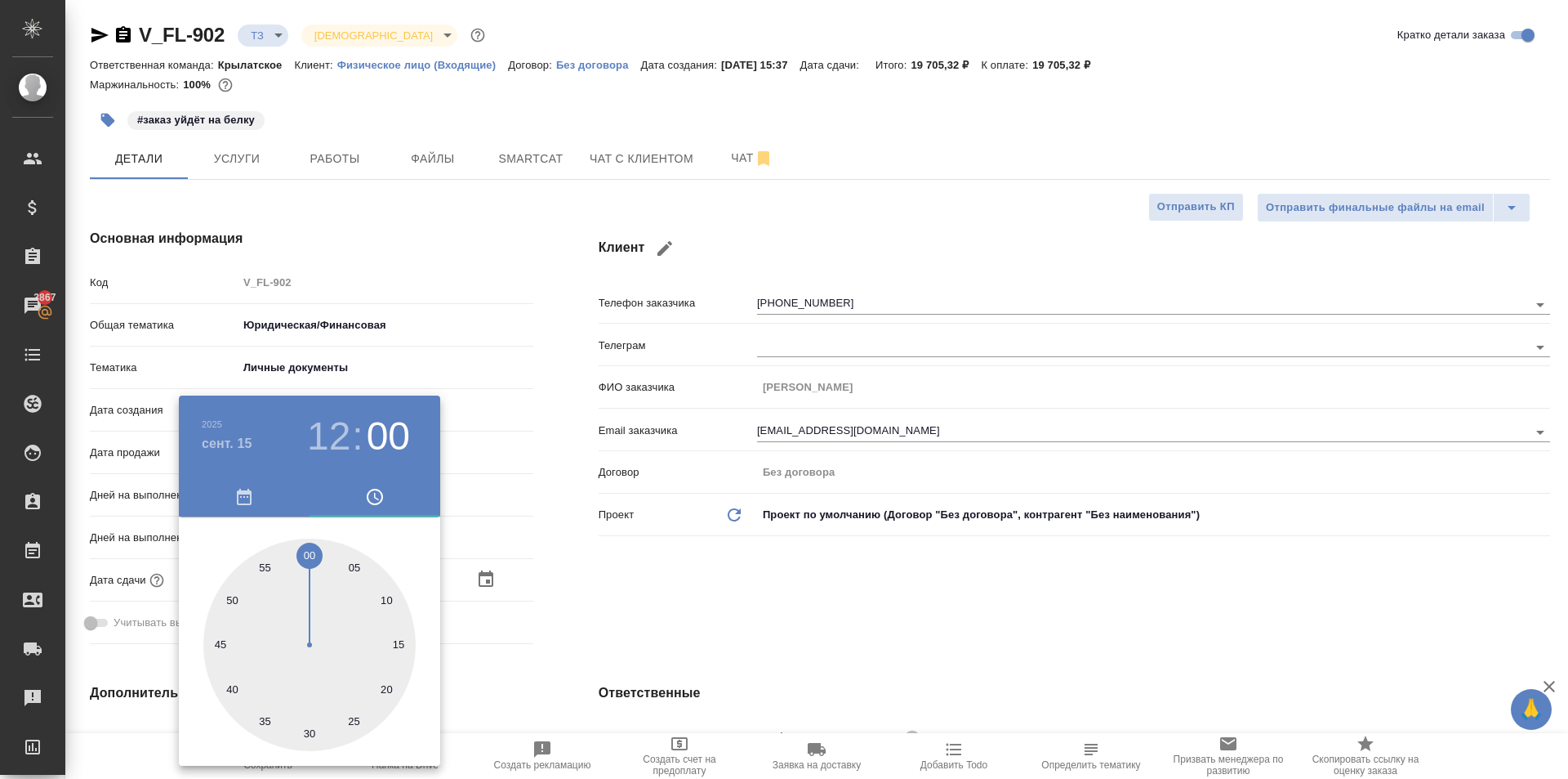
drag, startPoint x: 309, startPoint y: 560, endPoint x: 551, endPoint y: 571, distance: 242.2
click at [306, 560] on div at bounding box center [309, 644] width 212 height 213
type textarea "x"
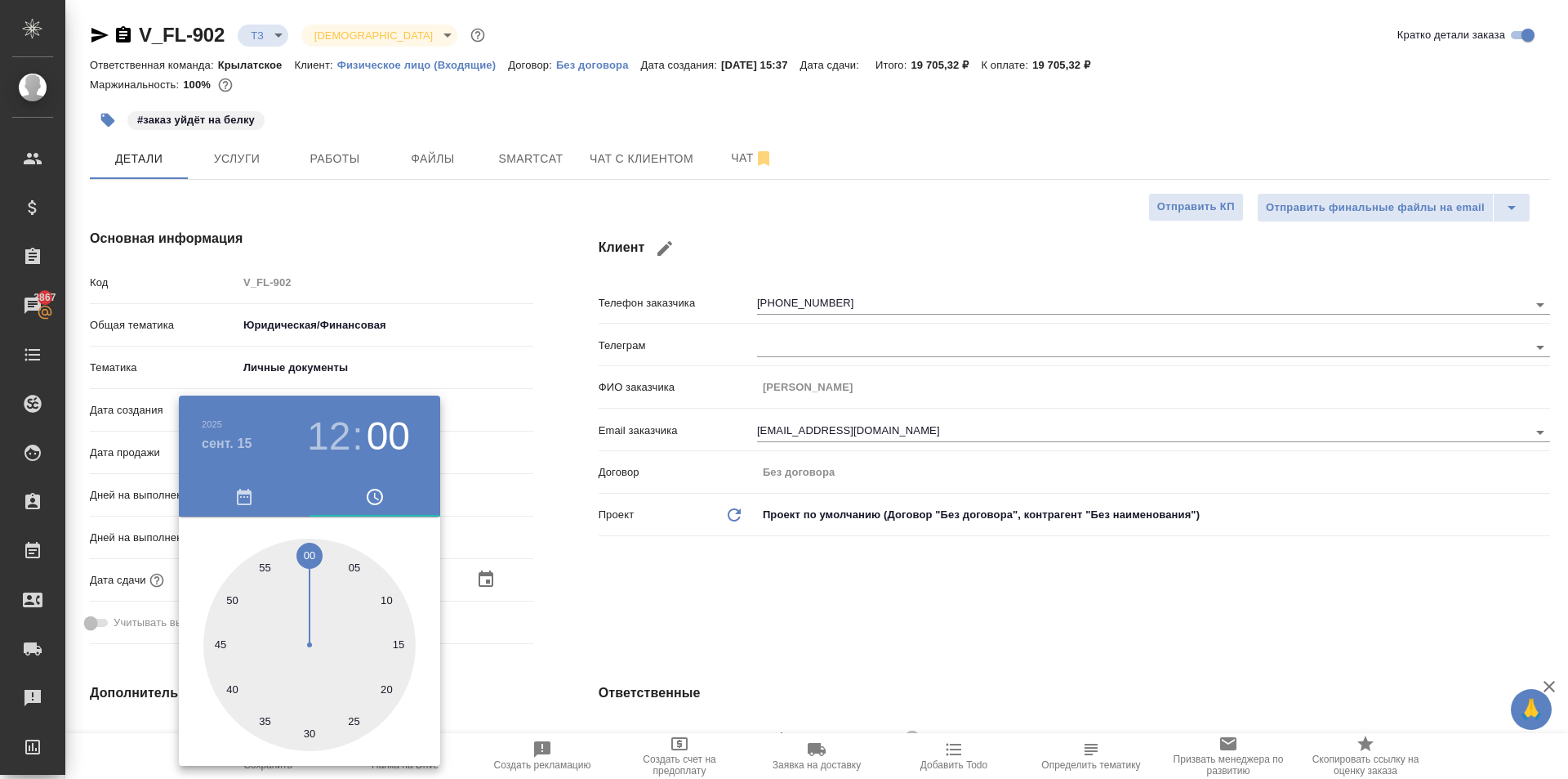
drag, startPoint x: 799, startPoint y: 610, endPoint x: 630, endPoint y: 624, distance: 169.6
click at [794, 615] on div at bounding box center [784, 390] width 1568 height 779
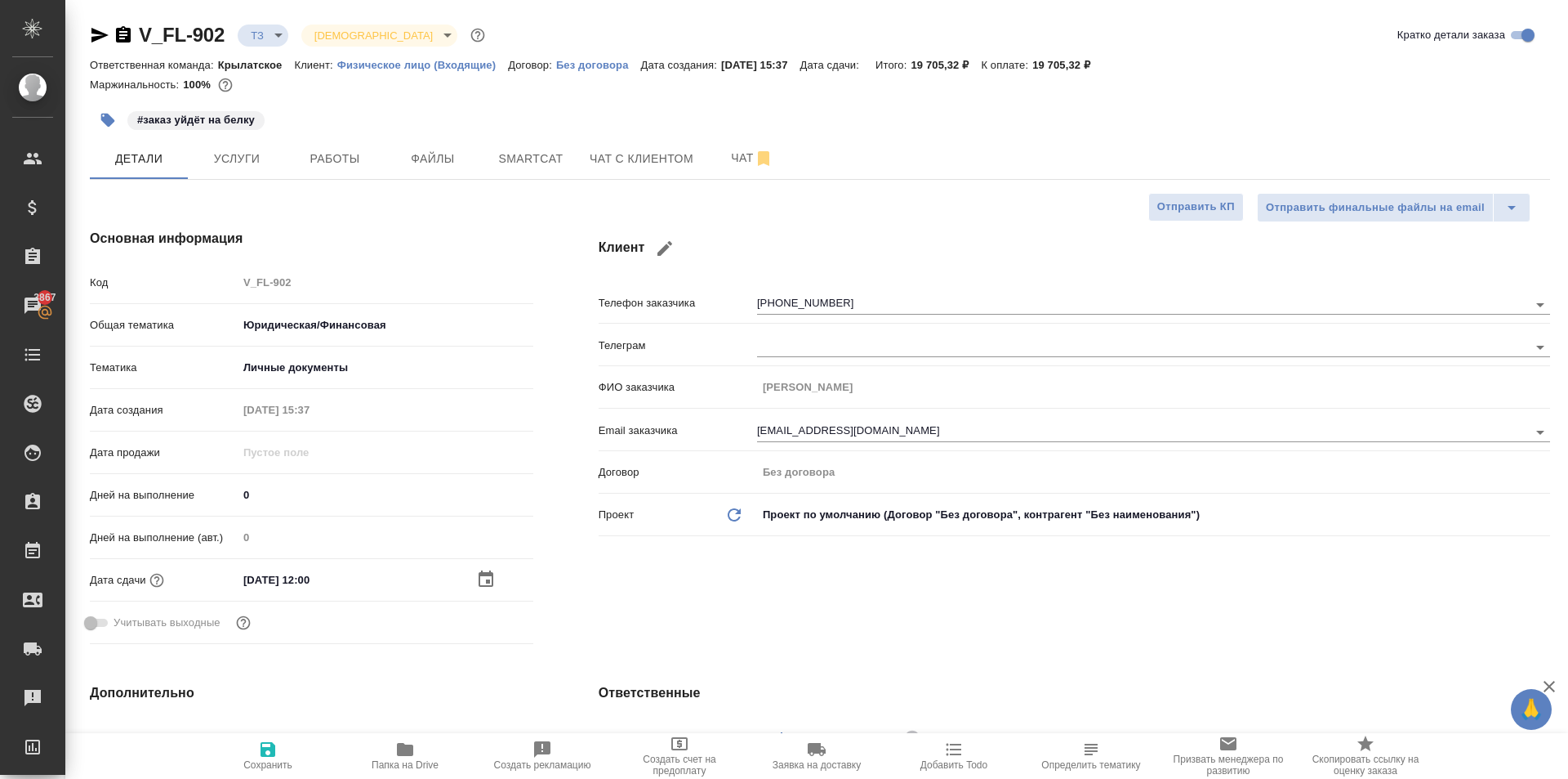
scroll to position [409, 0]
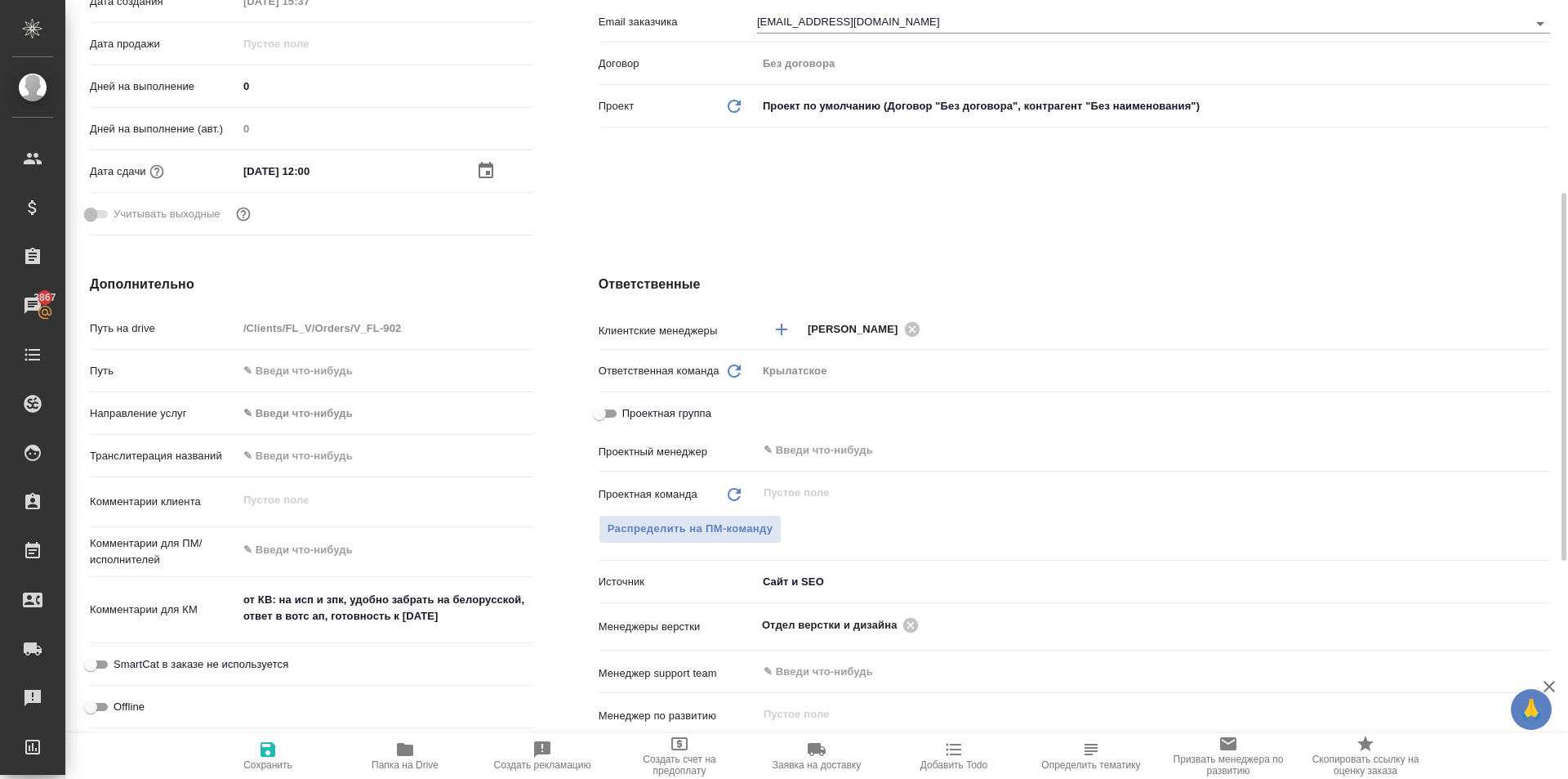
click at [351, 425] on body "🙏 .cls-1 fill:#fff; AWATERA [PERSON_NAME] Спецификации Заказы 3867 Чаты Todo Пр…" at bounding box center [784, 390] width 1568 height 779
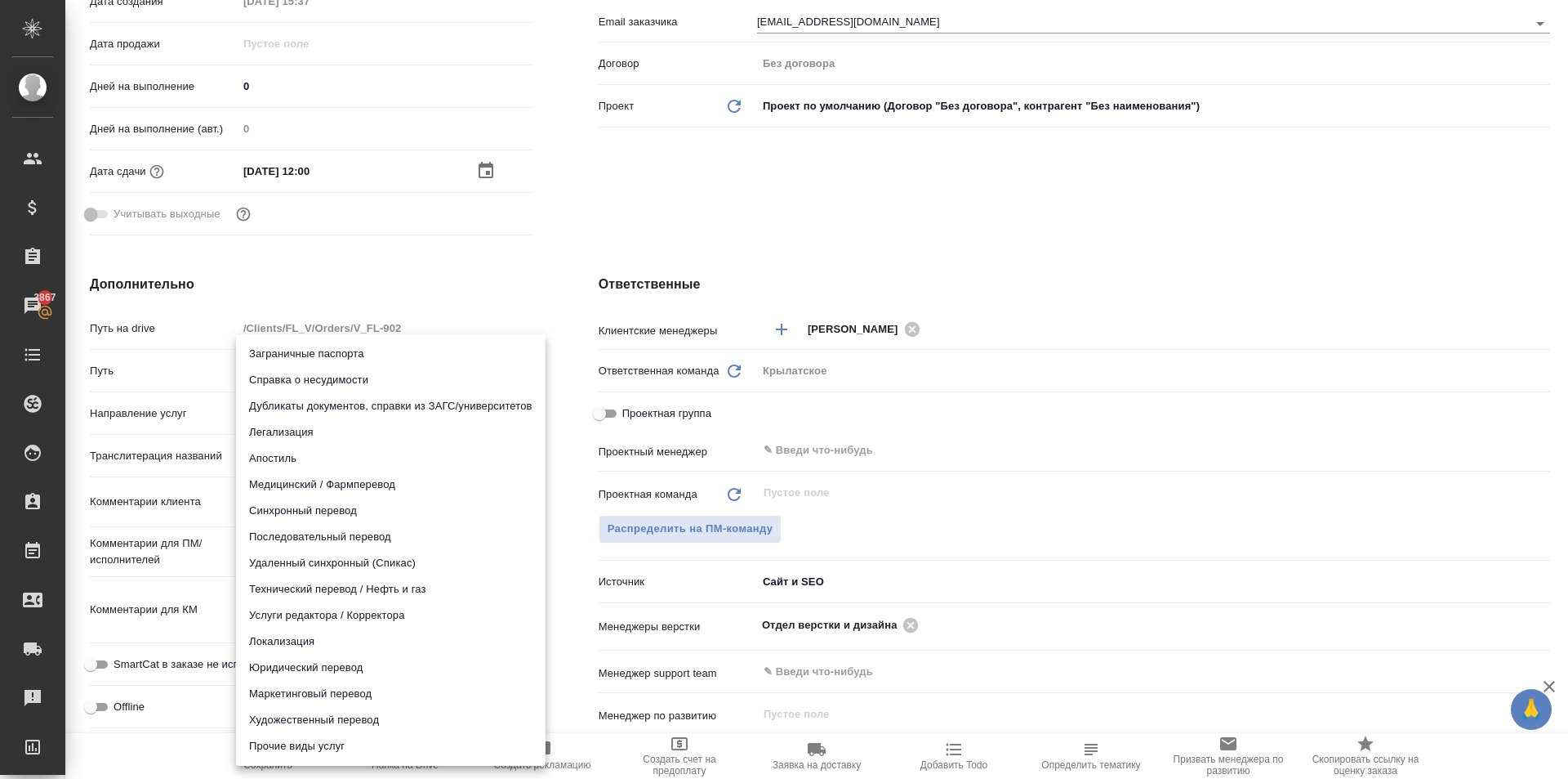
click at [301, 665] on li "Юридический перевод" at bounding box center [390, 667] width 309 height 26
type input "legalTranslation"
type textarea "x"
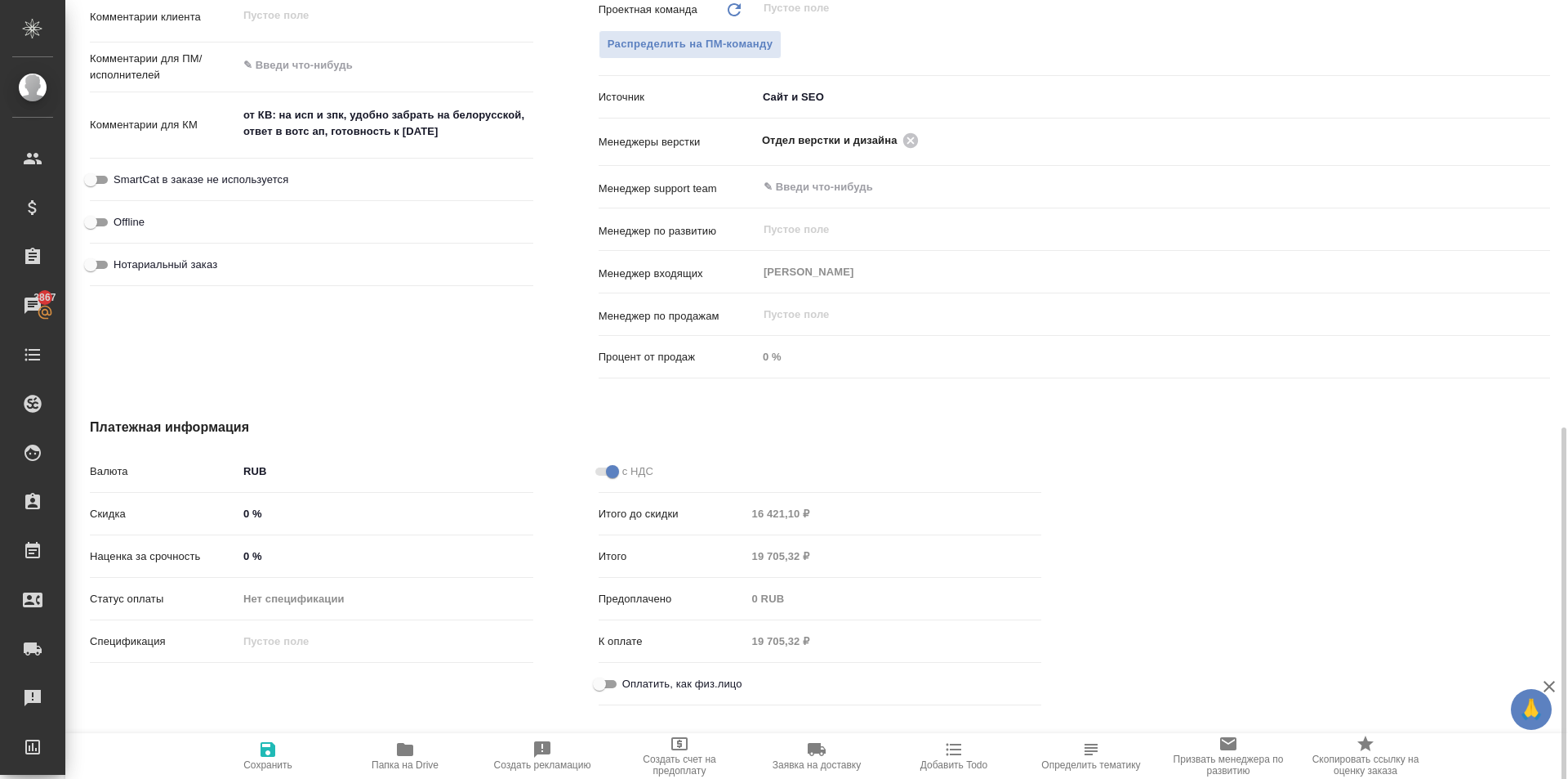
scroll to position [904, 0]
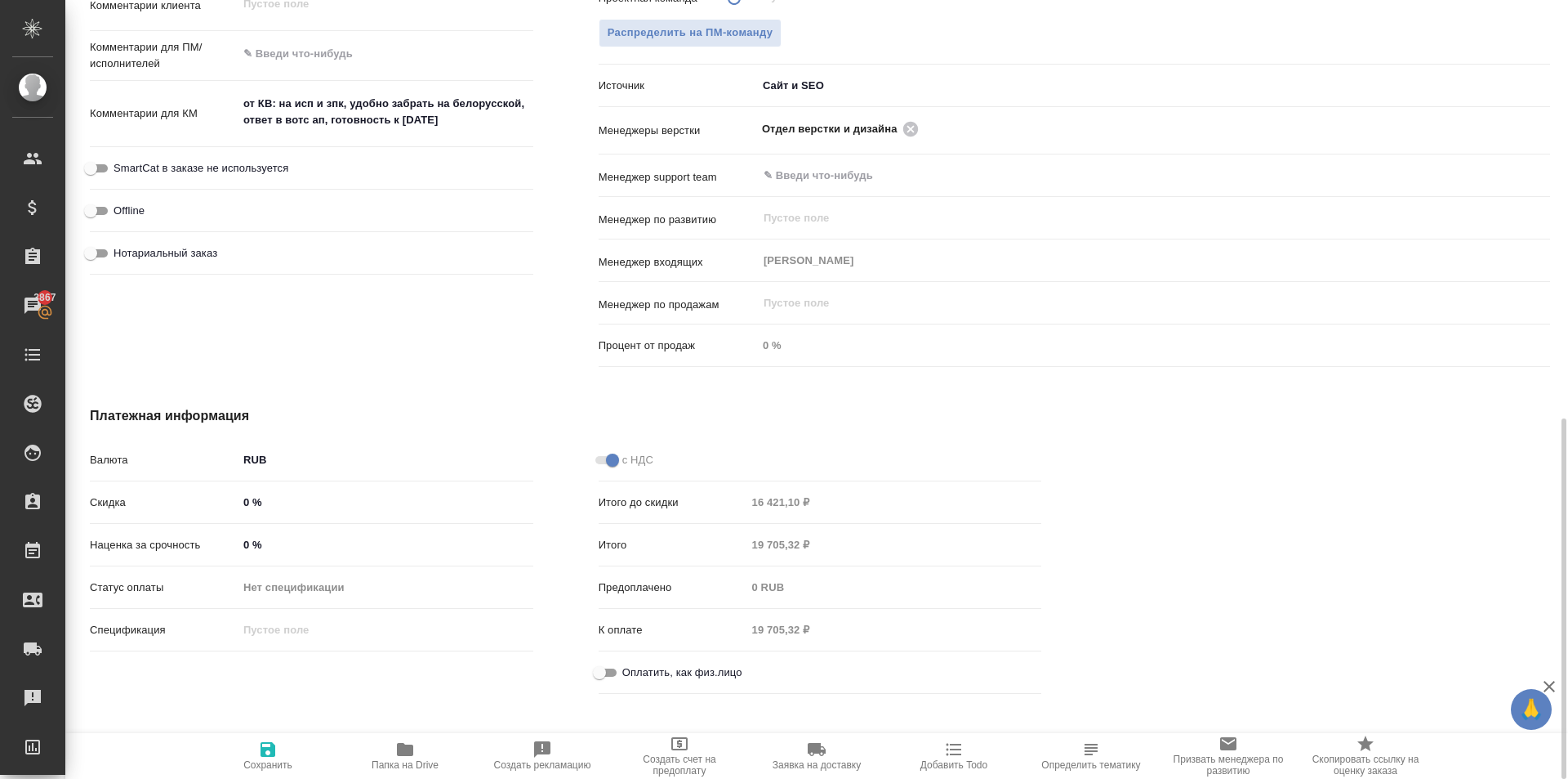
click at [671, 678] on span "Оплатить, как физ.лицо" at bounding box center [682, 672] width 120 height 16
click at [629, 678] on input "Оплатить, как физ.лицо" at bounding box center [599, 671] width 58 height 19
checkbox input "true"
type textarea "x"
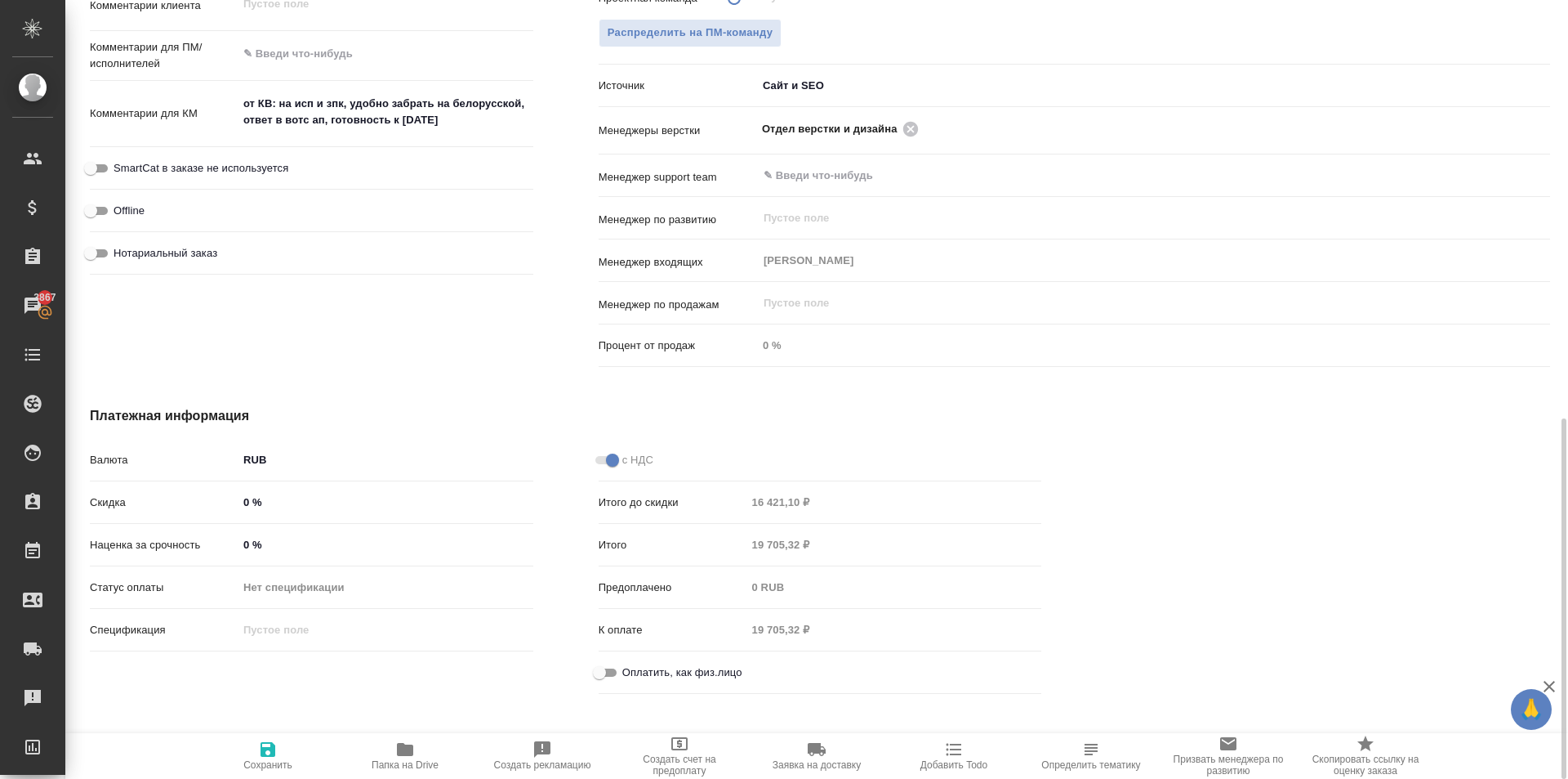
type textarea "x"
click at [274, 763] on span "Сохранить" at bounding box center [268, 764] width 49 height 12
type textarea "x"
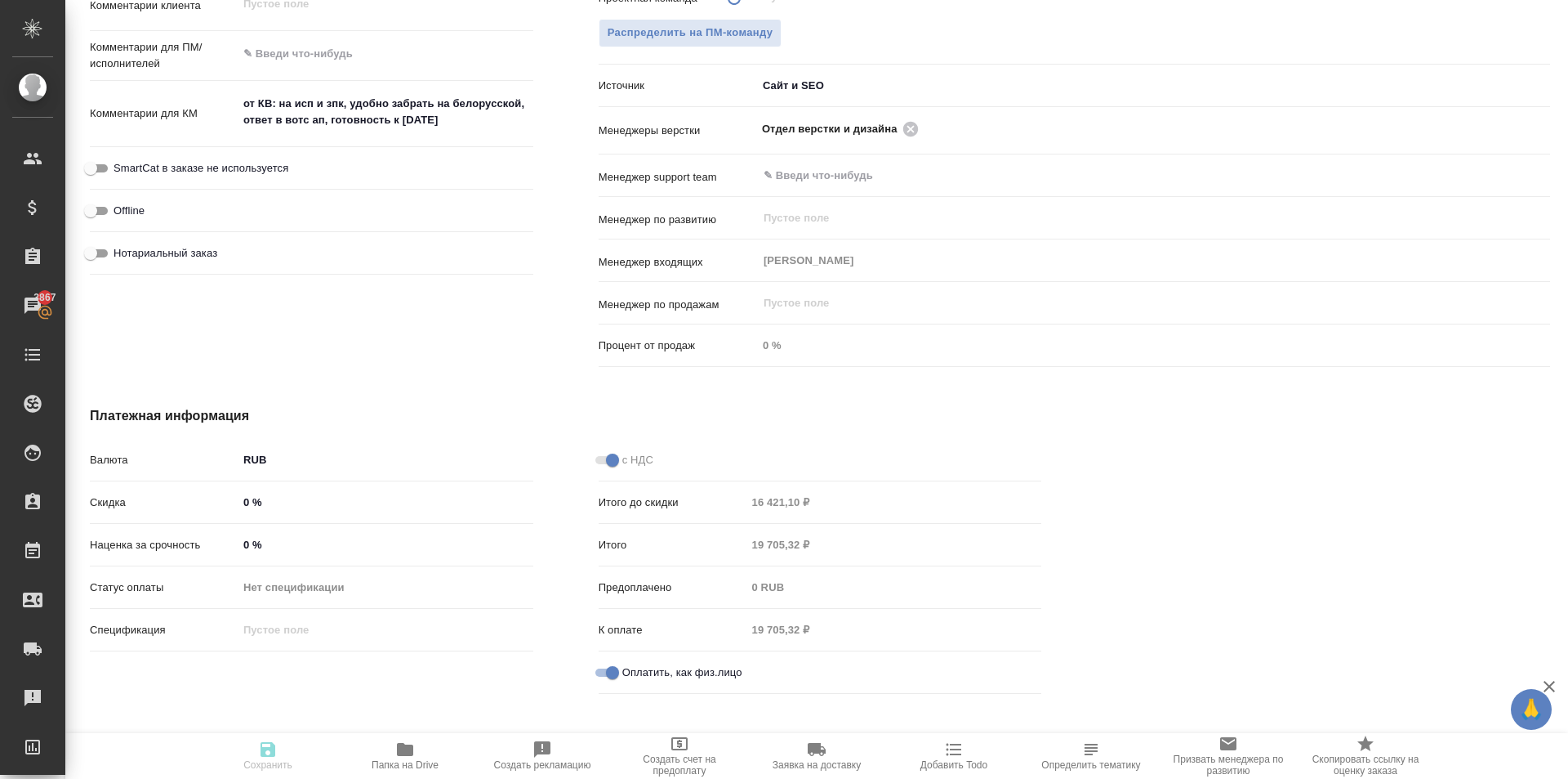
type textarea "x"
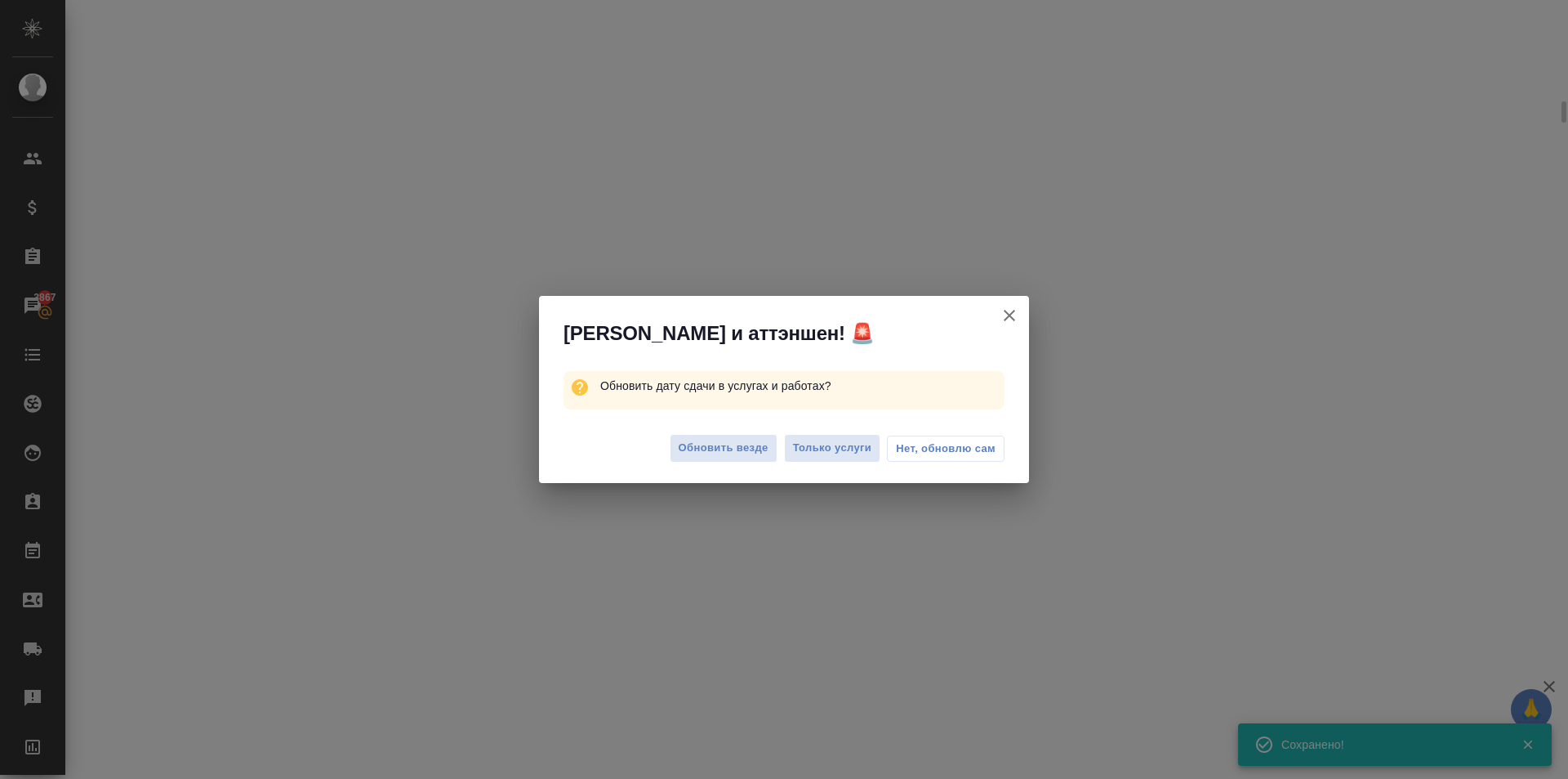
click at [736, 431] on div "Обновить везде Только услуги Нет, обновлю сам" at bounding box center [783, 451] width 490 height 66
select select "RU"
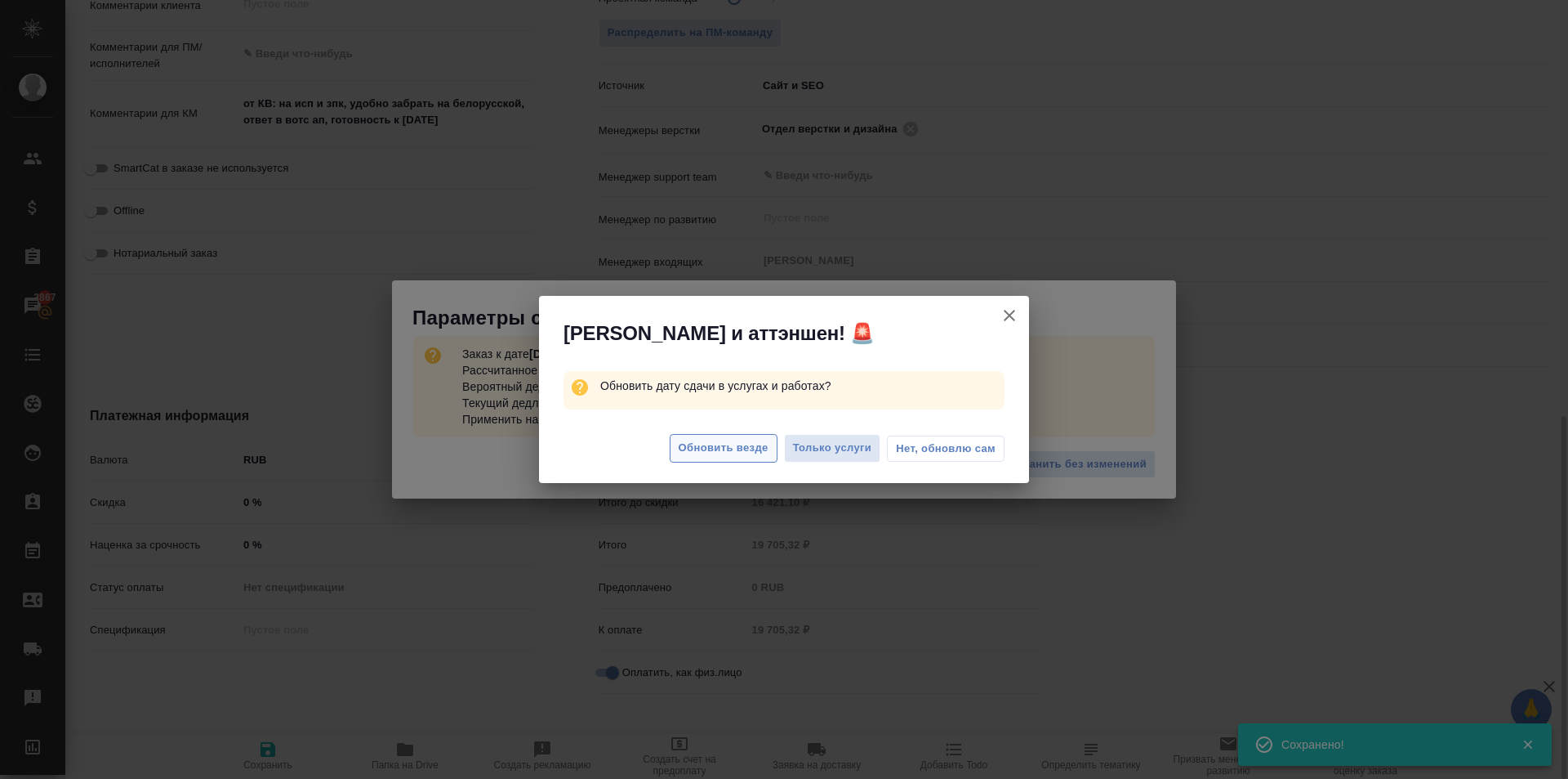
type textarea "x"
click at [745, 444] on span "Обновить везде" at bounding box center [723, 448] width 90 height 19
type textarea "x"
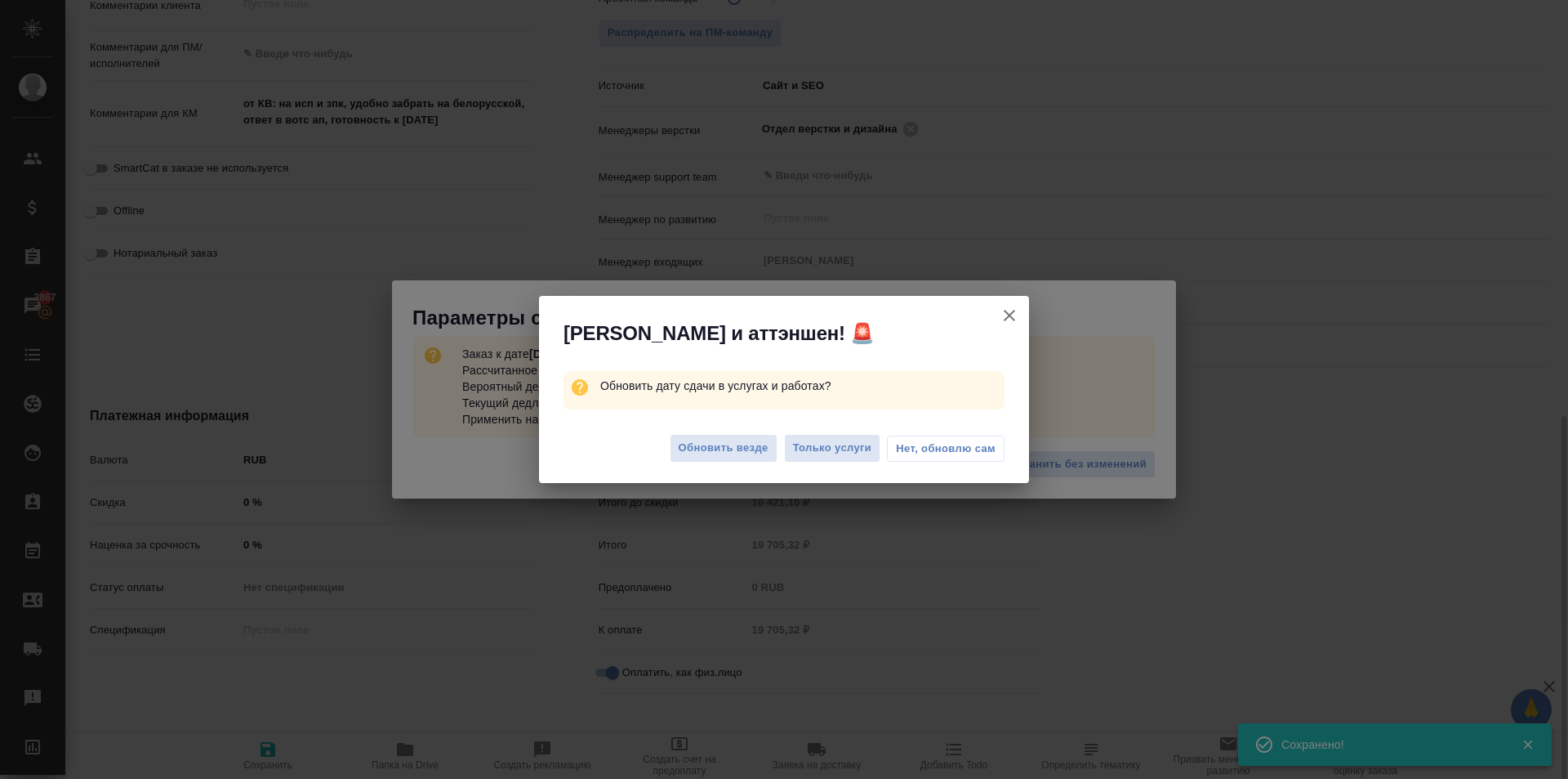
type textarea "x"
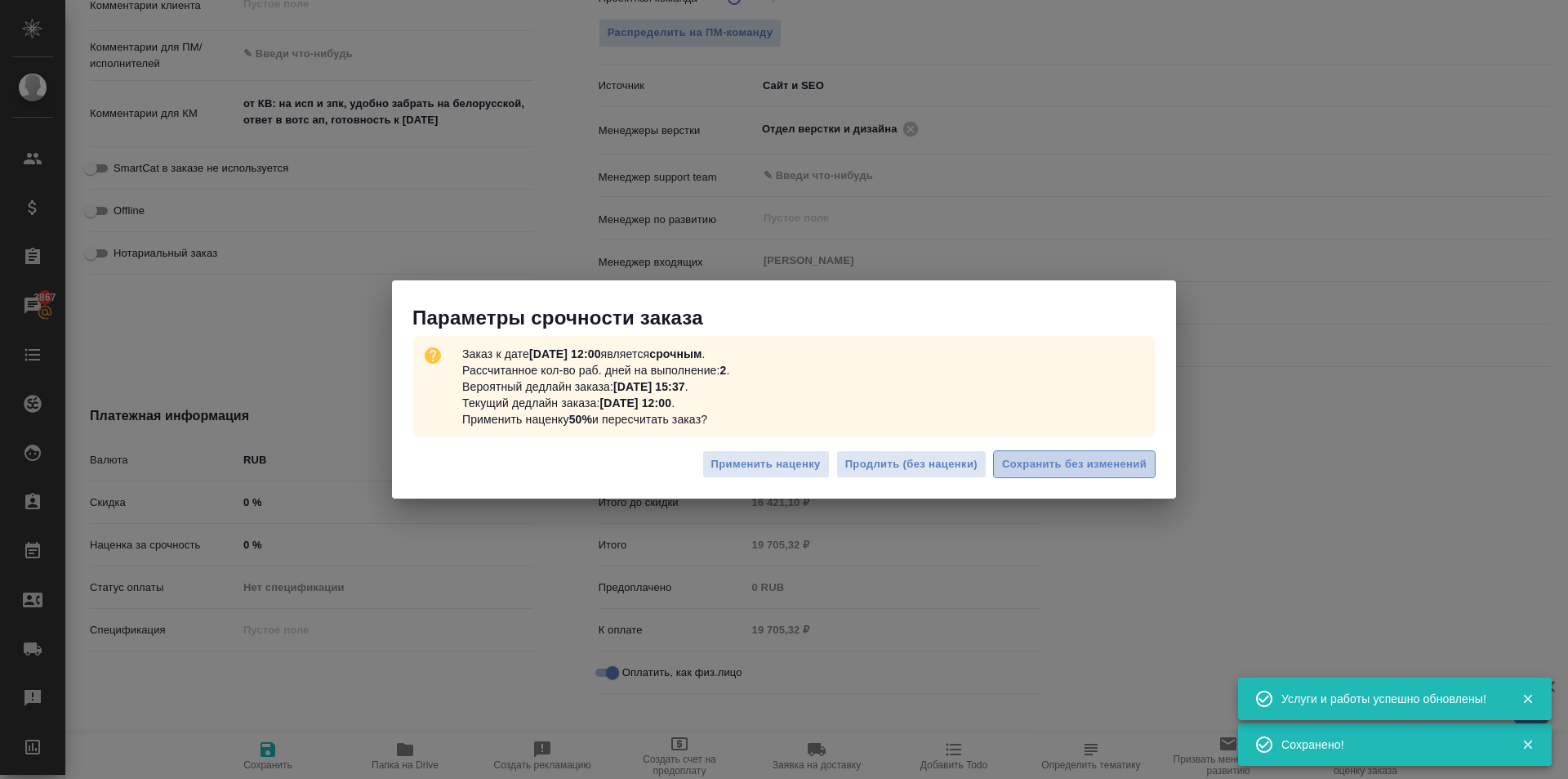
click at [1113, 458] on span "Сохранить без изменений" at bounding box center [1074, 464] width 145 height 19
type textarea "x"
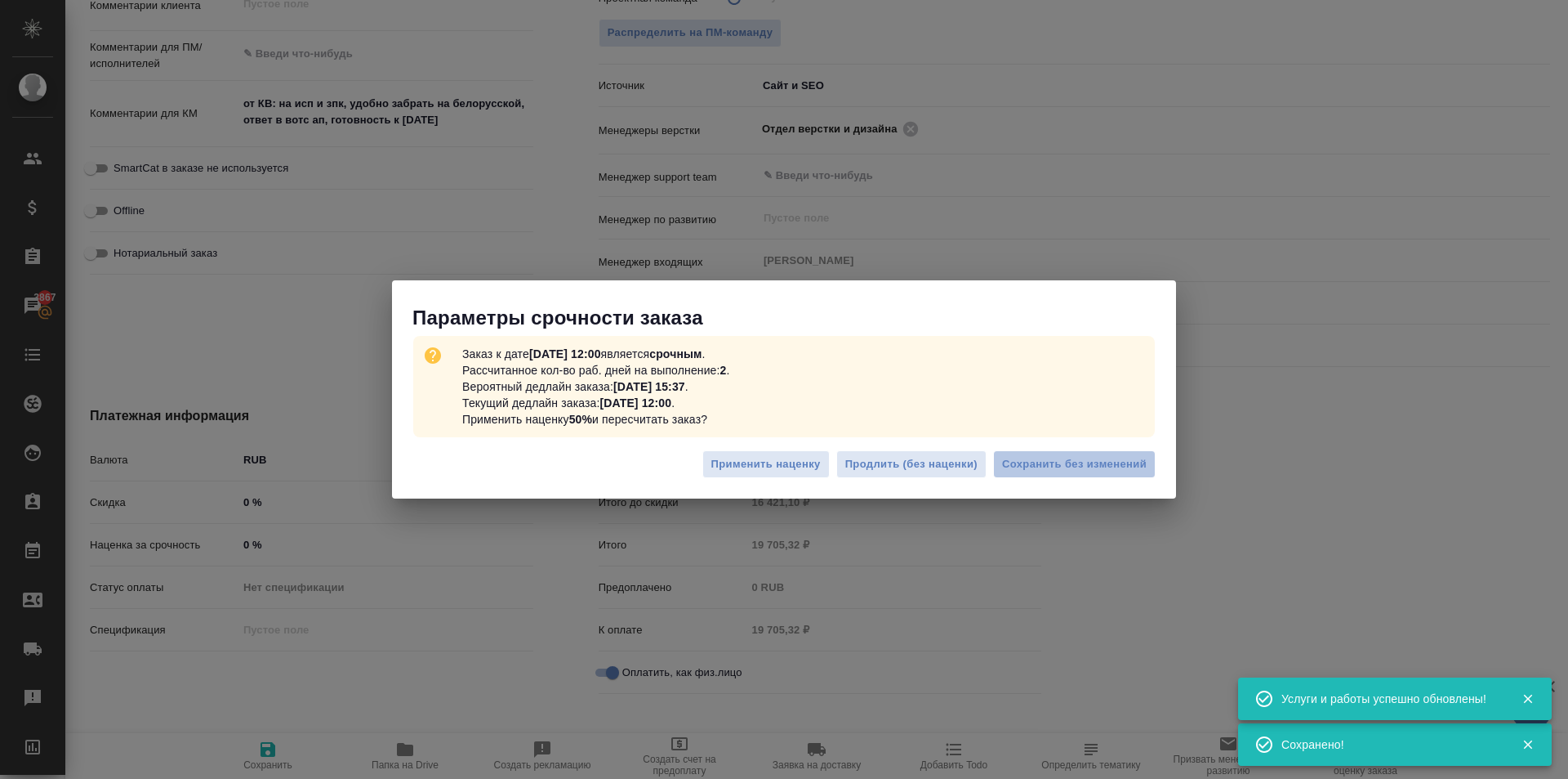
type textarea "x"
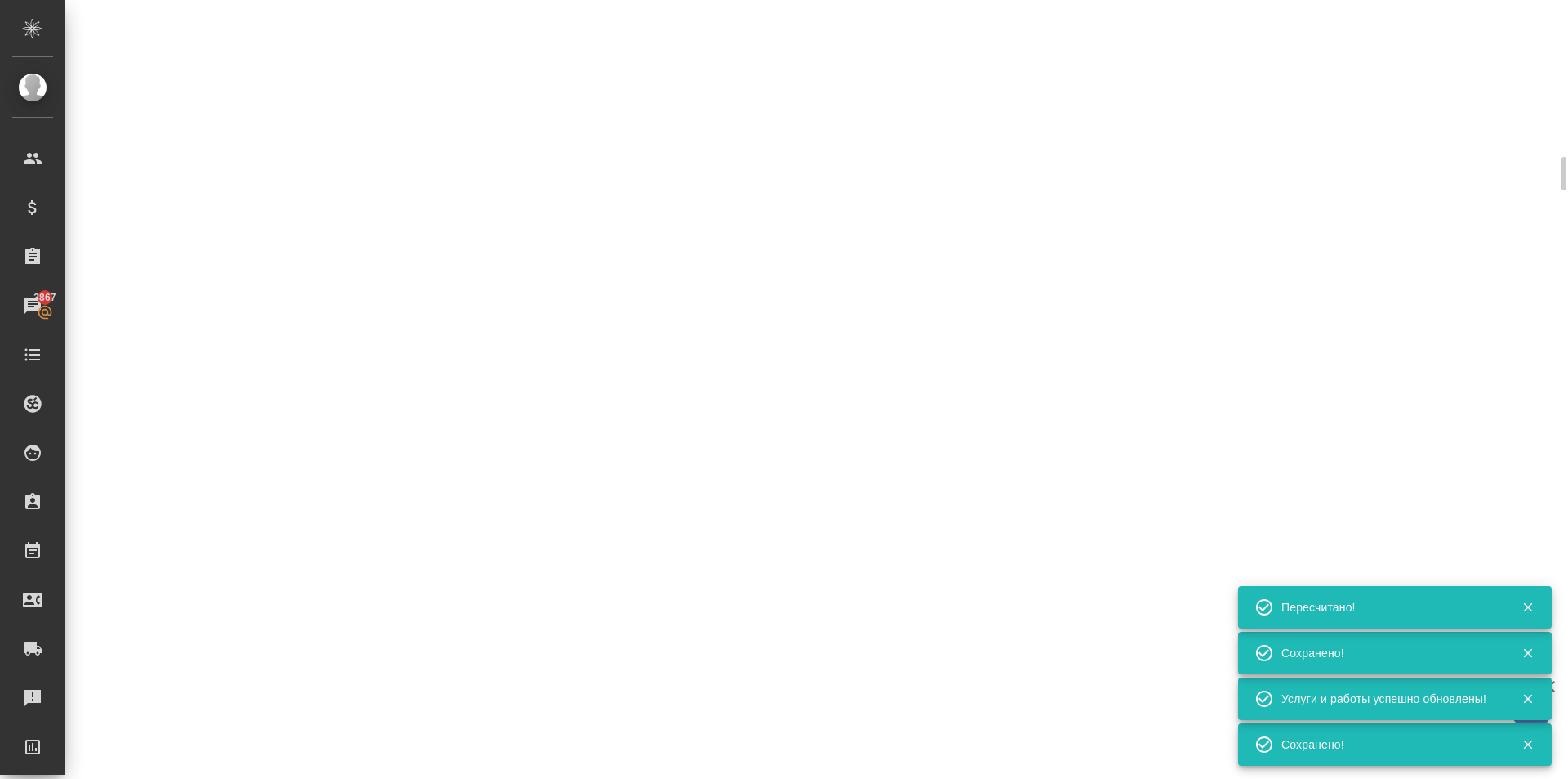
type input "urgent"
select select "RU"
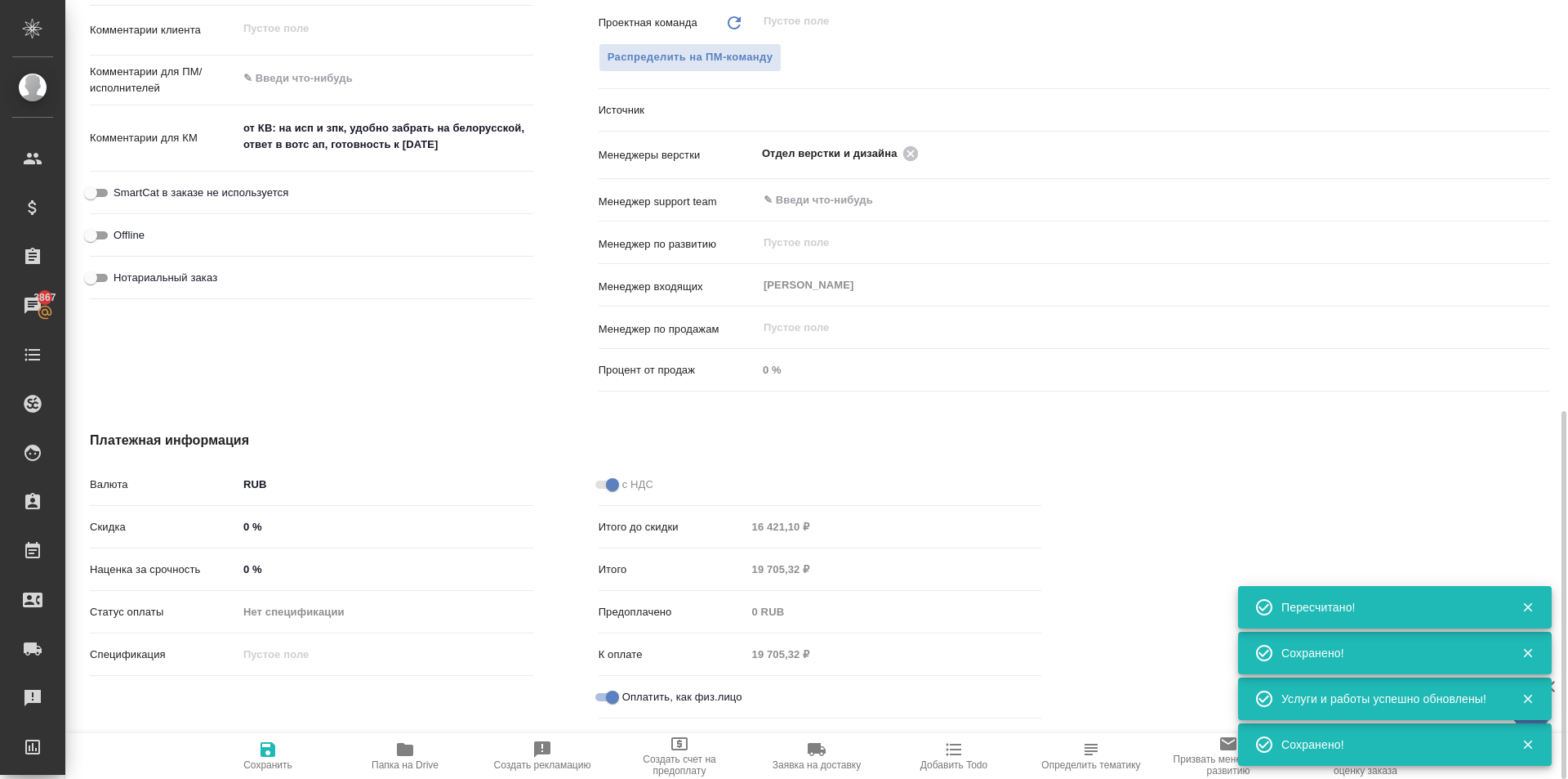
type textarea "x"
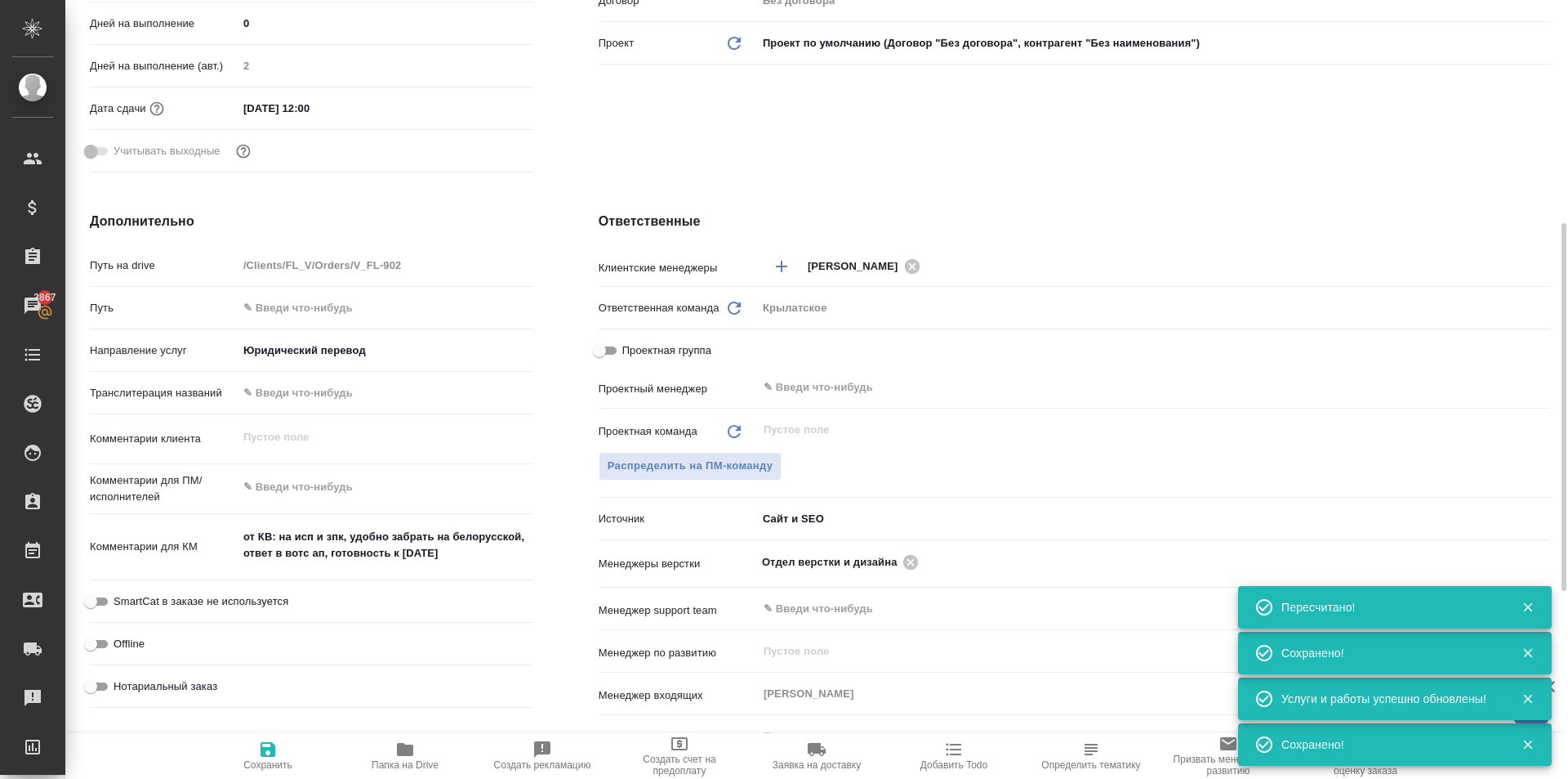
scroll to position [0, 0]
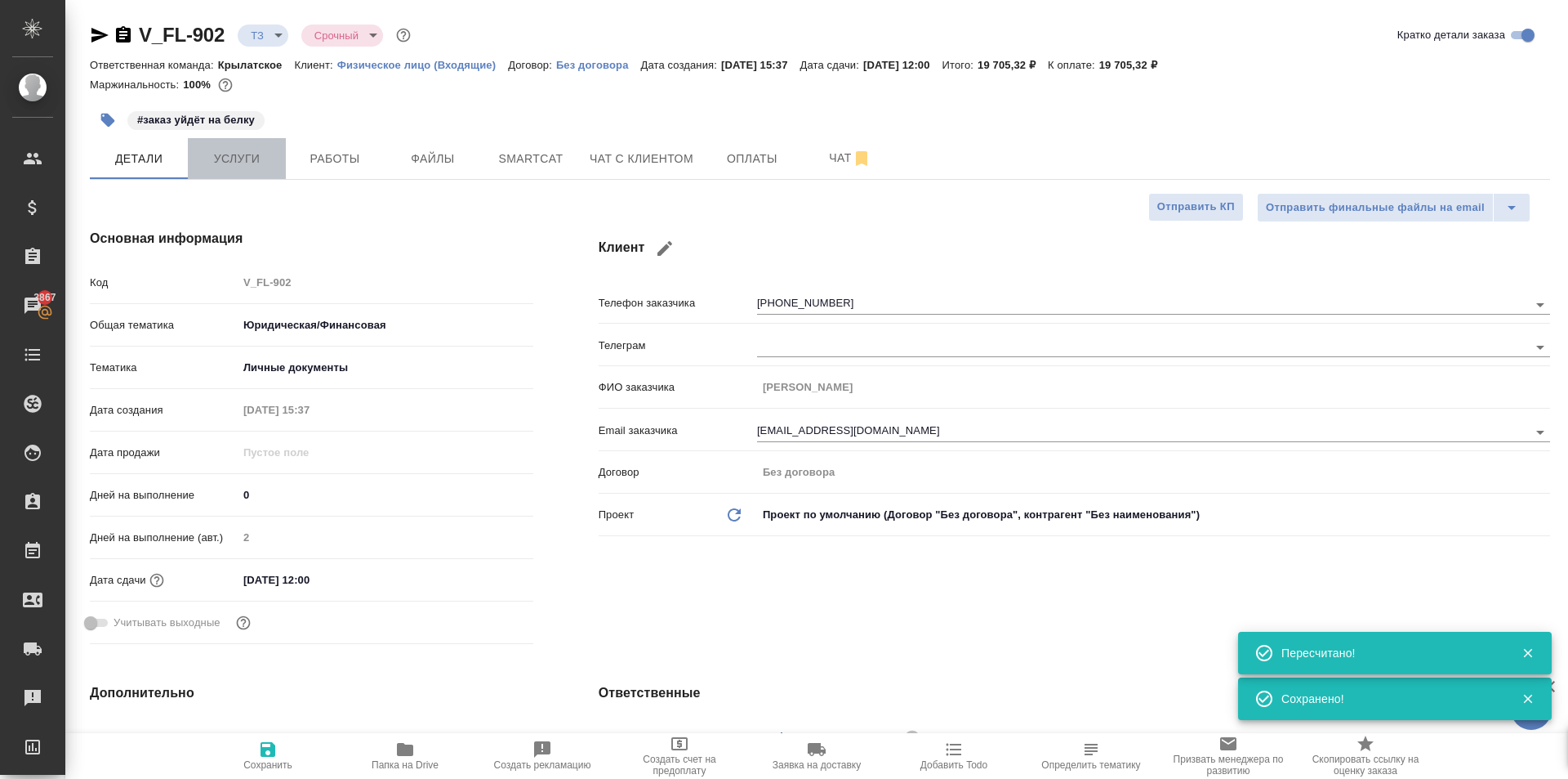
click at [258, 161] on span "Услуги" at bounding box center [237, 159] width 78 height 20
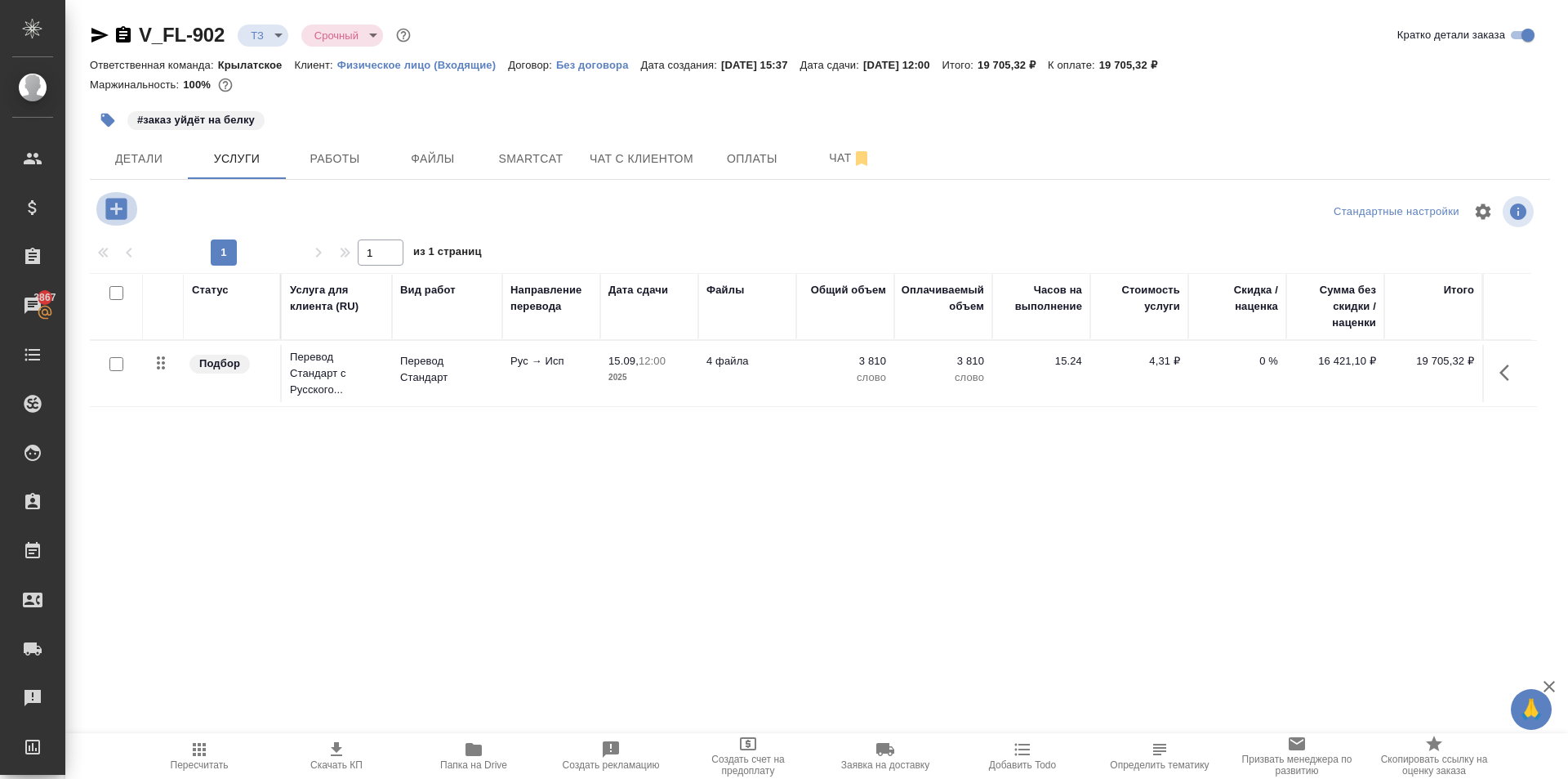
click at [116, 206] on icon "button" at bounding box center [116, 208] width 28 height 28
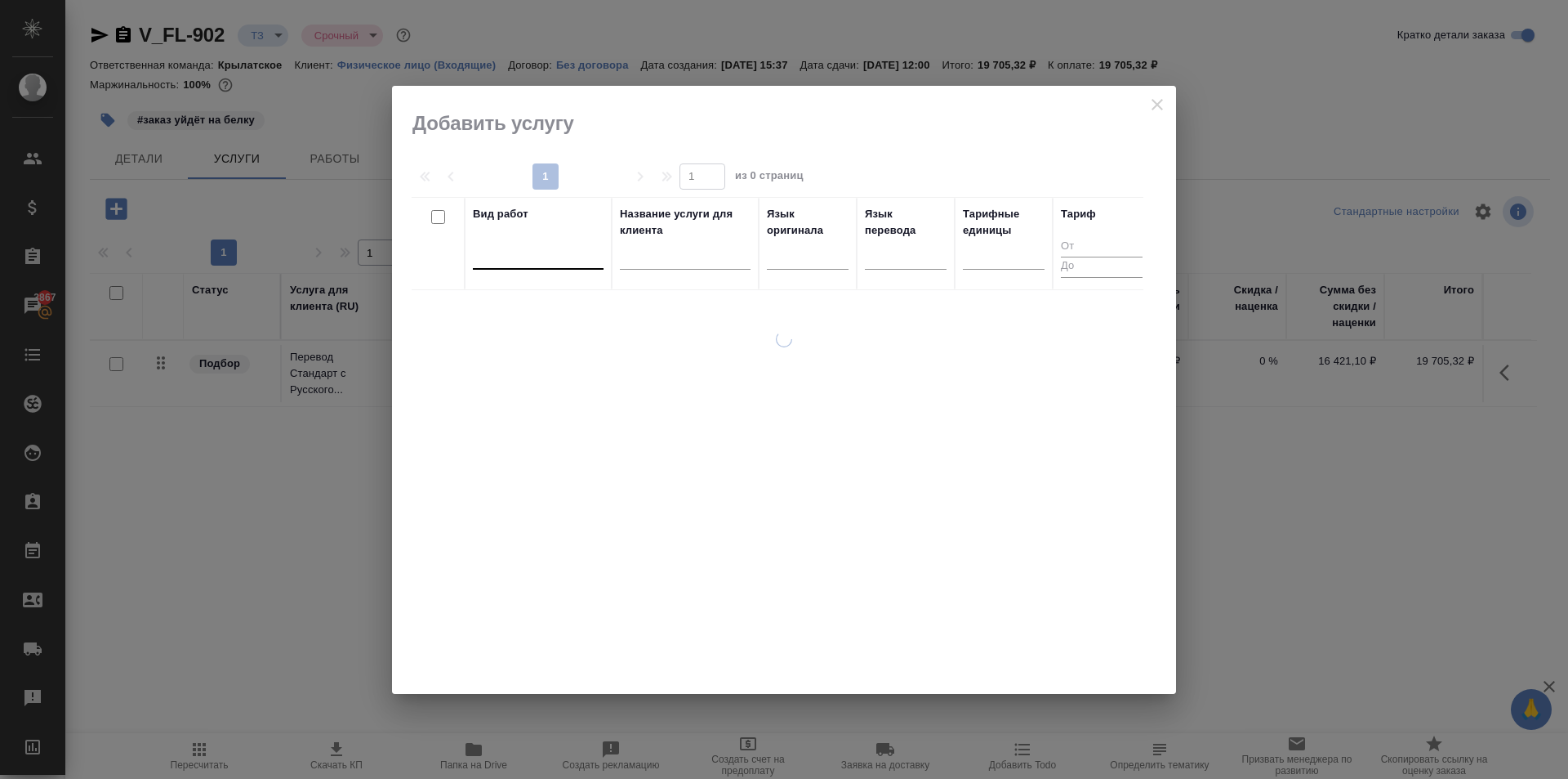
click at [528, 268] on div at bounding box center [538, 260] width 130 height 43
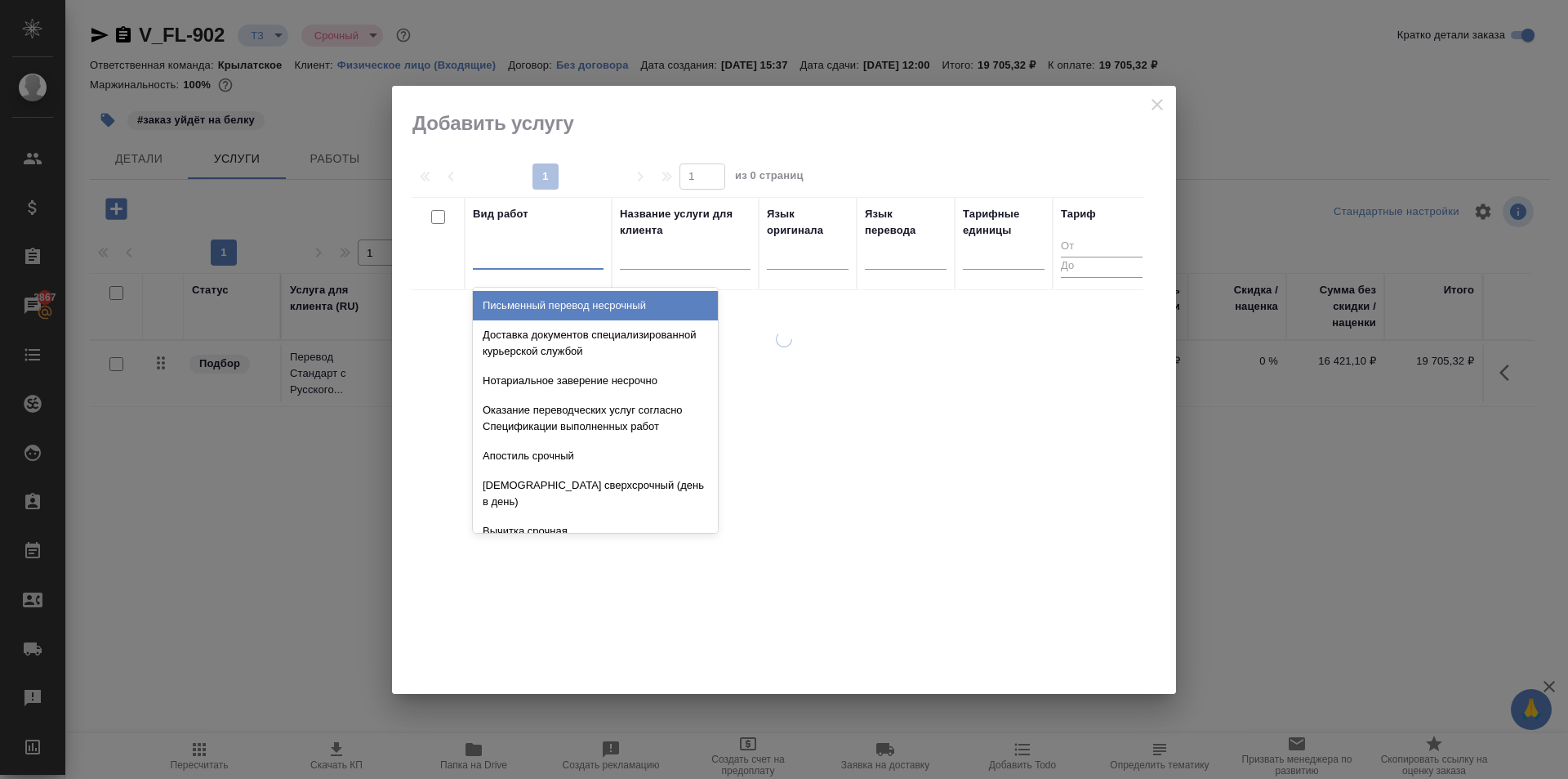
click at [521, 258] on div at bounding box center [538, 253] width 130 height 24
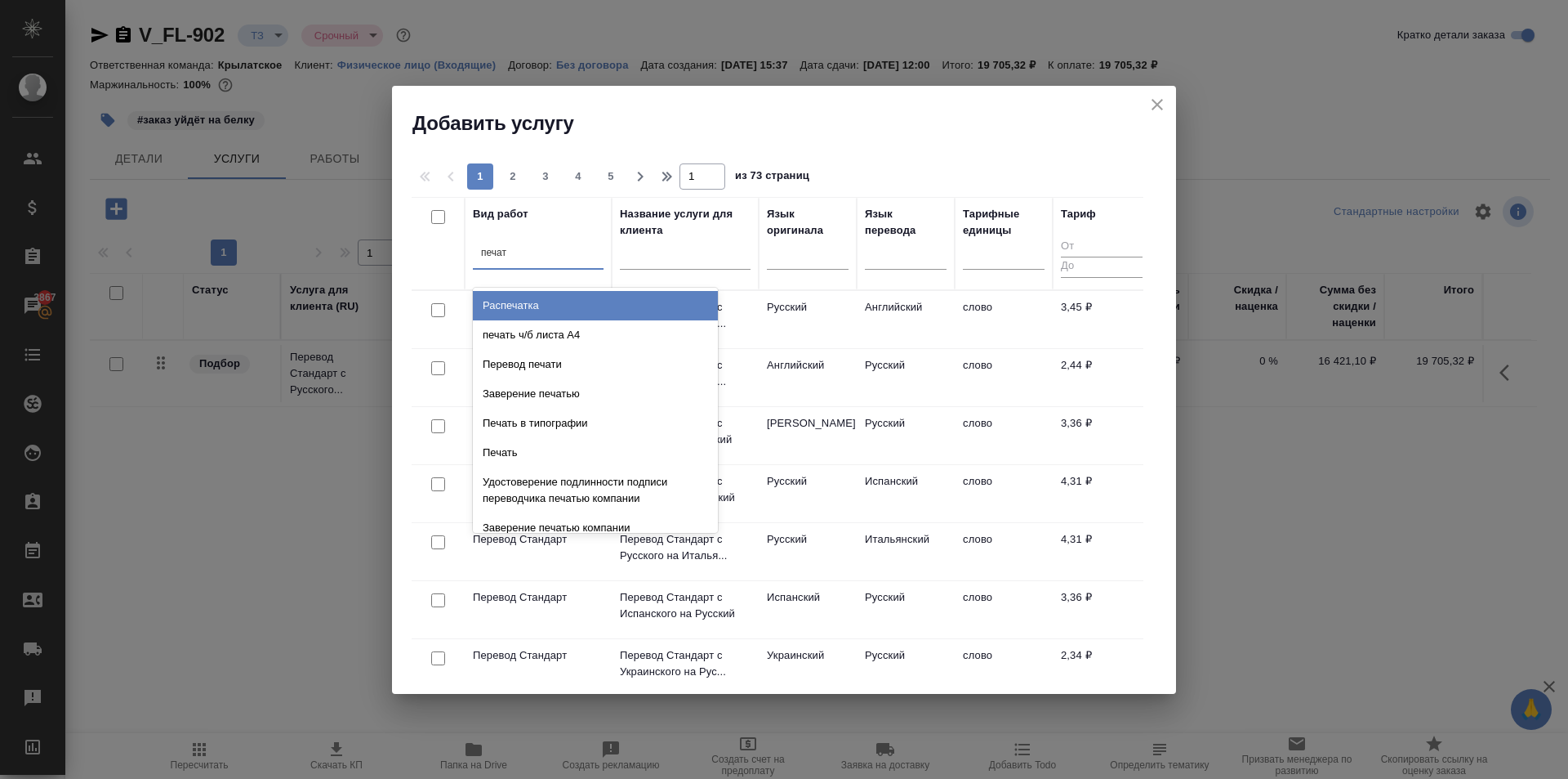
type input "печать"
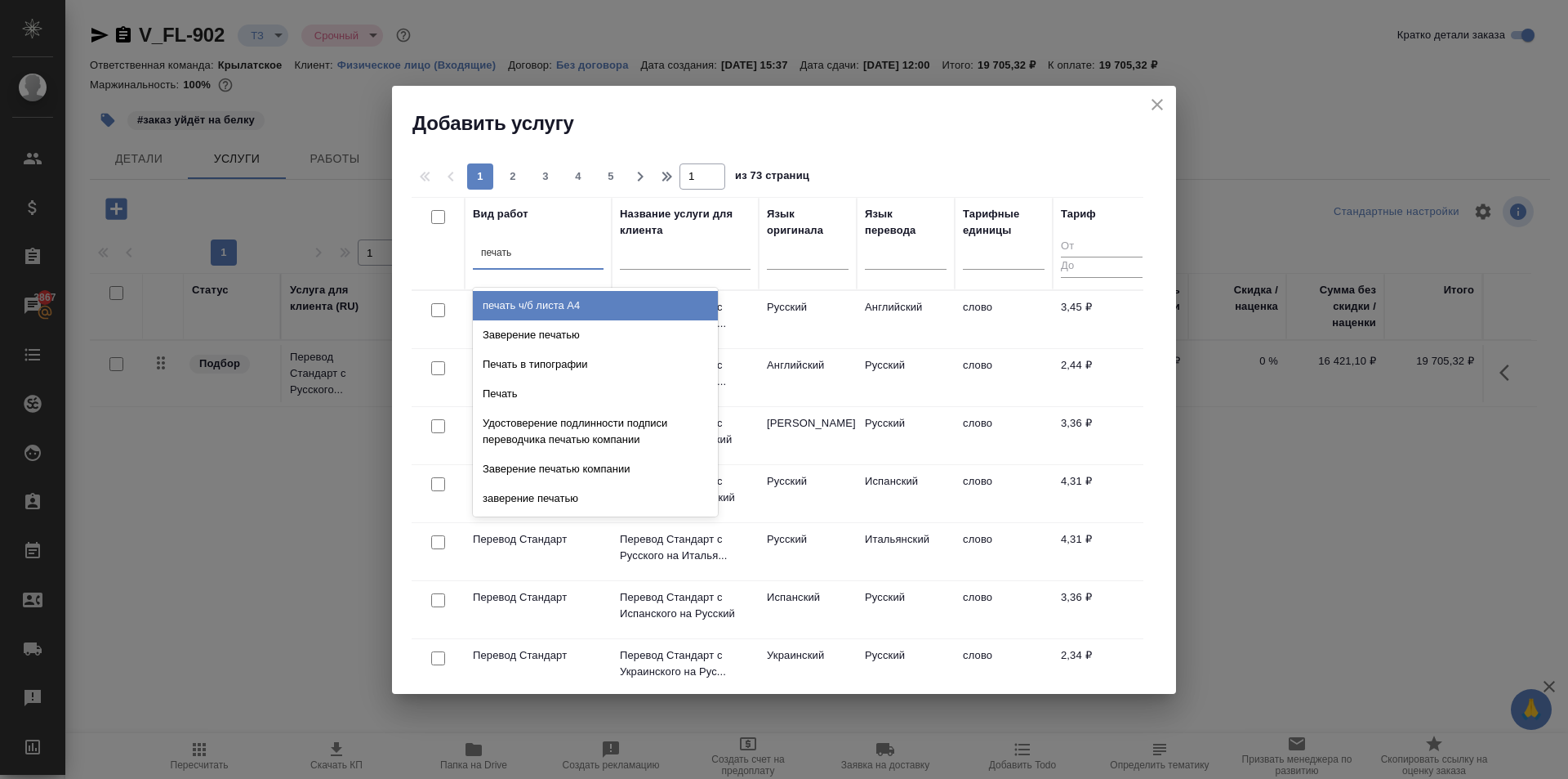
click at [593, 320] on div "Заверение печатью" at bounding box center [595, 335] width 245 height 29
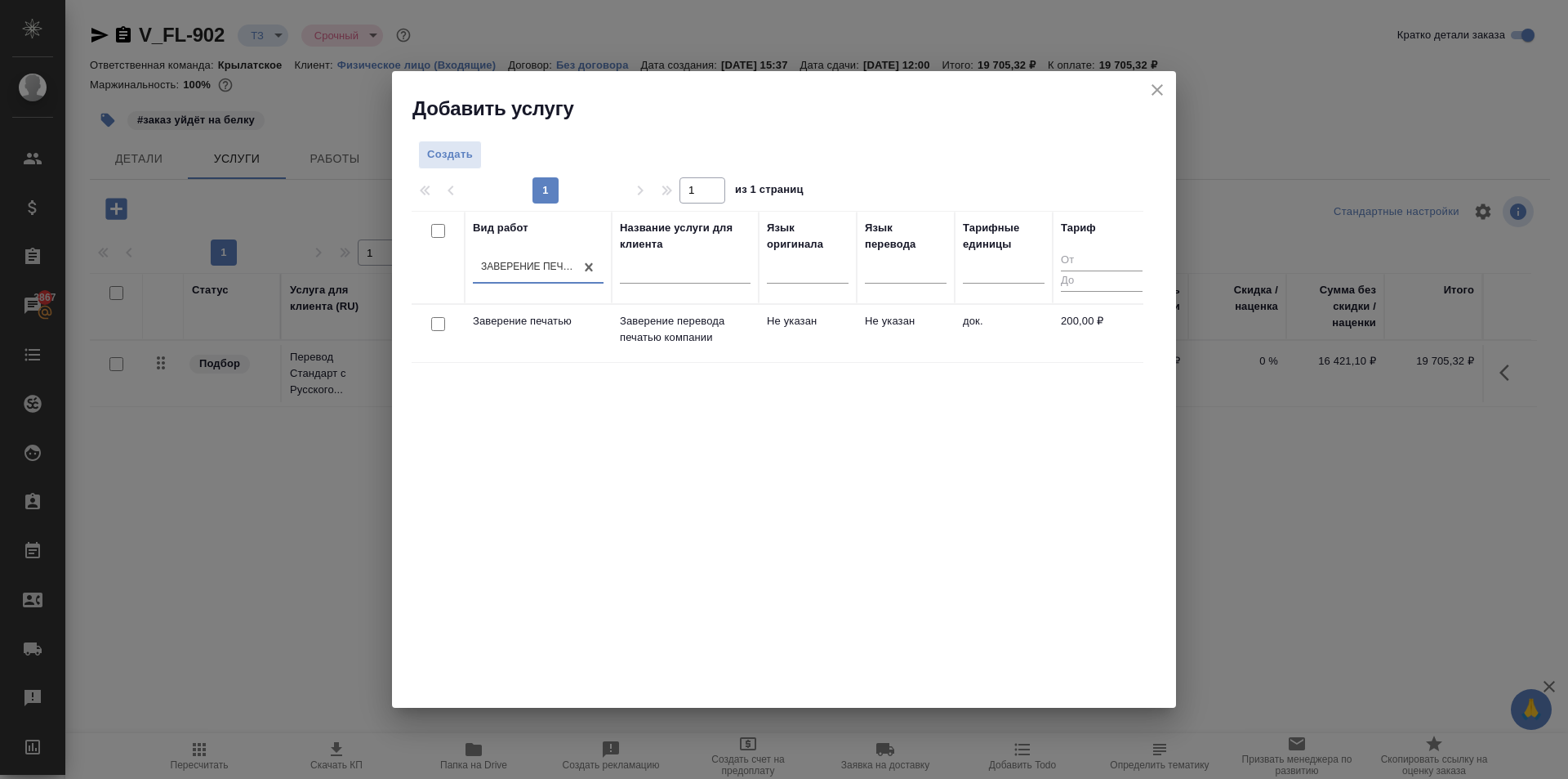
click at [769, 311] on td "Не указан" at bounding box center [807, 333] width 98 height 57
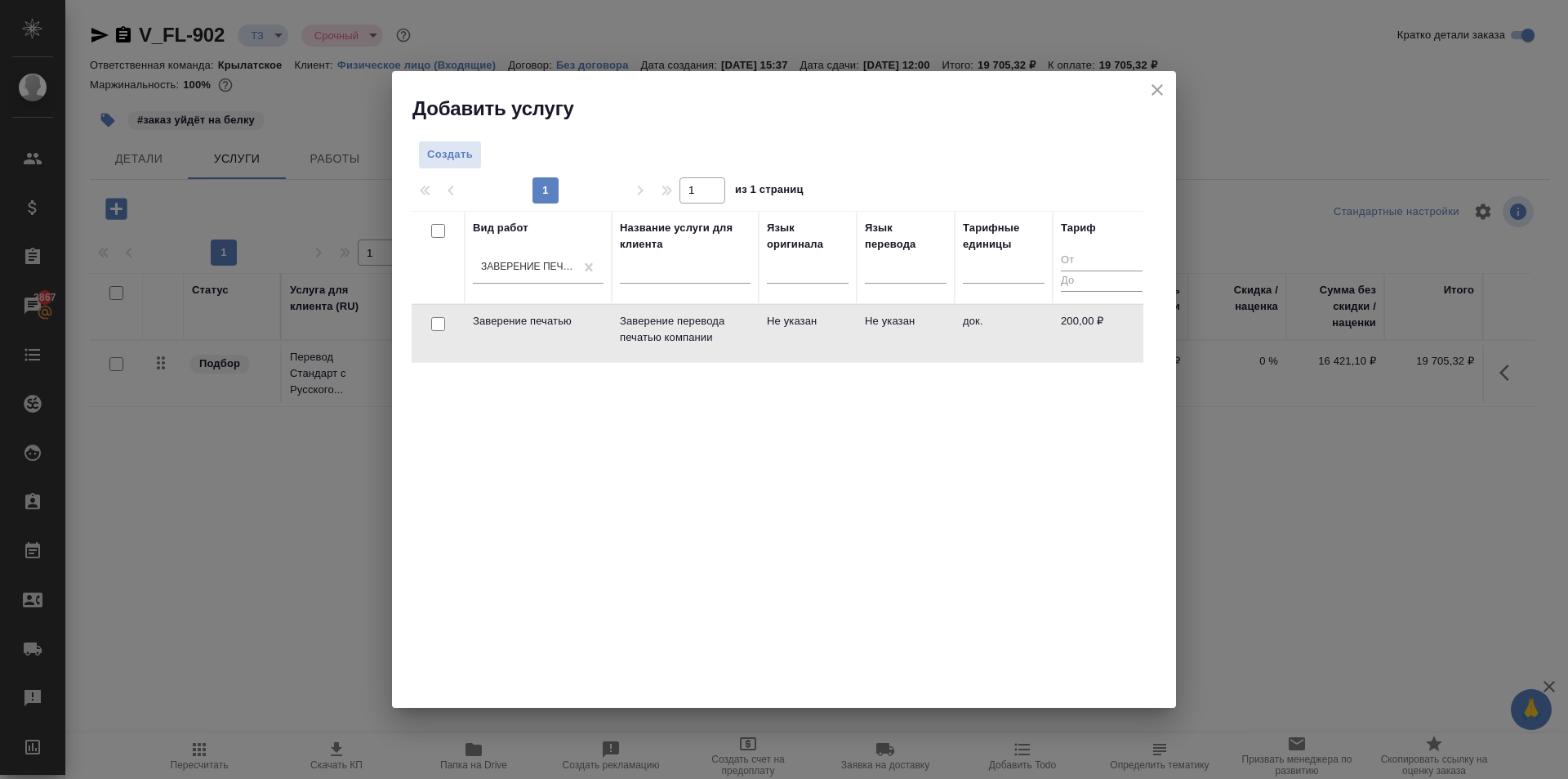
click at [771, 316] on td "Не указан" at bounding box center [807, 333] width 98 height 57
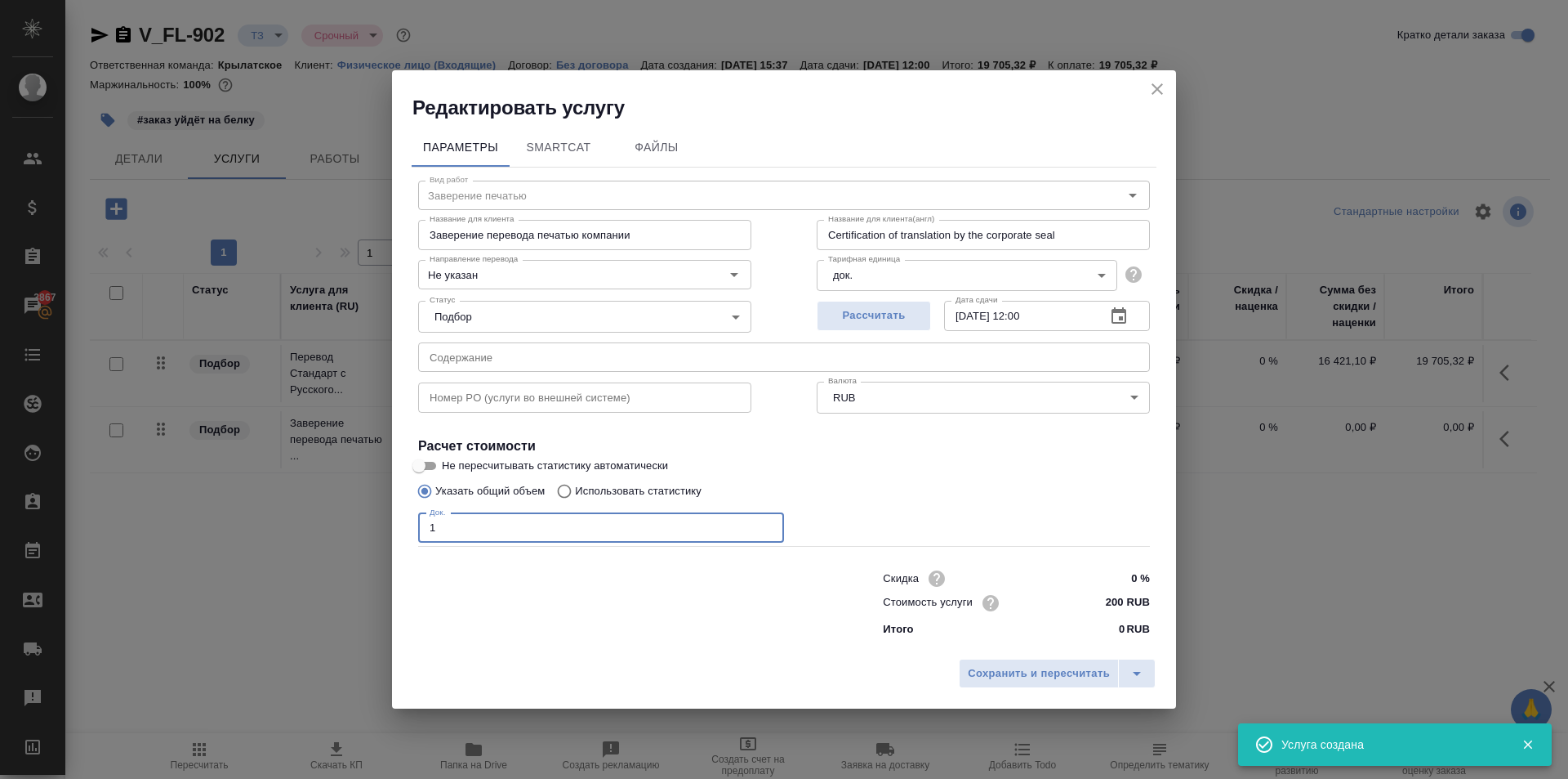
drag, startPoint x: 434, startPoint y: 528, endPoint x: 402, endPoint y: 525, distance: 32.1
click at [402, 525] on div "Параметры SmartCat Файлы Вид работ Заверение печатью Вид работ Название для кли…" at bounding box center [784, 386] width 784 height 529
type input "14"
click at [1009, 664] on span "Сохранить и пересчитать" at bounding box center [1038, 673] width 142 height 19
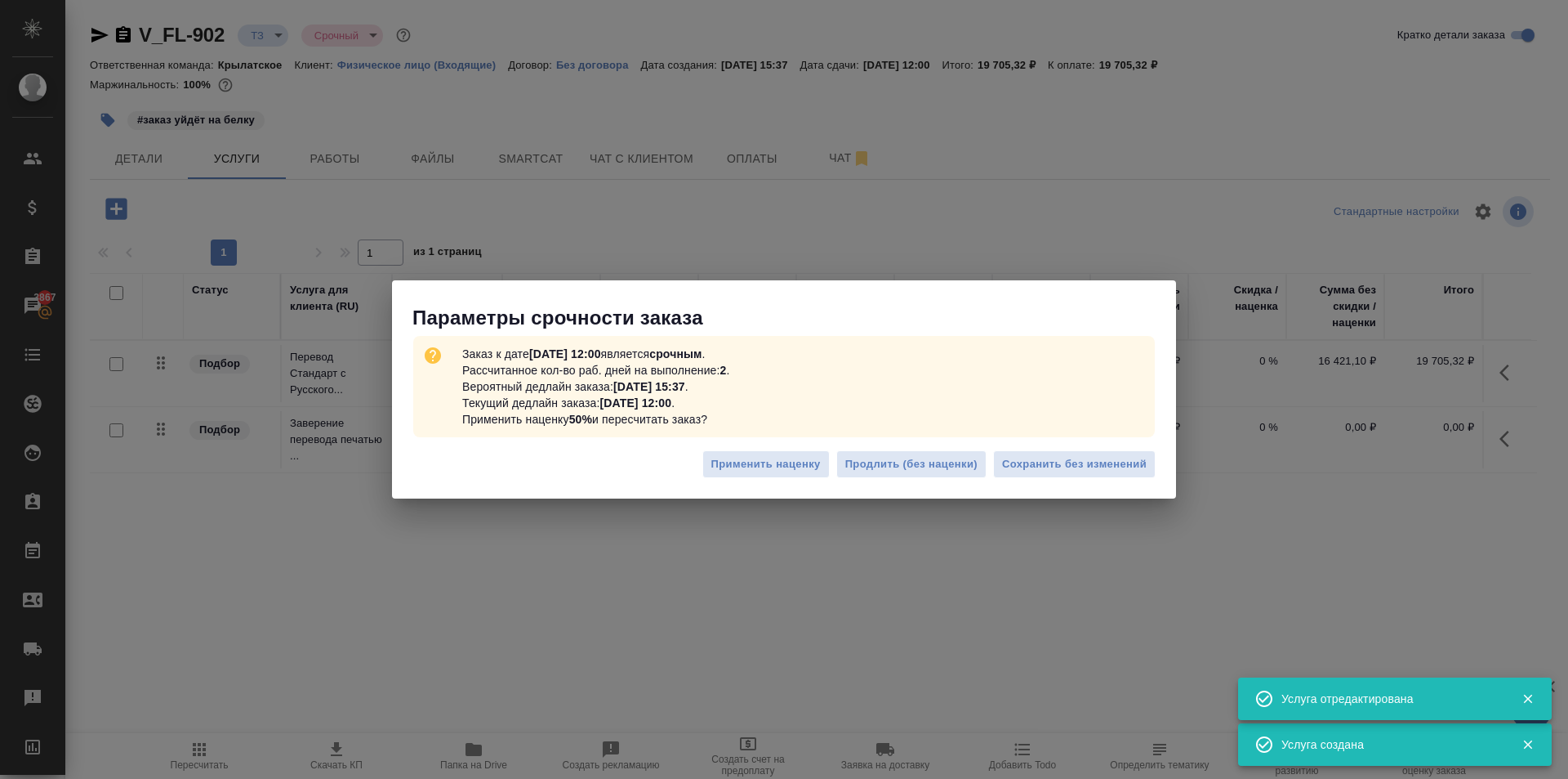
click at [1127, 444] on div "Применить наценку Продлить (без наценки) Сохранить без изменений" at bounding box center [784, 471] width 784 height 57
click at [1124, 457] on span "Сохранить без изменений" at bounding box center [1074, 464] width 145 height 19
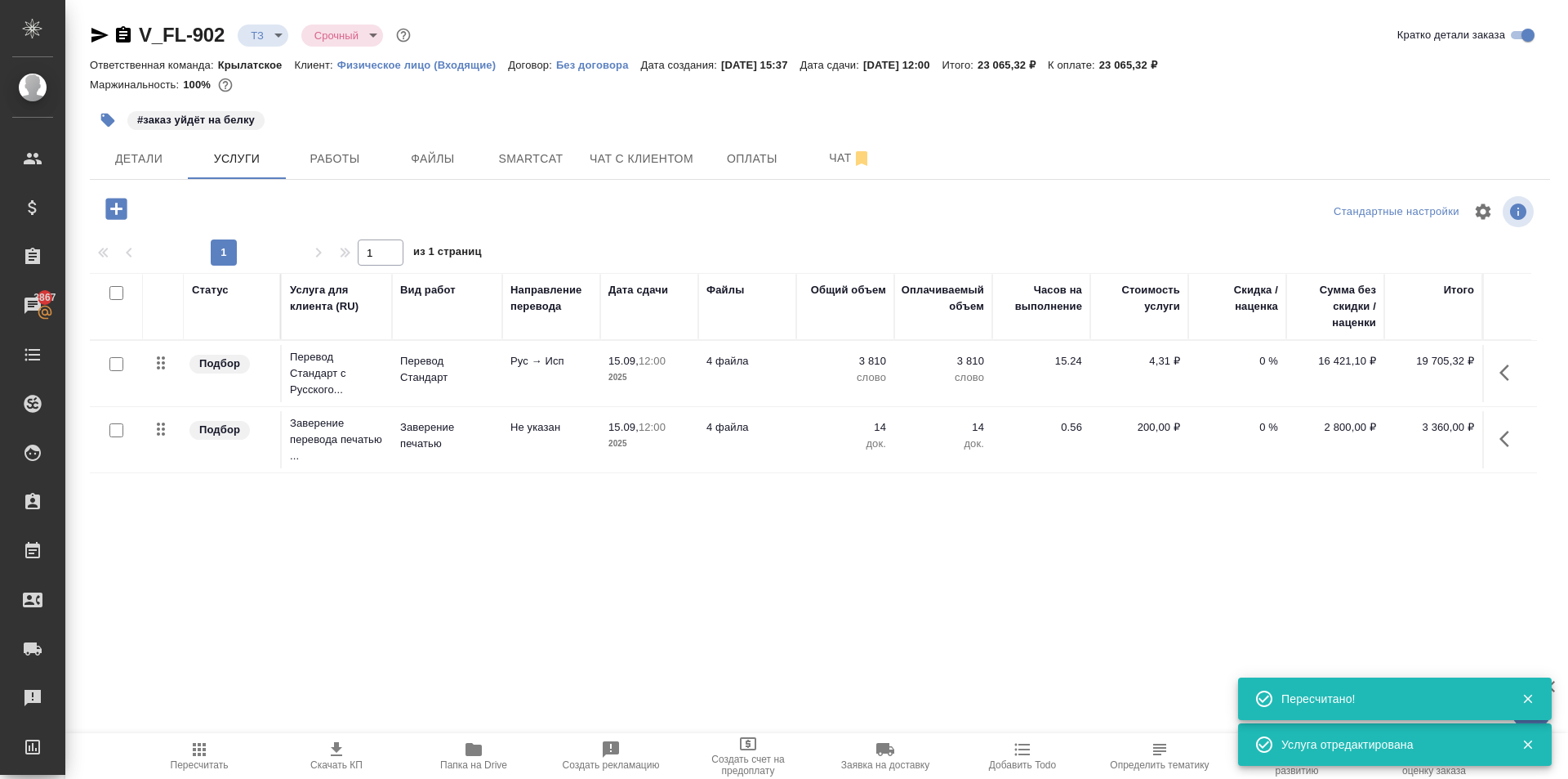
click at [203, 729] on div ".cls-1 fill:#fff; AWATERA Kasymov Timur Клиенты Спецификации Заказы 3867 Чаты T…" at bounding box center [784, 390] width 1568 height 779
click at [201, 747] on icon "button" at bounding box center [199, 749] width 19 height 19
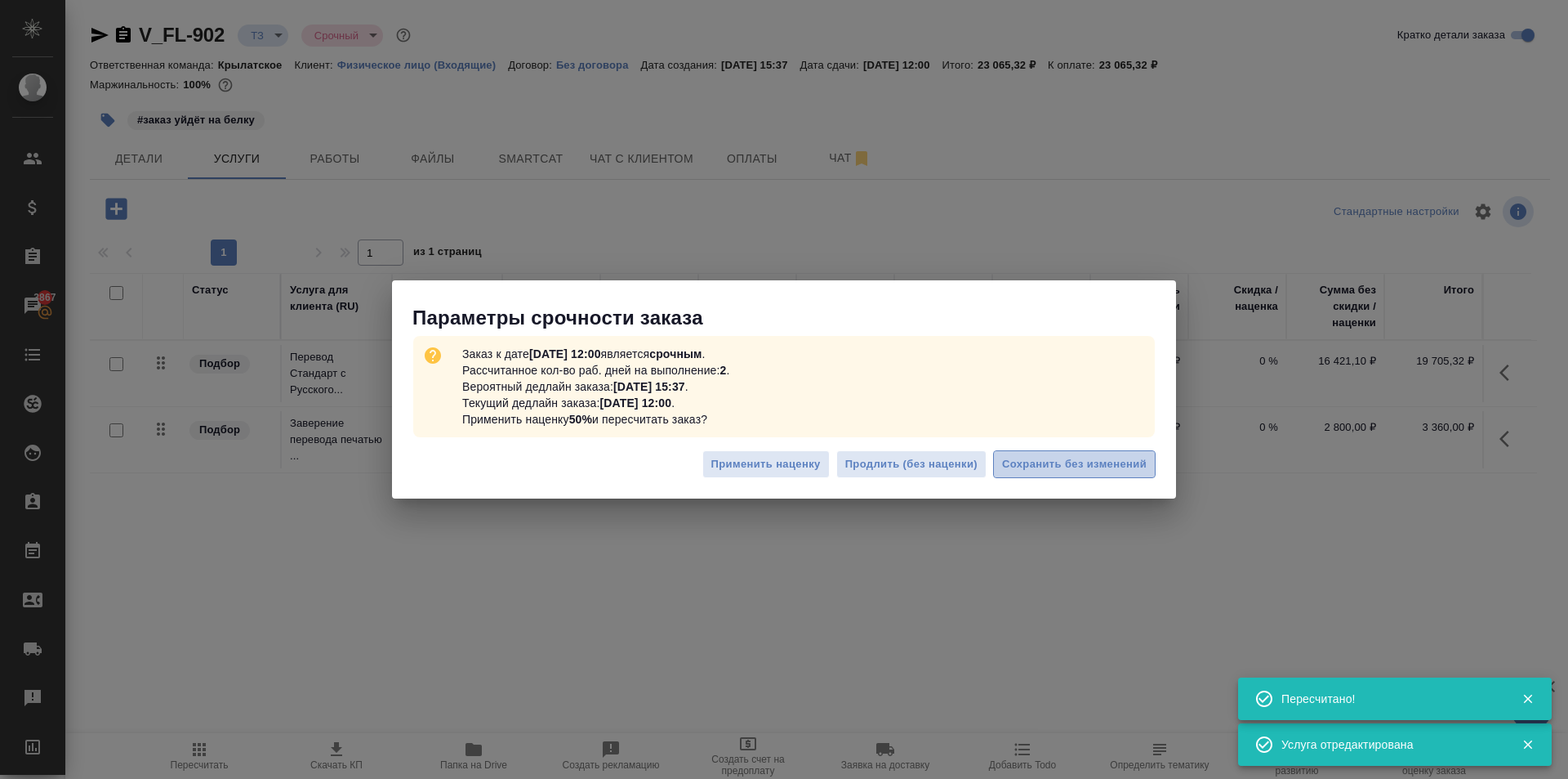
click at [1122, 472] on span "Сохранить без изменений" at bounding box center [1074, 464] width 145 height 19
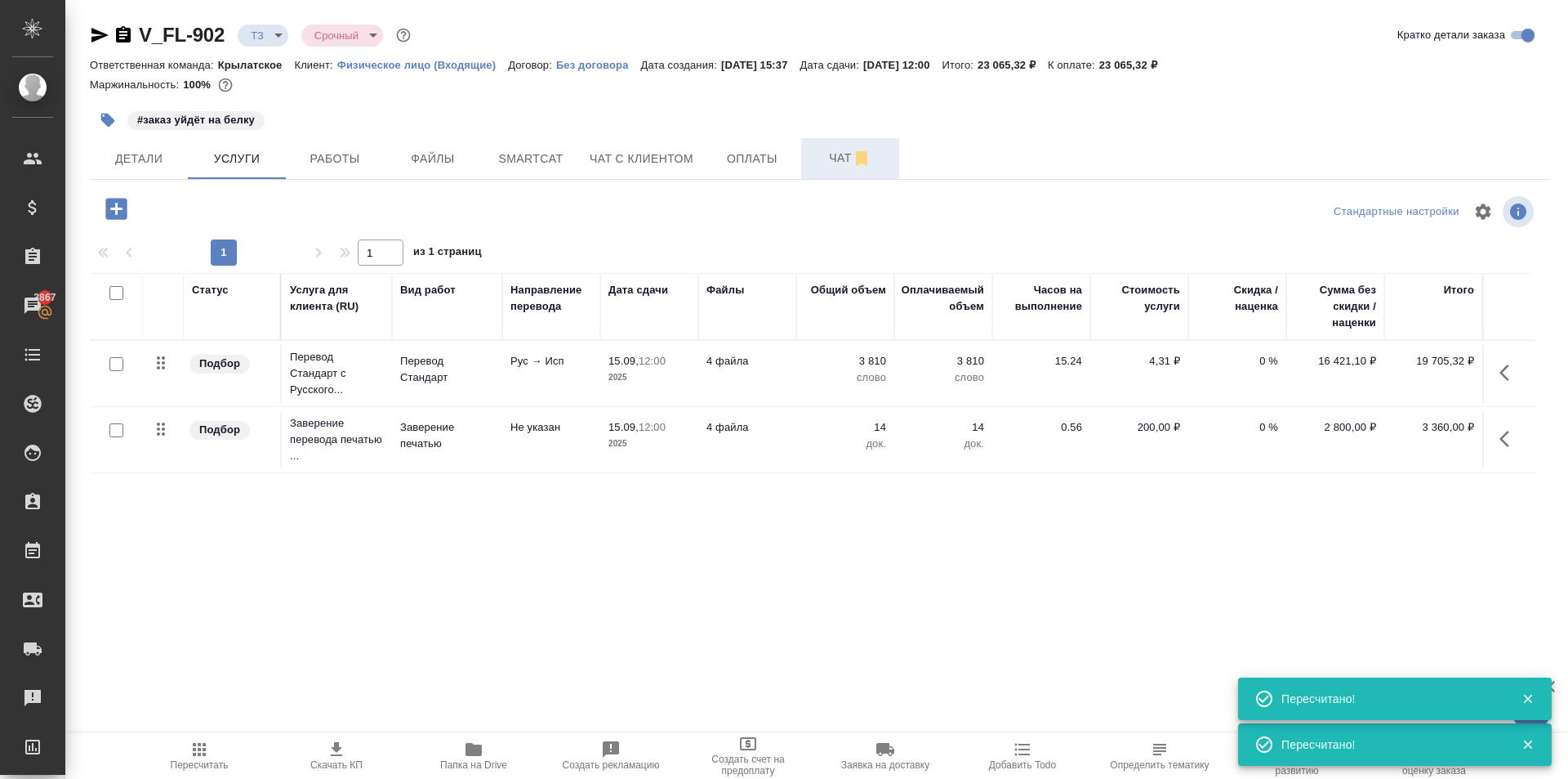
click at [864, 177] on button "Чат" at bounding box center [850, 158] width 98 height 41
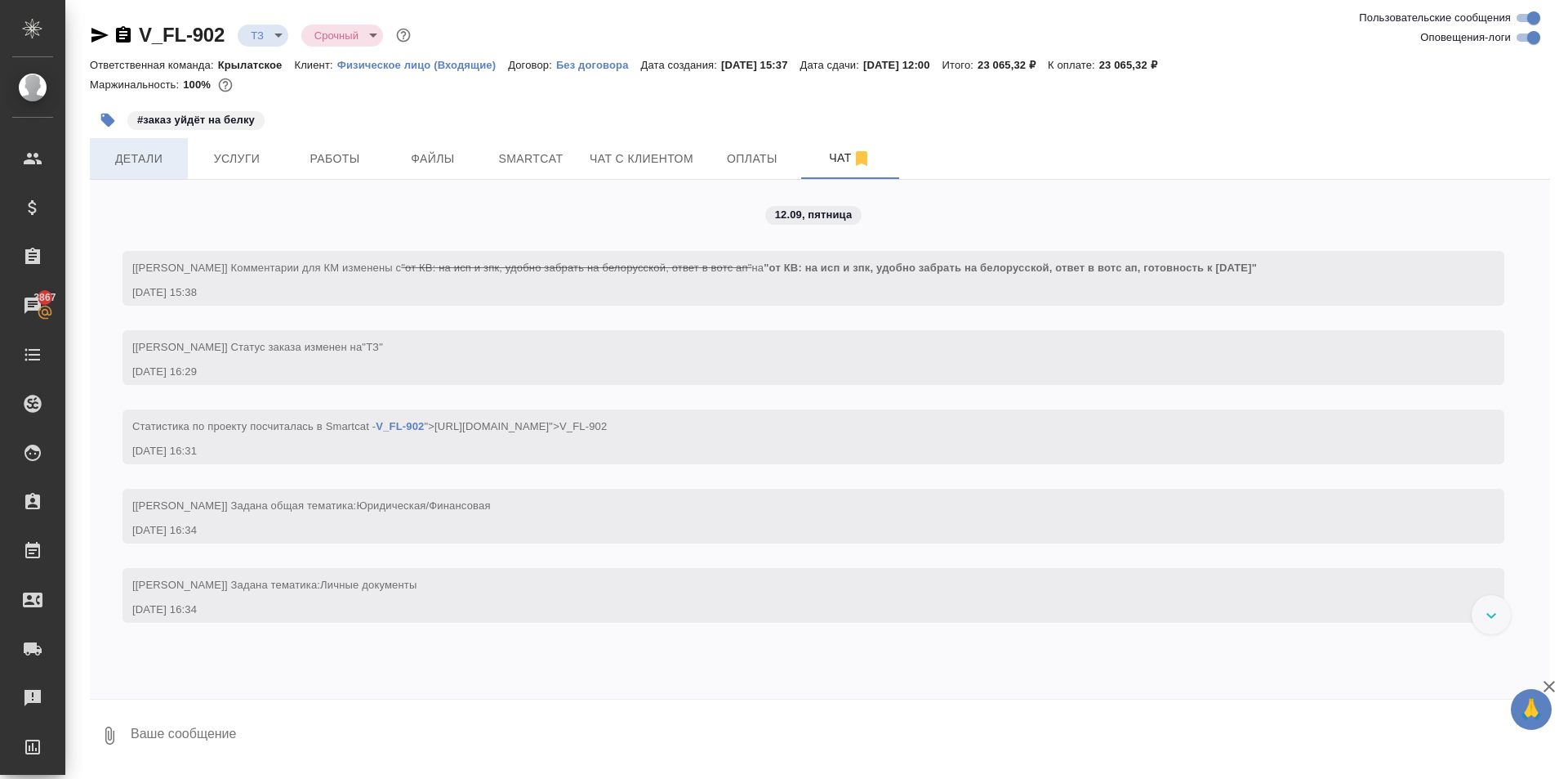
click at [150, 159] on span "Детали" at bounding box center [139, 159] width 78 height 20
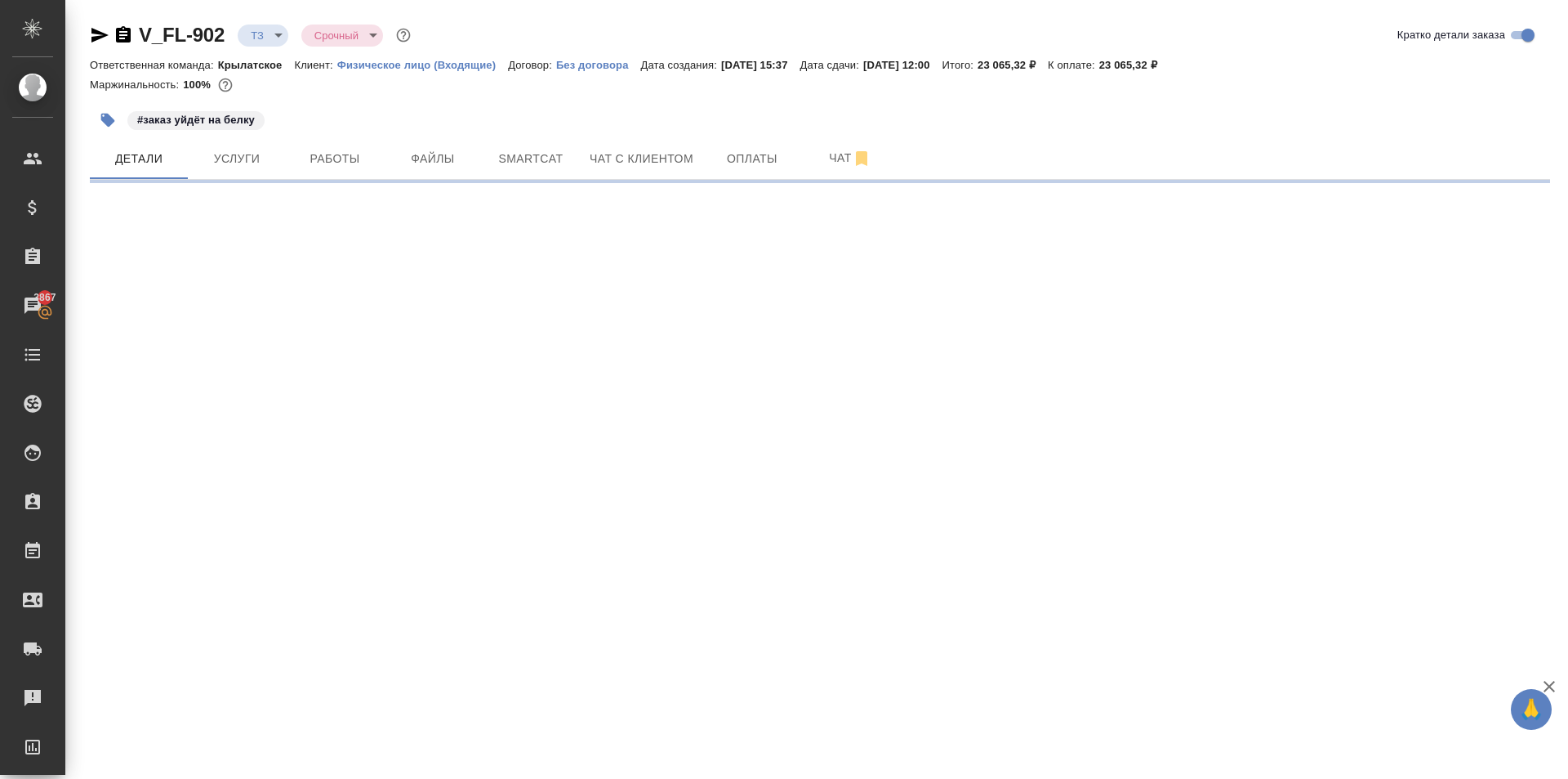
select select "RU"
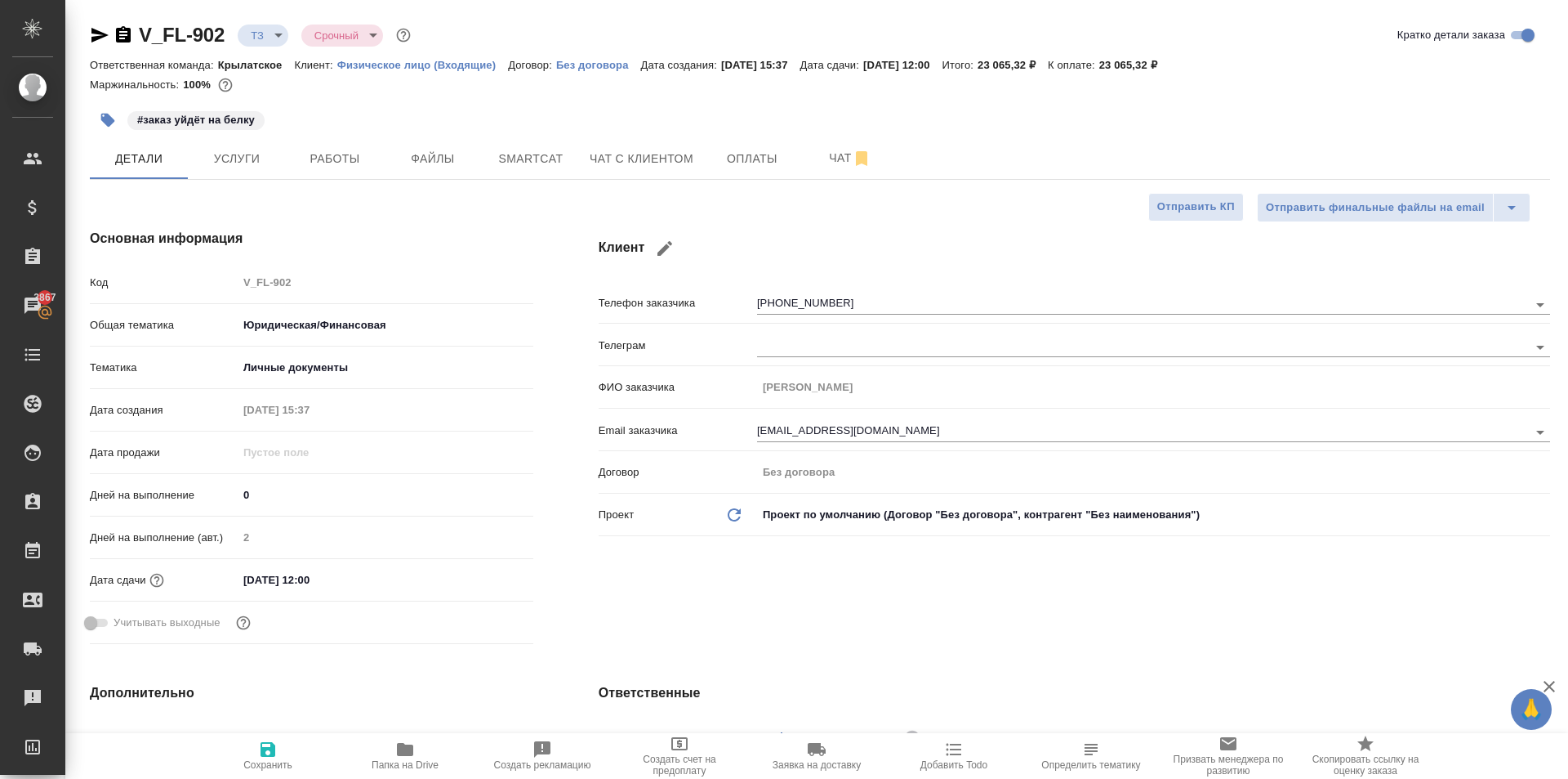
type textarea "x"
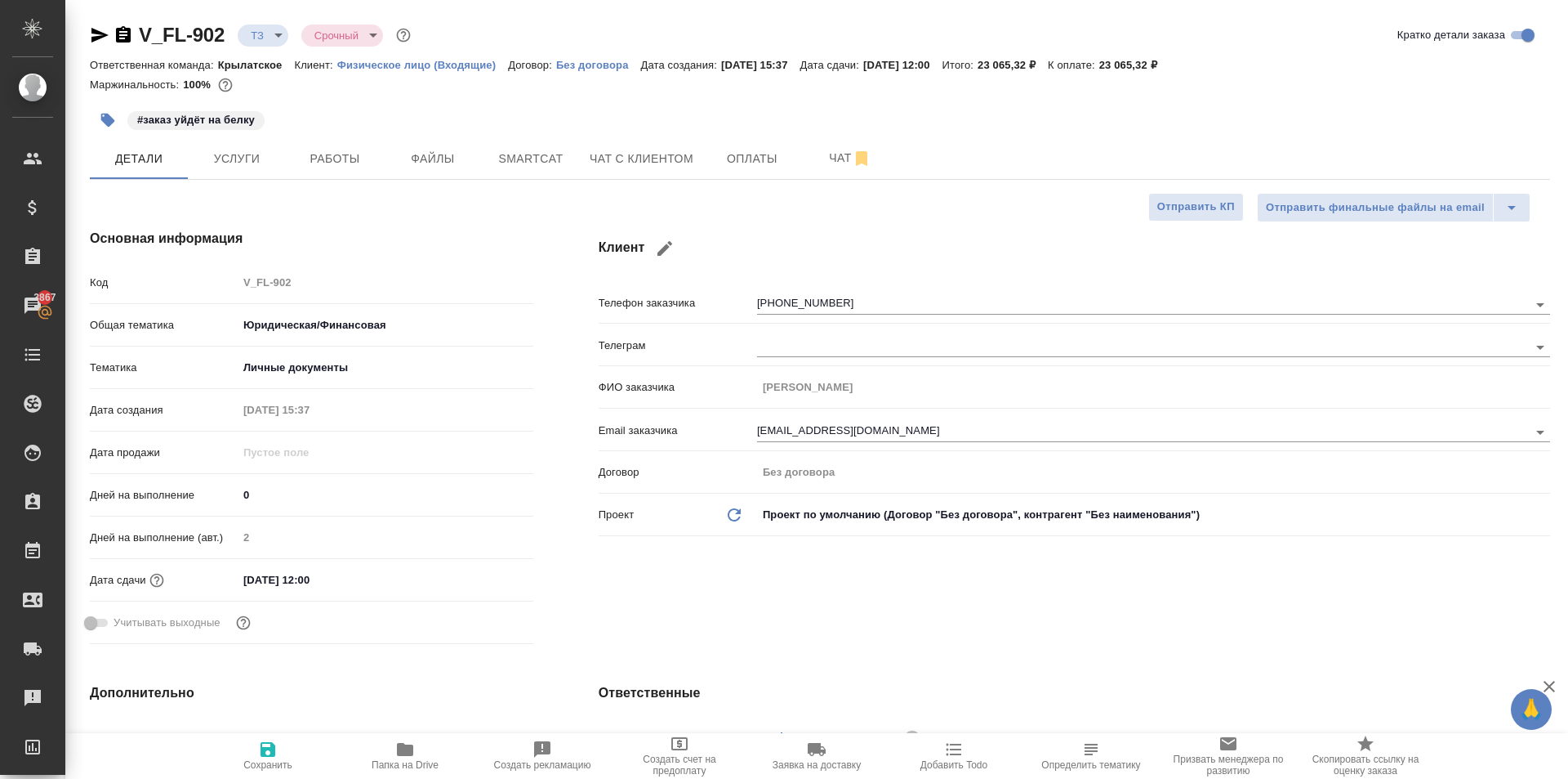
type textarea "x"
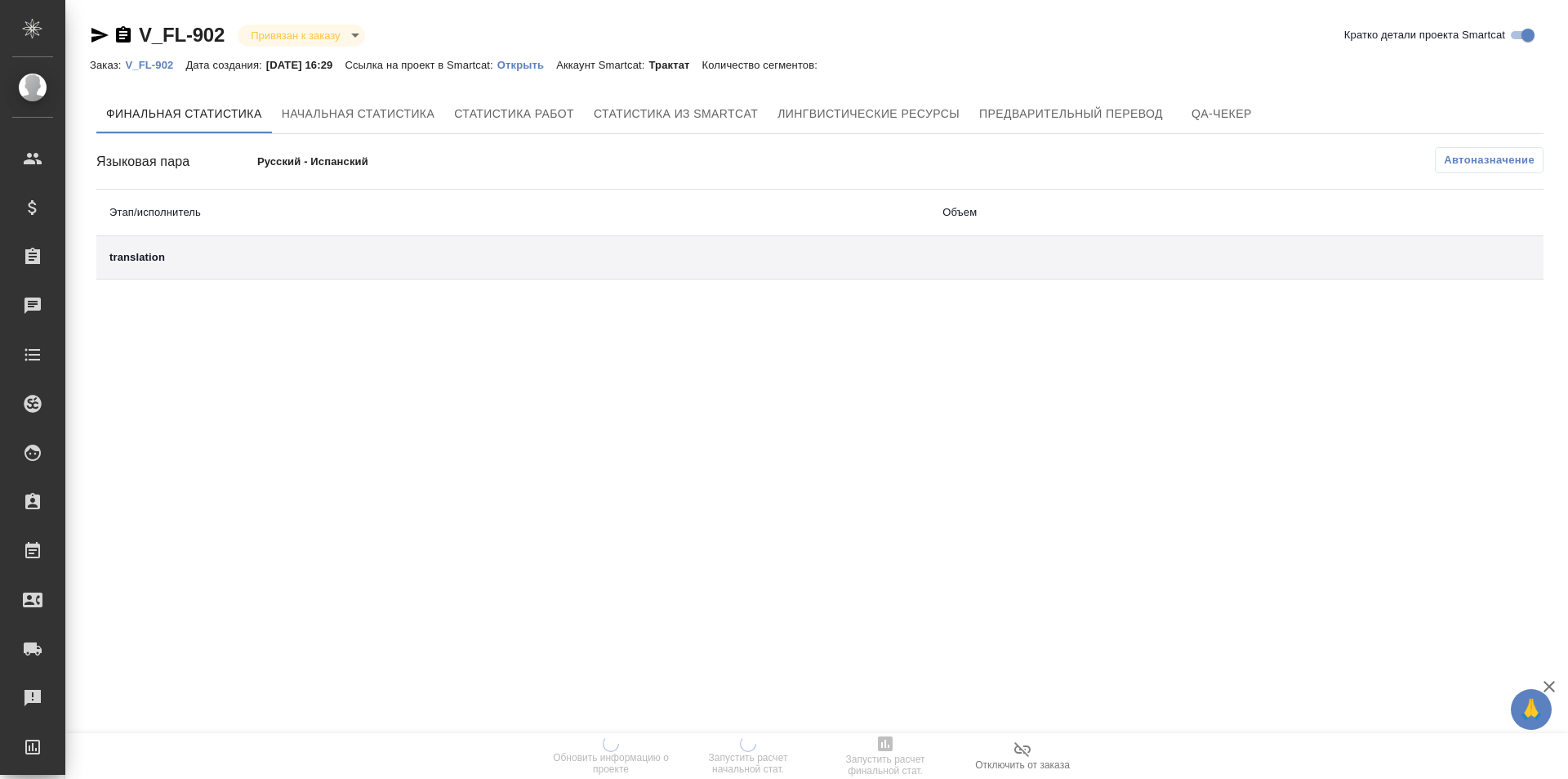
click at [553, 61] on p "Открыть" at bounding box center [526, 64] width 58 height 12
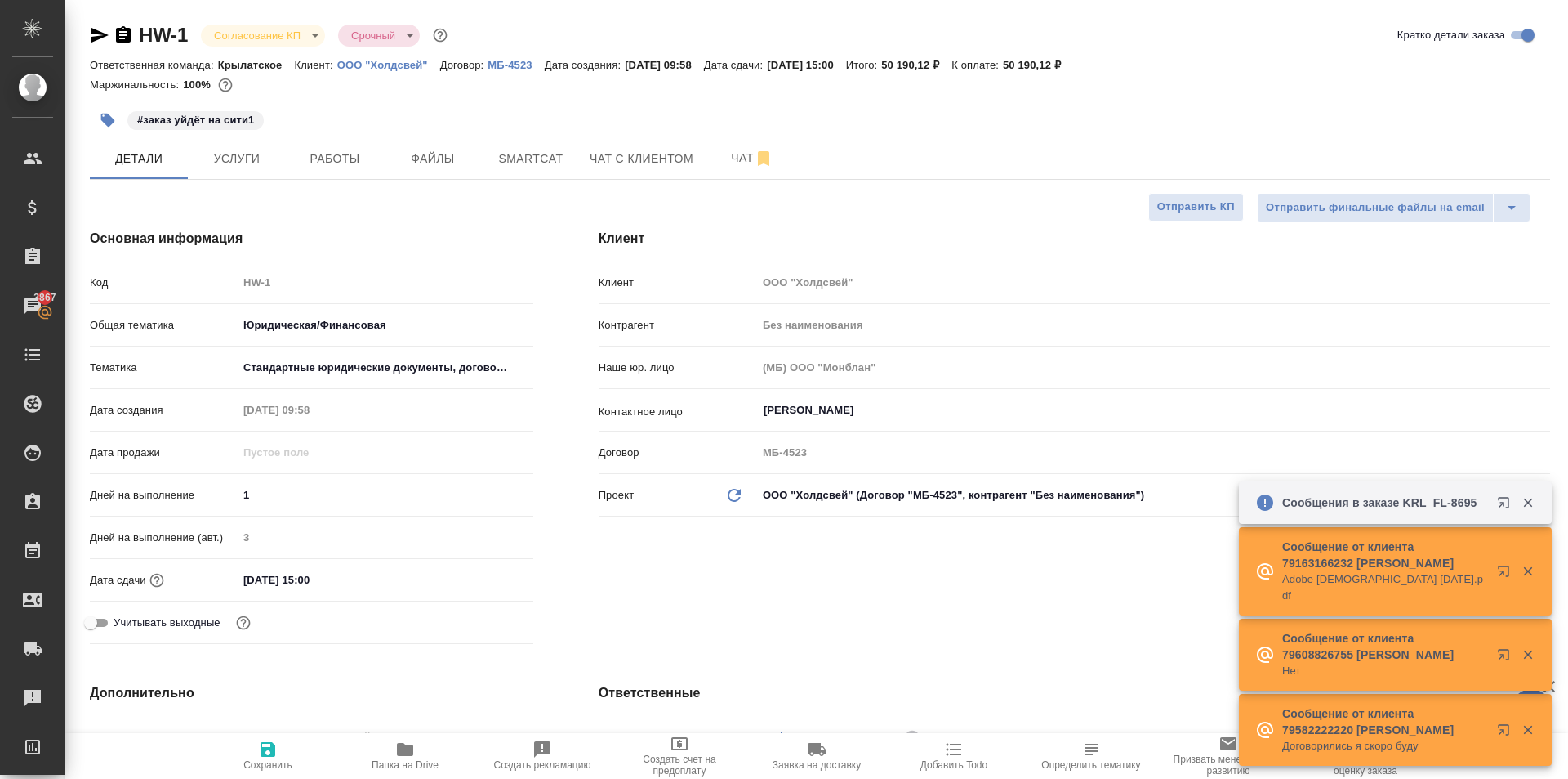
select select "RU"
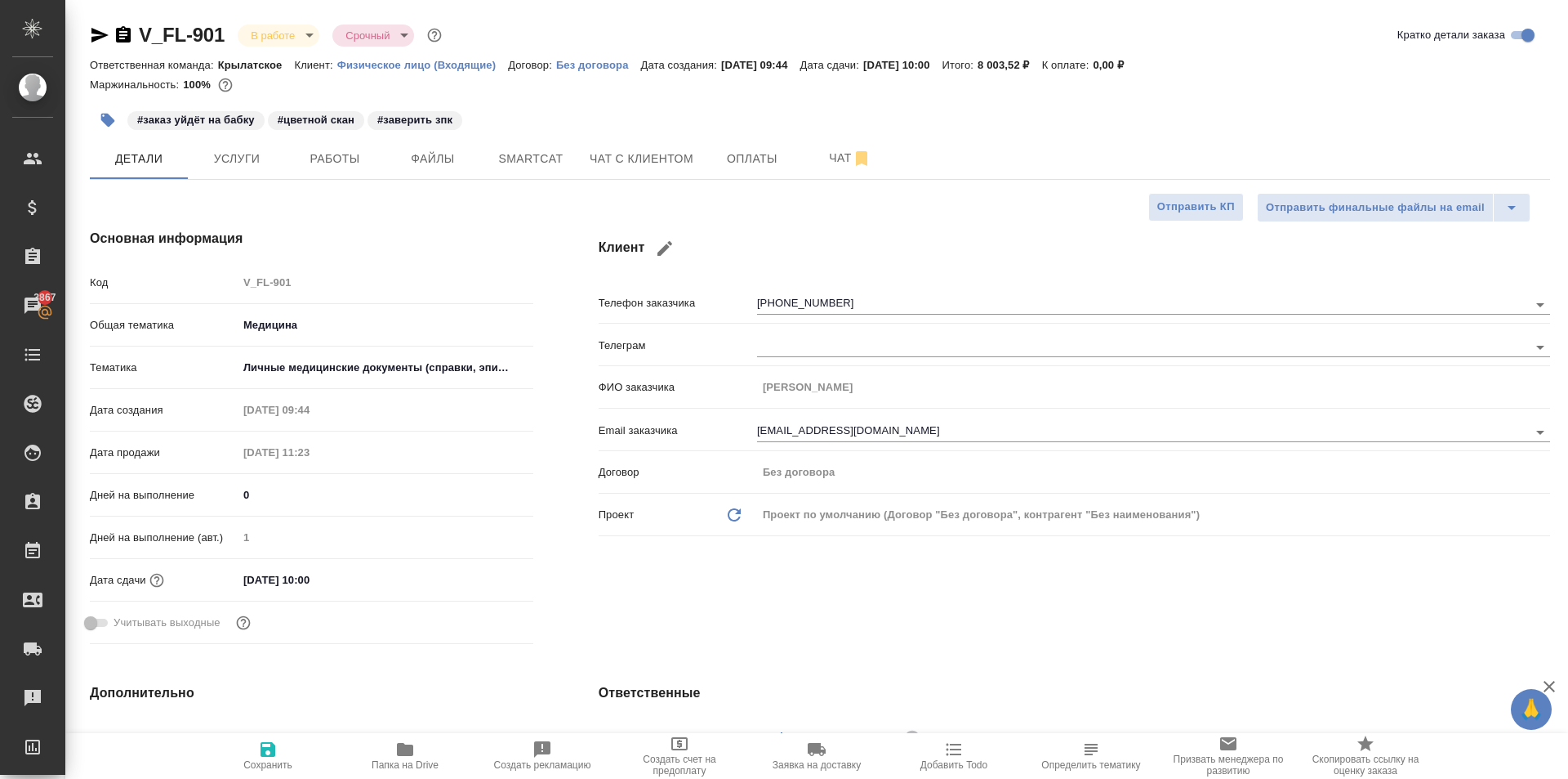
select select "RU"
click at [569, 366] on div "Клиент Телефон заказчика +79166225291 Телеграм ФИО заказчика Пономарев Илья Ema…" at bounding box center [1074, 440] width 1016 height 487
click at [110, 32] on div at bounding box center [111, 35] width 43 height 19
click at [110, 33] on div at bounding box center [111, 35] width 43 height 19
click at [98, 41] on icon "button" at bounding box center [99, 35] width 19 height 19
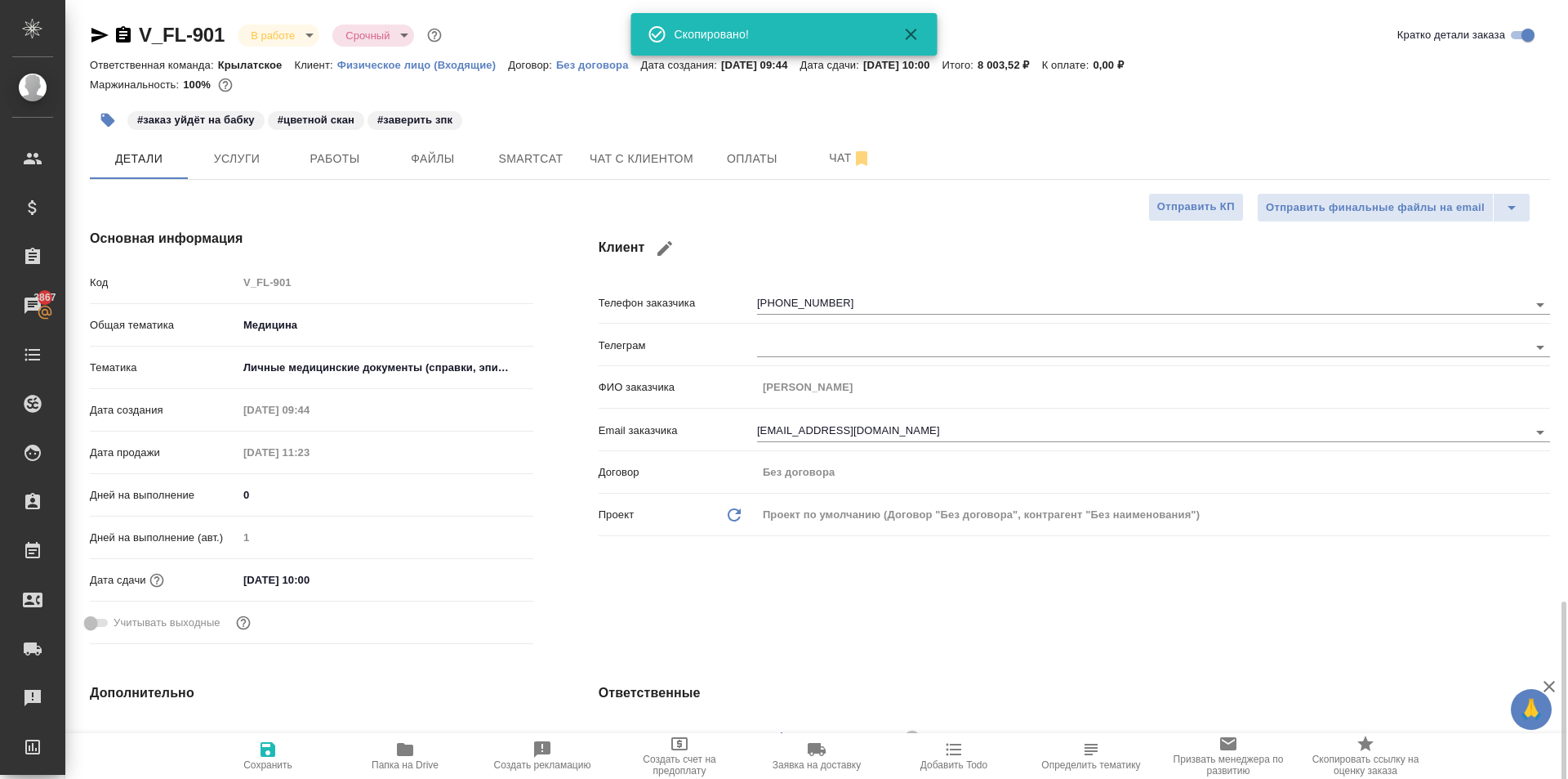
scroll to position [409, 0]
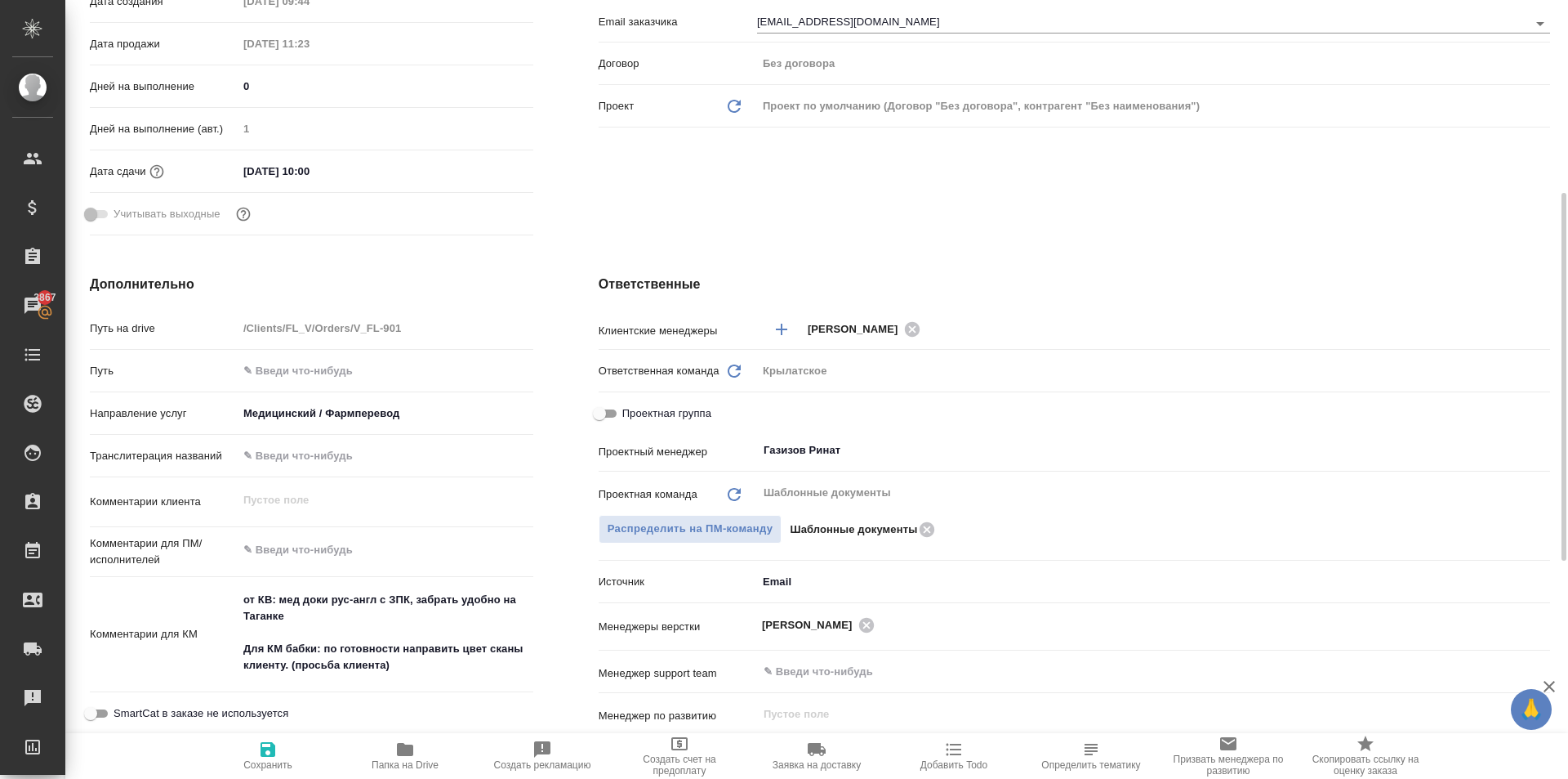
click at [332, 629] on textarea "от КВ: мед доки рус-англ с ЗПК, забрать удобно на Таганке Для КМ бабки: по гото…" at bounding box center [386, 632] width 295 height 93
type textarea "от КВ: мед доки рус-англ с ЗПК, забрать удобно на Таганке _____________________…"
click at [273, 760] on span "Сохранить" at bounding box center [268, 764] width 49 height 12
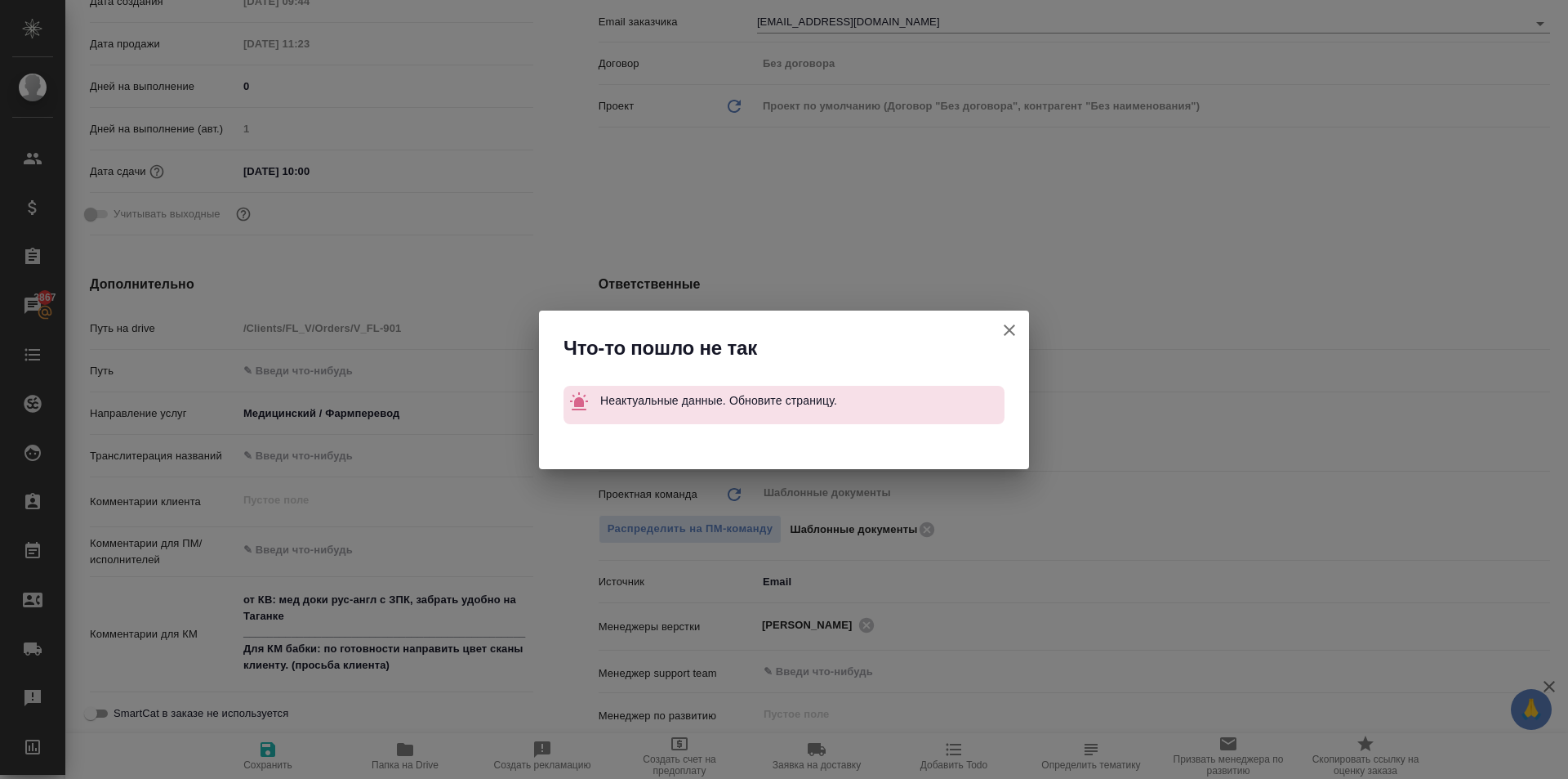
click at [1004, 325] on icon "button" at bounding box center [1008, 329] width 19 height 19
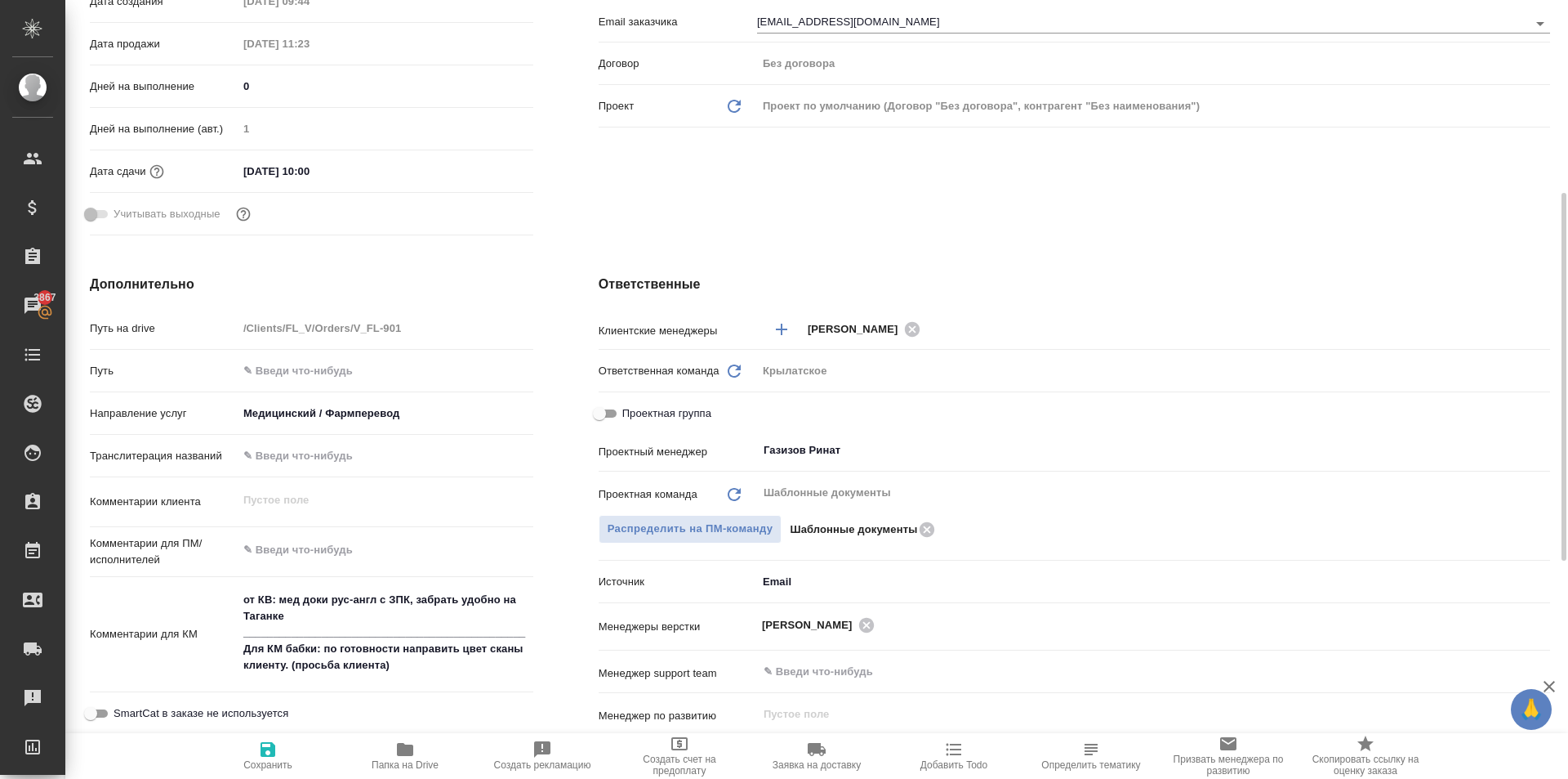
click at [346, 632] on textarea "от КВ: мед доки рус-англ с ЗПК, забрать удобно на Таганке _____________________…" at bounding box center [386, 632] width 295 height 93
click at [346, 632] on textarea "от КВ: мед доки рус-англ с ЗПК, забрать удобно на Таганке _____________________…" at bounding box center [386, 633] width 294 height 93
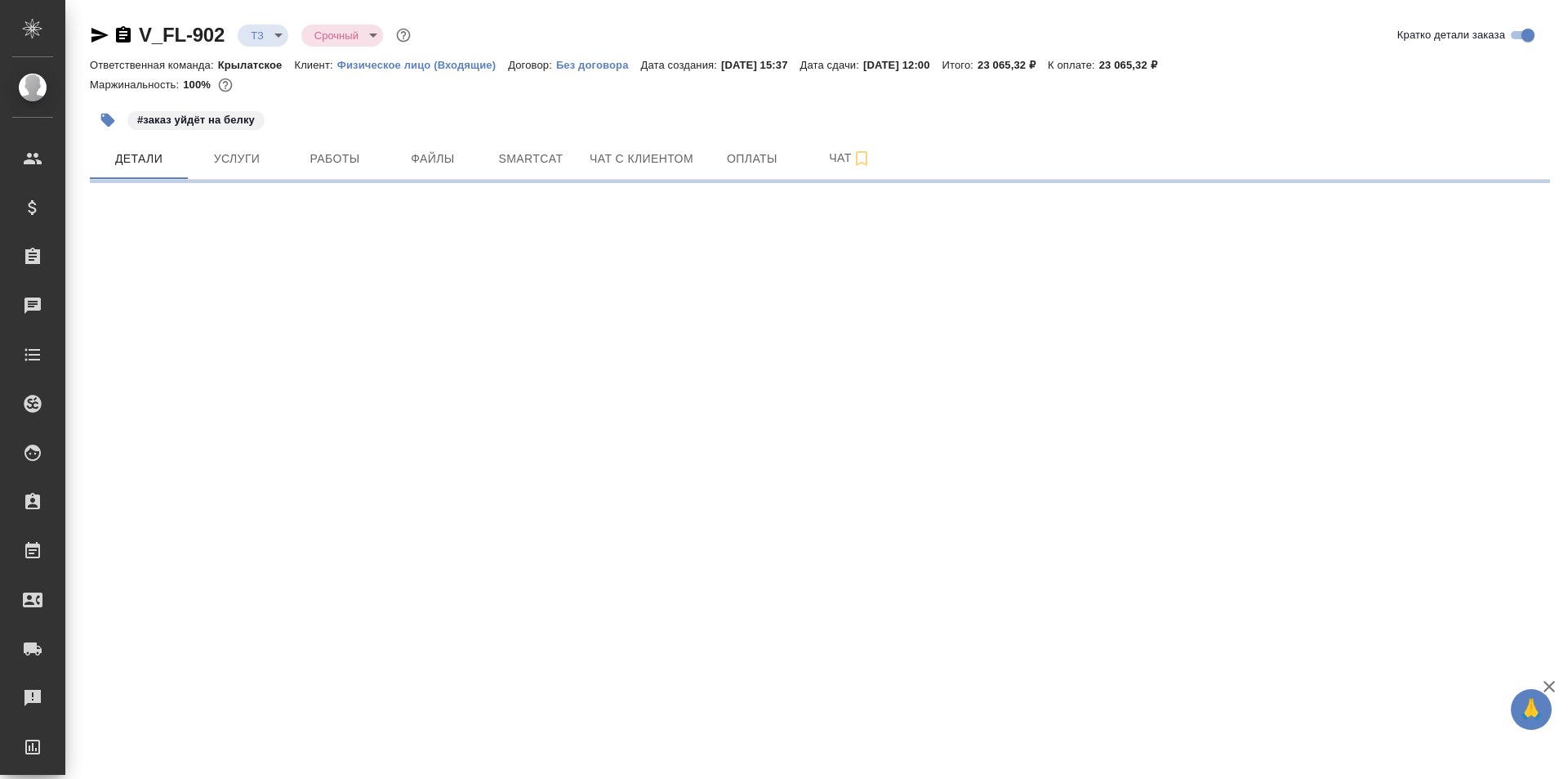
select select "RU"
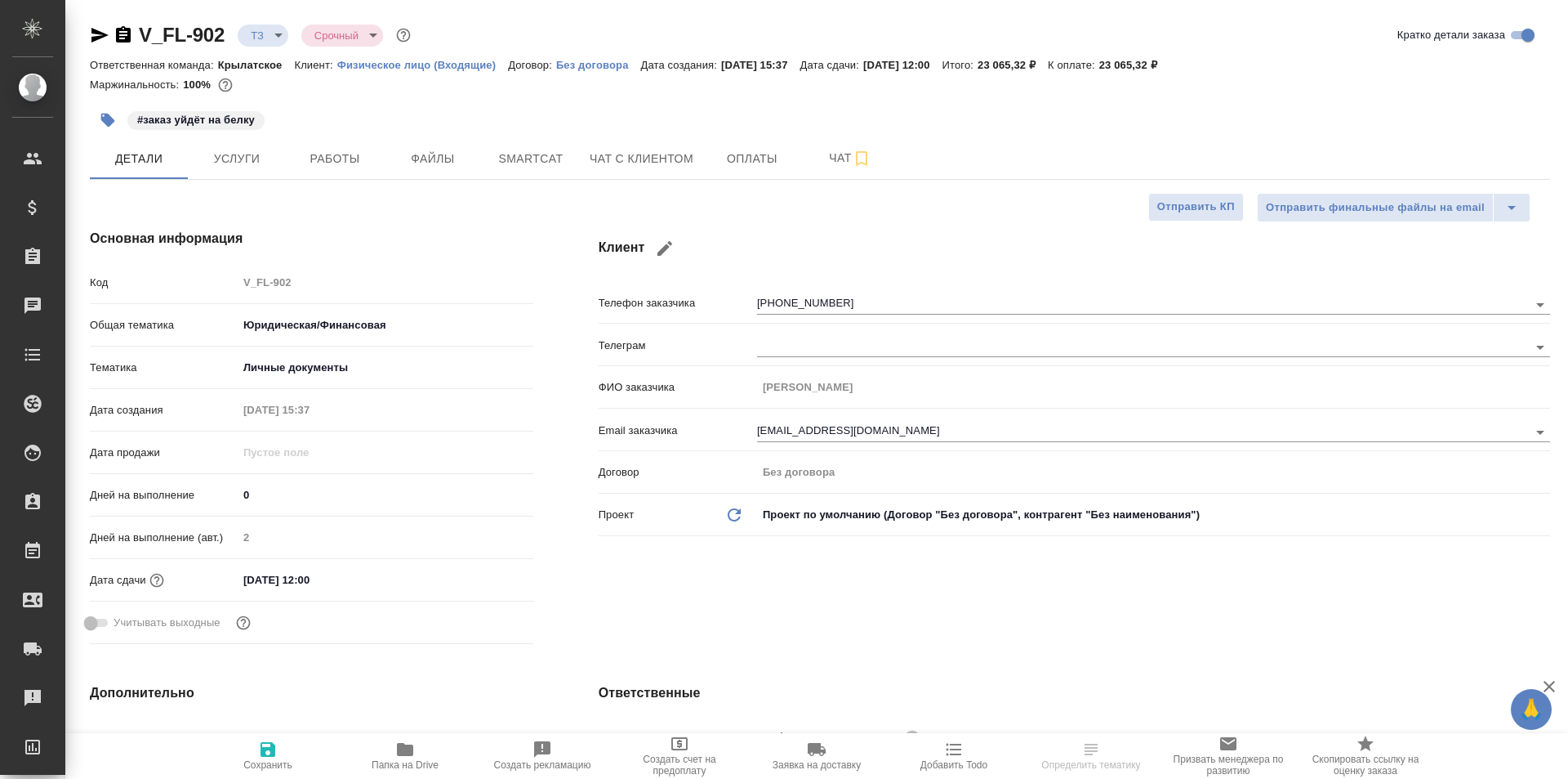
type textarea "x"
type input "[PERSON_NAME]"
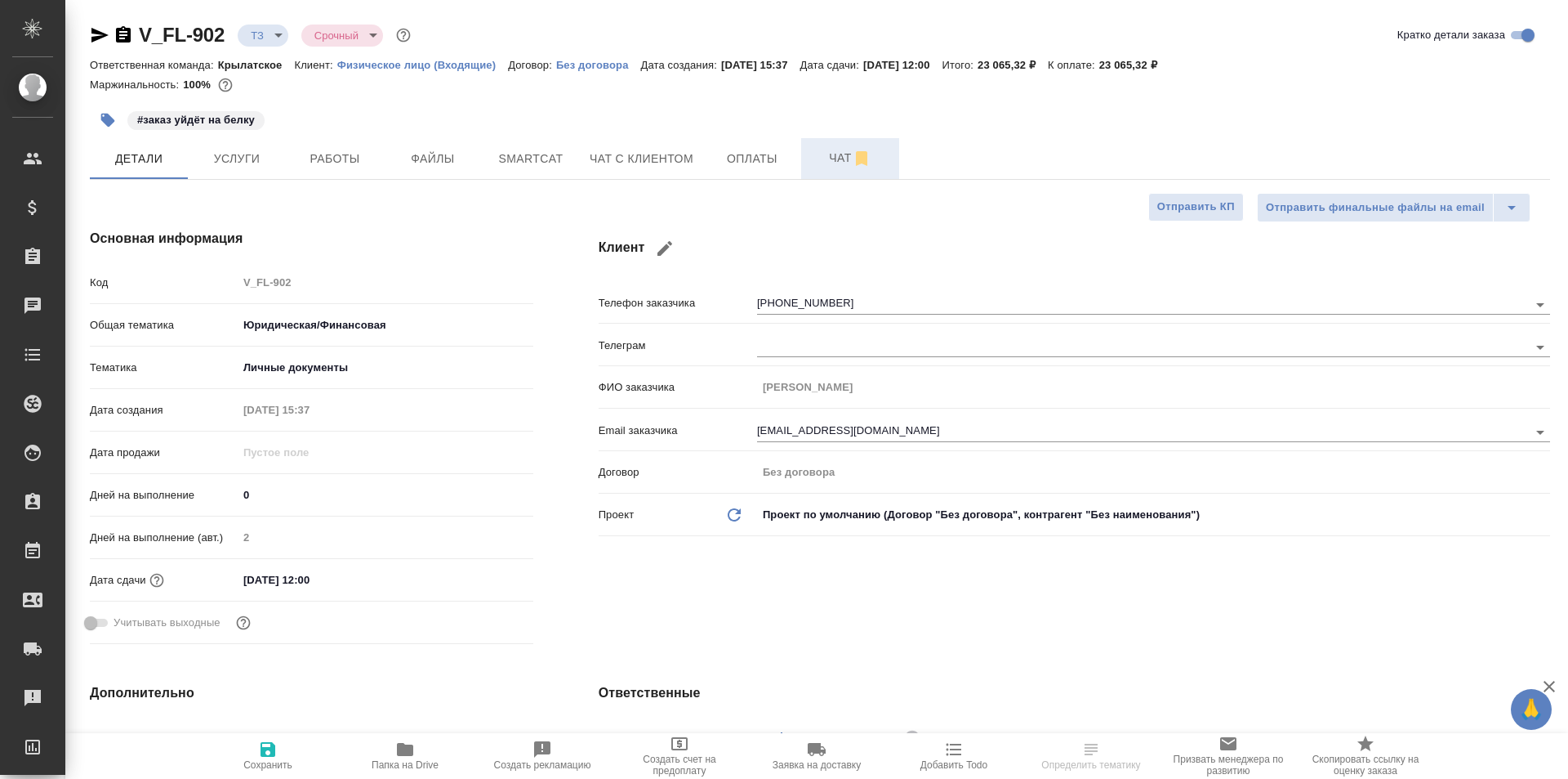
click at [841, 175] on button "Чат" at bounding box center [850, 158] width 98 height 41
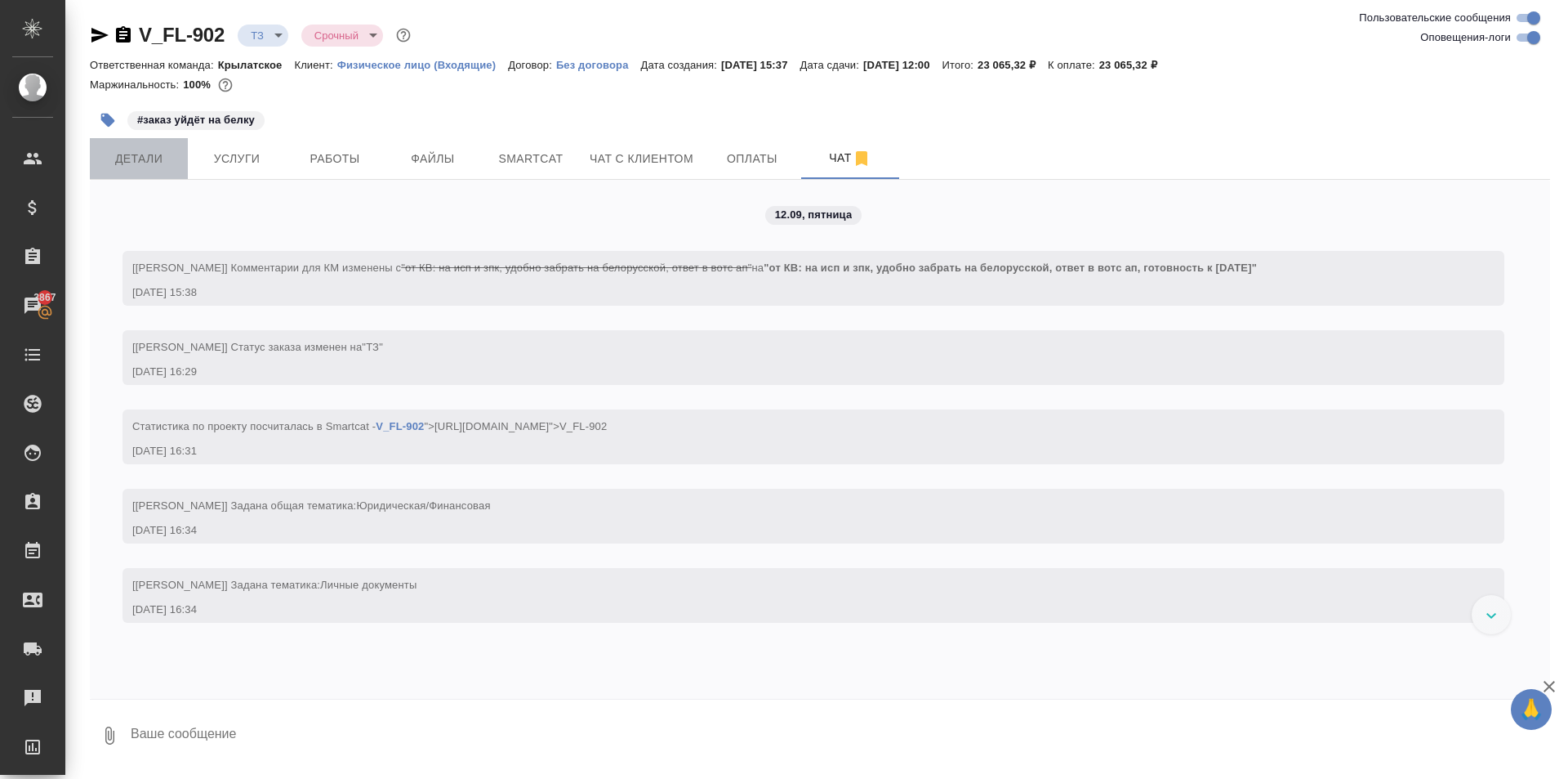
click at [136, 167] on span "Детали" at bounding box center [139, 159] width 78 height 20
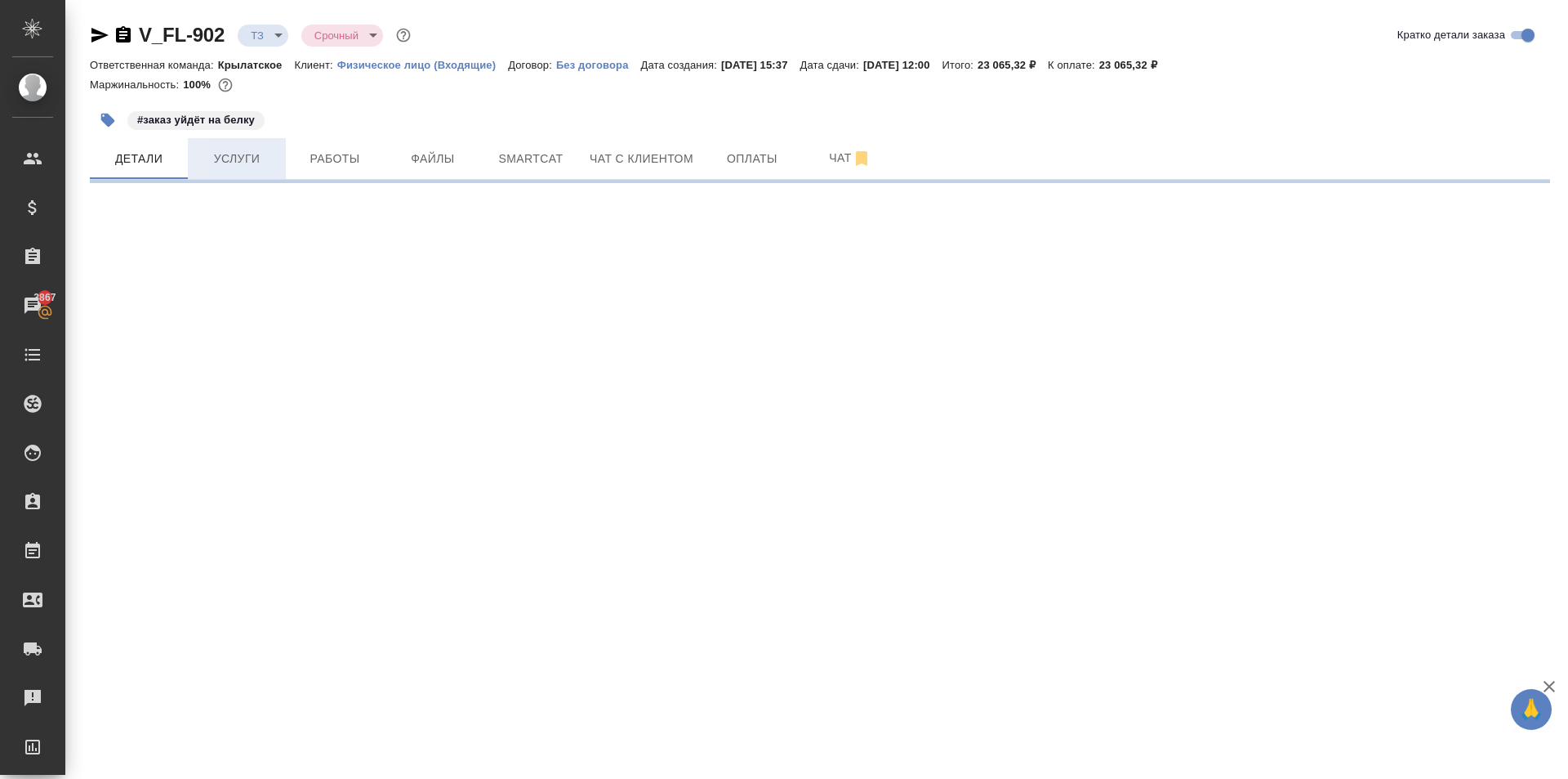
select select "RU"
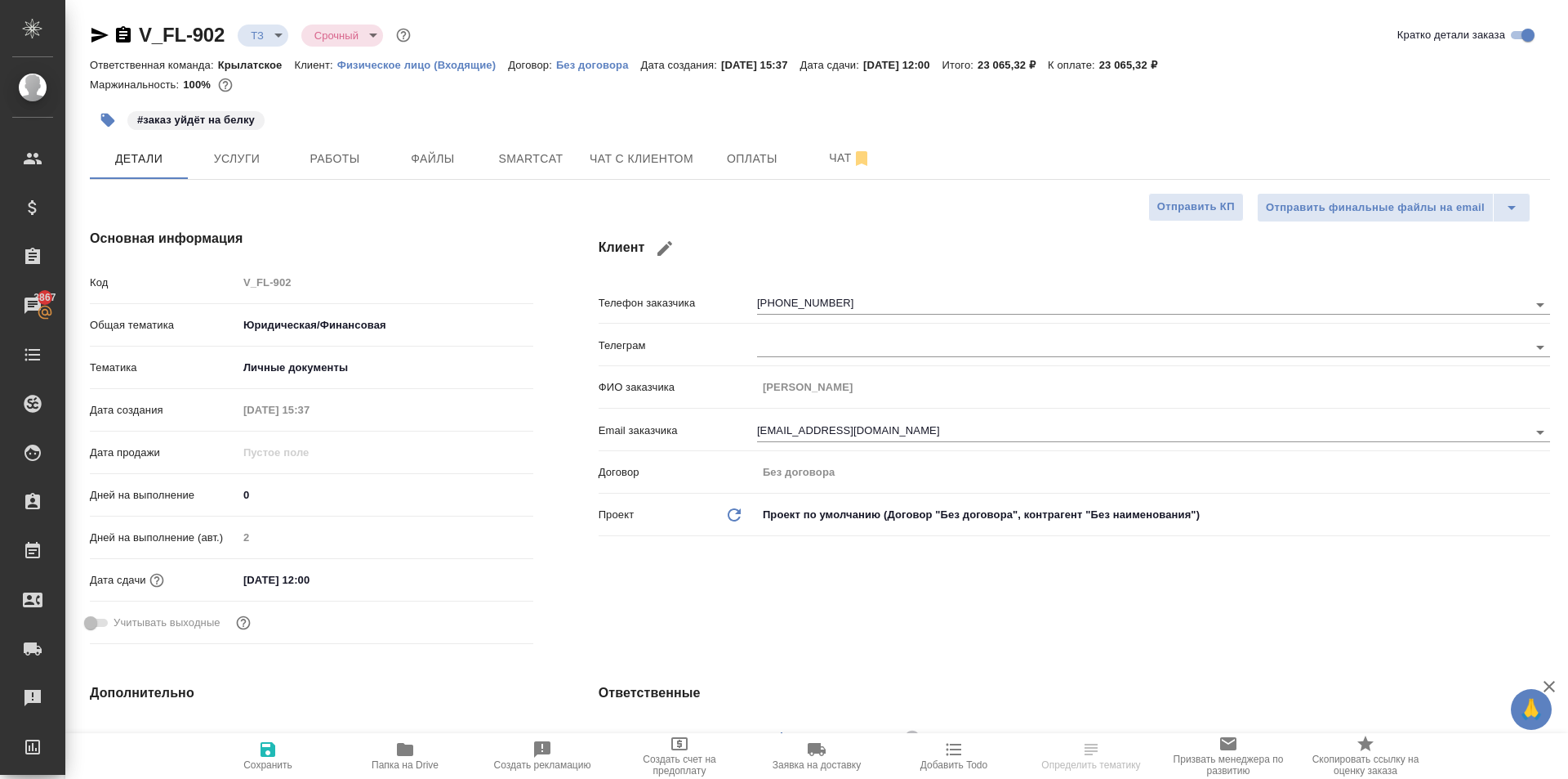
type textarea "x"
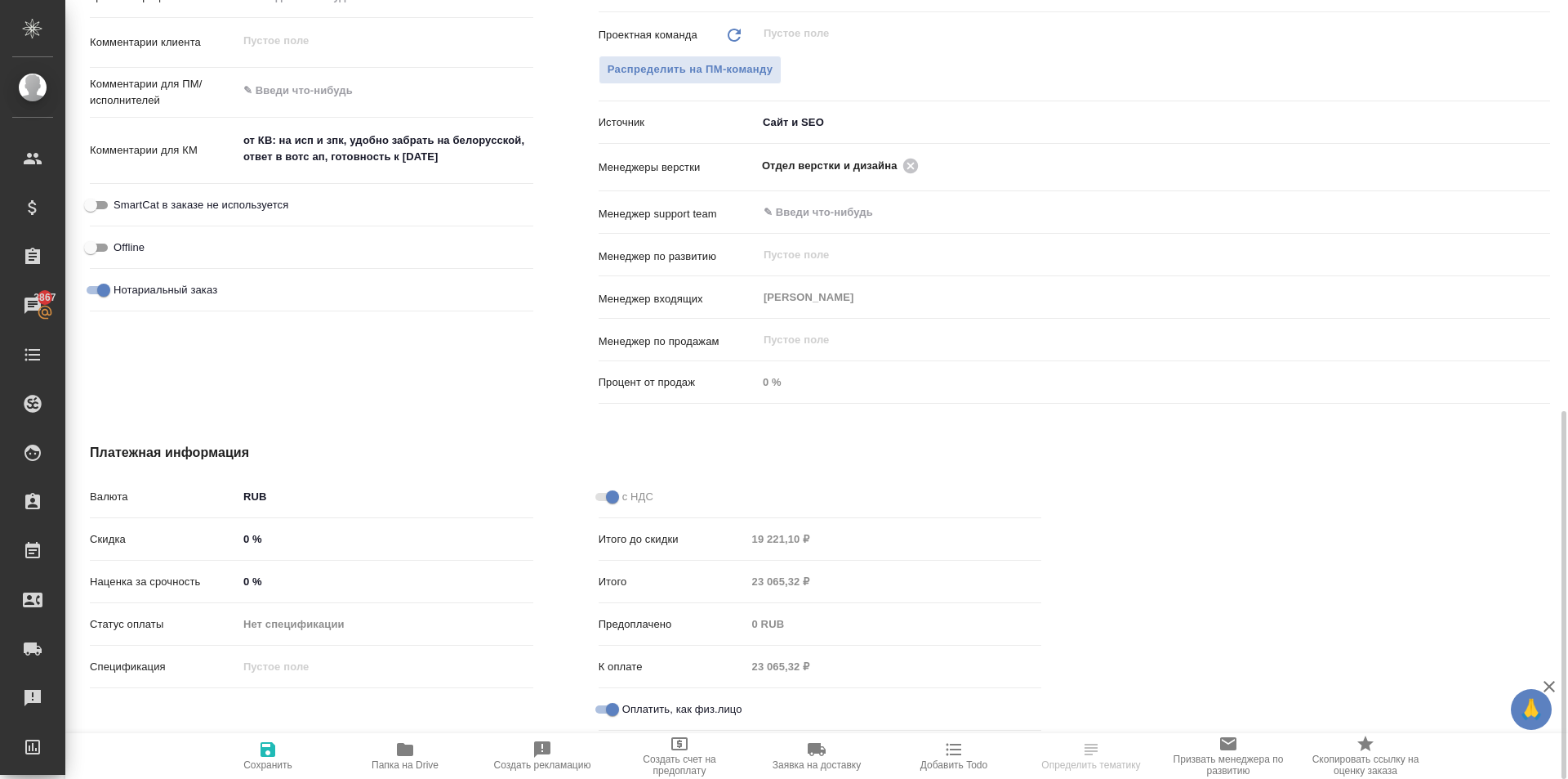
scroll to position [378, 0]
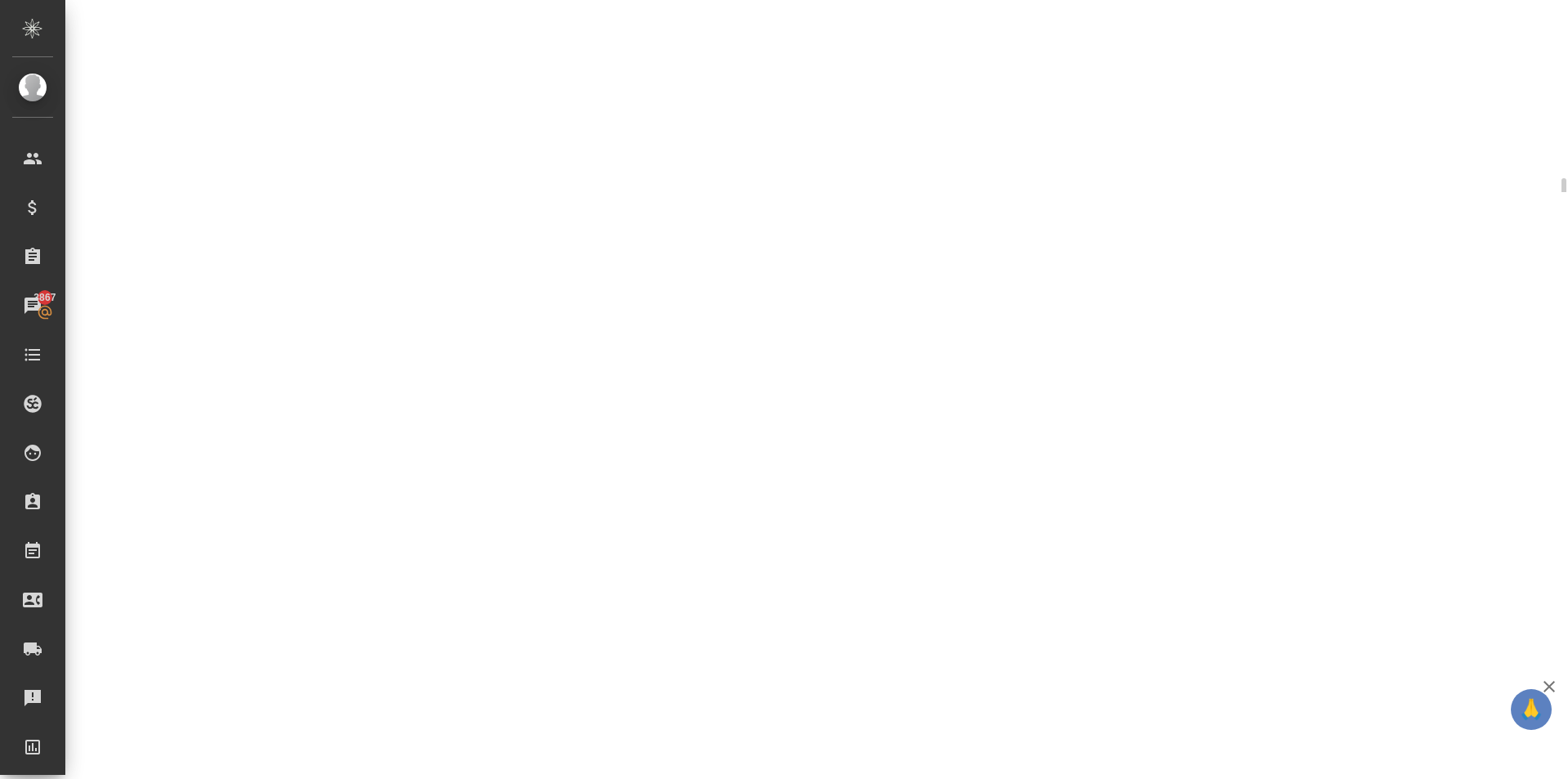
select select "RU"
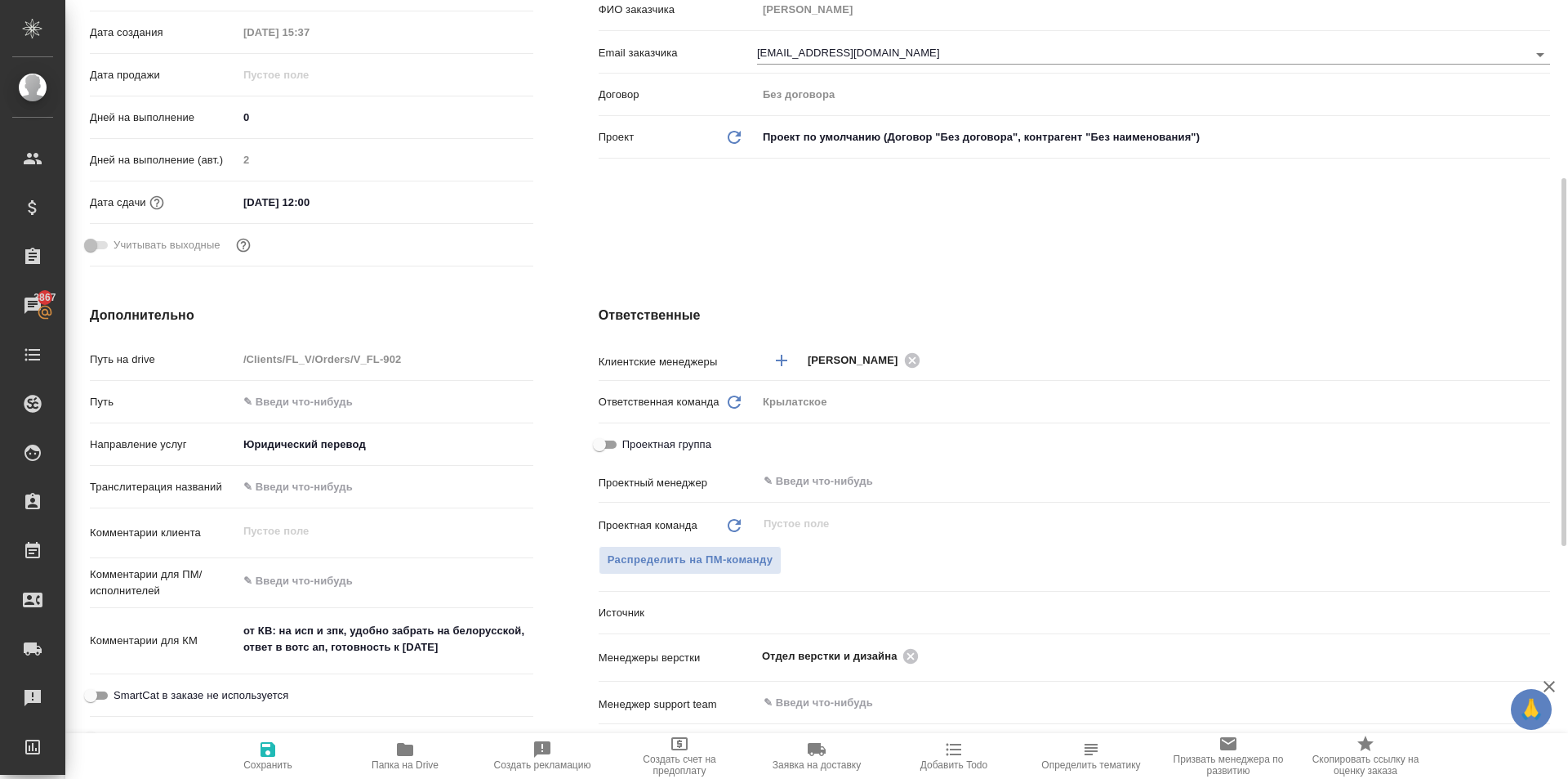
type textarea "x"
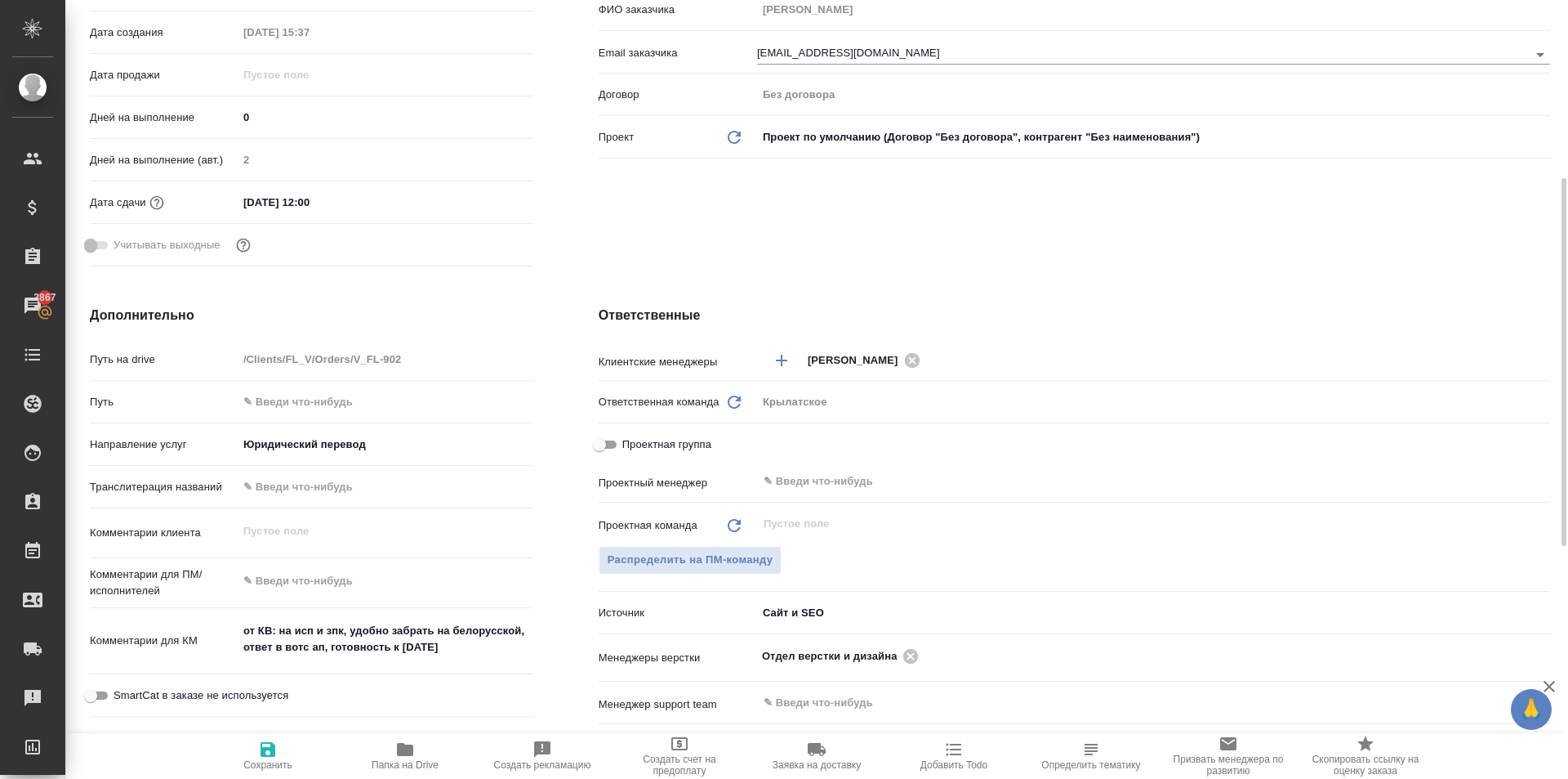
type textarea "x"
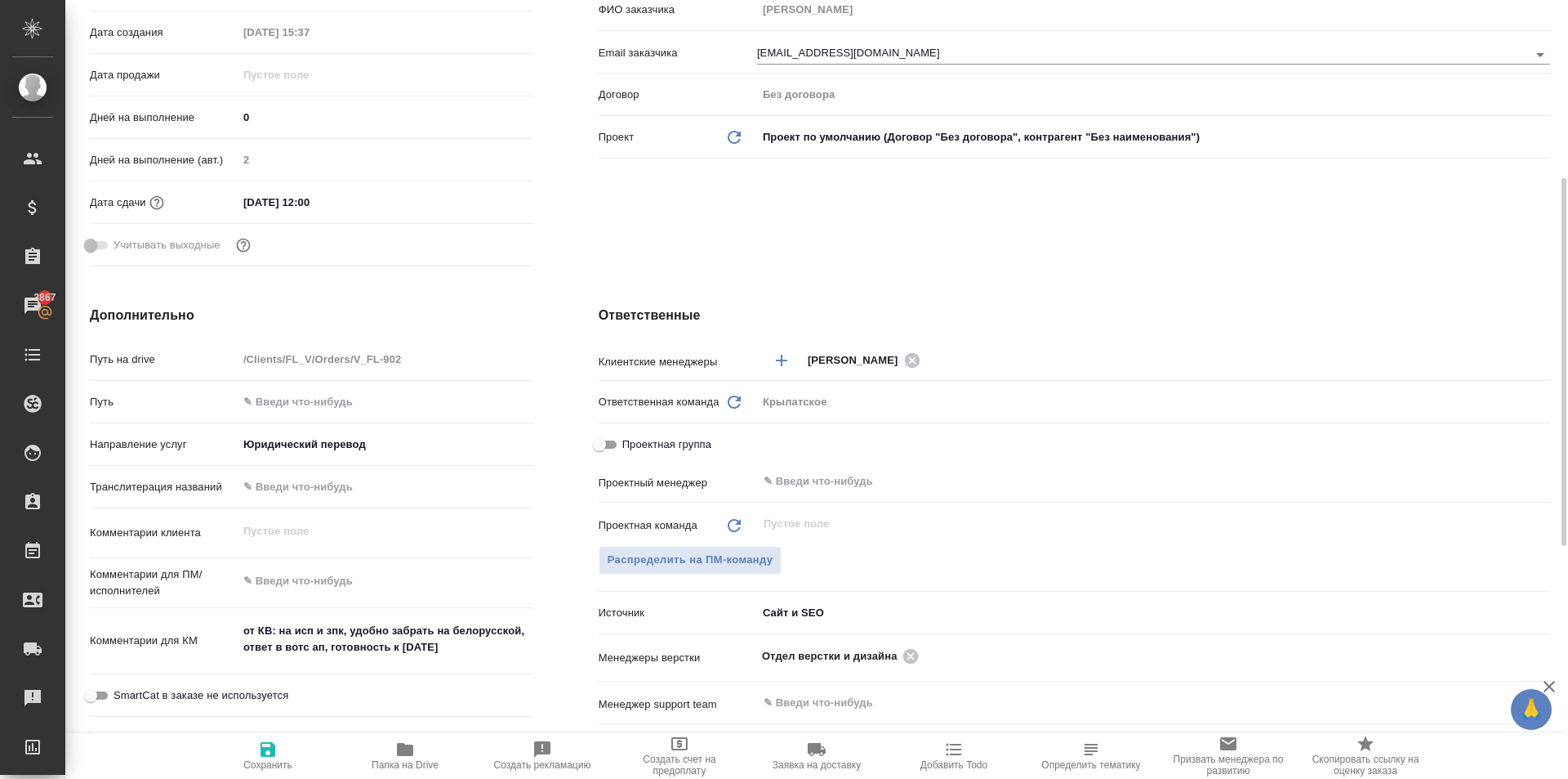
type textarea "x"
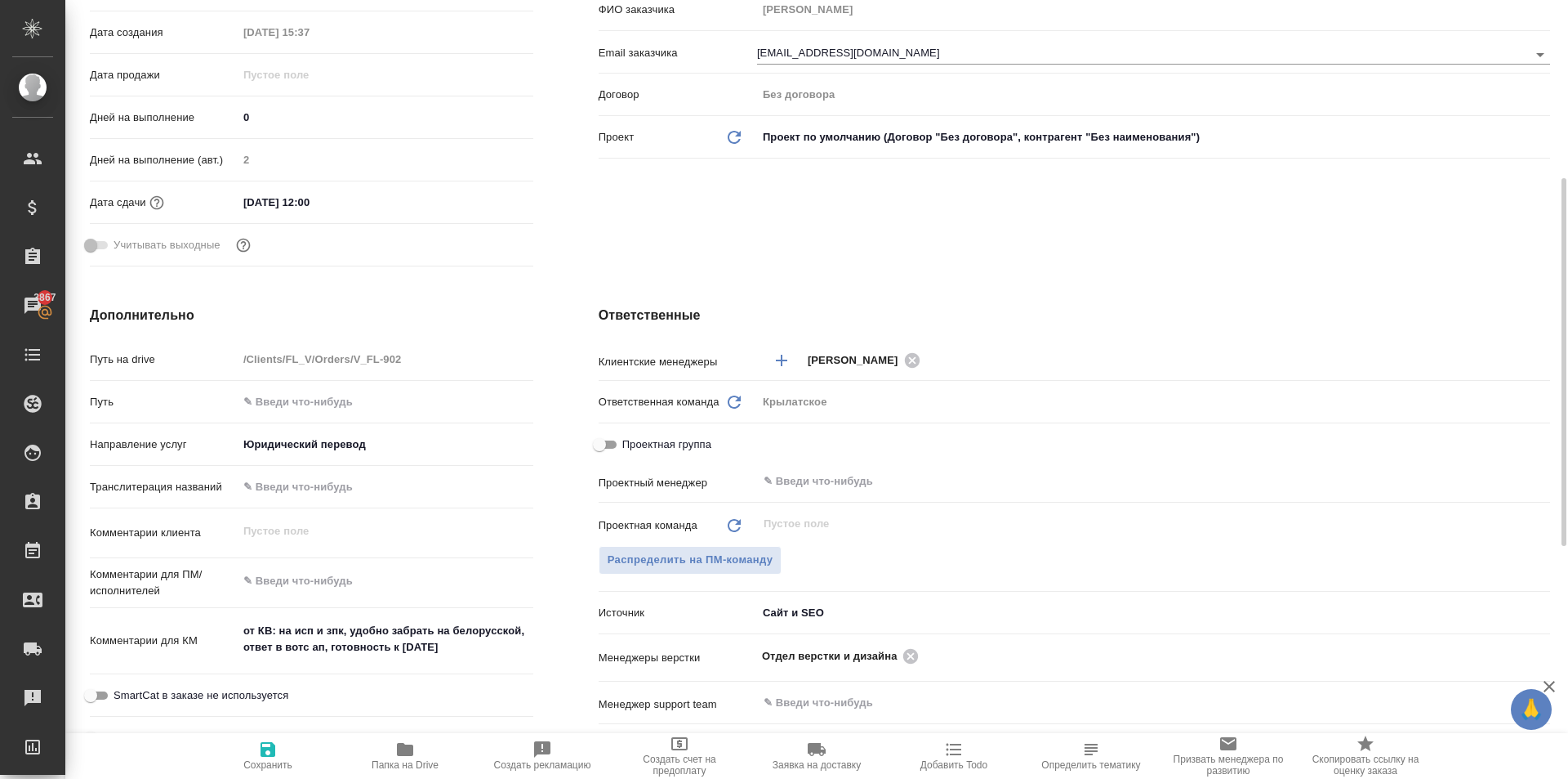
type textarea "x"
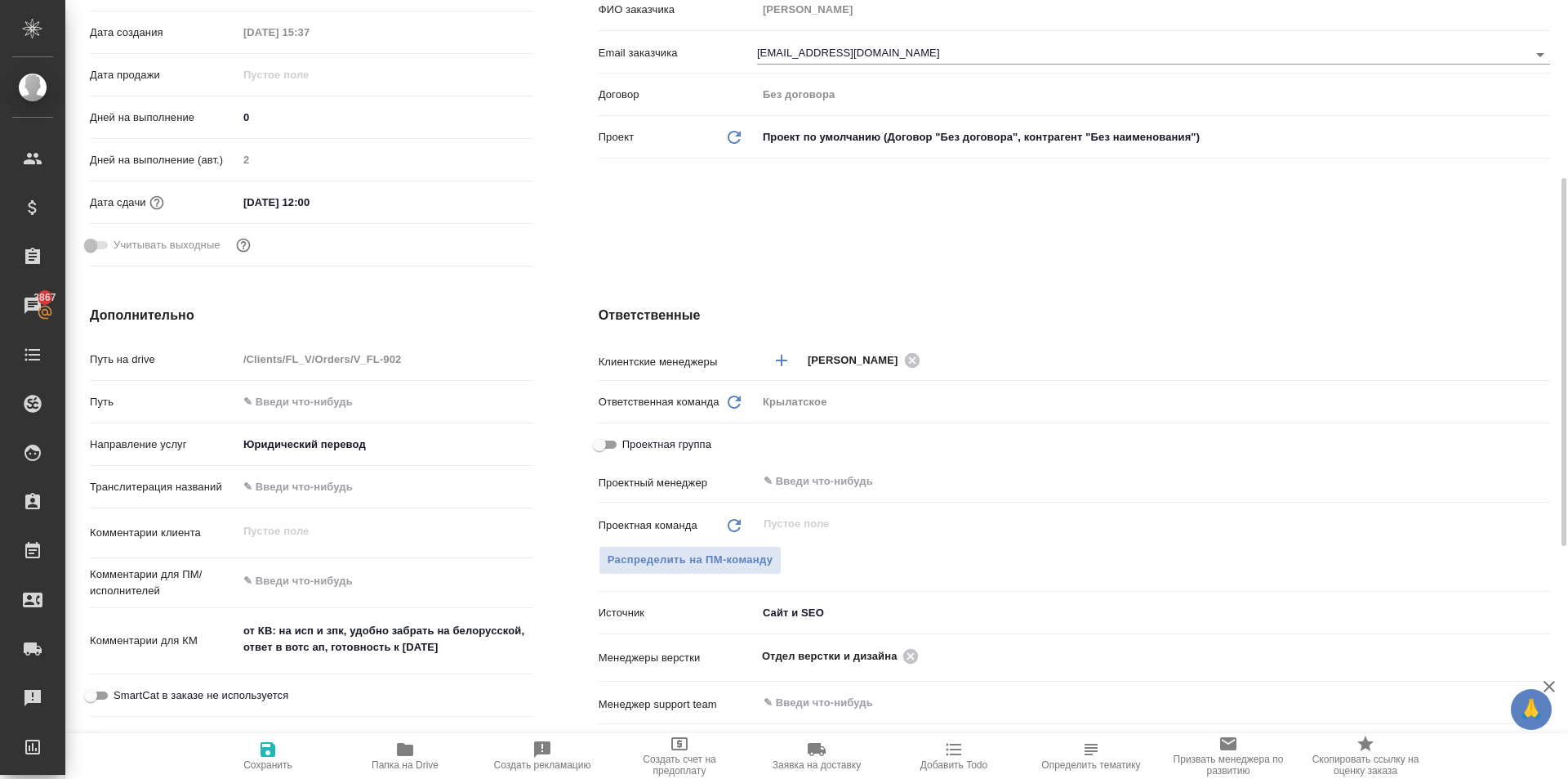
type textarea "x"
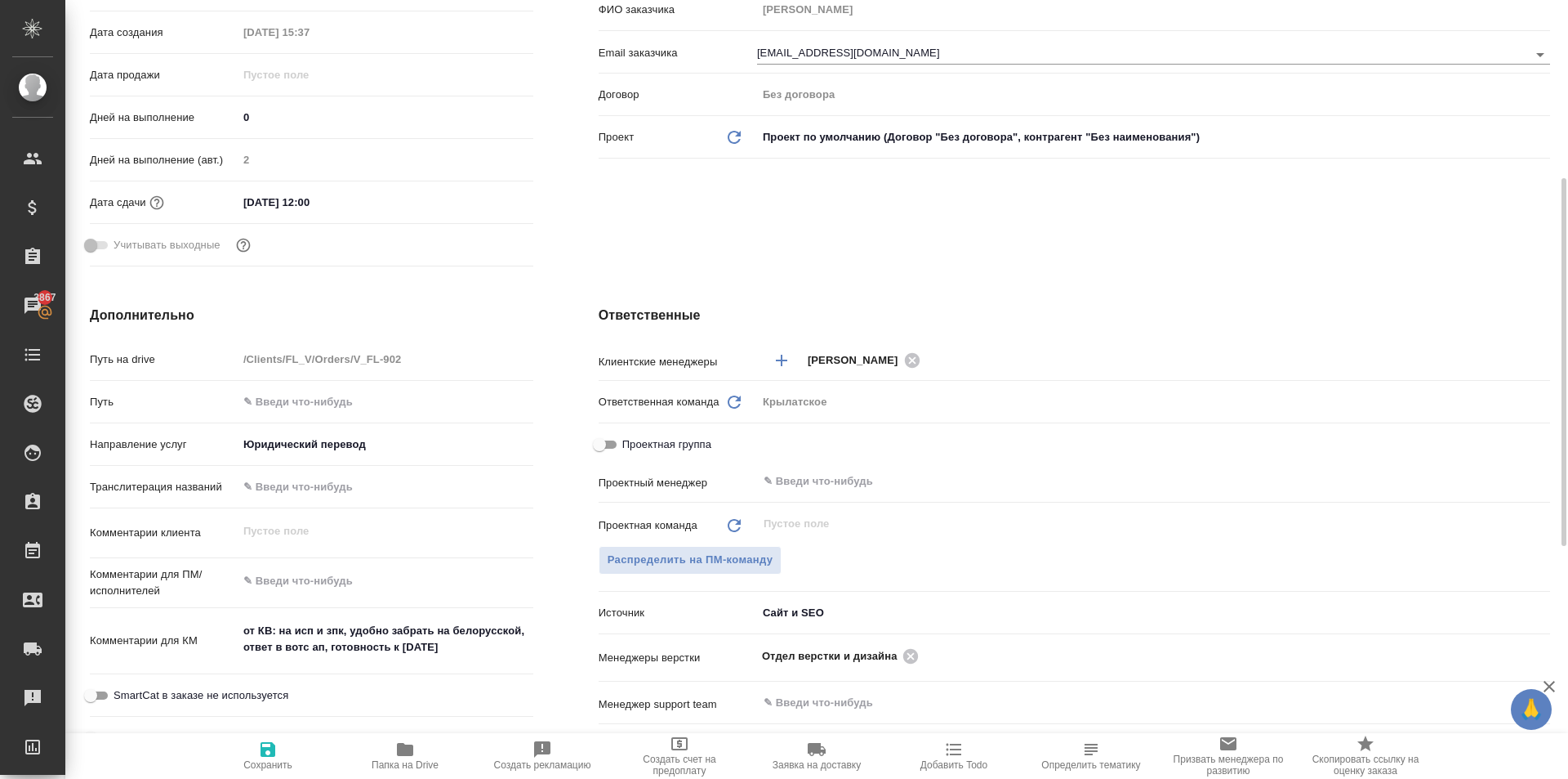
type textarea "x"
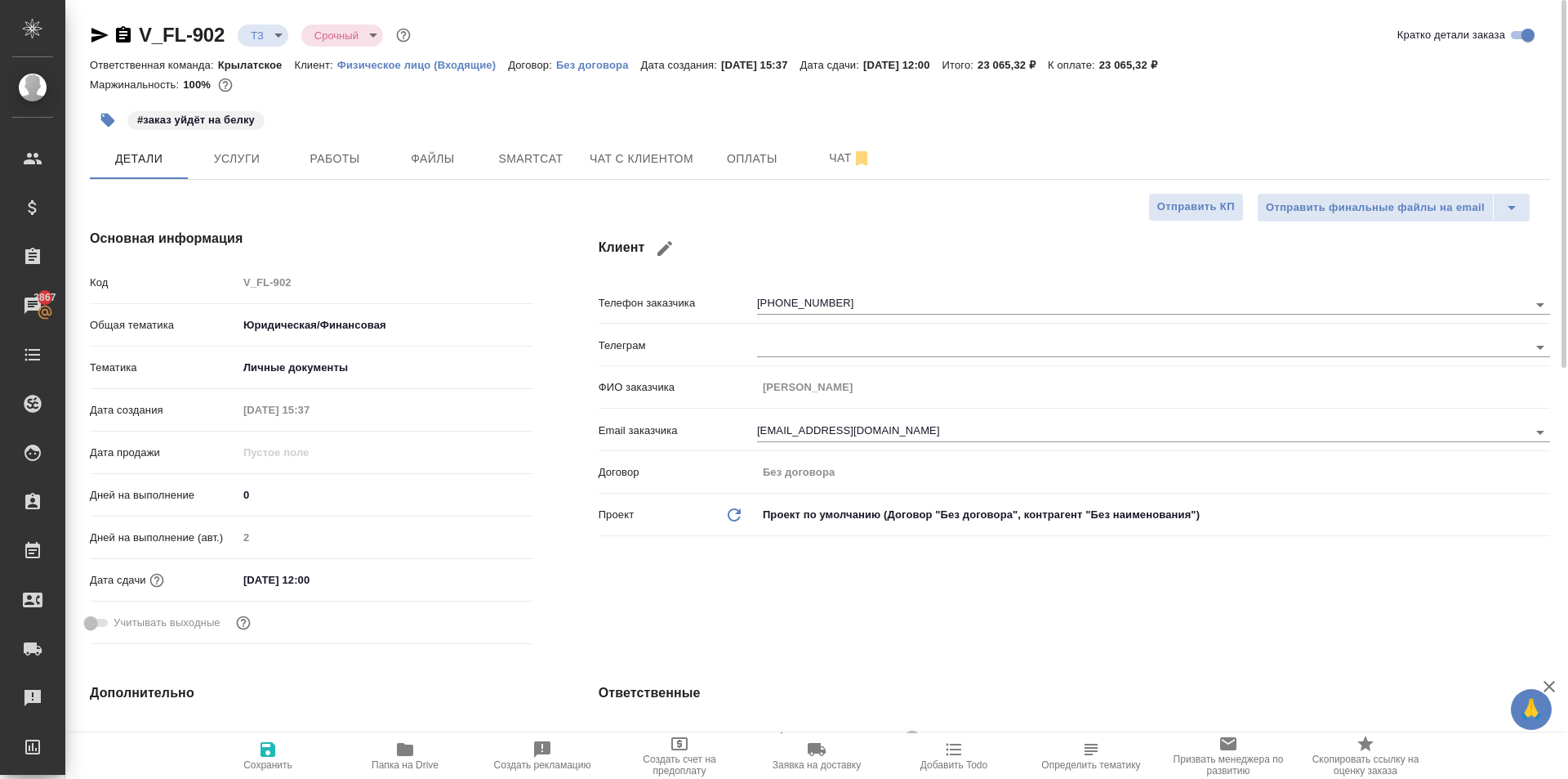
type textarea "x"
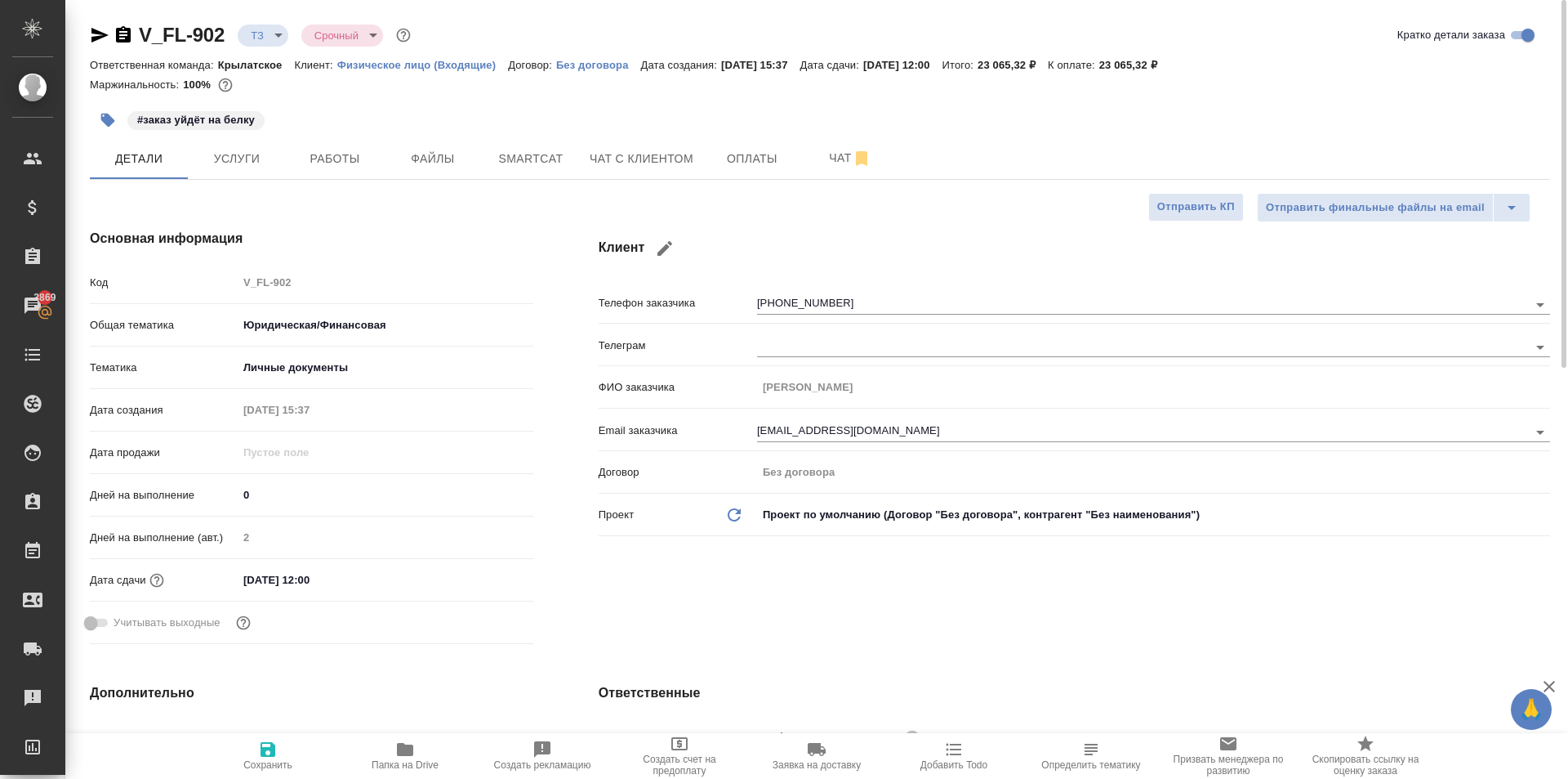
type textarea "x"
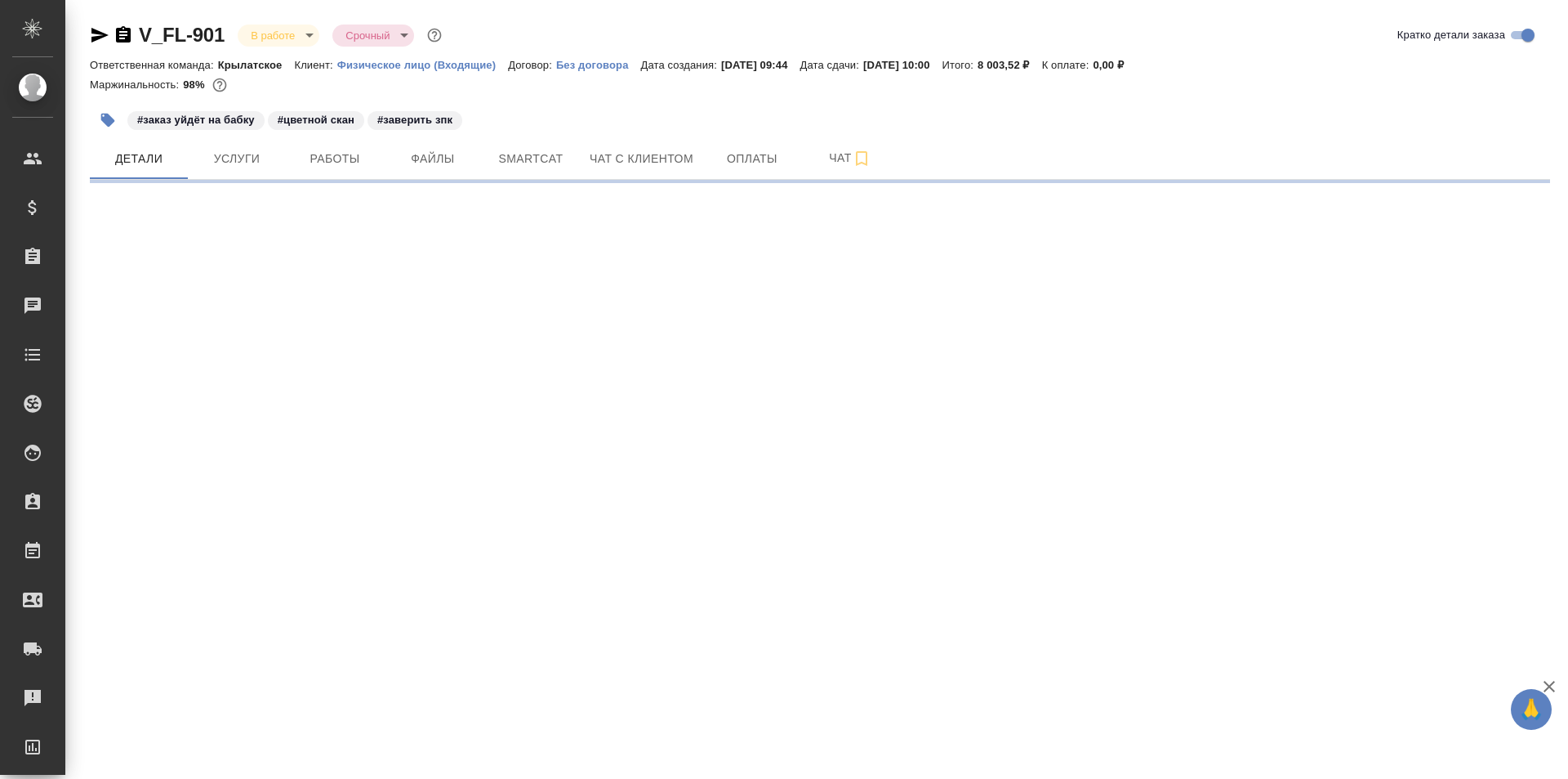
select select "RU"
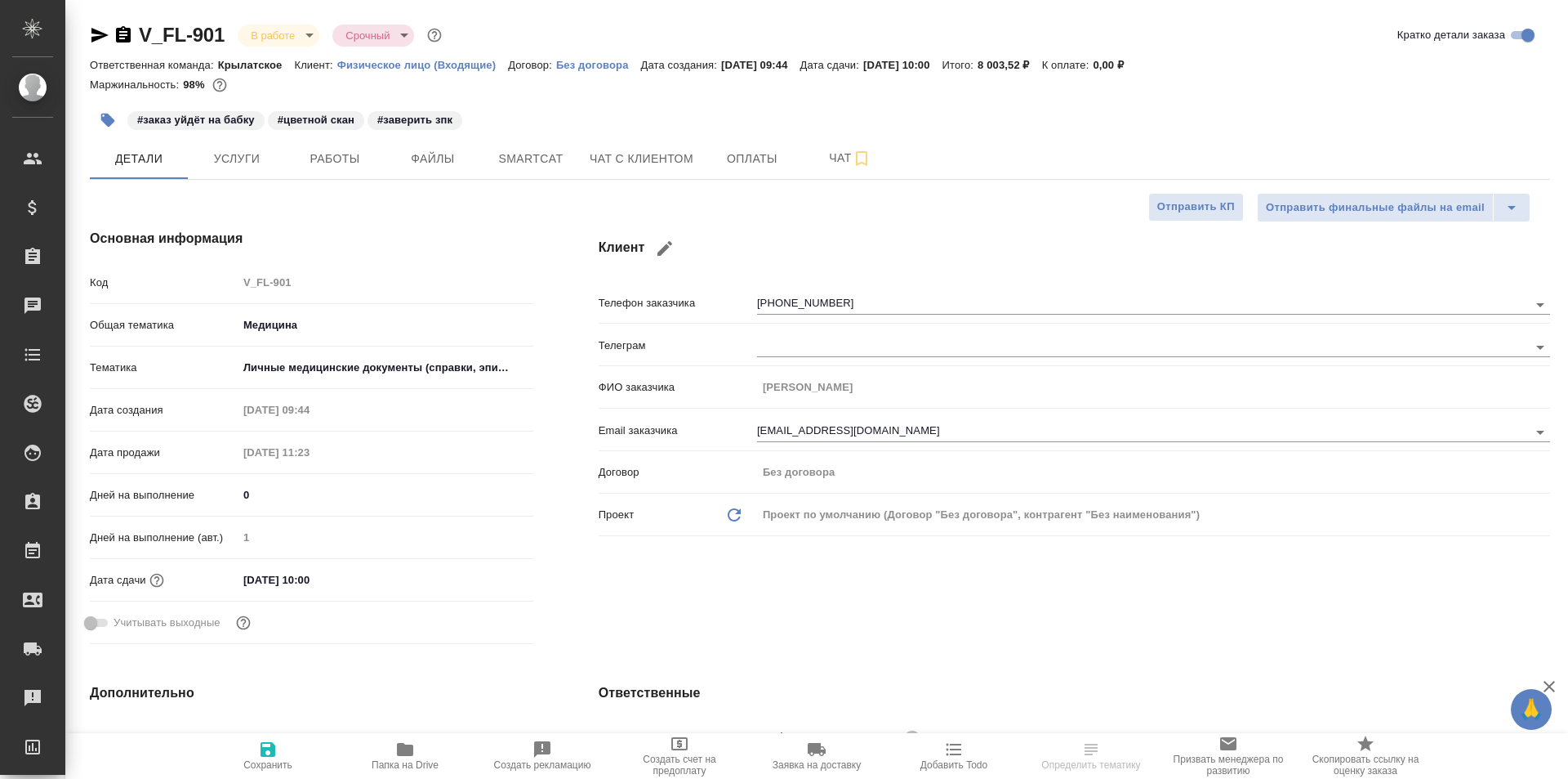
type textarea "x"
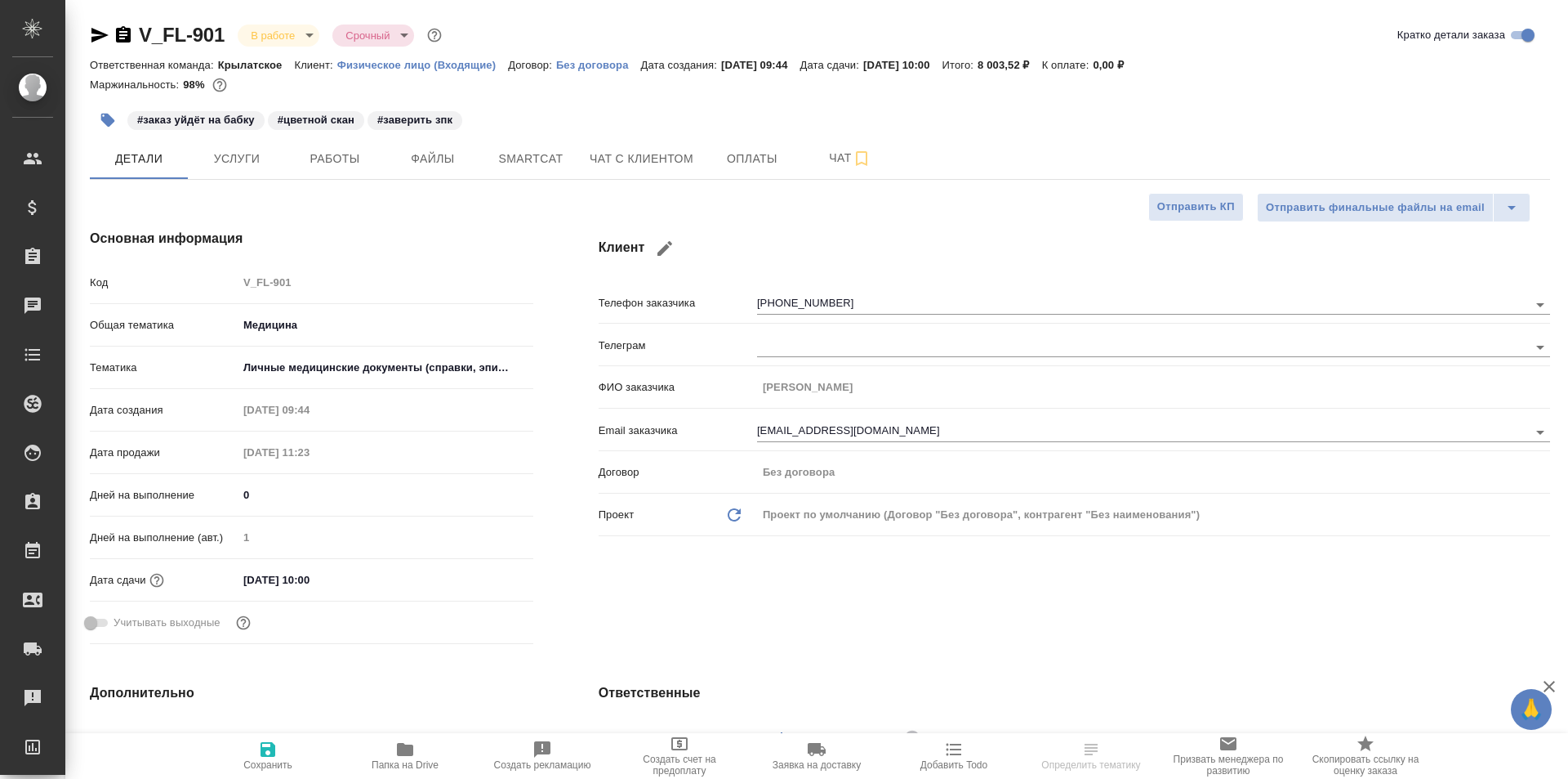
scroll to position [409, 0]
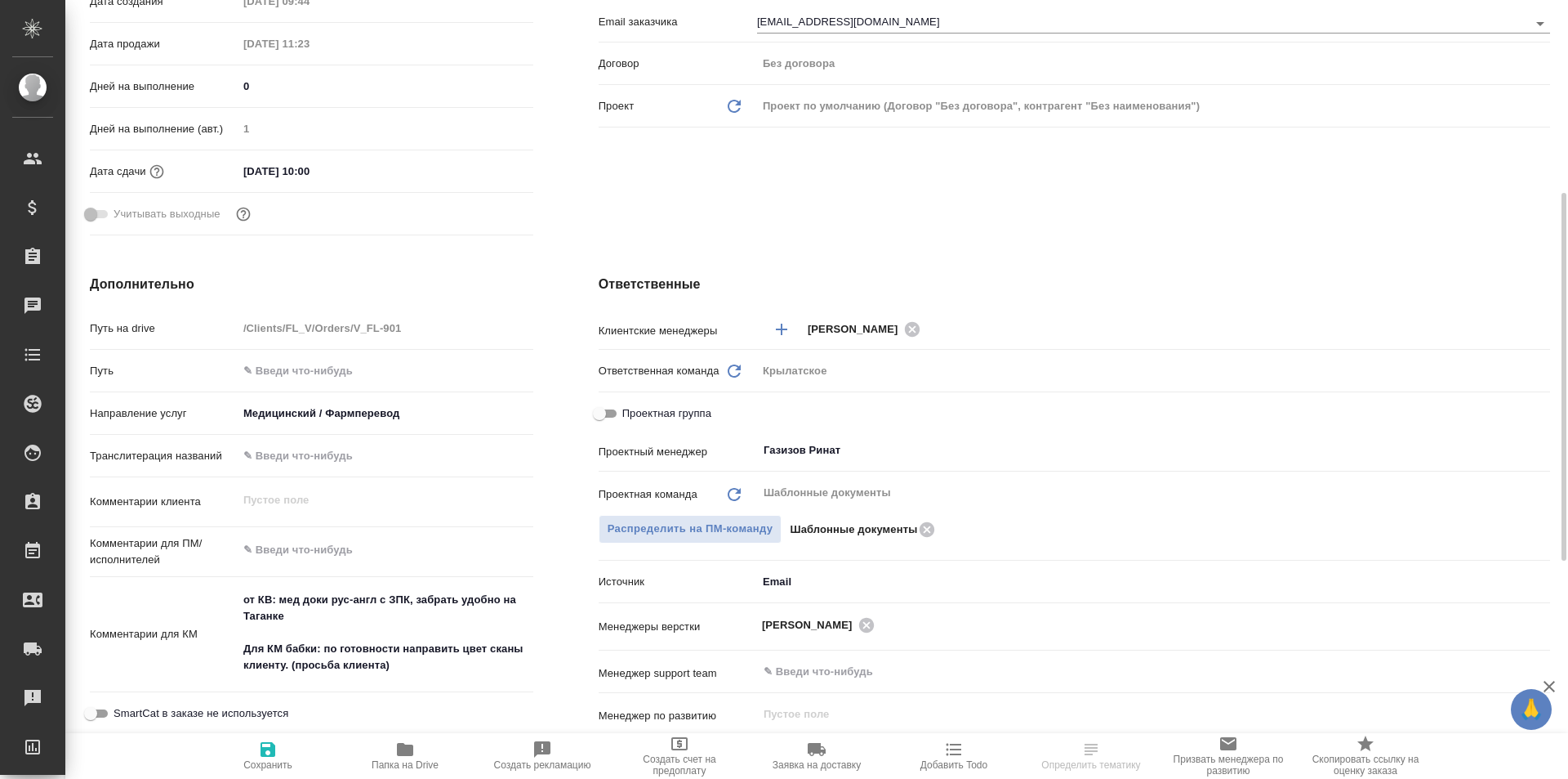
type textarea "x"
click at [313, 634] on textarea "от КВ: мед доки рус-англ с ЗПК, забрать удобно на Таганке Для КМ бабки: по гото…" at bounding box center [386, 633] width 294 height 93
paste textarea "_______________________________________________"
type textarea "x"
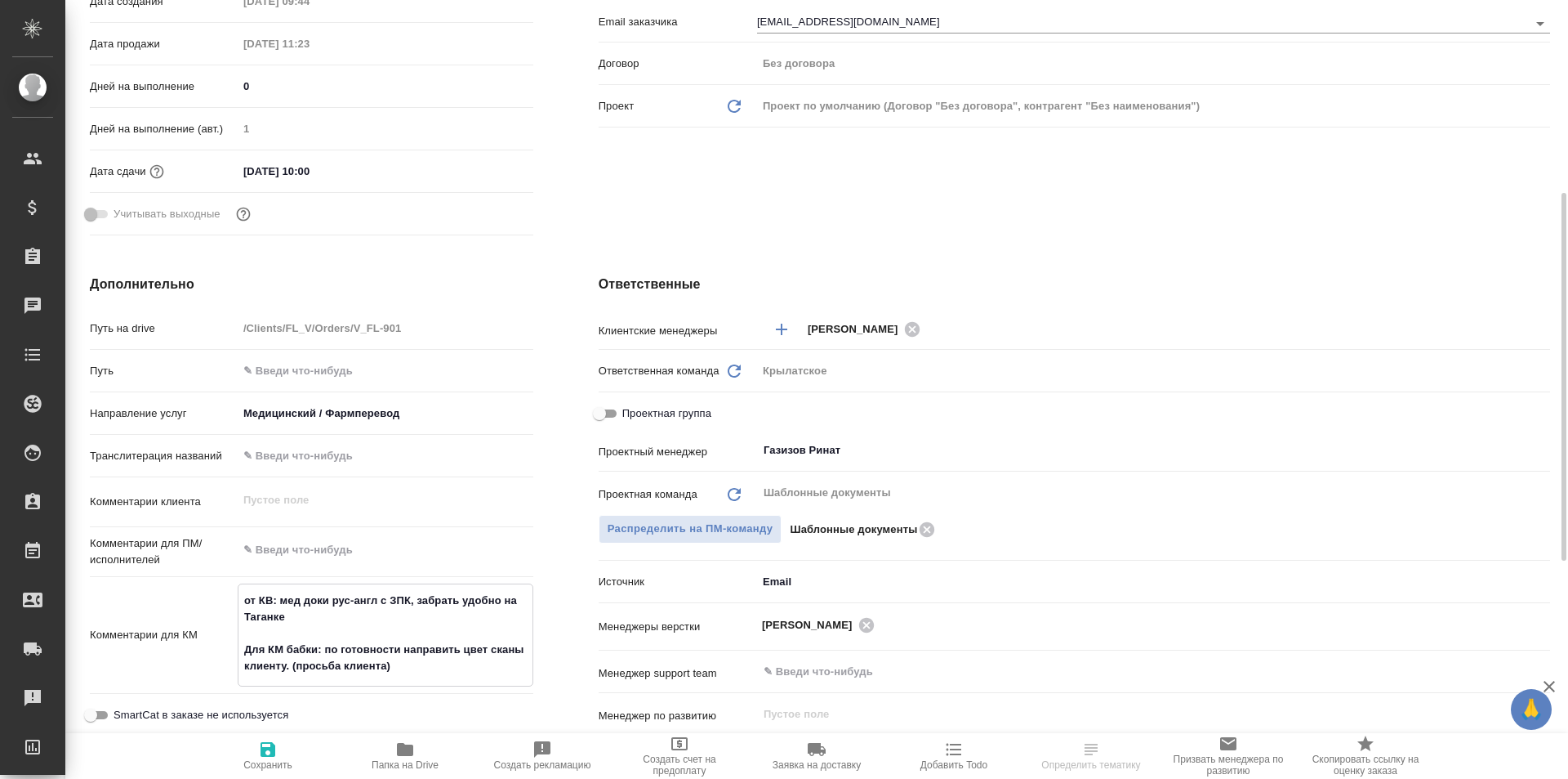
type textarea "от КВ: мед доки рус-англ с ЗПК, забрать удобно на Таганке _____________________…"
type textarea "x"
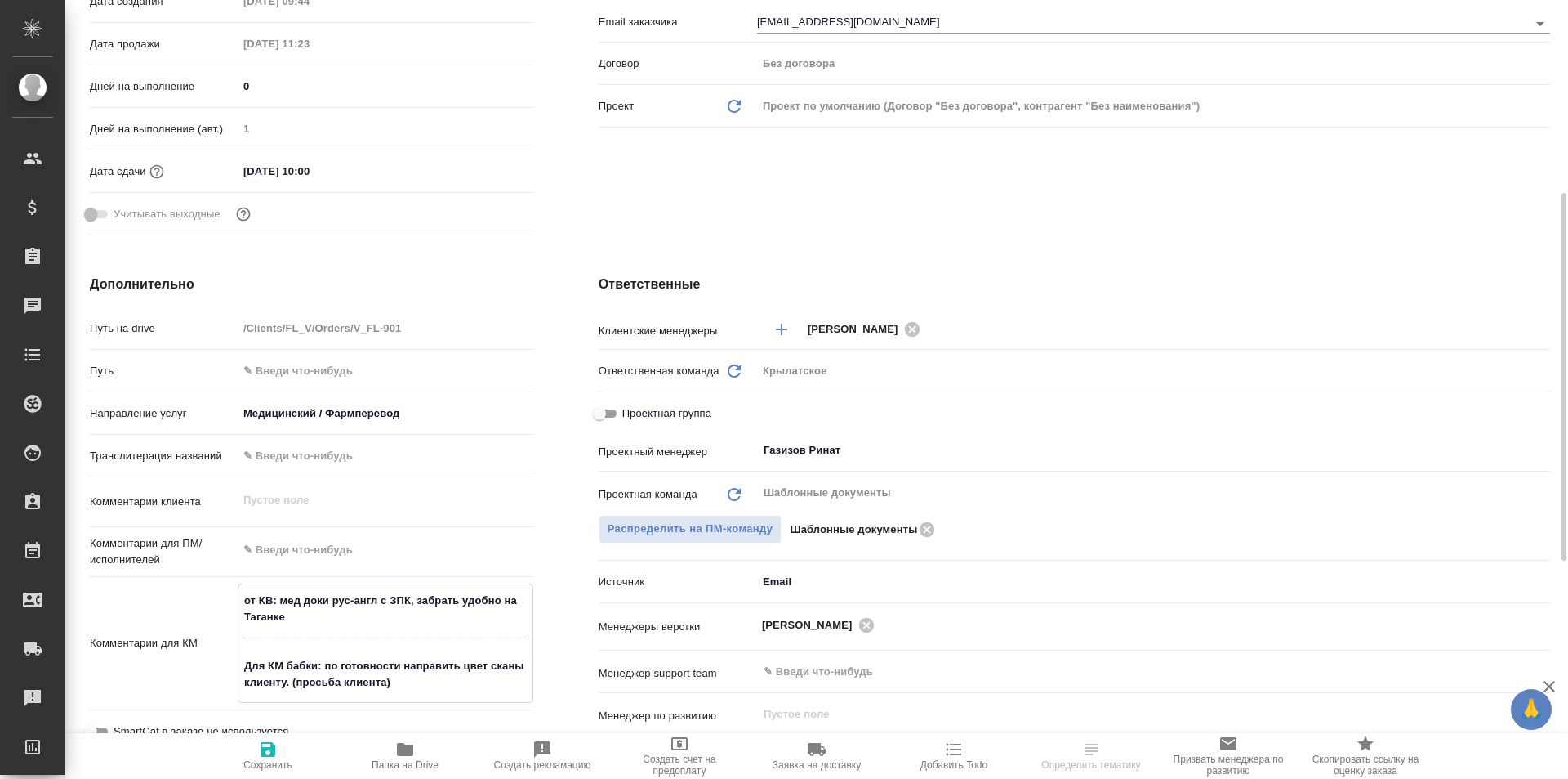
type textarea "от КВ: мед доки рус-англ с ЗПК, забрать удобно на Таганке _____________________…"
type textarea "x"
click at [272, 757] on icon "button" at bounding box center [267, 749] width 19 height 19
type textarea "x"
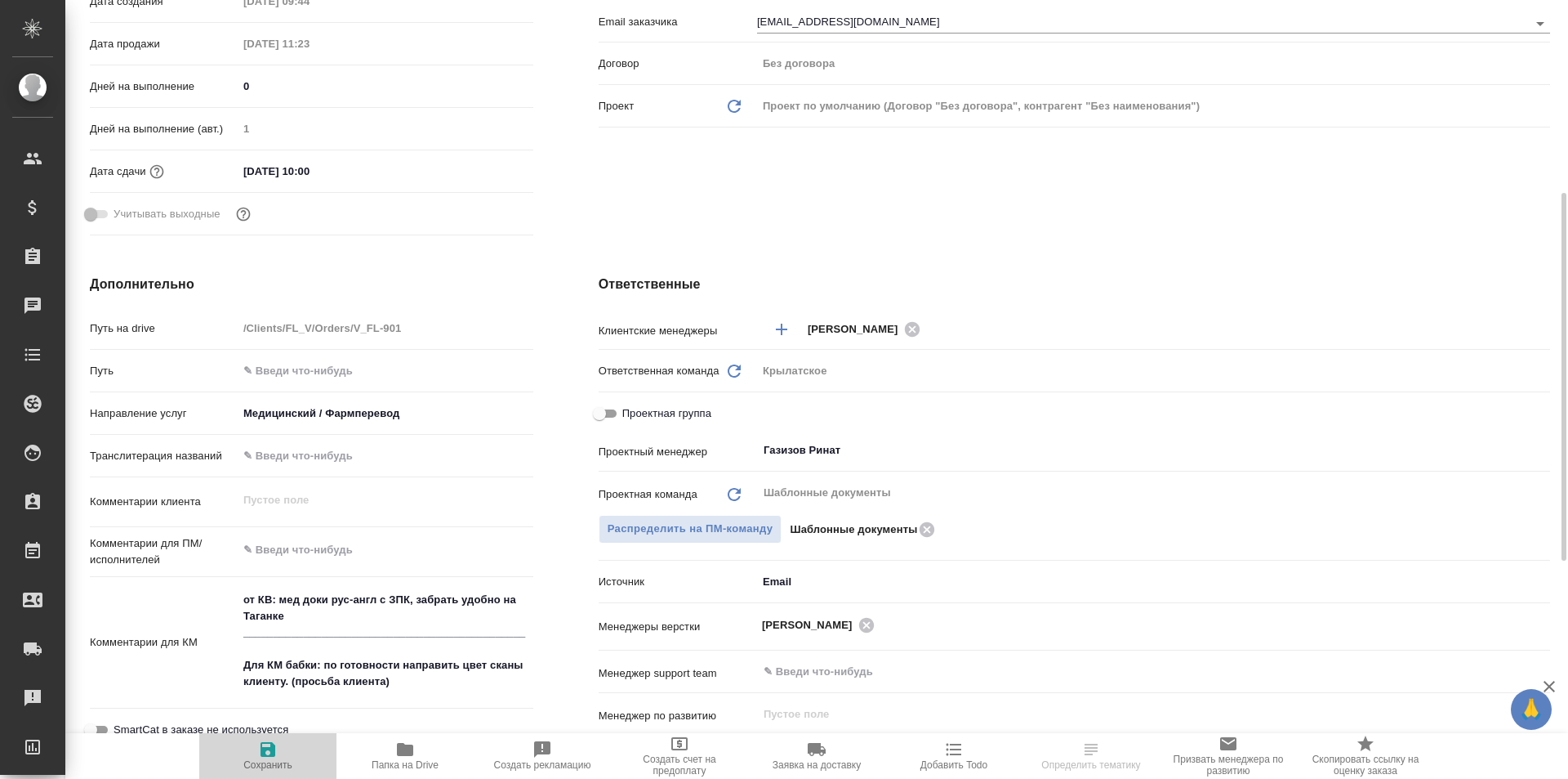
type textarea "x"
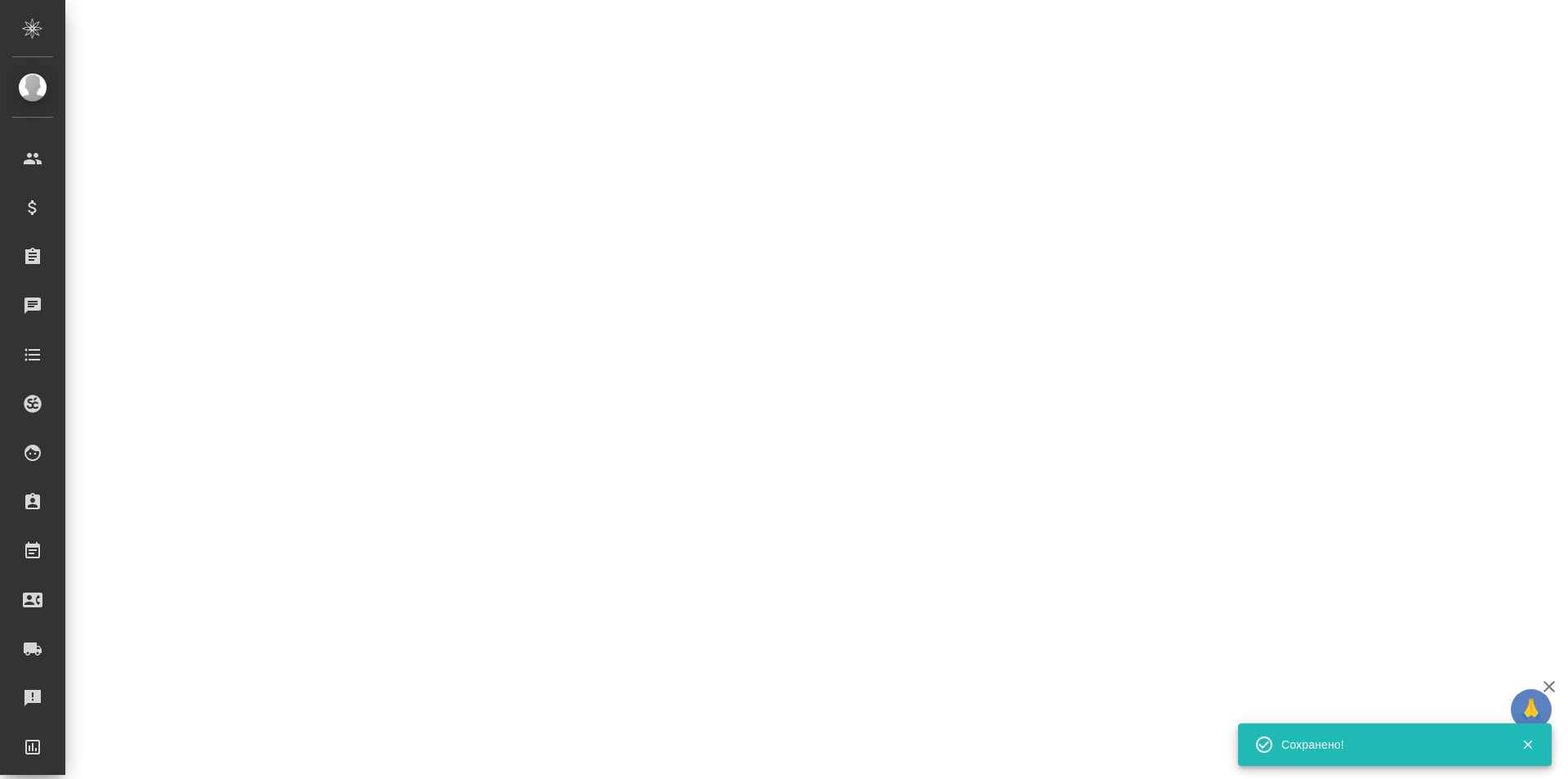
select select "RU"
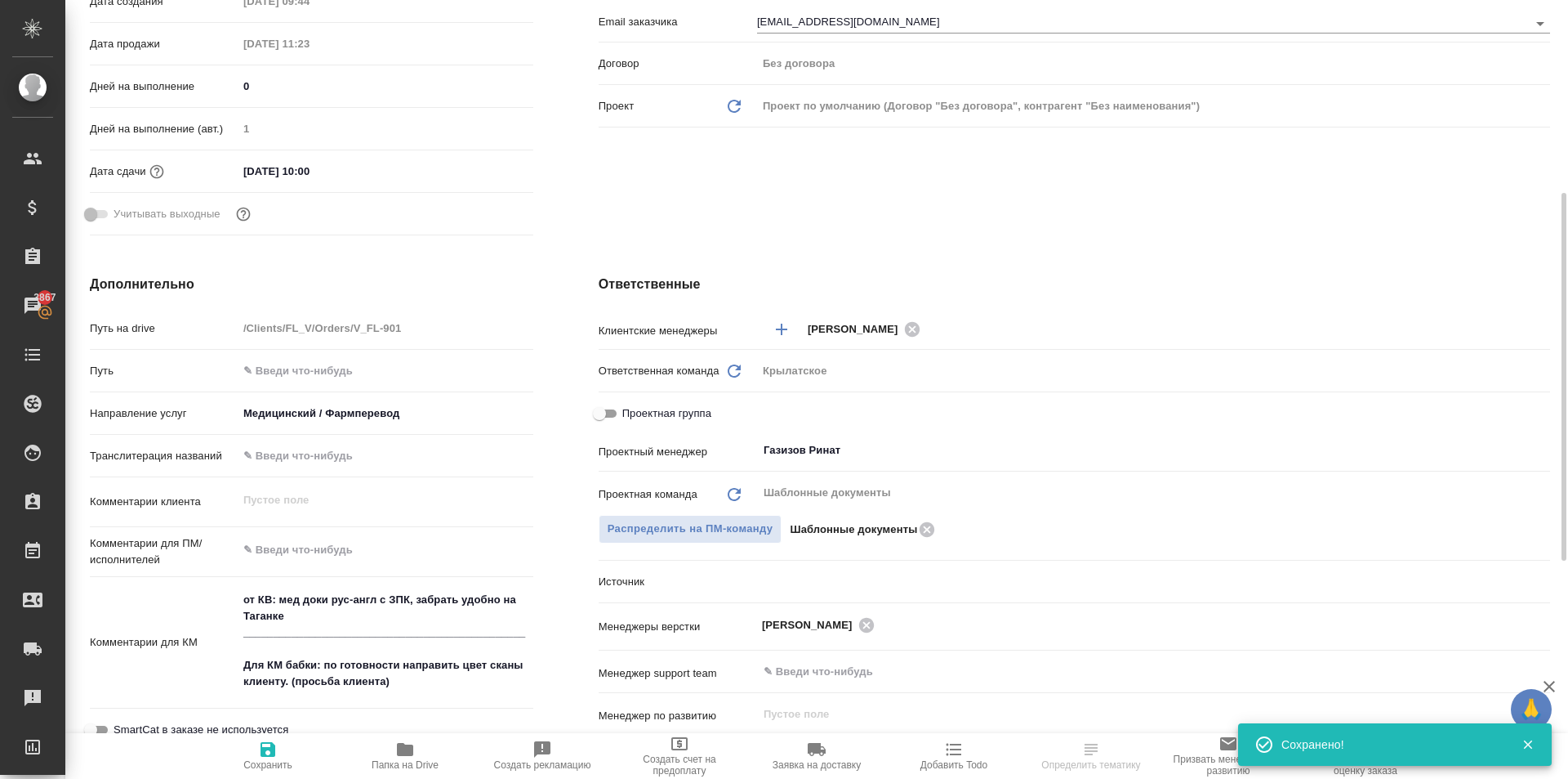
type textarea "x"
select select "RU"
type textarea "x"
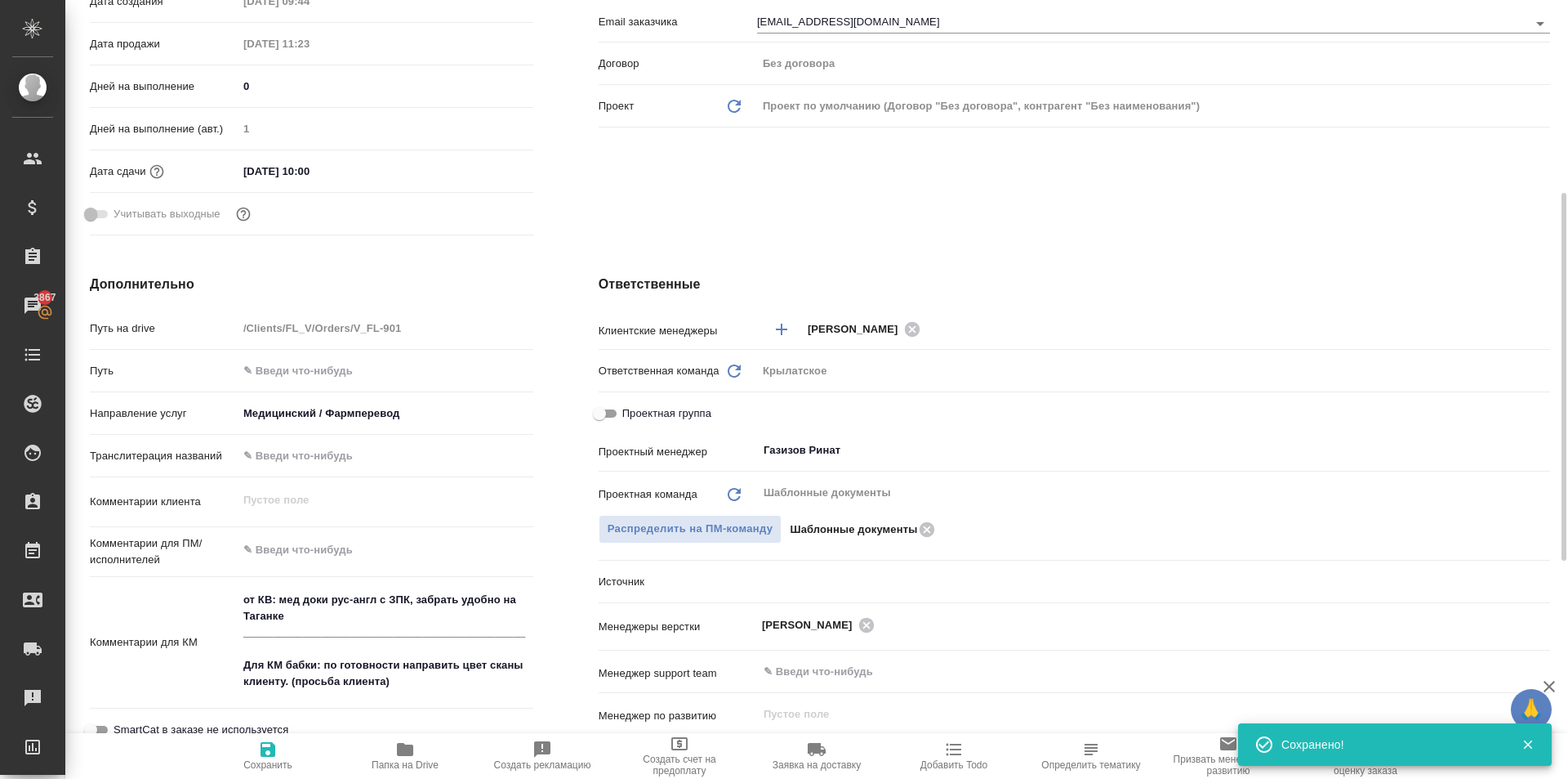
type textarea "x"
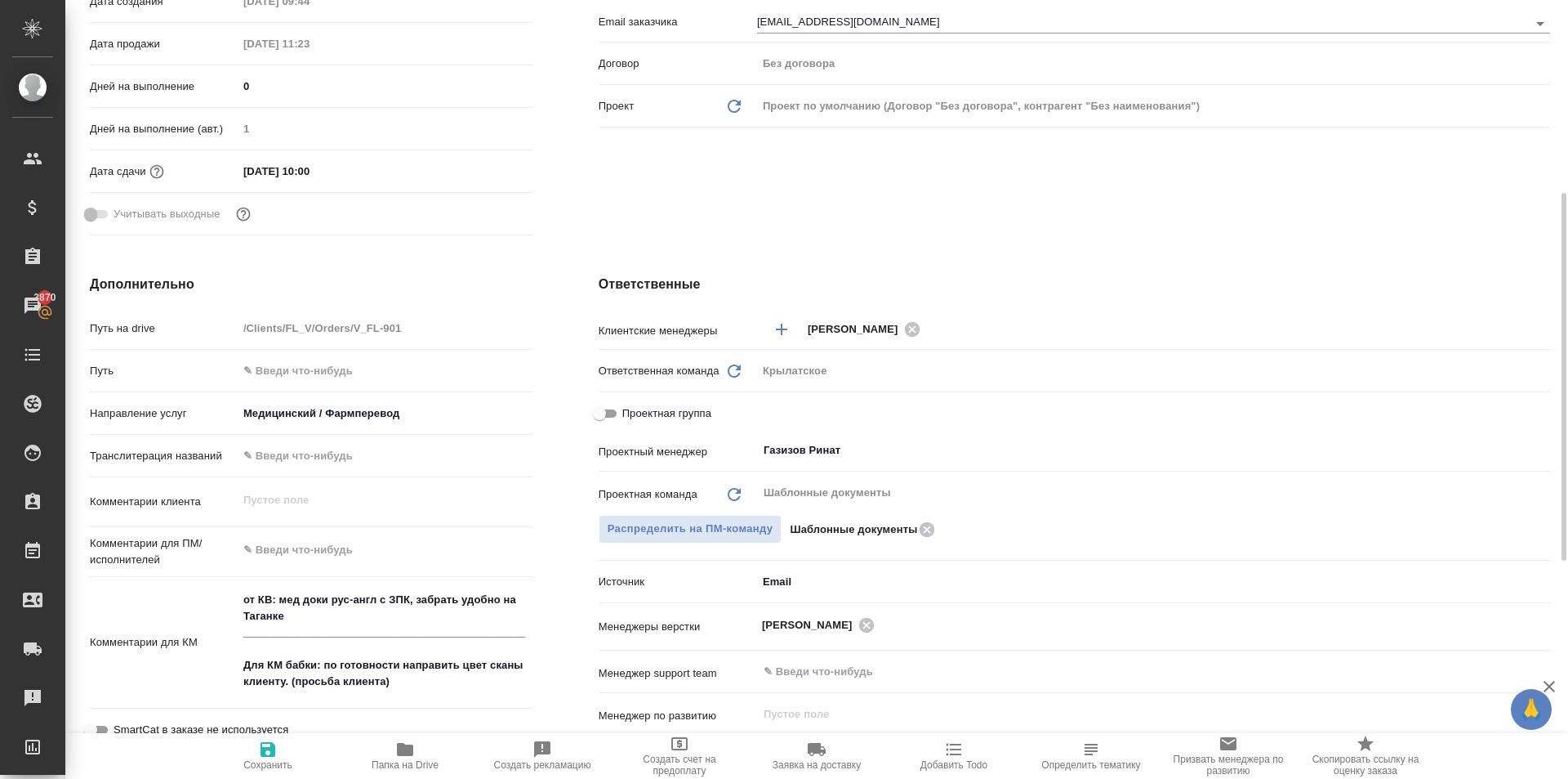
scroll to position [0, 0]
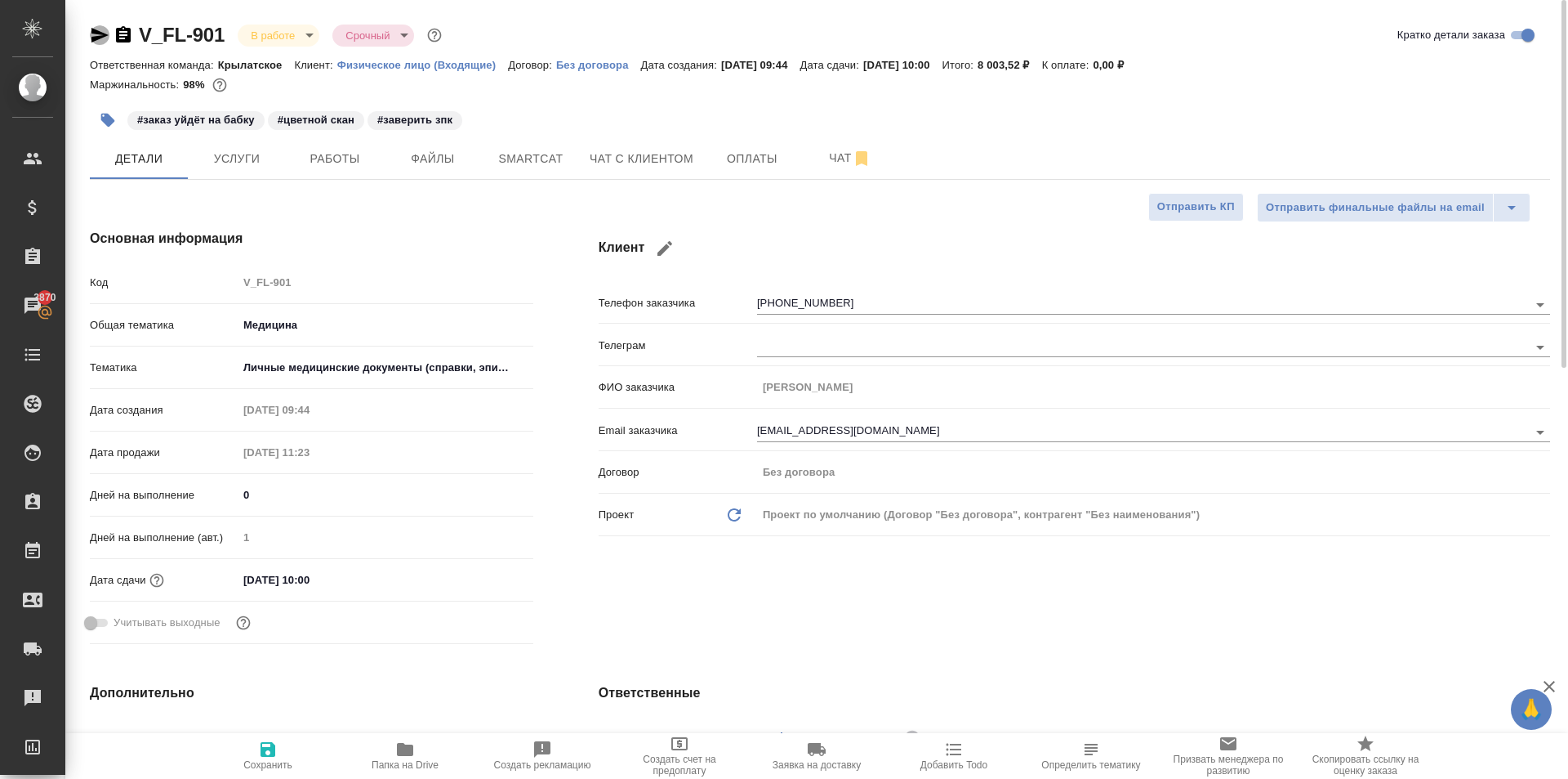
click at [90, 30] on icon "button" at bounding box center [99, 35] width 19 height 19
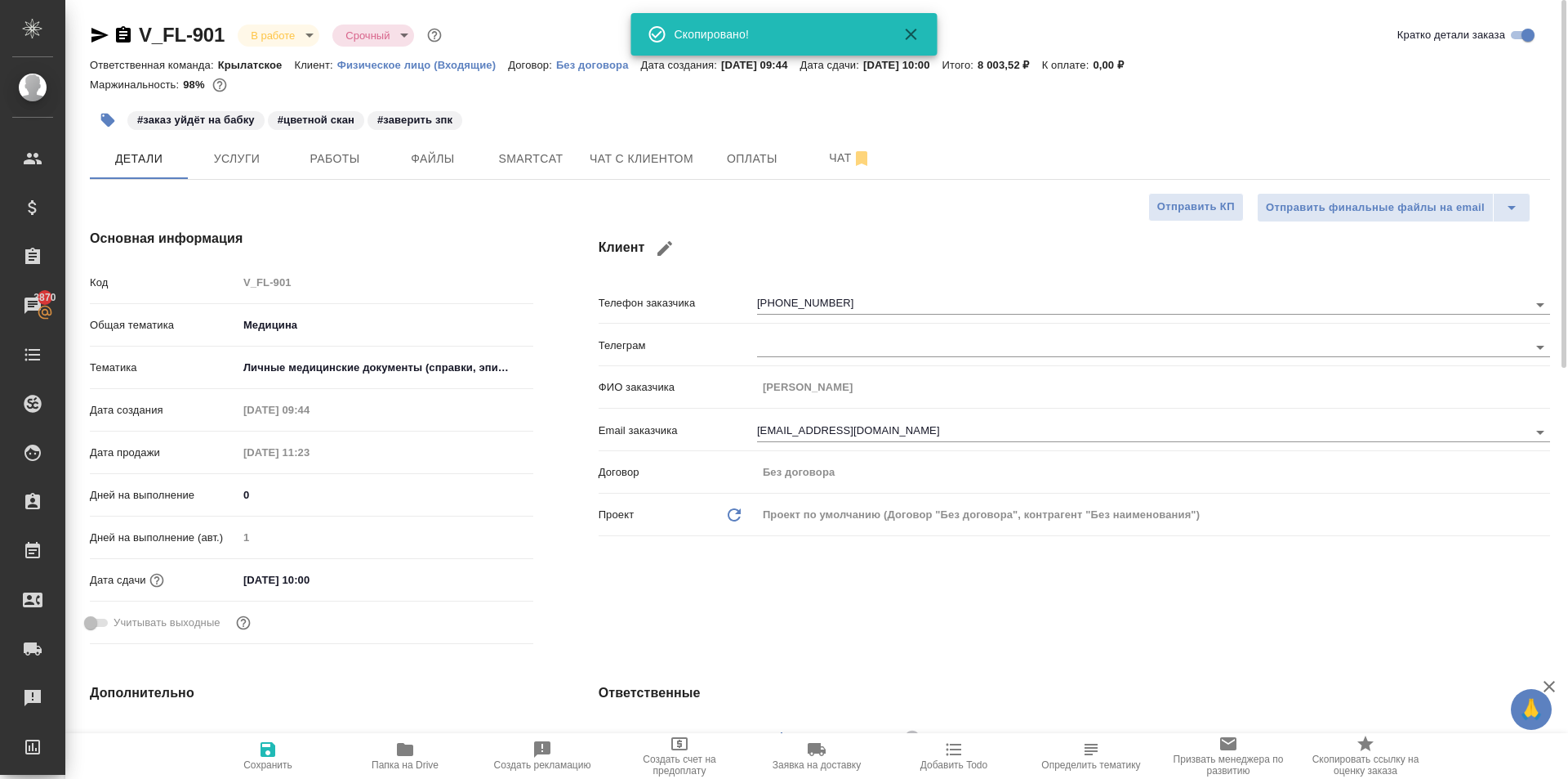
type textarea "x"
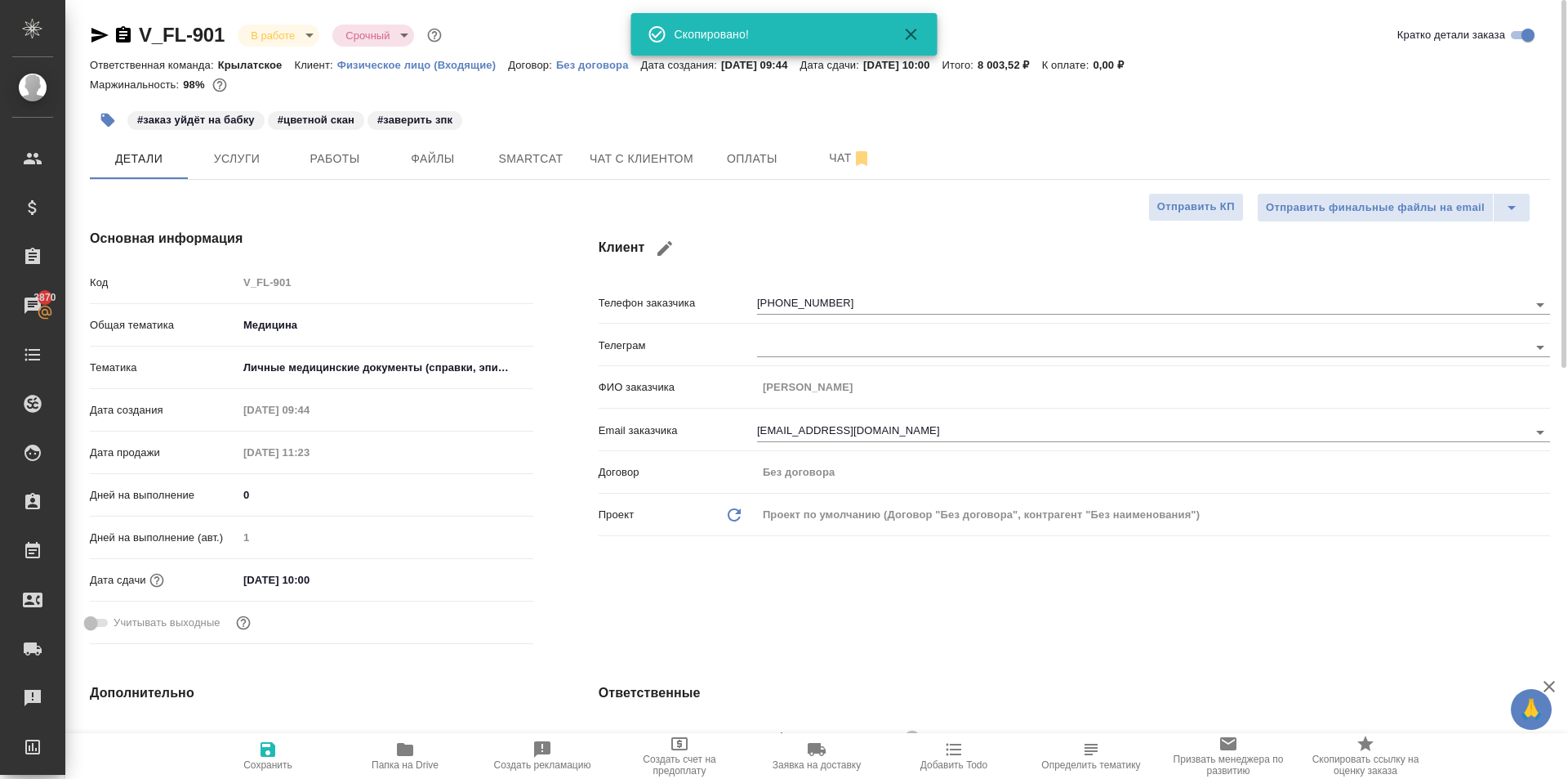
type textarea "x"
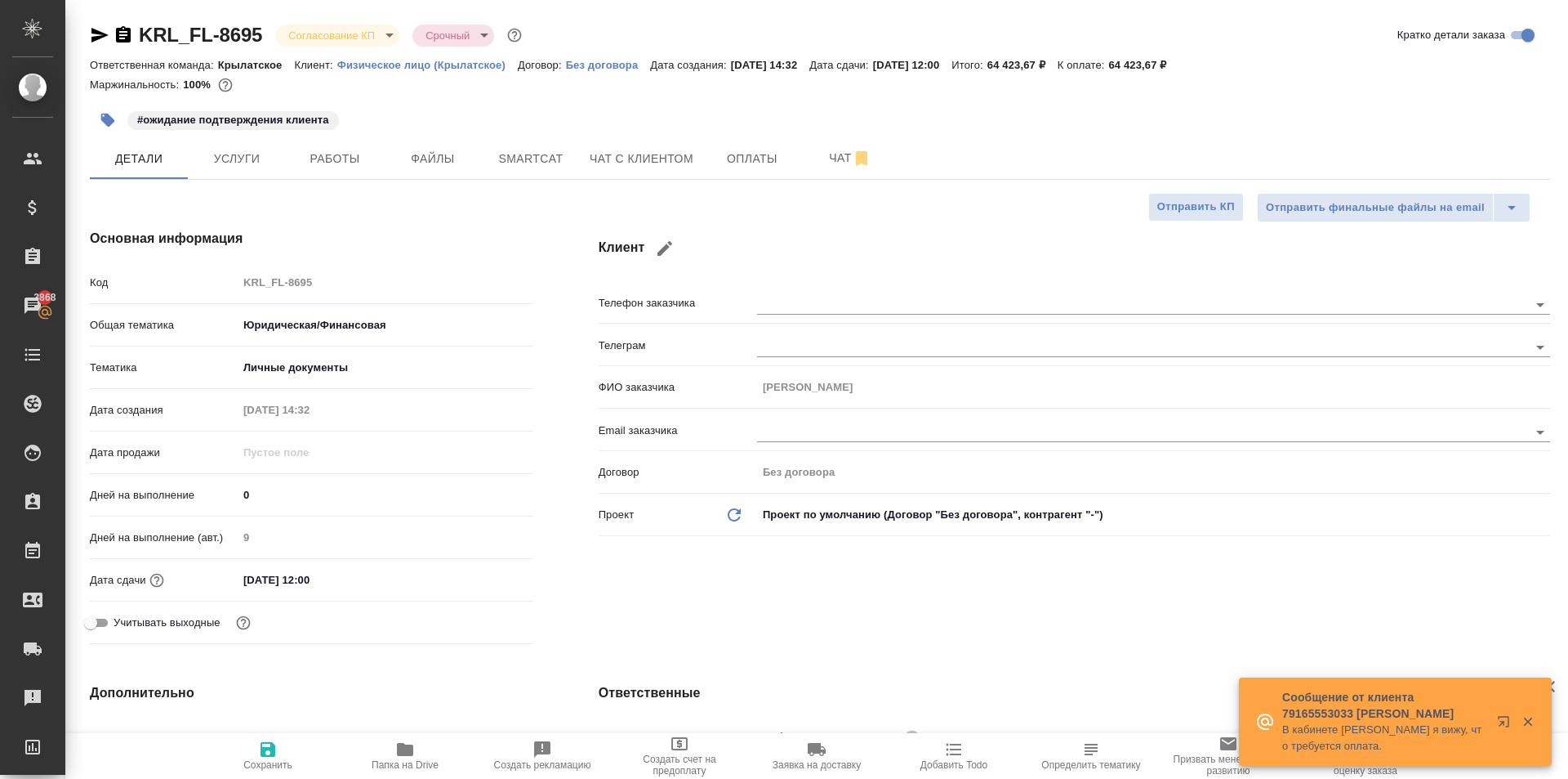
select select "RU"
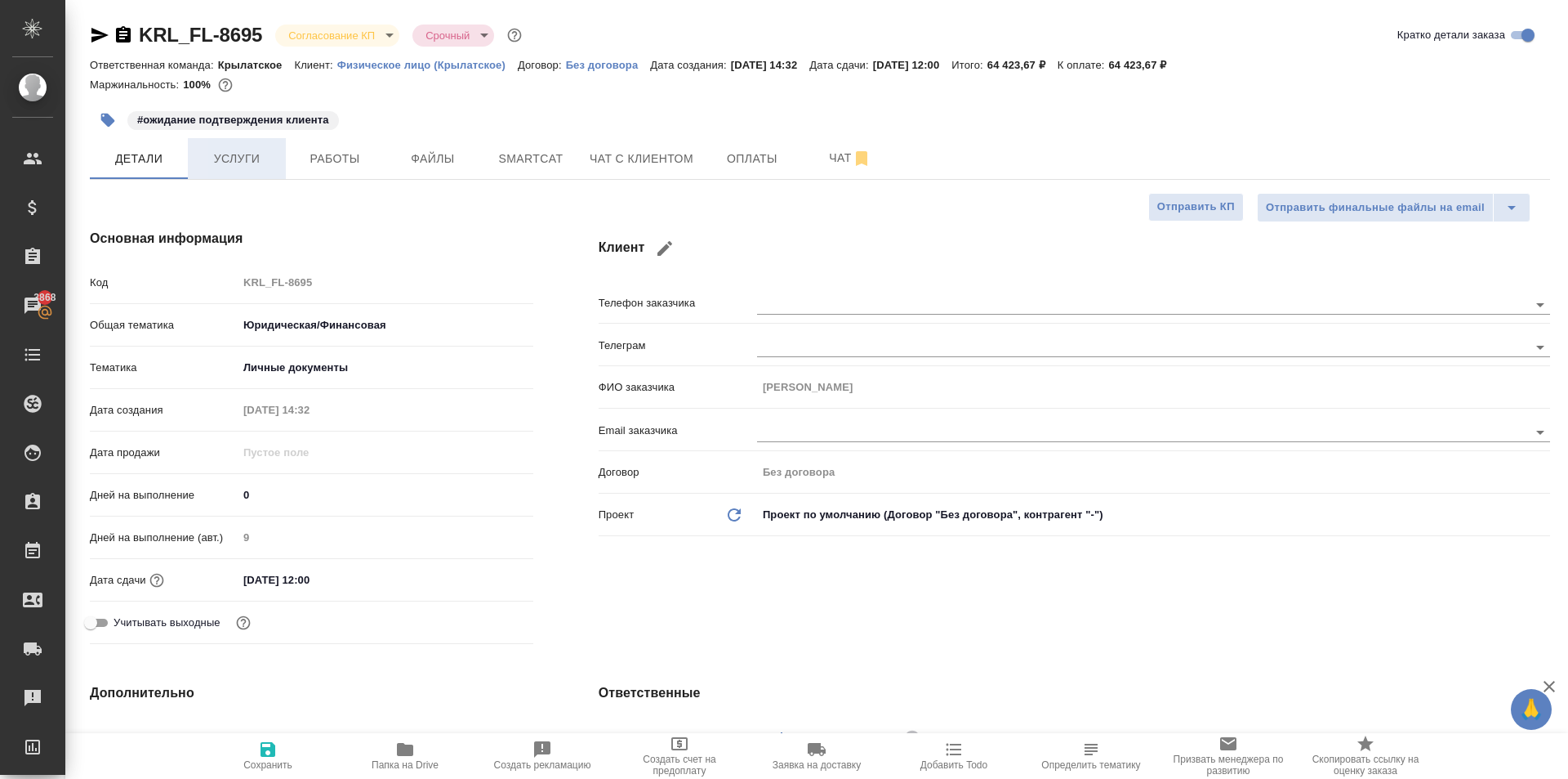
click at [271, 144] on button "Услуги" at bounding box center [236, 158] width 98 height 41
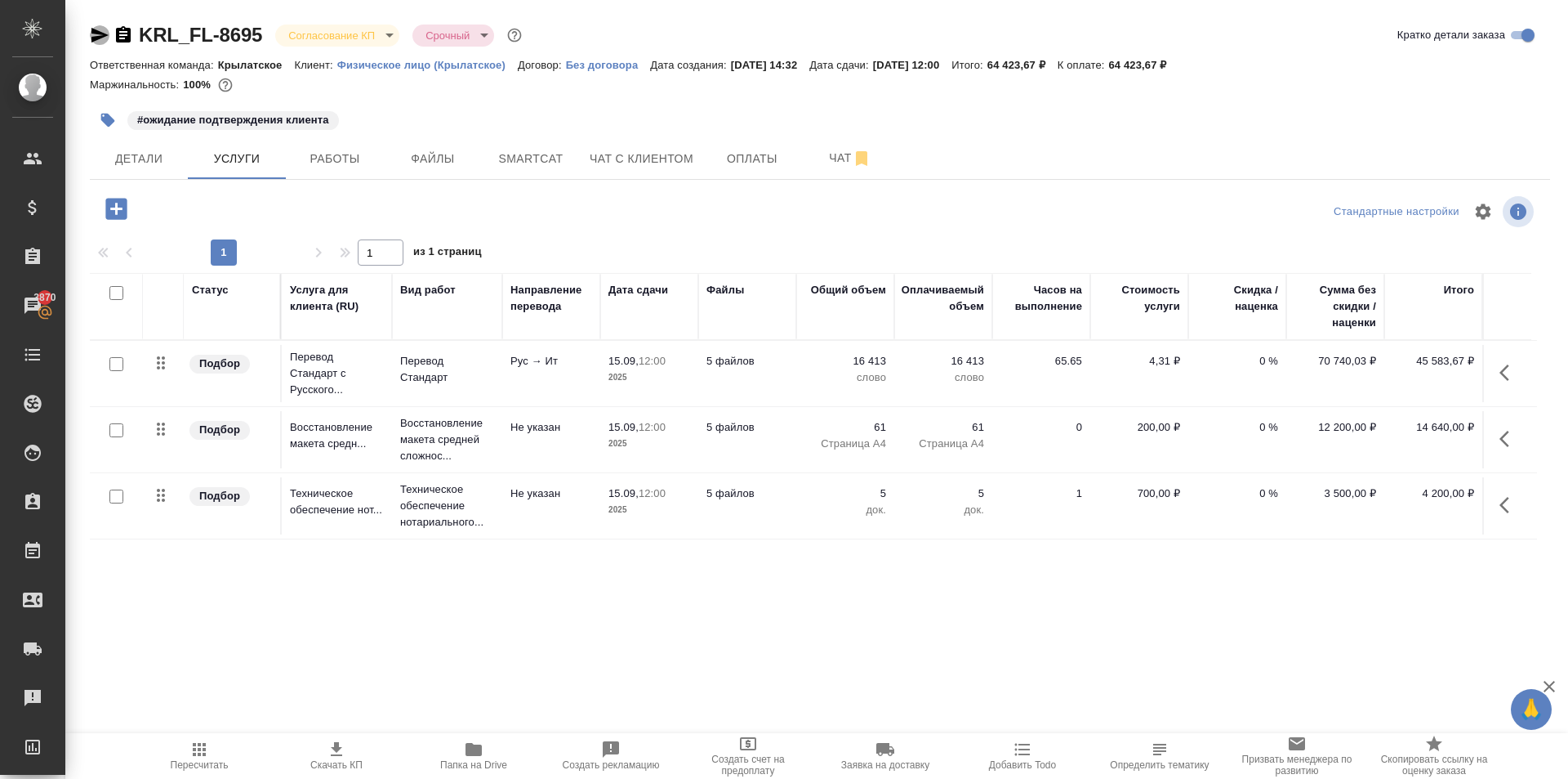
click at [101, 32] on icon "button" at bounding box center [99, 35] width 19 height 19
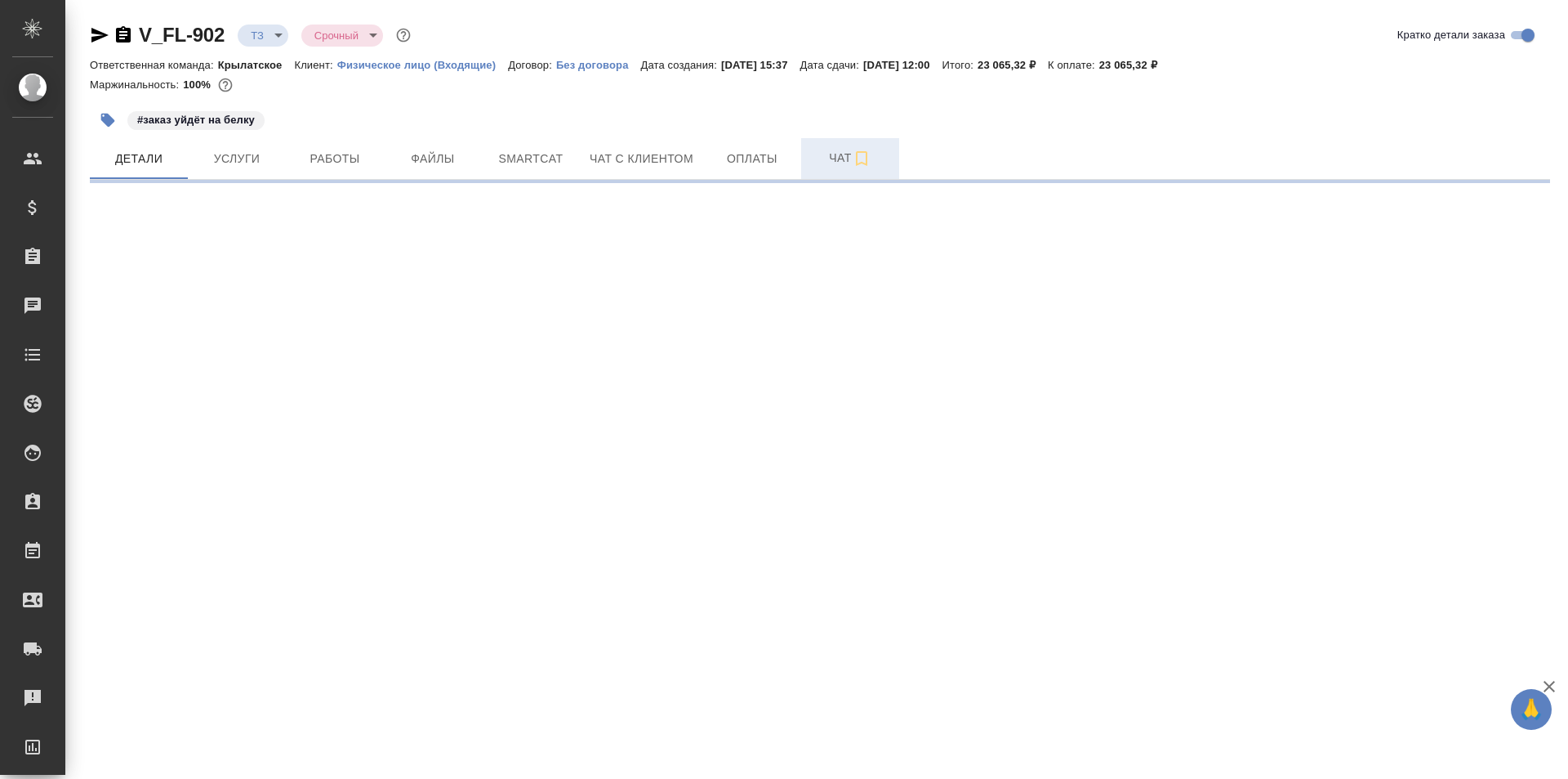
select select "RU"
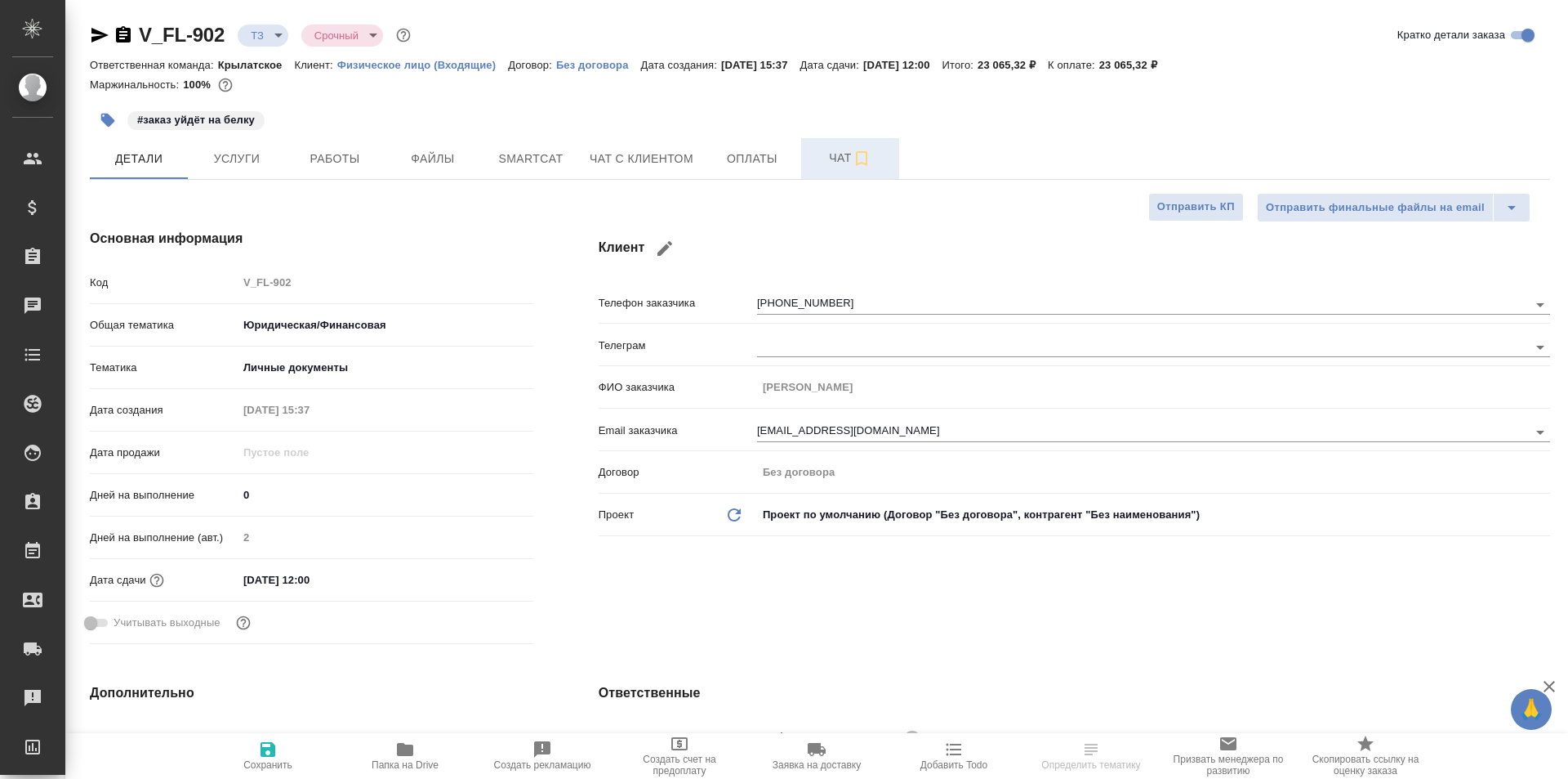
type textarea "x"
drag, startPoint x: 847, startPoint y: 127, endPoint x: 816, endPoint y: 175, distance: 57.1
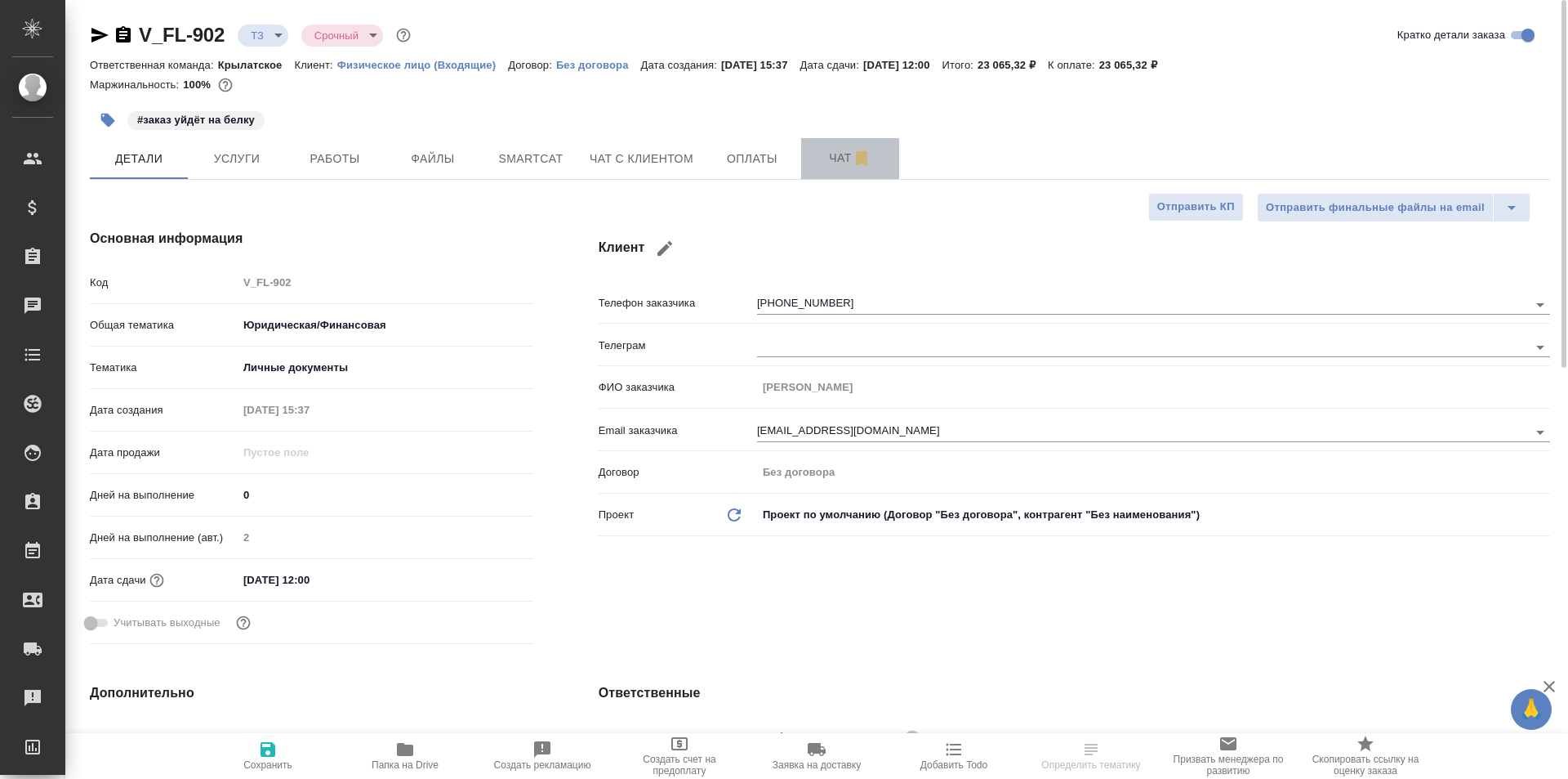
click at [816, 175] on button "Чат" at bounding box center [850, 158] width 98 height 41
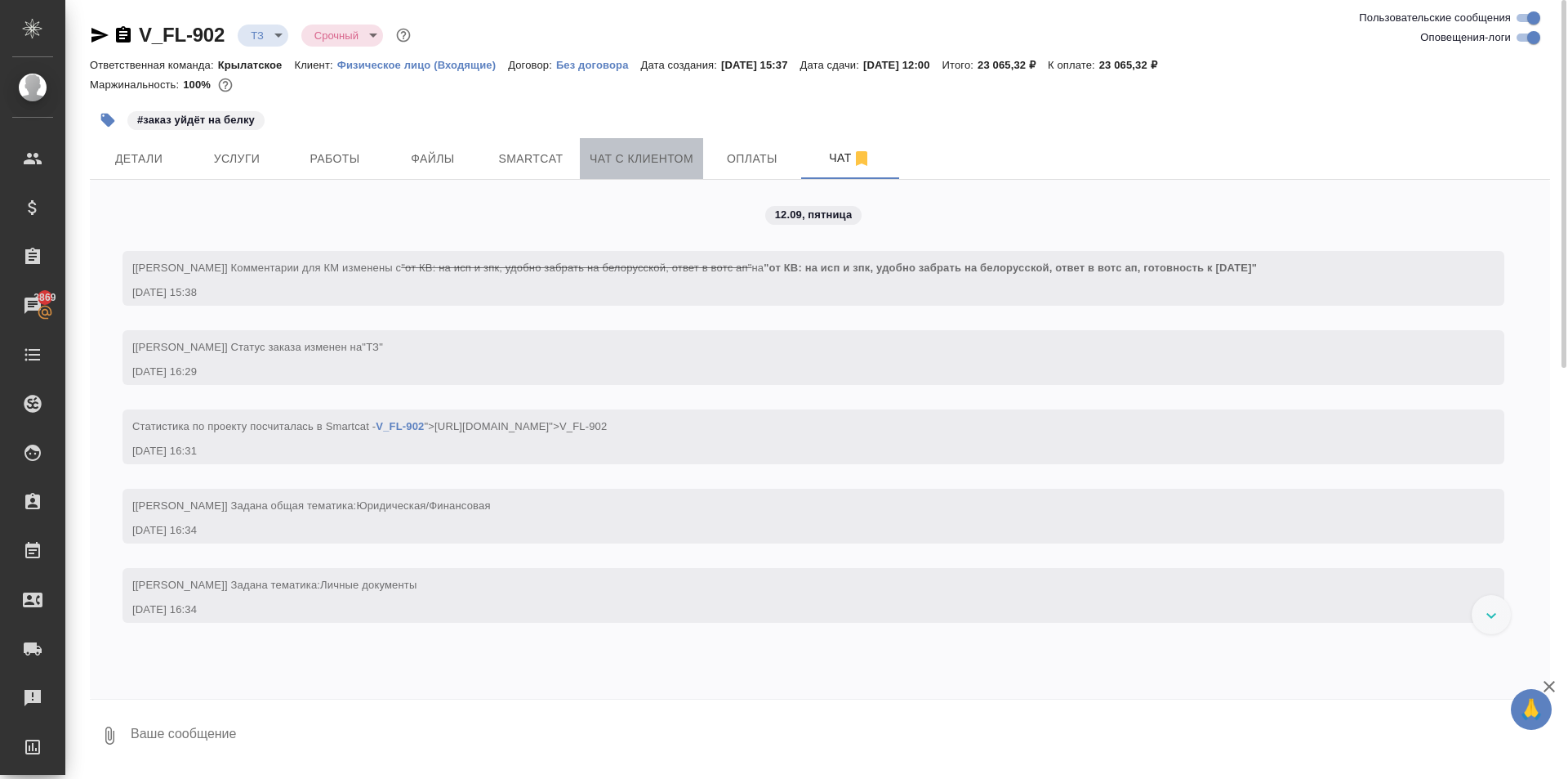
click at [596, 152] on span "Чат с клиентом" at bounding box center [642, 159] width 104 height 20
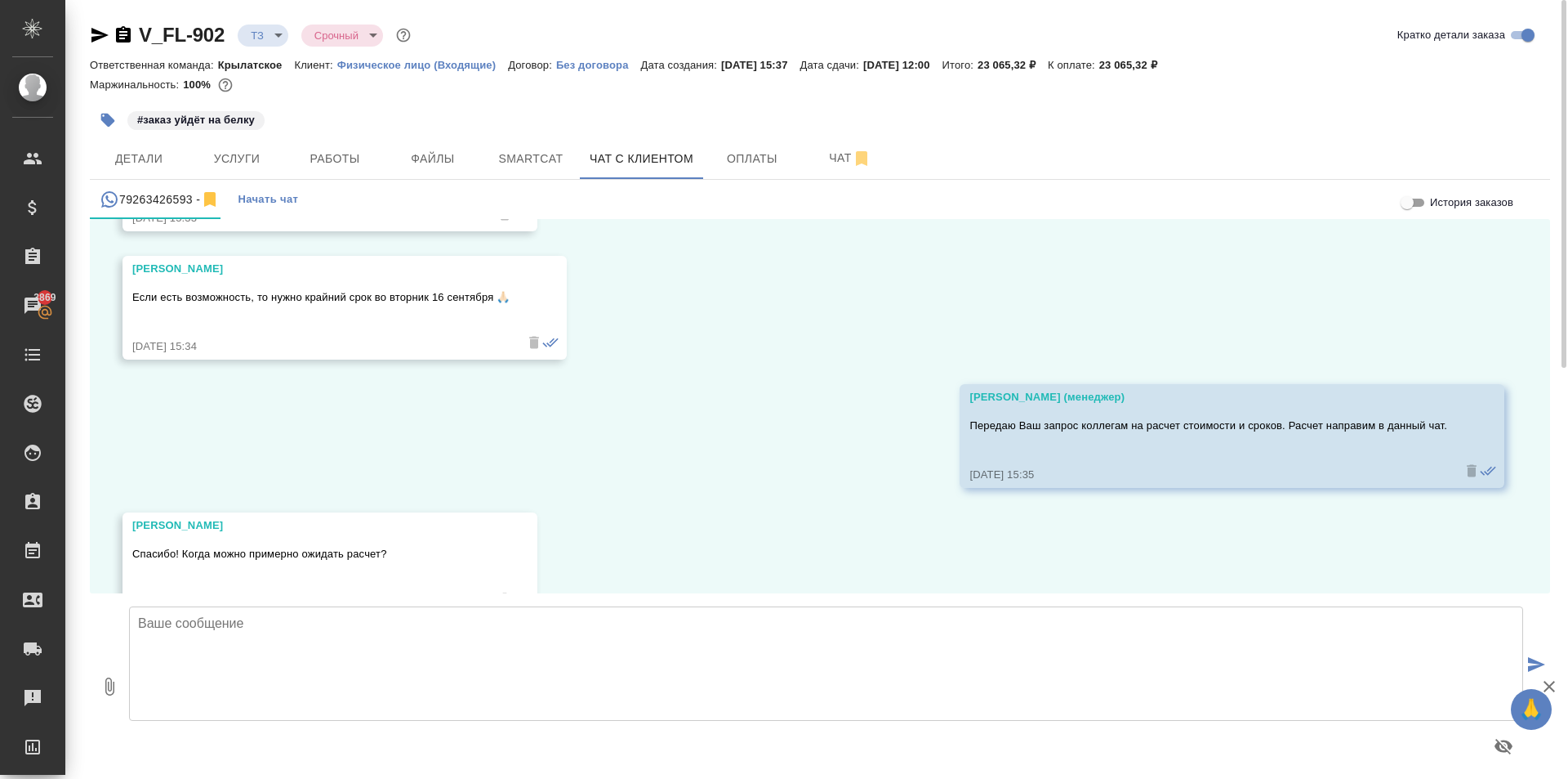
scroll to position [851, 0]
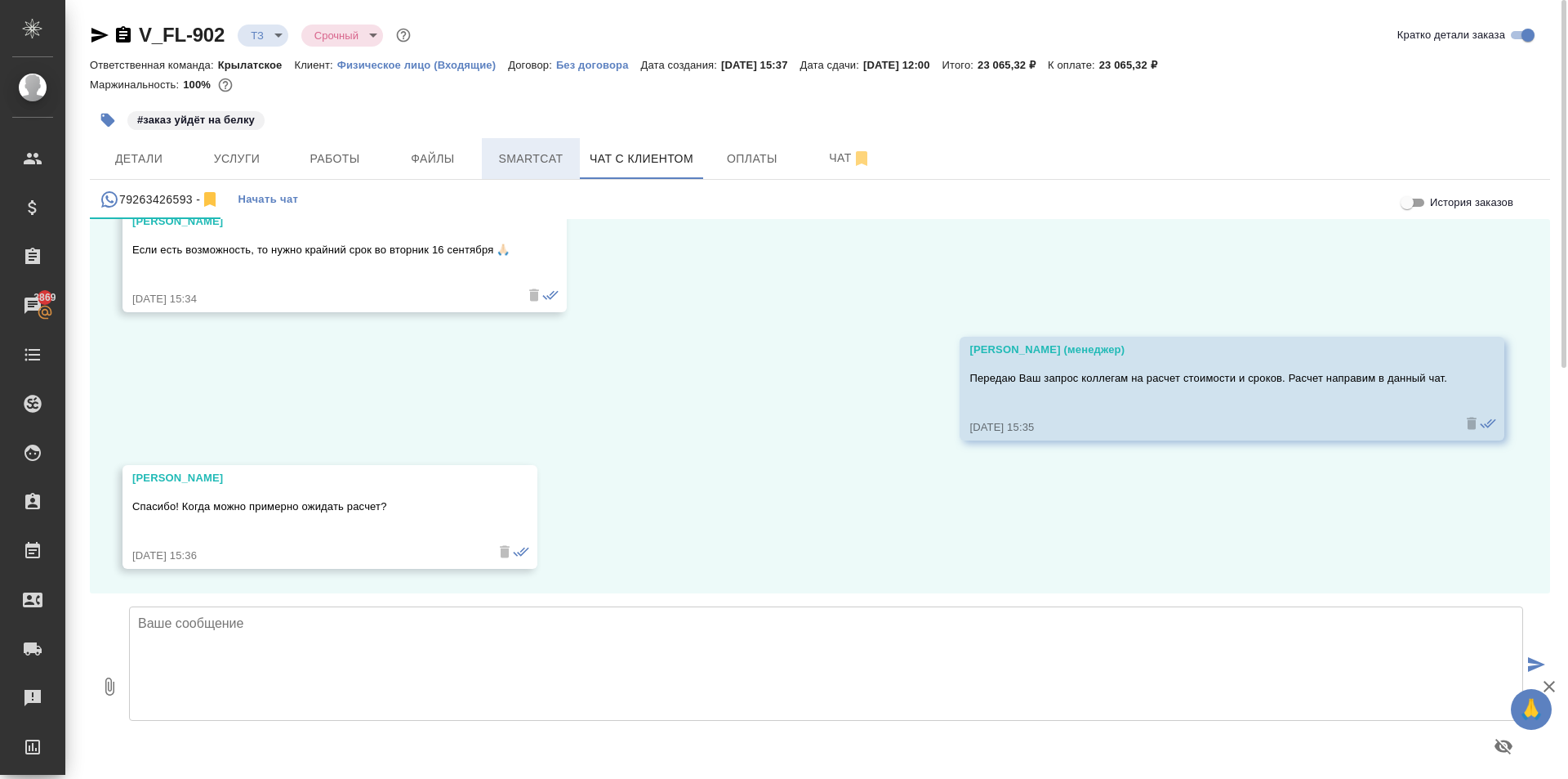
click at [501, 146] on button "Smartcat" at bounding box center [530, 158] width 98 height 41
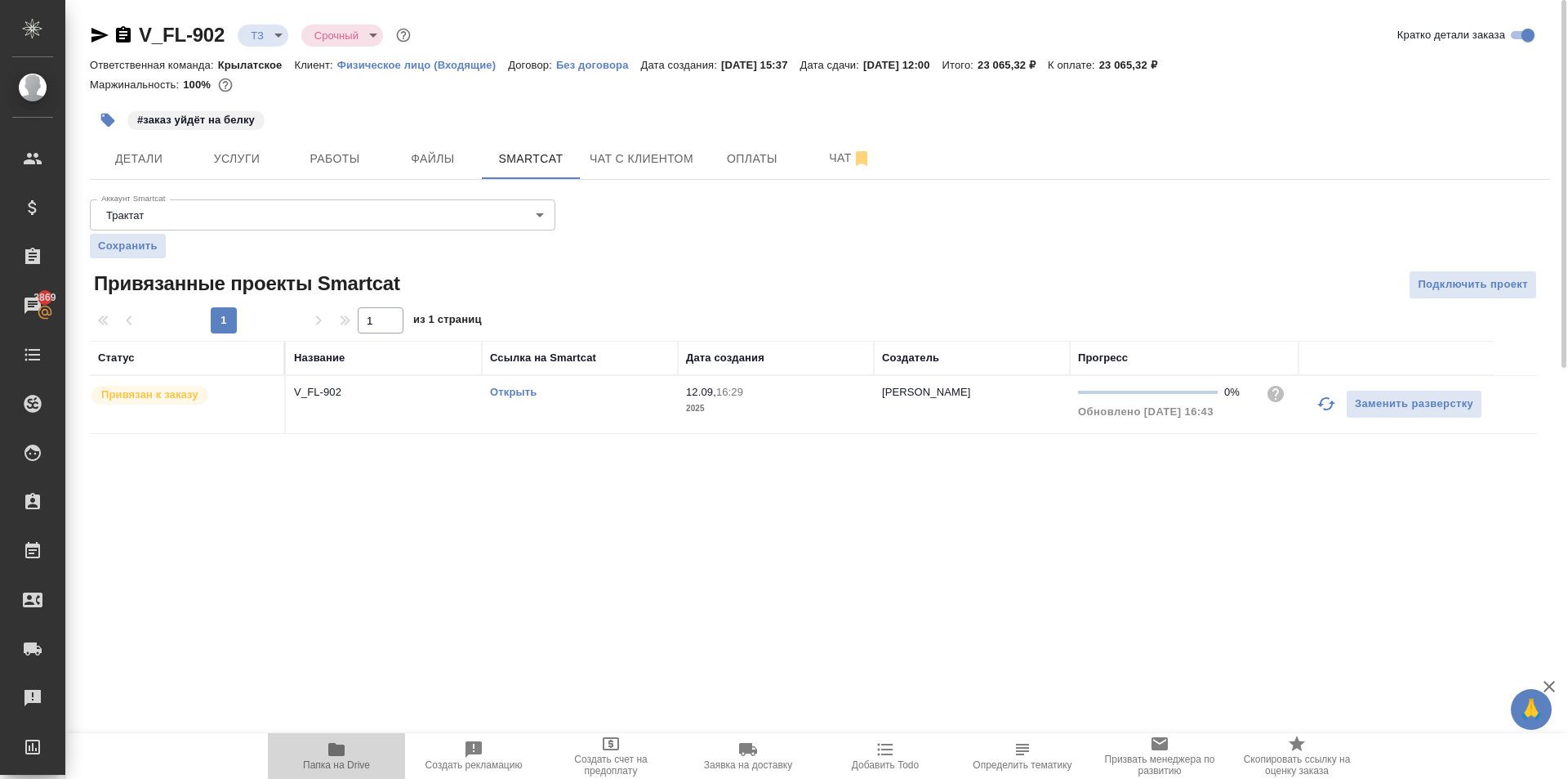
click at [339, 739] on button "Папка на Drive" at bounding box center [336, 755] width 137 height 46
click at [225, 167] on span "Услуги" at bounding box center [237, 159] width 78 height 20
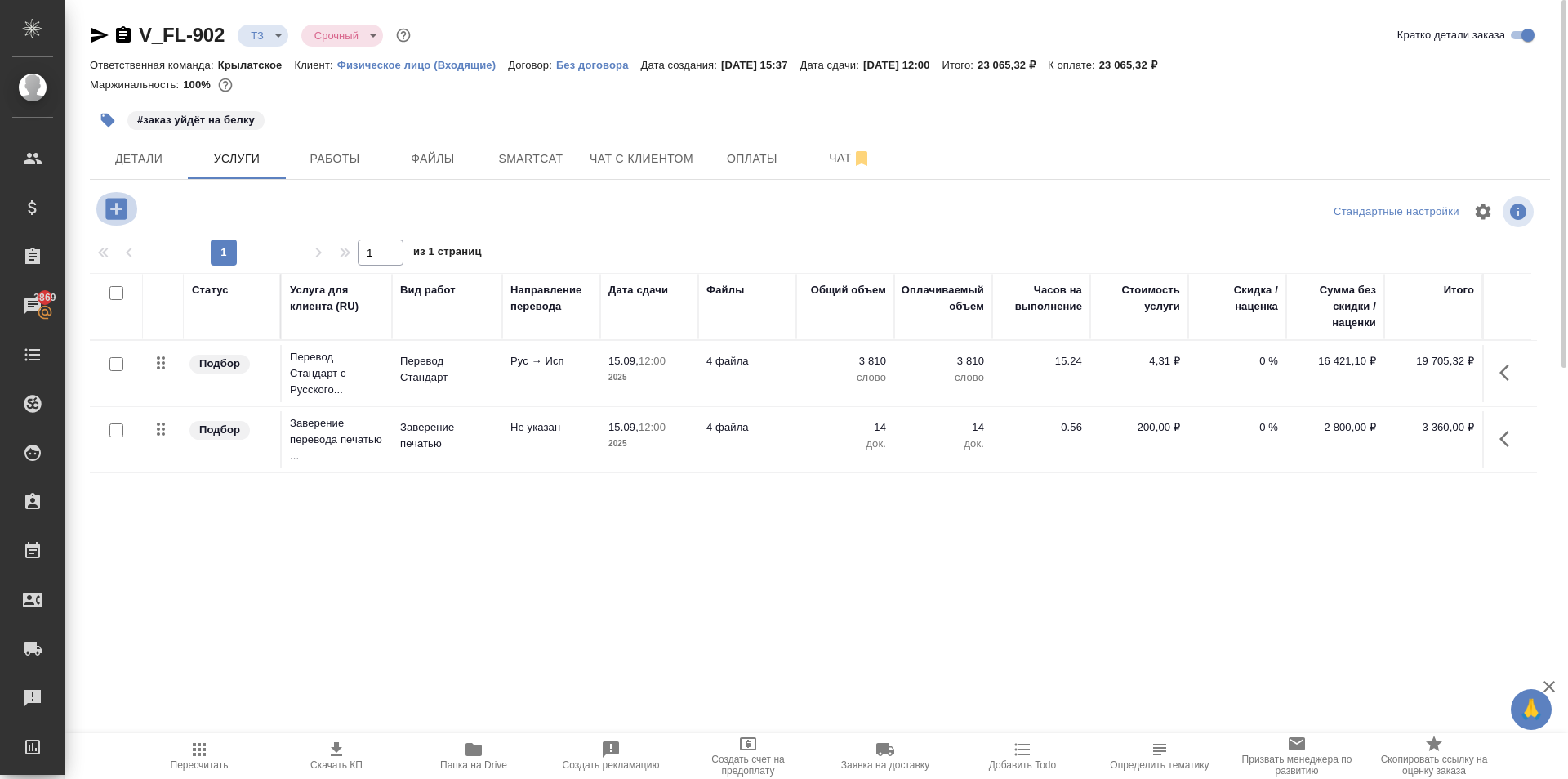
click at [120, 199] on icon "button" at bounding box center [116, 208] width 21 height 21
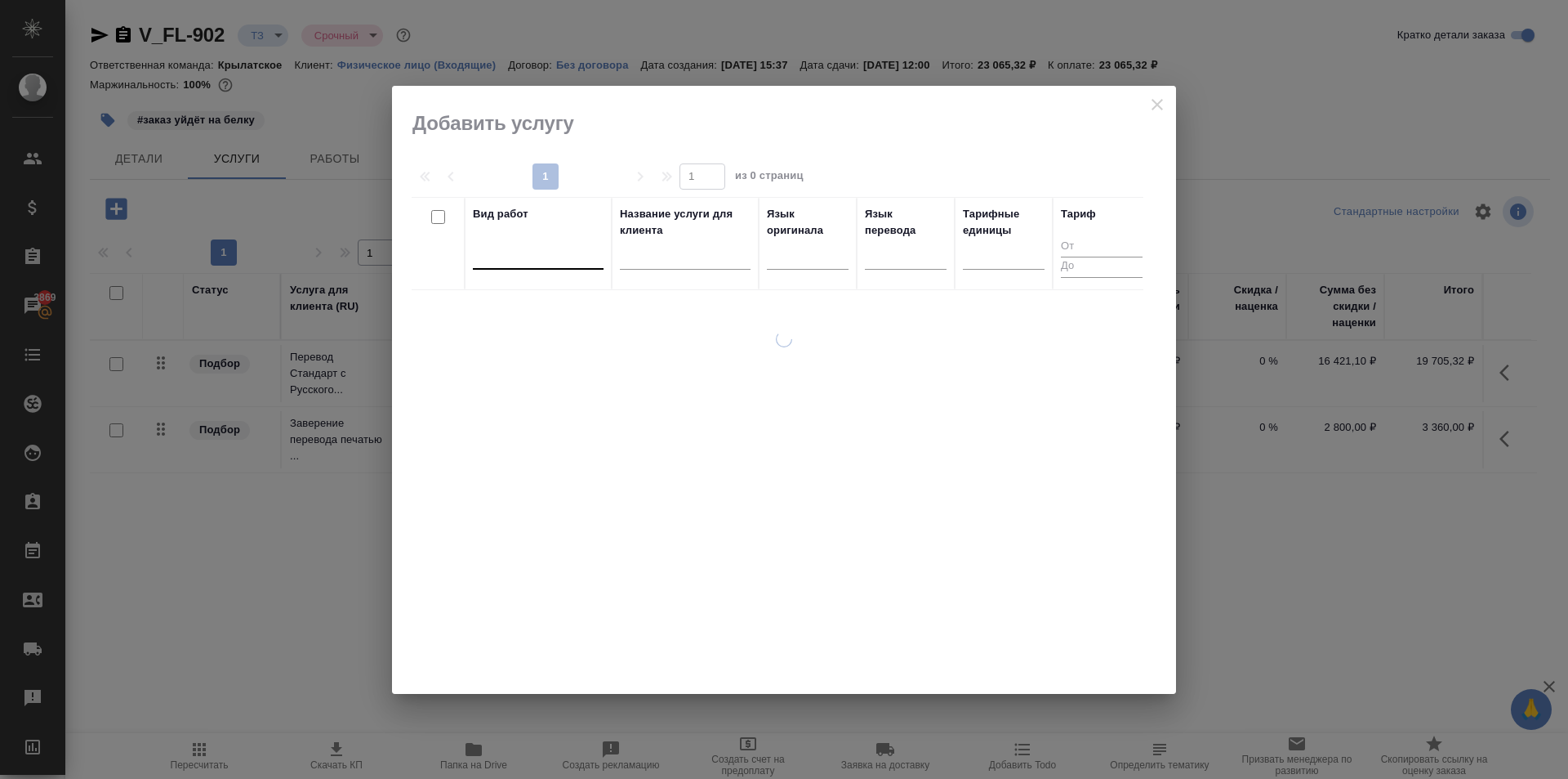
click at [552, 247] on div at bounding box center [538, 253] width 130 height 24
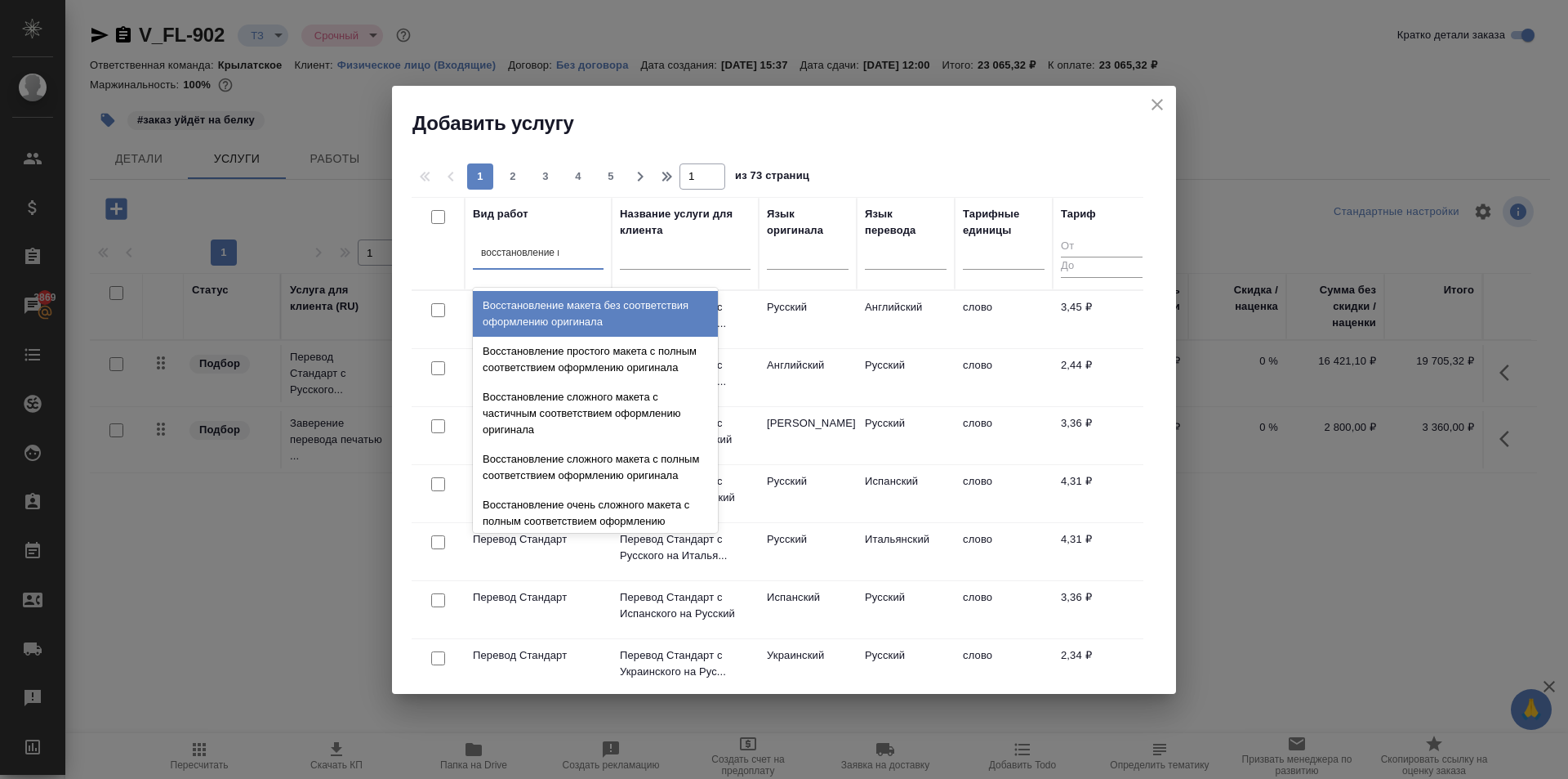
type input "восстановление ма"
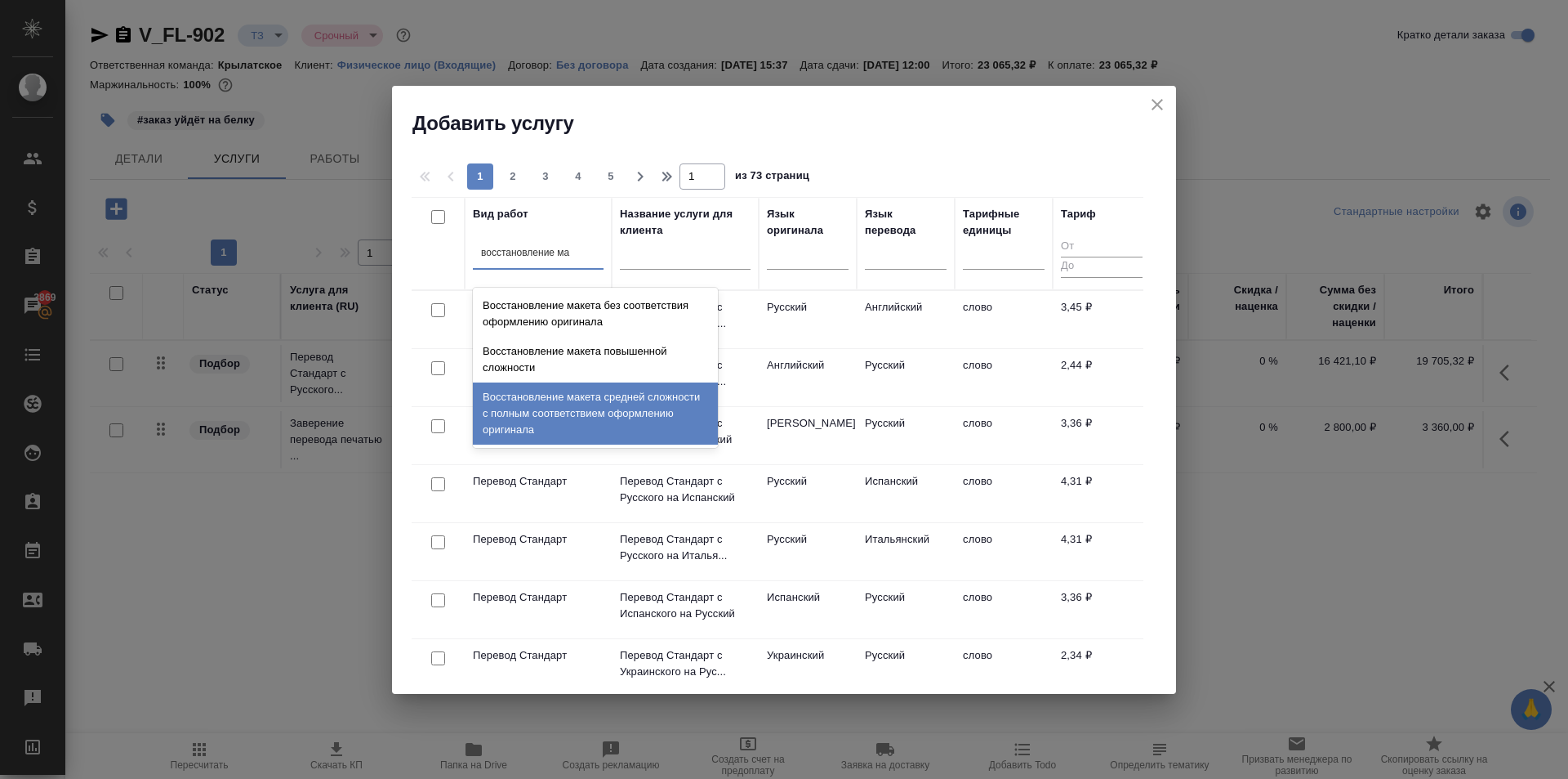
click at [686, 420] on div "Восстановление макета средней сложности с полным соответствием оформлению ориги…" at bounding box center [595, 413] width 245 height 62
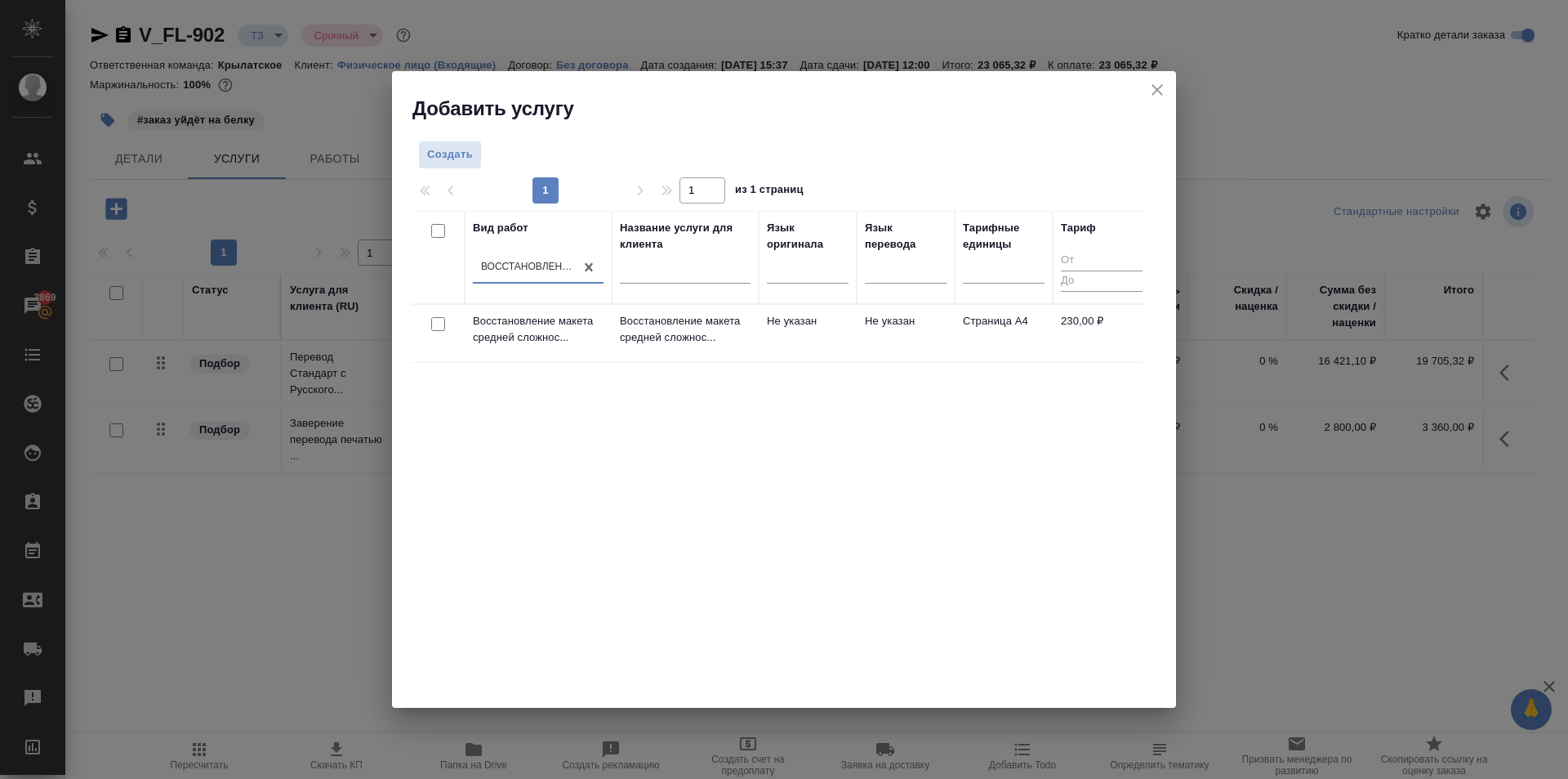
click at [754, 333] on td "Восстановление макета средней сложнос..." at bounding box center [685, 333] width 147 height 57
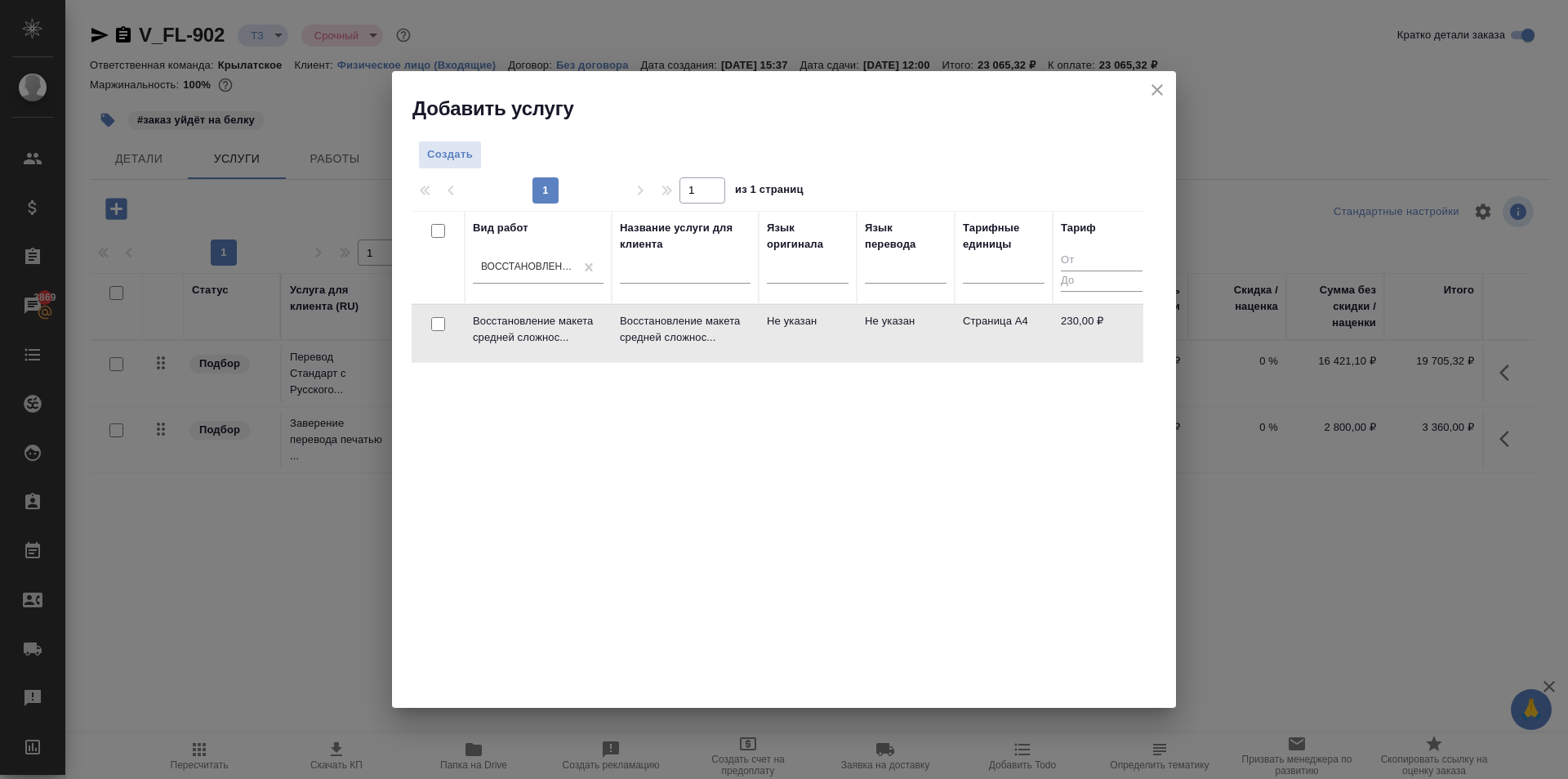
click at [754, 333] on td "Восстановление макета средней сложнос..." at bounding box center [685, 333] width 147 height 57
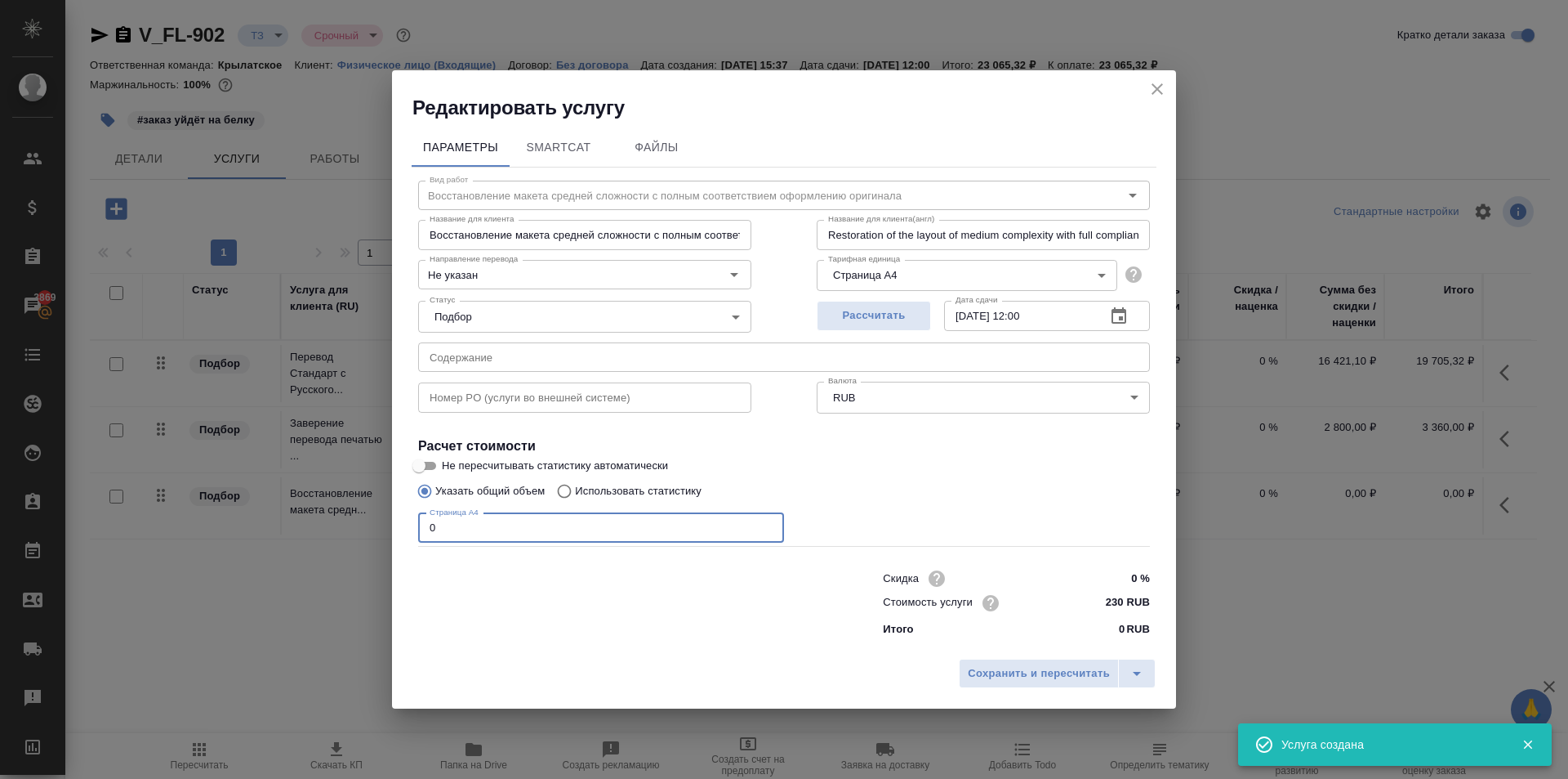
drag, startPoint x: 475, startPoint y: 528, endPoint x: 340, endPoint y: 521, distance: 135.2
click at [340, 521] on div "Редактировать услугу Параметры SmartCat Файлы Вид работ Восстановление макета с…" at bounding box center [784, 390] width 1568 height 779
type input "15"
click at [1113, 598] on input "230 RUB" at bounding box center [1119, 603] width 61 height 24
click at [1113, 598] on input "230 RUB" at bounding box center [1119, 603] width 59 height 24
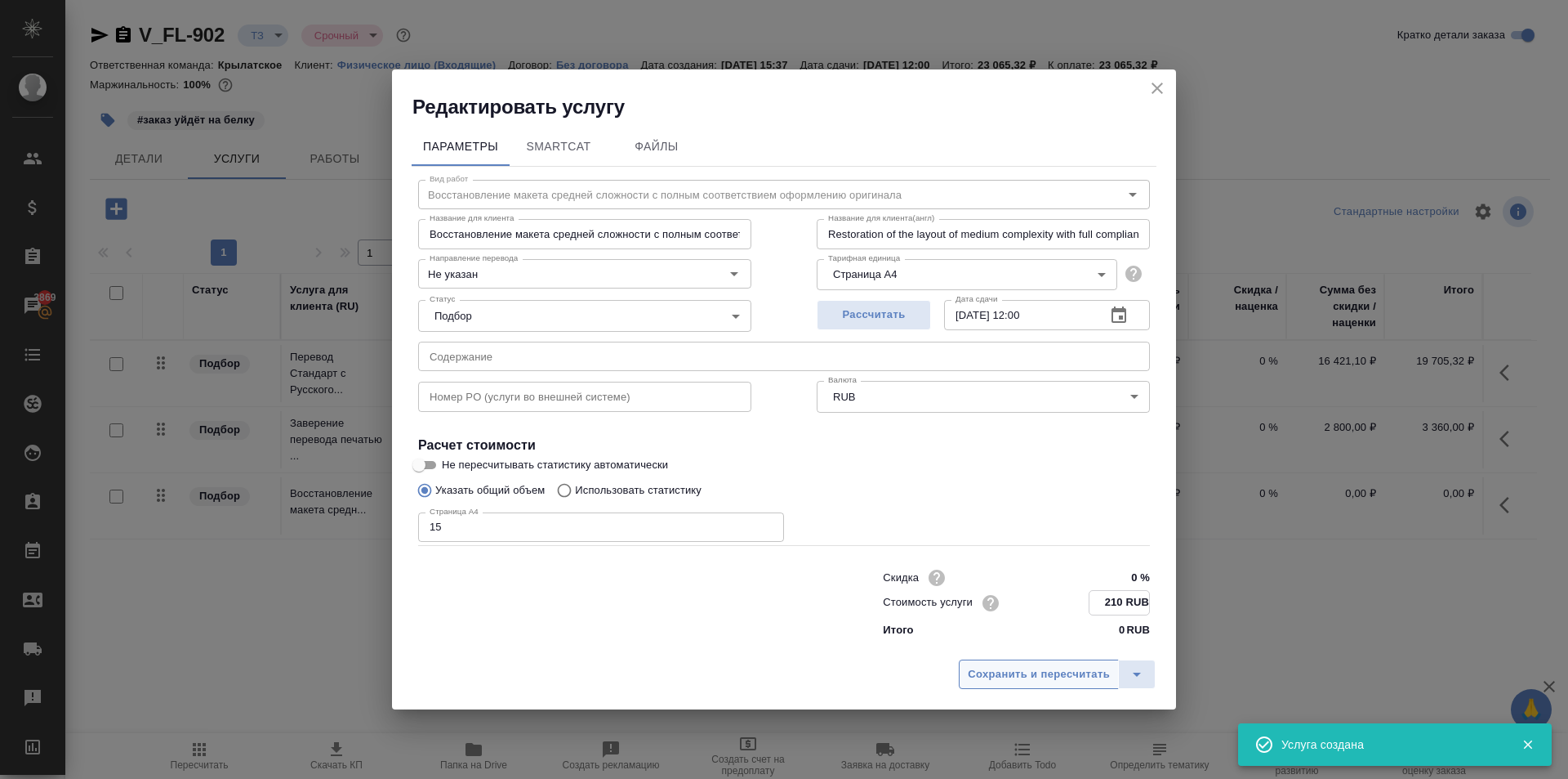
type input "210 RUB"
click at [1057, 667] on span "Сохранить и пересчитать" at bounding box center [1038, 674] width 142 height 19
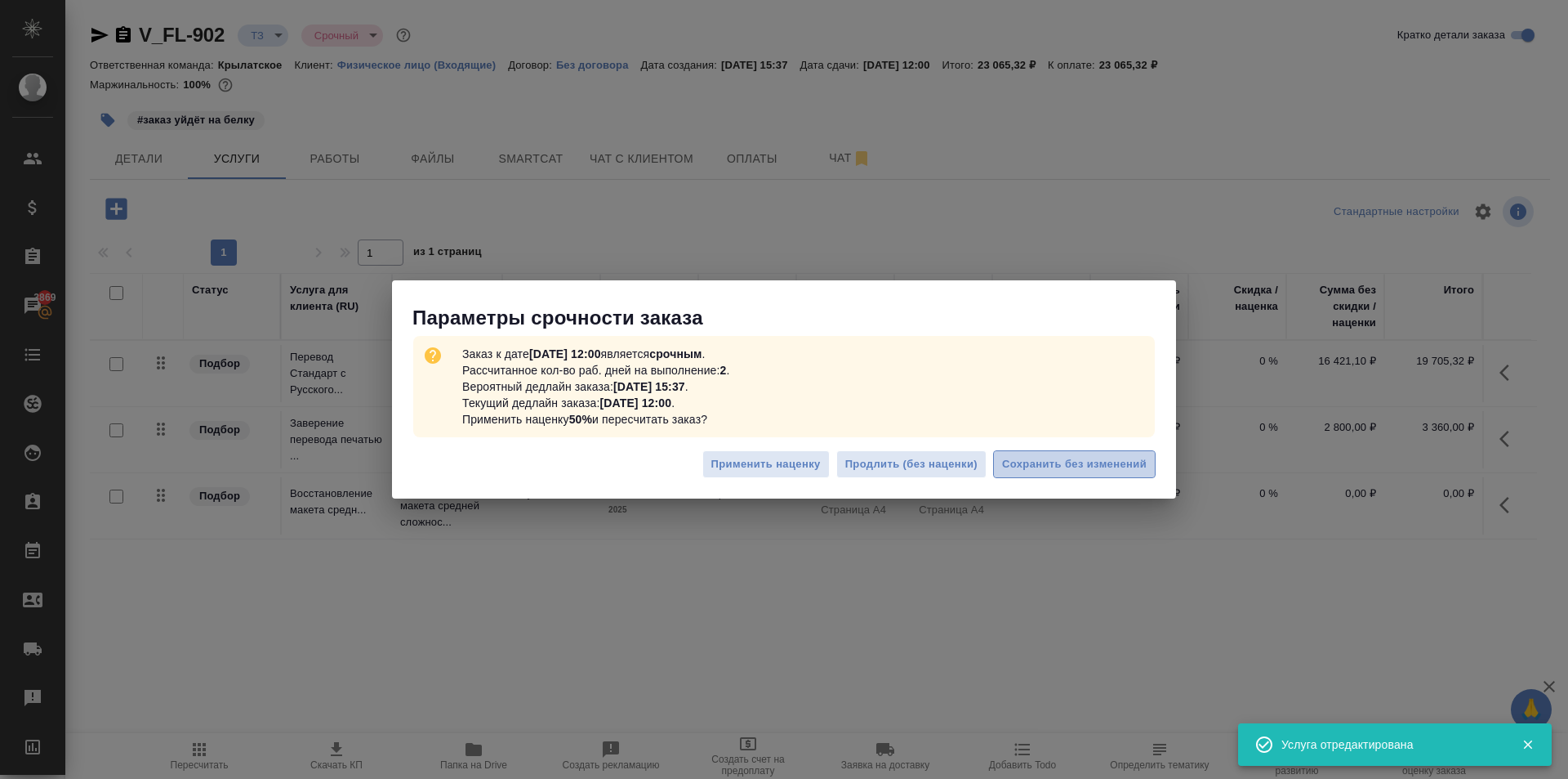
click at [1144, 451] on button "Сохранить без изменений" at bounding box center [1074, 464] width 162 height 28
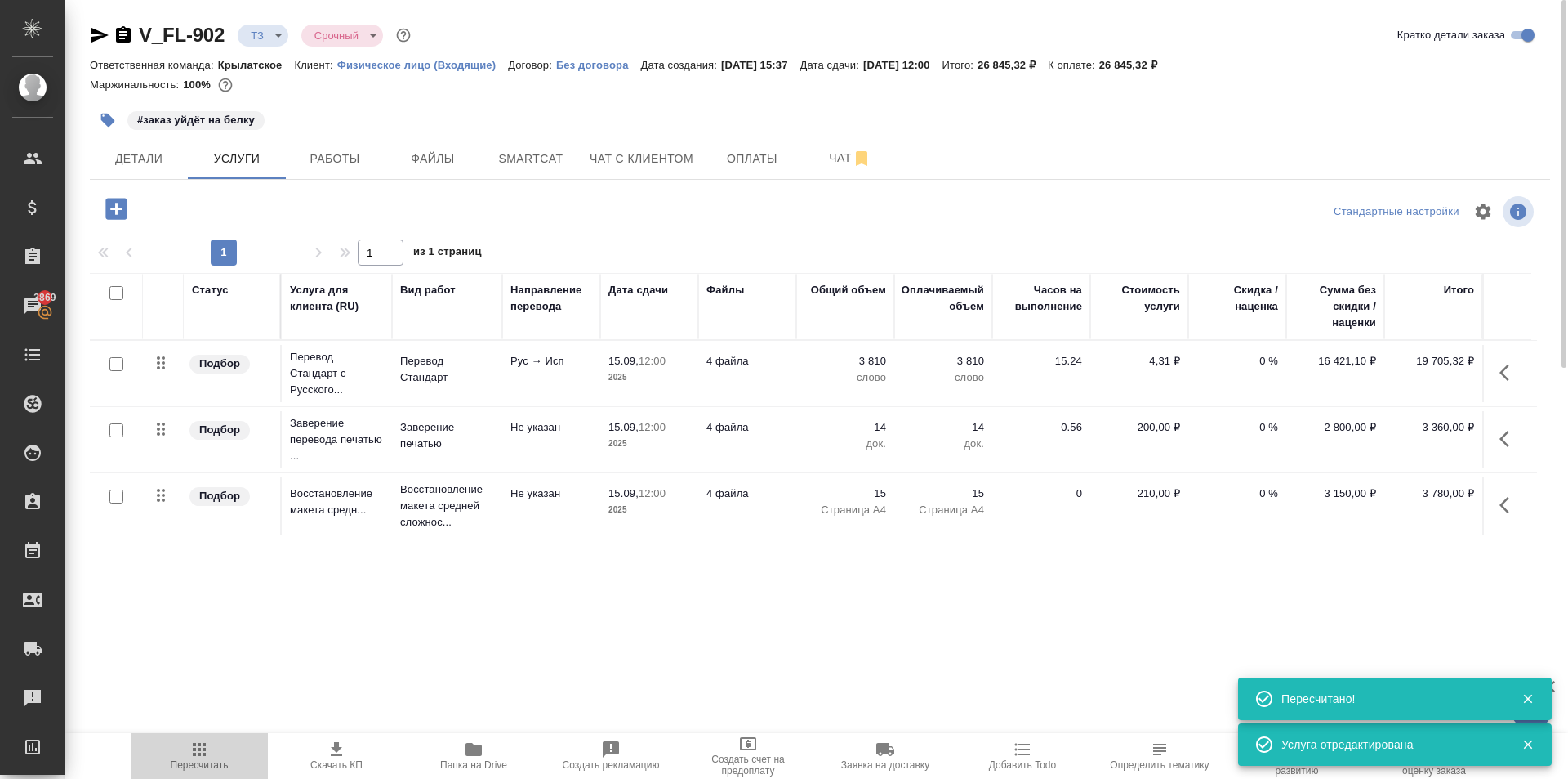
click at [207, 762] on span "Пересчитать" at bounding box center [200, 764] width 58 height 12
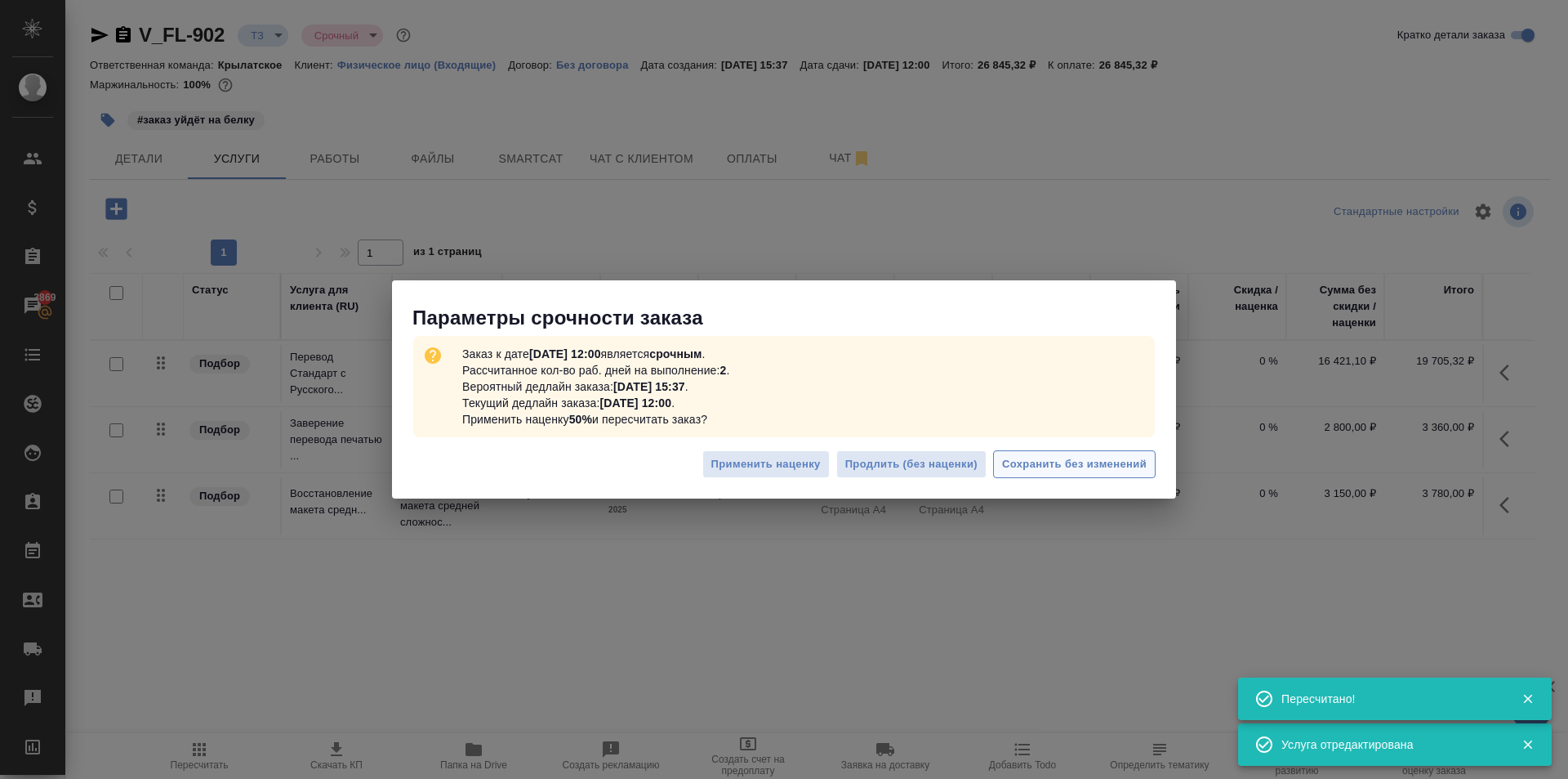
click at [1115, 468] on span "Сохранить без изменений" at bounding box center [1074, 464] width 145 height 19
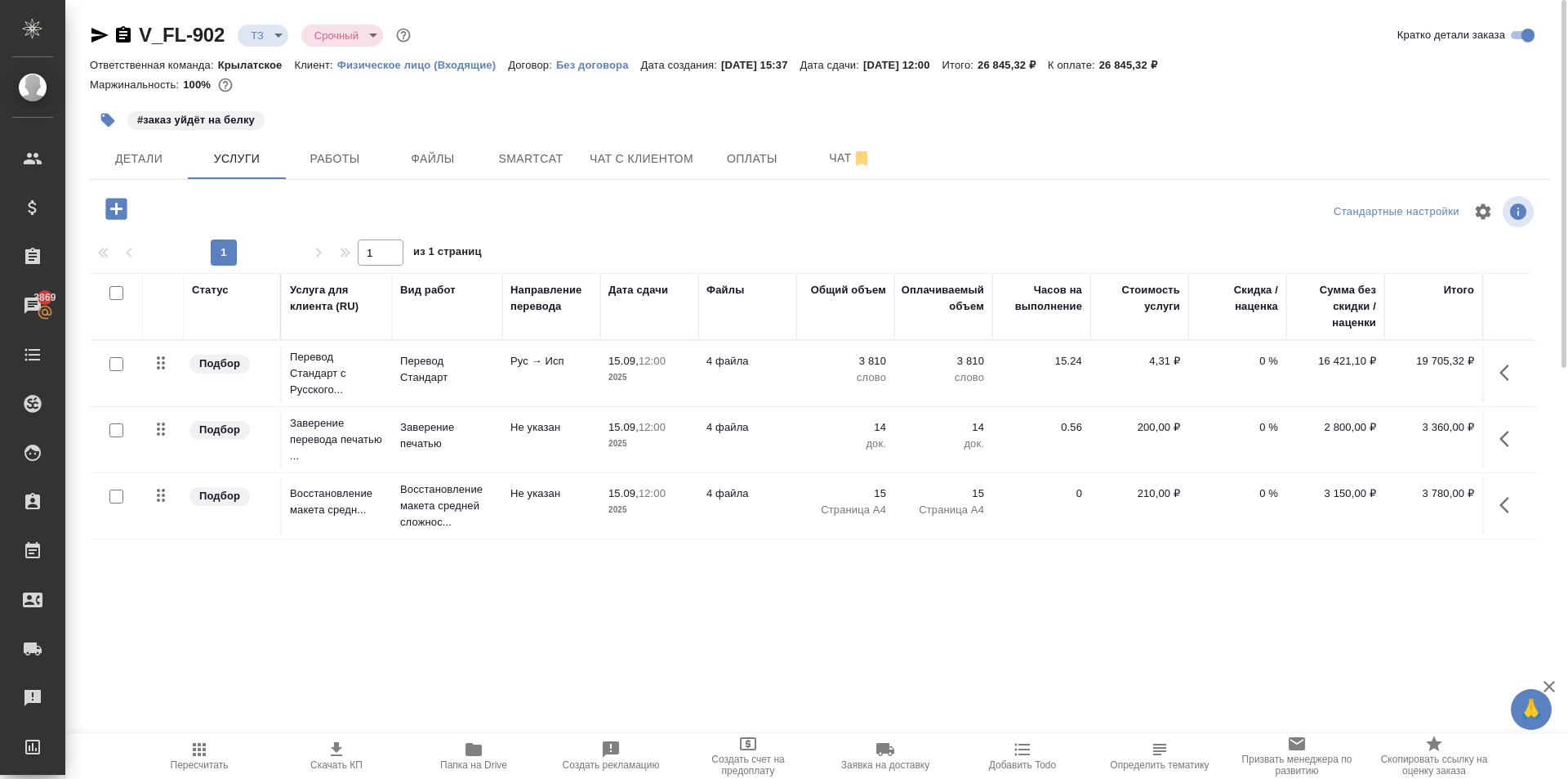
click at [1175, 151] on div "Детали Услуги Работы Файлы Smartcat Чат с клиентом Оплаты Чат" at bounding box center [820, 158] width 1460 height 41
drag, startPoint x: 637, startPoint y: 168, endPoint x: 641, endPoint y: 179, distance: 11.7
click at [640, 176] on button "Чат с клиентом" at bounding box center [641, 158] width 123 height 41
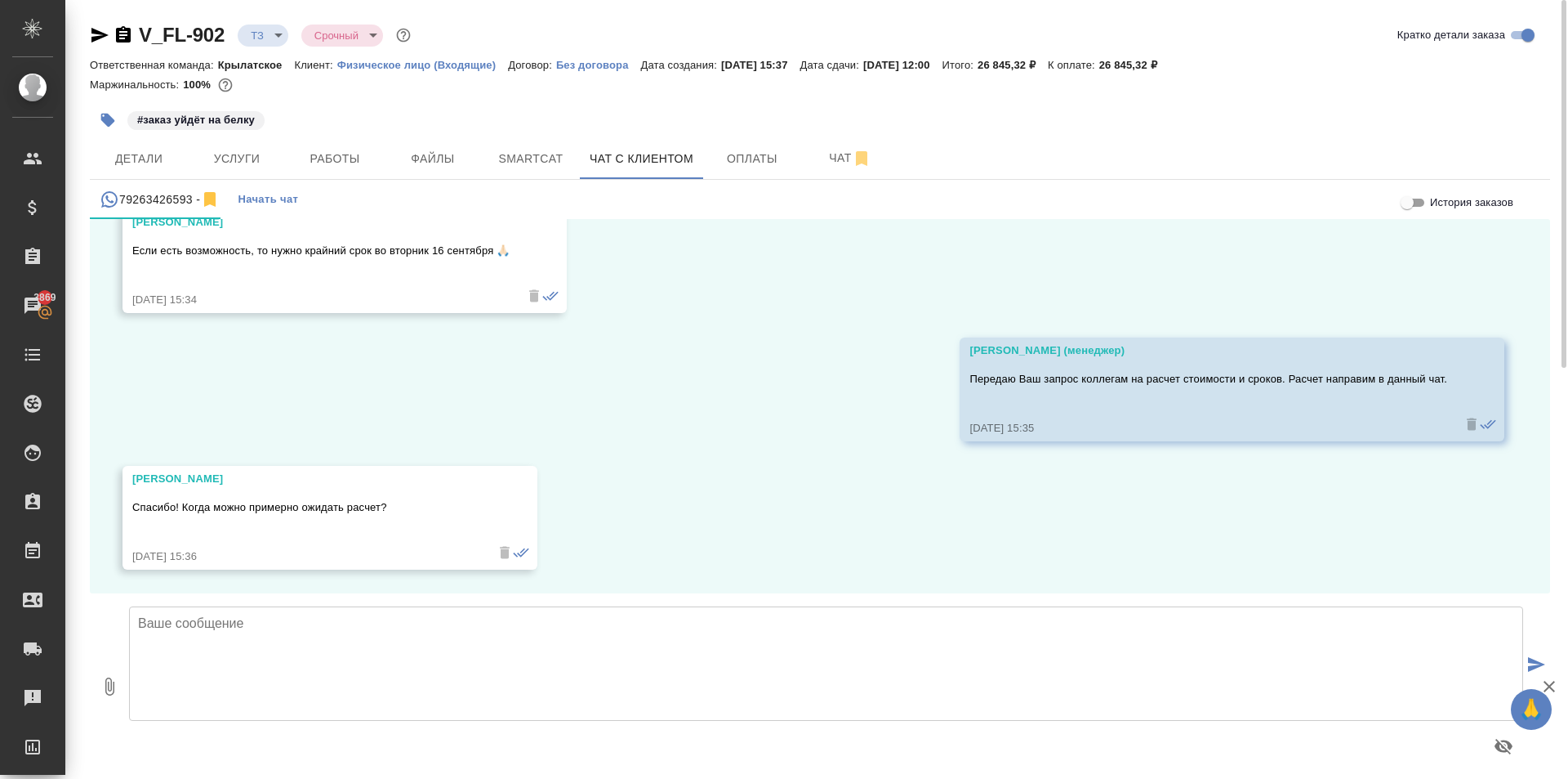
scroll to position [851, 0]
click at [444, 646] on textarea at bounding box center [826, 663] width 1394 height 114
paste textarea "Направляем расчёт стоимости по Вашему запросу. Срок исполнения: 2-3 рабочих дня…"
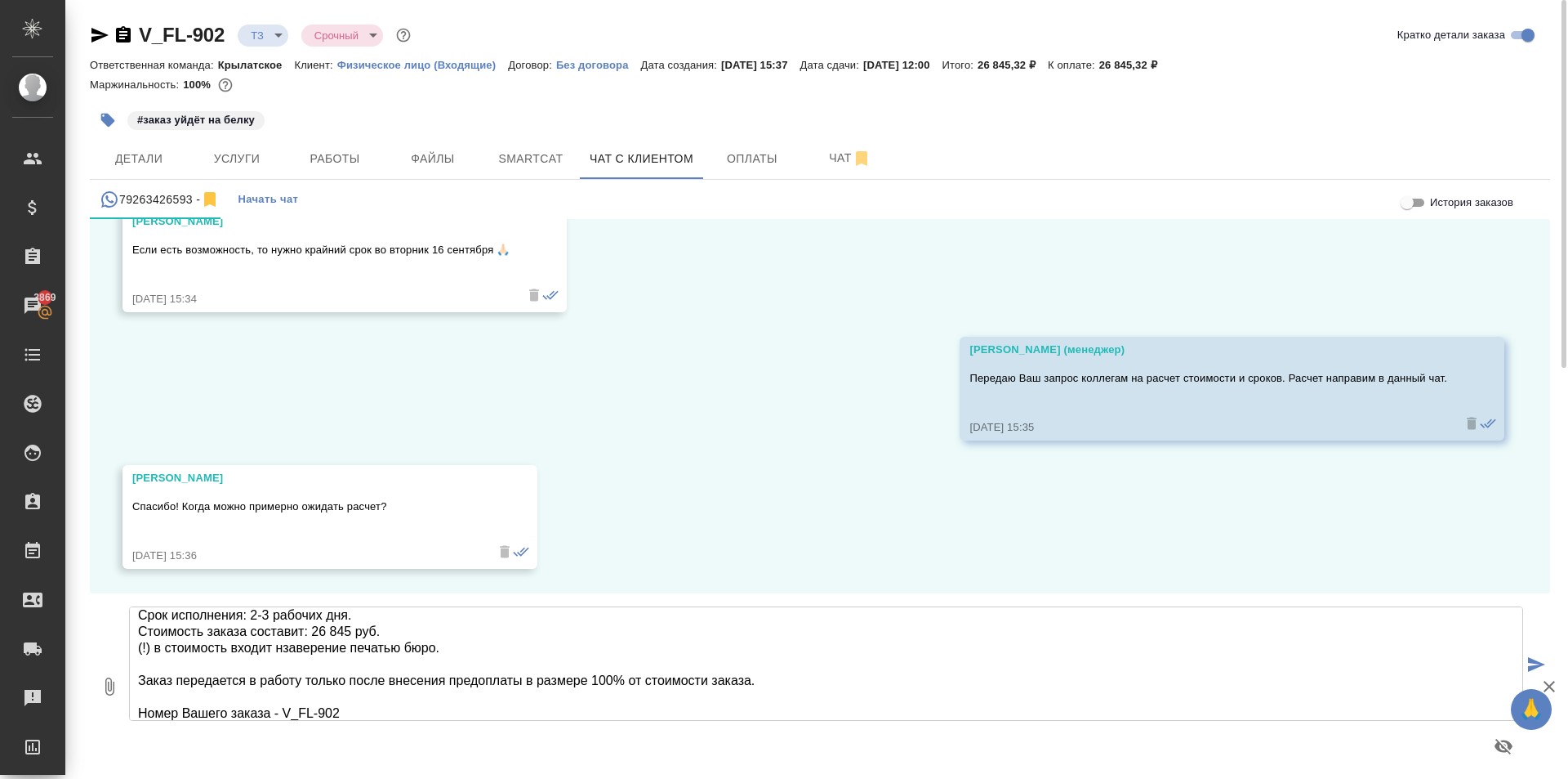
scroll to position [0, 0]
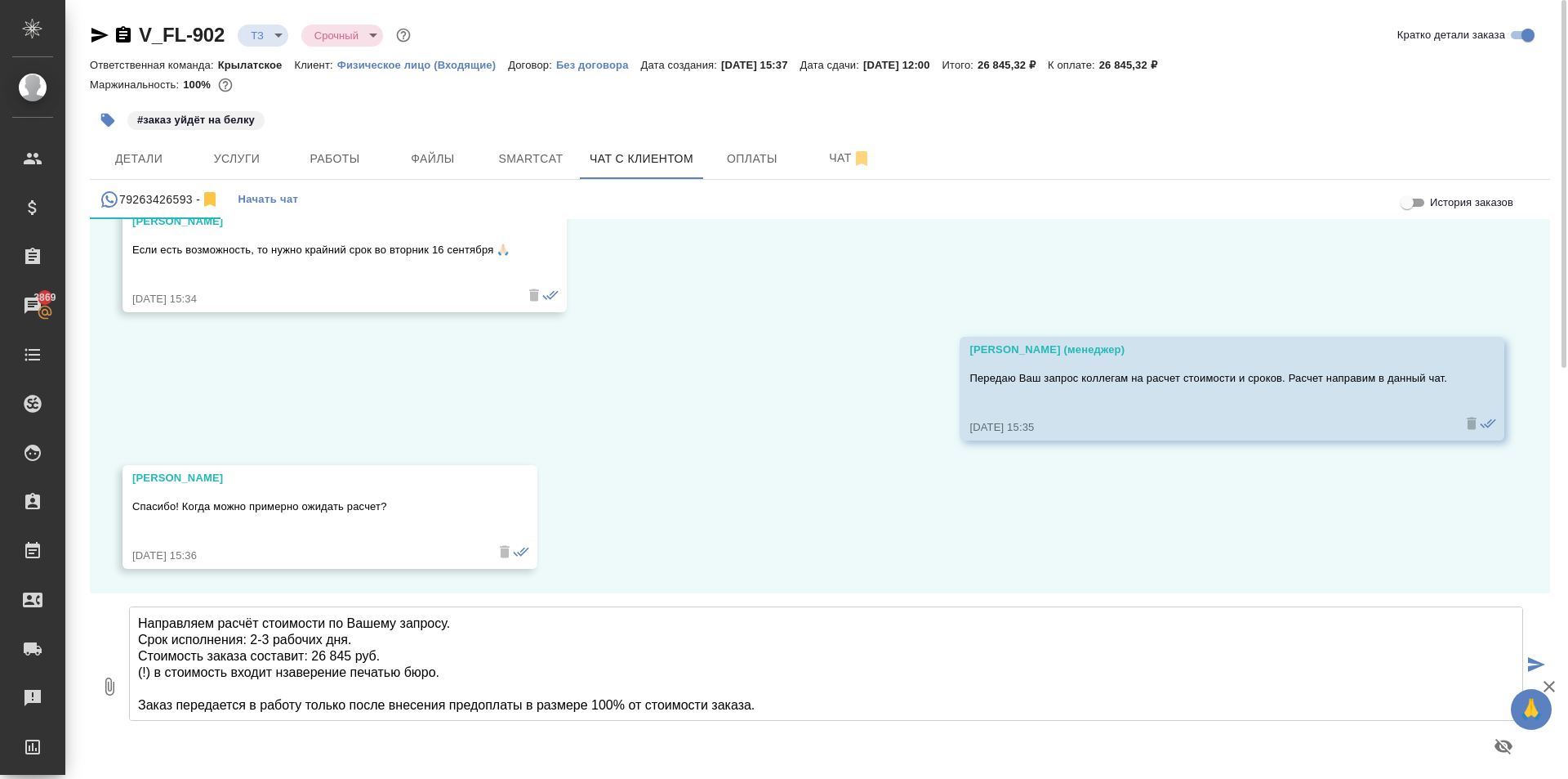
type textarea "Направляем расчёт стоимости по Вашему запросу. Срок исполнения: 2-3 рабочих дня…"
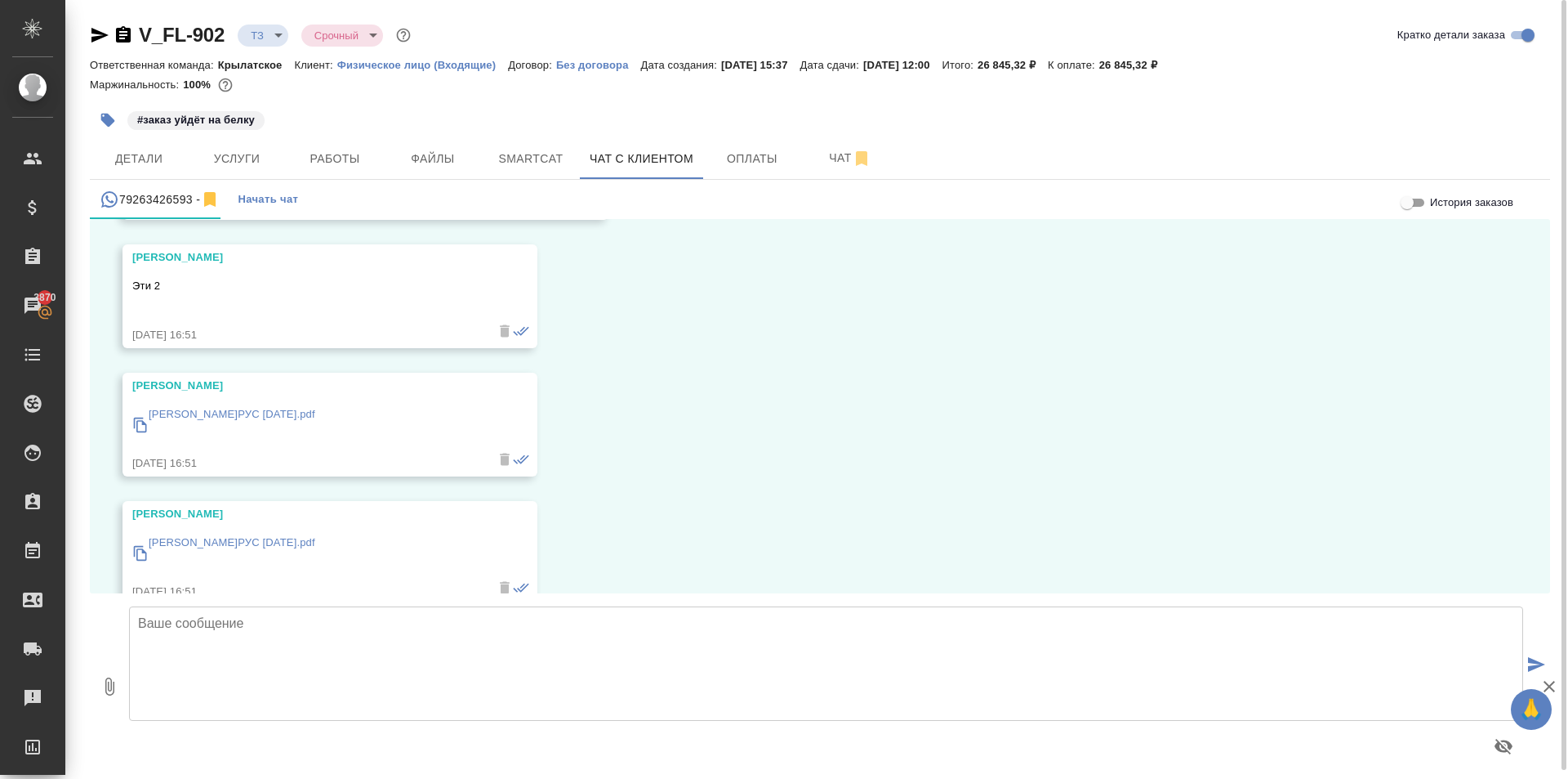
scroll to position [1680, 0]
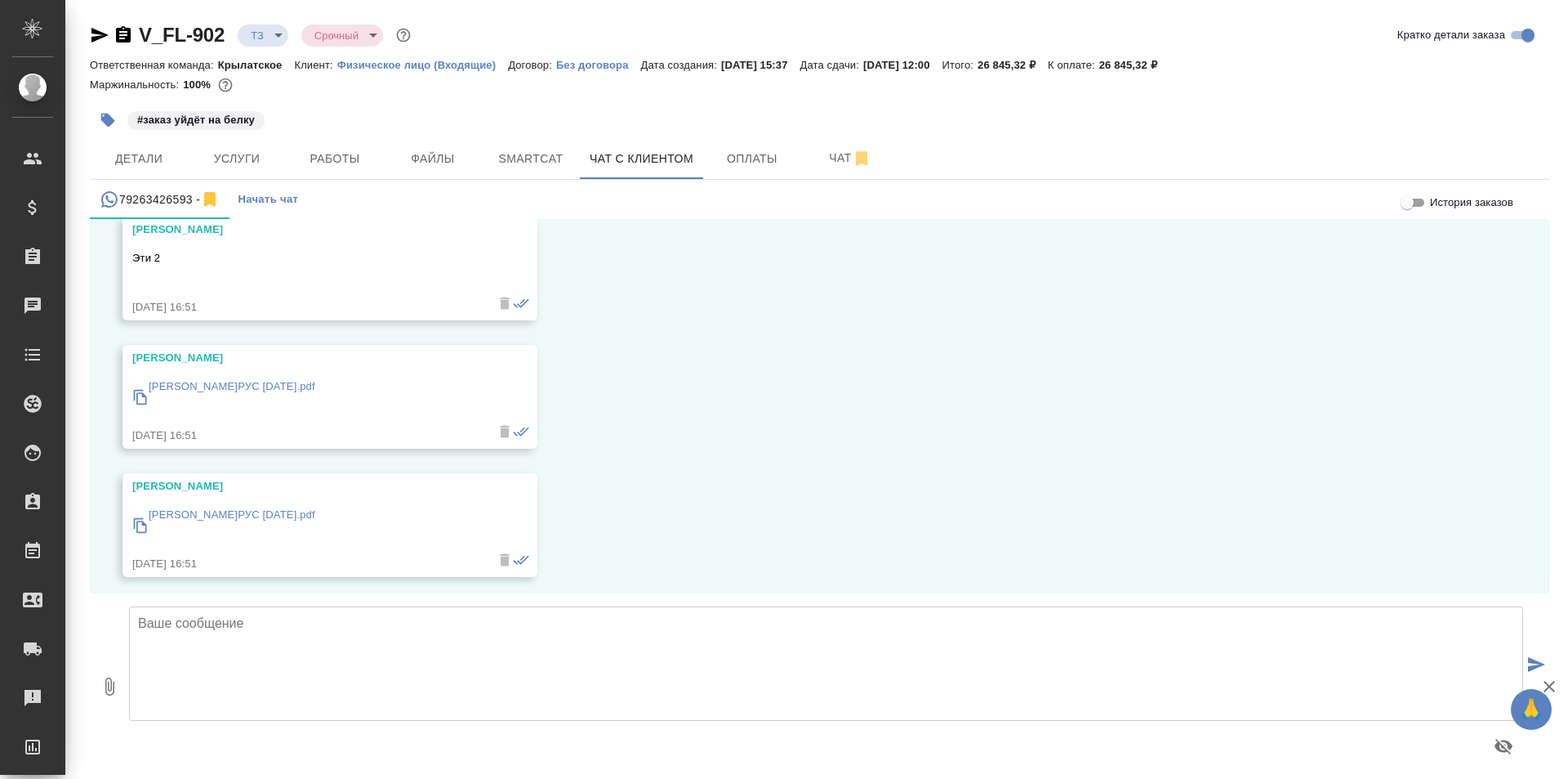
scroll to position [1680, 0]
